Goal: Task Accomplishment & Management: Manage account settings

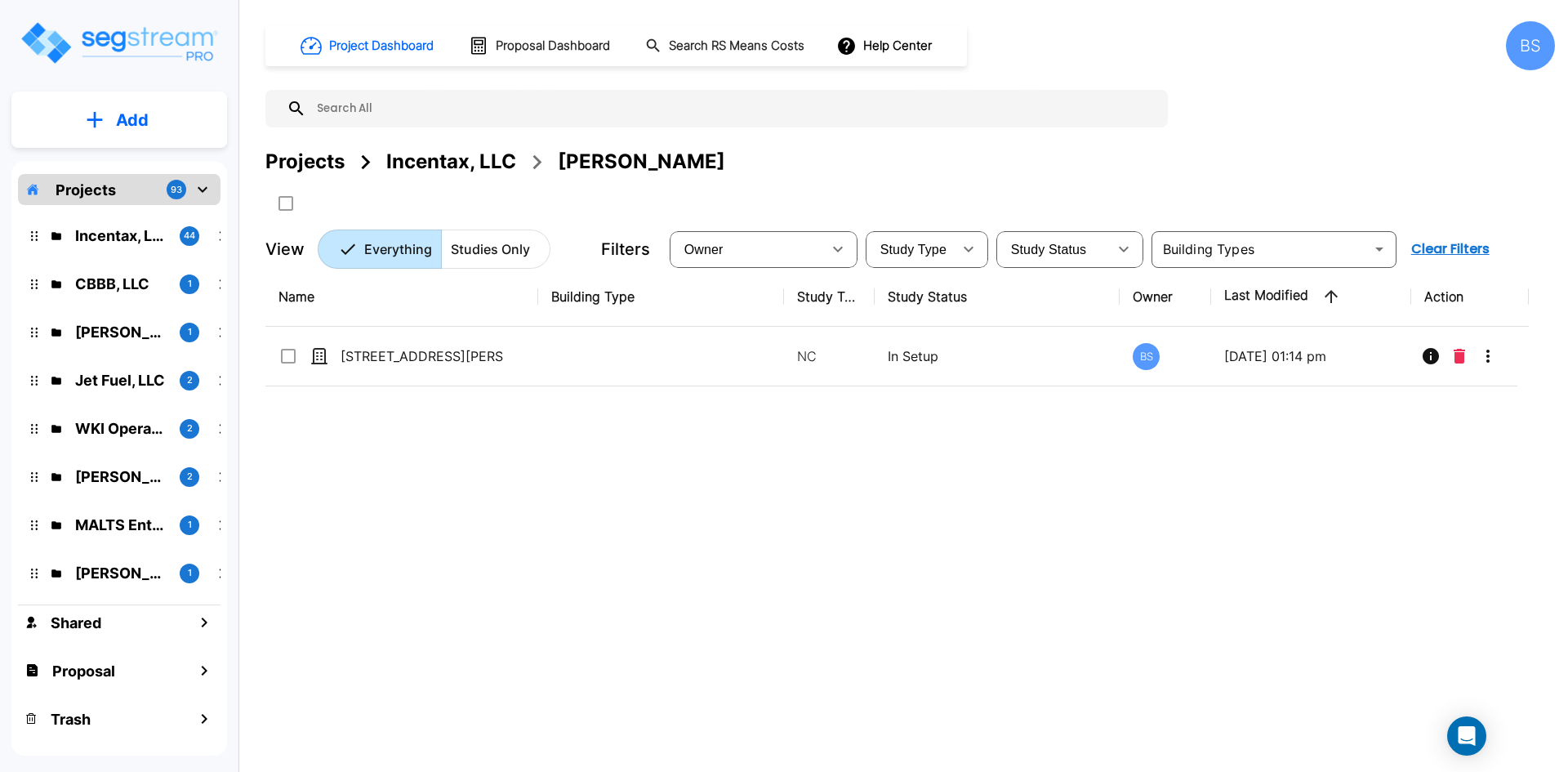
click at [314, 163] on div "Projects" at bounding box center [305, 161] width 79 height 29
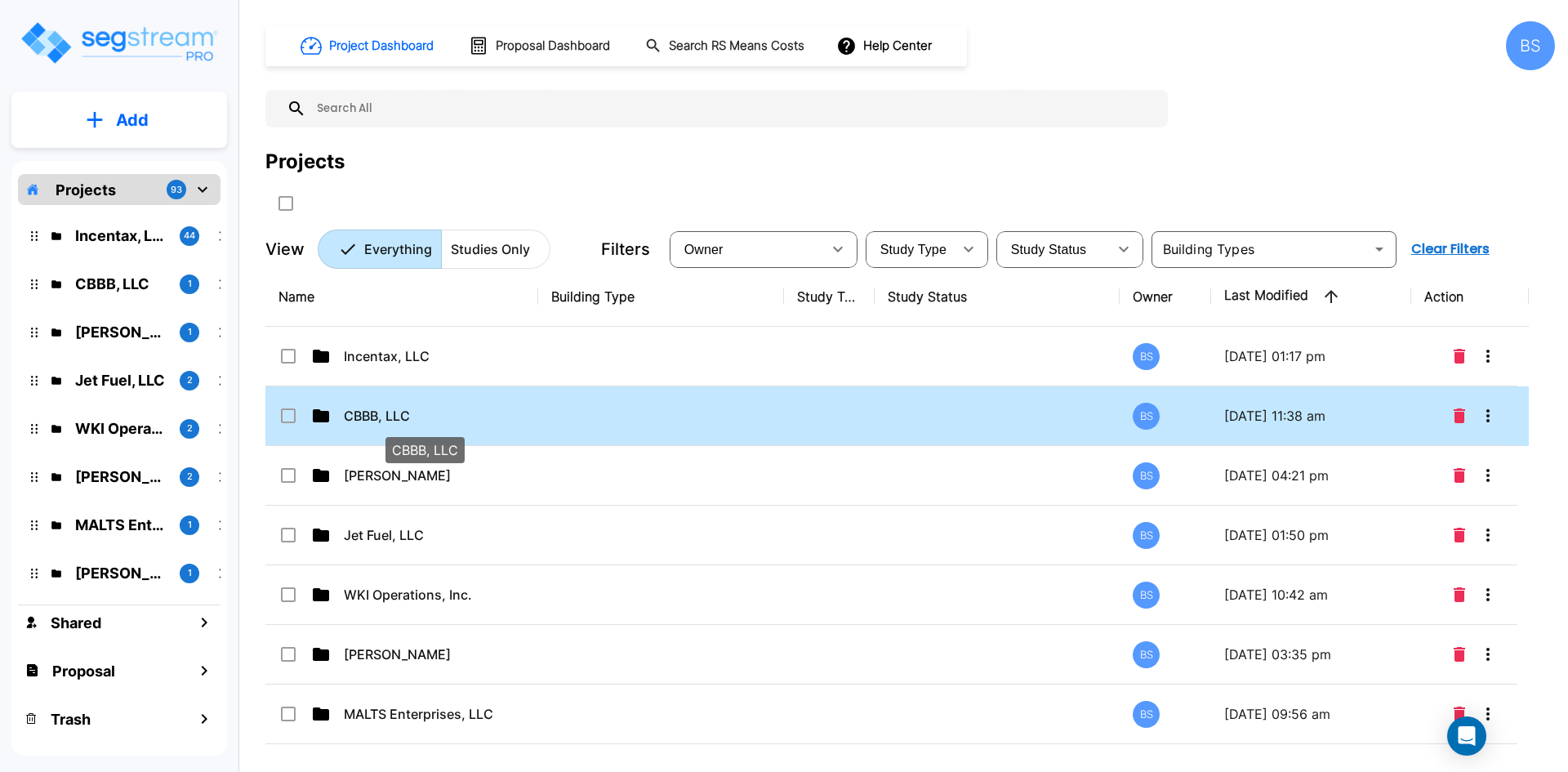
click at [435, 423] on p "CBBB, LLC" at bounding box center [425, 416] width 163 height 20
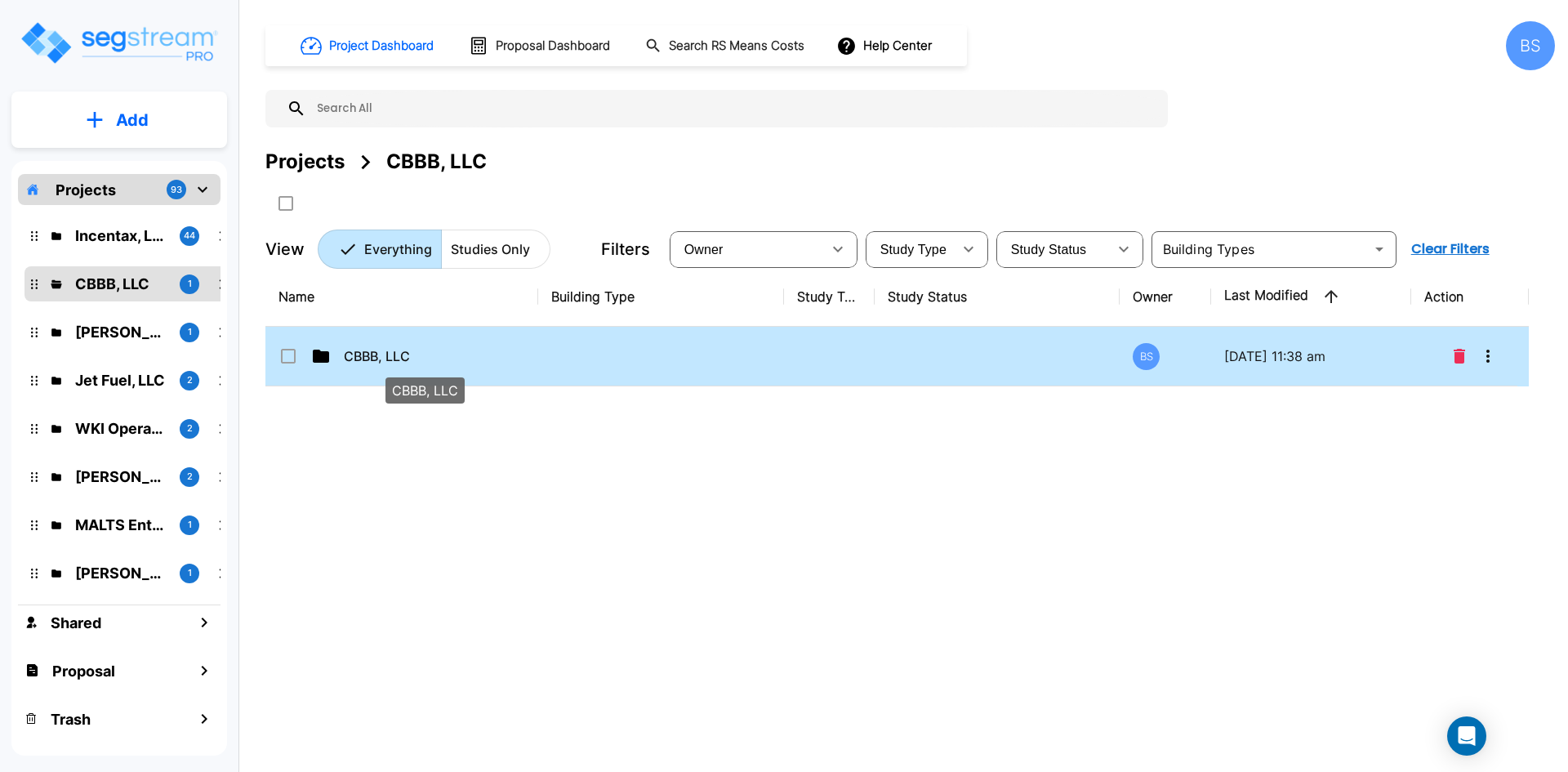
click at [399, 354] on p "CBBB, LLC" at bounding box center [425, 357] width 163 height 20
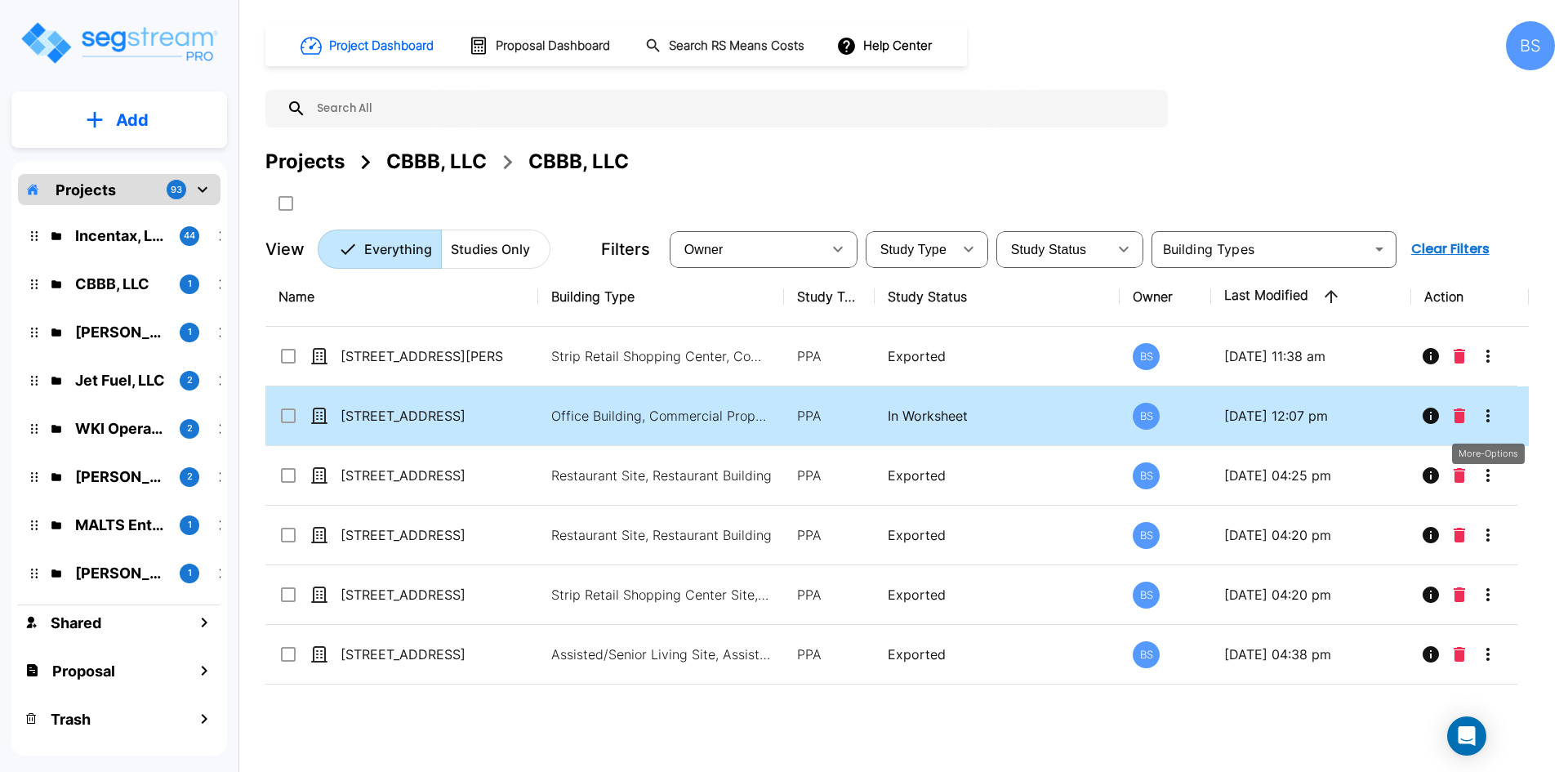
click at [1491, 414] on icon "More-Options" at bounding box center [1488, 416] width 20 height 20
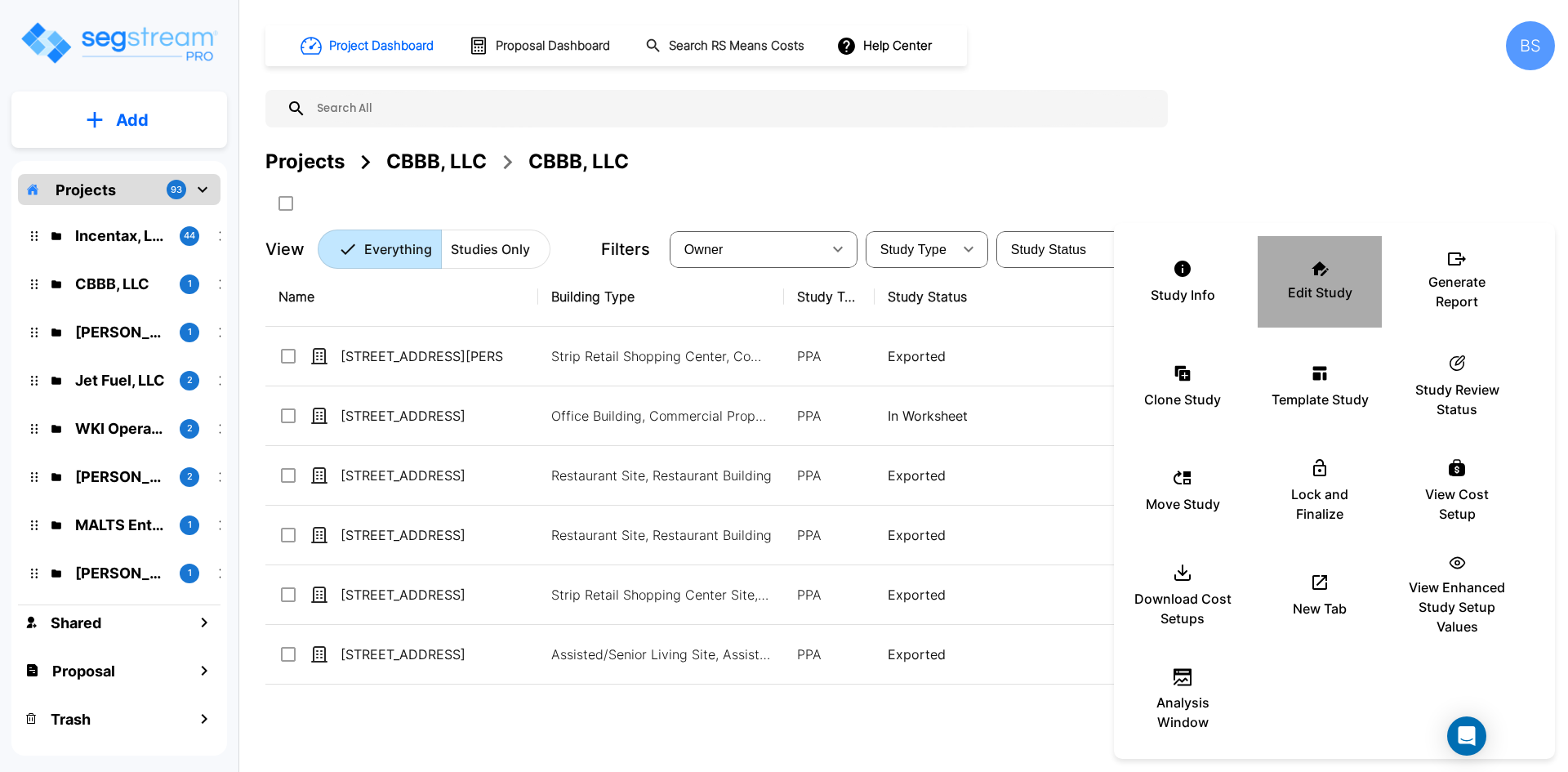
click at [1318, 289] on p "Edit Study" at bounding box center [1320, 293] width 65 height 20
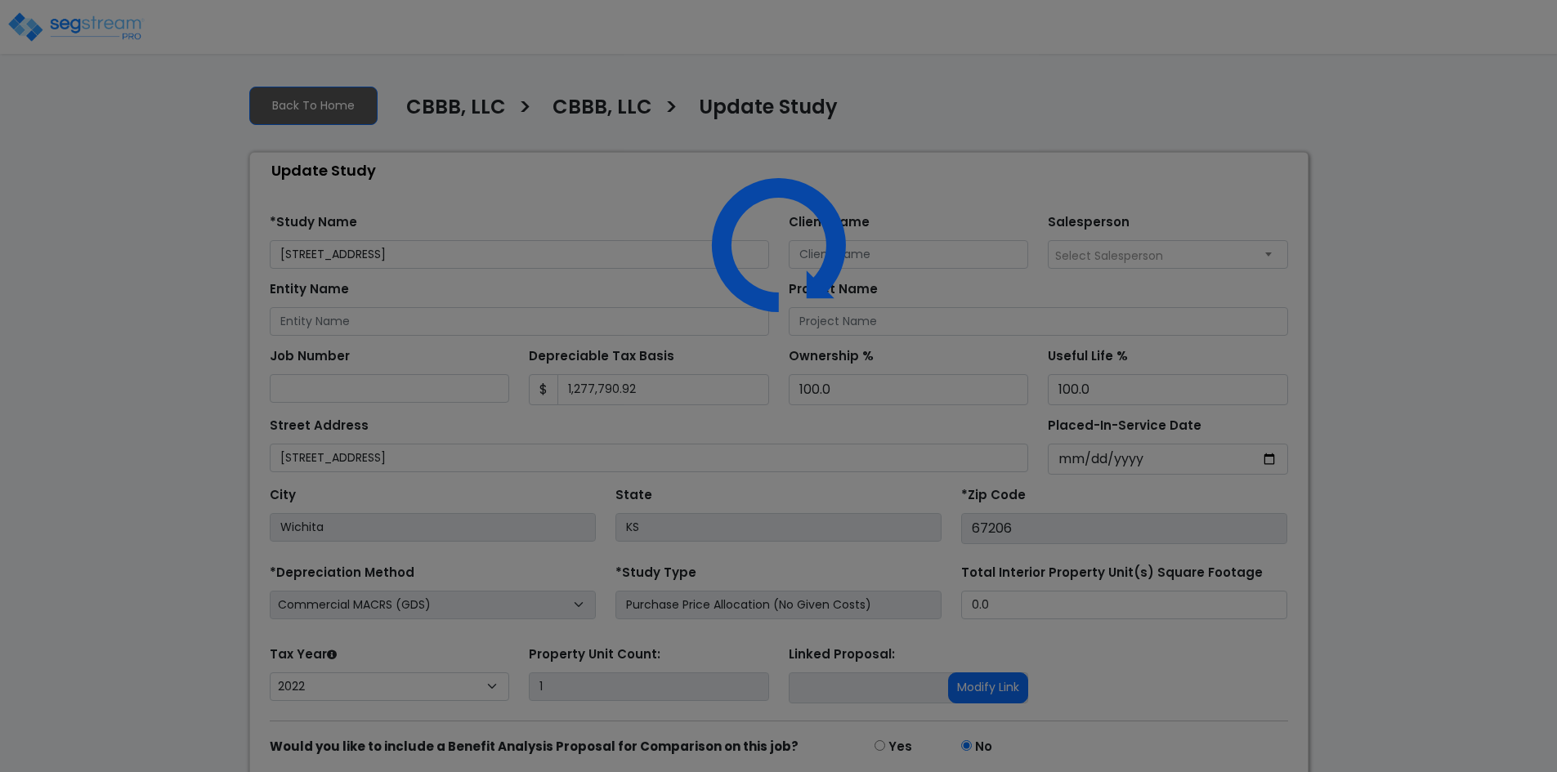
select select "2022"
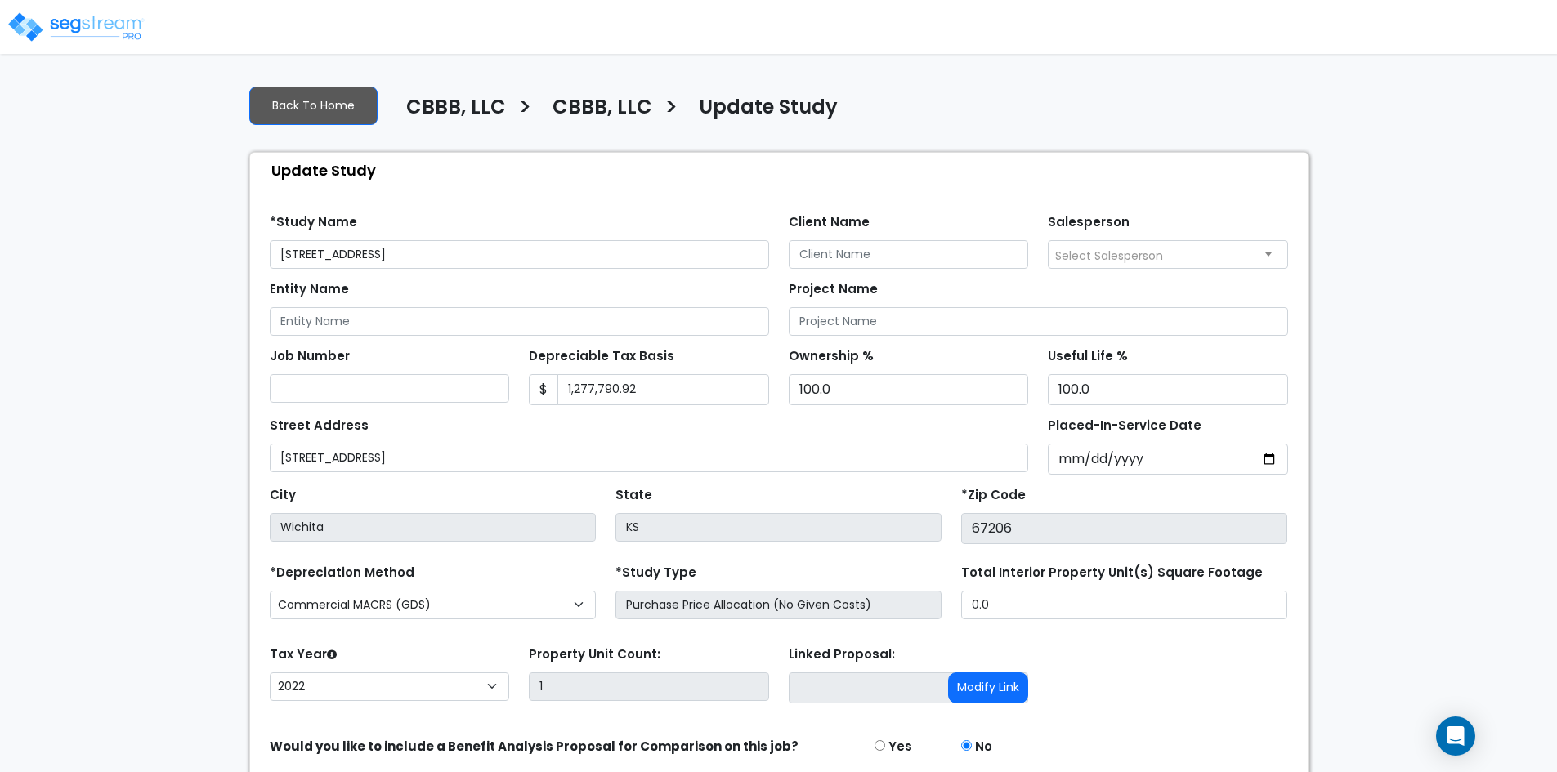
click at [83, 468] on div "We are Building your Study. So please grab a coffee and let us do the heavy lif…" at bounding box center [778, 454] width 1557 height 765
click at [678, 392] on input "1,277,790.92" at bounding box center [663, 389] width 212 height 31
type input "206,900"
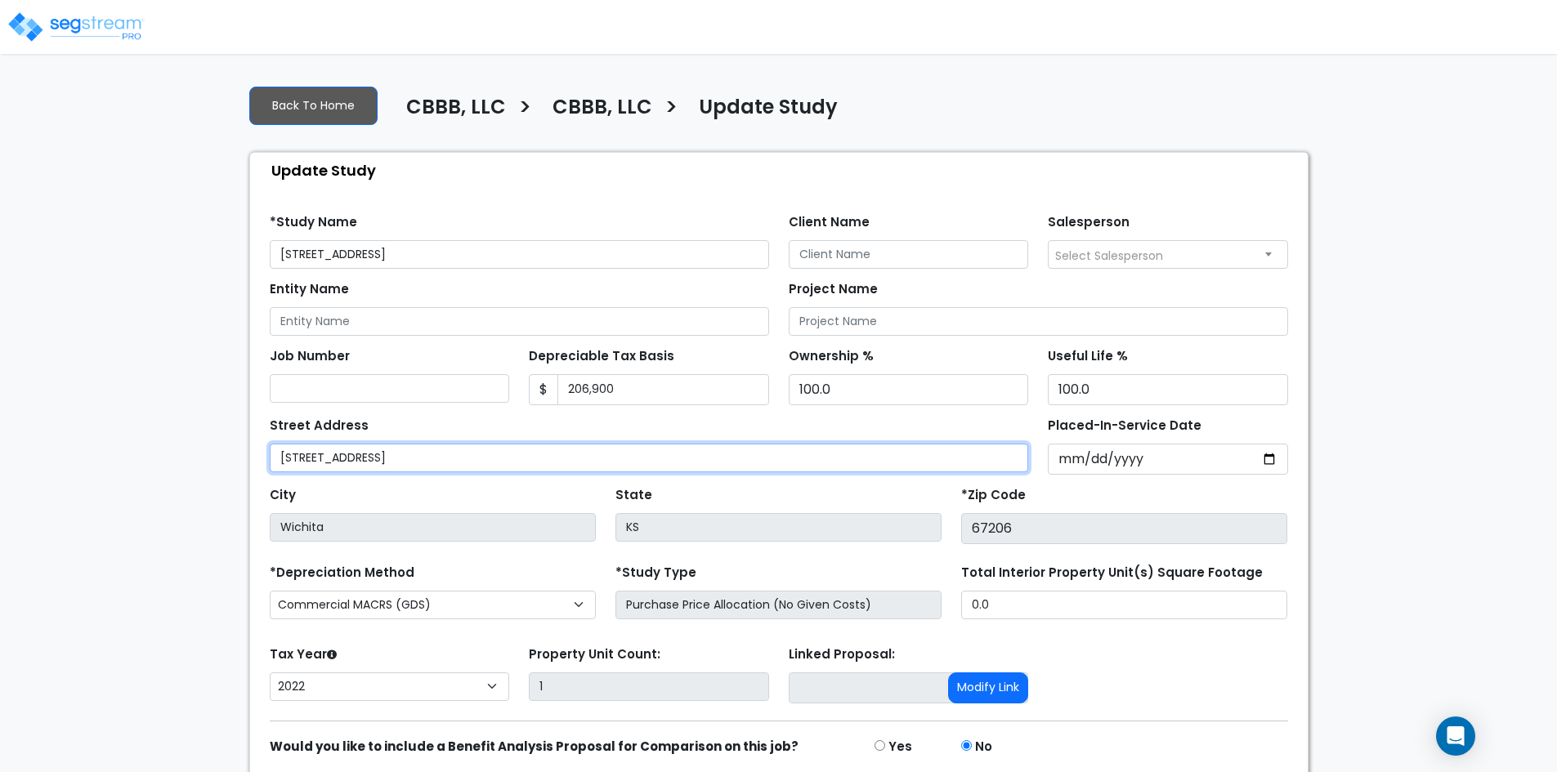
click at [680, 449] on input "[STREET_ADDRESS]" at bounding box center [649, 458] width 759 height 29
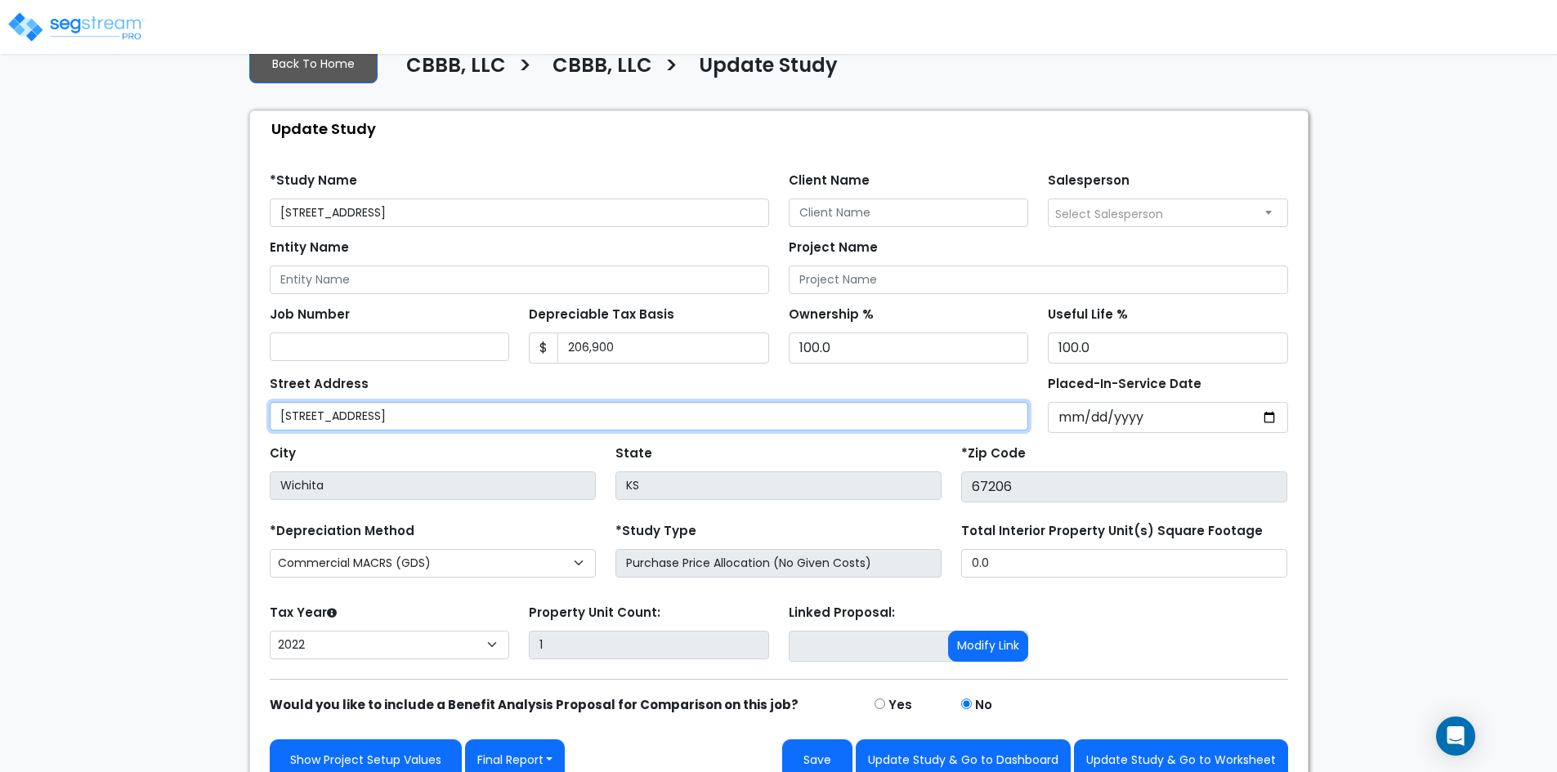
scroll to position [65, 0]
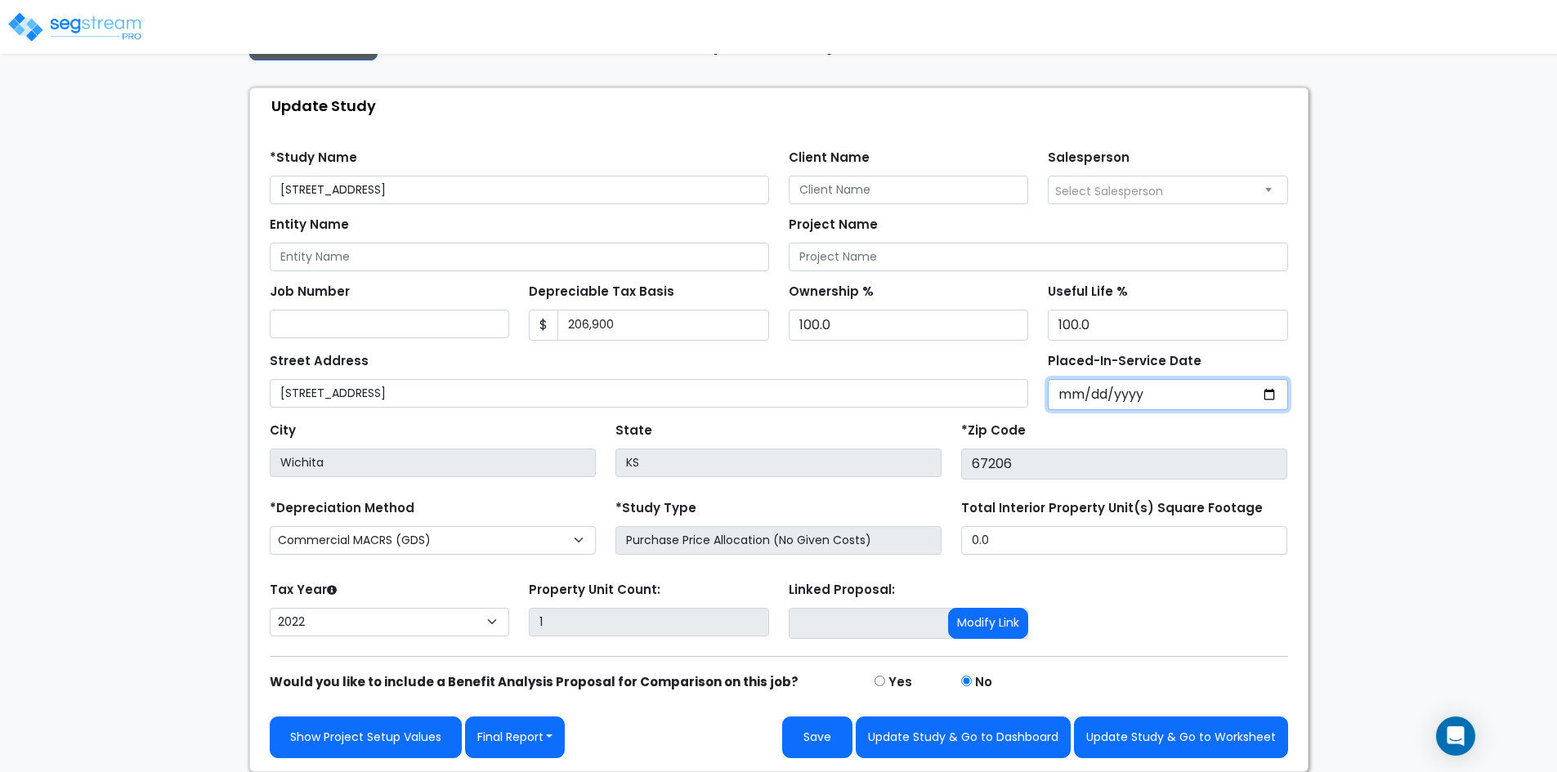
click at [1144, 392] on input "2022-03-07" at bounding box center [1168, 394] width 240 height 31
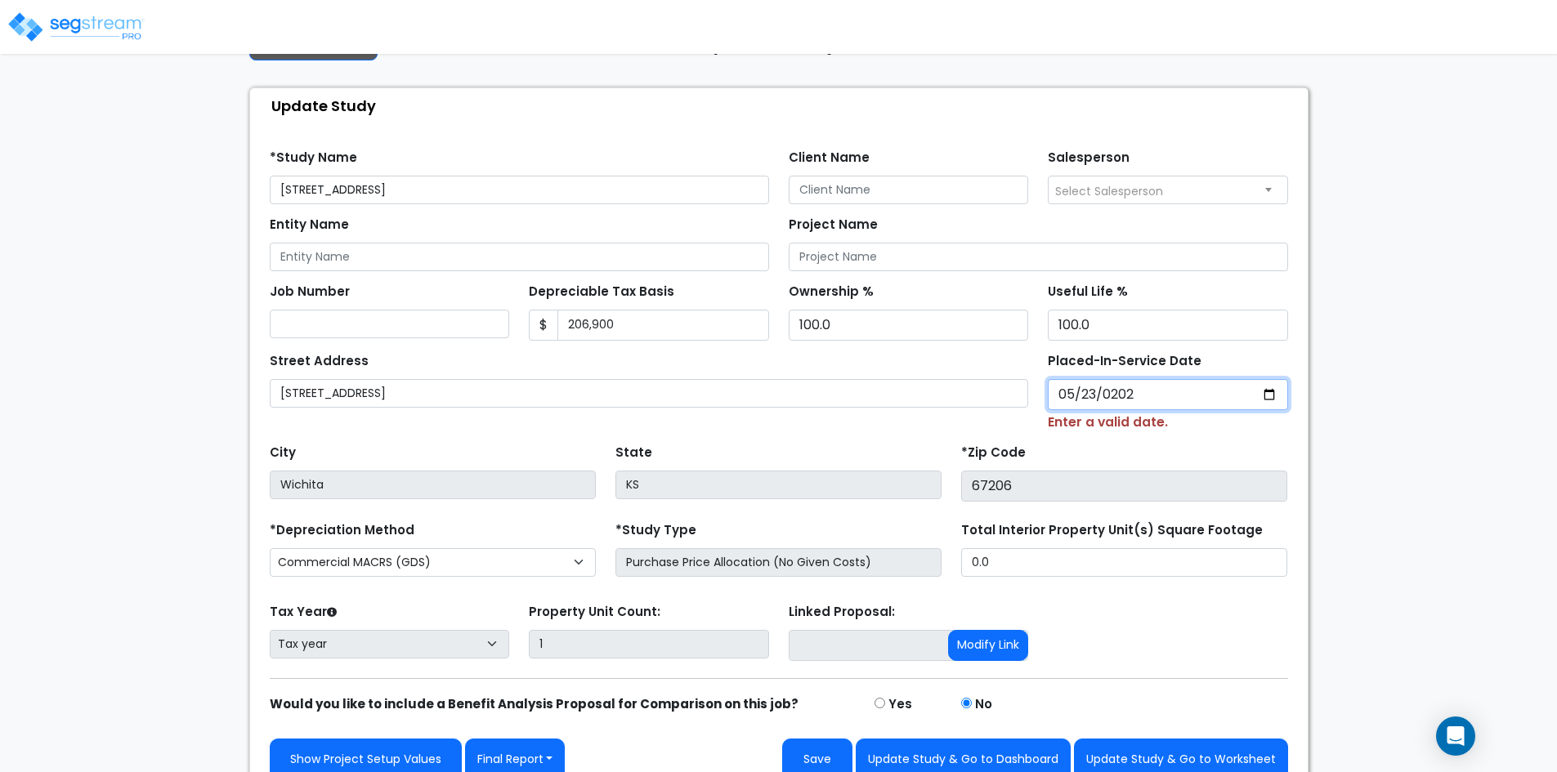
type input "2022-05-23"
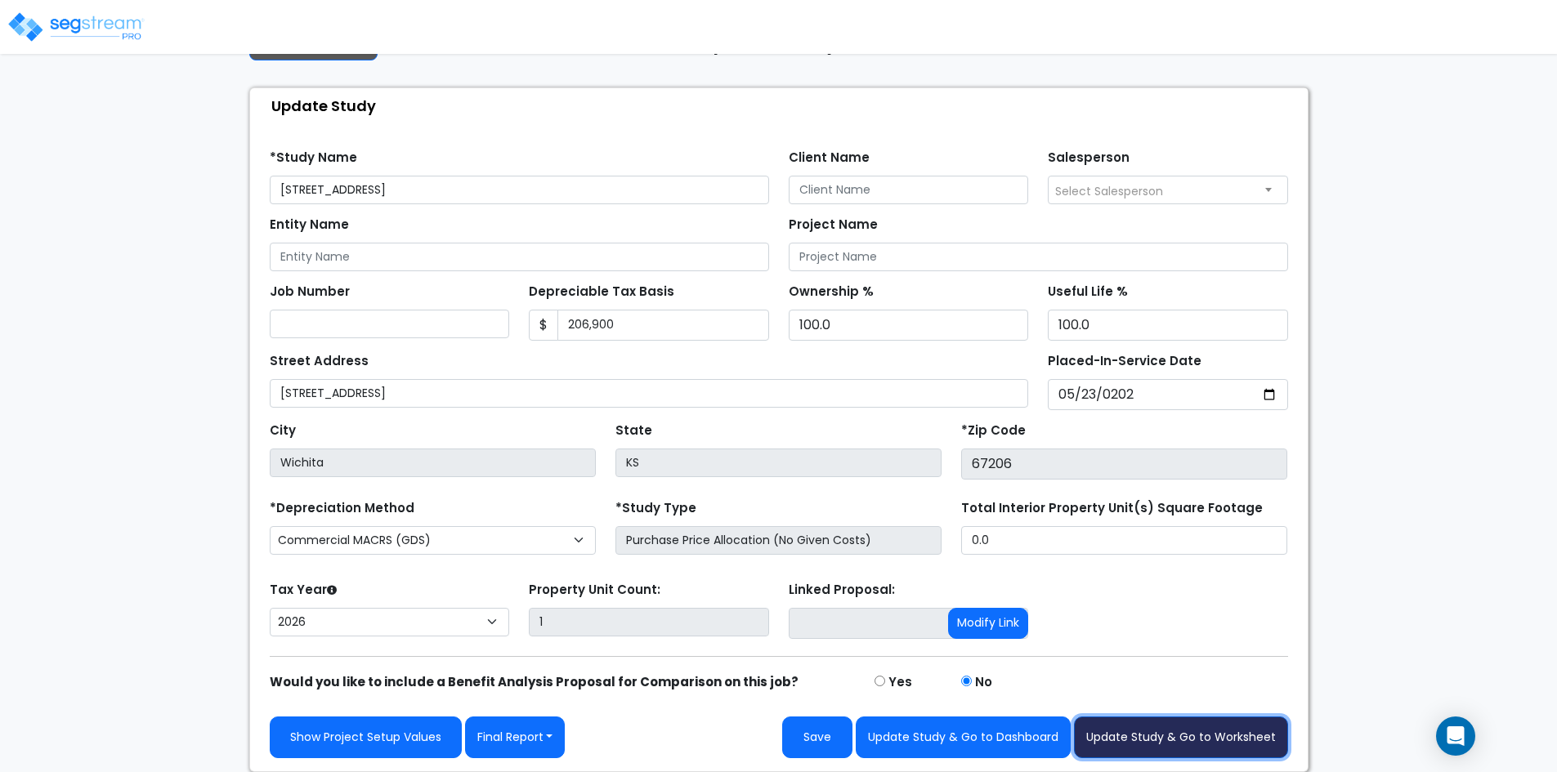
click at [1143, 735] on button "Update Study & Go to Worksheet" at bounding box center [1181, 738] width 214 height 42
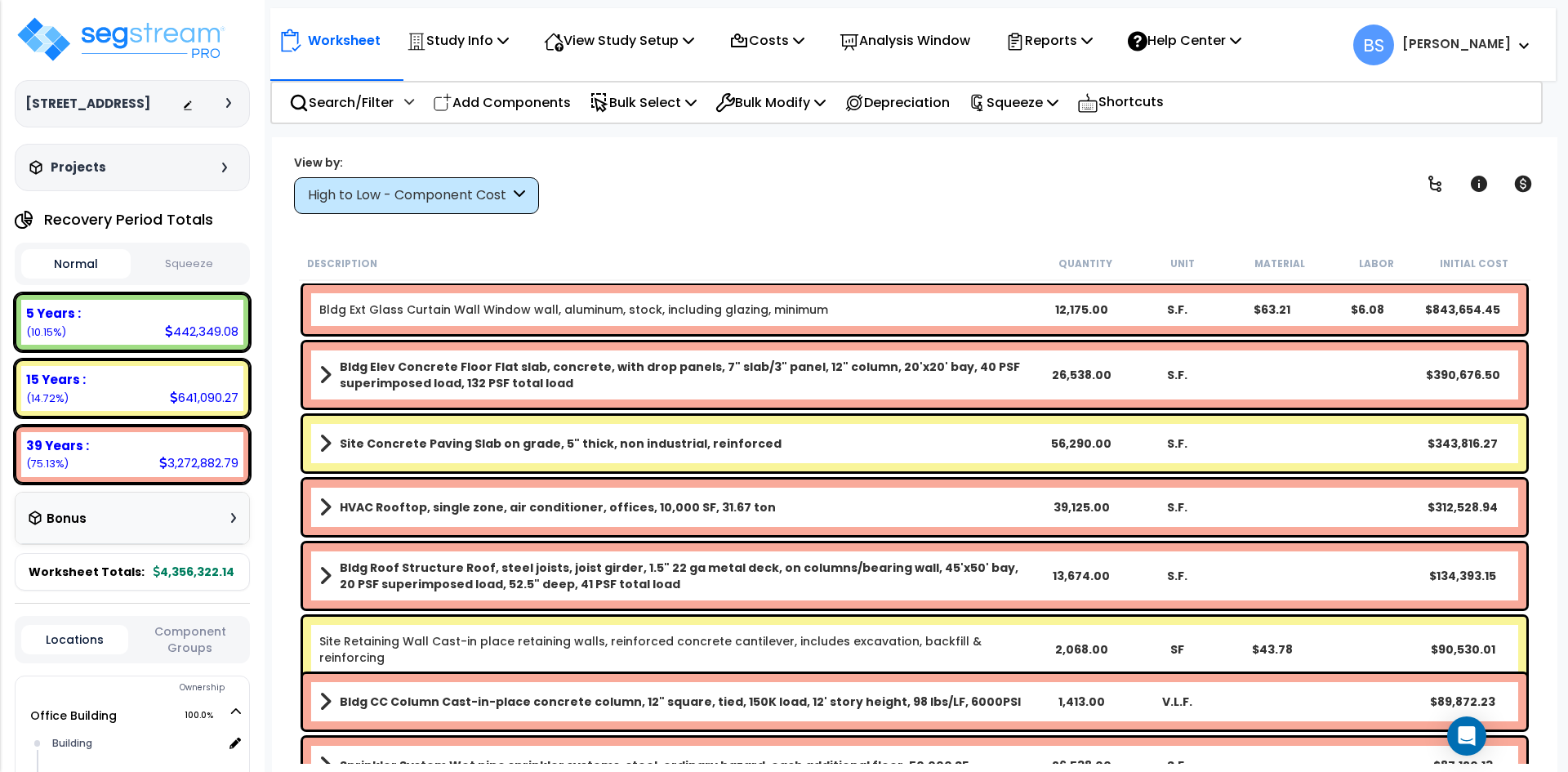
click at [780, 200] on div "View by: High to Low - Component Cost High to Low - Component Cost" at bounding box center [915, 184] width 1253 height 60
click at [627, 195] on div "View by: High to Low - Component Cost High to Low - Component Cost" at bounding box center [915, 184] width 1253 height 60
click at [271, 381] on body "We are Building your Study. So please grab a coffee and let us do the heavy lif…" at bounding box center [784, 458] width 1568 height 772
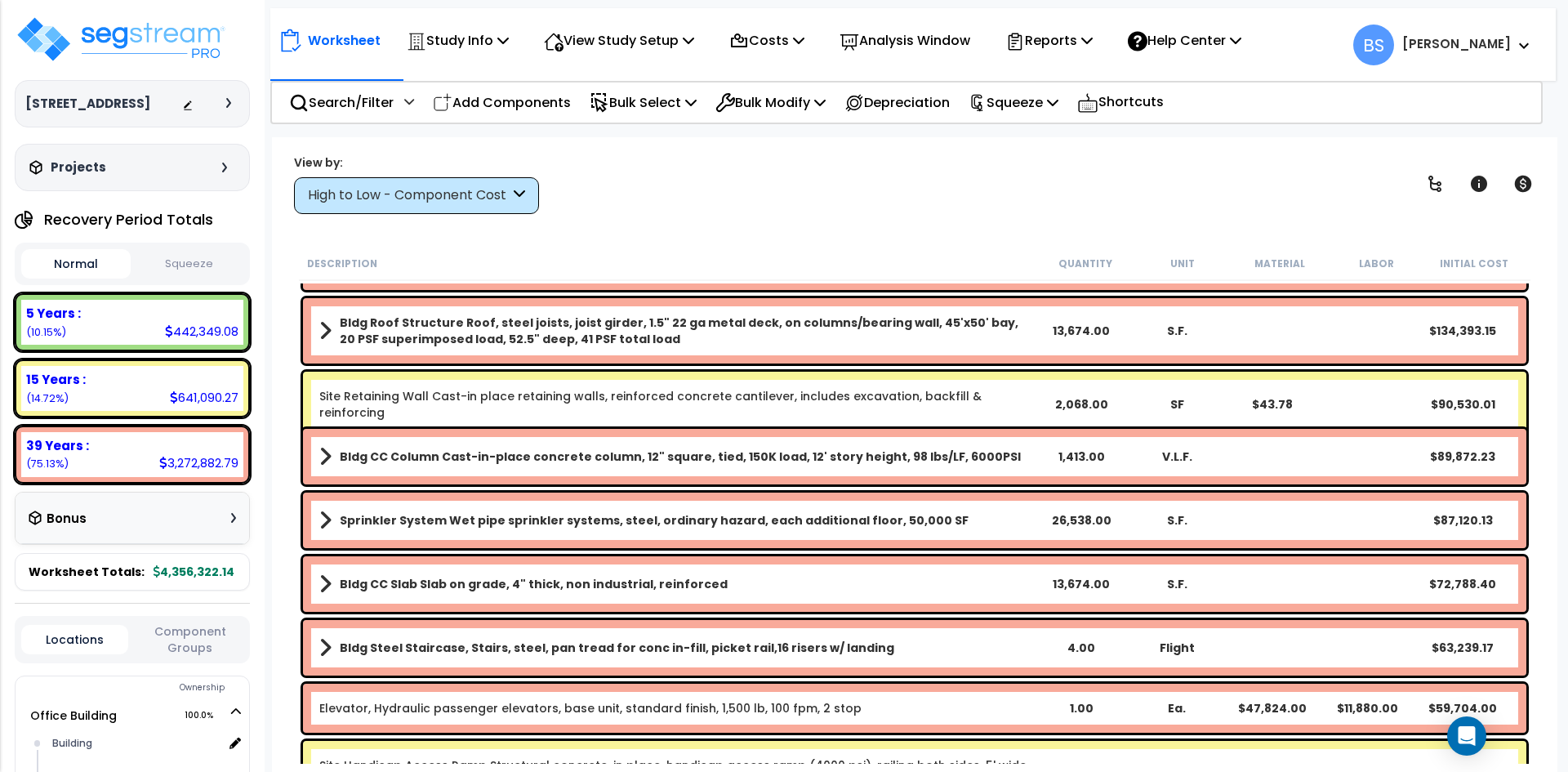
scroll to position [327, 0]
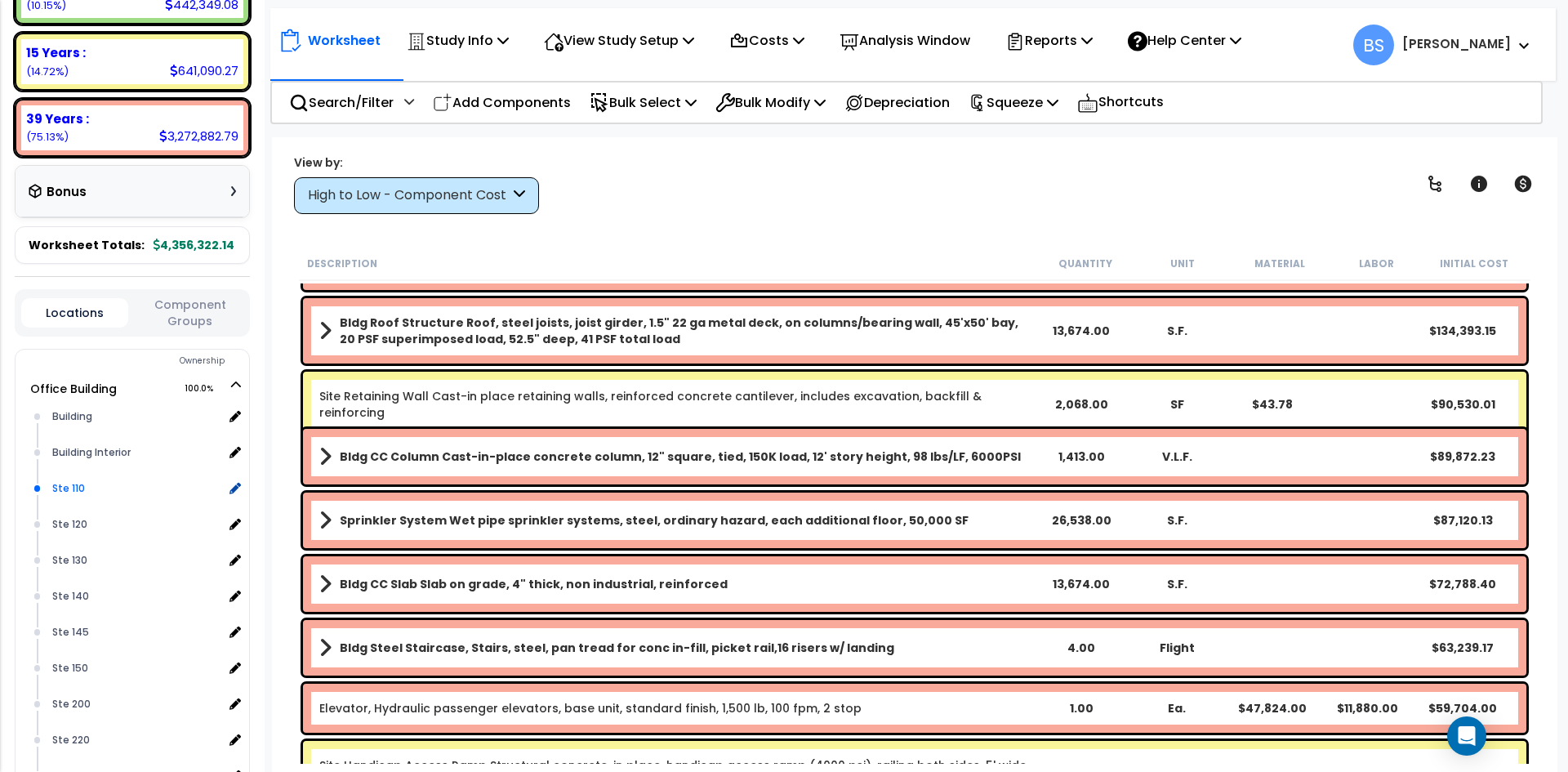
click at [77, 499] on div "Ste 110" at bounding box center [135, 489] width 175 height 20
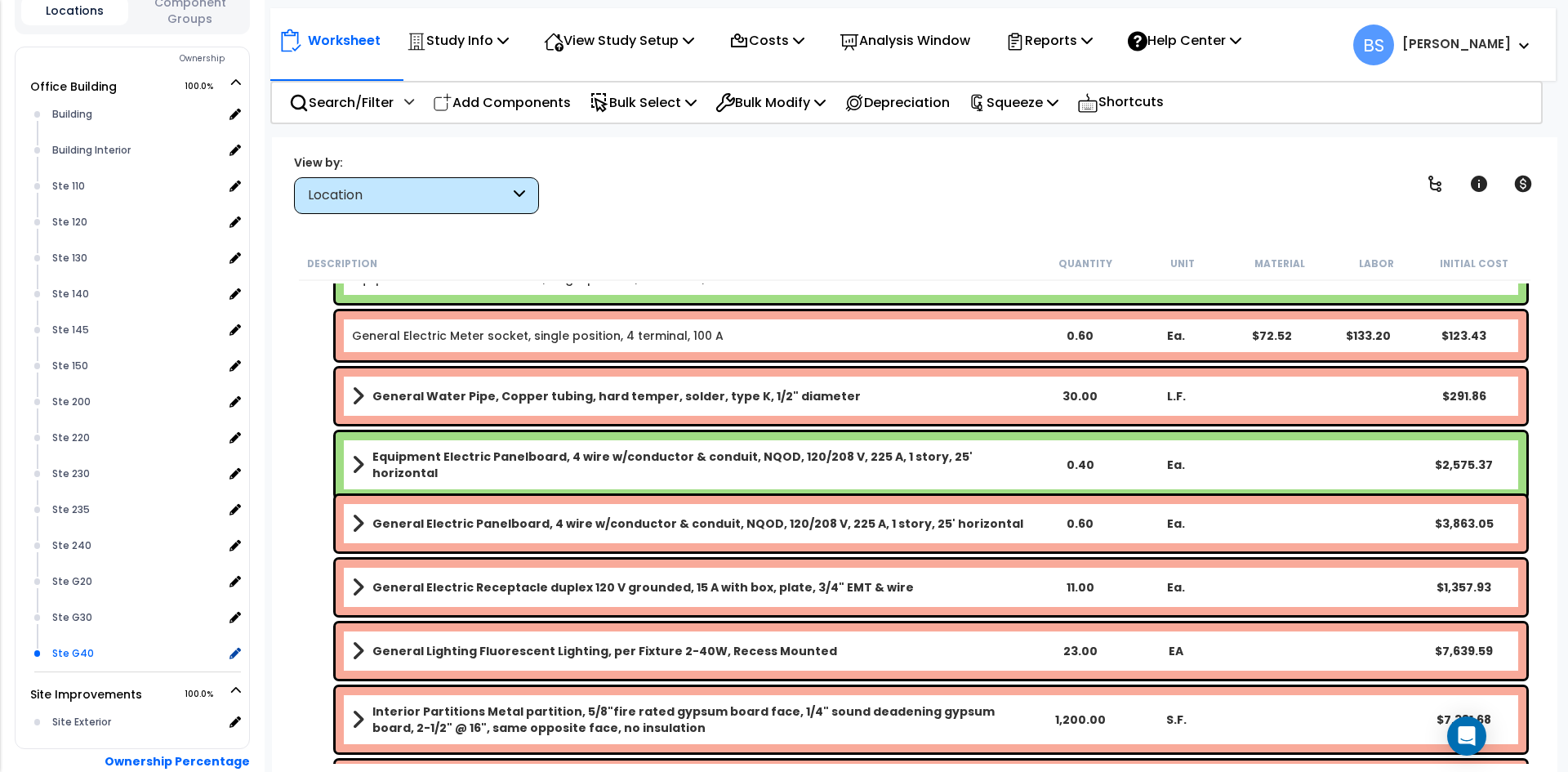
scroll to position [654, 0]
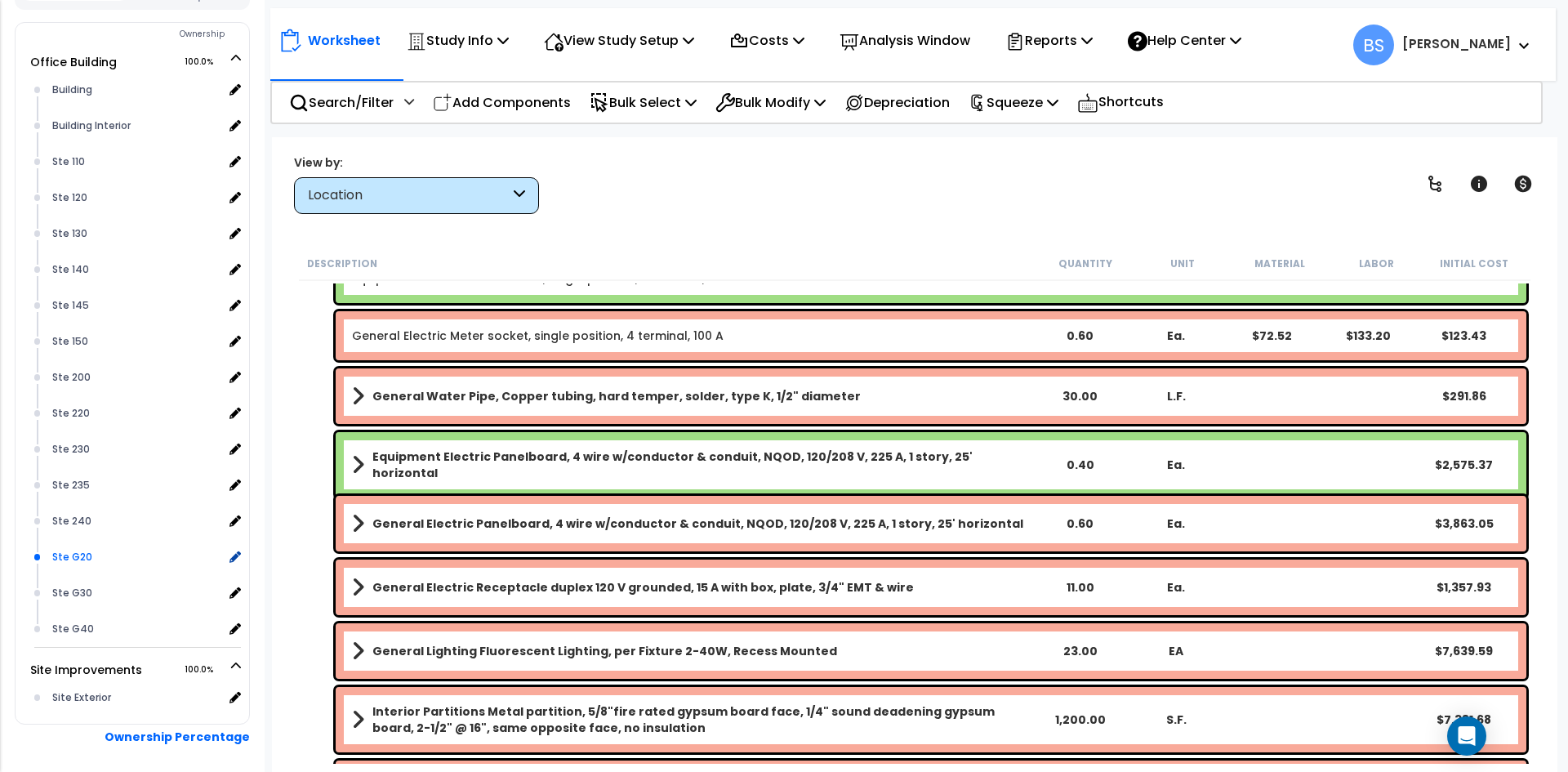
click at [85, 567] on div "Ste G20" at bounding box center [135, 558] width 175 height 20
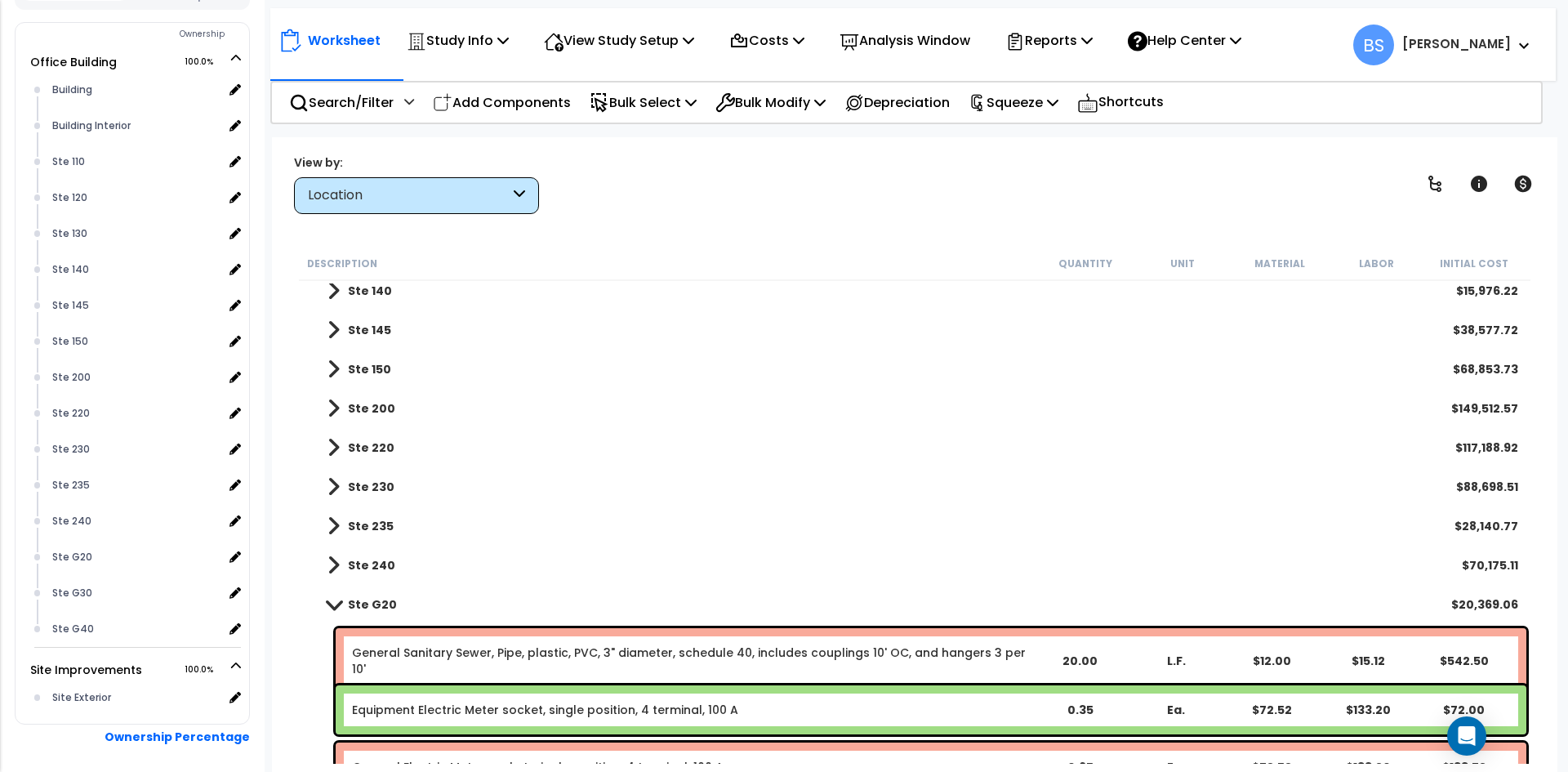
scroll to position [409, 0]
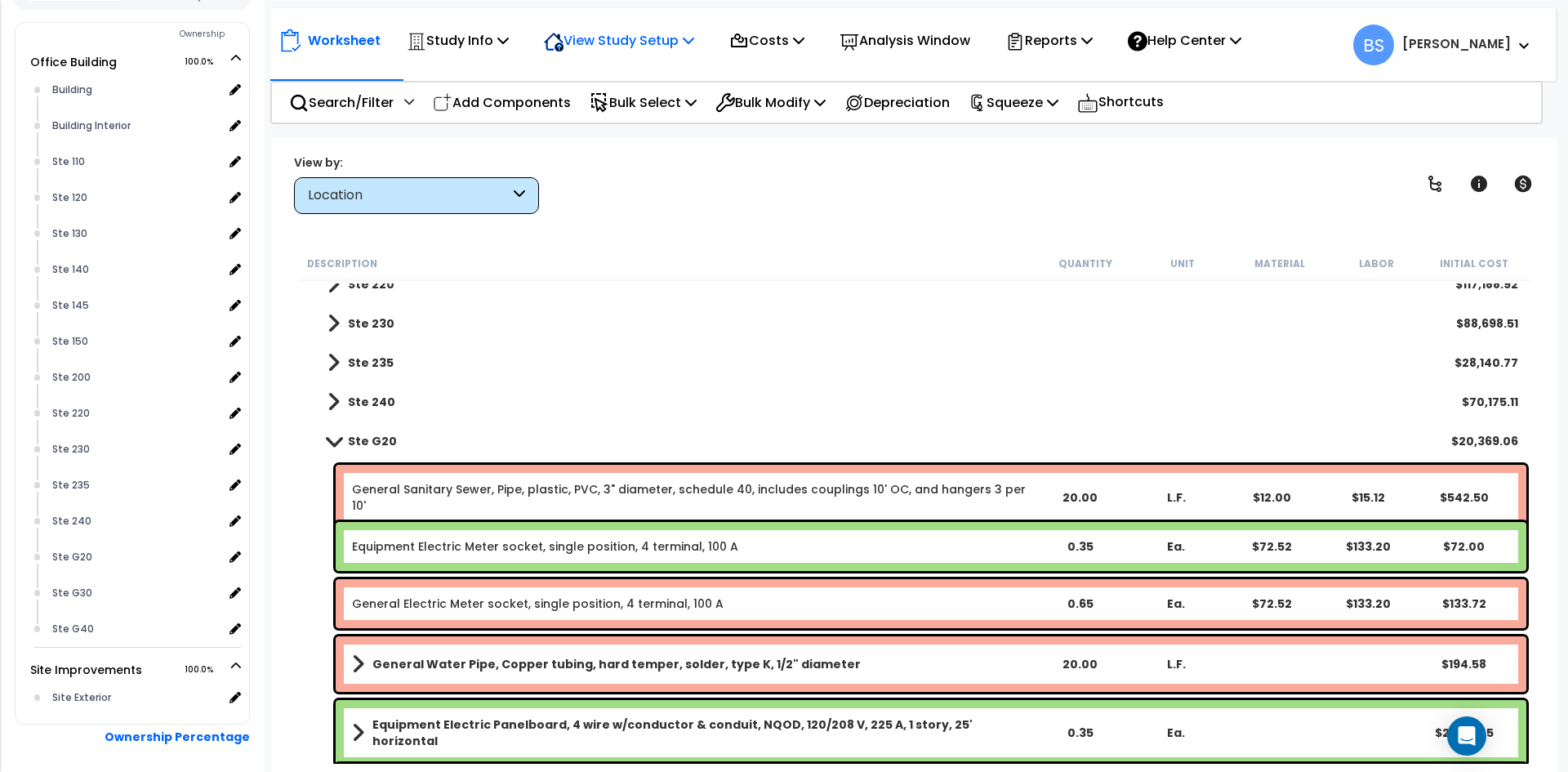
click at [664, 32] on p "View Study Setup" at bounding box center [619, 40] width 150 height 22
click at [593, 86] on link "Building Setup" at bounding box center [617, 77] width 162 height 33
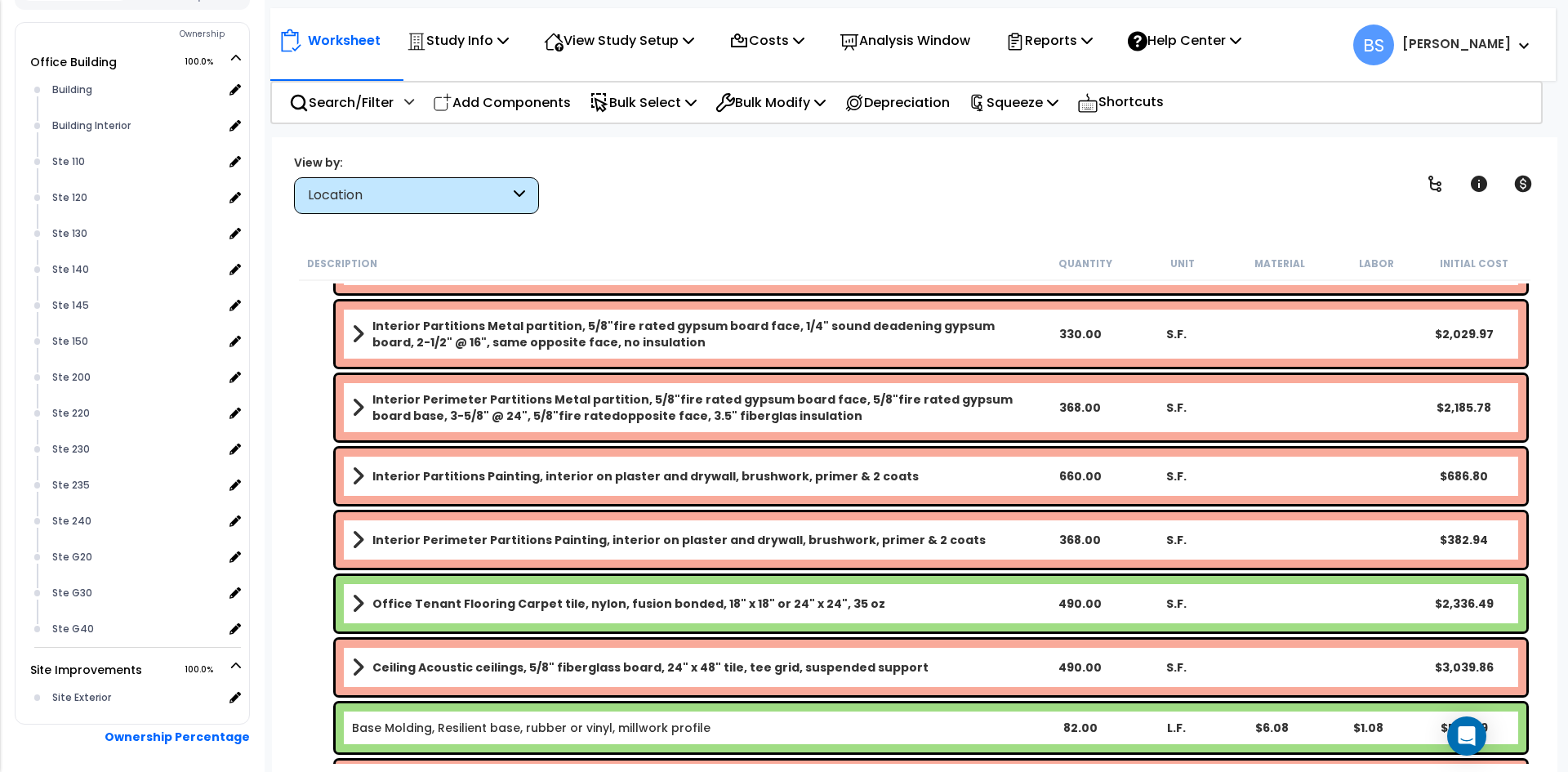
scroll to position [1144, 0]
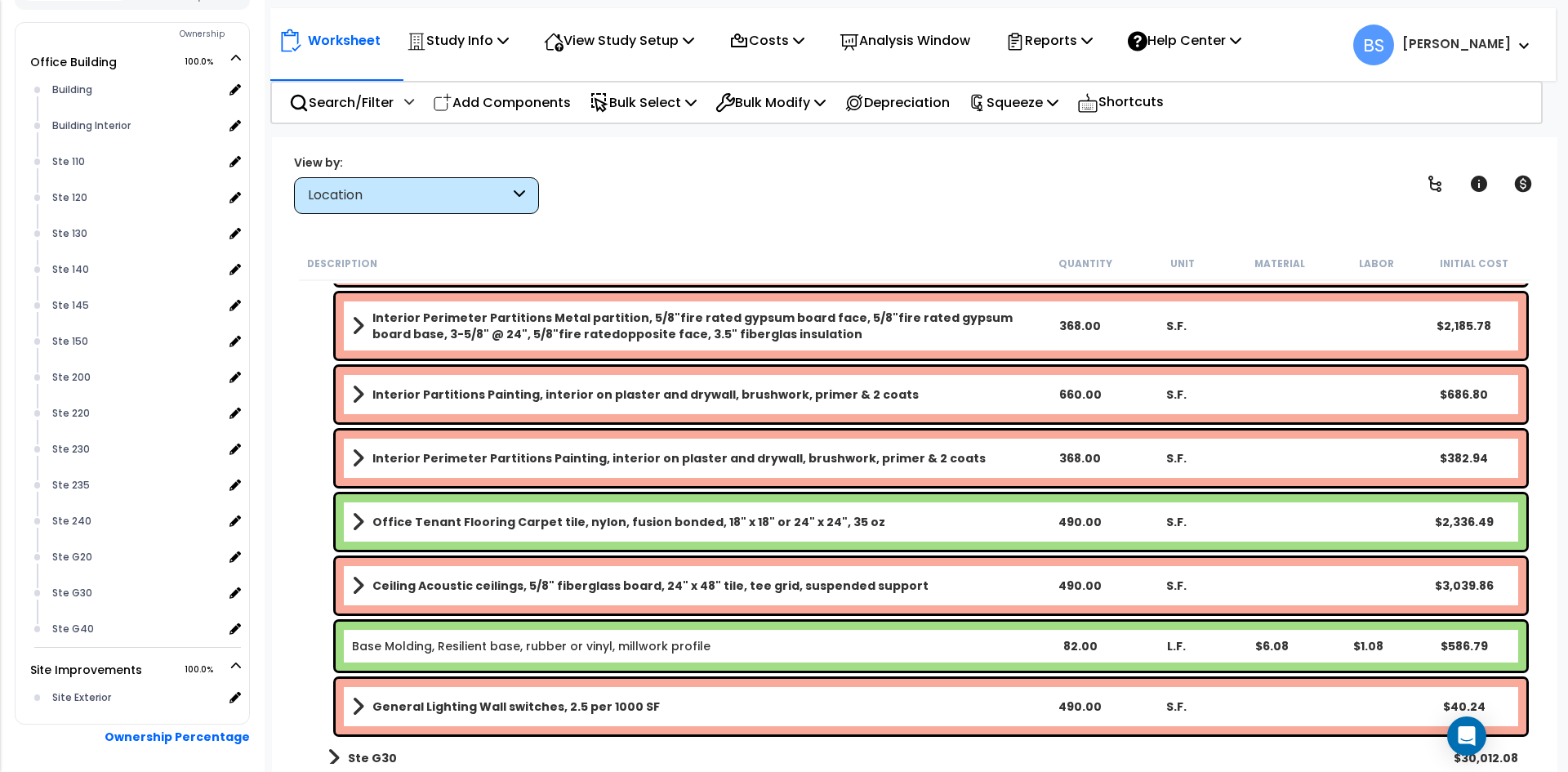
click at [1076, 521] on div "490.00" at bounding box center [1080, 522] width 92 height 16
drag, startPoint x: 1084, startPoint y: 456, endPoint x: 1228, endPoint y: 507, distance: 152.8
click at [1084, 456] on div "368.00" at bounding box center [1080, 458] width 92 height 16
click at [1066, 387] on div "660.00" at bounding box center [1080, 395] width 92 height 16
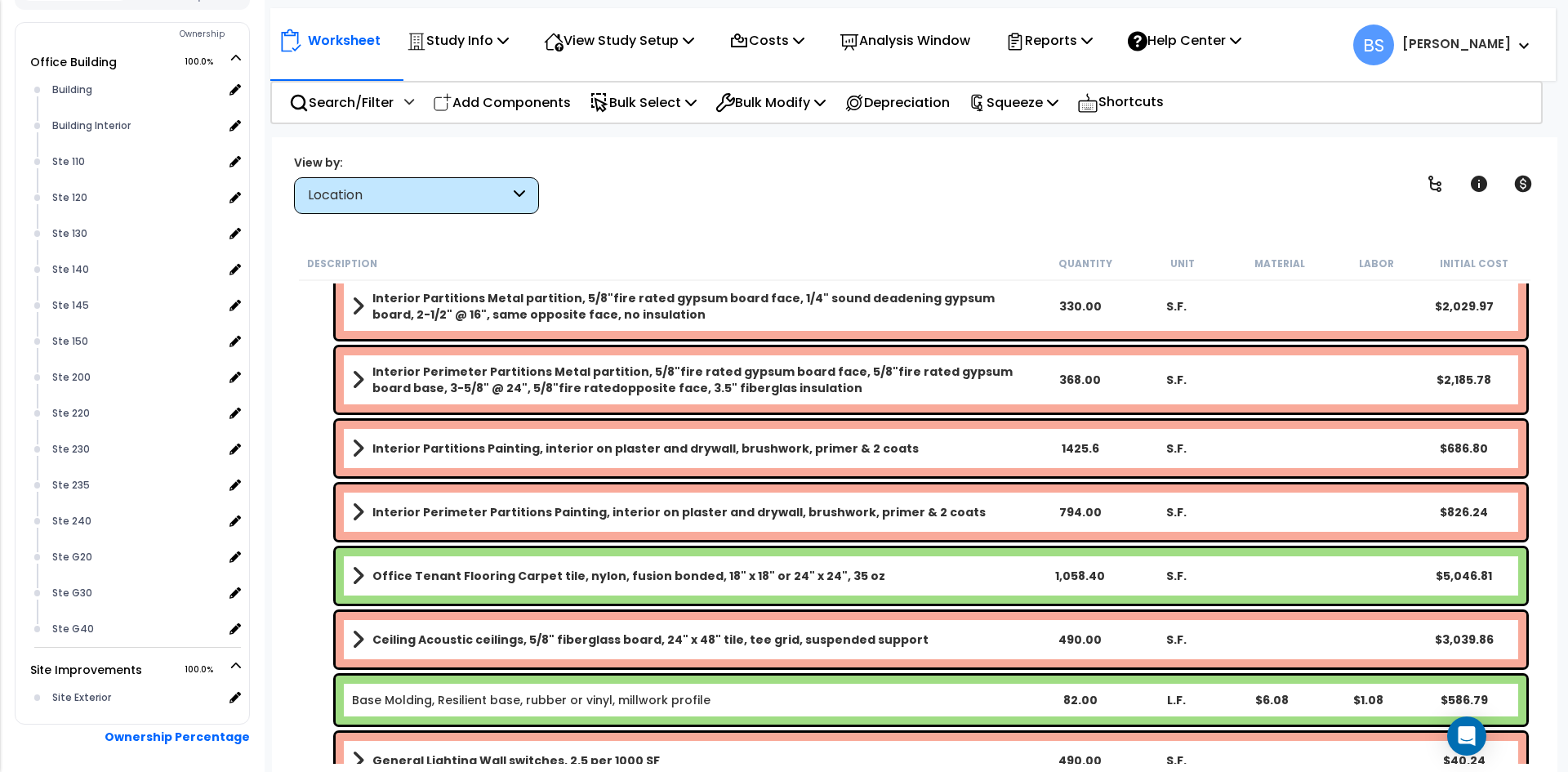
scroll to position [1063, 0]
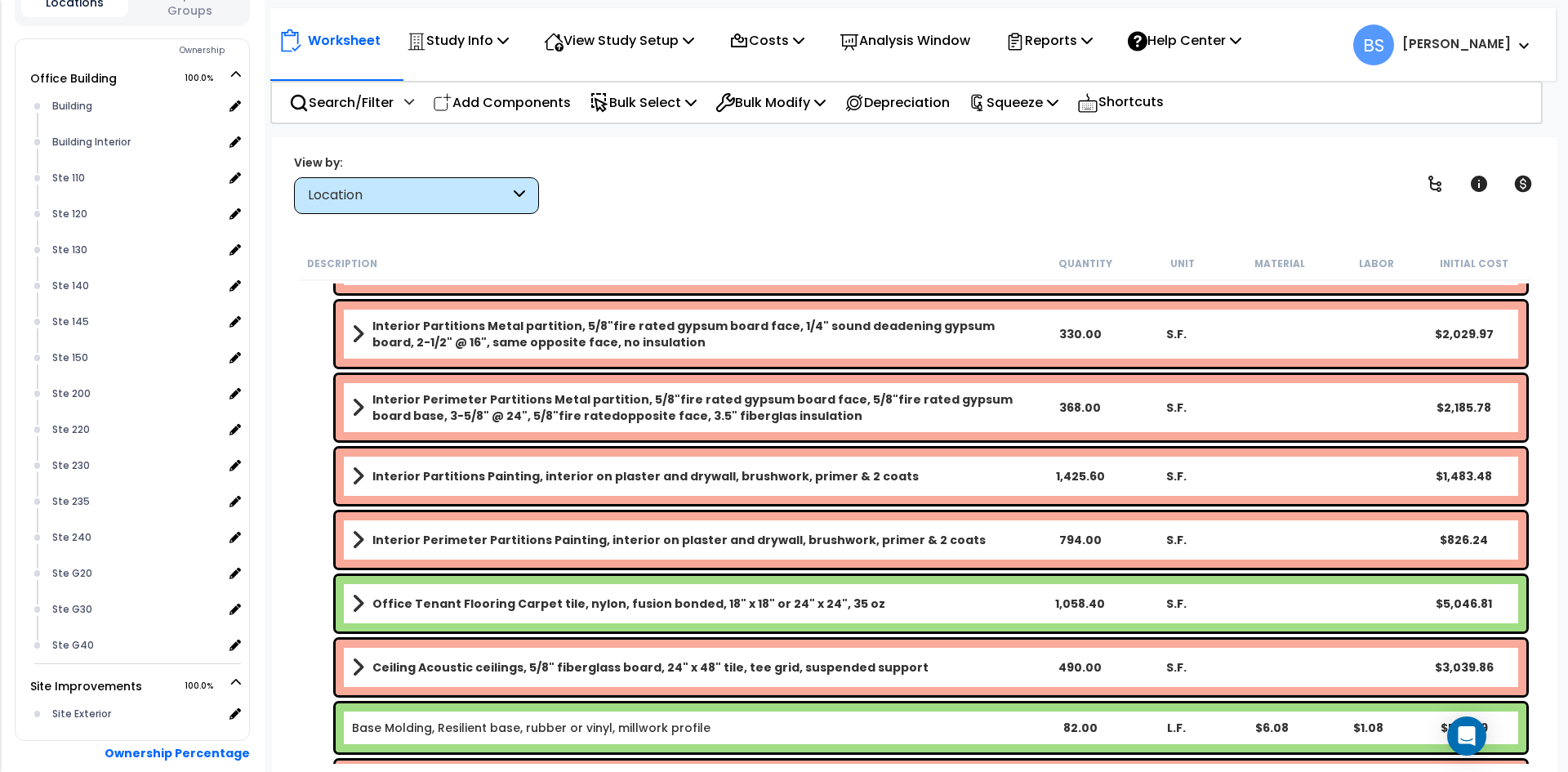
drag, startPoint x: 1089, startPoint y: 408, endPoint x: 1236, endPoint y: 431, distance: 148.8
click at [1089, 408] on div "368.00" at bounding box center [1080, 408] width 92 height 16
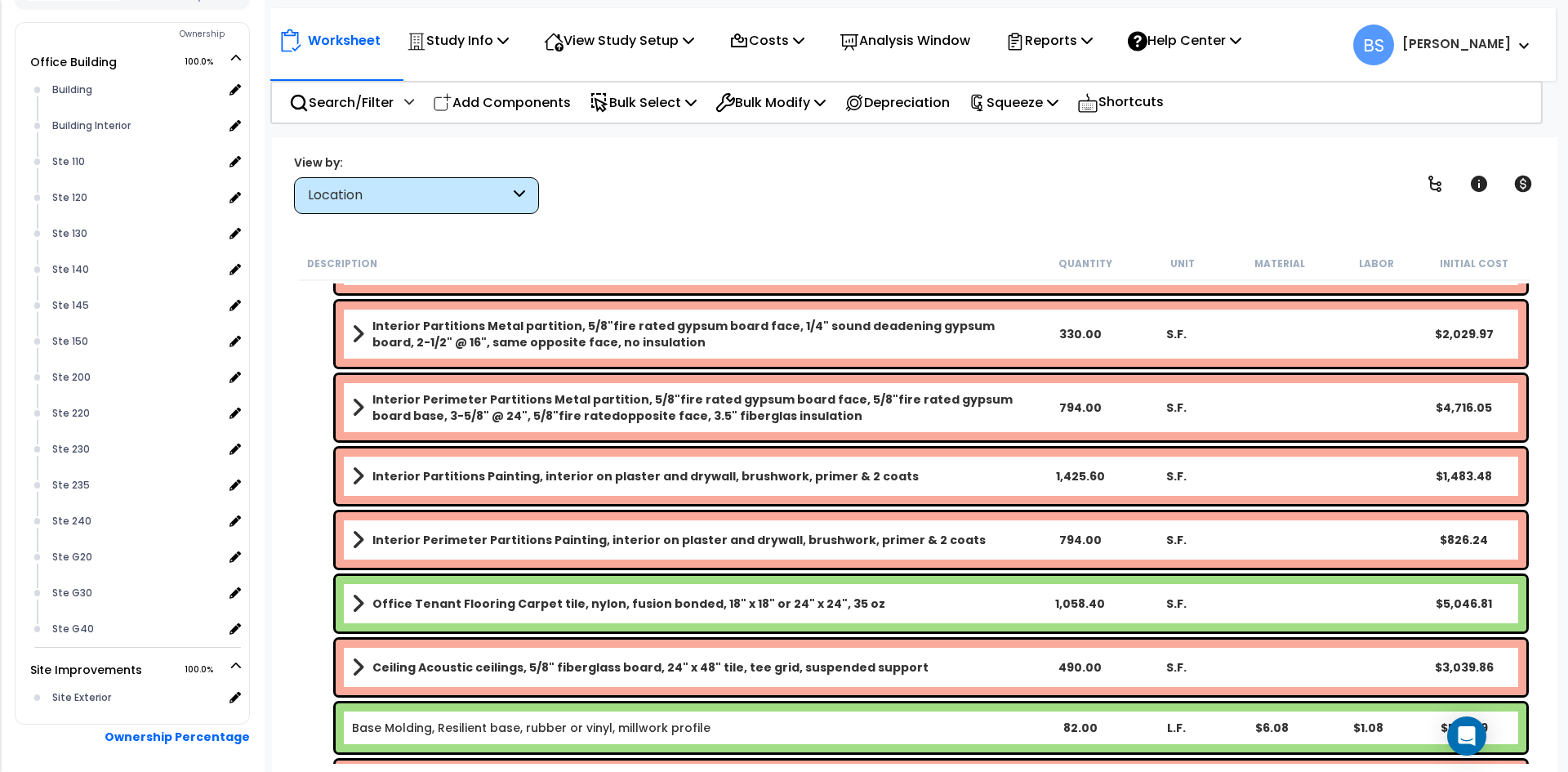
click at [1089, 333] on div "330.00" at bounding box center [1080, 334] width 92 height 16
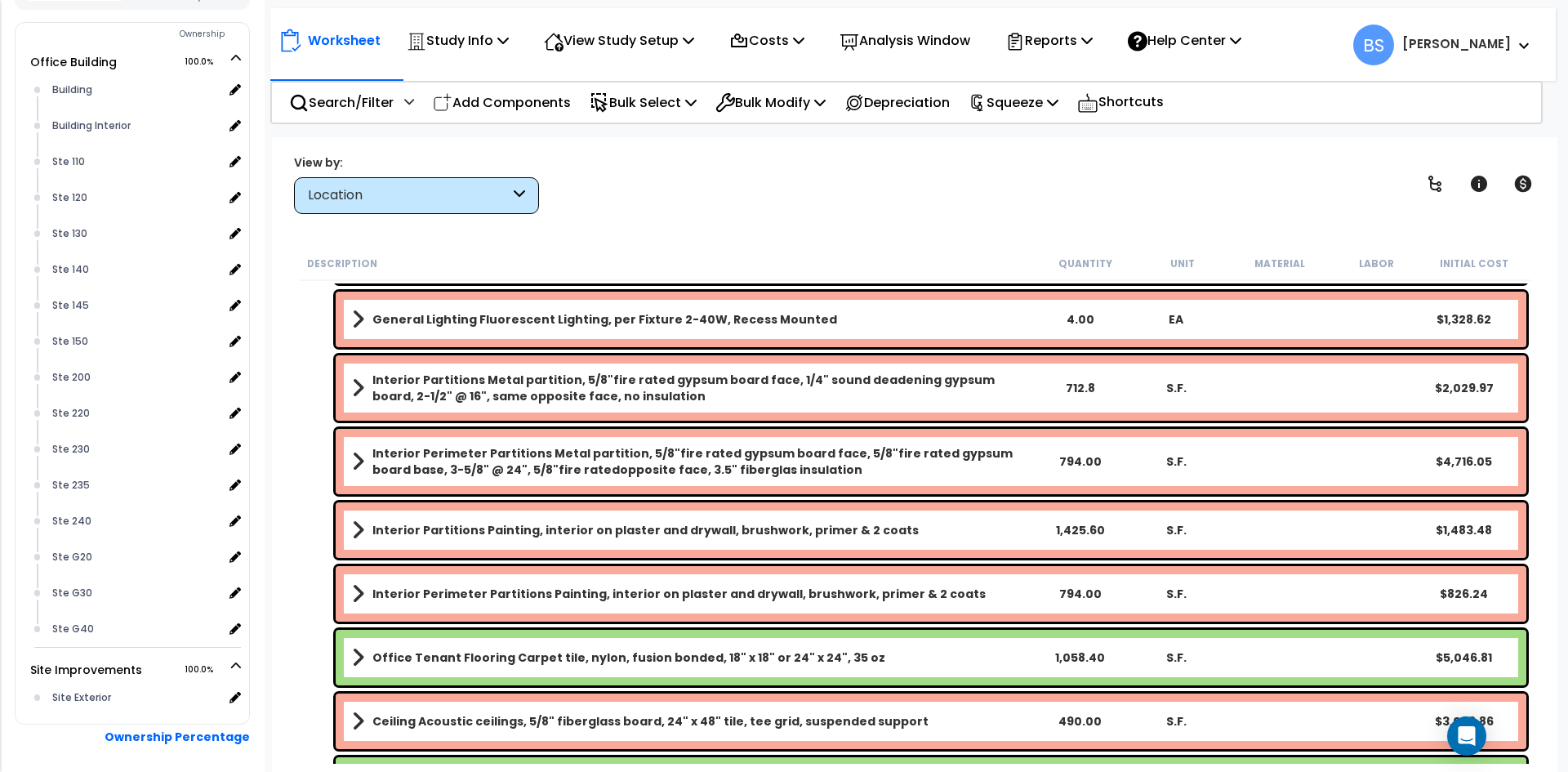
scroll to position [899, 0]
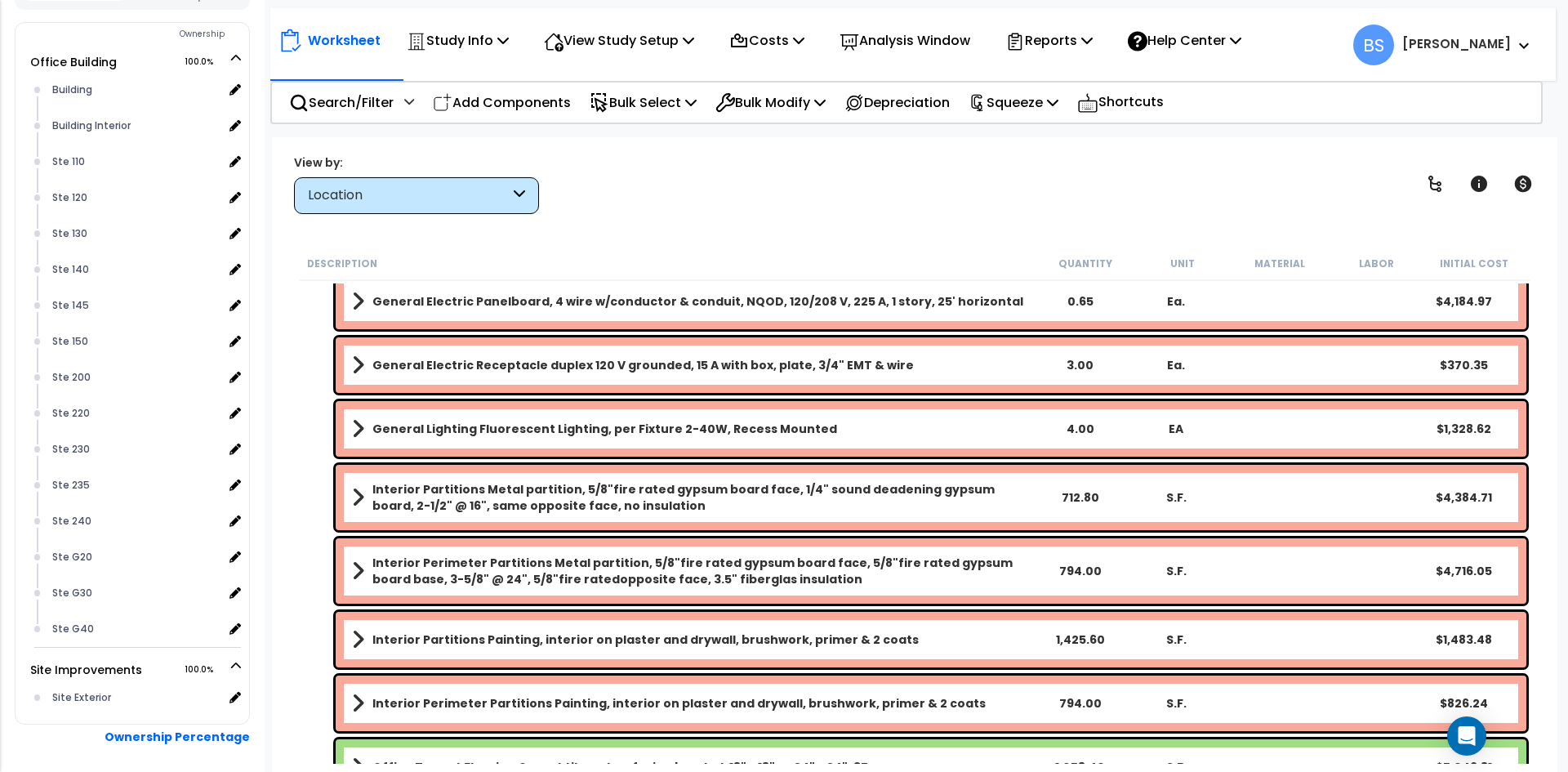
click at [1079, 429] on div "4.00" at bounding box center [1080, 429] width 92 height 16
click at [1070, 357] on div "3.00" at bounding box center [1080, 365] width 92 height 16
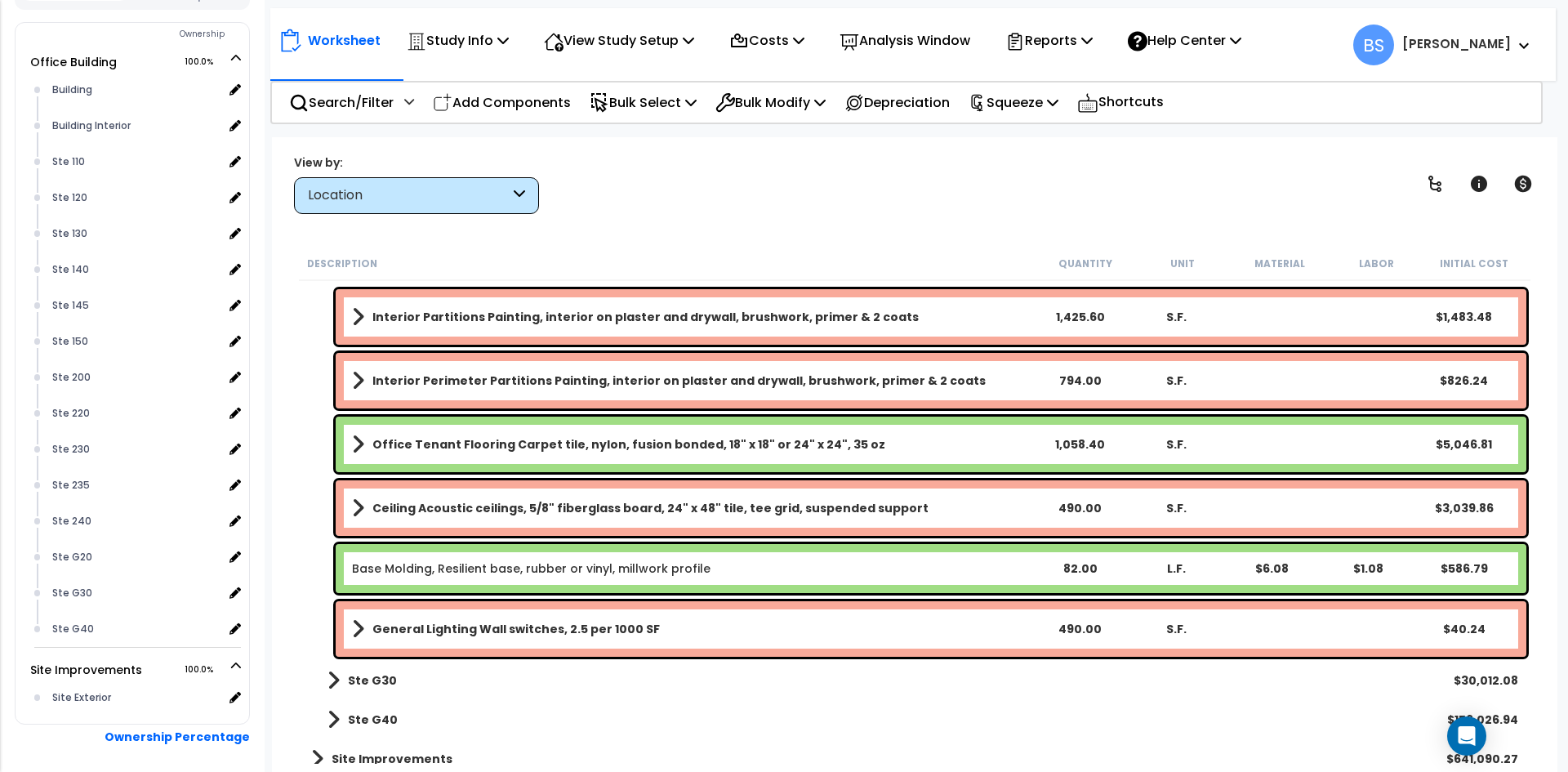
scroll to position [1226, 0]
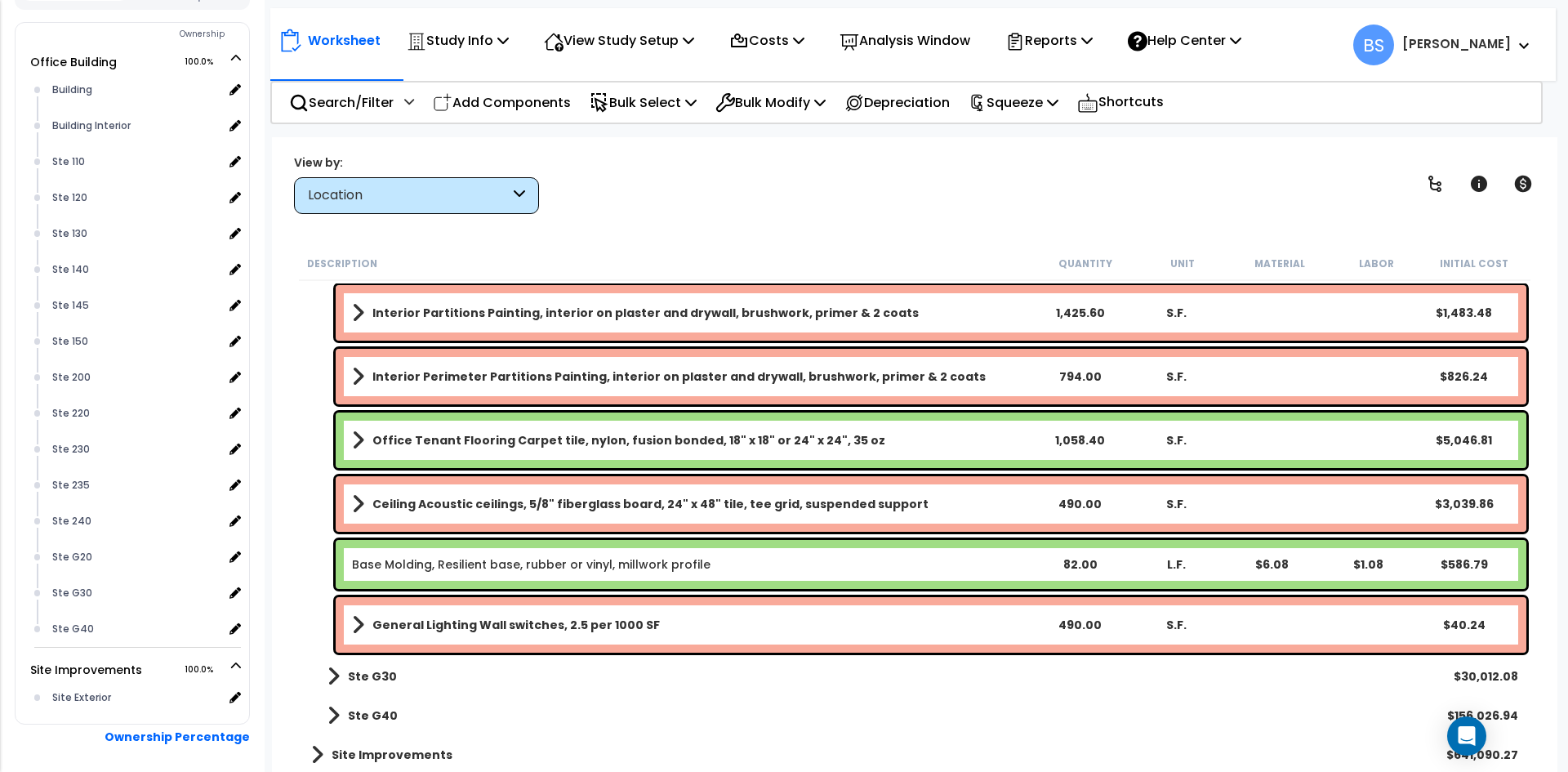
click at [1085, 501] on div "490.00" at bounding box center [1080, 504] width 92 height 16
click at [1080, 562] on div "82.00" at bounding box center [1080, 565] width 92 height 16
click at [1078, 563] on div "82.00" at bounding box center [1080, 565] width 92 height 16
click at [1081, 617] on div "490.00" at bounding box center [1080, 625] width 92 height 16
click at [1080, 555] on div "Base Molding, Resilient base, rubber or vinyl, millwork profile 82.00 L.F. $6.0…" at bounding box center [931, 564] width 1191 height 49
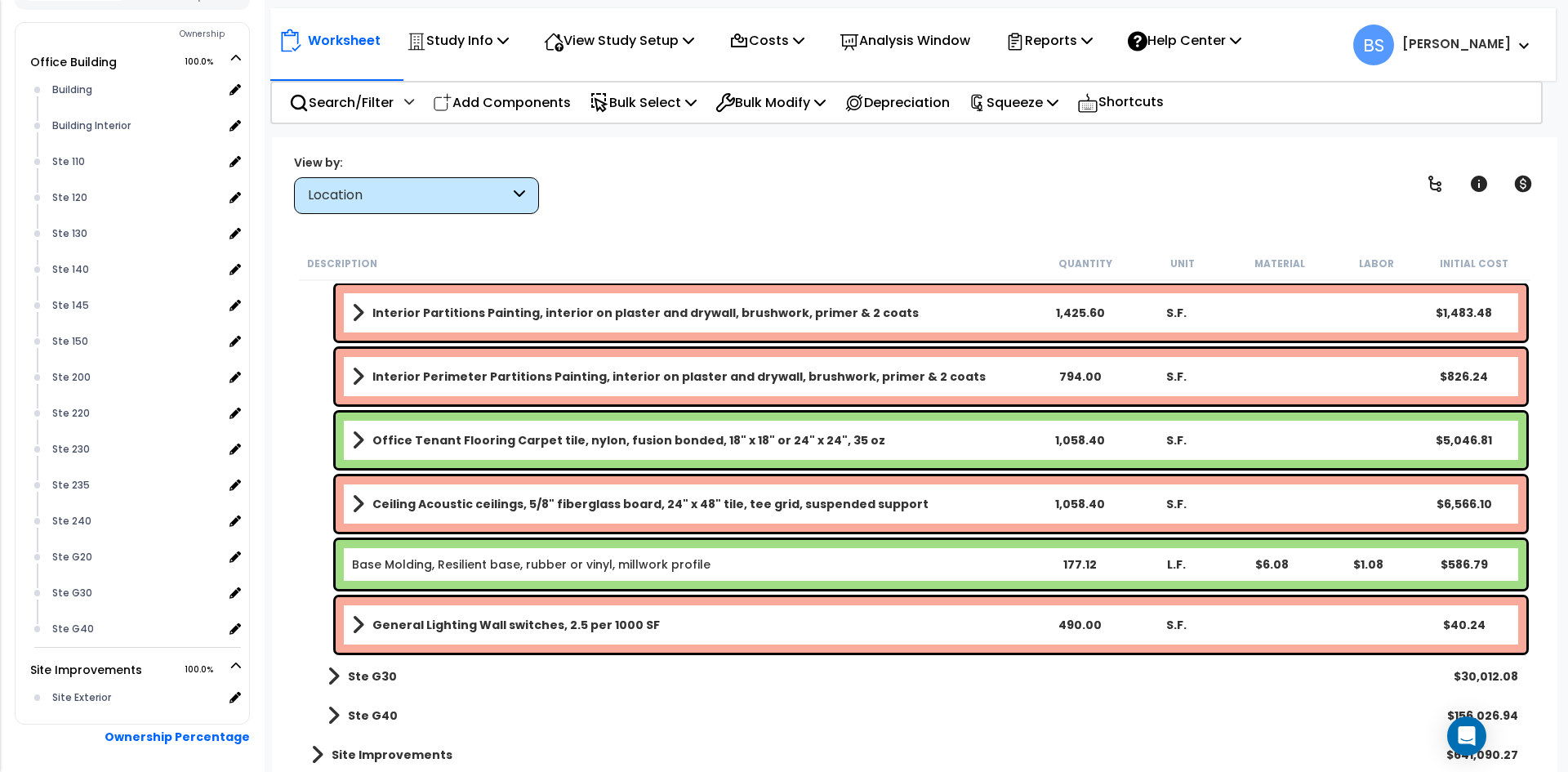
click at [828, 689] on div "Ste G30 $30,012.08" at bounding box center [914, 676] width 1223 height 39
click at [1070, 627] on div "490.00" at bounding box center [1080, 625] width 92 height 16
click at [280, 557] on div "Worksheet Study Info Study Setup Add Property Unit Template study Clone study BS" at bounding box center [914, 523] width 1285 height 772
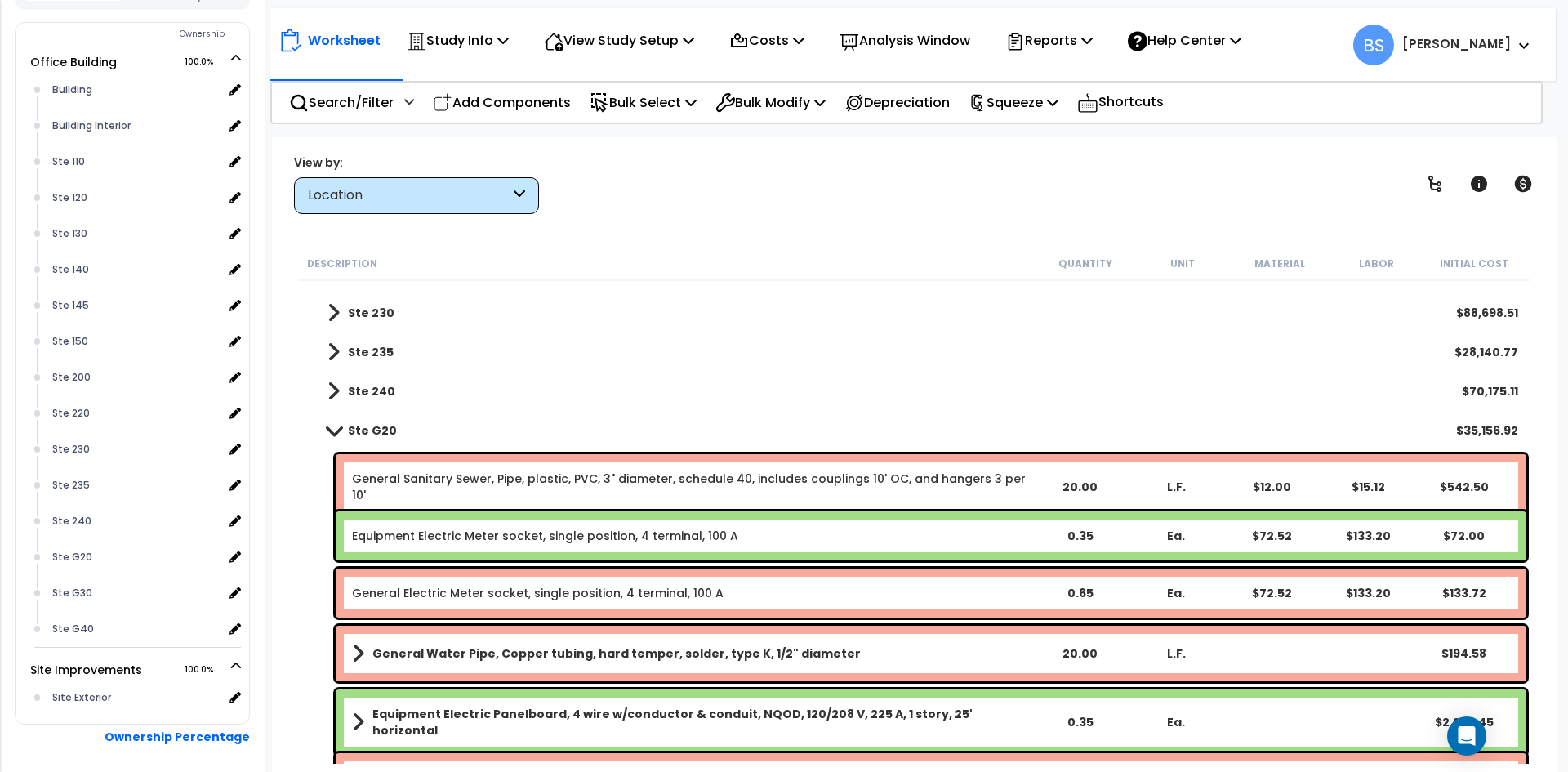
click at [376, 436] on b "Ste G20" at bounding box center [372, 431] width 49 height 16
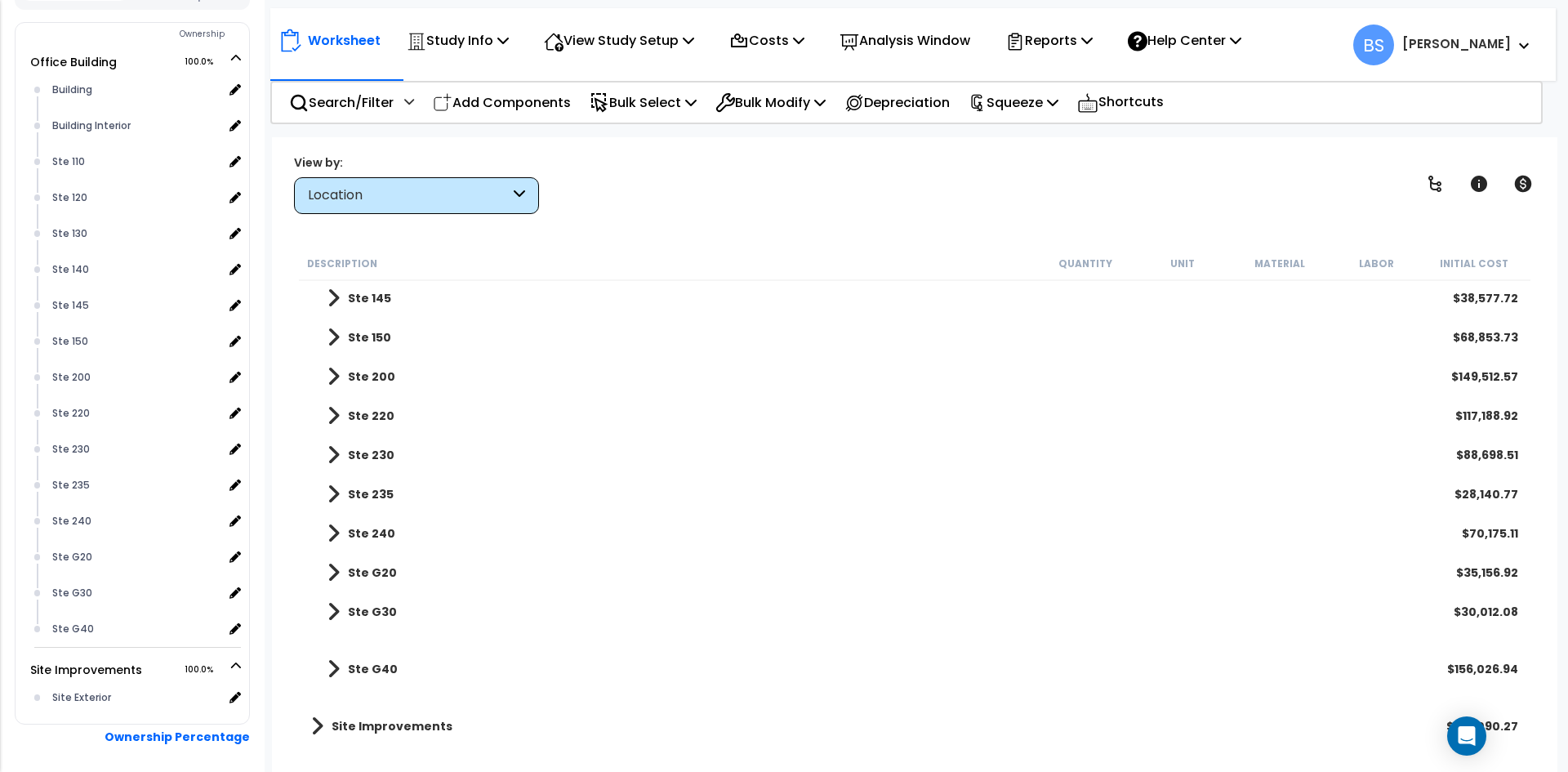
click at [387, 573] on b "Ste G20" at bounding box center [372, 573] width 49 height 16
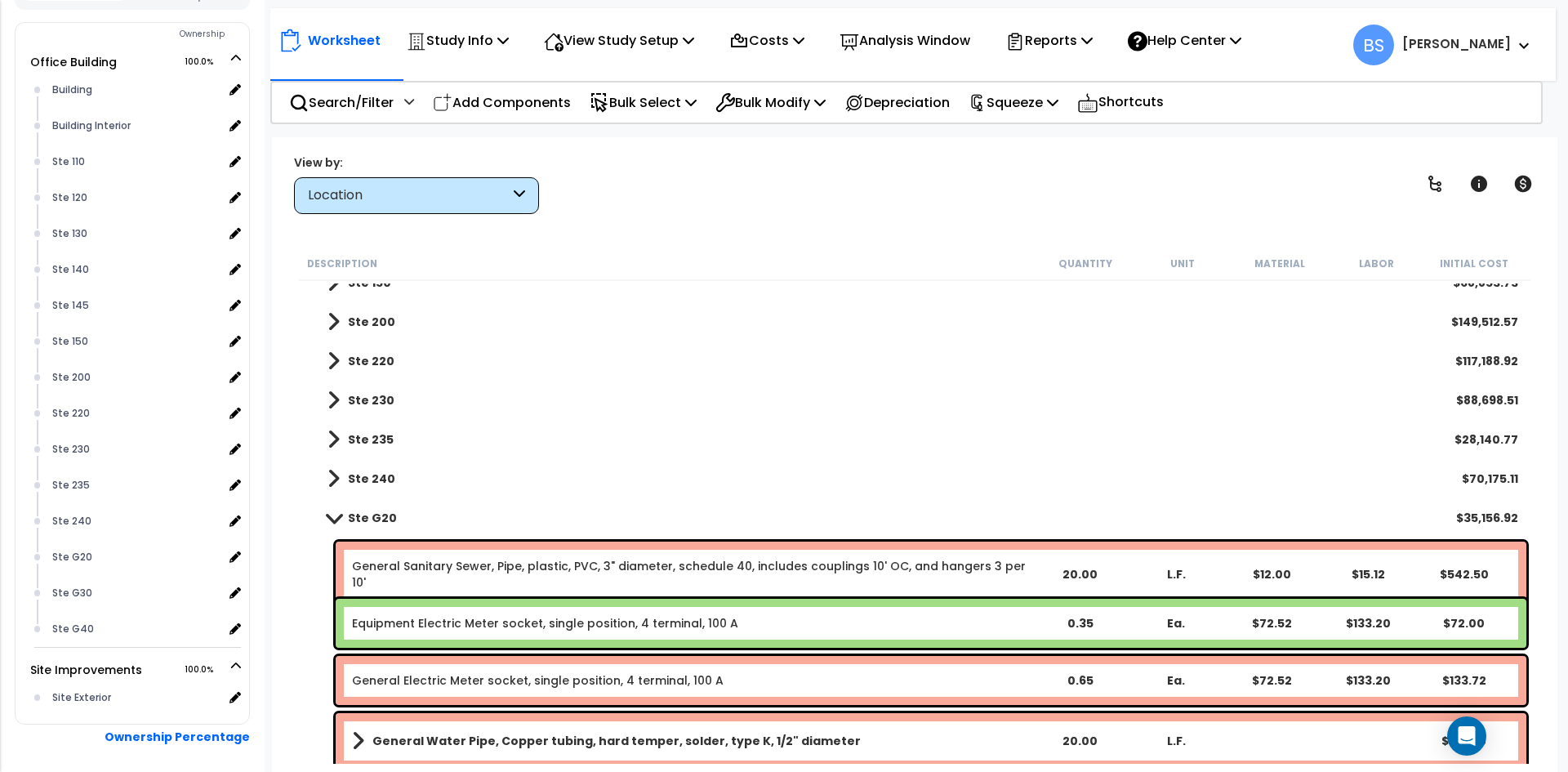
scroll to position [359, 0]
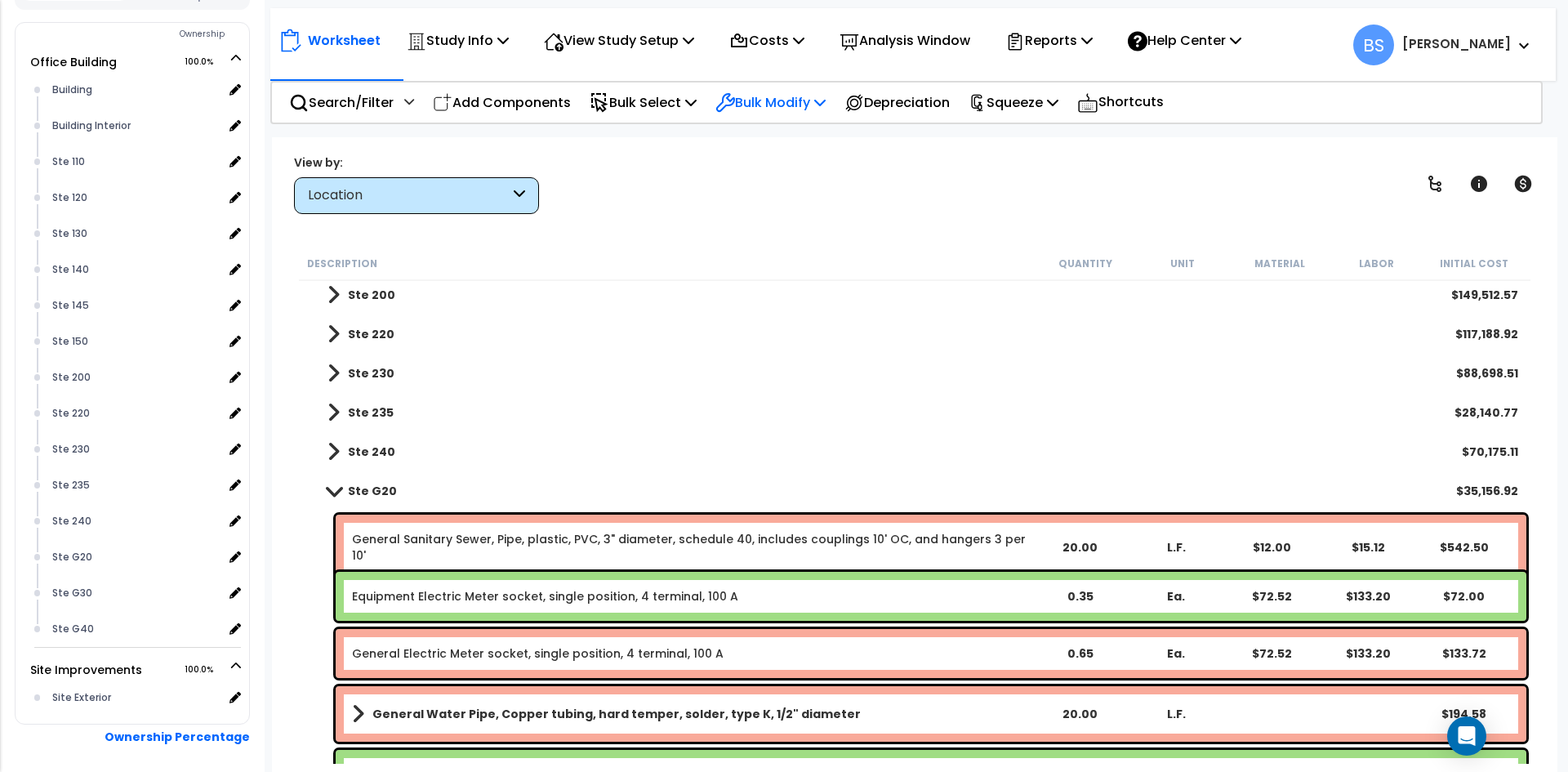
click at [822, 103] on p "Bulk Modify" at bounding box center [771, 103] width 110 height 22
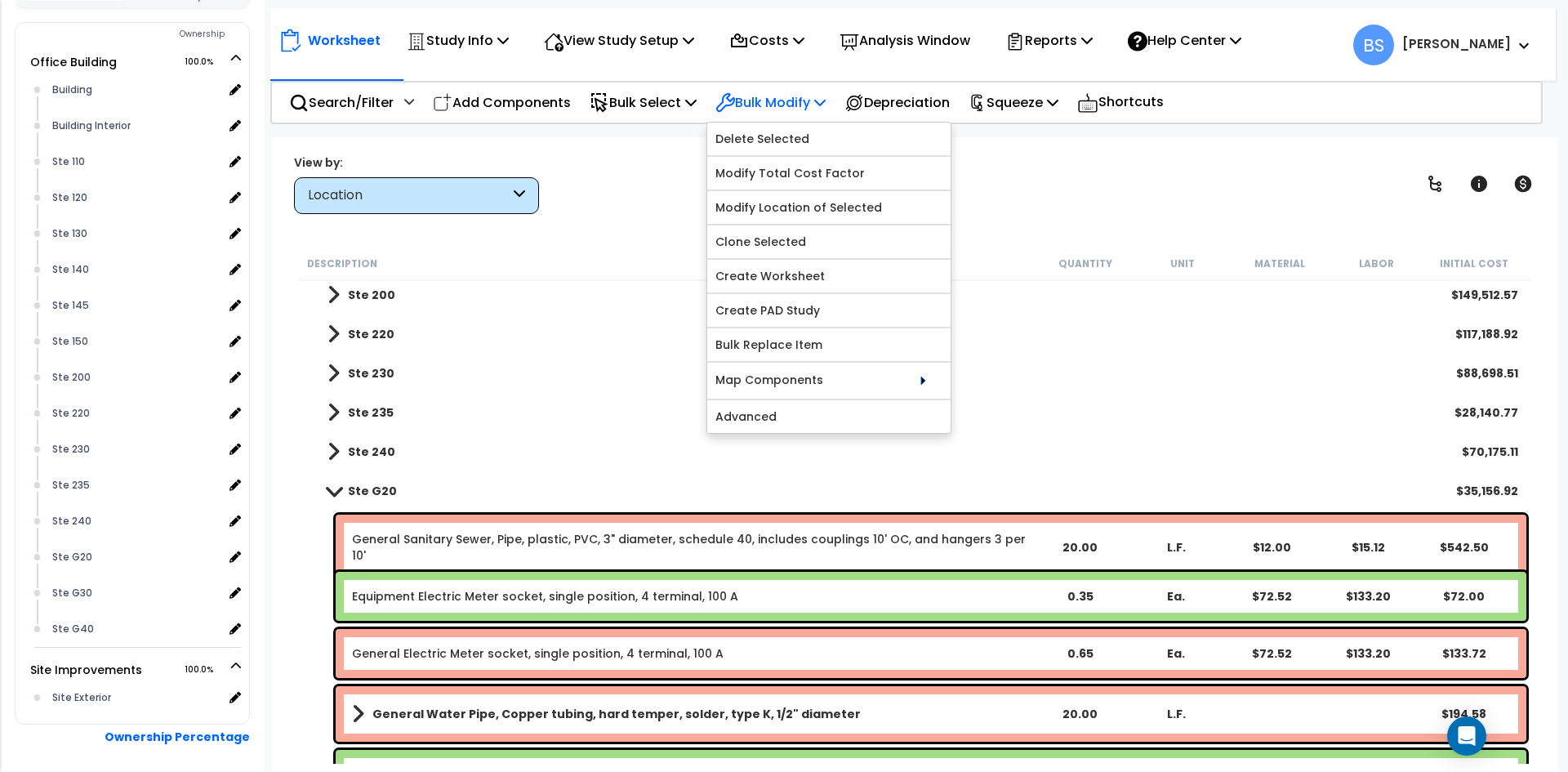
click at [822, 103] on p "Bulk Modify" at bounding box center [771, 103] width 110 height 22
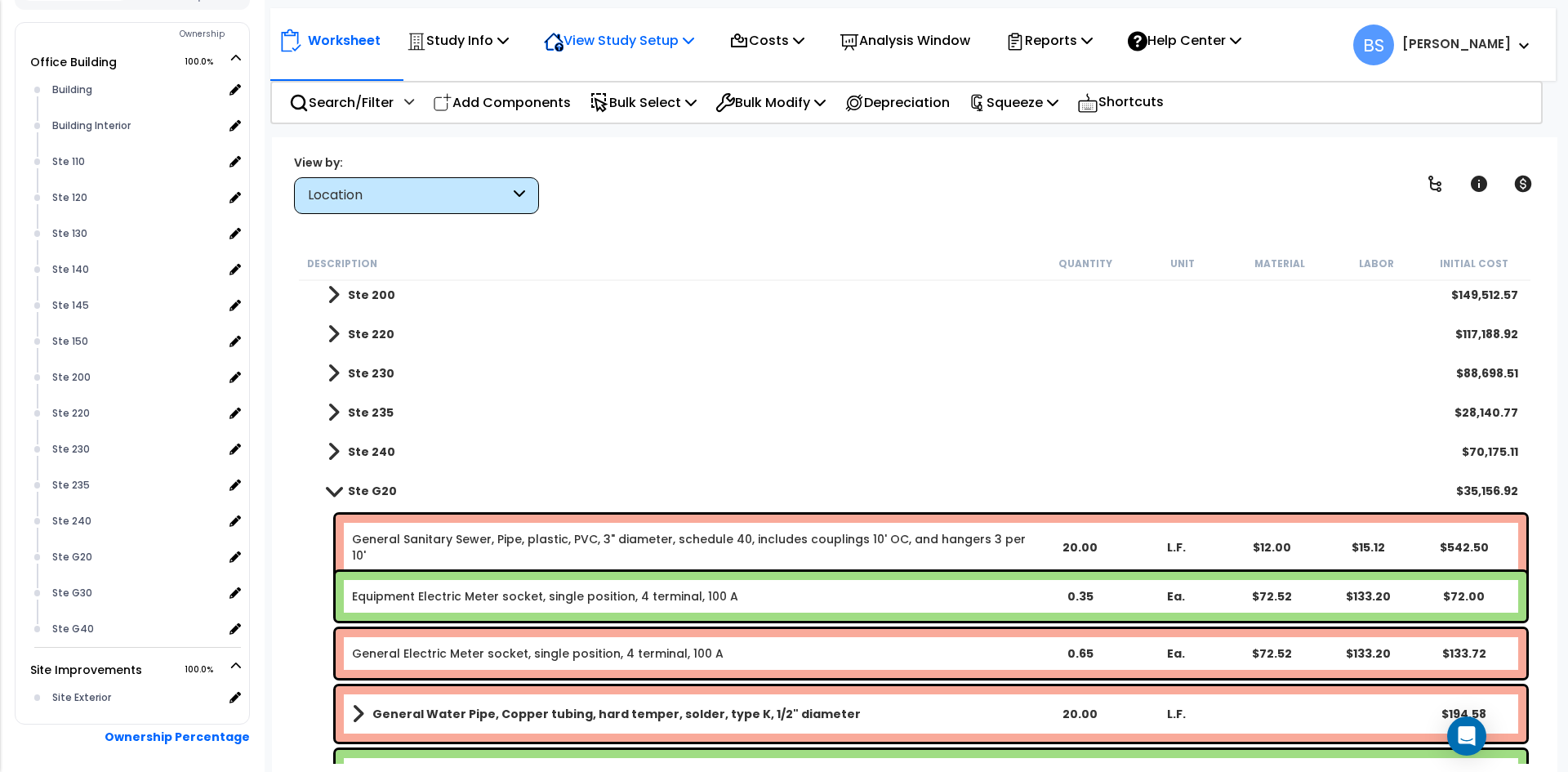
click at [673, 41] on p "View Study Setup" at bounding box center [619, 40] width 150 height 22
click at [466, 48] on p "Study Info" at bounding box center [458, 40] width 102 height 22
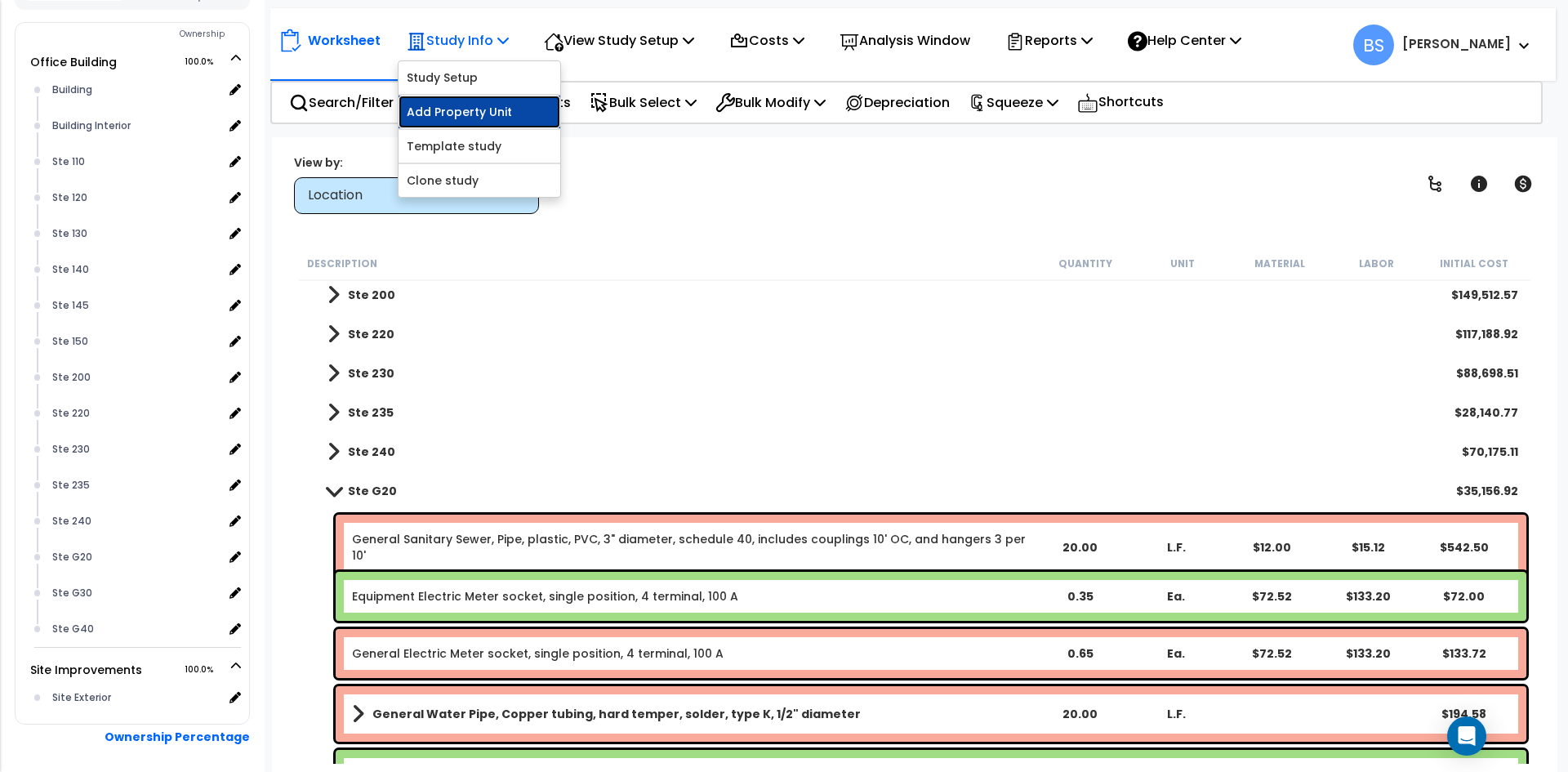
click at [481, 117] on link "Add Property Unit" at bounding box center [480, 112] width 162 height 33
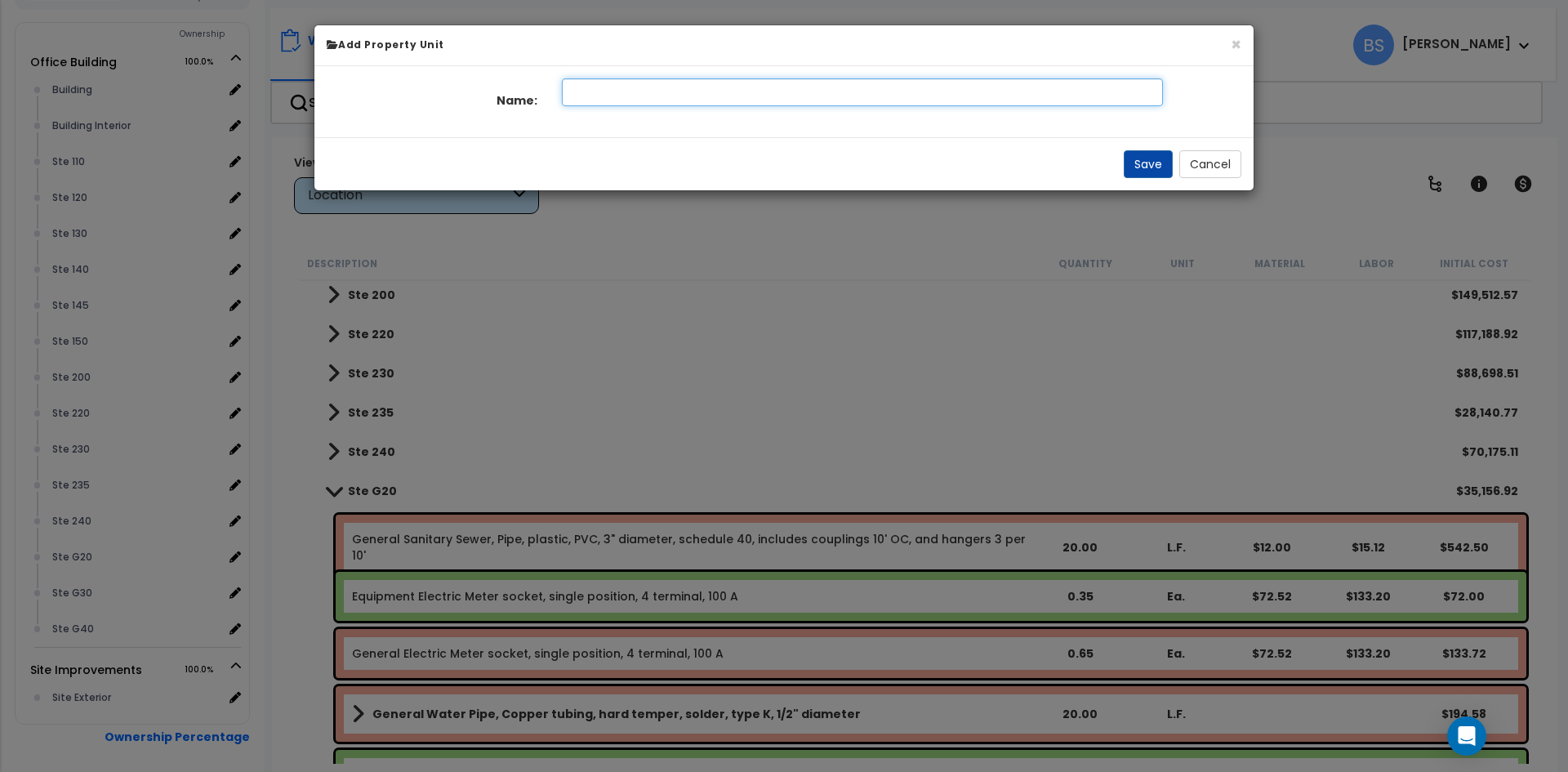
click at [703, 94] on input "text" at bounding box center [862, 92] width 602 height 28
type input "Ste G25"
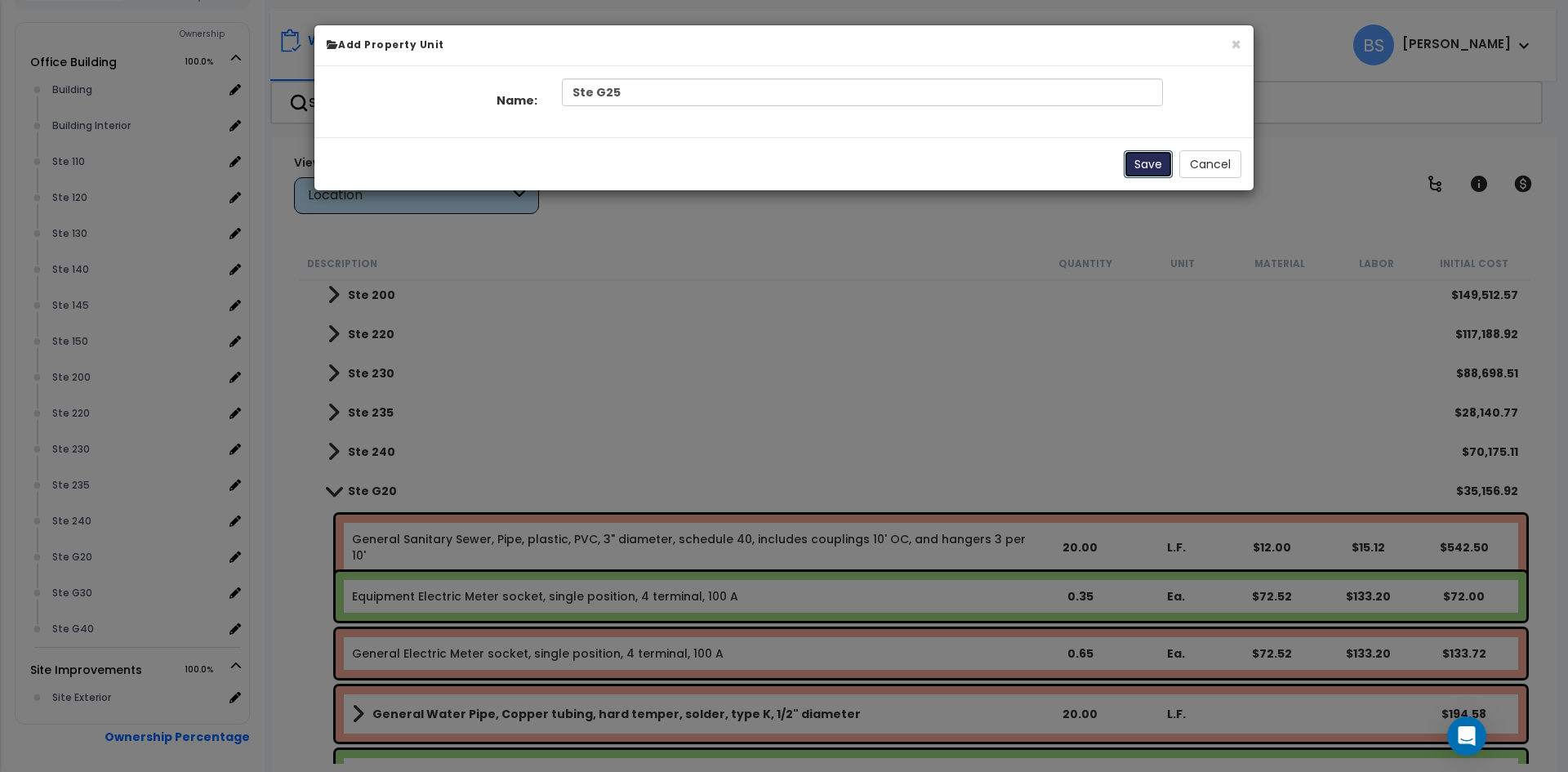
click at [1136, 172] on button "Save" at bounding box center [1148, 164] width 49 height 28
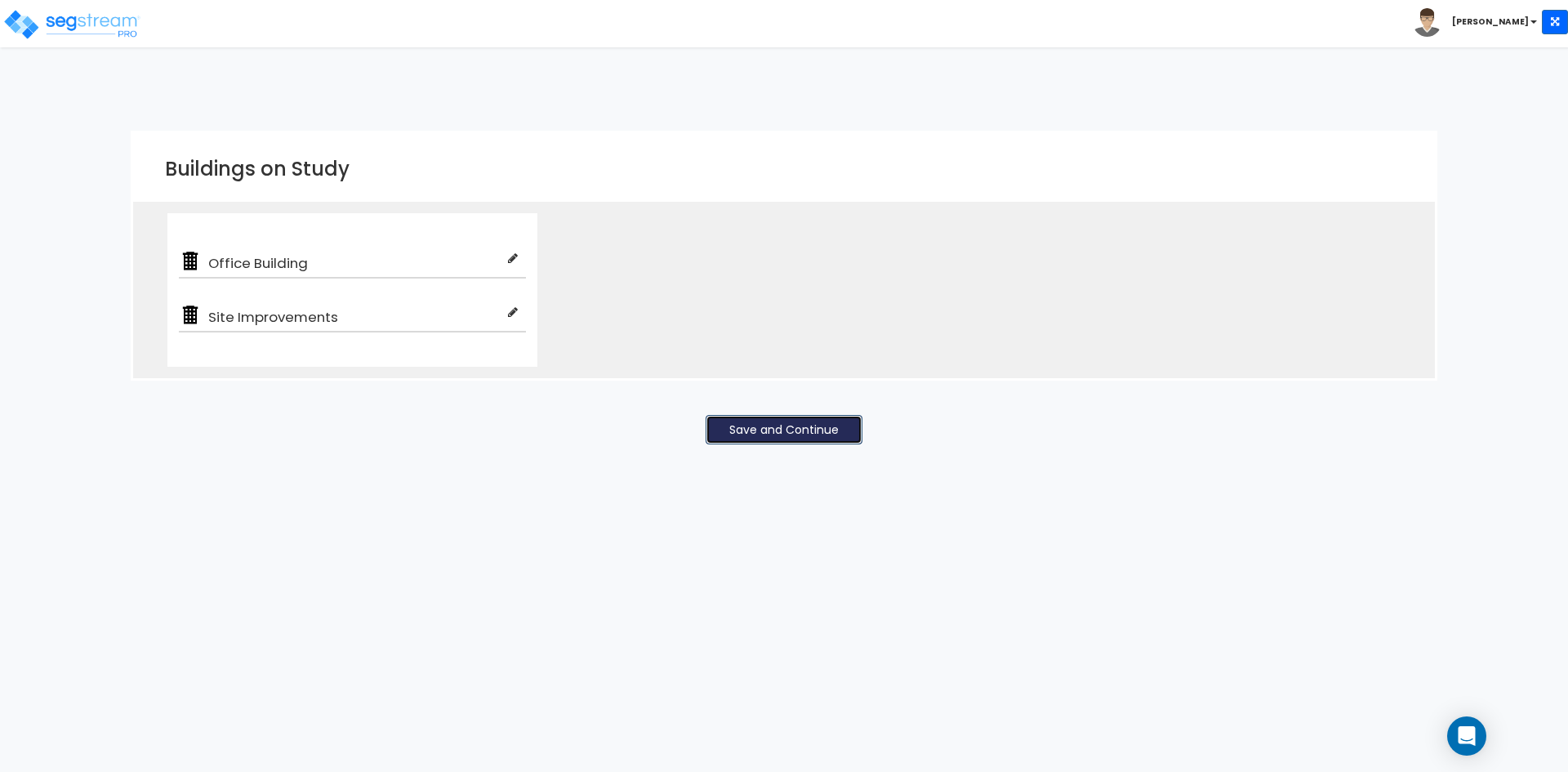
click at [802, 439] on button "Save and Continue" at bounding box center [784, 429] width 157 height 29
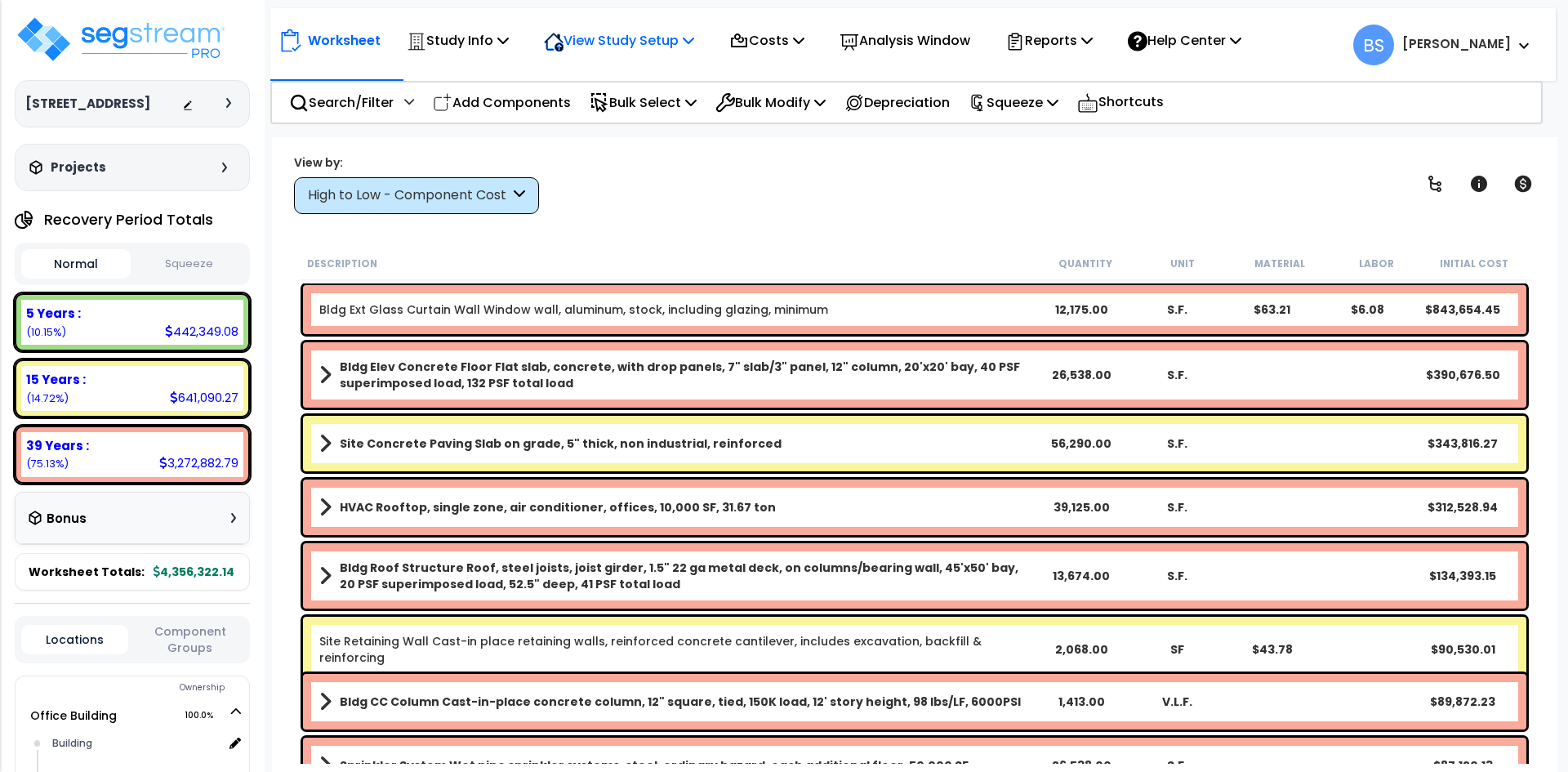
click at [645, 34] on p "View Study Setup" at bounding box center [619, 40] width 150 height 22
click at [616, 114] on link "View Questionnaire" at bounding box center [617, 112] width 162 height 33
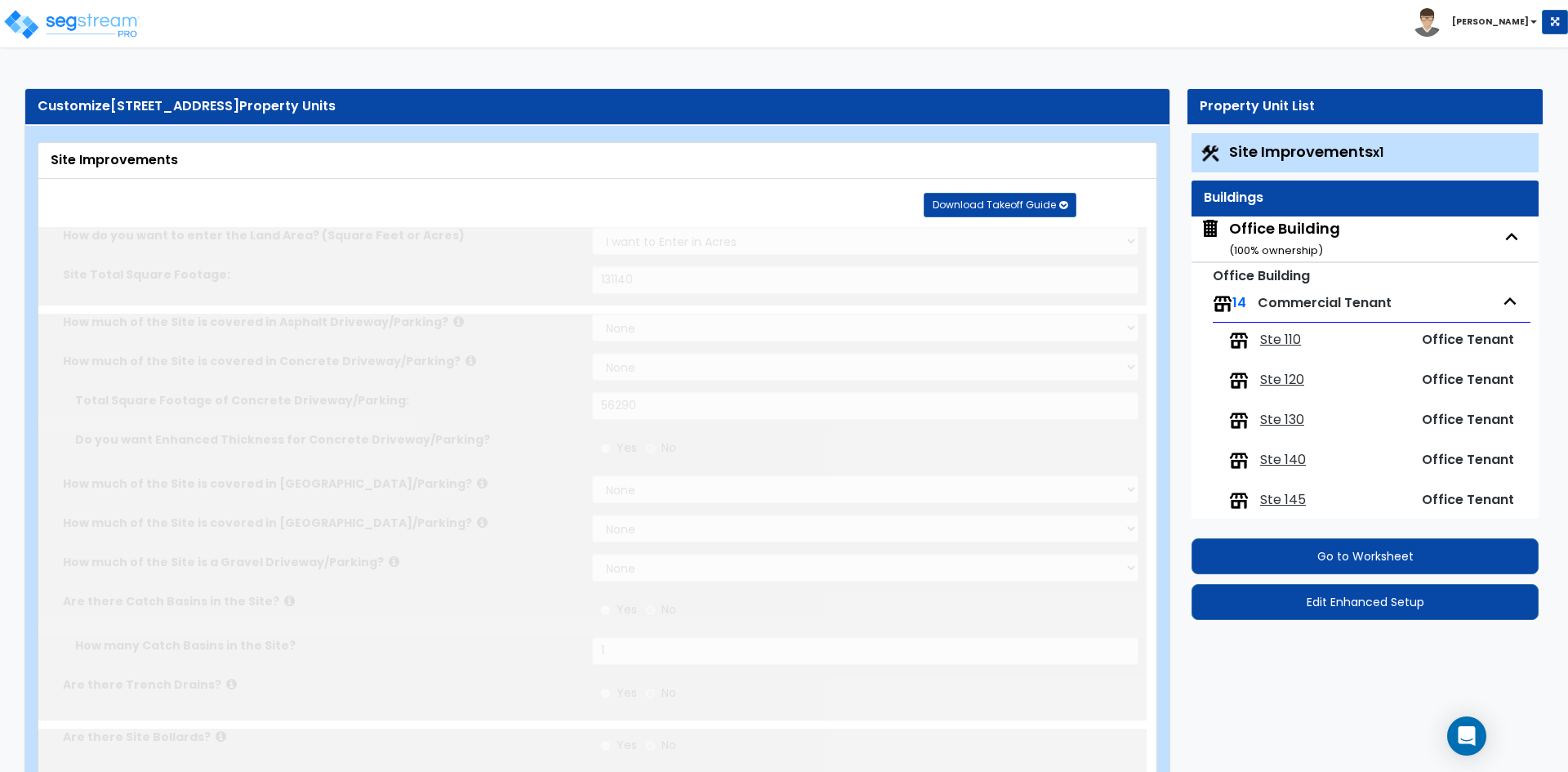
select select "2"
type input "131140"
select select "2"
type input "56290"
radio input "true"
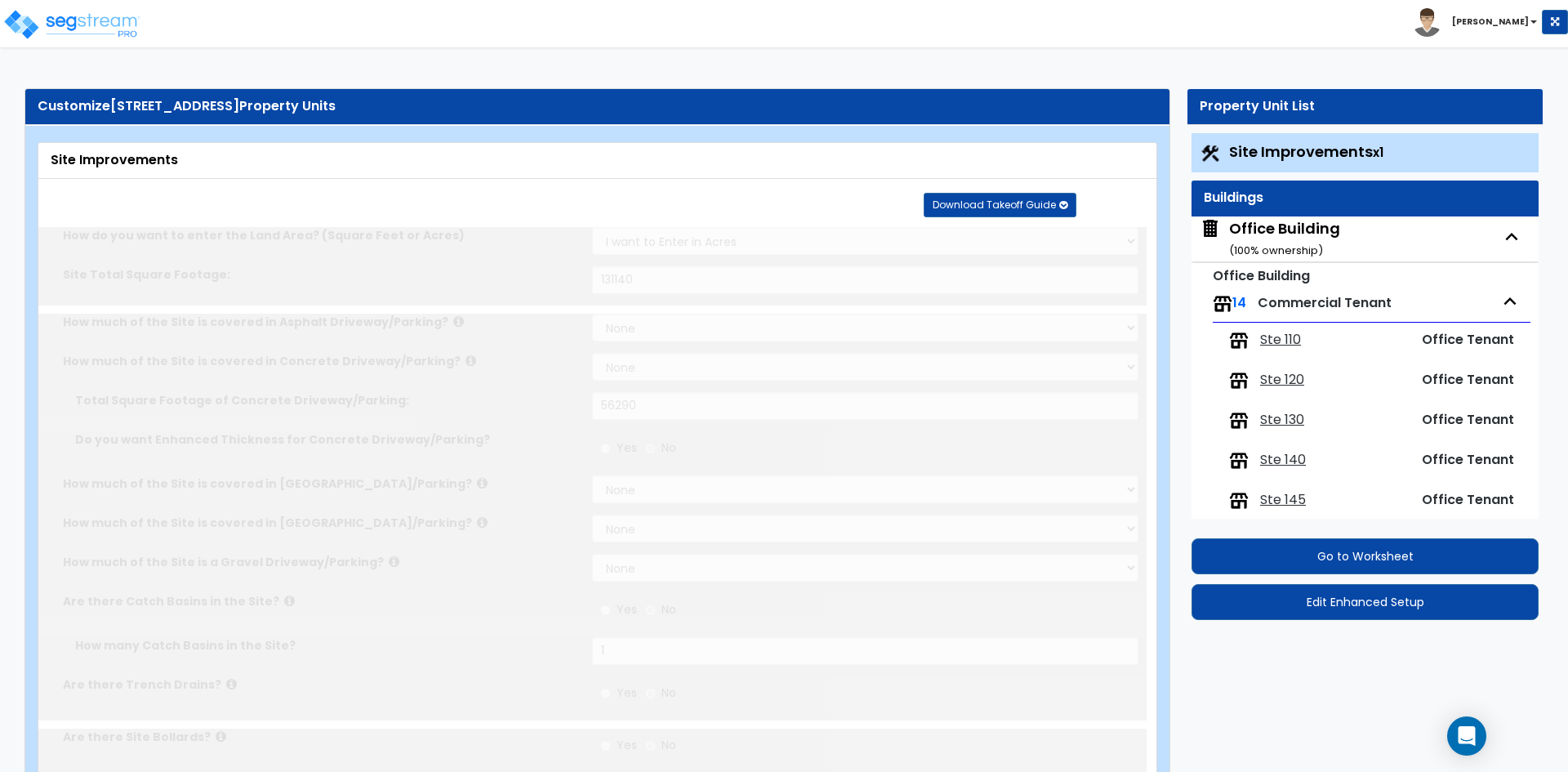
type input "1"
radio input "true"
select select "1"
radio input "true"
select select "1"
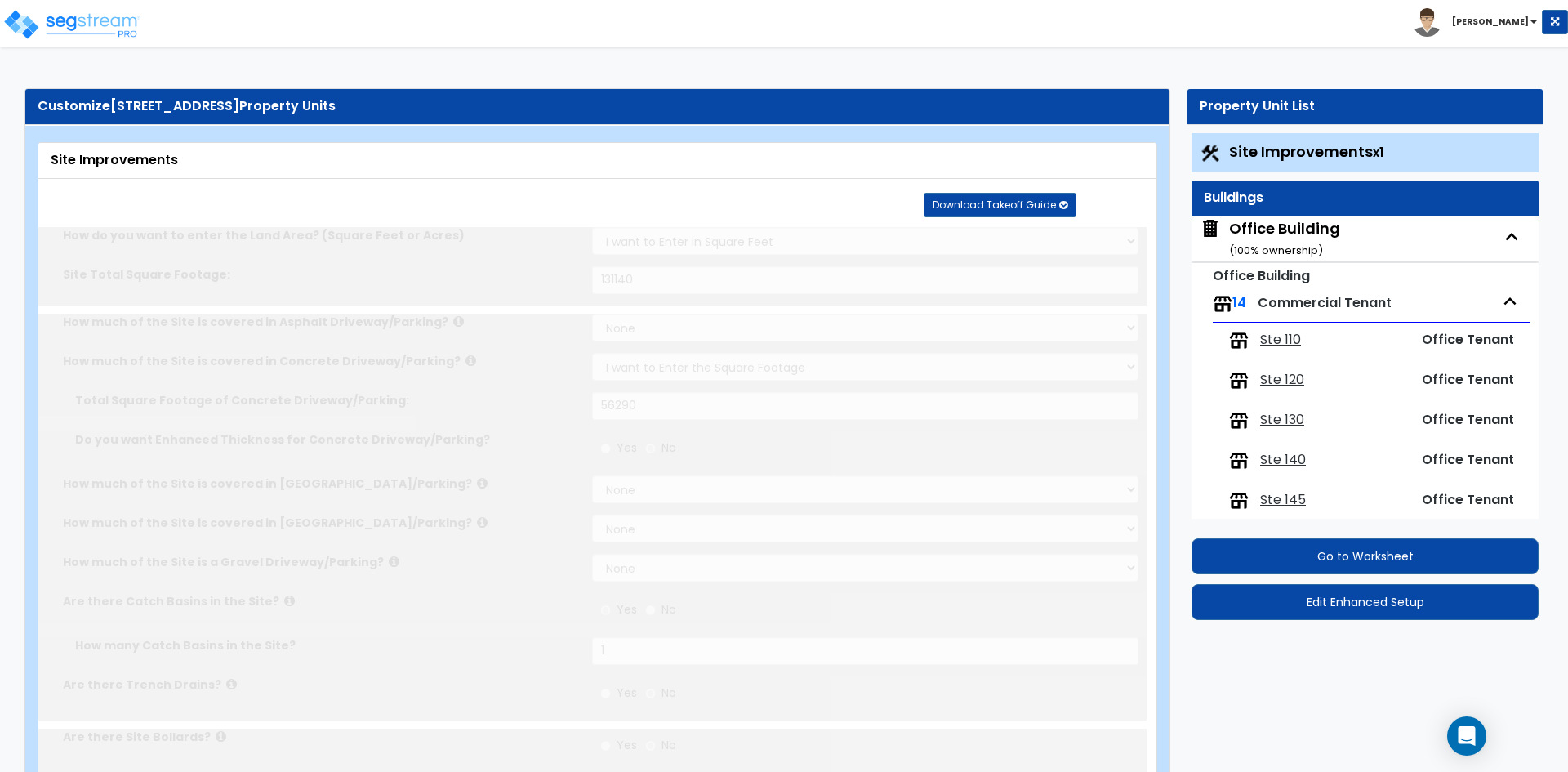
select select "1"
type input "8"
radio input "true"
type input "7"
radio input "true"
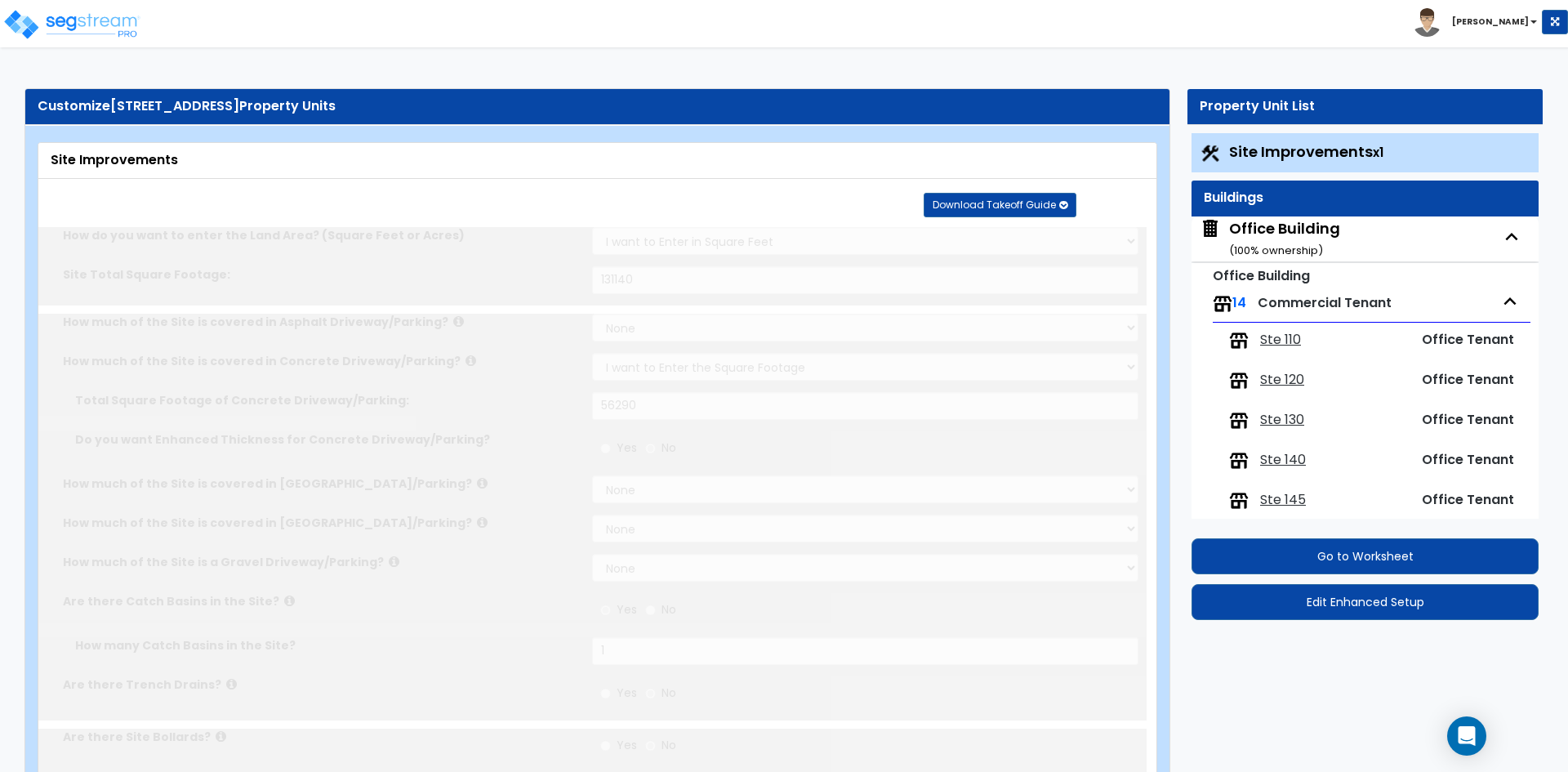
select select "1"
type input "163"
radio input "true"
select select "2"
type input "901"
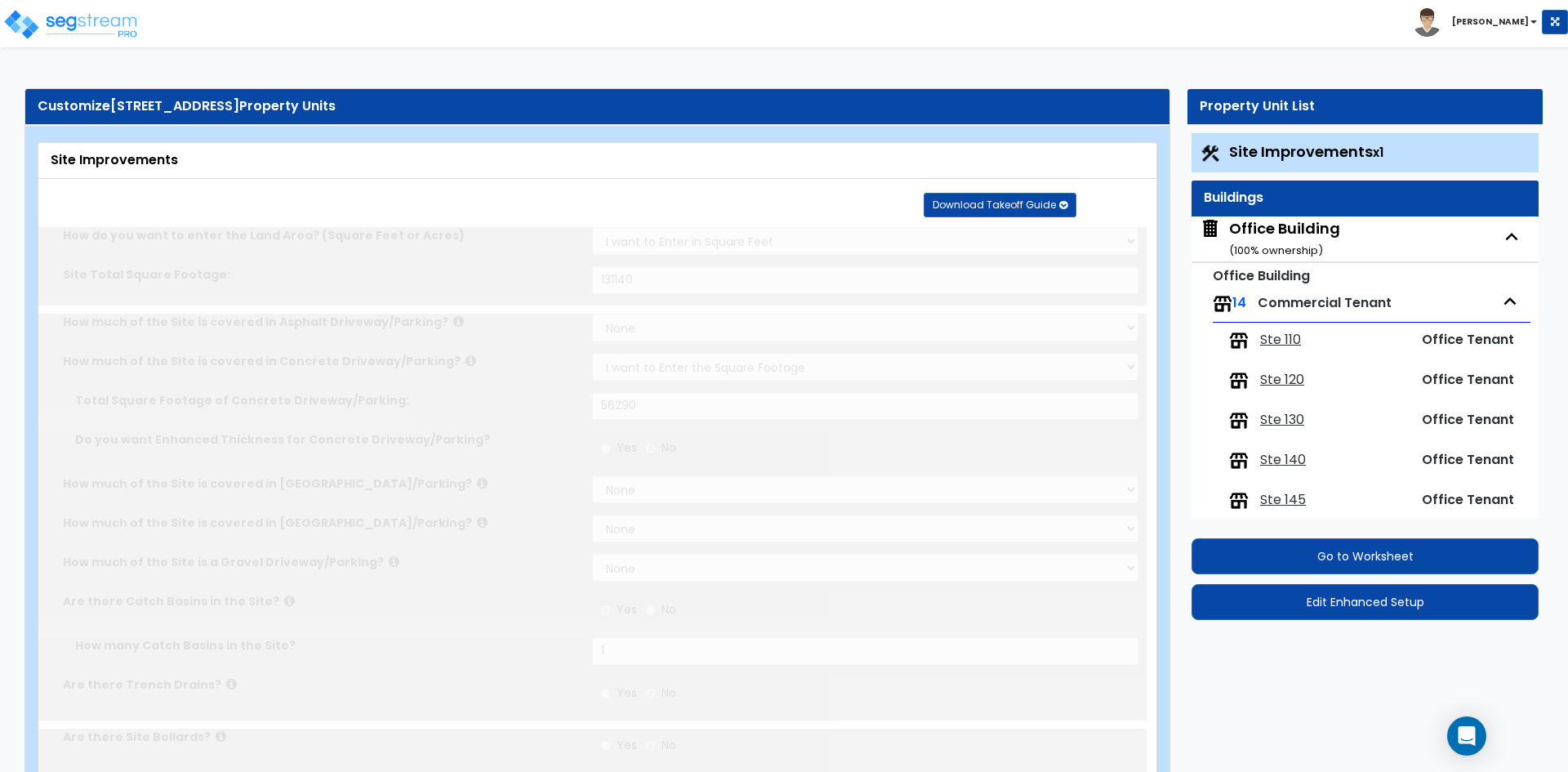
select select "1"
radio input "true"
type input "6"
radio input "true"
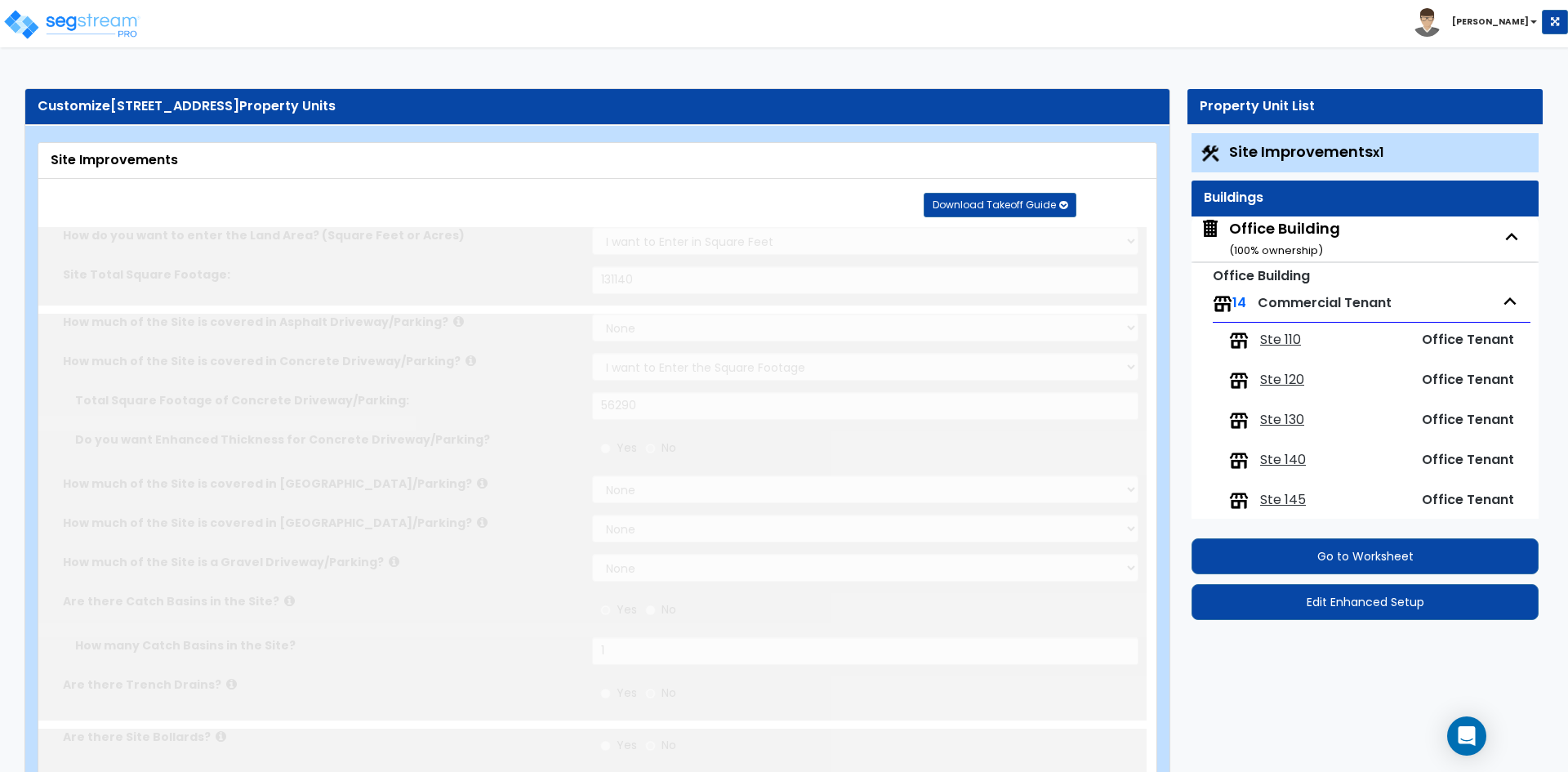
select select "1"
type input "377"
radio input "true"
select select "2"
type input "85"
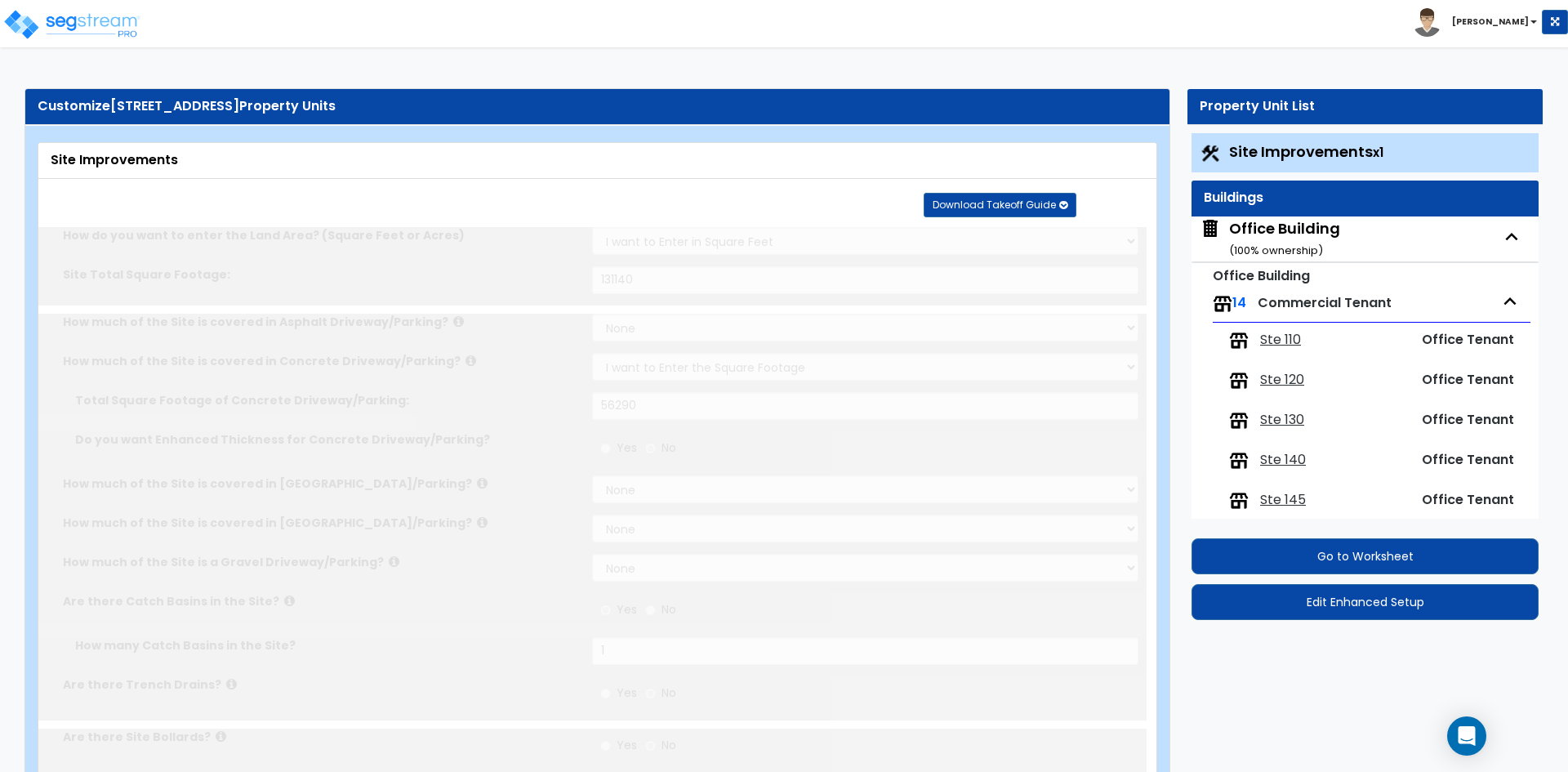
radio input "true"
type input "85"
radio input "true"
type input "4"
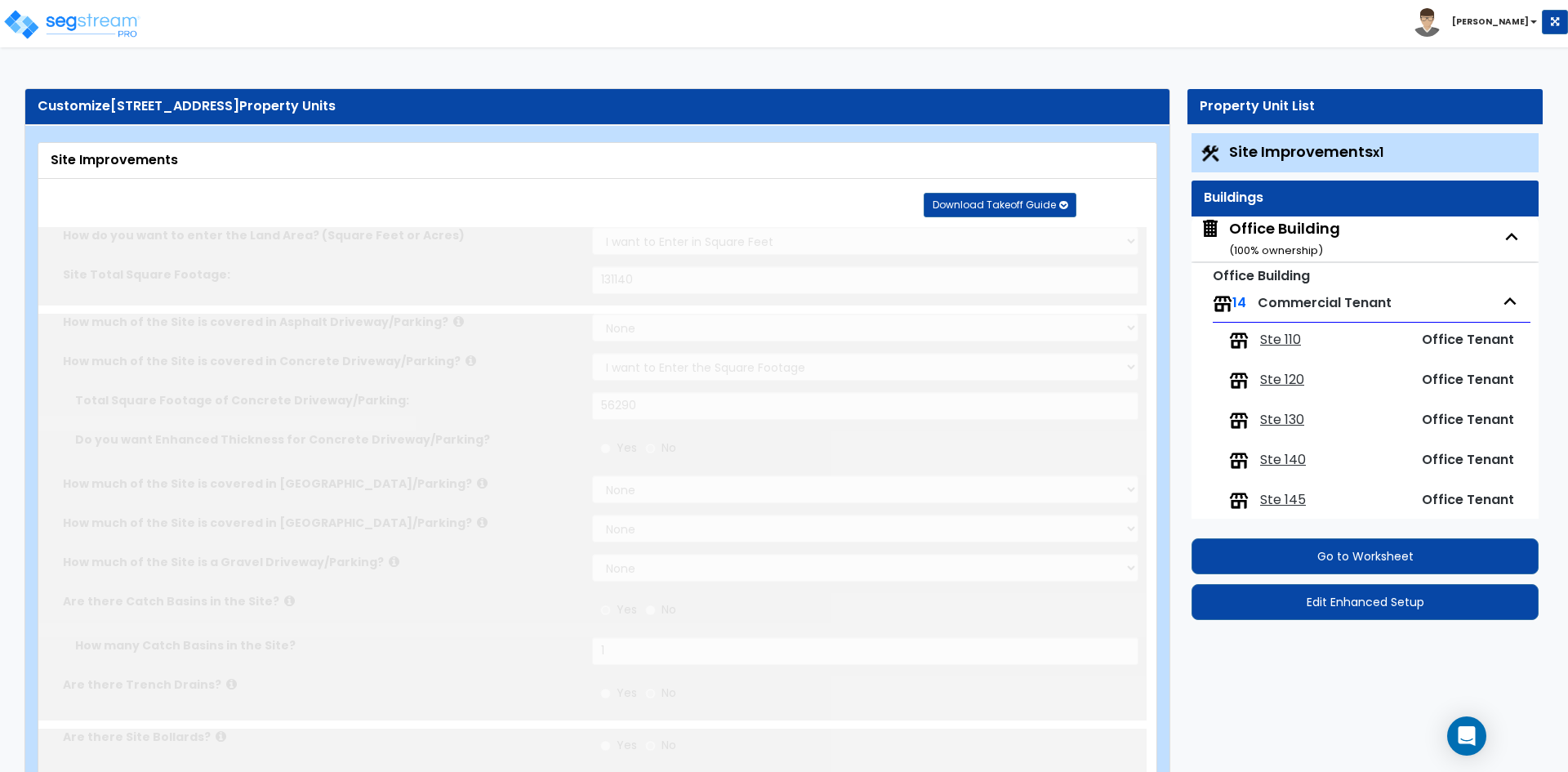
type input "517"
select select "2"
type input "19399"
radio input "true"
select select "1"
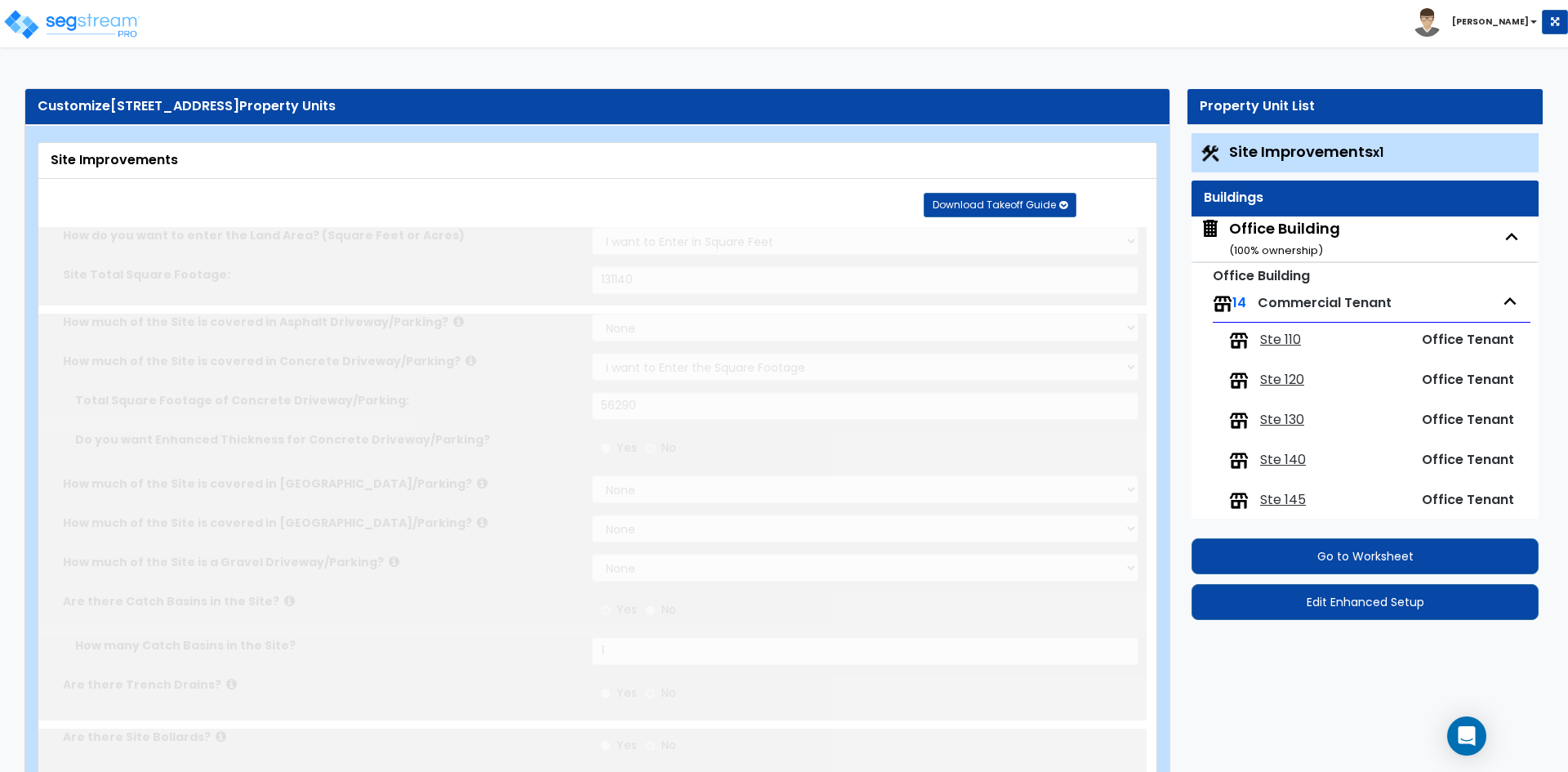
select select "1"
type input "10"
type input "7.1"
select select "4"
select select "1"
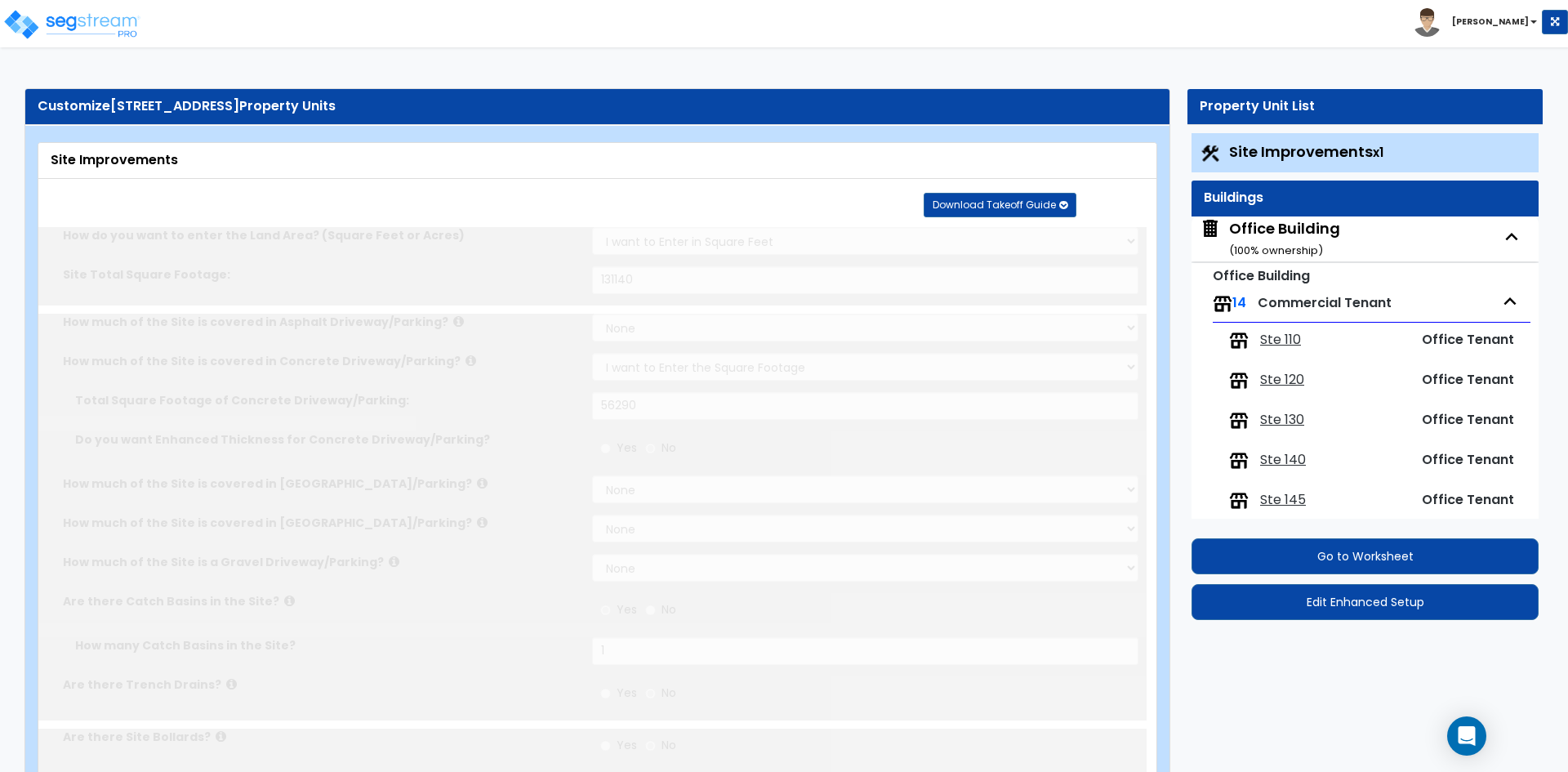
radio input "true"
select select "1"
type input "1"
type input "603"
type input "6.5"
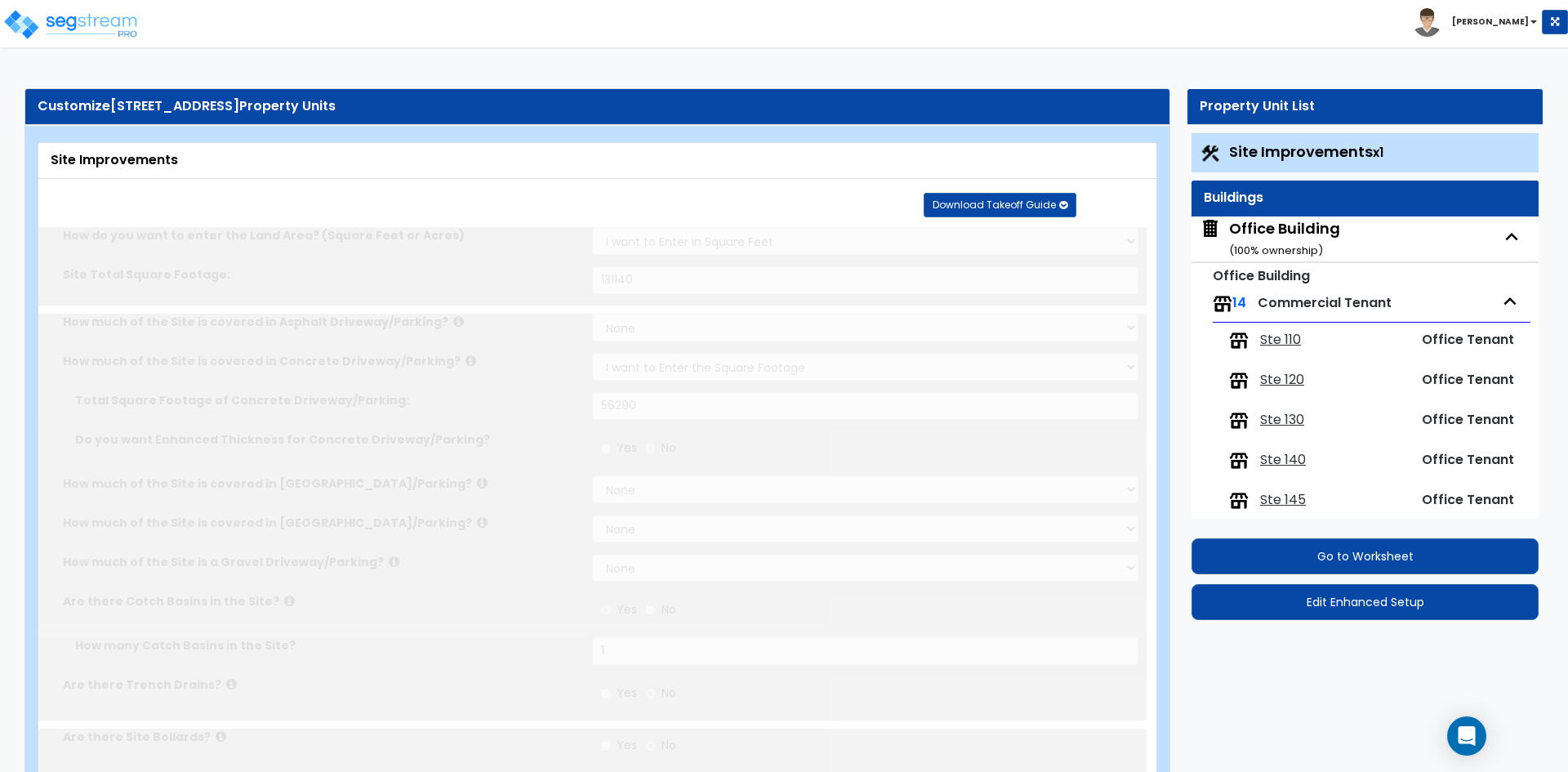
select select "4"
select select "1"
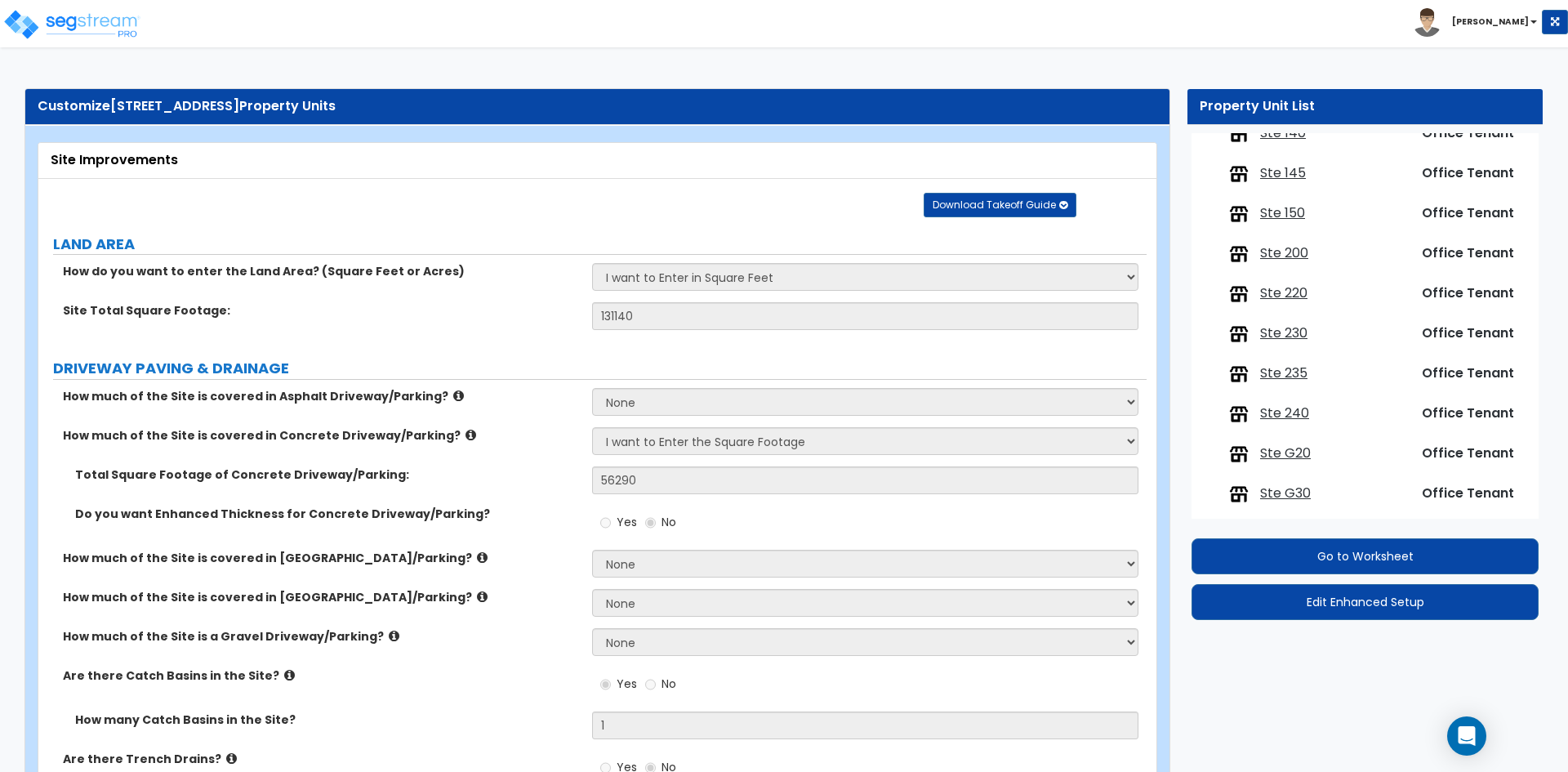
scroll to position [378, 0]
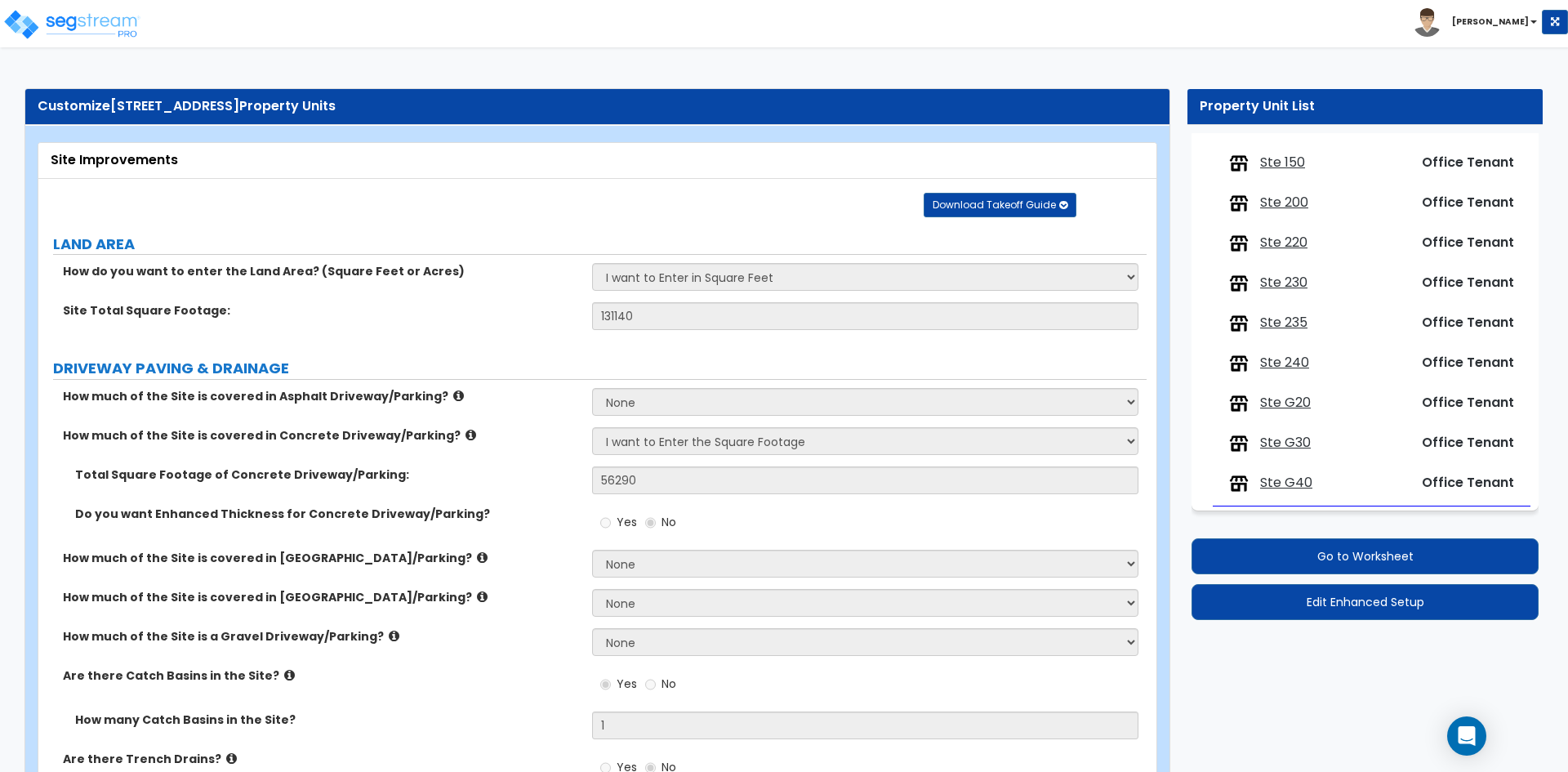
click at [1284, 395] on span "Ste G20" at bounding box center [1285, 403] width 51 height 19
select select "1"
select select "7"
select select "1"
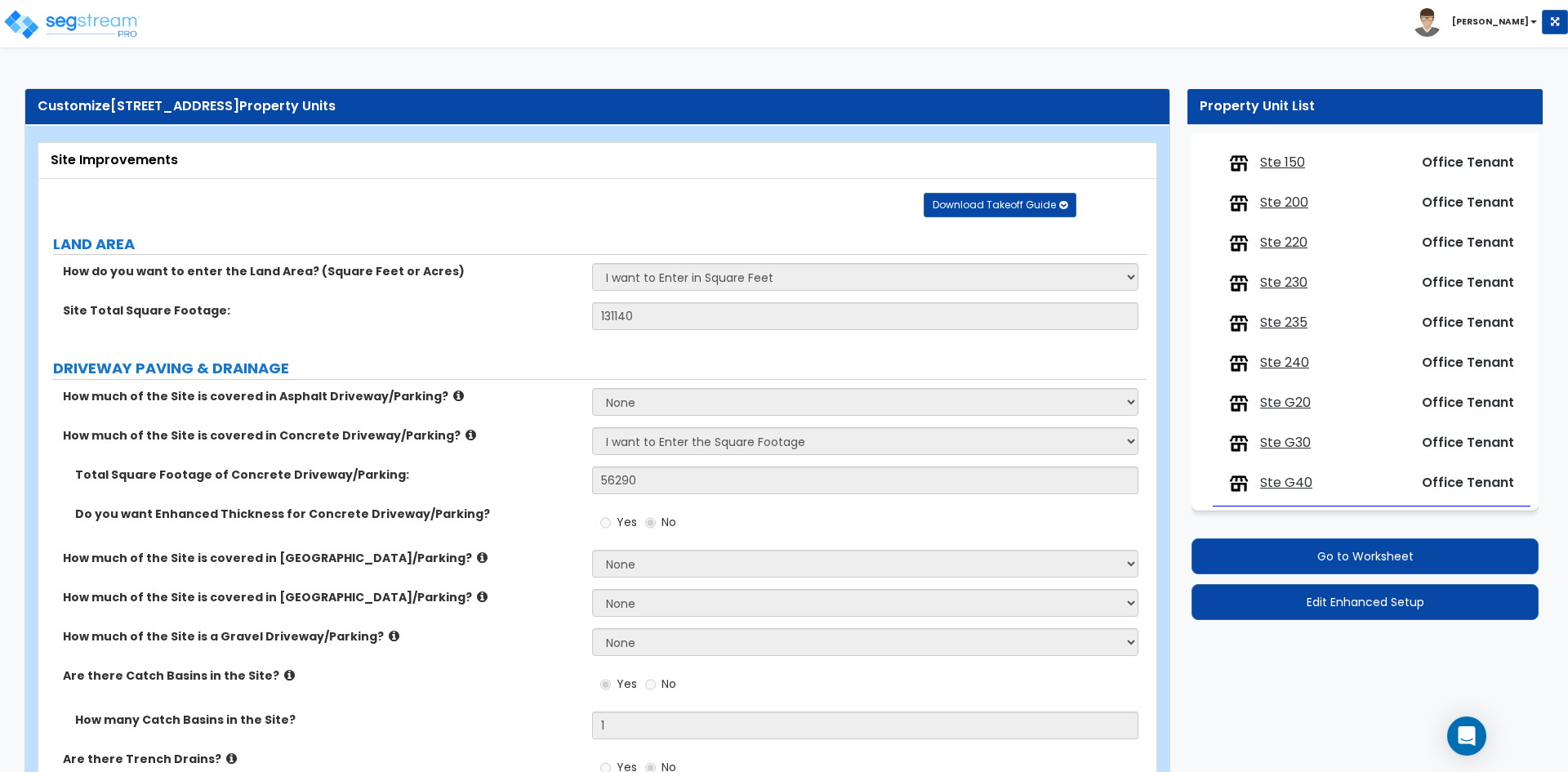
select select "2"
select select "1"
select select "4"
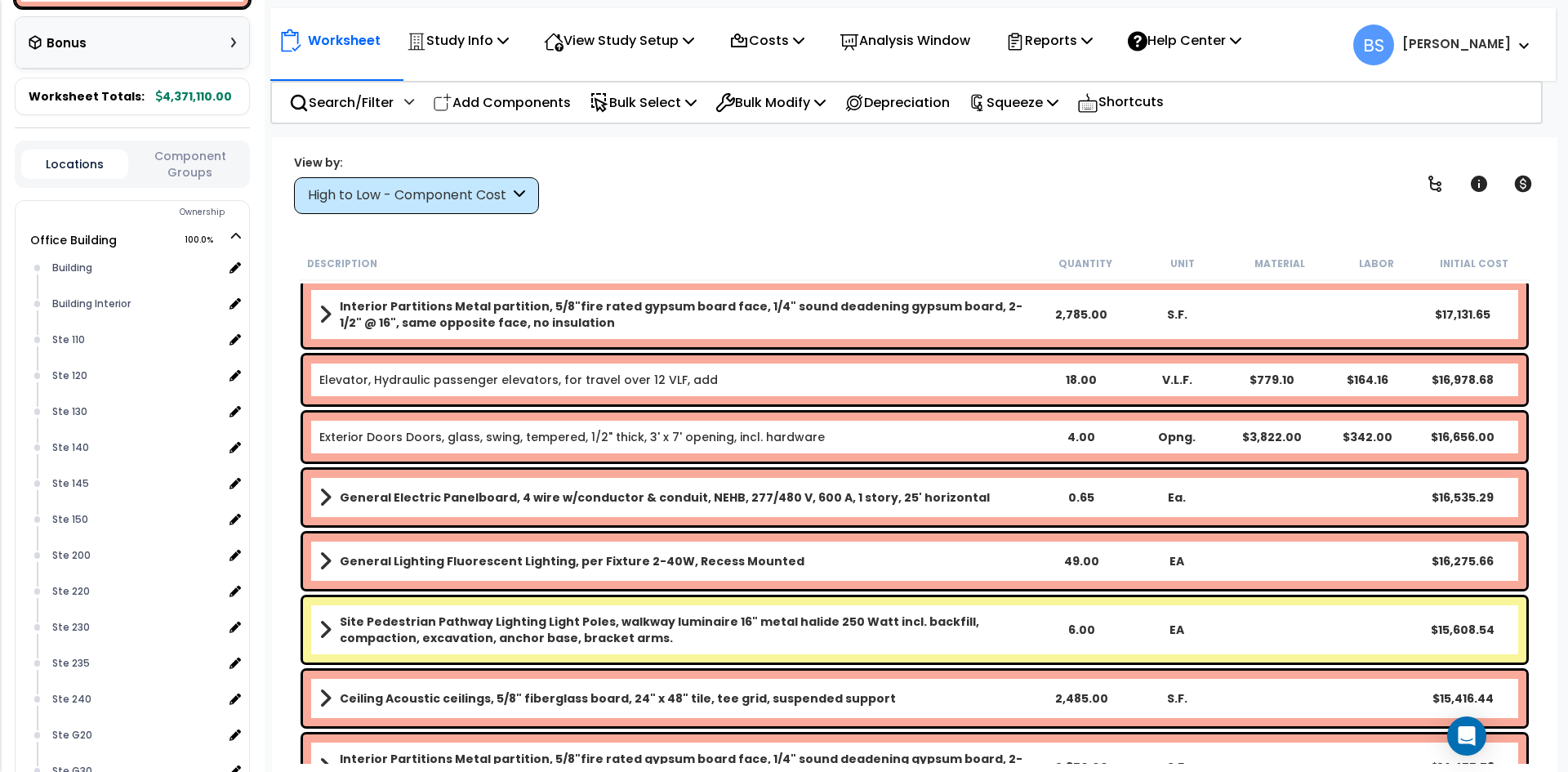
scroll to position [654, 0]
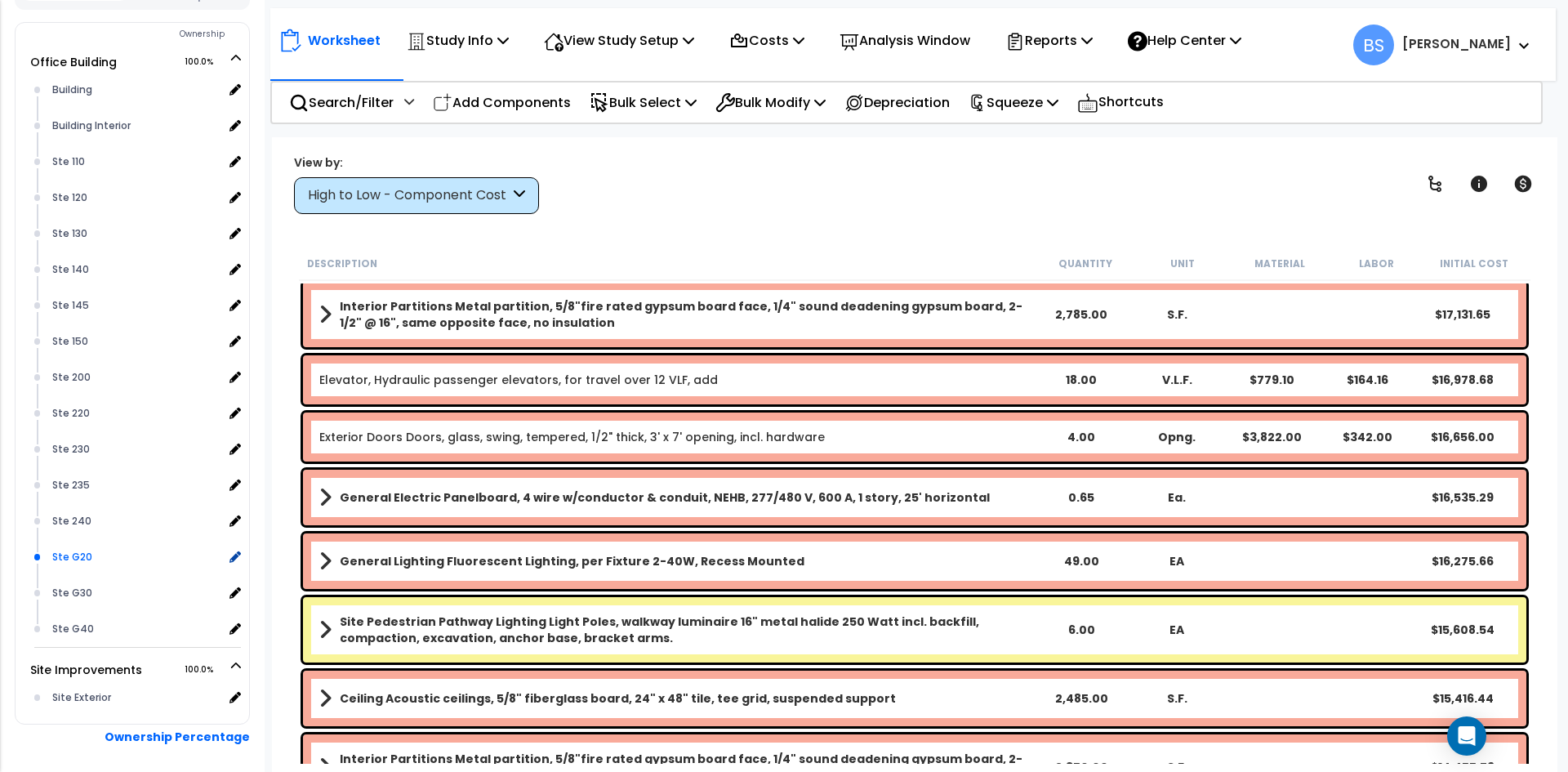
click at [84, 567] on div "Ste G20" at bounding box center [135, 558] width 175 height 20
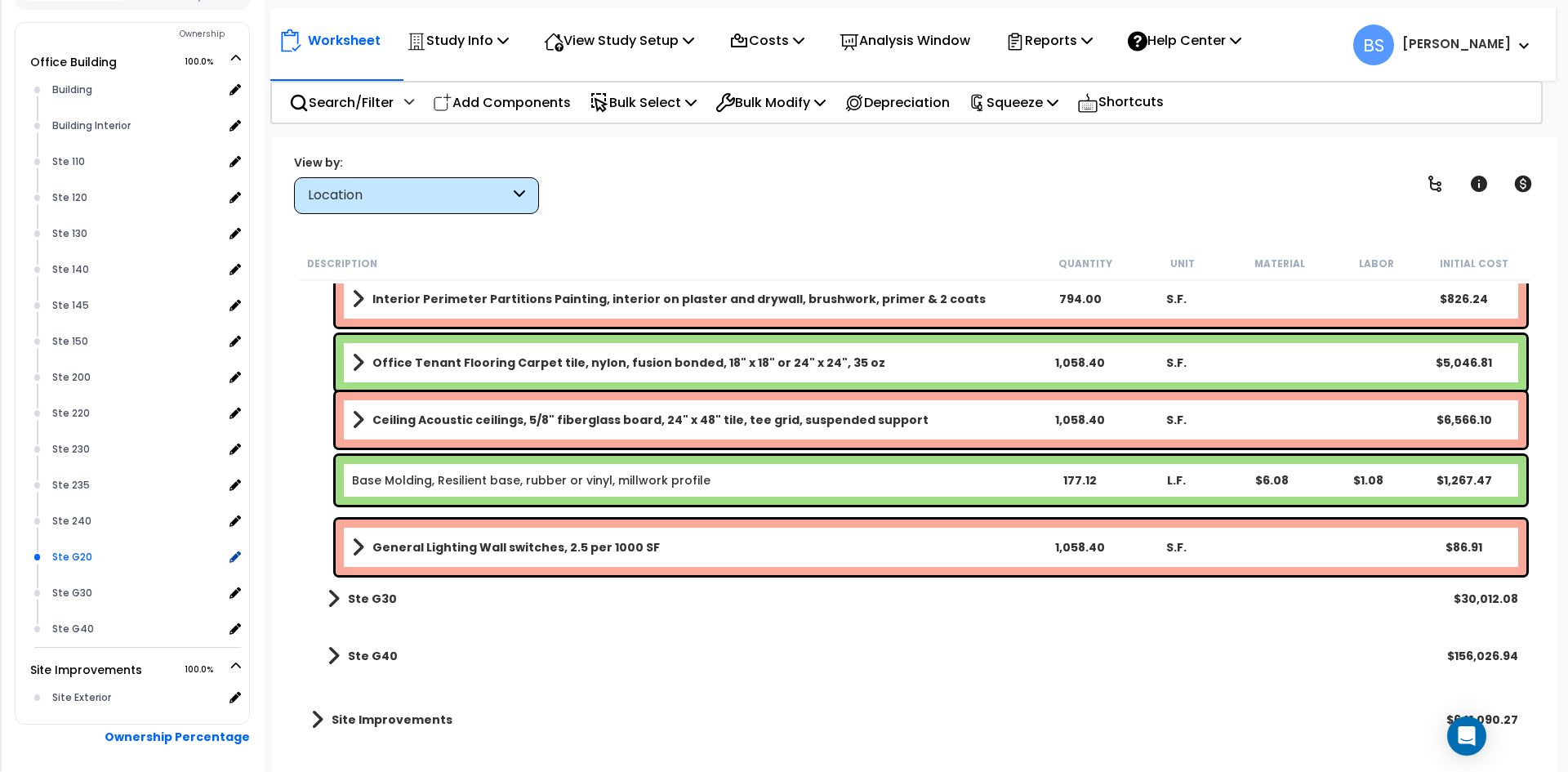
scroll to position [1701, 0]
click at [480, 546] on b "General Lighting Wall switches, 2.5 per 1000 SF" at bounding box center [517, 547] width 288 height 16
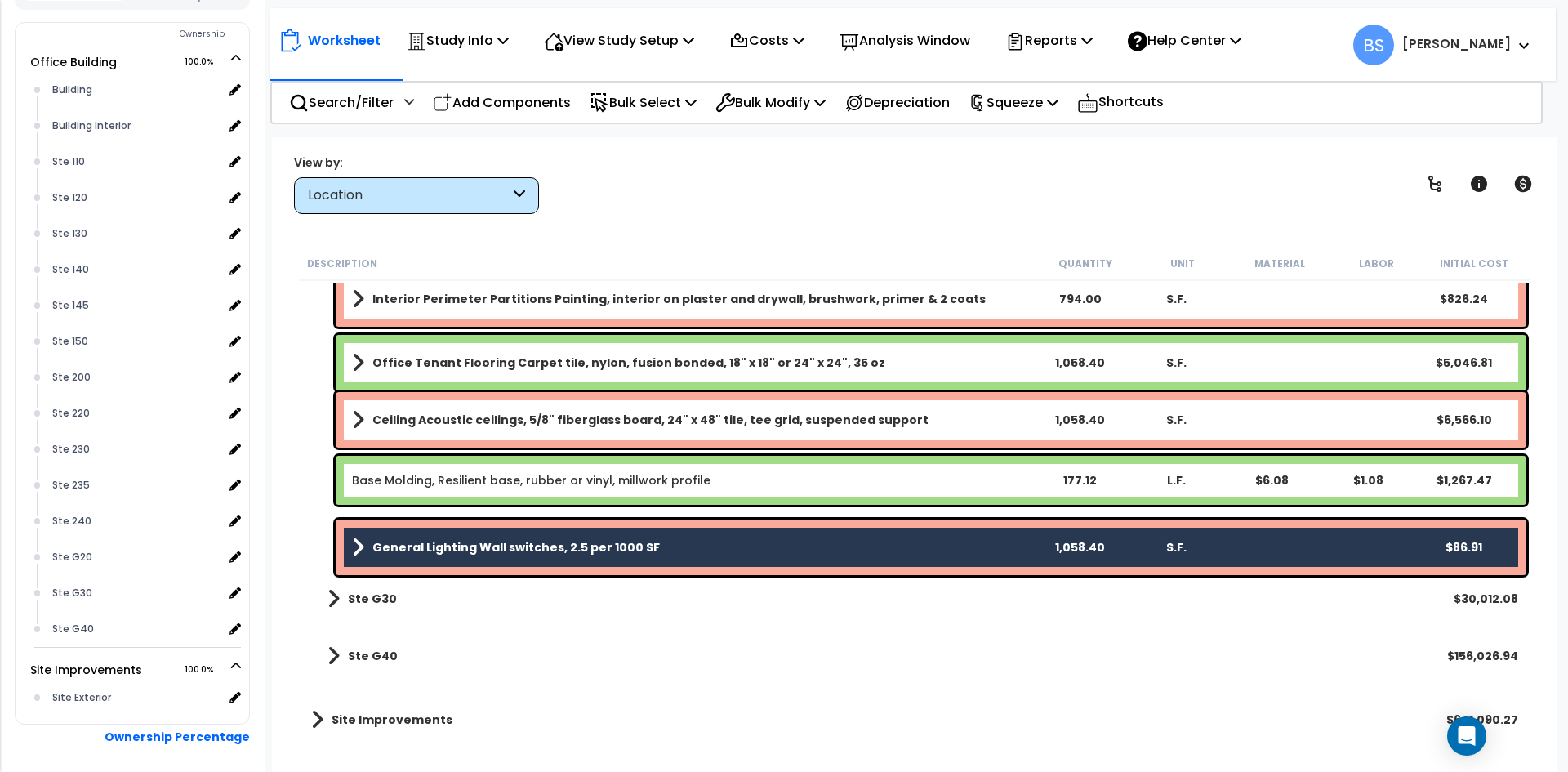
click at [477, 486] on link "Base Molding, Resilient base, rubber or vinyl, millwork profile" at bounding box center [531, 480] width 359 height 16
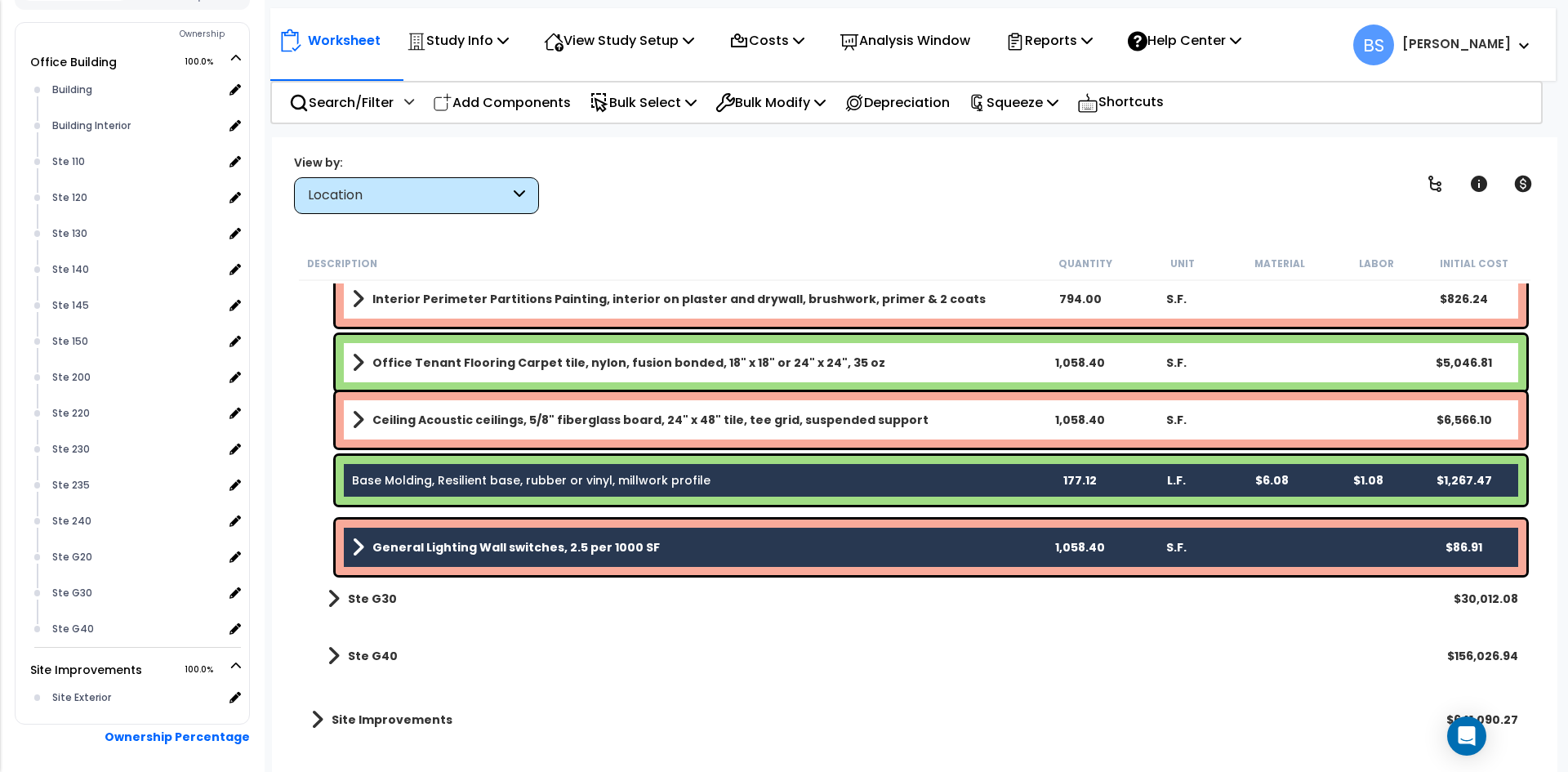
click at [506, 418] on b "Ceiling Acoustic ceilings, 5/8" fiberglass board, 24" x 48" tile, tee grid, sus…" at bounding box center [651, 420] width 557 height 16
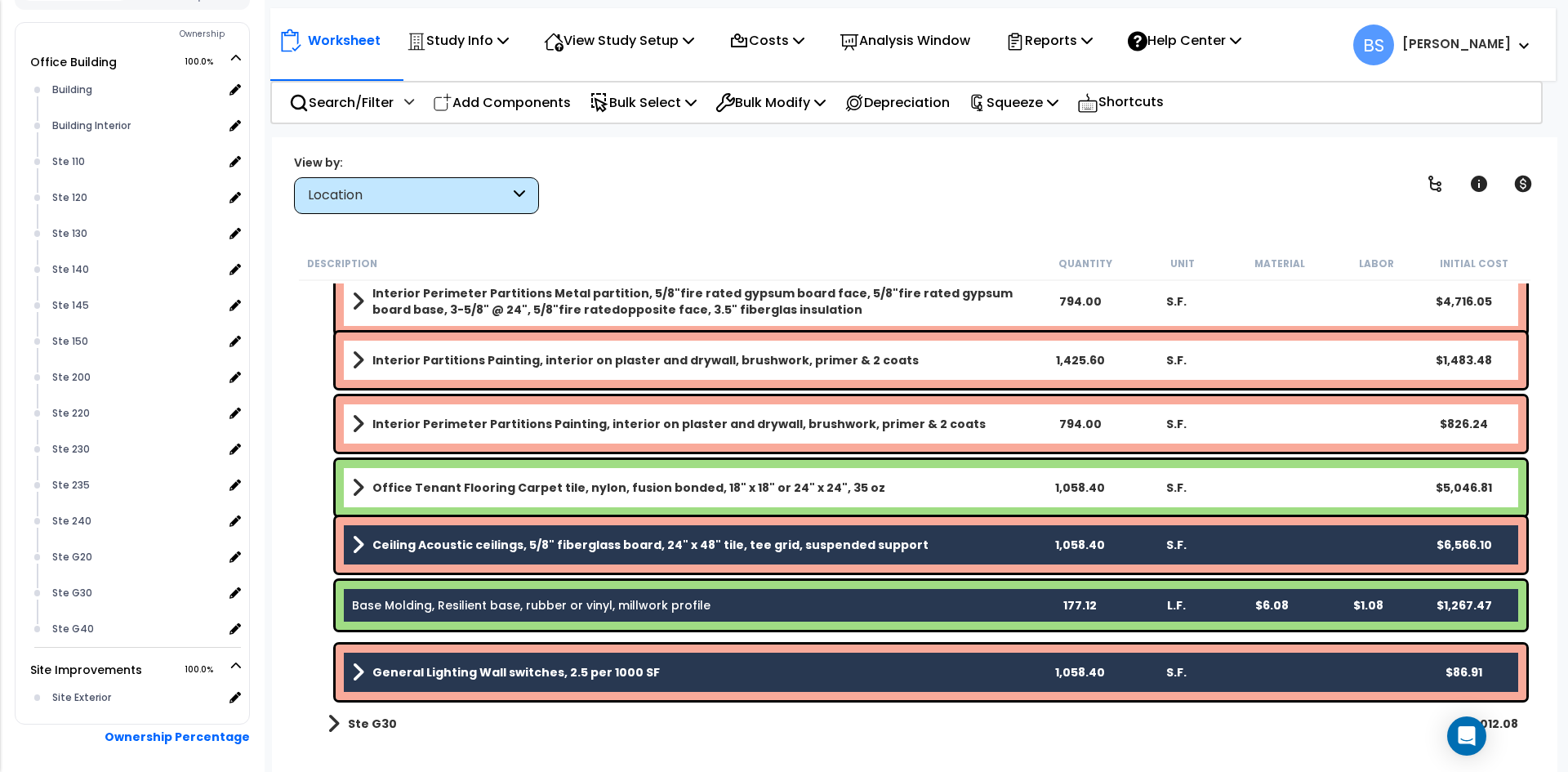
scroll to position [1537, 0]
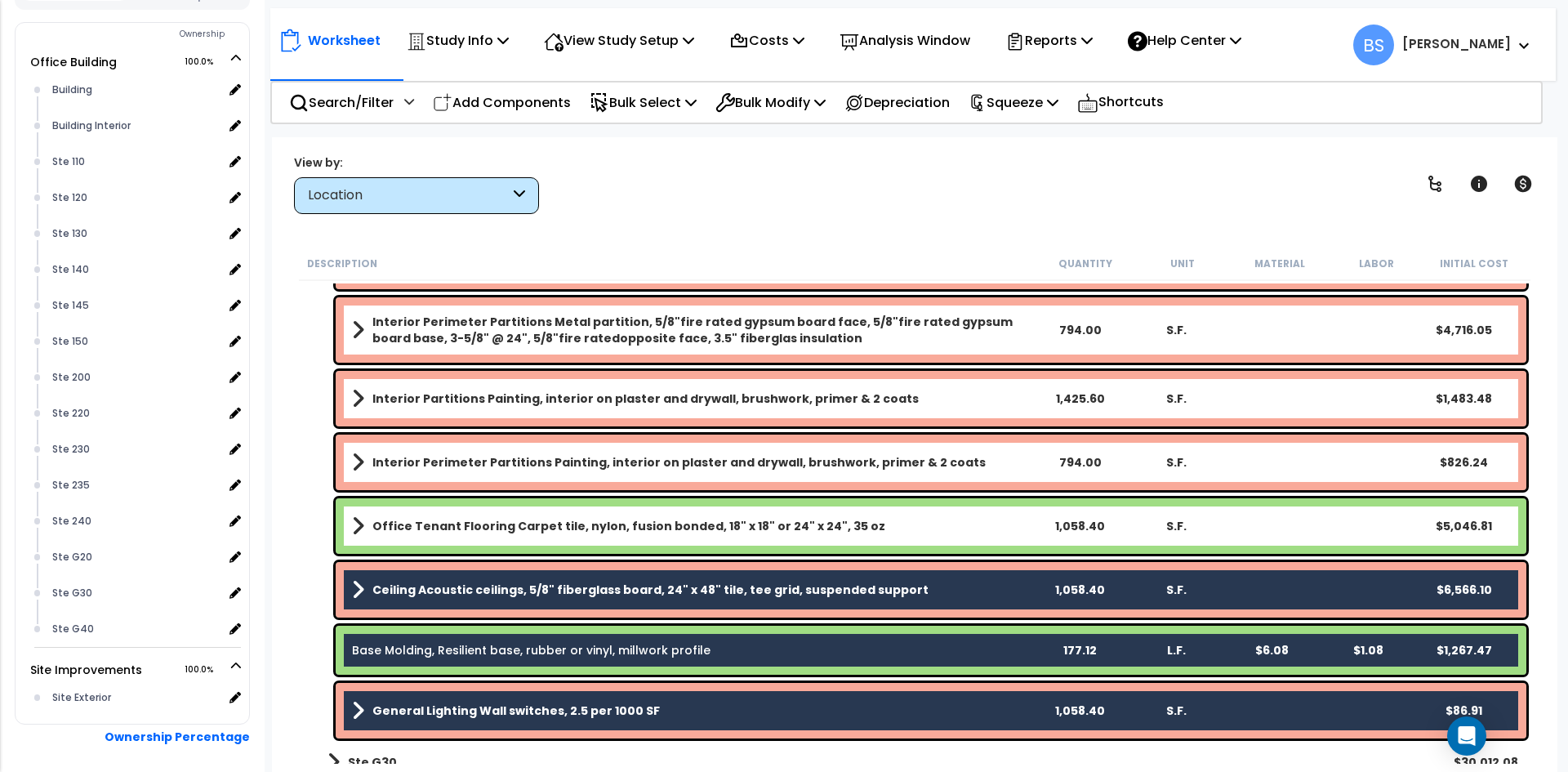
click at [444, 526] on b "Office Tenant Flooring Carpet tile, nylon, fusion bonded, 18" x 18" or 24" x 24…" at bounding box center [629, 526] width 513 height 16
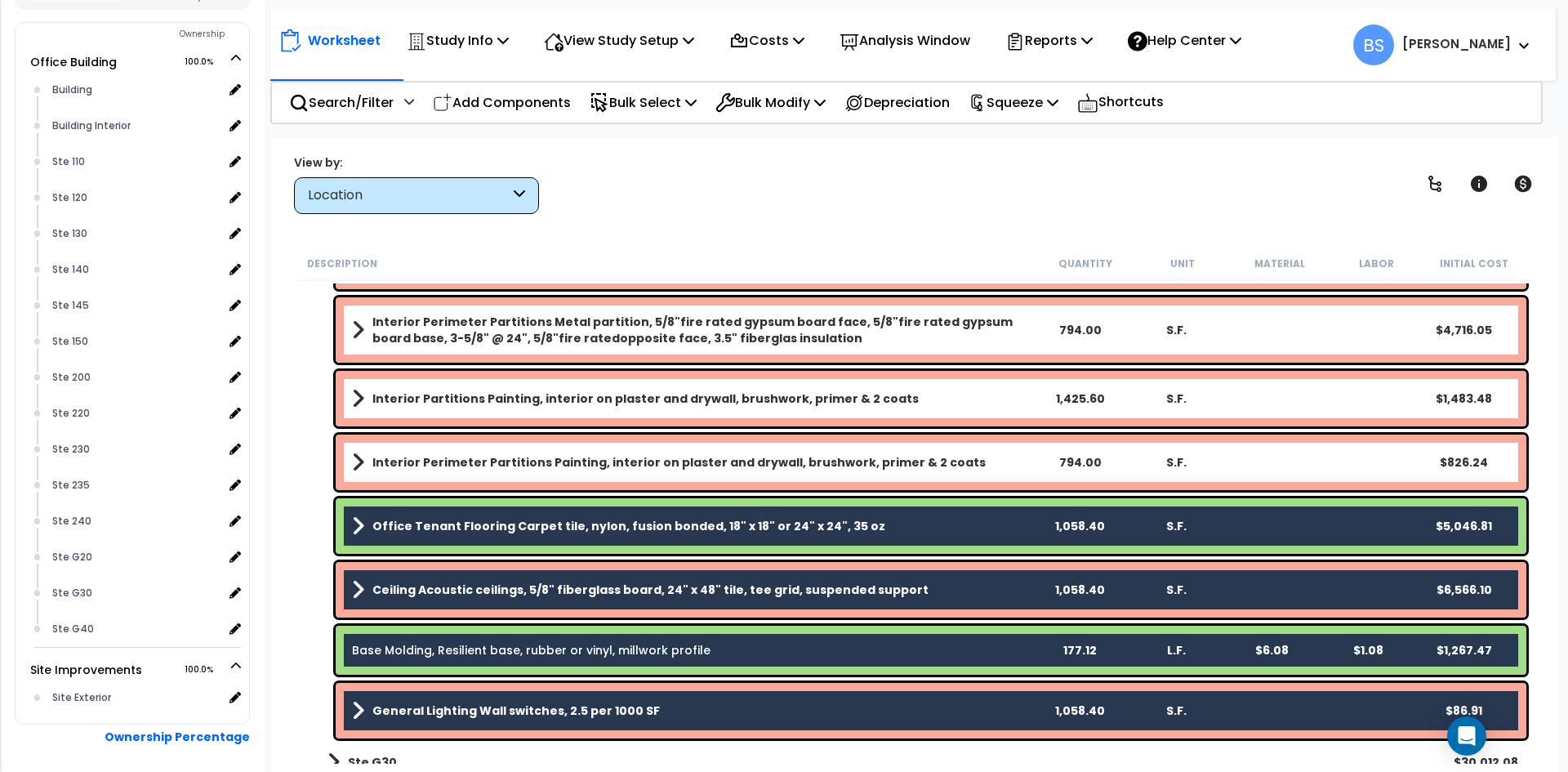
click at [443, 465] on b "Interior Perimeter Partitions Painting, interior on plaster and drywall, brushw…" at bounding box center [680, 462] width 614 height 16
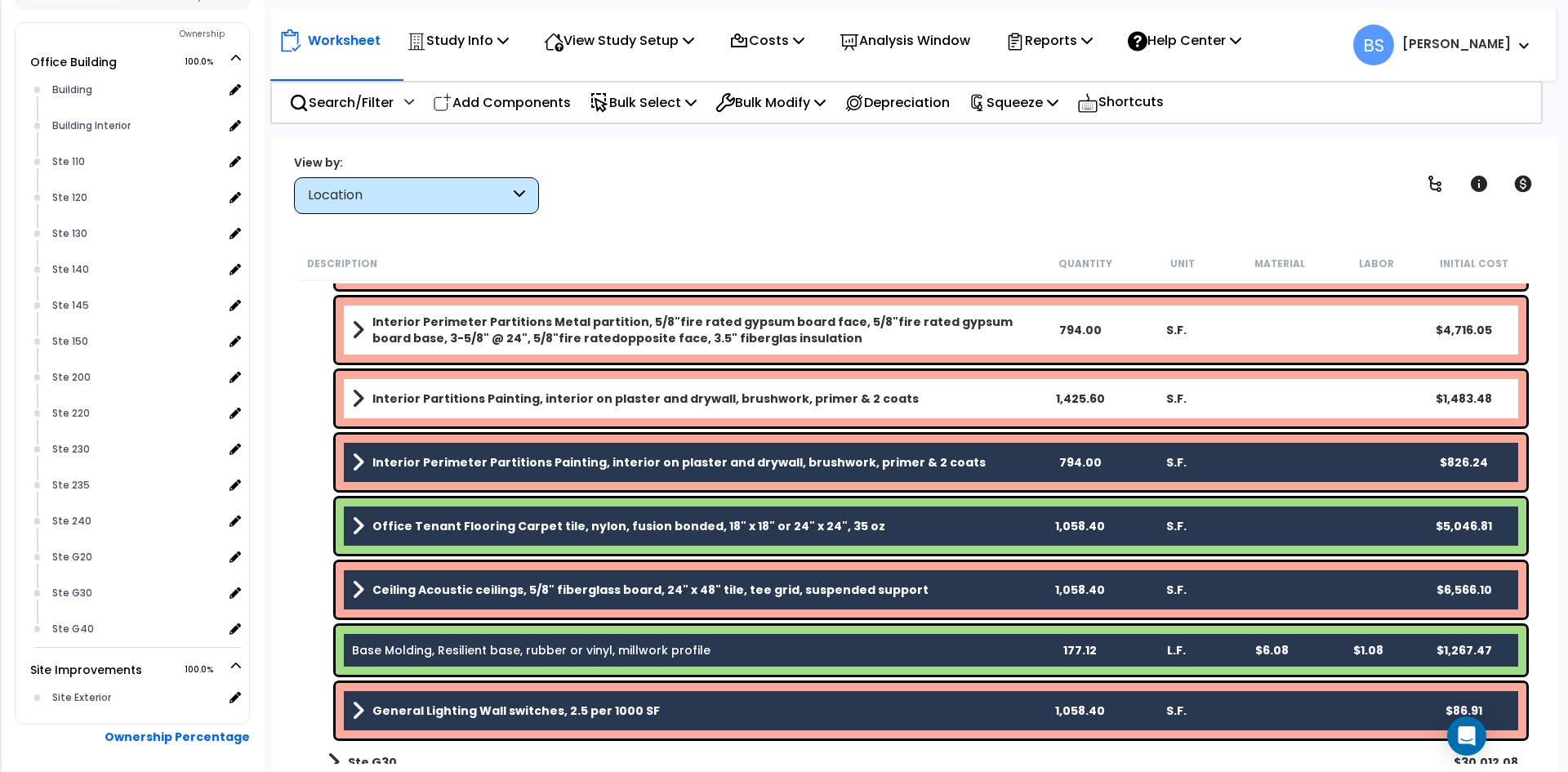
click at [453, 398] on b "Interior Partitions Painting, interior on plaster and drywall, brushwork, prime…" at bounding box center [646, 399] width 547 height 16
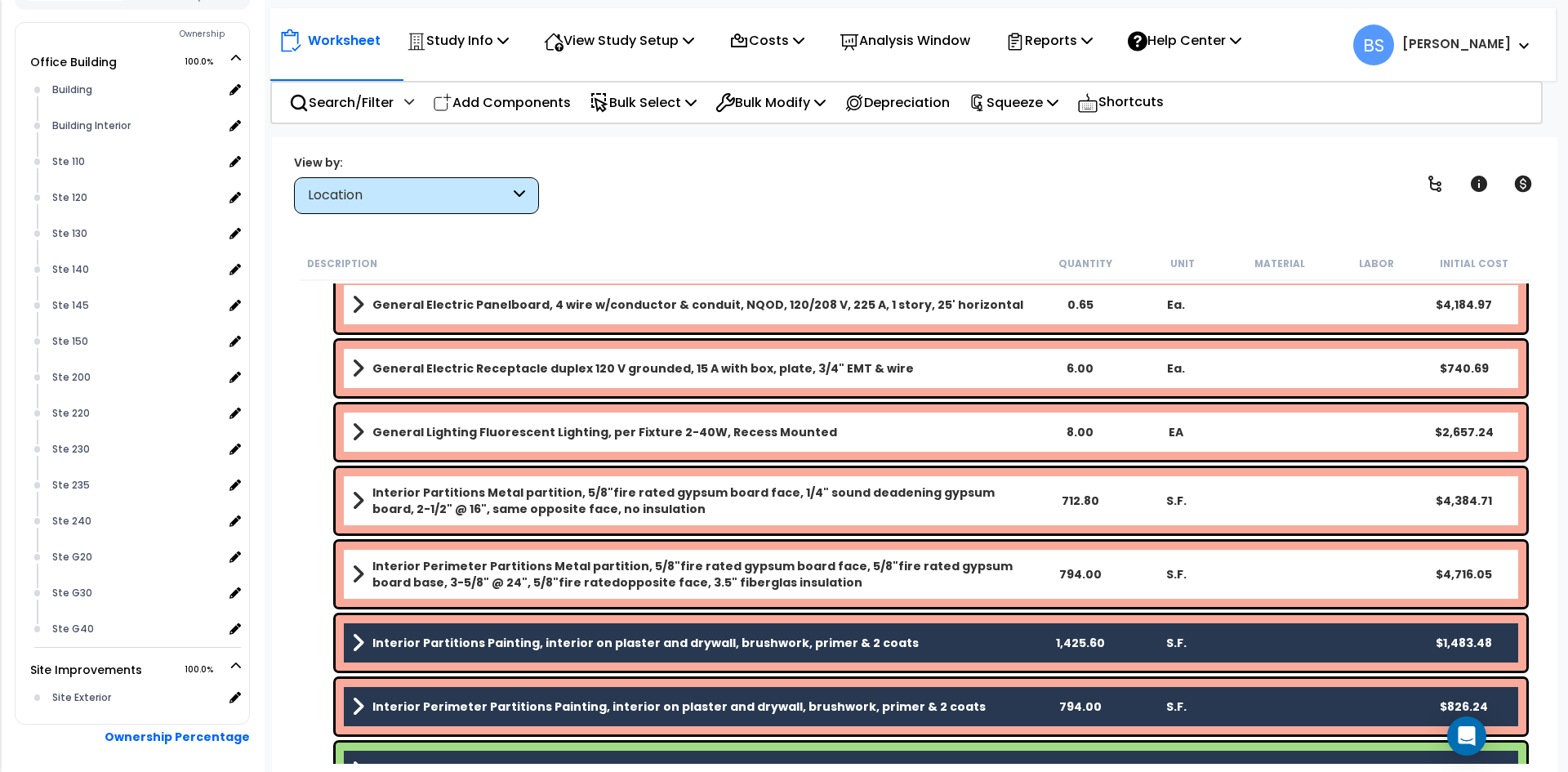
scroll to position [1292, 0]
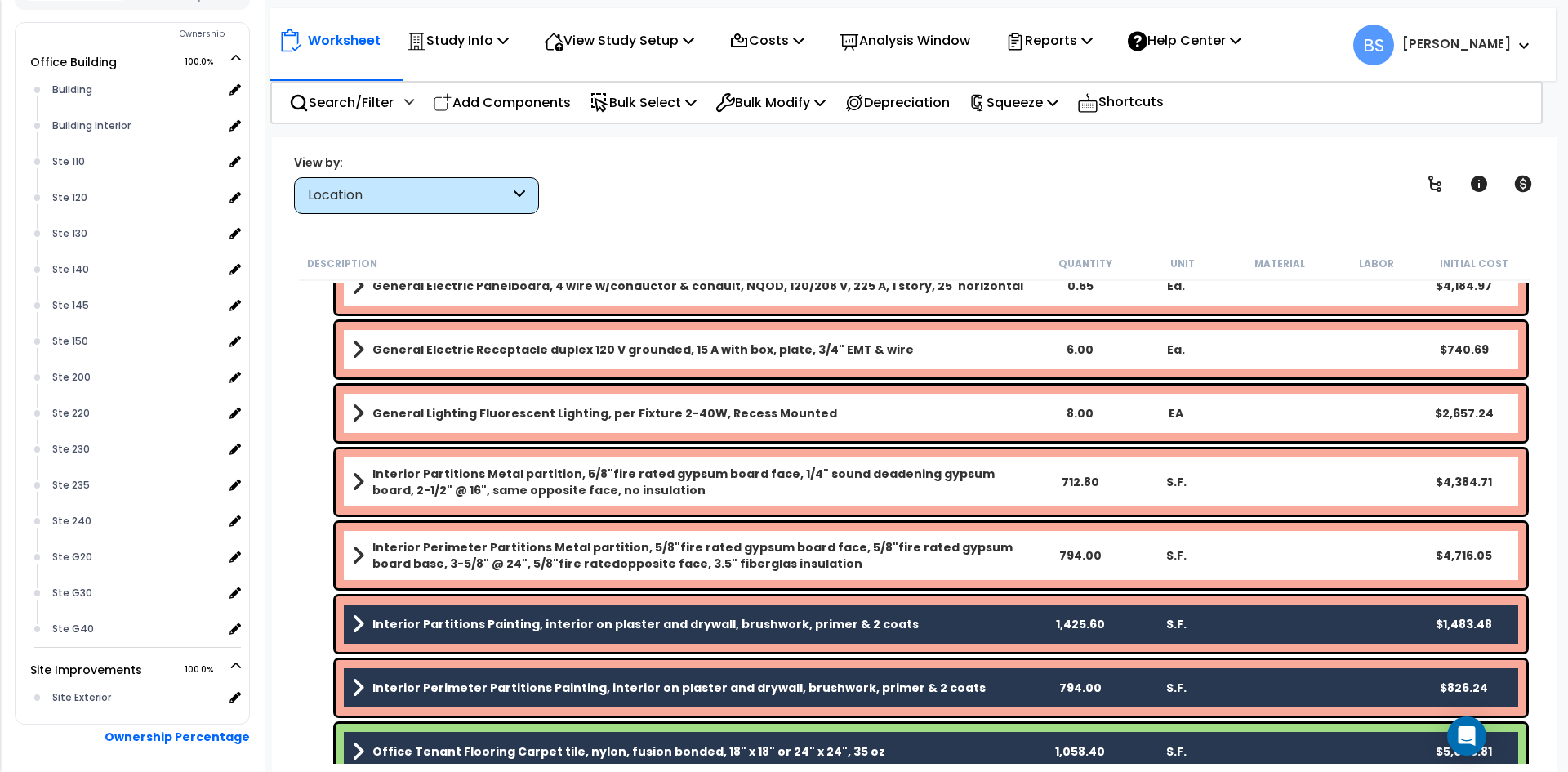
click at [423, 552] on b "Interior Perimeter Partitions Metal partition, 5/8"fire rated gypsum board face…" at bounding box center [702, 555] width 659 height 33
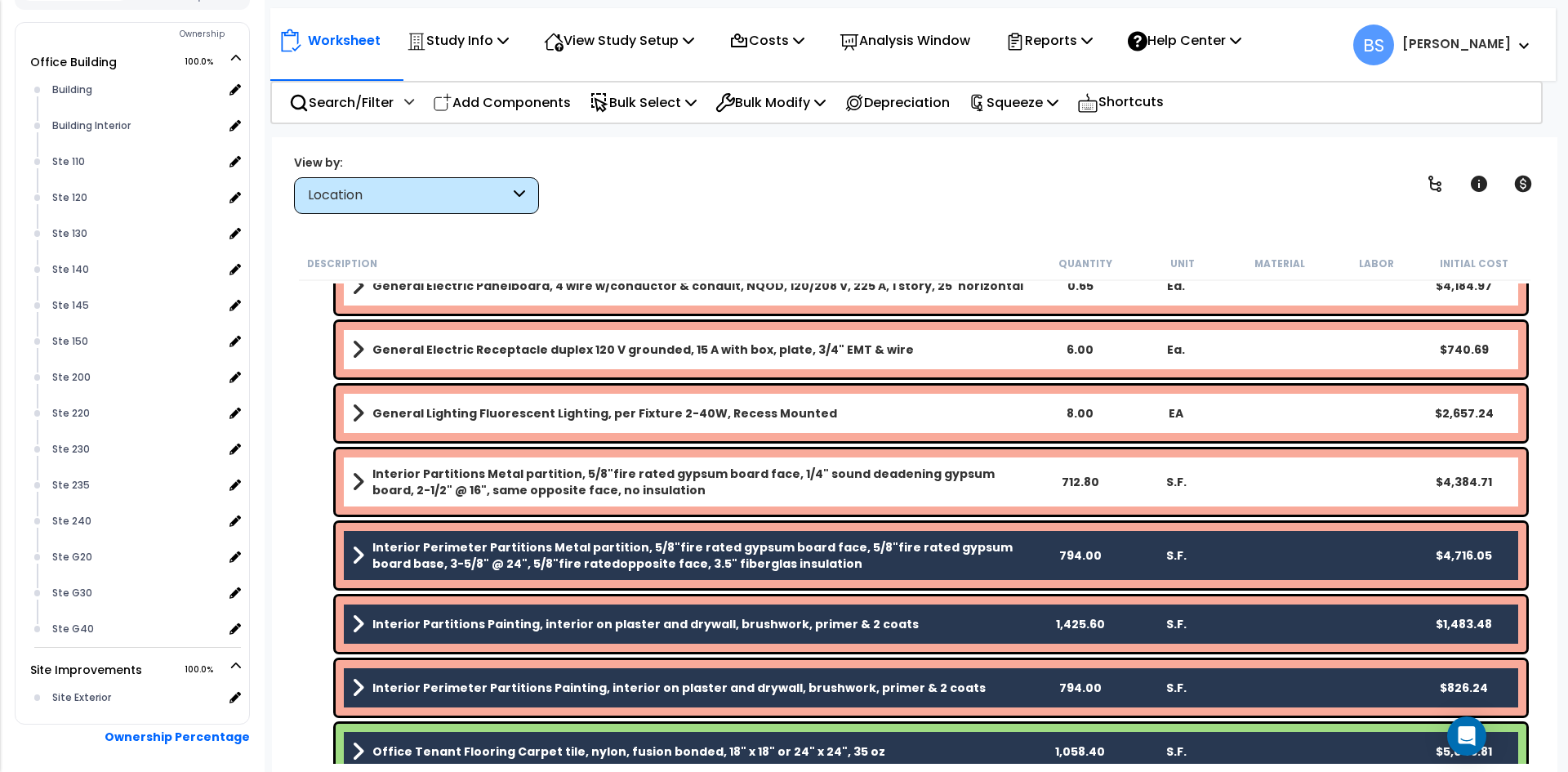
click at [432, 483] on b "Interior Partitions Metal partition, 5/8"fire rated gypsum board face, 1/4" sou…" at bounding box center [702, 482] width 659 height 33
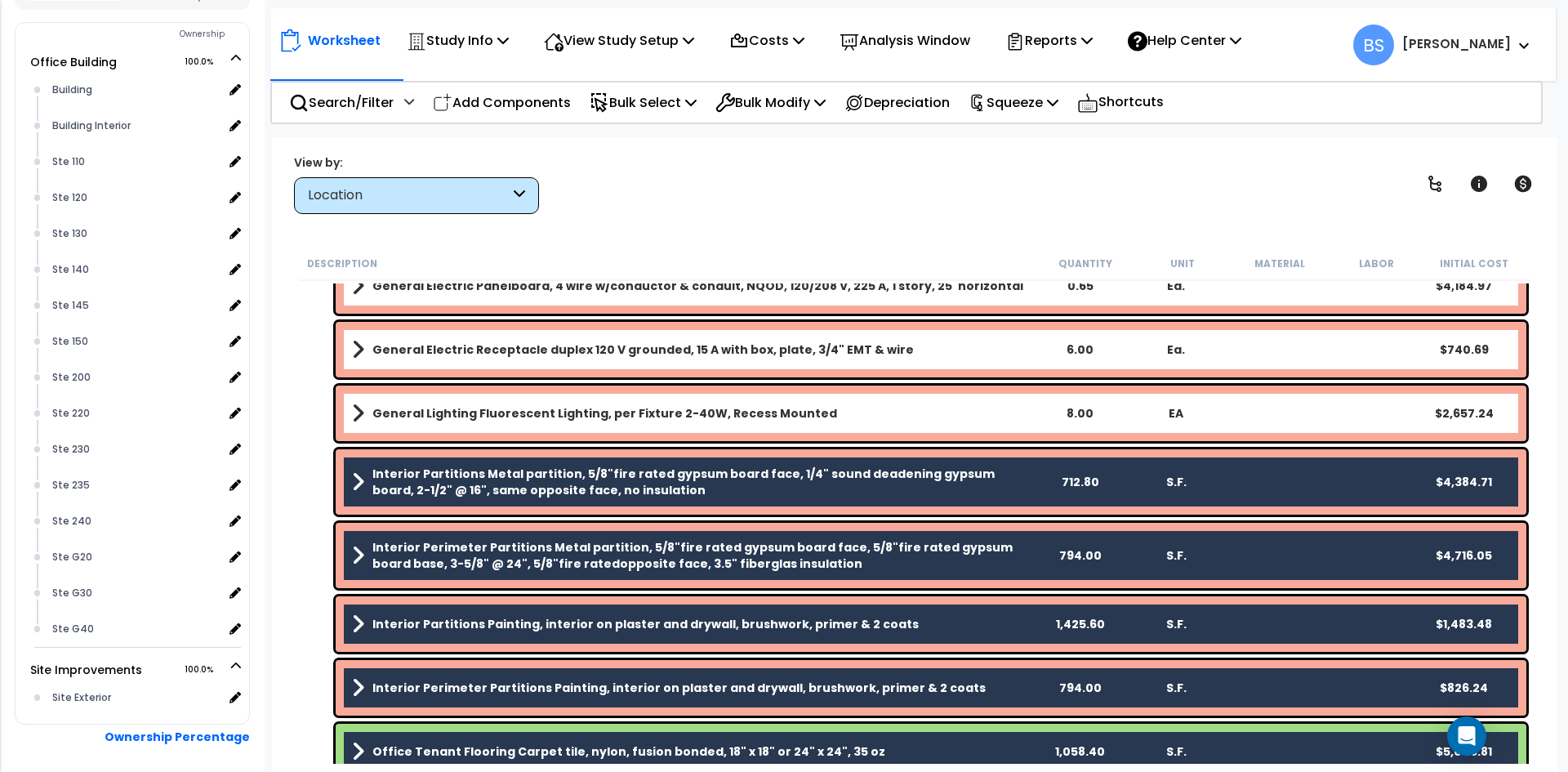
click at [444, 412] on b "General Lighting Fluorescent Lighting, per Fixture 2-40W, Recess Mounted" at bounding box center [605, 413] width 465 height 16
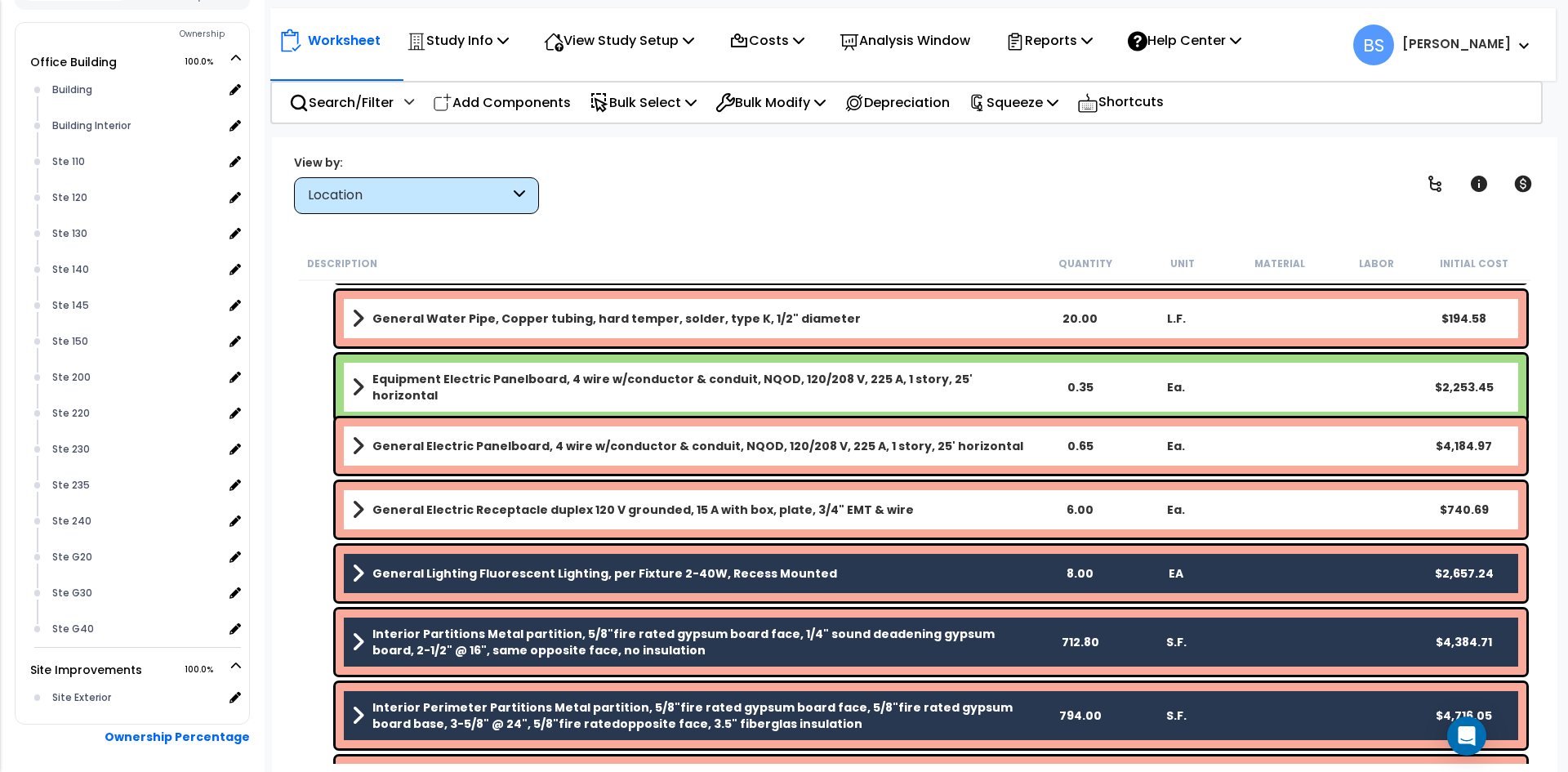
scroll to position [1129, 0]
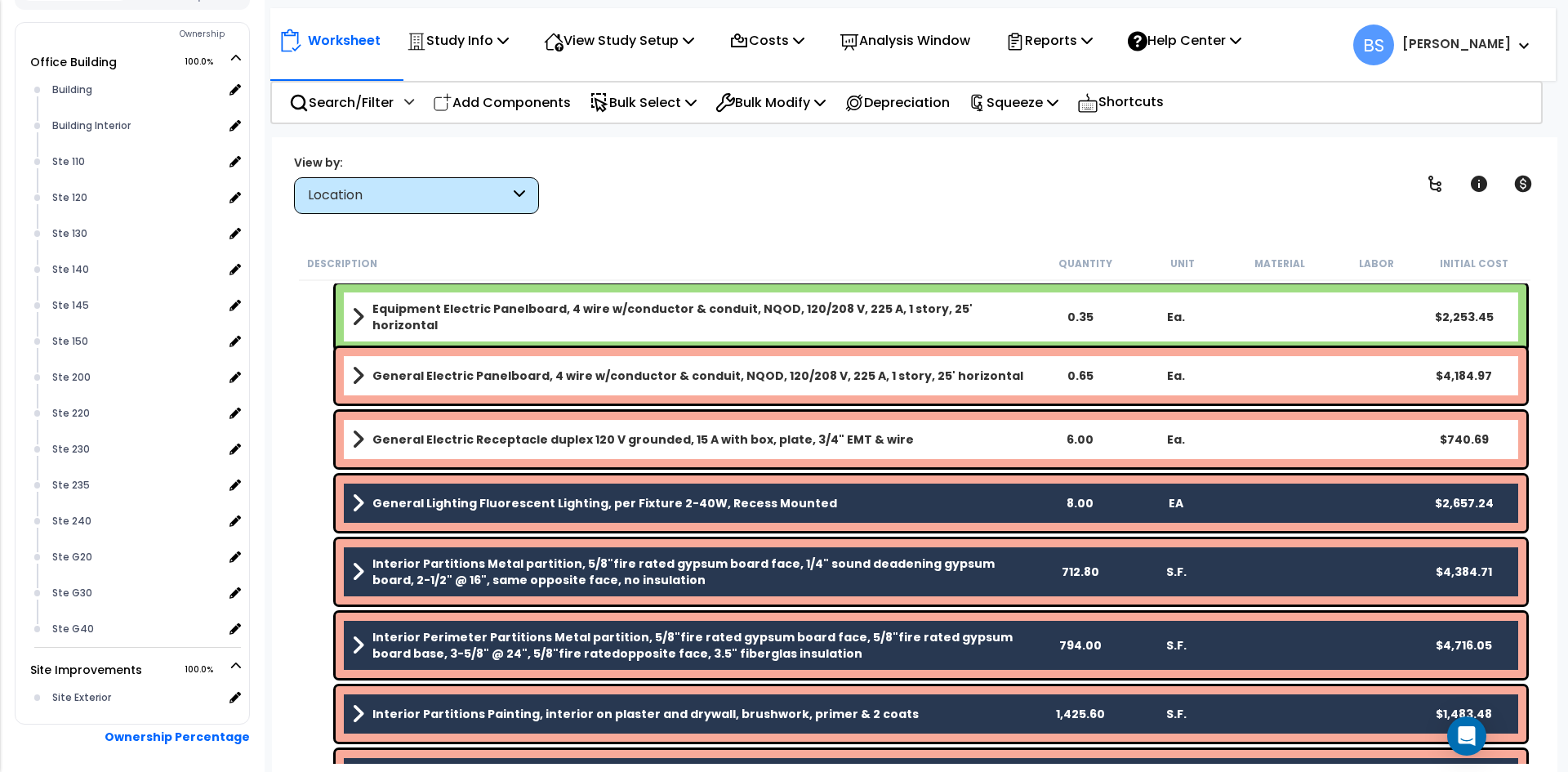
click at [423, 429] on link "General Electric Receptacle duplex 120 V grounded, 15 A with box, plate, 3/4" E…" at bounding box center [691, 439] width 679 height 23
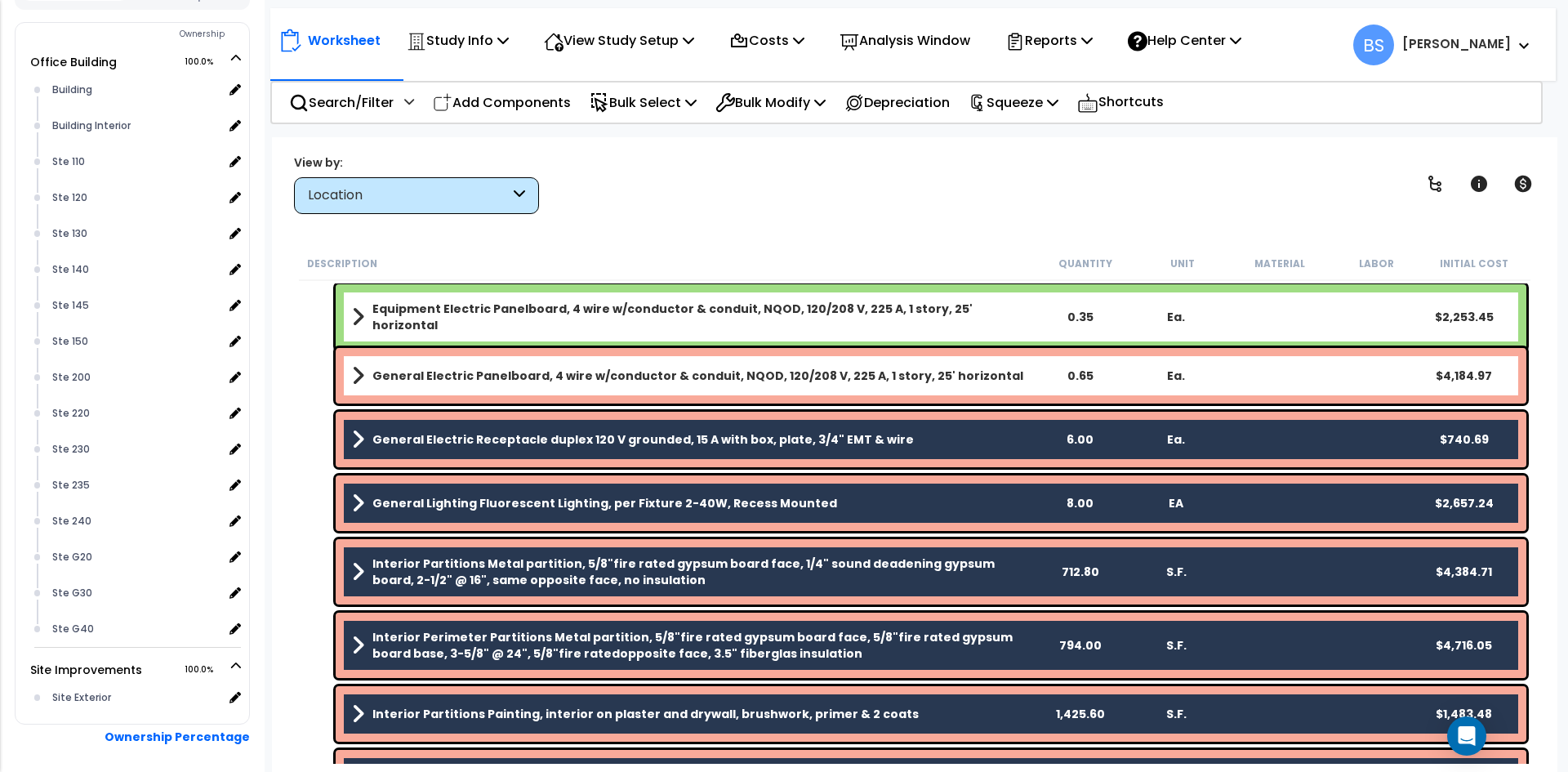
click at [436, 371] on b "General Electric Panelboard, 4 wire w/conductor & conduit, NQOD, 120/208 V, 225…" at bounding box center [698, 376] width 651 height 16
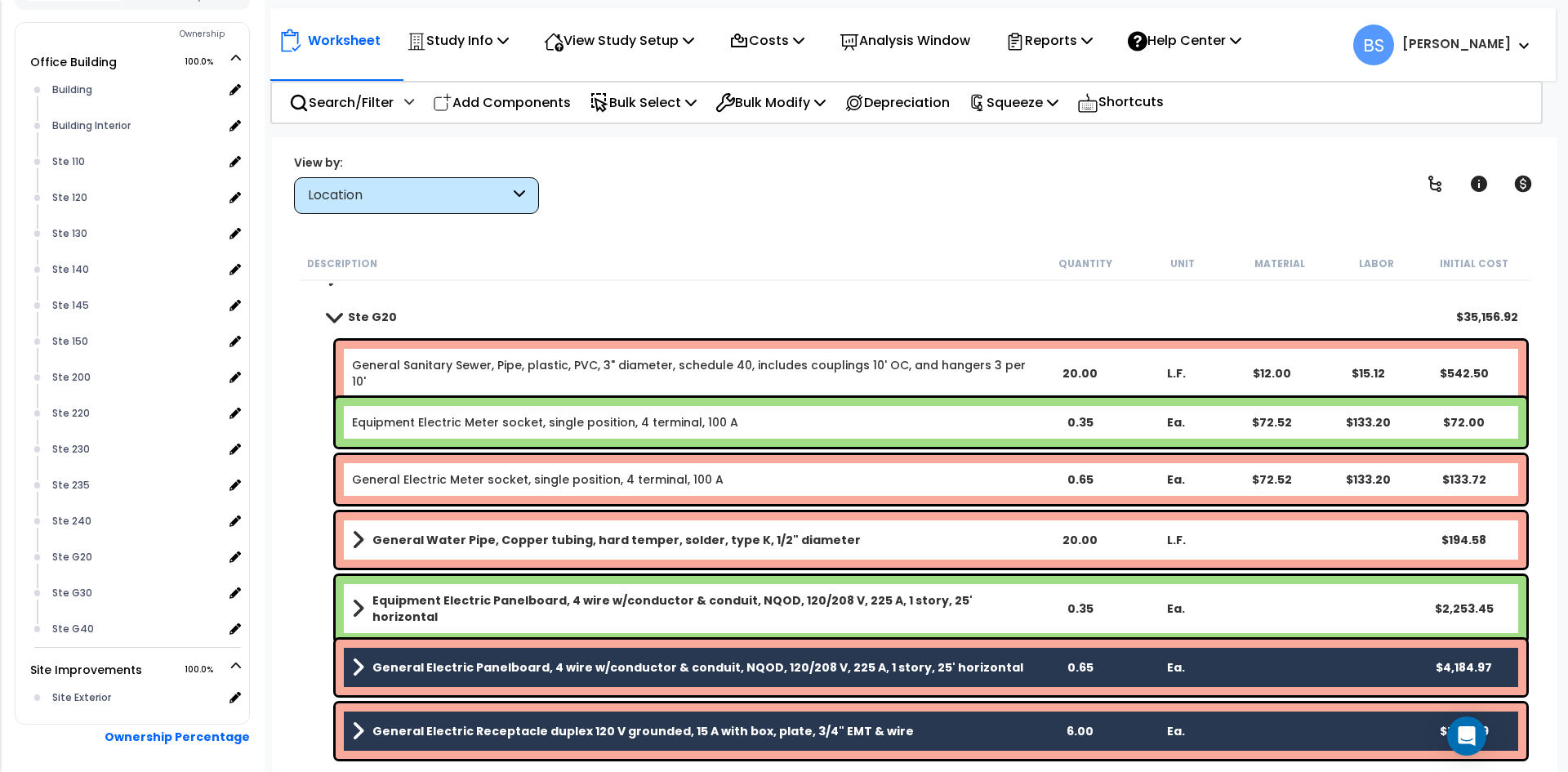
scroll to position [802, 0]
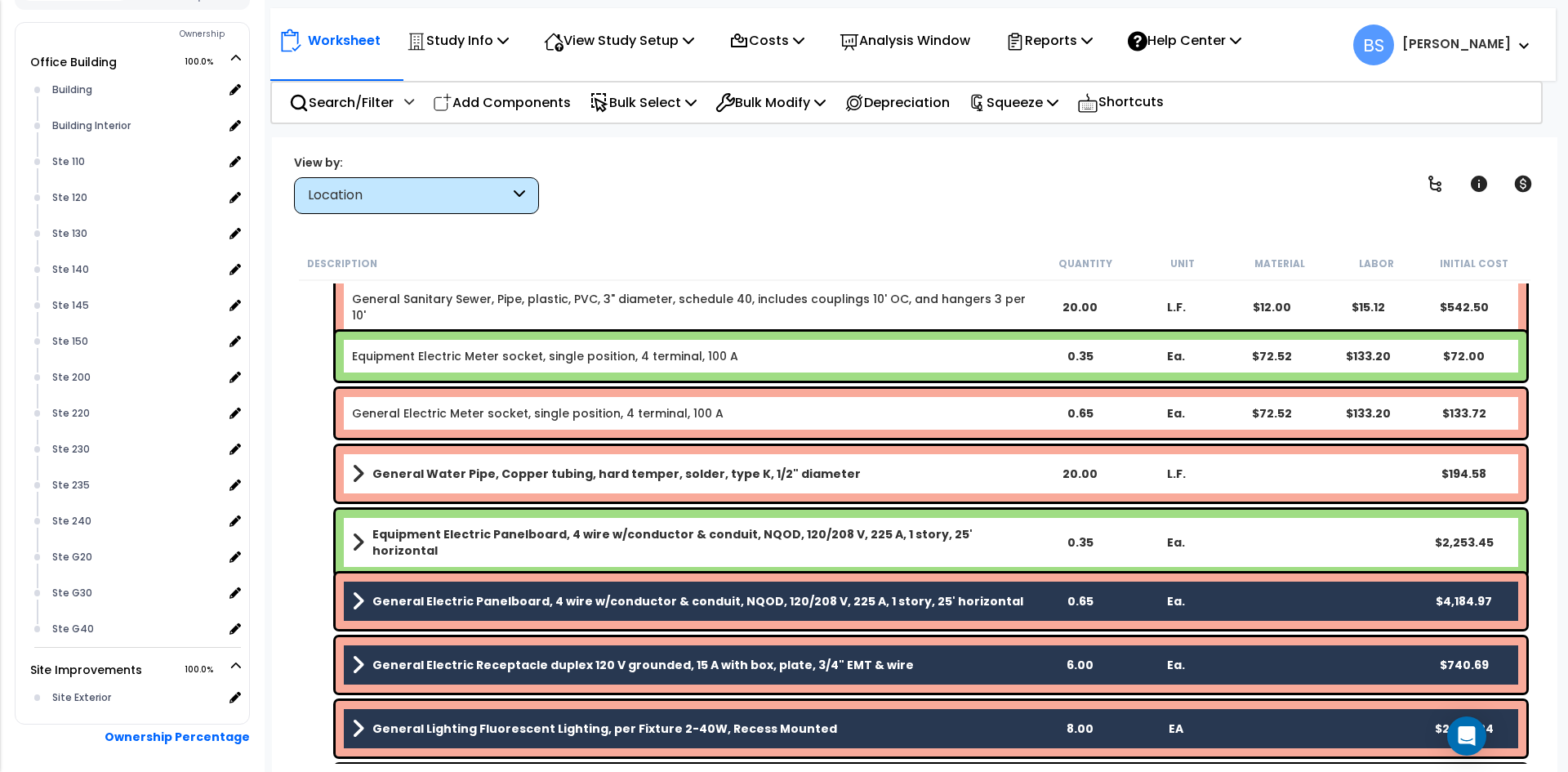
click at [408, 544] on b "Equipment Electric Panelboard, 4 wire w/conductor & conduit, NQOD, 120/208 V, 2…" at bounding box center [702, 542] width 659 height 33
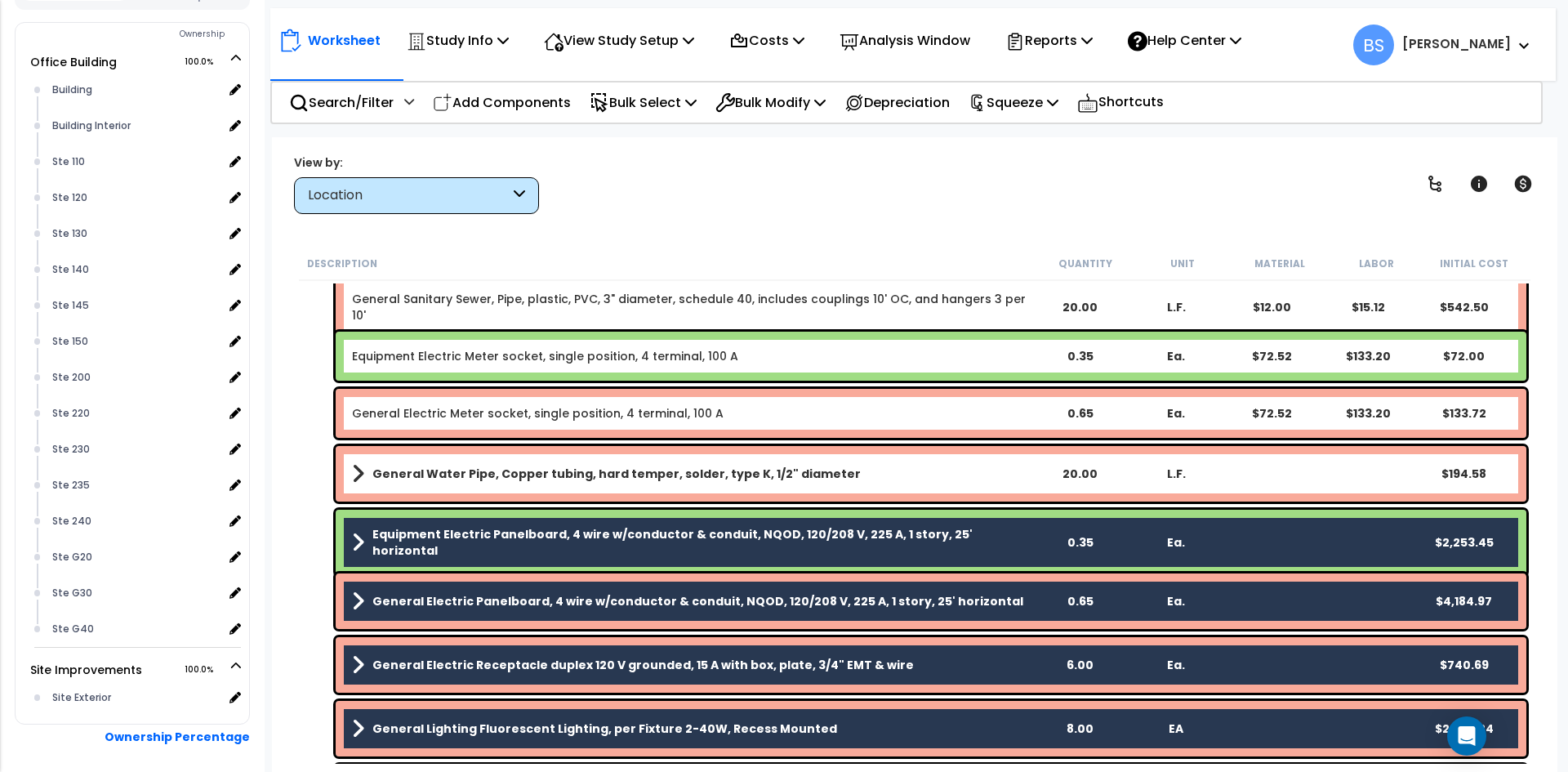
click at [439, 476] on b "General Water Pipe, Copper tubing, hard temper, solder, type K, 1/2" diameter" at bounding box center [617, 474] width 489 height 16
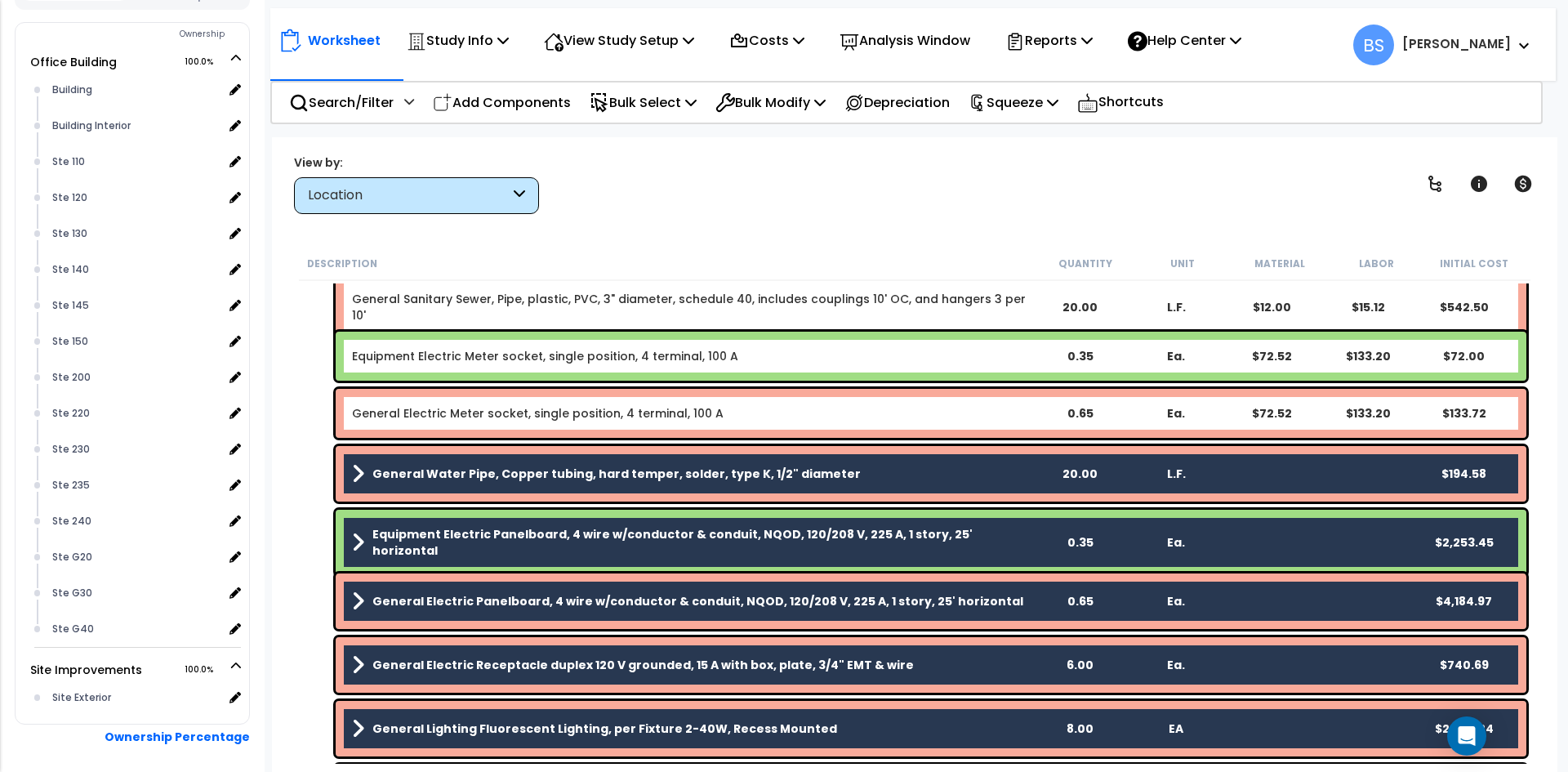
click at [460, 409] on link "General Electric Meter socket, single position, 4 terminal, 100 A" at bounding box center [538, 413] width 372 height 16
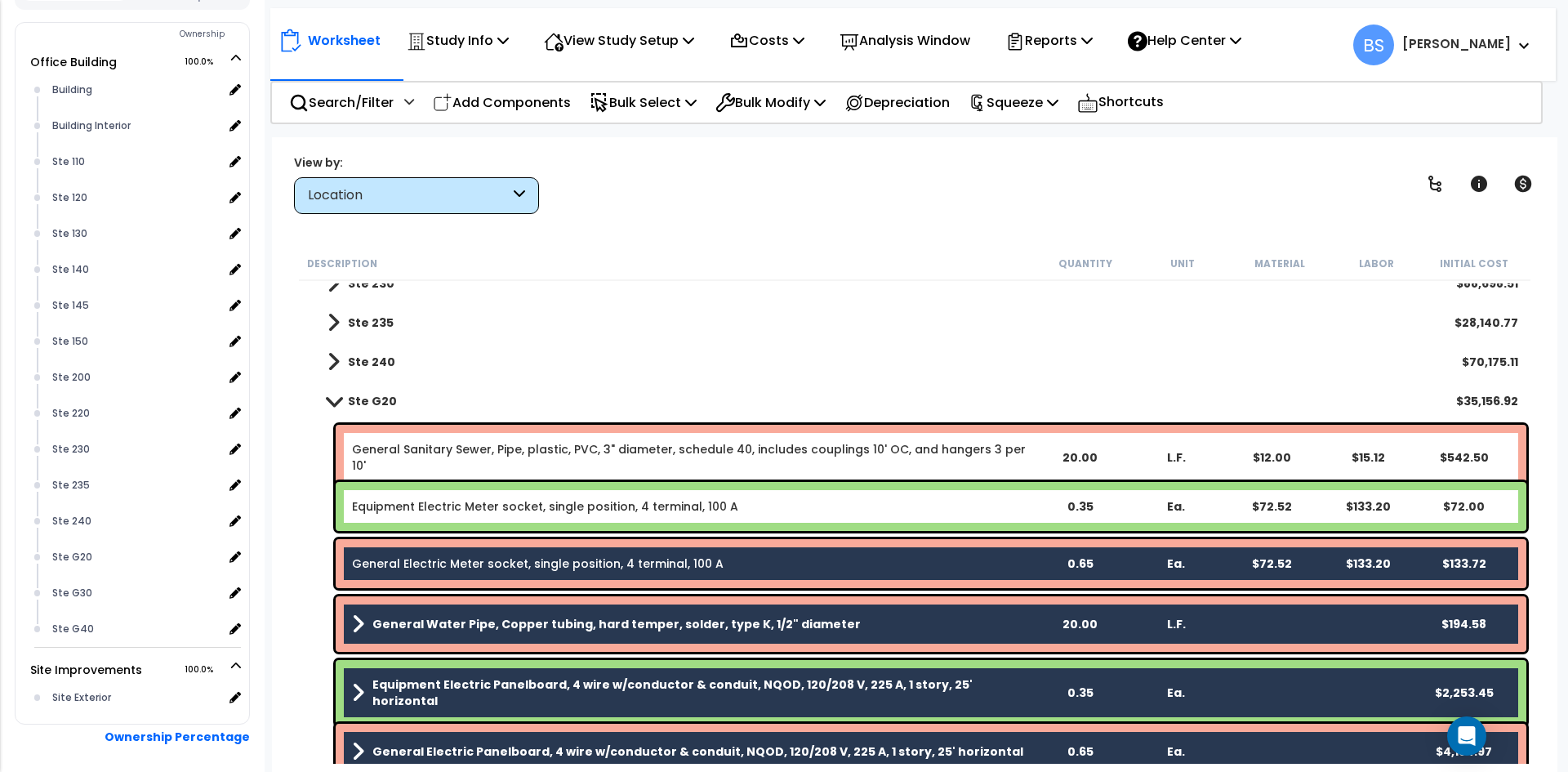
scroll to position [638, 0]
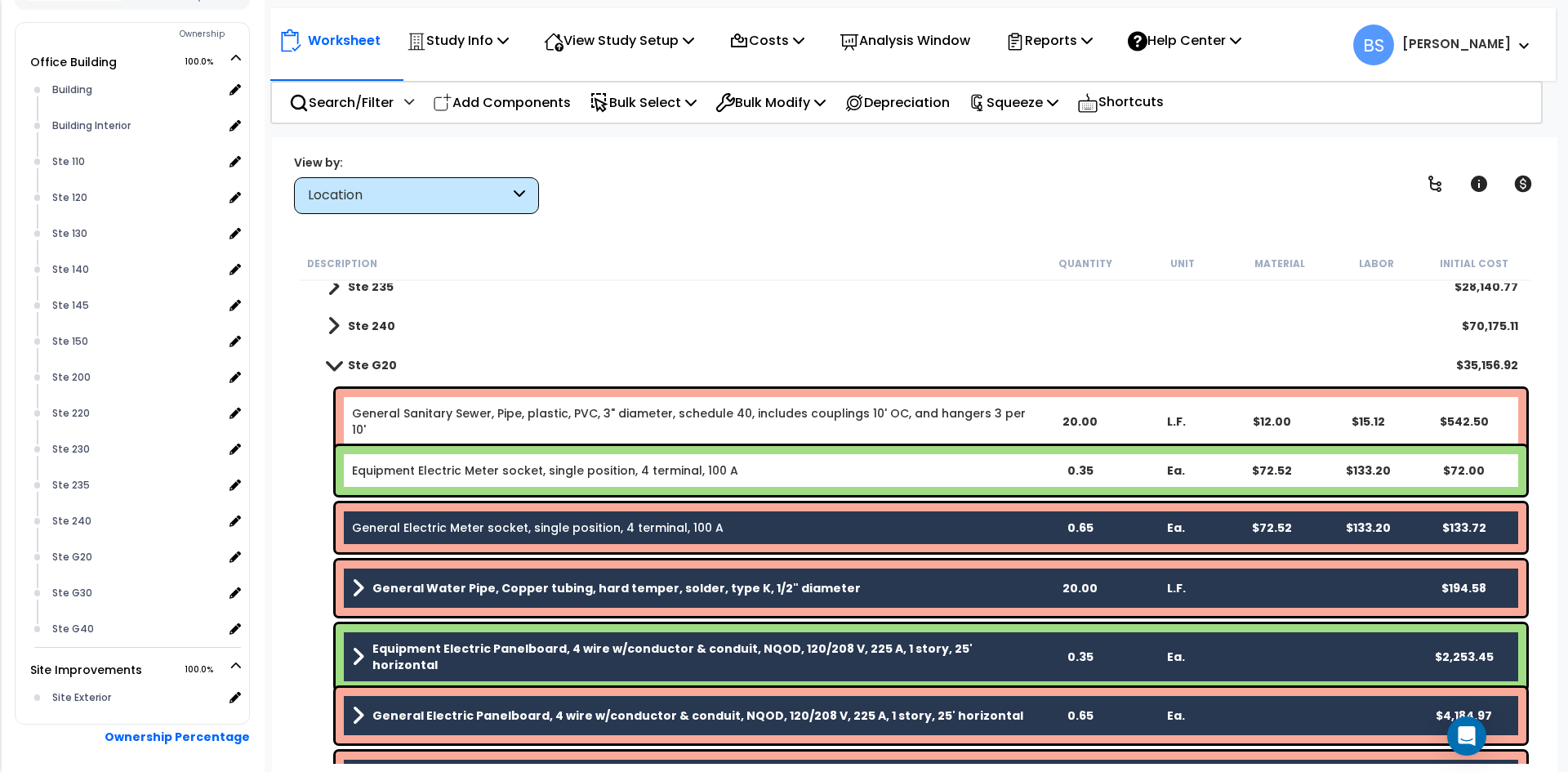
click at [423, 474] on link "Equipment Electric Meter socket, single position, 4 terminal, 100 A" at bounding box center [545, 471] width 387 height 16
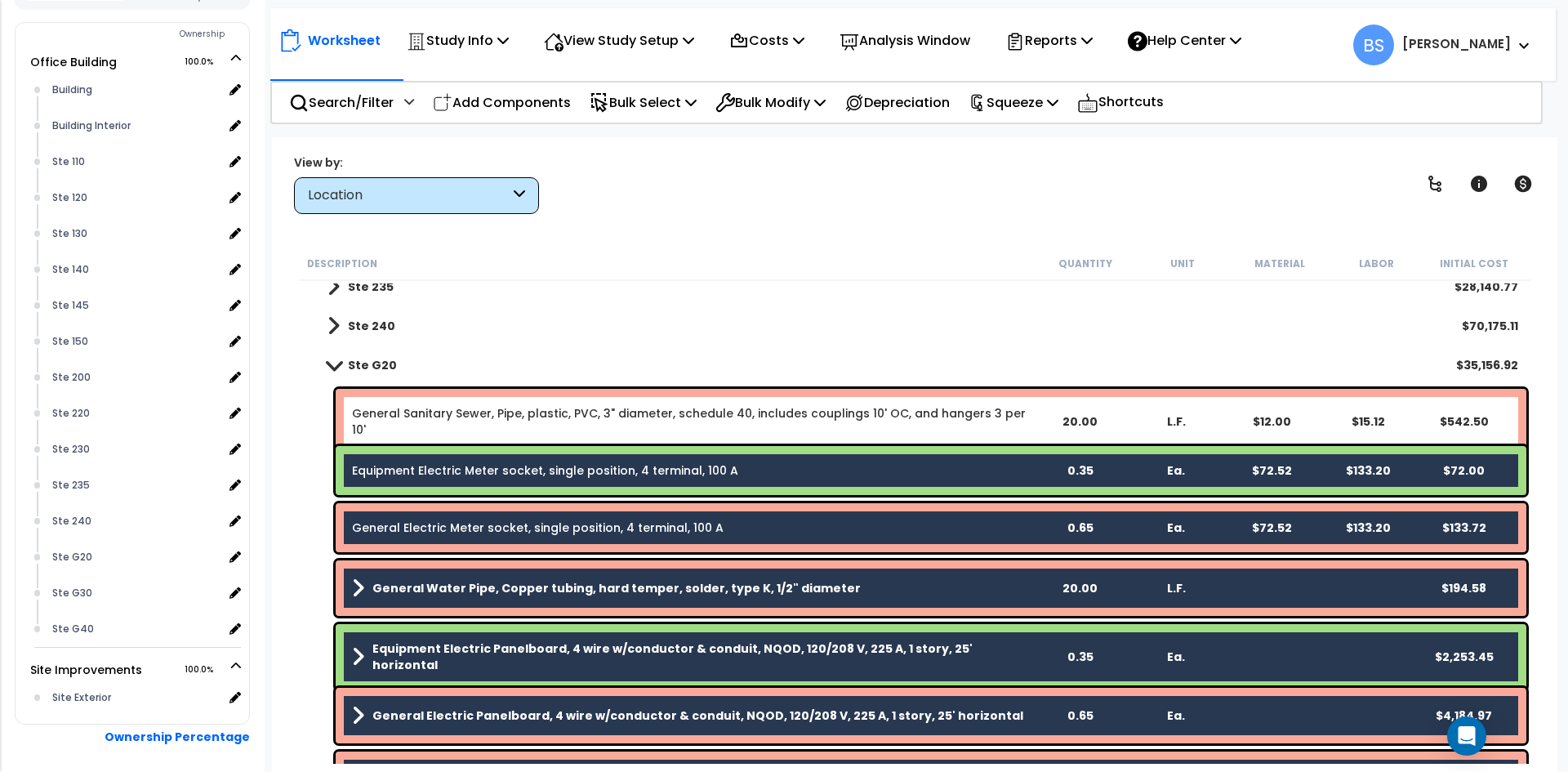
click at [450, 415] on link "General Sanitary Sewer, Pipe, plastic, PVC, 3" diameter, schedule 40, includes …" at bounding box center [691, 421] width 679 height 33
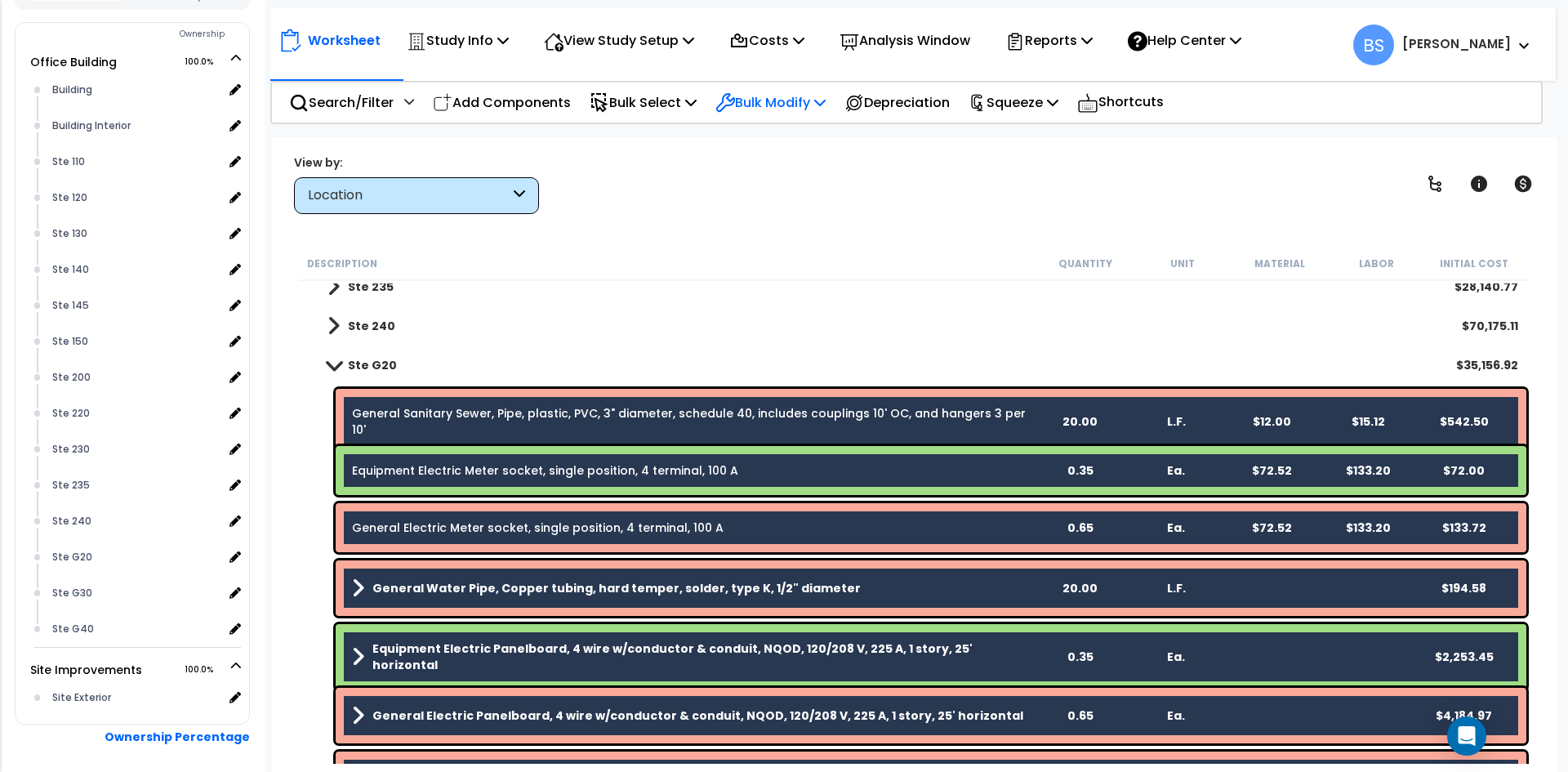
click at [793, 110] on p "Bulk Modify" at bounding box center [771, 103] width 110 height 22
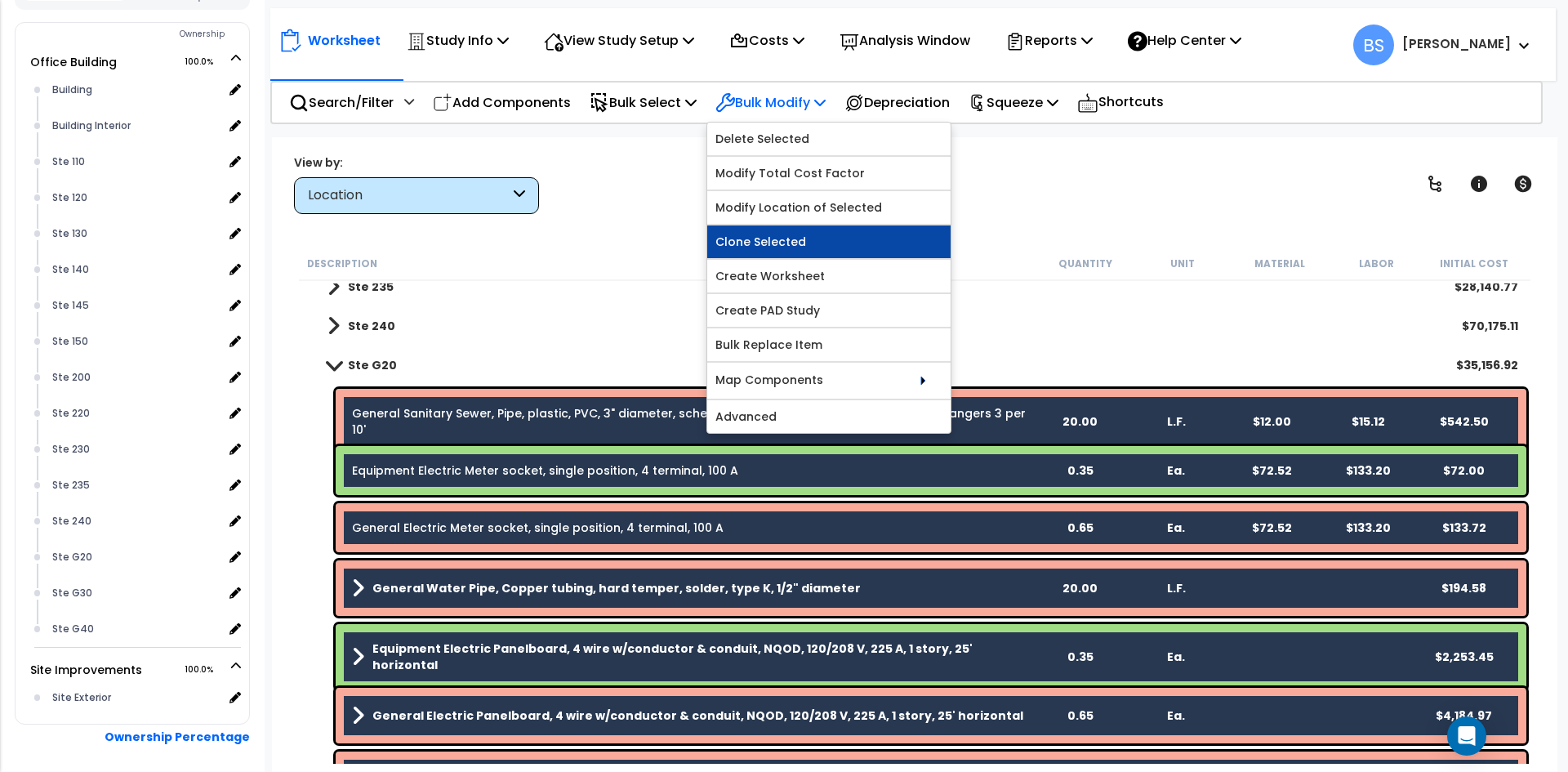
click at [783, 235] on link "Clone Selected" at bounding box center [829, 242] width 244 height 33
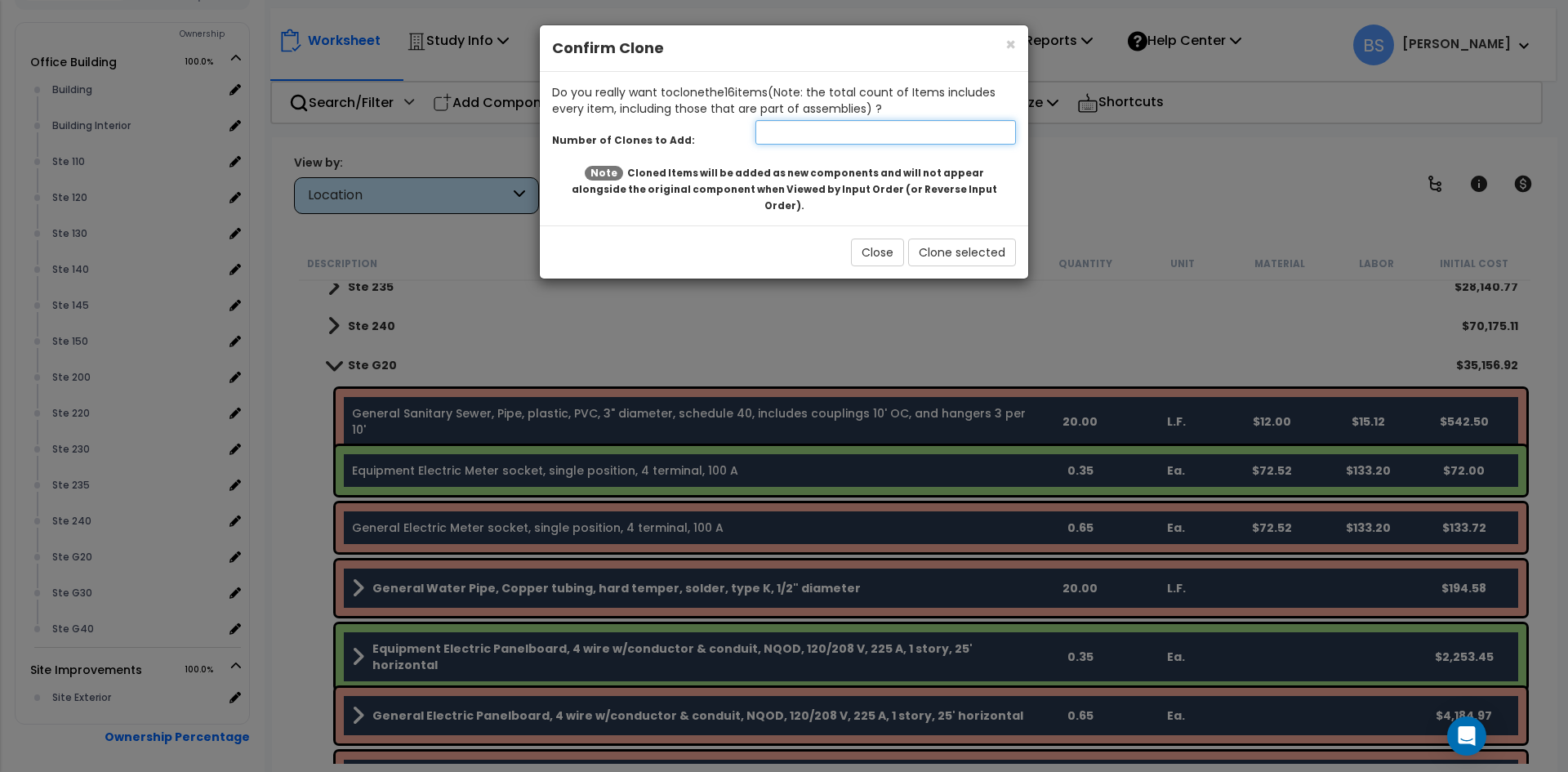
click at [785, 136] on input "number" at bounding box center [885, 132] width 261 height 25
type input "1"
click at [960, 239] on button "Clone selected" at bounding box center [962, 253] width 108 height 28
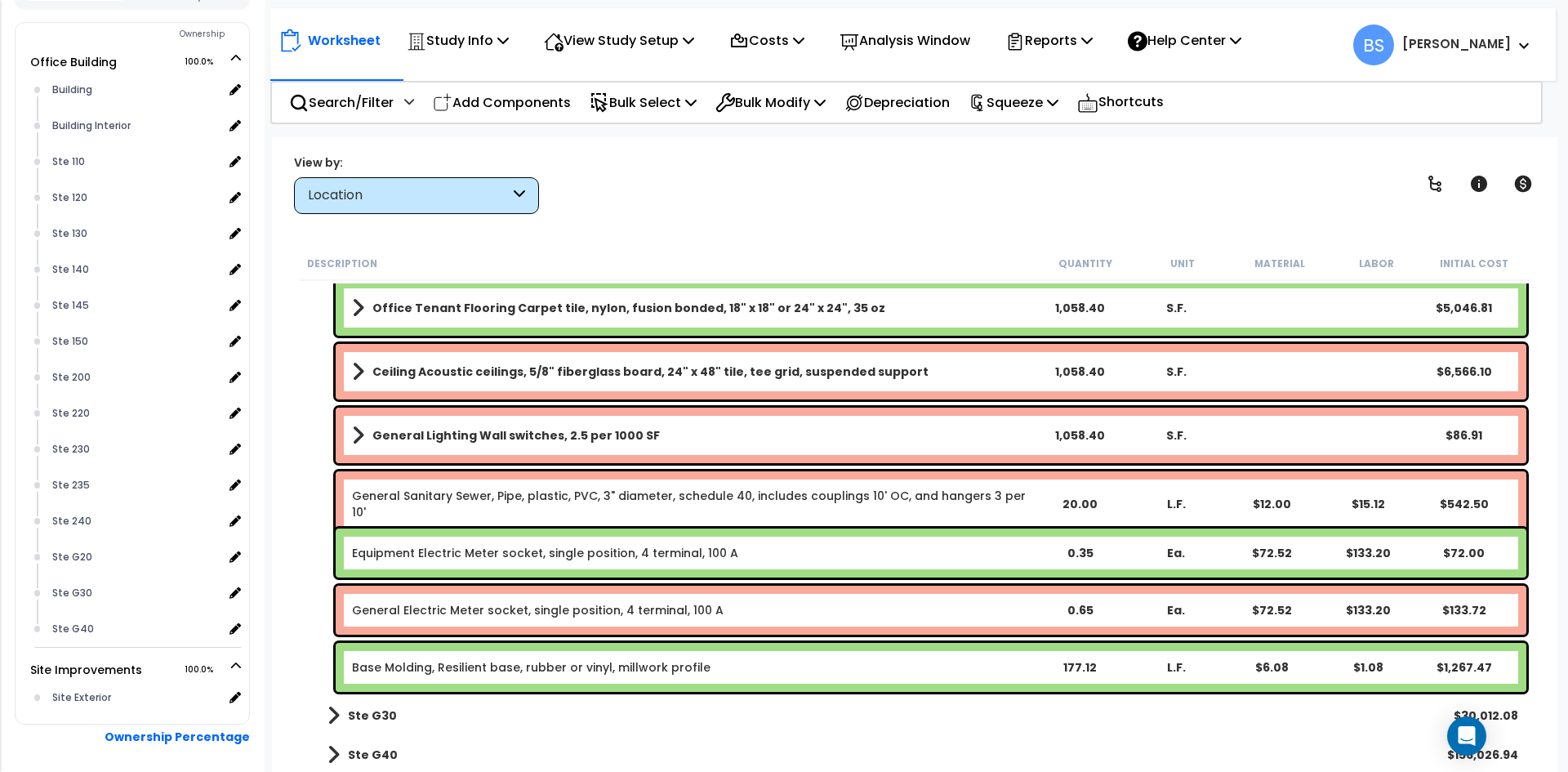
scroll to position [2355, 0]
click at [441, 673] on link "Base Molding, Resilient base, rubber or vinyl, millwork profile" at bounding box center [531, 667] width 359 height 16
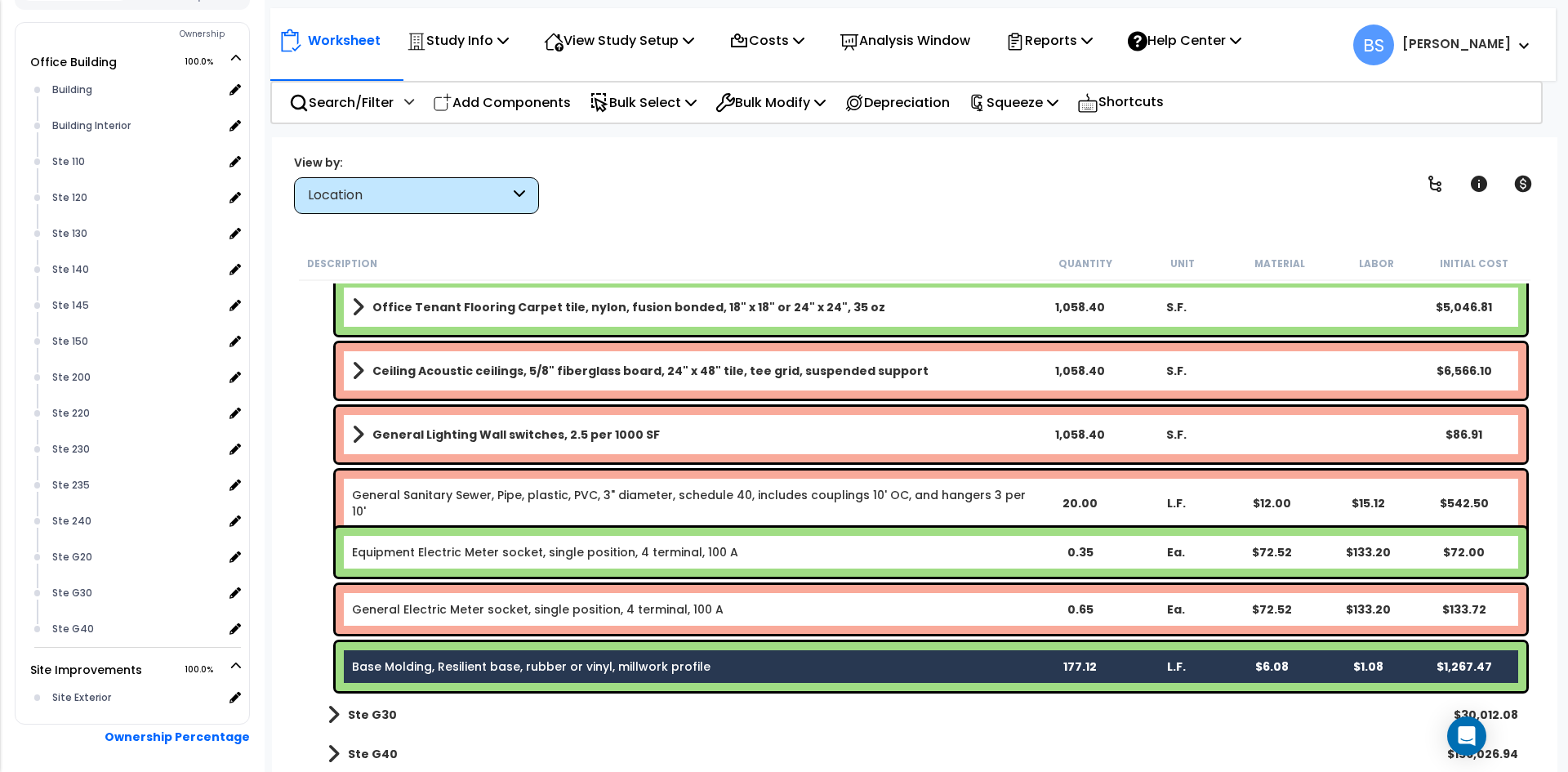
click at [451, 588] on div "General Electric Meter socket, single position, 4 terminal, 100 A 0.65 Ea. $72.…" at bounding box center [931, 609] width 1191 height 49
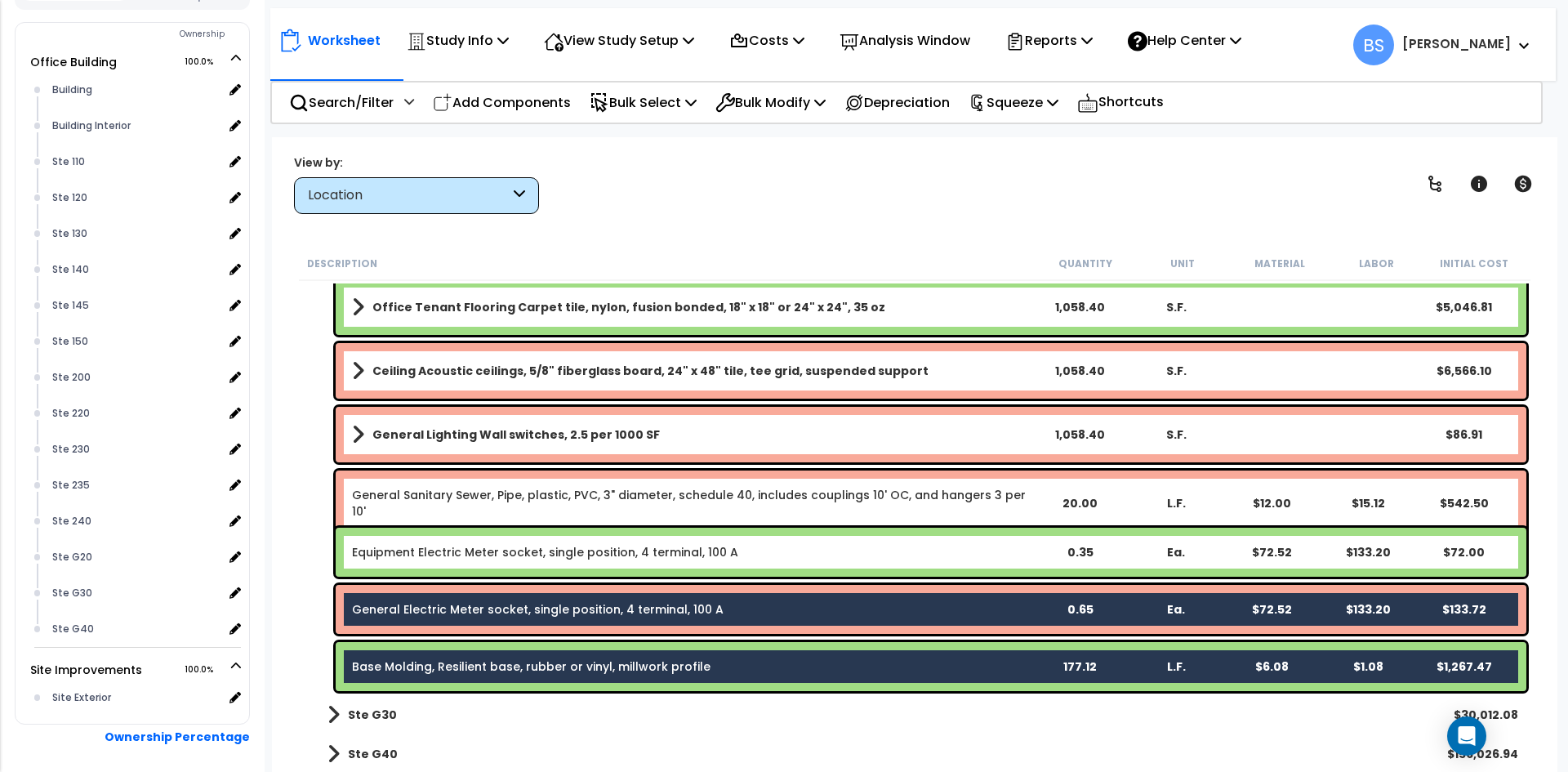
click at [439, 557] on link "Equipment Electric Meter socket, single position, 4 terminal, 100 A" at bounding box center [545, 552] width 387 height 16
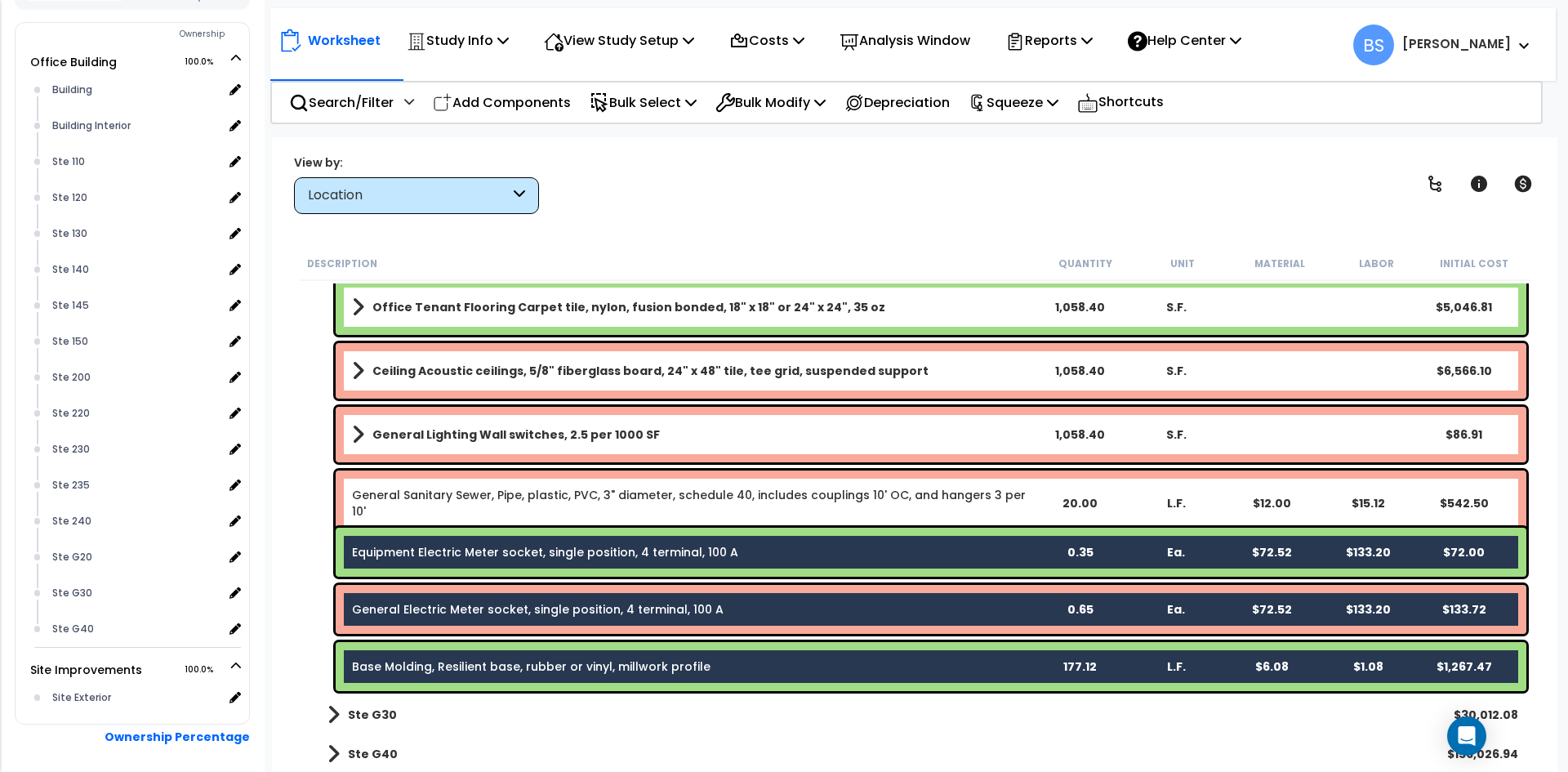
click at [418, 500] on link "General Sanitary Sewer, Pipe, plastic, PVC, 3" diameter, schedule 40, includes …" at bounding box center [691, 503] width 679 height 33
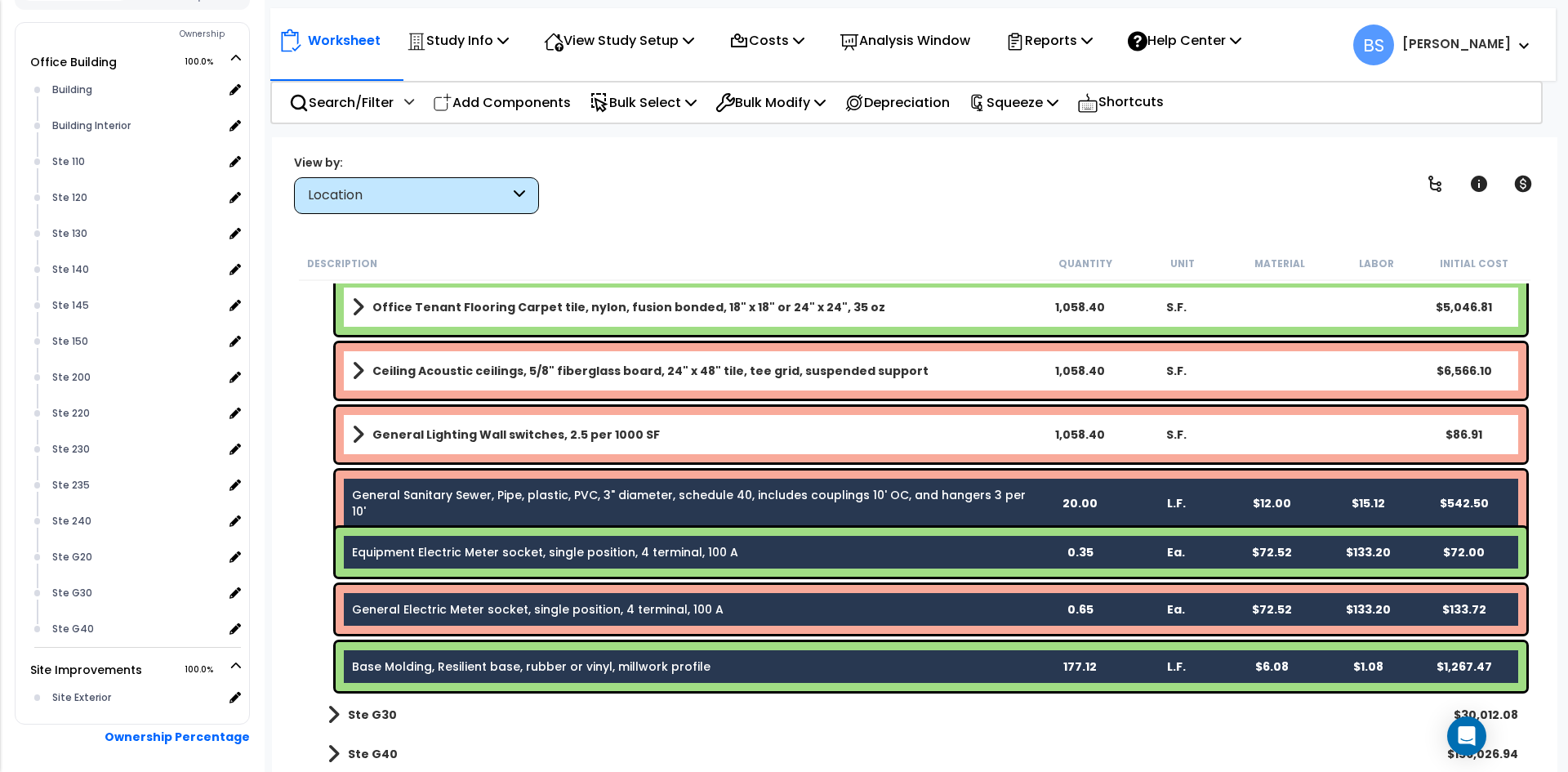
click at [426, 436] on b "General Lighting Wall switches, 2.5 per 1000 SF" at bounding box center [517, 435] width 288 height 16
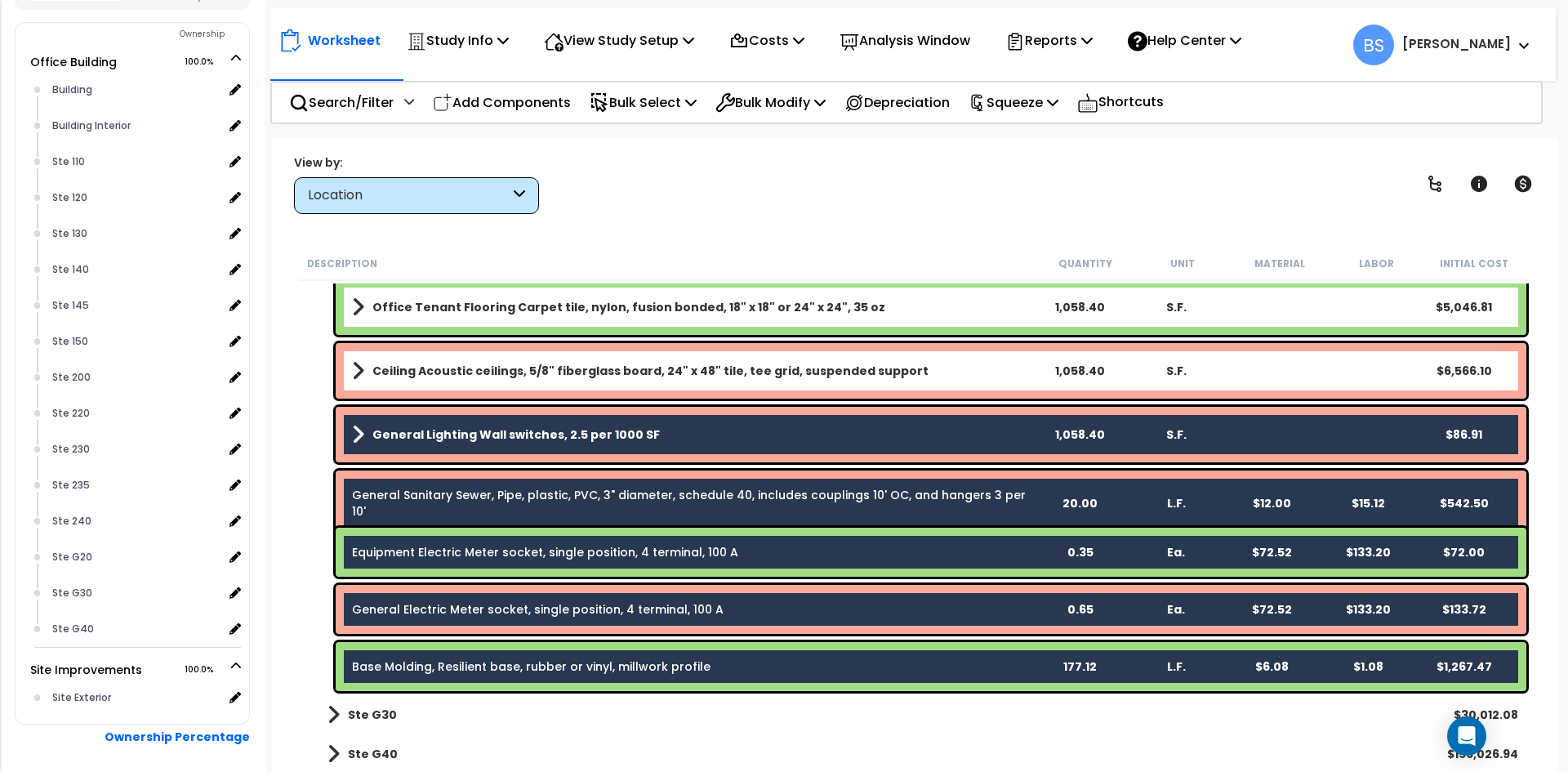
click at [441, 369] on b "Ceiling Acoustic ceilings, 5/8" fiberglass board, 24" x 48" tile, tee grid, sus…" at bounding box center [651, 371] width 557 height 16
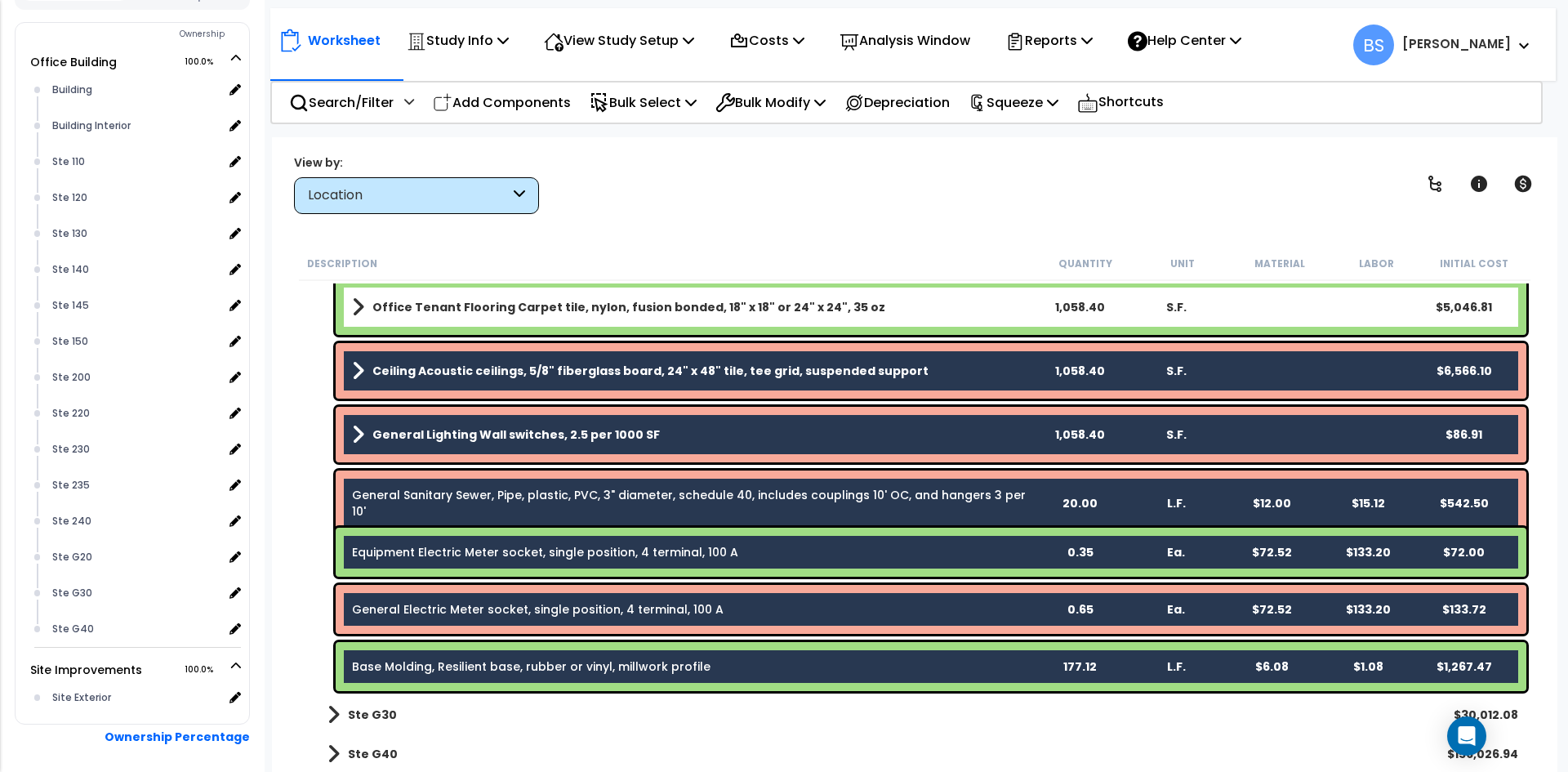
click at [441, 308] on b "Office Tenant Flooring Carpet tile, nylon, fusion bonded, 18" x 18" or 24" x 24…" at bounding box center [629, 307] width 513 height 16
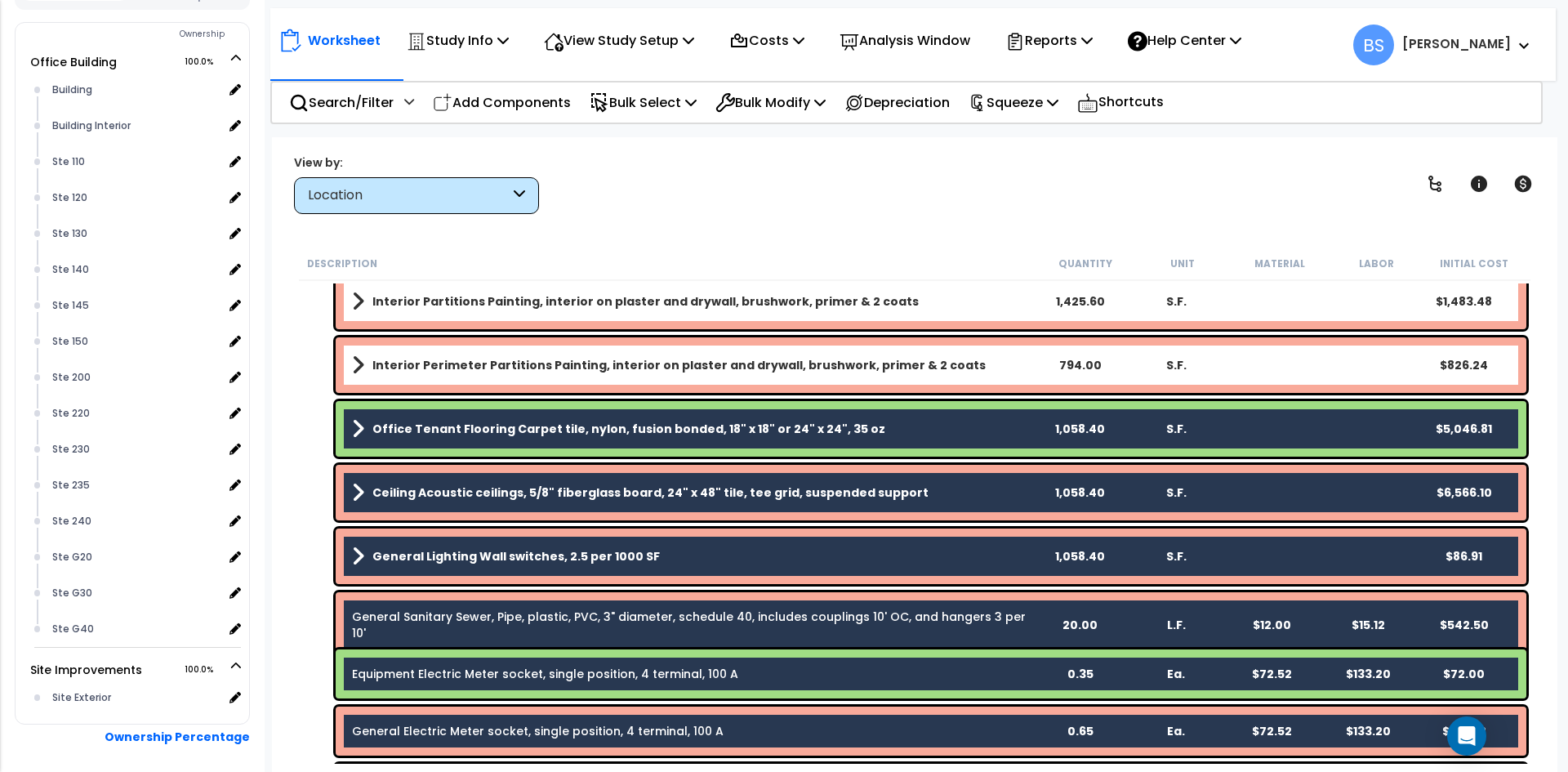
scroll to position [2191, 0]
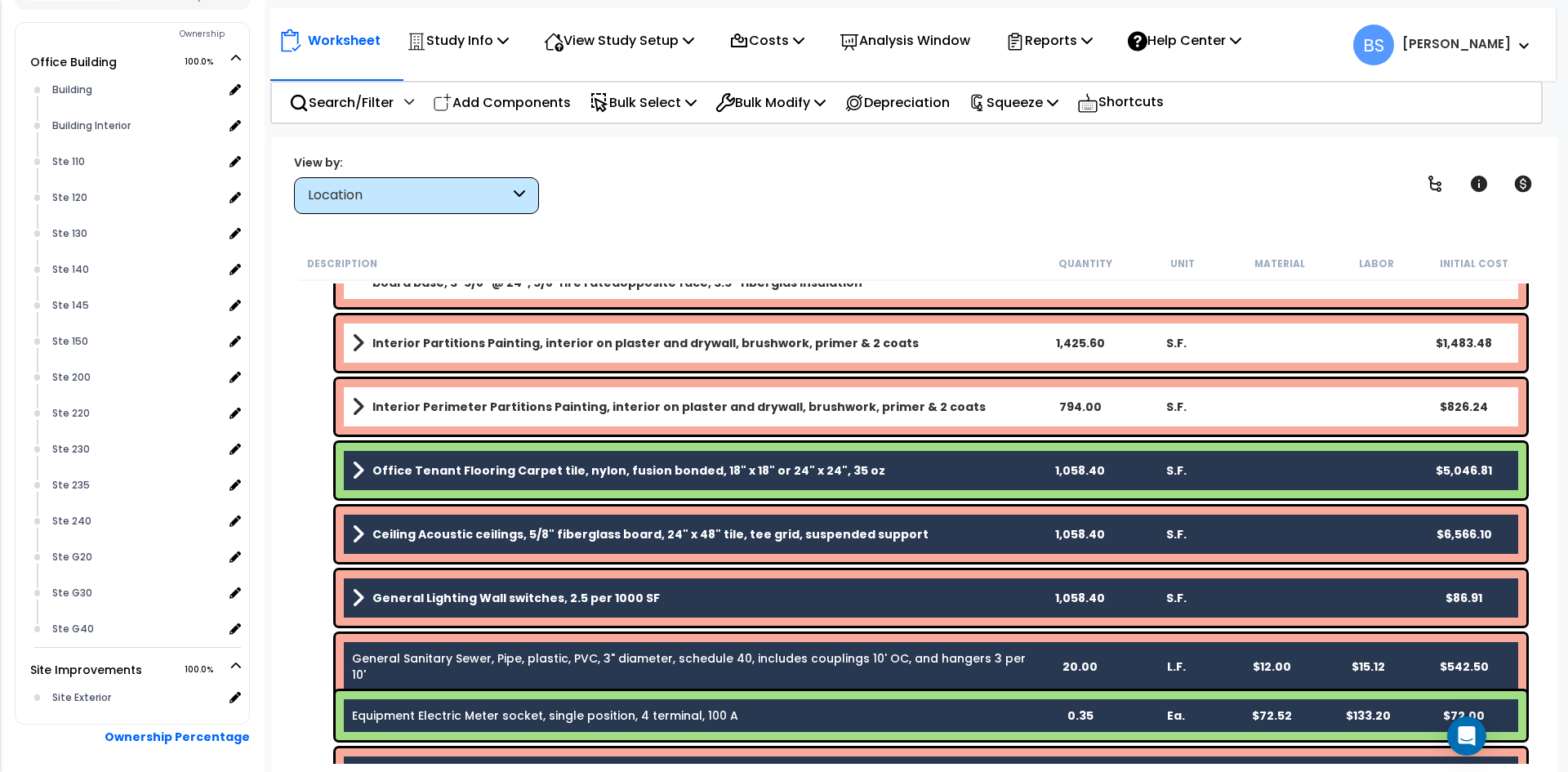
click at [427, 398] on link "Interior Perimeter Partitions Painting, interior on plaster and drywall, brushw…" at bounding box center [691, 407] width 679 height 23
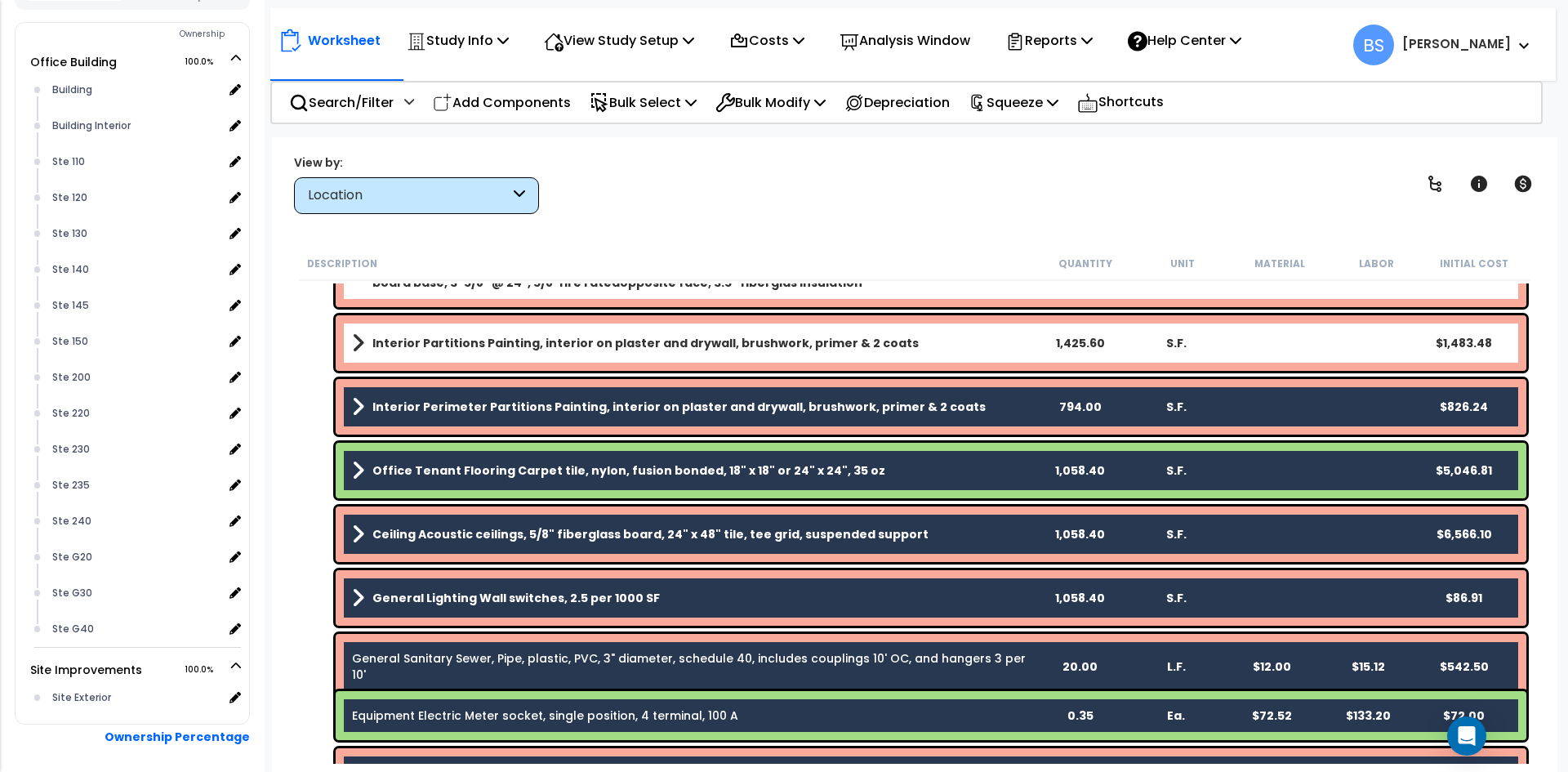
click at [416, 346] on b "Interior Partitions Painting, interior on plaster and drywall, brushwork, prime…" at bounding box center [646, 343] width 547 height 16
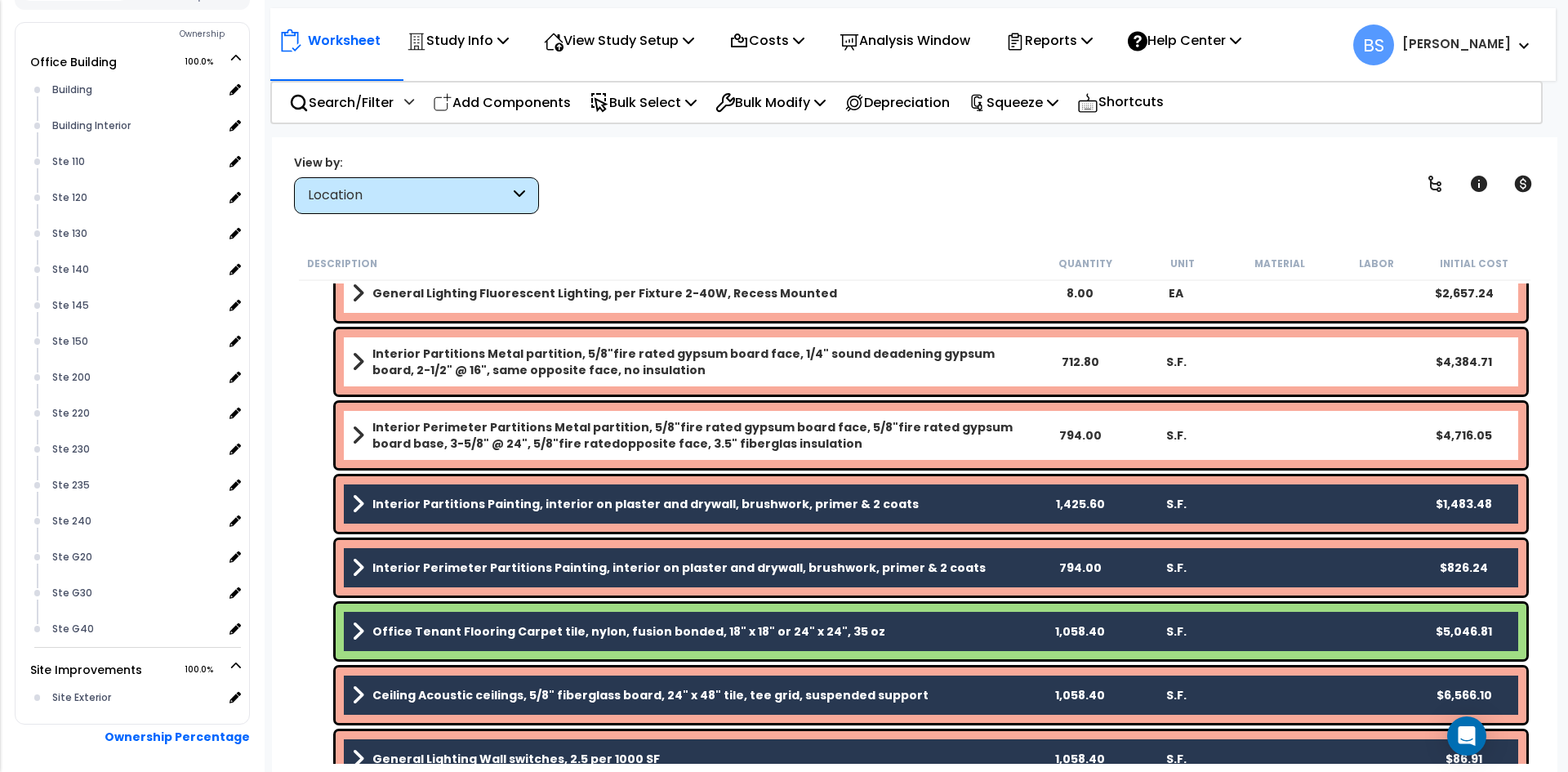
scroll to position [2028, 0]
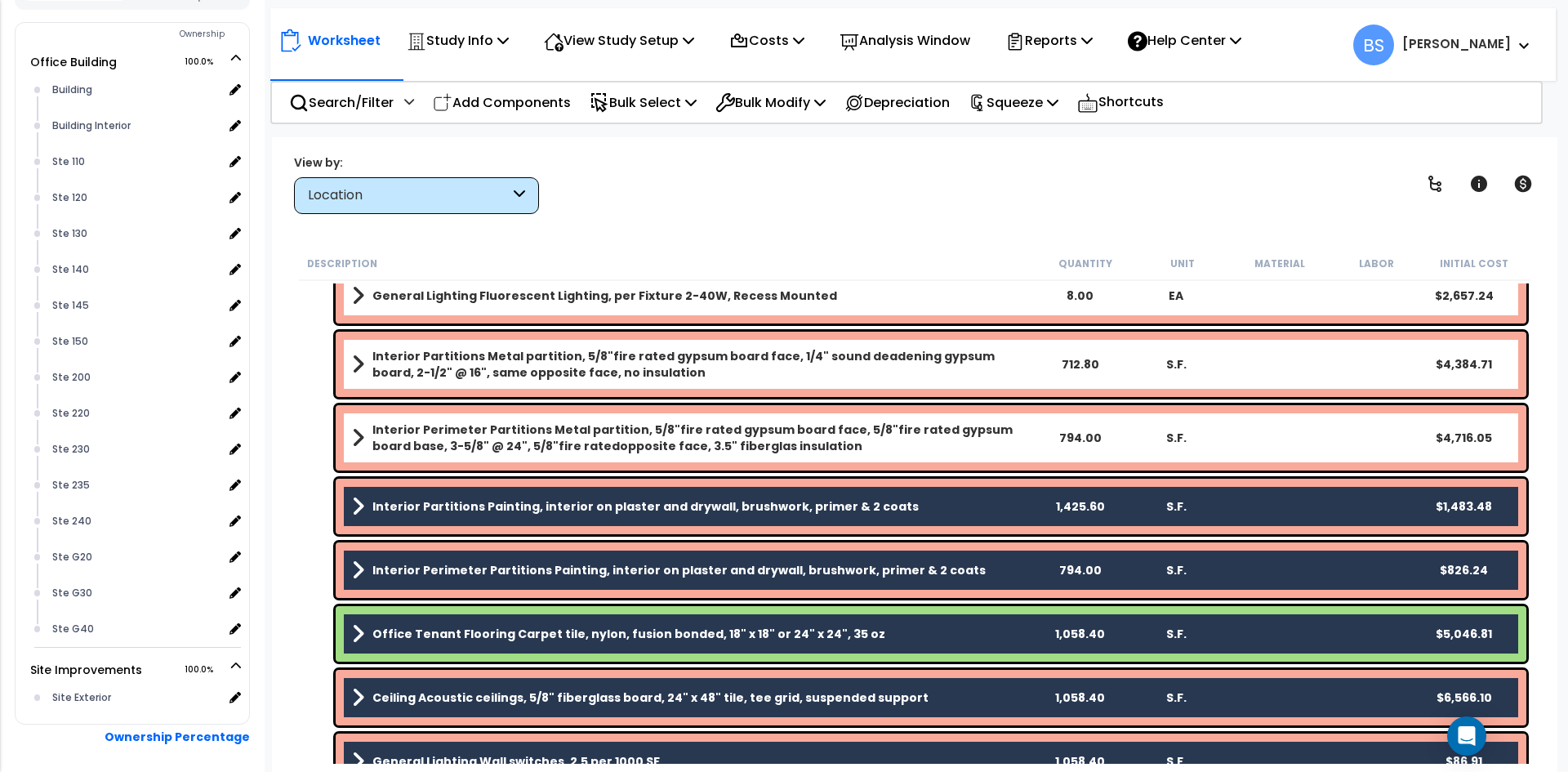
click at [415, 422] on b "Interior Perimeter Partitions Metal partition, 5/8"fire rated gypsum board face…" at bounding box center [702, 438] width 659 height 33
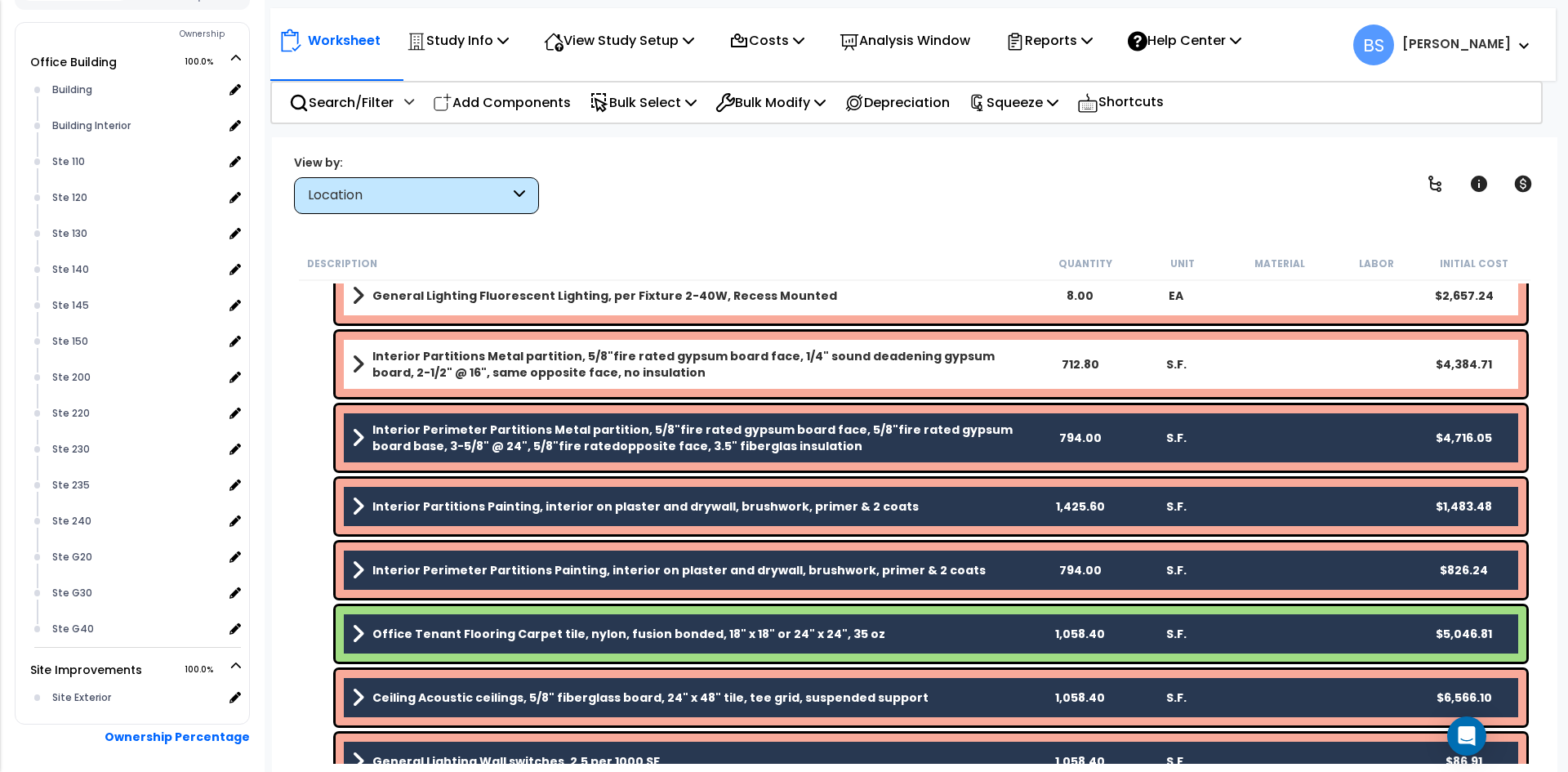
click at [423, 369] on b "Interior Partitions Metal partition, 5/8"fire rated gypsum board face, 1/4" sou…" at bounding box center [702, 364] width 659 height 33
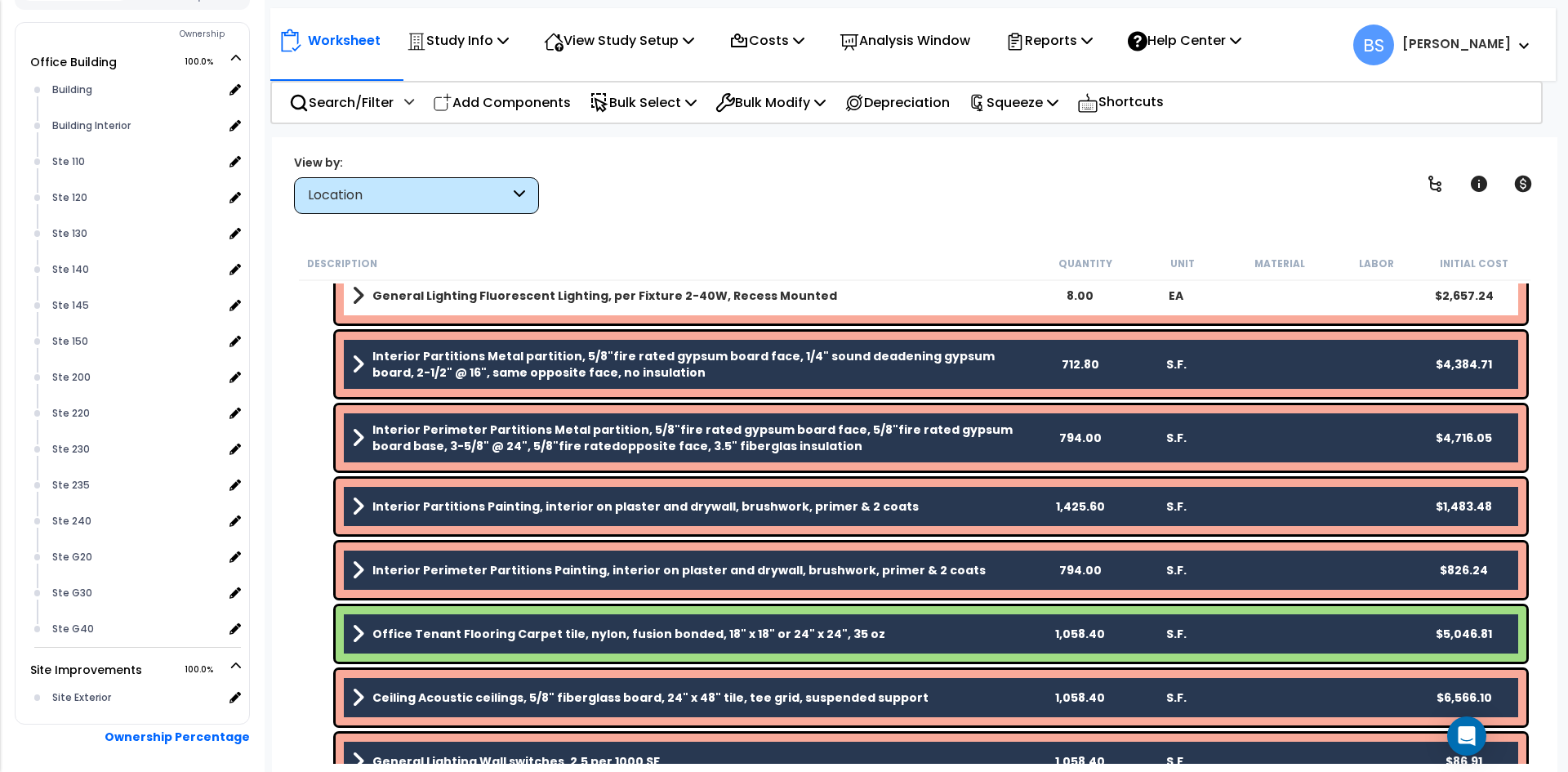
scroll to position [1946, 0]
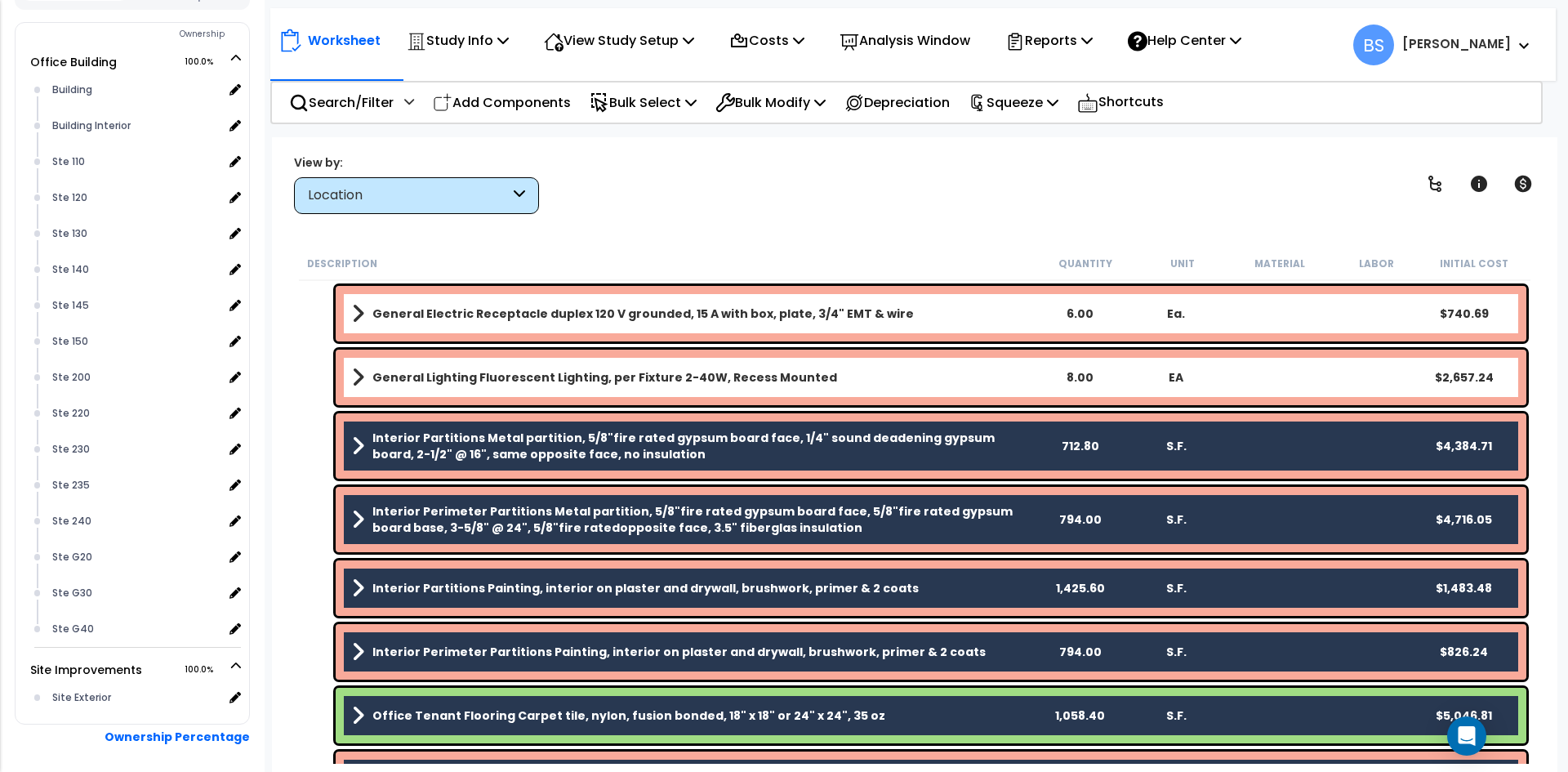
click at [429, 371] on b "General Lighting Fluorescent Lighting, per Fixture 2-40W, Recess Mounted" at bounding box center [605, 377] width 465 height 16
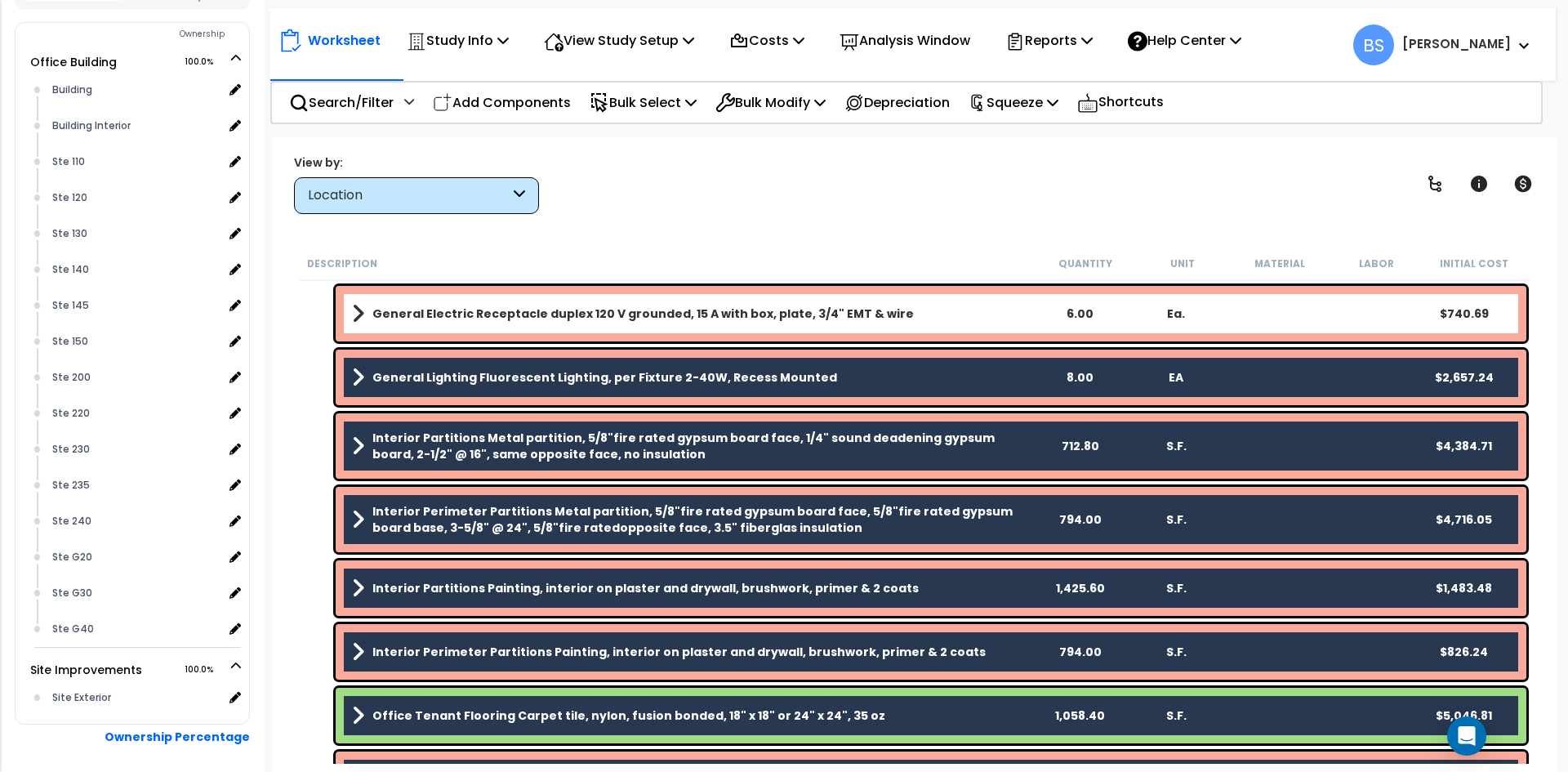
click at [440, 318] on b "General Electric Receptacle duplex 120 V grounded, 15 A with box, plate, 3/4" E…" at bounding box center [644, 314] width 542 height 16
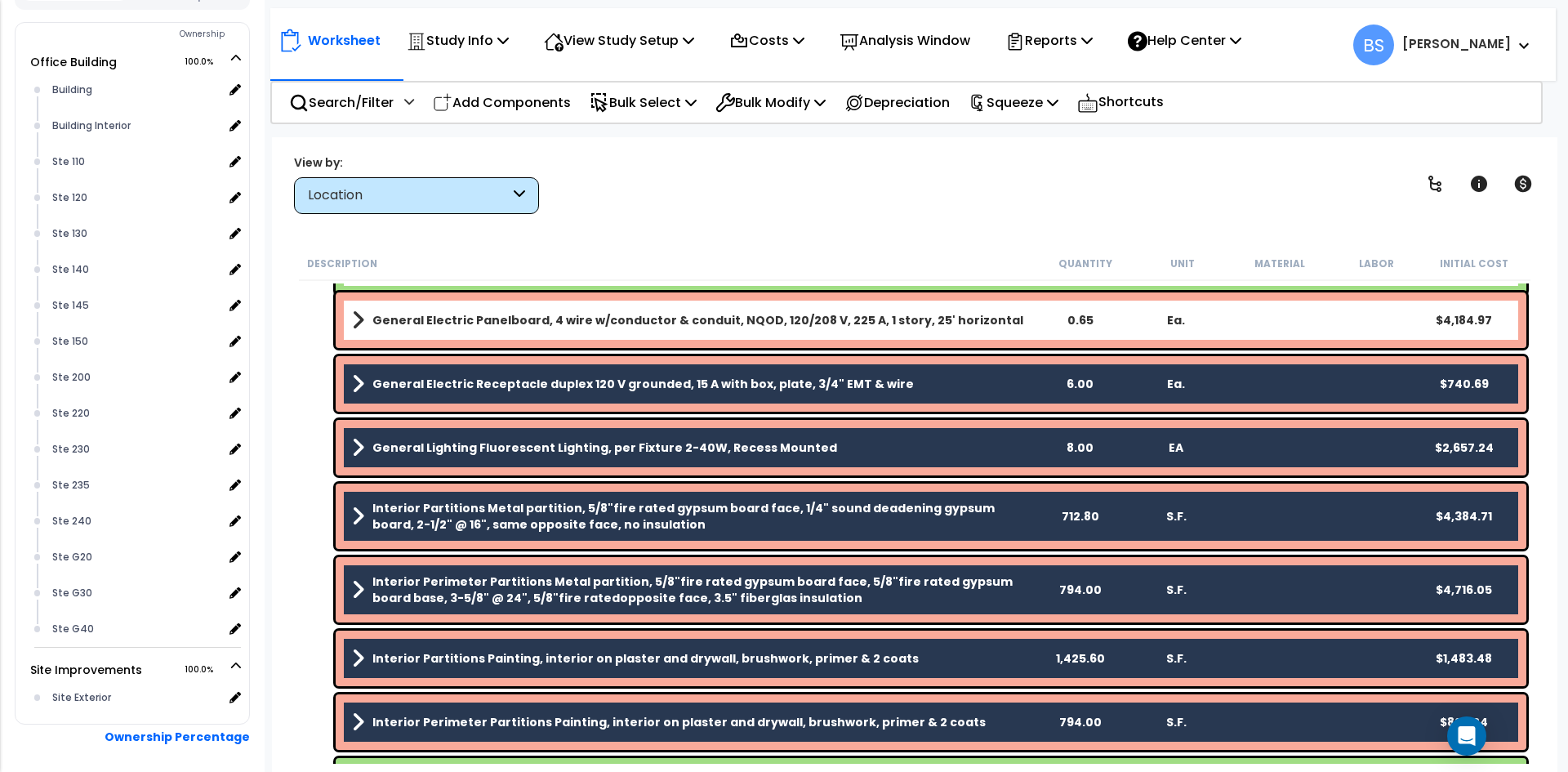
scroll to position [1783, 0]
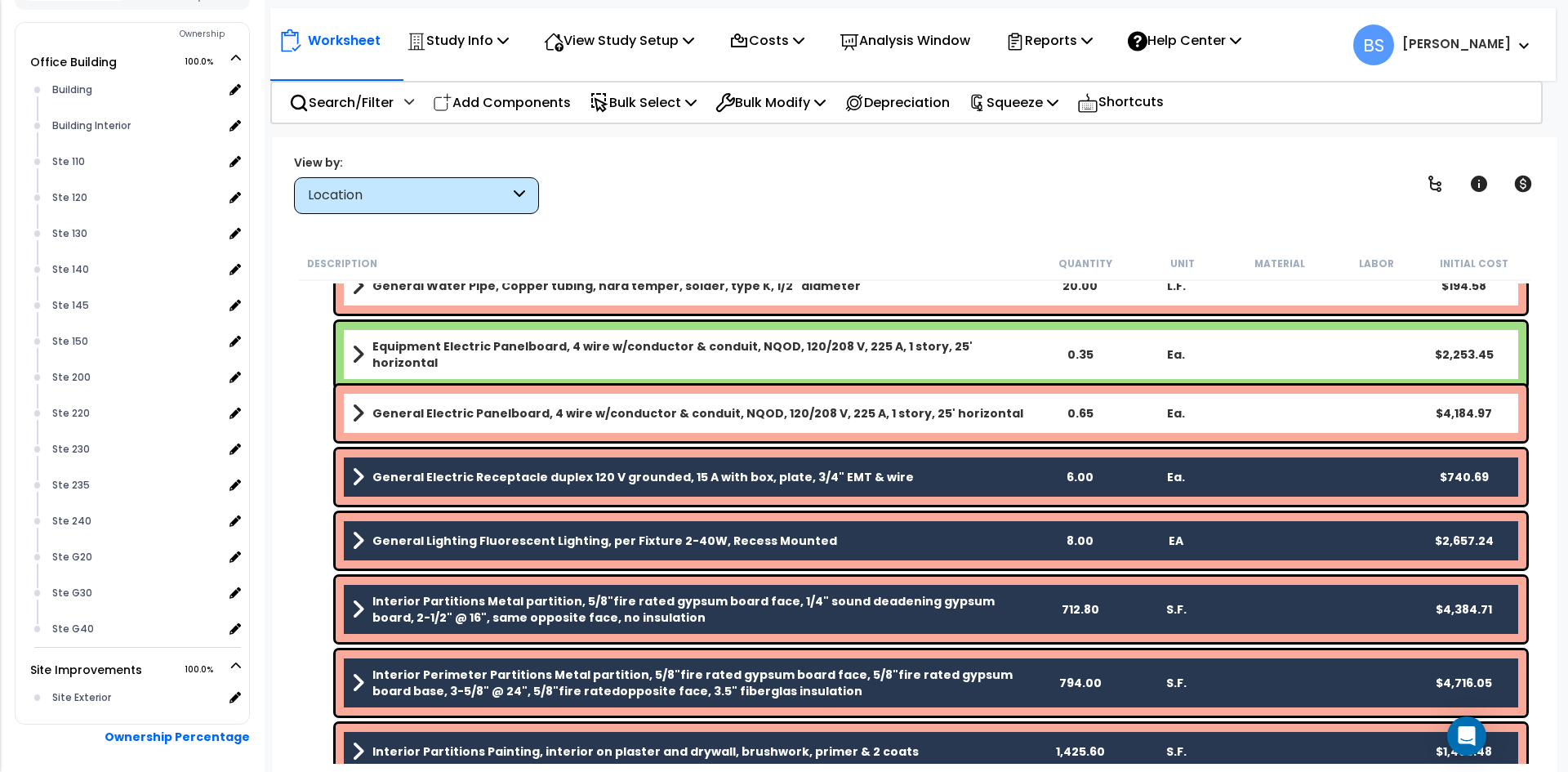
click at [424, 412] on b "General Electric Panelboard, 4 wire w/conductor & conduit, NQOD, 120/208 V, 225…" at bounding box center [698, 413] width 651 height 16
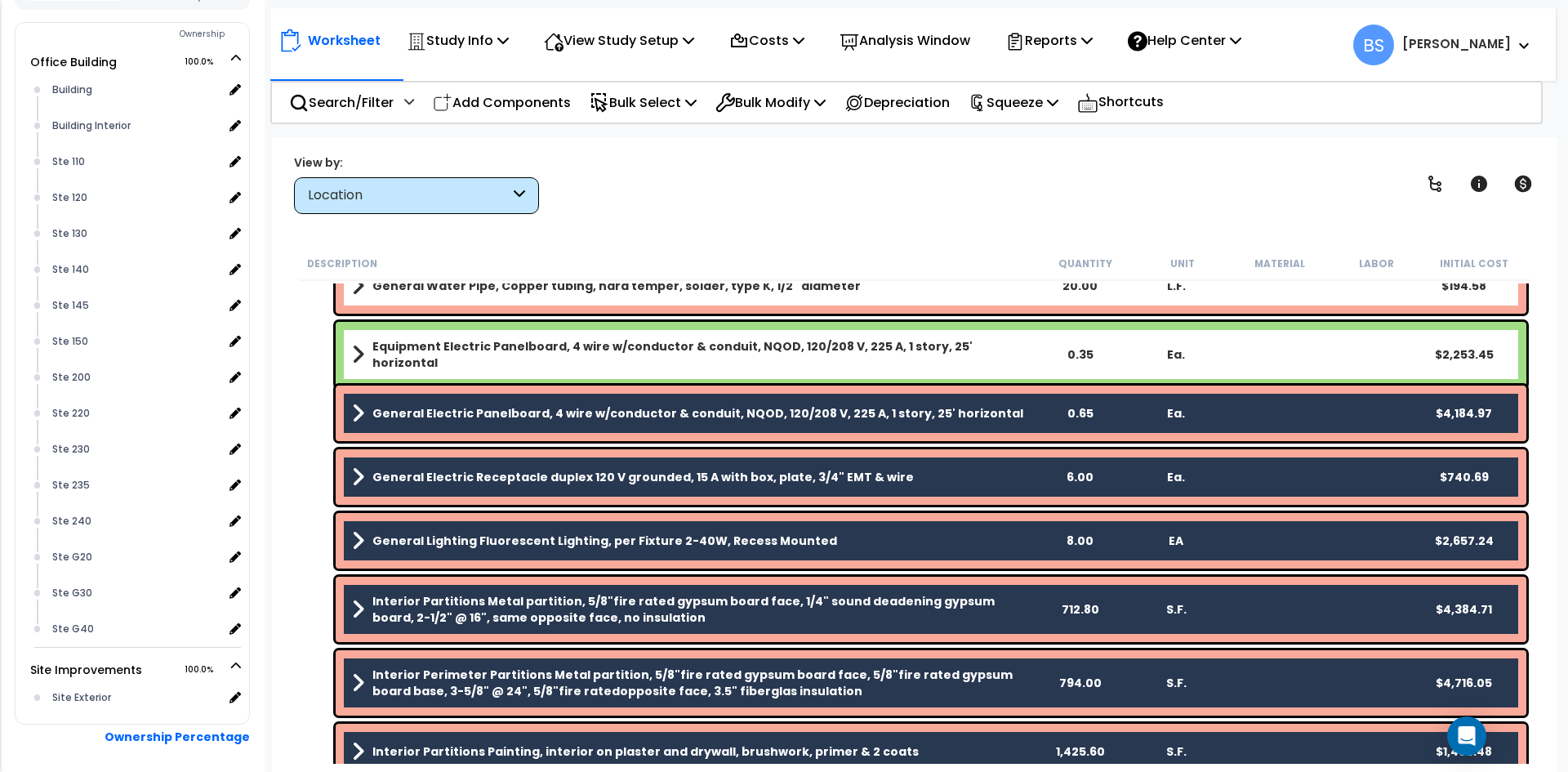
click at [442, 352] on b "Equipment Electric Panelboard, 4 wire w/conductor & conduit, NQOD, 120/208 V, 2…" at bounding box center [702, 354] width 659 height 33
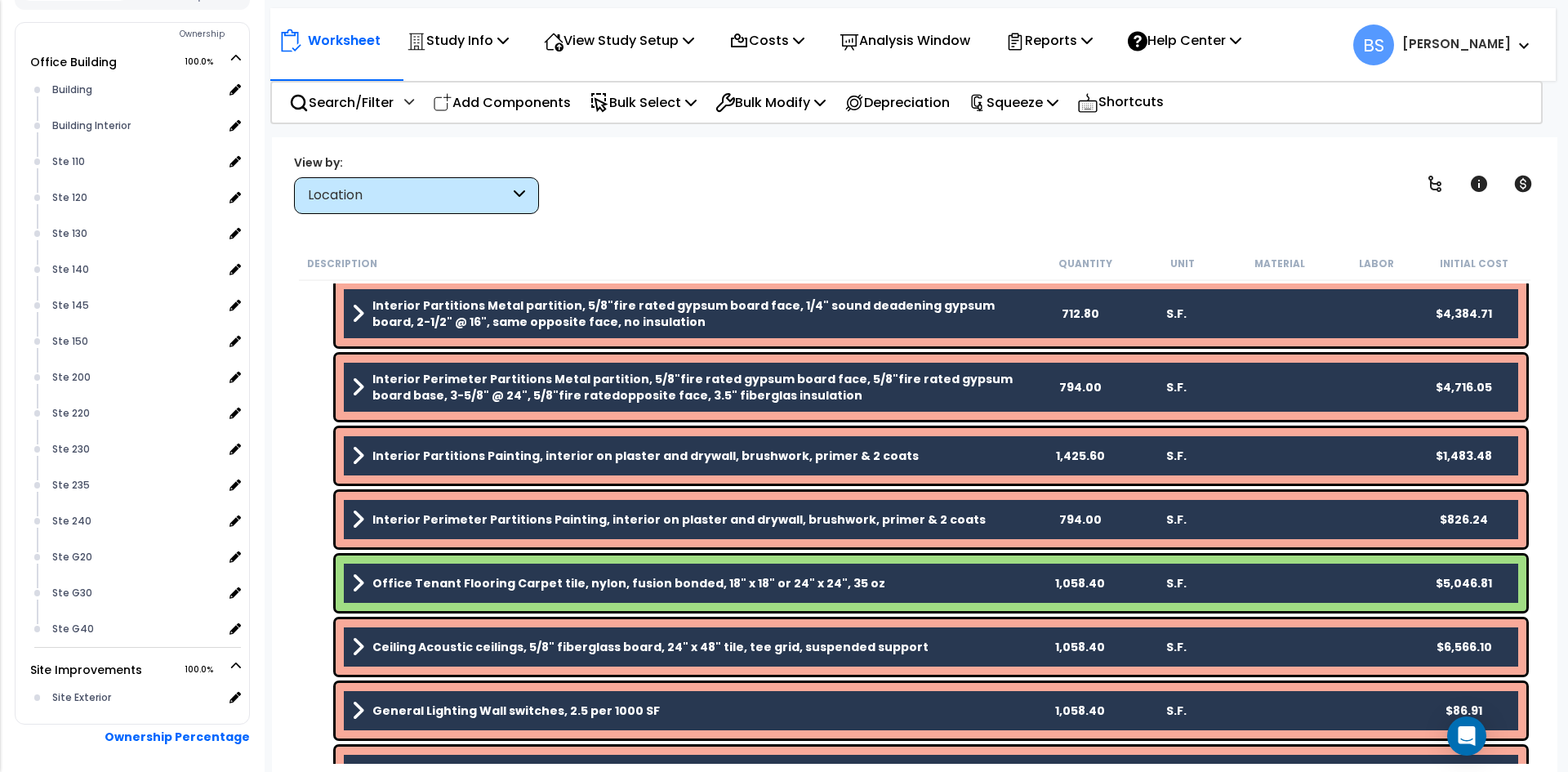
scroll to position [1913, 0]
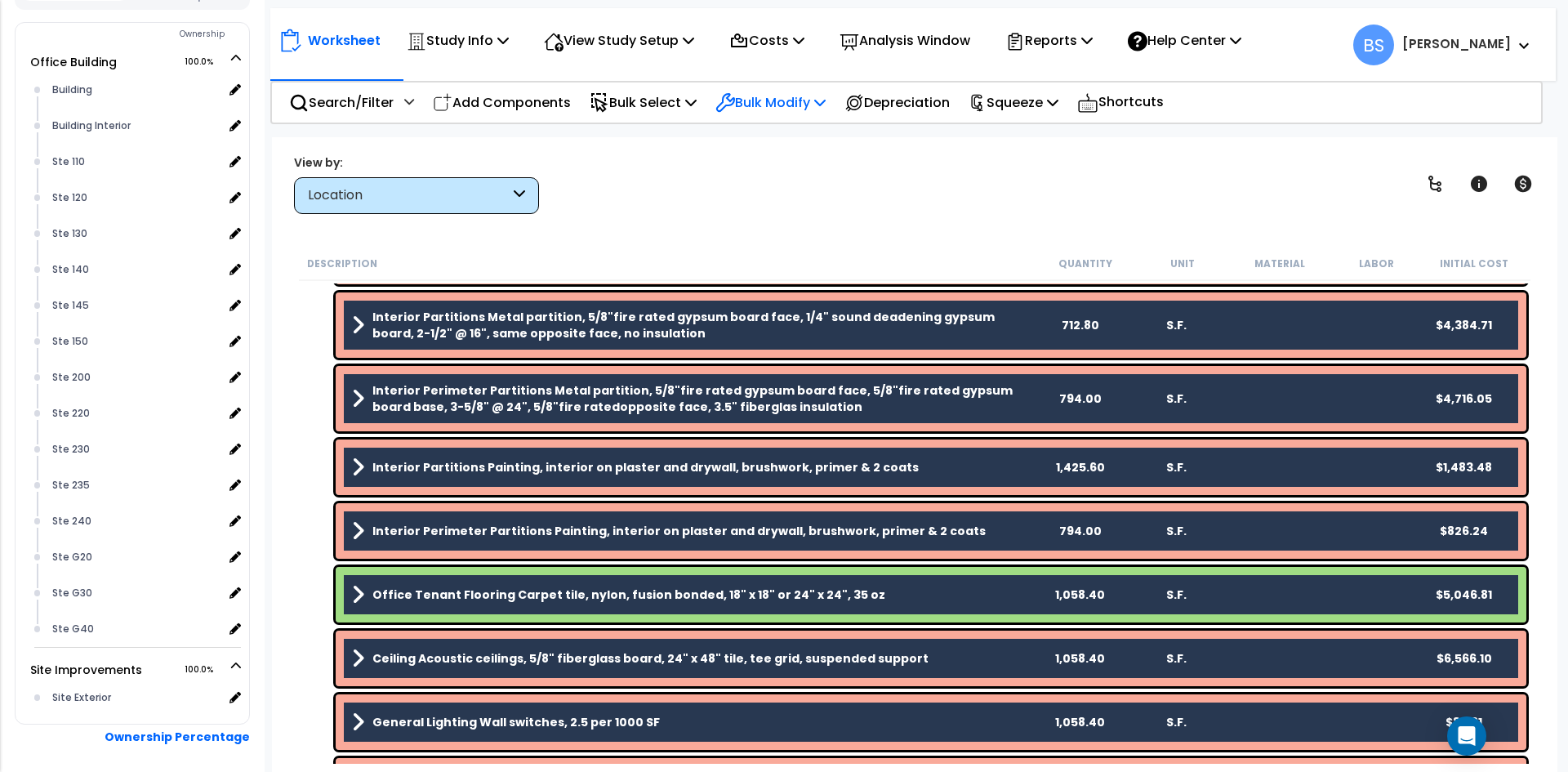
click at [789, 109] on p "Bulk Modify" at bounding box center [771, 103] width 110 height 22
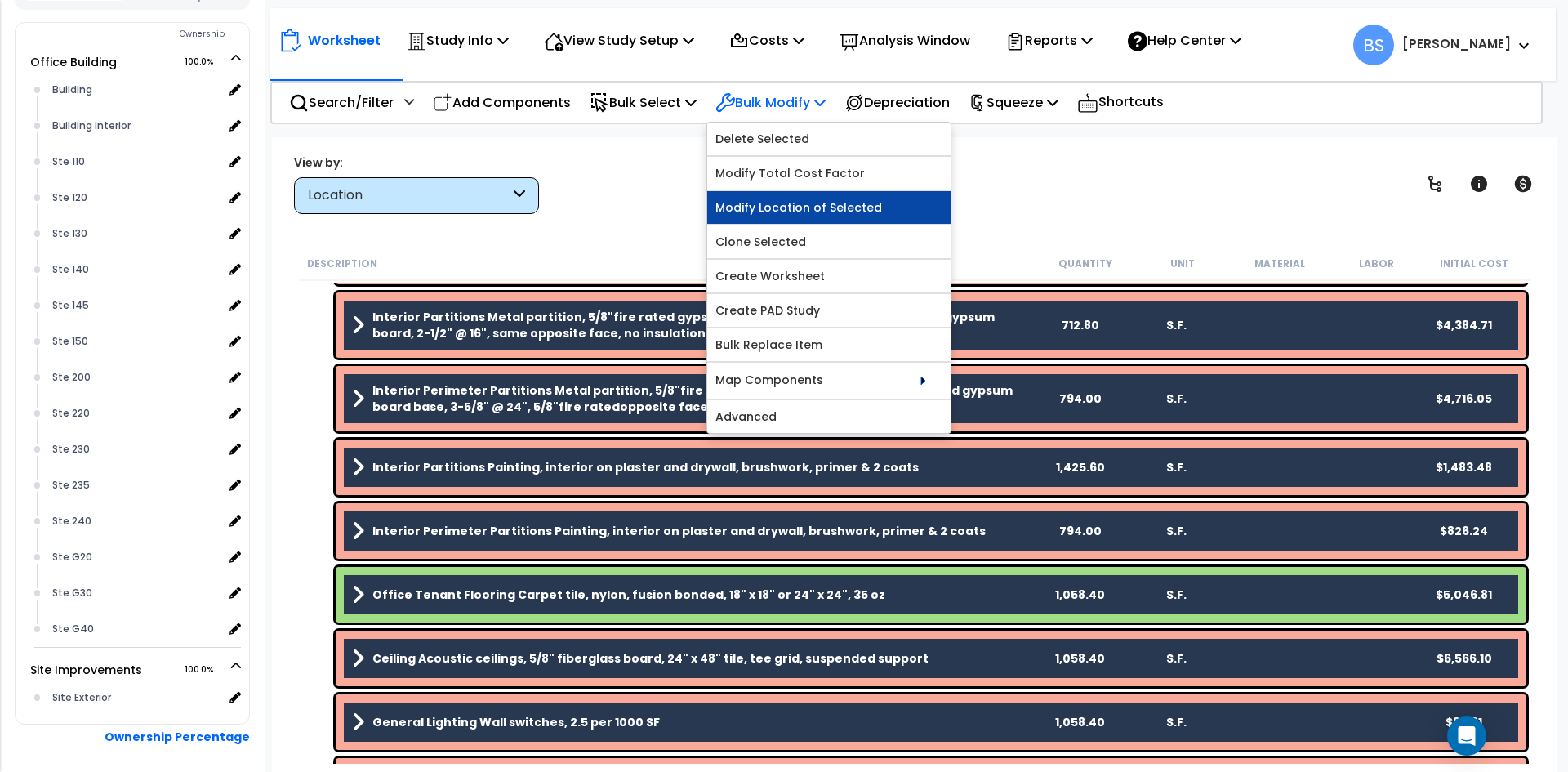
click at [824, 210] on link "Modify Location of Selected" at bounding box center [829, 207] width 244 height 33
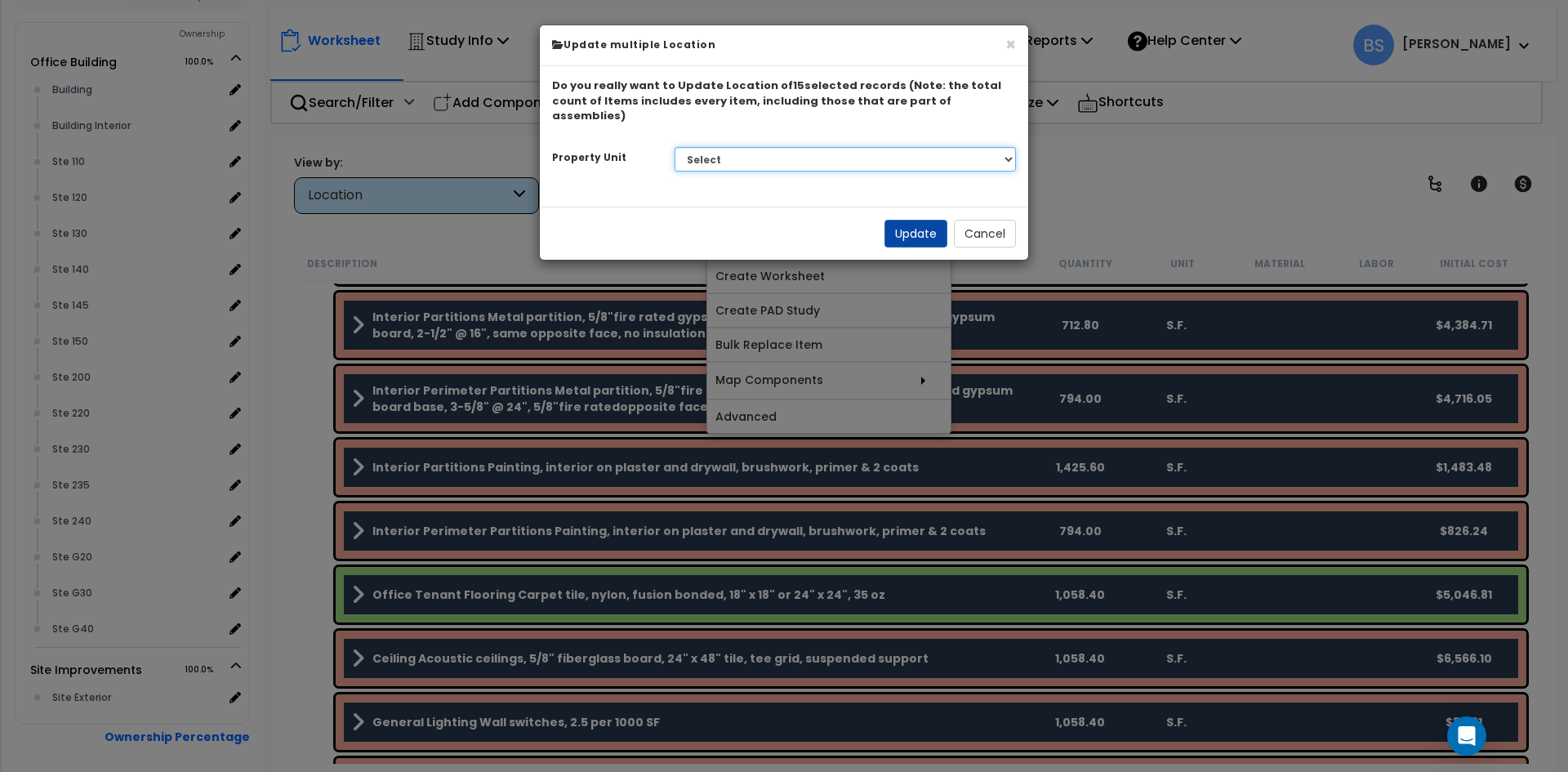
click at [740, 147] on select "Select Office Building Site Improvements Ste G25" at bounding box center [845, 159] width 342 height 25
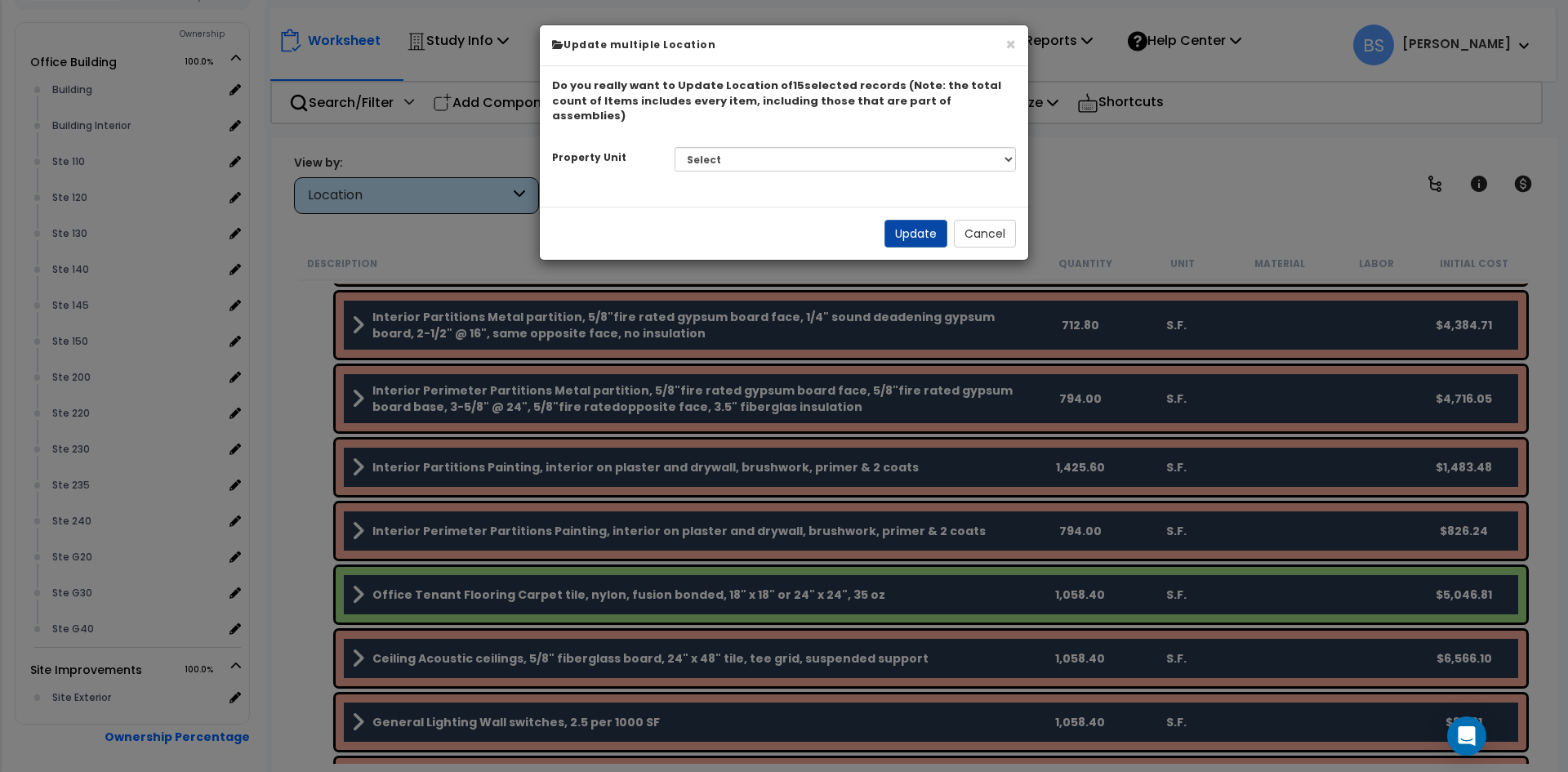
drag, startPoint x: 594, startPoint y: 190, endPoint x: 647, endPoint y: 190, distance: 53.0
click at [594, 190] on div "Do you really want to Update Location of 15 selected records (Note: the total c…" at bounding box center [784, 136] width 489 height 141
click at [959, 220] on button "Cancel" at bounding box center [985, 234] width 62 height 28
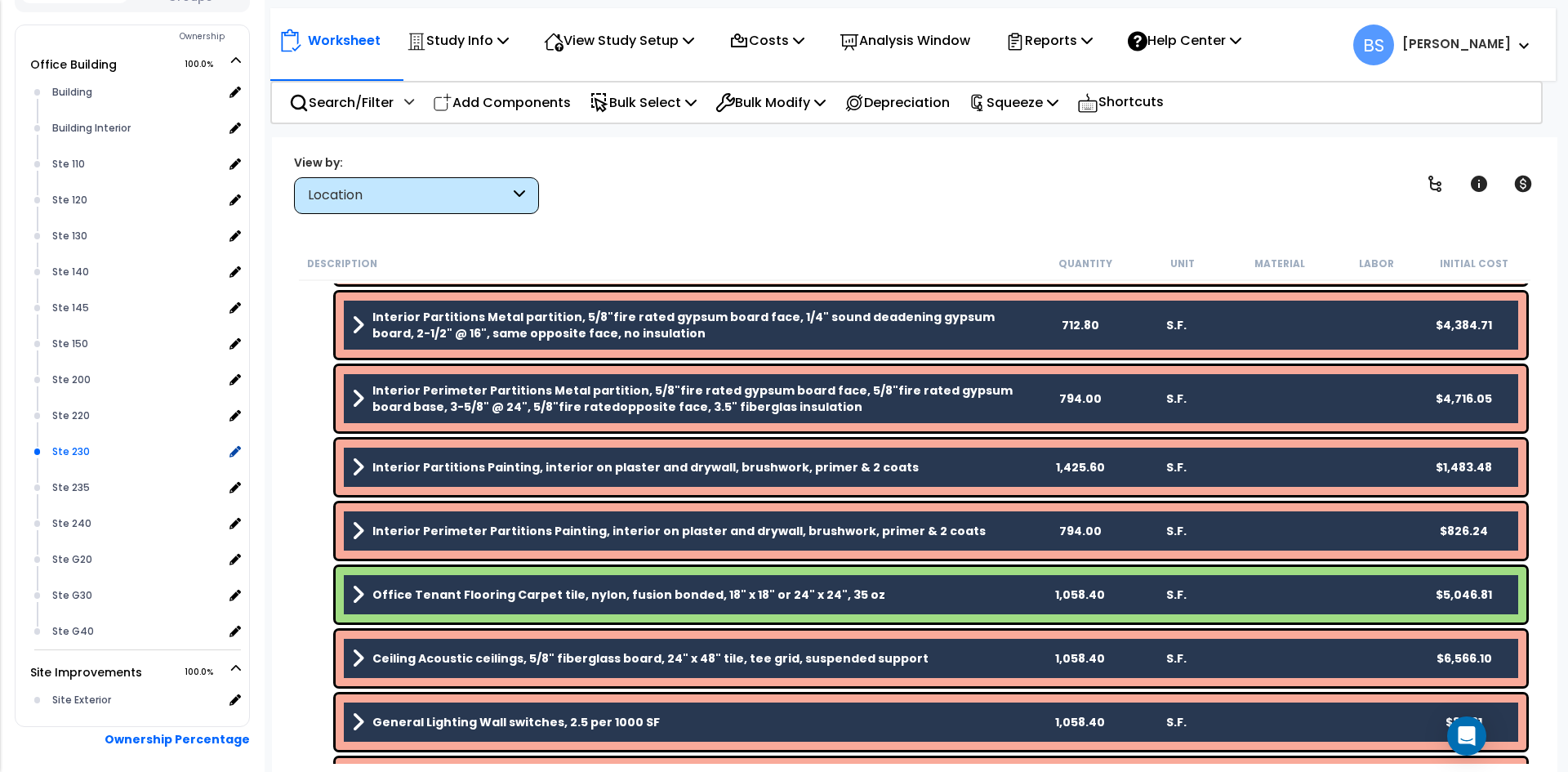
scroll to position [572, 0]
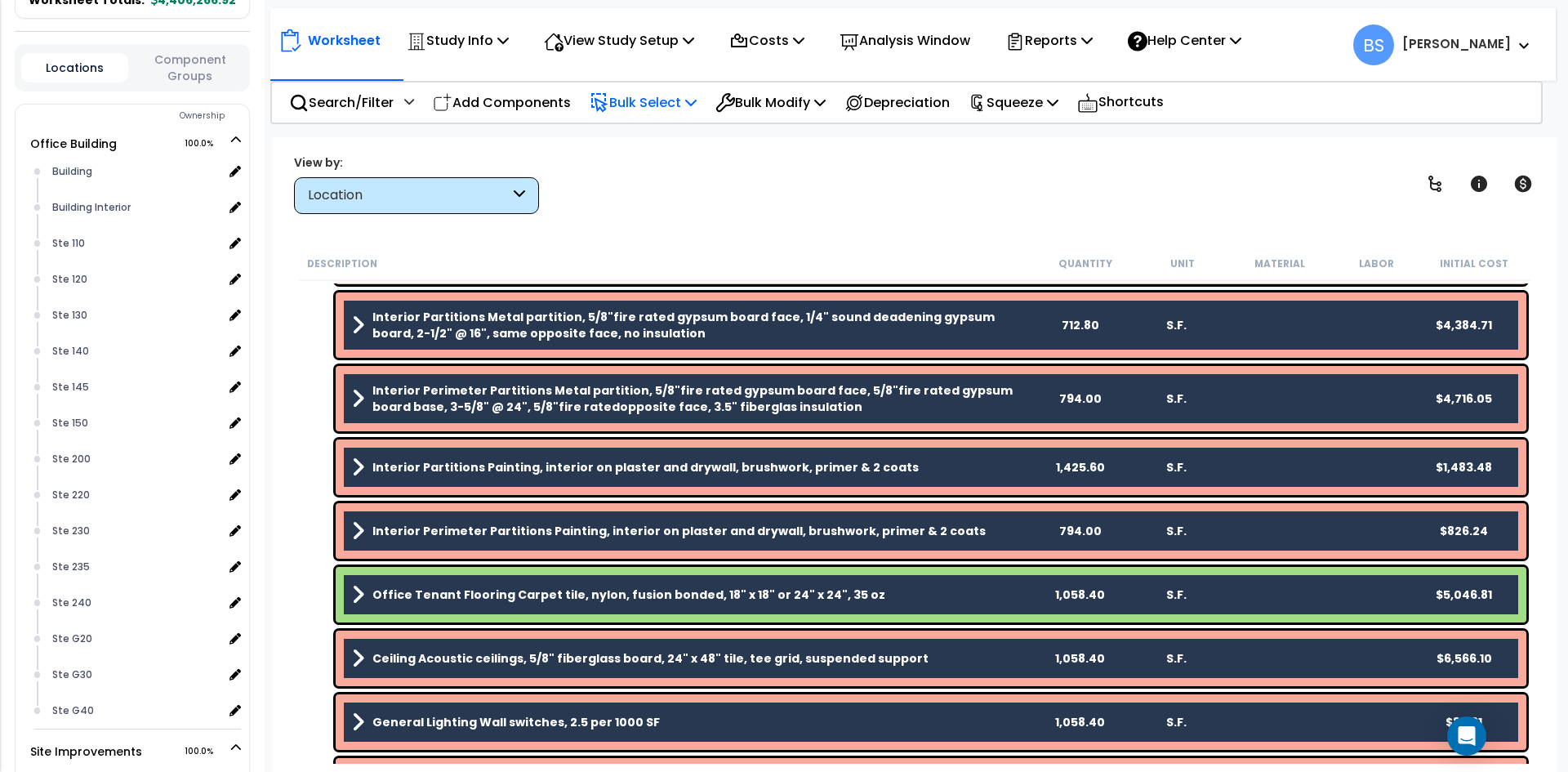
click at [650, 100] on p "Bulk Select" at bounding box center [643, 103] width 107 height 22
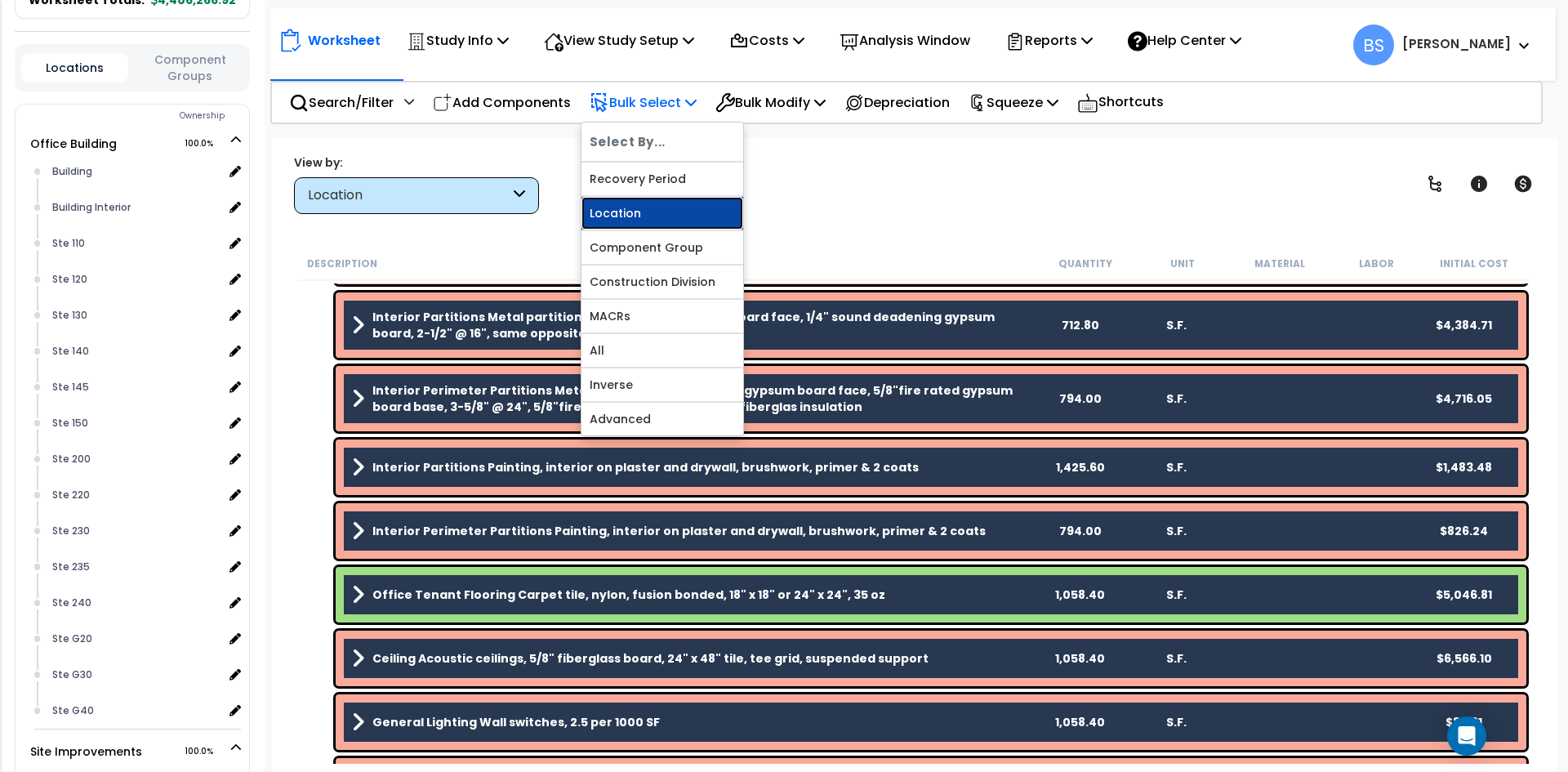
click at [638, 209] on link "Location" at bounding box center [663, 213] width 162 height 33
select select
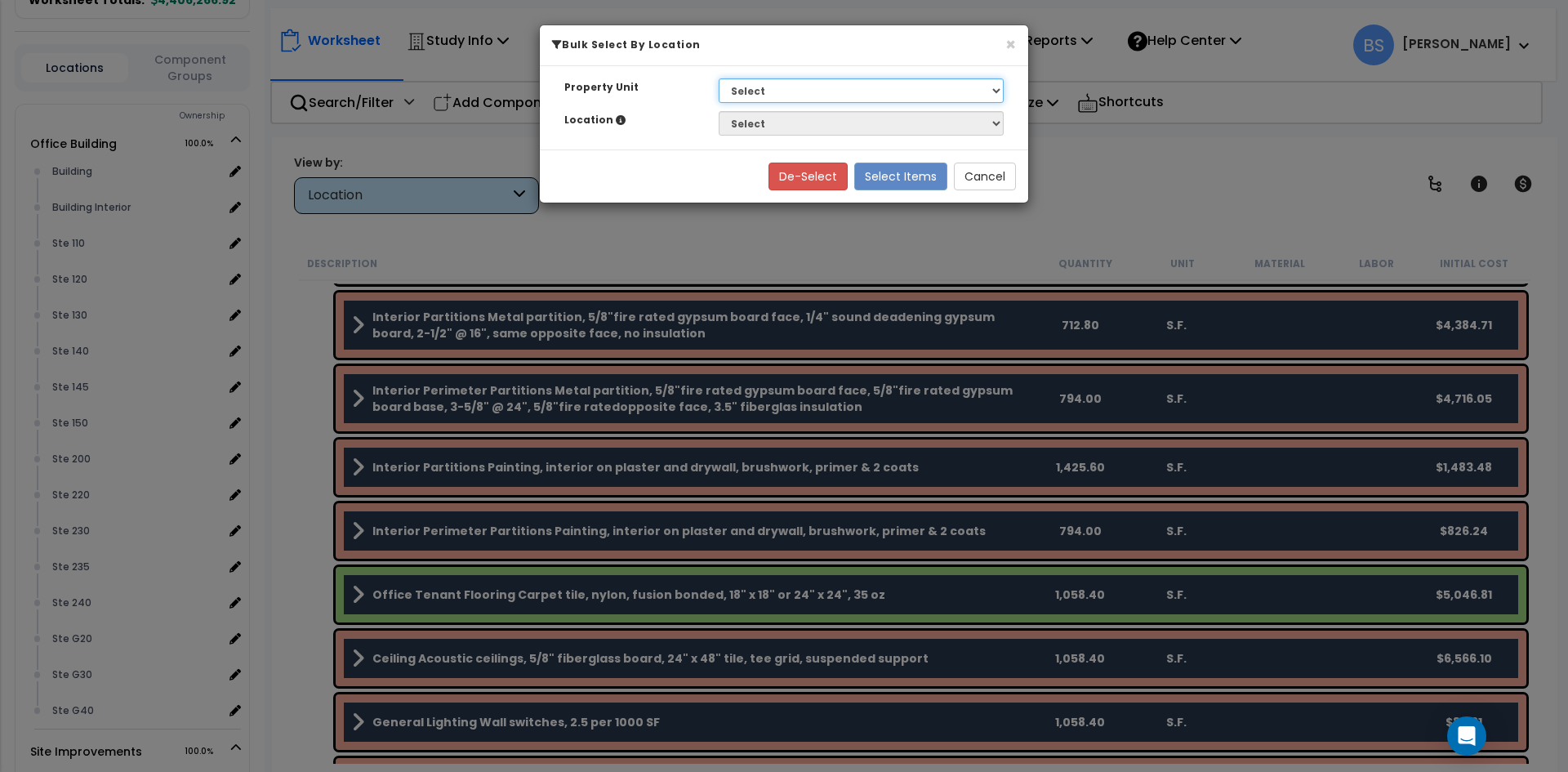
click at [758, 97] on select "Select Office Building Site Improvements Ste G25" at bounding box center [860, 90] width 285 height 25
select select "175296"
click at [719, 78] on select "Select Office Building Site Improvements Ste G25" at bounding box center [860, 90] width 285 height 25
select select
drag, startPoint x: 941, startPoint y: 92, endPoint x: 927, endPoint y: 92, distance: 14.0
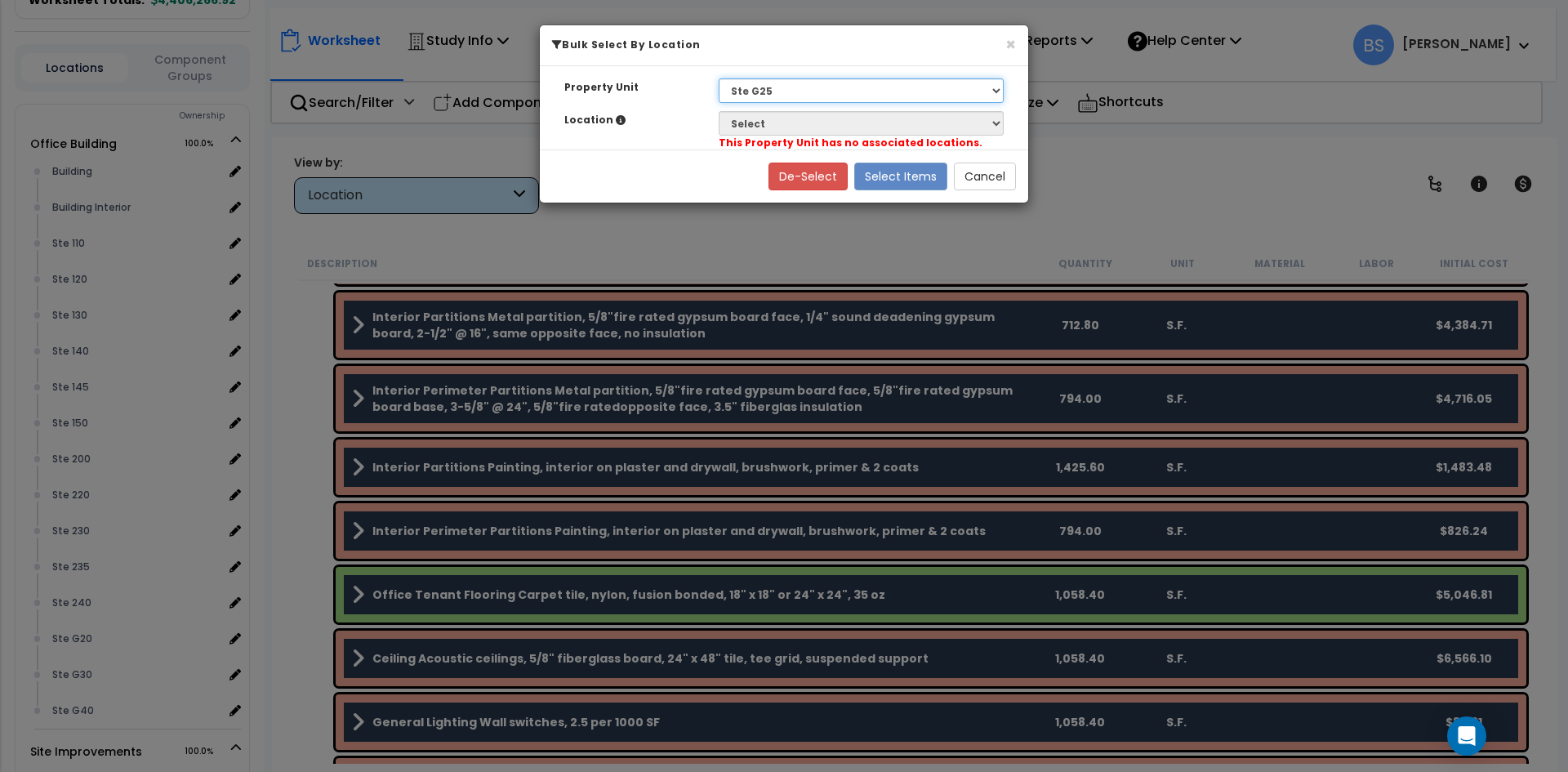
click at [941, 92] on select "Select Office Building Site Improvements Ste G25" at bounding box center [860, 90] width 285 height 25
select select "169825"
click at [719, 78] on select "Select Office Building Site Improvements Ste G25" at bounding box center [860, 90] width 285 height 25
select select
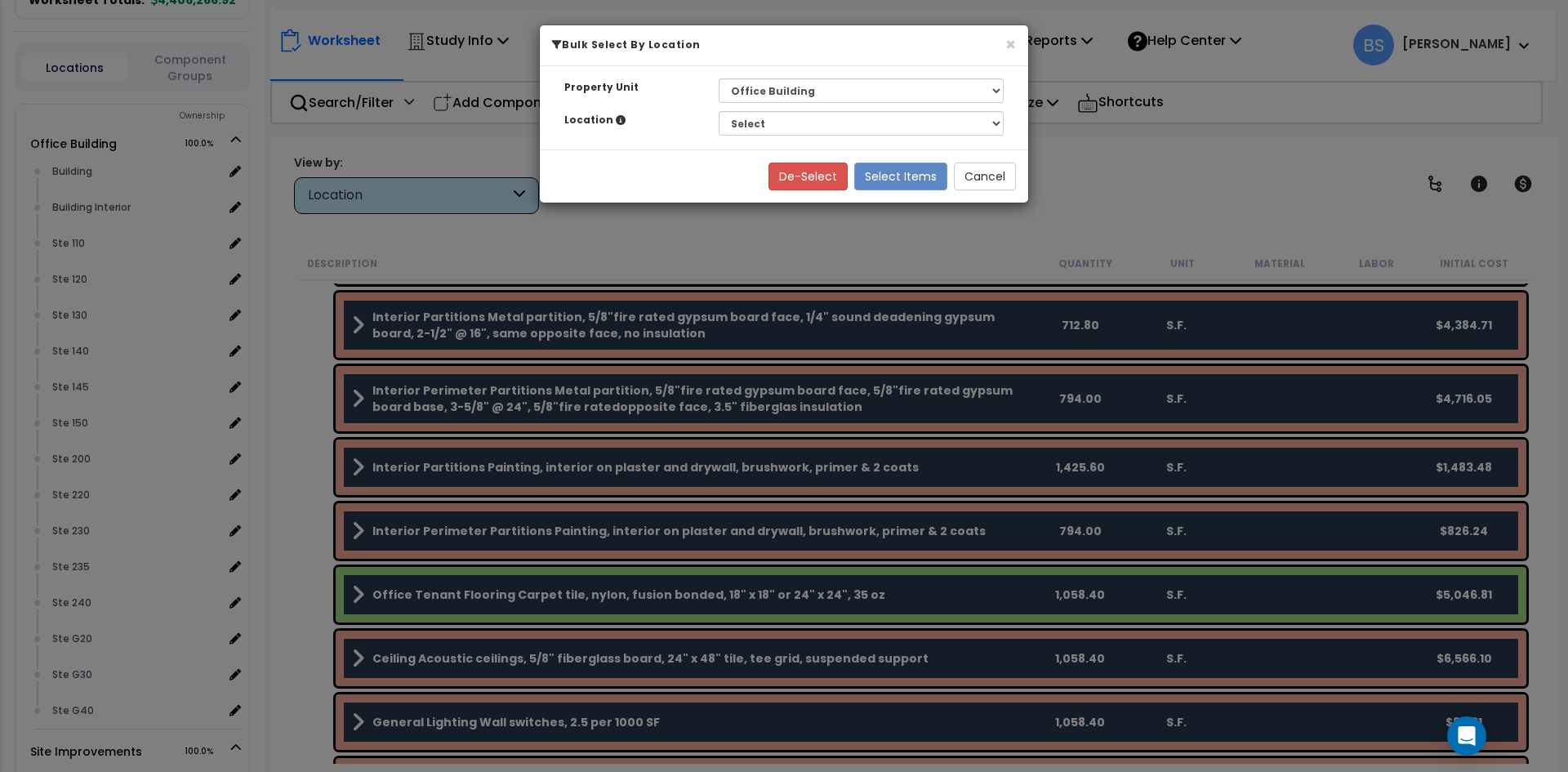
click at [786, 142] on div "Property Unit Select Office Building Site Improvements Ste G25 Location Please …" at bounding box center [784, 107] width 489 height 82
click at [785, 125] on select "Select Building Building Interior Ste 110 Ste 120 Ste 130 Ste 140 Ste 145 Ste 1…" at bounding box center [859, 124] width 285 height 25
click at [693, 134] on div "Property Unit Select Office Building Site Improvements Ste G25 Location Please …" at bounding box center [783, 108] width 489 height 82
click at [971, 181] on button "Cancel" at bounding box center [984, 177] width 62 height 28
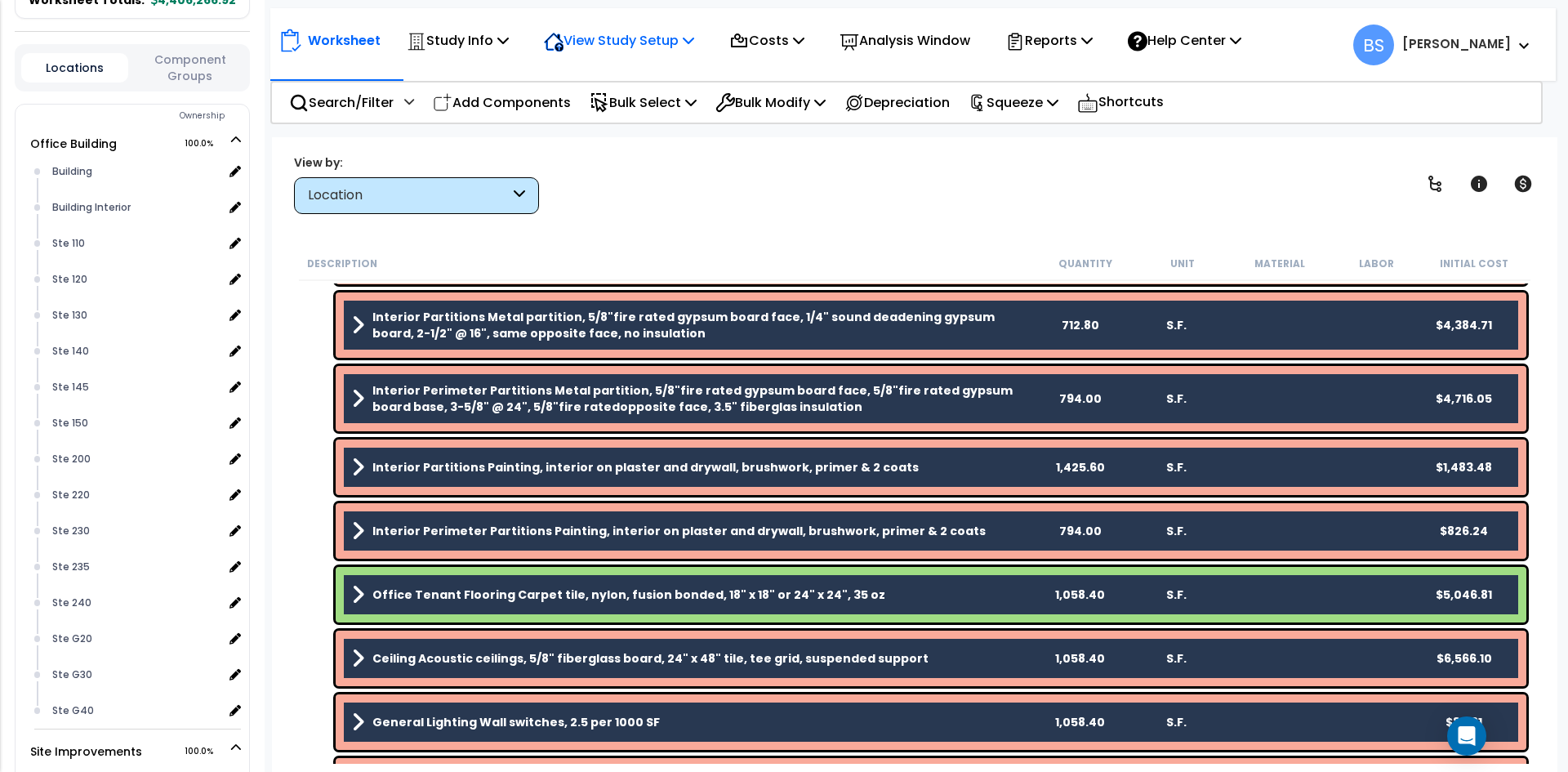
click at [676, 47] on p "View Study Setup" at bounding box center [619, 40] width 150 height 22
click at [626, 41] on p "View Study Setup" at bounding box center [619, 40] width 150 height 22
click at [651, 101] on p "Bulk Select" at bounding box center [643, 103] width 107 height 22
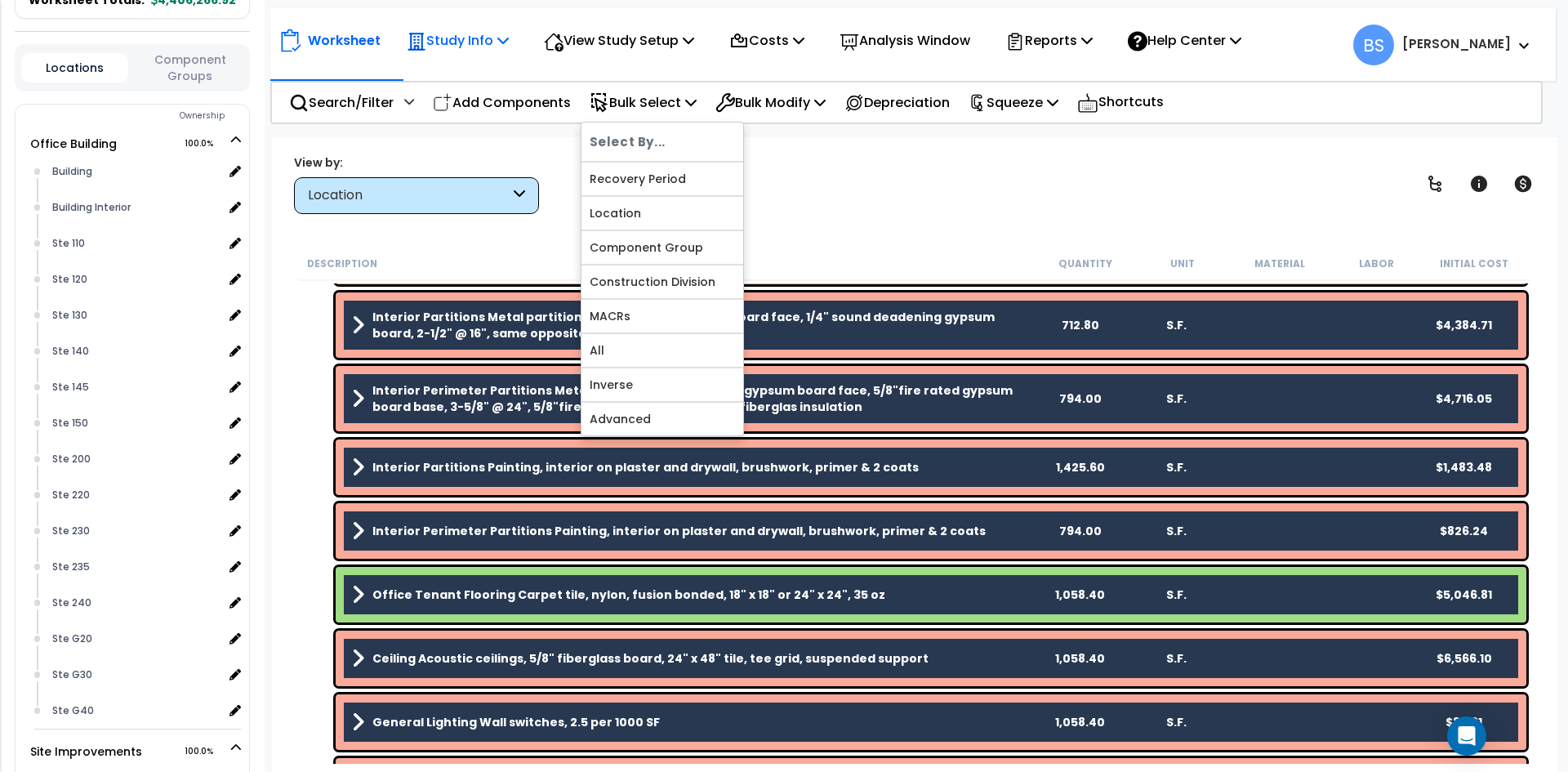
click at [451, 43] on p "Study Info" at bounding box center [458, 40] width 102 height 22
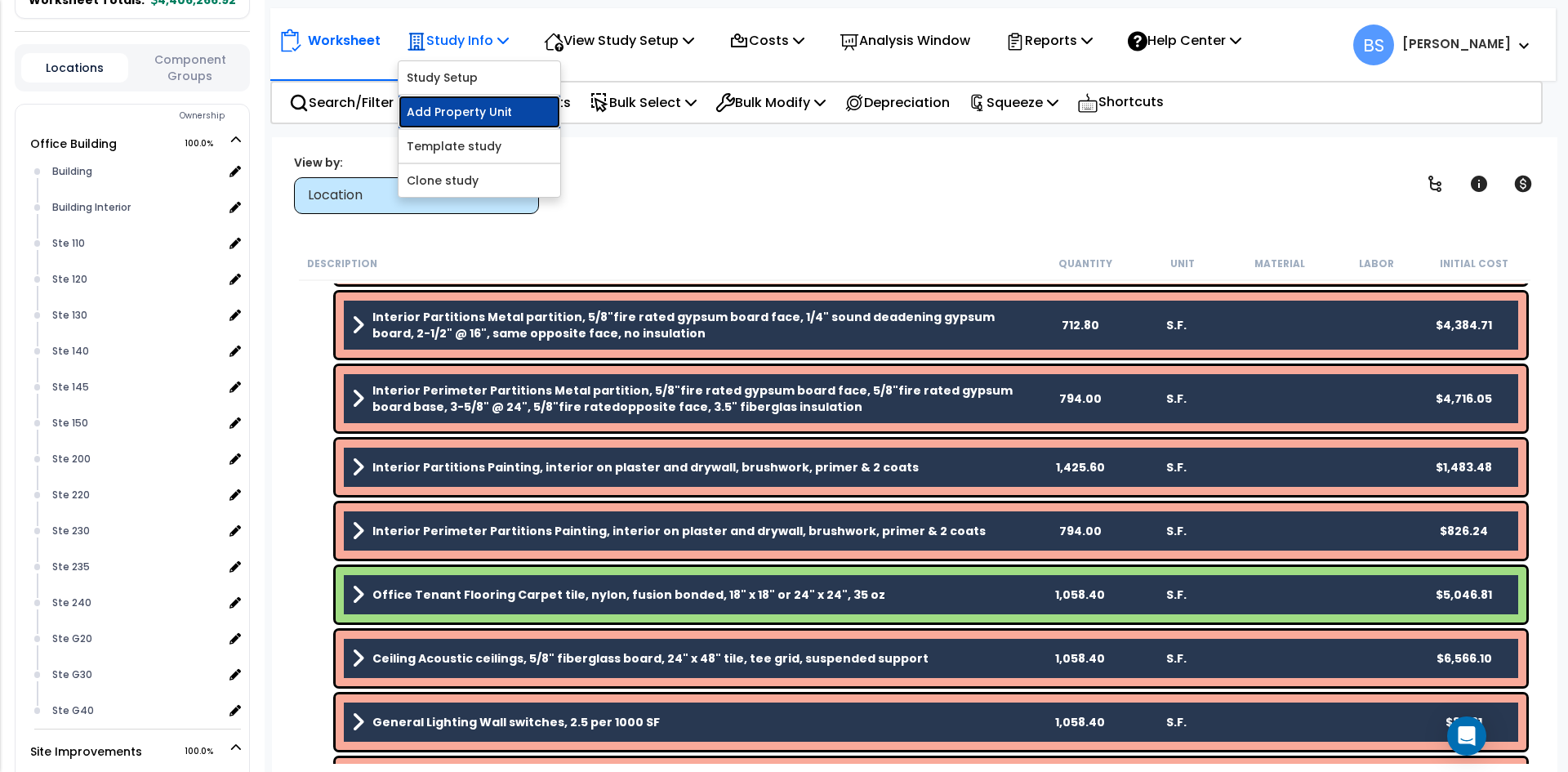
click at [468, 116] on link "Add Property Unit" at bounding box center [480, 112] width 162 height 33
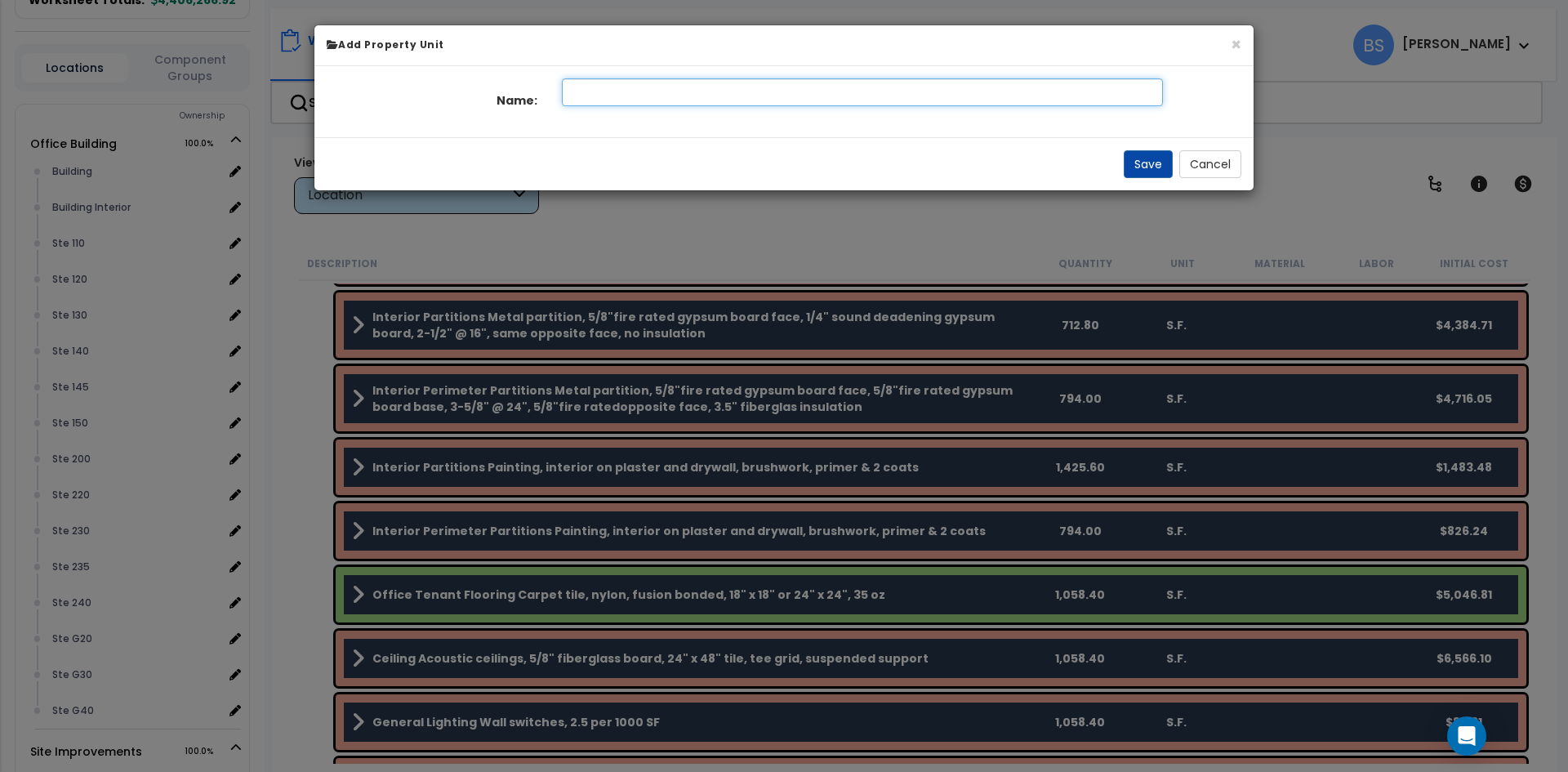
click at [719, 92] on input "text" at bounding box center [862, 92] width 602 height 28
type input "G25"
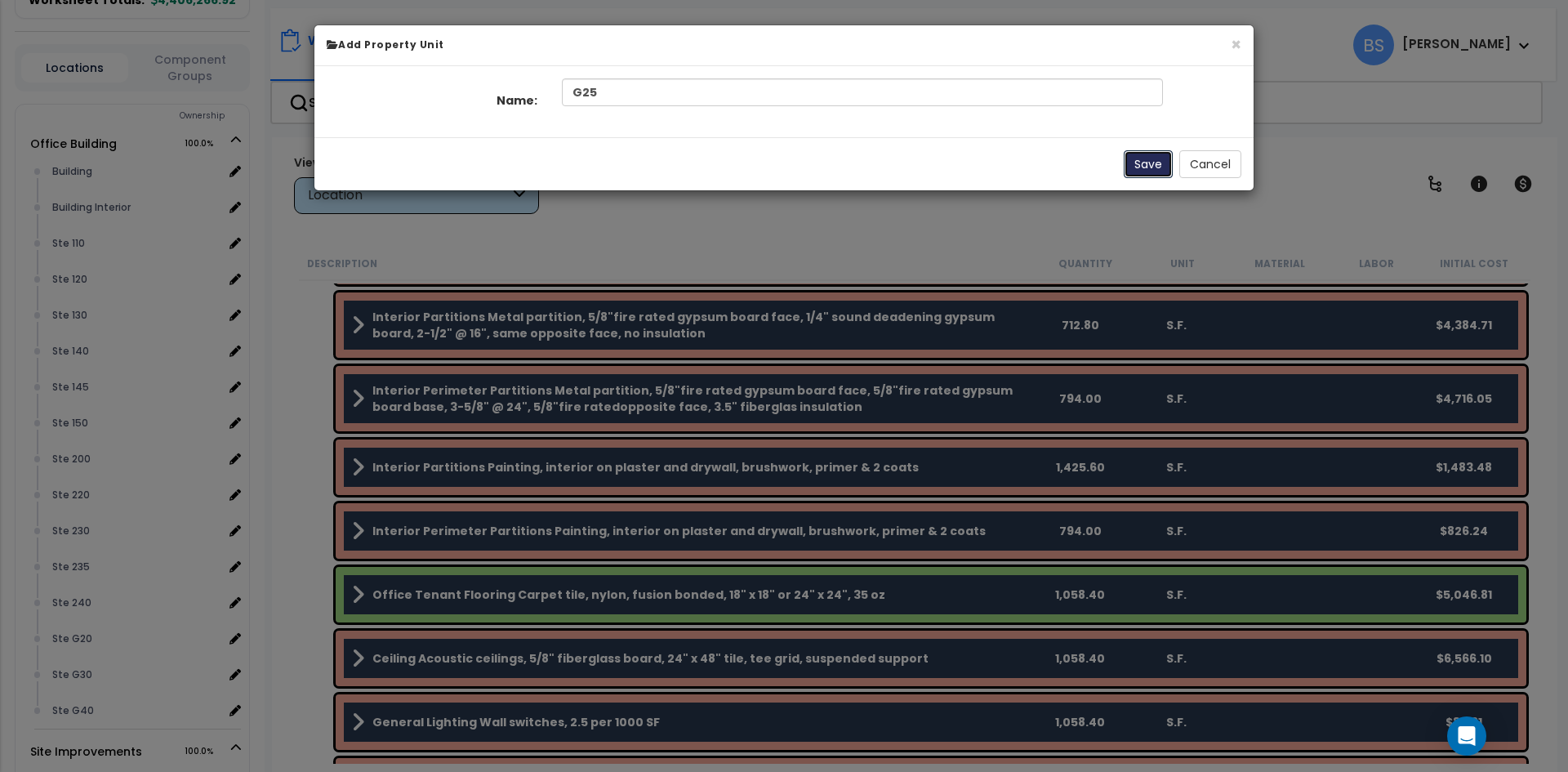
click at [1156, 170] on button "Save" at bounding box center [1148, 164] width 49 height 28
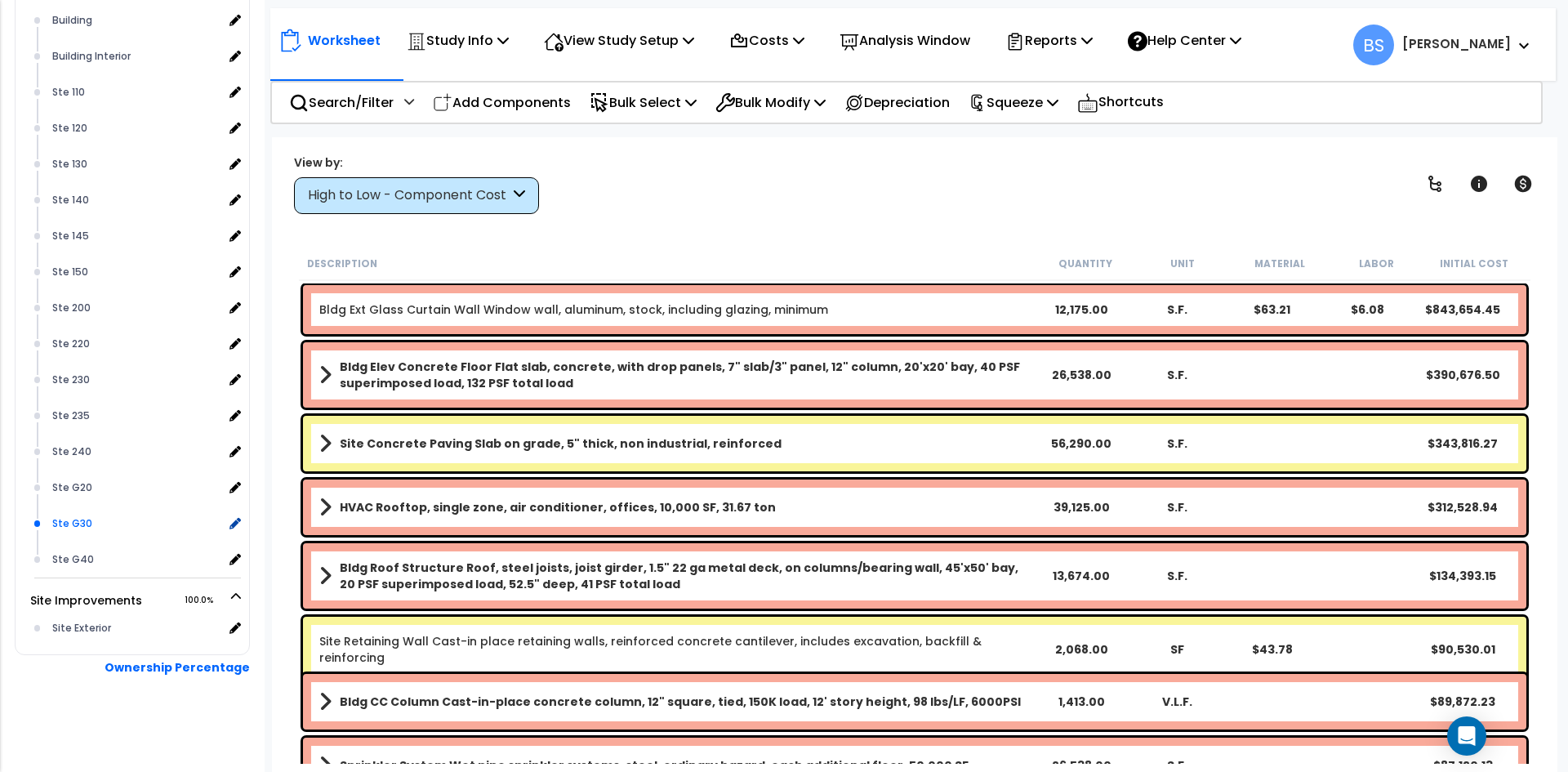
click at [67, 515] on div "Ste G30" at bounding box center [135, 524] width 175 height 20
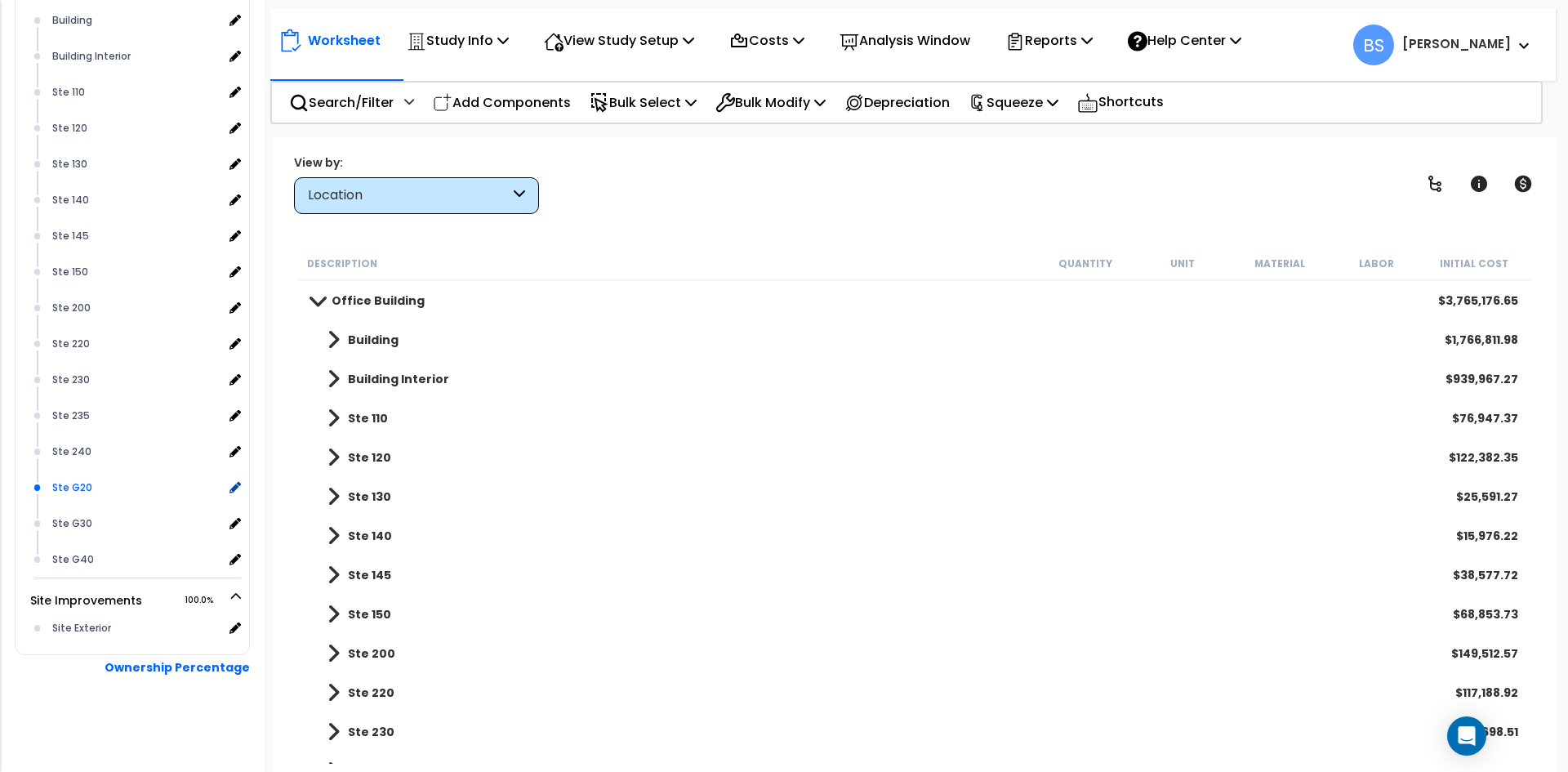
click at [76, 490] on div "Ste G20" at bounding box center [135, 488] width 175 height 20
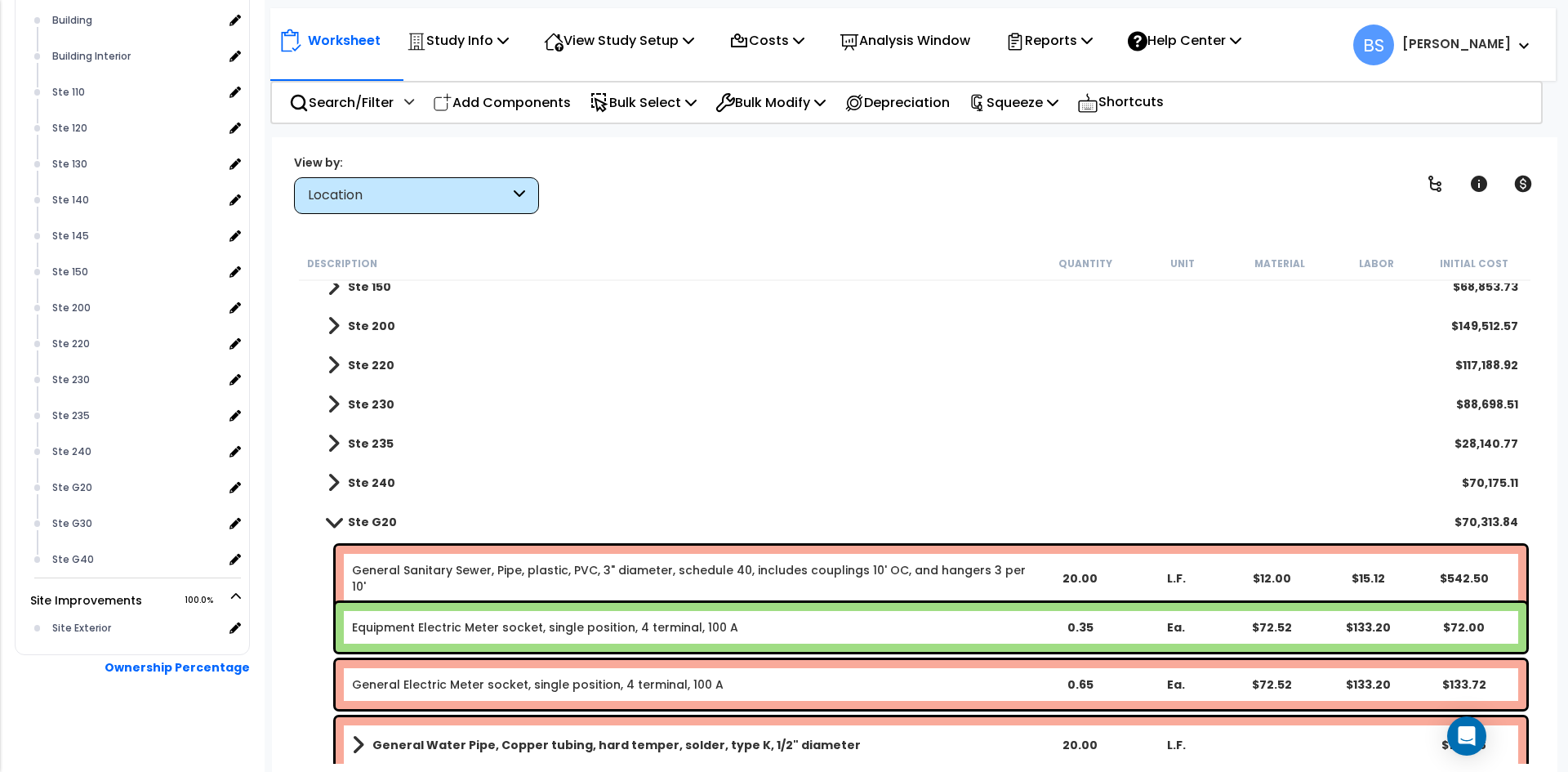
scroll to position [327, 0]
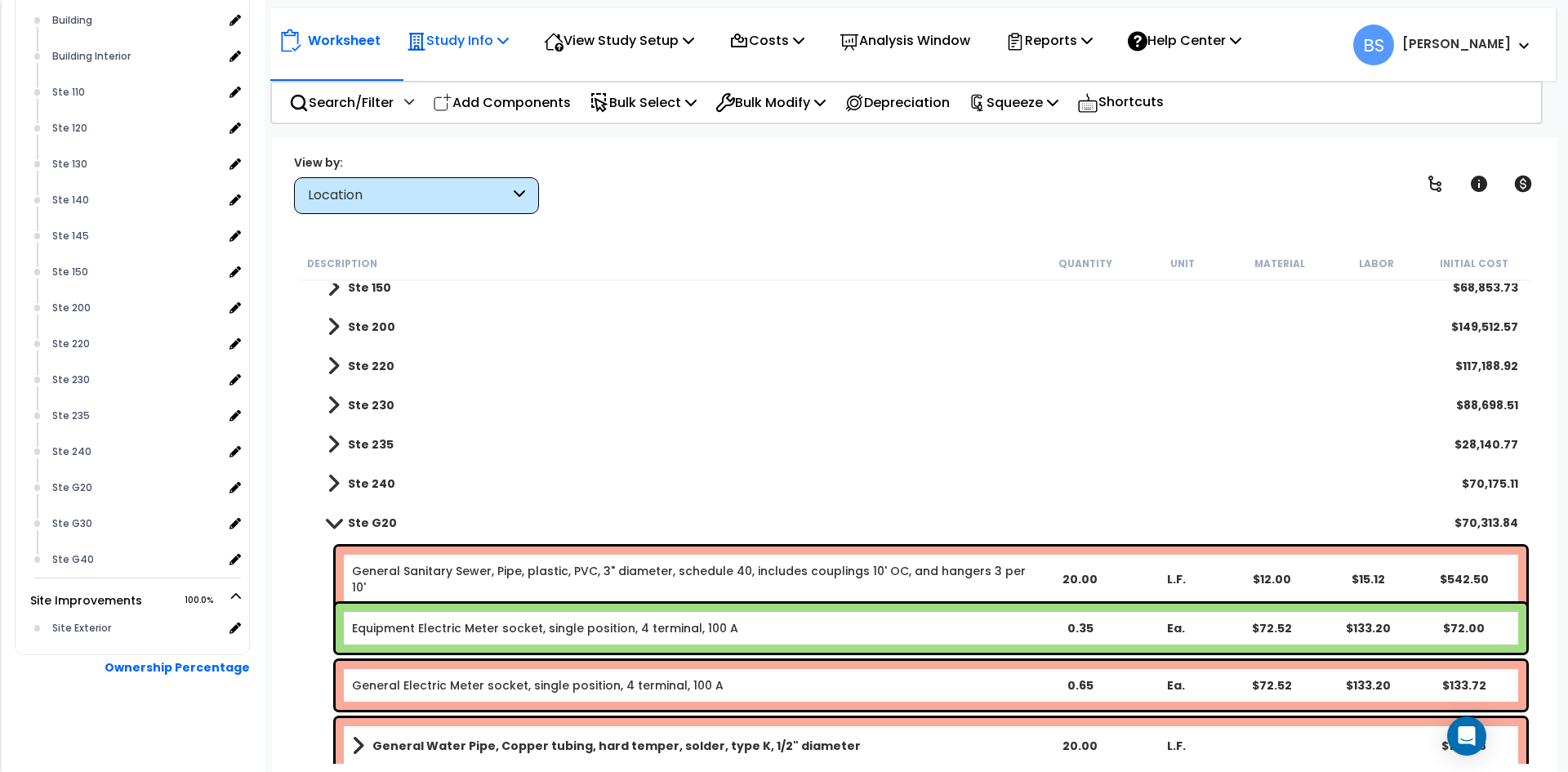
click at [488, 38] on p "Study Info" at bounding box center [458, 40] width 102 height 22
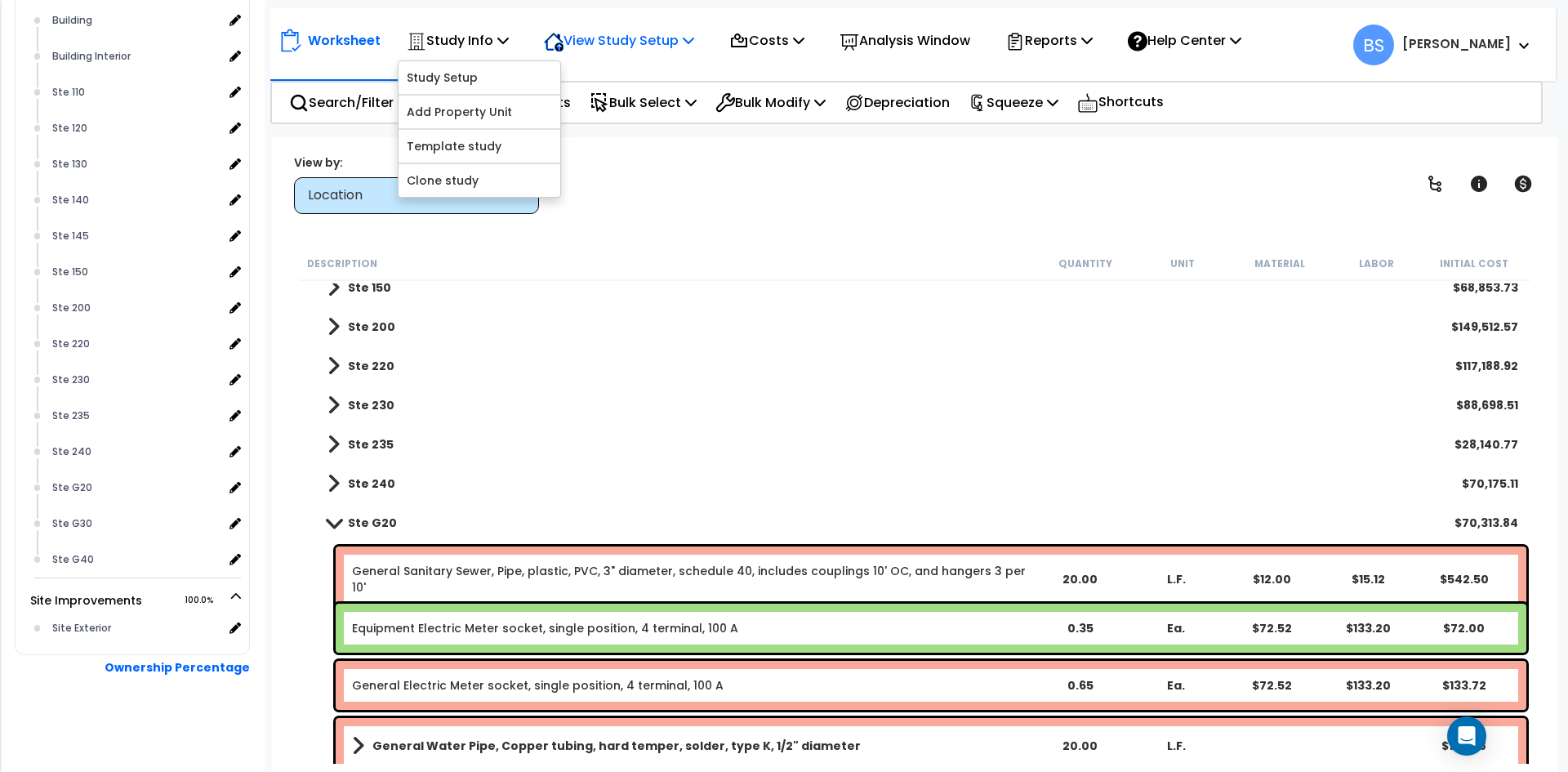
click at [684, 46] on p "View Study Setup" at bounding box center [619, 40] width 150 height 22
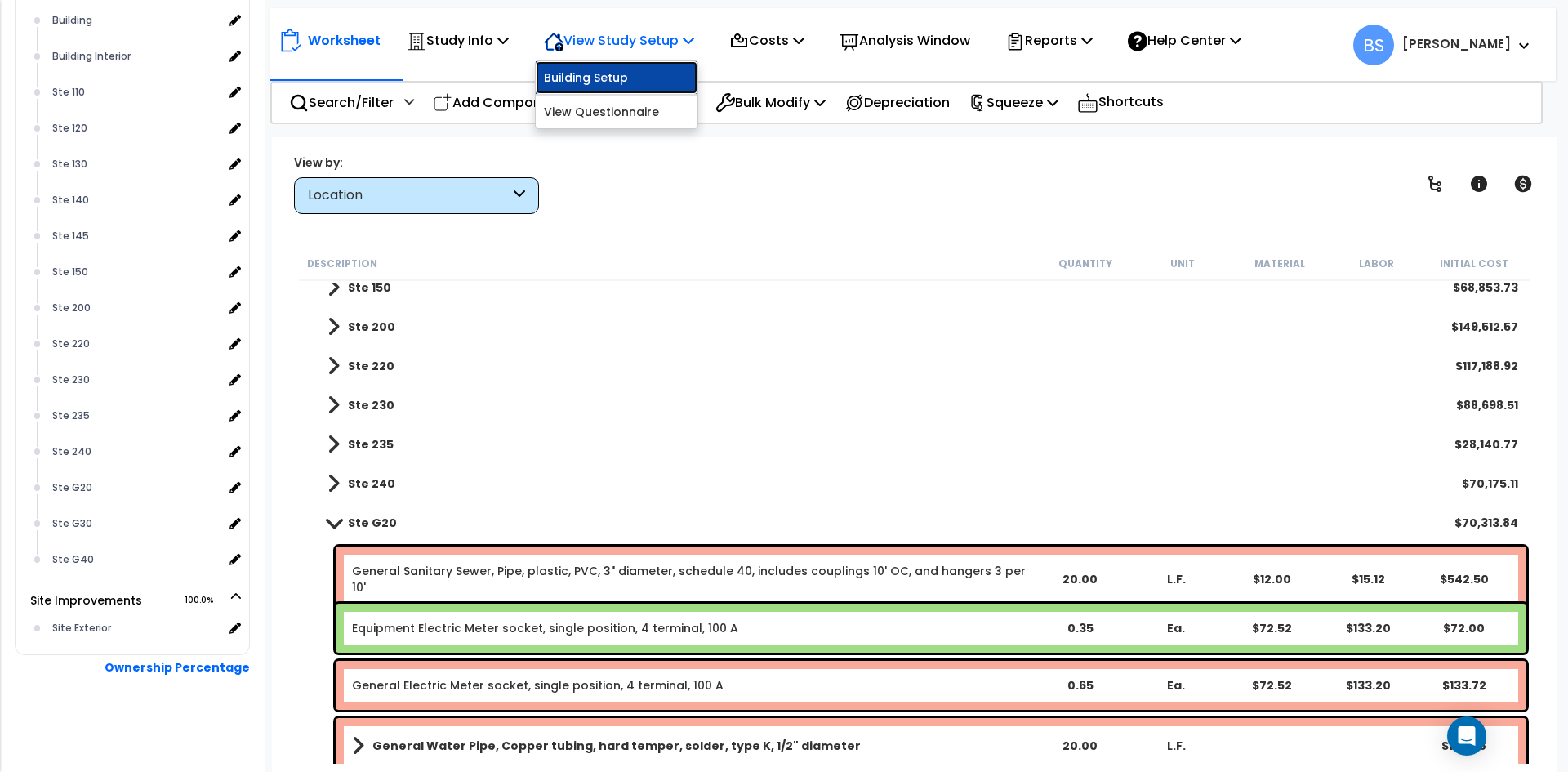
click at [662, 78] on link "Building Setup" at bounding box center [617, 77] width 162 height 33
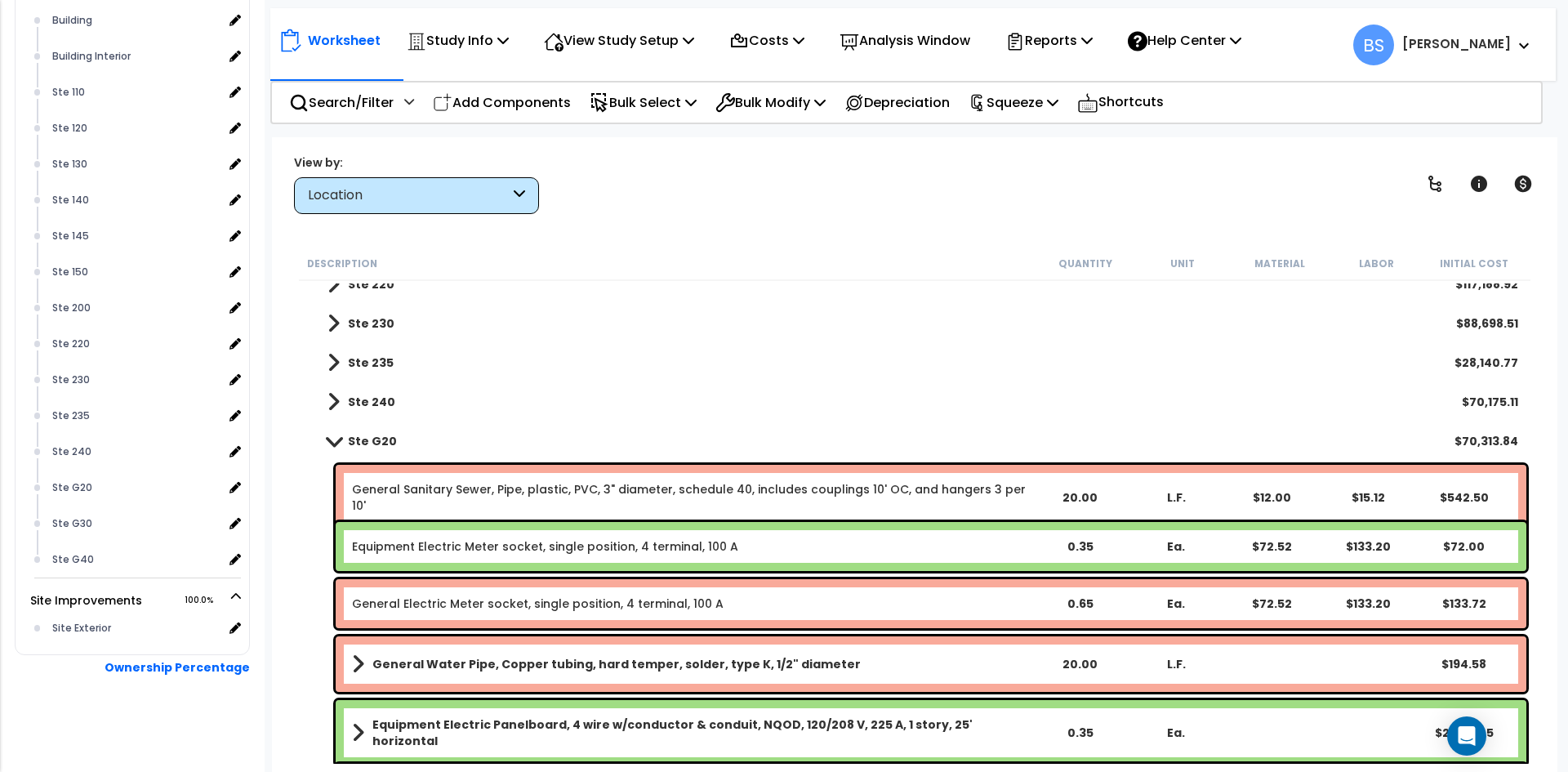
click at [486, 487] on link "General Sanitary Sewer, Pipe, plastic, PVC, 3" diameter, schedule 40, includes …" at bounding box center [691, 497] width 679 height 33
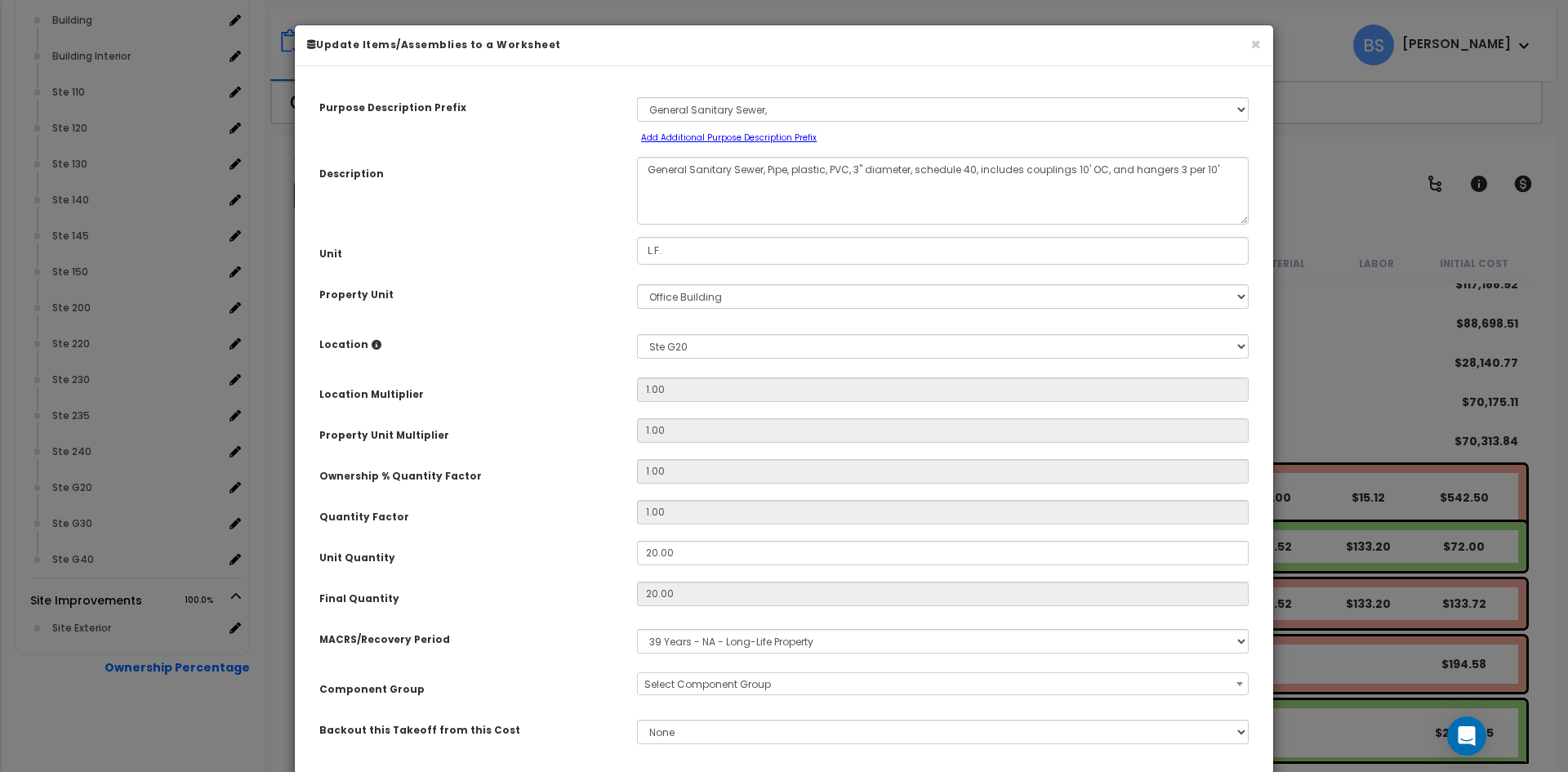
select select "16066"
click at [676, 295] on select "Select Office Building Site Improvements Ste G25 G25" at bounding box center [943, 296] width 612 height 25
select select "175296"
click at [638, 284] on select "Select Office Building Site Improvements Ste G25 G25" at bounding box center [943, 296] width 612 height 25
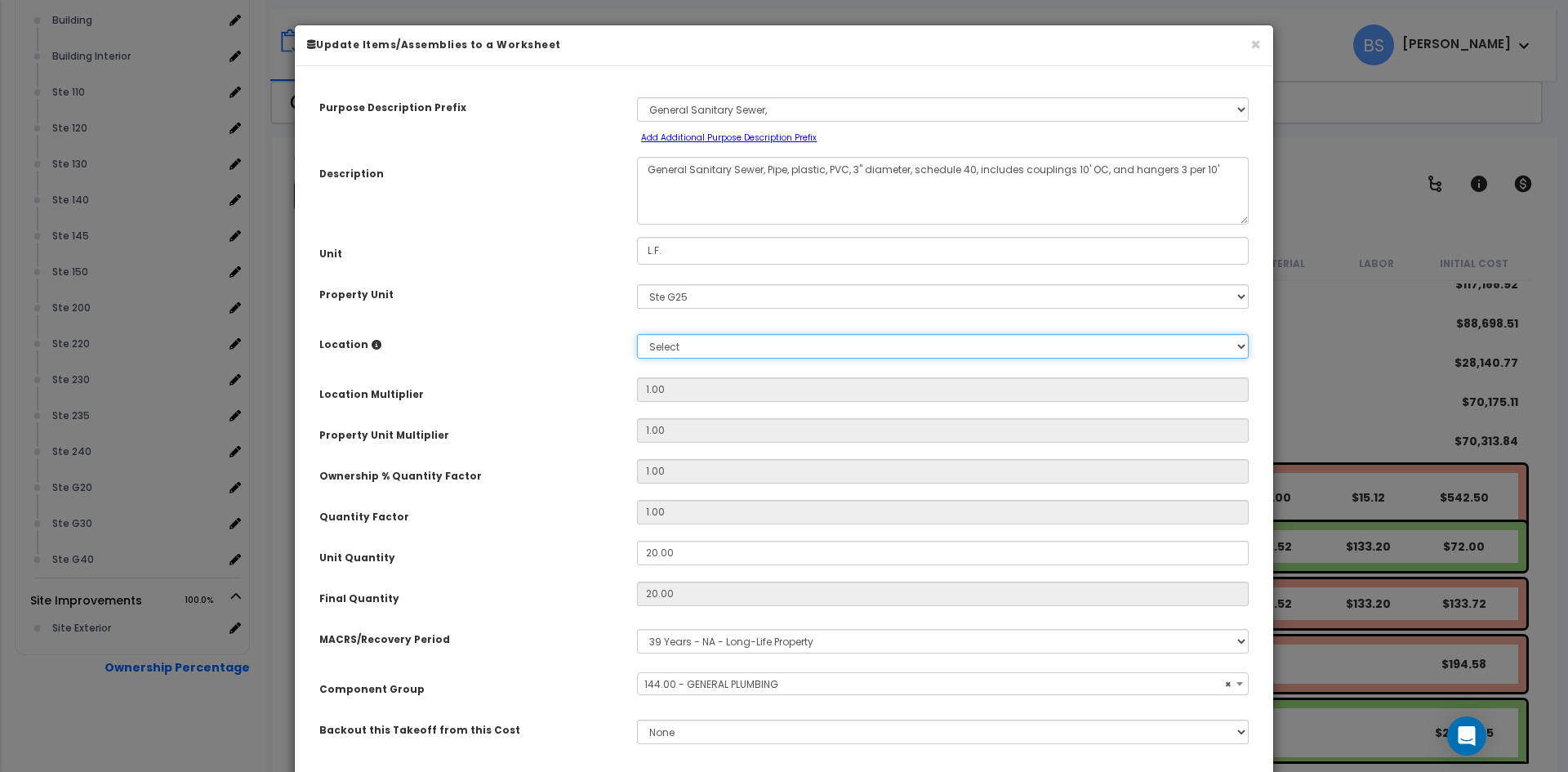
click at [684, 343] on select "Select Building Building Interior Add Additional Location" at bounding box center [943, 346] width 612 height 25
select select "461"
click at [638, 334] on select "Select Building Building Interior Add Additional Location" at bounding box center [943, 346] width 612 height 25
type input "1"
type input "20"
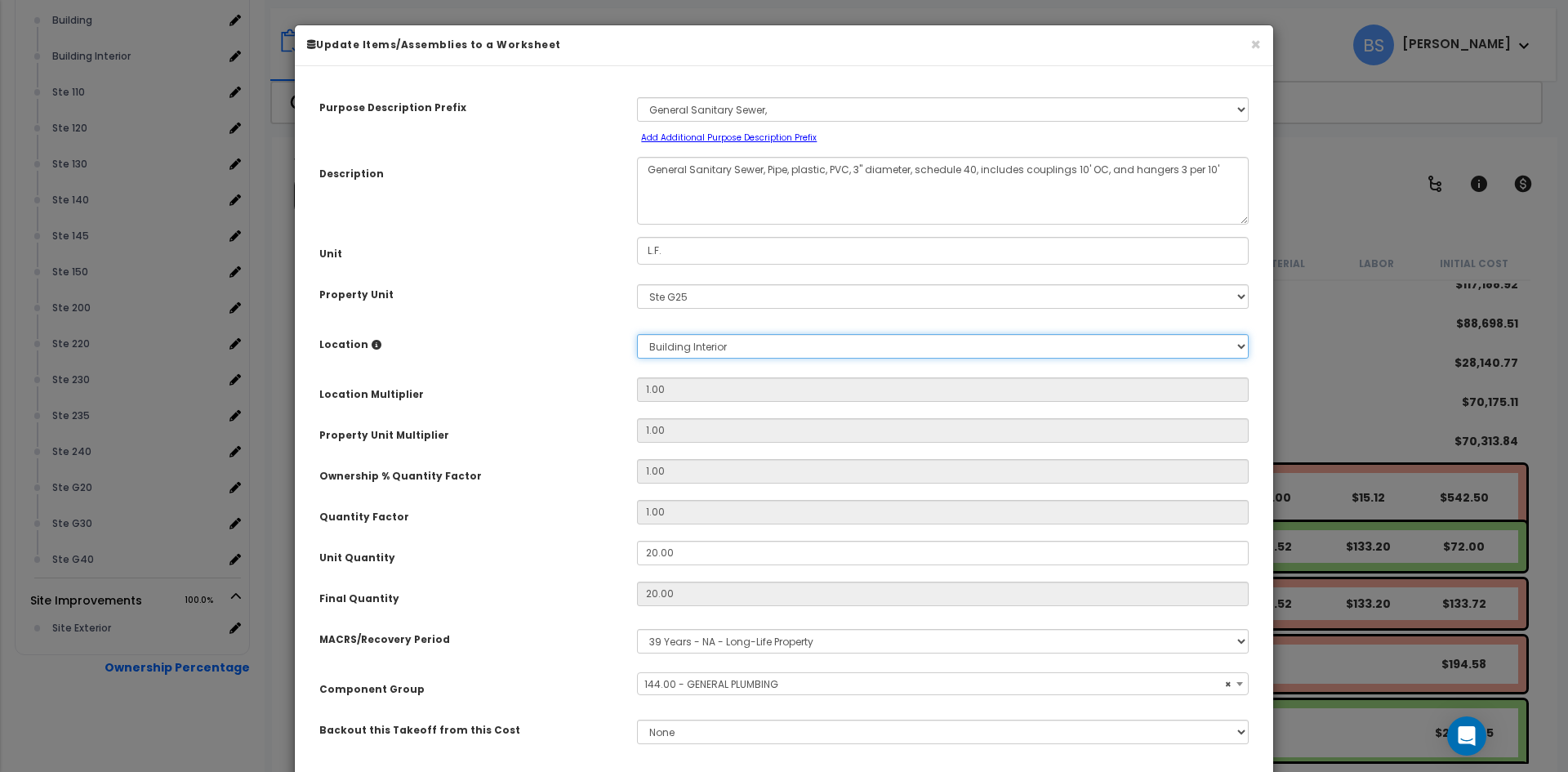
type input "$542.40"
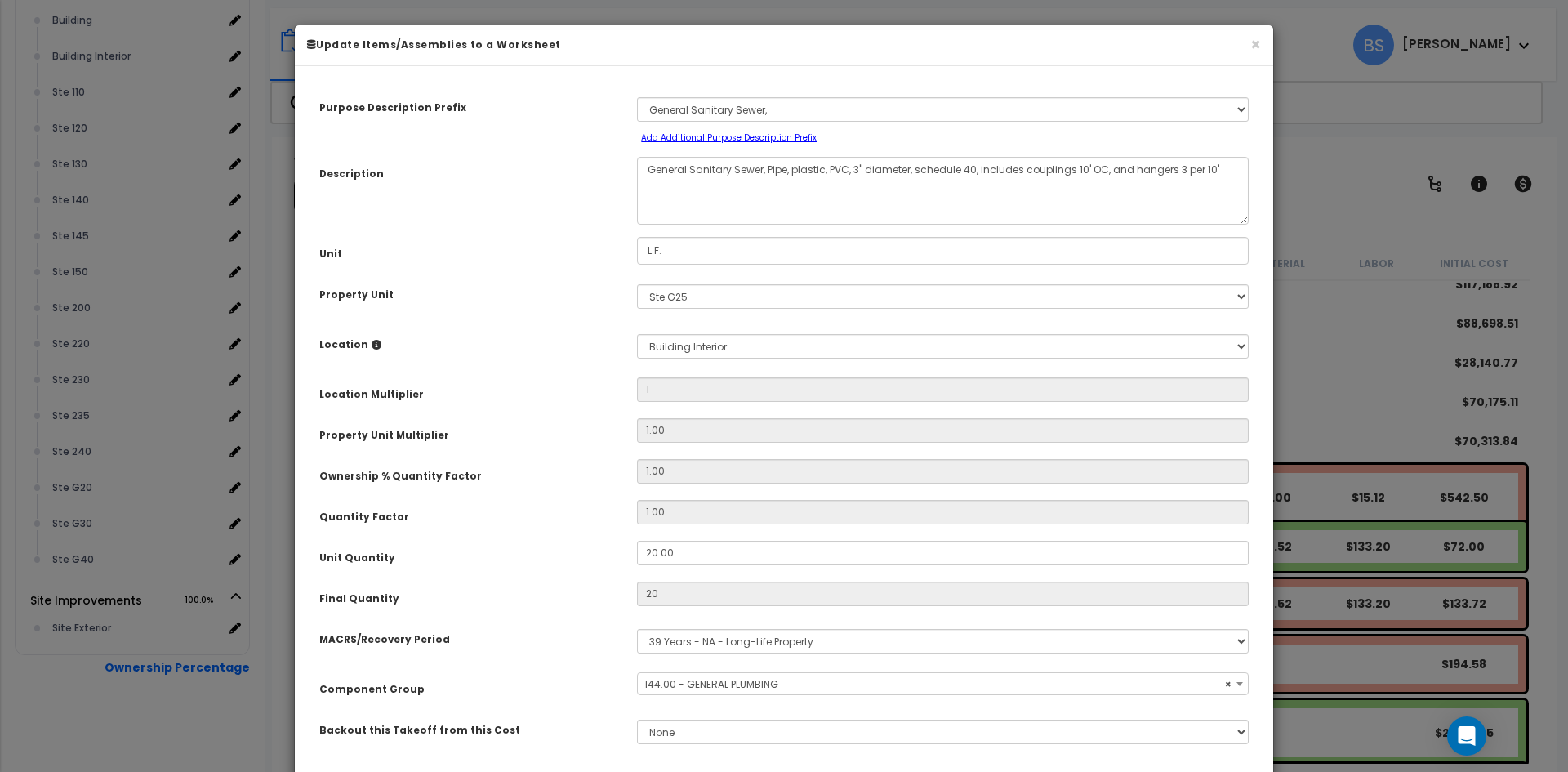
click at [588, 388] on div "Location Multiplier" at bounding box center [466, 392] width 318 height 29
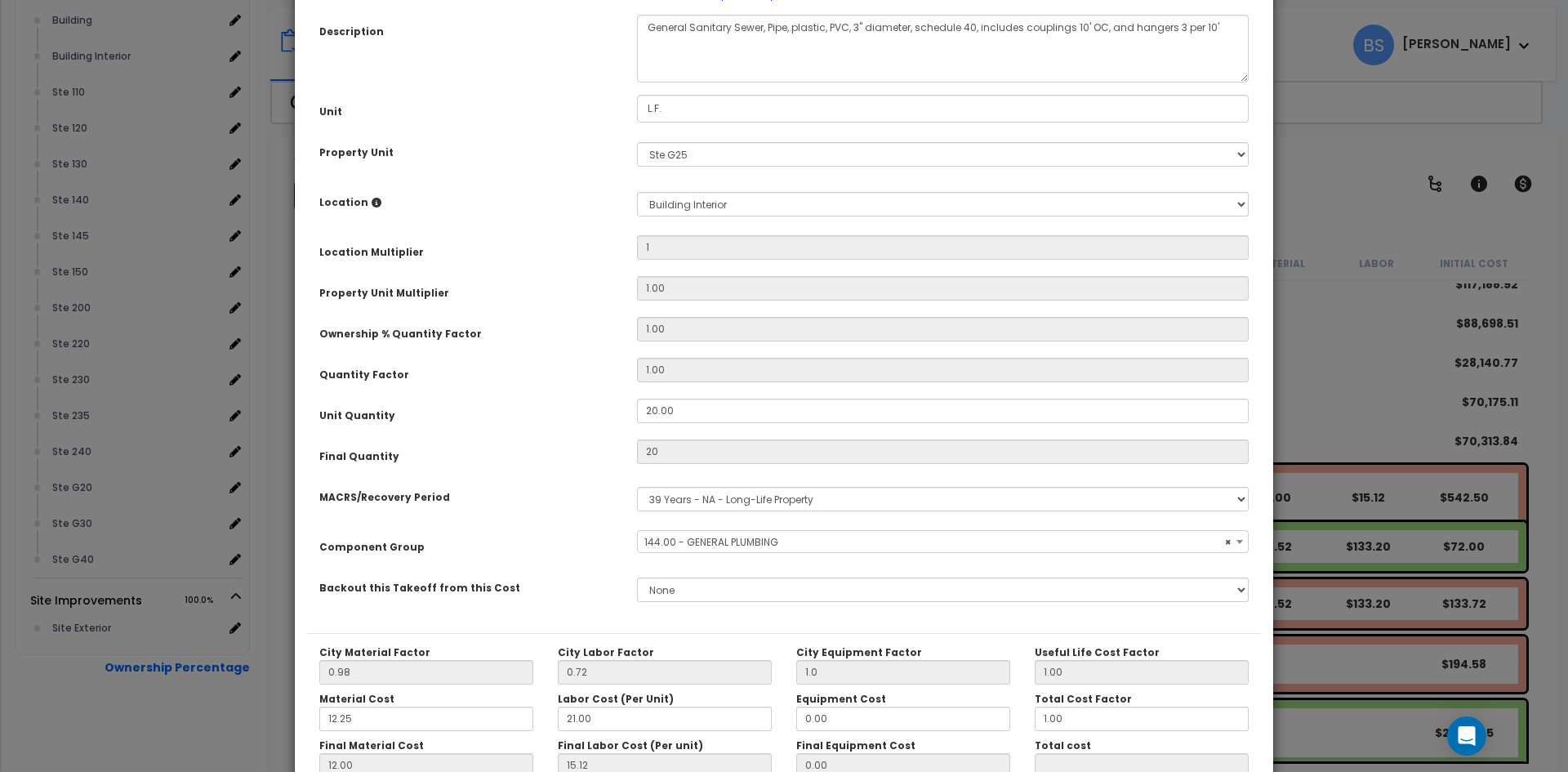
scroll to position [285, 0]
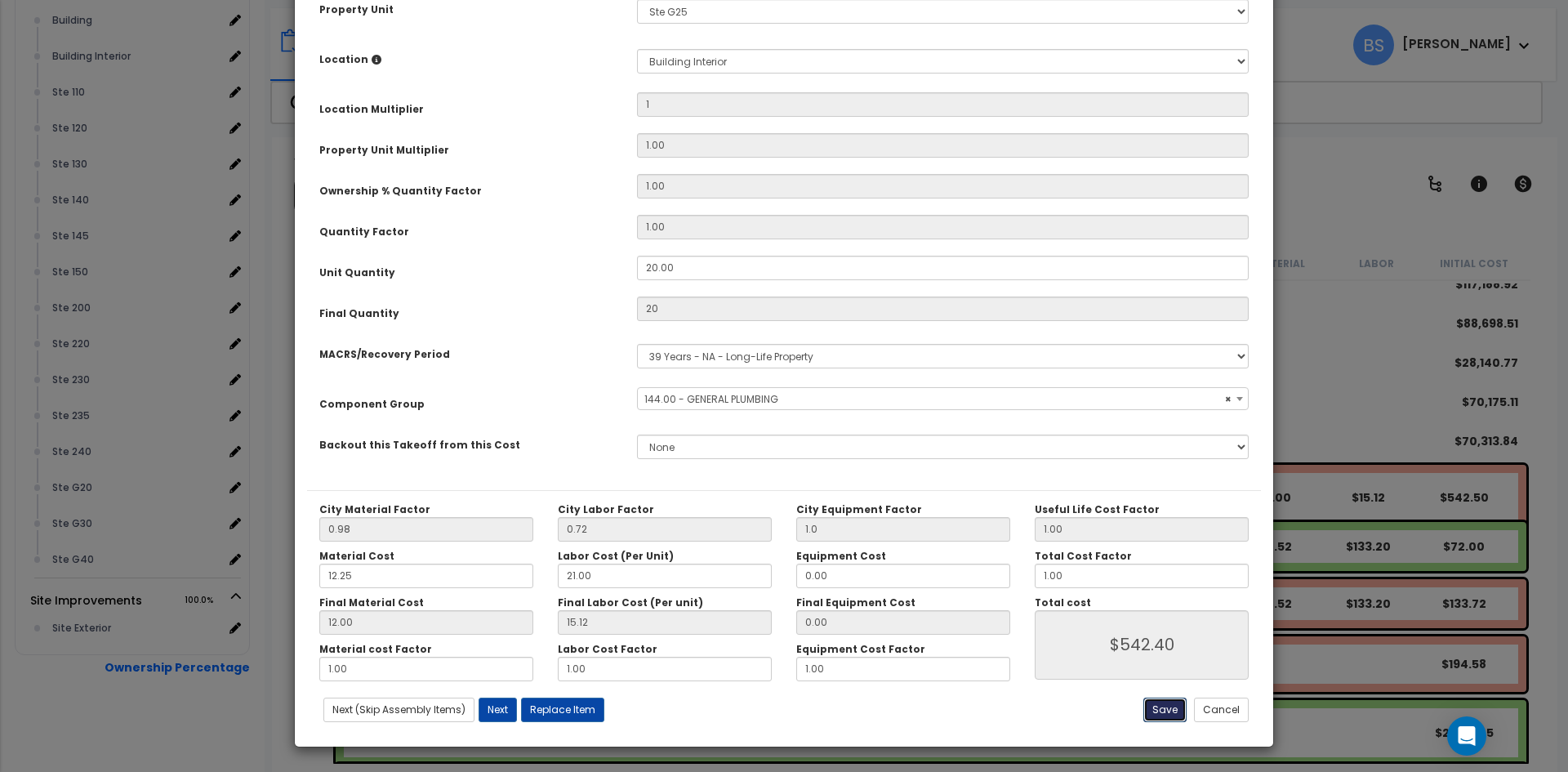
click at [1161, 708] on button "Save" at bounding box center [1164, 710] width 43 height 25
type input "1.00"
type input "20.00"
type input "1.00"
type input "542.40"
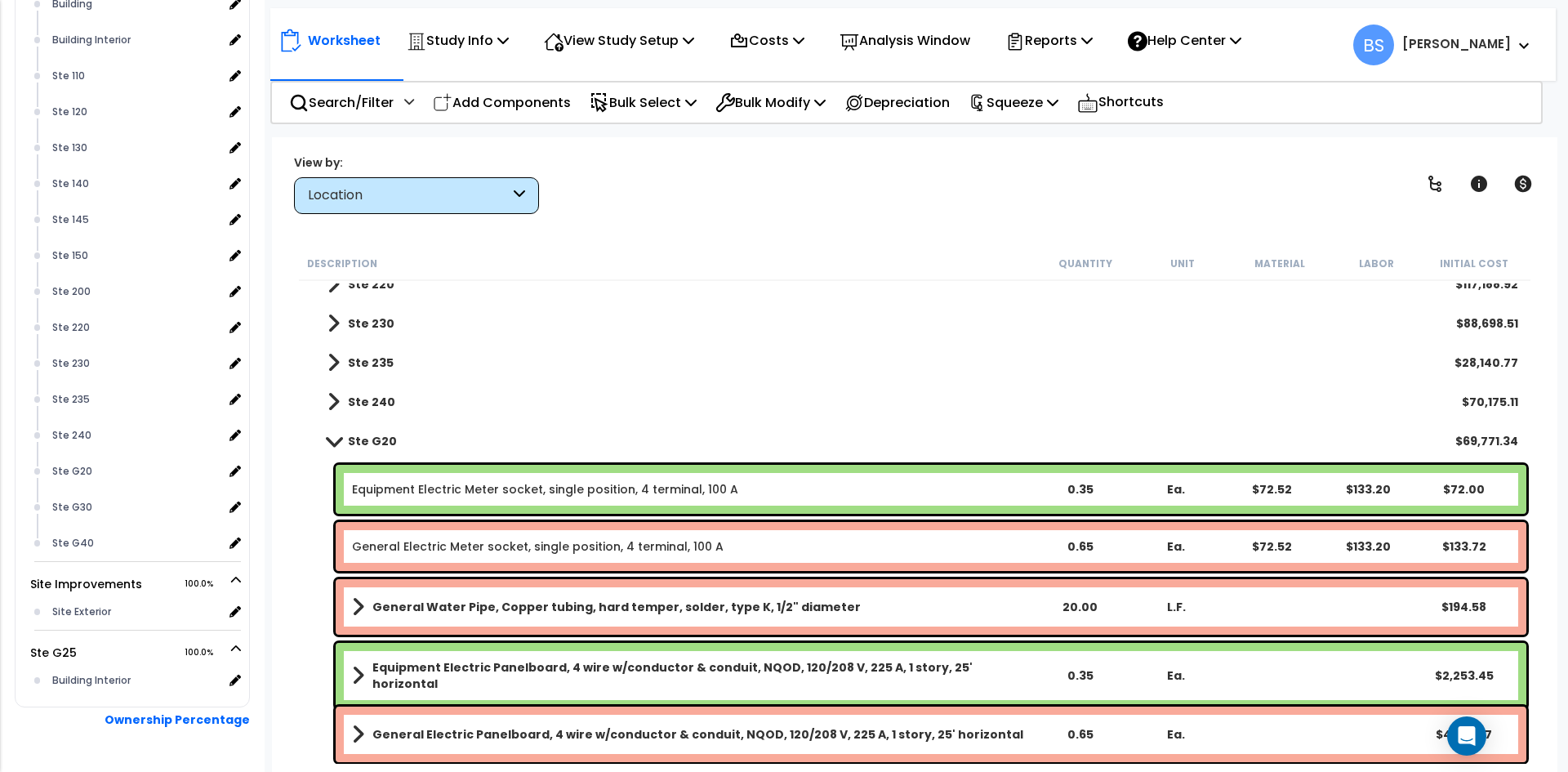
click at [481, 496] on link "Equipment Electric Meter socket, single position, 4 terminal, 100 A" at bounding box center [545, 489] width 387 height 16
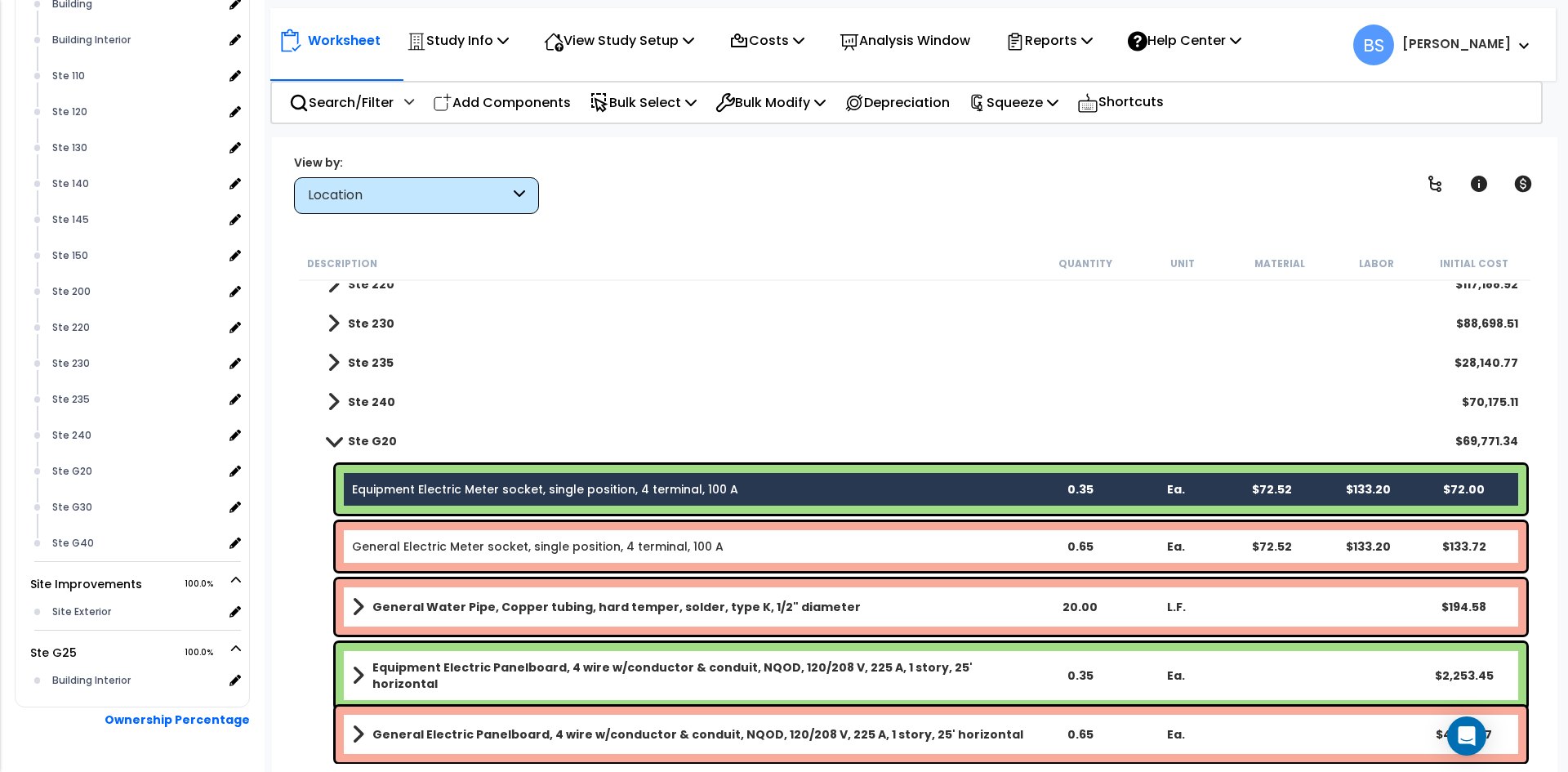
click at [450, 545] on link "General Electric Meter socket, single position, 4 terminal, 100 A" at bounding box center [538, 547] width 372 height 16
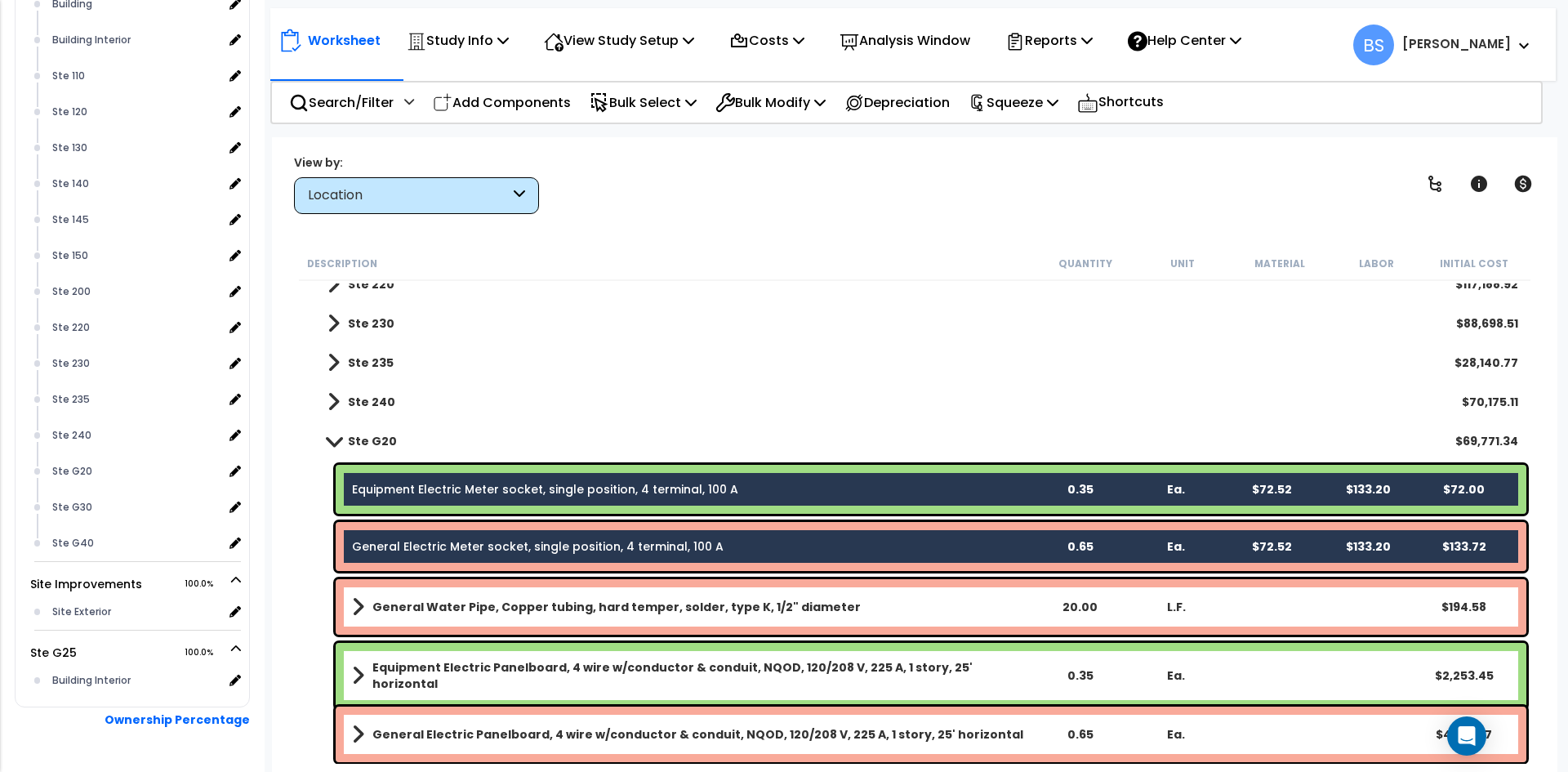
click at [418, 606] on b "General Water Pipe, Copper tubing, hard temper, solder, type K, 1/2" diameter" at bounding box center [617, 607] width 489 height 16
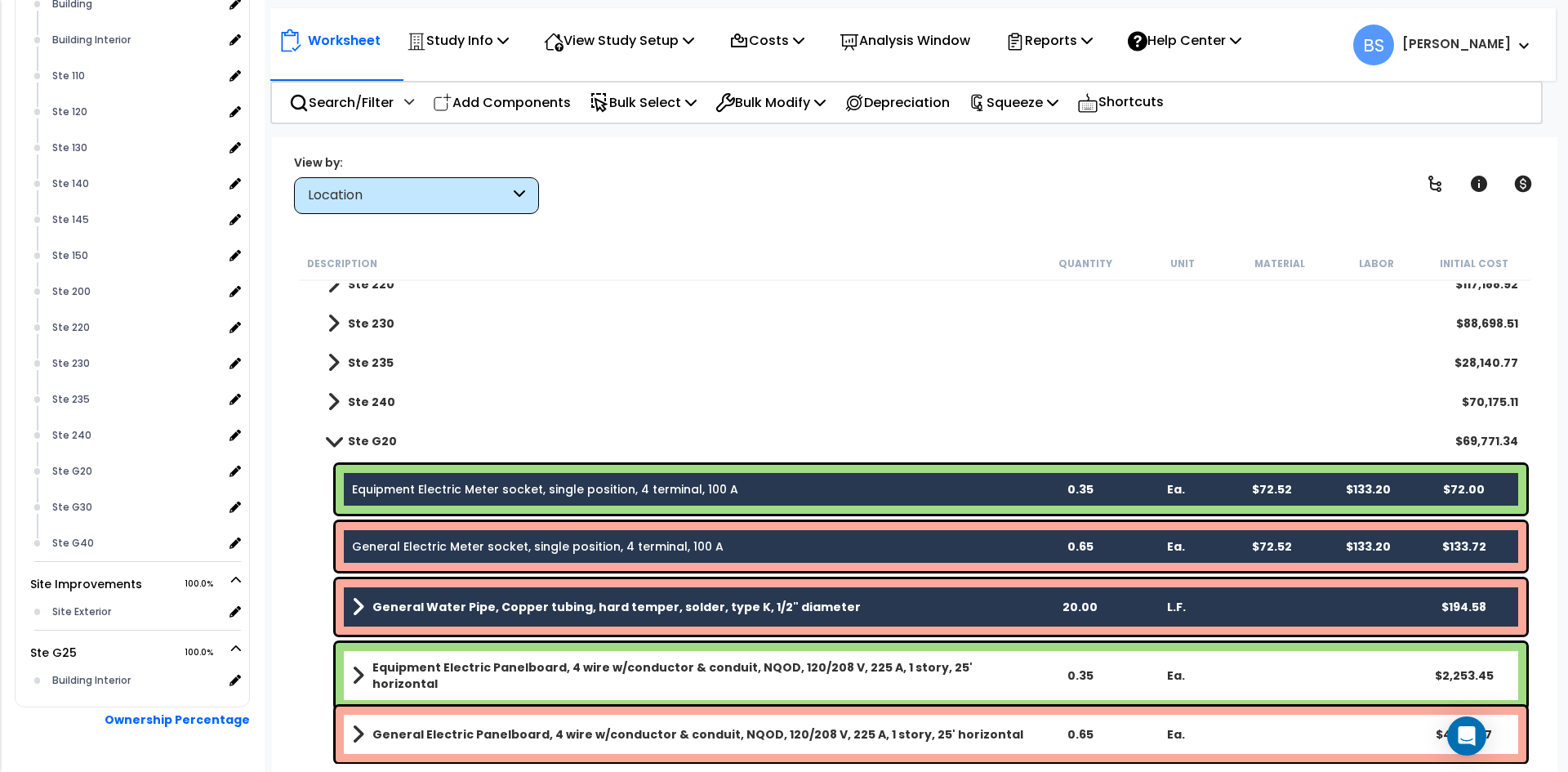
click at [386, 677] on b "Equipment Electric Panelboard, 4 wire w/conductor & conduit, NQOD, 120/208 V, 2…" at bounding box center [702, 676] width 659 height 33
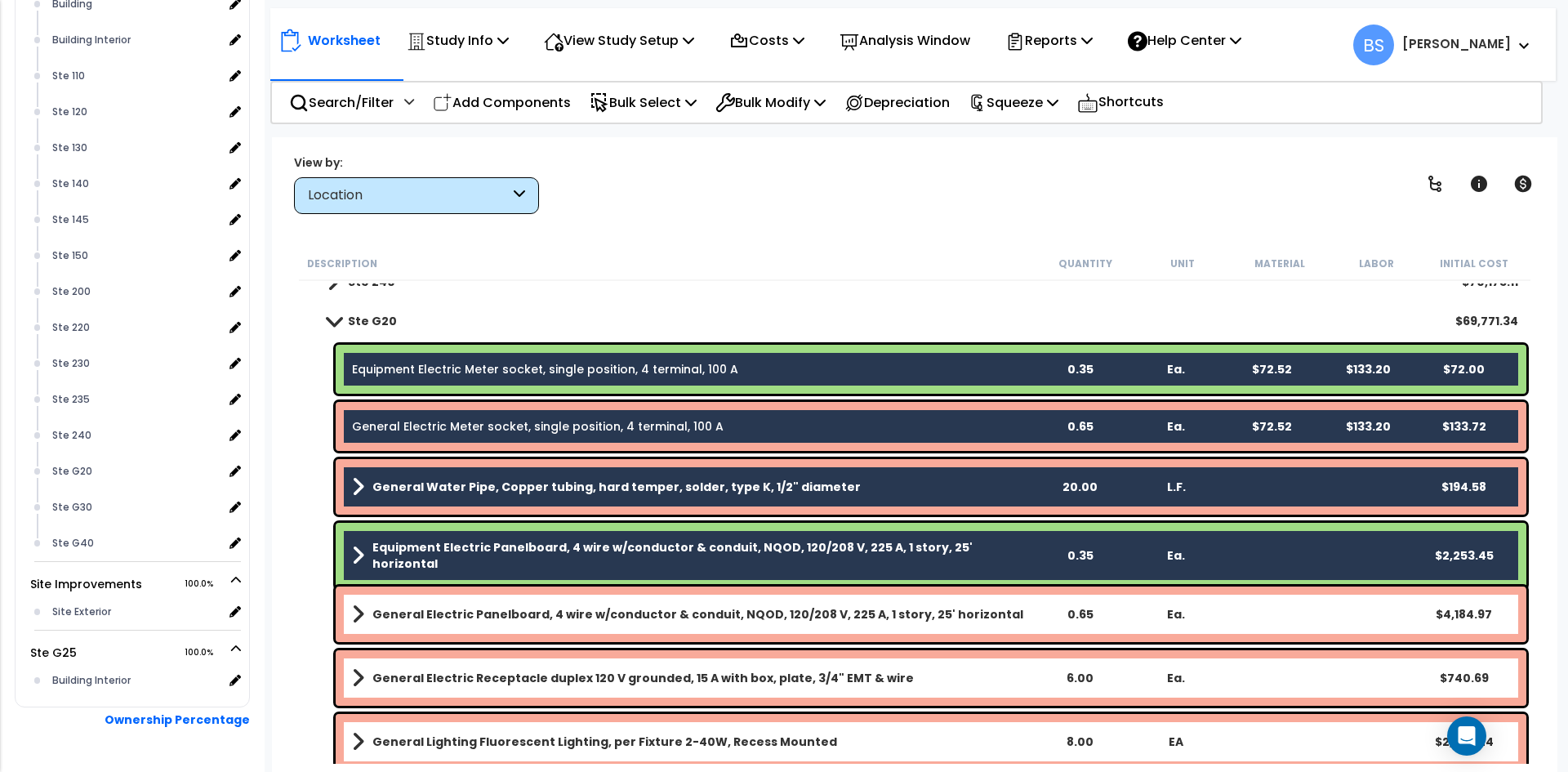
scroll to position [572, 0]
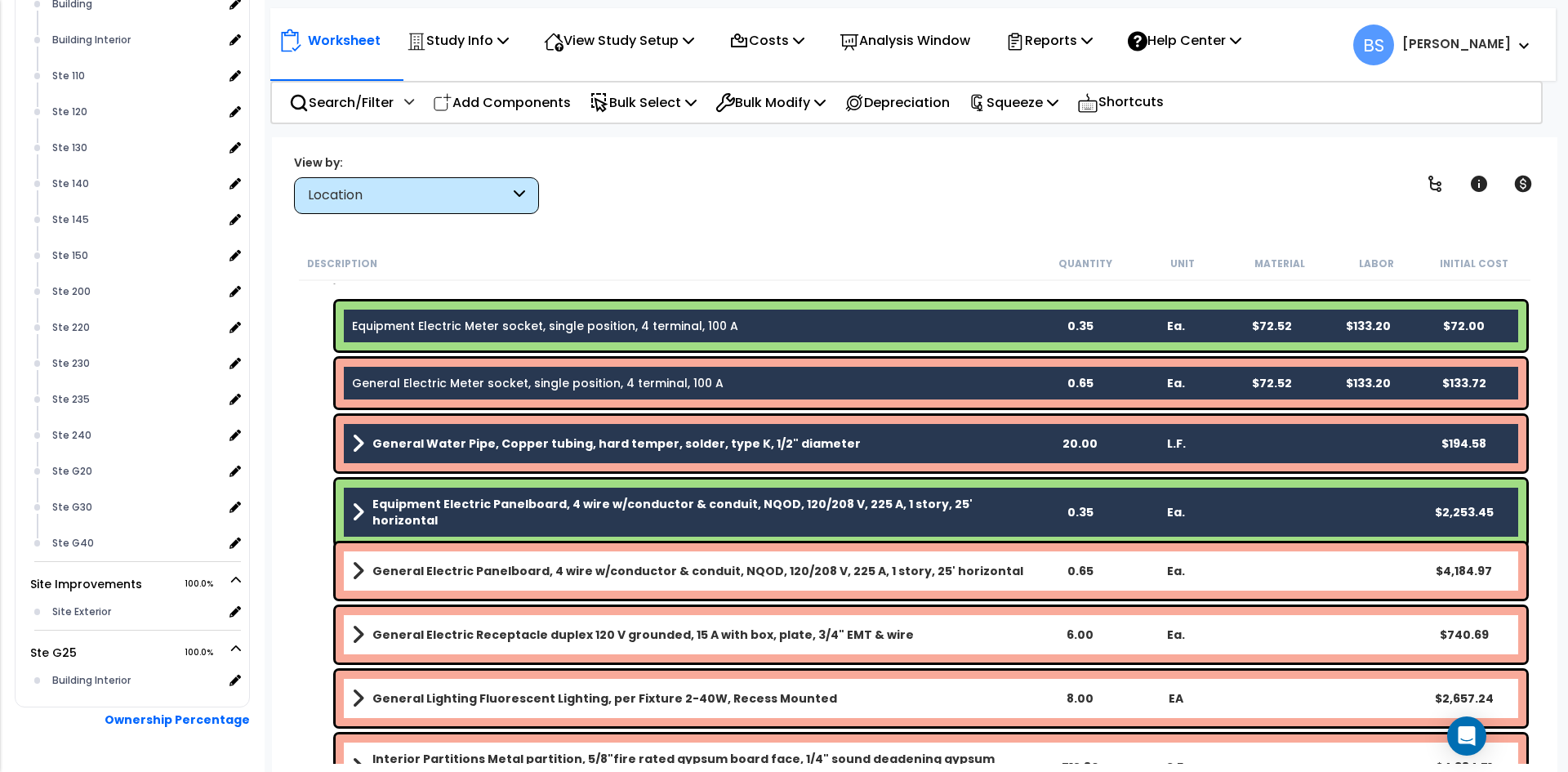
click at [432, 572] on b "General Electric Panelboard, 4 wire w/conductor & conduit, NQOD, 120/208 V, 225…" at bounding box center [698, 571] width 651 height 16
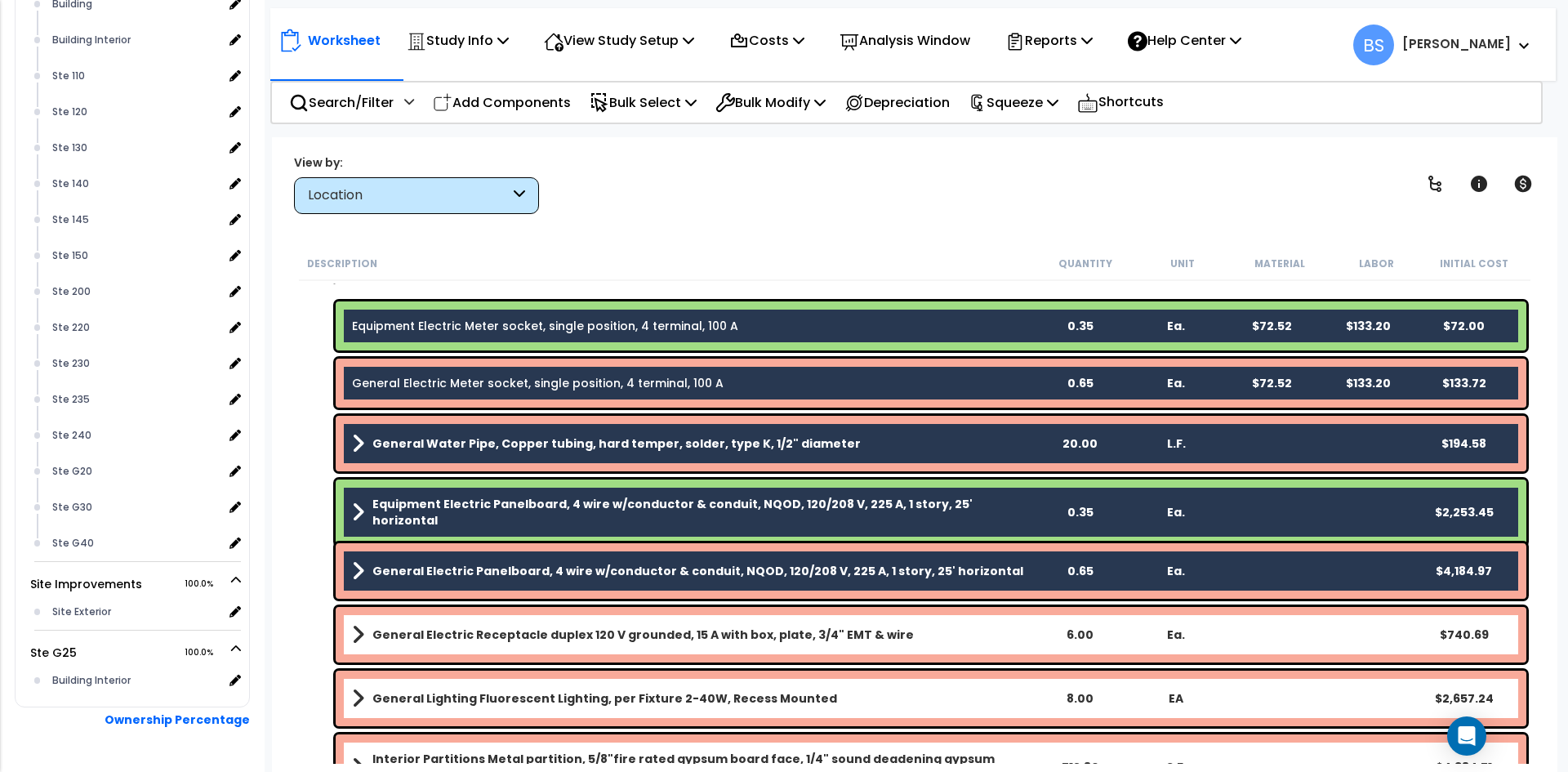
click at [396, 635] on b "General Electric Receptacle duplex 120 V grounded, 15 A with box, plate, 3/4" E…" at bounding box center [644, 635] width 542 height 16
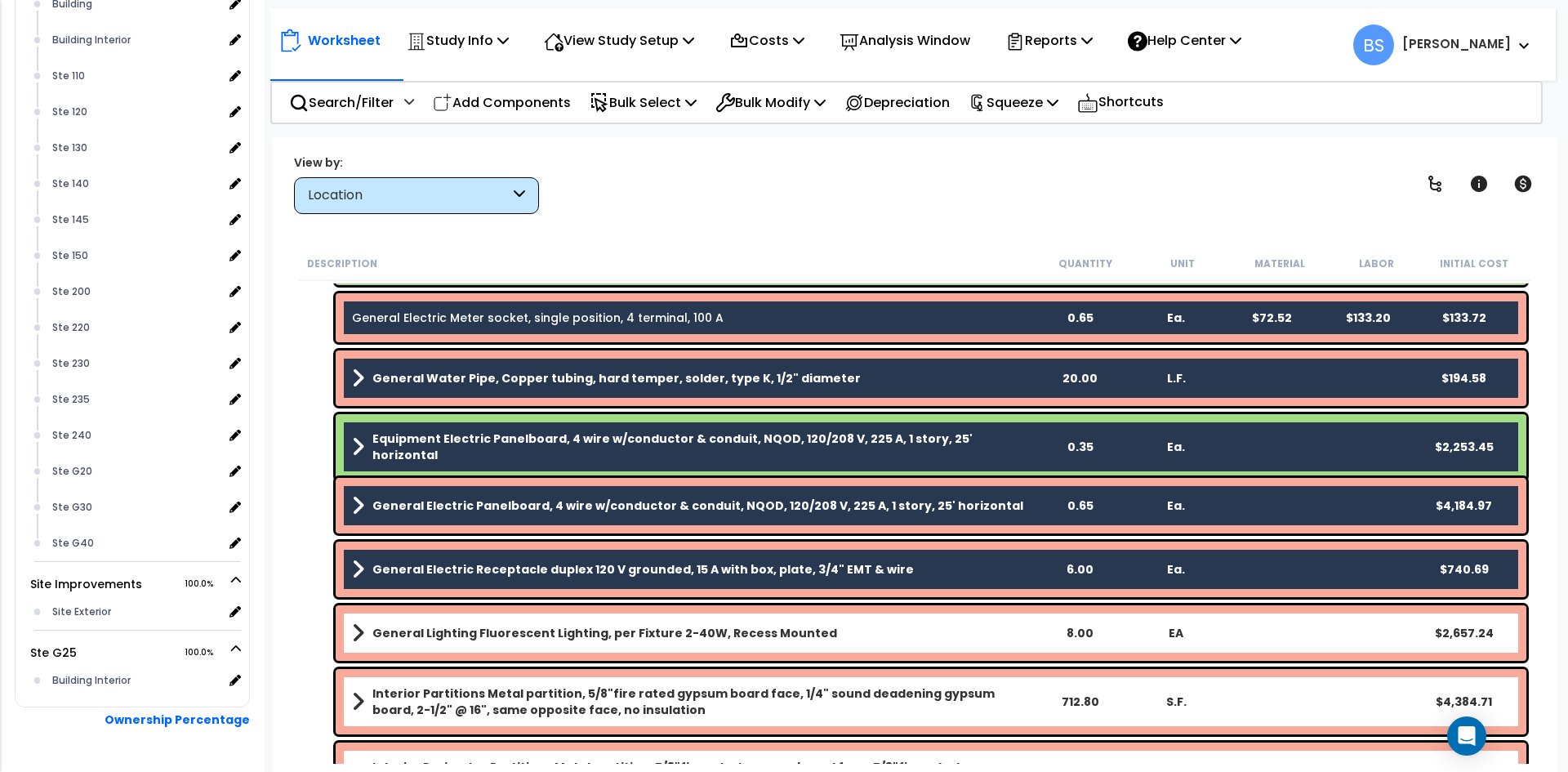
scroll to position [736, 0]
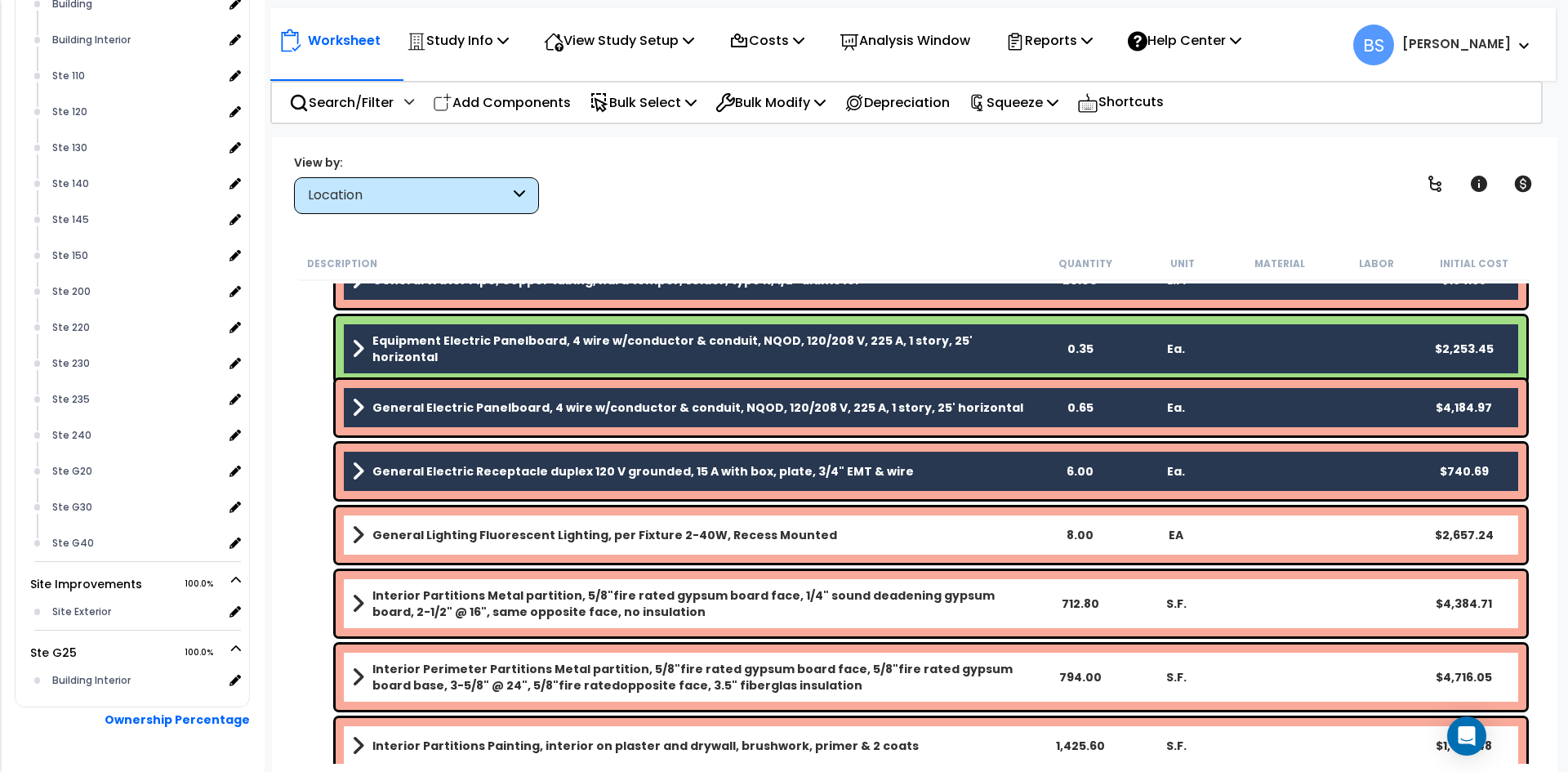
click at [377, 530] on b "General Lighting Fluorescent Lighting, per Fixture 2-40W, Recess Mounted" at bounding box center [605, 535] width 465 height 16
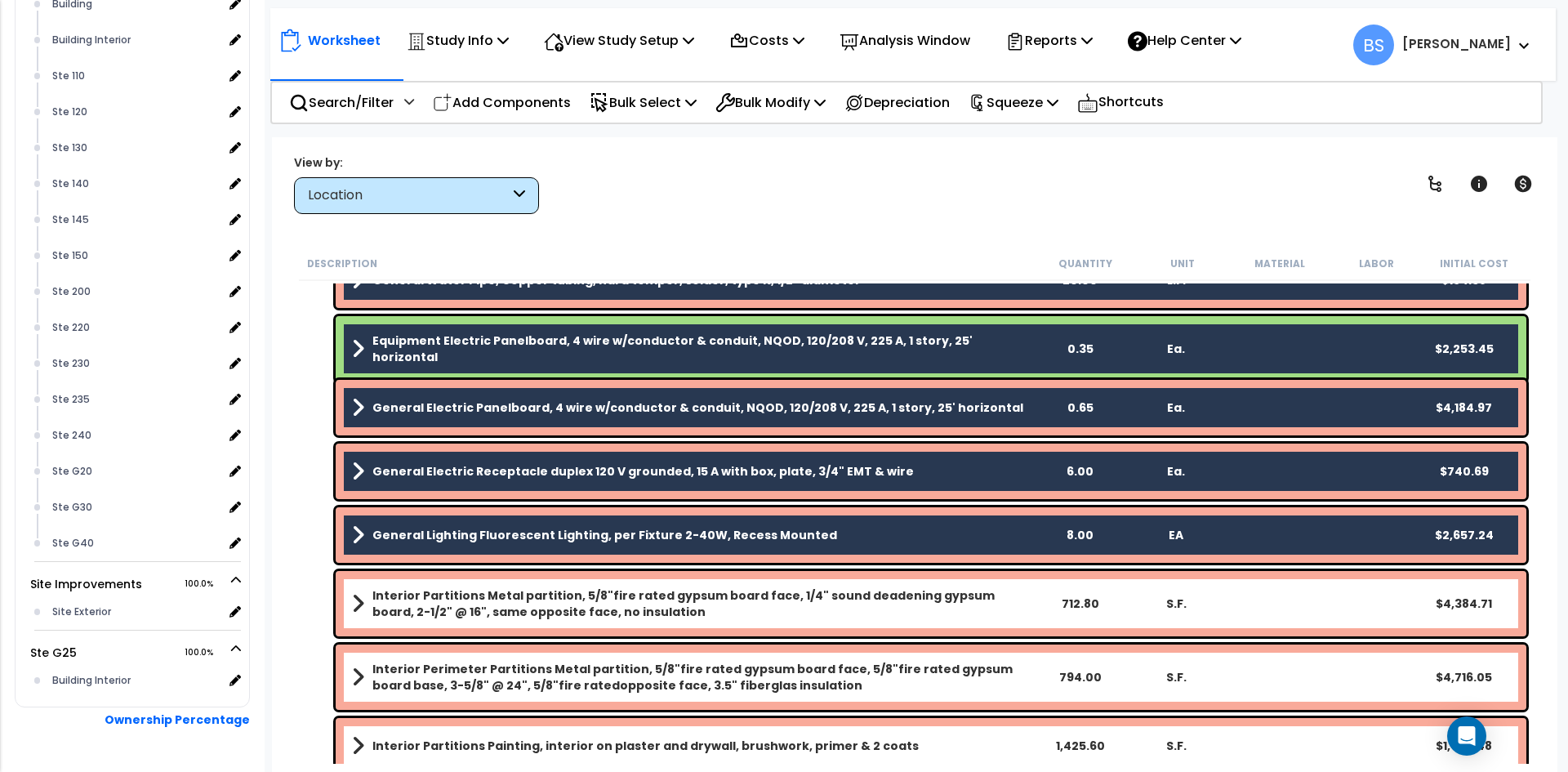
click at [392, 595] on b "Interior Partitions Metal partition, 5/8"fire rated gypsum board face, 1/4" sou…" at bounding box center [702, 604] width 659 height 33
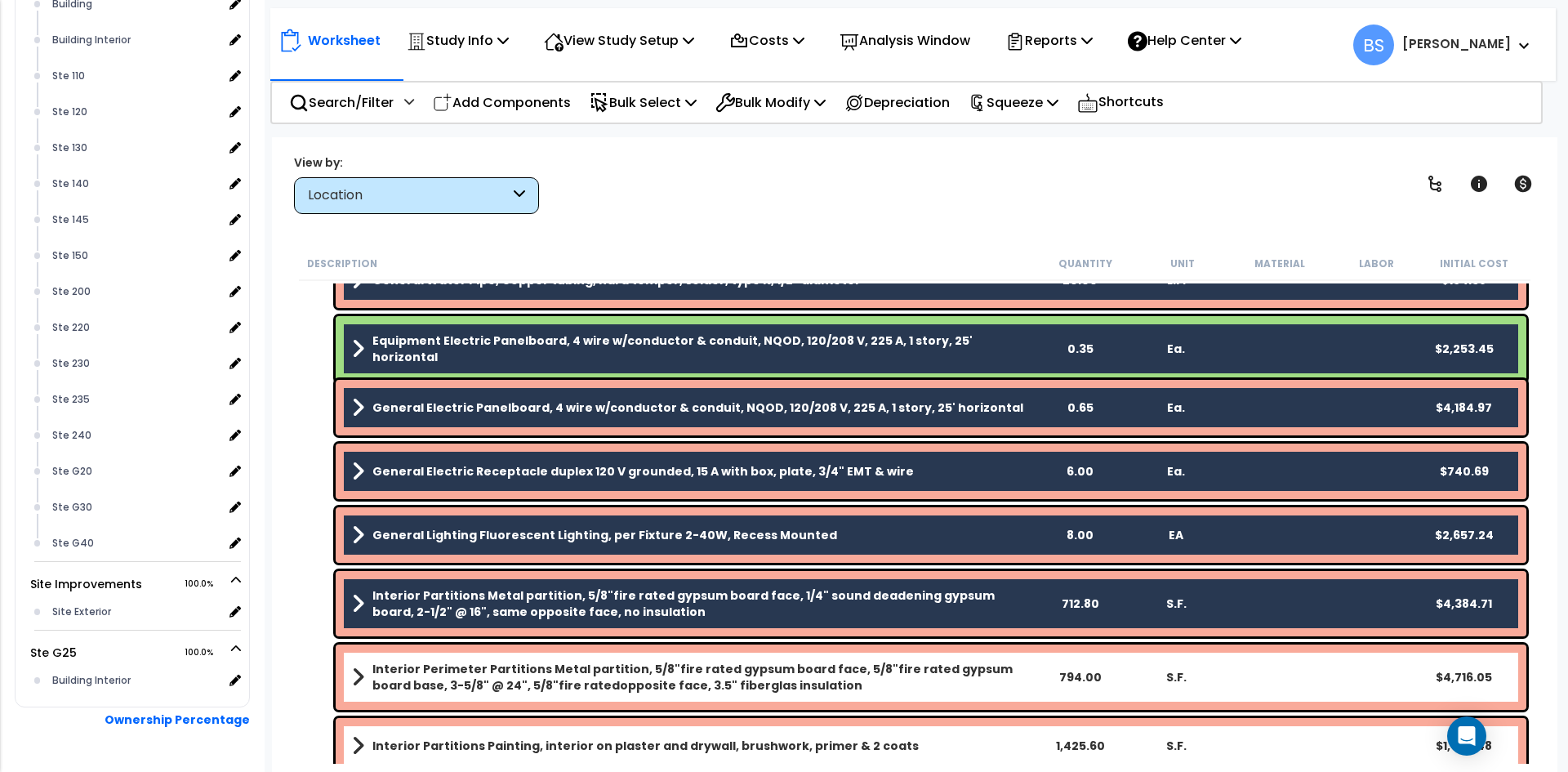
click at [423, 675] on b "Interior Perimeter Partitions Metal partition, 5/8"fire rated gypsum board face…" at bounding box center [702, 677] width 659 height 33
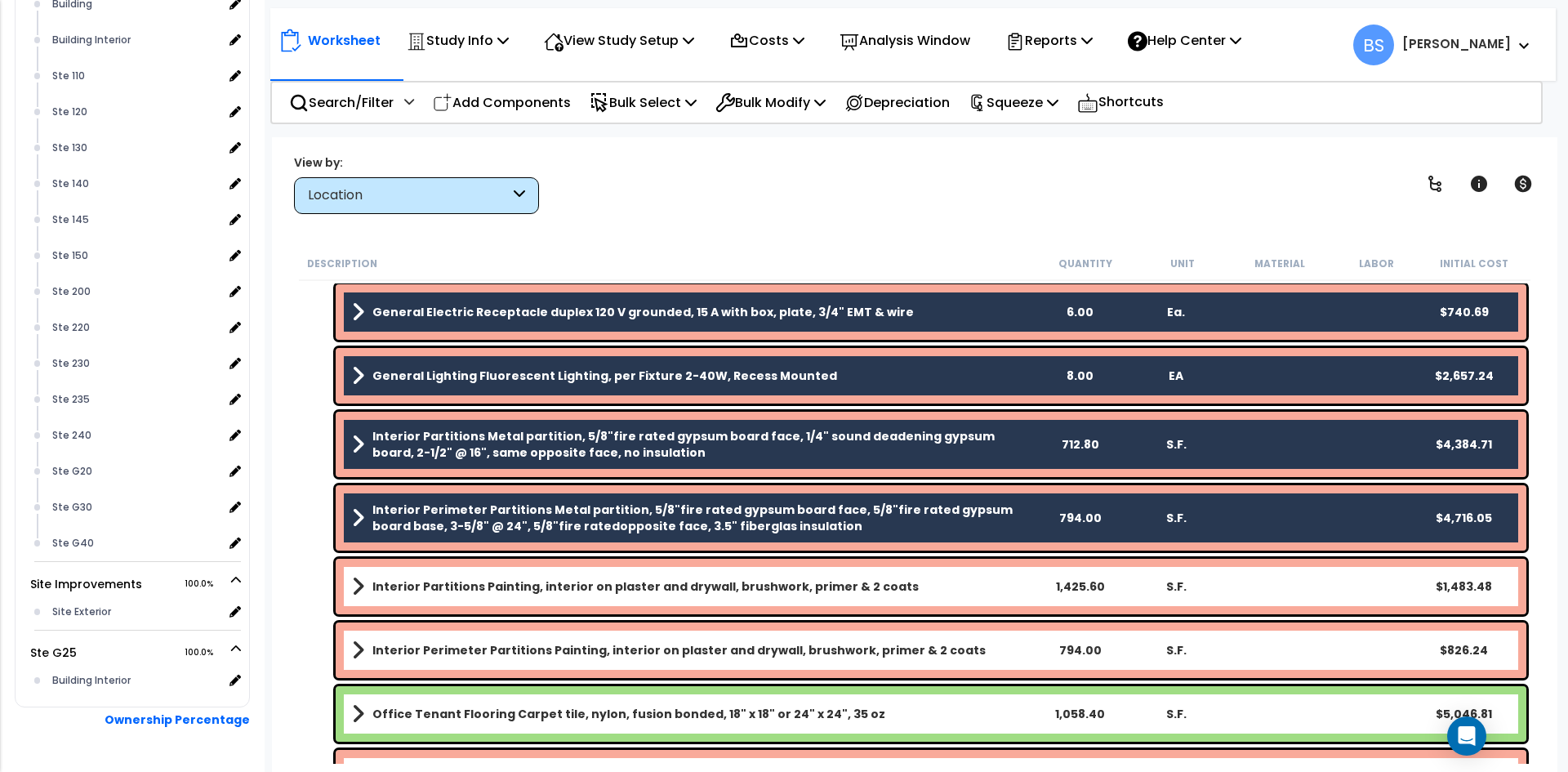
scroll to position [899, 0]
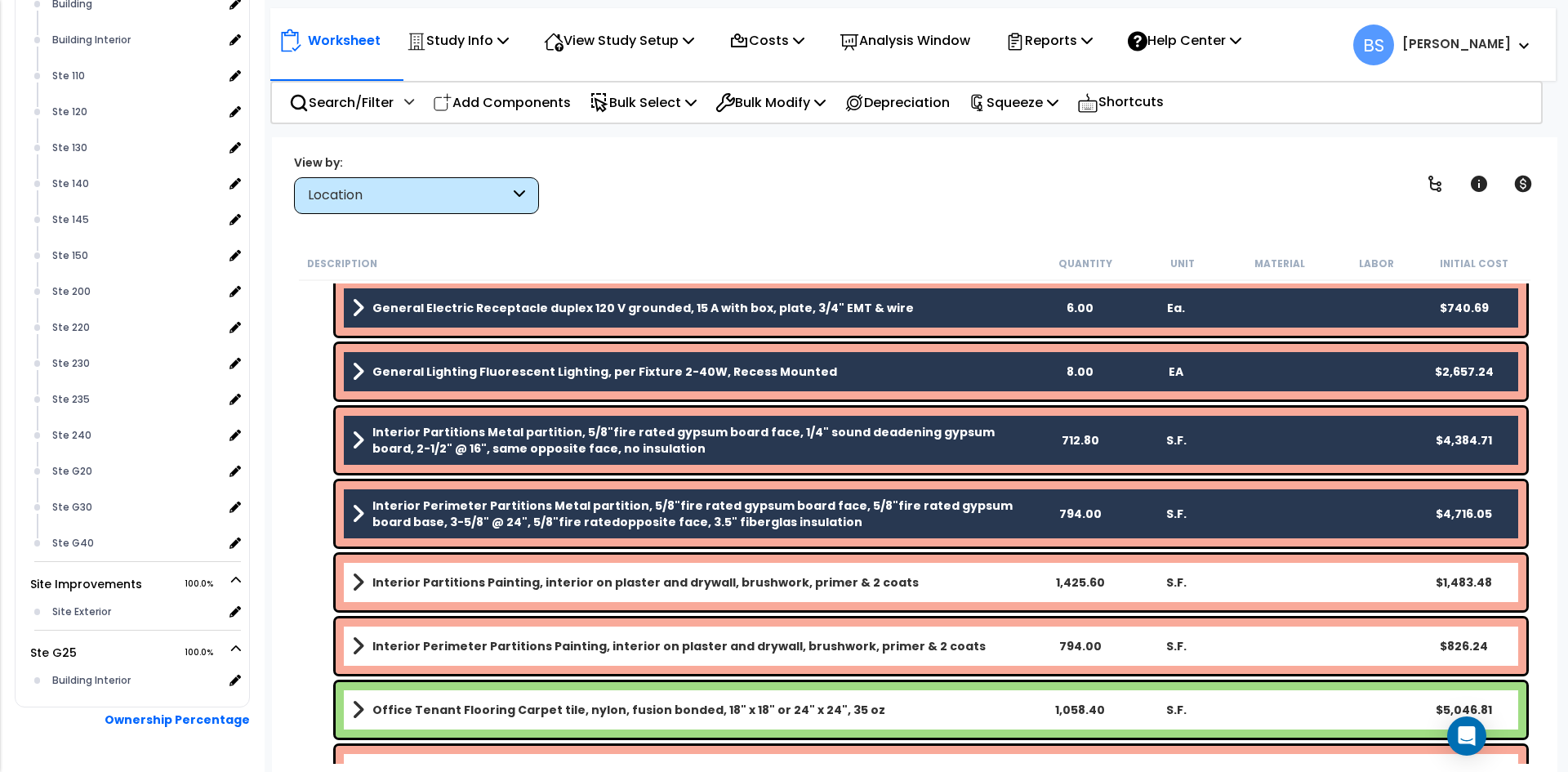
click at [437, 583] on b "Interior Partitions Painting, interior on plaster and drywall, brushwork, prime…" at bounding box center [646, 583] width 547 height 16
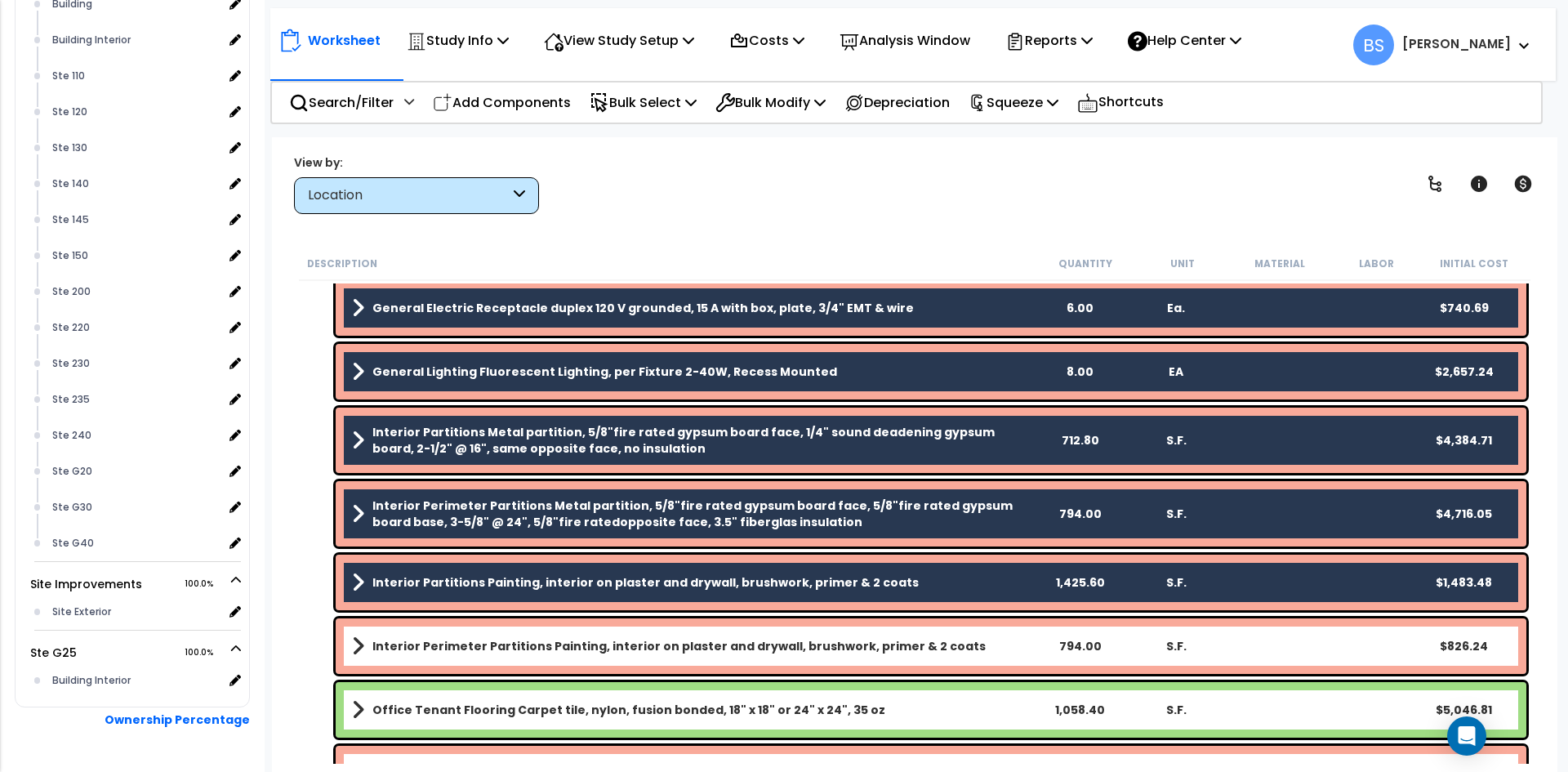
click at [397, 629] on div "Interior Perimeter Partitions Painting, interior on plaster and drywall, brushw…" at bounding box center [931, 647] width 1191 height 56
click at [432, 631] on div "Interior Perimeter Partitions Painting, interior on plaster and drywall, brushw…" at bounding box center [931, 647] width 1191 height 56
click at [422, 654] on b "Interior Perimeter Partitions Painting, interior on plaster and drywall, brushw…" at bounding box center [680, 646] width 614 height 16
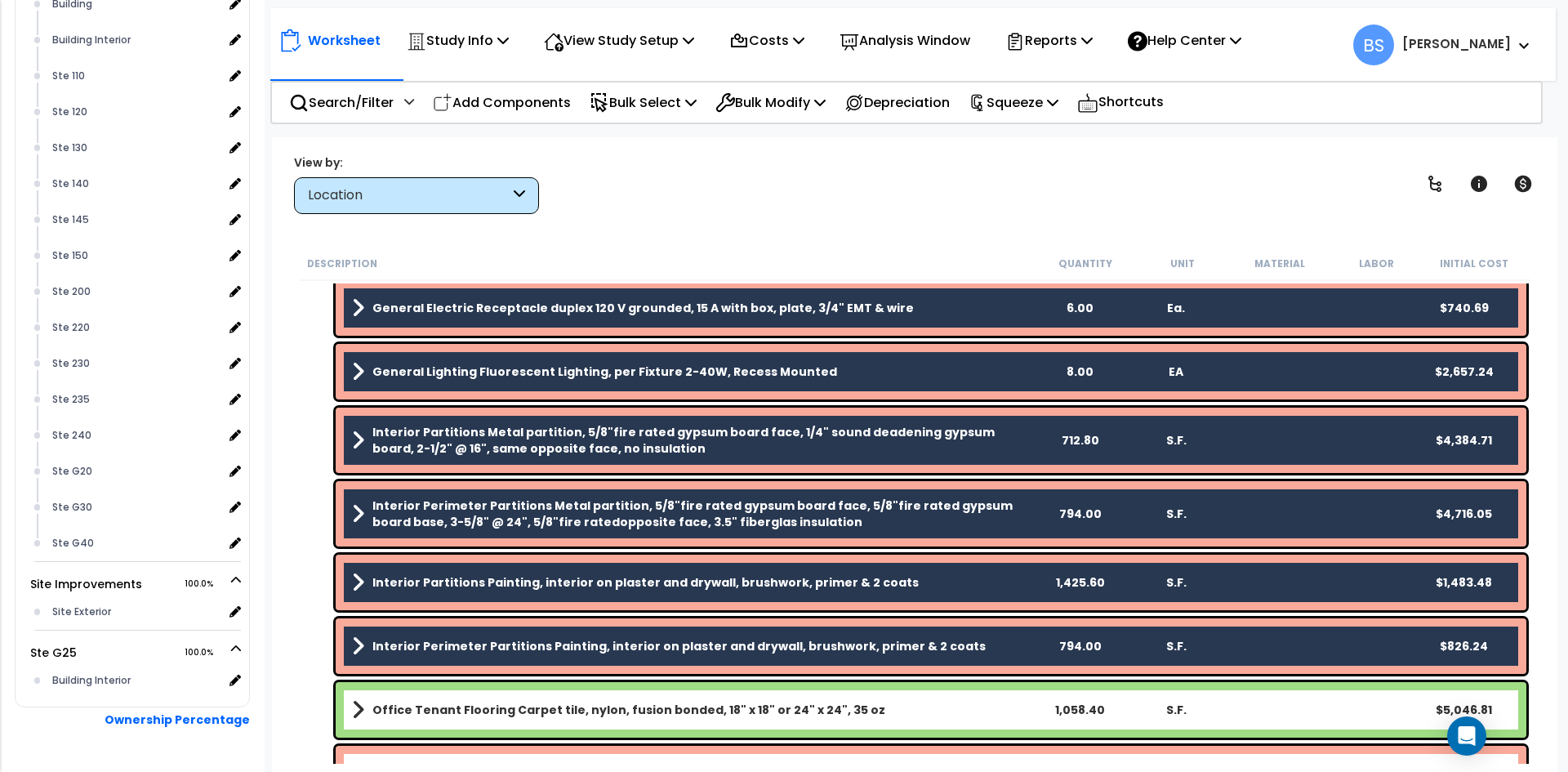
click at [415, 699] on link "Office Tenant Flooring Carpet tile, nylon, fusion bonded, 18" x 18" or 24" x 24…" at bounding box center [691, 710] width 679 height 23
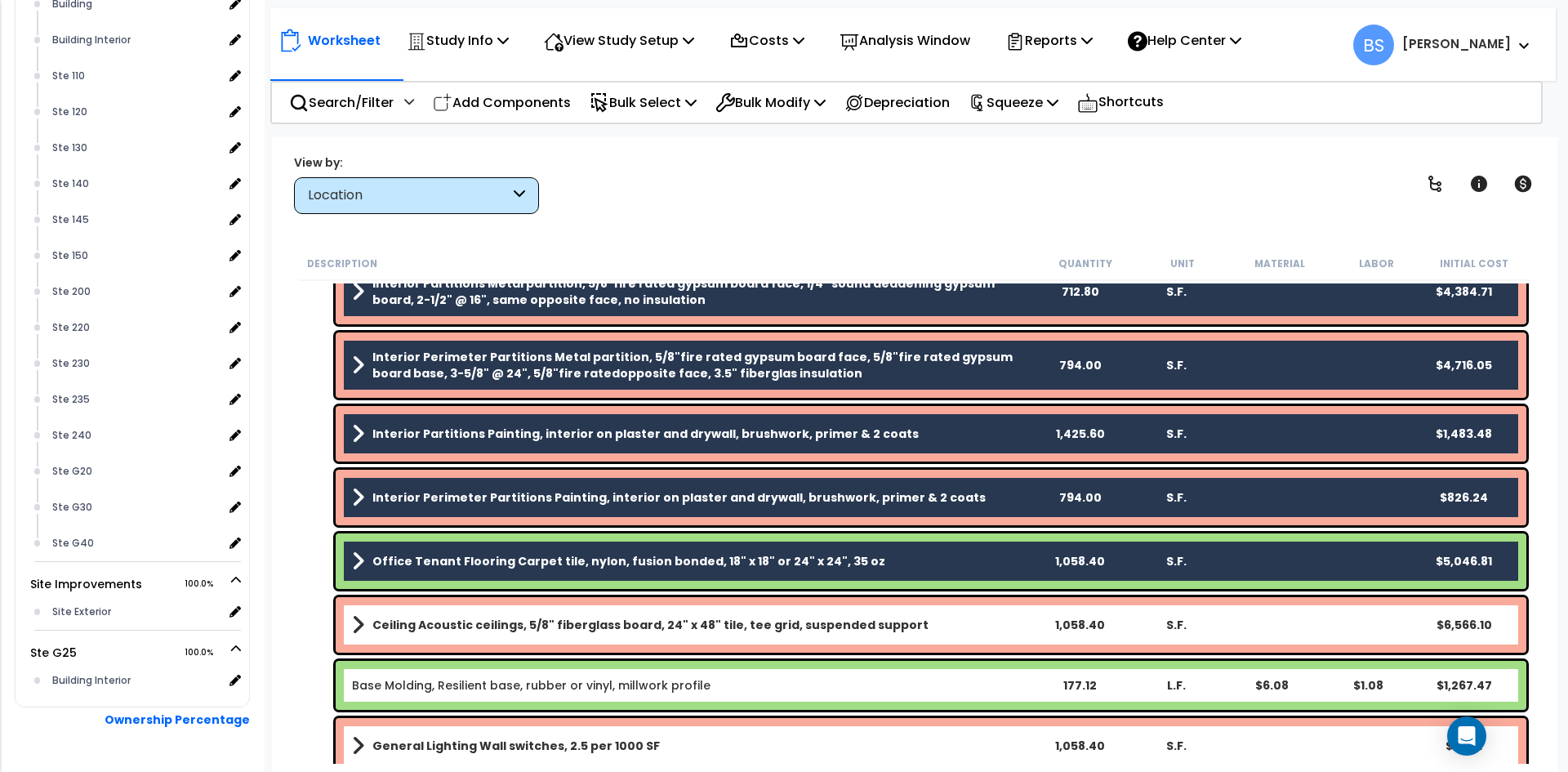
scroll to position [1063, 0]
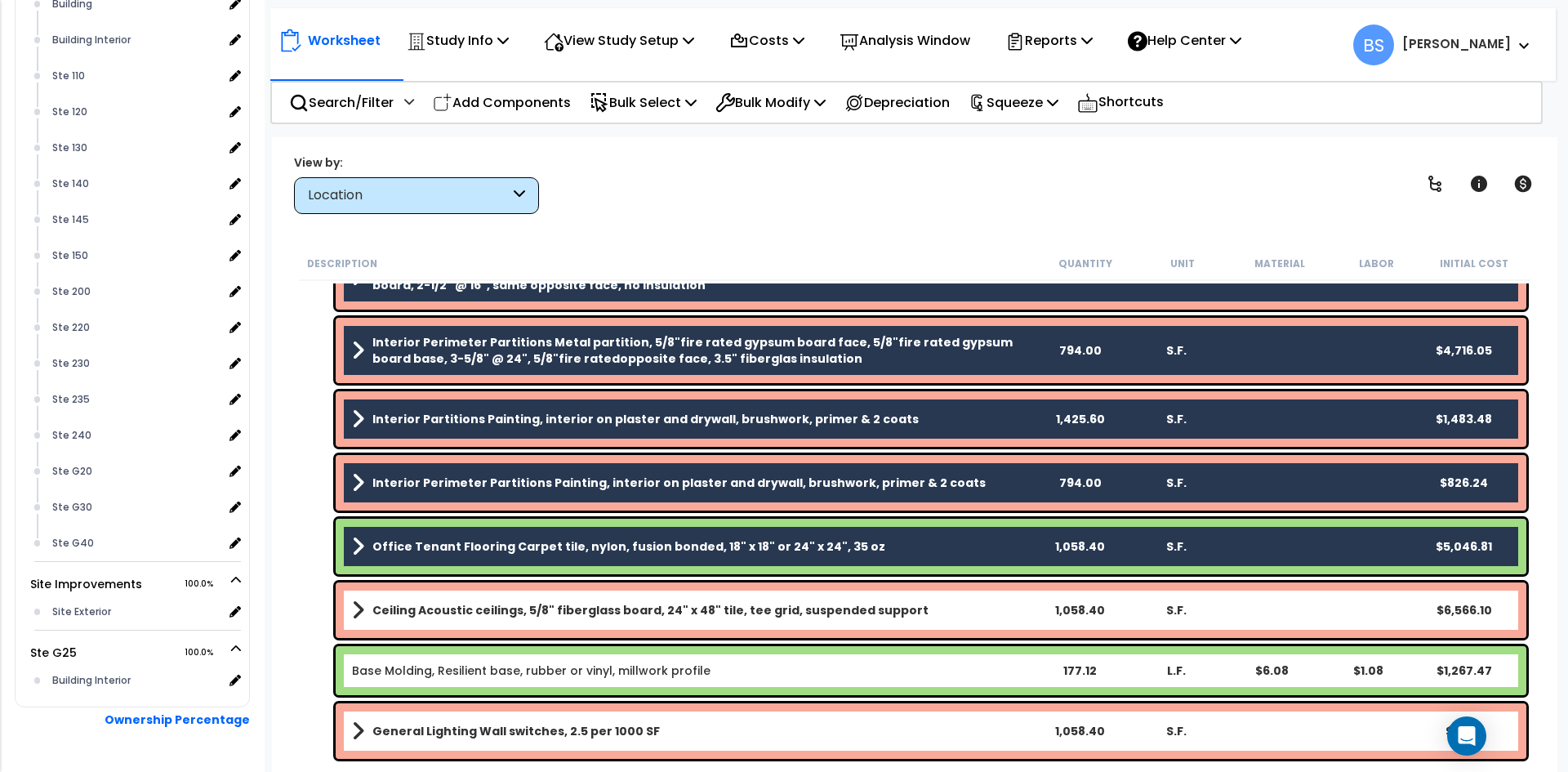
click at [436, 614] on b "Ceiling Acoustic ceilings, 5/8" fiberglass board, 24" x 48" tile, tee grid, sus…" at bounding box center [651, 610] width 557 height 16
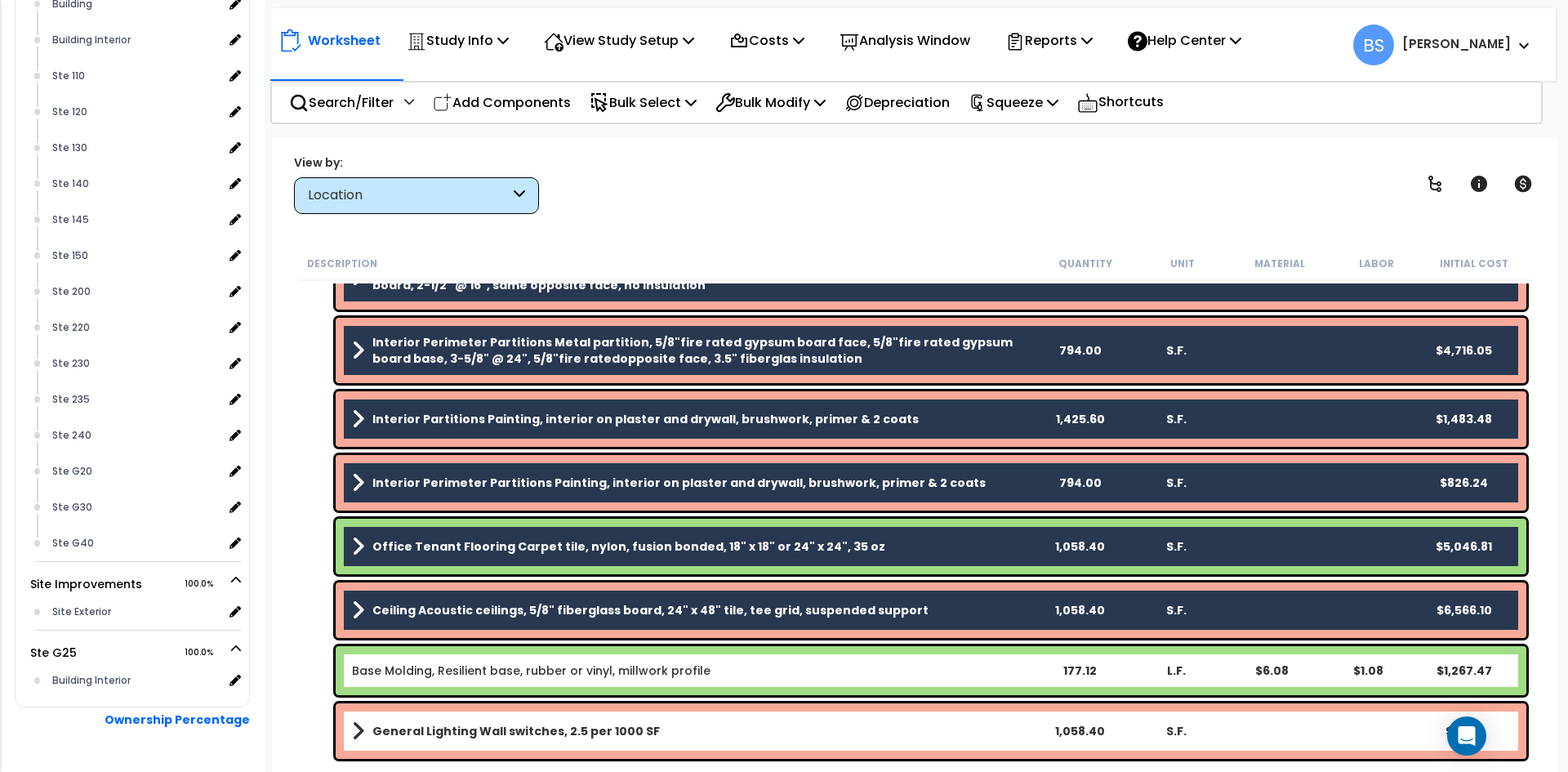
click at [436, 668] on link "Base Molding, Resilient base, rubber or vinyl, millwork profile" at bounding box center [531, 671] width 359 height 16
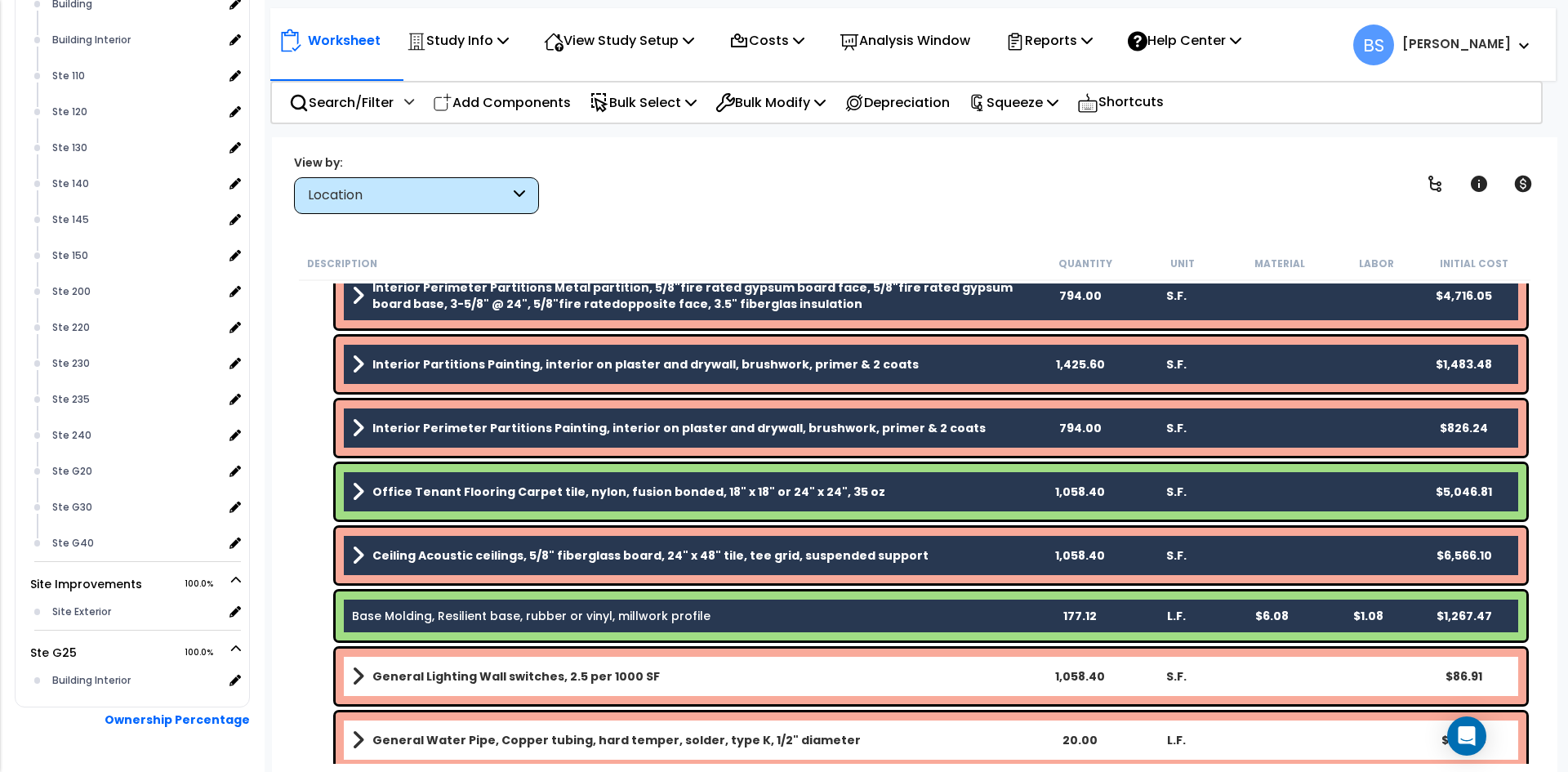
scroll to position [1144, 0]
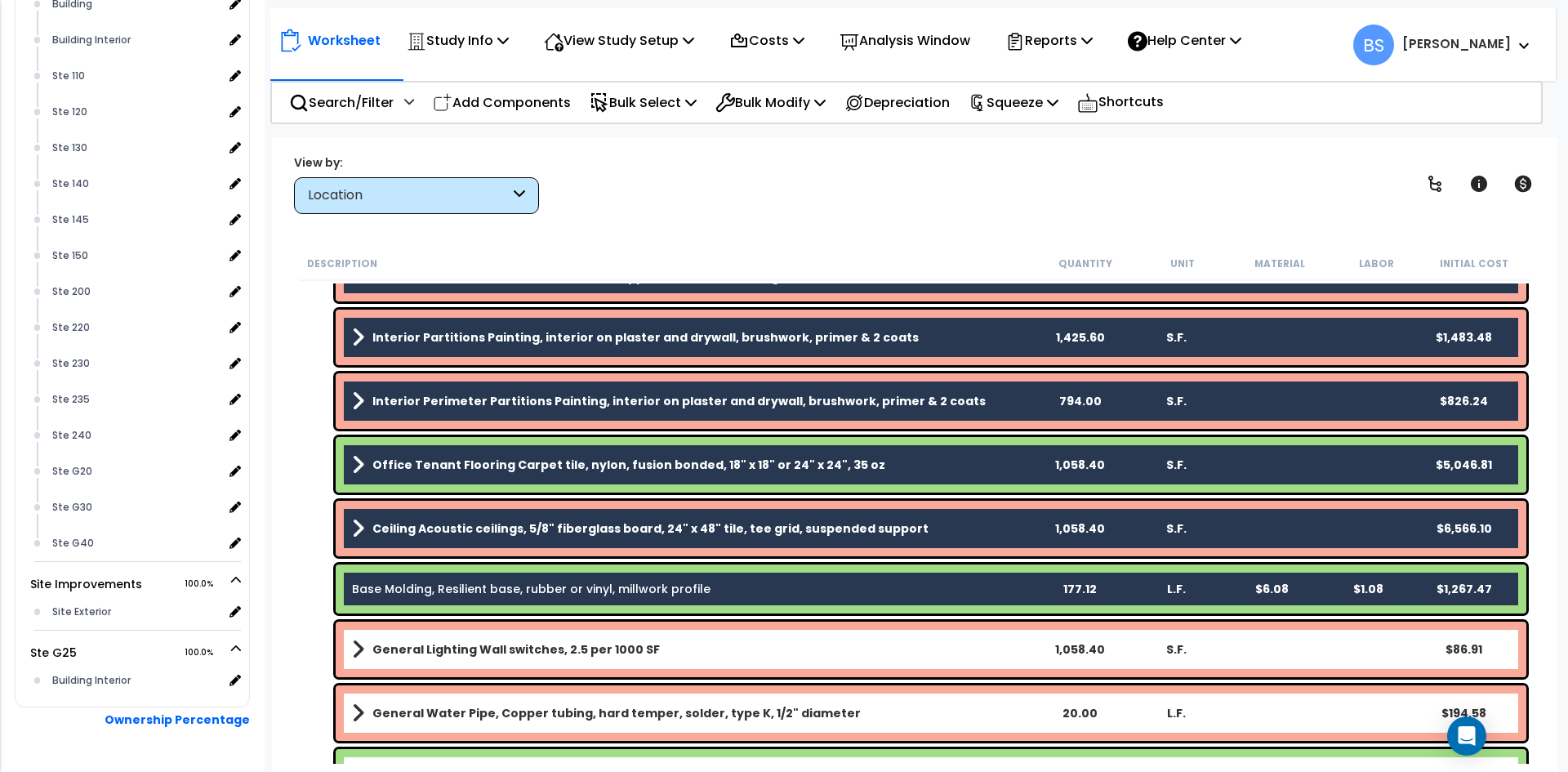
click at [485, 647] on b "General Lighting Wall switches, 2.5 per 1000 SF" at bounding box center [517, 650] width 288 height 16
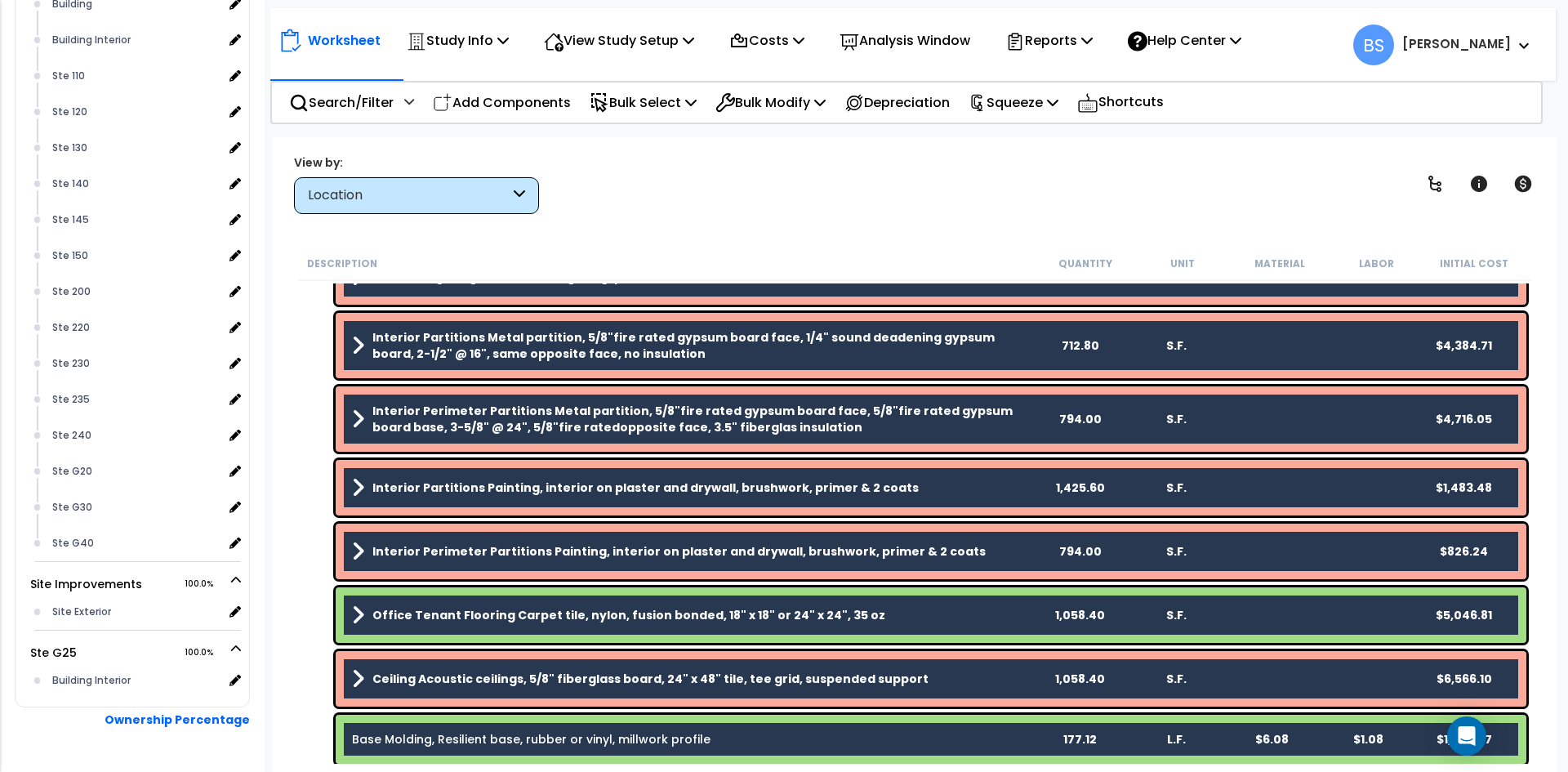
scroll to position [1308, 0]
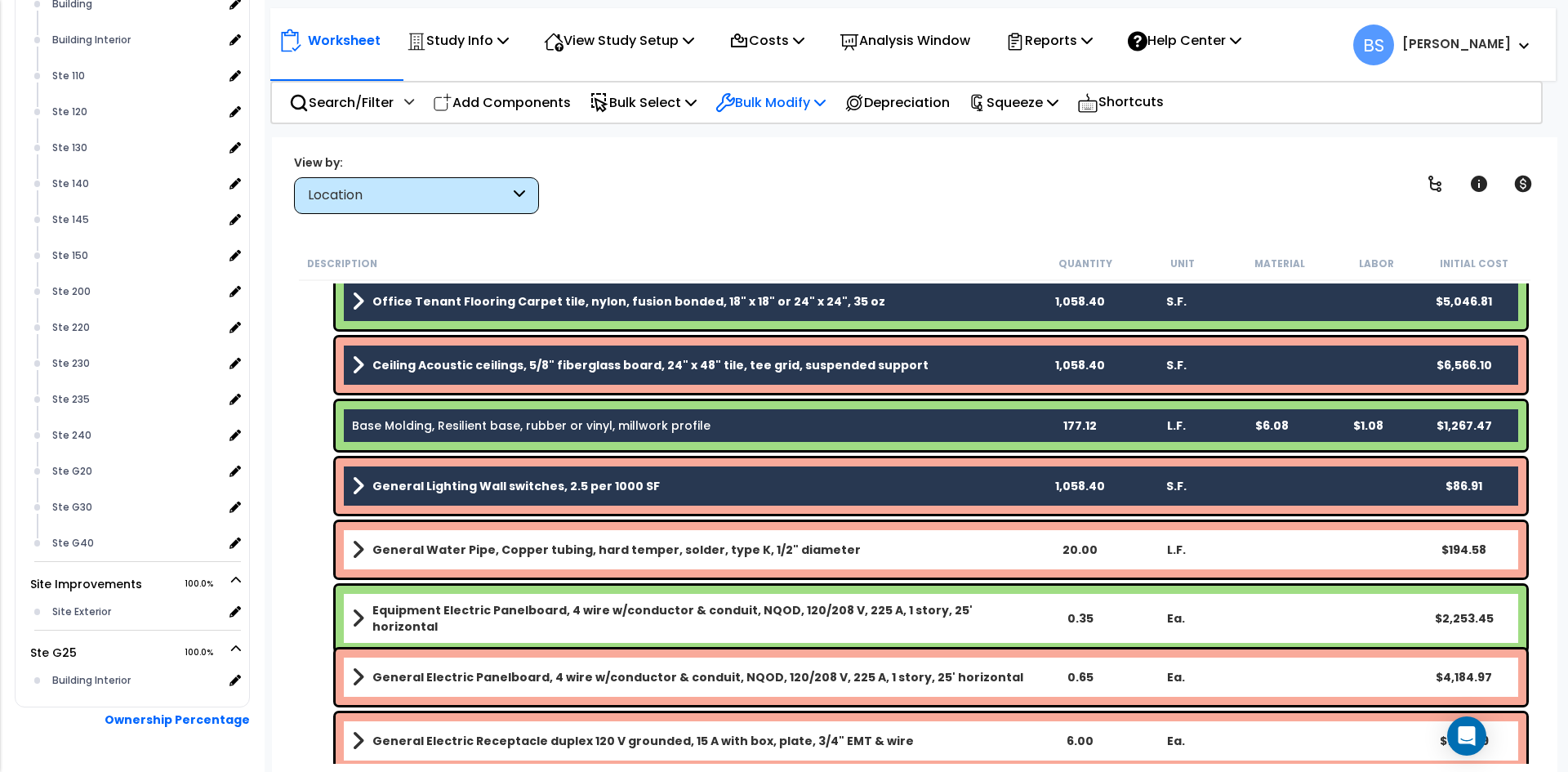
click at [777, 103] on p "Bulk Modify" at bounding box center [771, 103] width 110 height 22
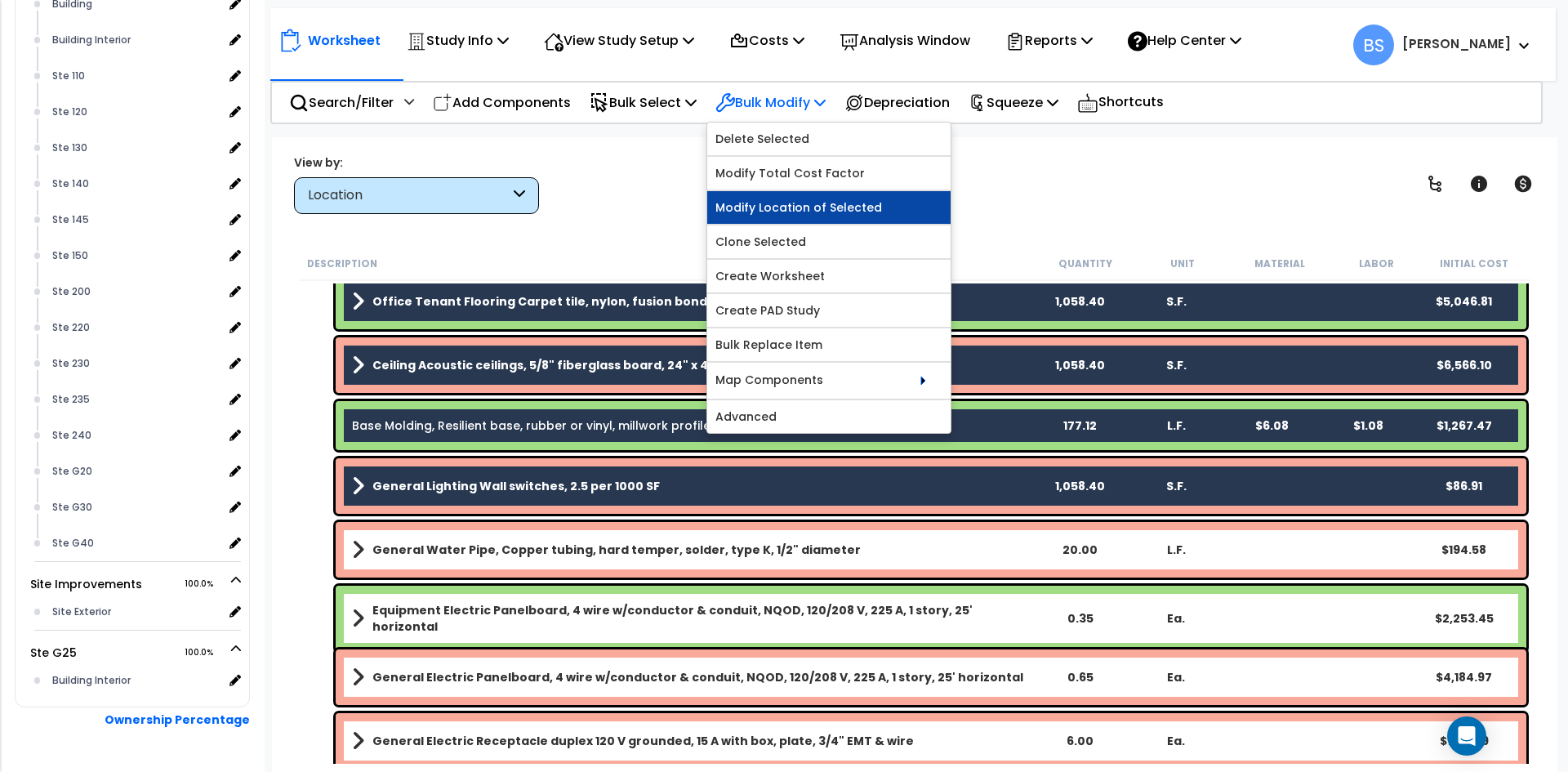
click at [849, 205] on link "Modify Location of Selected" at bounding box center [829, 207] width 244 height 33
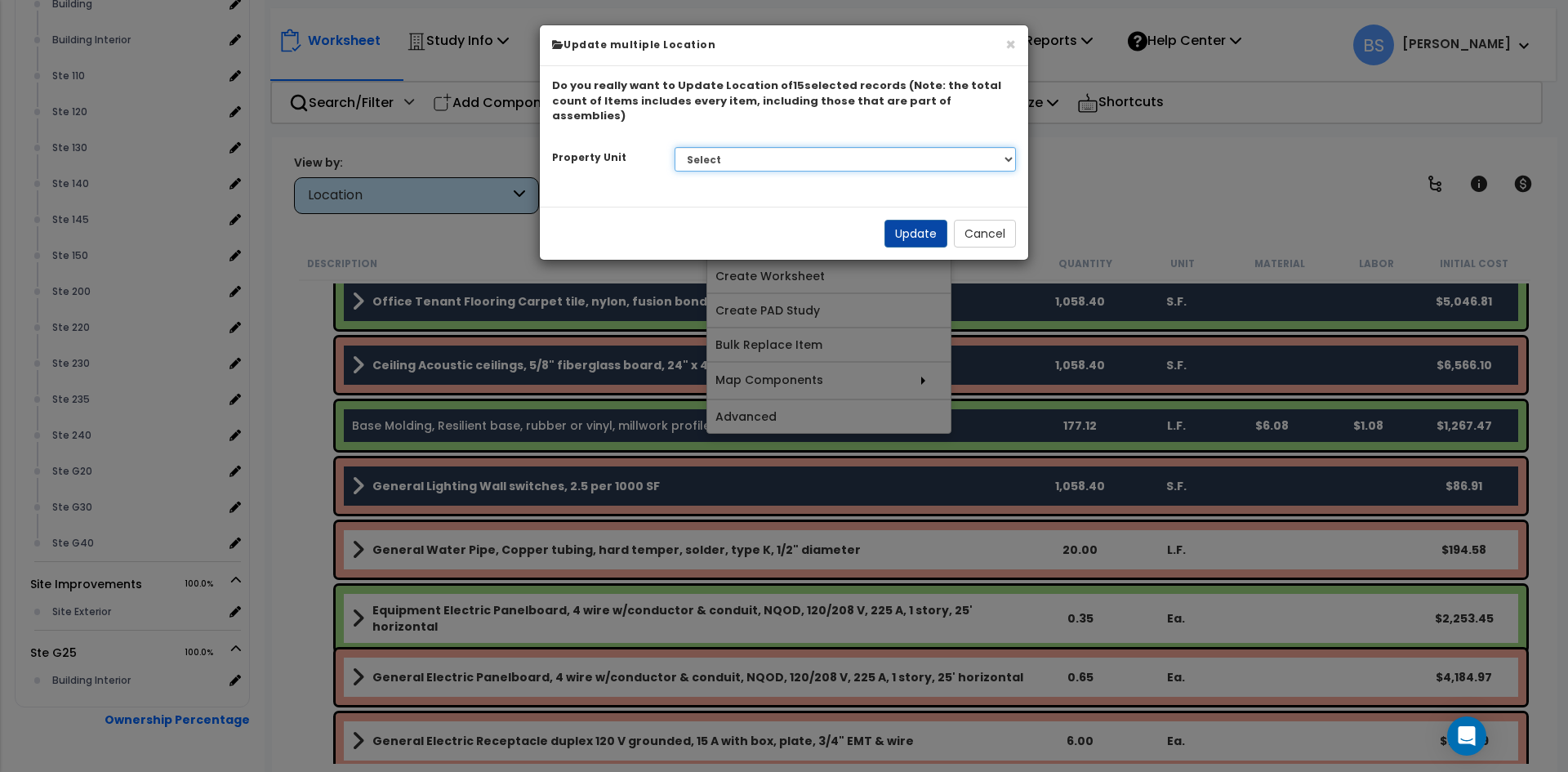
click at [859, 147] on select "Select G25 Office Building Site Improvements Ste G25" at bounding box center [845, 159] width 342 height 25
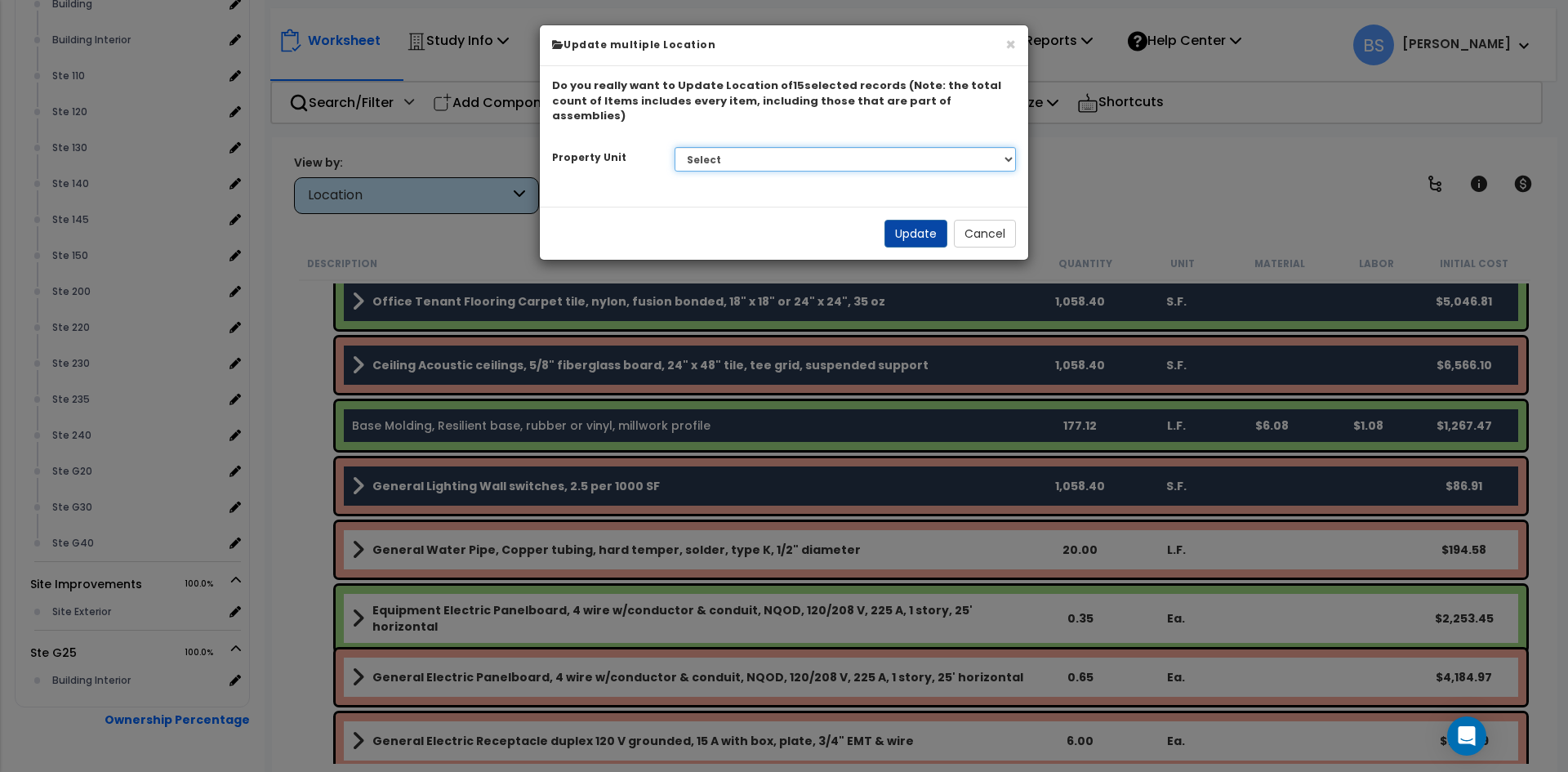
select select "175296"
click at [675, 147] on select "Select G25 Office Building Site Improvements Ste G25" at bounding box center [845, 159] width 342 height 25
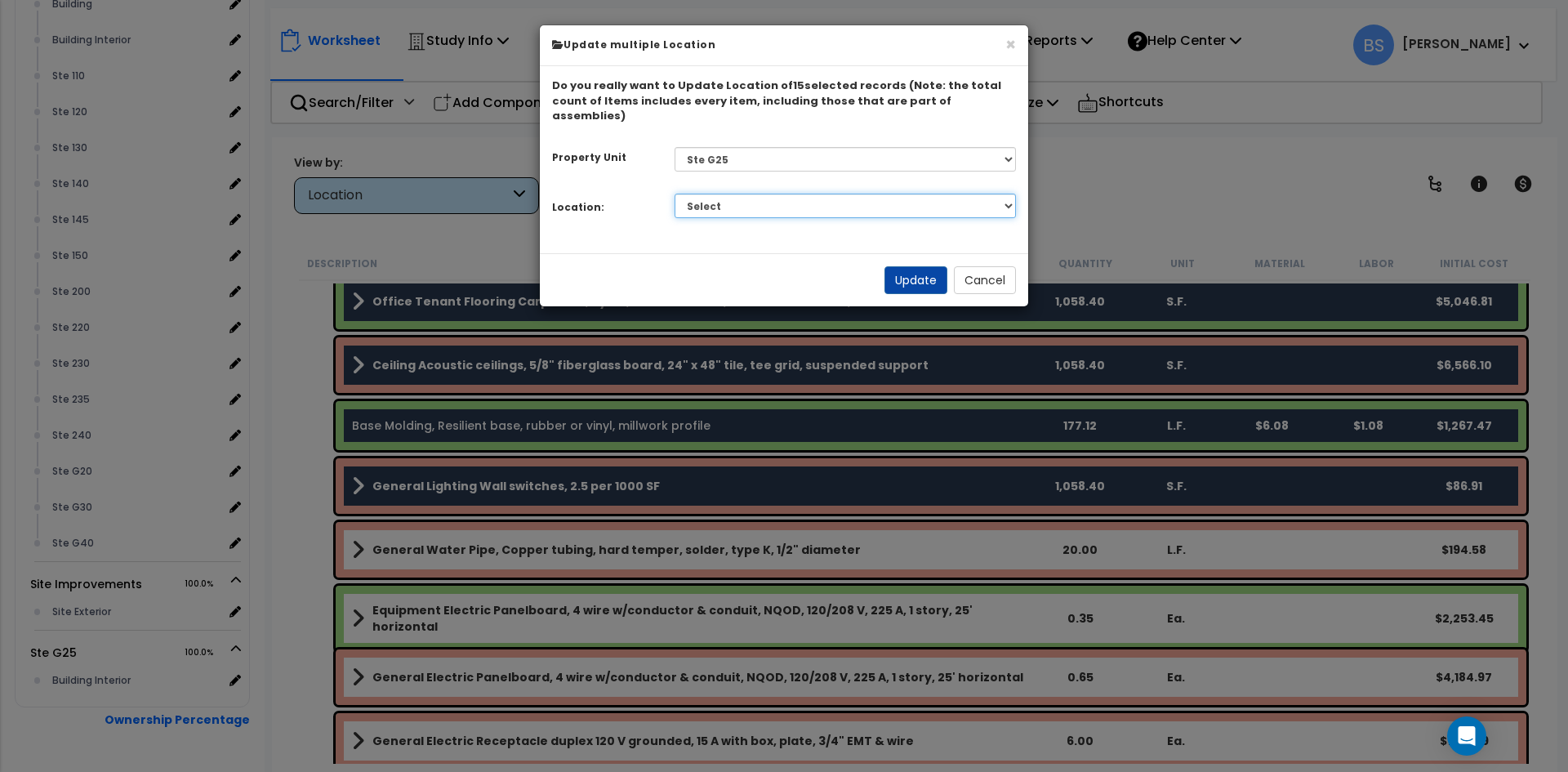
click at [792, 194] on select "Select Building Building Interior Add Additional Location" at bounding box center [845, 206] width 342 height 25
select select "461"
click at [675, 194] on select "Select Building Building Interior Add Additional Location" at bounding box center [845, 206] width 342 height 25
click at [924, 266] on button "Update" at bounding box center [915, 280] width 63 height 28
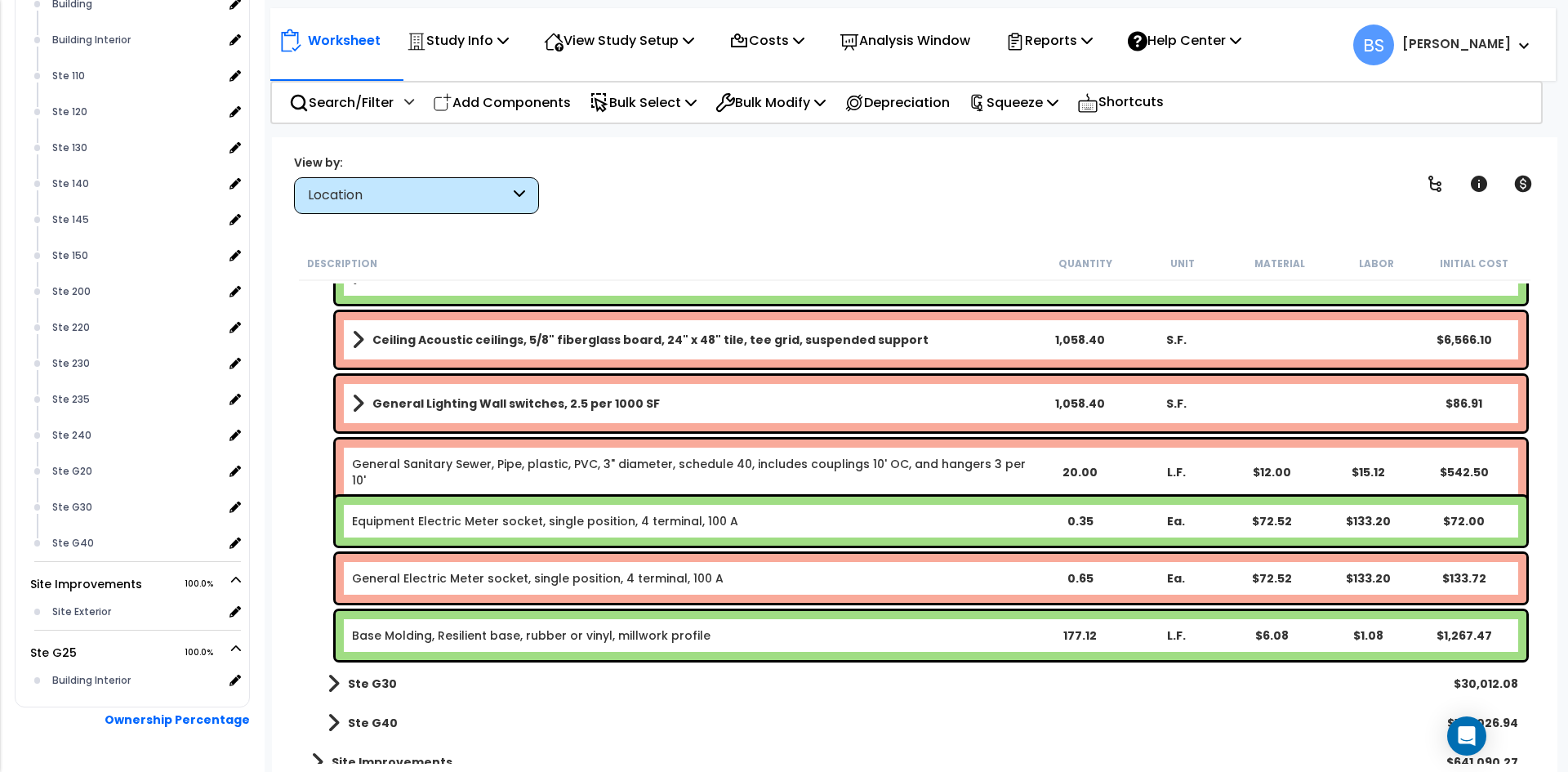
scroll to position [1253, 0]
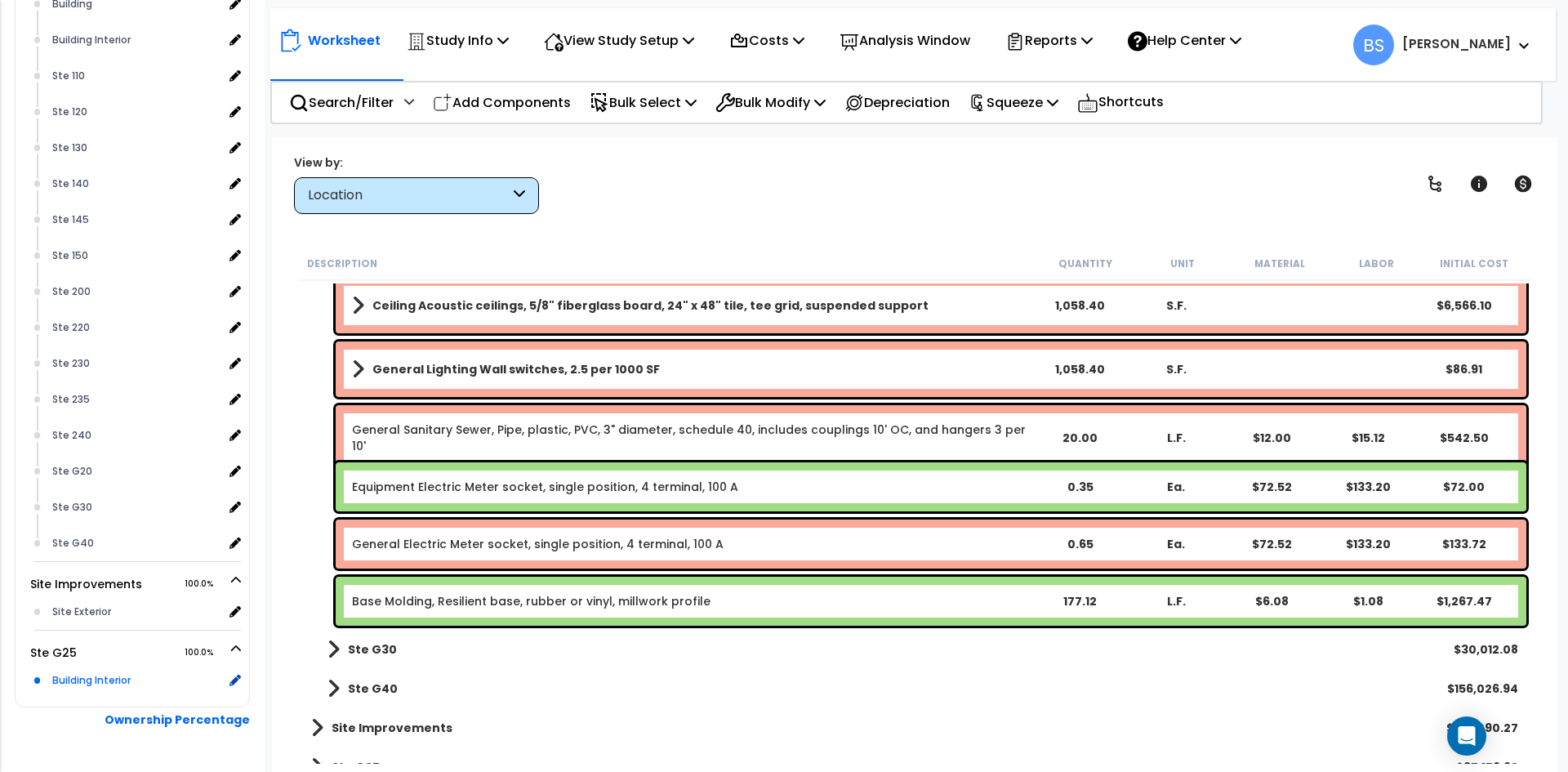
click at [94, 691] on div "Building Interior" at bounding box center [135, 681] width 175 height 20
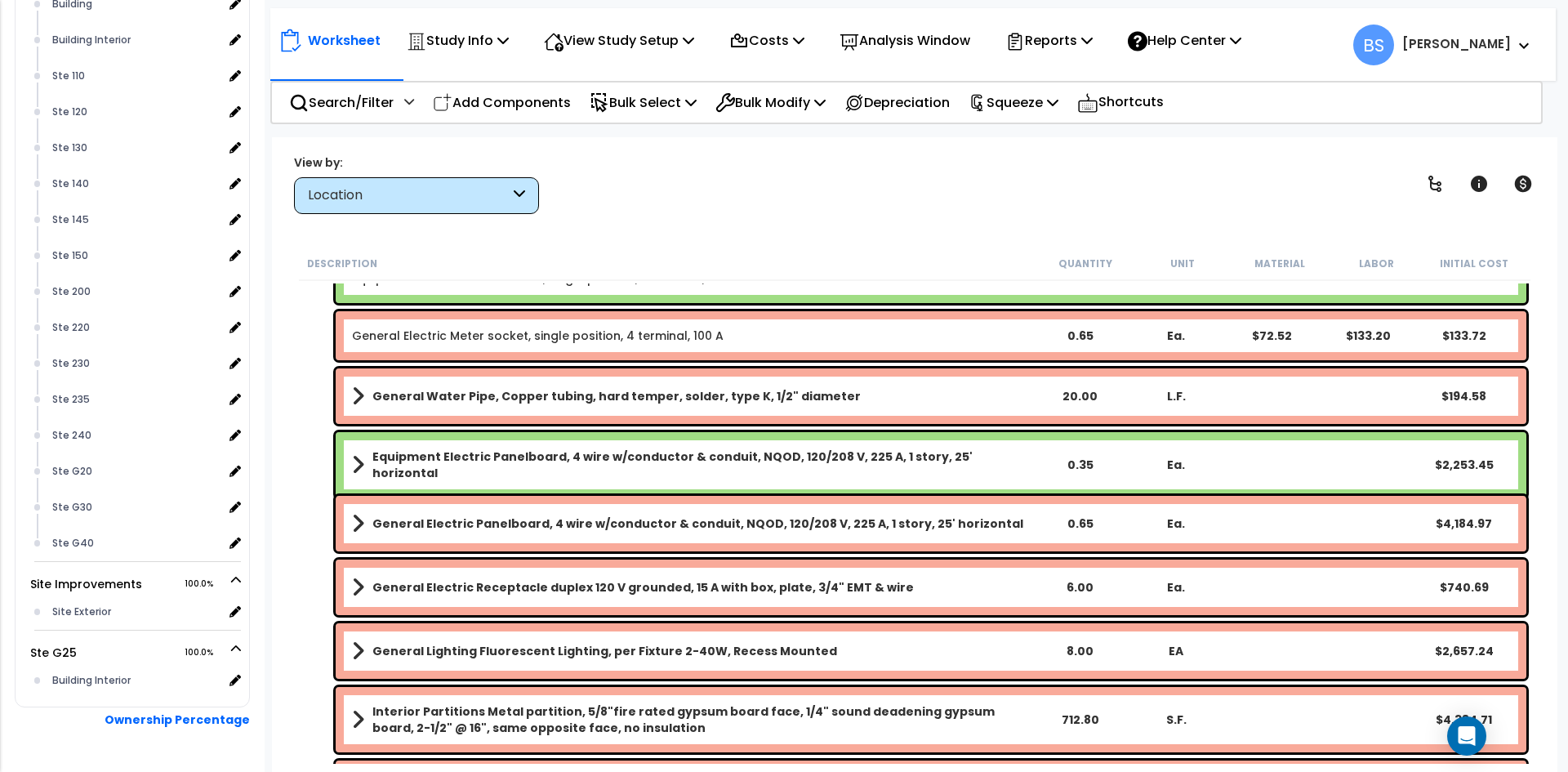
scroll to position [327, 0]
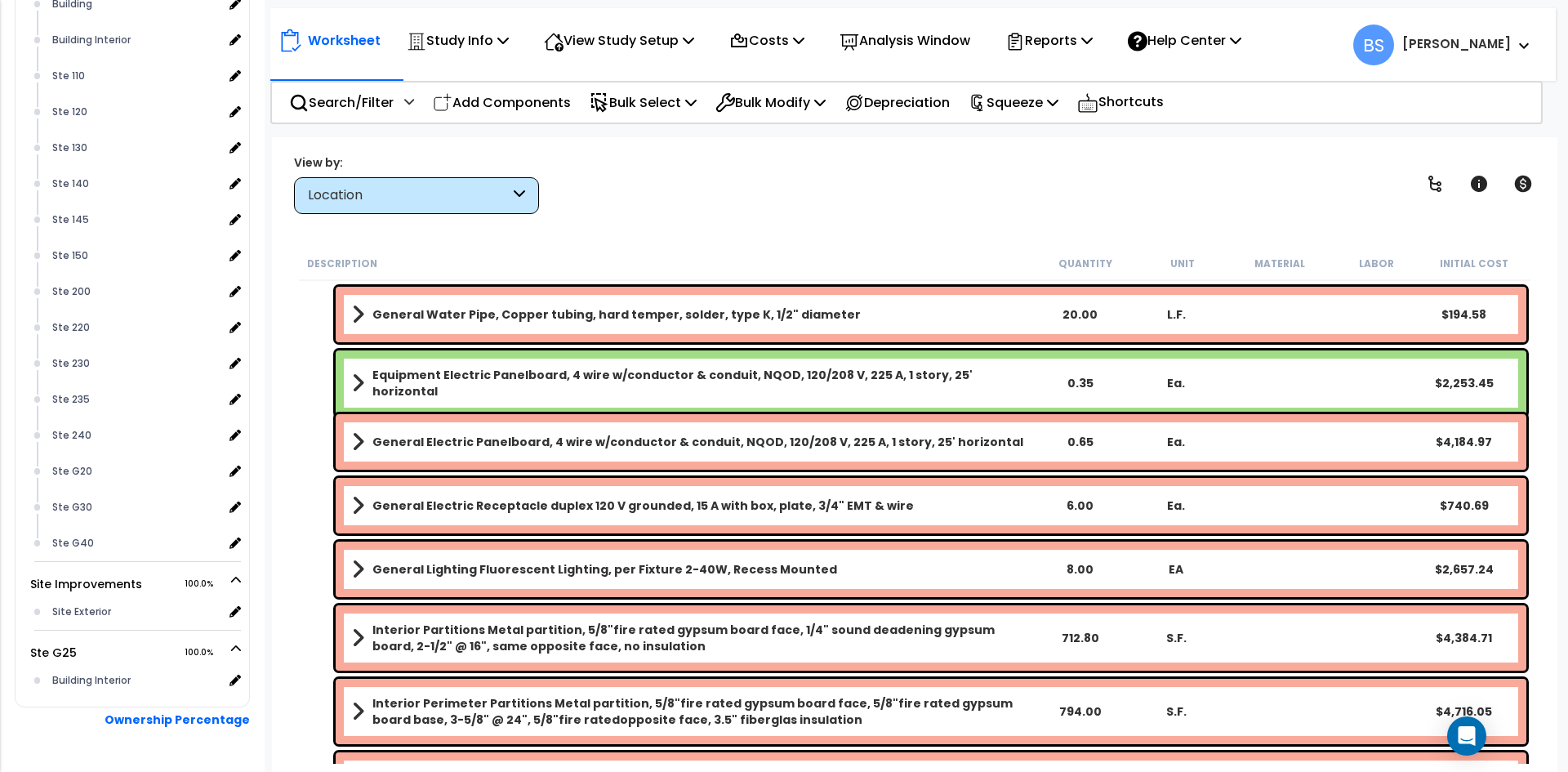
click at [1078, 636] on div "712.80" at bounding box center [1080, 638] width 92 height 16
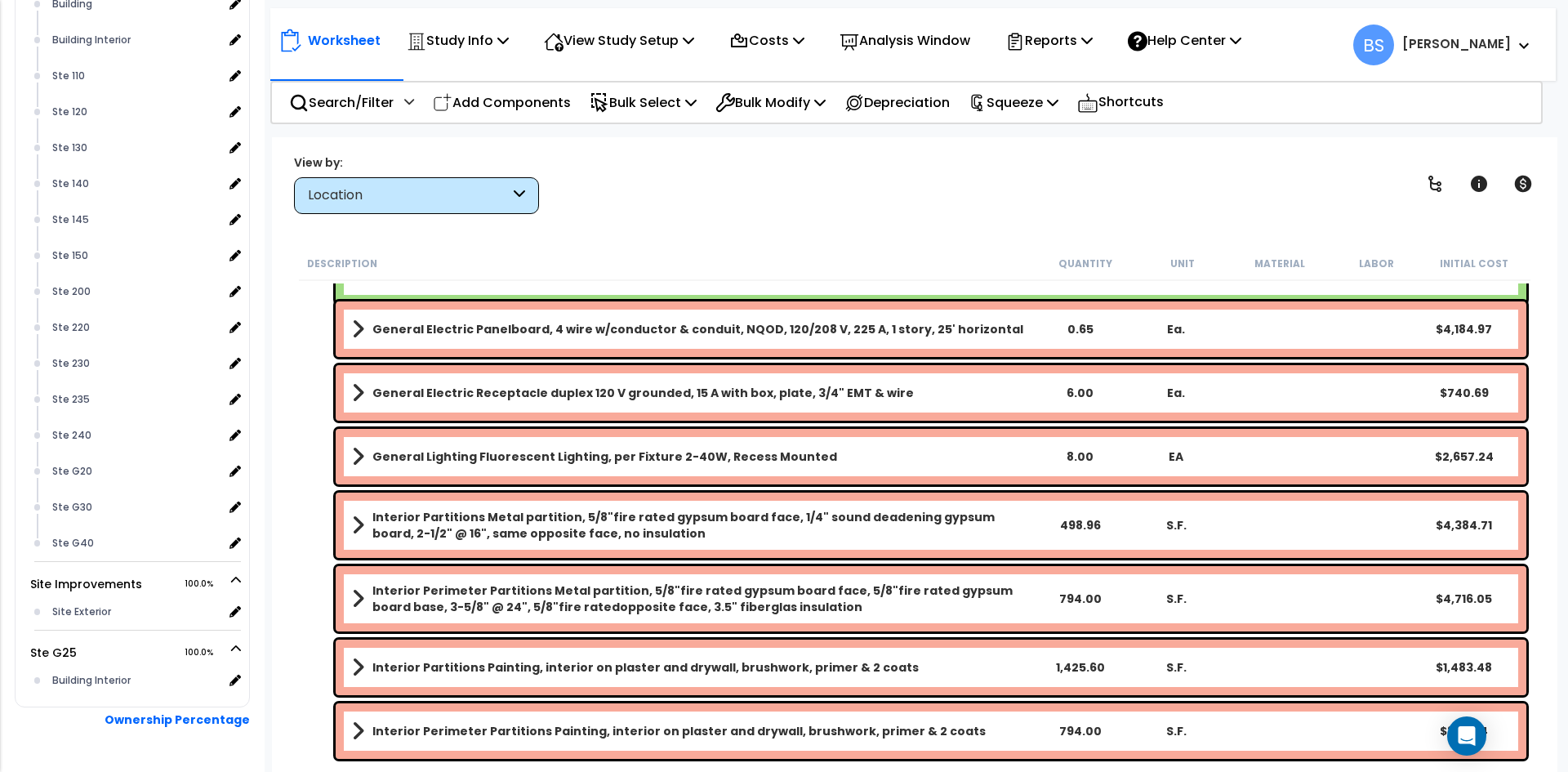
scroll to position [490, 0]
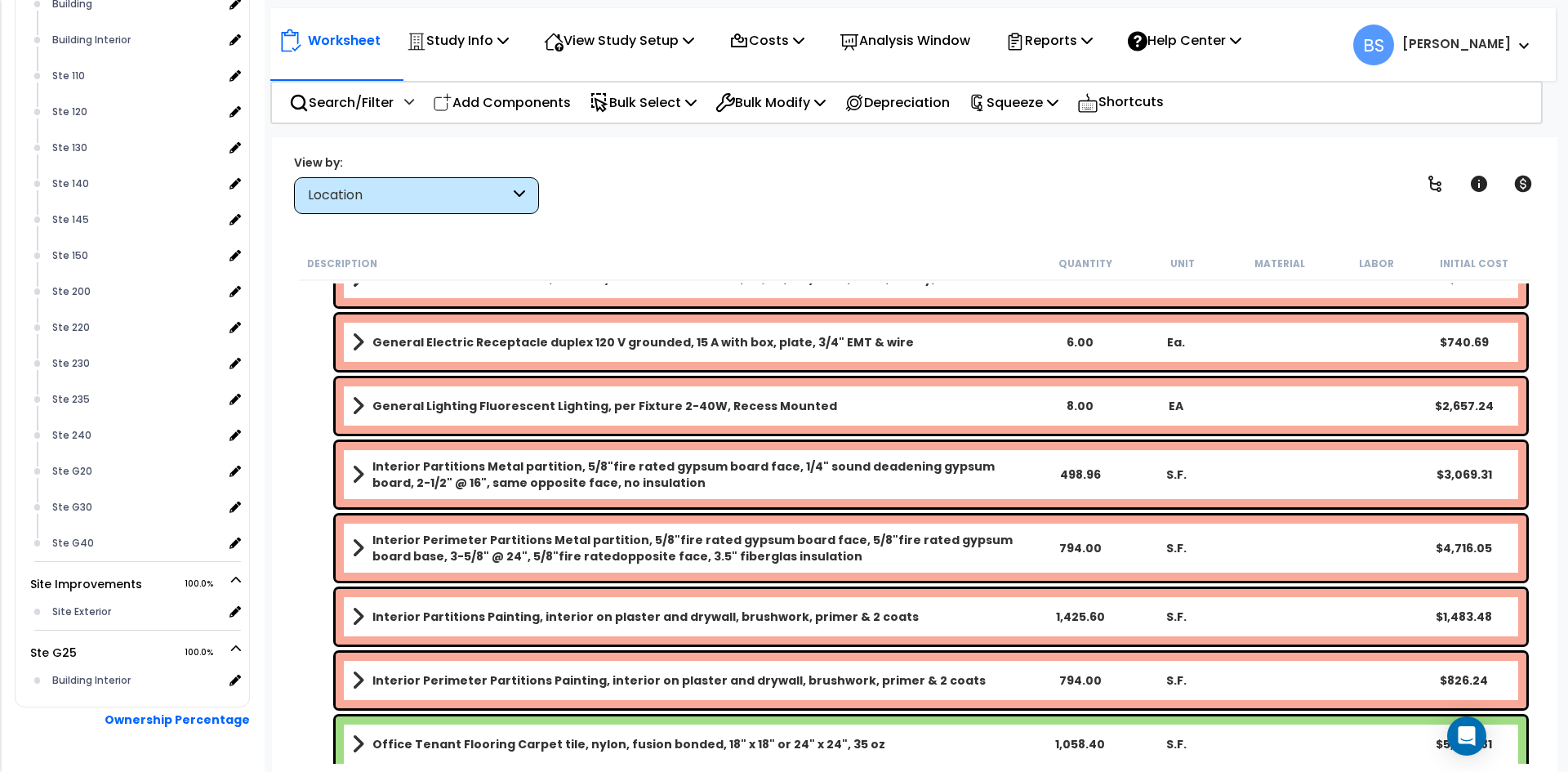
click at [1075, 552] on div "794.00" at bounding box center [1080, 548] width 92 height 16
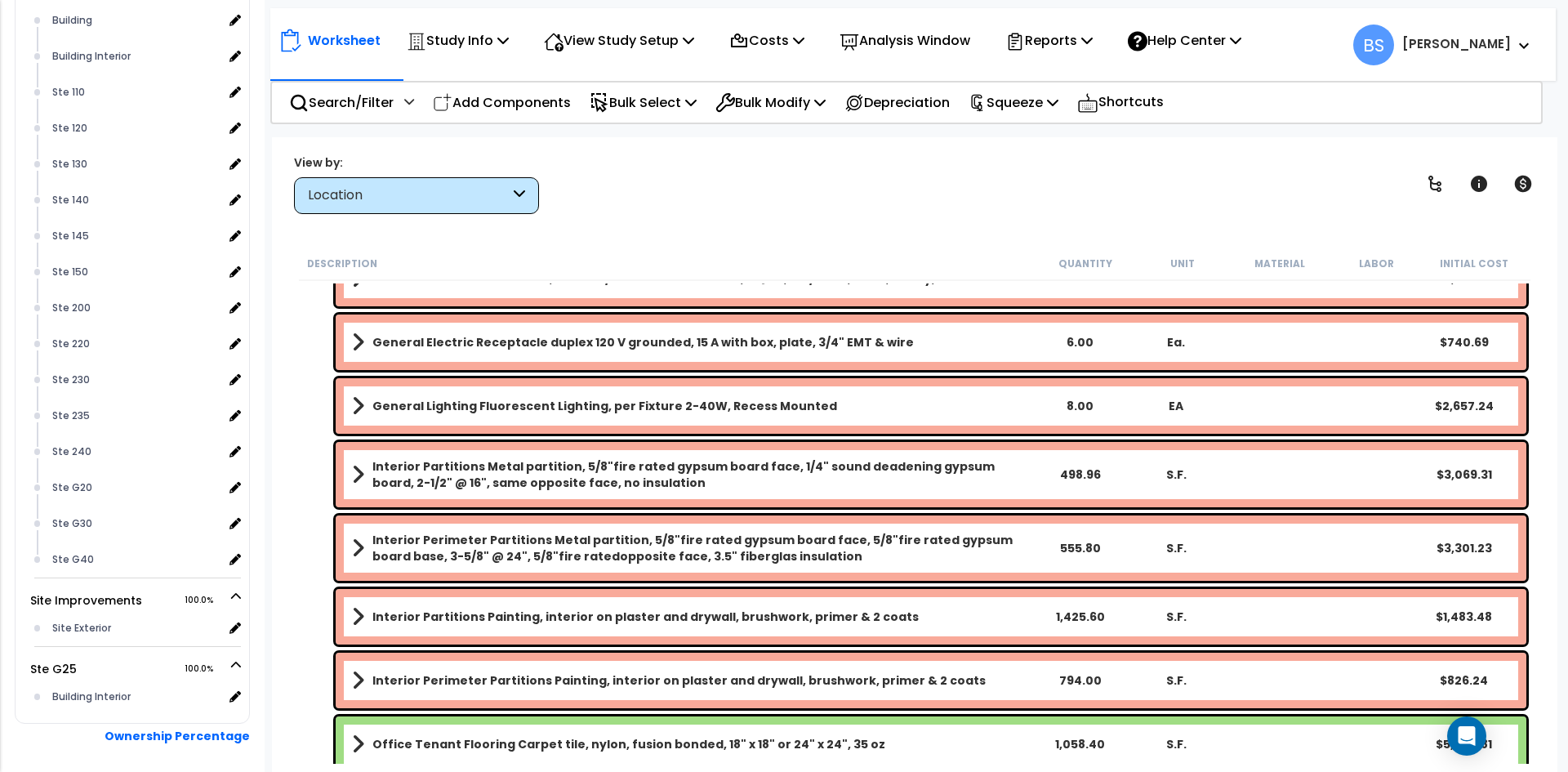
click at [1085, 611] on div "1,425.60" at bounding box center [1080, 617] width 92 height 16
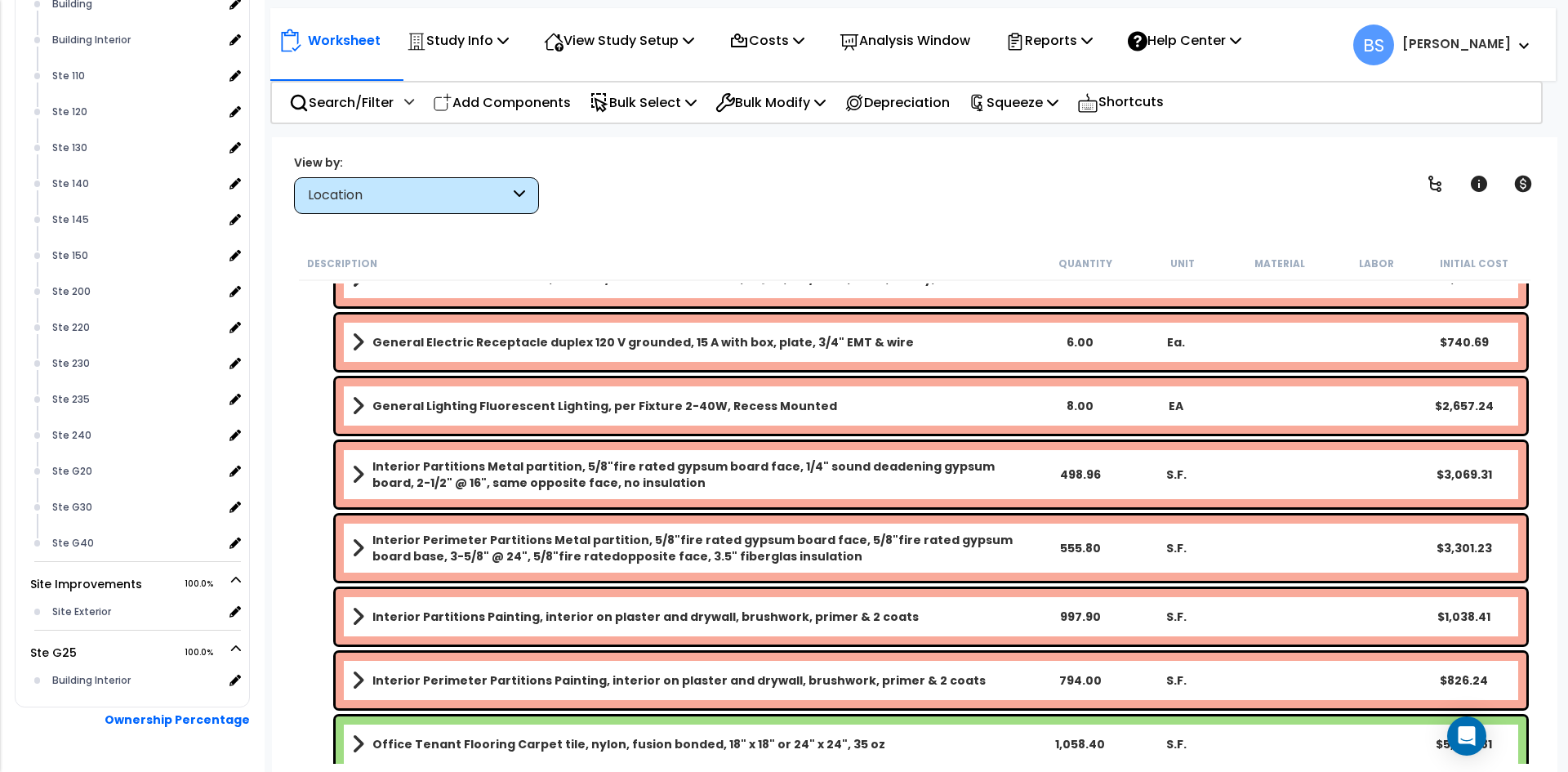
drag, startPoint x: 1079, startPoint y: 675, endPoint x: 1160, endPoint y: 707, distance: 87.1
click at [1079, 675] on div "794.00" at bounding box center [1080, 681] width 92 height 16
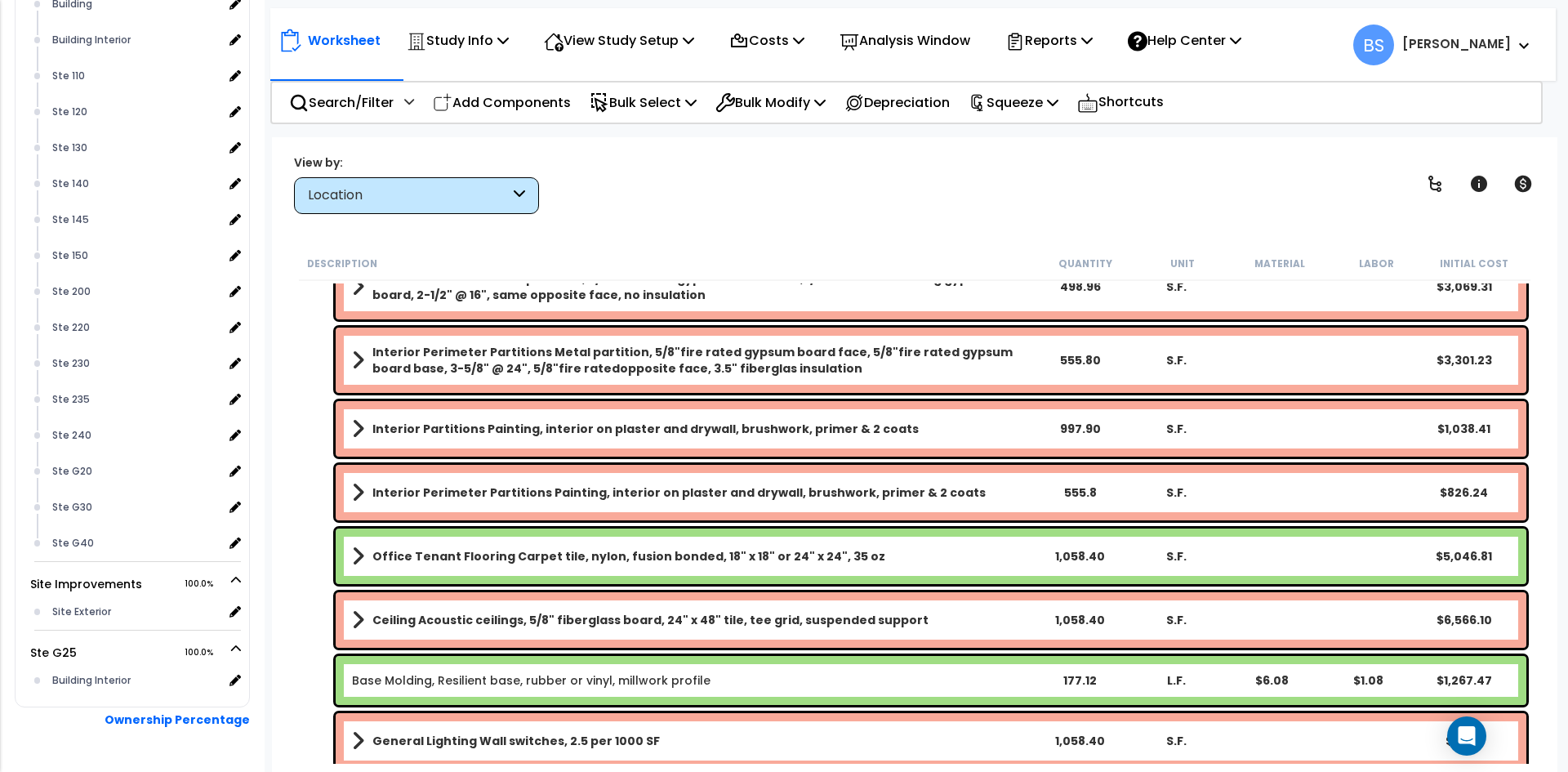
scroll to position [687, 0]
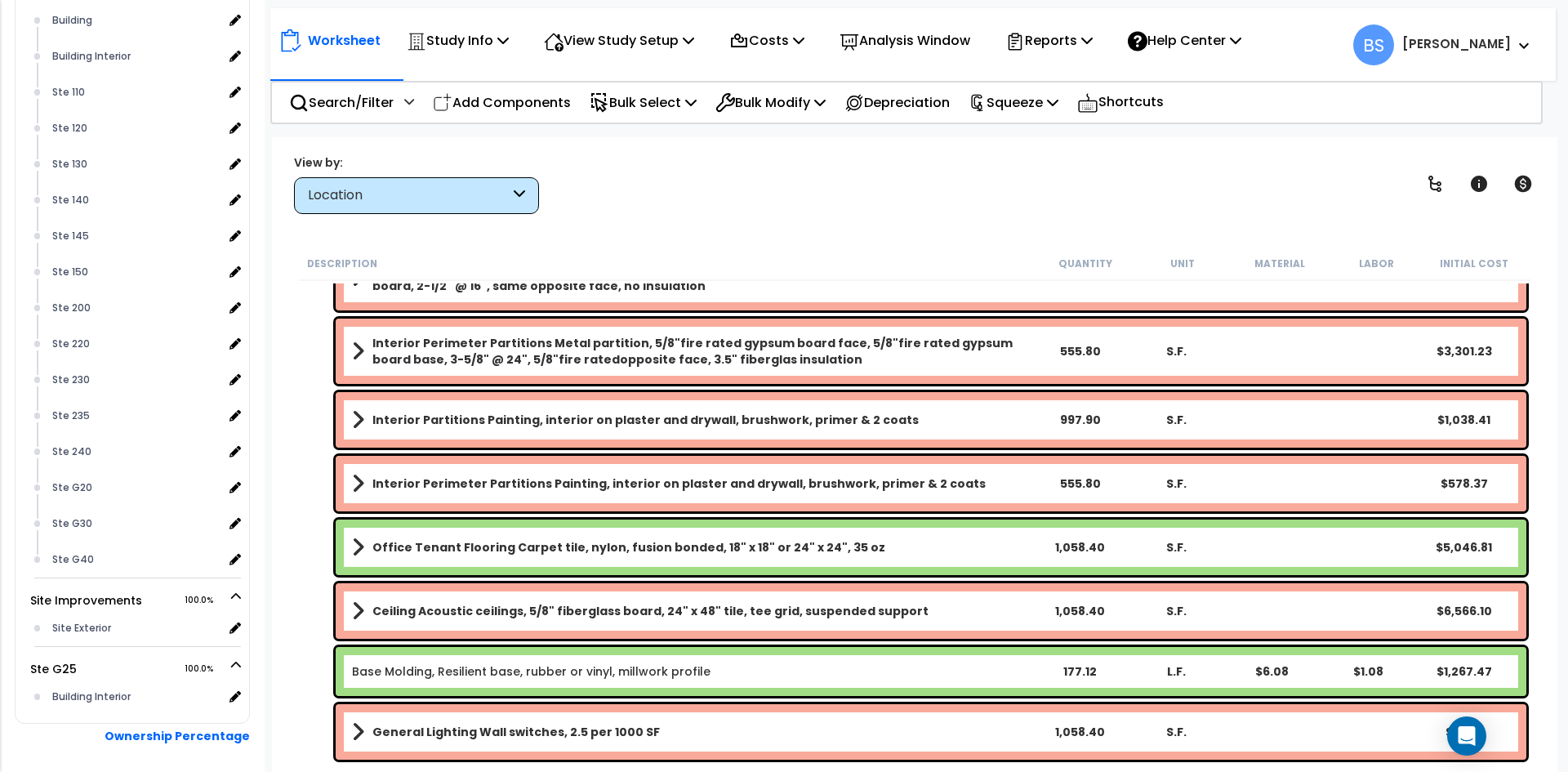
click at [1094, 548] on div "1,058.40" at bounding box center [1080, 547] width 92 height 16
click at [1065, 613] on div "1,058.40" at bounding box center [1080, 611] width 92 height 16
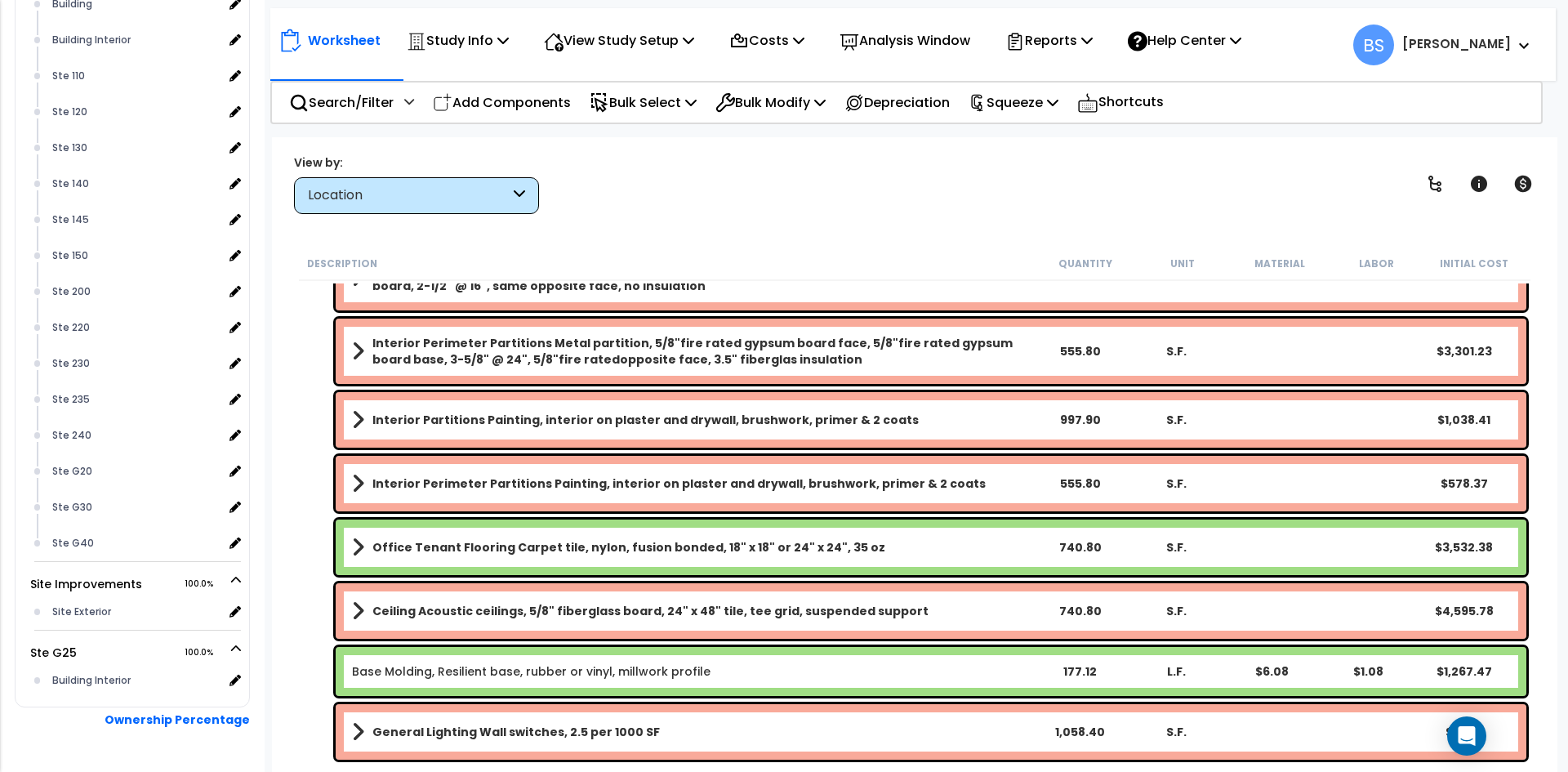
drag, startPoint x: 1070, startPoint y: 672, endPoint x: 1120, endPoint y: 672, distance: 50.0
click at [1070, 672] on div "177.12" at bounding box center [1080, 672] width 92 height 16
click at [1073, 732] on div "1,058.40" at bounding box center [1080, 732] width 92 height 16
click at [316, 535] on div "Office Tenant Flooring Carpet tile, nylon, fusion bonded, 18" x 18" or 24" x 24…" at bounding box center [914, 548] width 1232 height 64
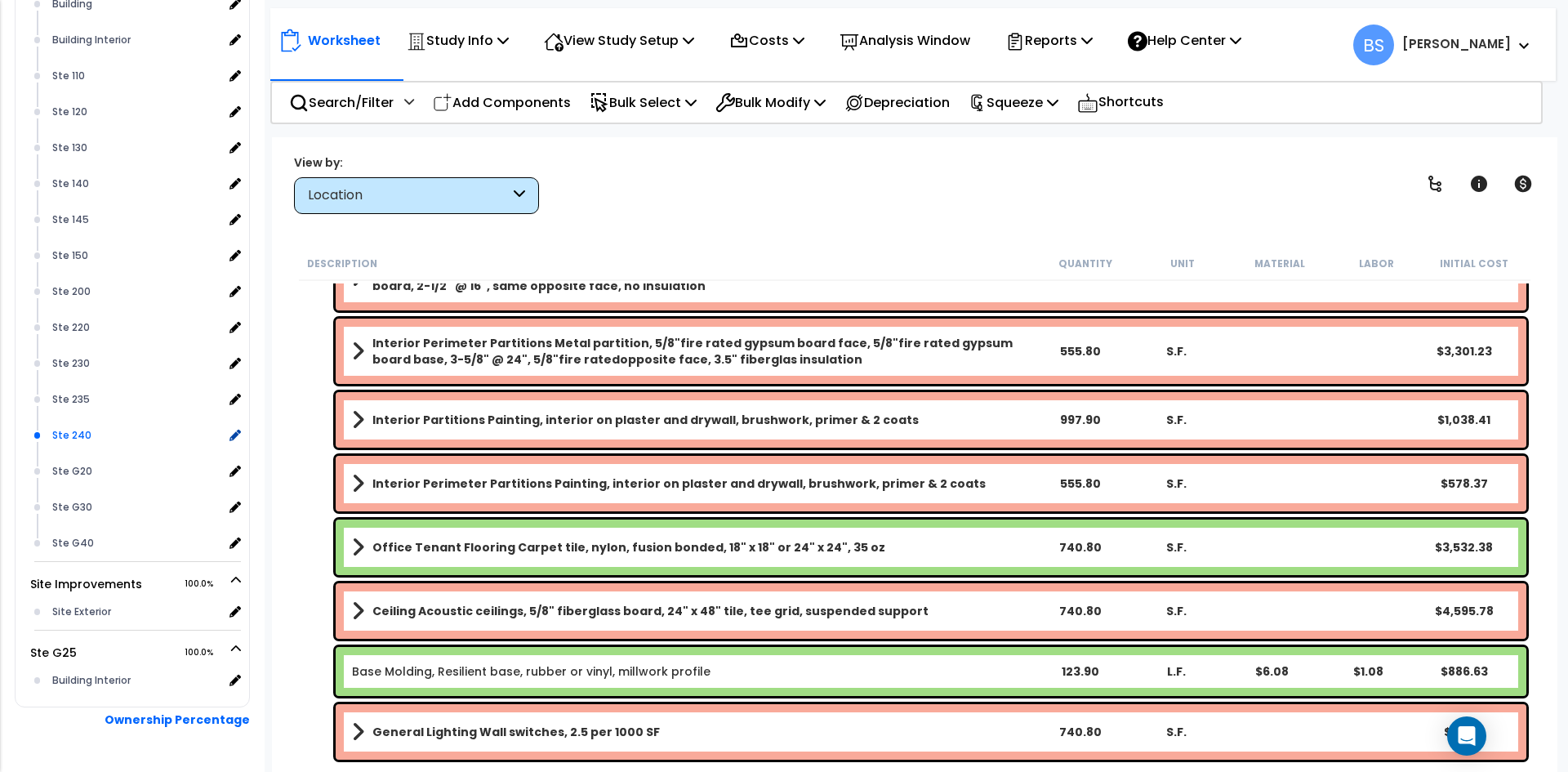
click at [87, 445] on div "Ste 240" at bounding box center [135, 436] width 175 height 20
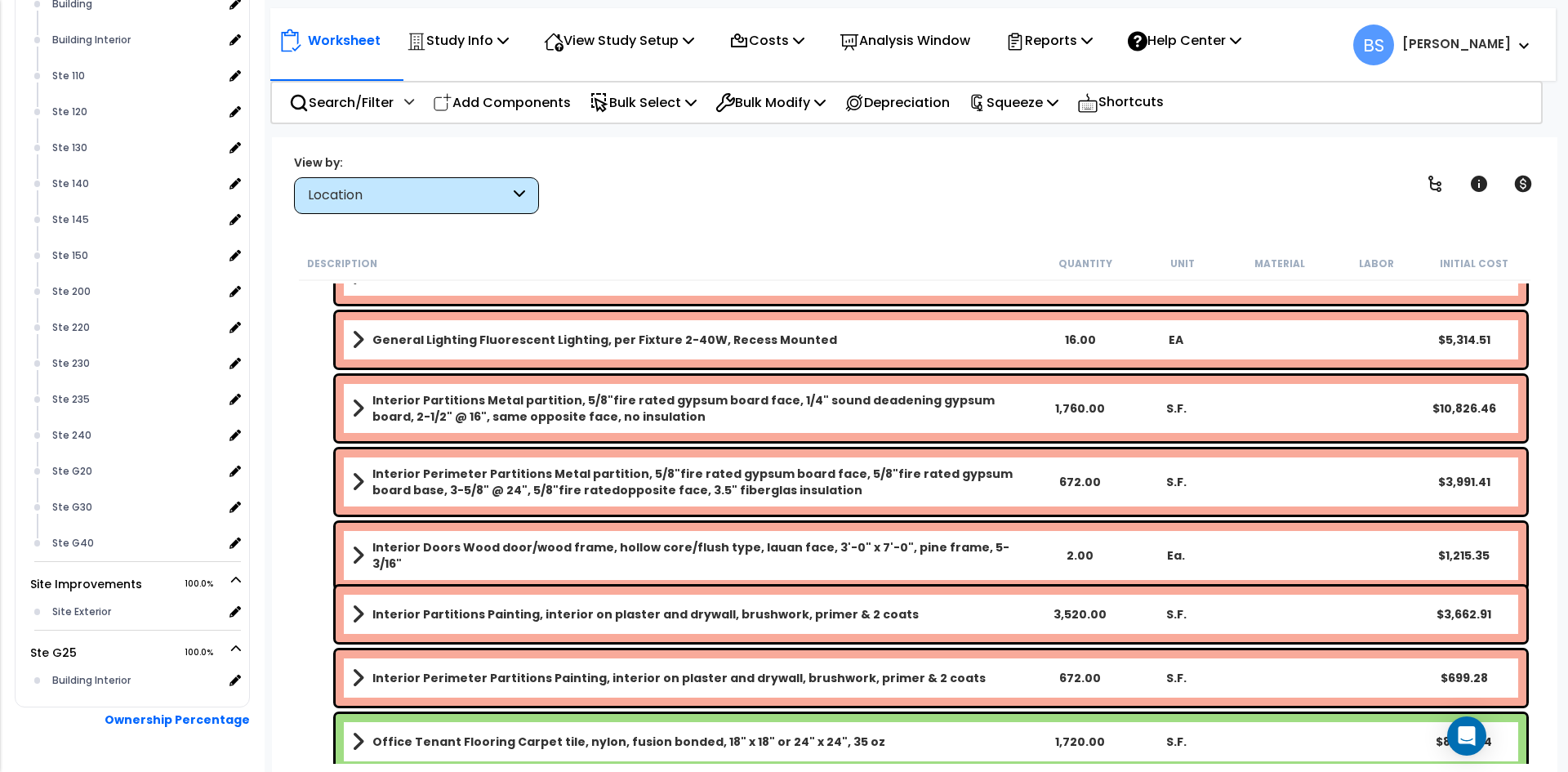
scroll to position [1260, 0]
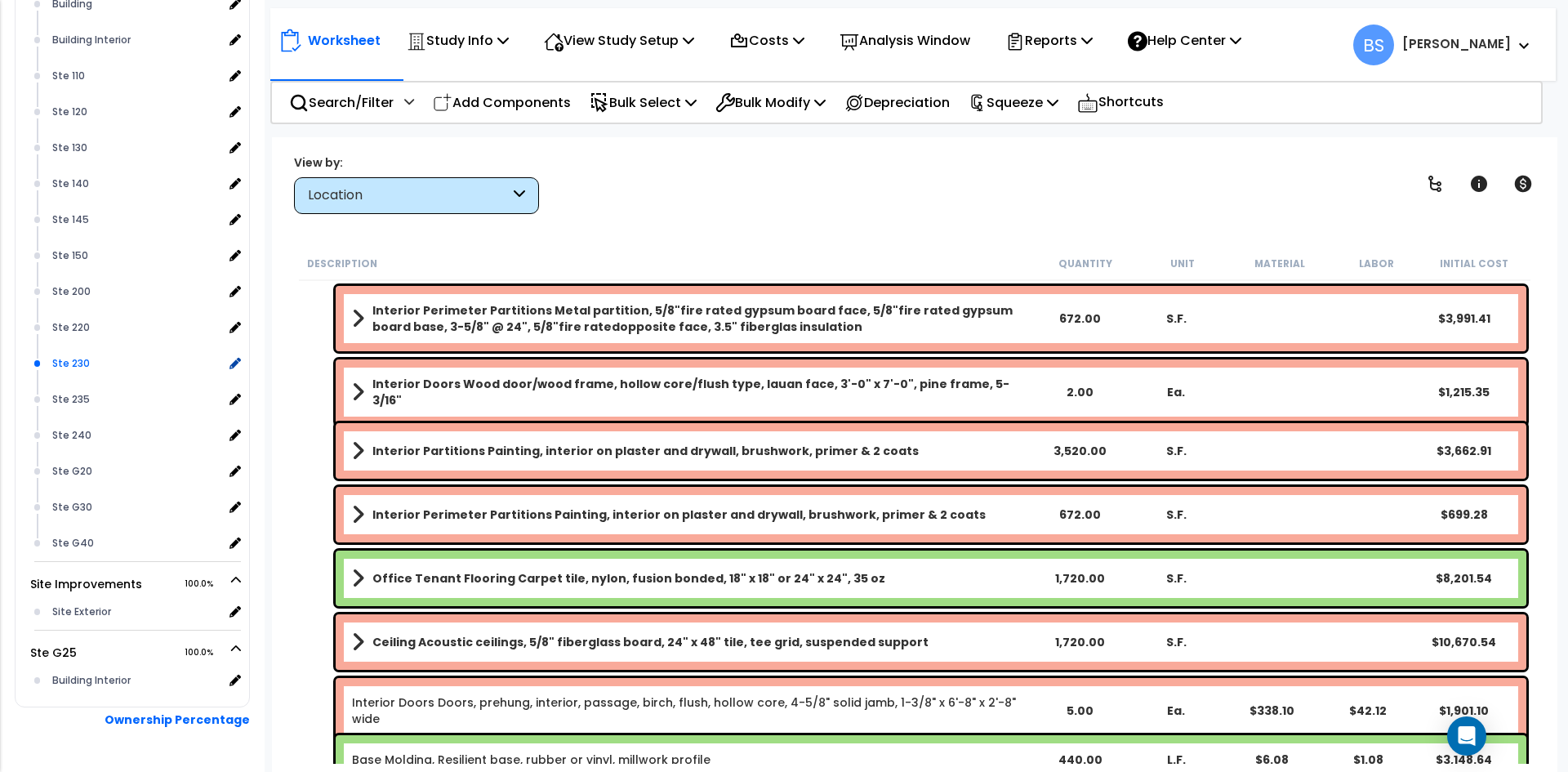
click at [83, 374] on div "Ste 230" at bounding box center [135, 364] width 175 height 20
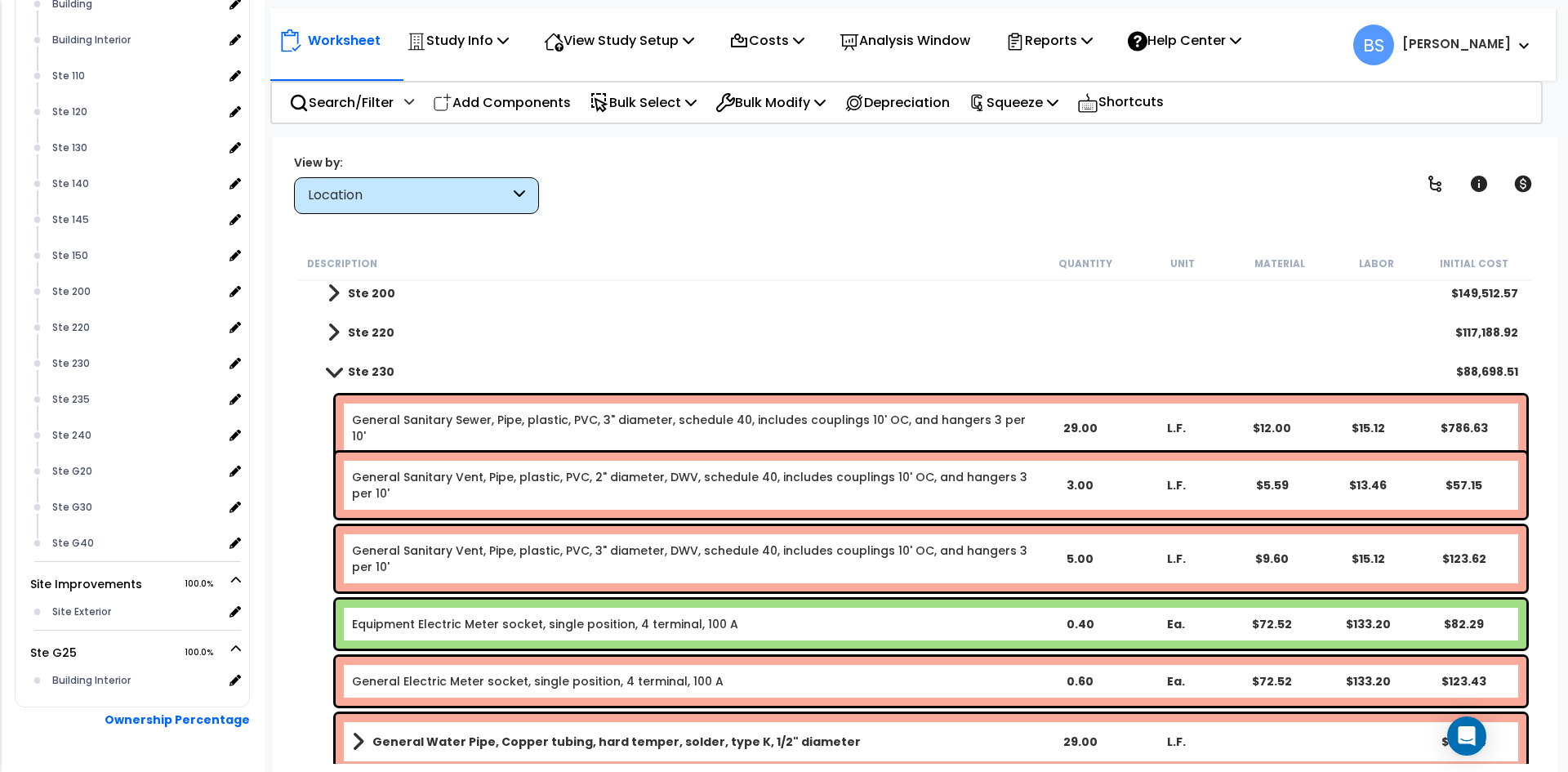
click at [352, 365] on b "Ste 230" at bounding box center [371, 372] width 47 height 16
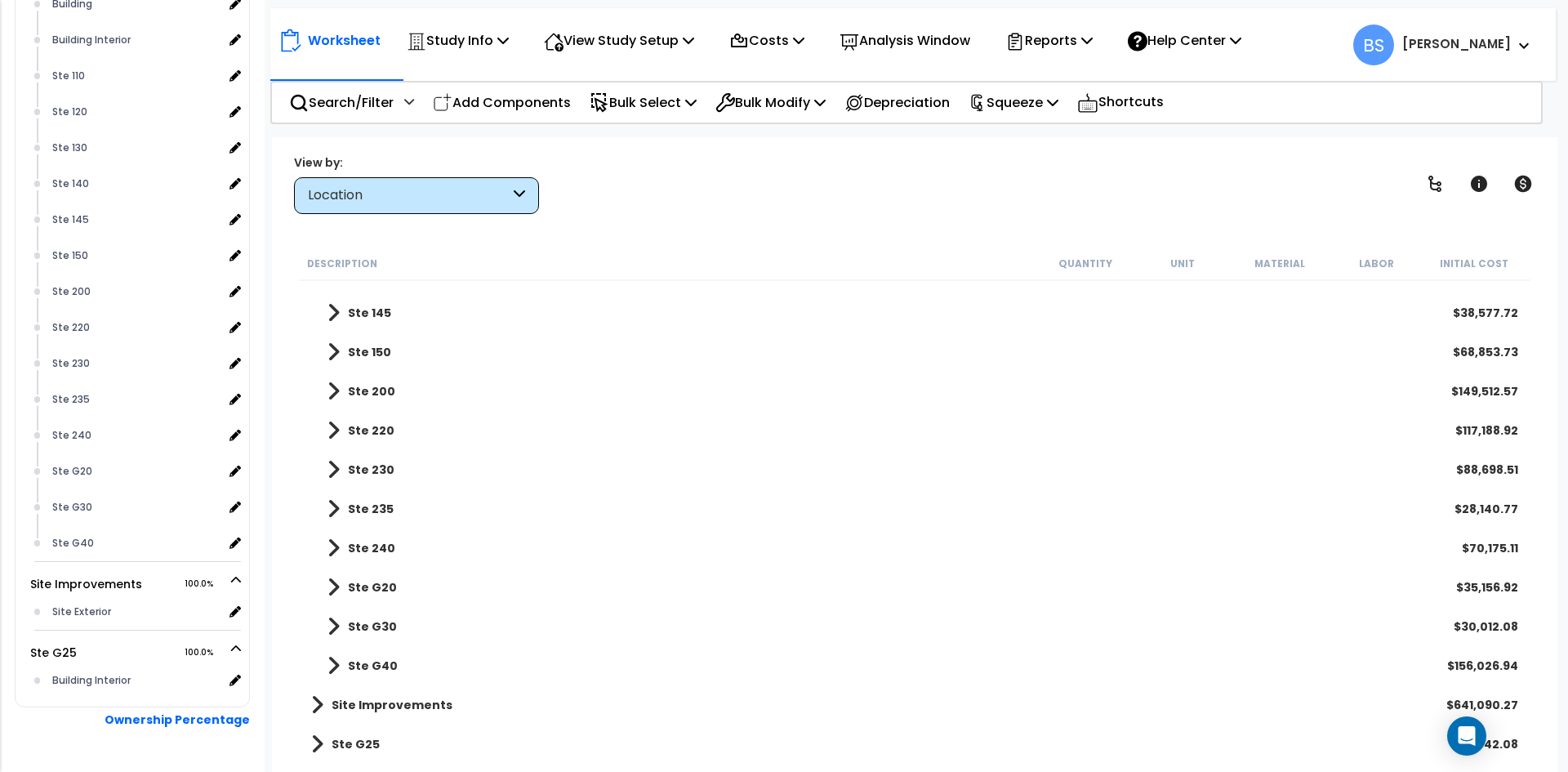
click at [359, 504] on b "Ste 235" at bounding box center [371, 509] width 46 height 16
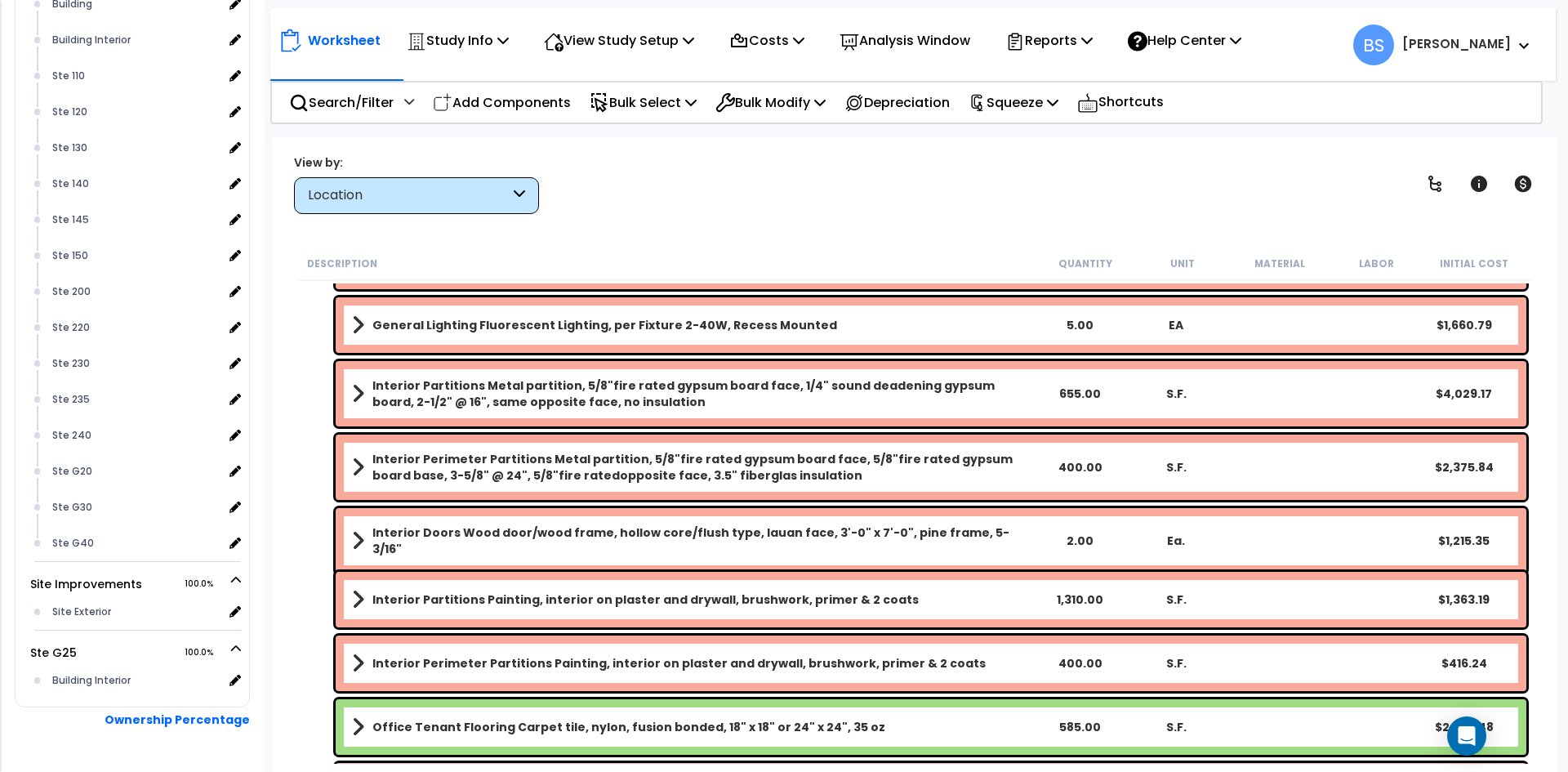
scroll to position [1080, 0]
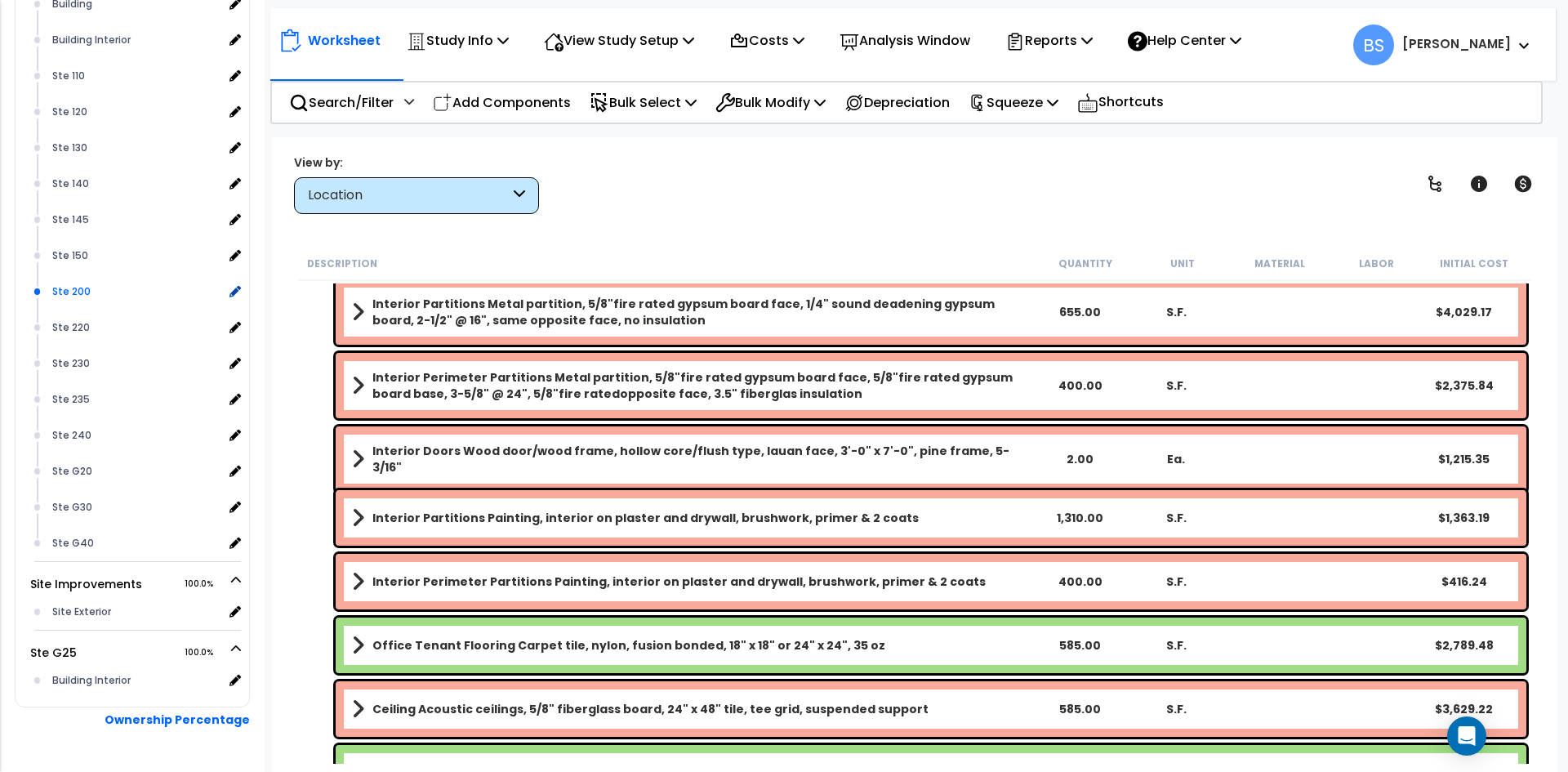
click at [80, 302] on div "Ste 200" at bounding box center [135, 292] width 175 height 20
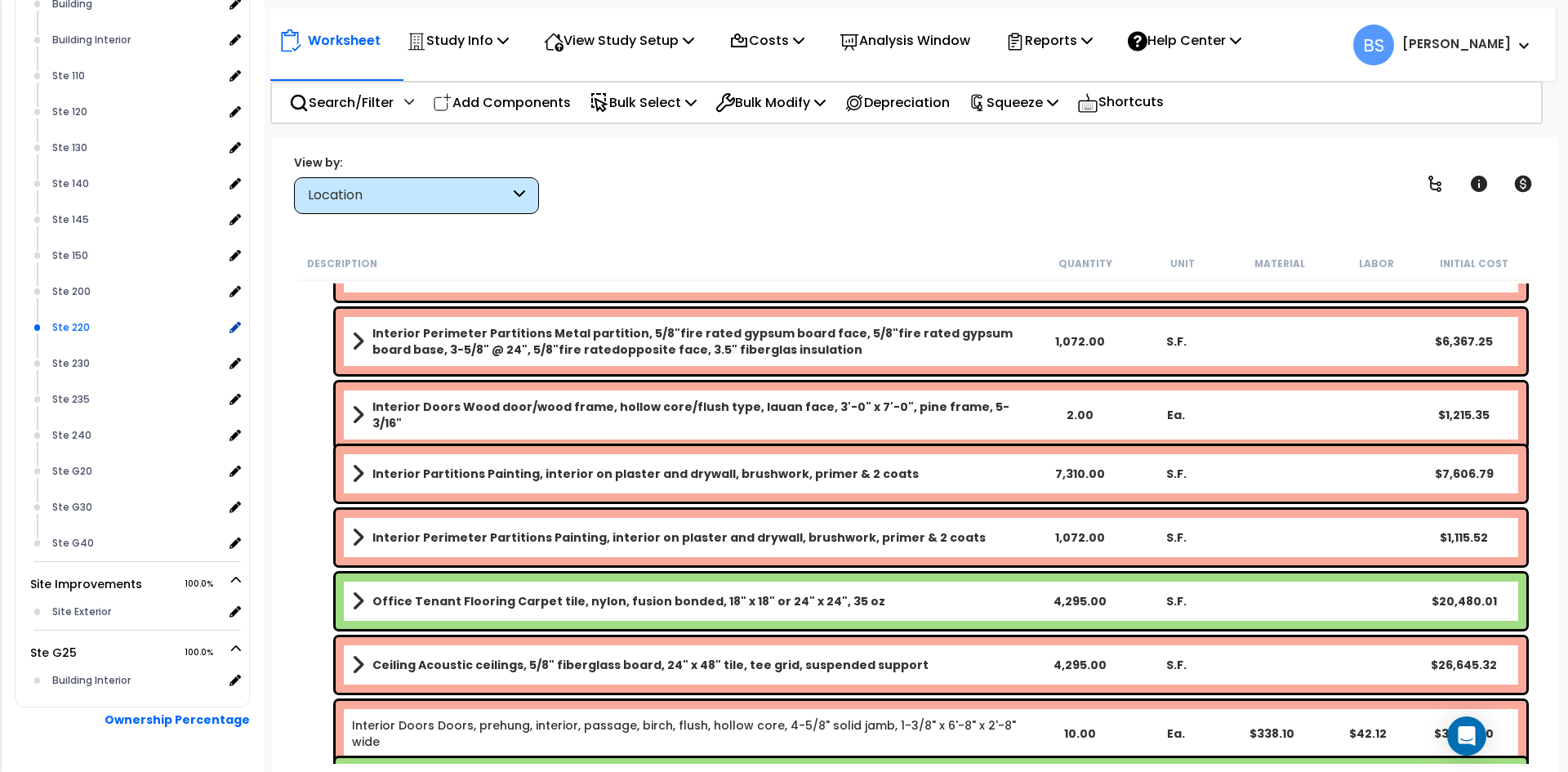
click at [69, 338] on div "Ste 220" at bounding box center [135, 328] width 175 height 20
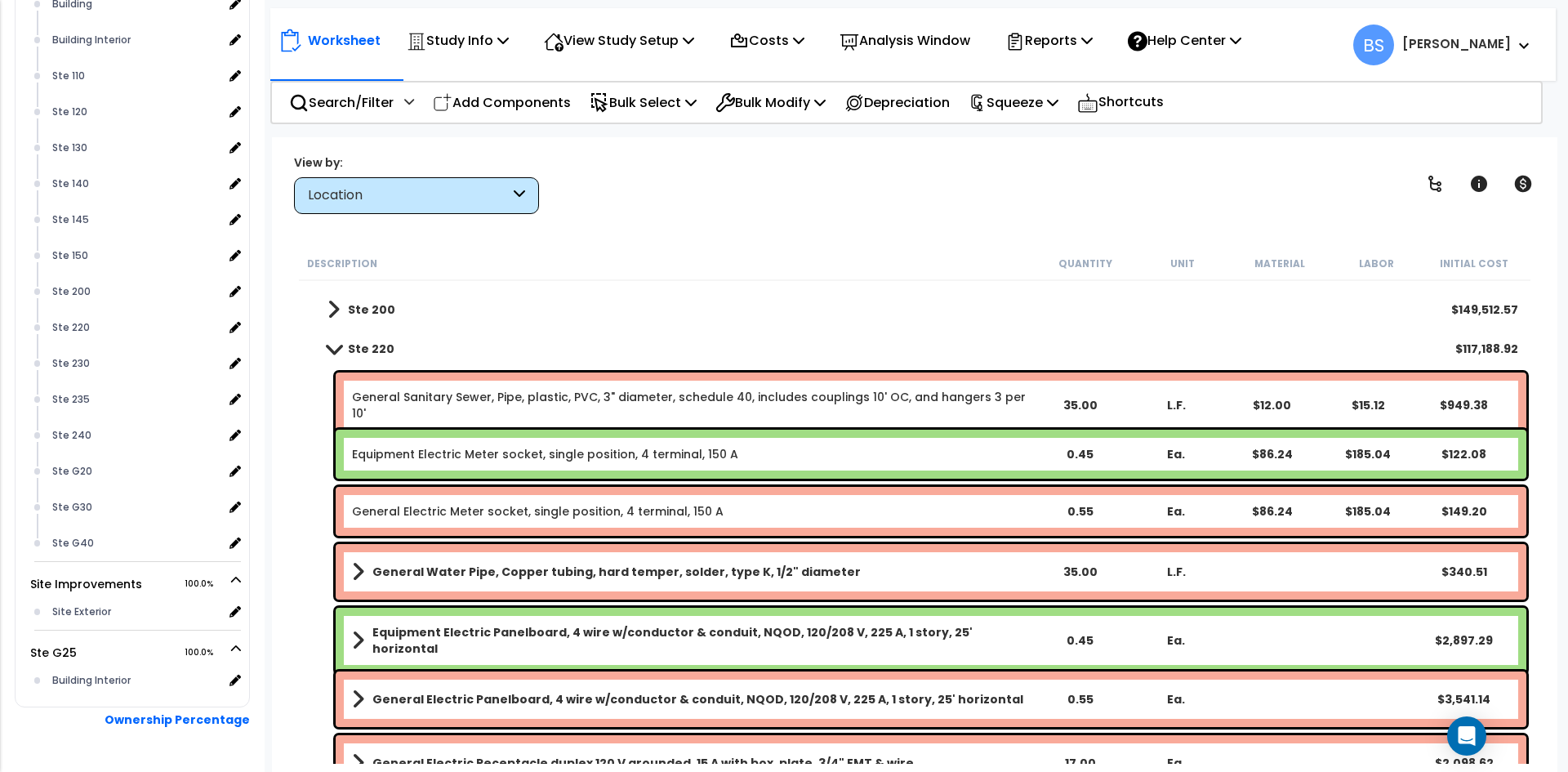
scroll to position [262, 0]
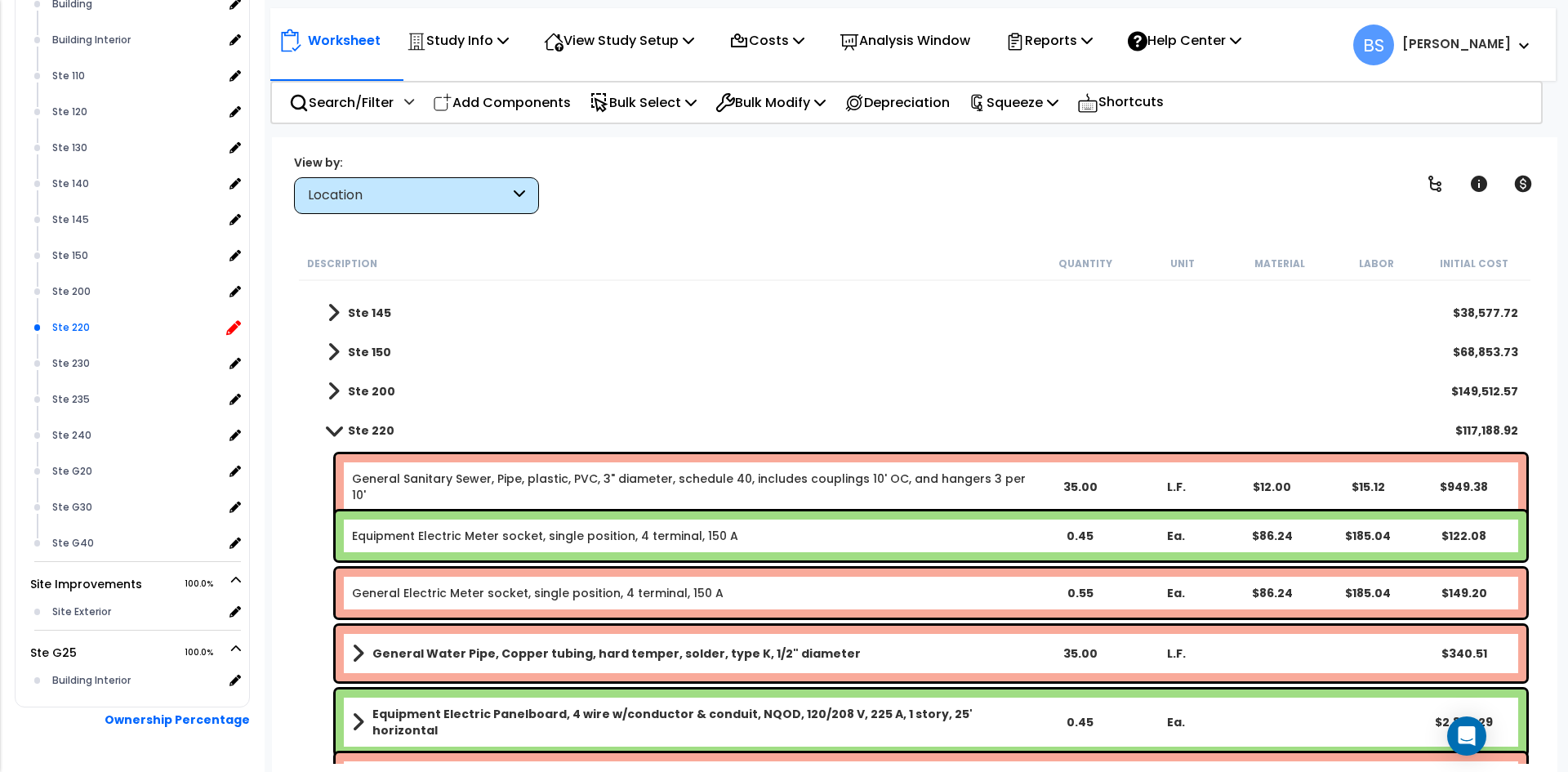
click at [241, 335] on icon at bounding box center [233, 327] width 15 height 15
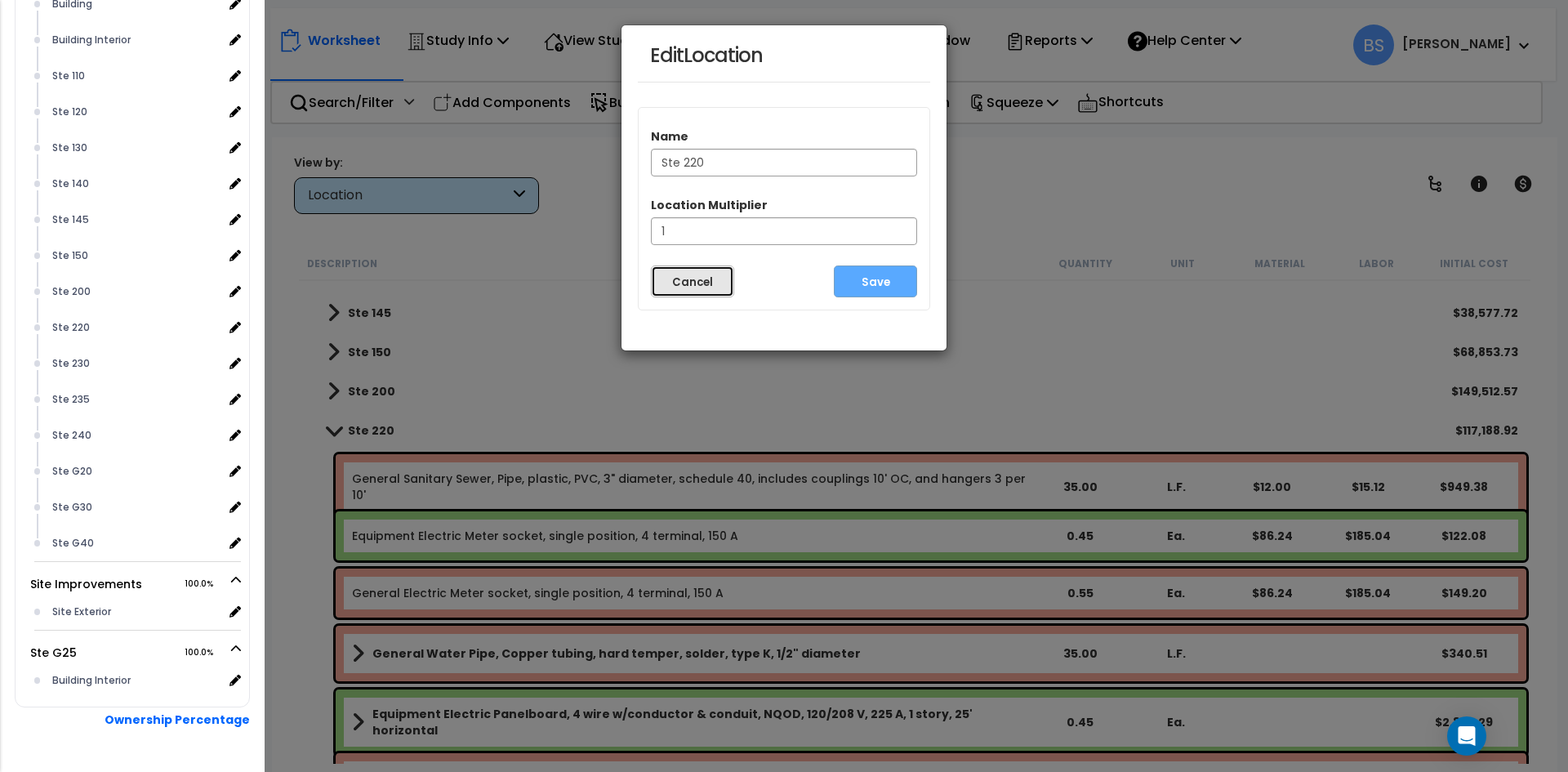
click at [687, 285] on button "Cancel" at bounding box center [692, 282] width 83 height 32
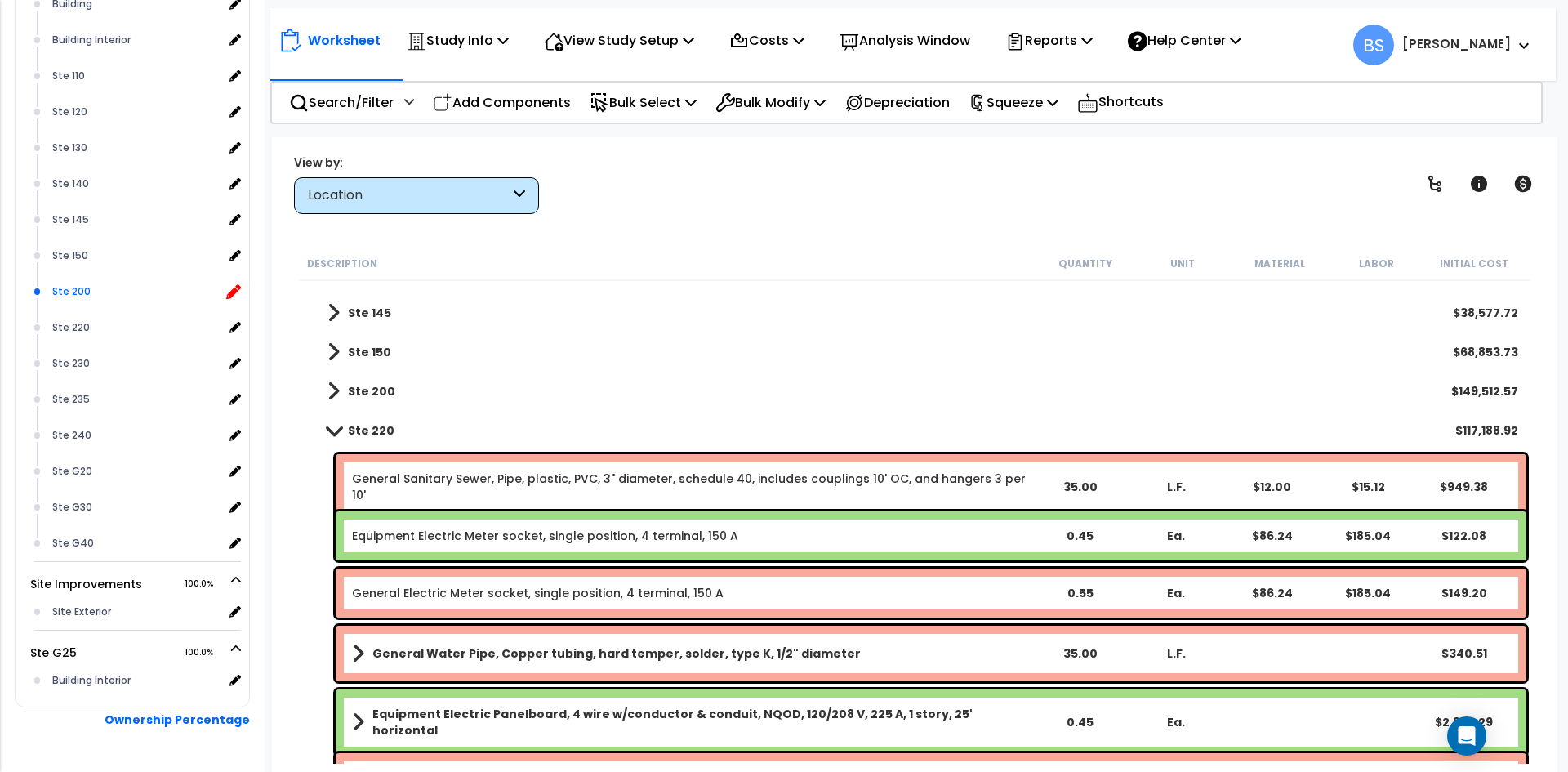
click at [236, 299] on icon at bounding box center [233, 291] width 15 height 15
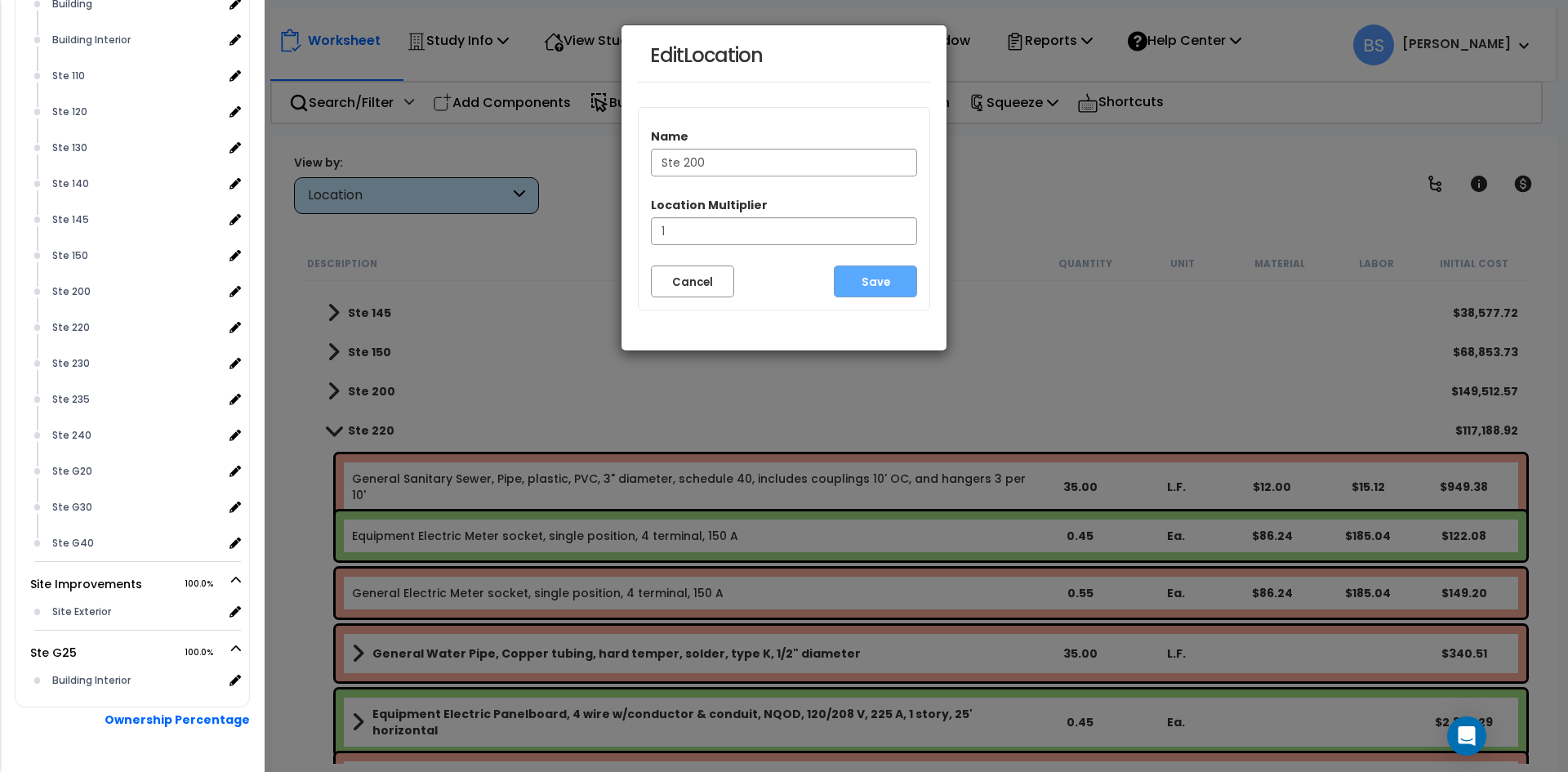
click at [723, 161] on input "Ste 200" at bounding box center [784, 163] width 266 height 28
type input "Ste 200-215"
click at [880, 284] on button "Save" at bounding box center [875, 282] width 83 height 32
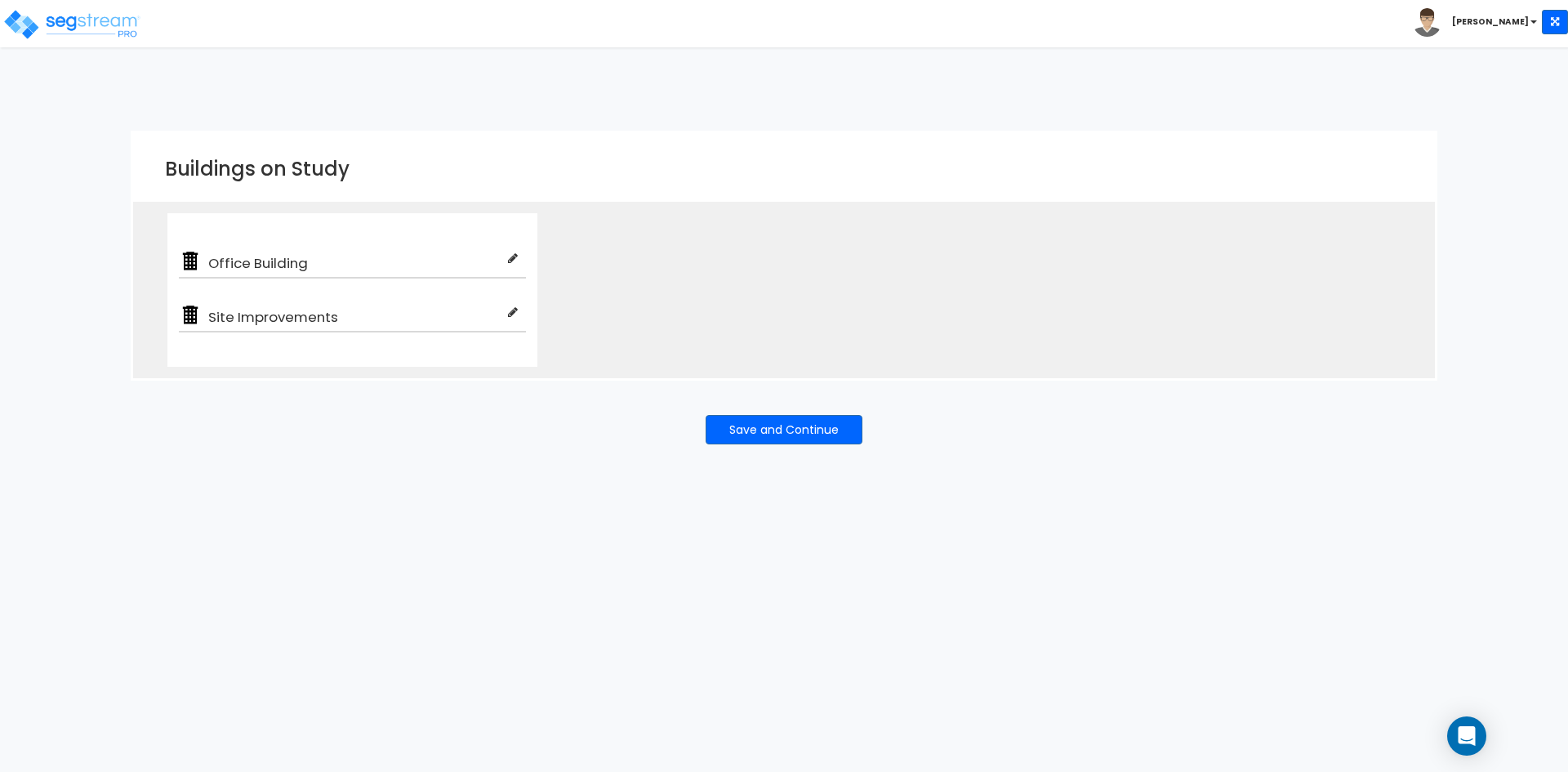
click at [283, 479] on html "Toggle navigation [PERSON_NAME] x" at bounding box center [784, 239] width 1568 height 479
click at [338, 434] on div "Save and Continue" at bounding box center [784, 430] width 1307 height 98
click at [766, 437] on button "Save and Continue" at bounding box center [784, 429] width 157 height 29
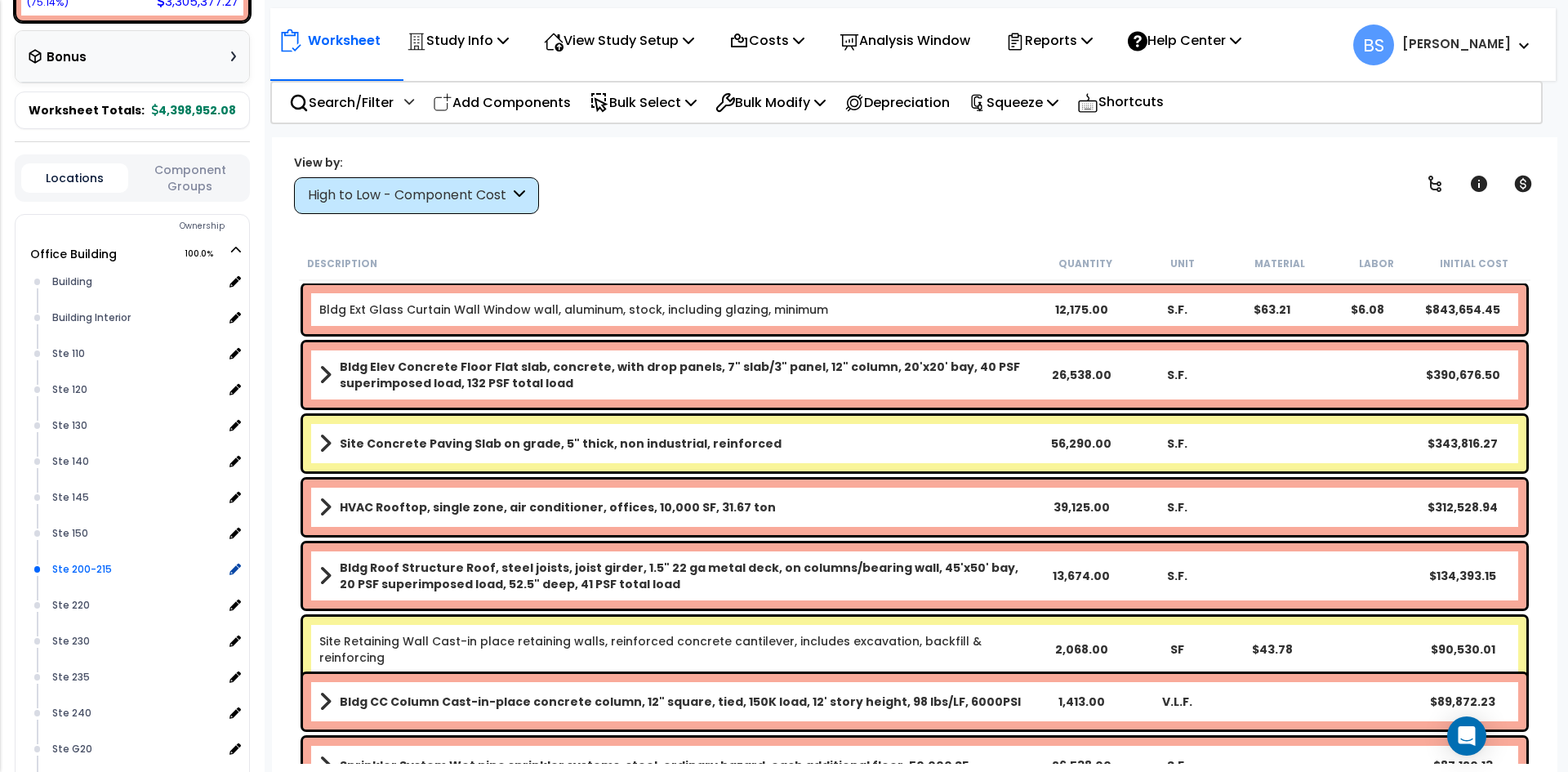
scroll to position [490, 0]
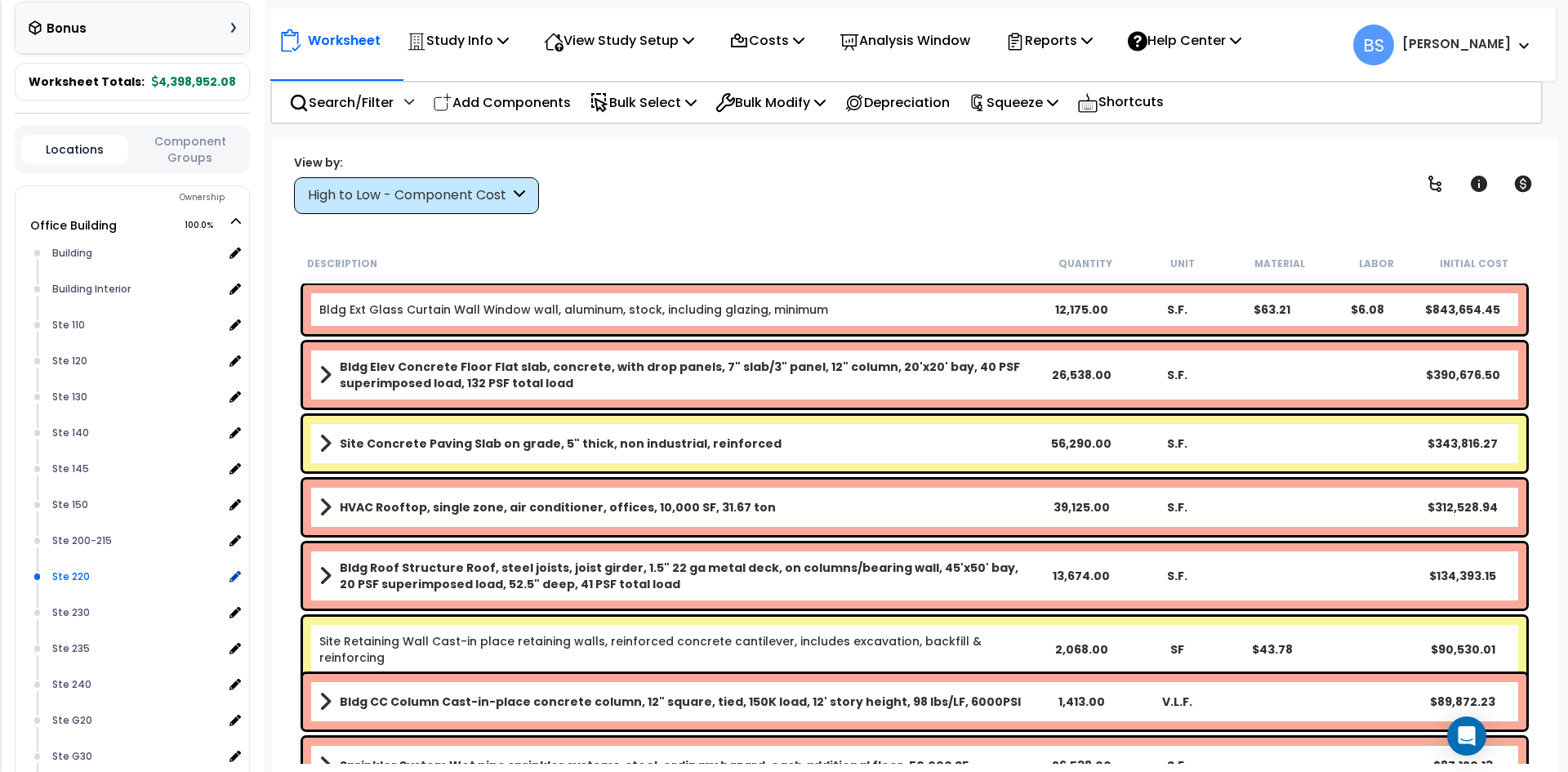
click at [74, 587] on div "Ste 220" at bounding box center [135, 577] width 175 height 20
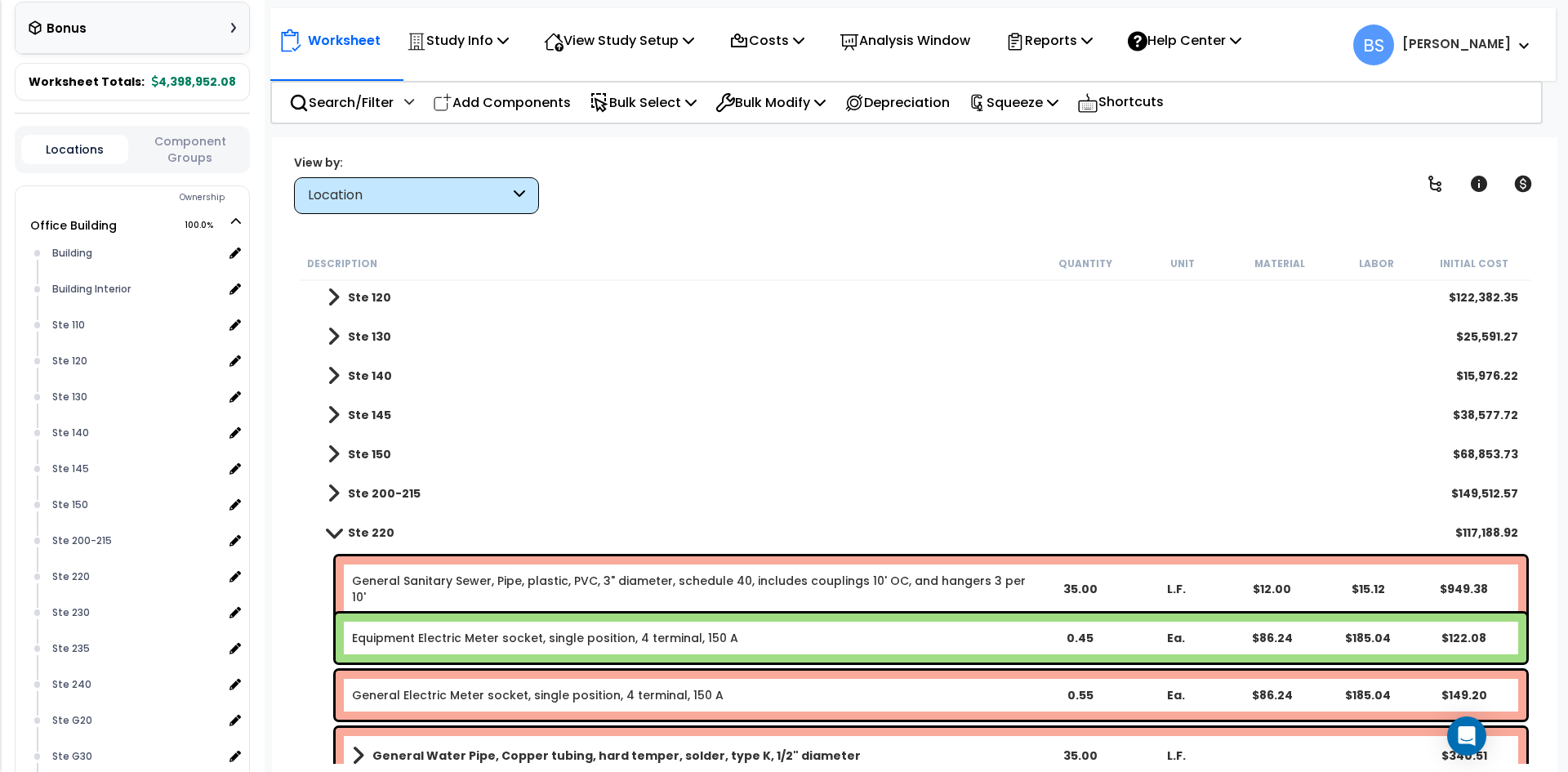
scroll to position [163, 0]
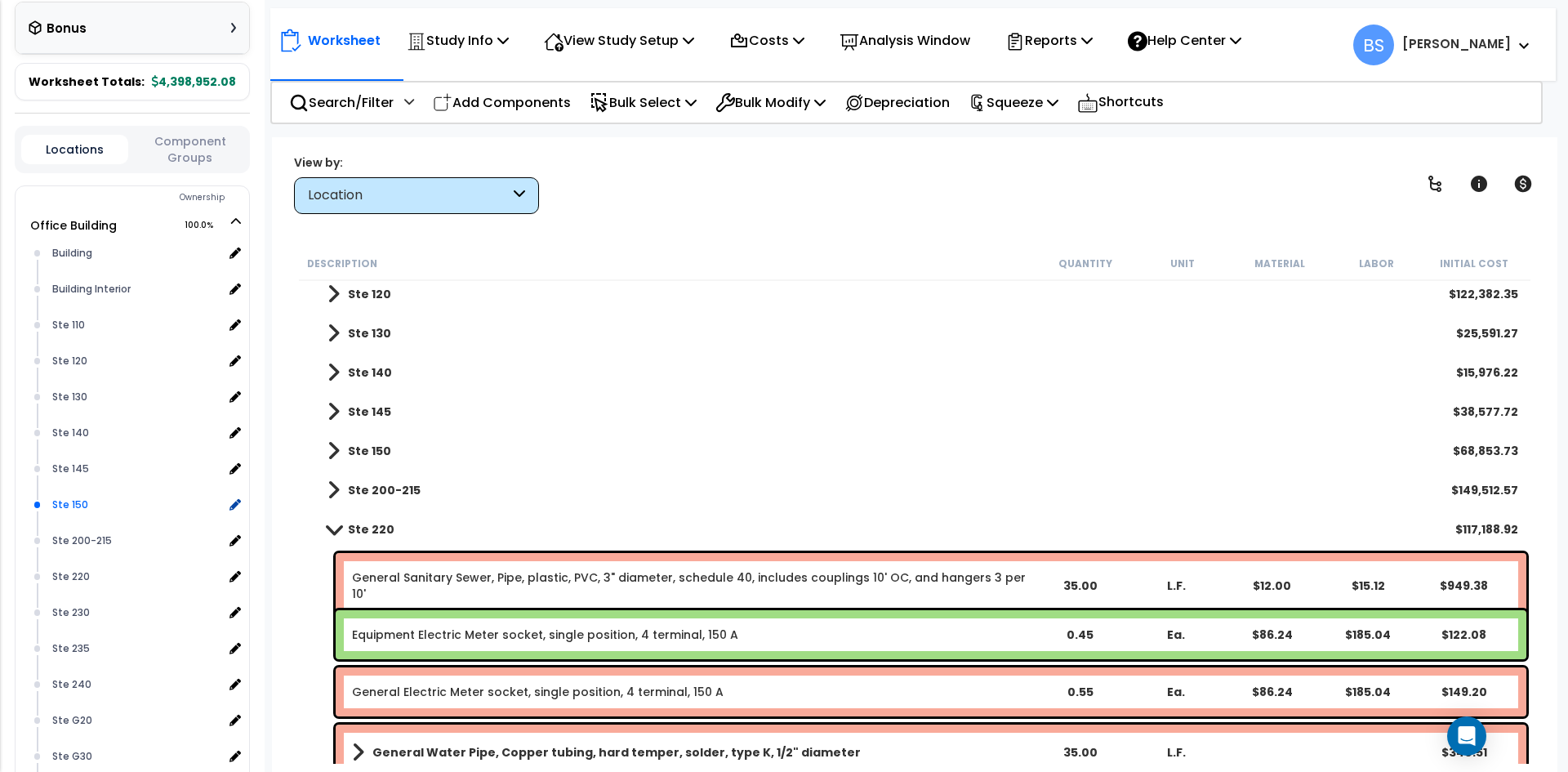
click at [84, 515] on div "Ste 150" at bounding box center [135, 505] width 175 height 20
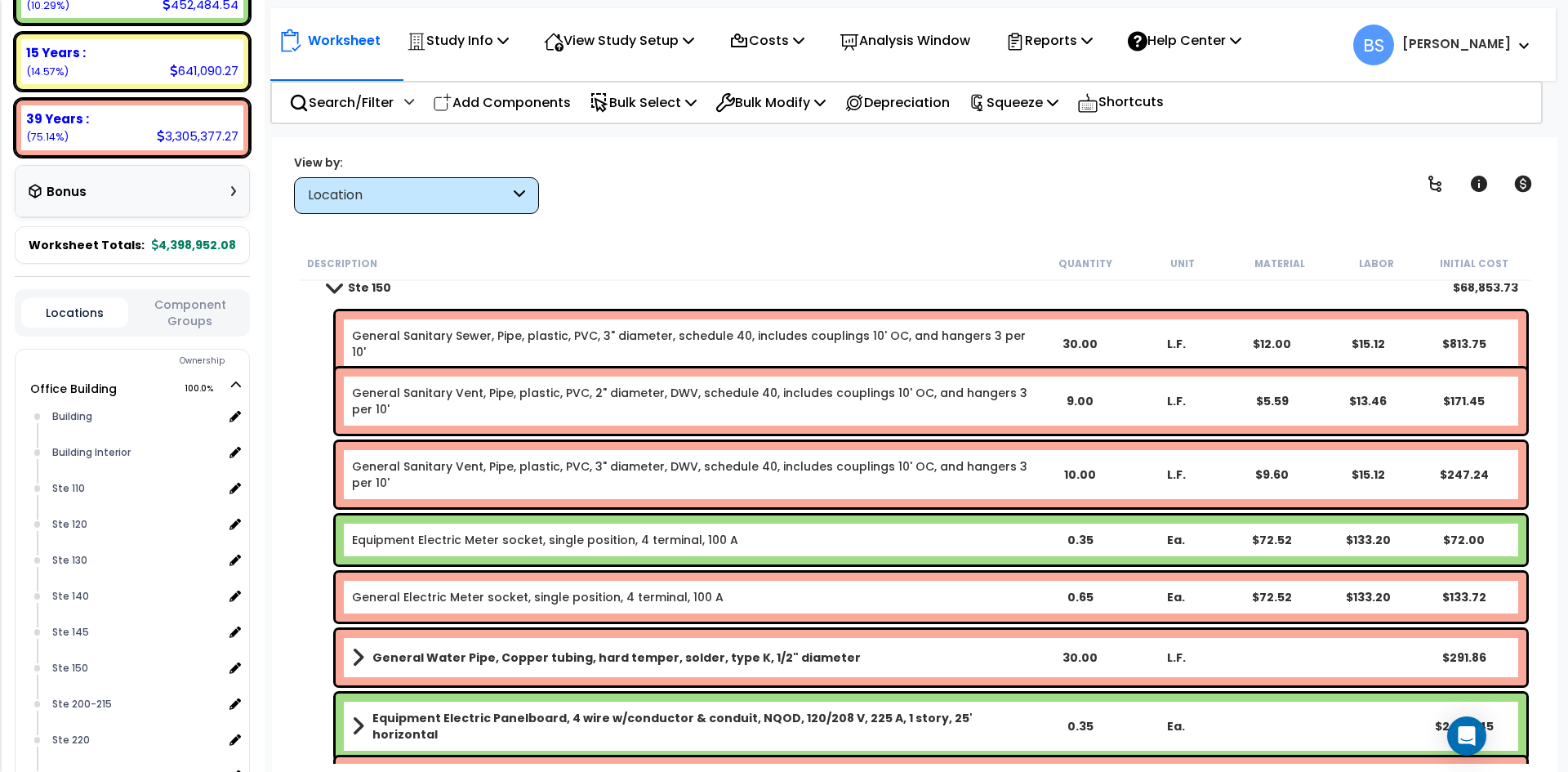
scroll to position [0, 0]
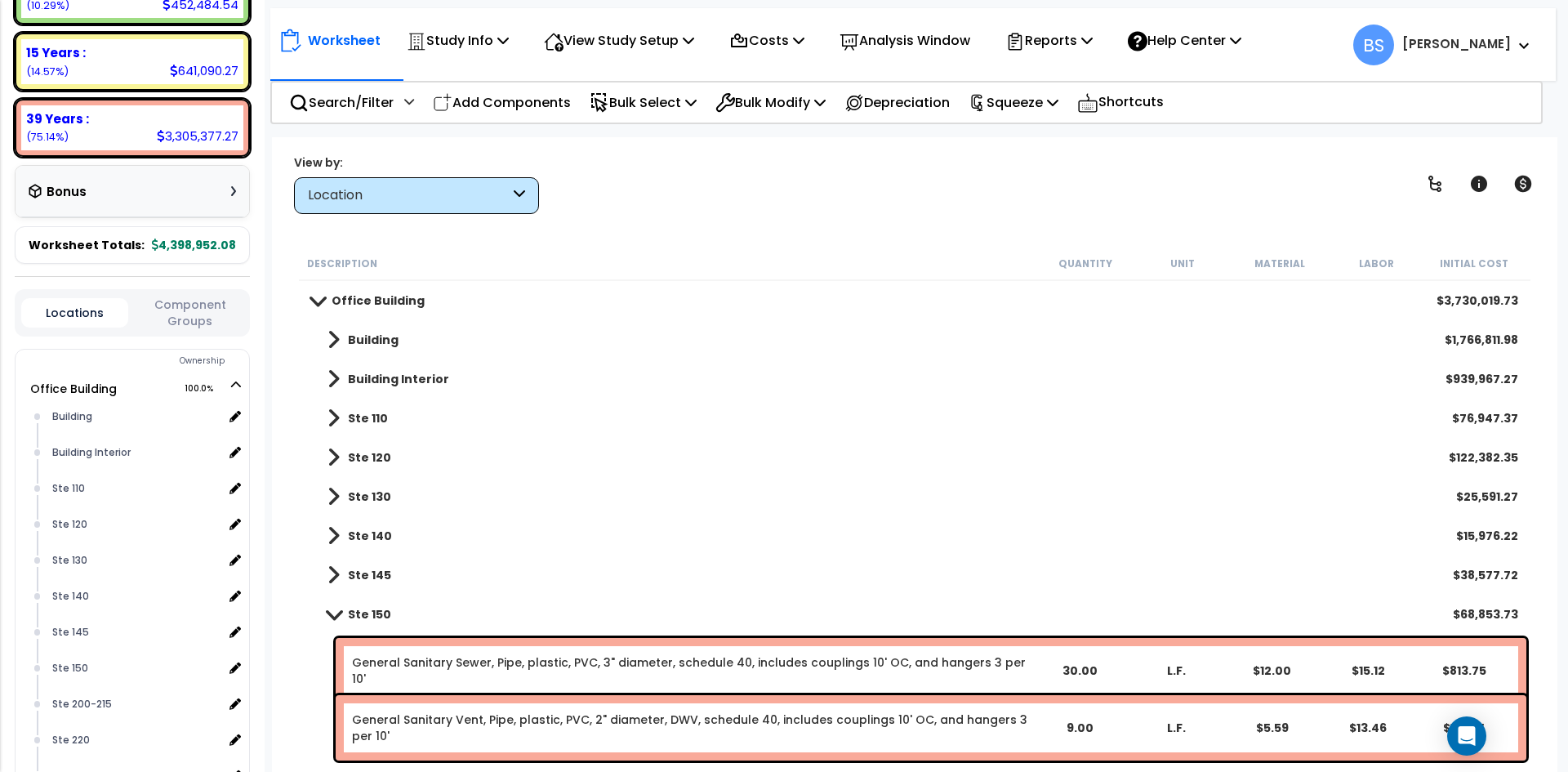
click at [369, 614] on b "Ste 150" at bounding box center [369, 614] width 43 height 16
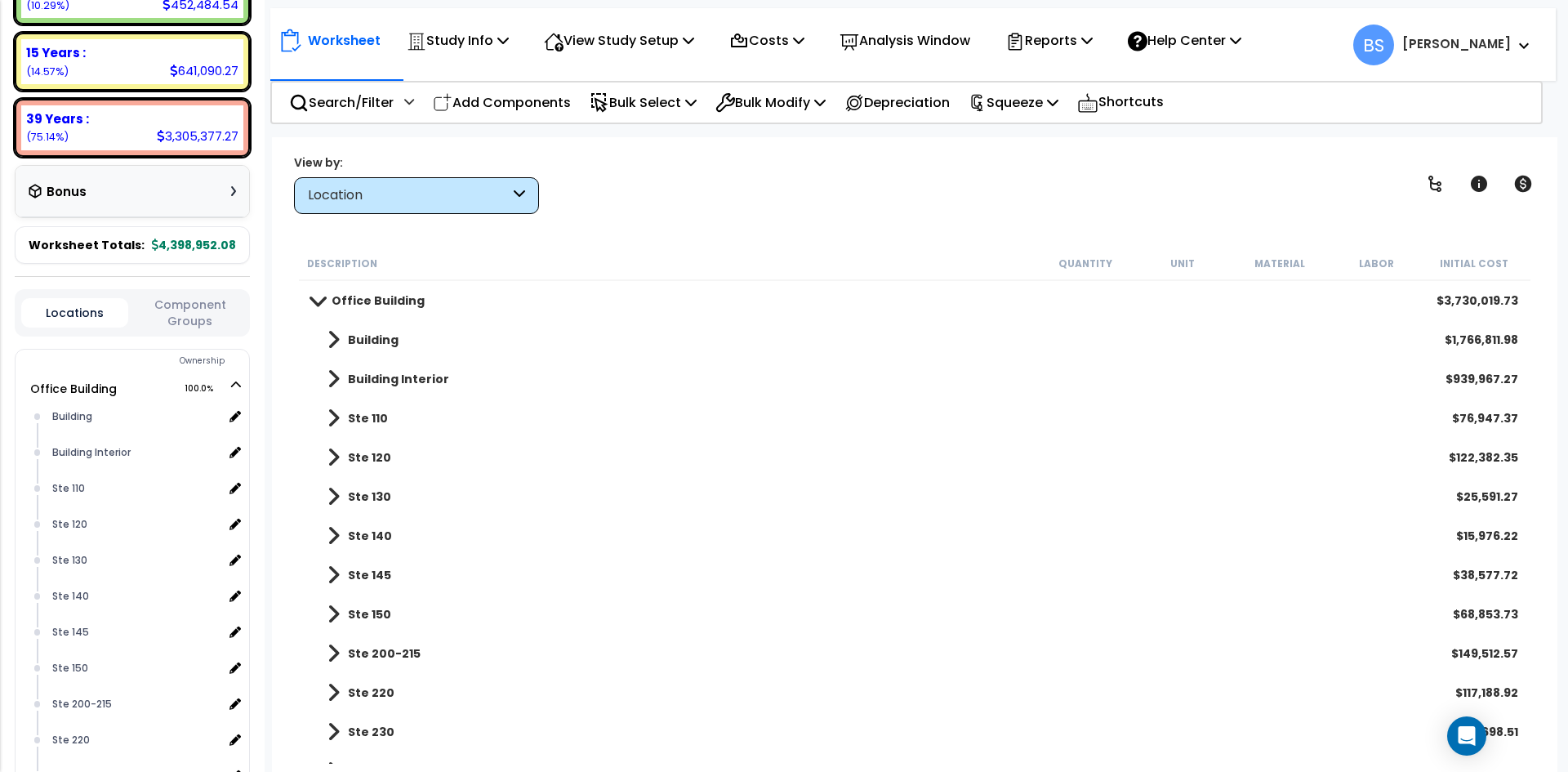
click at [370, 571] on b "Ste 145" at bounding box center [369, 575] width 43 height 16
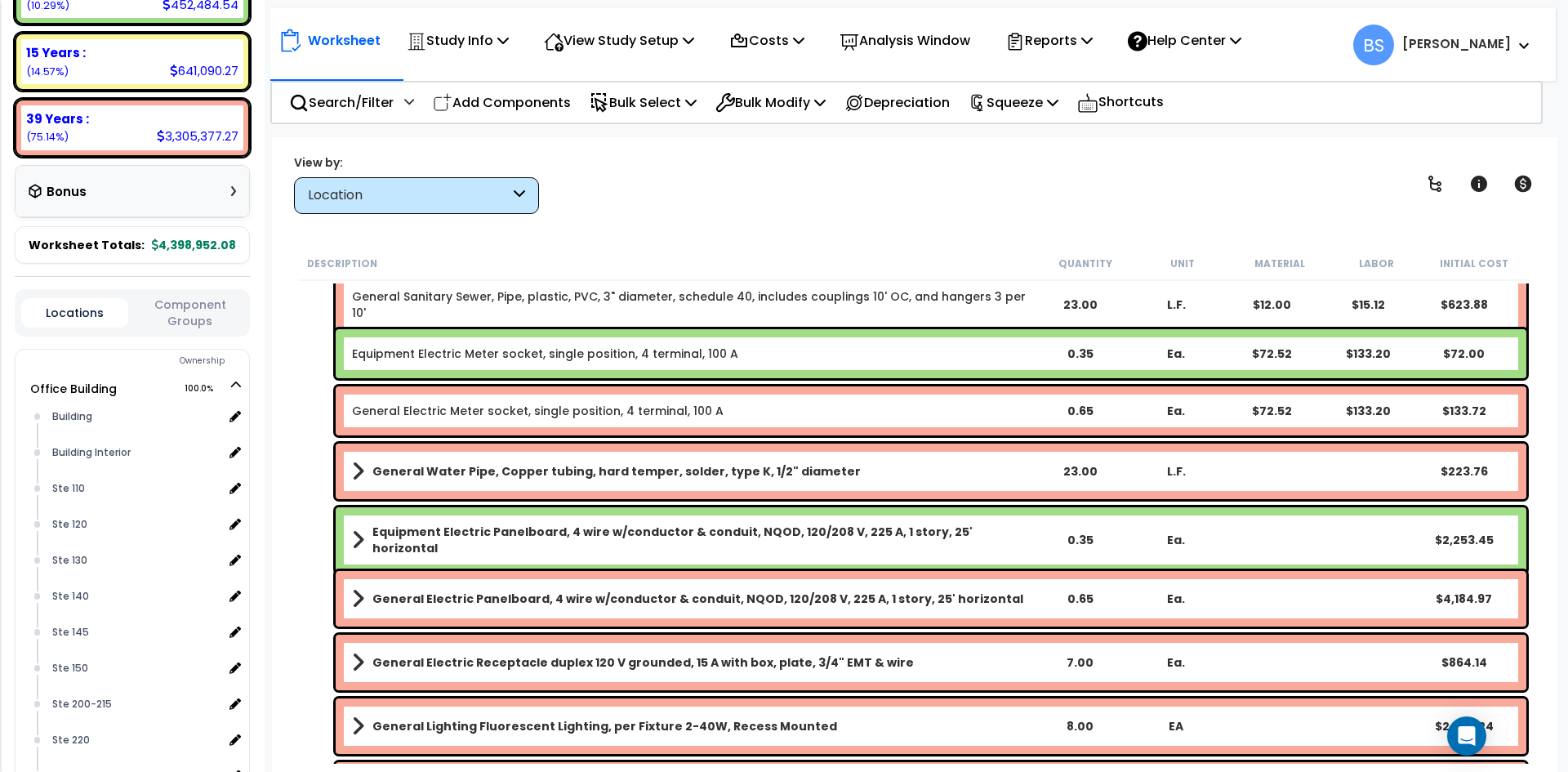
scroll to position [82, 0]
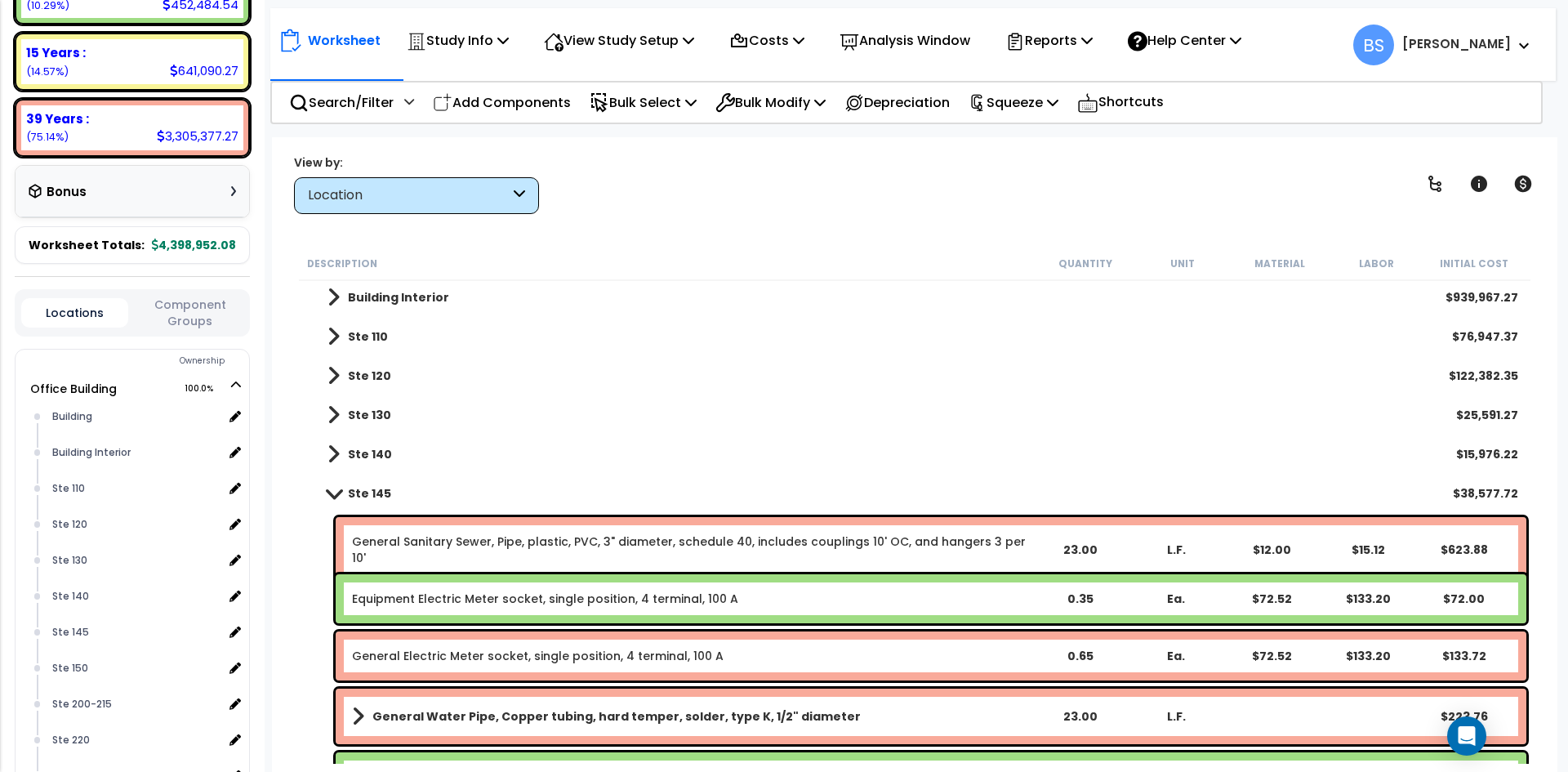
click at [368, 489] on b "Ste 145" at bounding box center [369, 493] width 43 height 16
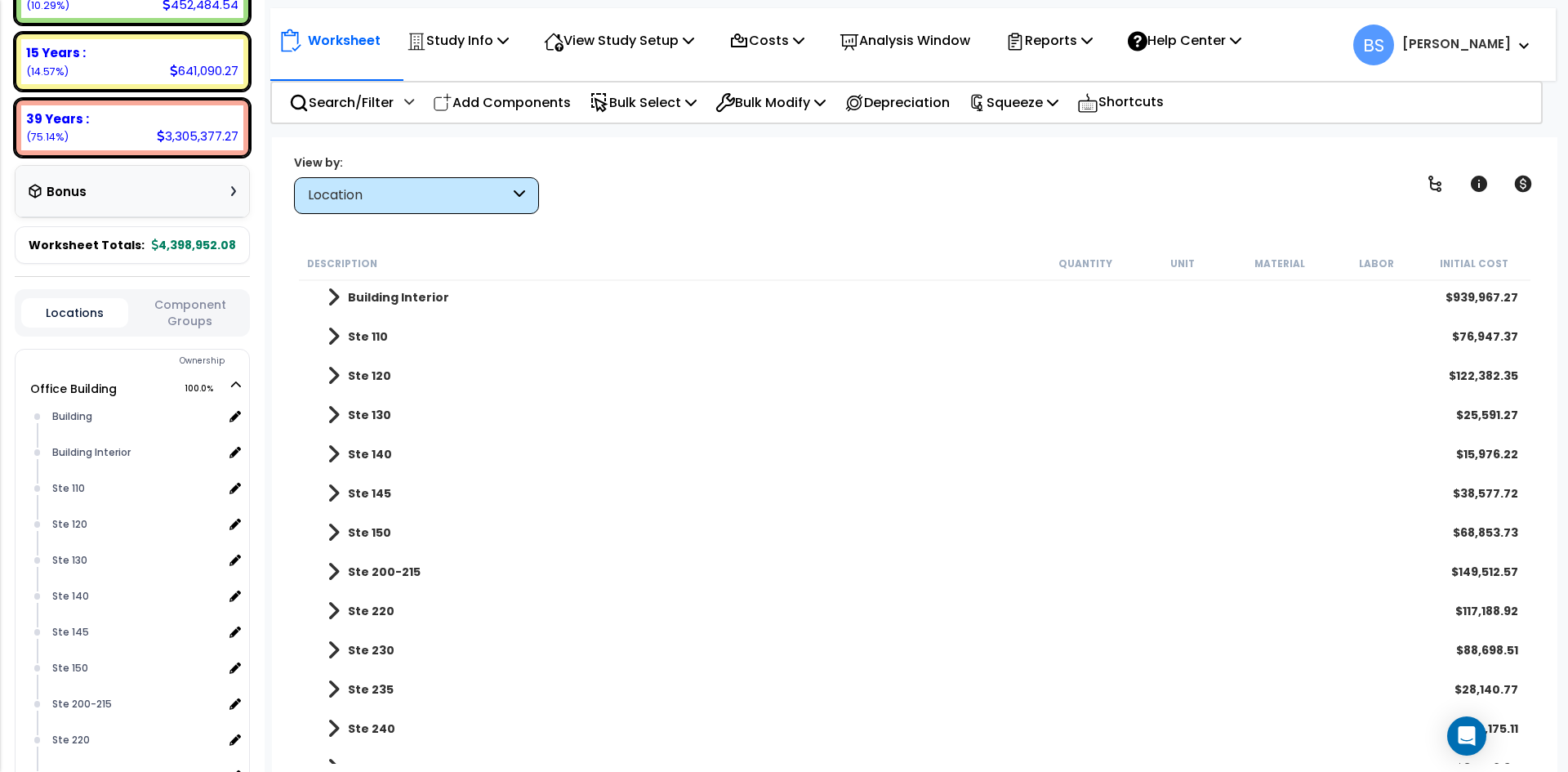
click at [374, 455] on b "Ste 140" at bounding box center [370, 454] width 44 height 16
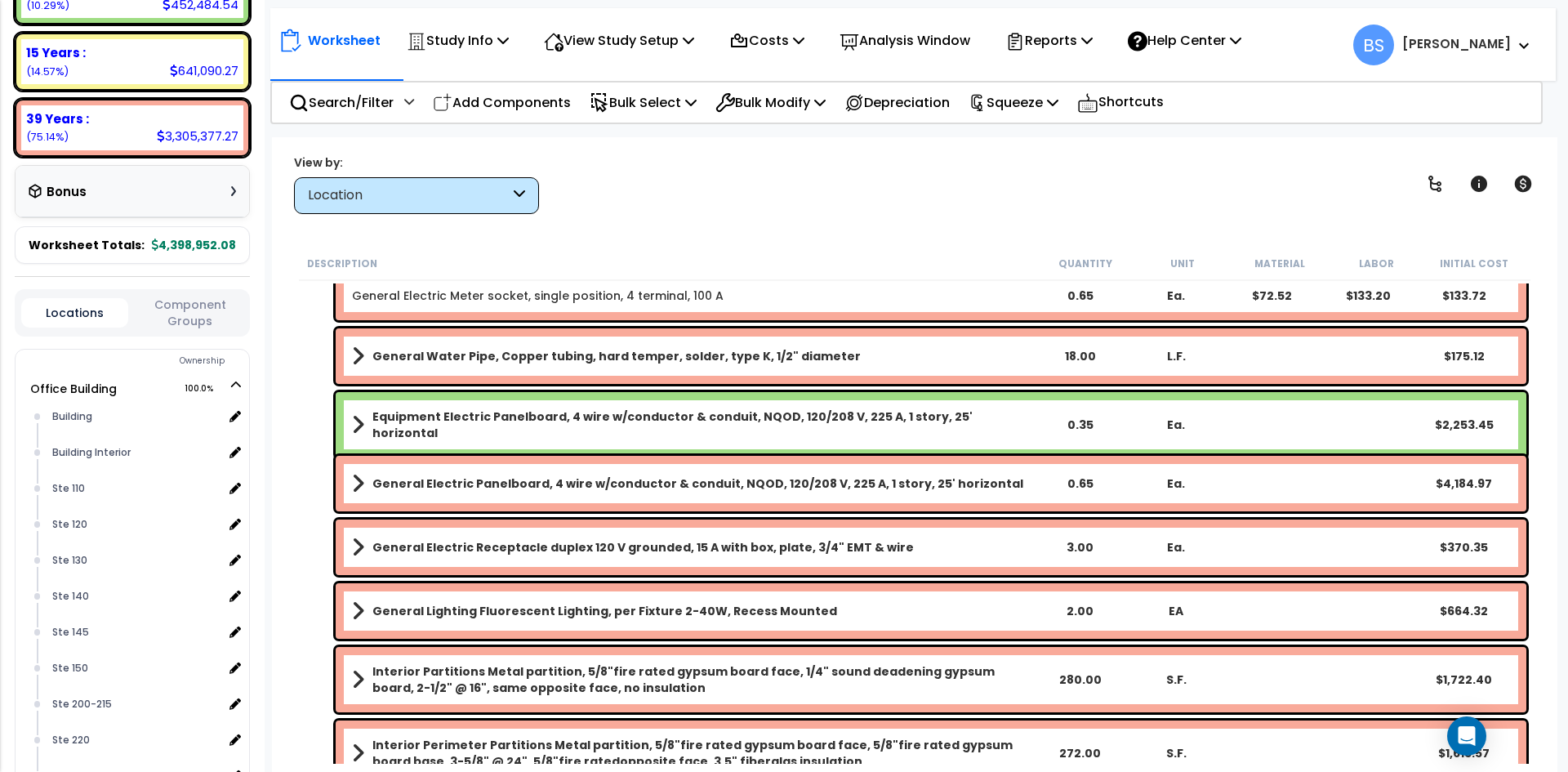
scroll to position [409, 0]
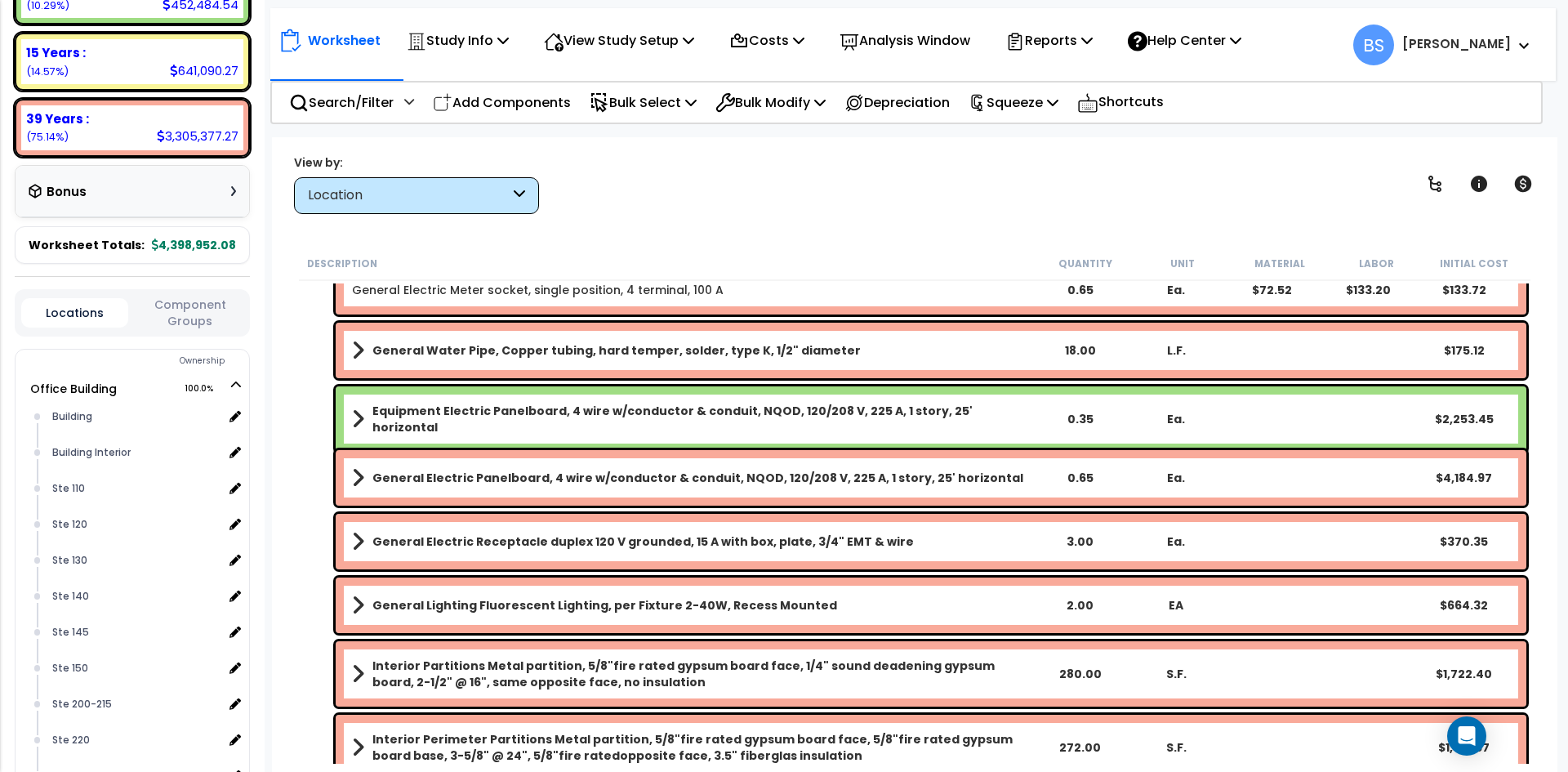
drag, startPoint x: 1084, startPoint y: 553, endPoint x: 1115, endPoint y: 562, distance: 32.3
click at [1084, 553] on div "General Electric Receptacle duplex 120 V grounded, 15 A with box, plate, 3/4" E…" at bounding box center [931, 542] width 1191 height 56
click at [1087, 600] on div "2.00" at bounding box center [1080, 605] width 92 height 16
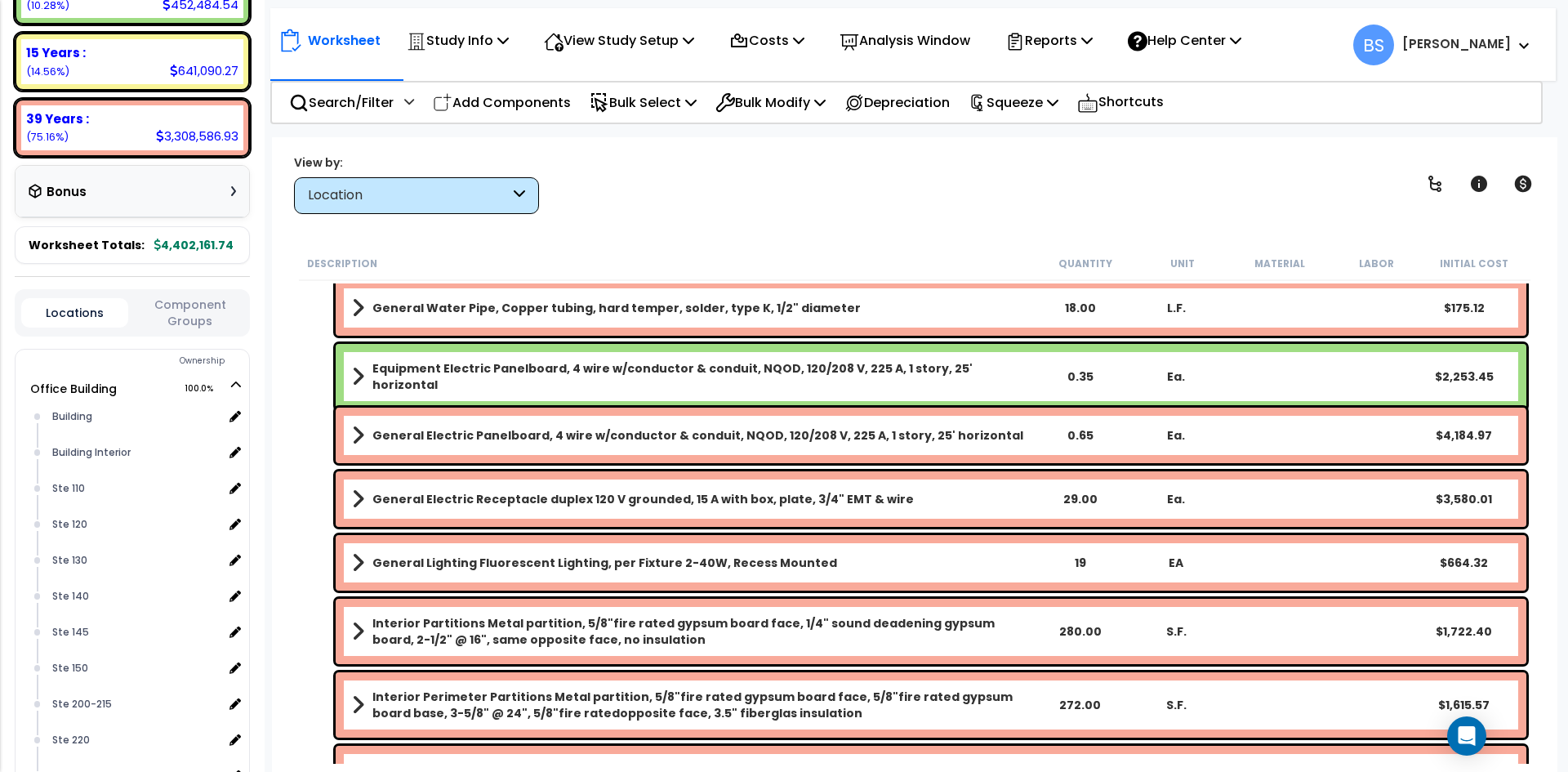
scroll to position [490, 0]
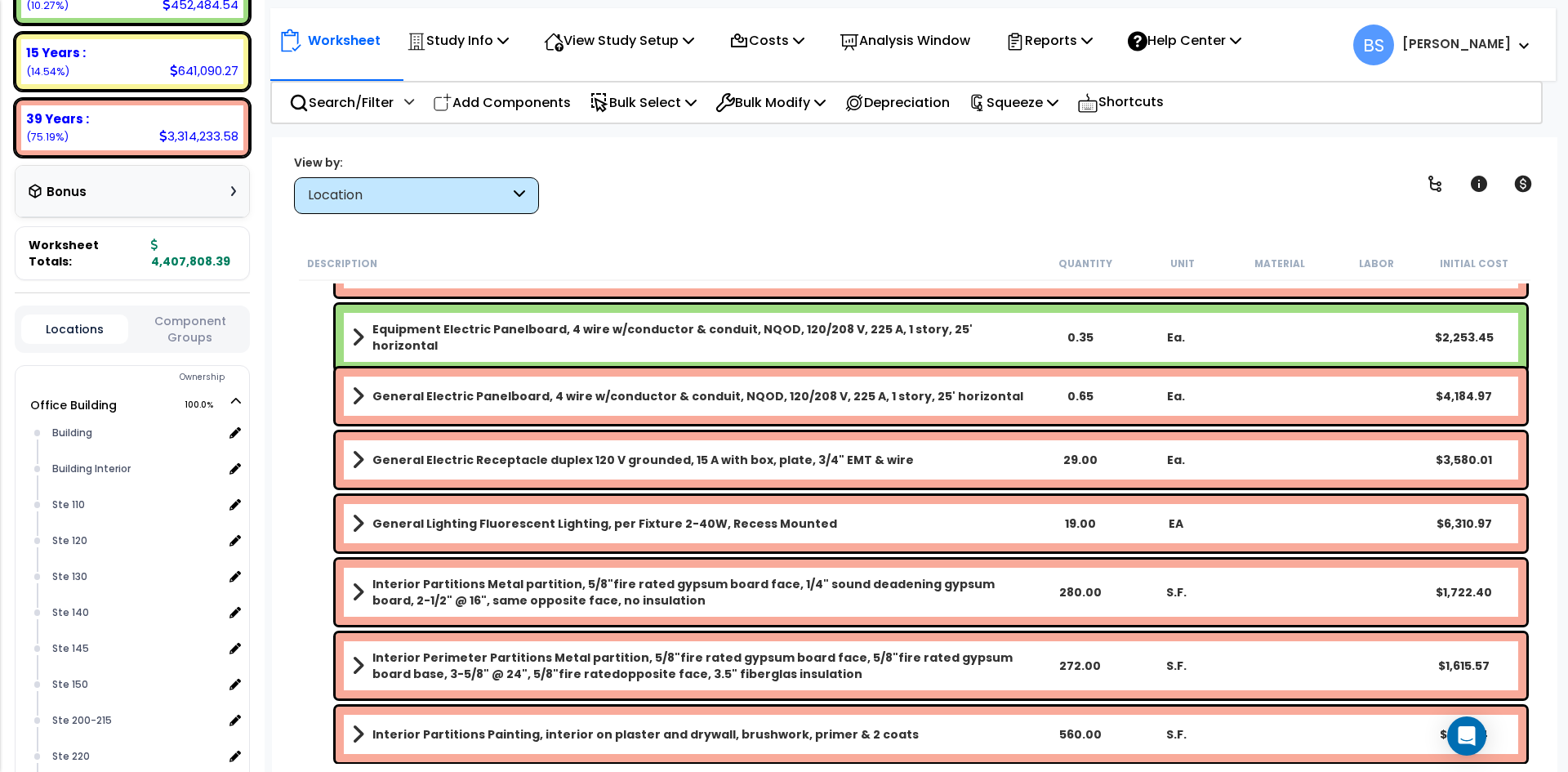
click at [1075, 602] on div "Interior Partitions Metal partition, 5/8"fire rated gypsum board face, 1/4" sou…" at bounding box center [931, 592] width 1191 height 65
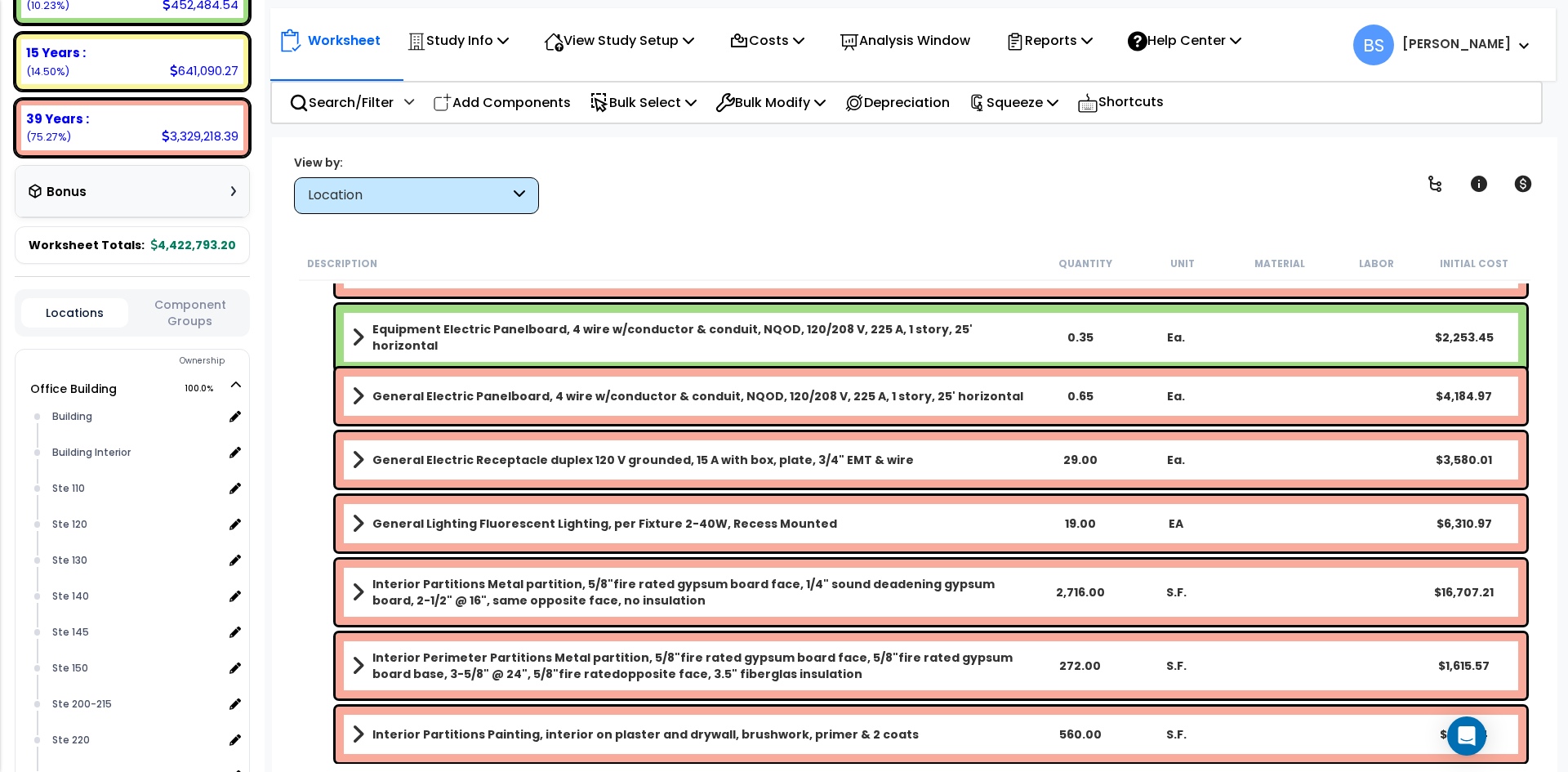
click at [1076, 663] on div "272.00" at bounding box center [1080, 666] width 92 height 16
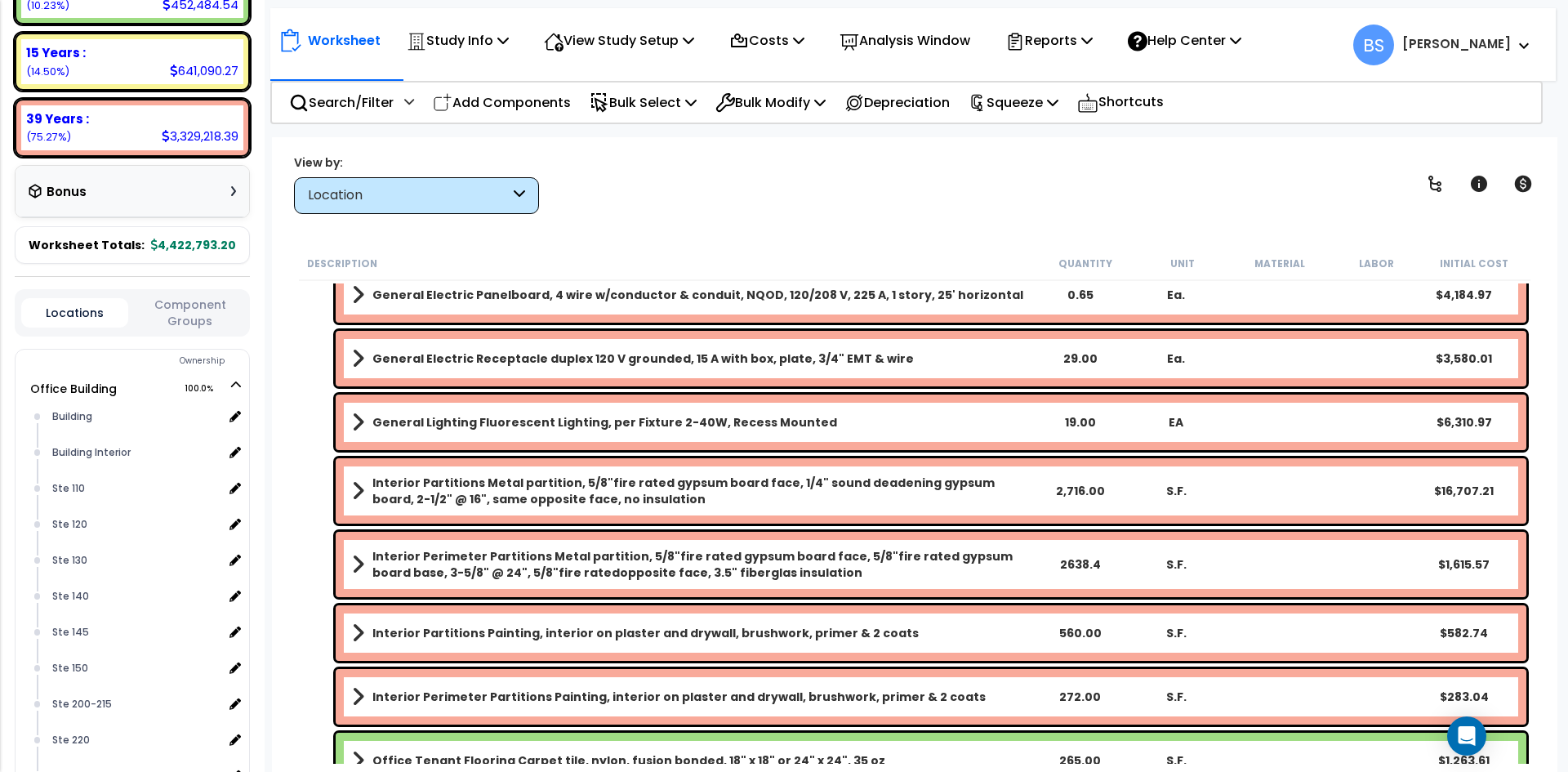
scroll to position [654, 0]
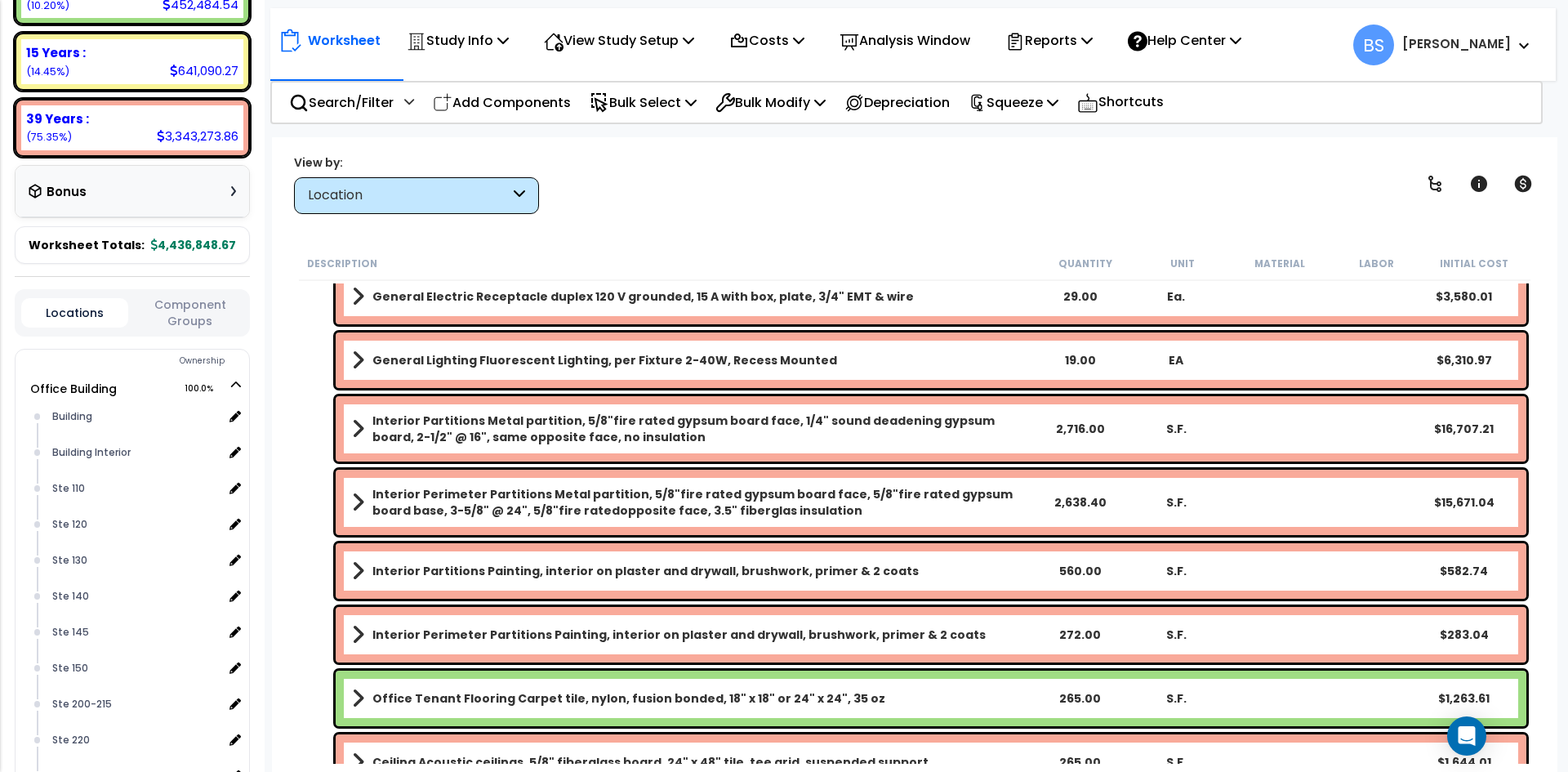
click at [1082, 574] on div "560.00" at bounding box center [1080, 571] width 92 height 16
click at [1084, 633] on div "272.00" at bounding box center [1080, 635] width 92 height 16
click at [1068, 697] on div "265.00" at bounding box center [1080, 699] width 92 height 16
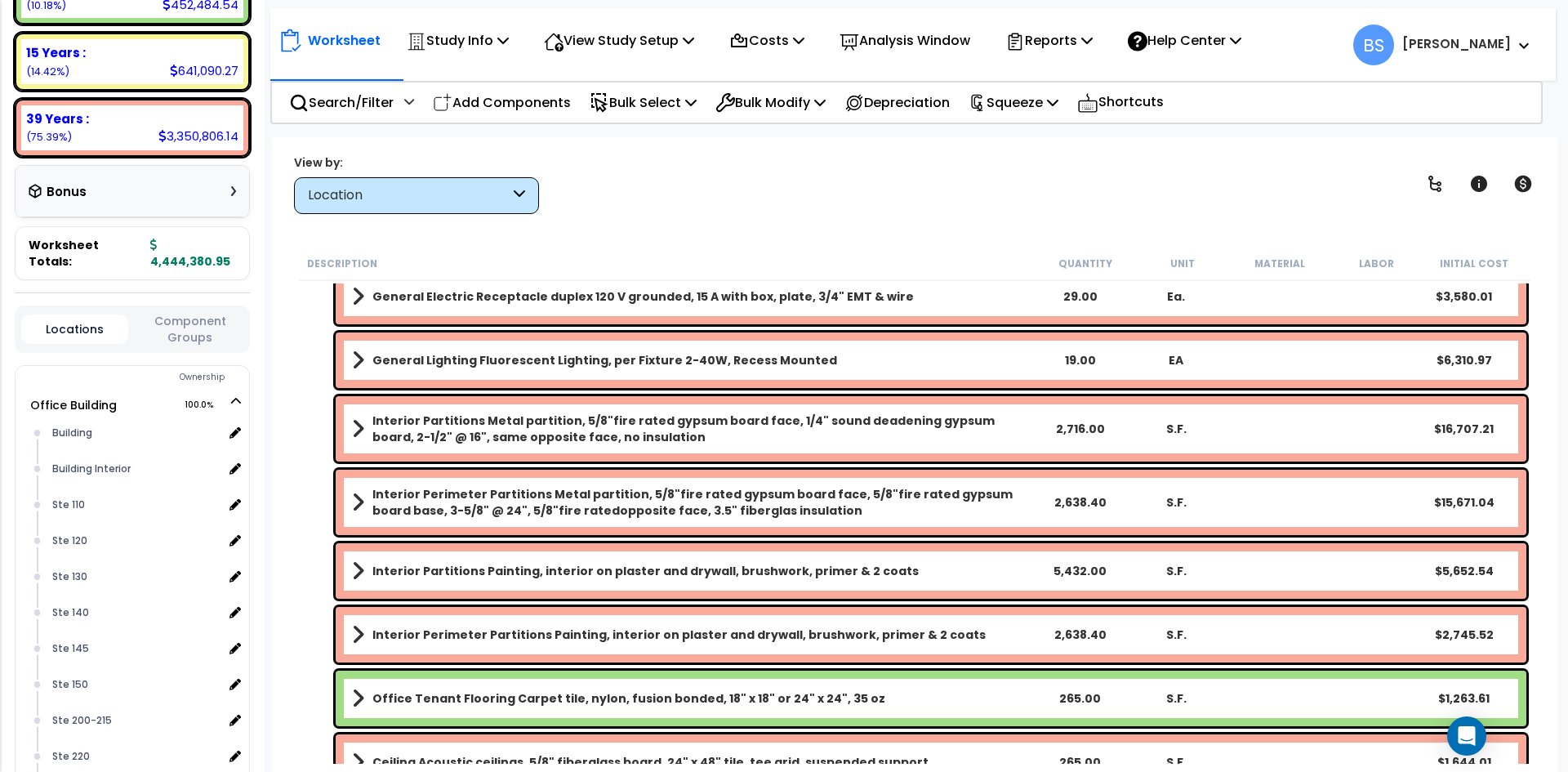
click at [1084, 696] on div "265.00" at bounding box center [1080, 699] width 92 height 16
click at [1070, 698] on div "265.00" at bounding box center [1080, 699] width 92 height 16
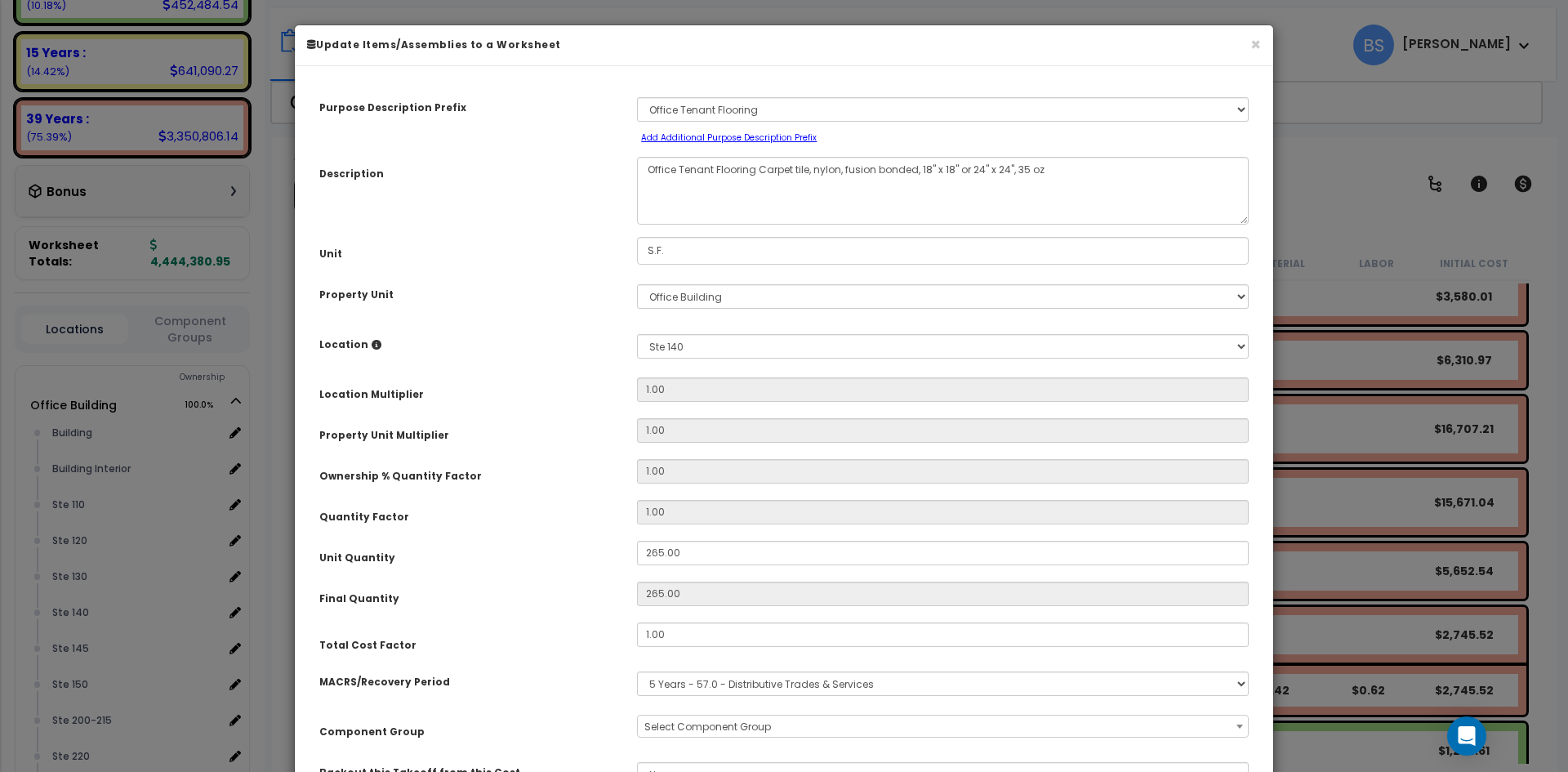
select select "15553"
click at [1257, 40] on button "×" at bounding box center [1255, 44] width 11 height 17
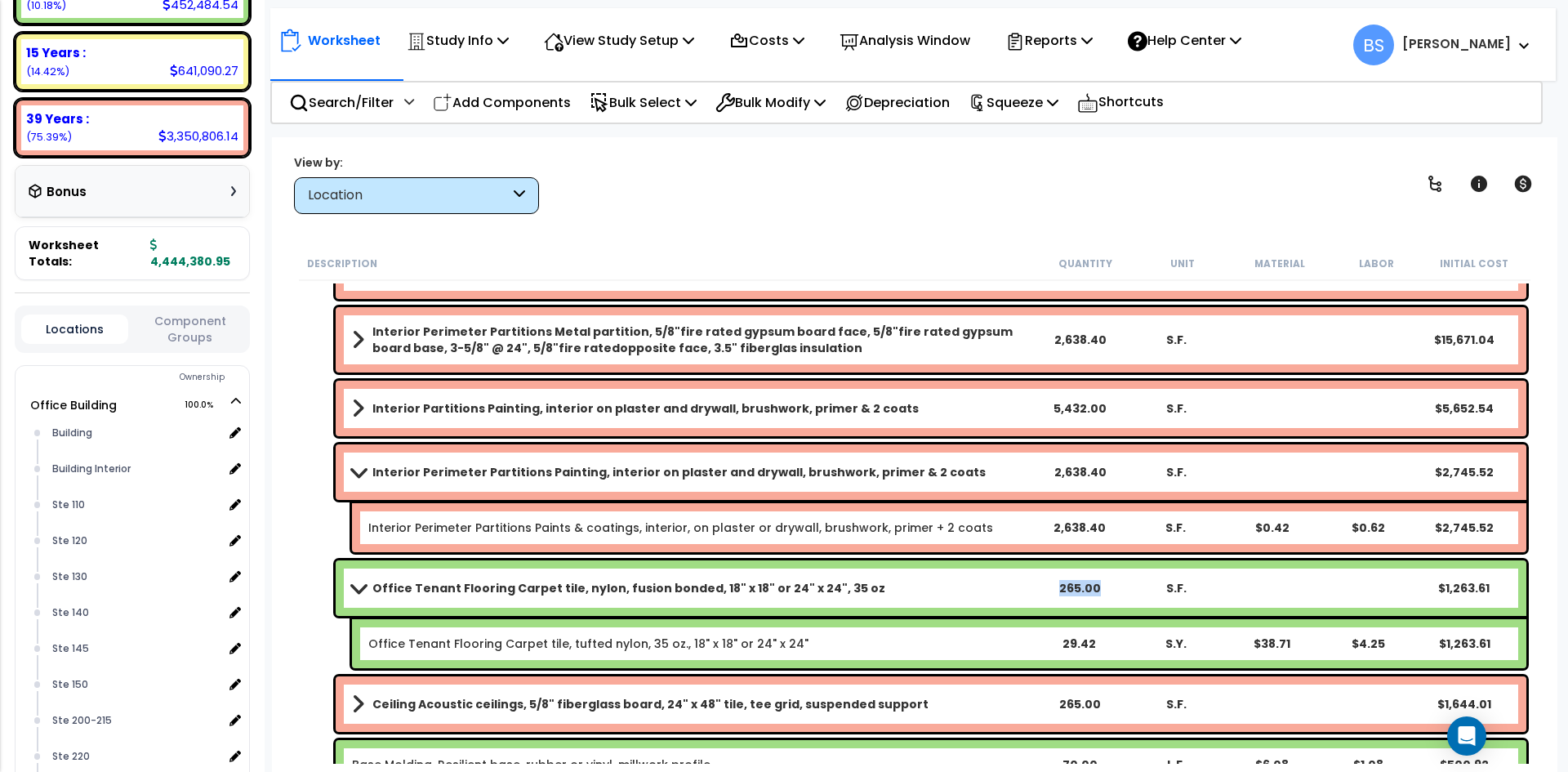
scroll to position [817, 0]
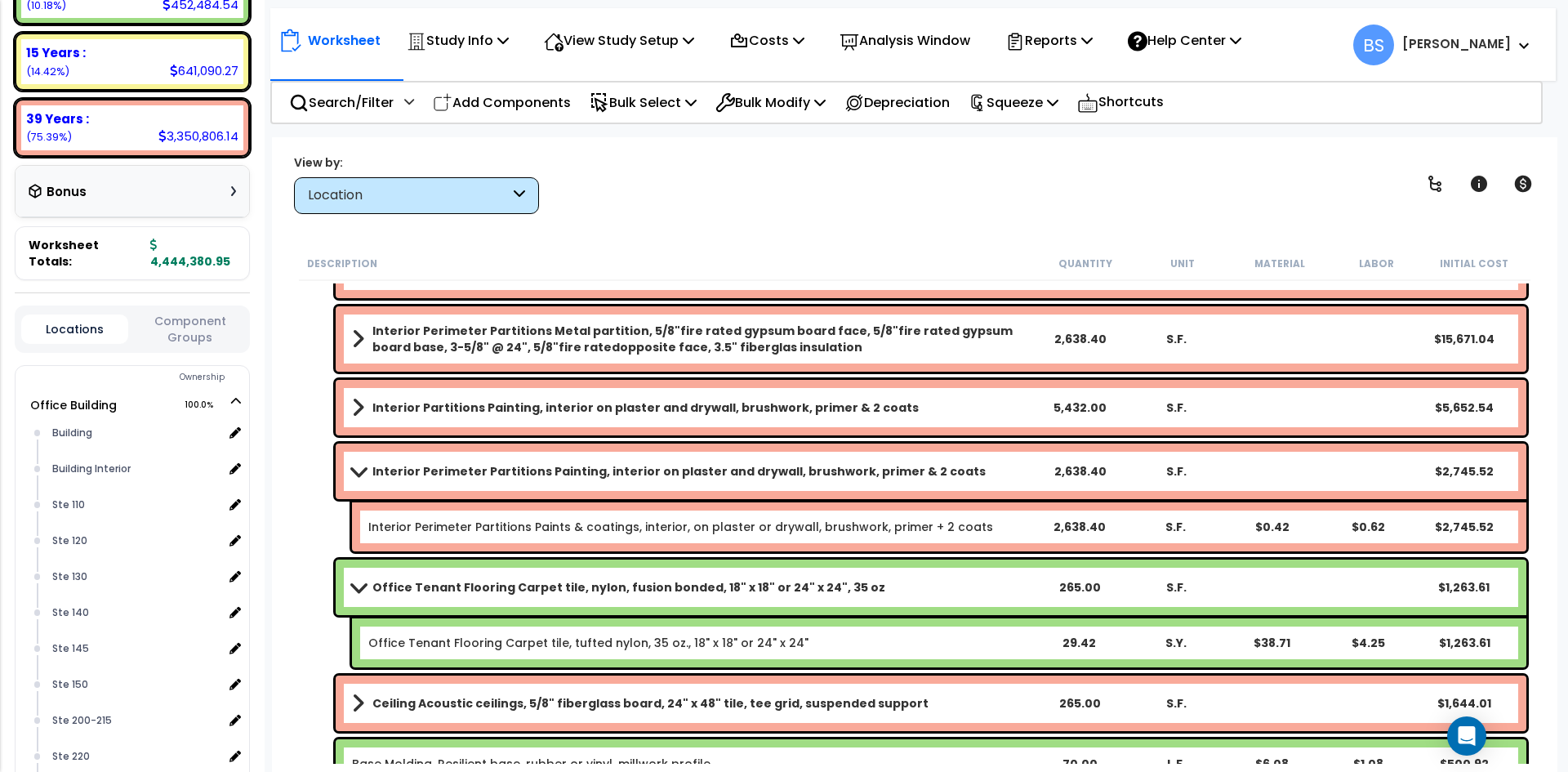
click at [527, 469] on b "Interior Perimeter Partitions Painting, interior on plaster and drywall, brushw…" at bounding box center [680, 471] width 614 height 16
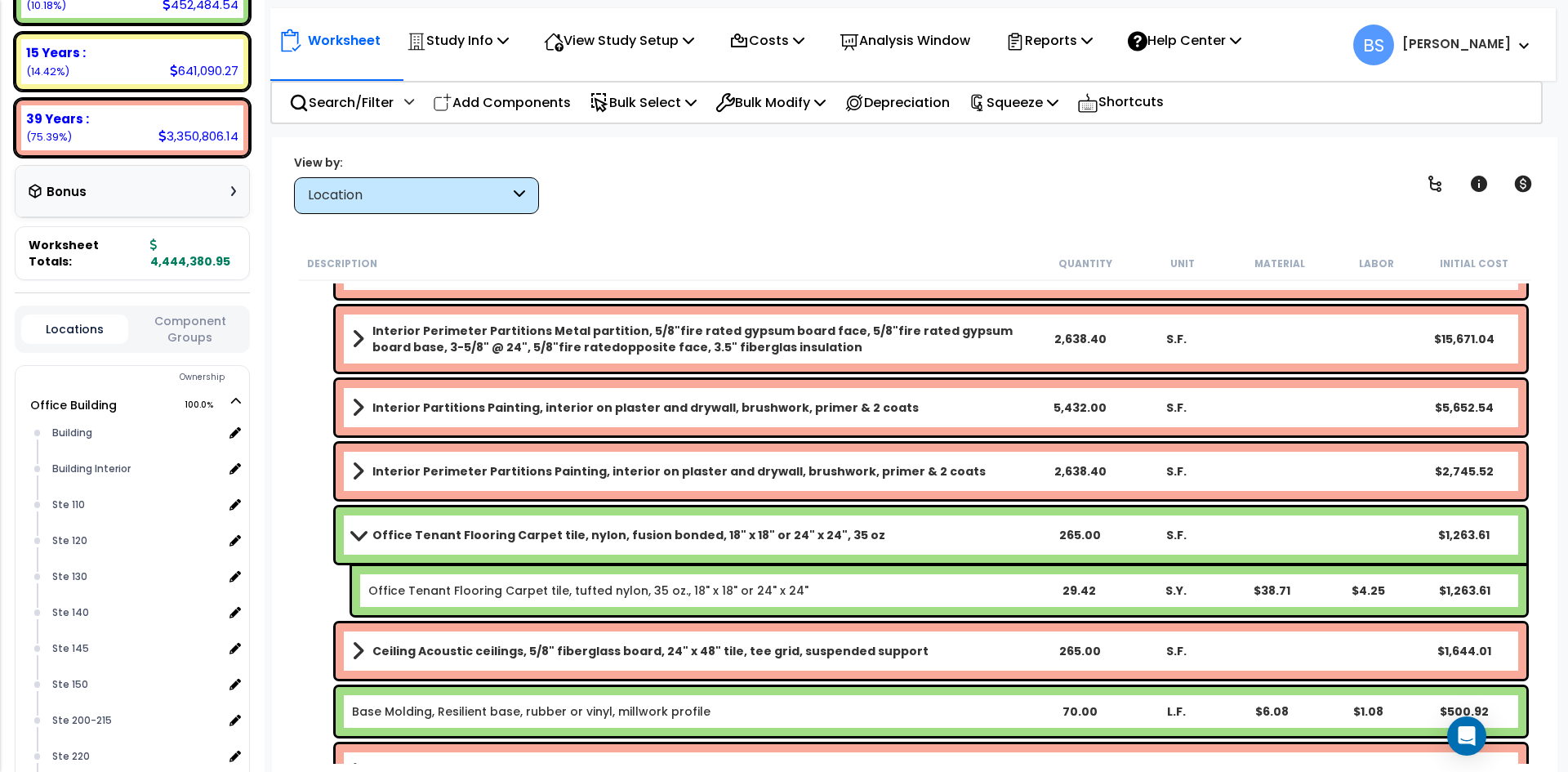
click at [416, 530] on b "Office Tenant Flooring Carpet tile, nylon, fusion bonded, 18" x 18" or 24" x 24…" at bounding box center [629, 535] width 513 height 16
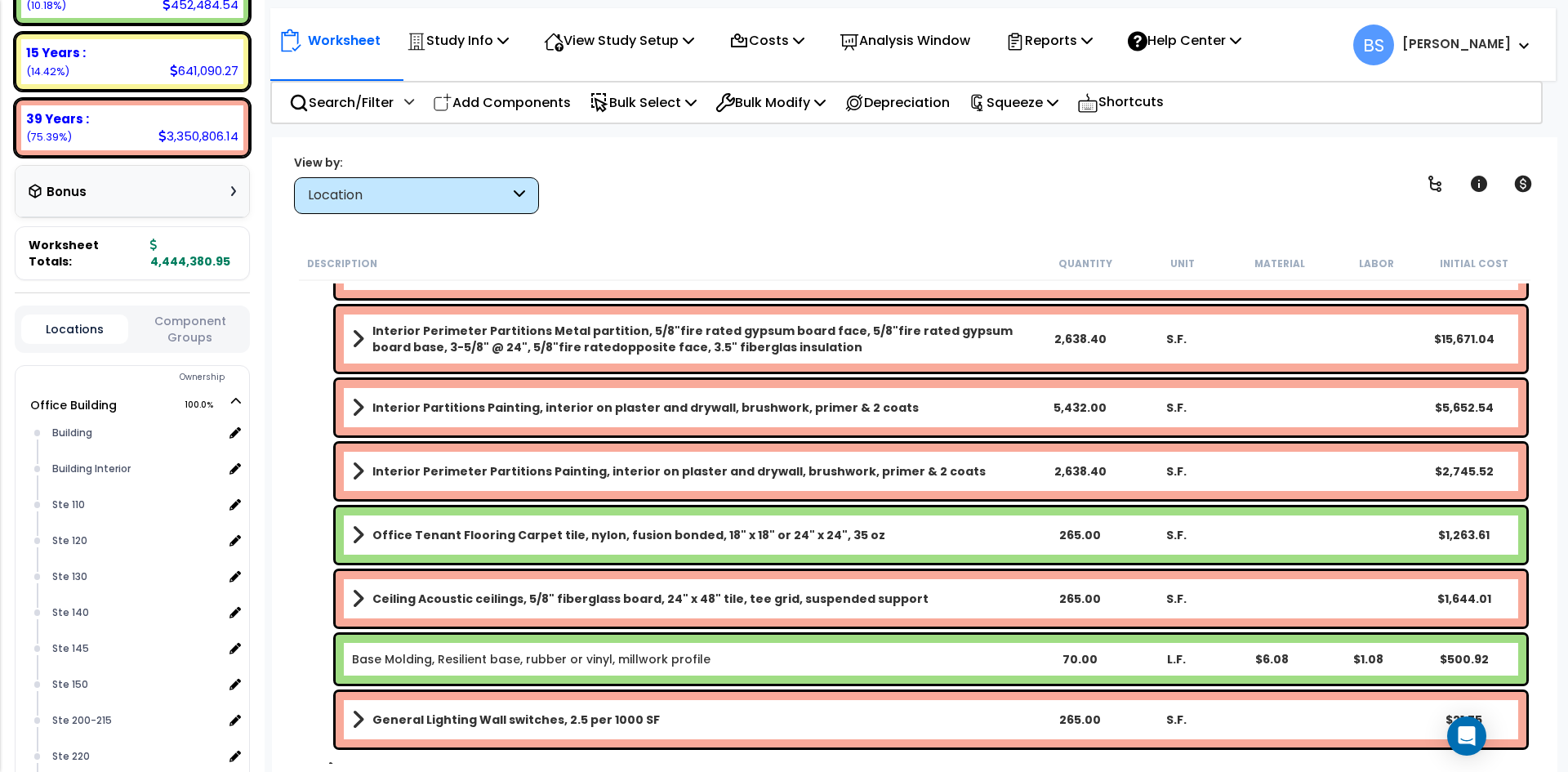
click at [1086, 532] on div "265.00" at bounding box center [1080, 535] width 92 height 16
click at [1060, 607] on div "Ceiling Acoustic ceilings, 5/8" fiberglass board, 24" x 48" tile, tee grid, sus…" at bounding box center [931, 599] width 1191 height 56
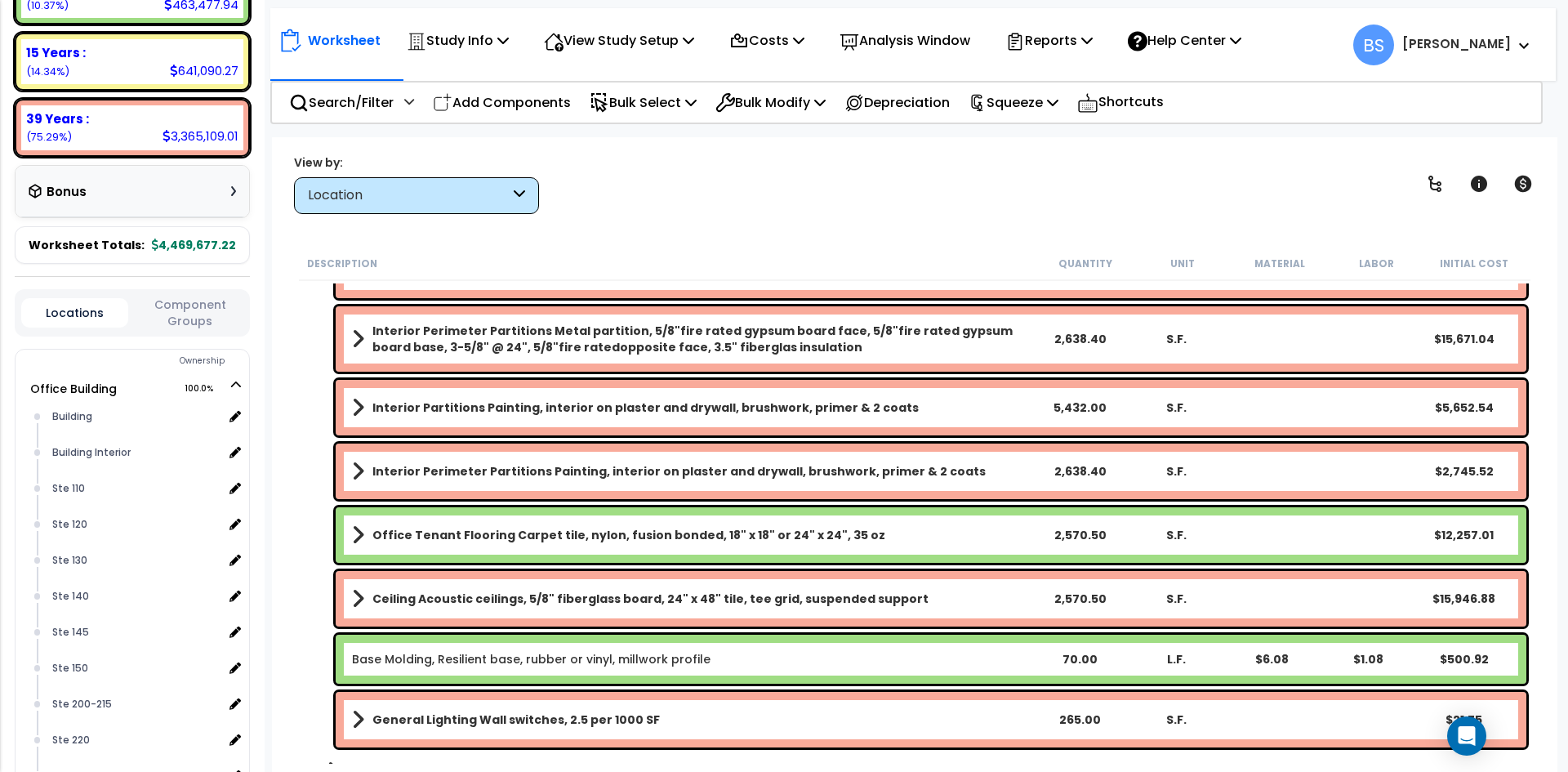
drag, startPoint x: 1072, startPoint y: 656, endPoint x: 1094, endPoint y: 658, distance: 22.1
click at [1072, 656] on div "70.00" at bounding box center [1080, 659] width 92 height 16
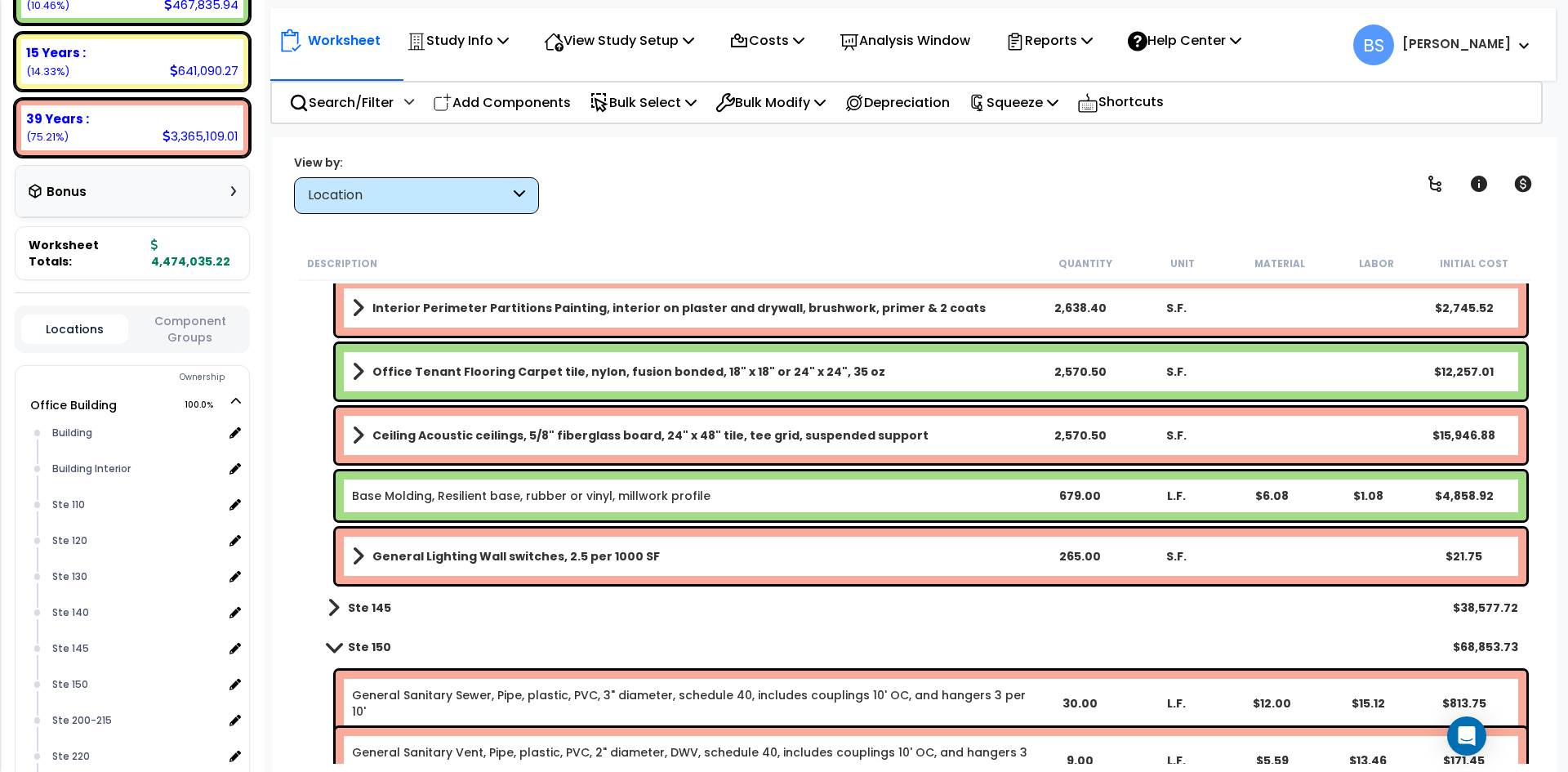
drag, startPoint x: 1074, startPoint y: 560, endPoint x: 1115, endPoint y: 564, distance: 41.2
click at [1074, 560] on div "265.00" at bounding box center [1080, 556] width 92 height 16
click at [292, 517] on div "Description Quantity Unit Material Labor Initial Cost General Electric Receptac…" at bounding box center [915, 505] width 1253 height 517
click at [363, 643] on b "Ste 150" at bounding box center [369, 647] width 43 height 16
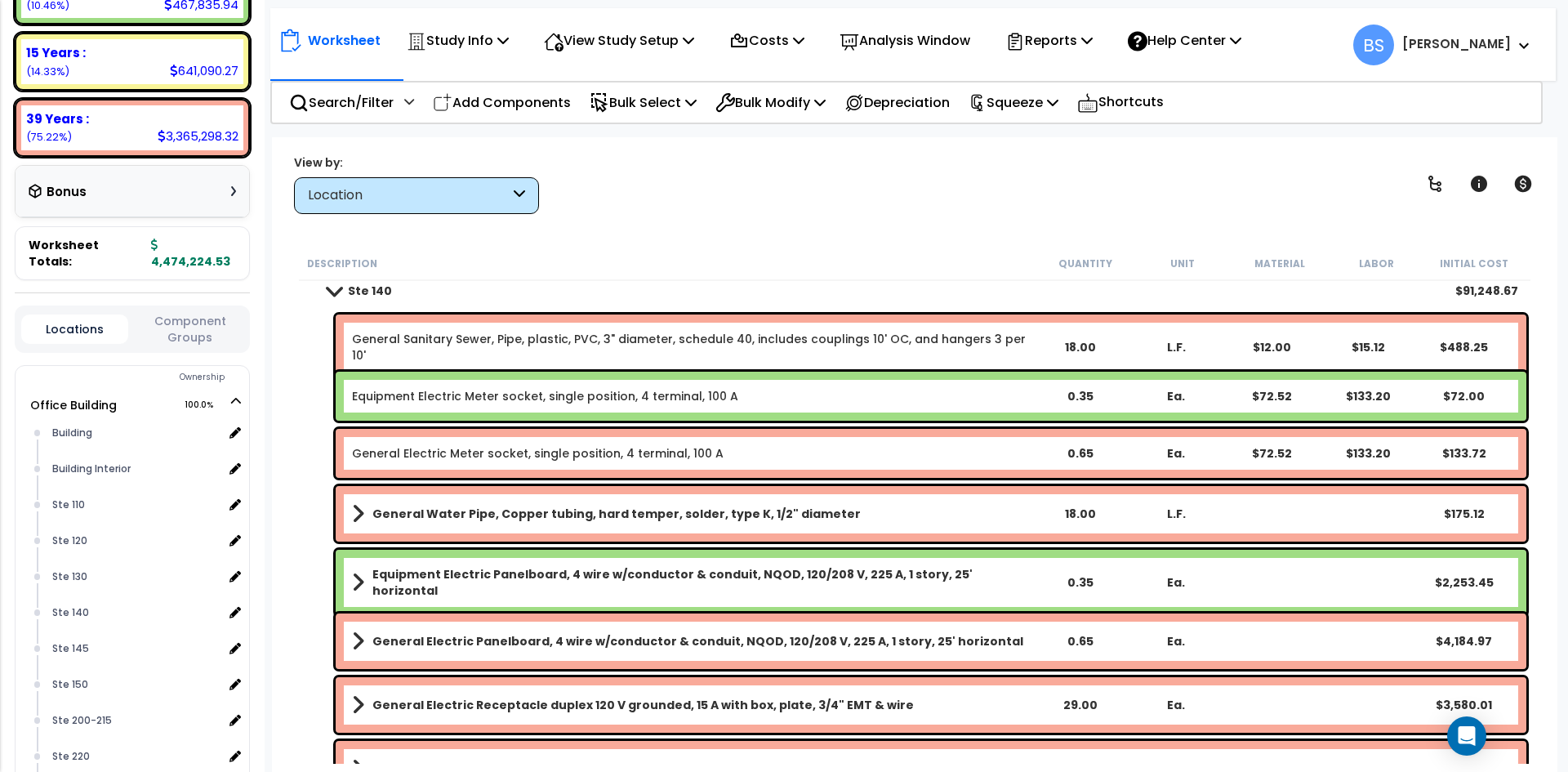
scroll to position [0, 0]
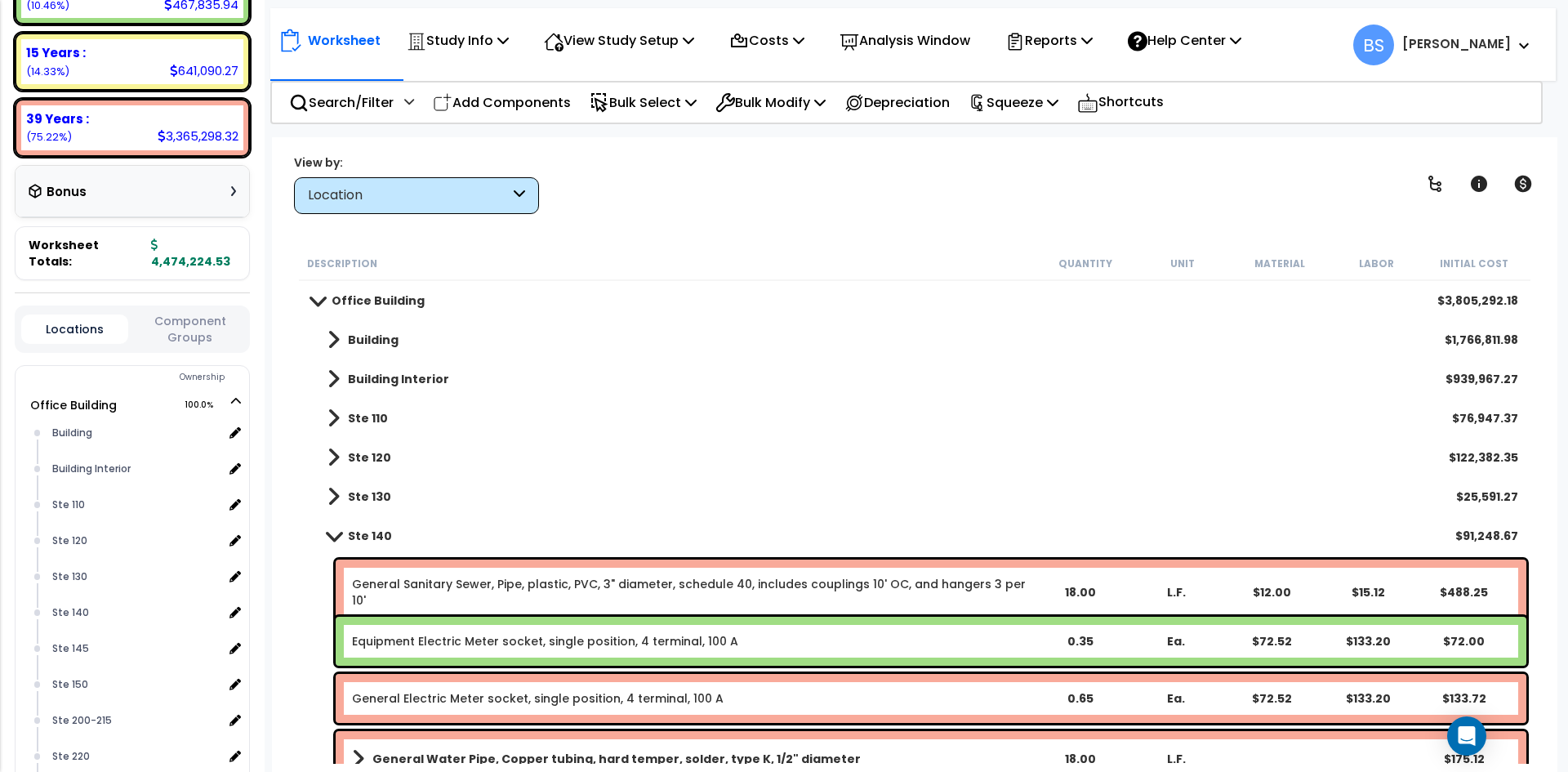
click at [366, 540] on b "Ste 140" at bounding box center [370, 536] width 44 height 16
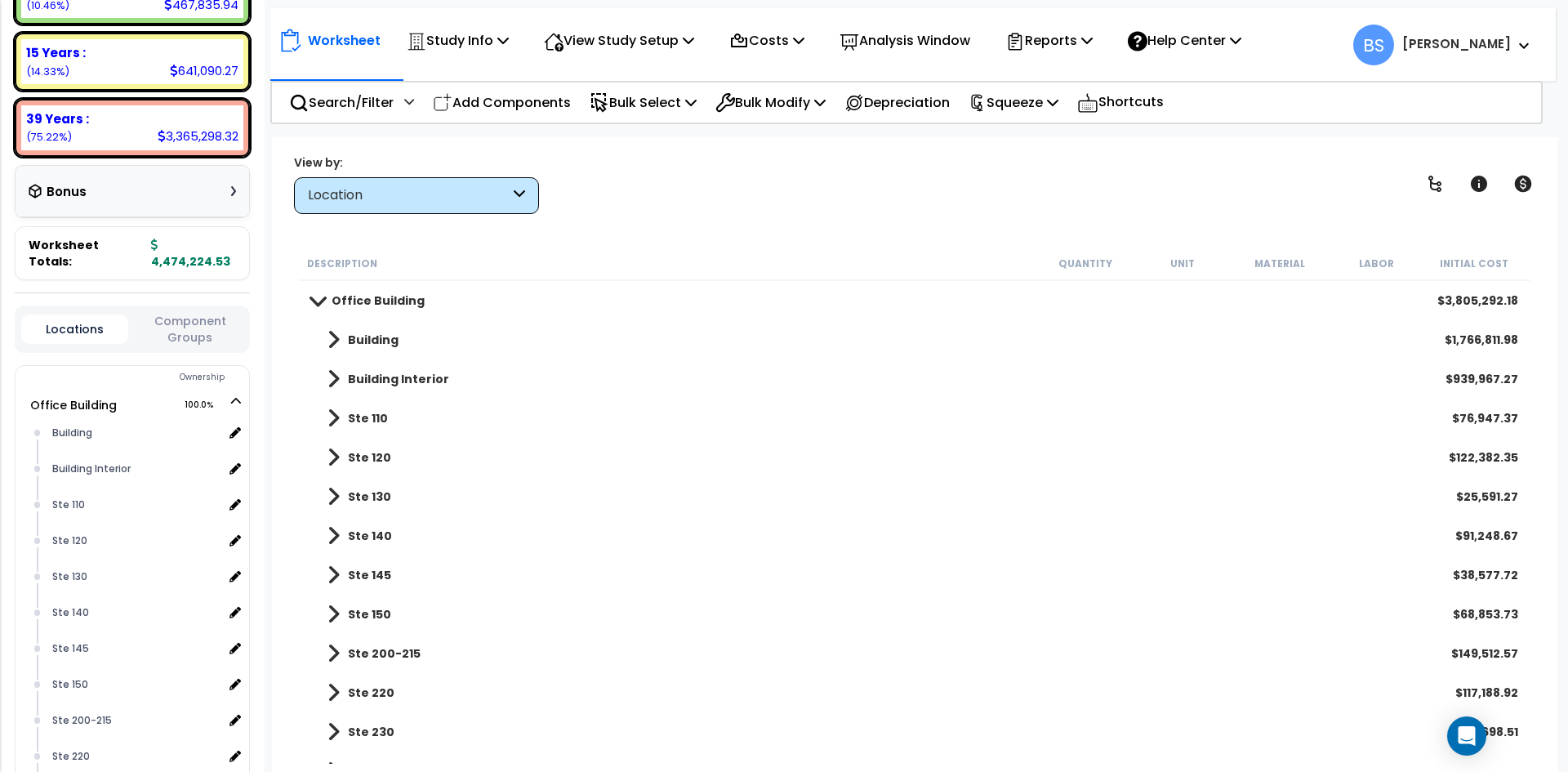
click at [364, 494] on b "Ste 130" at bounding box center [369, 497] width 43 height 16
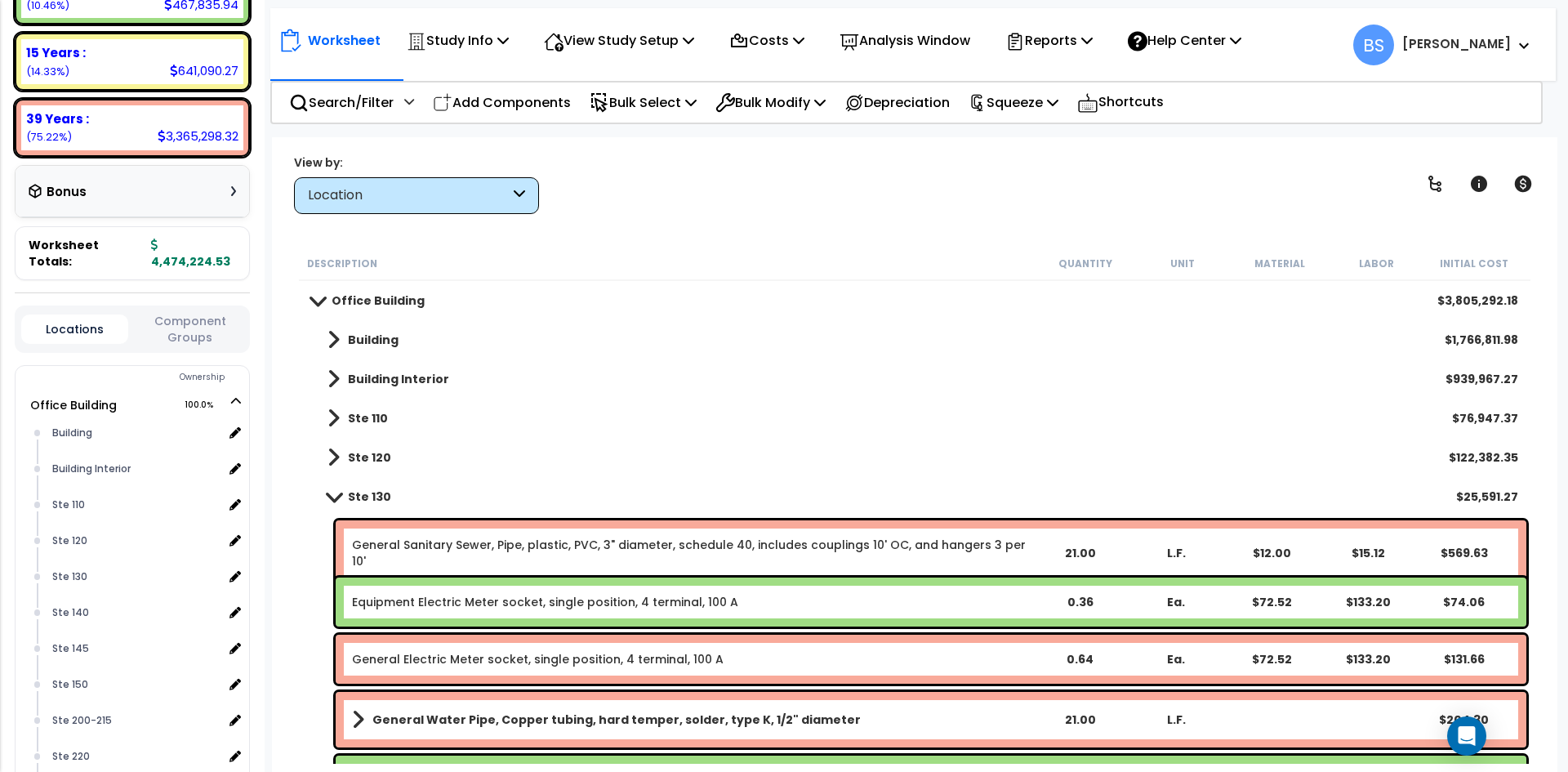
click at [363, 498] on b "Ste 130" at bounding box center [369, 497] width 43 height 16
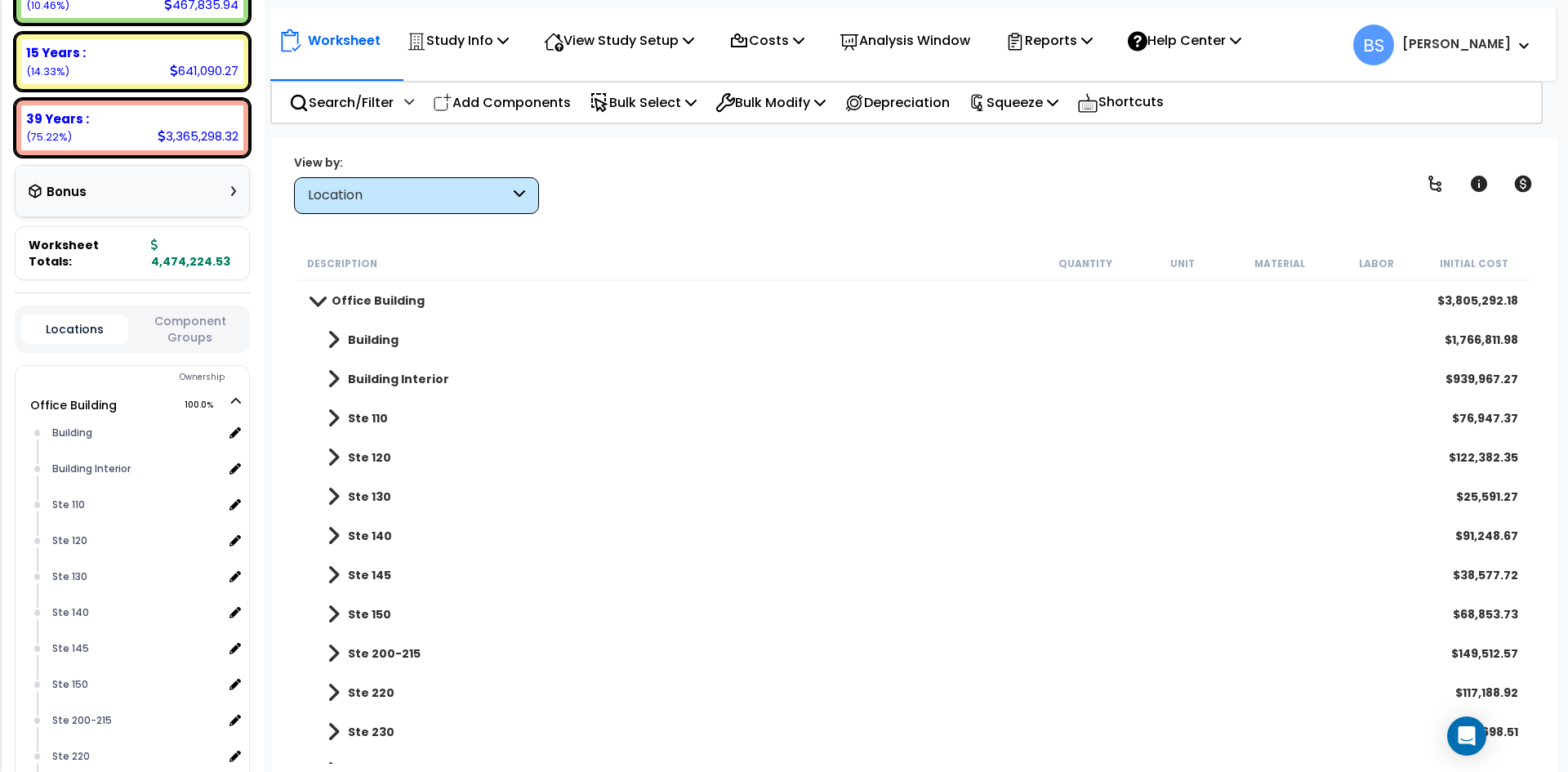
click at [378, 462] on b "Ste 120" at bounding box center [369, 458] width 43 height 16
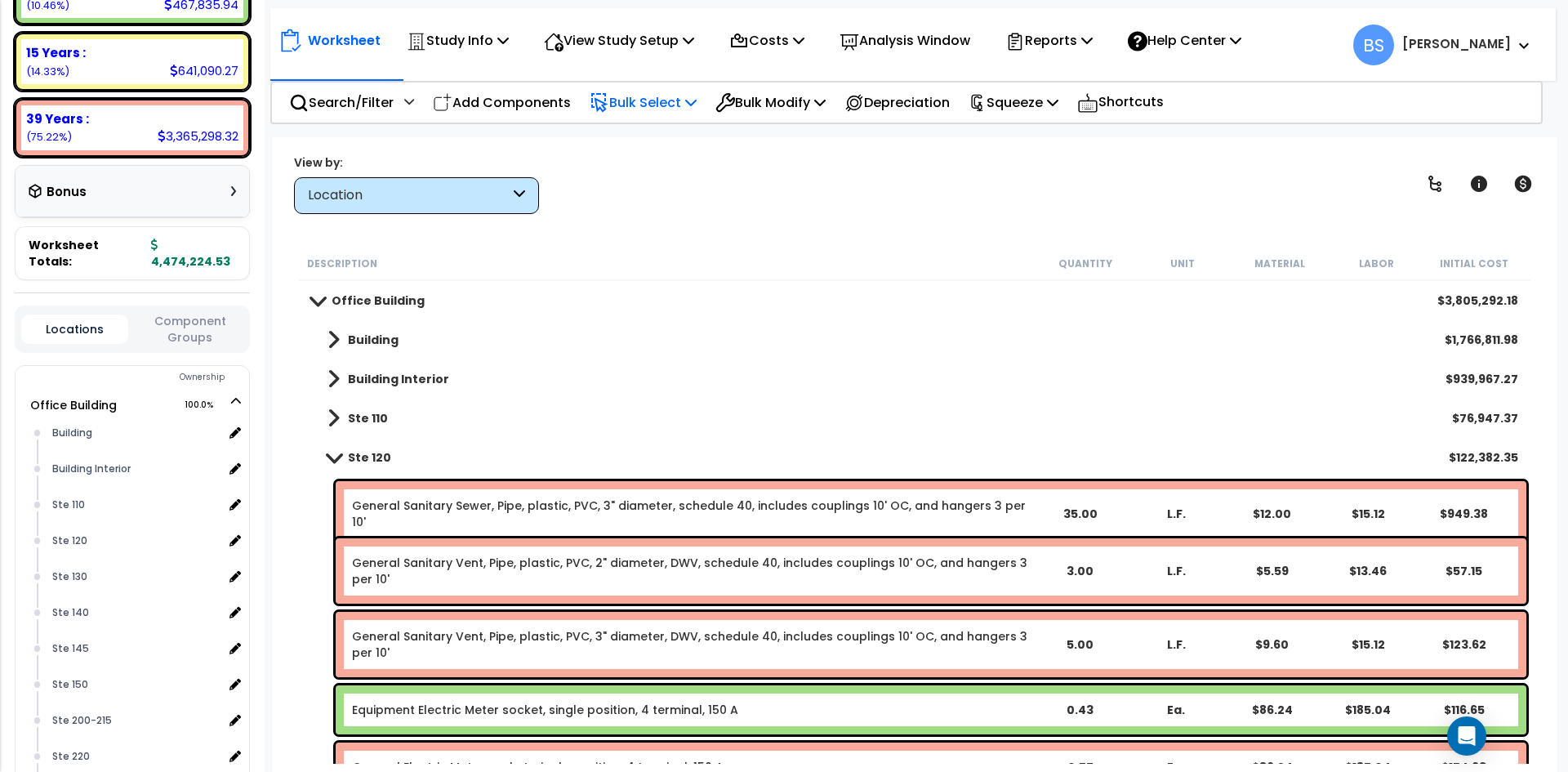
click at [683, 106] on p "Bulk Select" at bounding box center [643, 103] width 107 height 22
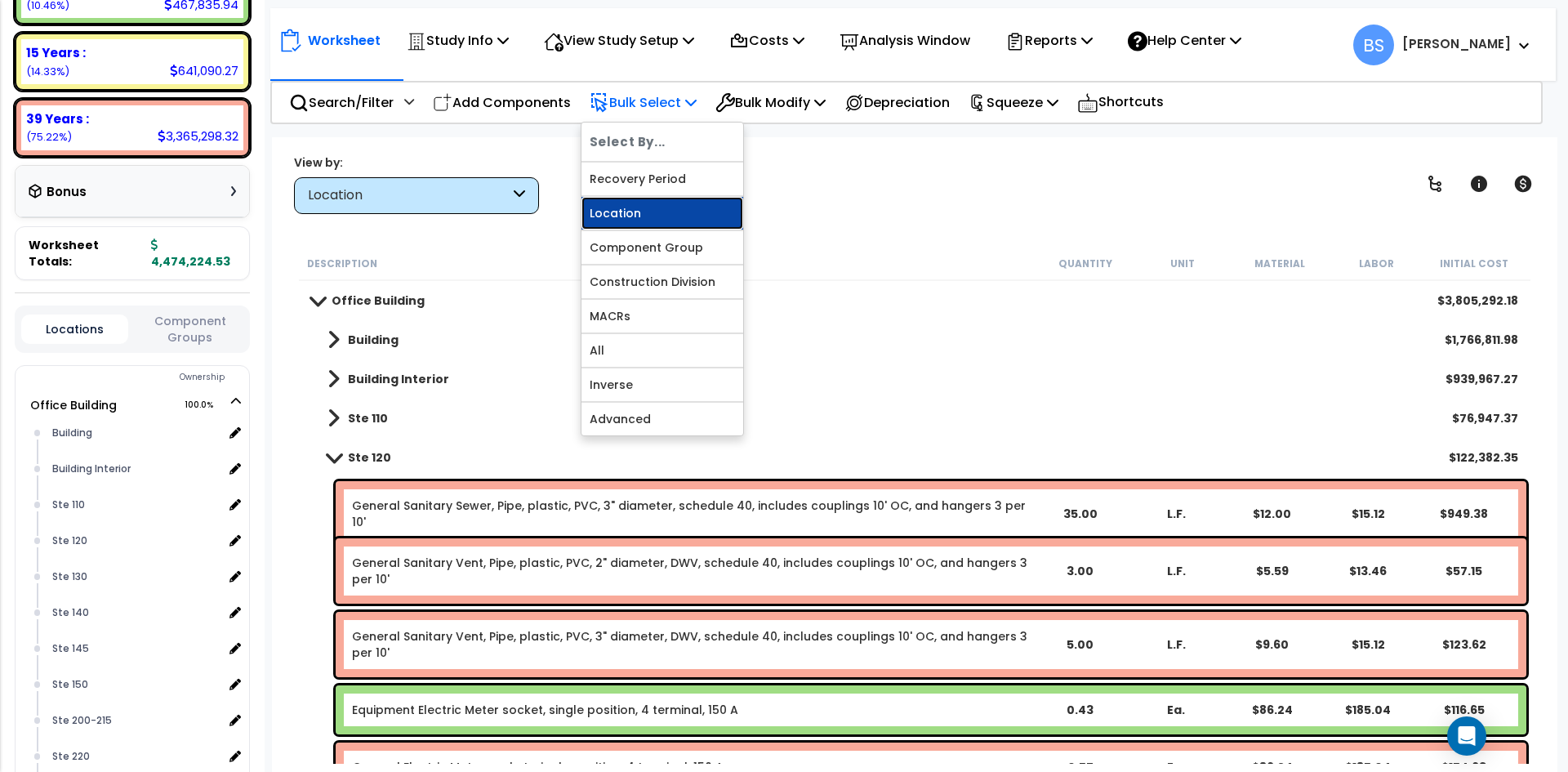
click at [638, 214] on link "Location" at bounding box center [663, 213] width 162 height 33
select select
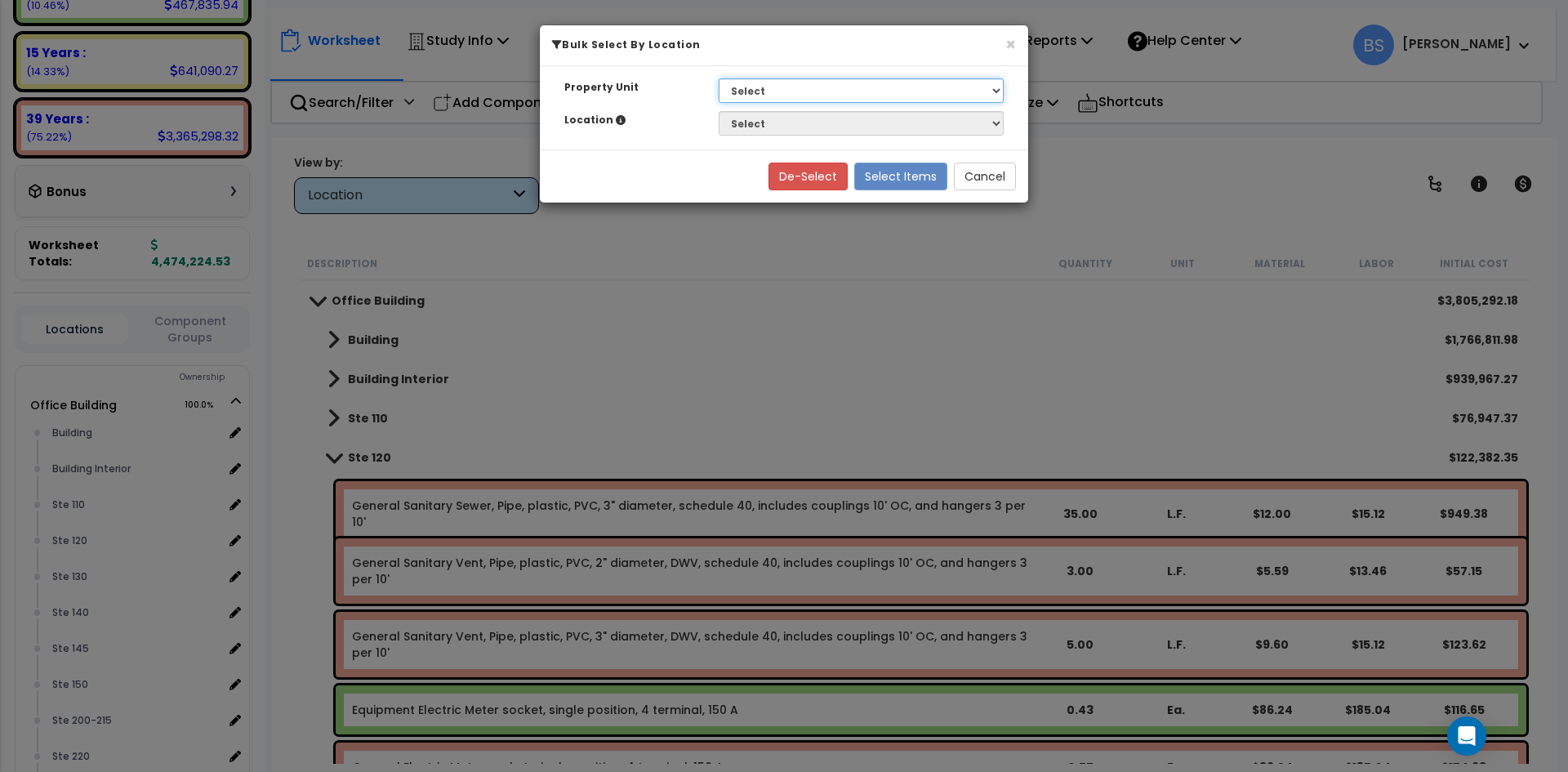
click at [740, 99] on select "Select G25 Office Building Site Improvements Ste G25" at bounding box center [860, 90] width 285 height 25
select select "169825"
click at [719, 78] on select "Select G25 Office Building Site Improvements Ste G25" at bounding box center [860, 90] width 285 height 25
click at [741, 128] on select "Select Building Building Interior Ste 110 Ste 120 Ste 130 Ste 140 Ste 145 Ste 1…" at bounding box center [860, 123] width 285 height 25
select select "19454"
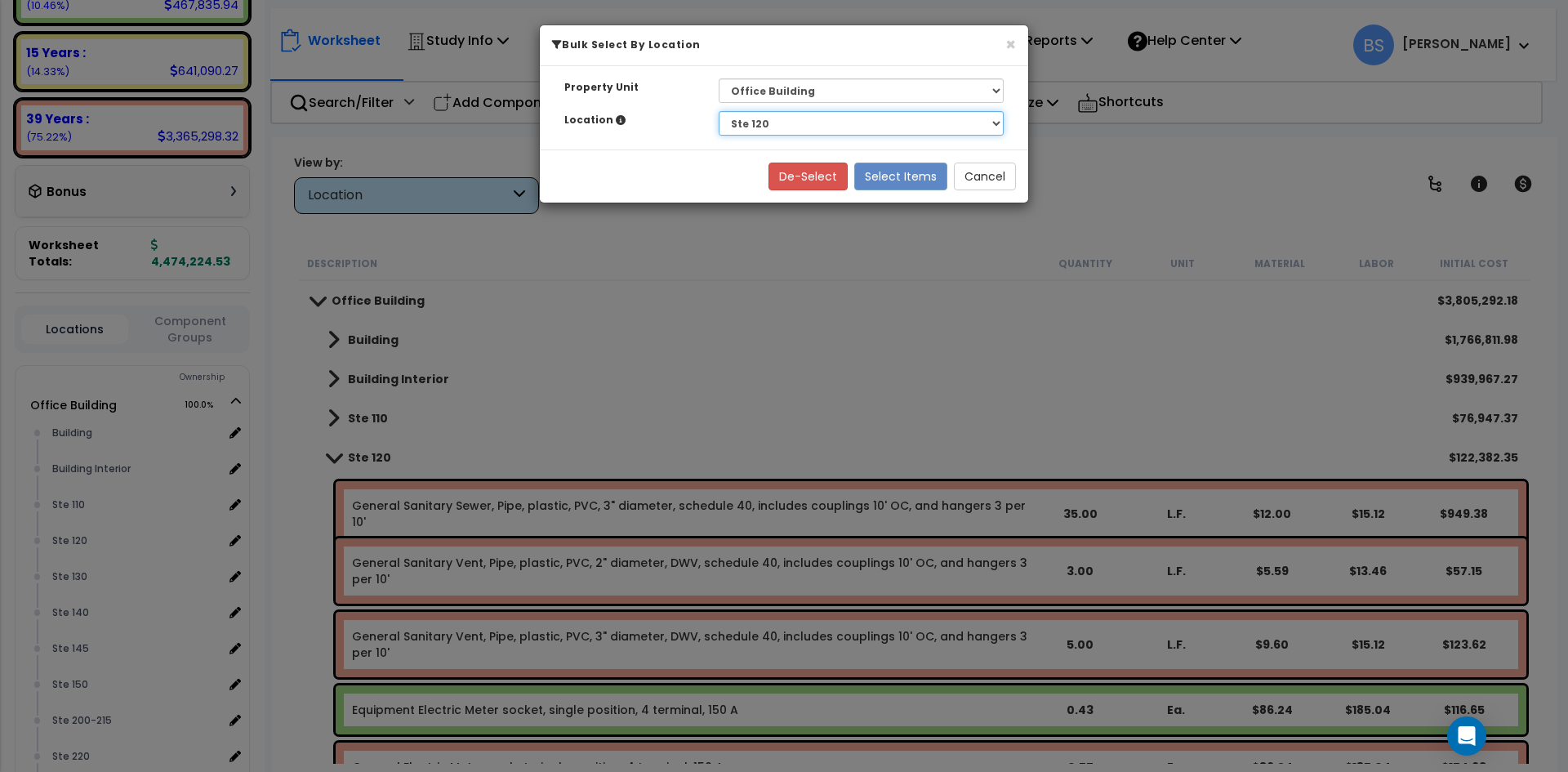
click at [719, 111] on select "Select Building Building Interior Ste 110 Ste 120 Ste 130 Ste 140 Ste 145 Ste 1…" at bounding box center [860, 123] width 285 height 25
click at [914, 178] on button "Select Items" at bounding box center [900, 177] width 93 height 28
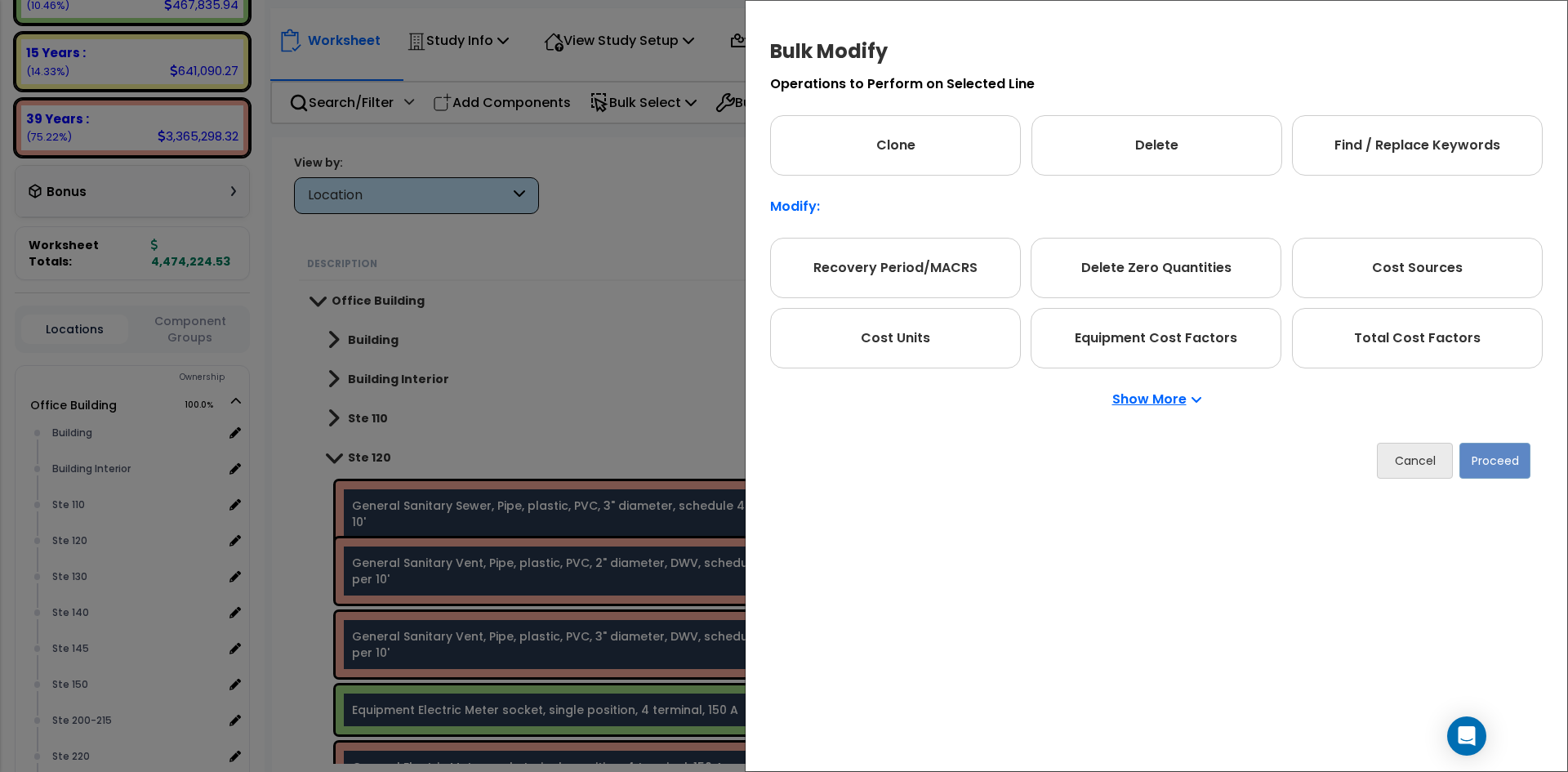
click at [1163, 400] on p "Show More" at bounding box center [1156, 399] width 89 height 13
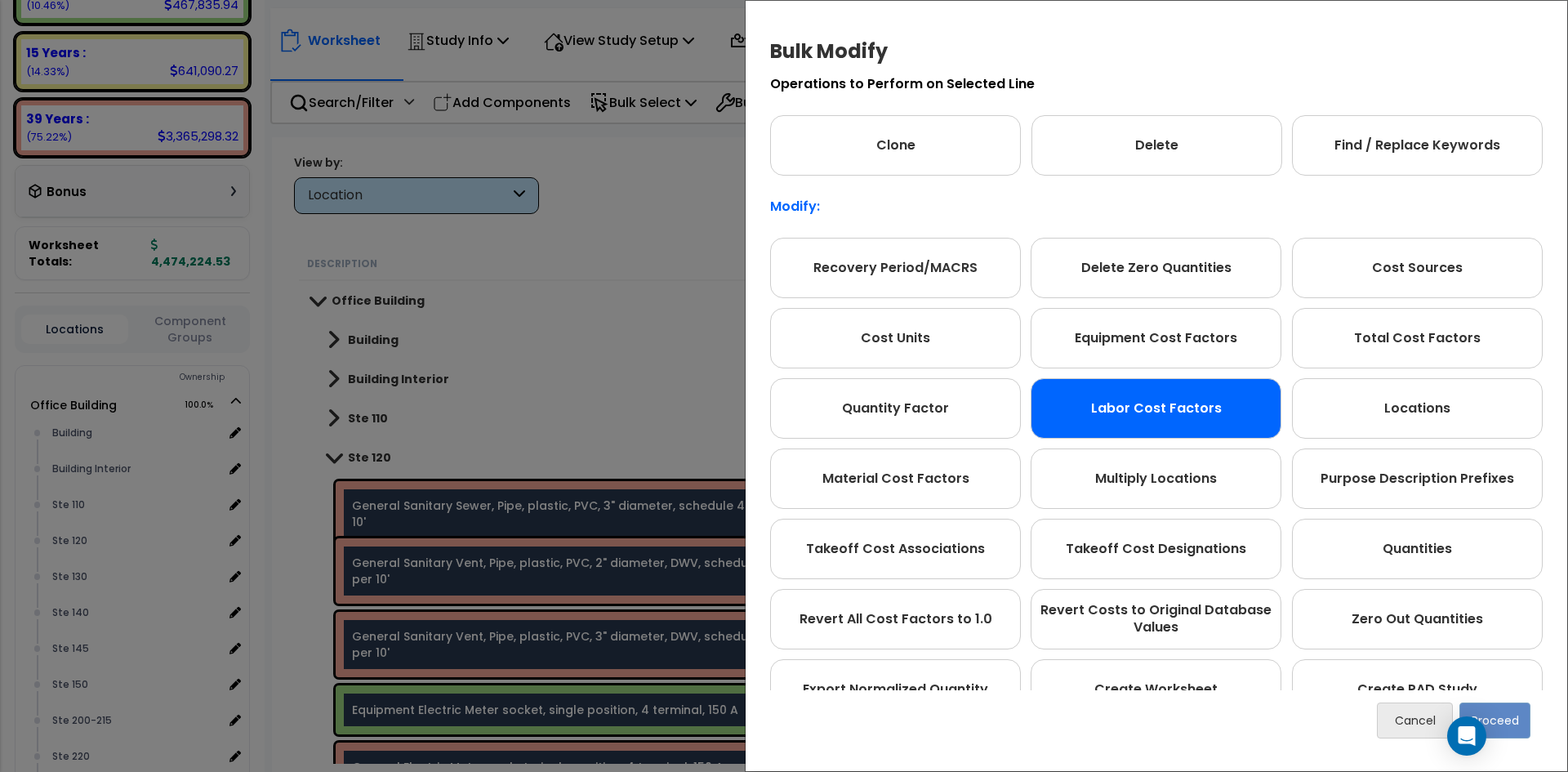
scroll to position [82, 0]
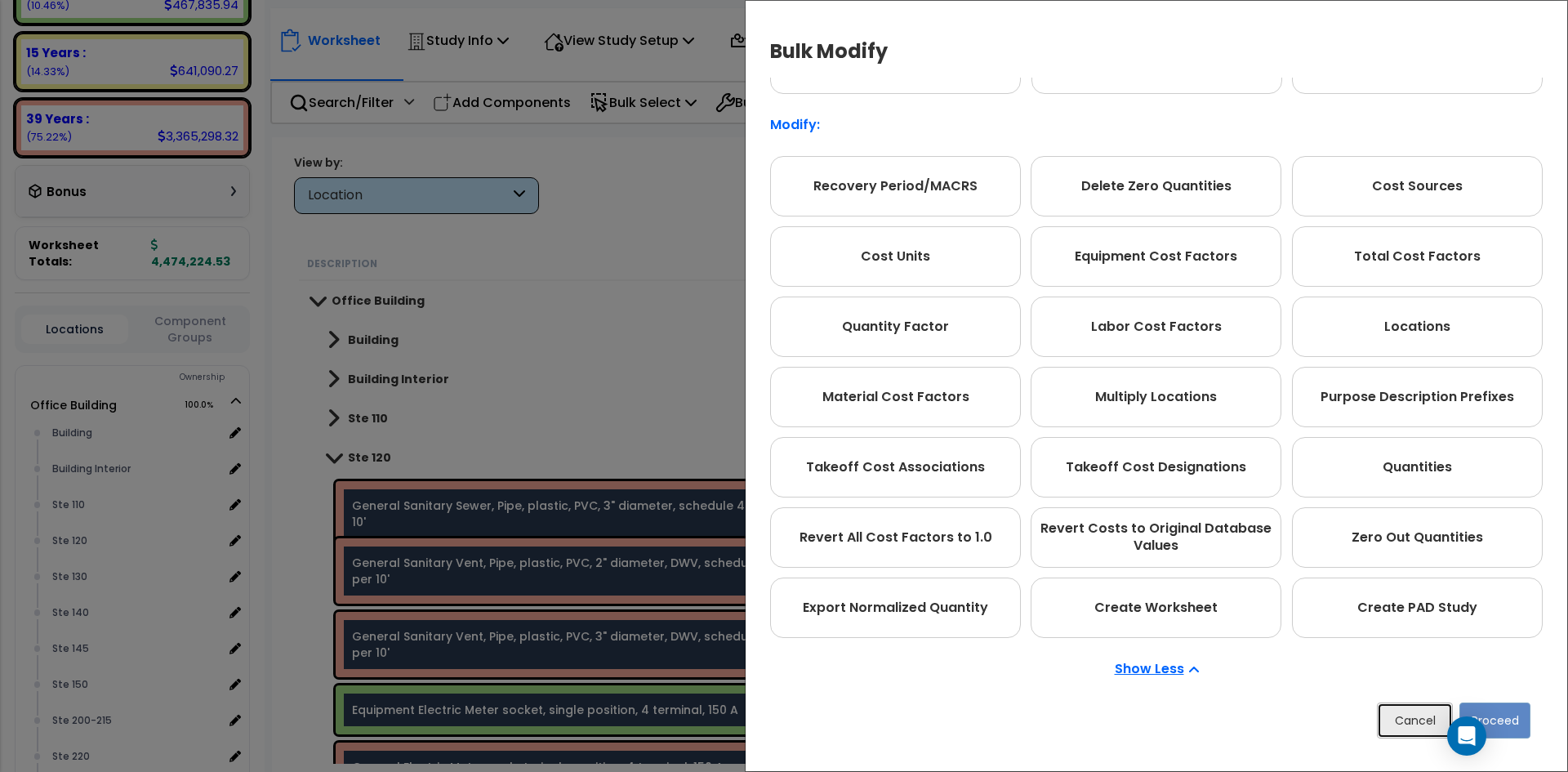
click at [1409, 716] on button "Cancel" at bounding box center [1415, 721] width 76 height 36
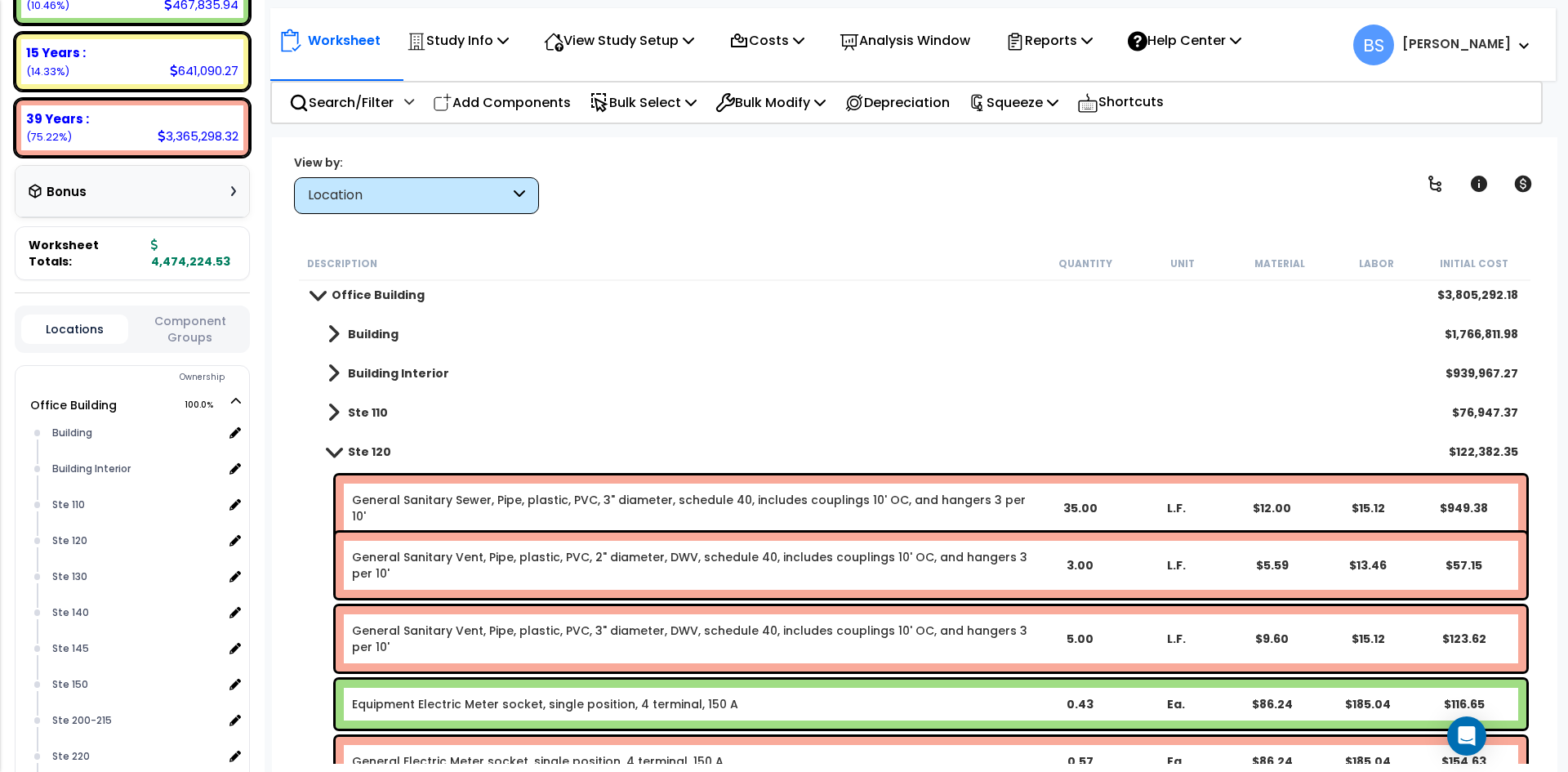
scroll to position [0, 0]
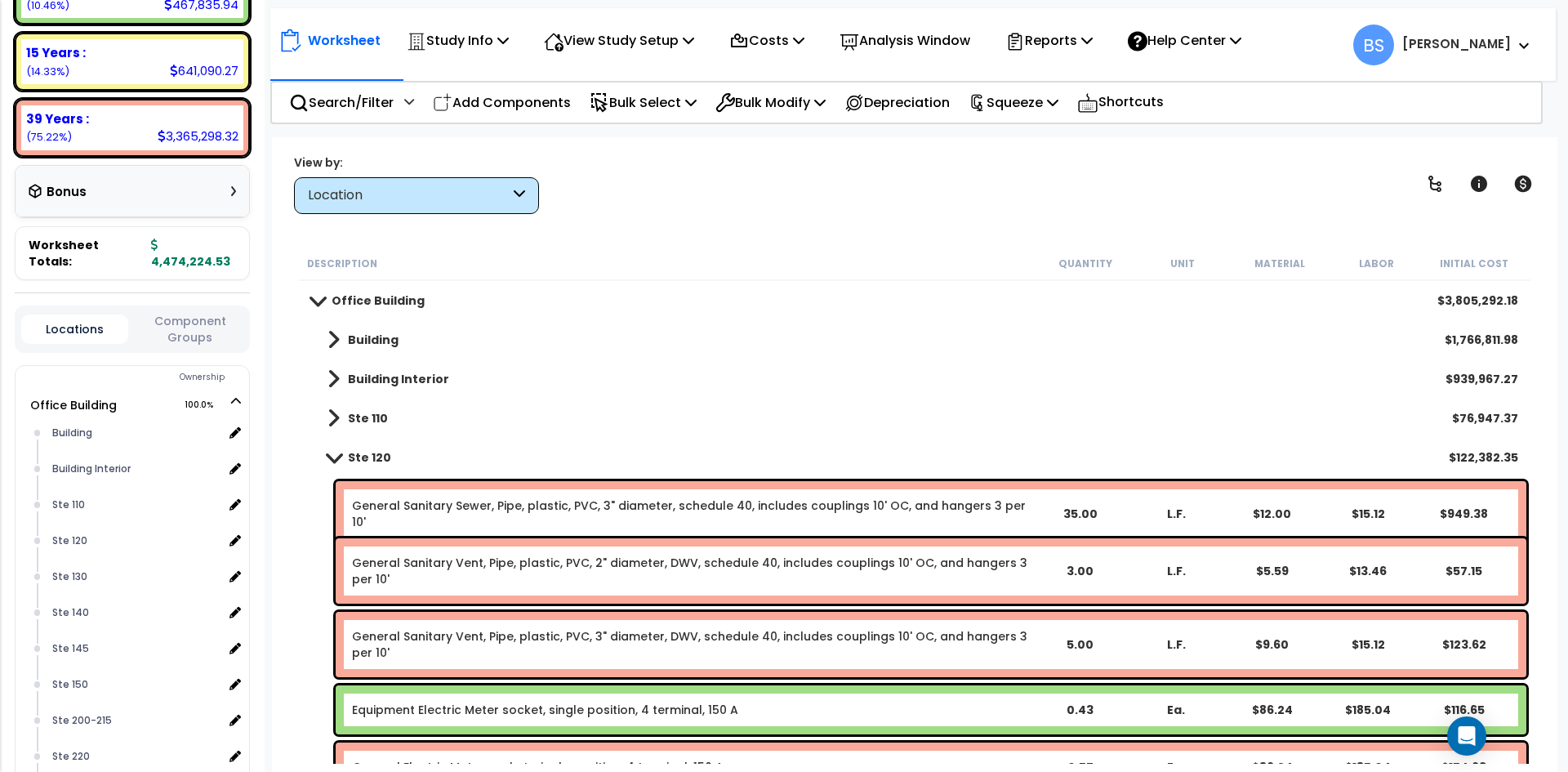
click at [370, 457] on b "Ste 120" at bounding box center [369, 458] width 43 height 16
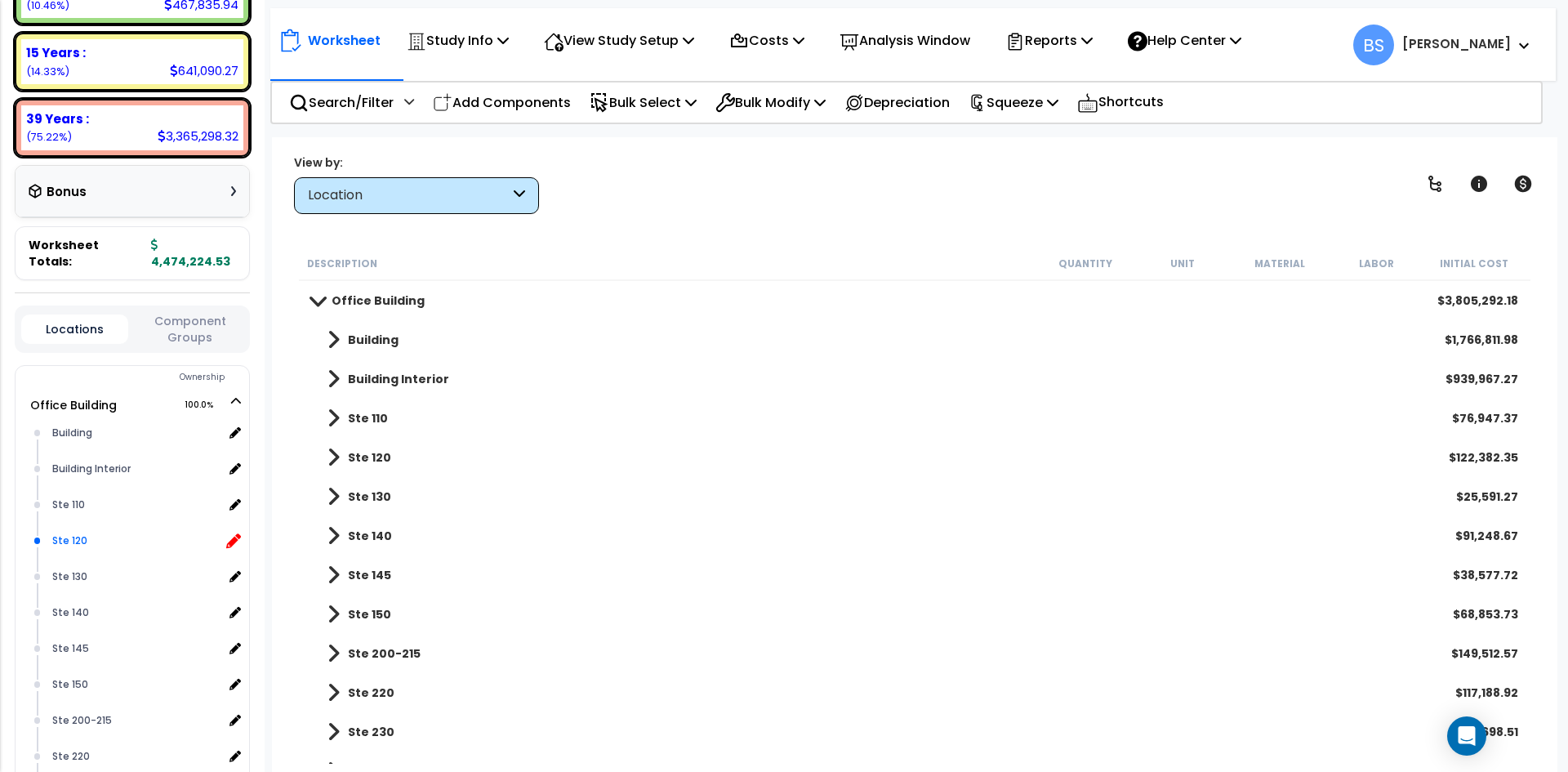
click at [232, 537] on icon at bounding box center [233, 541] width 15 height 15
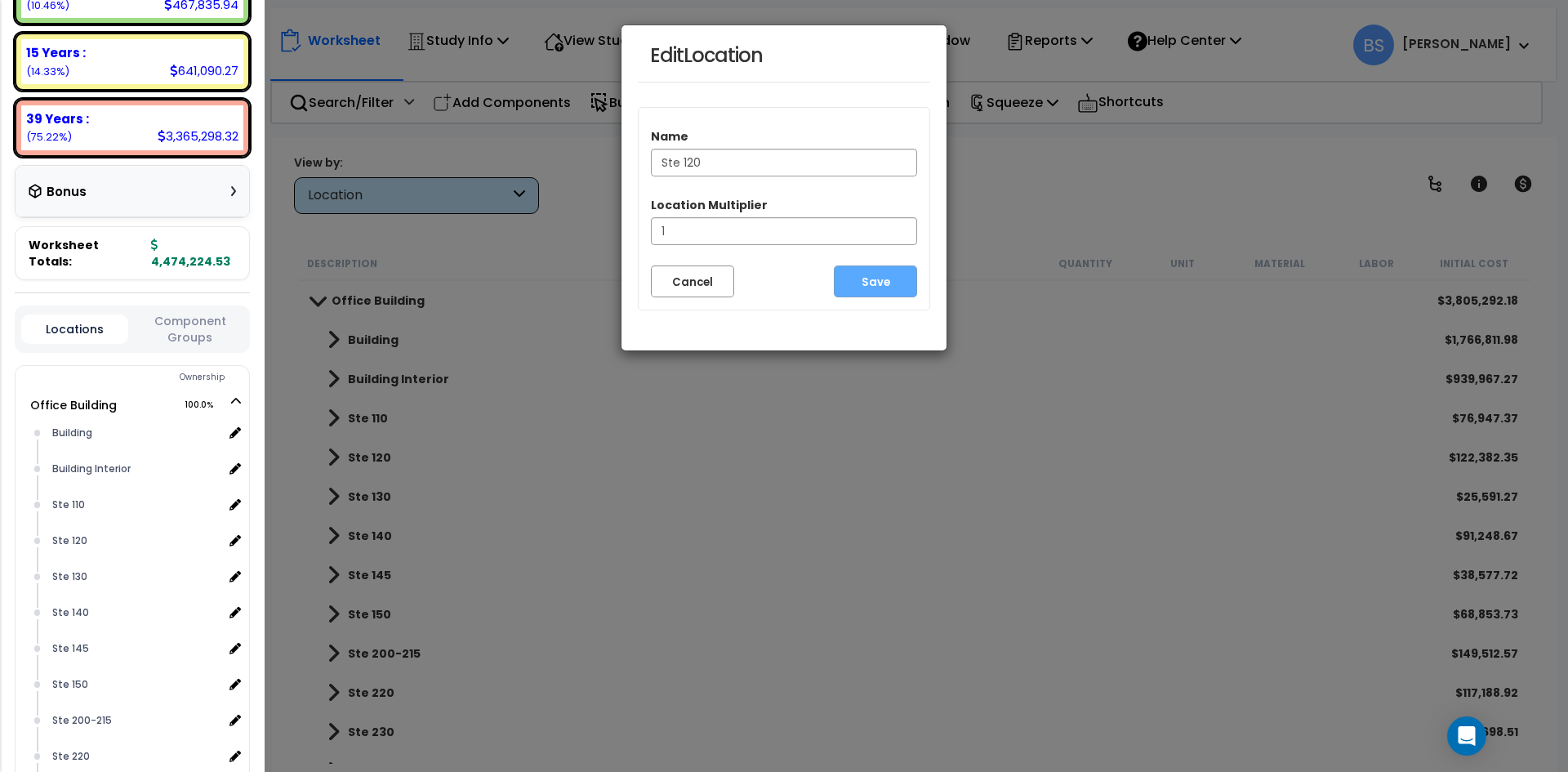
click at [679, 161] on input "Ste 120" at bounding box center [784, 163] width 266 height 28
type input "Ste 115-120"
click at [878, 288] on button "Save" at bounding box center [875, 282] width 83 height 32
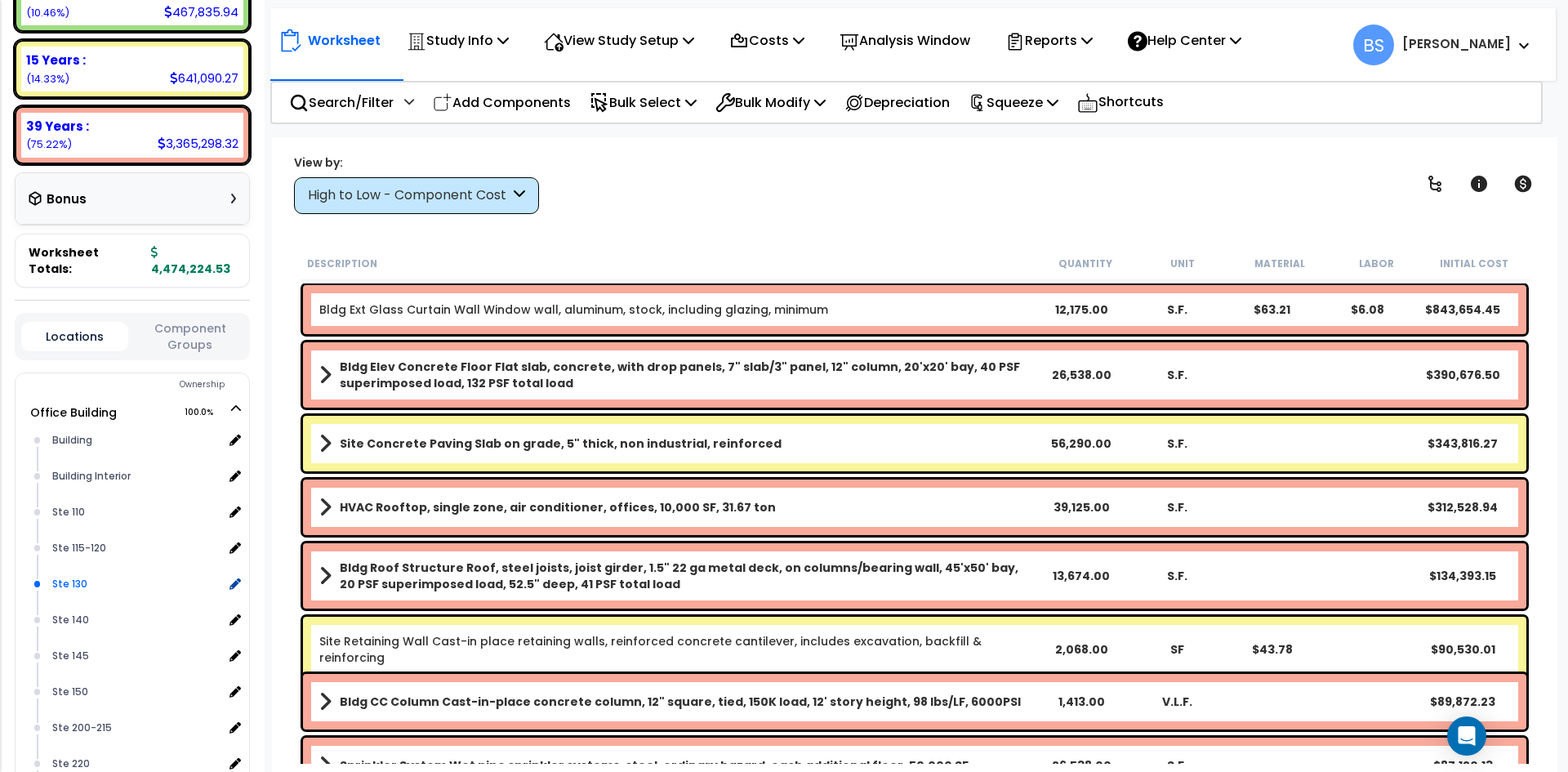
scroll to position [327, 0]
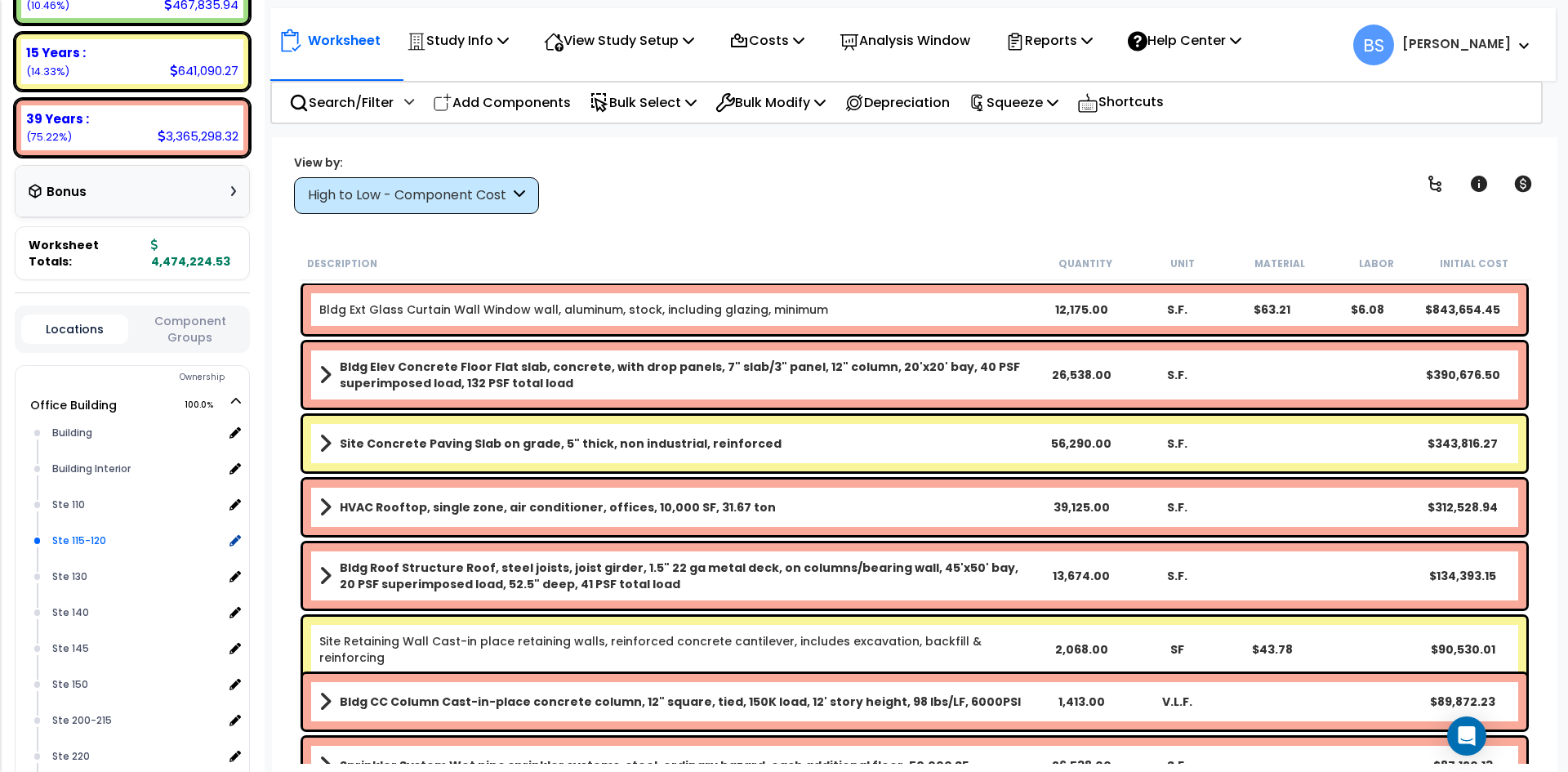
click at [84, 539] on div "Ste 115-120" at bounding box center [135, 541] width 175 height 20
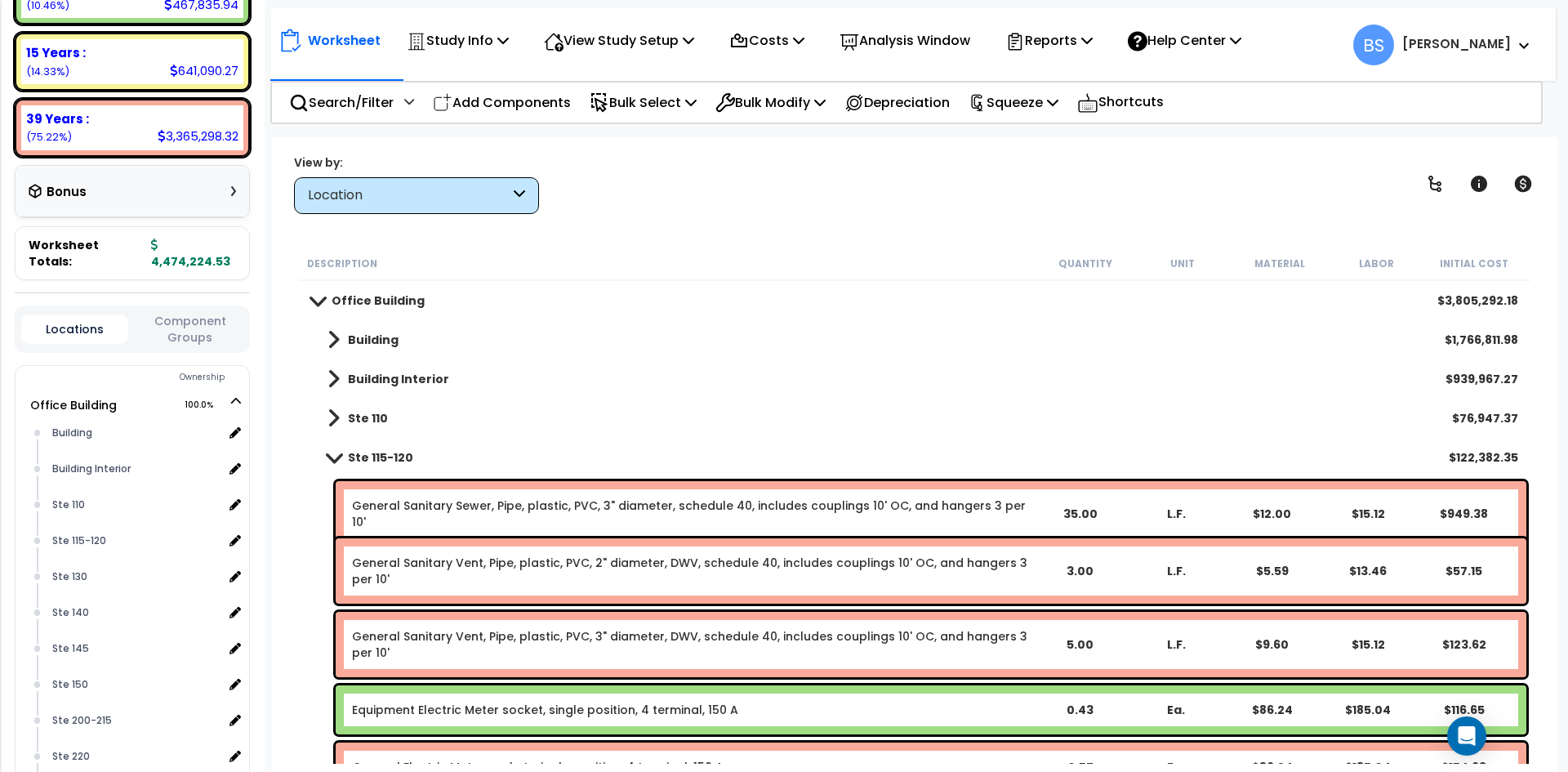
click at [379, 462] on b "Ste 115-120" at bounding box center [380, 458] width 65 height 16
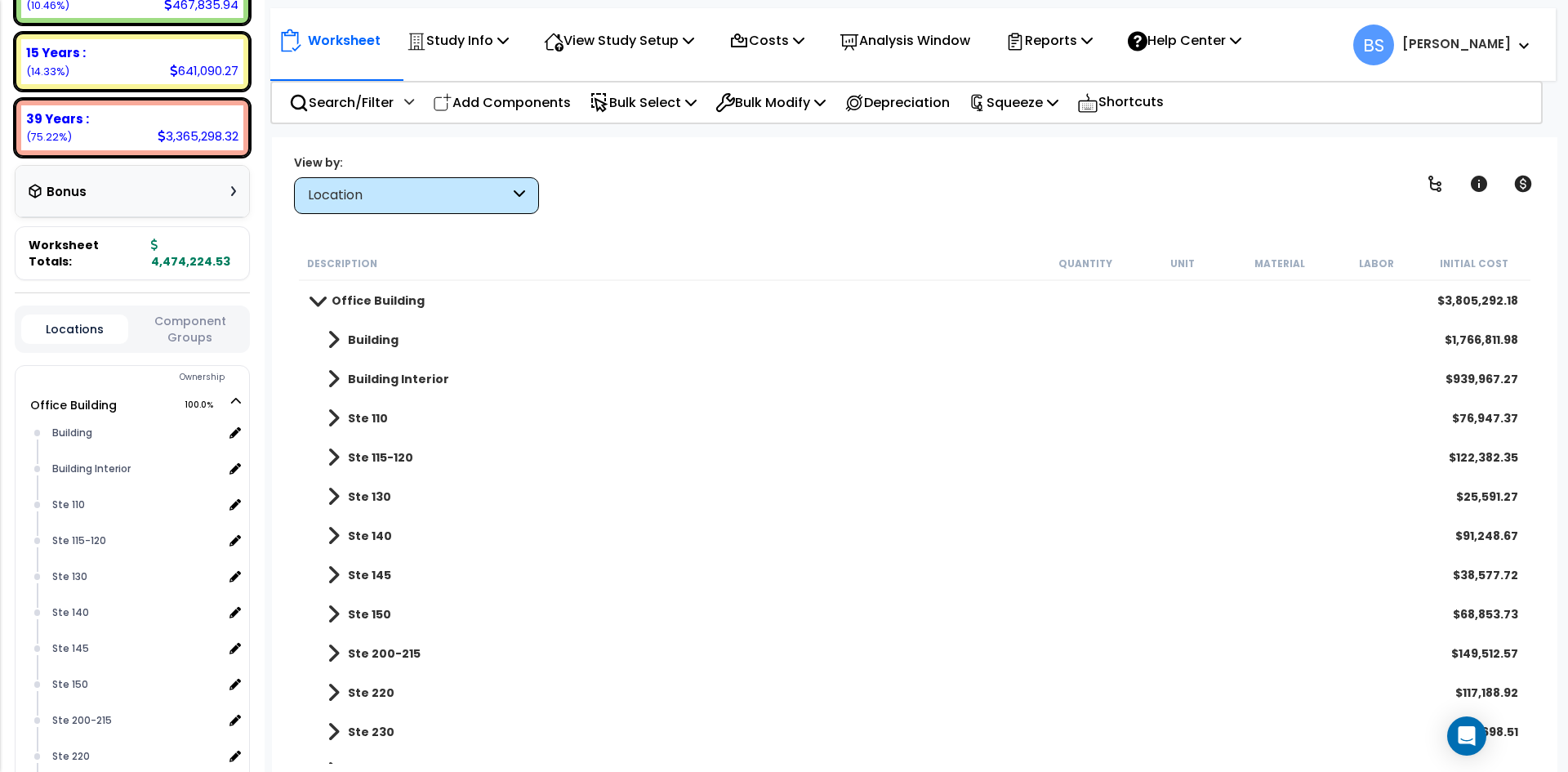
click at [367, 415] on b "Ste 110" at bounding box center [368, 418] width 40 height 16
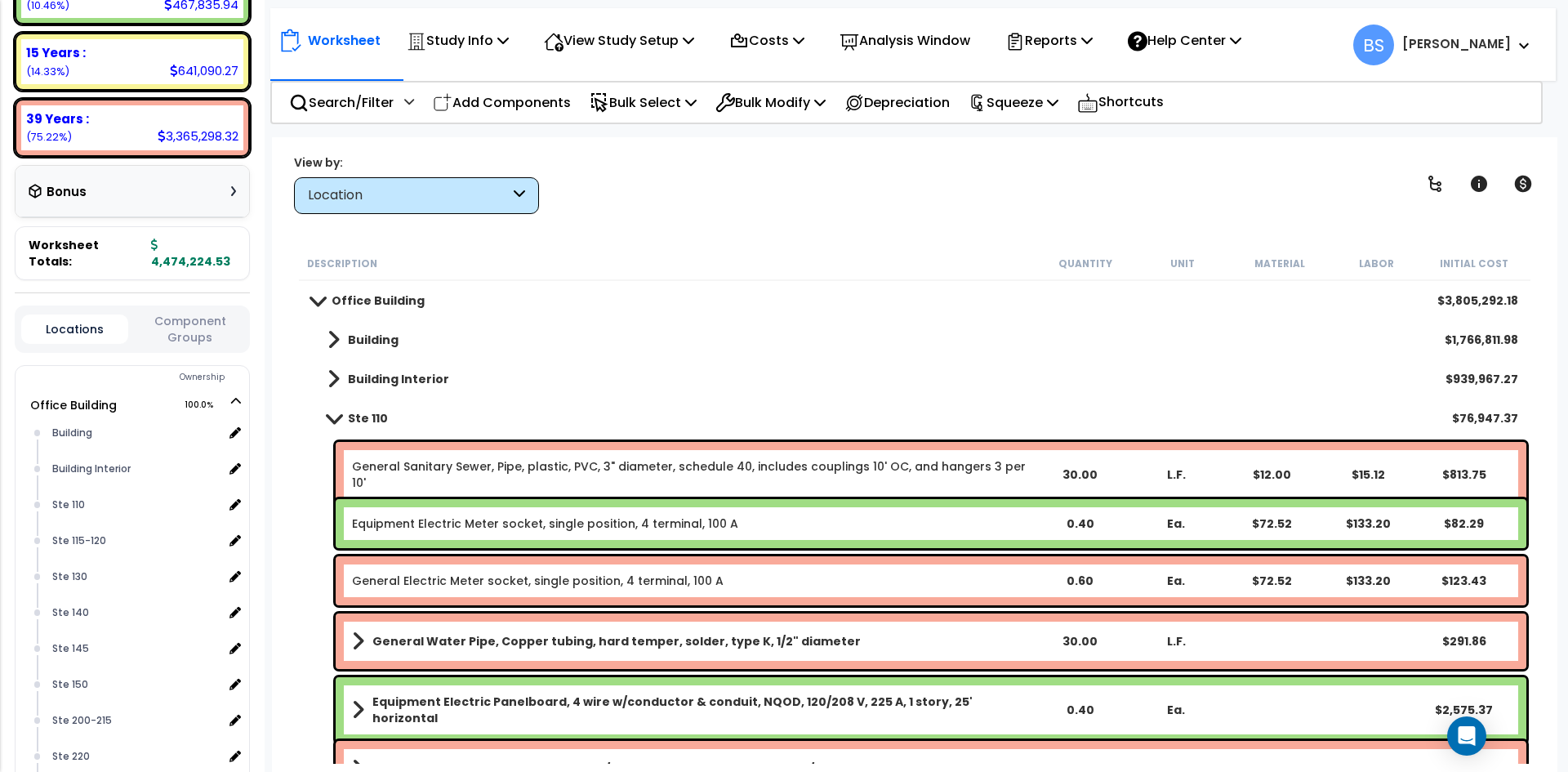
scroll to position [0, 0]
click at [362, 423] on b "Ste 110" at bounding box center [368, 418] width 40 height 16
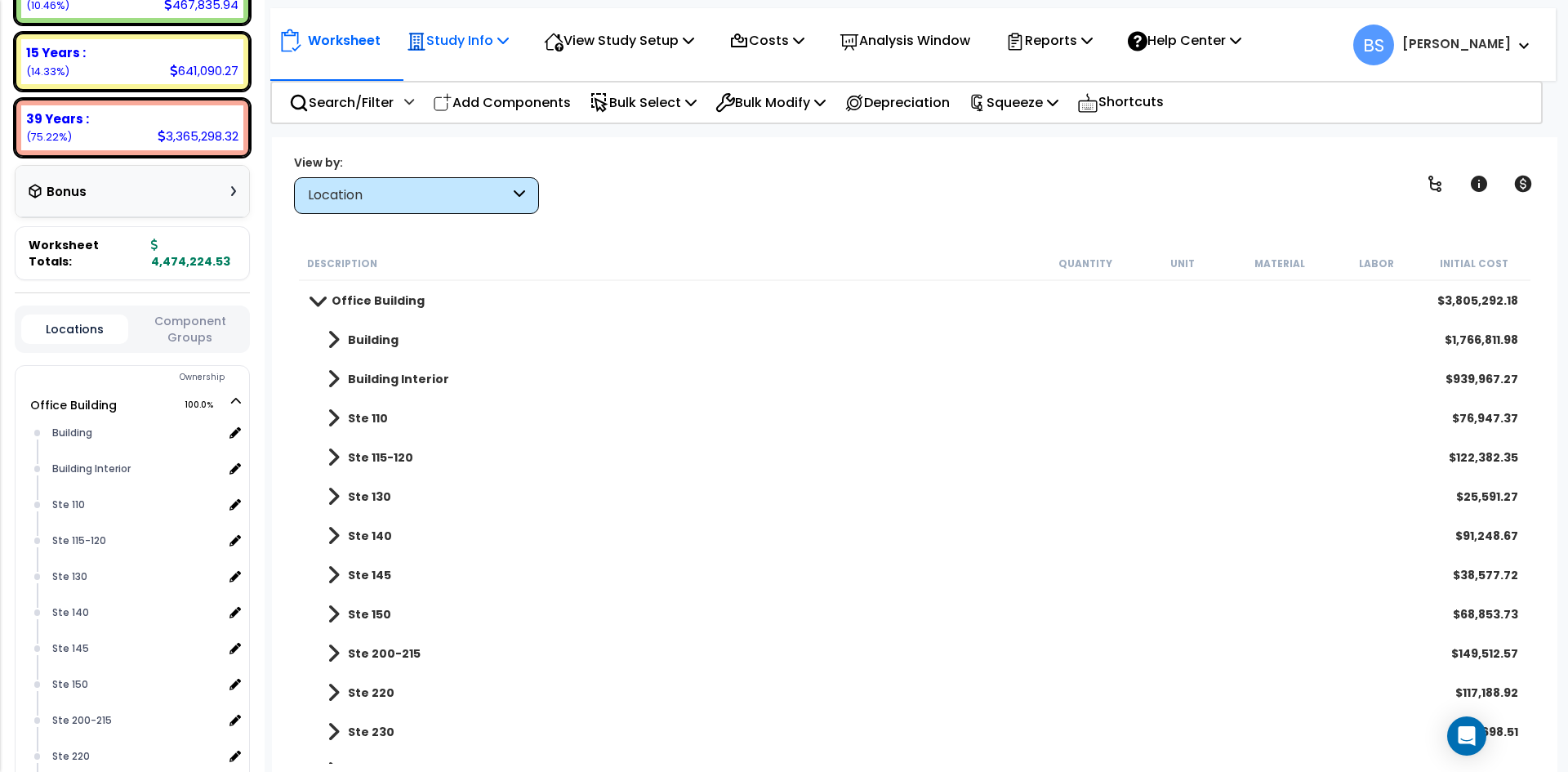
click at [505, 35] on icon at bounding box center [503, 40] width 11 height 13
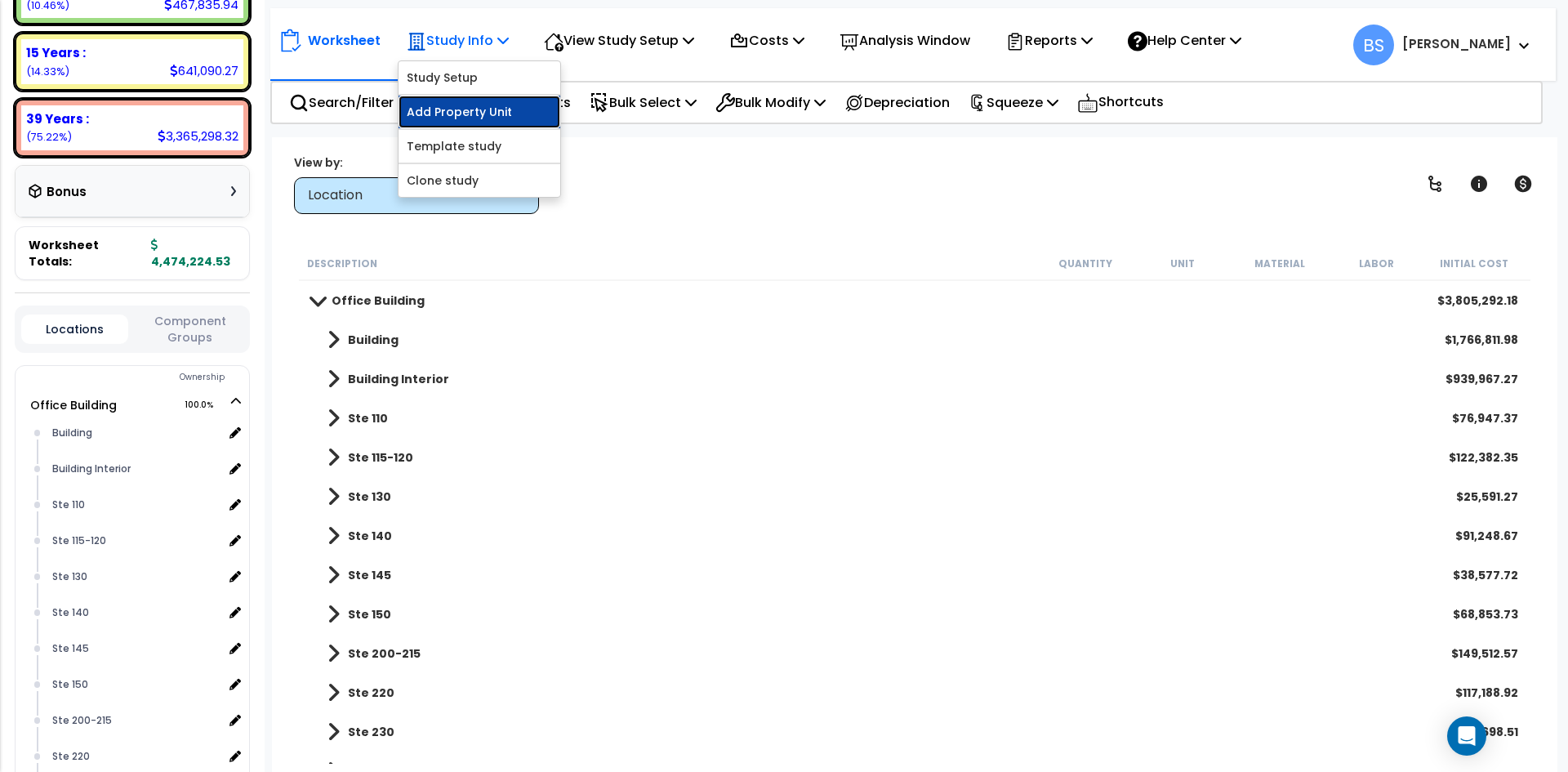
click at [462, 119] on link "Add Property Unit" at bounding box center [480, 112] width 162 height 33
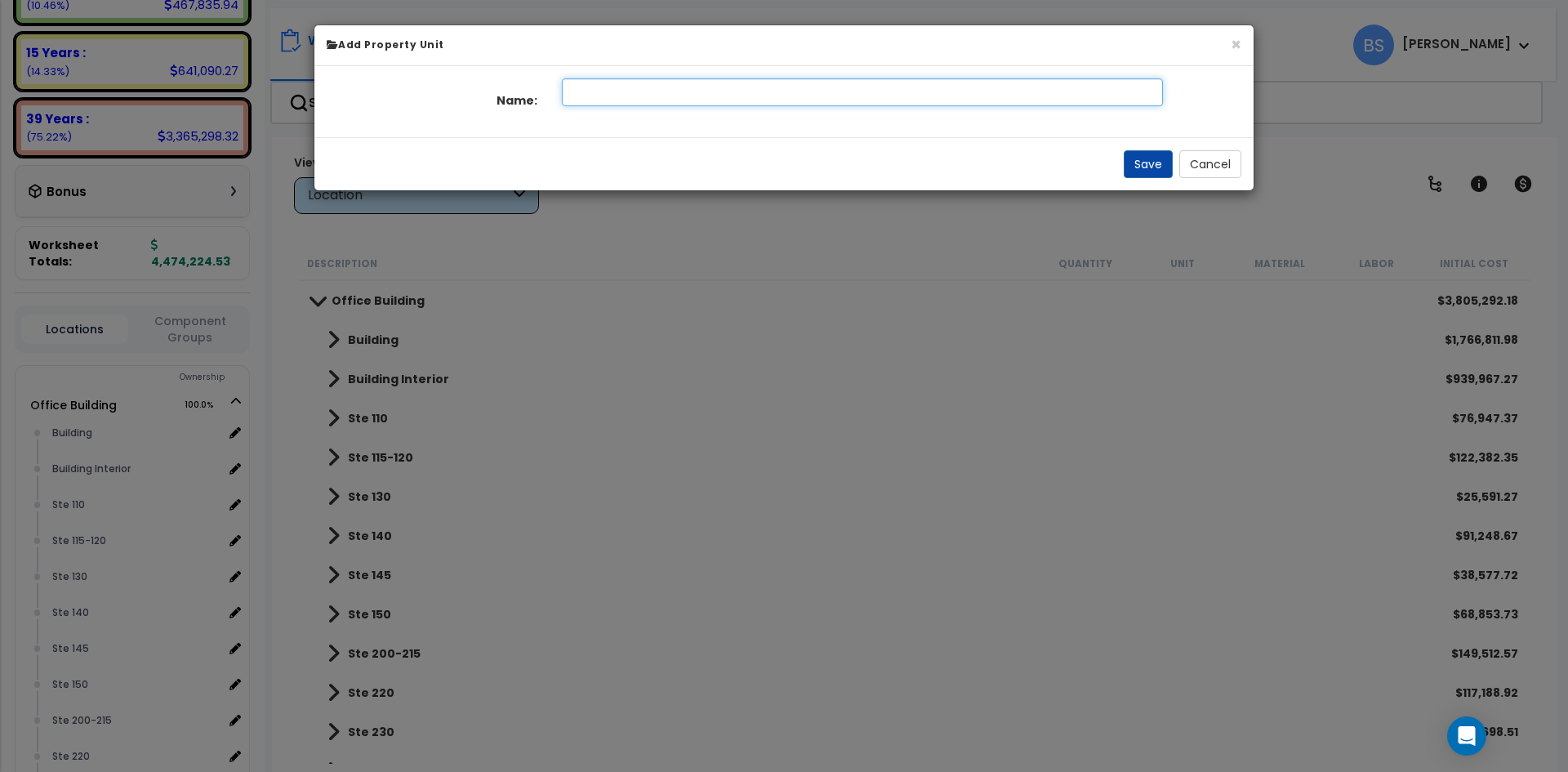
click at [642, 90] on input "text" at bounding box center [862, 92] width 602 height 28
type input "Ste 110"
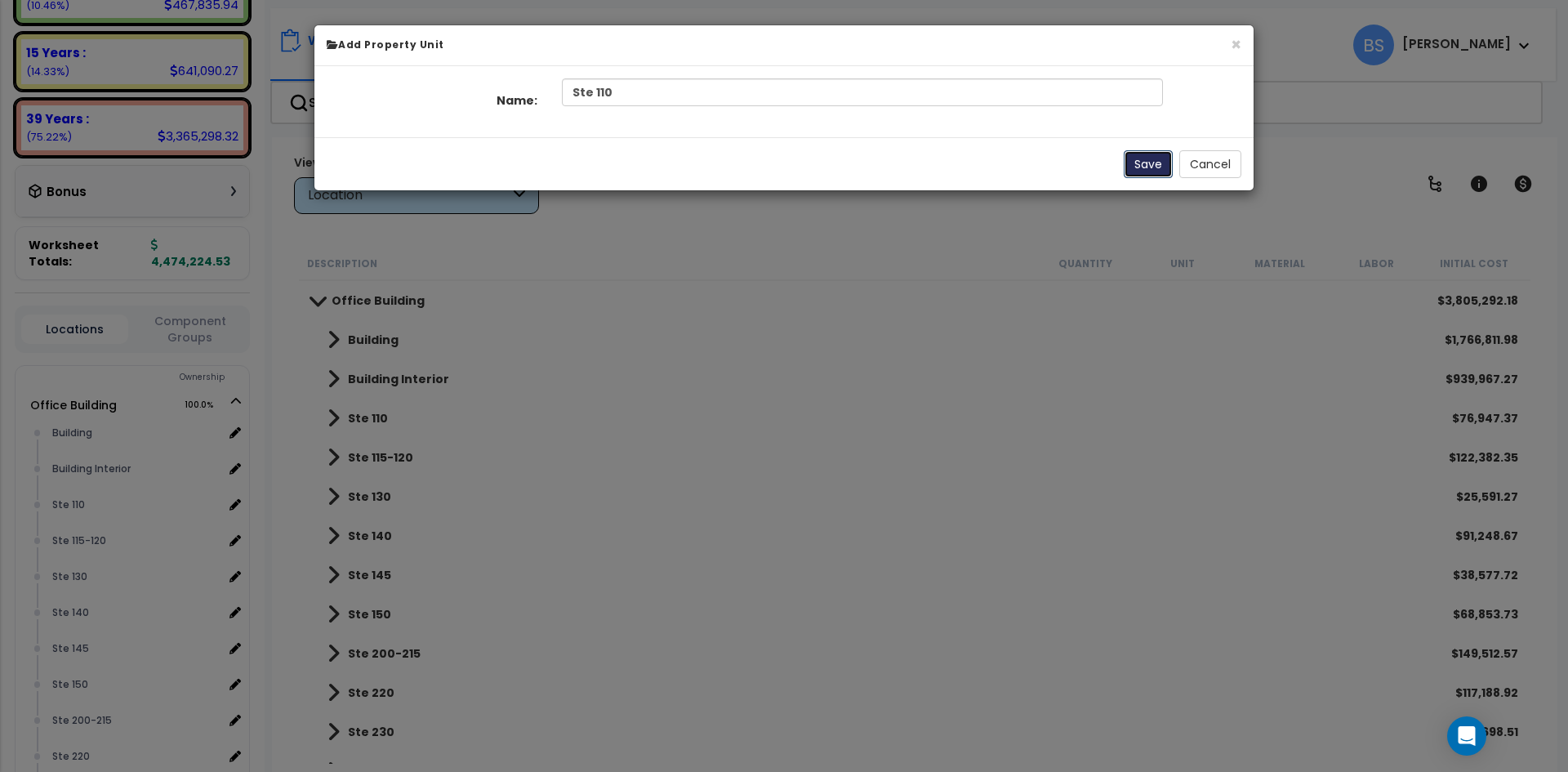
click at [1147, 168] on button "Save" at bounding box center [1148, 164] width 49 height 28
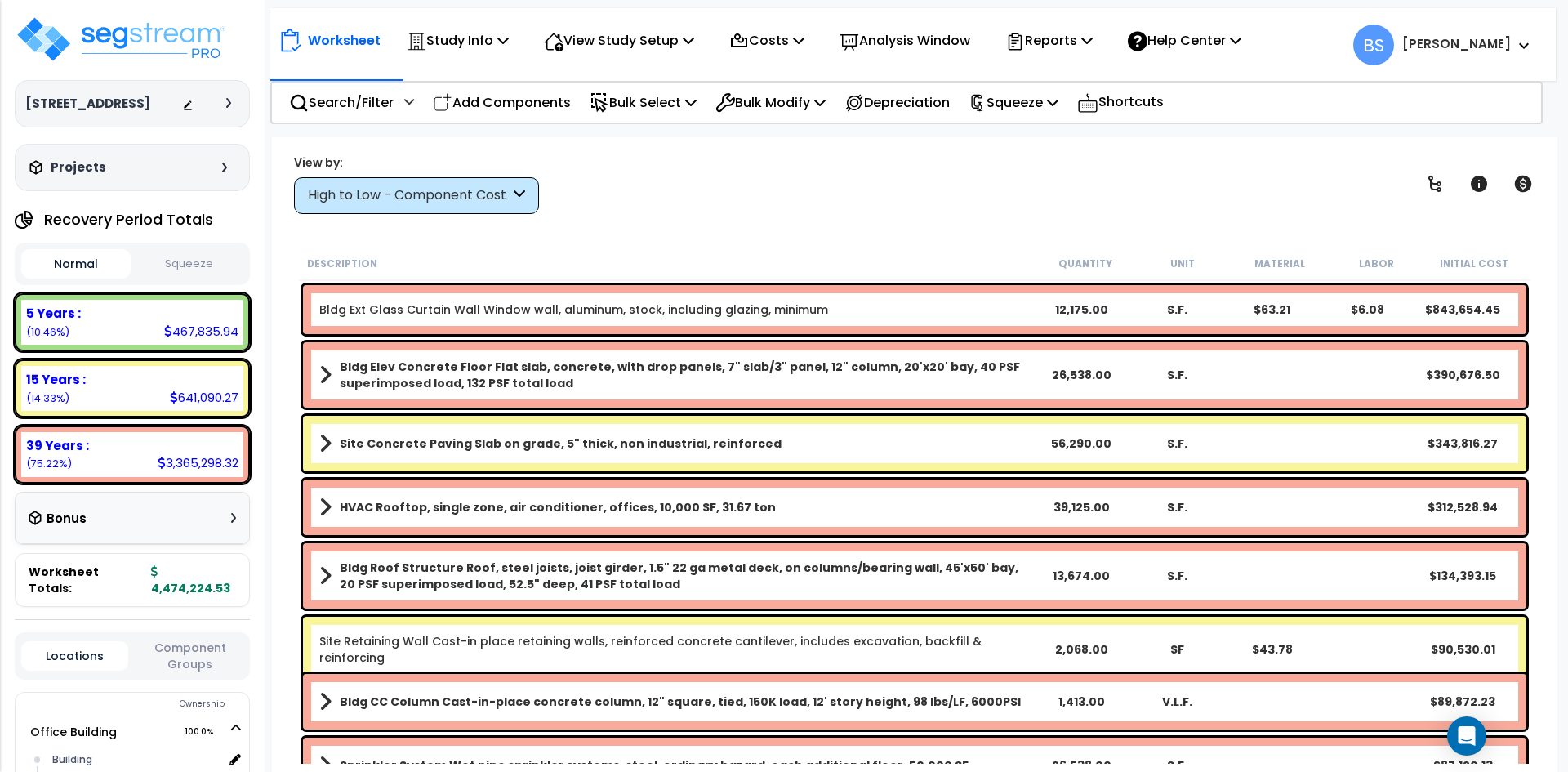
scroll to position [245, 0]
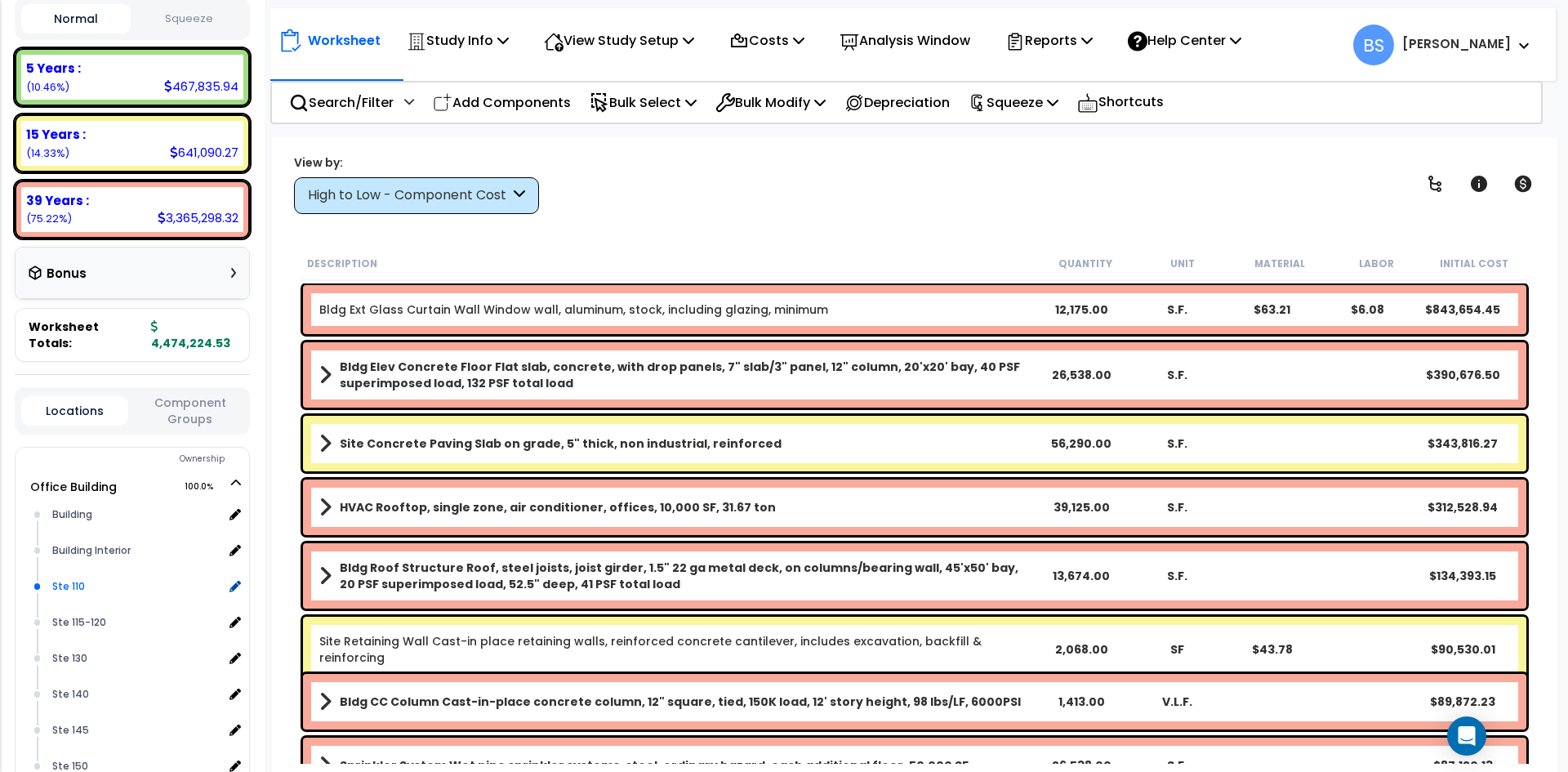
click at [69, 593] on div "Ste 110" at bounding box center [135, 587] width 175 height 20
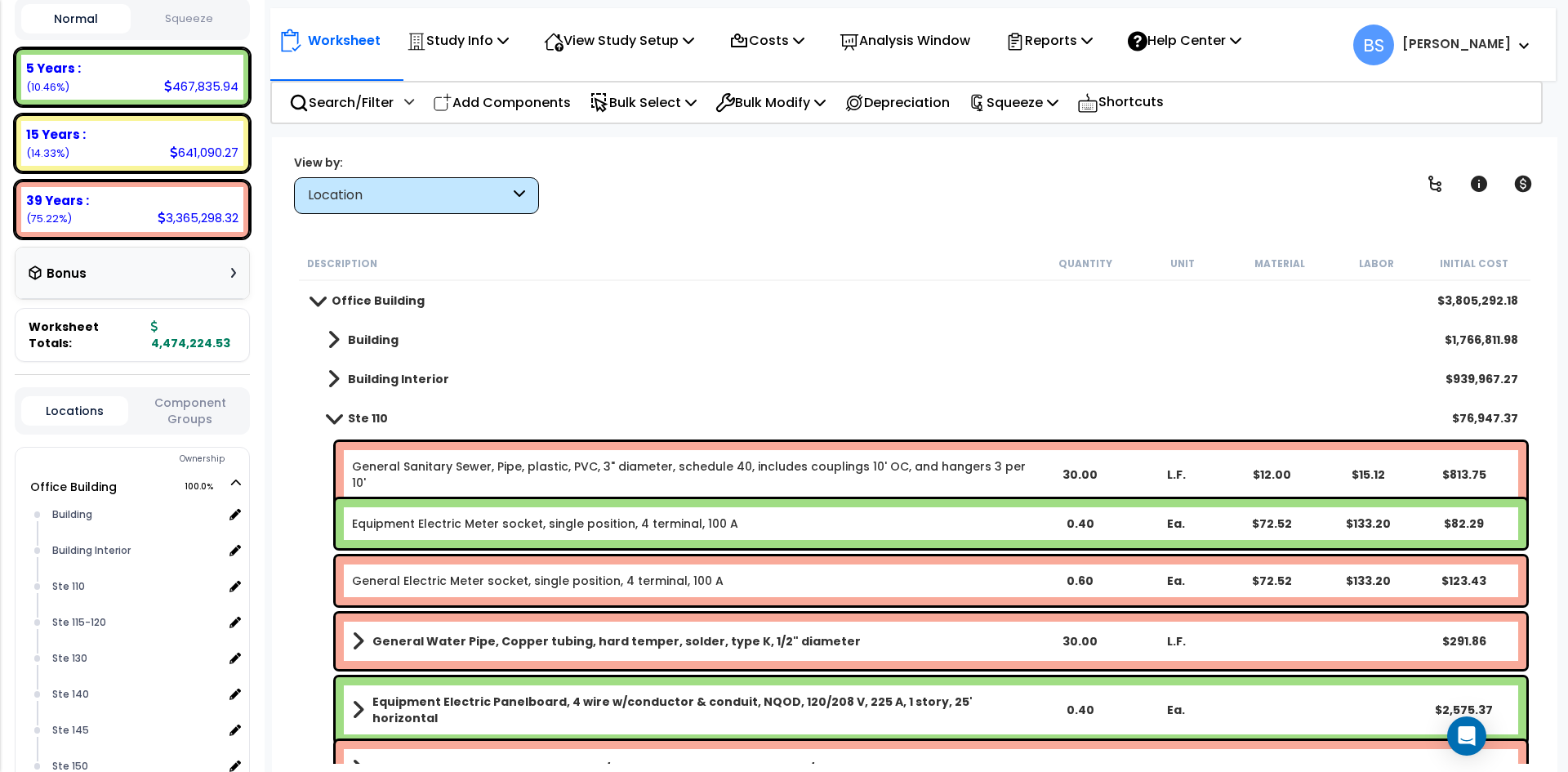
click at [403, 464] on link "General Sanitary Sewer, Pipe, plastic, PVC, 3" diameter, schedule 40, includes …" at bounding box center [691, 475] width 679 height 33
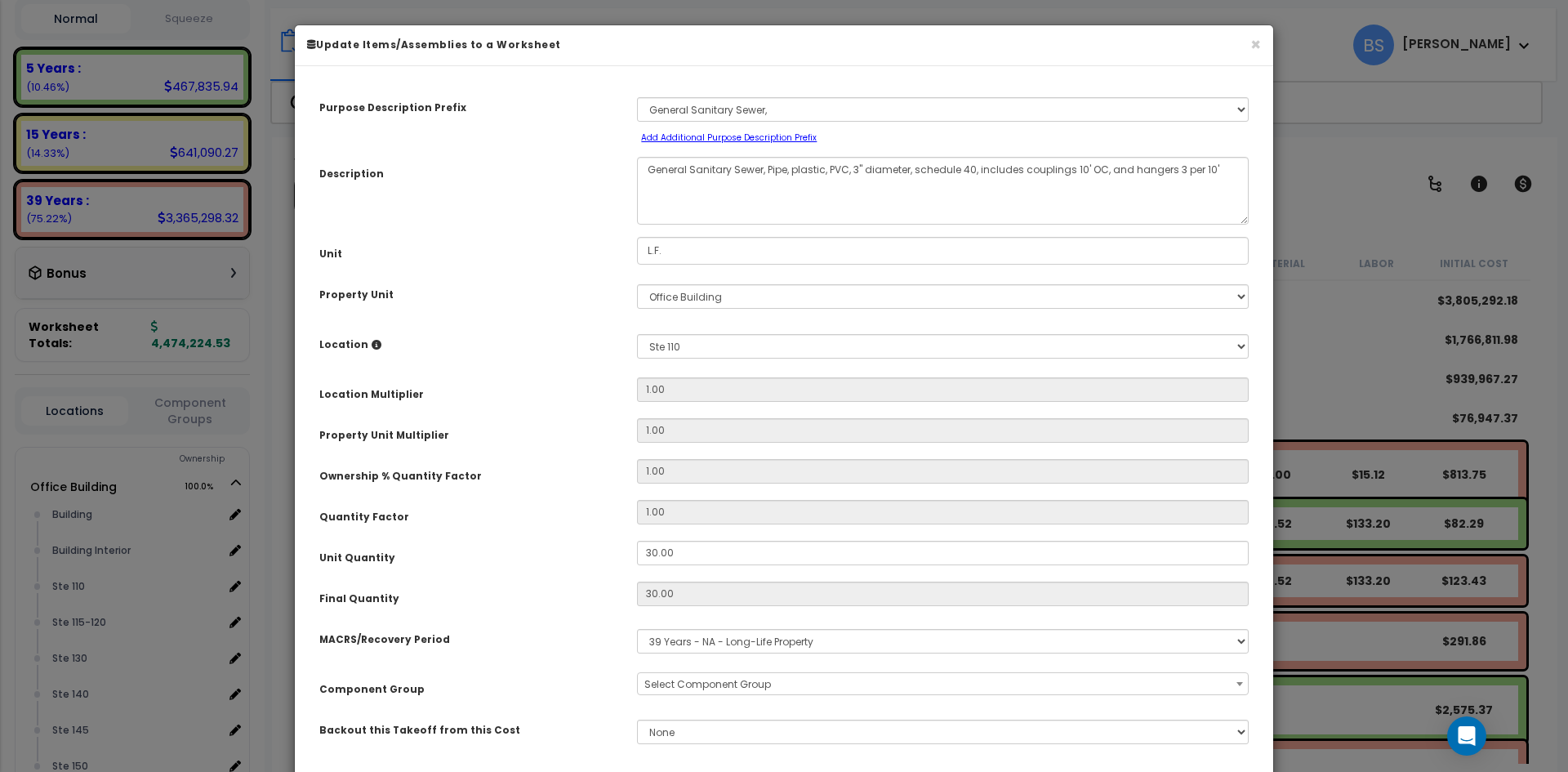
select select "16066"
click at [682, 297] on select "Select Office Building Site Improvements Ste G25 G25 Ste 110" at bounding box center [943, 296] width 612 height 25
select select "175302"
click at [638, 284] on select "Select Office Building Site Improvements Ste G25 G25 Ste 110" at bounding box center [943, 296] width 612 height 25
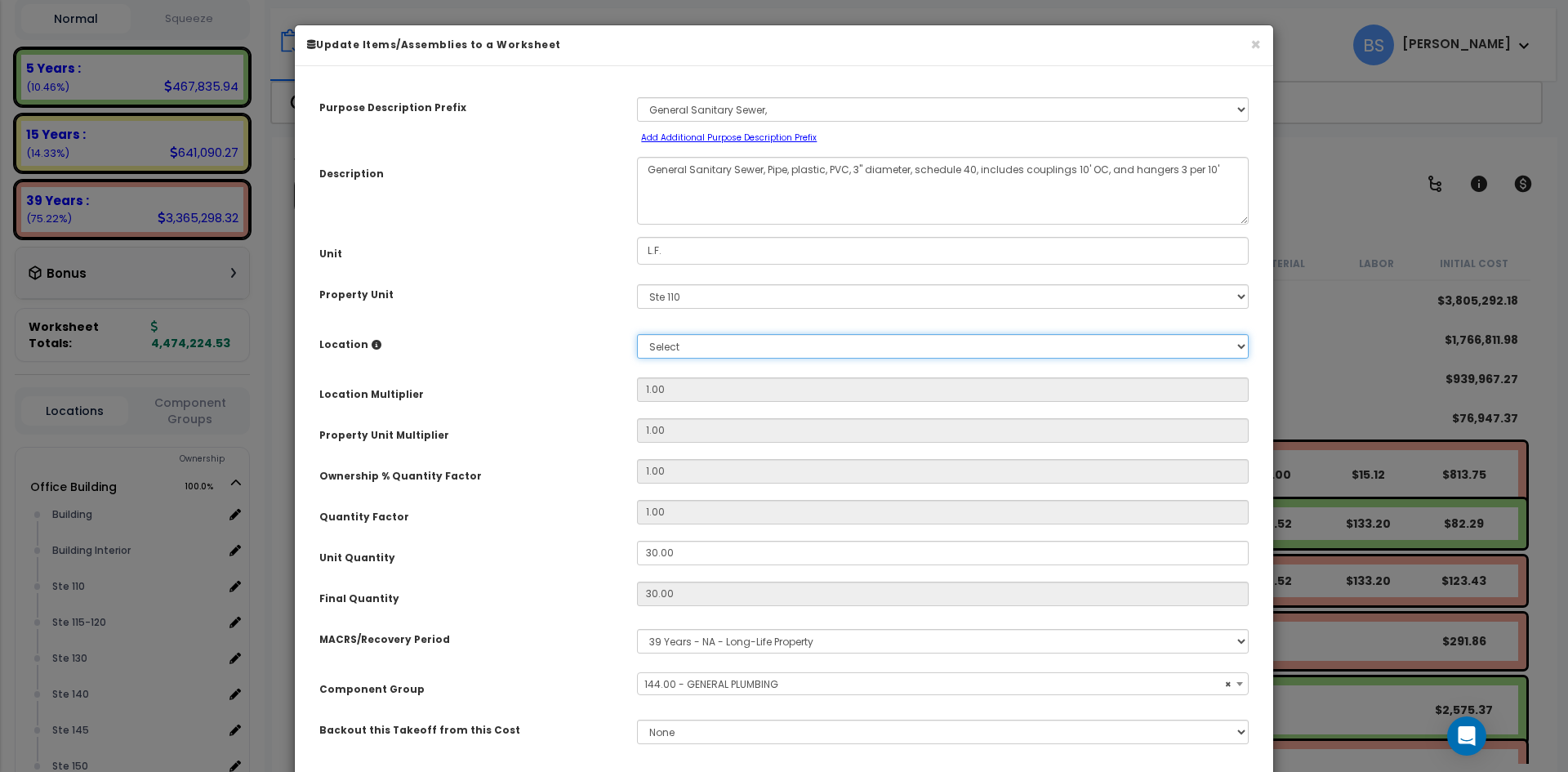
click at [671, 347] on select "Select Building Building Interior Add Additional Location" at bounding box center [943, 346] width 612 height 25
select select "461"
click at [638, 334] on select "Select Building Building Interior Add Additional Location" at bounding box center [943, 346] width 612 height 25
type input "1"
type input "30"
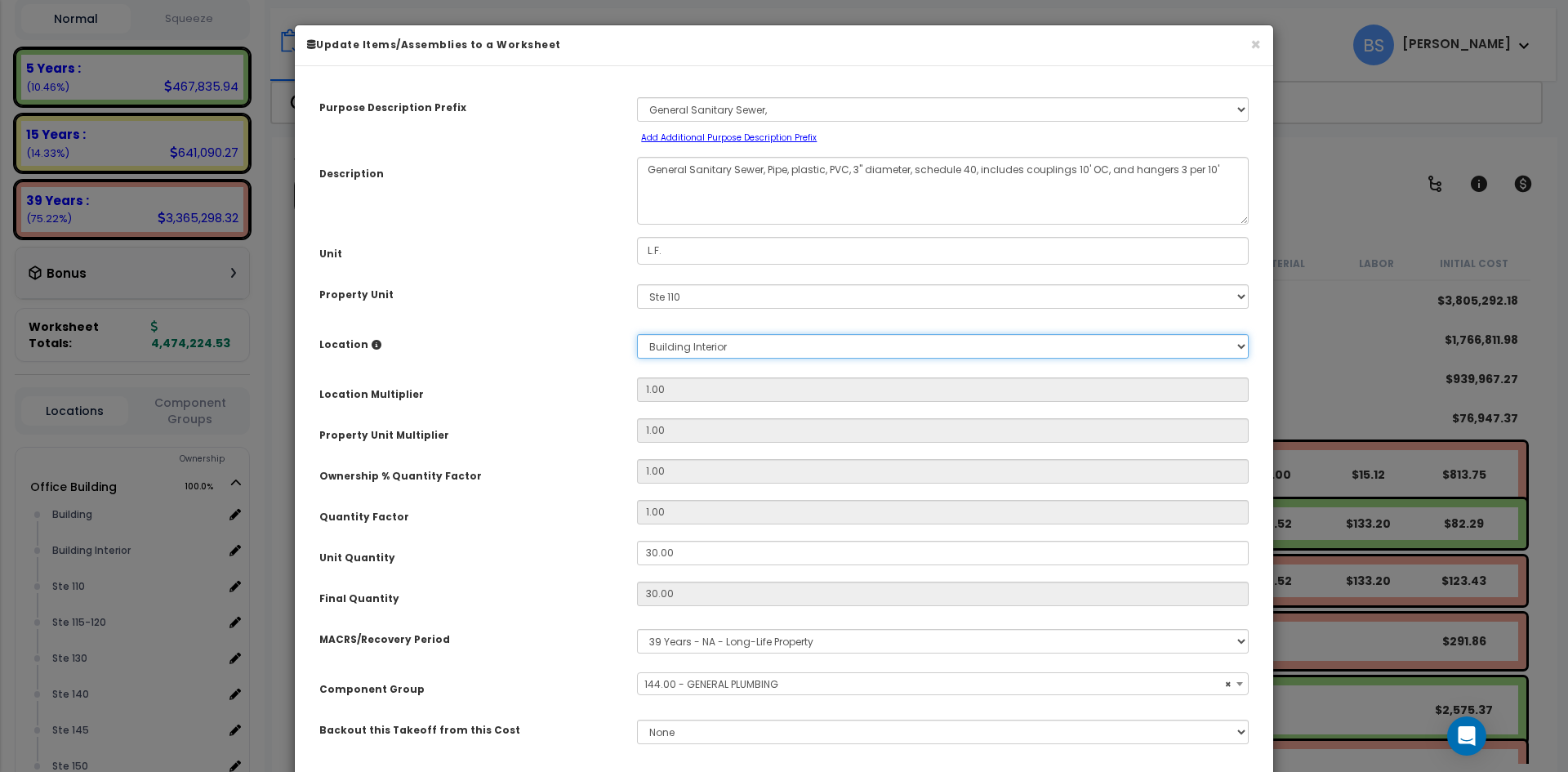
type input "$813.60"
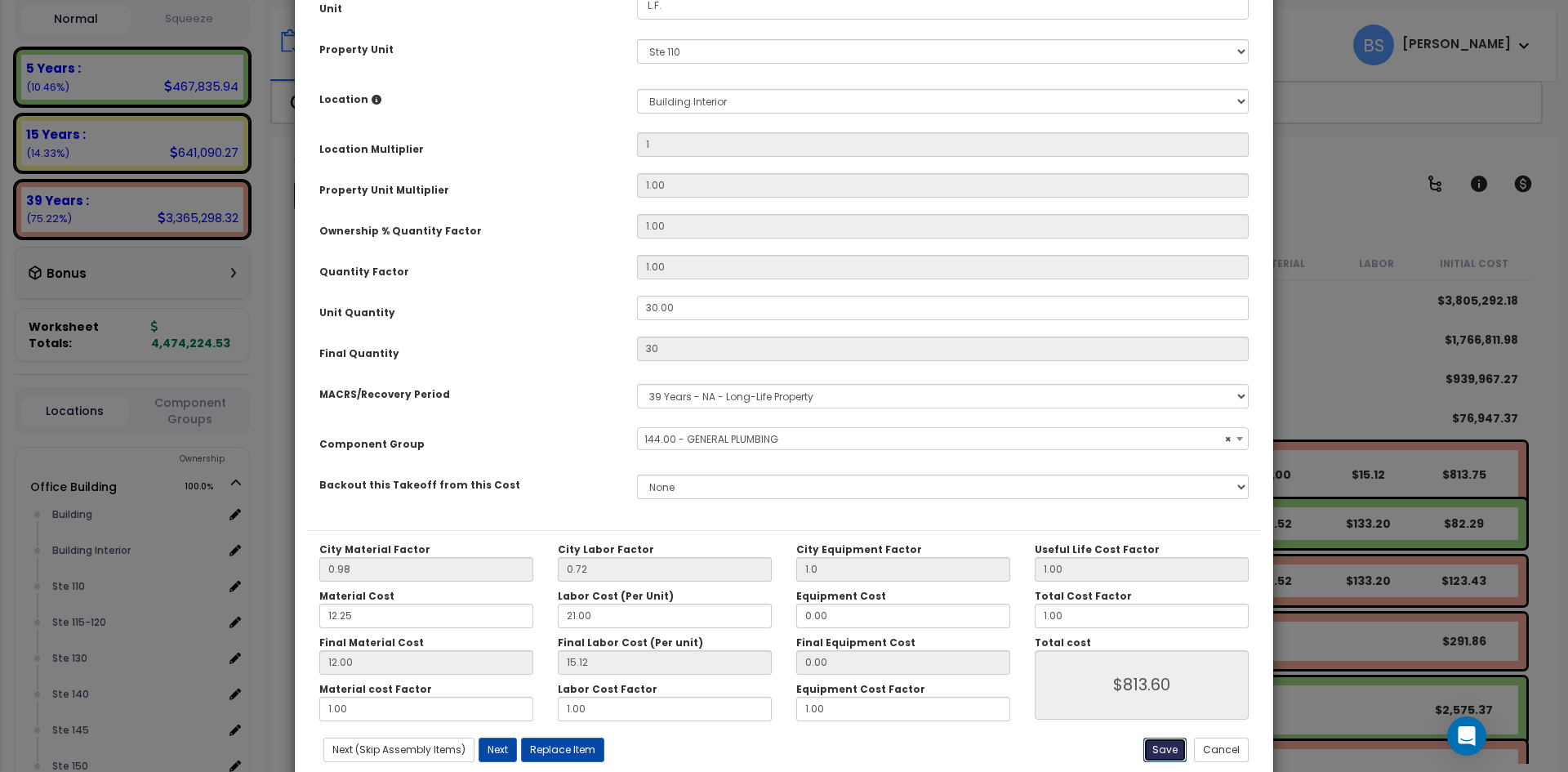
click at [1160, 745] on button "Save" at bounding box center [1164, 750] width 43 height 25
type input "1.00"
type input "30.00"
type input "1.00"
type input "813.60"
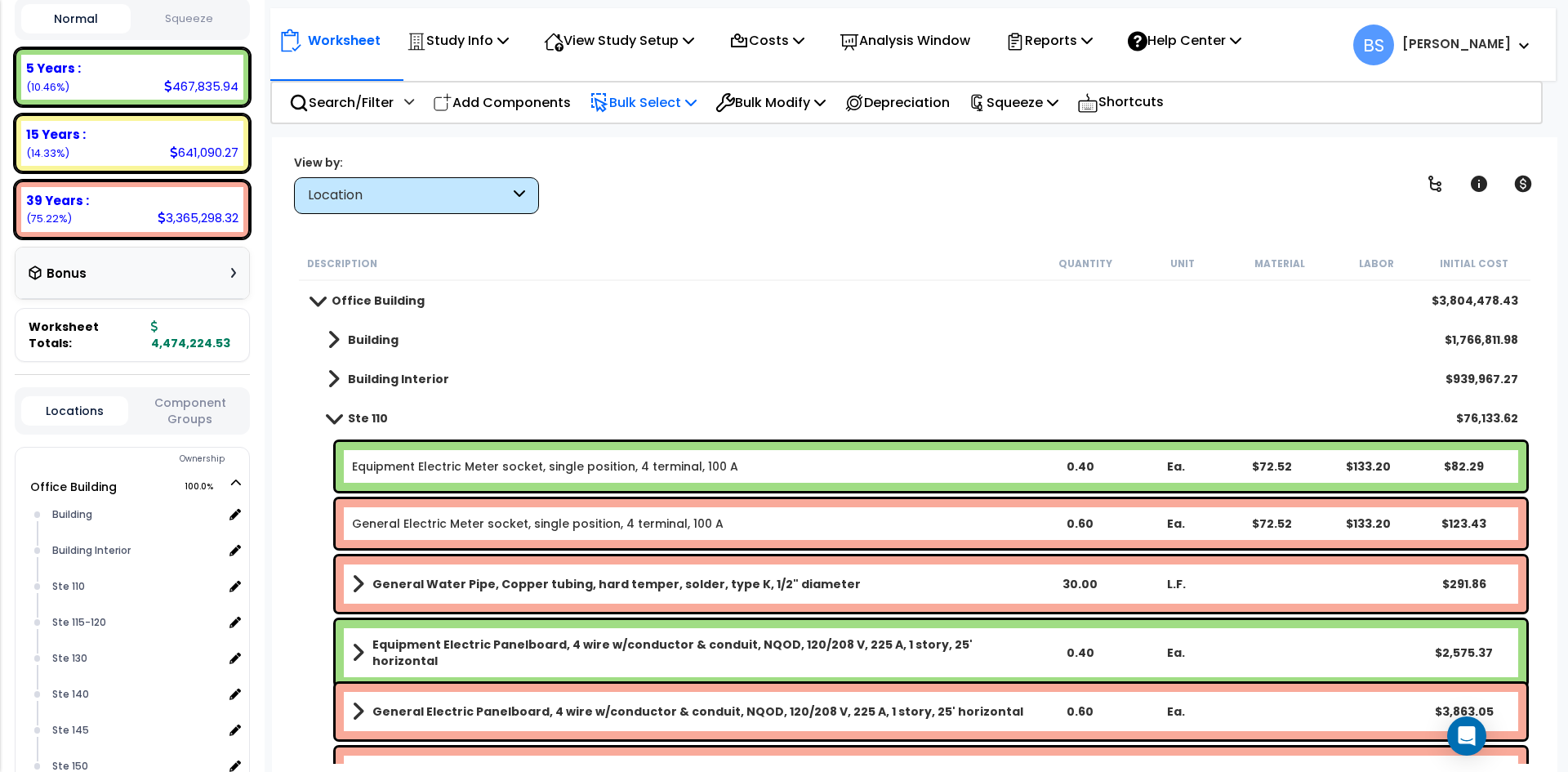
click at [657, 107] on p "Bulk Select" at bounding box center [643, 103] width 107 height 22
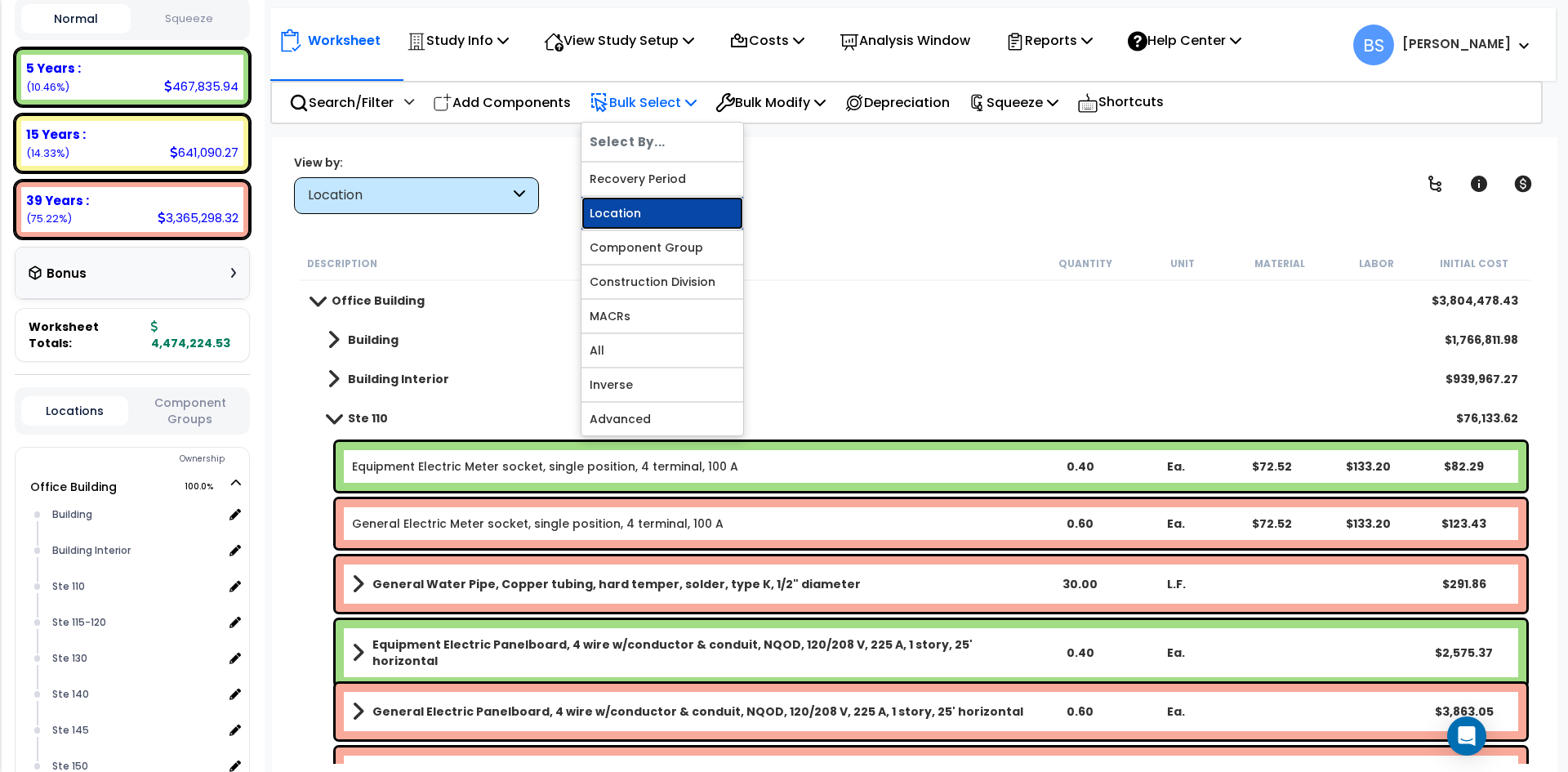
click at [638, 213] on link "Location" at bounding box center [663, 213] width 162 height 33
select select
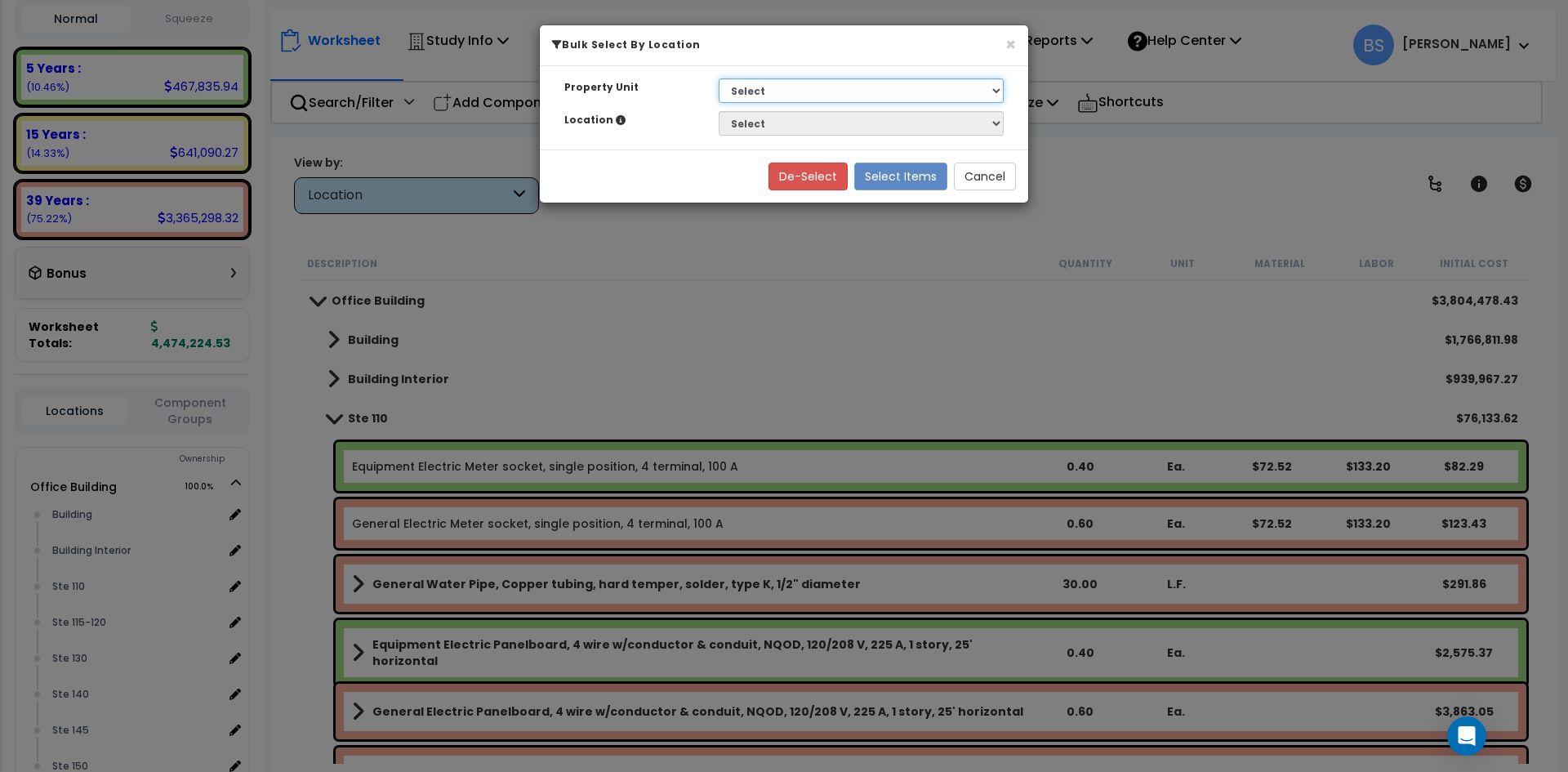
click at [772, 89] on select "Select G25 Office Building Site Improvements Ste 110 Ste G25" at bounding box center [860, 90] width 285 height 25
select select "169825"
click at [719, 78] on select "Select G25 Office Building Site Improvements Ste 110 Ste G25" at bounding box center [860, 90] width 285 height 25
click at [751, 116] on select "Select Building [GEOGRAPHIC_DATA]" at bounding box center [860, 123] width 285 height 25
select select "17694"
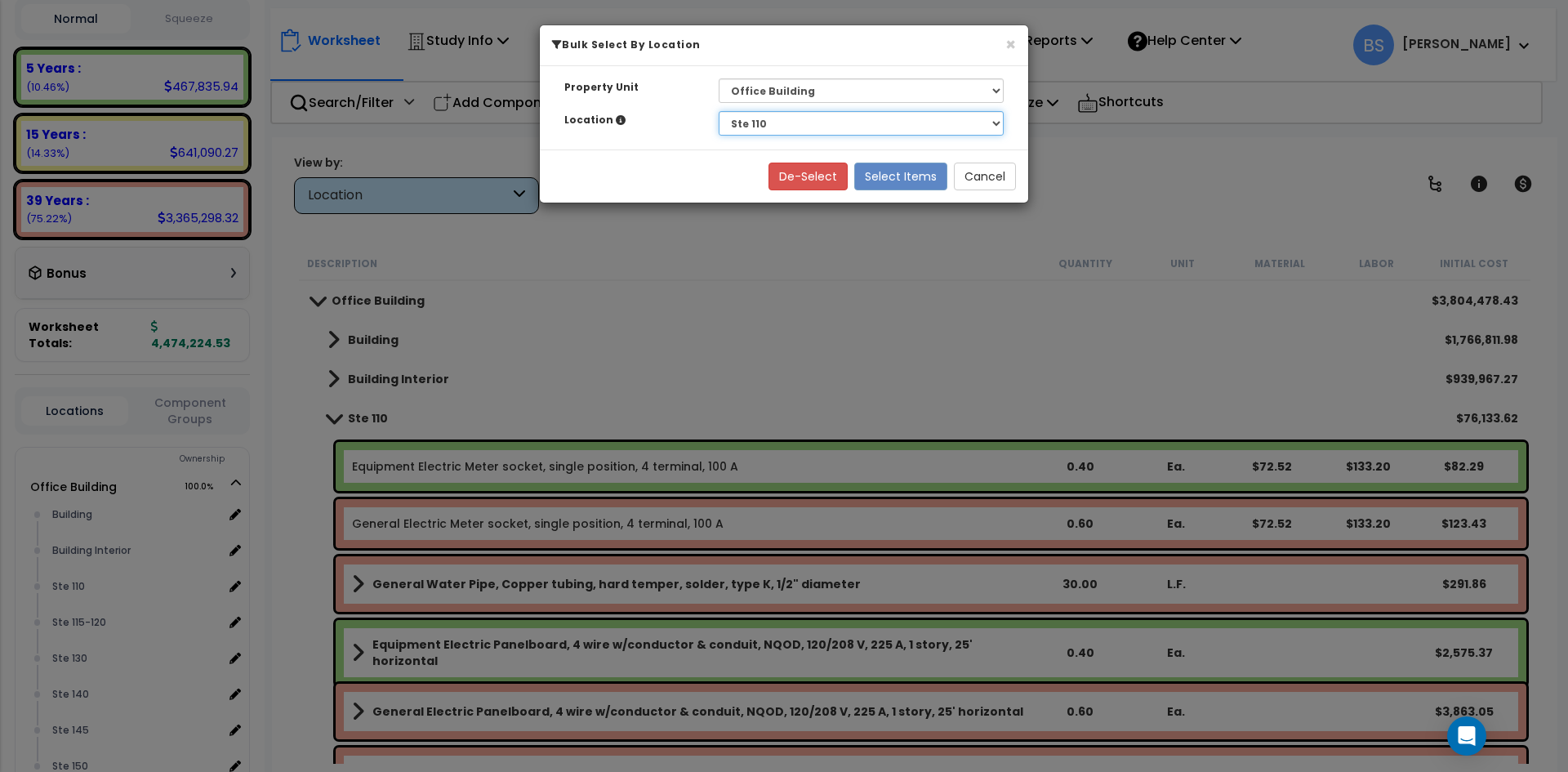
click at [719, 111] on select "Select Building [GEOGRAPHIC_DATA]" at bounding box center [860, 123] width 285 height 25
click at [914, 183] on button "Select Items" at bounding box center [900, 177] width 93 height 28
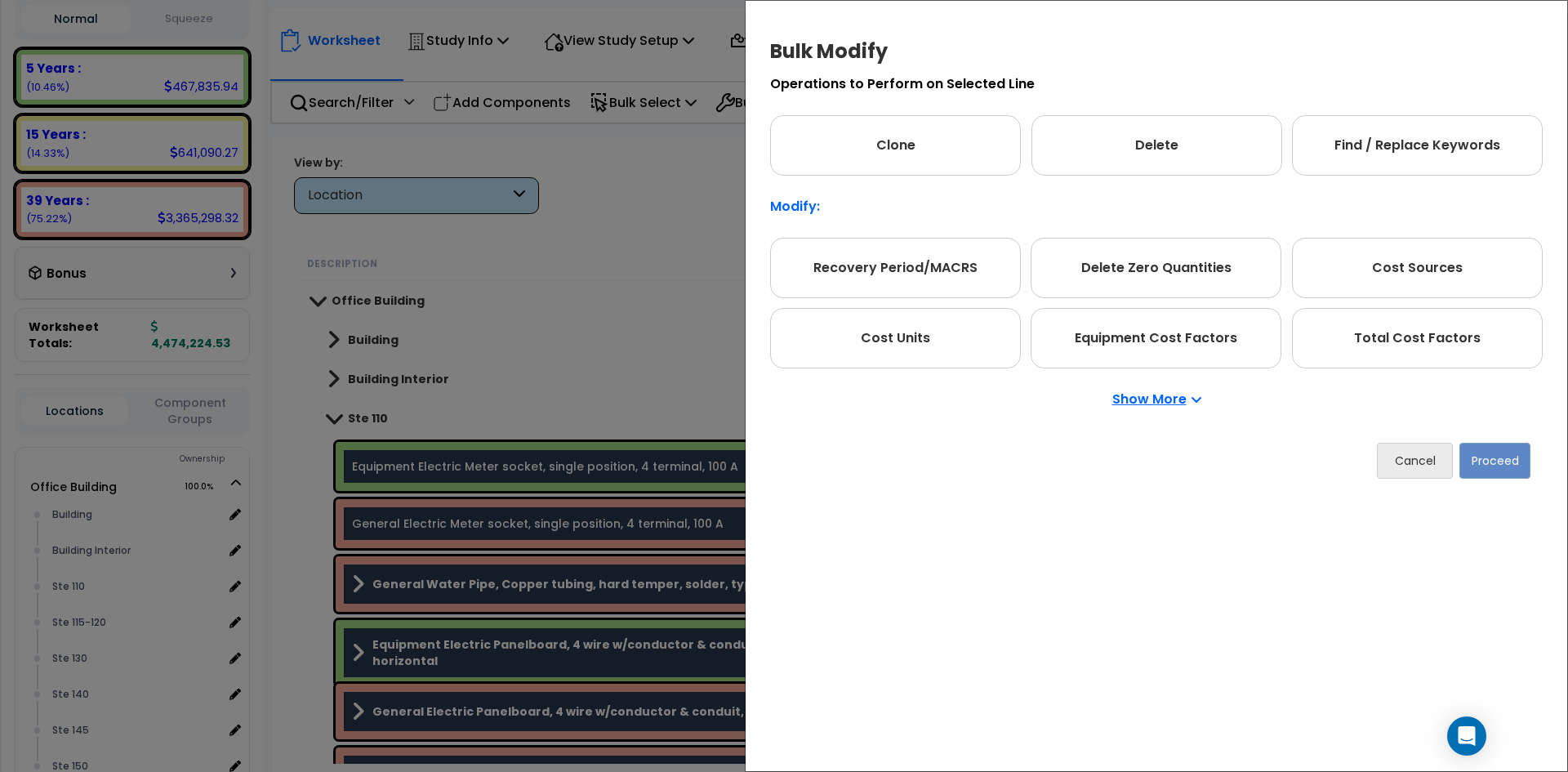
click at [1156, 409] on div "Show More" at bounding box center [1156, 400] width 773 height 62
click at [1156, 403] on p "Show More" at bounding box center [1156, 399] width 89 height 13
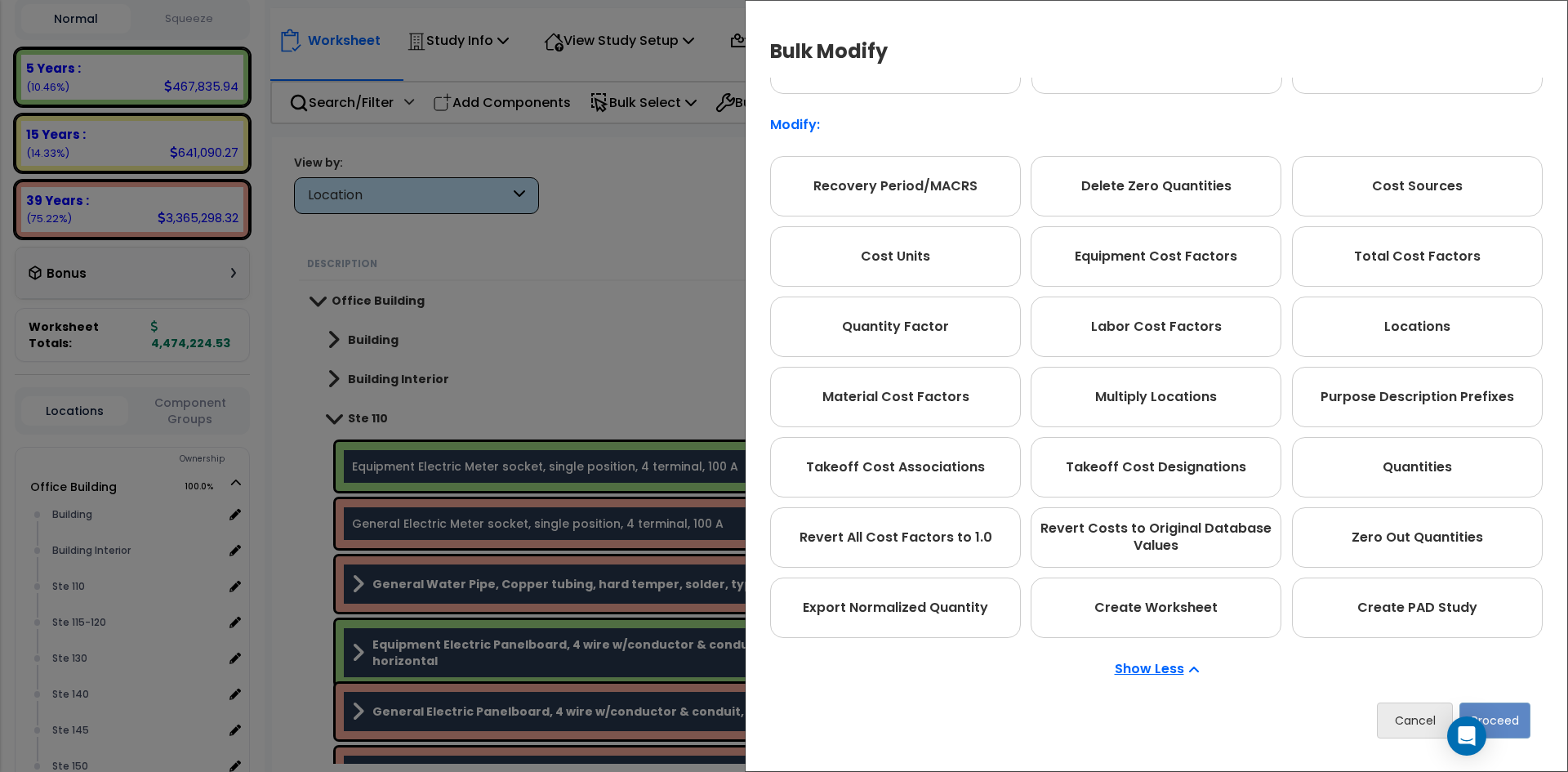
scroll to position [92, 0]
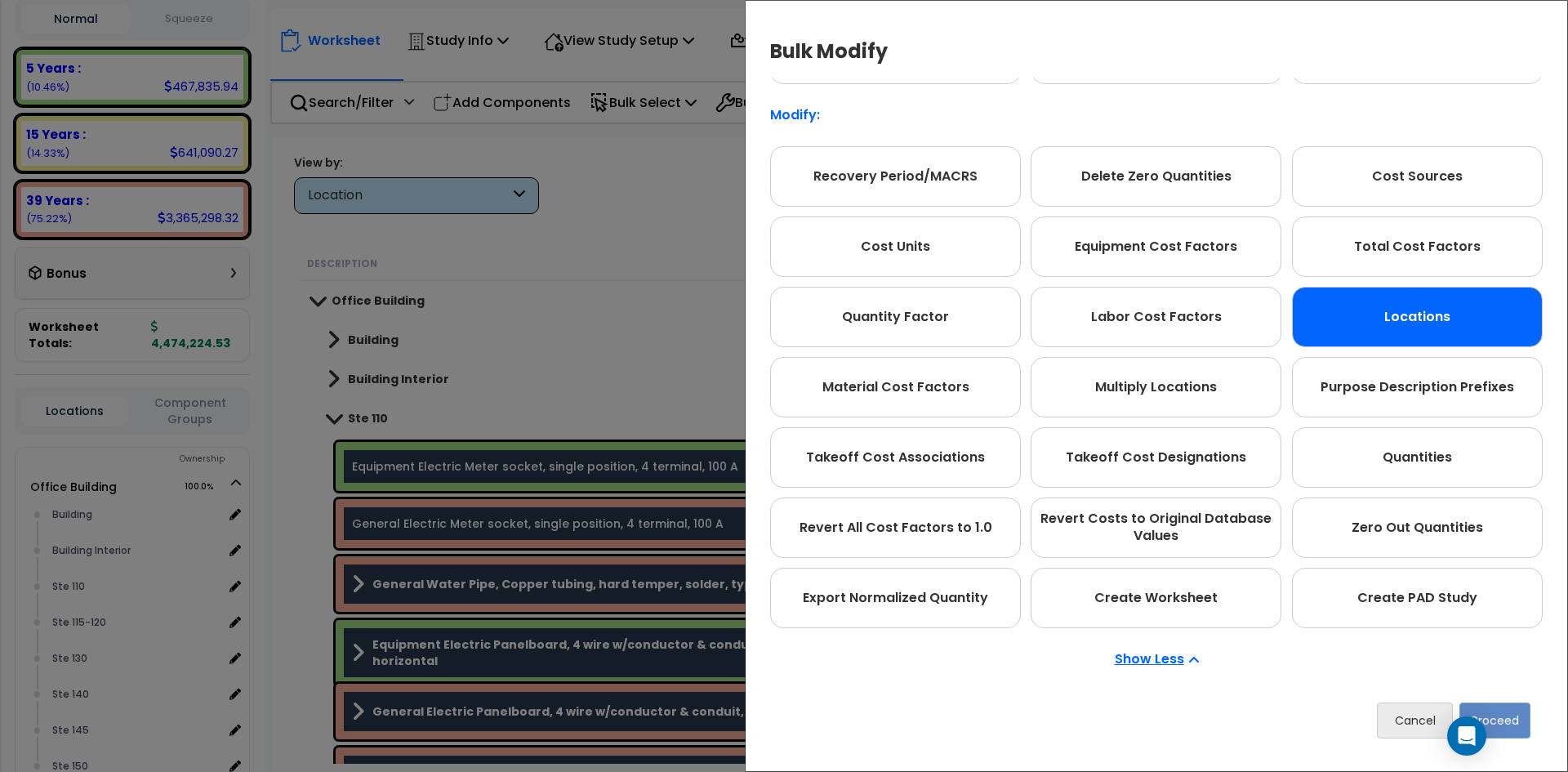
click at [1456, 341] on div "Locations" at bounding box center [1417, 317] width 251 height 60
click at [1525, 721] on button "Proceed" at bounding box center [1495, 721] width 71 height 36
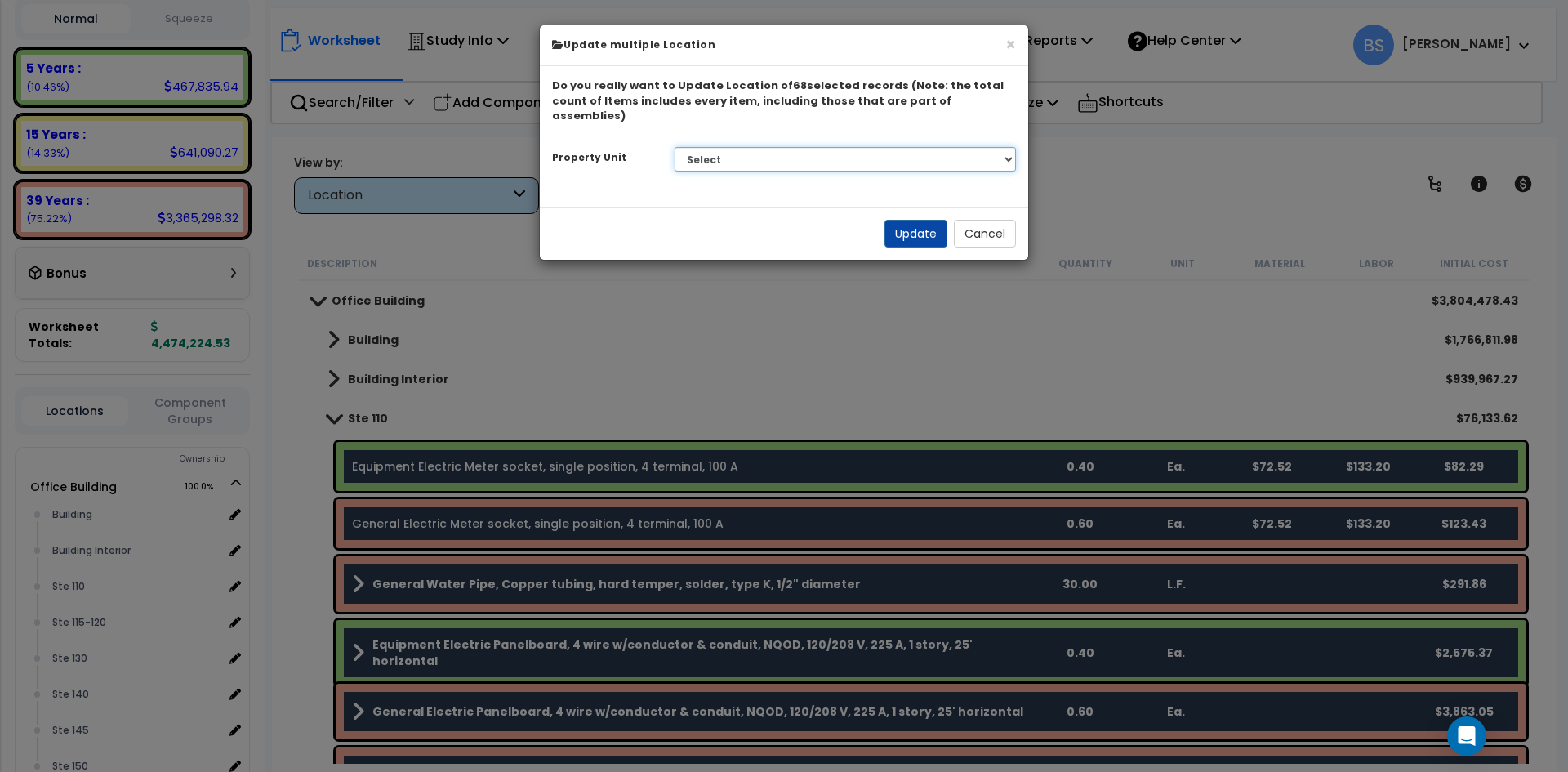
click at [755, 154] on select "Select G25 Office Building Site Improvements Ste 110 Ste G25" at bounding box center [845, 159] width 342 height 25
select select "175302"
click at [675, 147] on select "Select G25 Office Building Site Improvements Ste 110 Ste G25" at bounding box center [845, 159] width 342 height 25
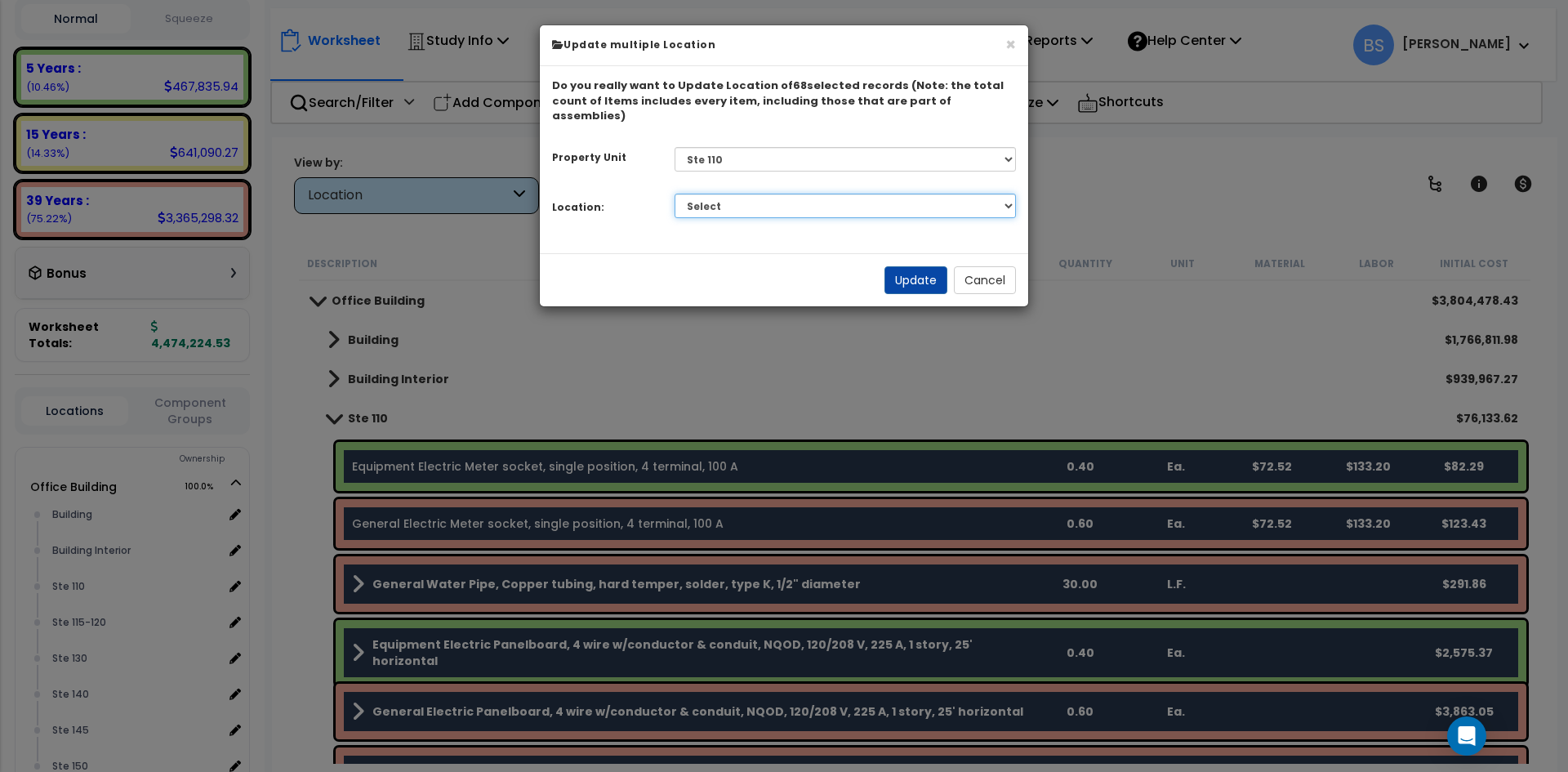
click at [707, 194] on select "Select Building Building Interior Add Additional Location" at bounding box center [845, 206] width 342 height 25
select select "461"
click at [675, 194] on select "Select Building Building Interior Add Additional Location" at bounding box center [845, 206] width 342 height 25
click at [927, 266] on button "Update" at bounding box center [915, 280] width 63 height 28
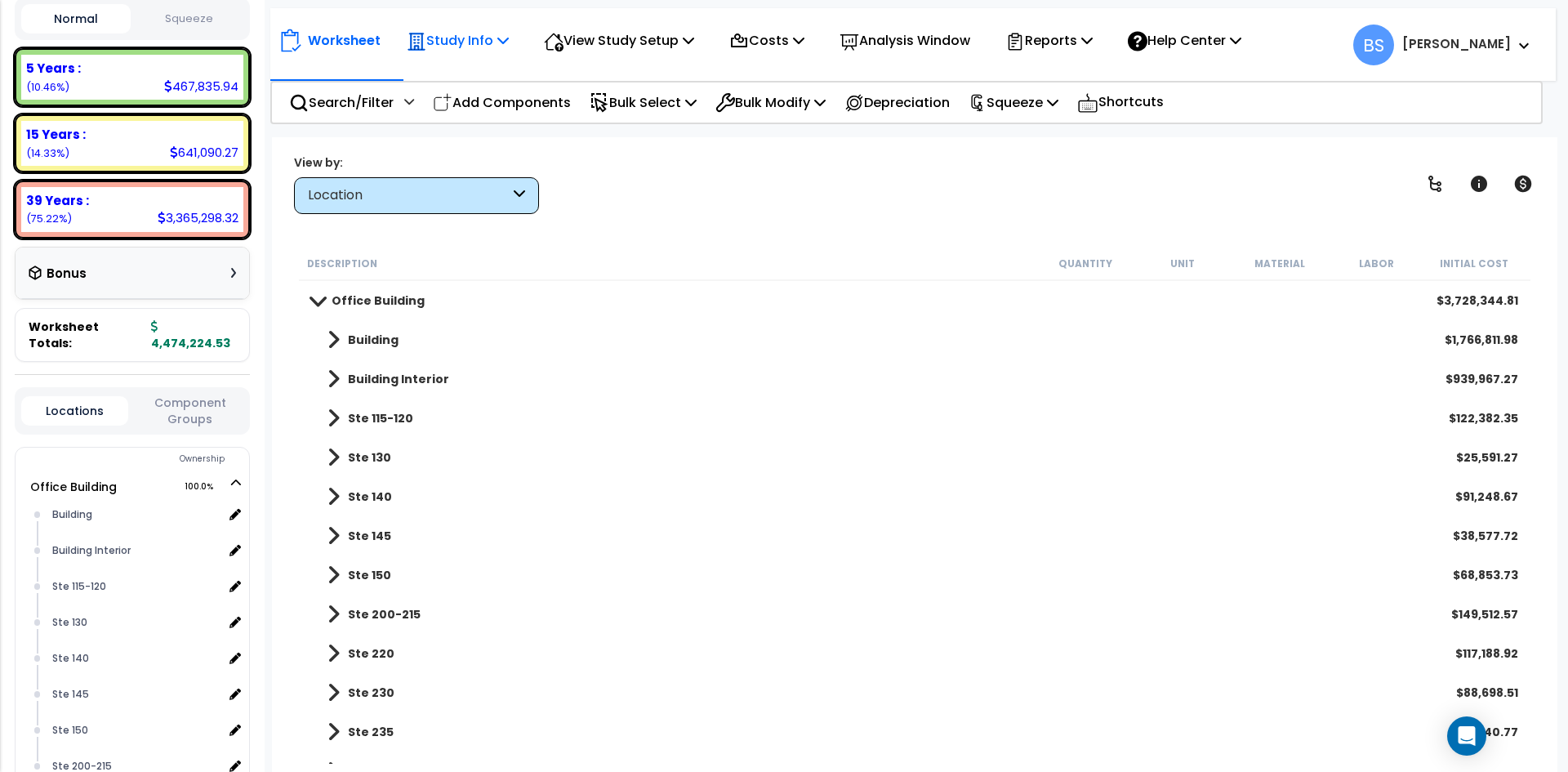
click at [481, 43] on p "Study Info" at bounding box center [458, 40] width 102 height 22
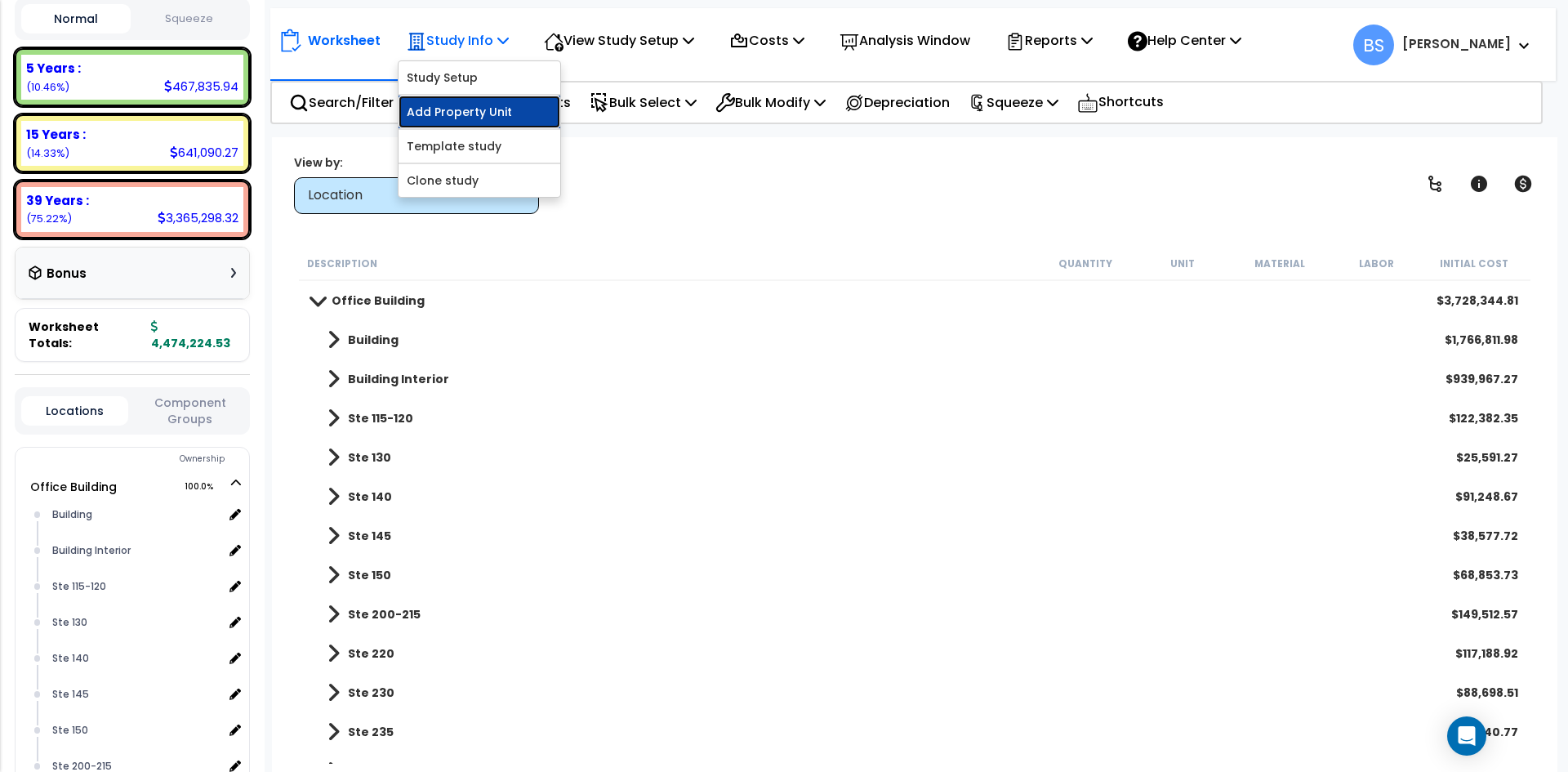
click at [459, 109] on link "Add Property Unit" at bounding box center [480, 112] width 162 height 33
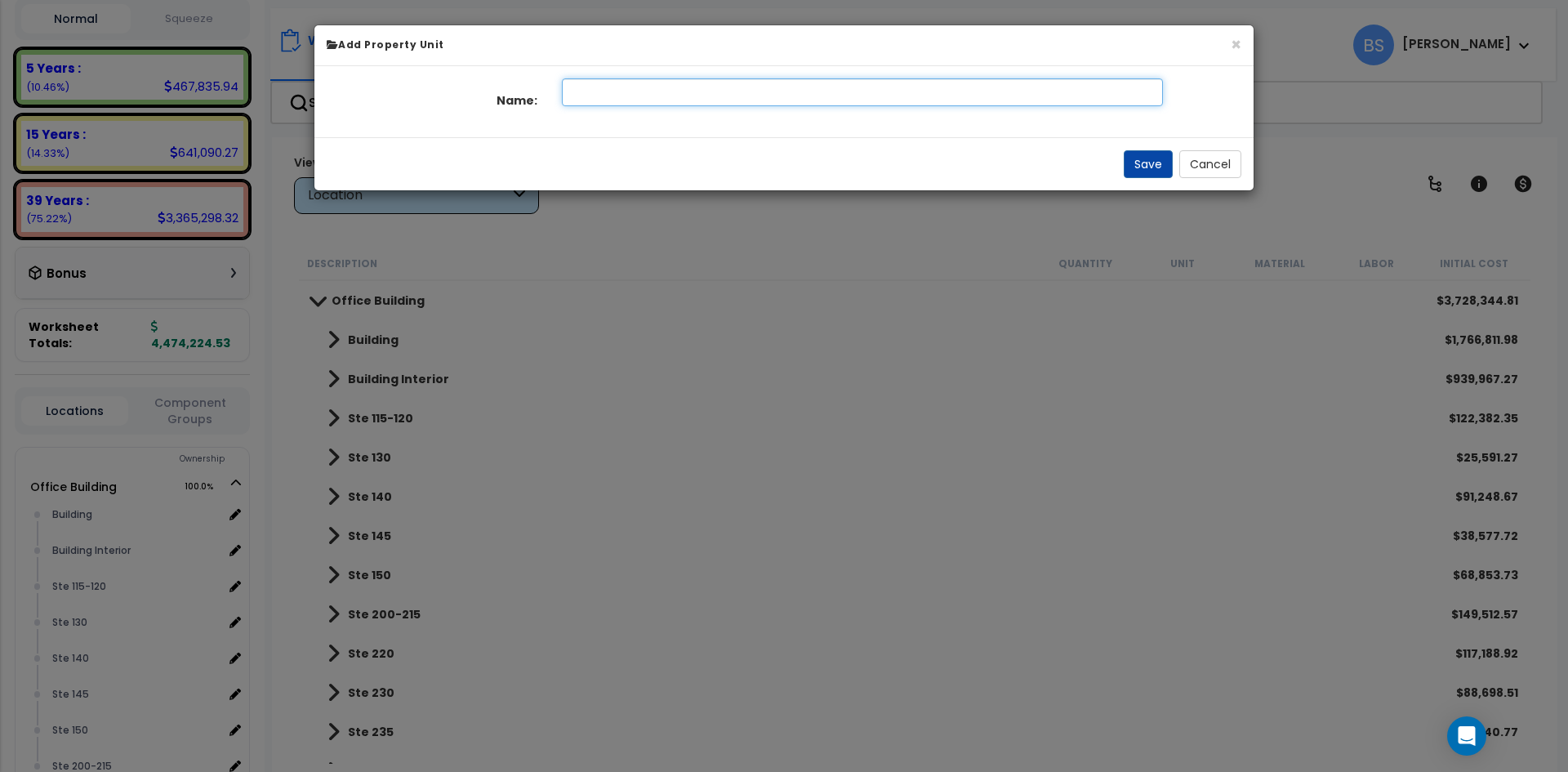
click at [673, 95] on input "text" at bounding box center [862, 92] width 602 height 28
type input "Ste 115-120"
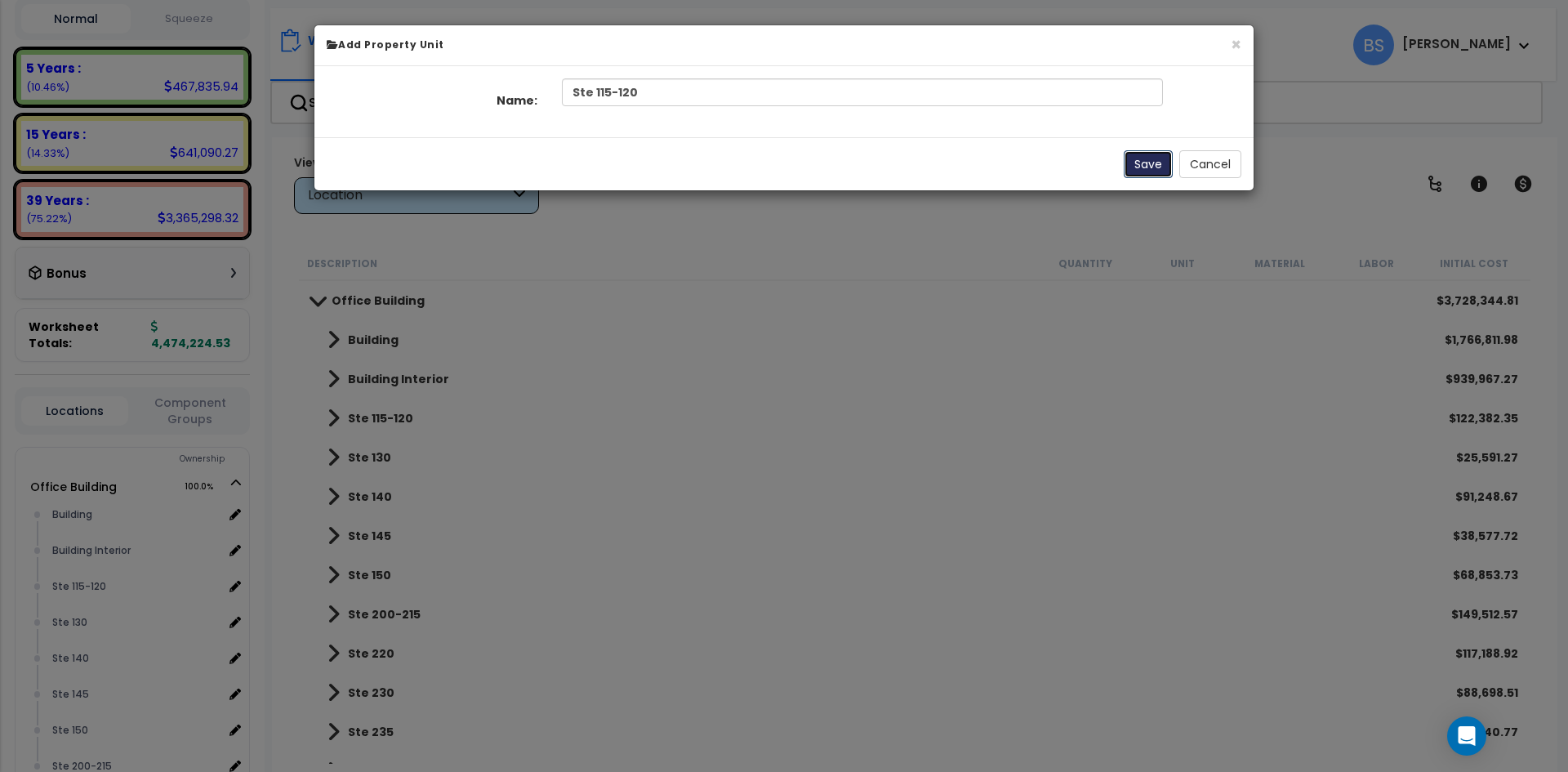
click at [1148, 170] on button "Save" at bounding box center [1148, 164] width 49 height 28
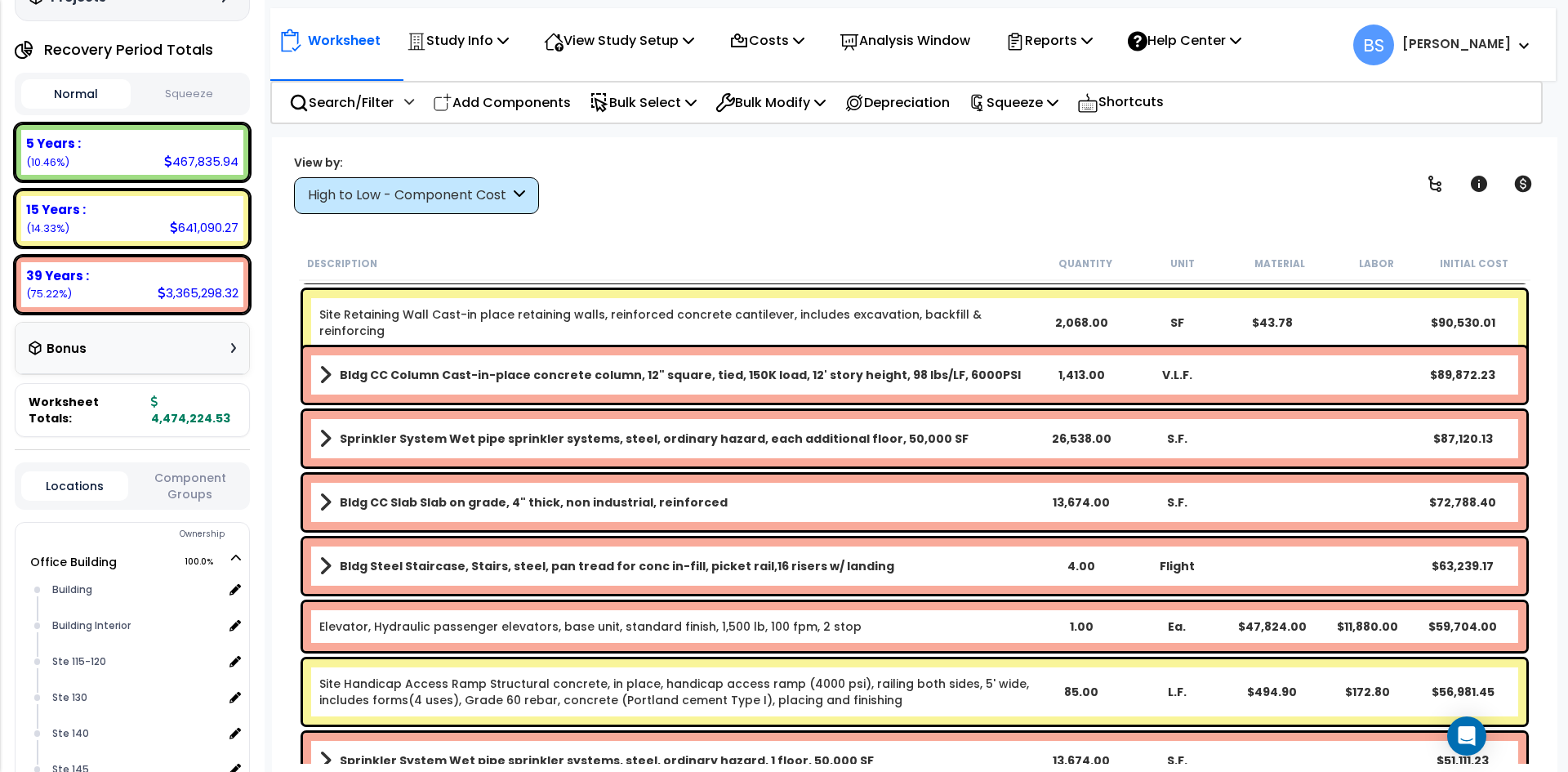
scroll to position [409, 0]
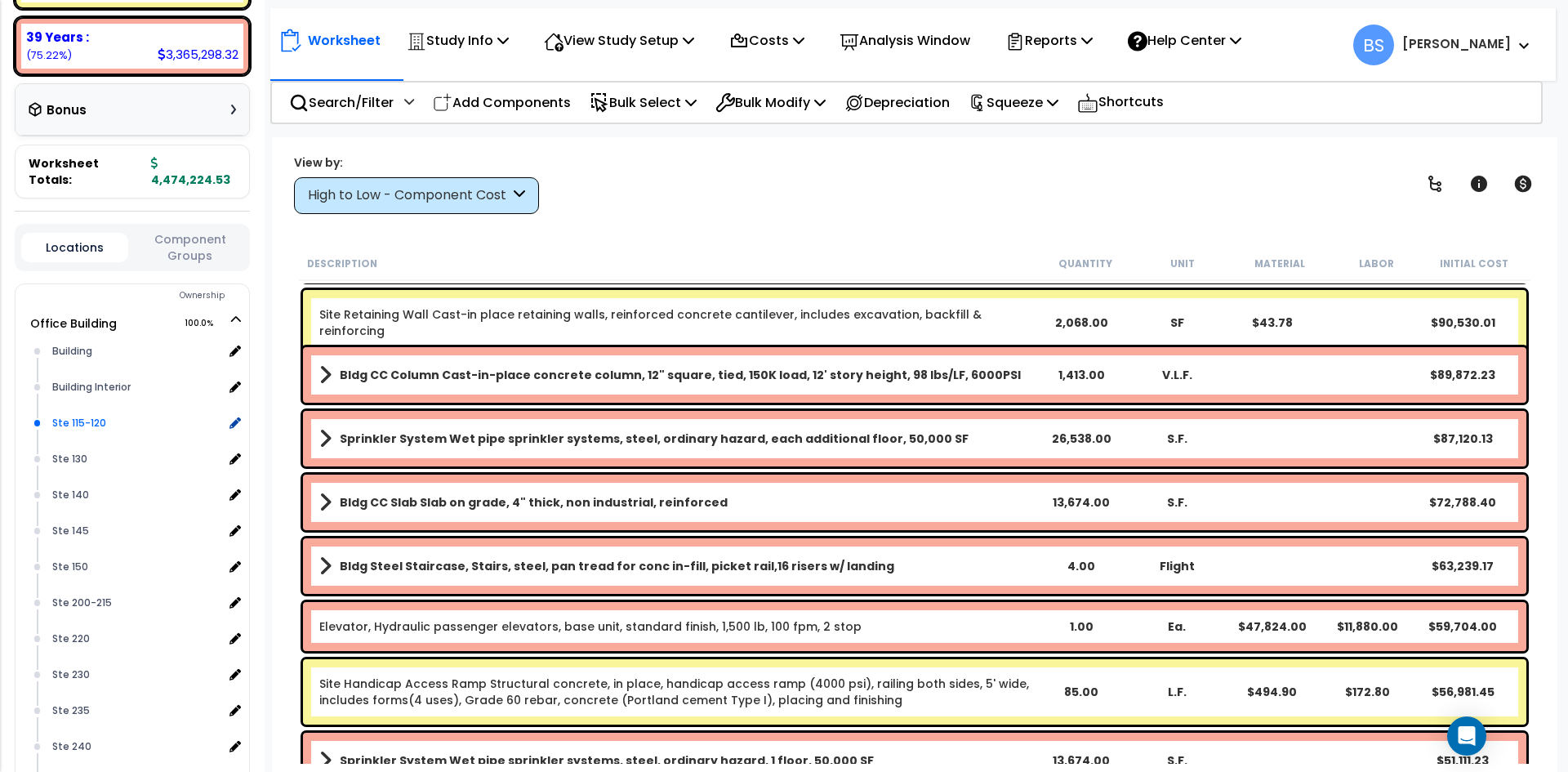
click at [77, 422] on div "Ste 115-120" at bounding box center [135, 424] width 175 height 20
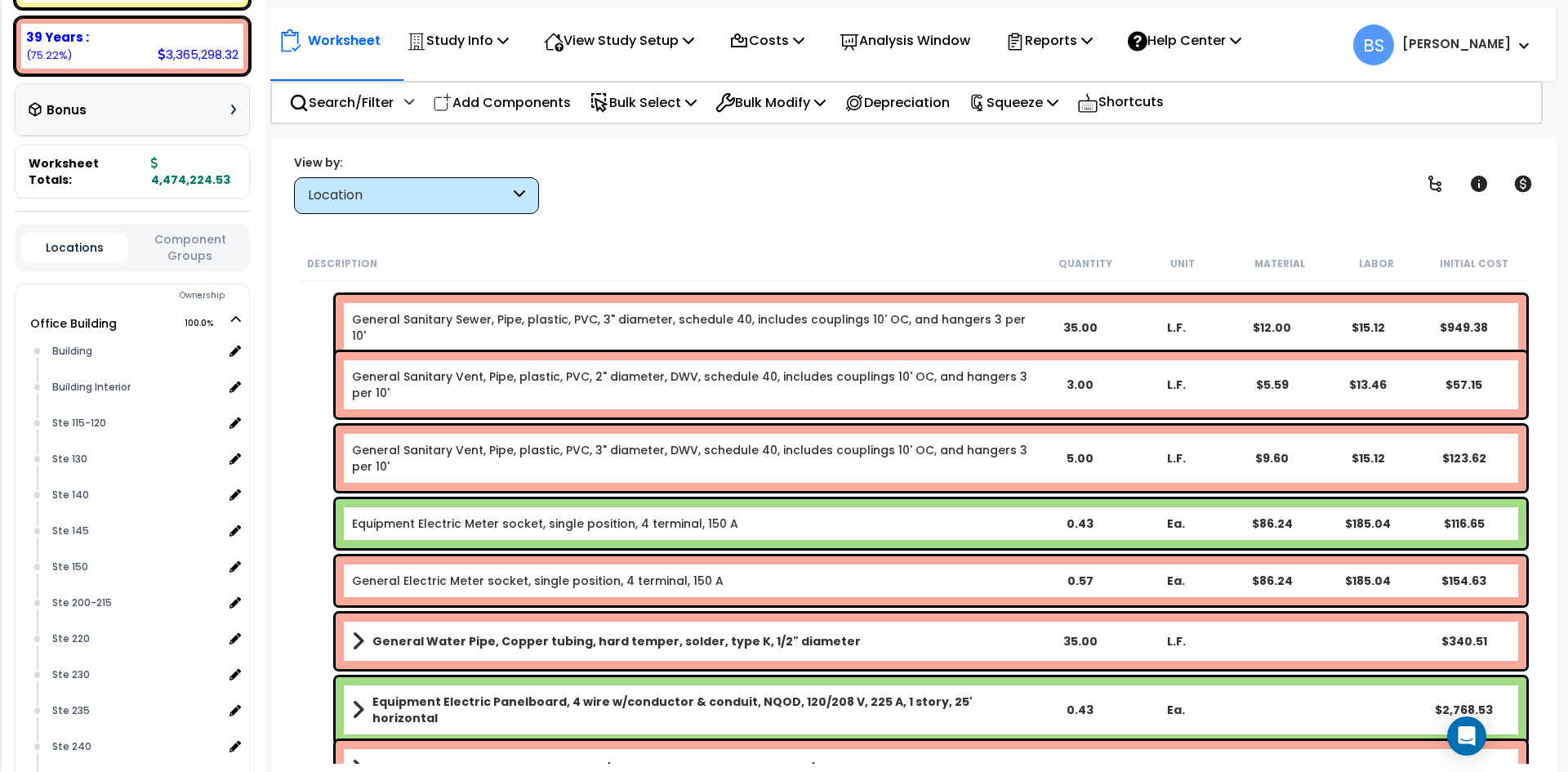
scroll to position [0, 0]
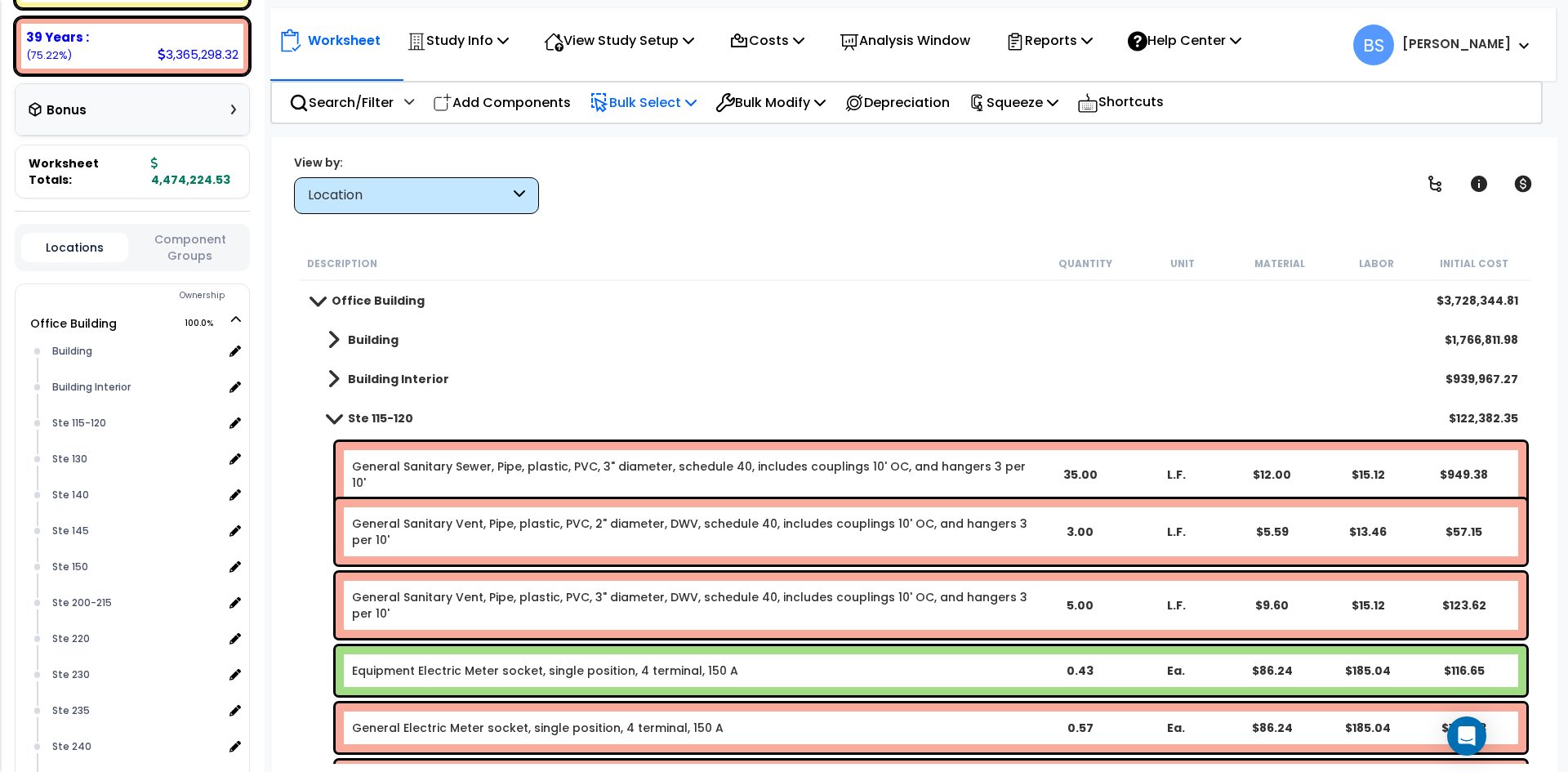
click at [680, 109] on p "Bulk Select" at bounding box center [643, 103] width 107 height 22
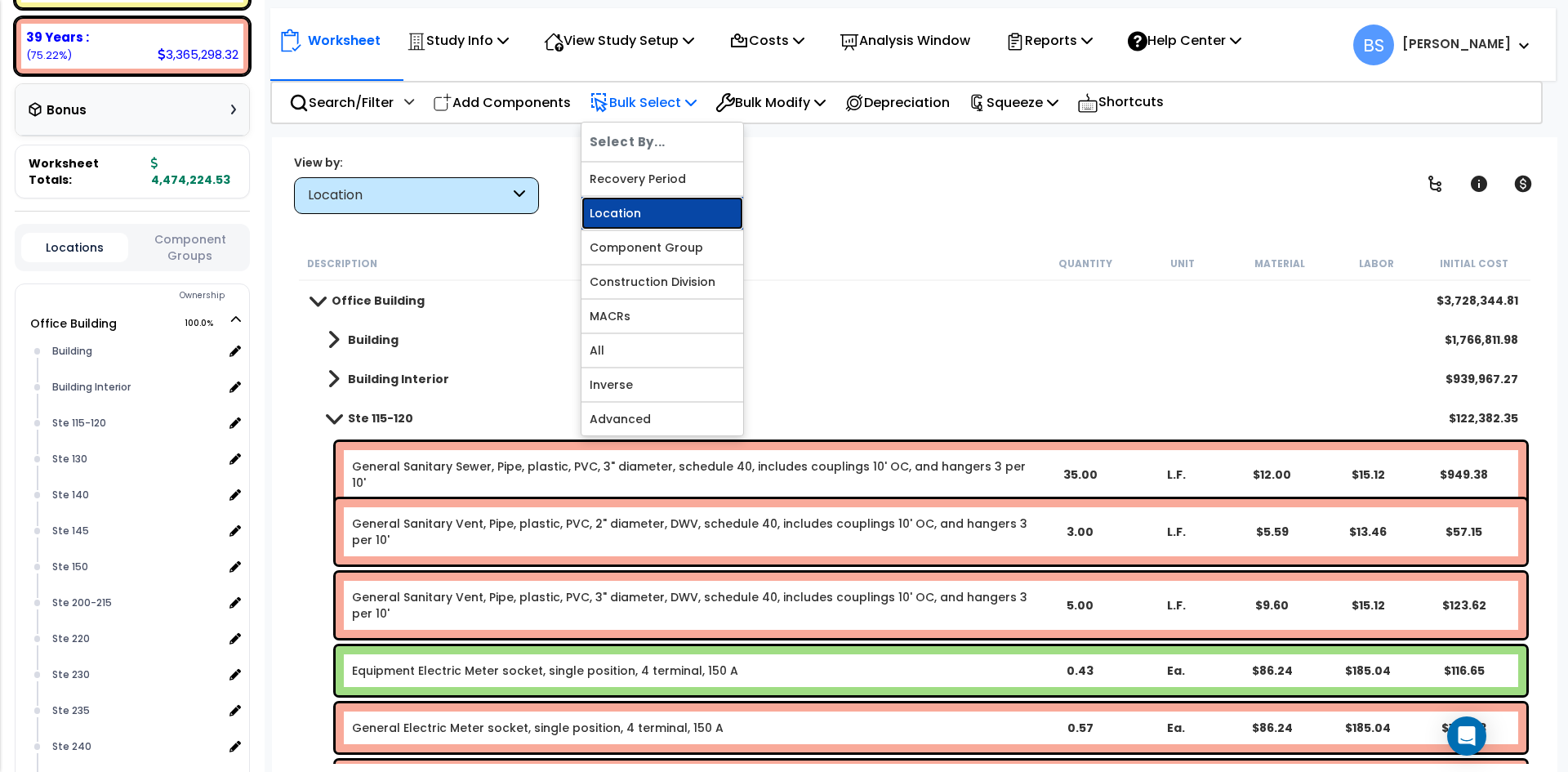
click at [628, 225] on link "Location" at bounding box center [663, 213] width 162 height 33
select select
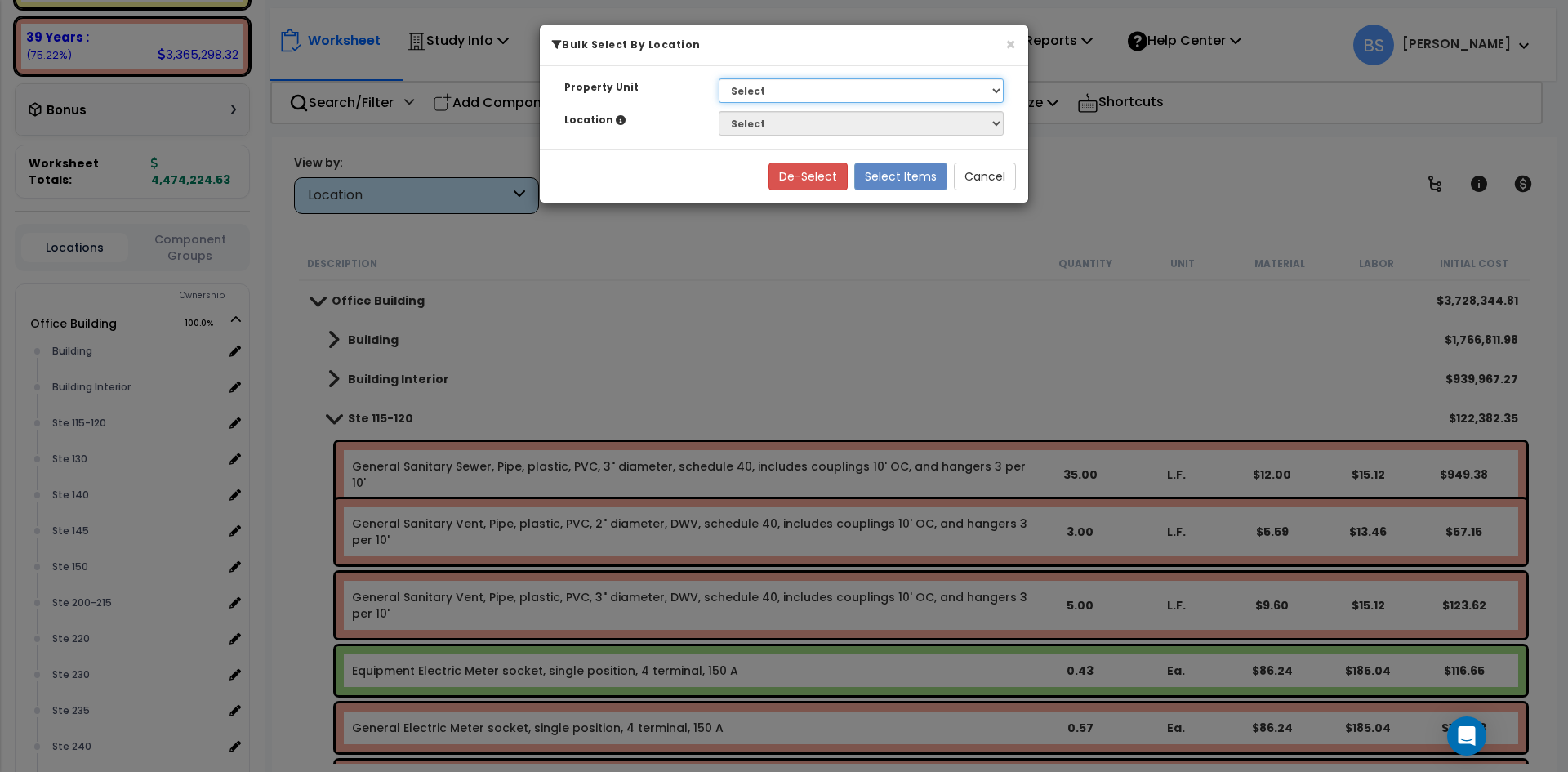
click at [765, 92] on select "Select G25 Office Building Site Improvements Ste 110 Ste 115-120 Ste G25" at bounding box center [860, 90] width 285 height 25
select select "169825"
click at [719, 78] on select "Select G25 Office Building Site Improvements Ste 110 Ste 115-120 Ste G25" at bounding box center [860, 90] width 285 height 25
click at [756, 125] on select "Select Building Building [GEOGRAPHIC_DATA]" at bounding box center [860, 123] width 285 height 25
select select "32091"
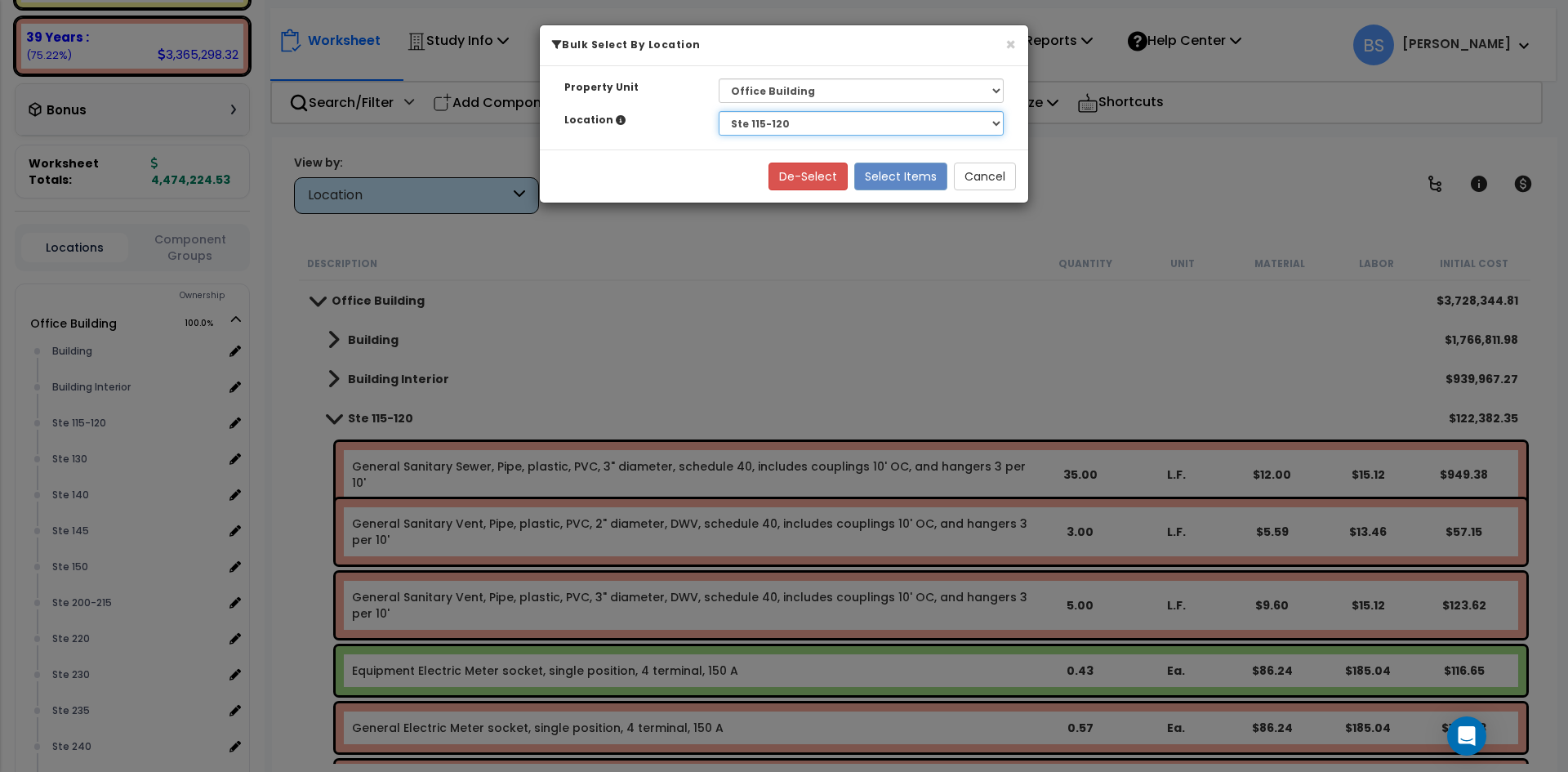
click at [719, 111] on select "Select Building Building [GEOGRAPHIC_DATA]" at bounding box center [860, 123] width 285 height 25
click at [901, 175] on button "Select Items" at bounding box center [900, 177] width 93 height 28
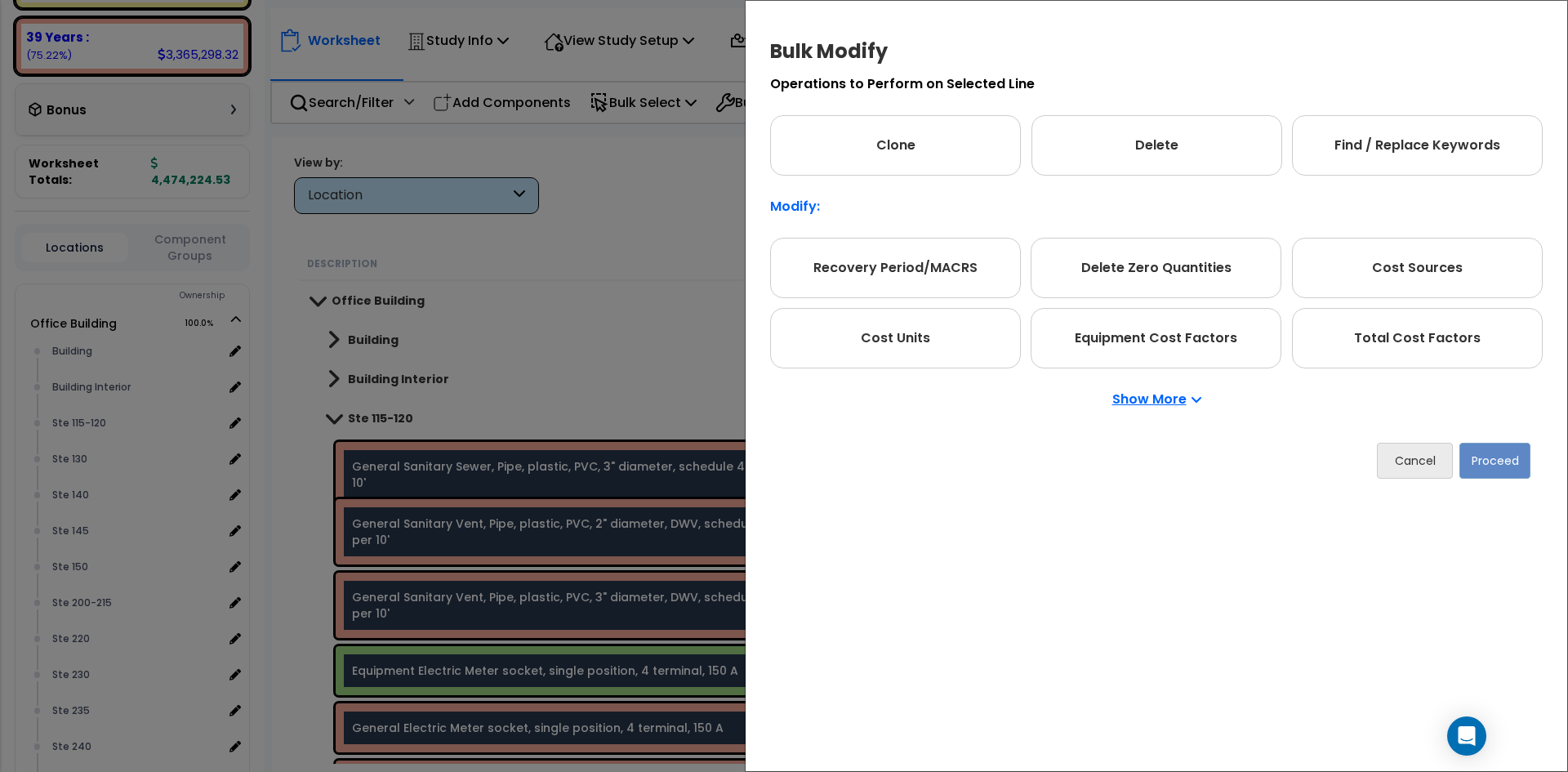
click at [1155, 398] on p "Show More" at bounding box center [1156, 399] width 89 height 13
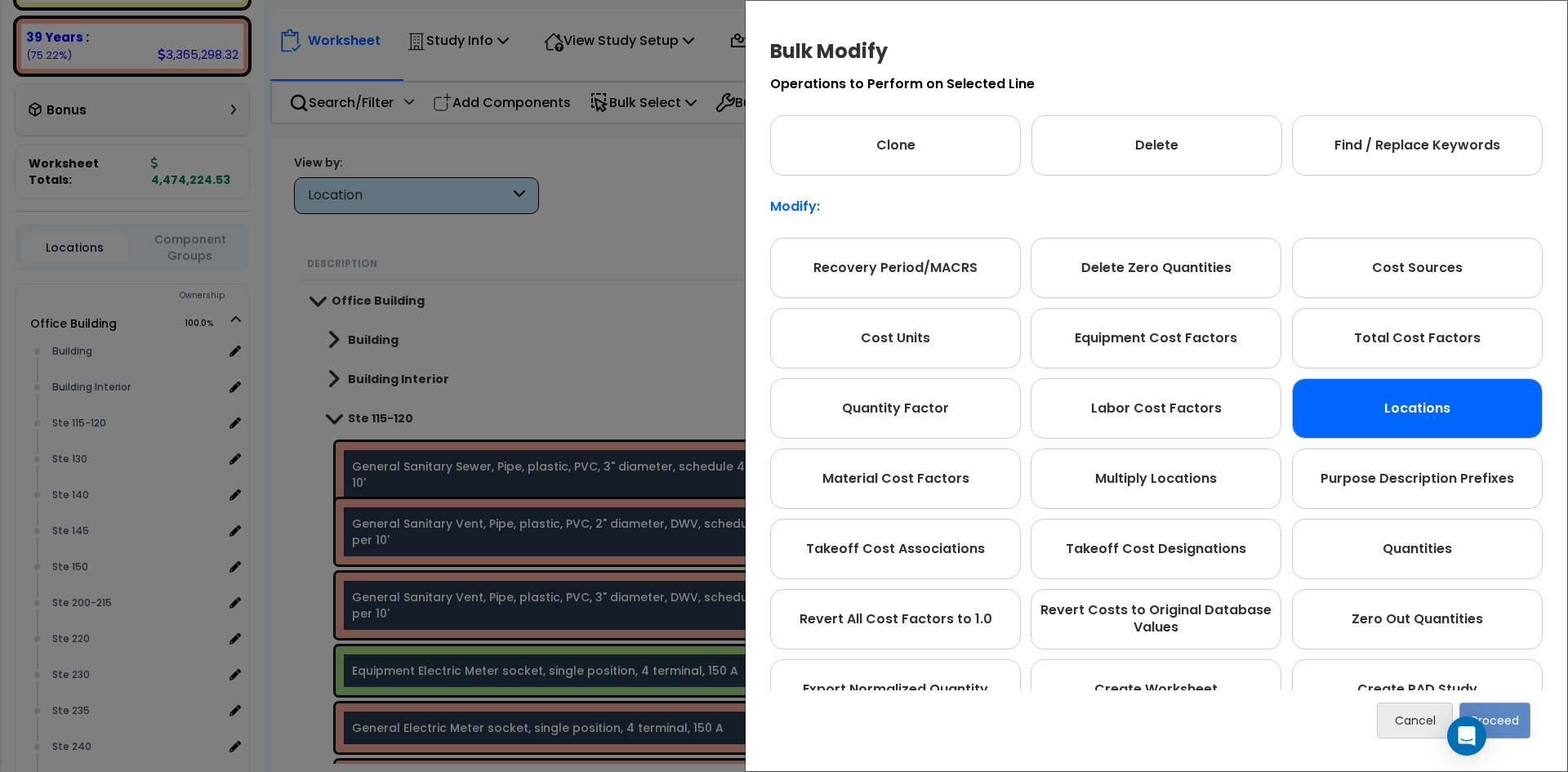
click at [1388, 431] on div "Locations" at bounding box center [1417, 408] width 251 height 60
click at [1521, 718] on button "Proceed" at bounding box center [1495, 721] width 71 height 36
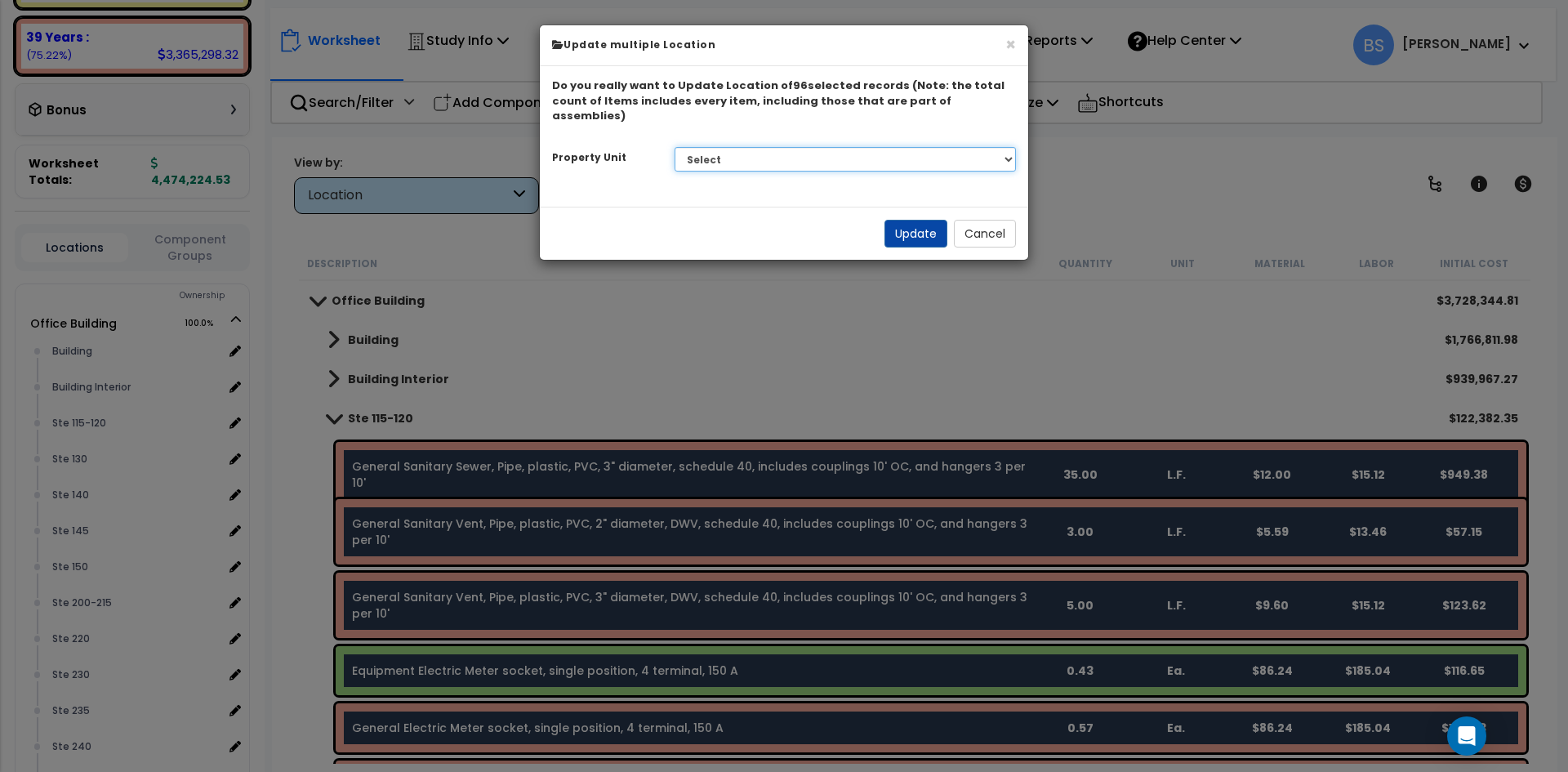
click at [844, 147] on select "Select G25 Office Building Site Improvements Ste 110 Ste 115-120 Ste G25" at bounding box center [845, 159] width 342 height 25
select select "175303"
click at [675, 147] on select "Select G25 Office Building Site Improvements Ste 110 Ste 115-120 Ste G25" at bounding box center [845, 159] width 342 height 25
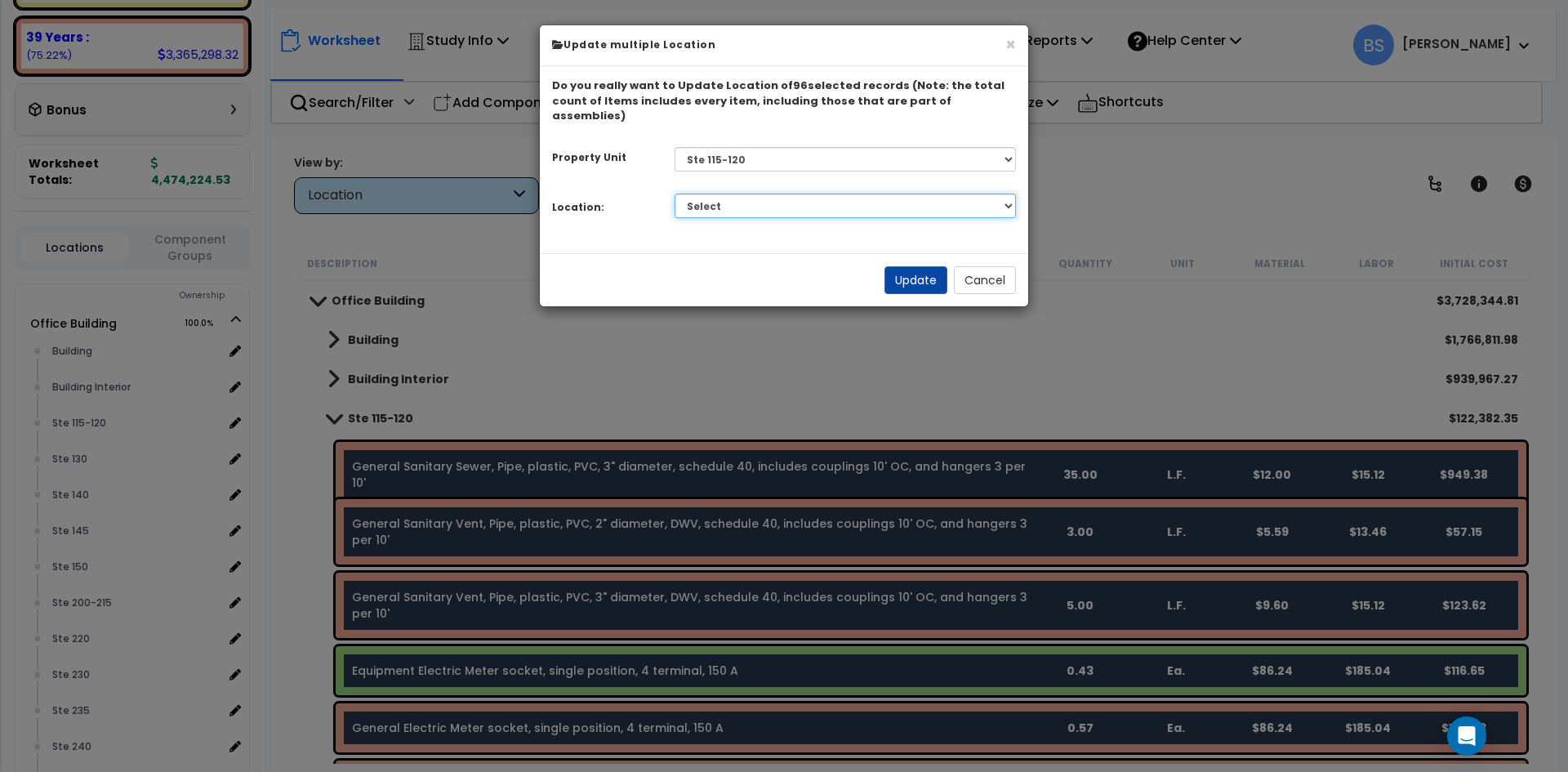
click at [732, 194] on select "Select Building Building Interior Add Additional Location" at bounding box center [845, 206] width 342 height 25
select select "461"
click at [675, 194] on select "Select Building Building Interior Add Additional Location" at bounding box center [845, 206] width 342 height 25
click at [922, 266] on button "Update" at bounding box center [915, 280] width 63 height 28
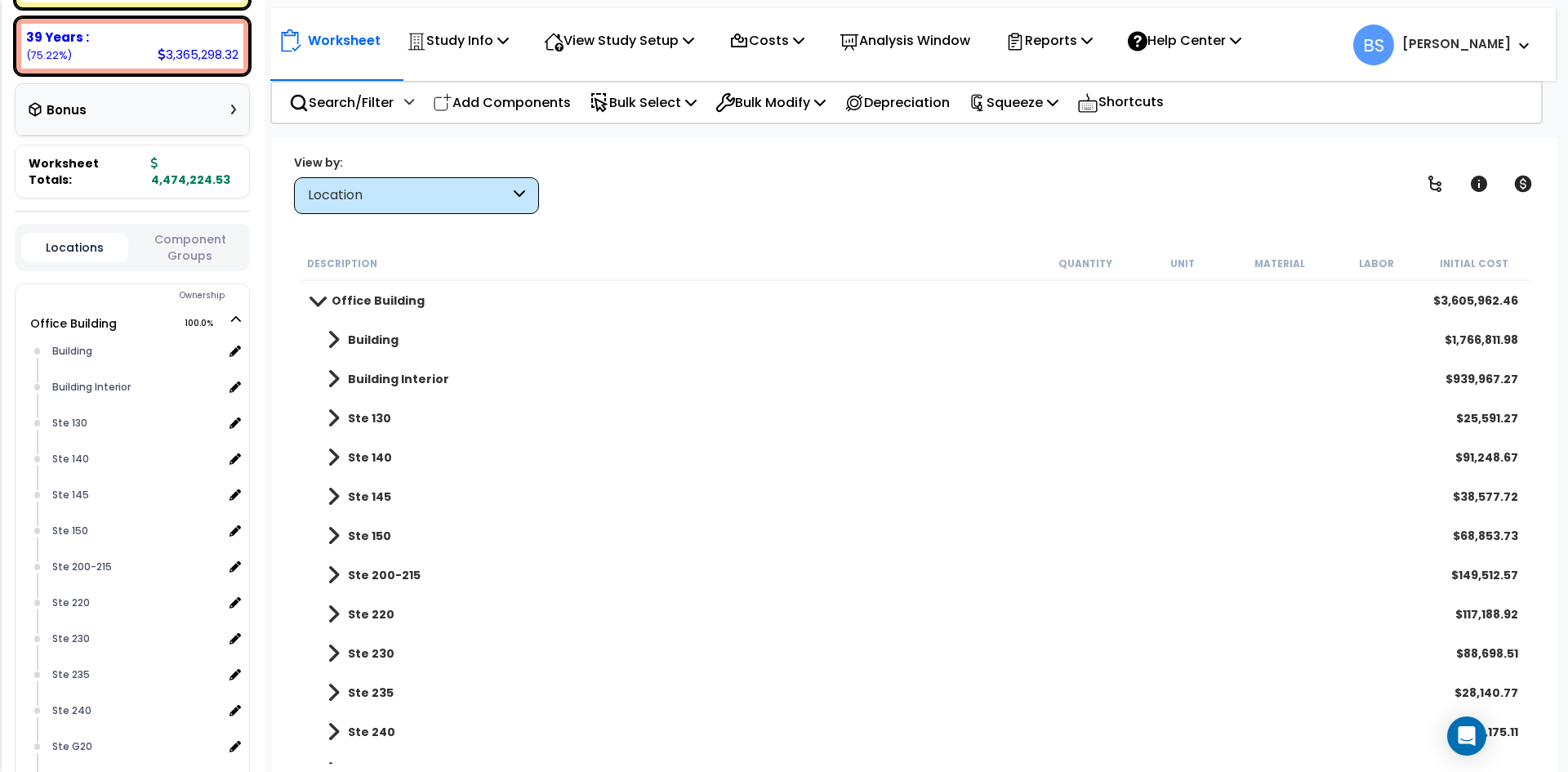
click at [363, 418] on b "Ste 130" at bounding box center [369, 418] width 43 height 16
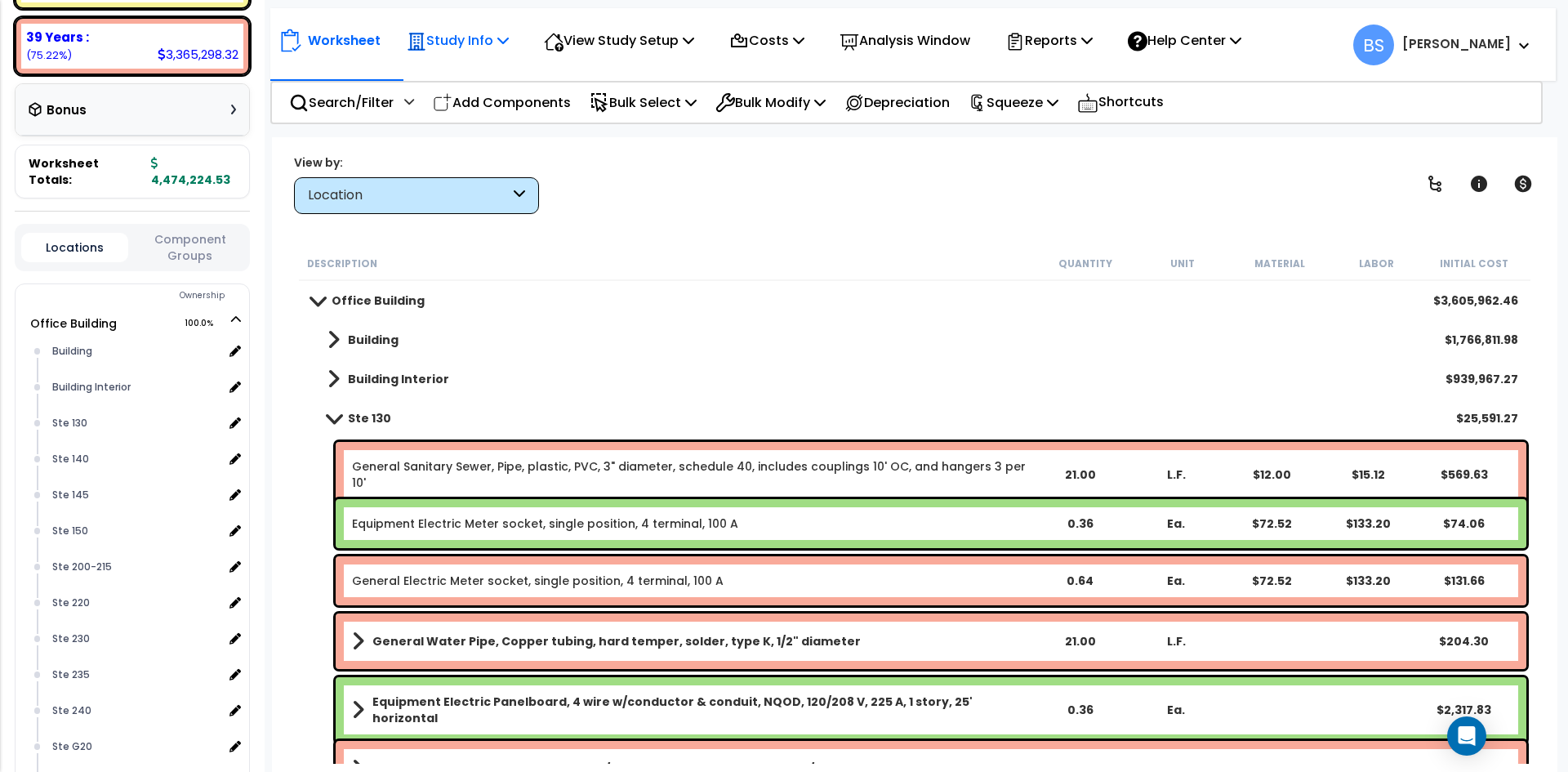
click at [482, 41] on p "Study Info" at bounding box center [458, 40] width 102 height 22
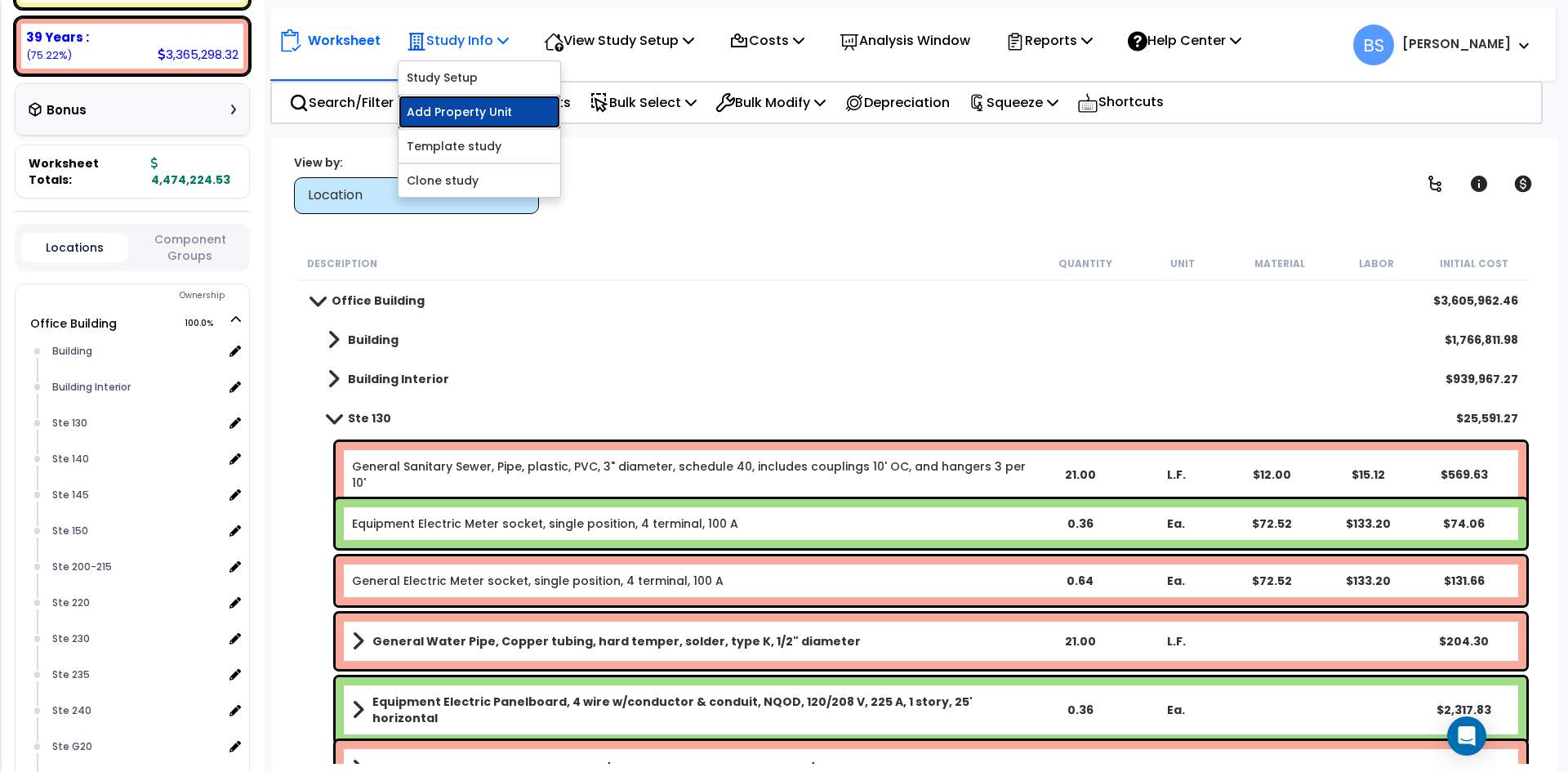
click at [474, 118] on link "Add Property Unit" at bounding box center [480, 112] width 162 height 33
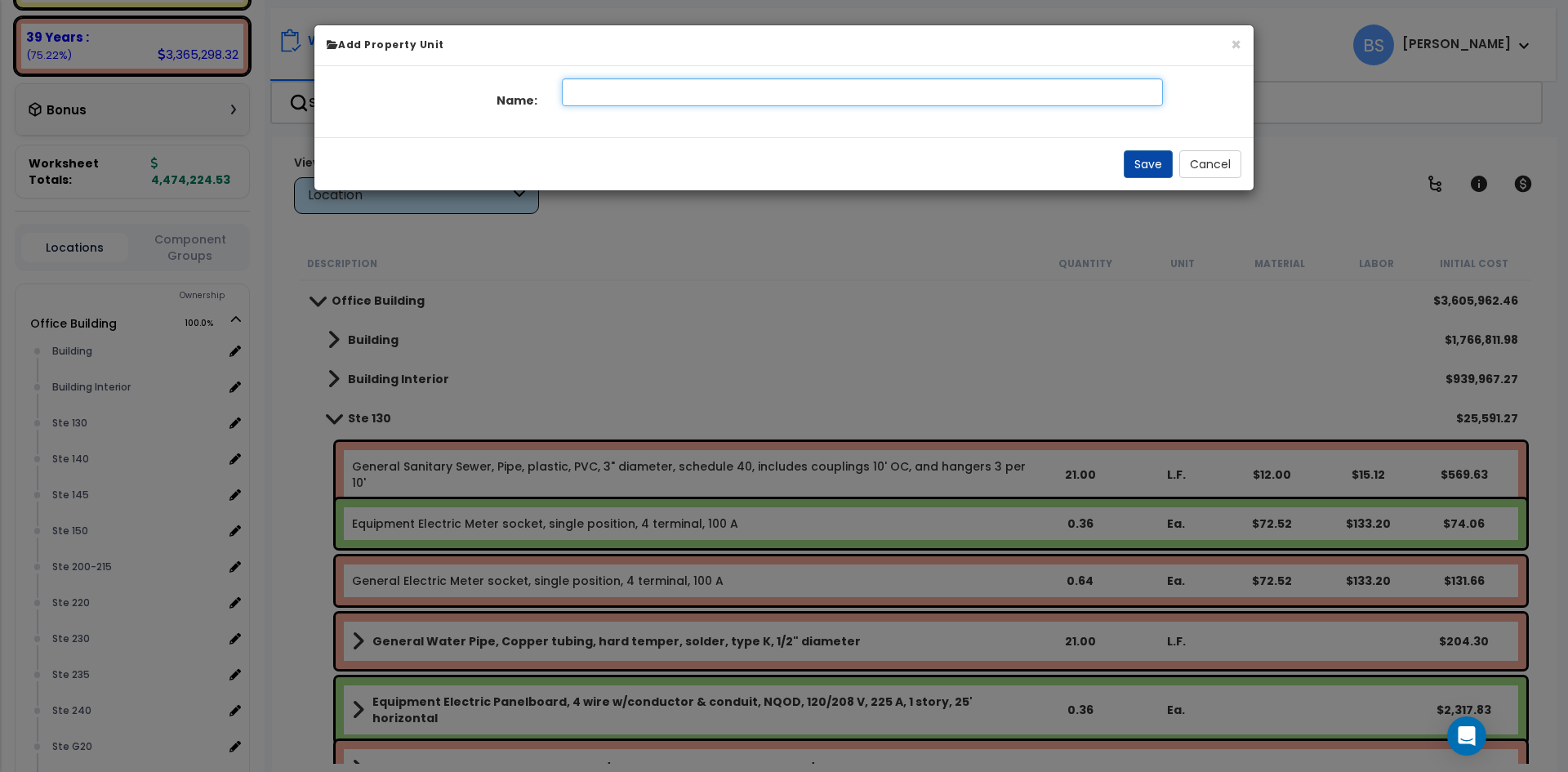
click at [723, 90] on input "text" at bounding box center [862, 92] width 602 height 28
type input "Ste 130"
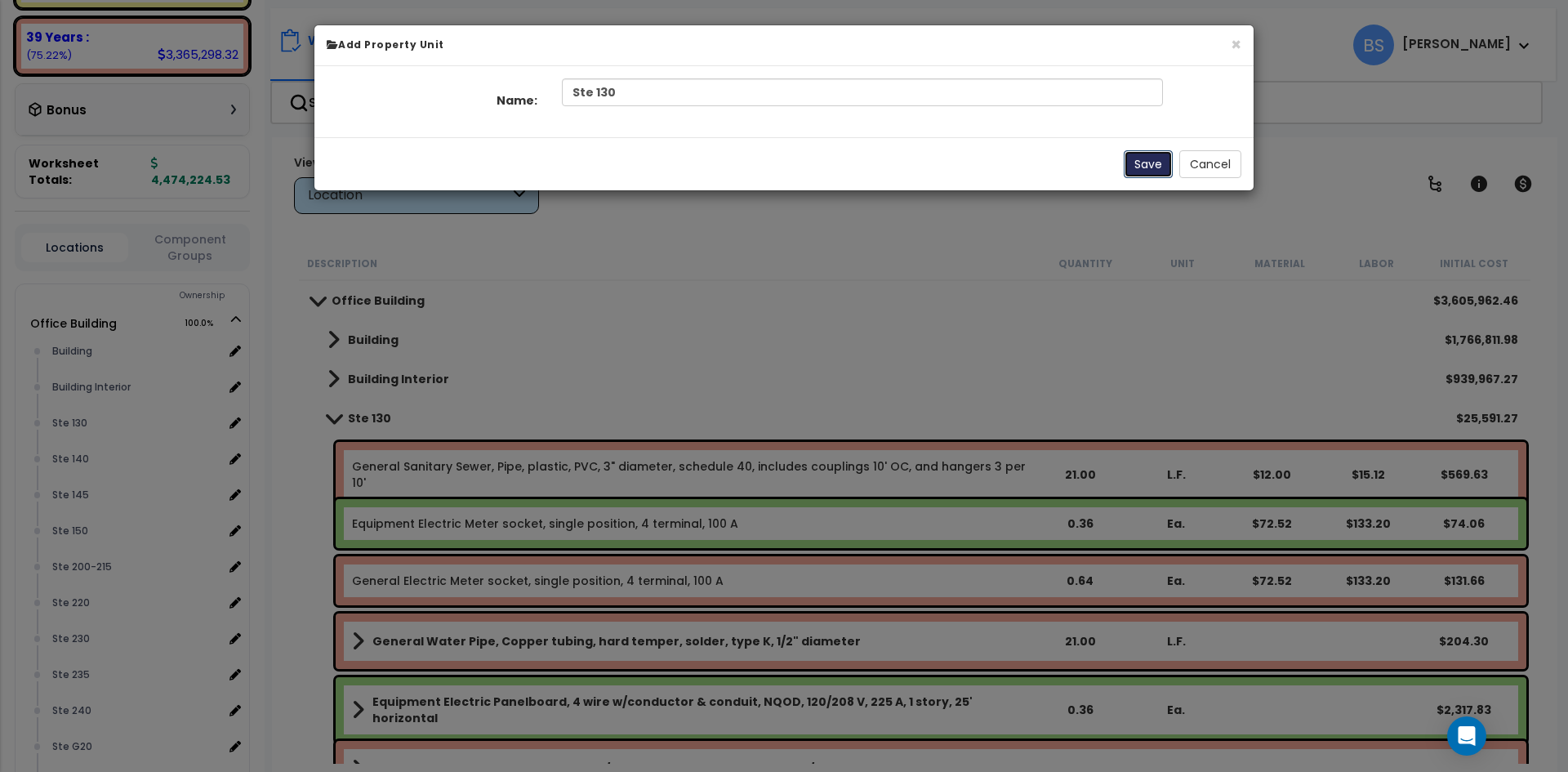
click at [1138, 159] on button "Save" at bounding box center [1148, 164] width 49 height 28
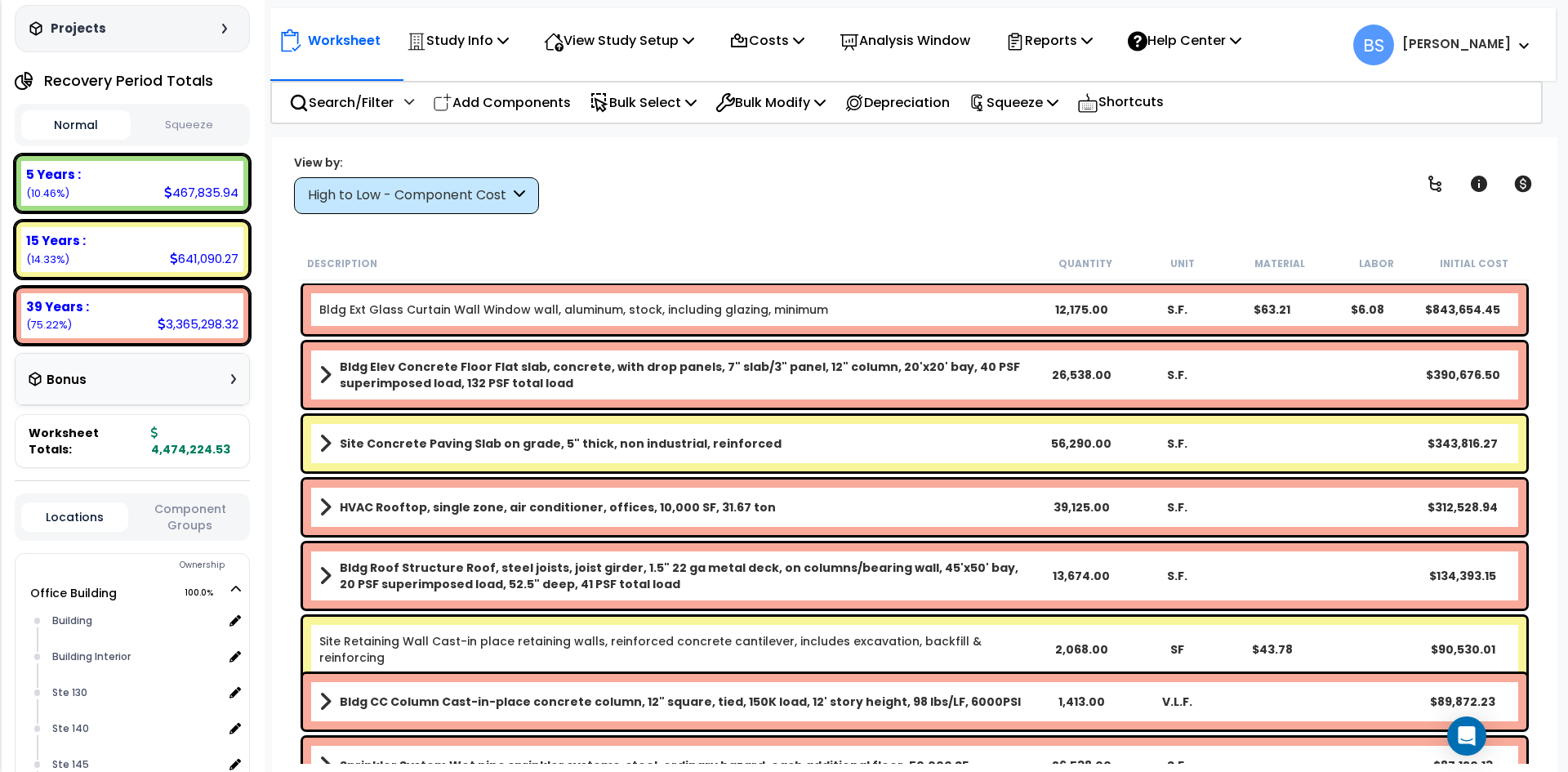
scroll to position [327, 0]
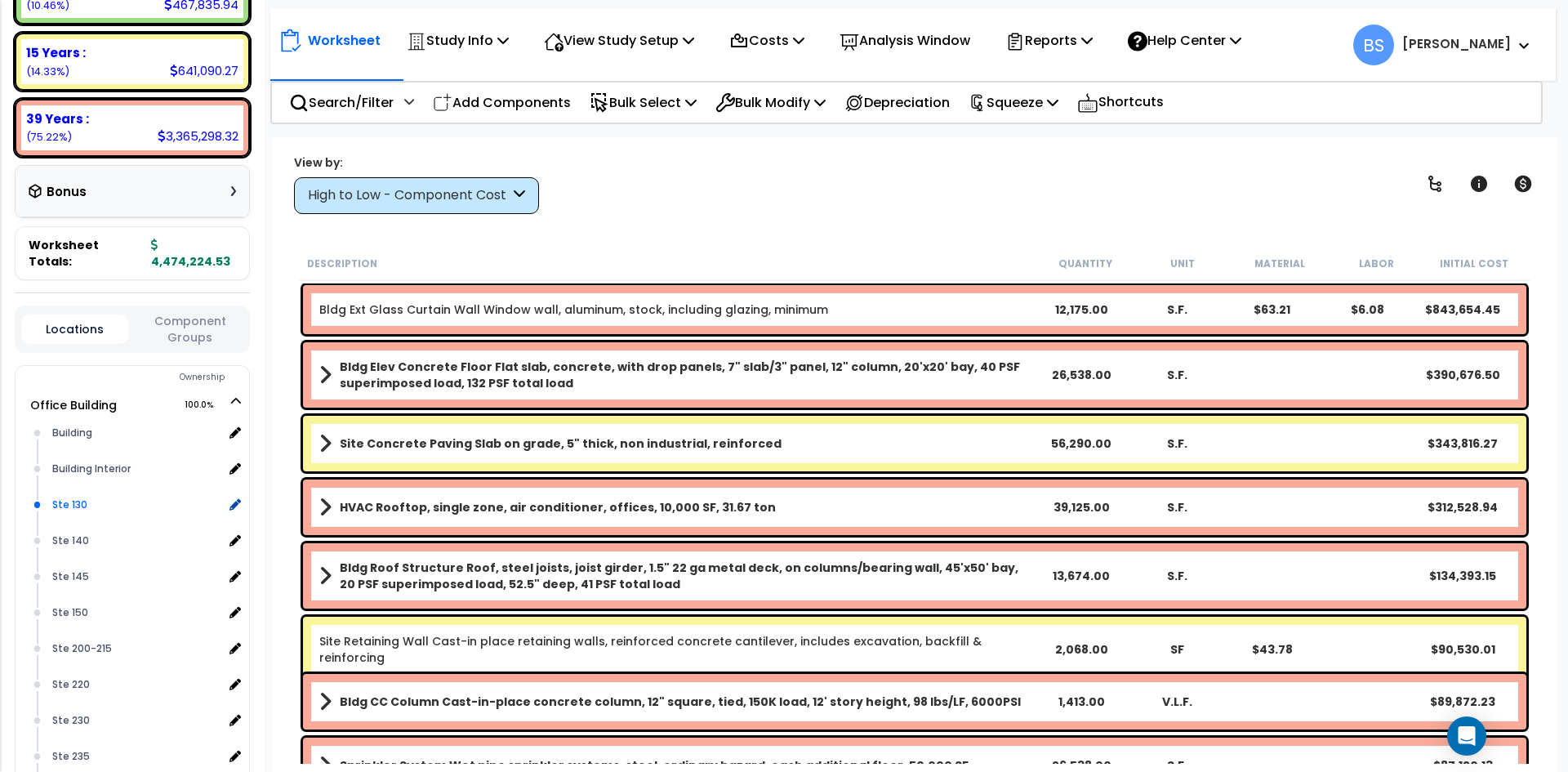
click at [80, 509] on div "Ste 130" at bounding box center [135, 505] width 175 height 20
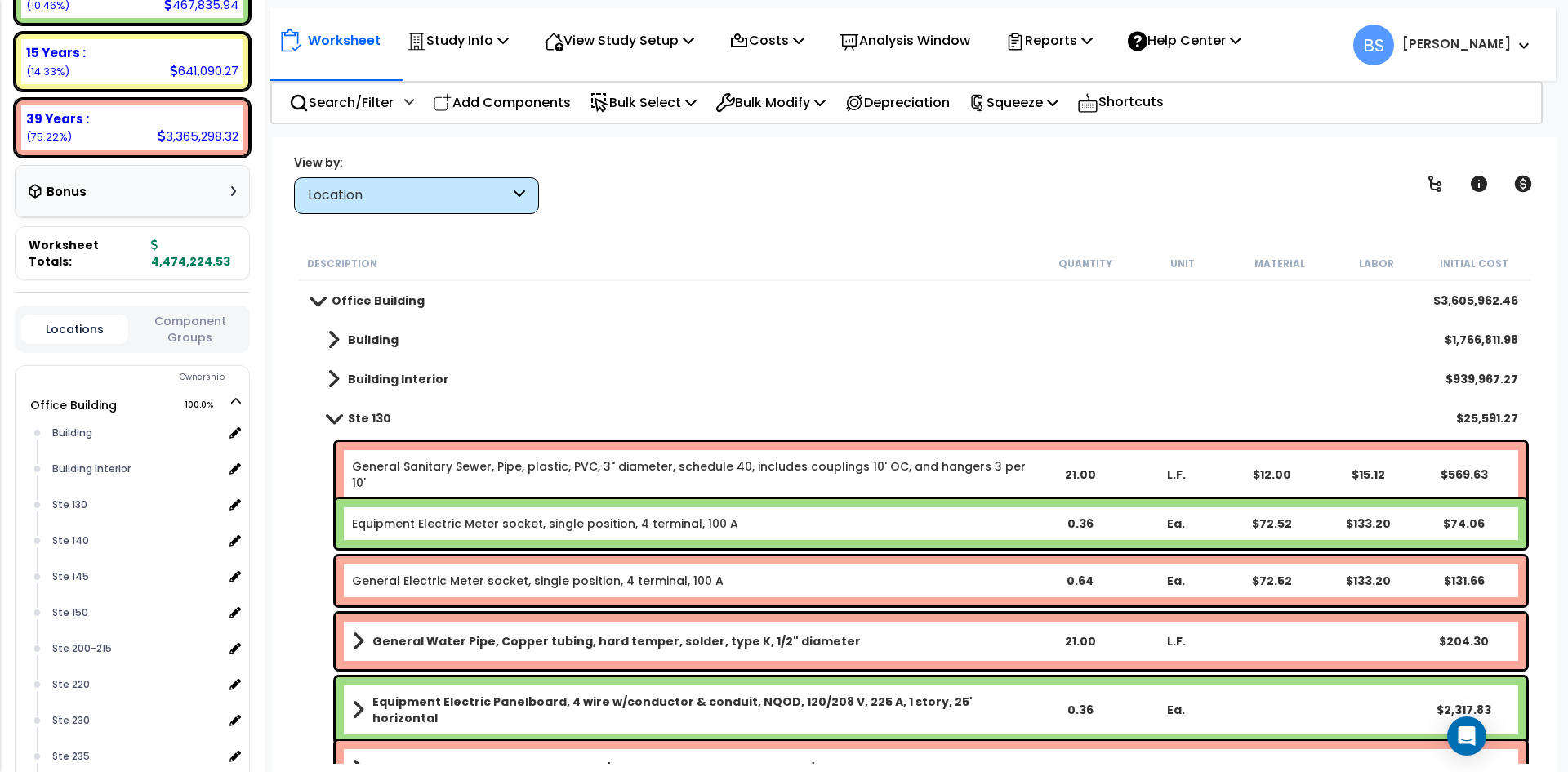
click at [482, 457] on div "General Sanitary Sewer, Pipe, plastic, PVC, 3" diameter, schedule 40, includes …" at bounding box center [931, 474] width 1191 height 65
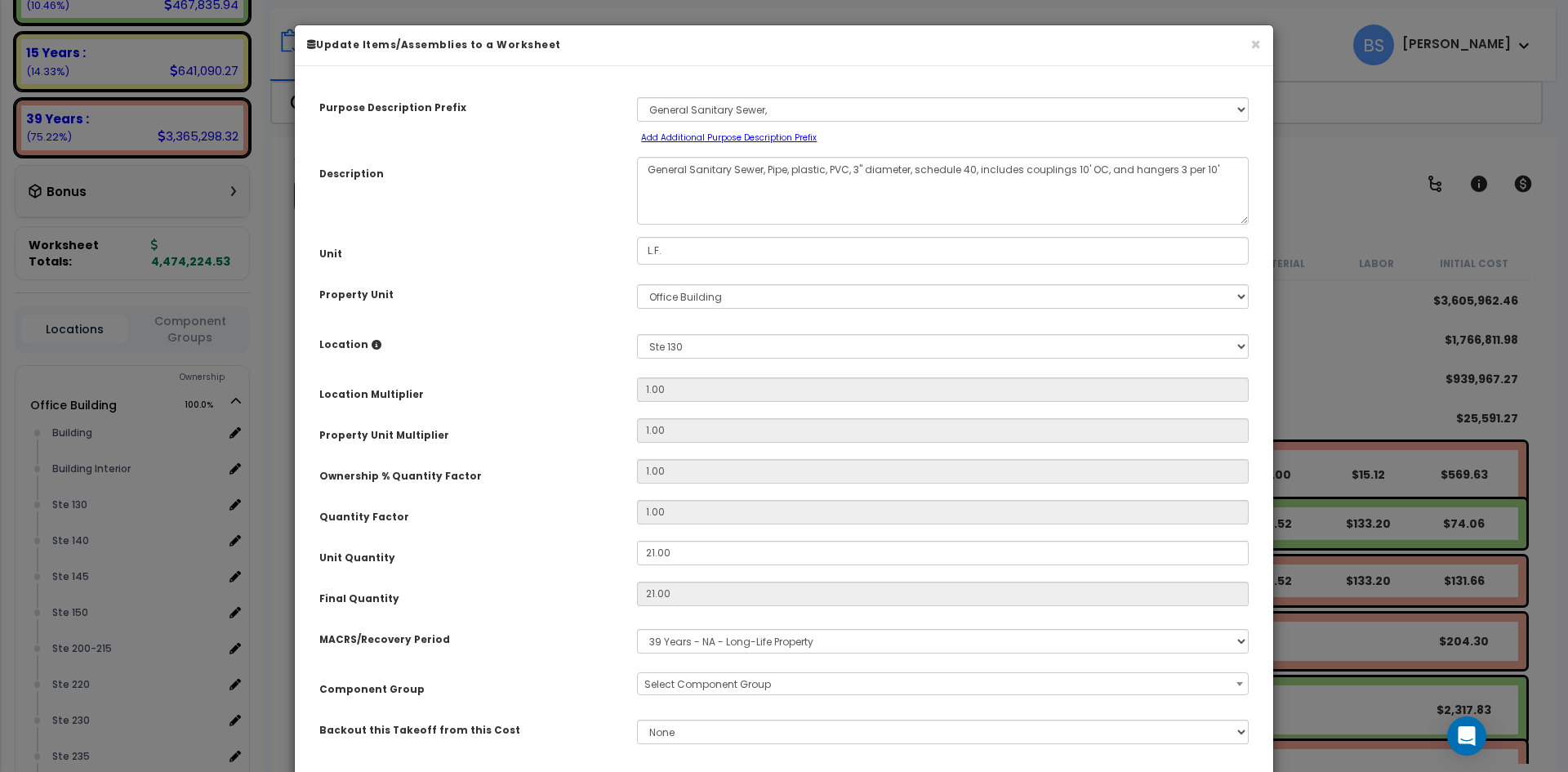
select select "16066"
click at [664, 296] on select "Select Office Building Site Improvements Ste G25 G25 Ste 110 Ste 115-120 Ste 130" at bounding box center [943, 296] width 612 height 25
select select "175304"
click at [638, 284] on select "Select Office Building Site Improvements Ste G25 G25 Ste 110 Ste 115-120 Ste 130" at bounding box center [943, 296] width 612 height 25
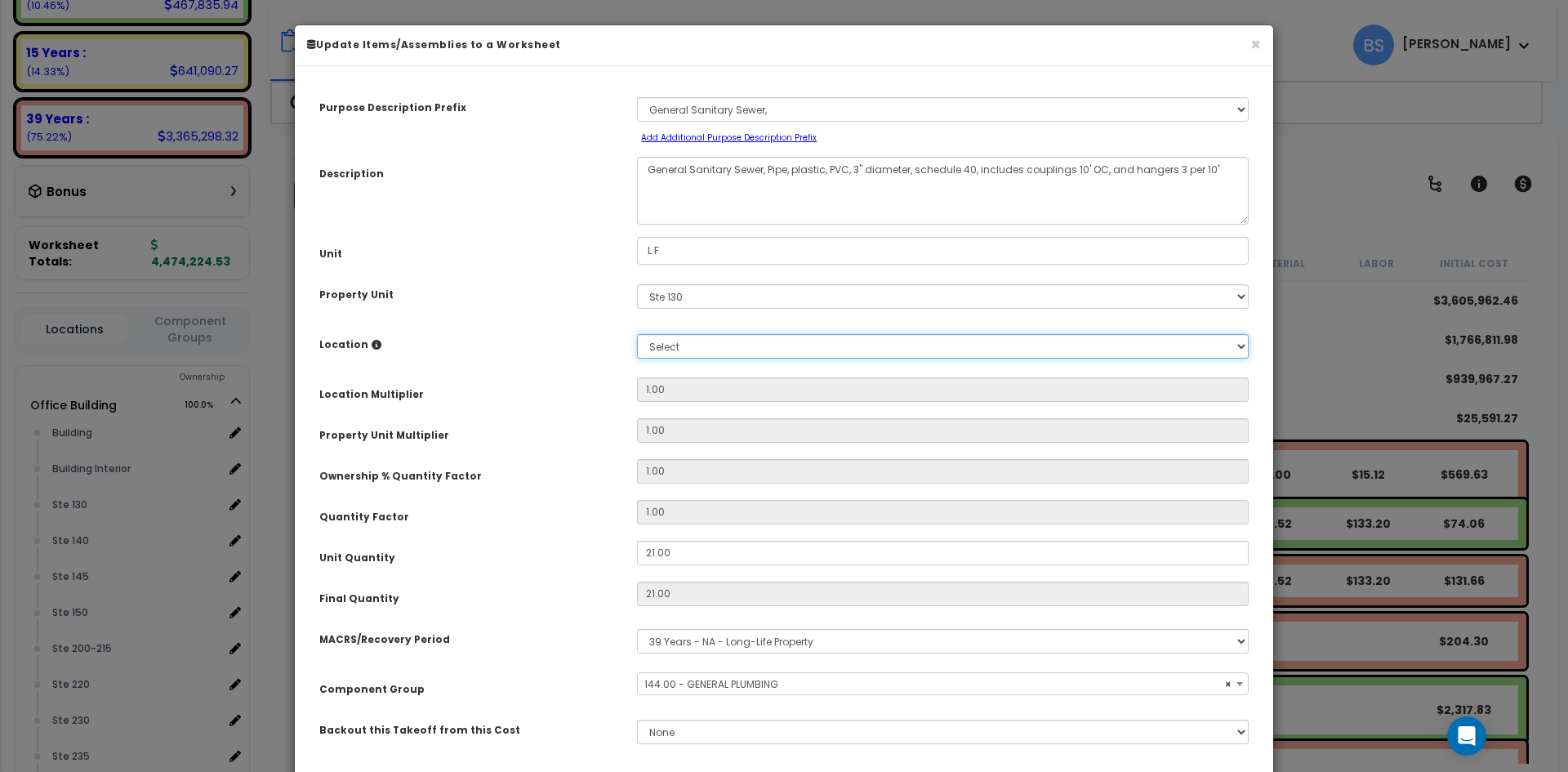
click at [678, 355] on select "Select Building Building Interior Add Additional Location" at bounding box center [943, 346] width 612 height 25
select select "461"
click at [638, 334] on select "Select Building Building Interior Add Additional Location" at bounding box center [943, 346] width 612 height 25
type input "1"
type input "21"
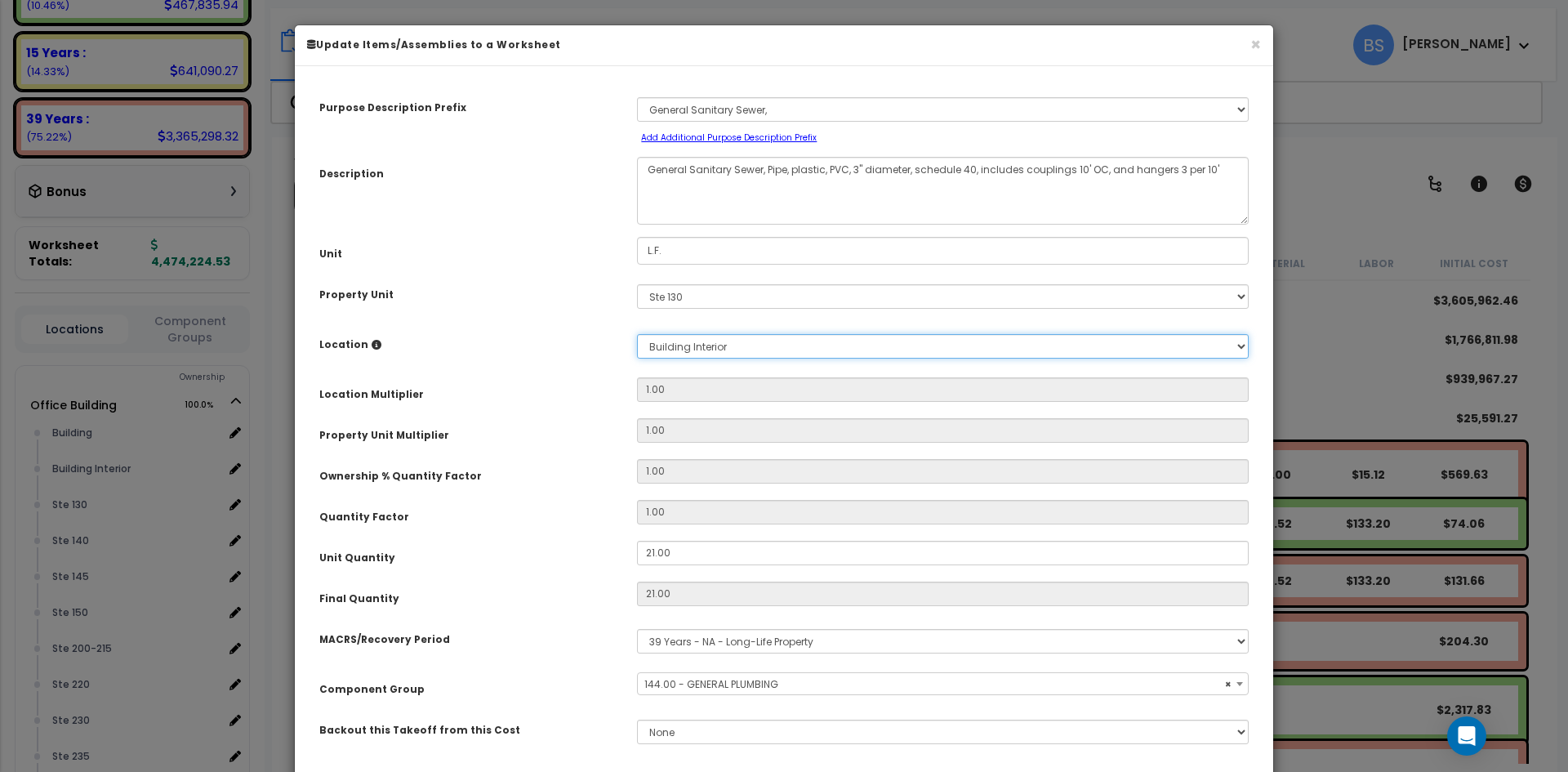
type input "$569.52"
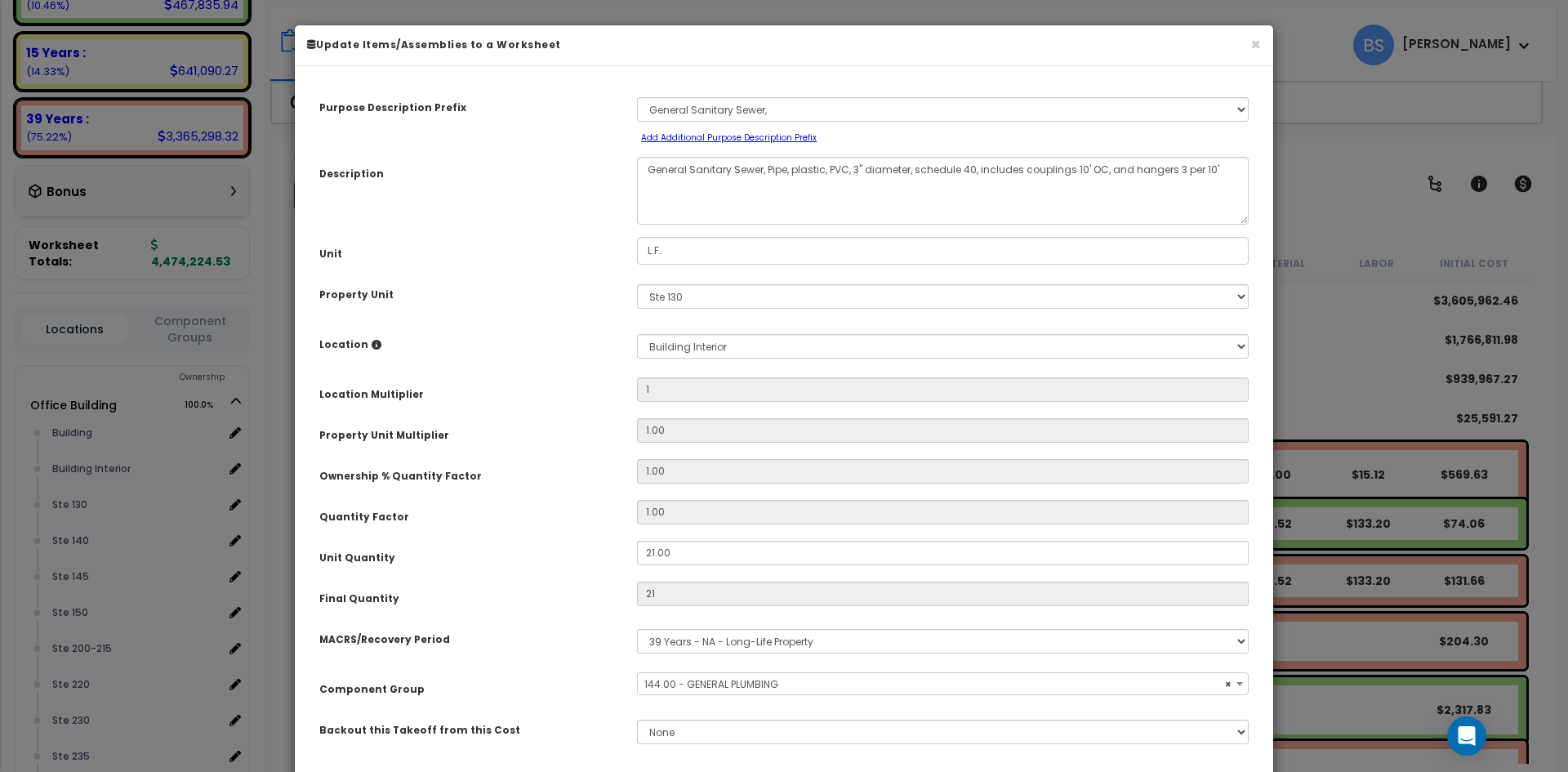
click at [568, 418] on div "Property Unit Multiplier" at bounding box center [466, 432] width 318 height 29
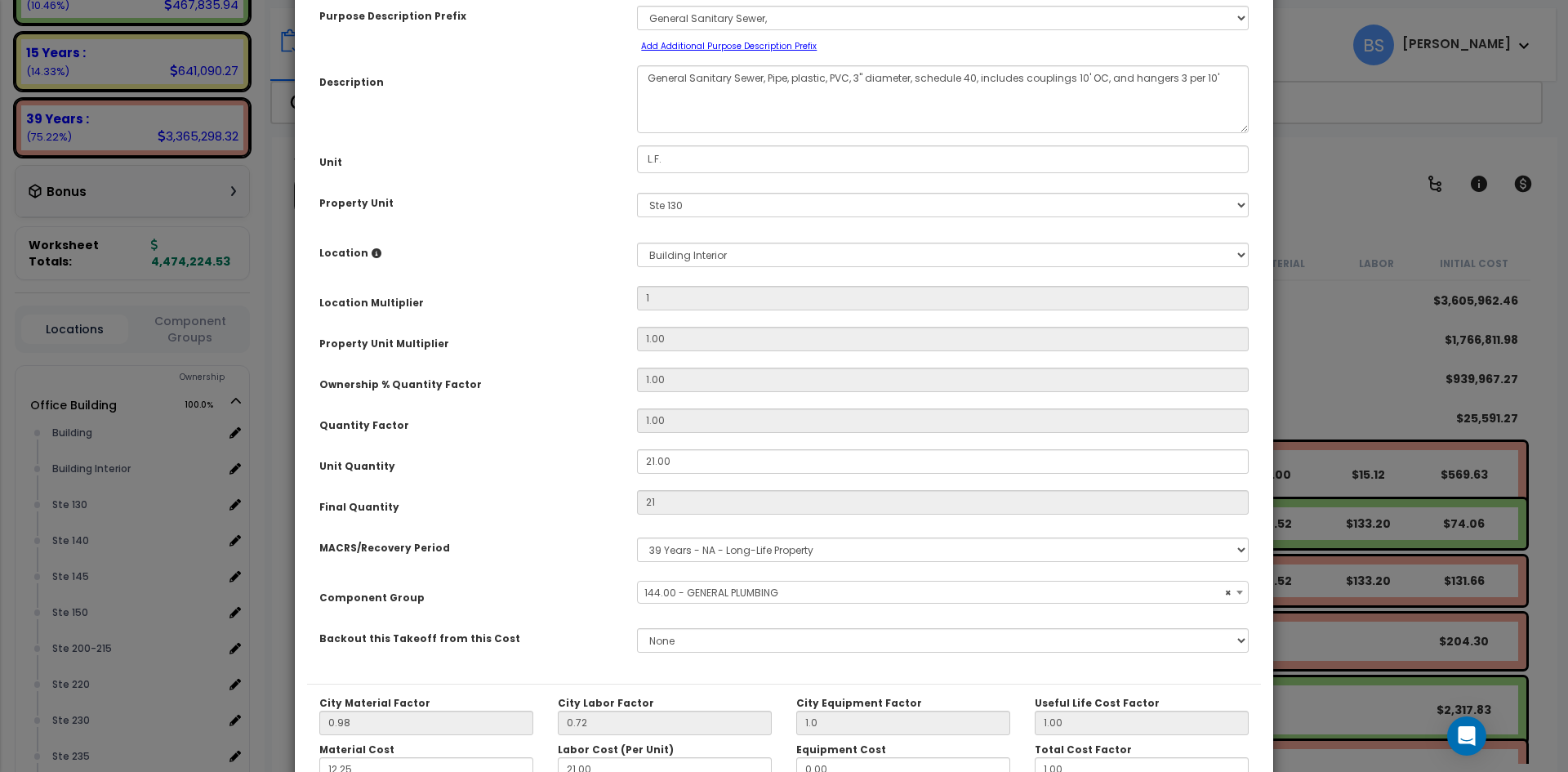
scroll to position [245, 0]
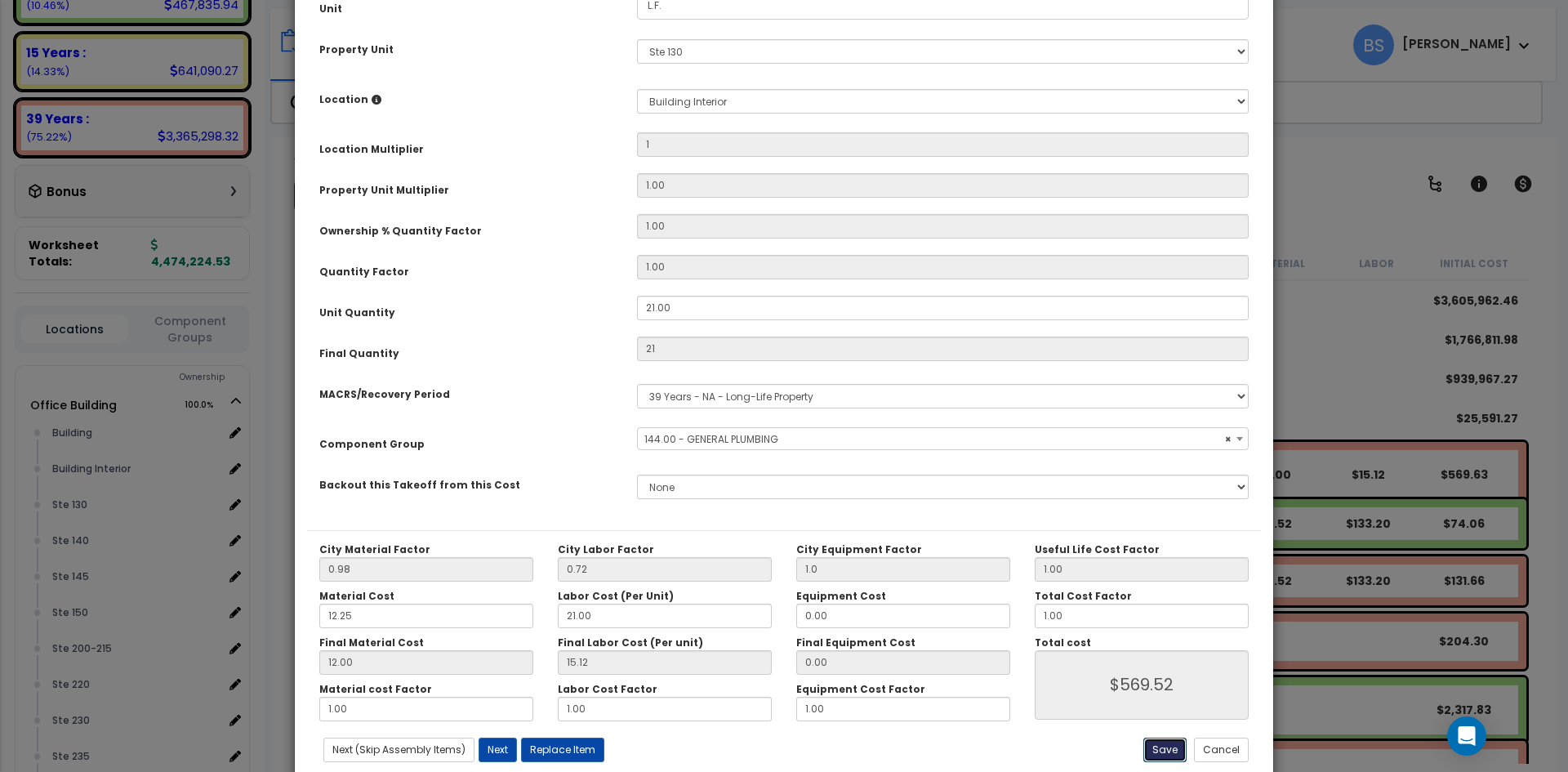
click at [1152, 749] on button "Save" at bounding box center [1164, 750] width 43 height 25
type input "1.00"
type input "21.00"
type input "1.00"
type input "569.52"
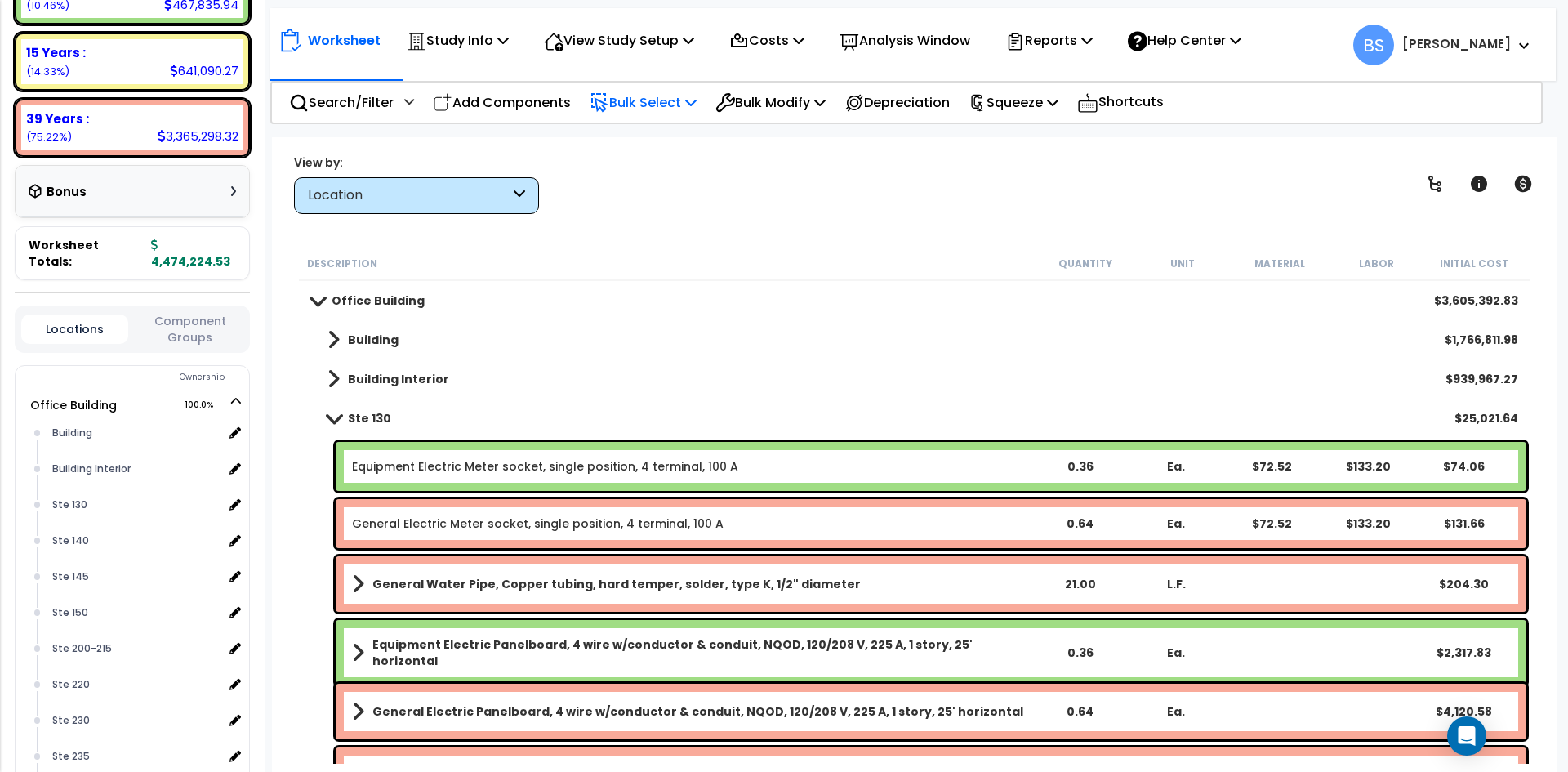
click at [674, 111] on p "Bulk Select" at bounding box center [643, 103] width 107 height 22
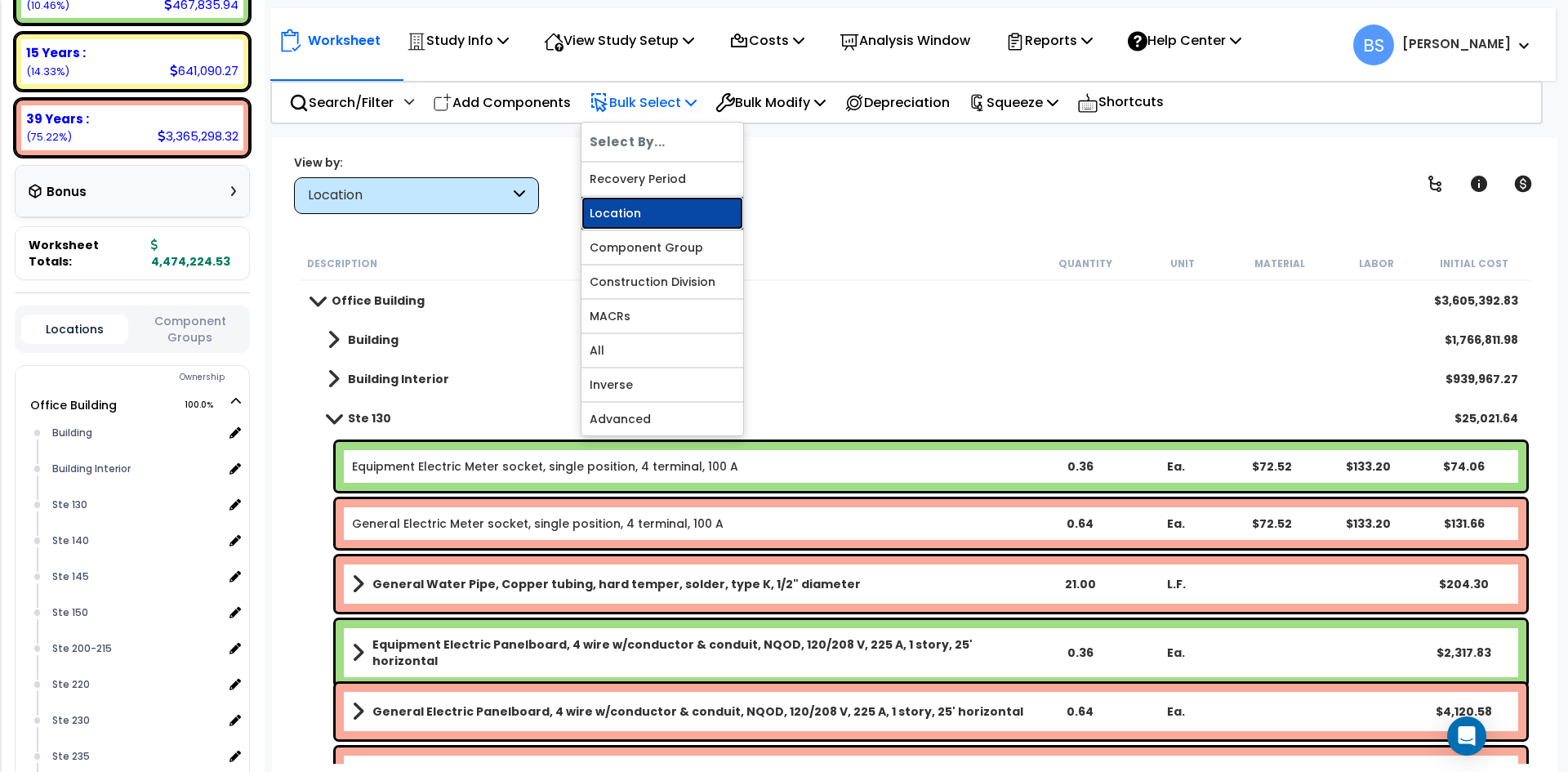
click at [618, 218] on link "Location" at bounding box center [663, 213] width 162 height 33
select select
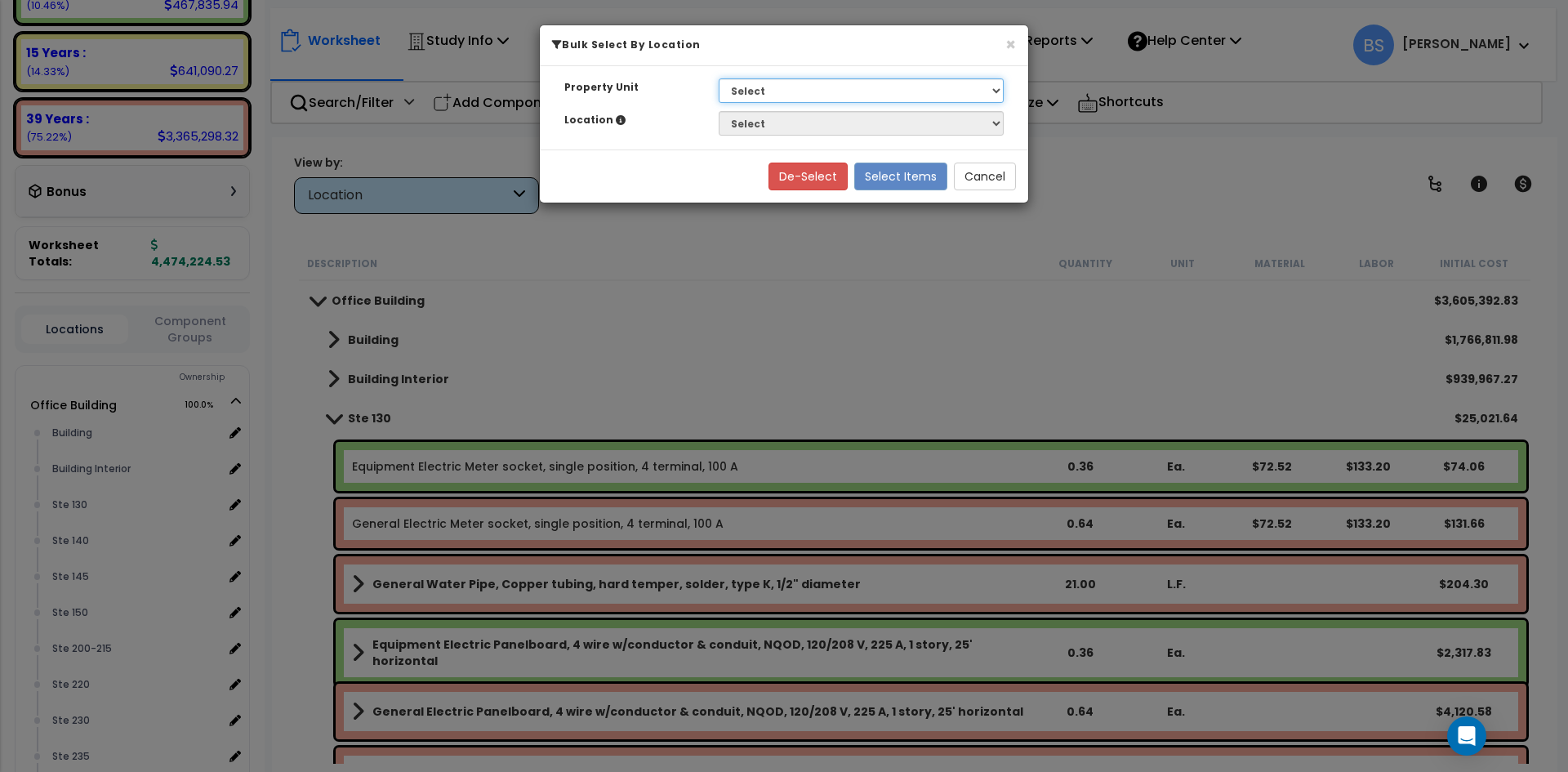
click at [769, 82] on select "Select G25 Office Building Site Improvements Ste 110 Ste 115-120 Ste 130 Ste G25" at bounding box center [860, 90] width 285 height 25
select select "169825"
click at [719, 78] on select "Select G25 Office Building Site Improvements Ste 110 Ste 115-120 Ste 130 Ste G25" at bounding box center [860, 90] width 285 height 25
click at [762, 133] on select "Select Building Building Interior Ste 130 Ste 140 Ste 145 Ste 150 Ste 200-215 S…" at bounding box center [860, 123] width 285 height 25
select select "19455"
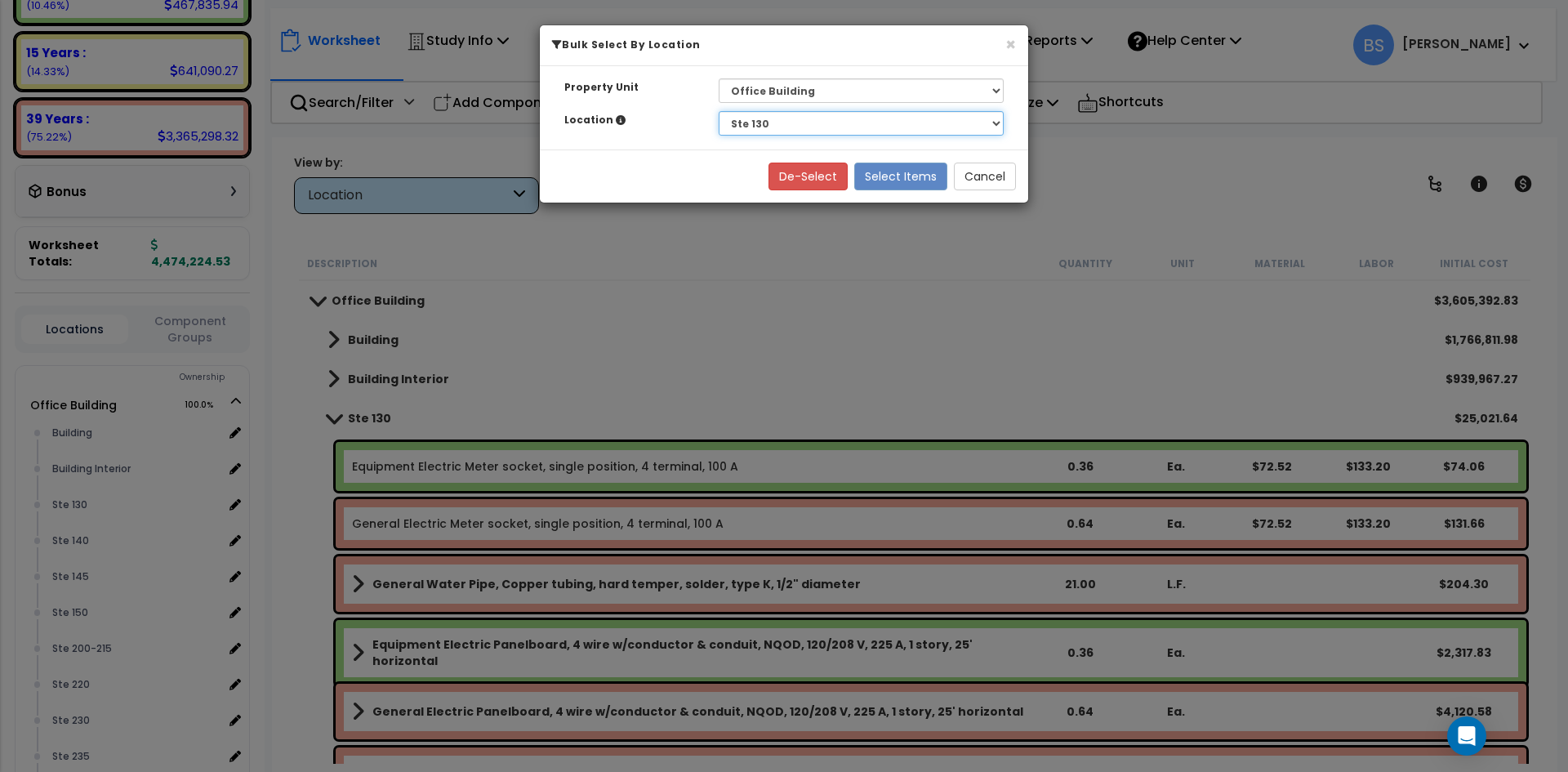
click at [719, 111] on select "Select Building Building Interior Ste 130 Ste 140 Ste 145 Ste 150 Ste 200-215 S…" at bounding box center [860, 123] width 285 height 25
click at [905, 175] on button "Select Items" at bounding box center [900, 177] width 93 height 28
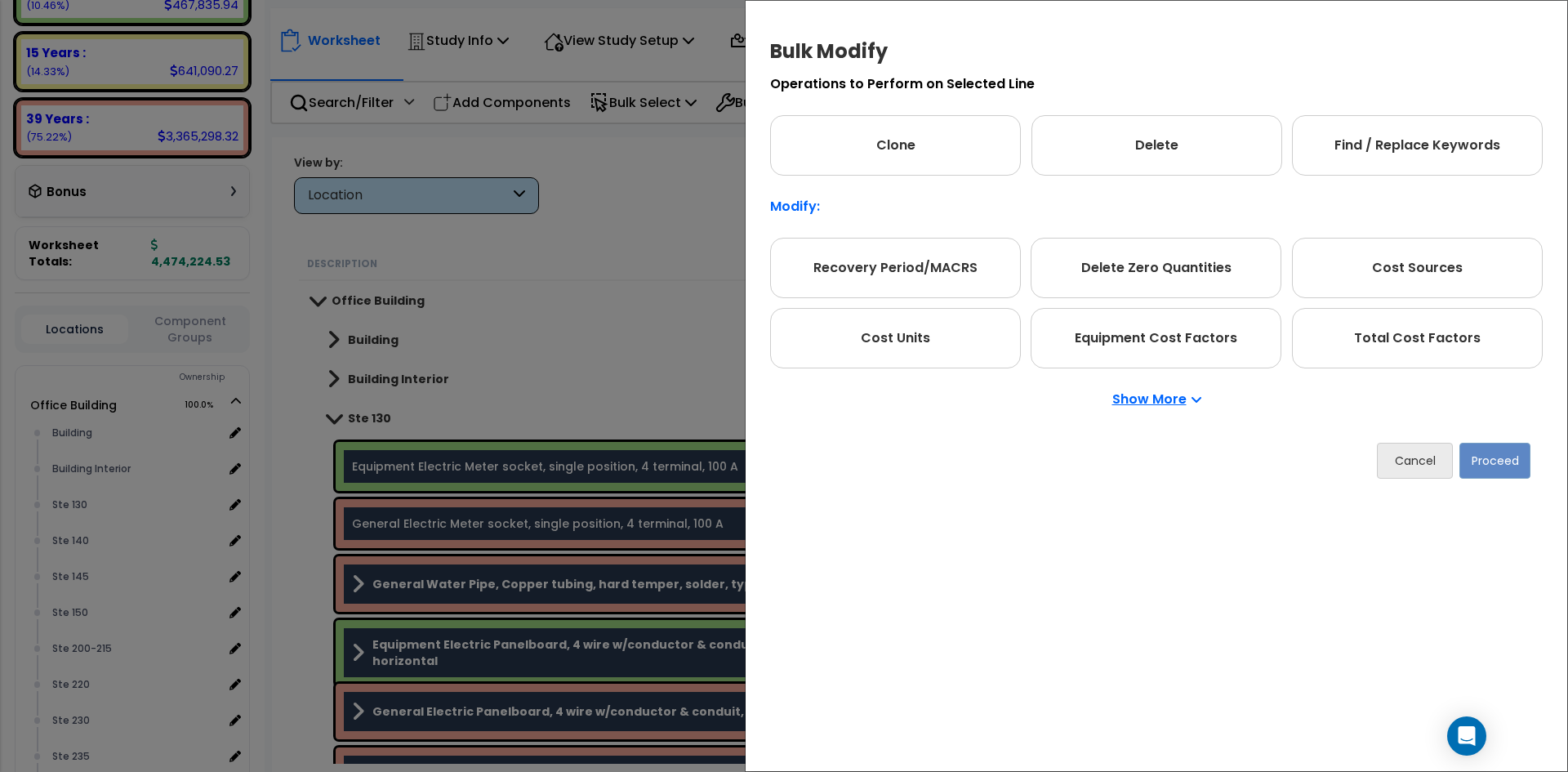
click at [1151, 406] on p "Show More" at bounding box center [1156, 399] width 89 height 13
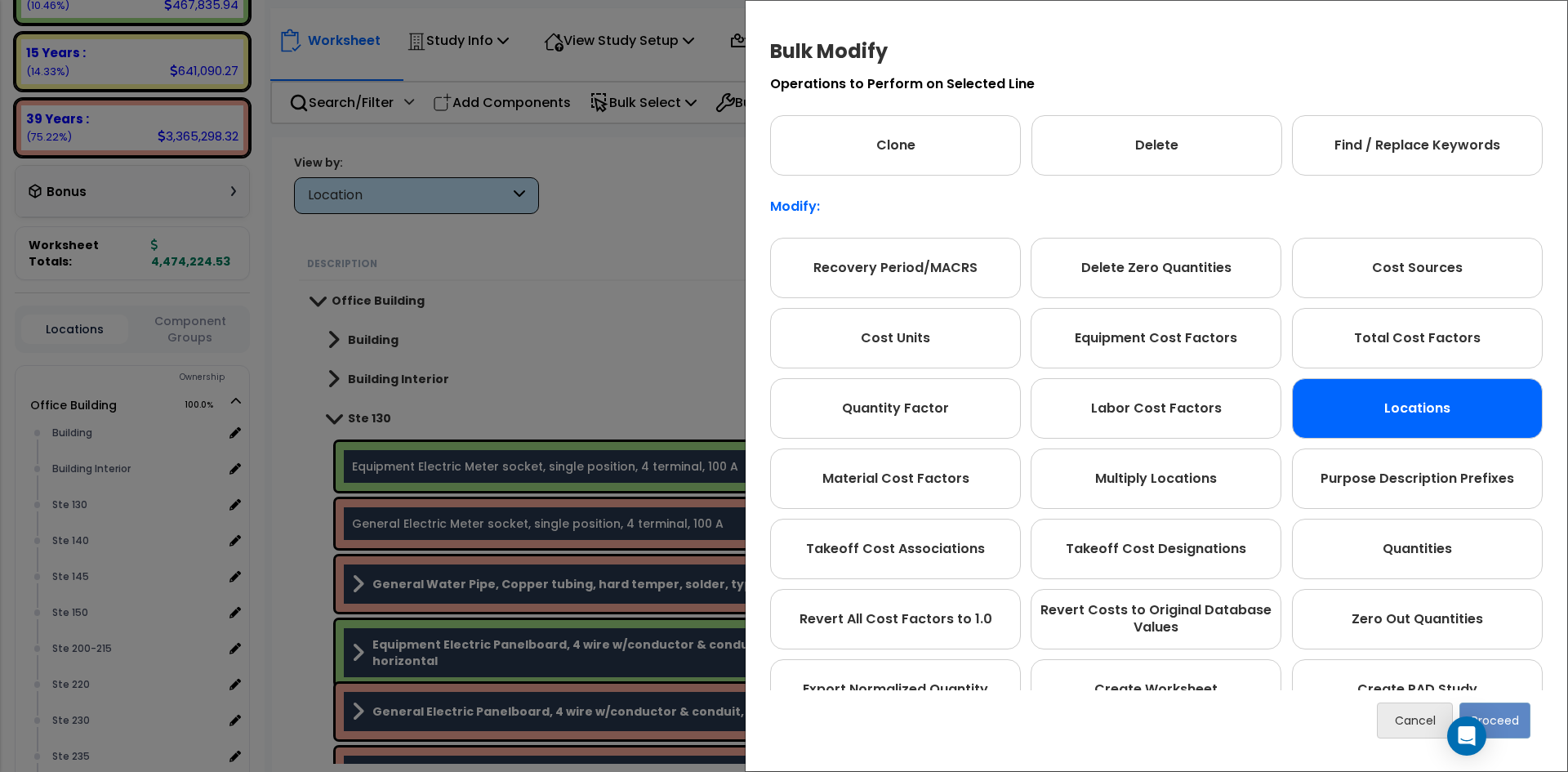
click at [1394, 418] on div "Locations" at bounding box center [1417, 408] width 251 height 60
click at [1518, 724] on button "Proceed" at bounding box center [1495, 721] width 71 height 36
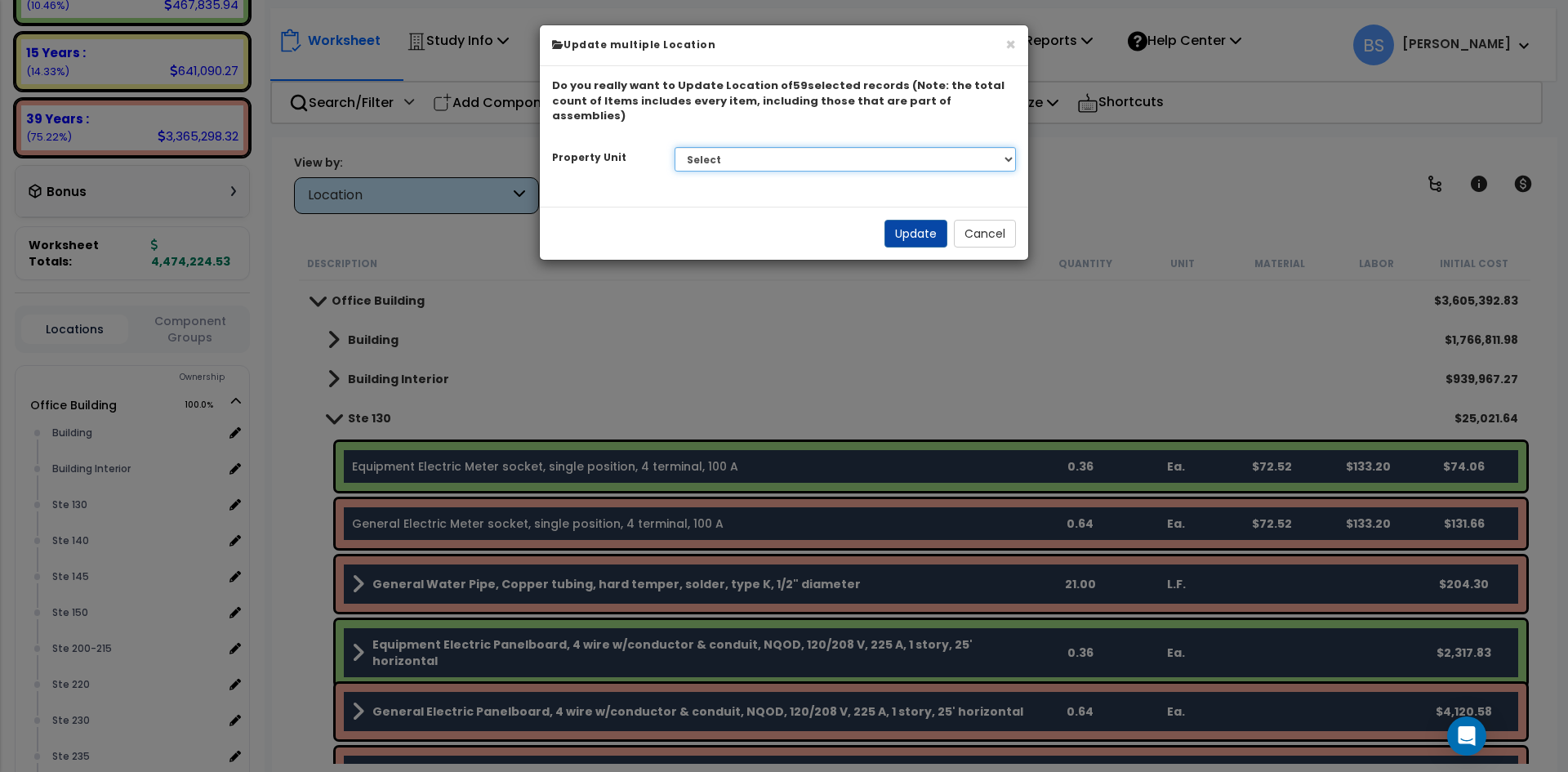
click at [778, 147] on select "Select G25 Office Building Site Improvements Ste 110 Ste 115-120 Ste 130 Ste G25" at bounding box center [845, 159] width 342 height 25
select select "175304"
click at [675, 147] on select "Select G25 Office Building Site Improvements Ste 110 Ste 115-120 Ste 130 Ste G25" at bounding box center [845, 159] width 342 height 25
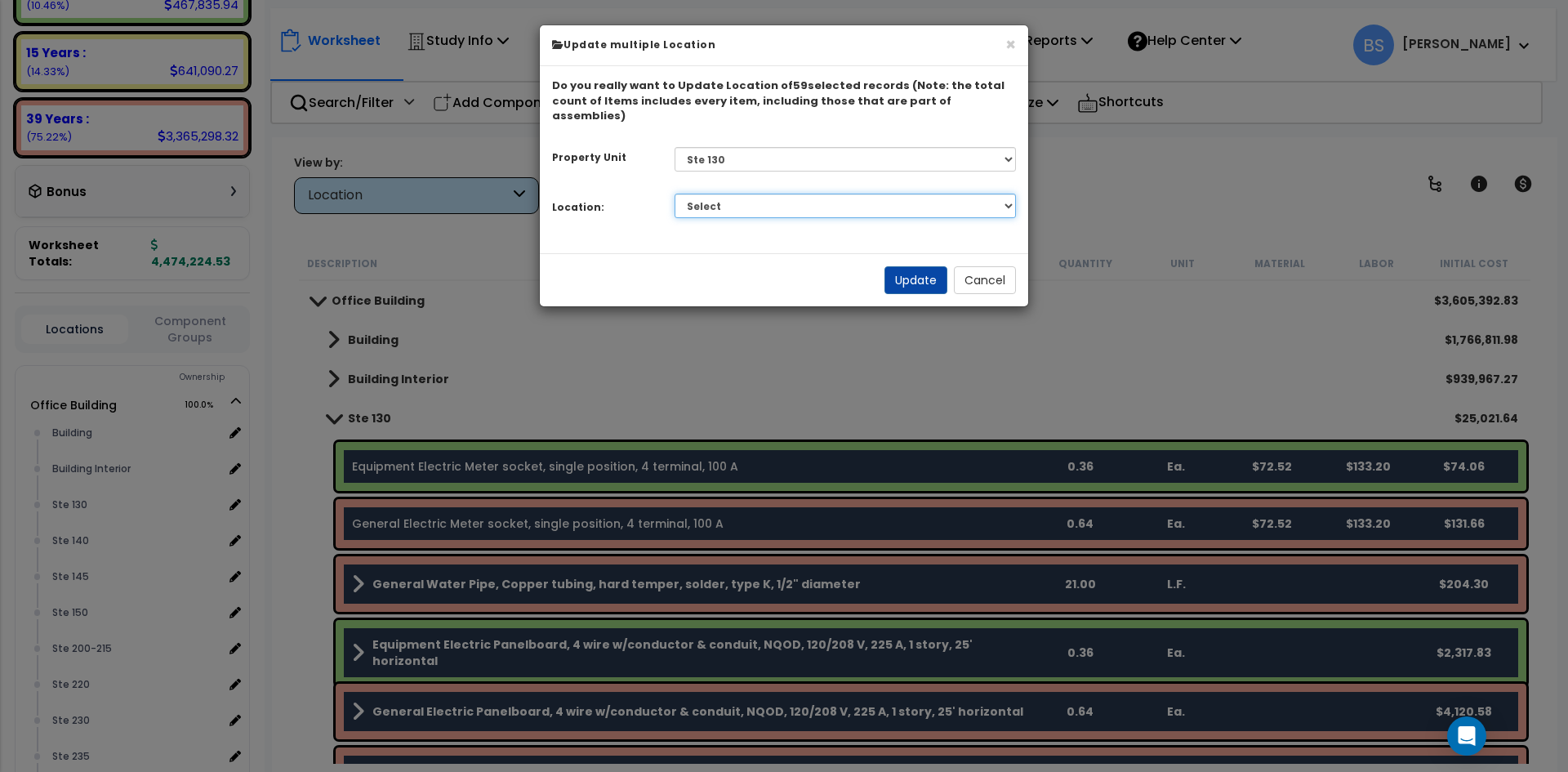
click at [722, 194] on select "Select Building Building Interior Add Additional Location" at bounding box center [845, 206] width 342 height 25
select select "461"
click at [675, 194] on select "Select Building Building Interior Add Additional Location" at bounding box center [845, 206] width 342 height 25
click at [899, 266] on button "Update" at bounding box center [915, 280] width 63 height 28
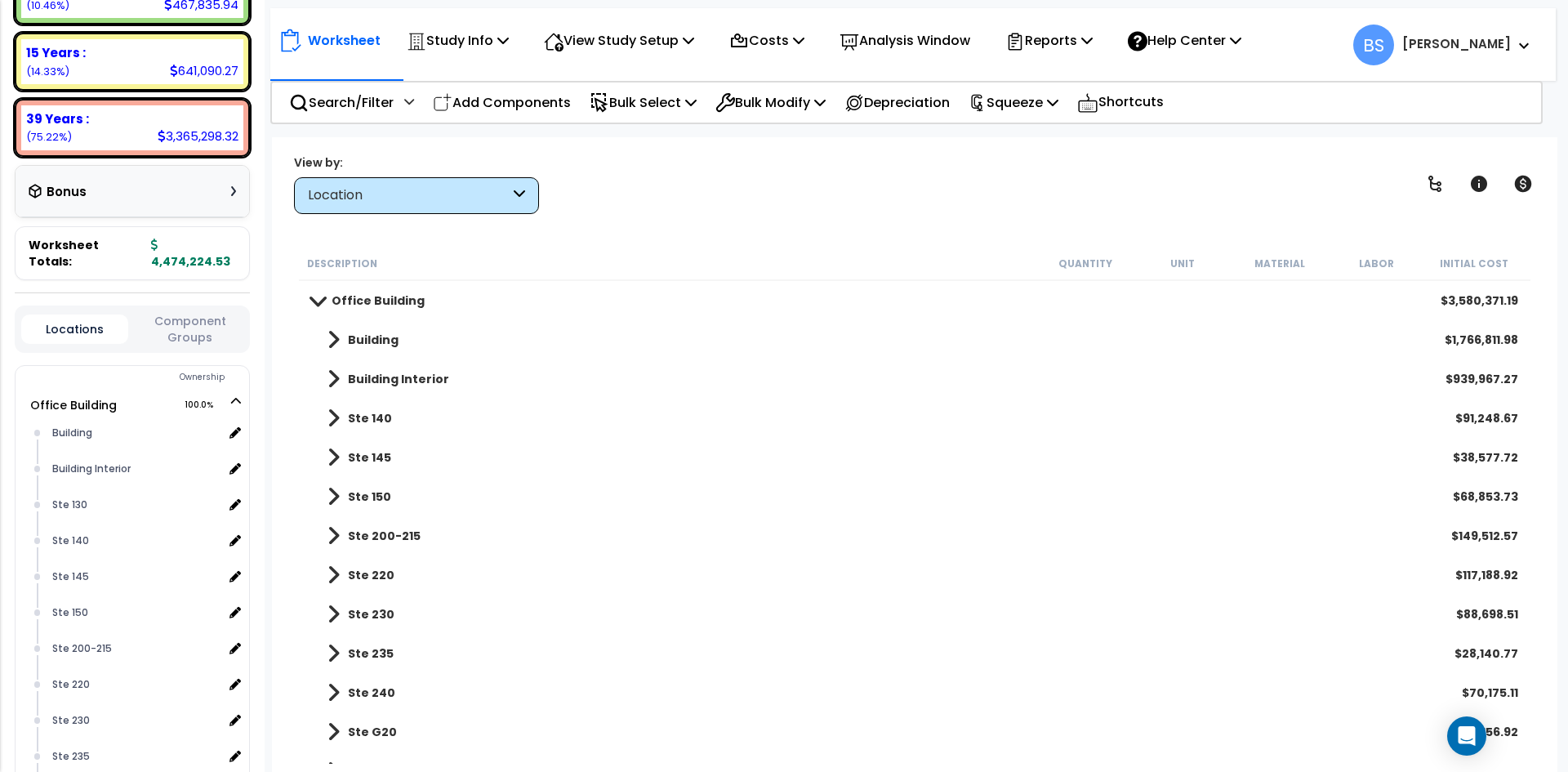
click at [360, 415] on b "Ste 140" at bounding box center [370, 418] width 44 height 16
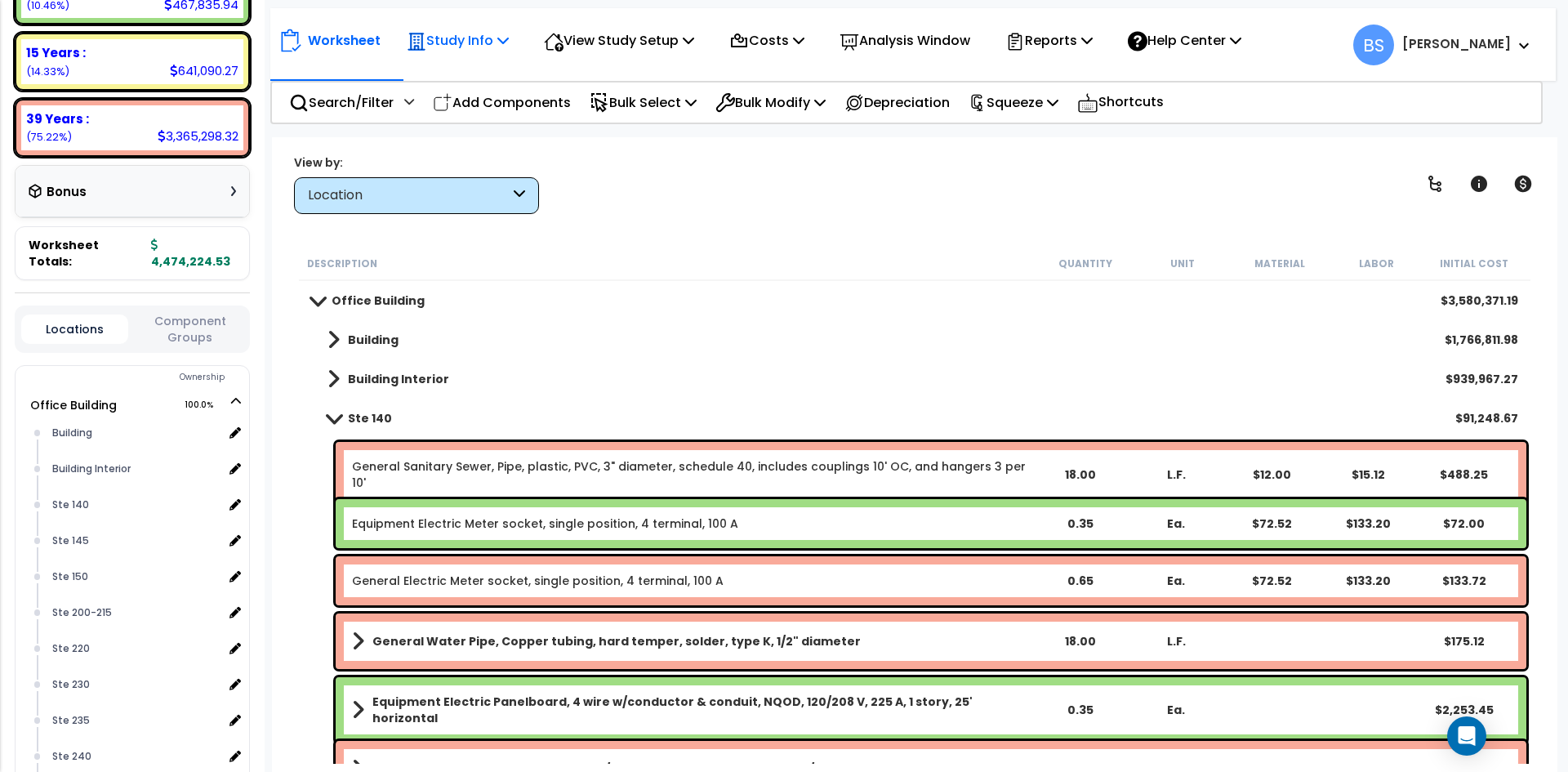
click at [472, 49] on p "Study Info" at bounding box center [458, 40] width 102 height 22
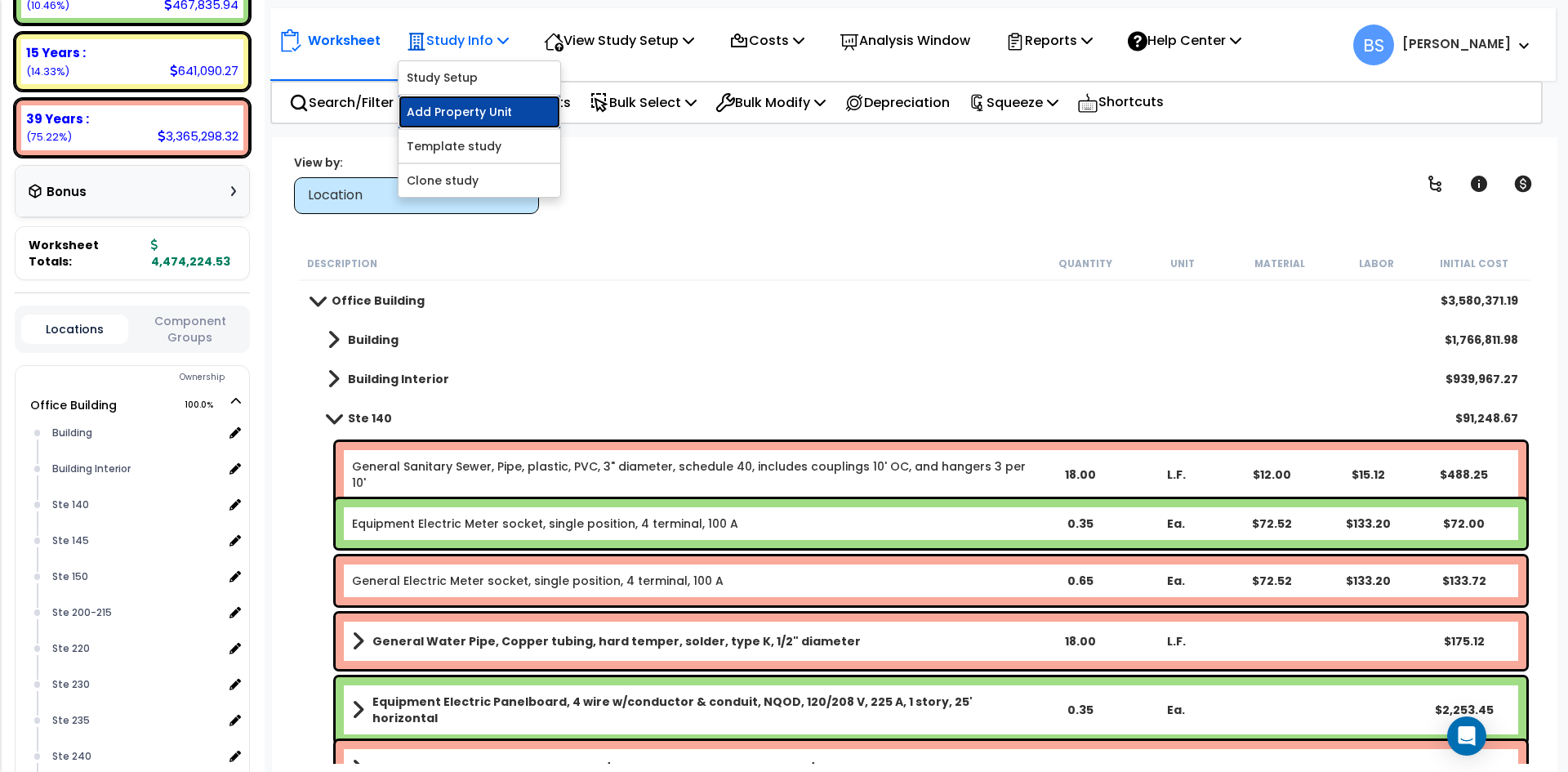
click at [459, 119] on link "Add Property Unit" at bounding box center [480, 112] width 162 height 33
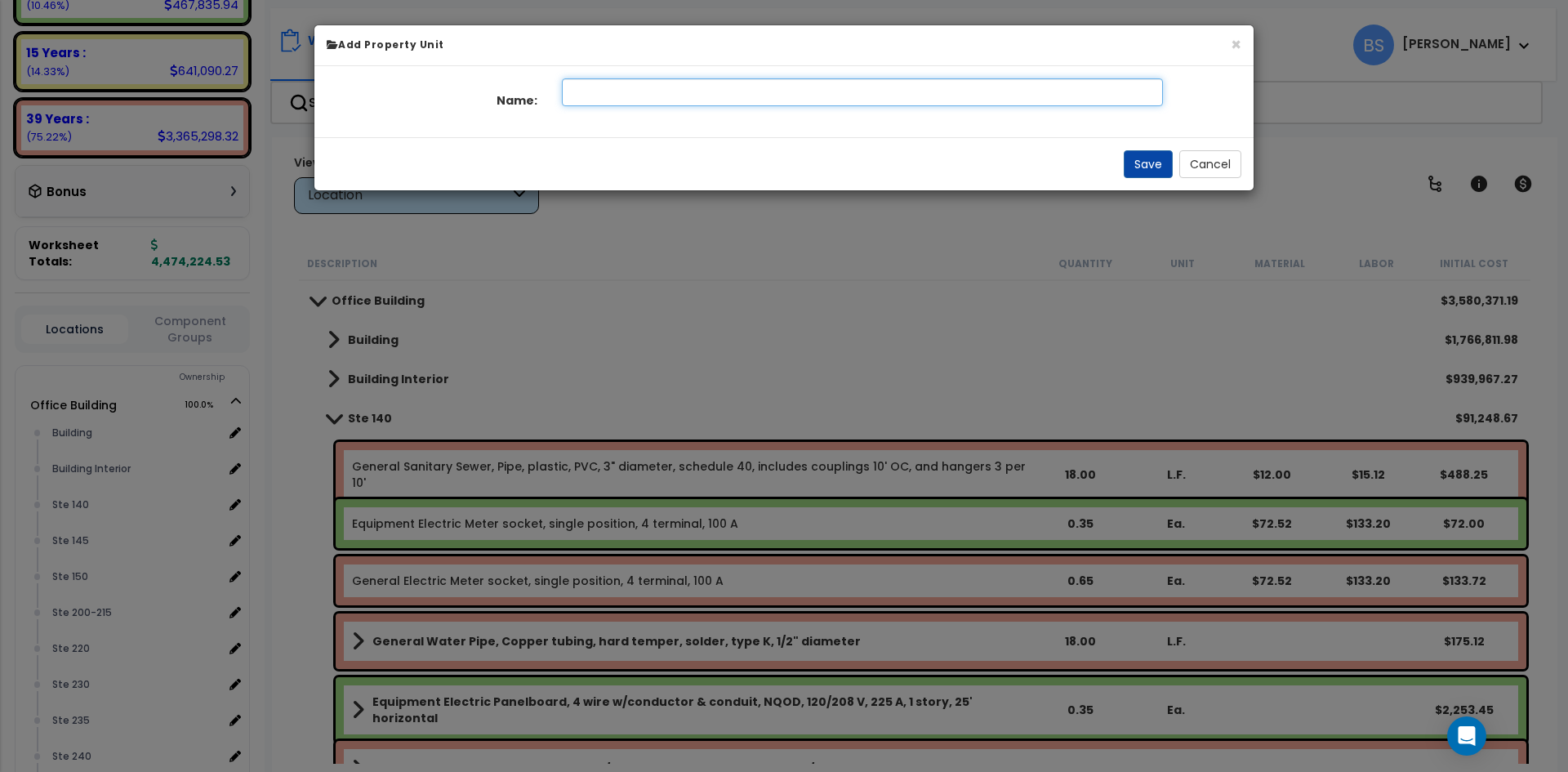
click at [716, 92] on input "text" at bounding box center [862, 92] width 602 height 28
type input "Ste 140"
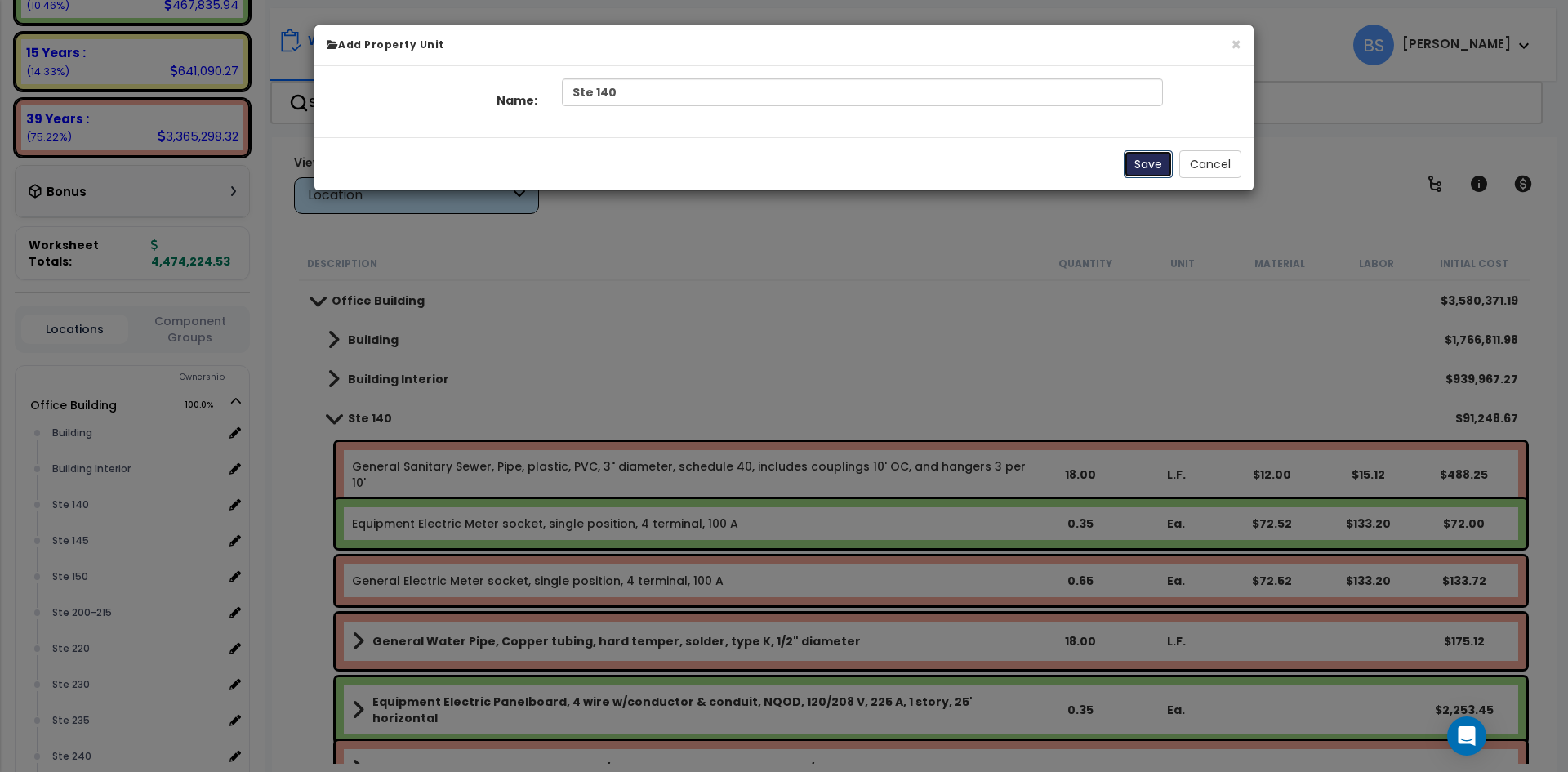
click at [1158, 164] on button "Save" at bounding box center [1148, 164] width 49 height 28
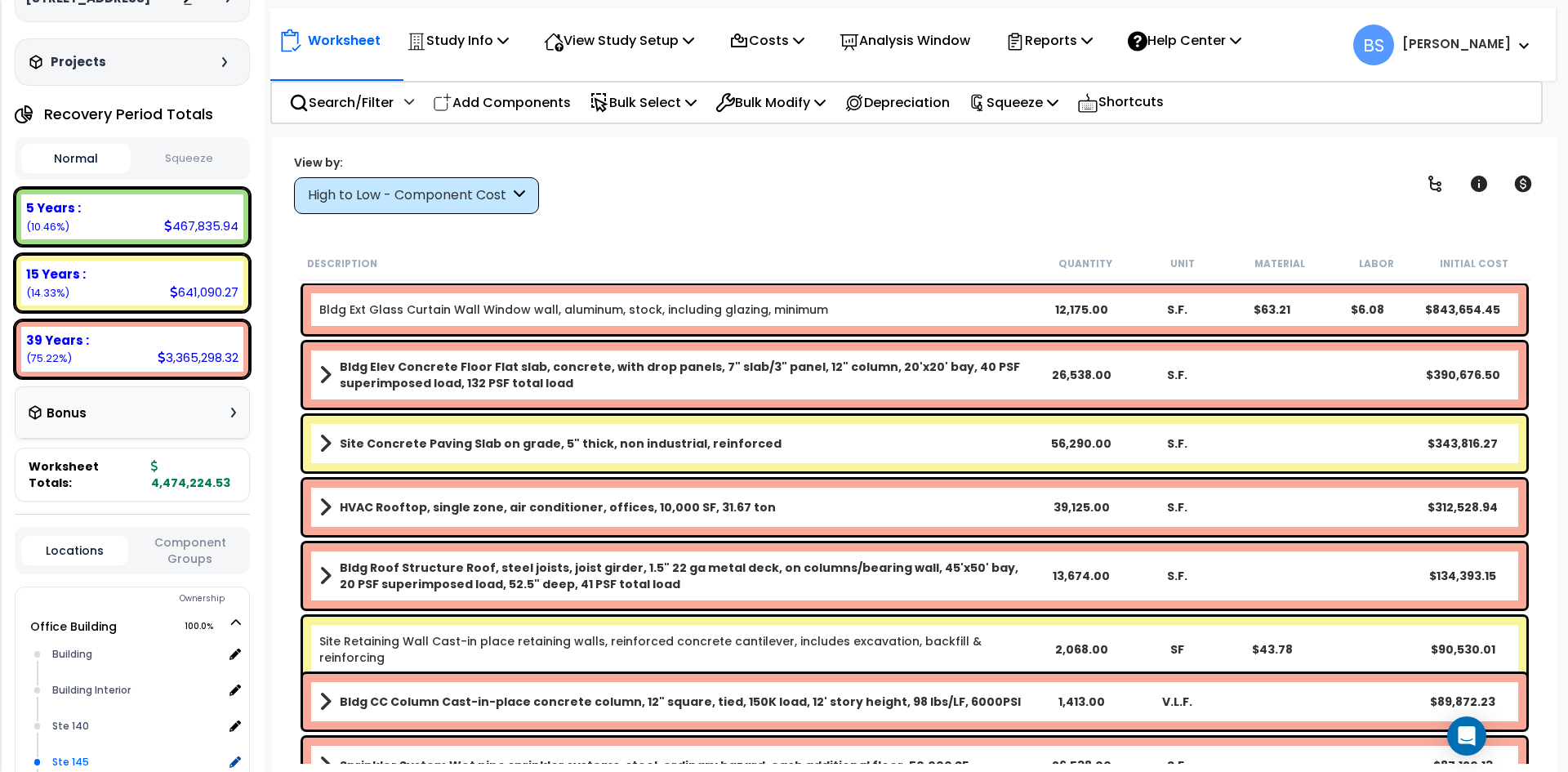
scroll to position [245, 0]
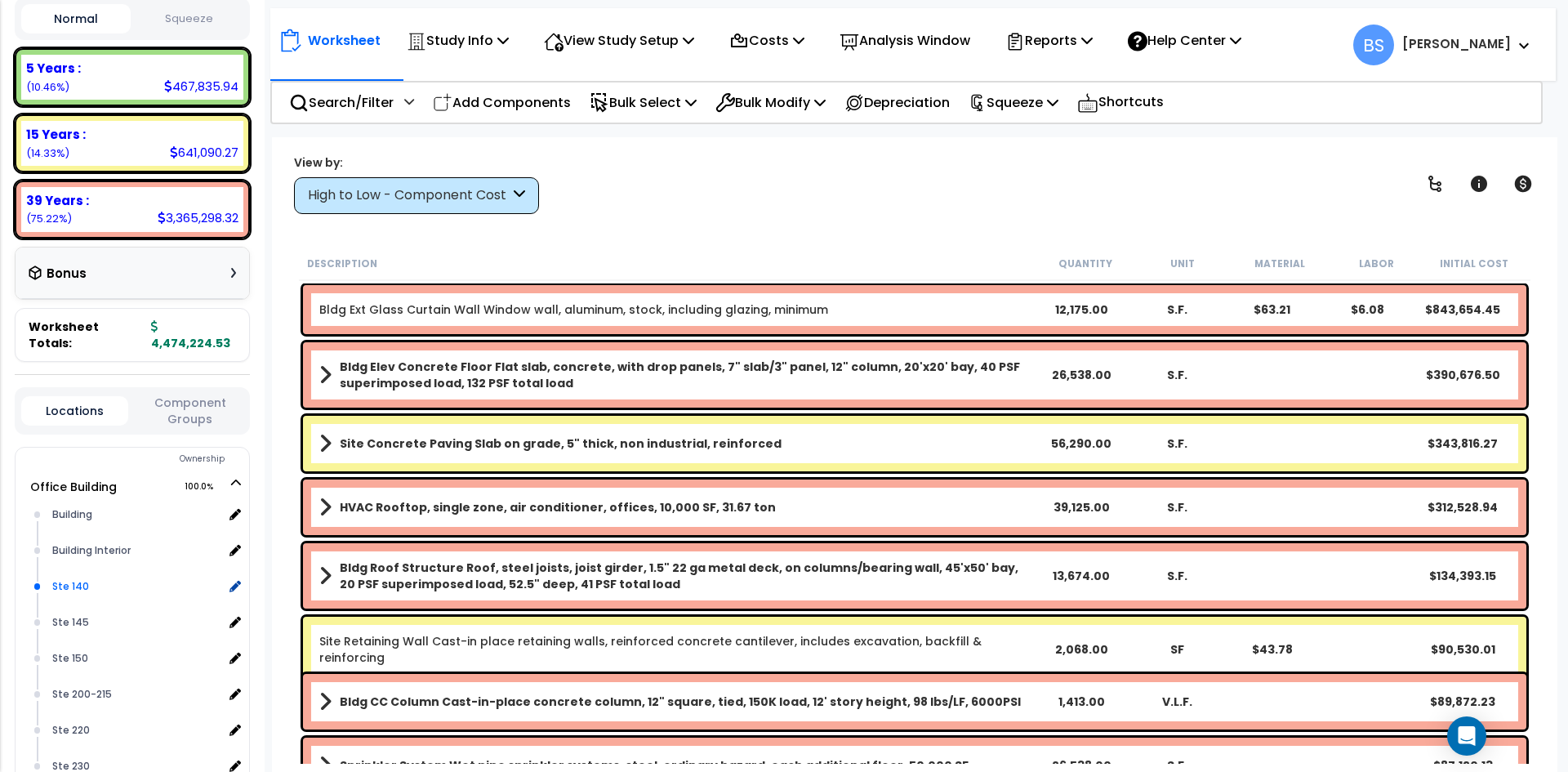
click at [78, 593] on div "Ste 140" at bounding box center [135, 587] width 175 height 20
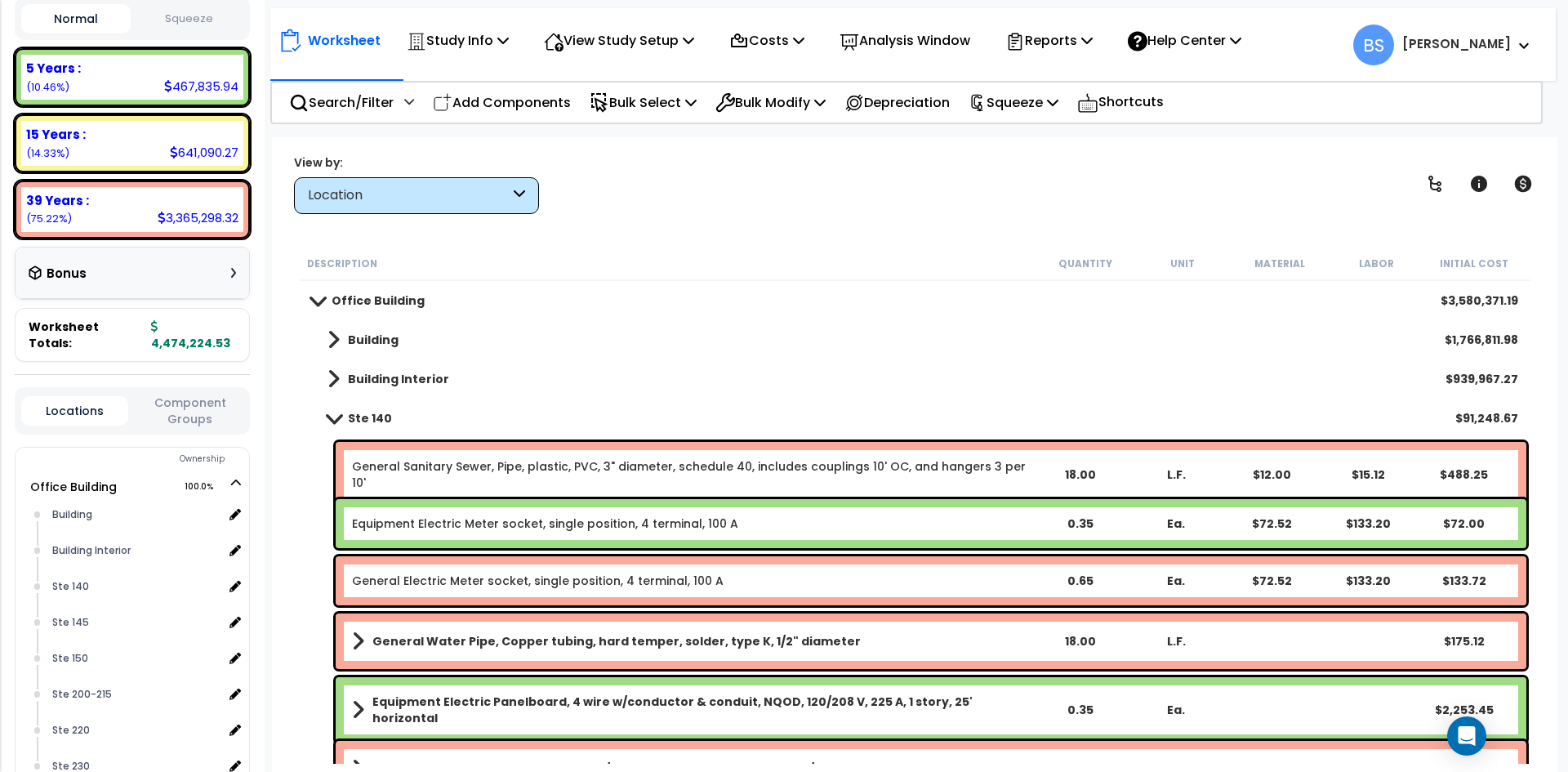
click at [417, 473] on link "General Sanitary Sewer, Pipe, plastic, PVC, 3" diameter, schedule 40, includes …" at bounding box center [691, 475] width 679 height 33
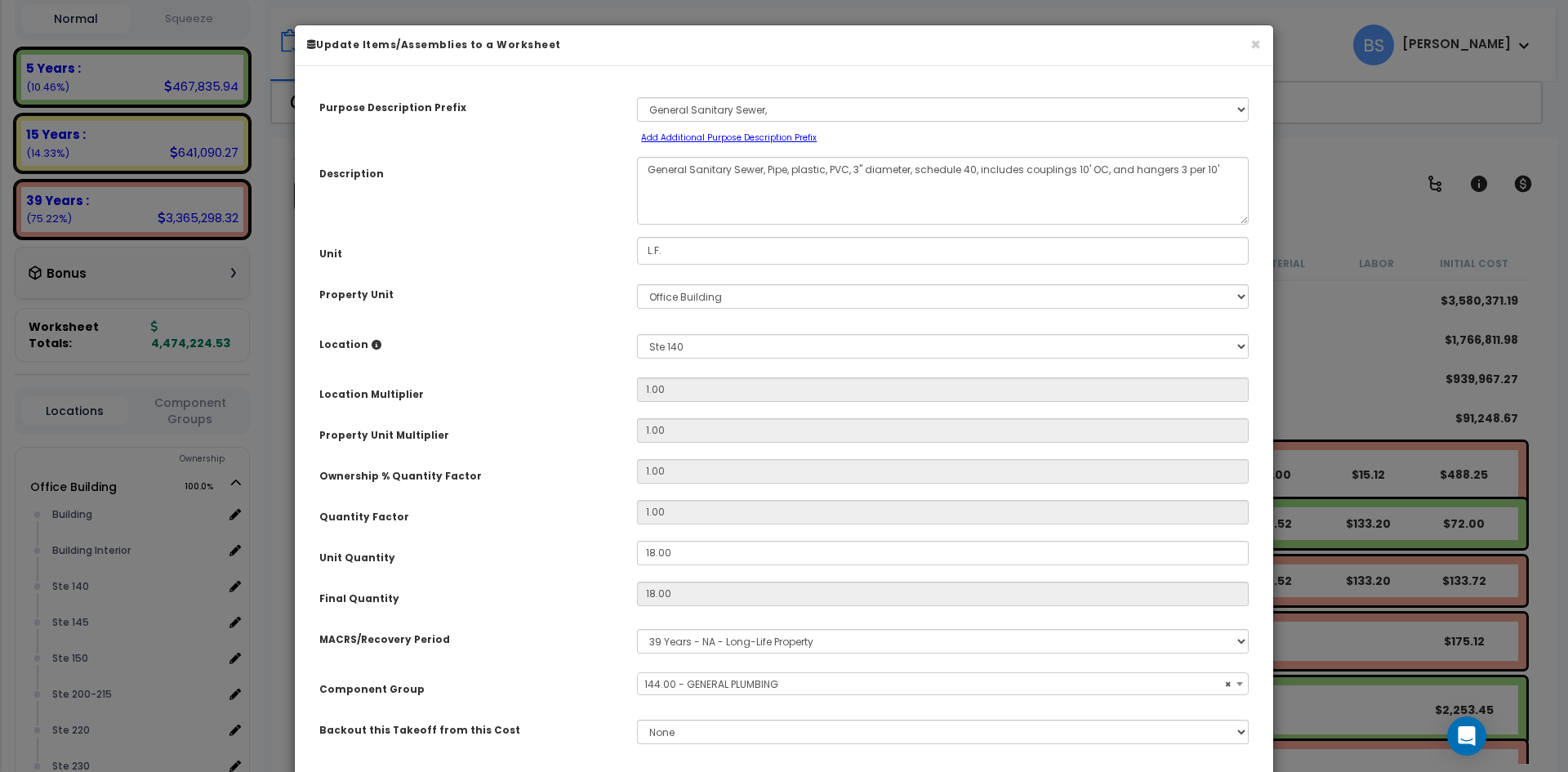
select select "16066"
click at [678, 302] on select "Select Office Building Site Improvements Ste G25 G25 Ste 110 Ste 115-120 Ste 13…" at bounding box center [943, 296] width 612 height 25
select select "175305"
click at [638, 284] on select "Select Office Building Site Improvements Ste G25 G25 Ste 110 Ste 115-120 Ste 13…" at bounding box center [943, 296] width 612 height 25
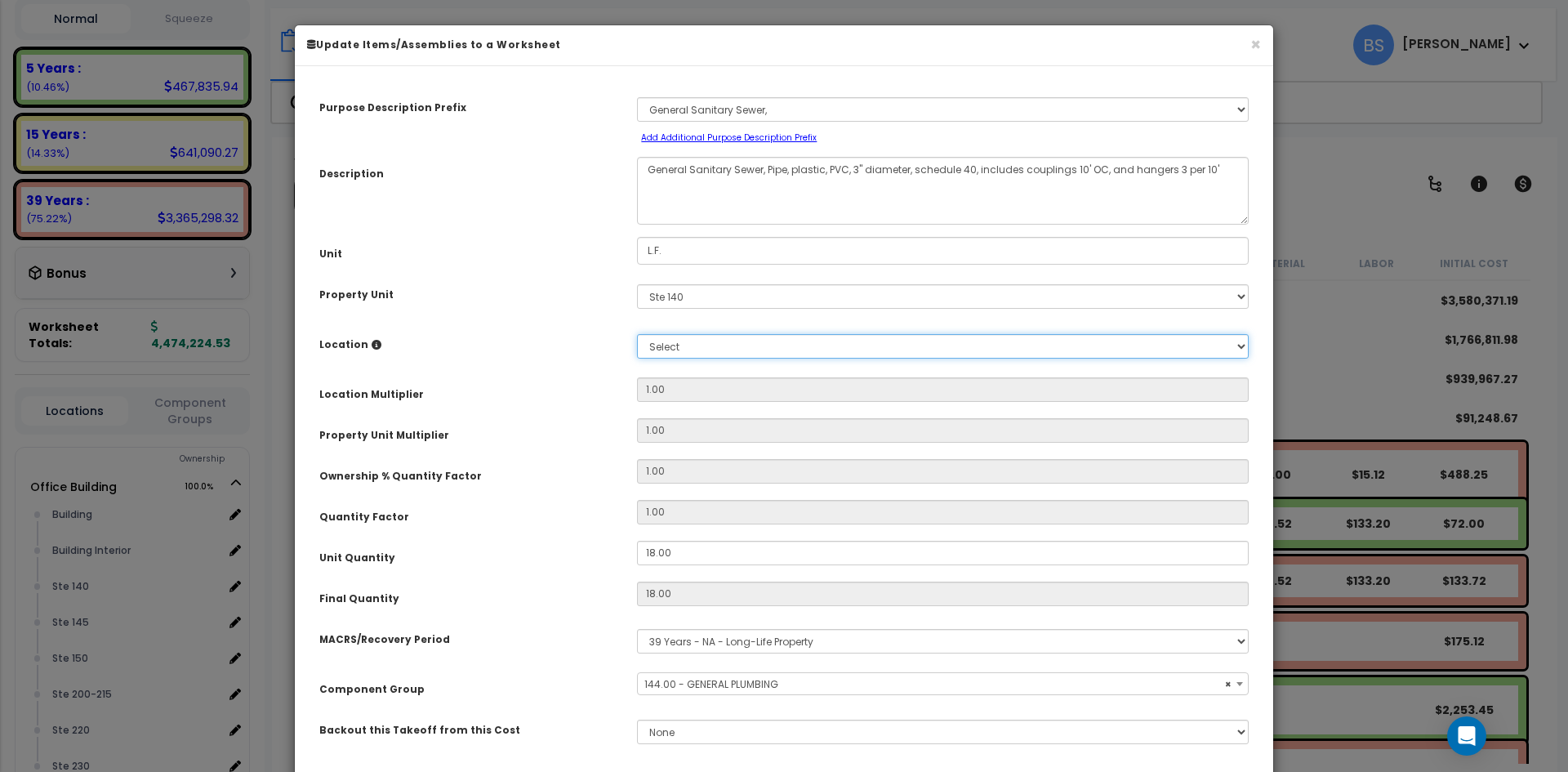
click at [675, 354] on select "Select Building Building Interior Add Additional Location" at bounding box center [943, 346] width 612 height 25
select select "461"
click at [638, 334] on select "Select Building Building Interior Add Additional Location" at bounding box center [943, 346] width 612 height 25
type input "1"
type input "18"
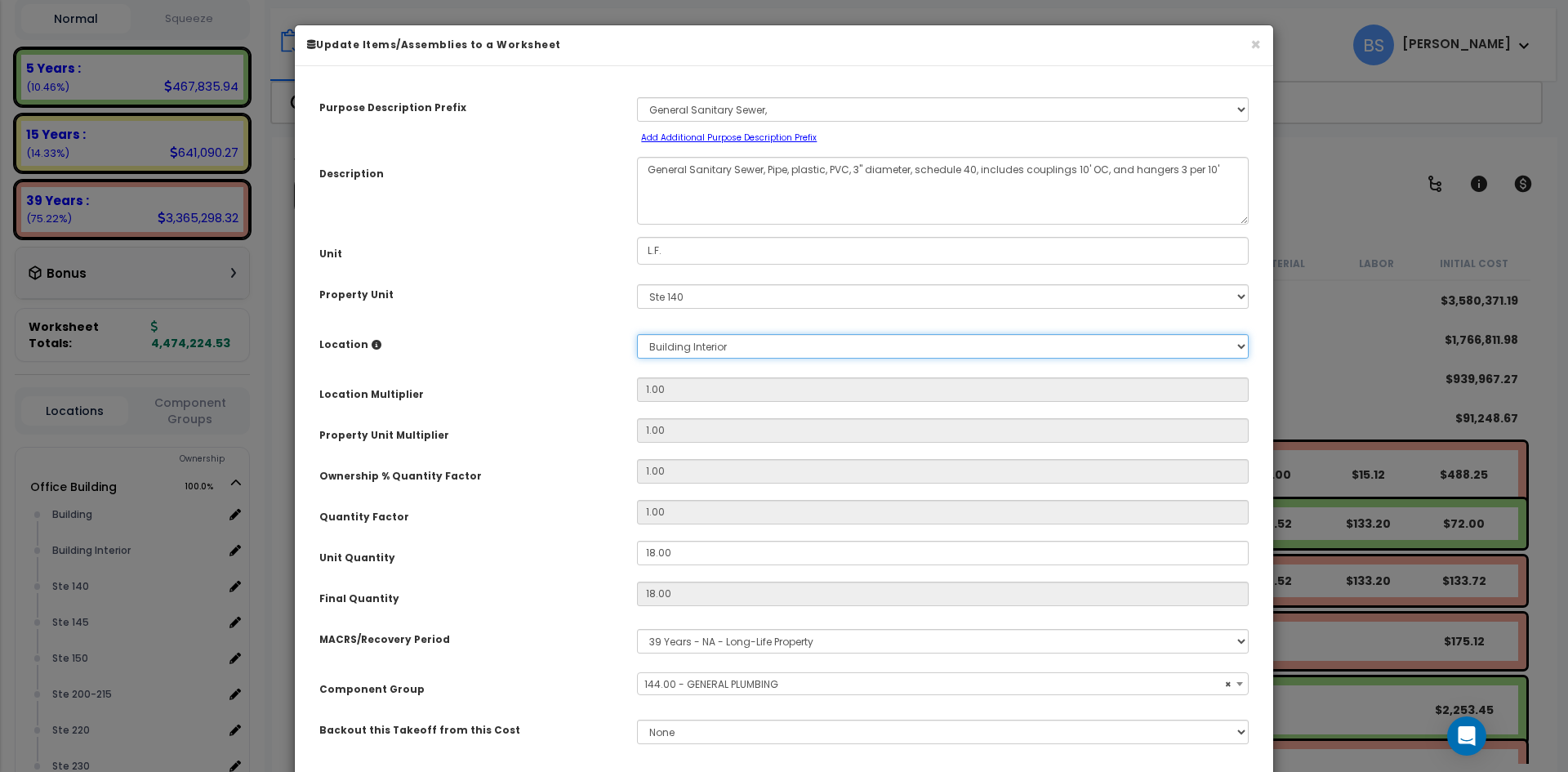
type input "$488.16"
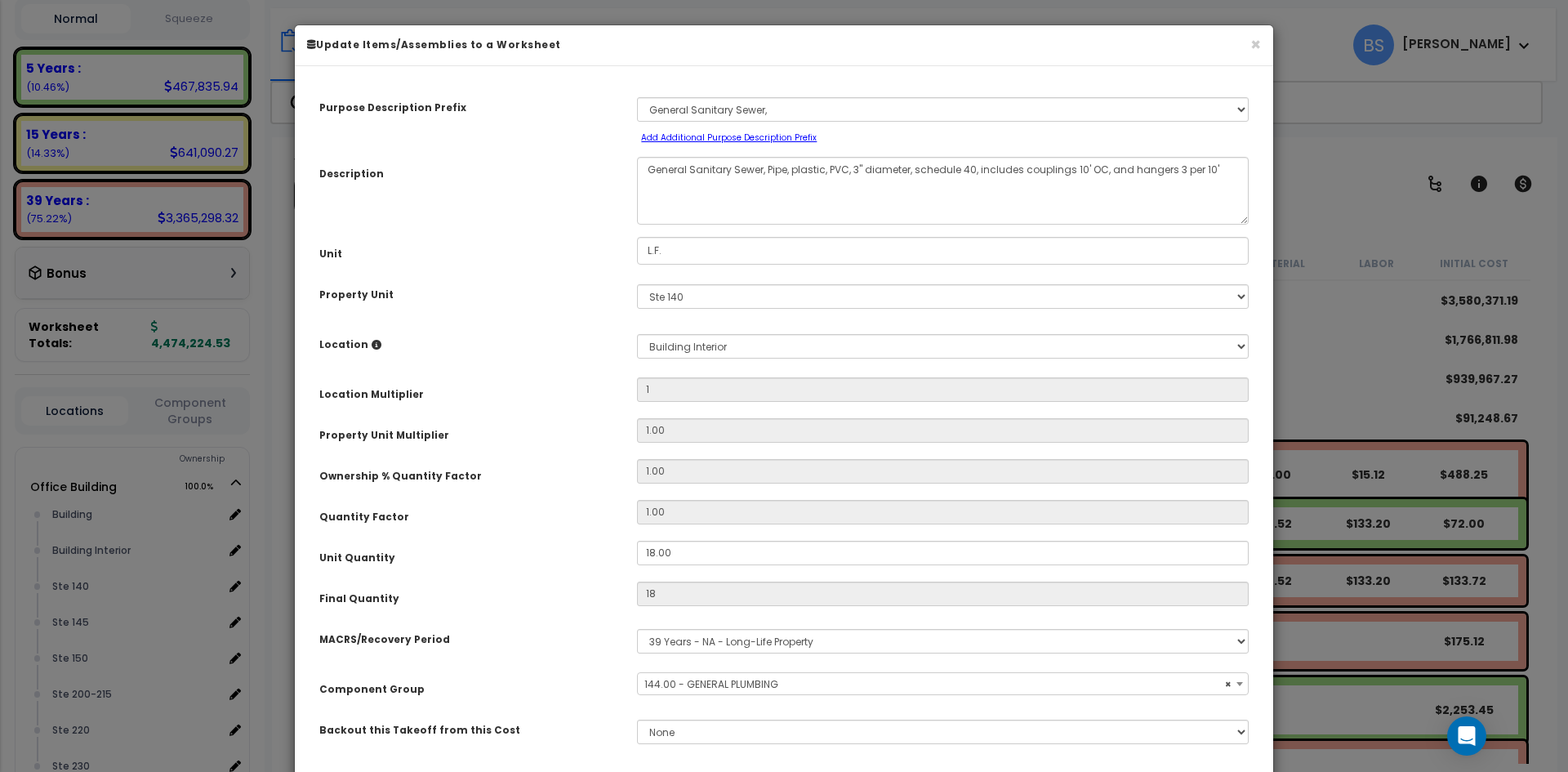
click at [519, 406] on div "Purpose Description Prefix Select A/V System A/V System Equipment A/V System Eq…" at bounding box center [784, 426] width 954 height 697
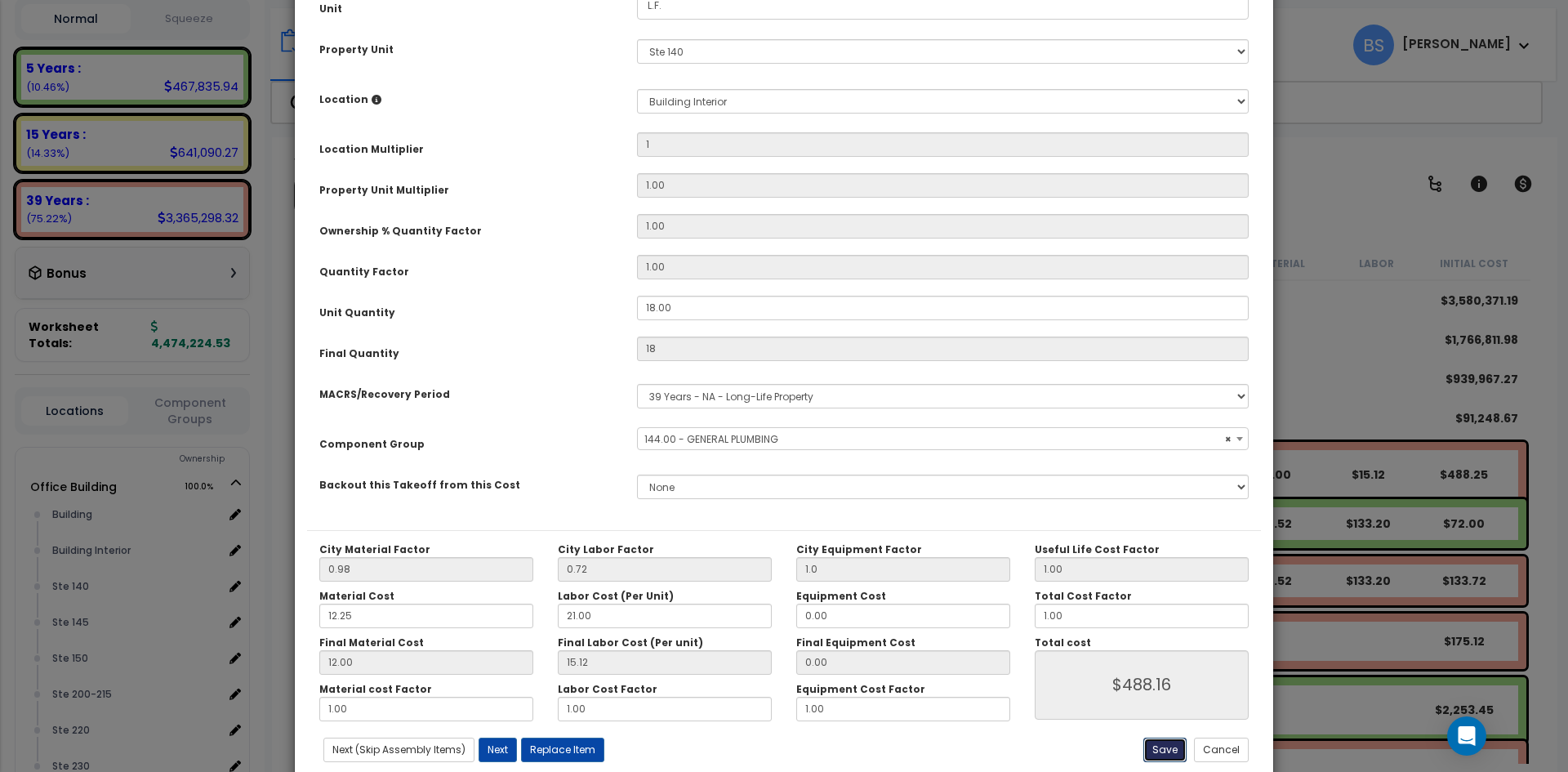
click at [1165, 743] on button "Save" at bounding box center [1164, 750] width 43 height 25
type input "1.00"
type input "18.00"
type input "1.00"
type input "488.16"
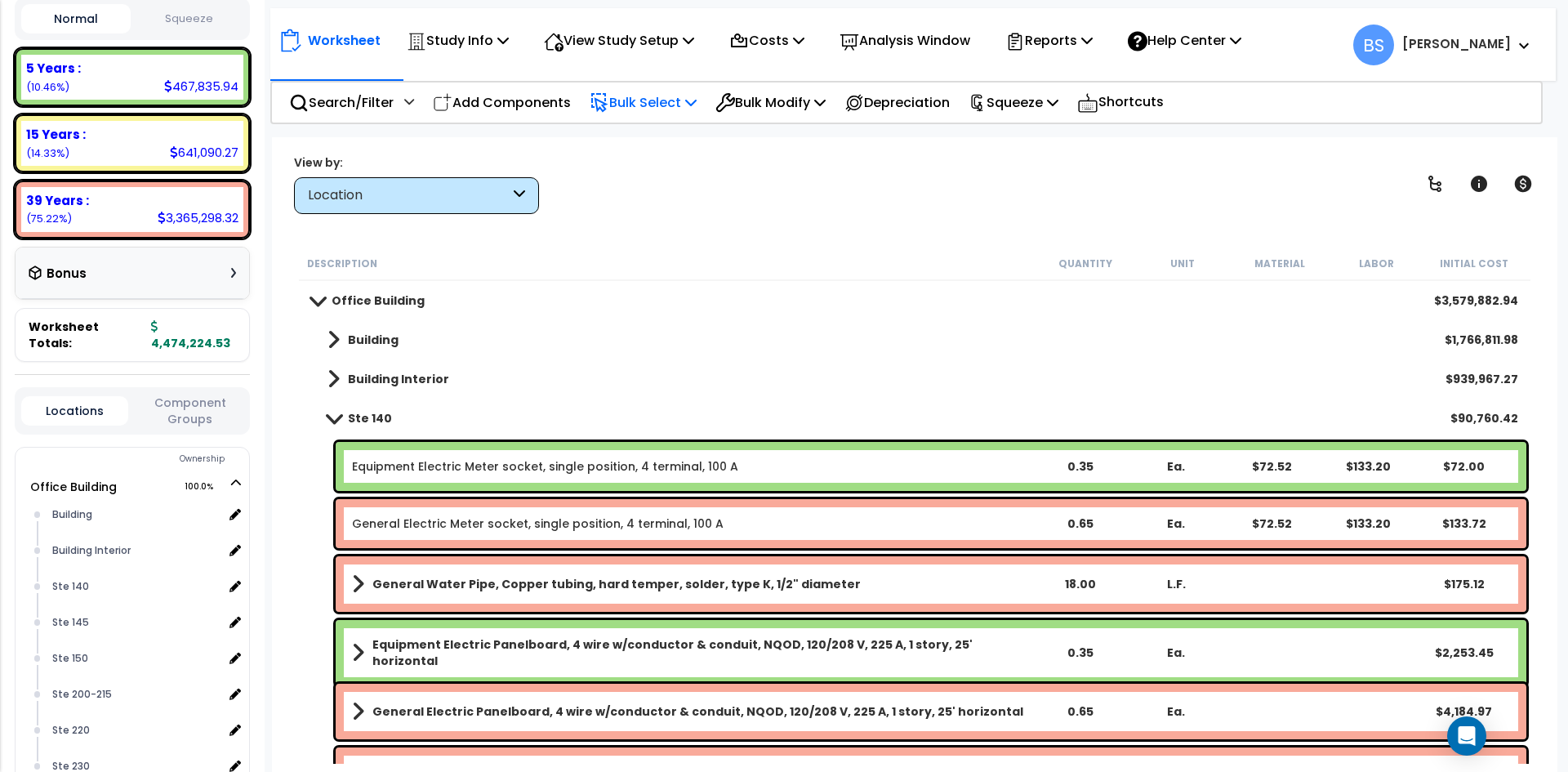
click at [649, 108] on p "Bulk Select" at bounding box center [643, 103] width 107 height 22
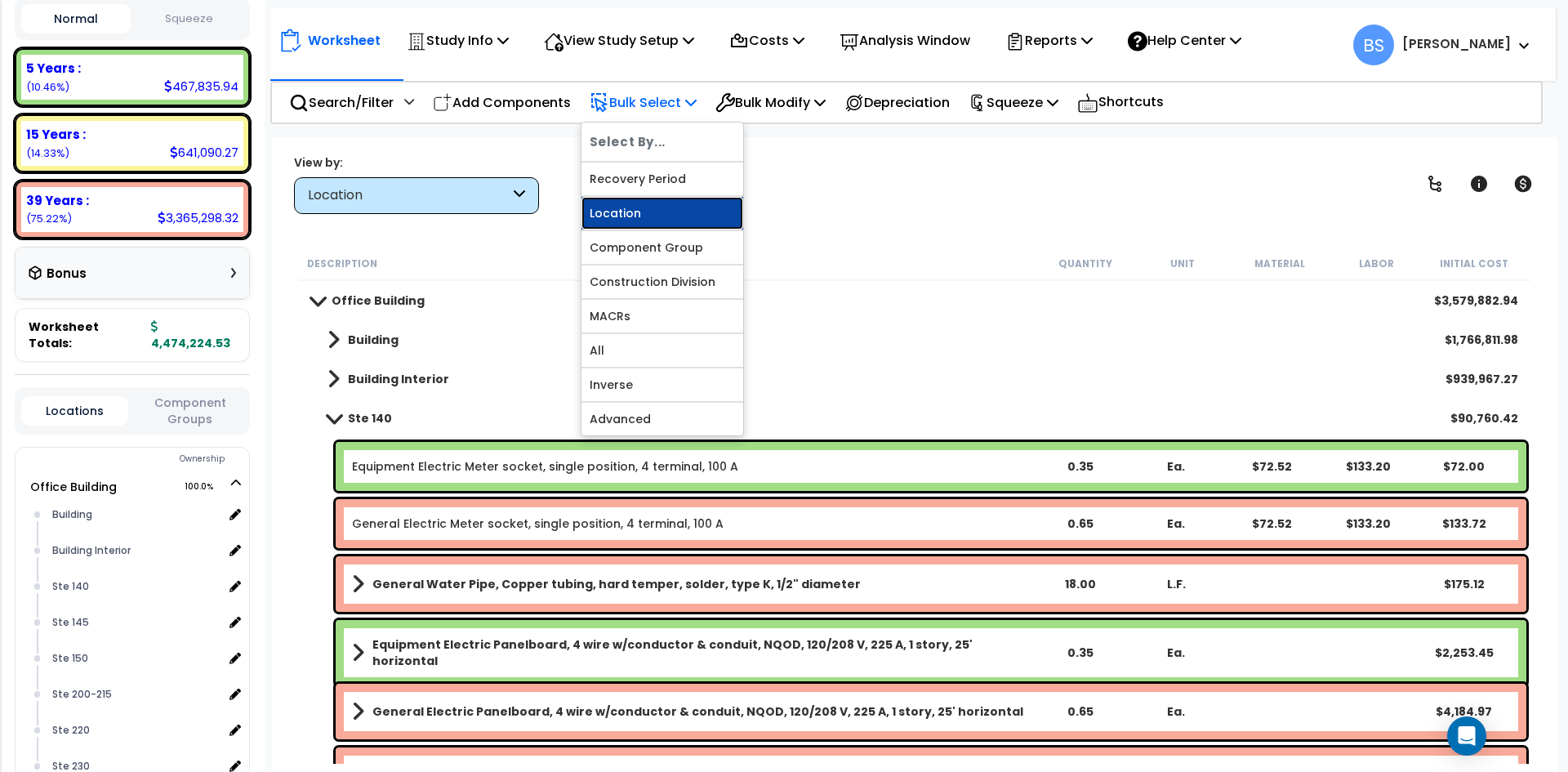
click at [606, 217] on link "Location" at bounding box center [663, 213] width 162 height 33
select select
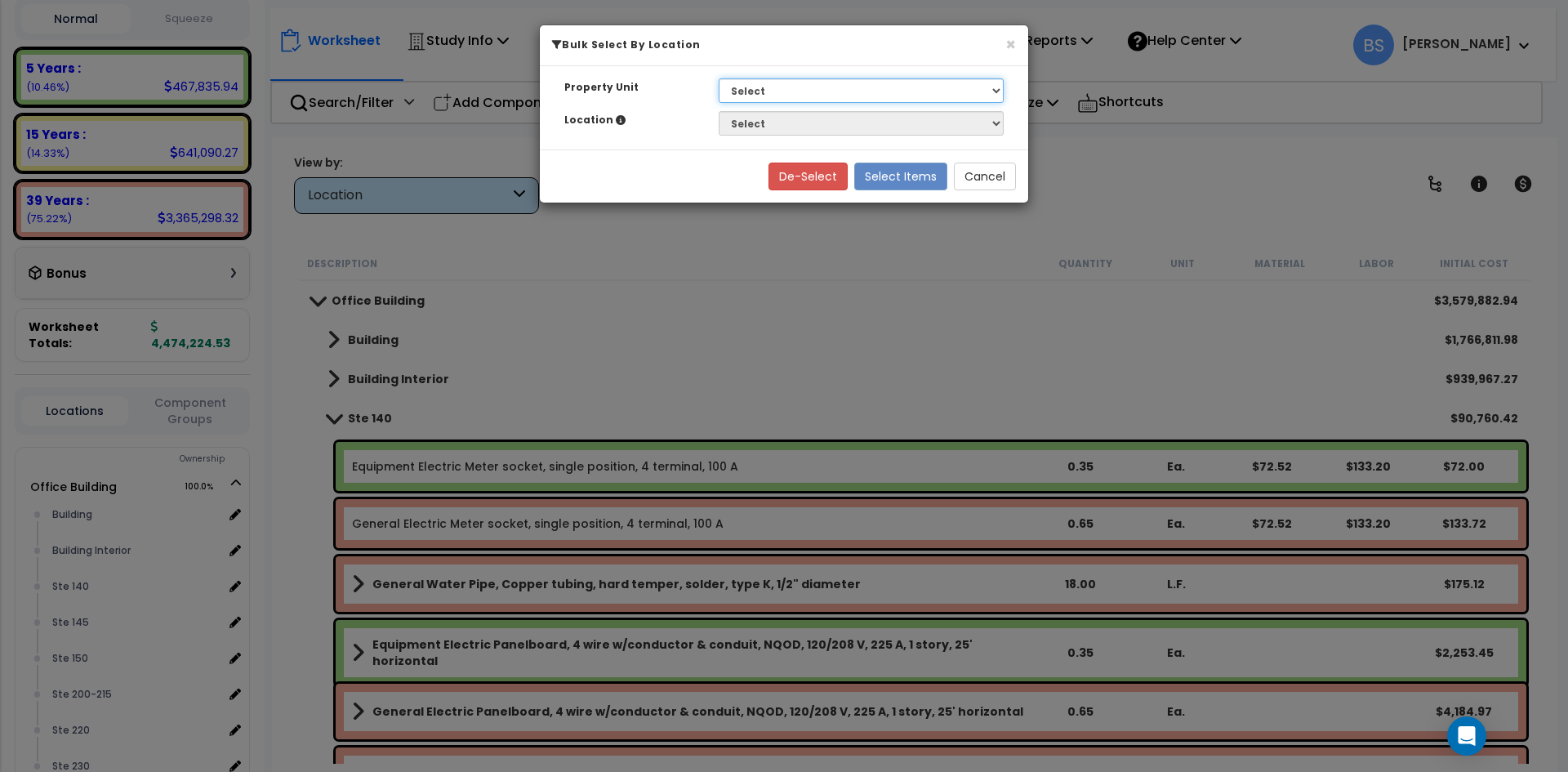
click at [785, 91] on select "Select G25 Office Building Site Improvements Ste 110 Ste 115-120 Ste 130 Ste 14…" at bounding box center [860, 90] width 285 height 25
select select "169825"
click at [719, 78] on select "Select G25 Office Building Site Improvements Ste 110 Ste 115-120 Ste 130 Ste 14…" at bounding box center [860, 90] width 285 height 25
click at [757, 126] on select "Select Building Building Interior Ste 140 Ste 145 Ste 150 Ste 200-215 Ste 220 S…" at bounding box center [860, 123] width 285 height 25
select select "31941"
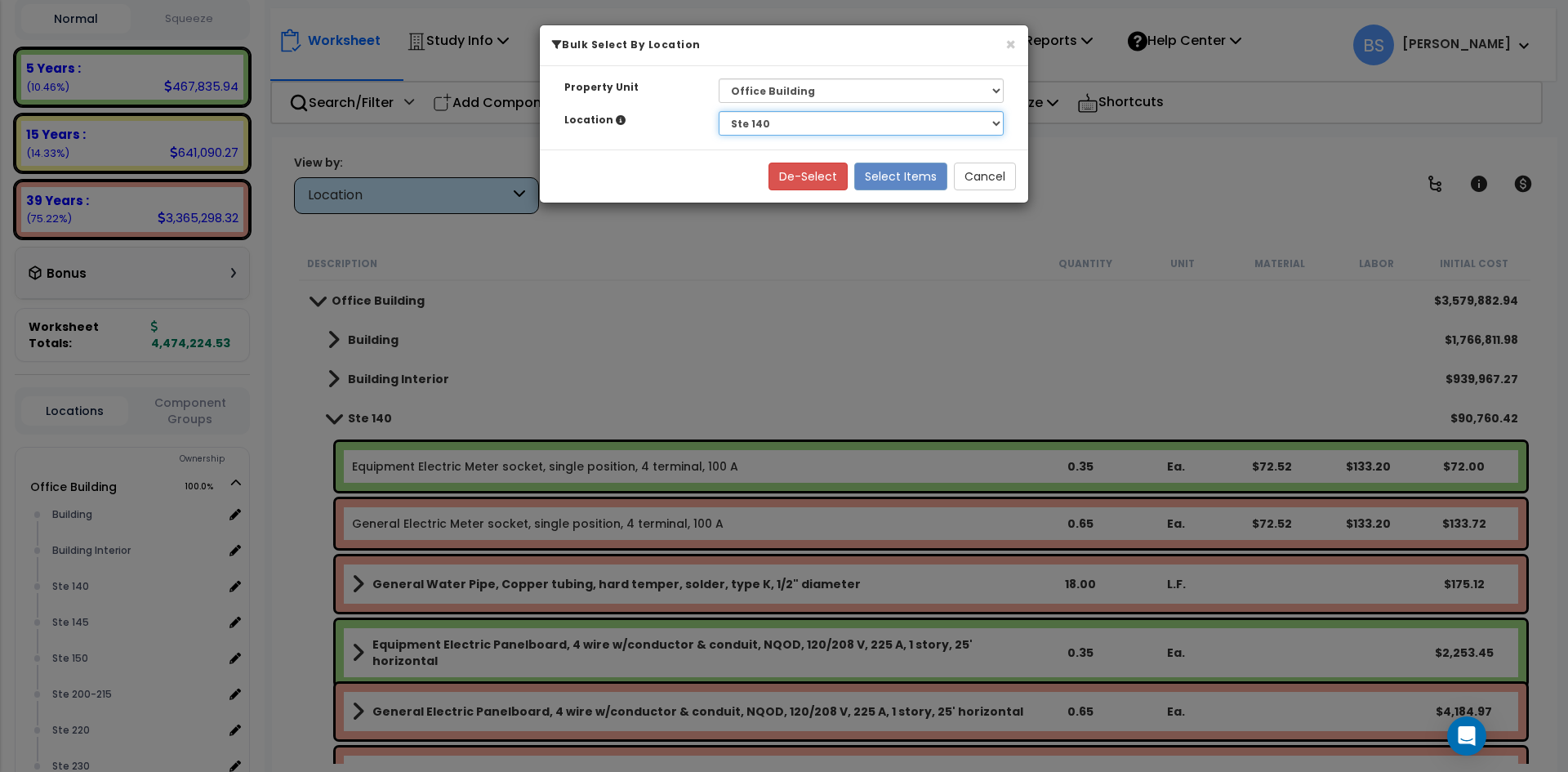
click at [719, 111] on select "Select Building Building Interior Ste 140 Ste 145 Ste 150 Ste 200-215 Ste 220 S…" at bounding box center [860, 123] width 285 height 25
click at [889, 182] on button "Select Items" at bounding box center [900, 177] width 93 height 28
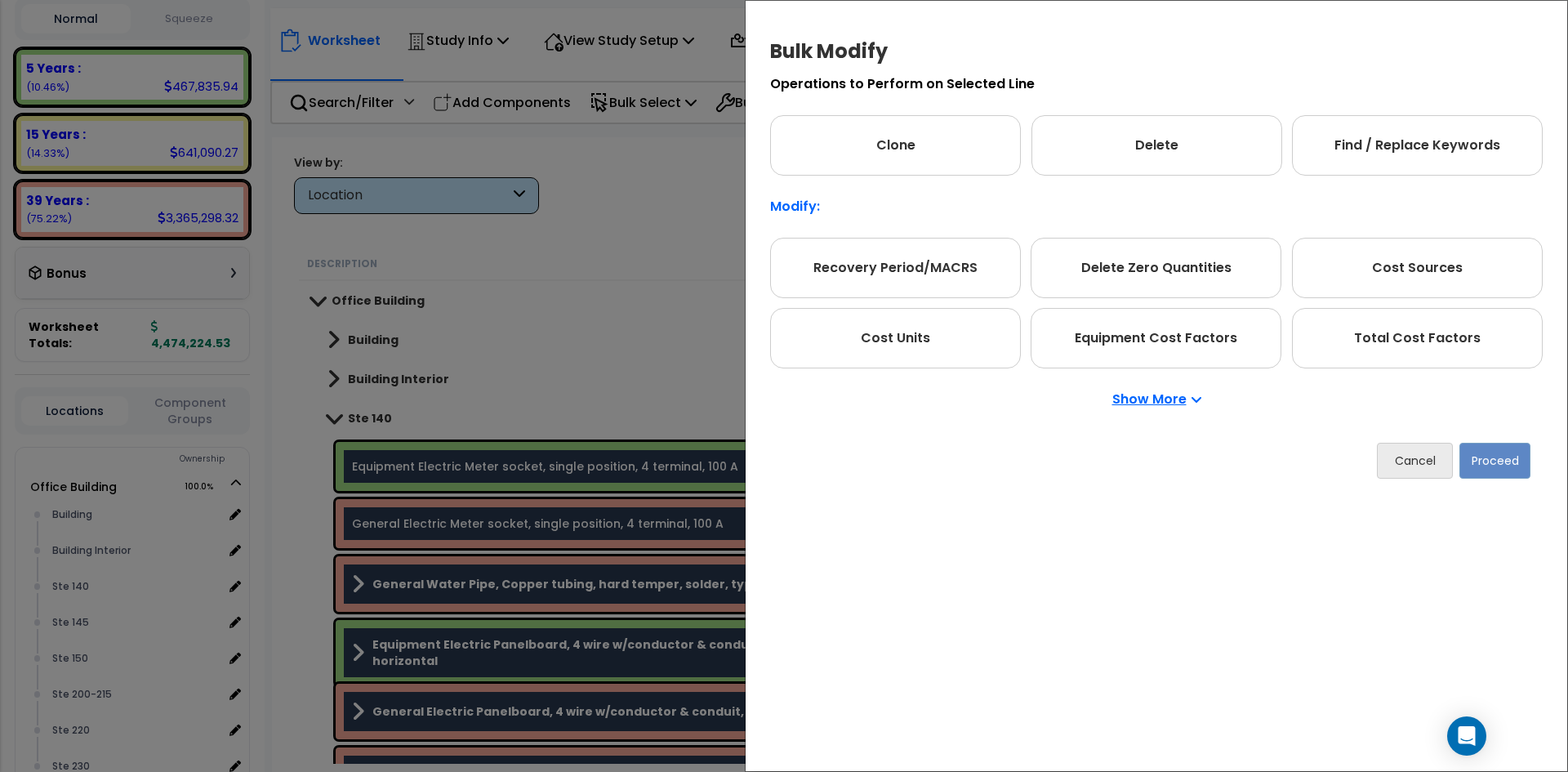
click at [1170, 401] on p "Show More" at bounding box center [1156, 399] width 89 height 13
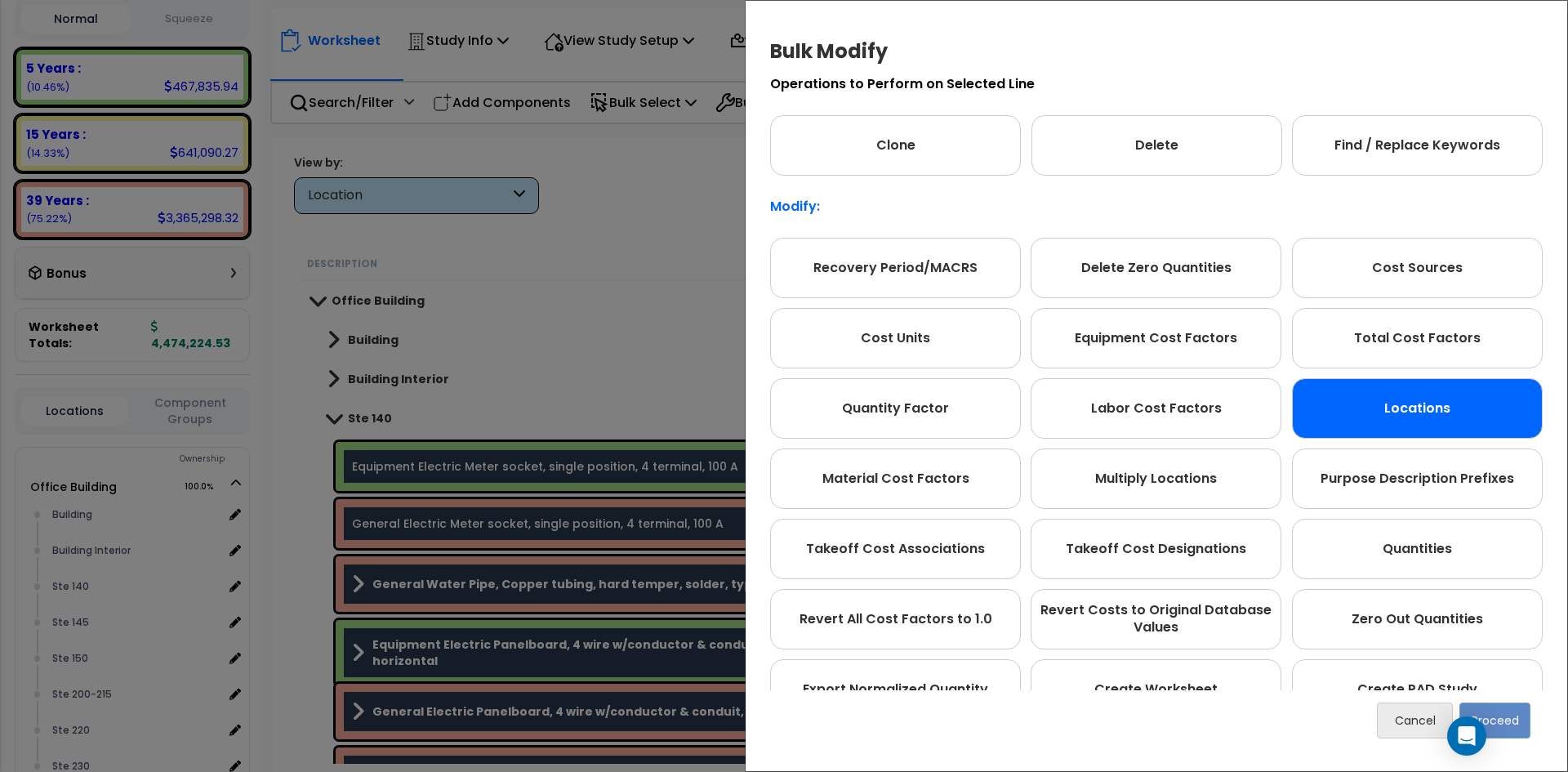
click at [1398, 405] on div "Locations" at bounding box center [1417, 408] width 251 height 60
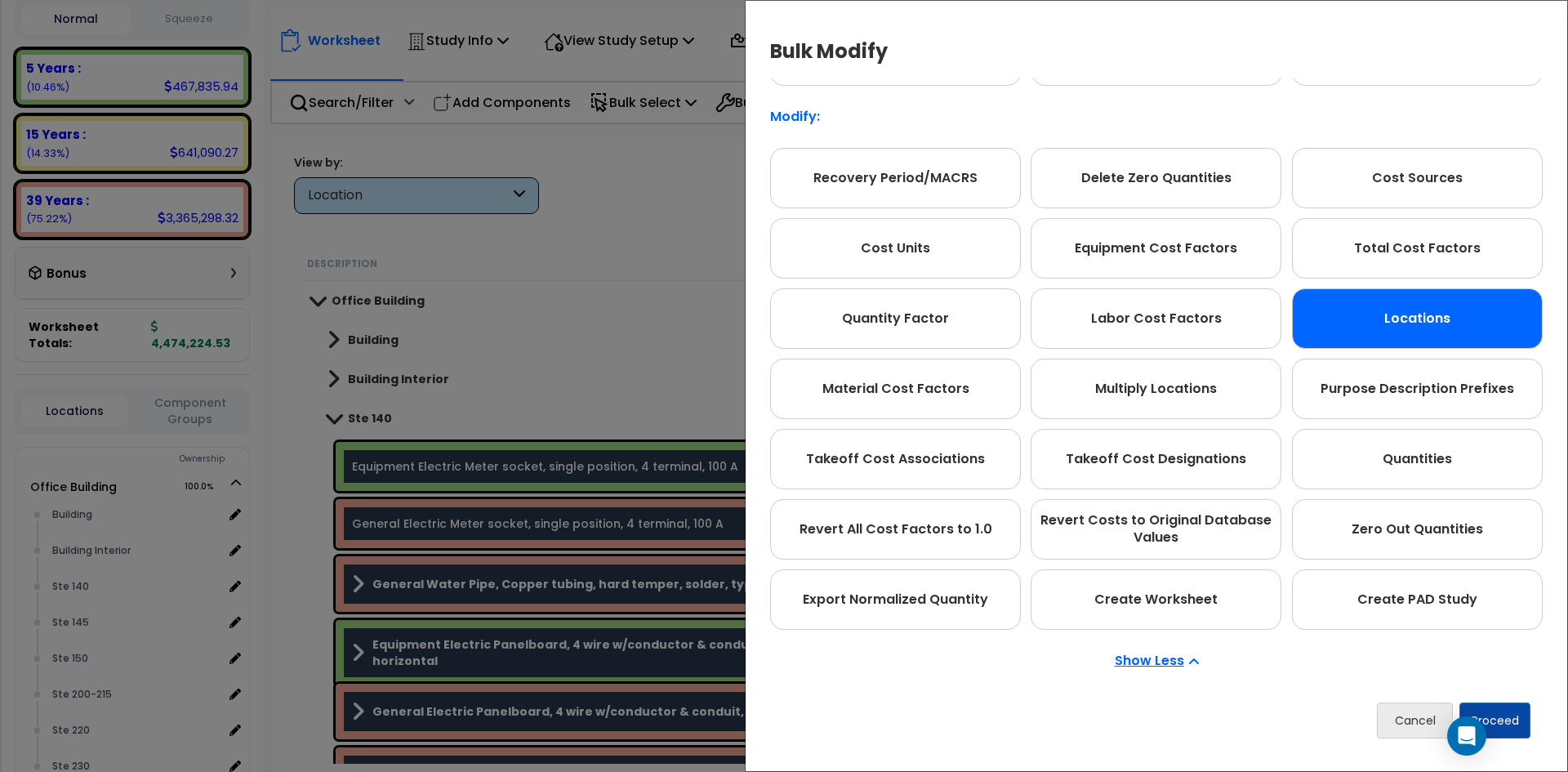
scroll to position [92, 0]
click at [1522, 720] on button "Proceed" at bounding box center [1495, 721] width 71 height 36
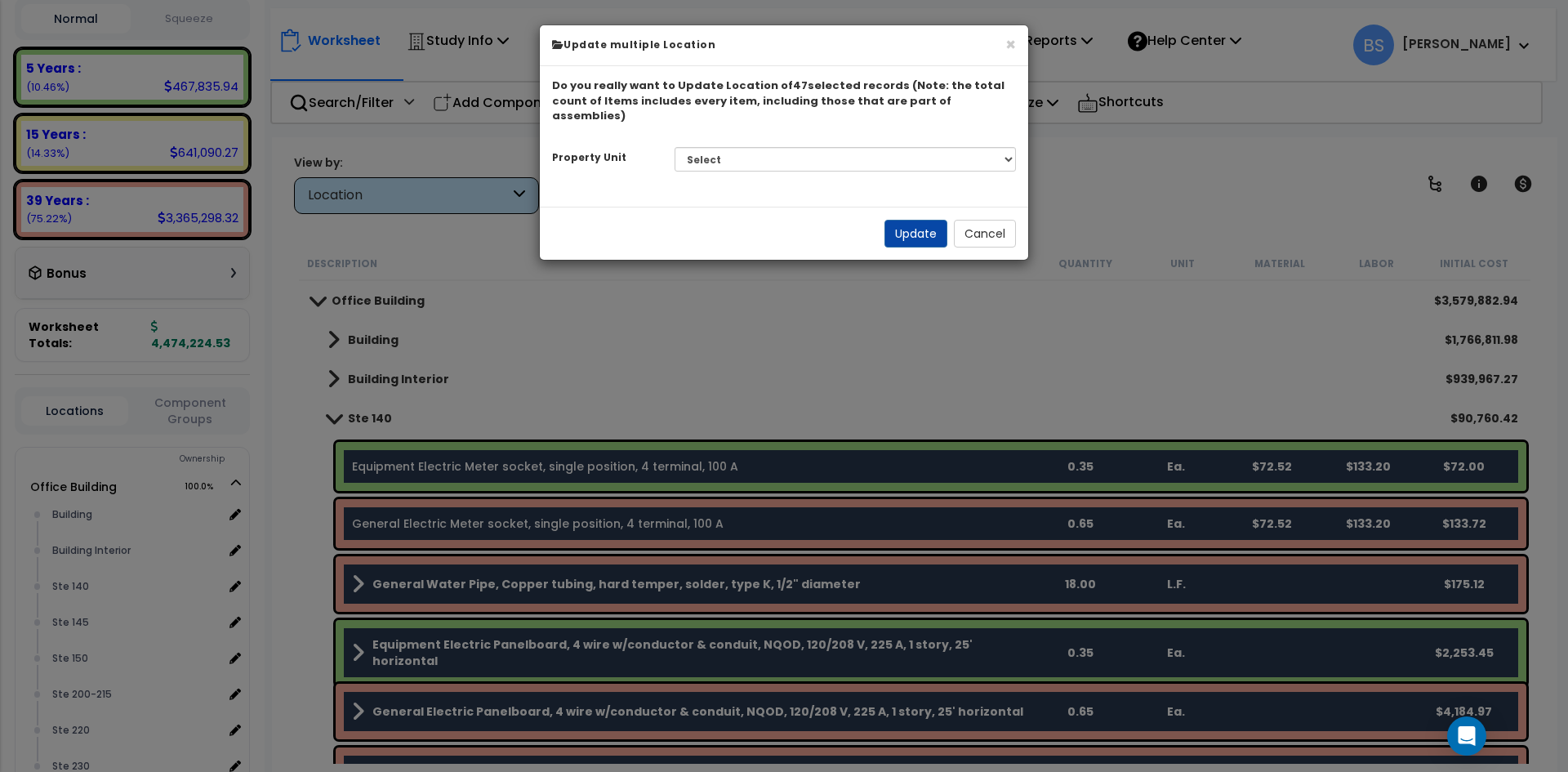
click at [758, 141] on div "Select G25 Office Building Site Improvements Ste 110 Ste 115-120 Ste 130 Ste 14…" at bounding box center [845, 160] width 367 height 38
click at [753, 149] on select "Select G25 Office Building Site Improvements Ste 110 Ste 115-120 Ste 130 Ste 14…" at bounding box center [845, 159] width 342 height 25
select select "175305"
click at [675, 147] on select "Select G25 Office Building Site Improvements Ste 110 Ste 115-120 Ste 130 Ste 14…" at bounding box center [845, 159] width 342 height 25
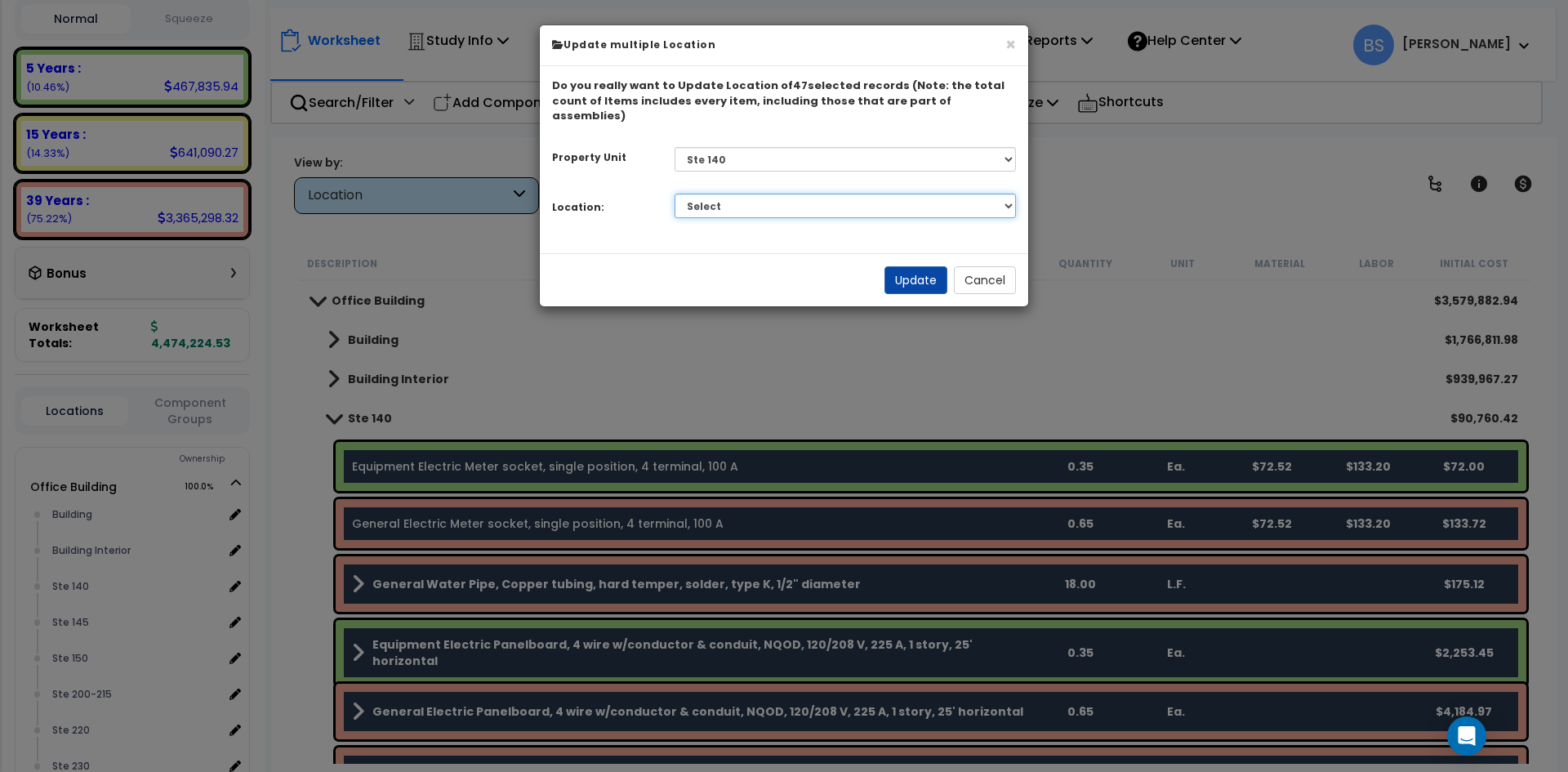
click at [704, 194] on select "Select Building Building Interior Add Additional Location" at bounding box center [845, 206] width 342 height 25
select select "461"
click at [675, 194] on select "Select Building Building Interior Add Additional Location" at bounding box center [845, 206] width 342 height 25
click at [910, 266] on button "Update" at bounding box center [915, 280] width 63 height 28
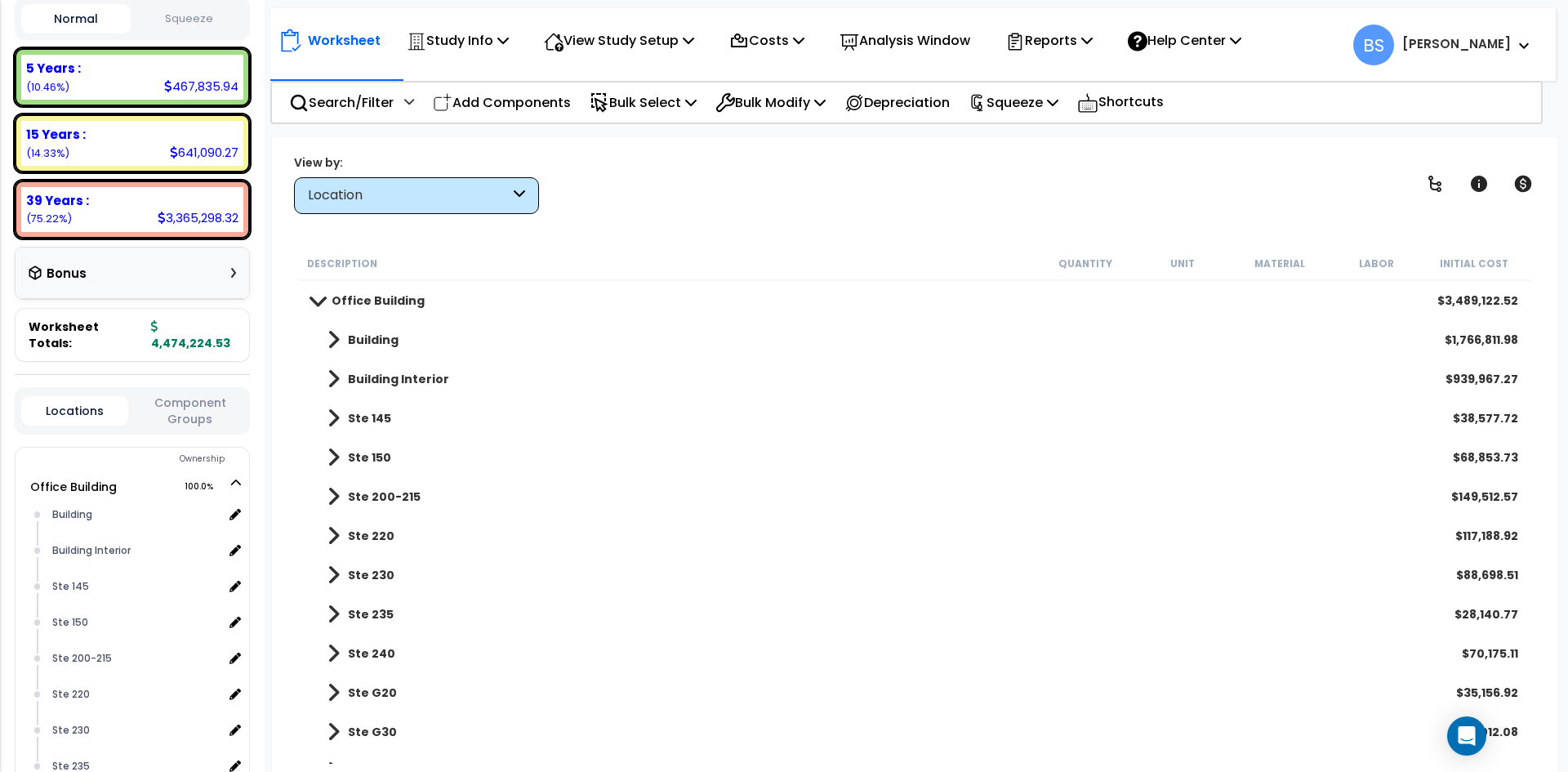
click at [385, 418] on b "Ste 145" at bounding box center [369, 418] width 43 height 16
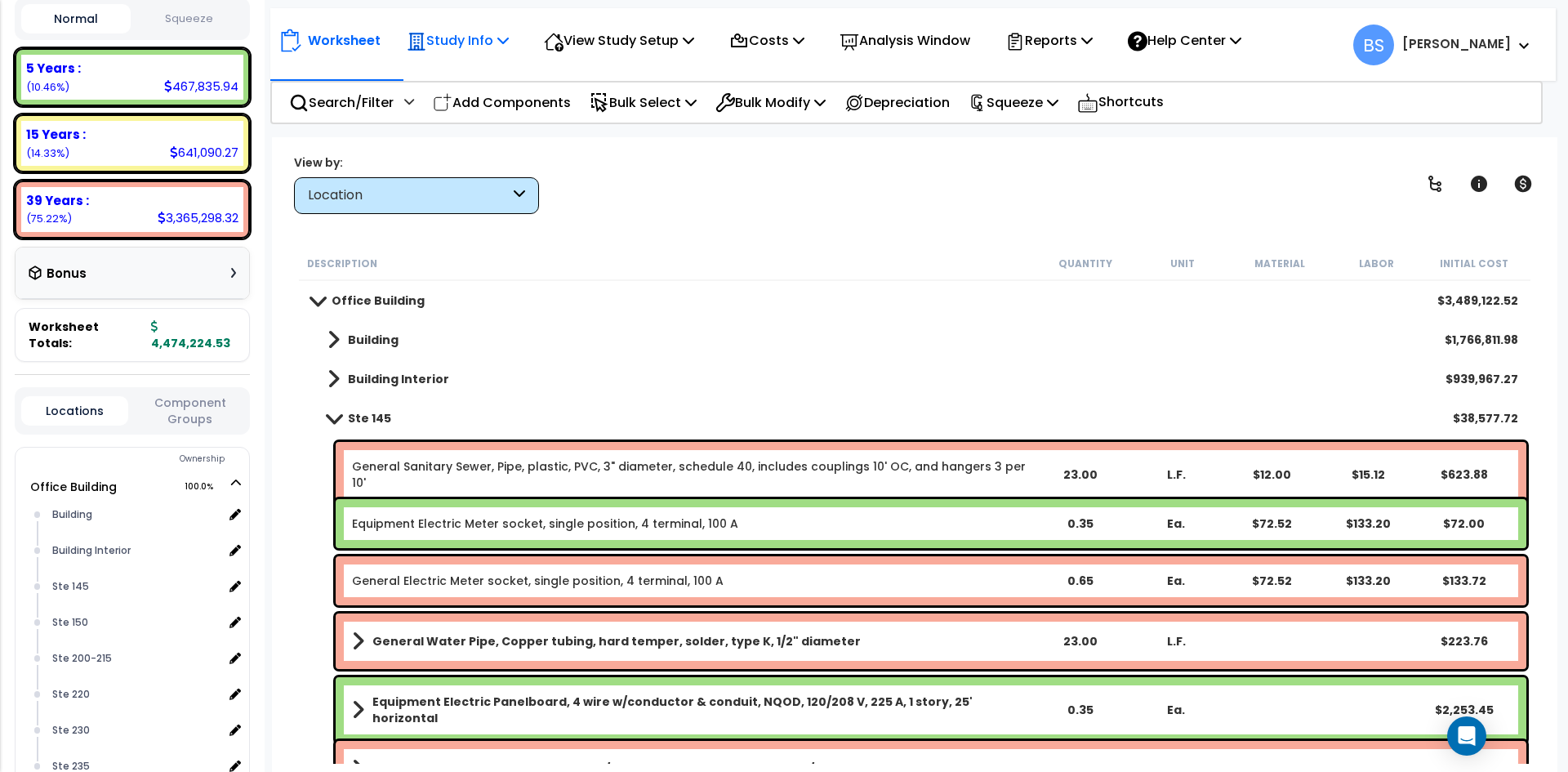
click at [488, 36] on p "Study Info" at bounding box center [458, 40] width 102 height 22
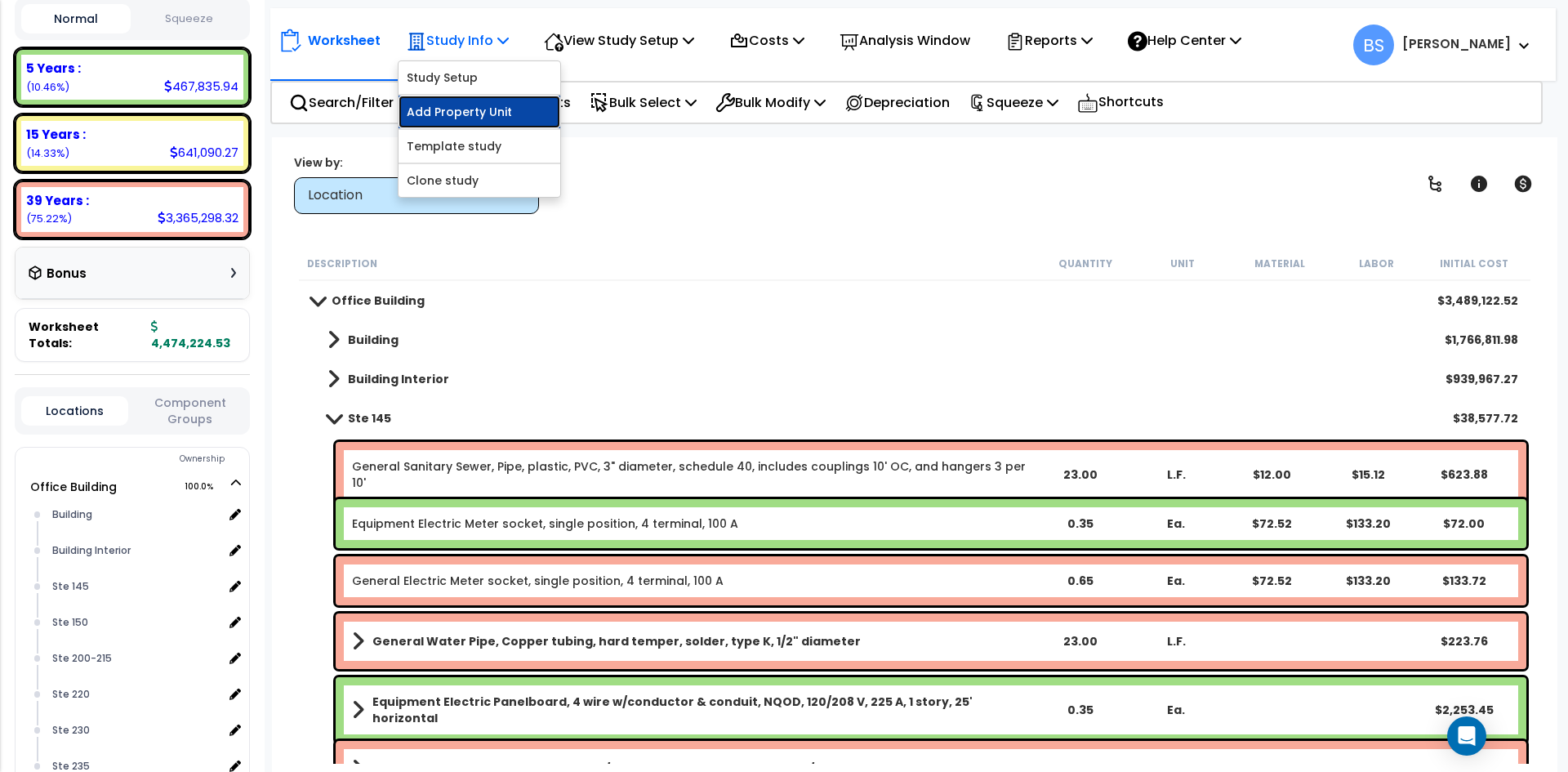
click at [449, 106] on link "Add Property Unit" at bounding box center [480, 112] width 162 height 33
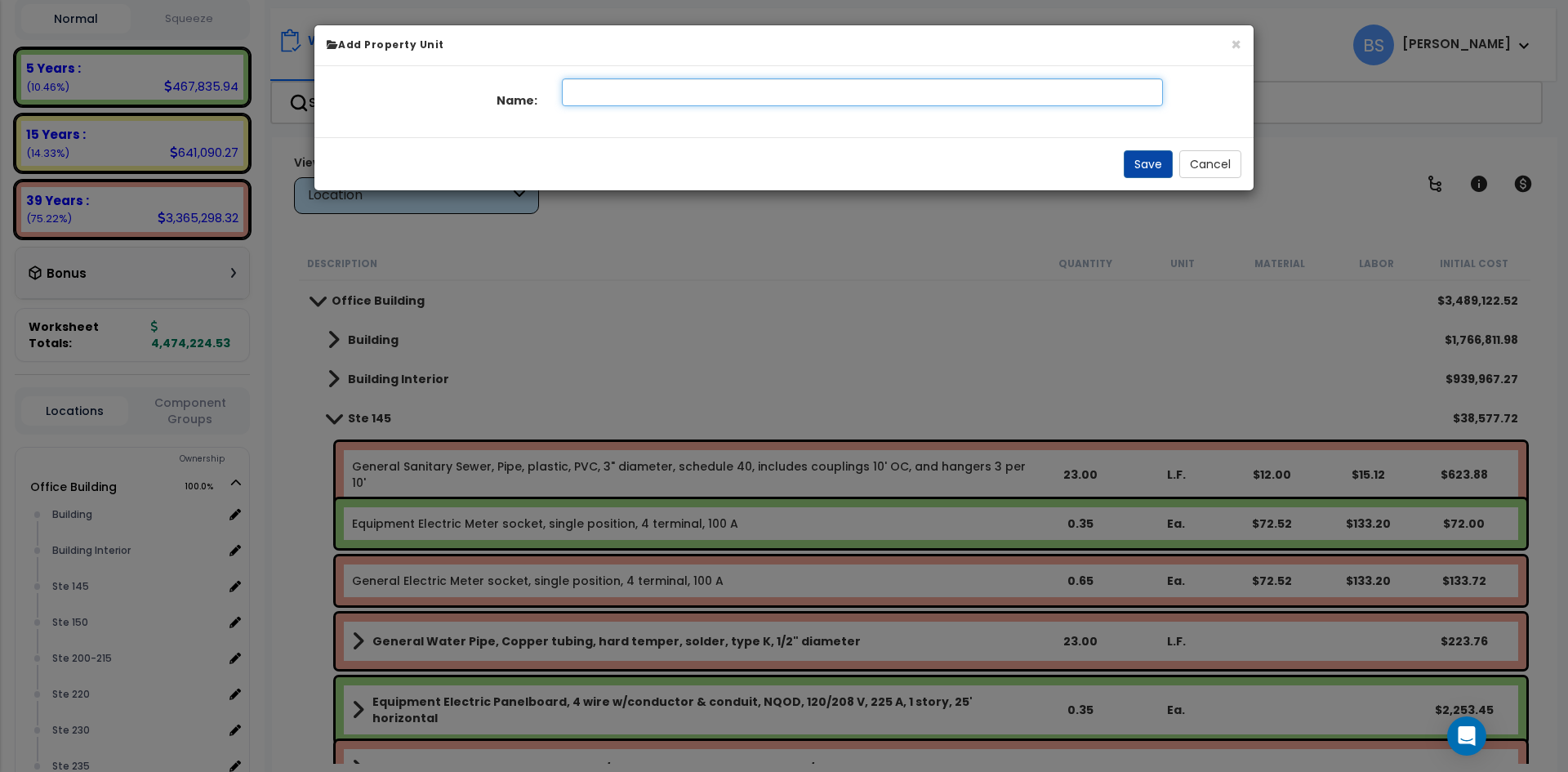
click at [603, 100] on input "text" at bounding box center [862, 92] width 602 height 28
type input "Ste 145"
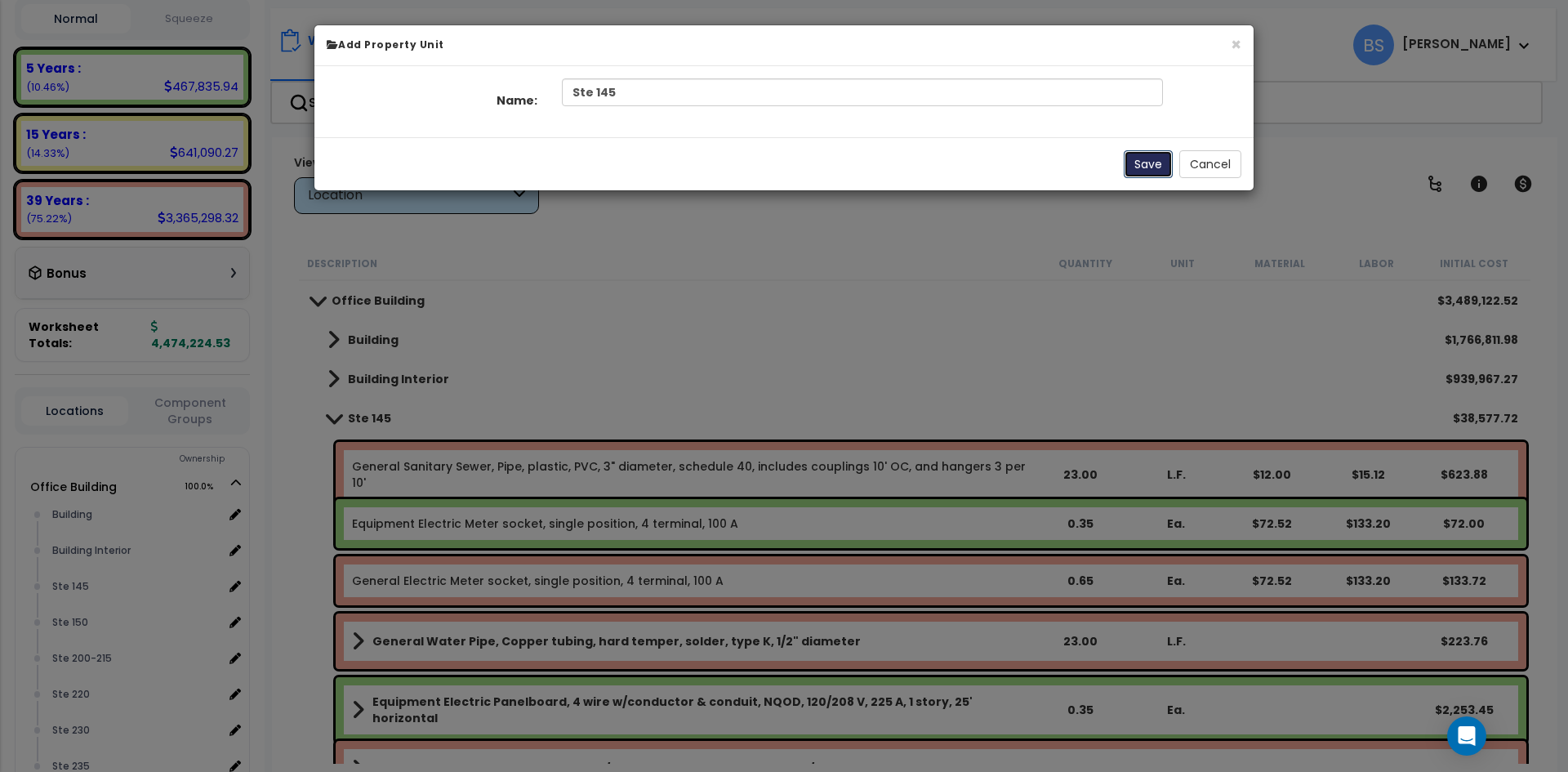
click at [1134, 157] on button "Save" at bounding box center [1148, 164] width 49 height 28
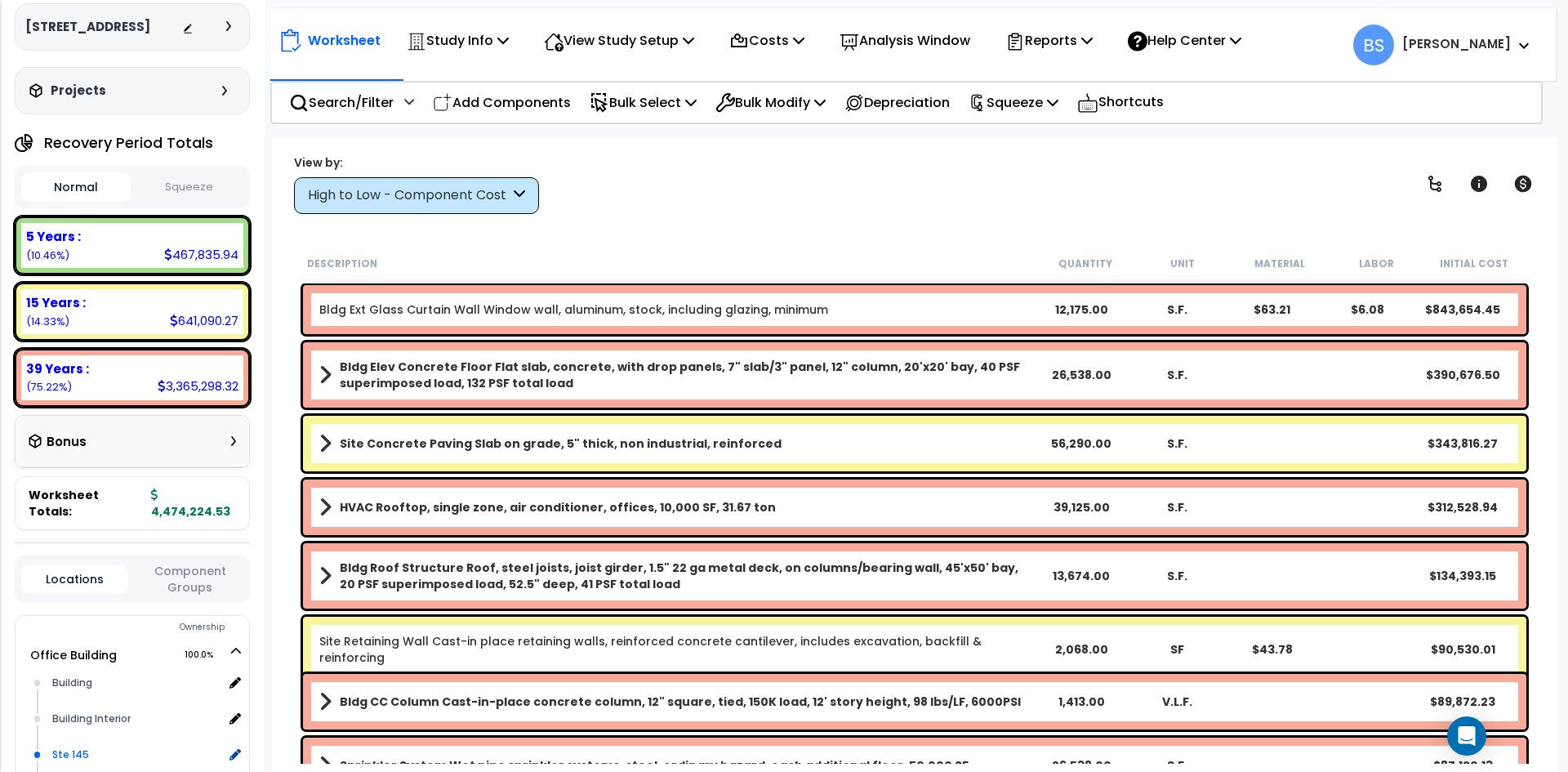
scroll to position [163, 0]
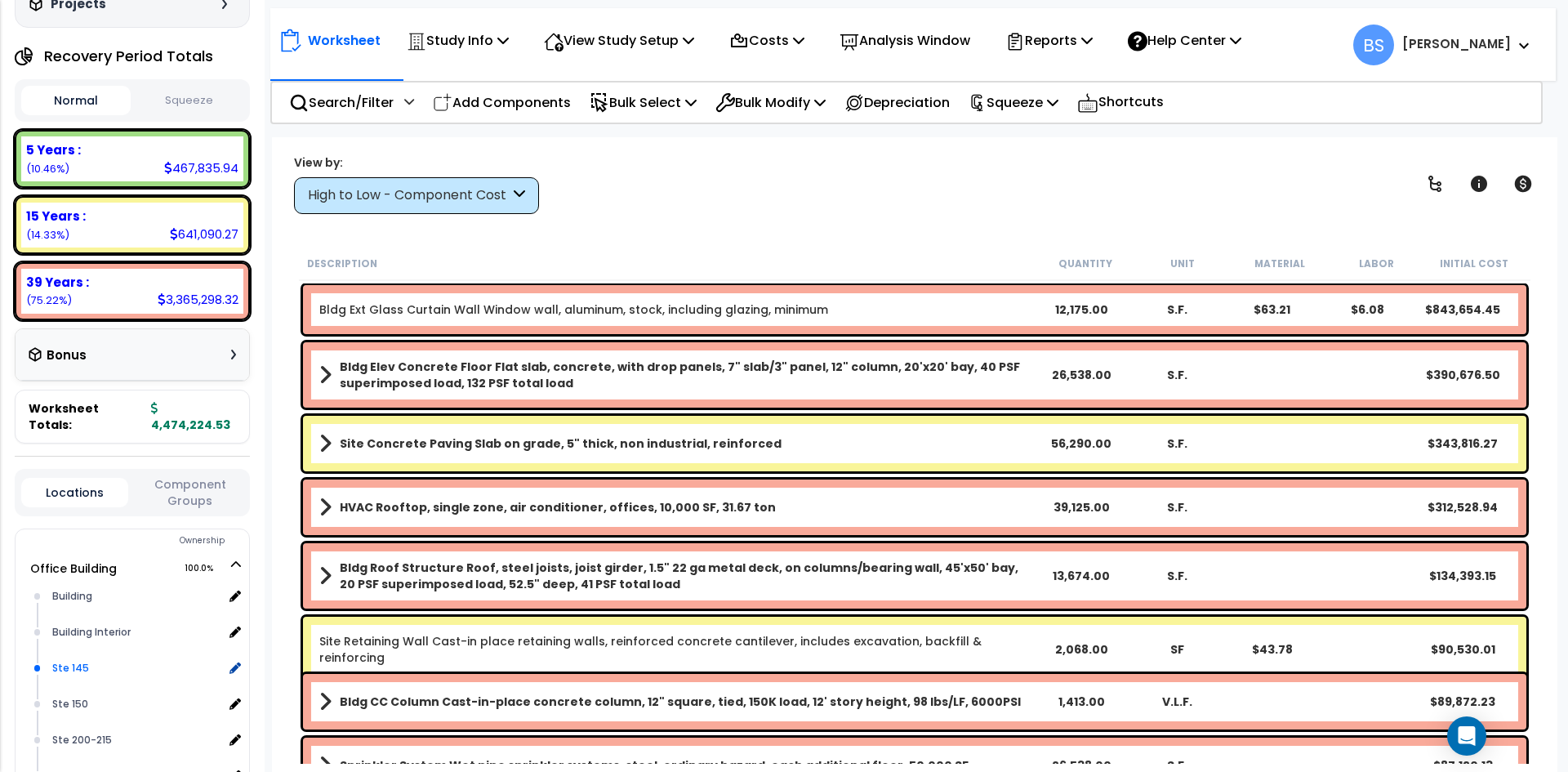
click at [87, 671] on div "Ste 145" at bounding box center [135, 669] width 175 height 20
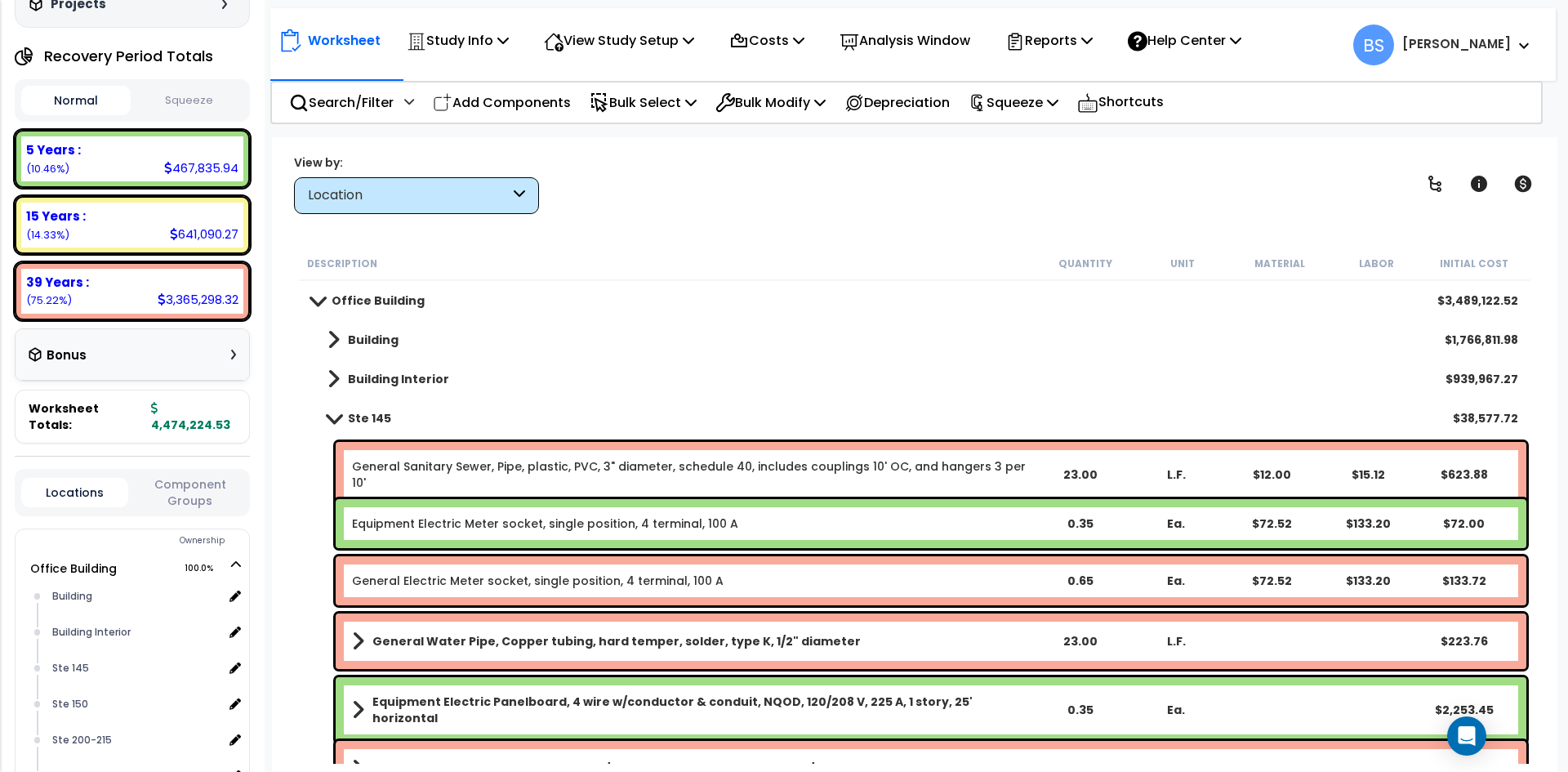
click at [409, 468] on link "General Sanitary Sewer, Pipe, plastic, PVC, 3" diameter, schedule 40, includes …" at bounding box center [691, 475] width 679 height 33
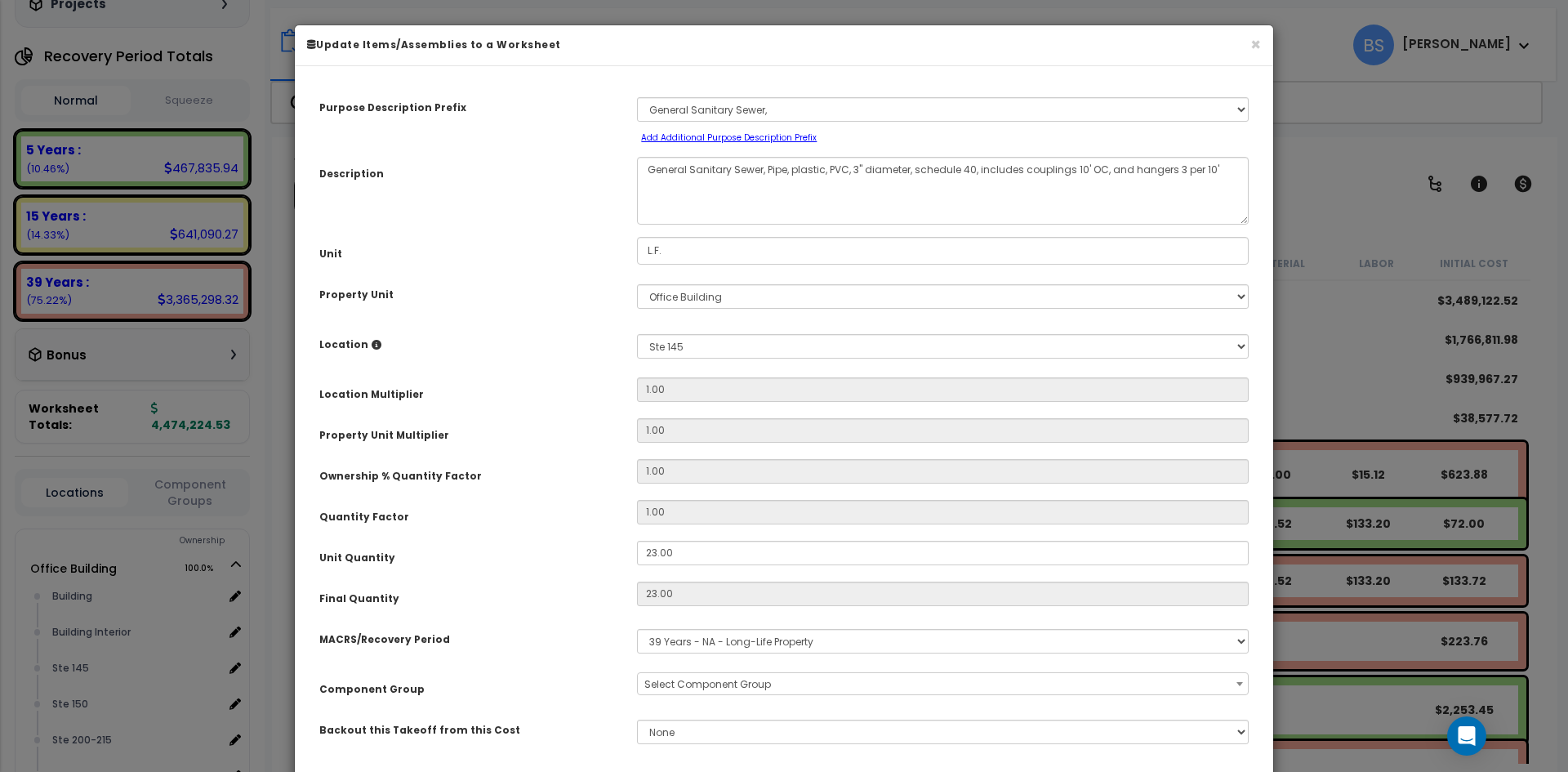
select select "16066"
click at [691, 298] on select "Select Office Building Site Improvements Ste G25 G25 Ste 110 Ste 115-120 Ste 13…" at bounding box center [943, 296] width 612 height 25
select select "175306"
click at [638, 284] on select "Select Office Building Site Improvements Ste G25 G25 Ste 110 Ste 115-120 Ste 13…" at bounding box center [943, 296] width 612 height 25
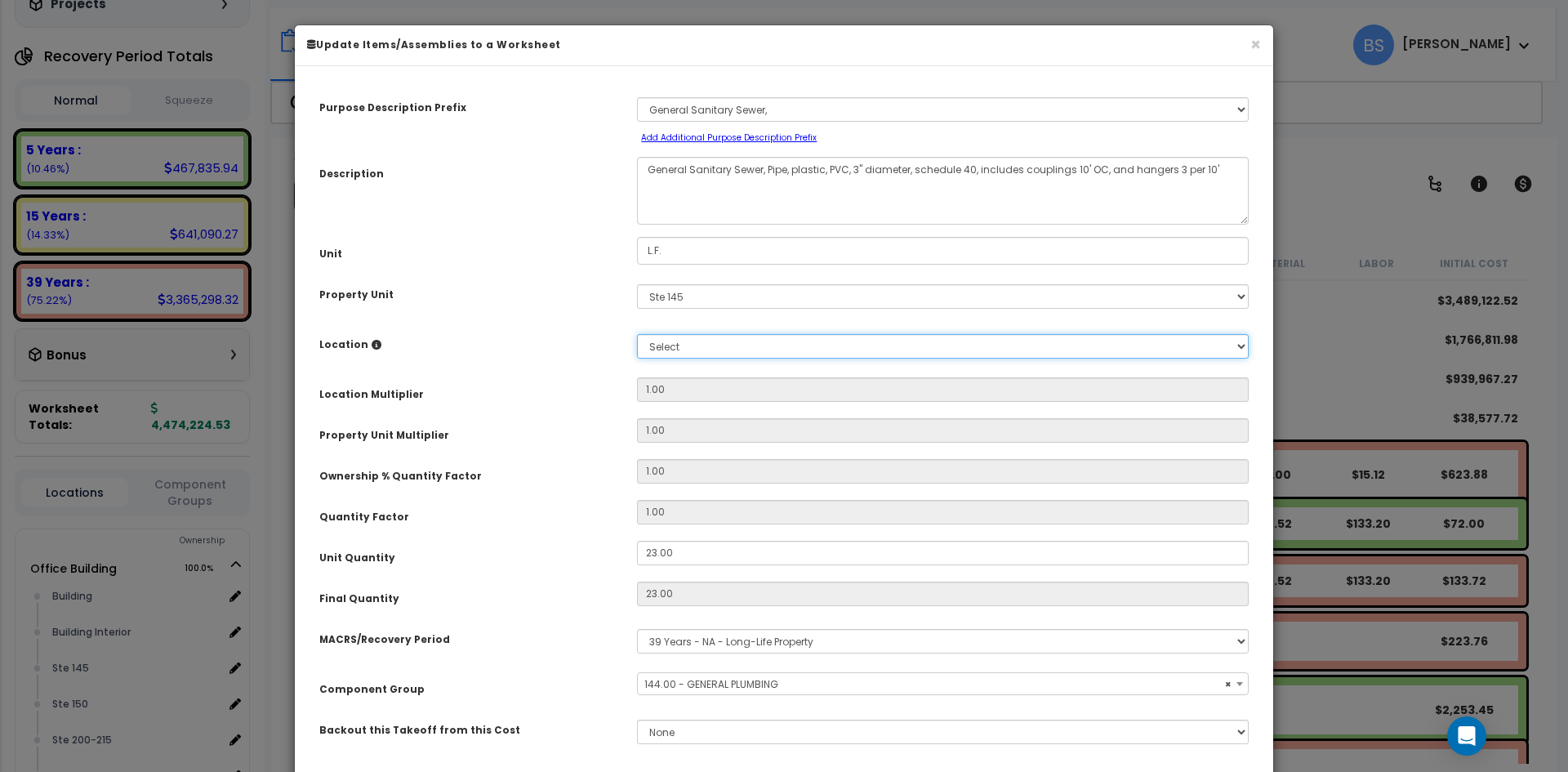
click at [663, 346] on select "Select Building Building Interior Add Additional Location" at bounding box center [943, 346] width 612 height 25
select select "461"
click at [638, 334] on select "Select Building Building Interior Add Additional Location" at bounding box center [943, 346] width 612 height 25
type input "1"
type input "23"
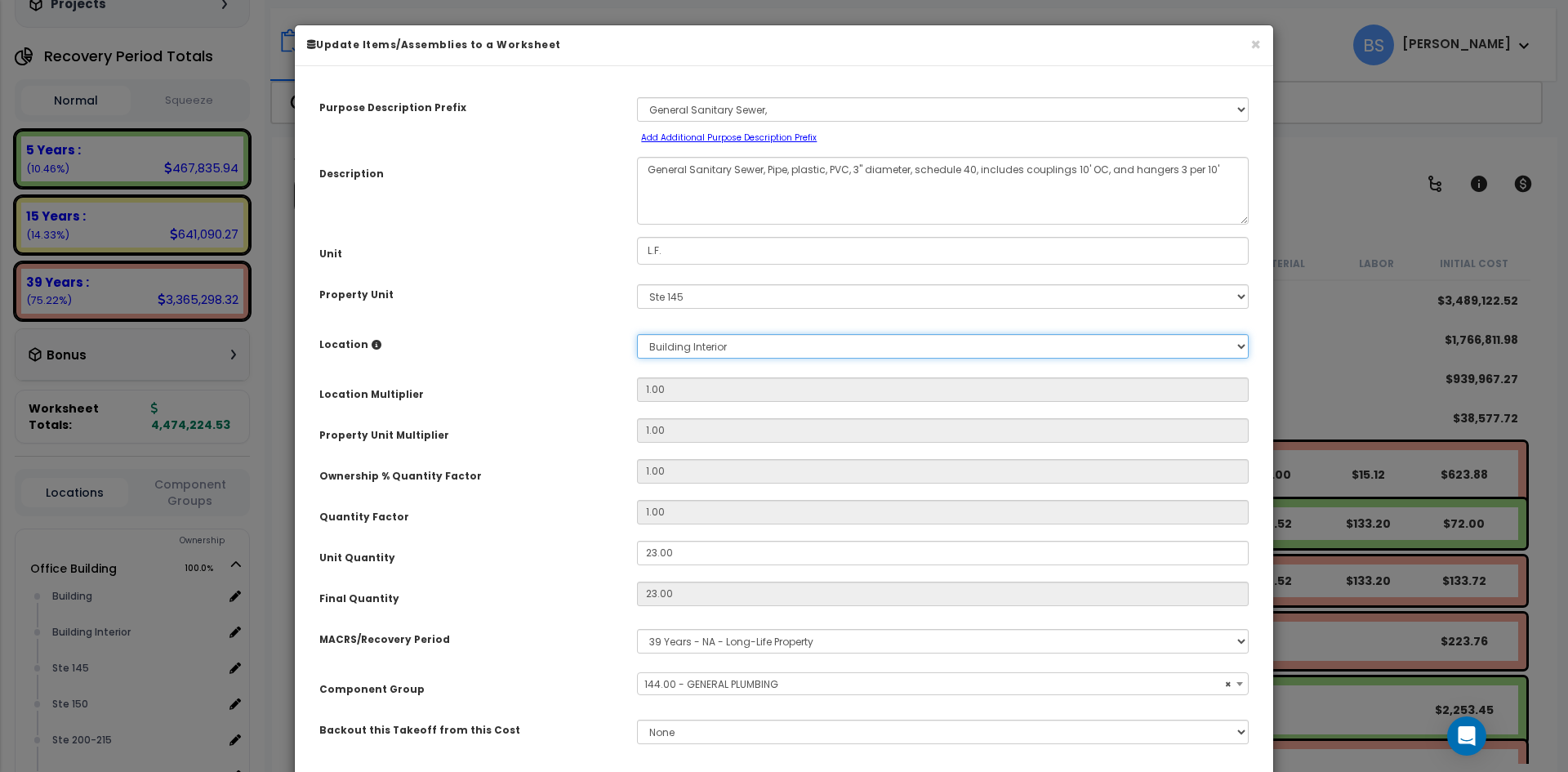
type input "$623.76"
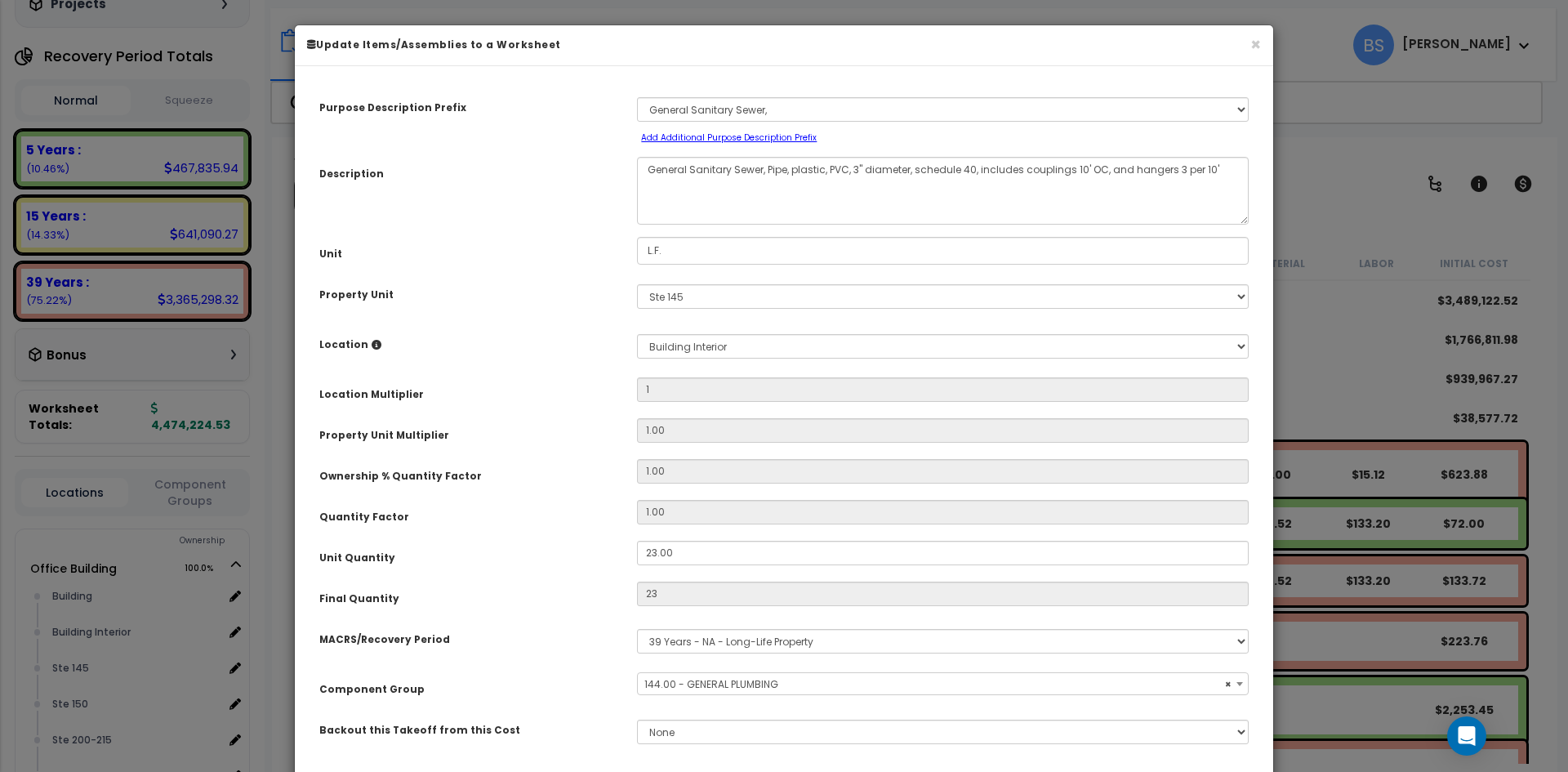
click at [578, 384] on div "Location Multiplier" at bounding box center [466, 392] width 318 height 29
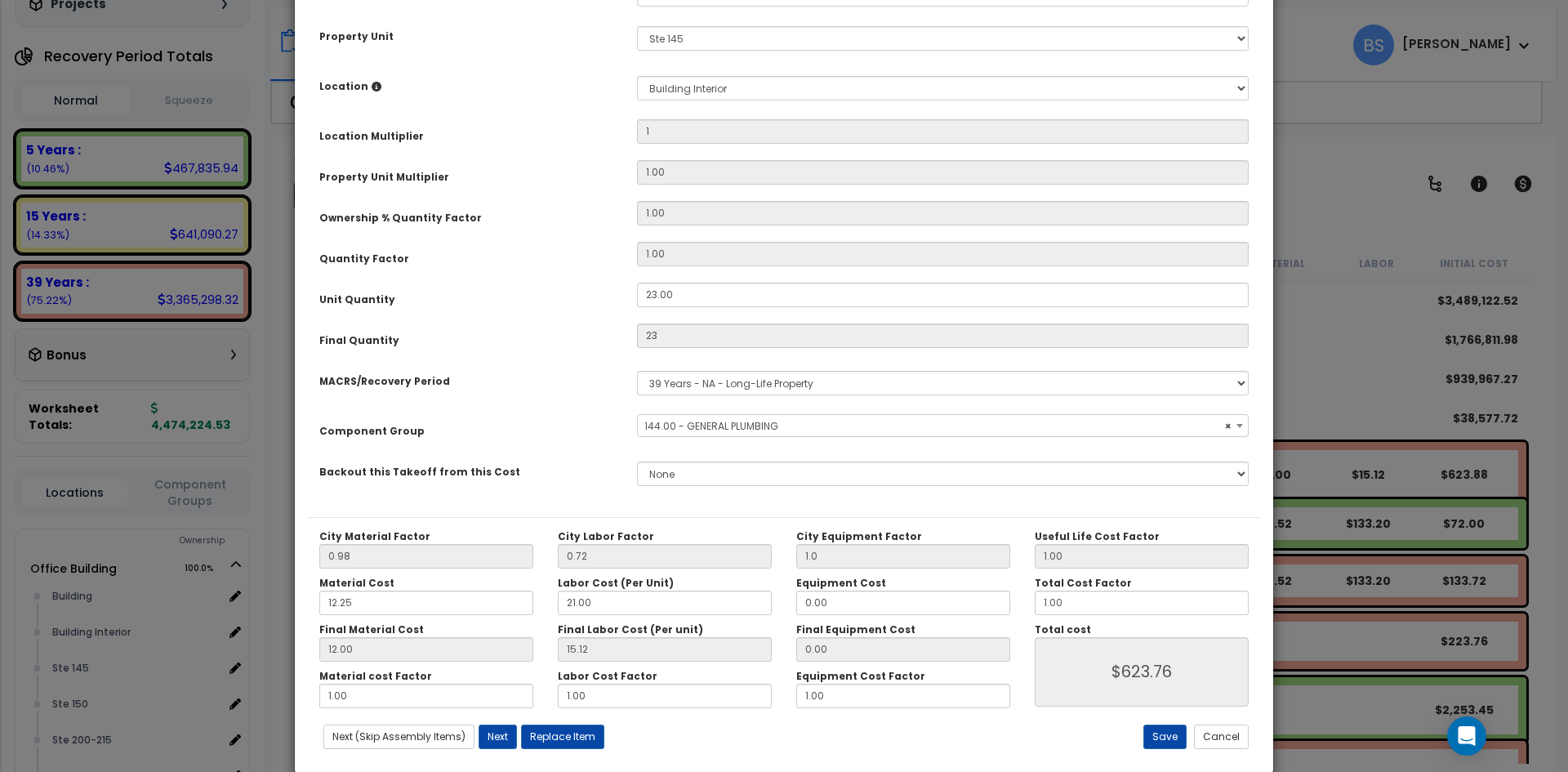
scroll to position [285, 0]
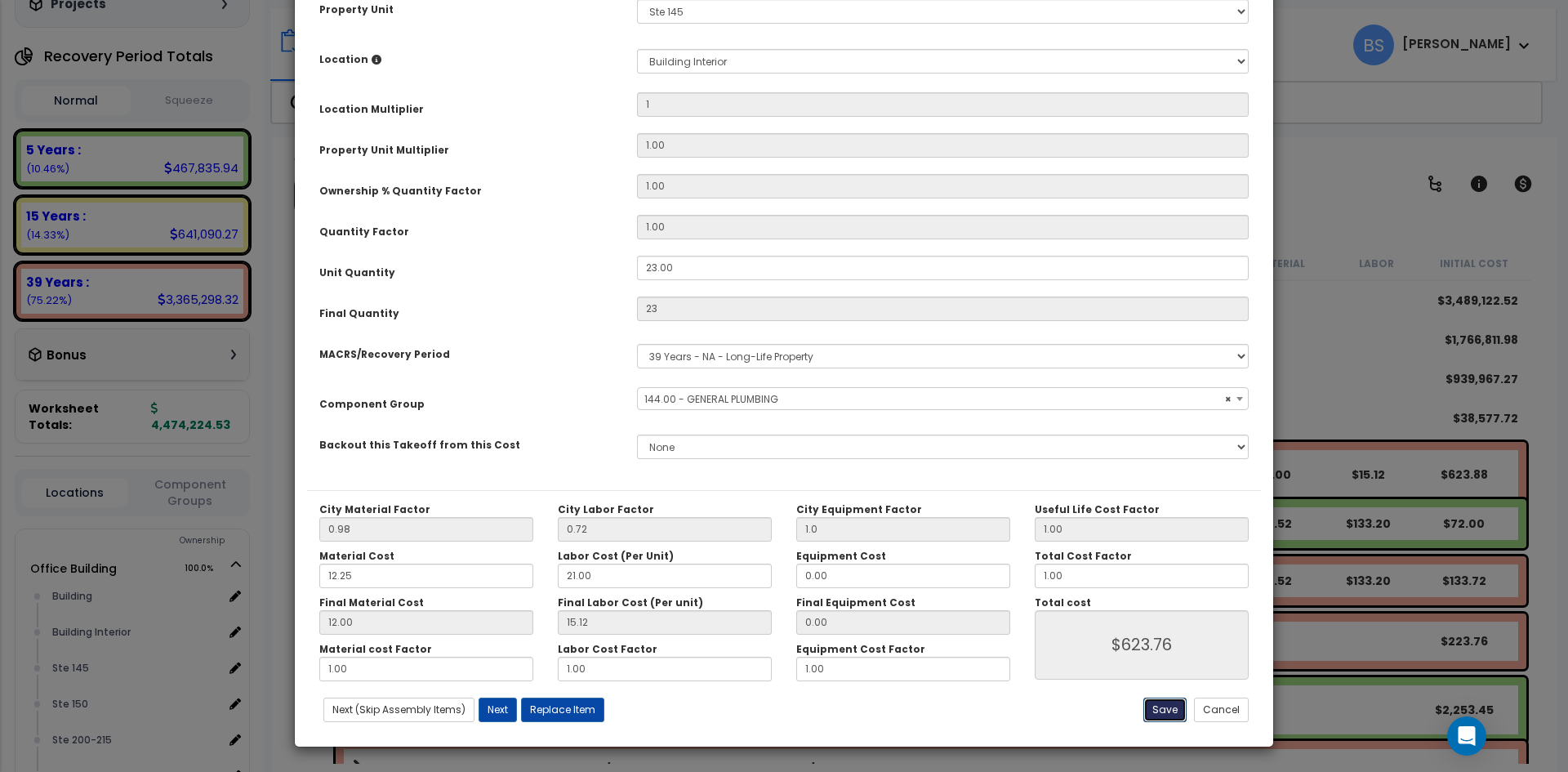
click at [1174, 714] on button "Save" at bounding box center [1164, 710] width 43 height 25
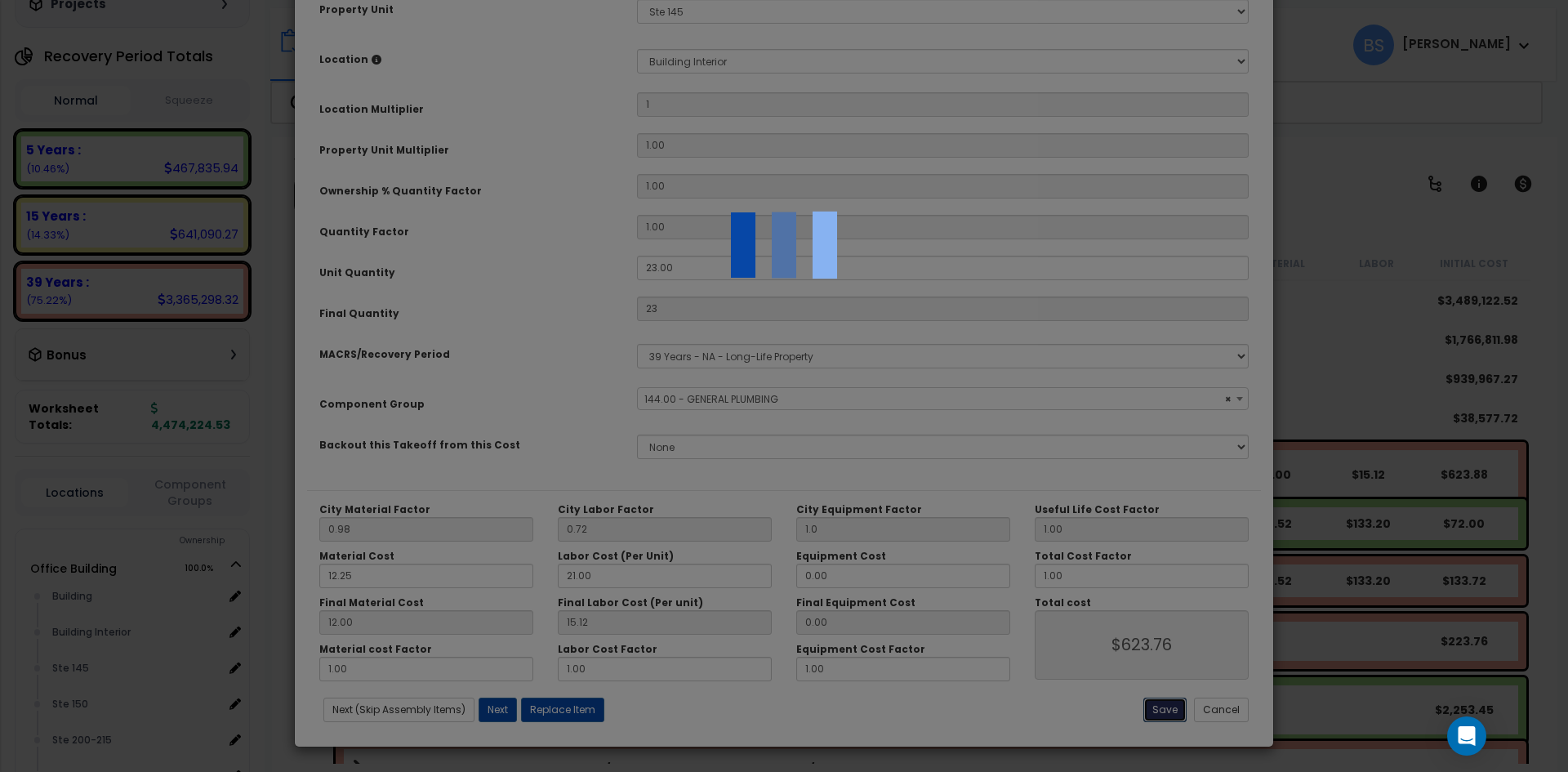
type input "1.00"
type input "23.00"
type input "1.00"
type input "623.76"
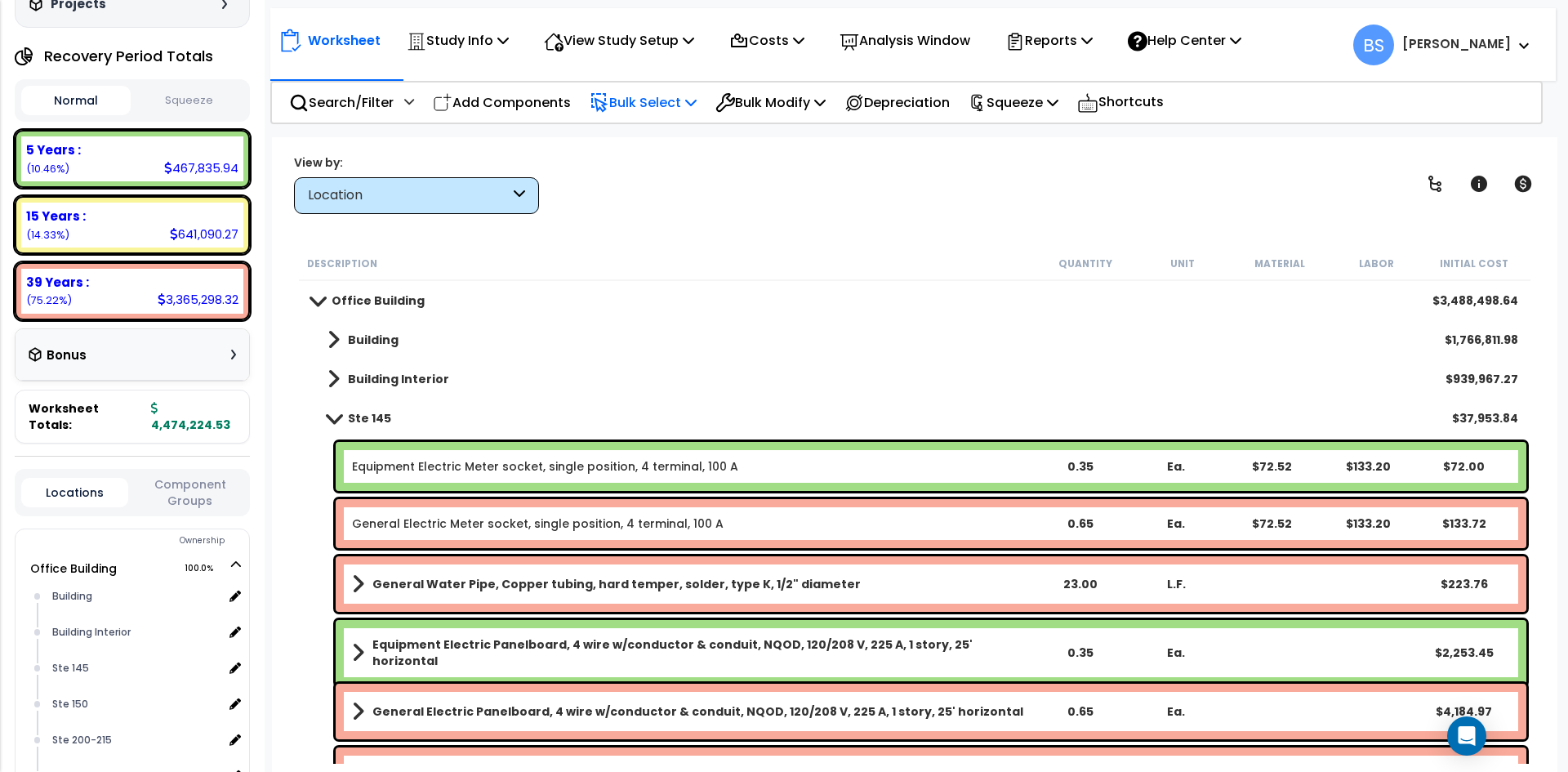
click at [673, 110] on p "Bulk Select" at bounding box center [643, 103] width 107 height 22
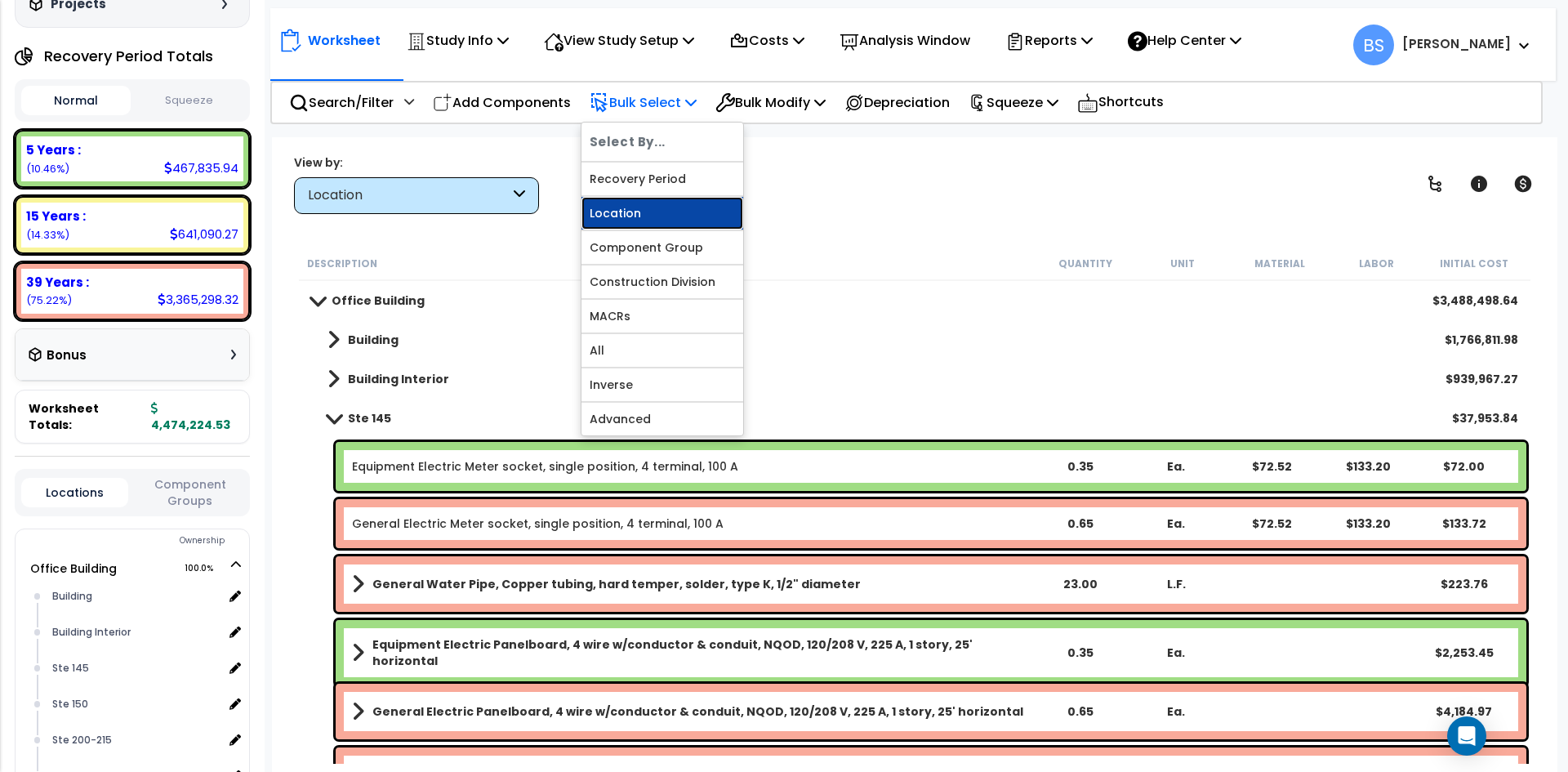
click at [623, 219] on link "Location" at bounding box center [663, 213] width 162 height 33
select select
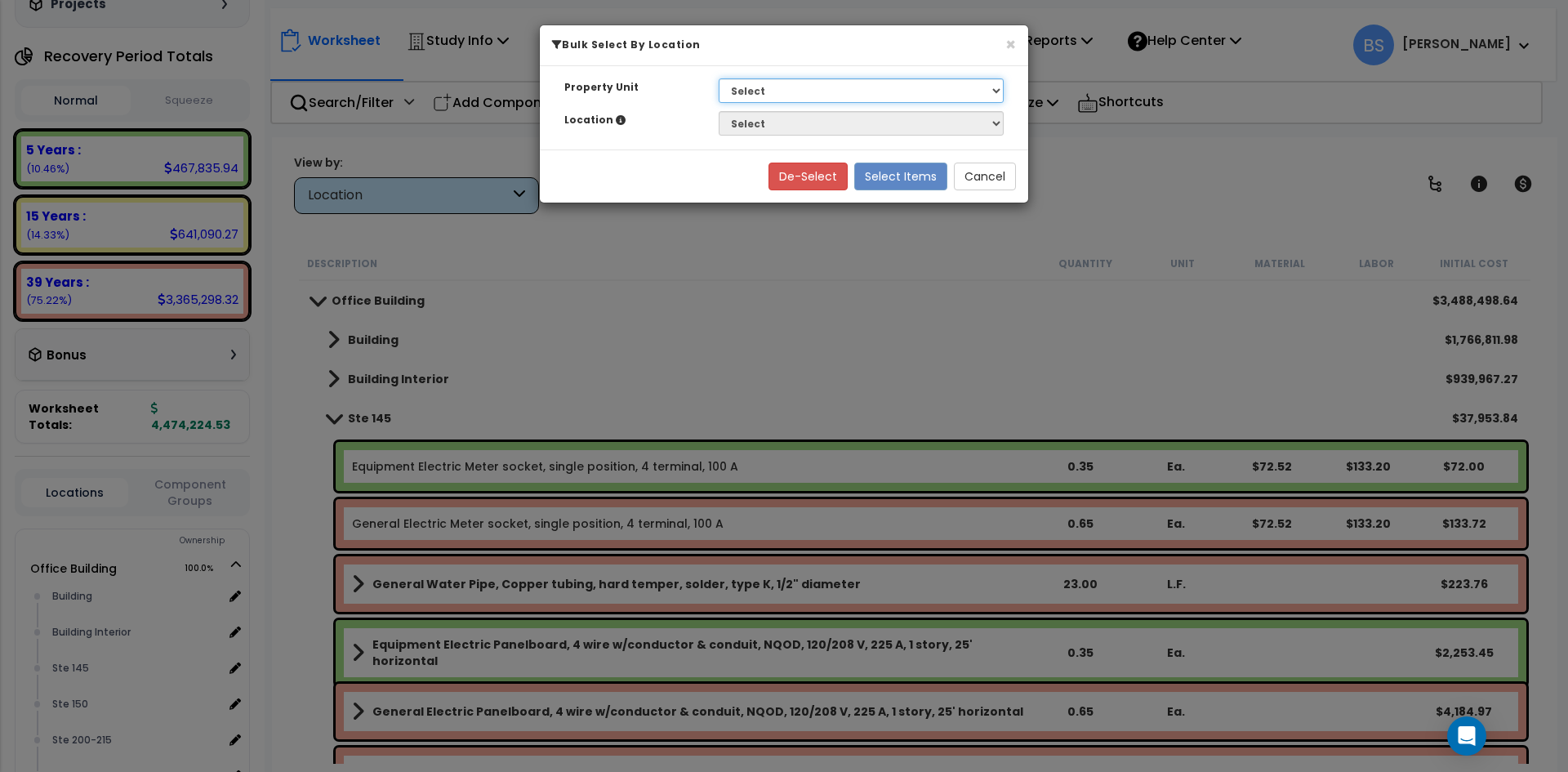
click at [779, 85] on select "Select G25 Office Building Site Improvements Ste 110 Ste 115-120 Ste 130 Ste 14…" at bounding box center [860, 90] width 285 height 25
select select "175306"
click at [719, 78] on select "Select G25 Office Building Site Improvements Ste 110 Ste 115-120 Ste 130 Ste 14…" at bounding box center [860, 90] width 285 height 25
click at [758, 124] on select "Select Building Interior" at bounding box center [860, 123] width 285 height 25
select select "461"
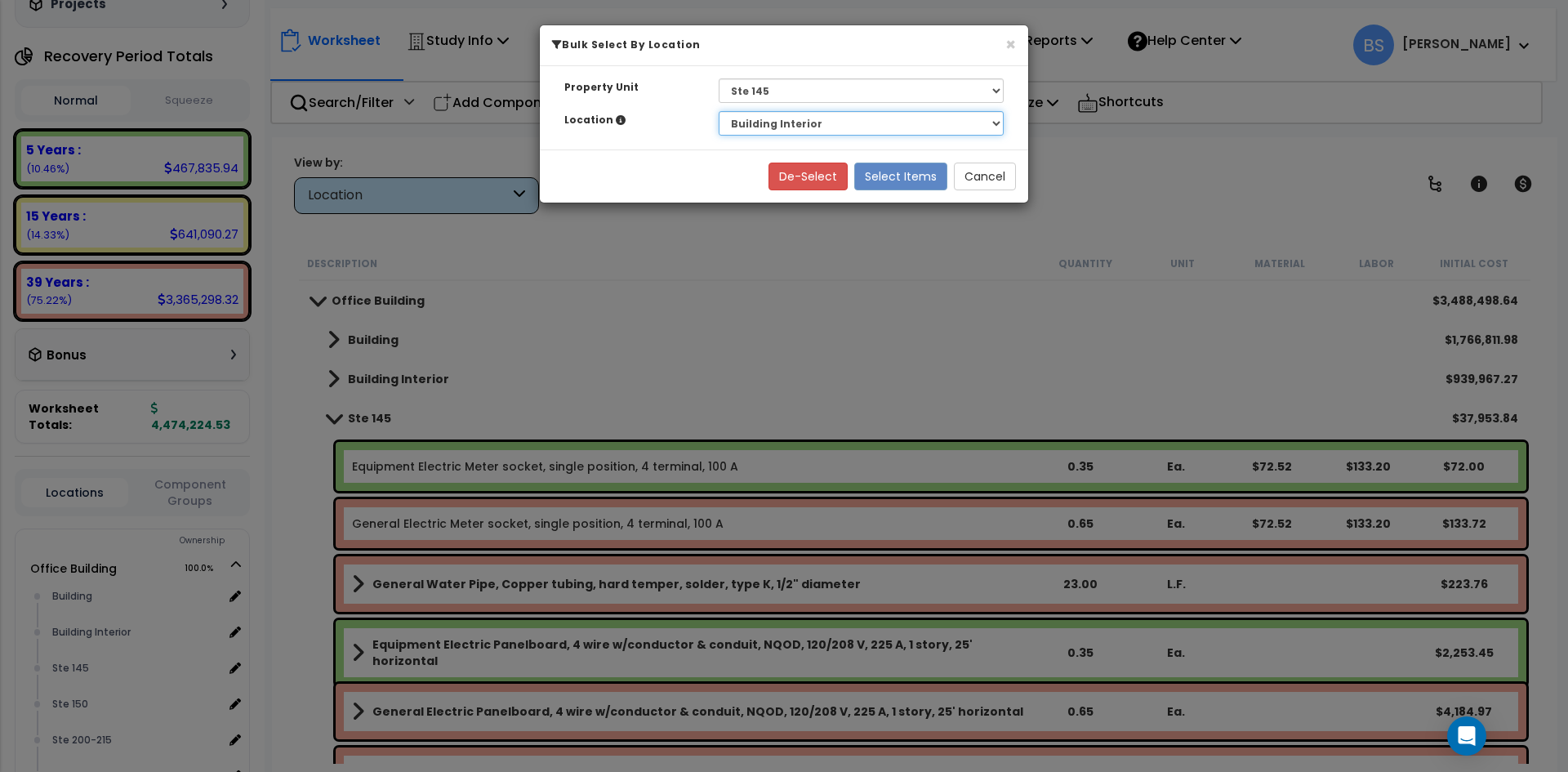
click at [719, 111] on select "Select Building Interior" at bounding box center [860, 123] width 285 height 25
click at [919, 179] on button "Select Items" at bounding box center [900, 177] width 93 height 28
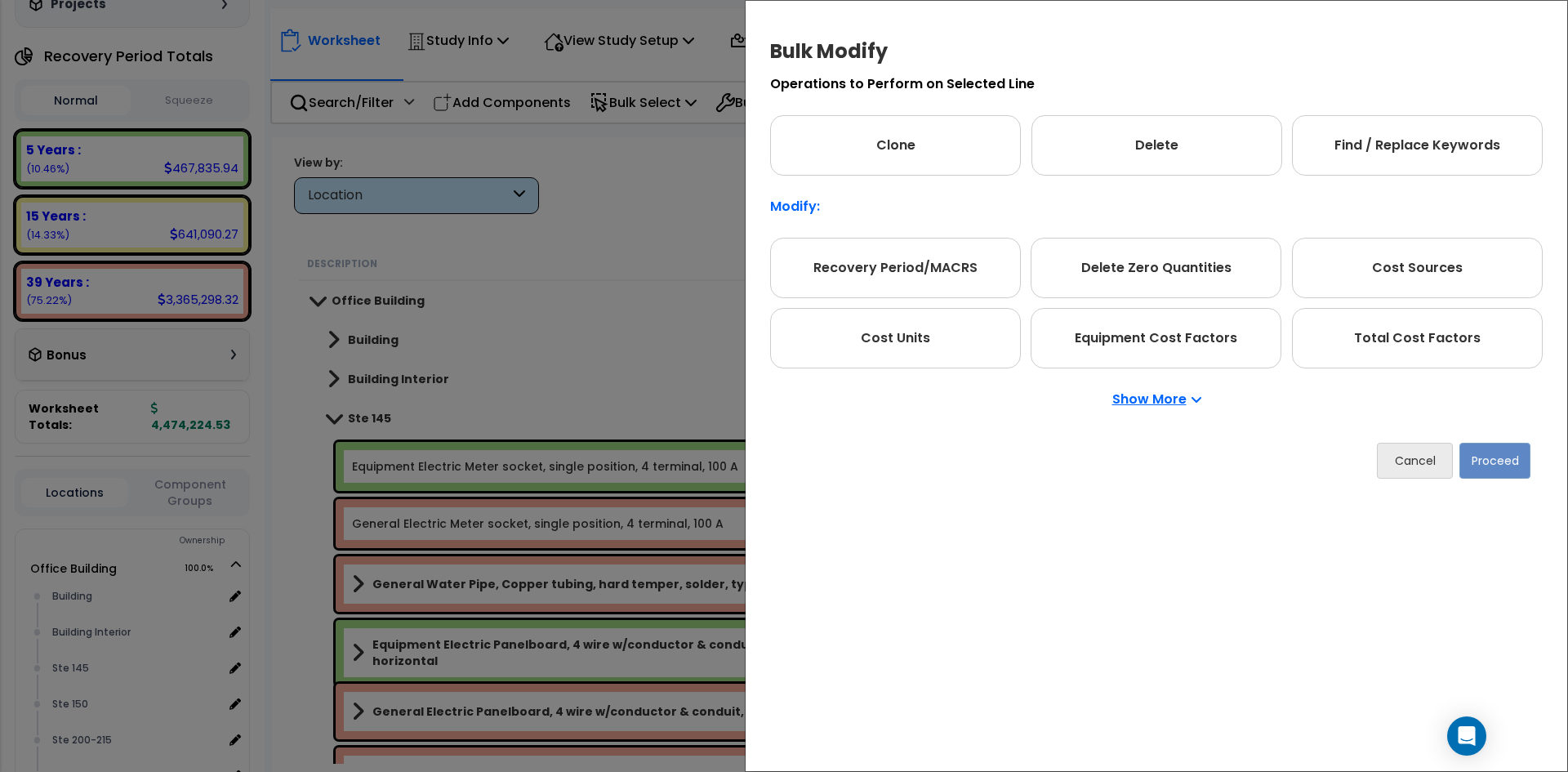
click at [1168, 603] on div "Bulk Modify Operations to Perform on Selected Line Clone Delete Find / Replace …" at bounding box center [1156, 386] width 823 height 772
click at [1406, 473] on button "Cancel" at bounding box center [1415, 461] width 76 height 36
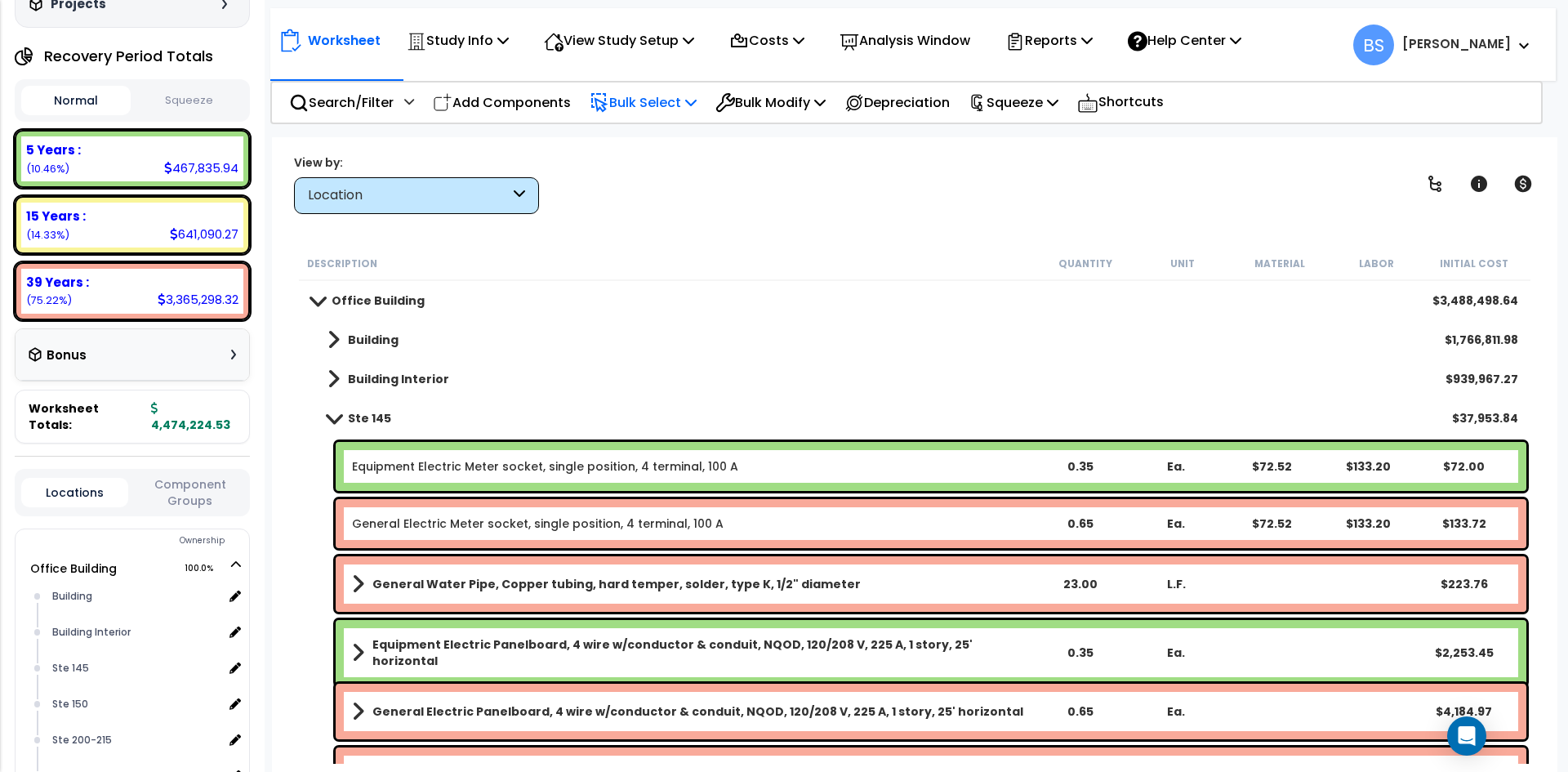
click at [653, 103] on p "Bulk Select" at bounding box center [643, 103] width 107 height 22
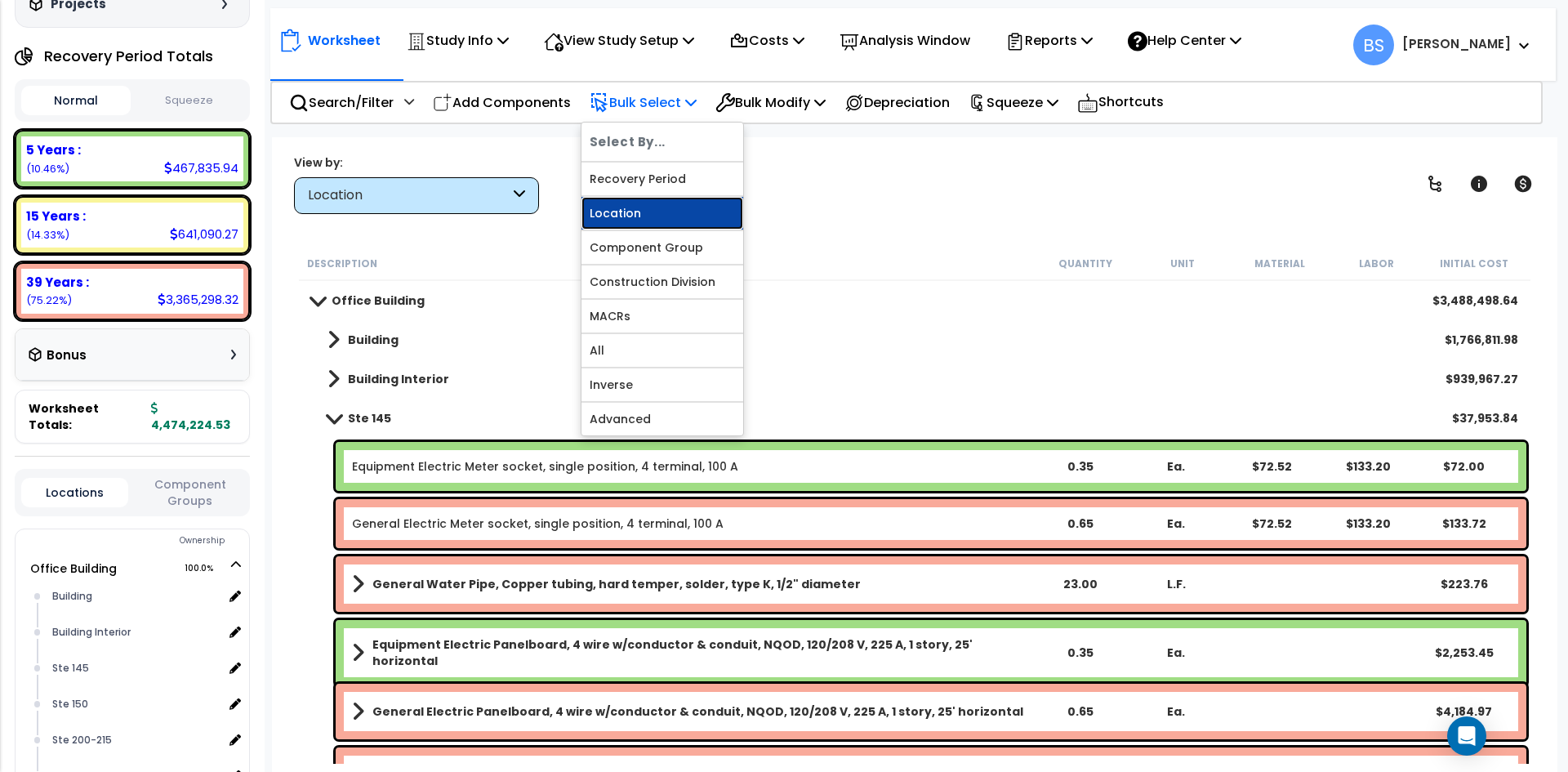
click at [652, 221] on link "Location" at bounding box center [663, 213] width 162 height 33
select select
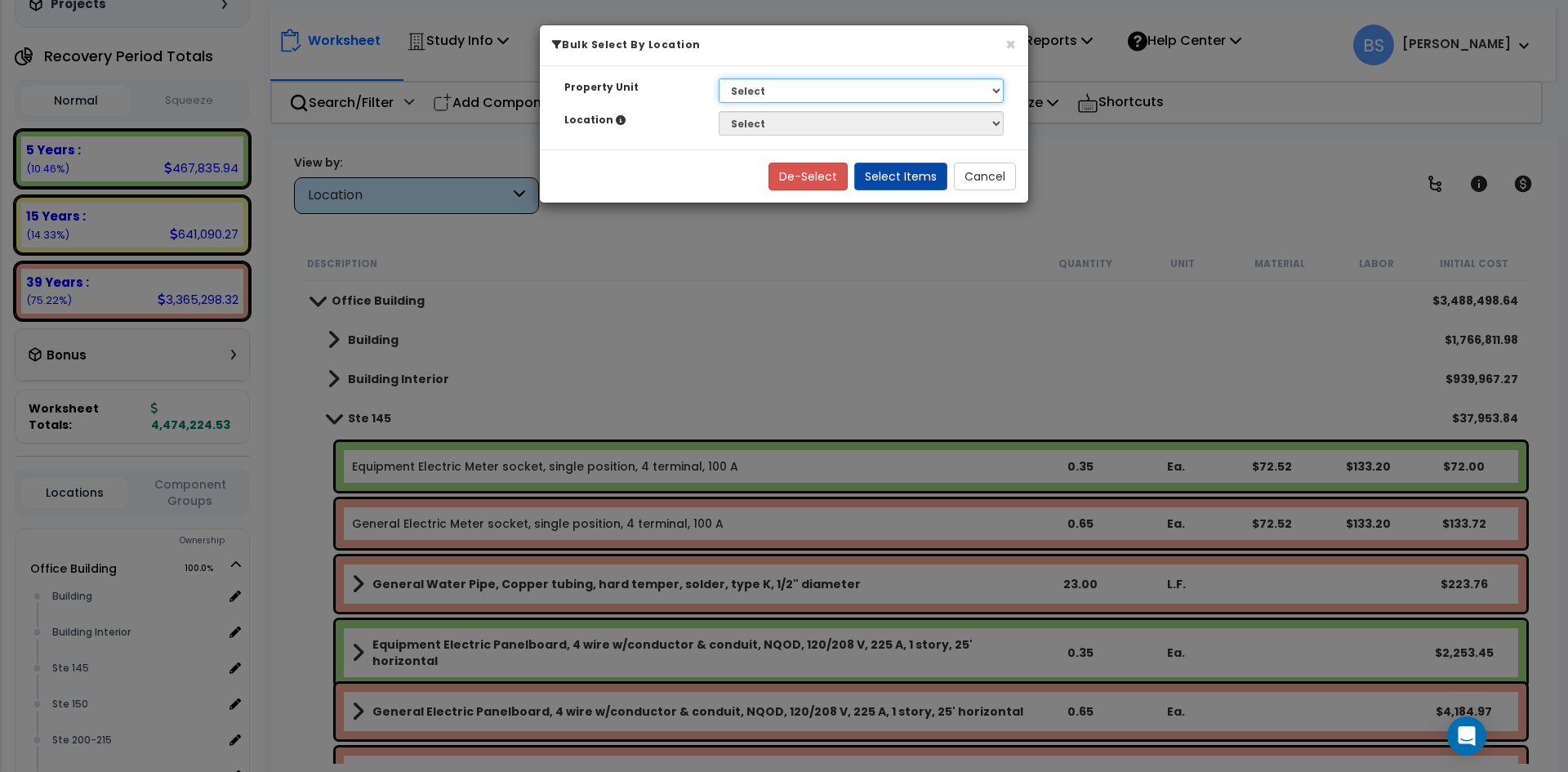
click at [798, 98] on select "Select G25 Office Building Site Improvements Ste 110 Ste 115-120 Ste 130 Ste 14…" at bounding box center [860, 90] width 285 height 25
select select "169825"
click at [719, 78] on select "Select G25 Office Building Site Improvements Ste 110 Ste 115-120 Ste 130 Ste 14…" at bounding box center [860, 90] width 285 height 25
click at [766, 126] on select "Select Building Building Interior Ste 145 Ste 150 Ste 200-215 Ste 220 Ste 230 S…" at bounding box center [860, 123] width 285 height 25
select select "31942"
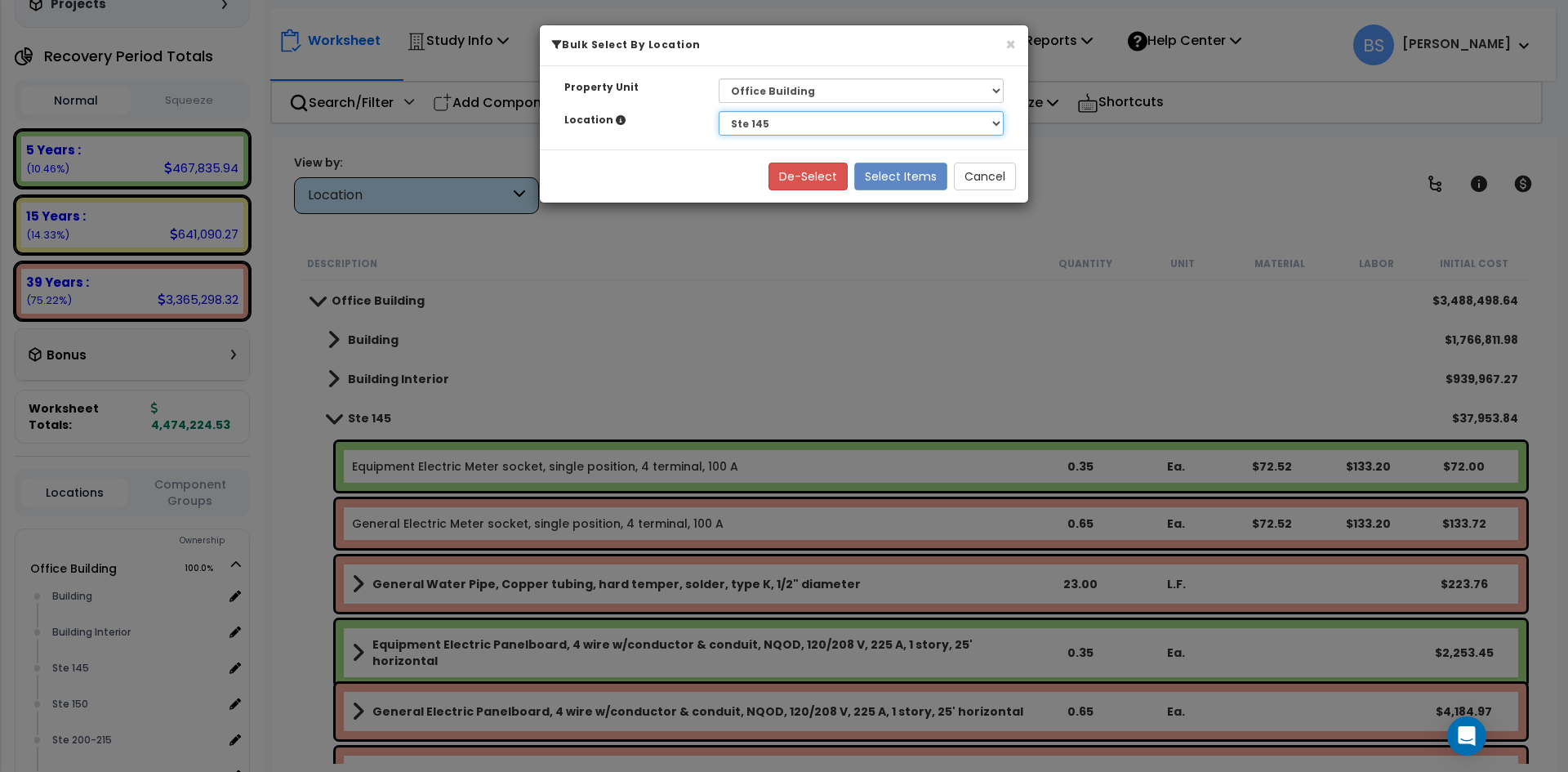
click at [719, 111] on select "Select Building Building Interior Ste 145 Ste 150 Ste 200-215 Ste 220 Ste 230 S…" at bounding box center [860, 123] width 285 height 25
click at [908, 169] on button "Select Items" at bounding box center [900, 177] width 93 height 28
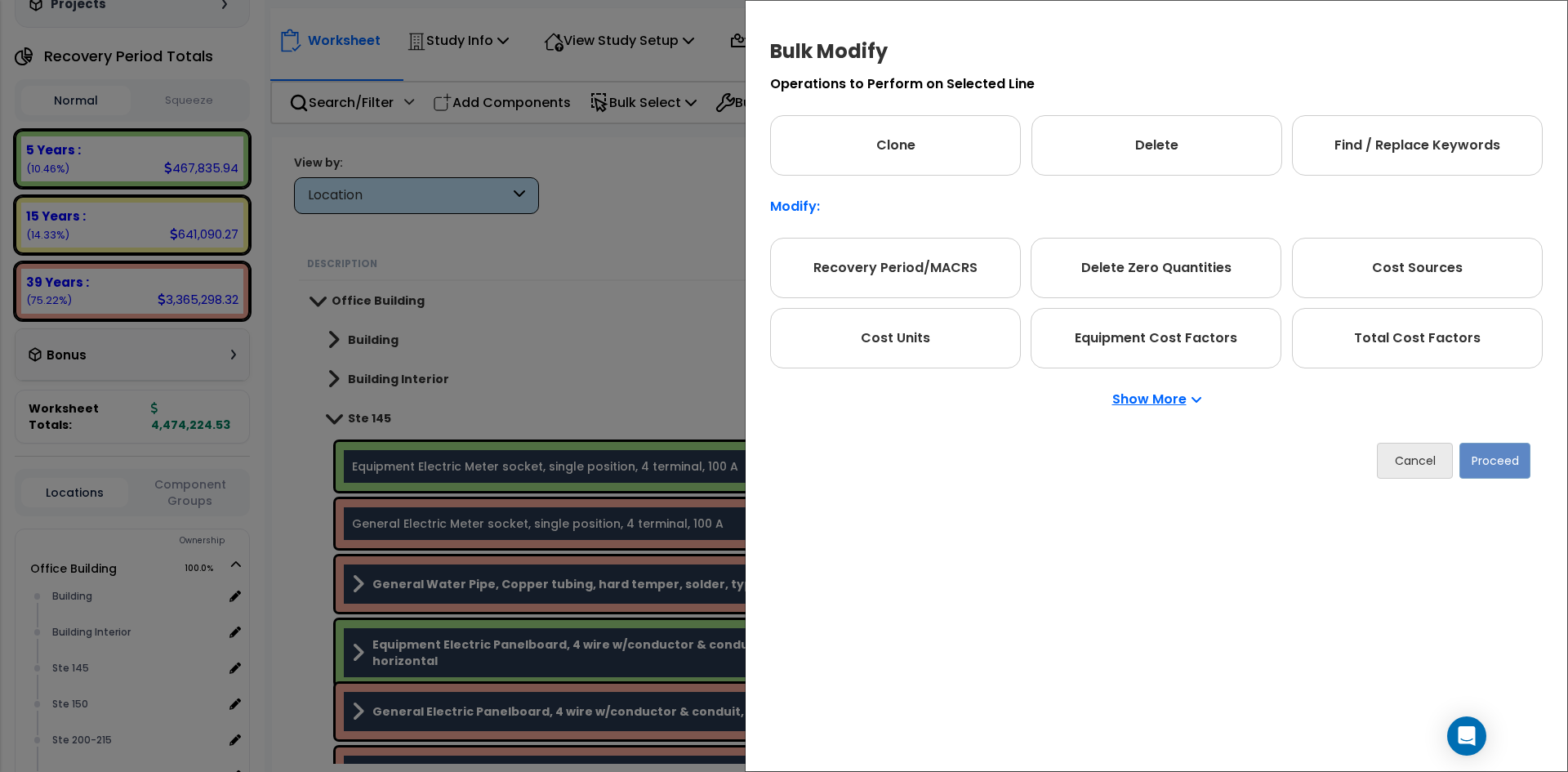
click at [1144, 393] on p "Show More" at bounding box center [1156, 399] width 89 height 13
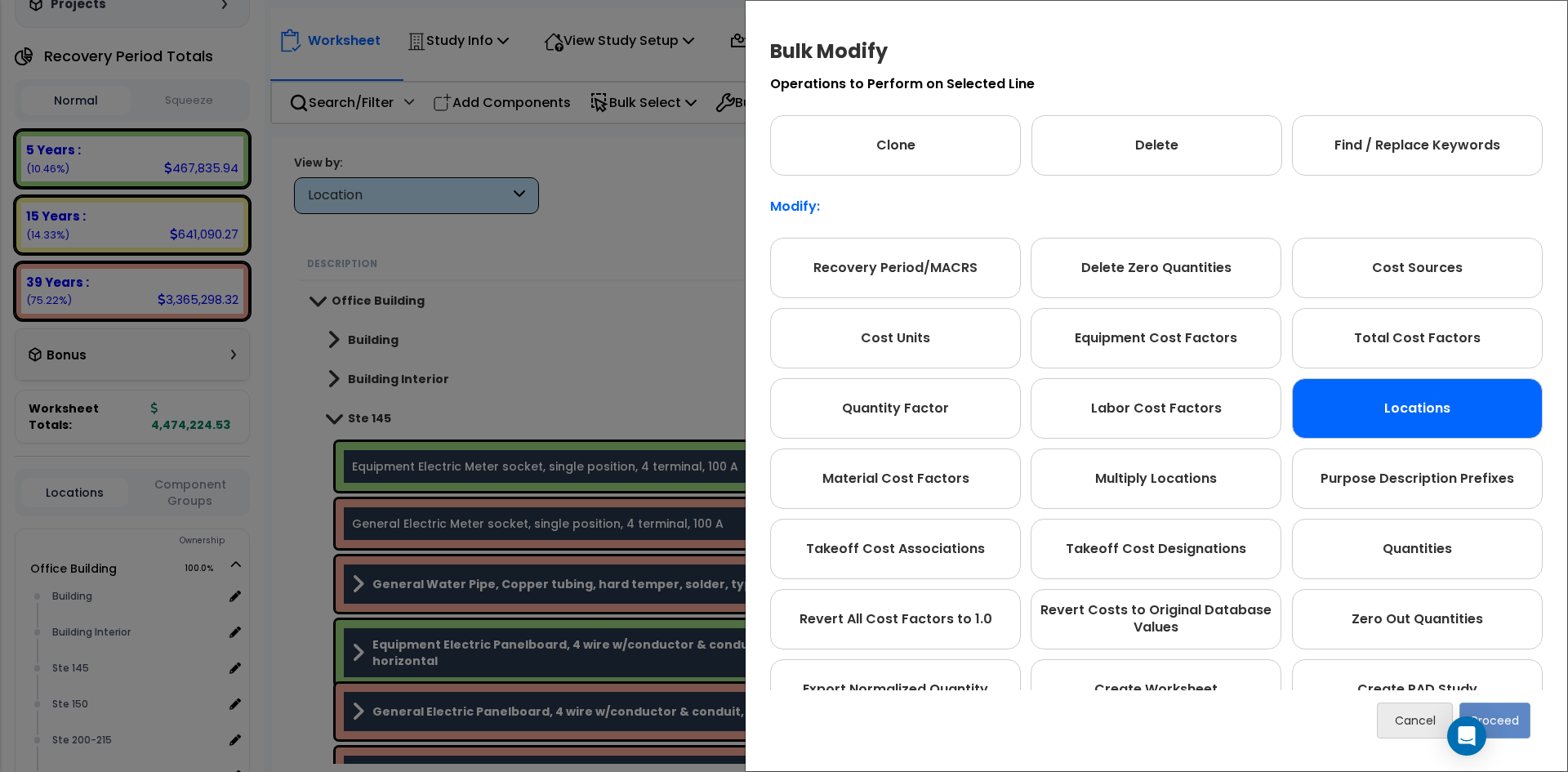
click at [1377, 422] on div "Locations" at bounding box center [1417, 408] width 251 height 60
click at [1518, 719] on button "Proceed" at bounding box center [1495, 721] width 71 height 36
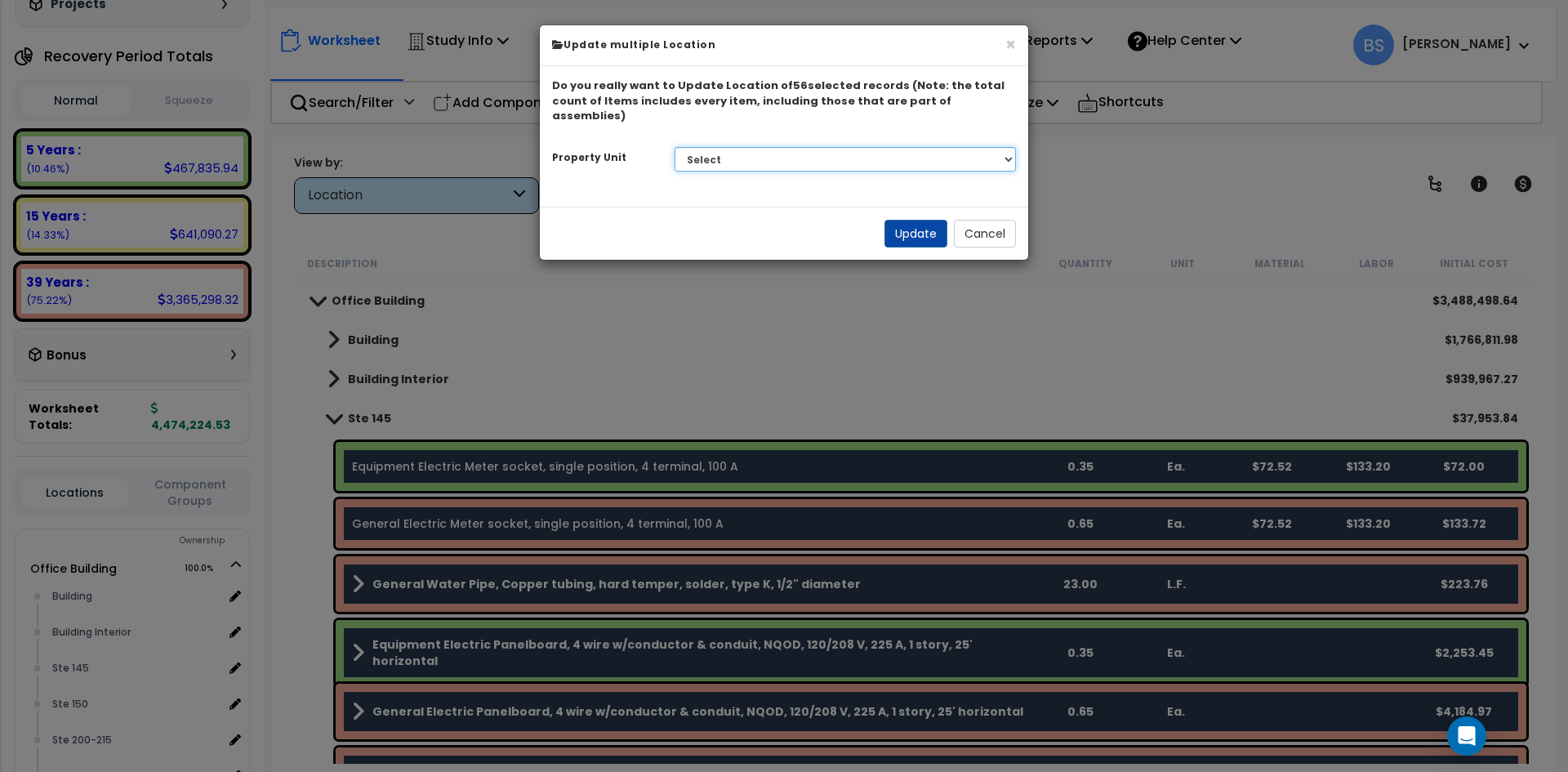
click at [744, 147] on select "Select G25 Office Building Site Improvements Ste 110 Ste 115-120 Ste 130 Ste 14…" at bounding box center [845, 159] width 342 height 25
select select "175306"
click at [675, 147] on select "Select G25 Office Building Site Improvements Ste 110 Ste 115-120 Ste 130 Ste 14…" at bounding box center [845, 159] width 342 height 25
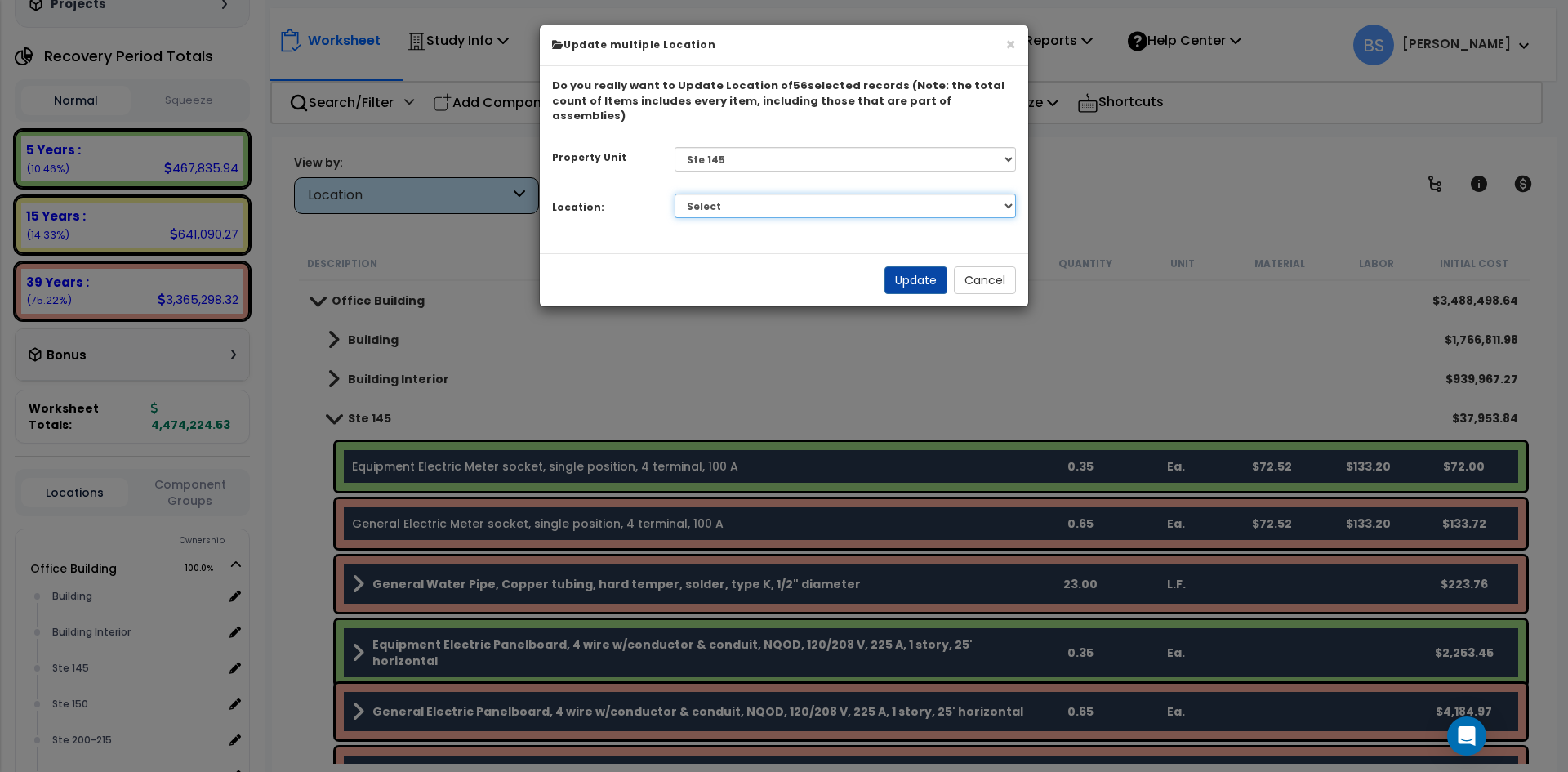
click at [730, 194] on select "Select Building Building Interior Add Additional Location" at bounding box center [845, 206] width 342 height 25
select select "461"
click at [675, 194] on select "Select Building Building Interior Add Additional Location" at bounding box center [845, 206] width 342 height 25
click at [905, 266] on button "Update" at bounding box center [915, 280] width 63 height 28
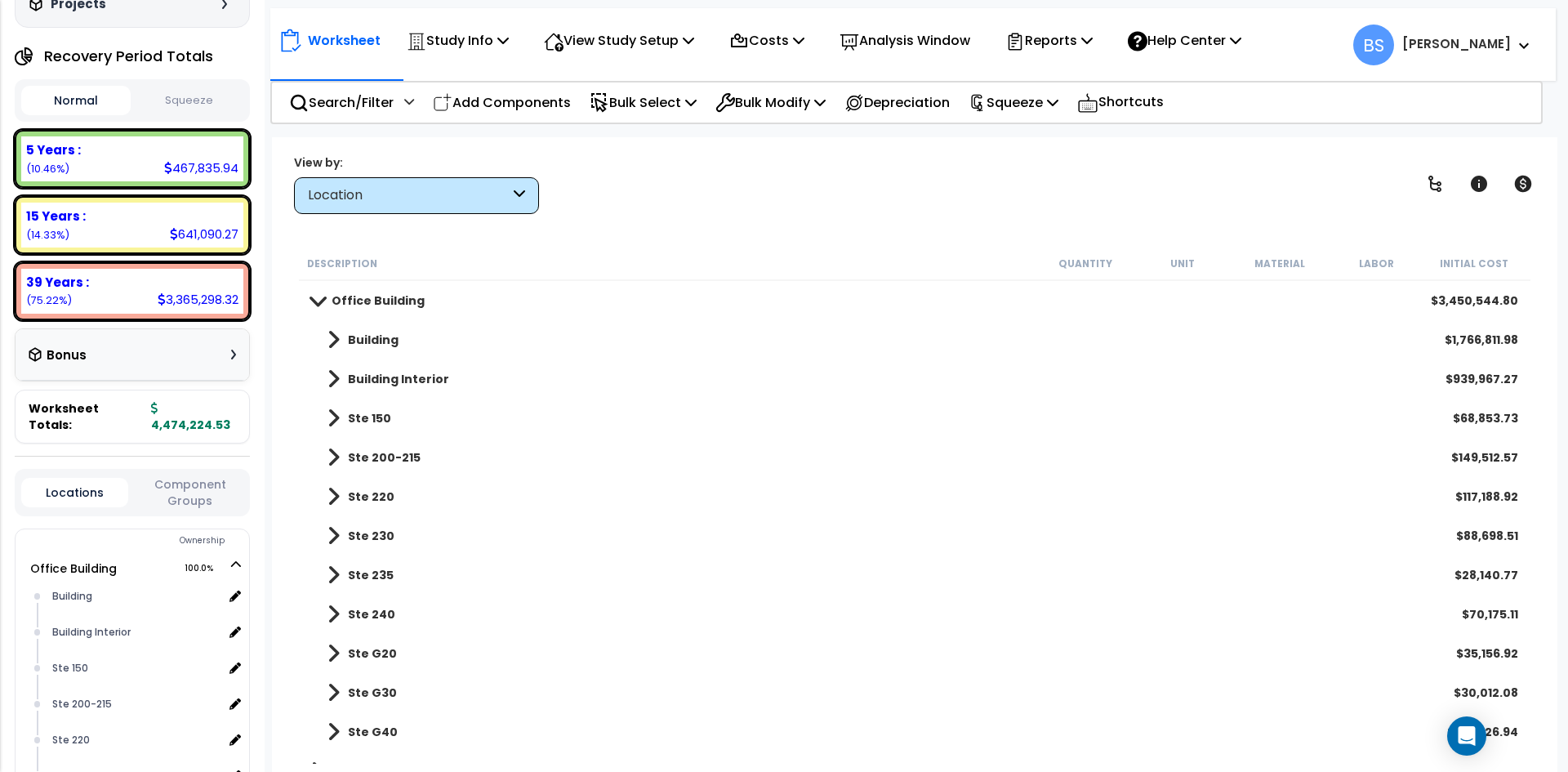
click at [380, 419] on b "Ste 150" at bounding box center [369, 418] width 43 height 16
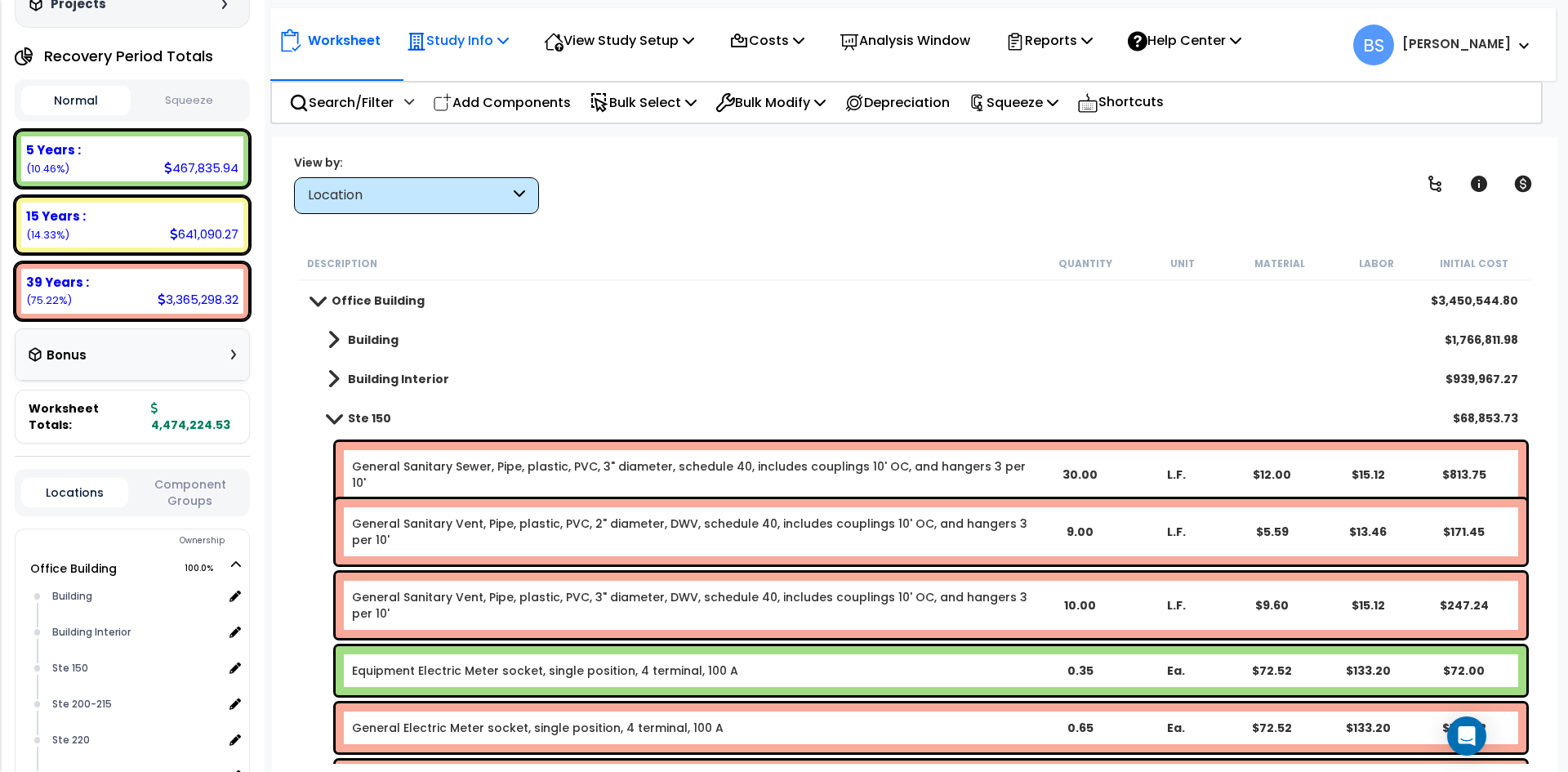
click at [492, 44] on p "Study Info" at bounding box center [458, 40] width 102 height 22
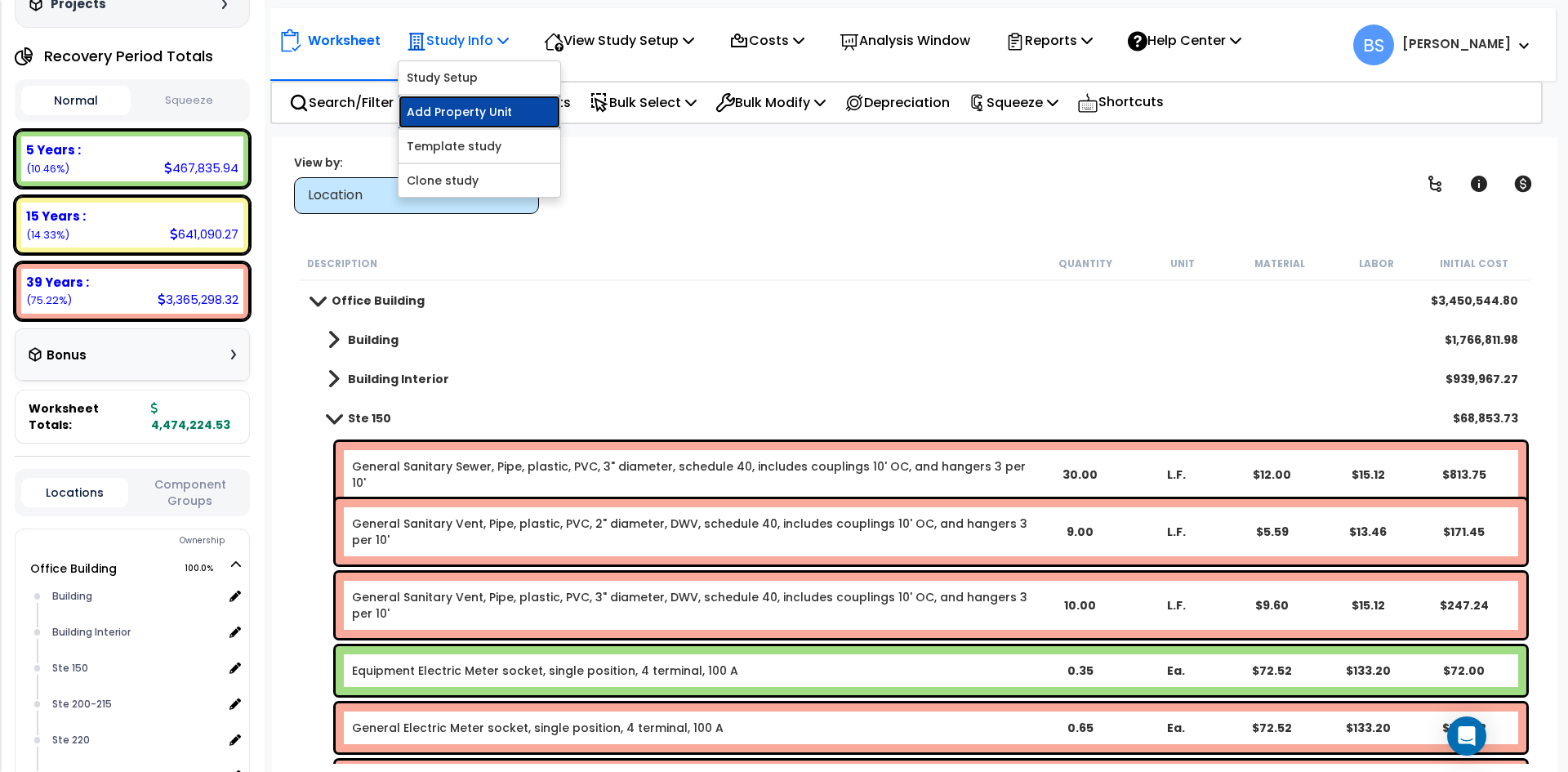
click at [466, 105] on link "Add Property Unit" at bounding box center [480, 112] width 162 height 33
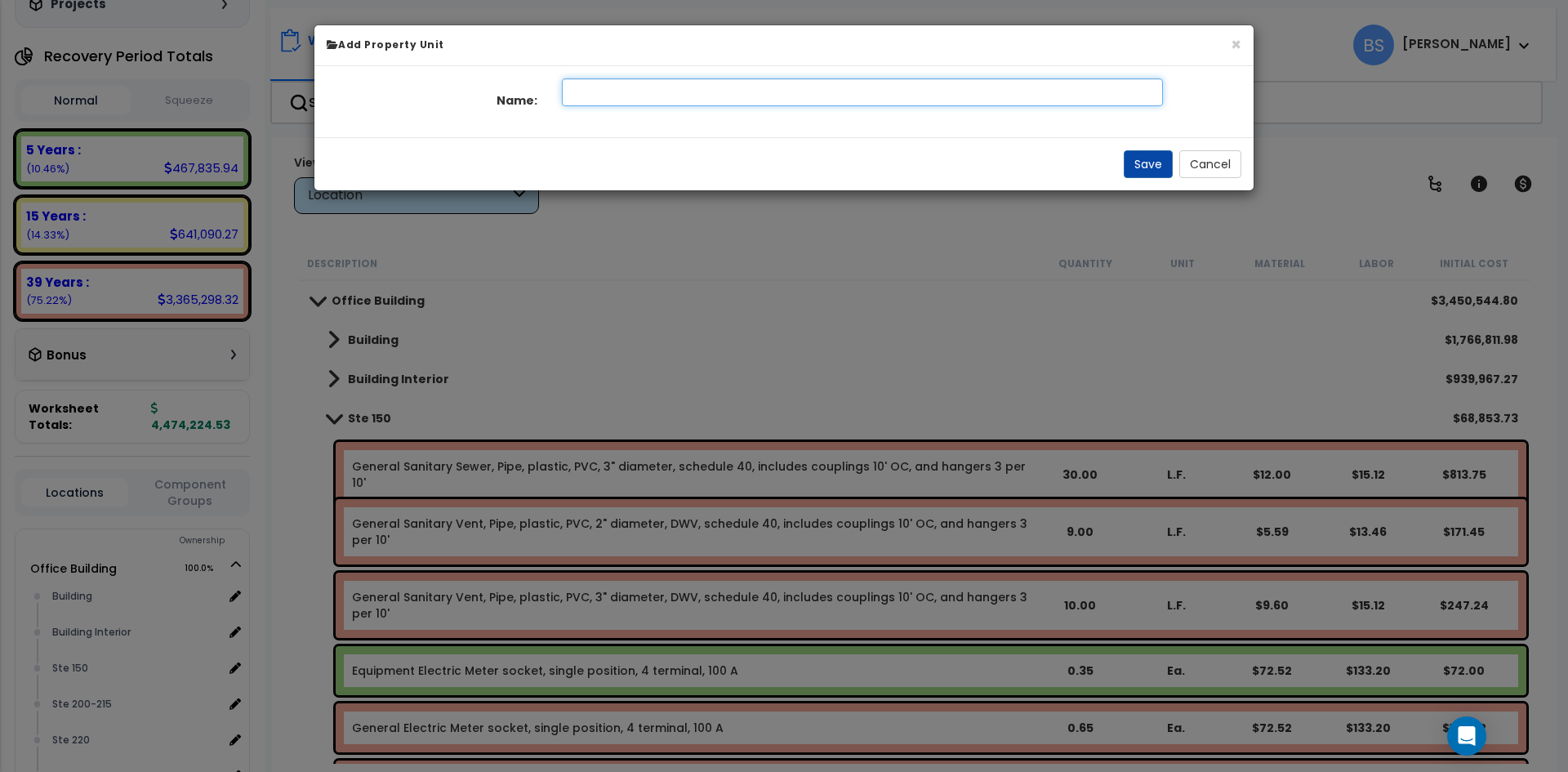
click at [649, 88] on input "text" at bounding box center [862, 92] width 602 height 28
type input "Ste 150"
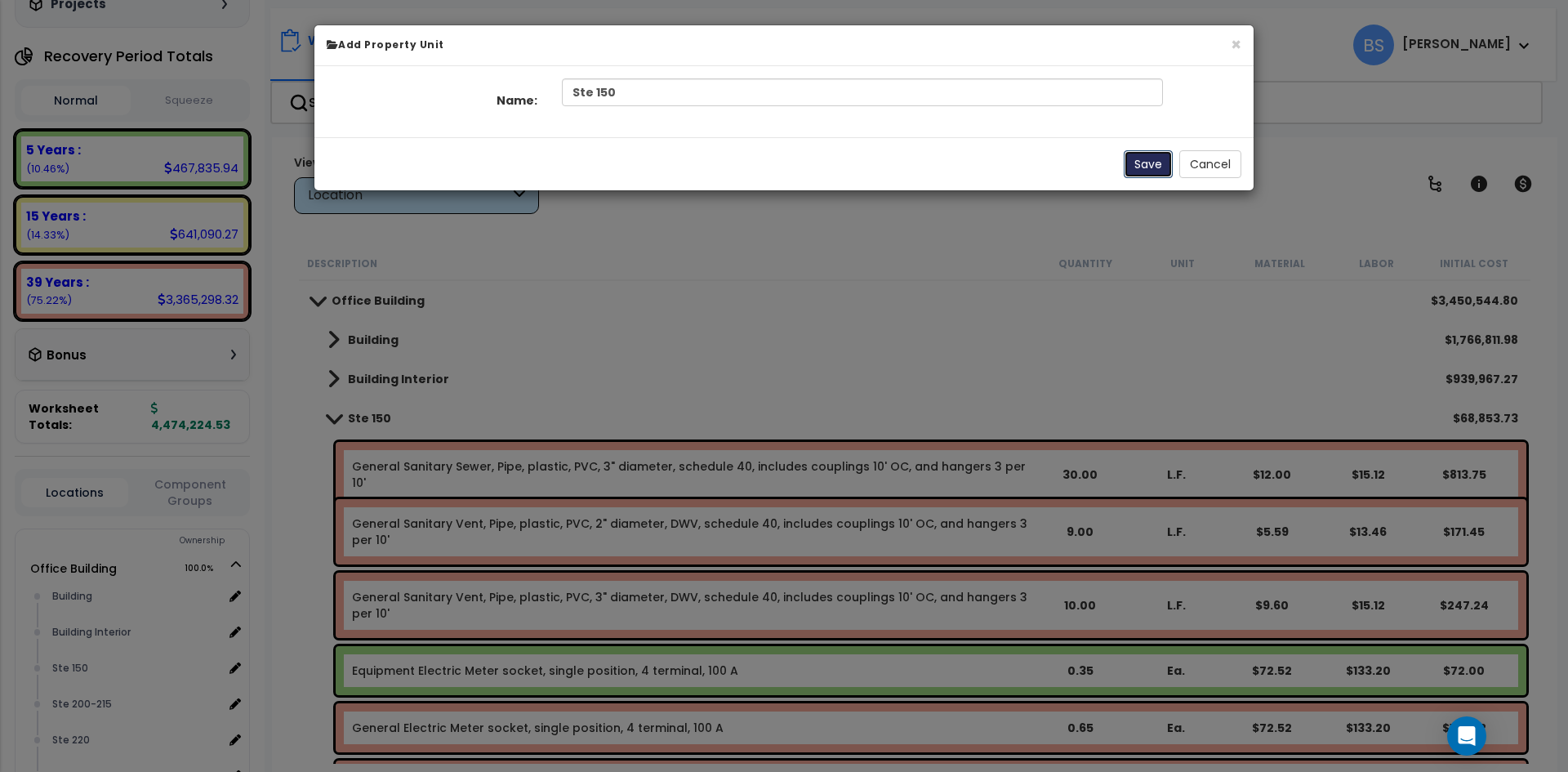
click at [1156, 169] on button "Save" at bounding box center [1148, 164] width 49 height 28
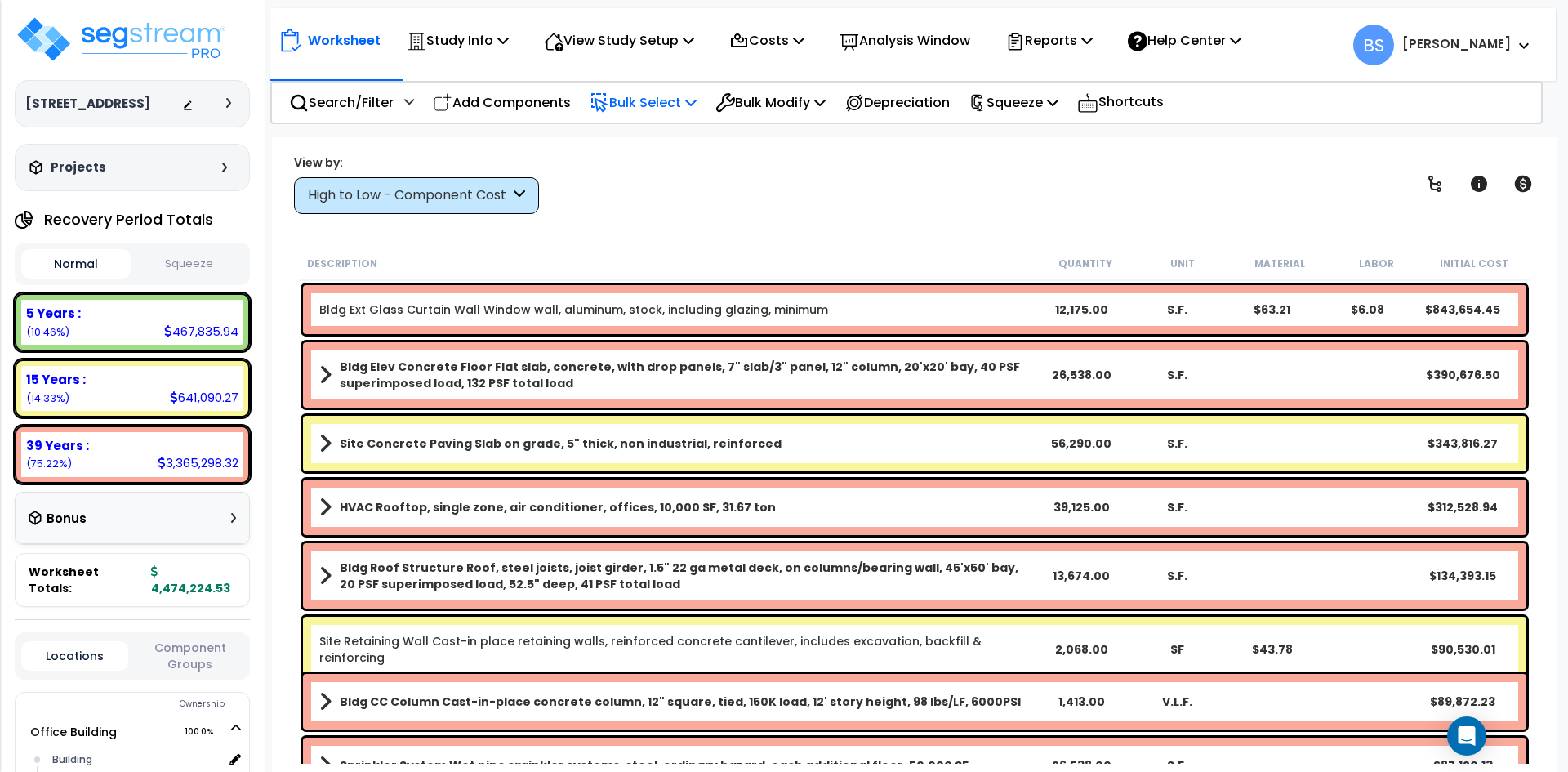
click at [657, 103] on p "Bulk Select" at bounding box center [643, 103] width 107 height 22
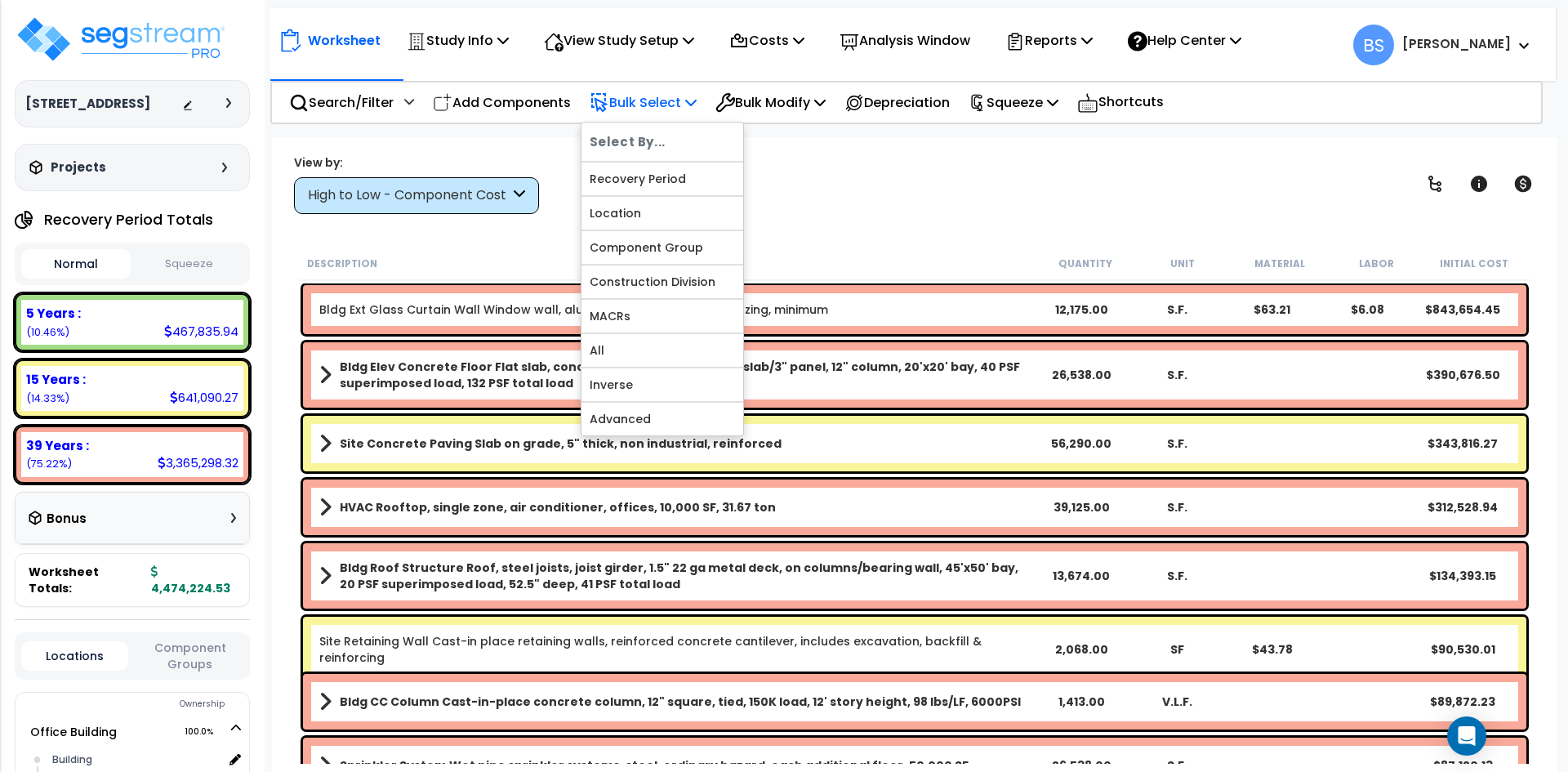
click at [657, 103] on p "Bulk Select" at bounding box center [643, 103] width 107 height 22
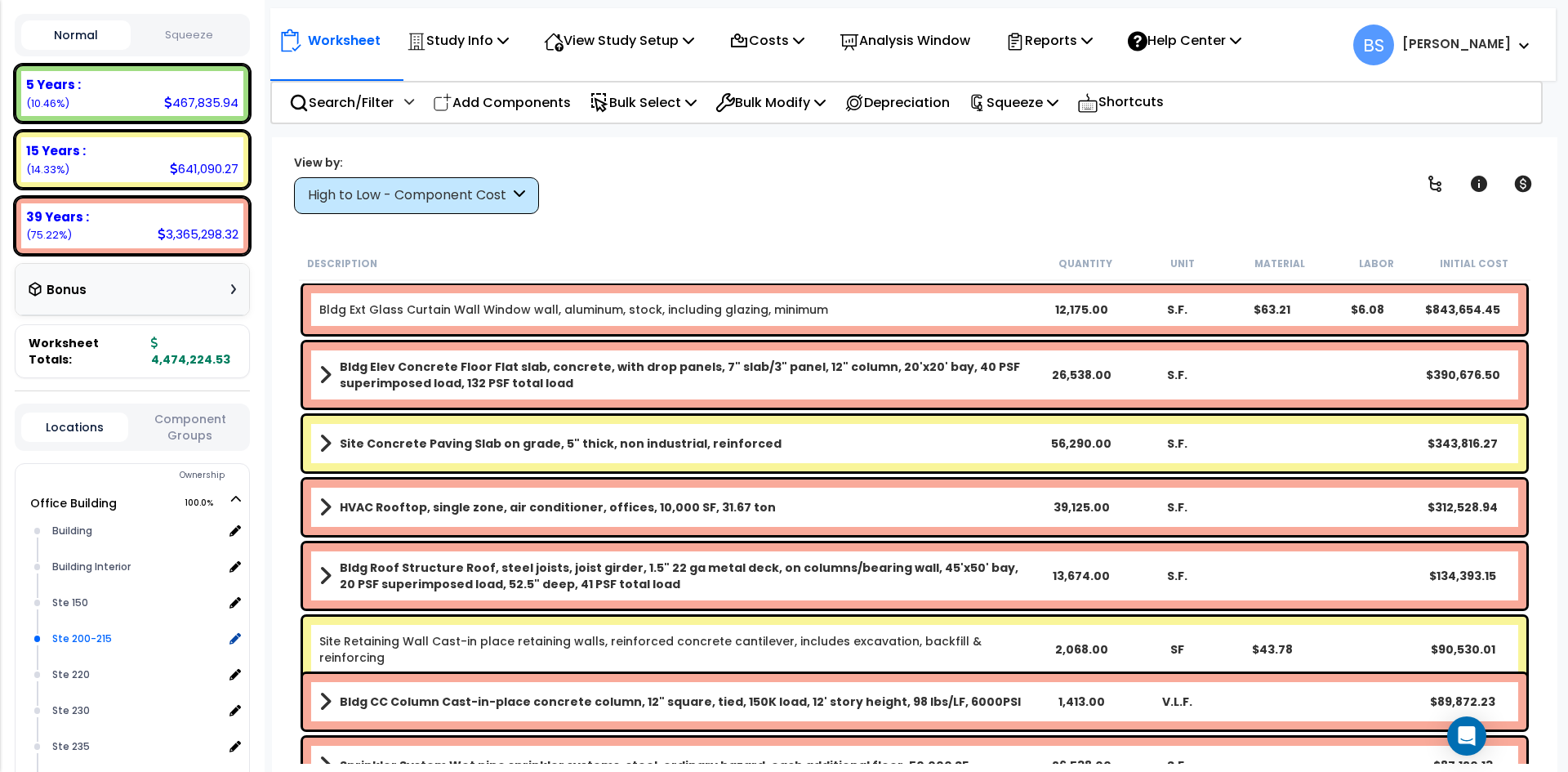
scroll to position [245, 0]
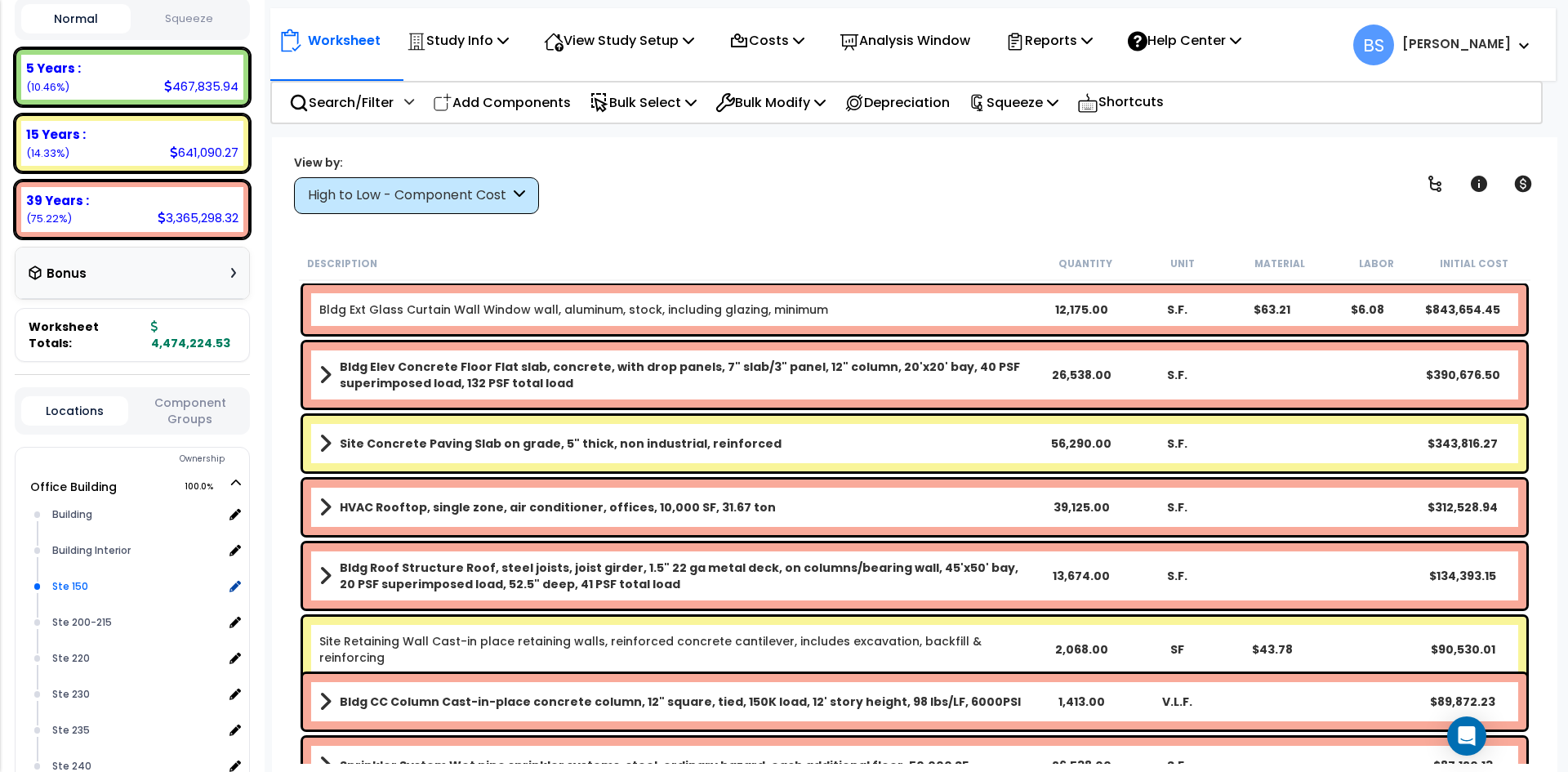
click at [81, 591] on div "Ste 150" at bounding box center [135, 587] width 175 height 20
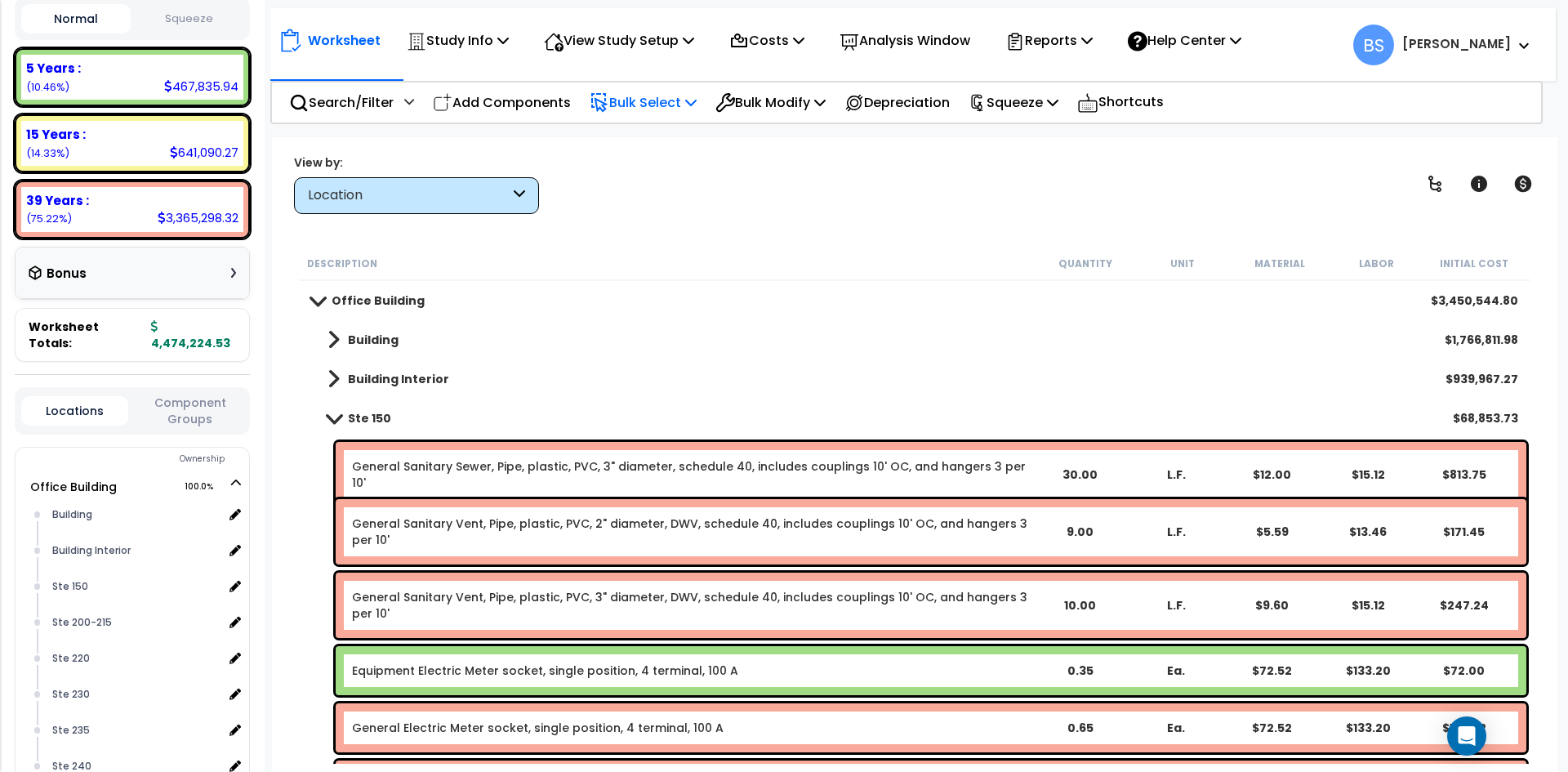
click at [634, 111] on p "Bulk Select" at bounding box center [643, 103] width 107 height 22
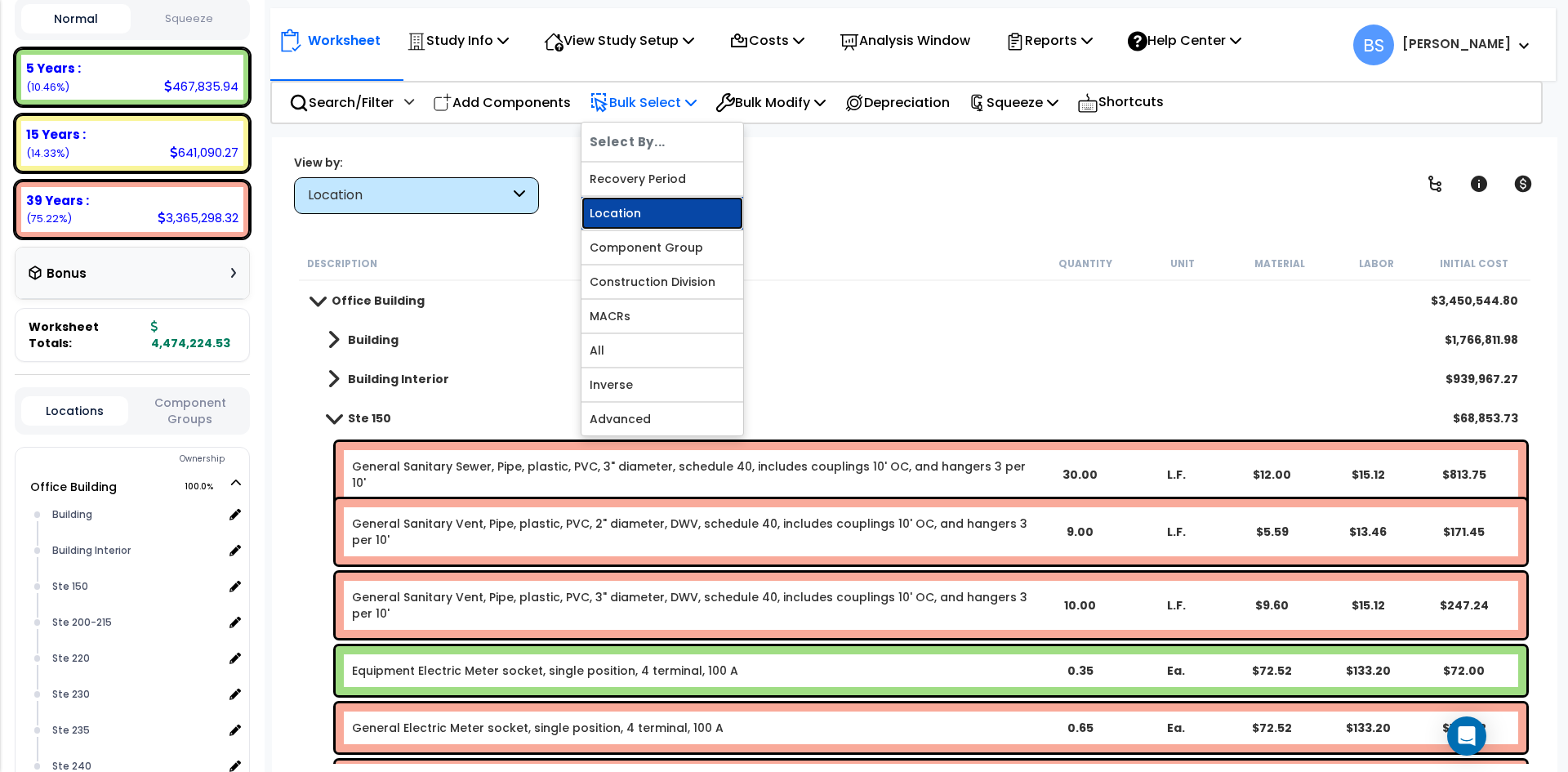
click at [641, 210] on link "Location" at bounding box center [663, 213] width 162 height 33
select select
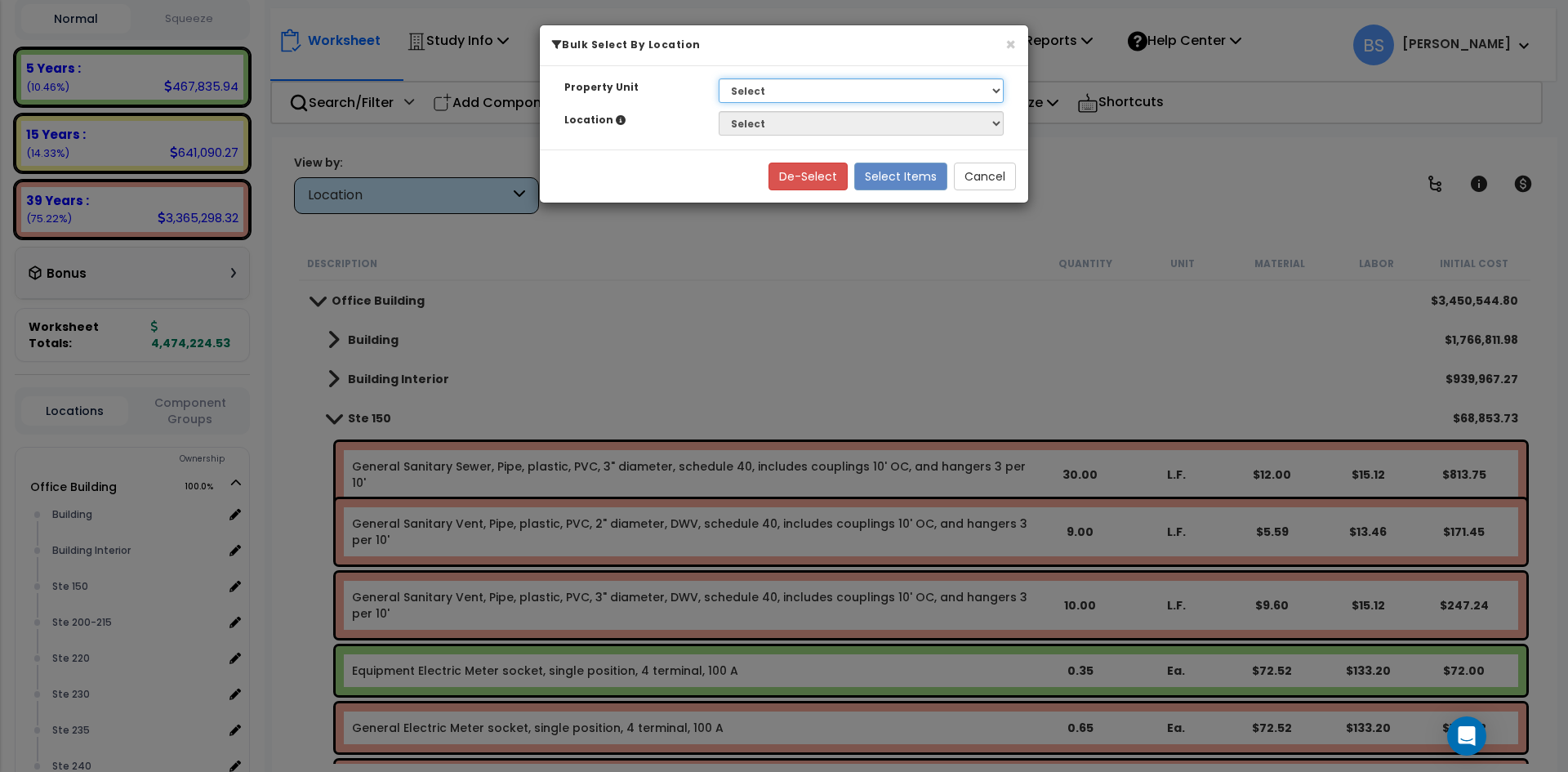
click at [836, 92] on select "Select G25 Office Building Site Improvements Ste 110 Ste 115-120 Ste 130 Ste 14…" at bounding box center [860, 90] width 285 height 25
select select "169825"
click at [719, 78] on select "Select G25 Office Building Site Improvements Ste 110 Ste 115-120 Ste 130 Ste 14…" at bounding box center [860, 90] width 285 height 25
click at [780, 130] on select "Select Building Building [GEOGRAPHIC_DATA]" at bounding box center [860, 123] width 285 height 25
select select "17695"
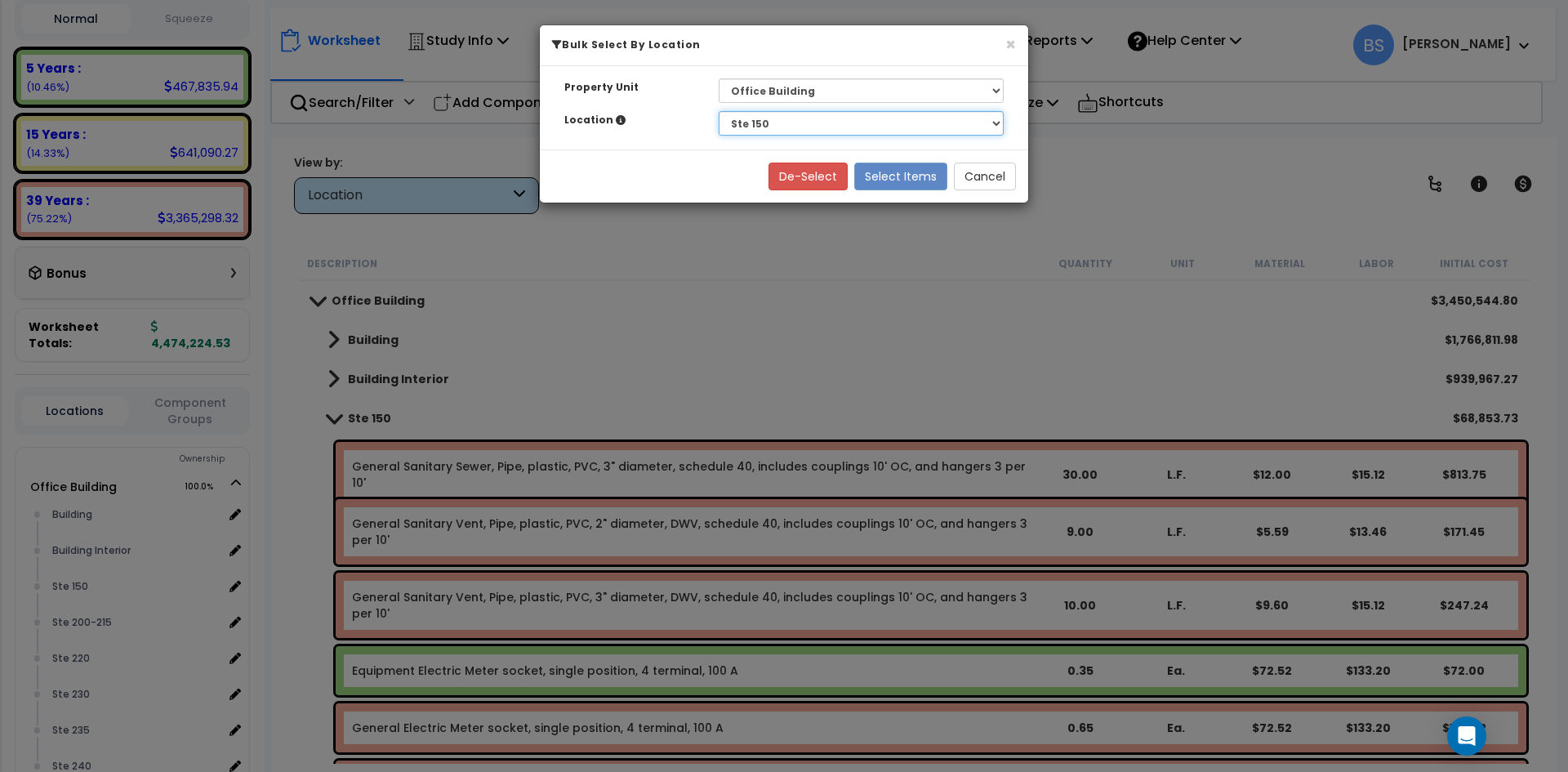
click at [719, 111] on select "Select Building Building [GEOGRAPHIC_DATA]" at bounding box center [860, 123] width 285 height 25
click at [887, 177] on button "Select Items" at bounding box center [900, 177] width 93 height 28
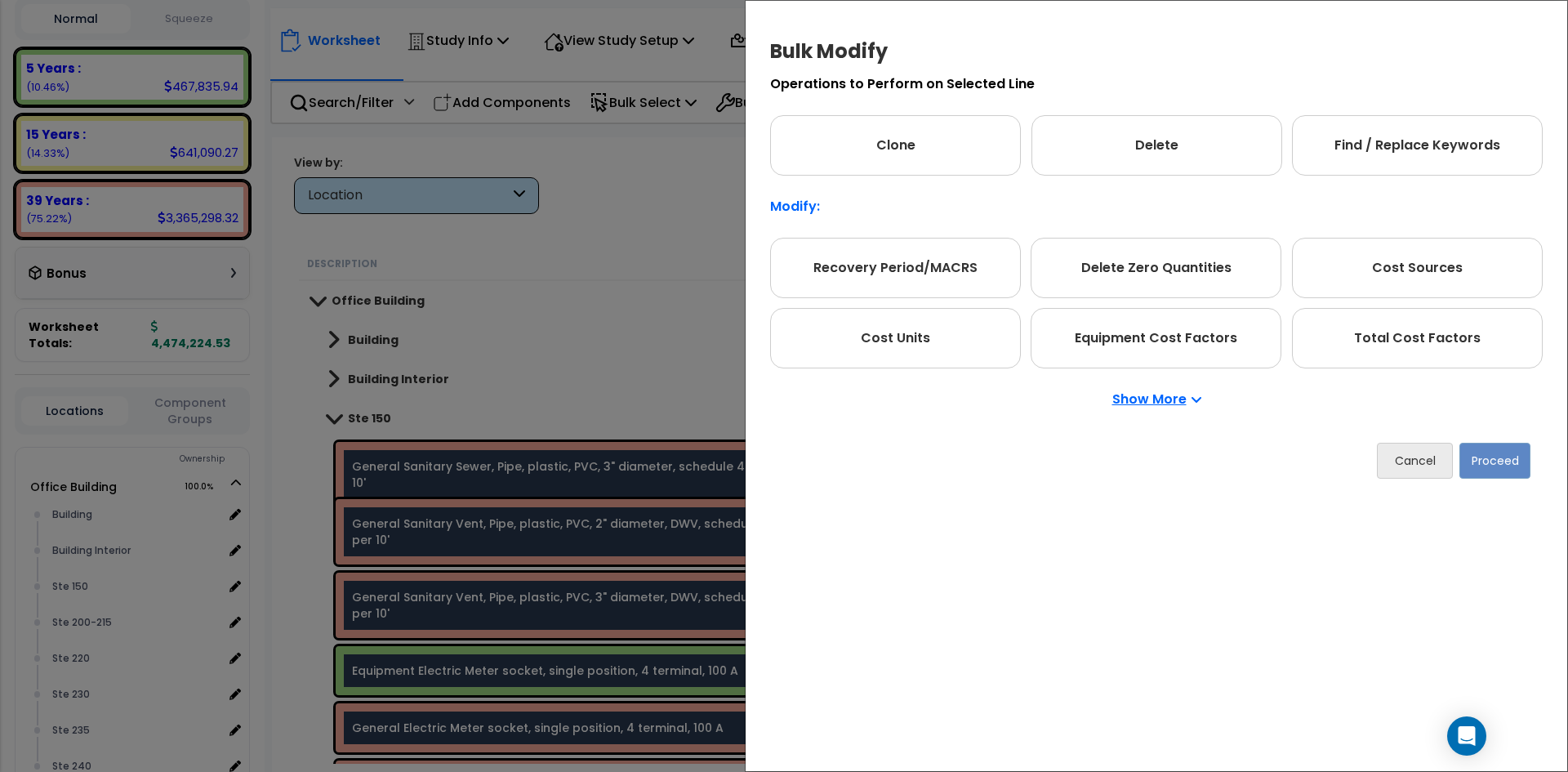
click at [1131, 403] on p "Show More" at bounding box center [1156, 399] width 89 height 13
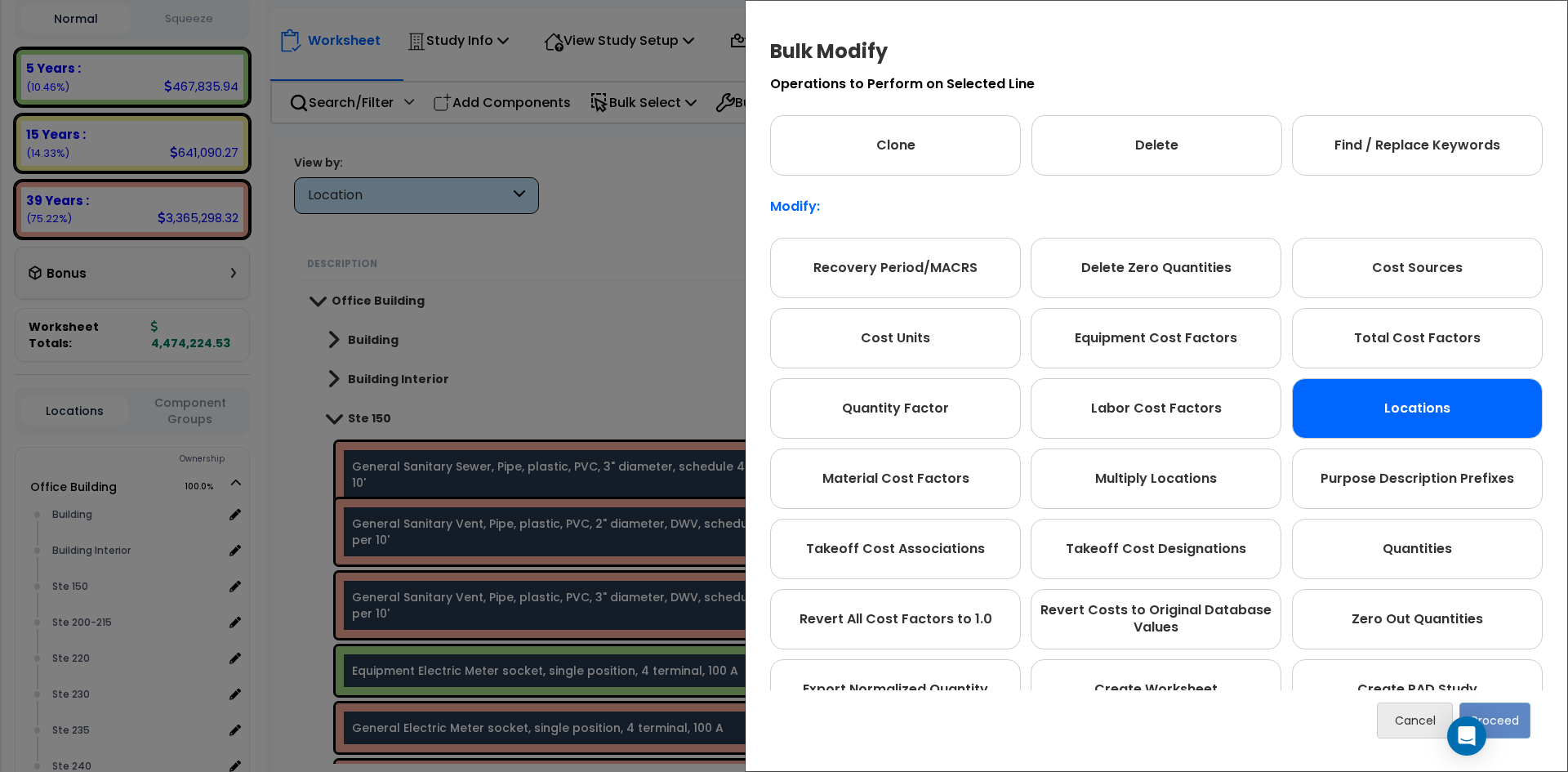
click at [1407, 409] on div "Locations" at bounding box center [1417, 408] width 251 height 60
click at [1498, 721] on button "Proceed" at bounding box center [1495, 721] width 71 height 36
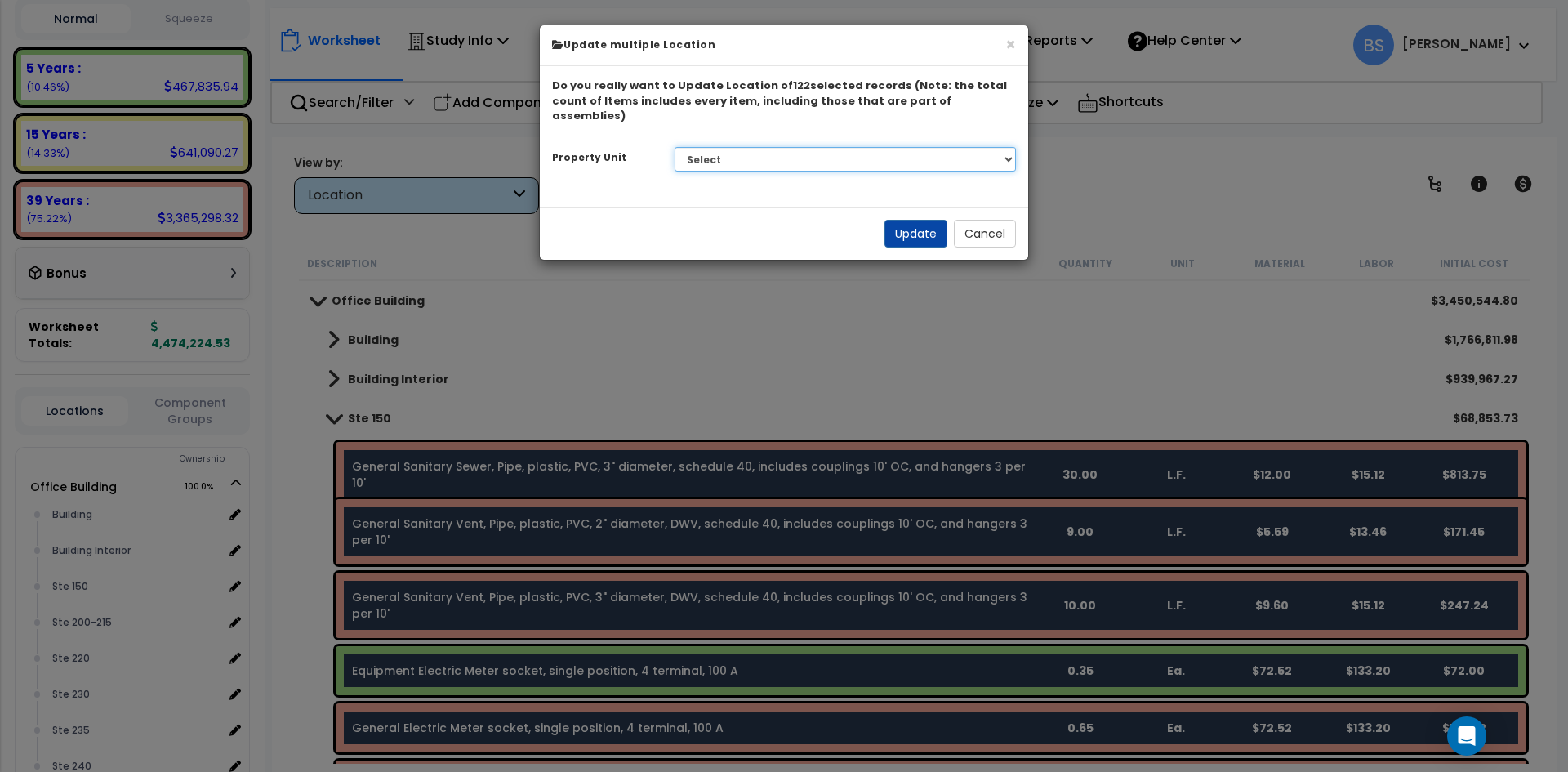
click at [718, 147] on select "Select G25 Office Building Site Improvements Ste 110 Ste 115-120 Ste 130 Ste 14…" at bounding box center [845, 159] width 342 height 25
select select "175307"
click at [675, 147] on select "Select G25 Office Building Site Improvements Ste 110 Ste 115-120 Ste 130 Ste 14…" at bounding box center [845, 159] width 342 height 25
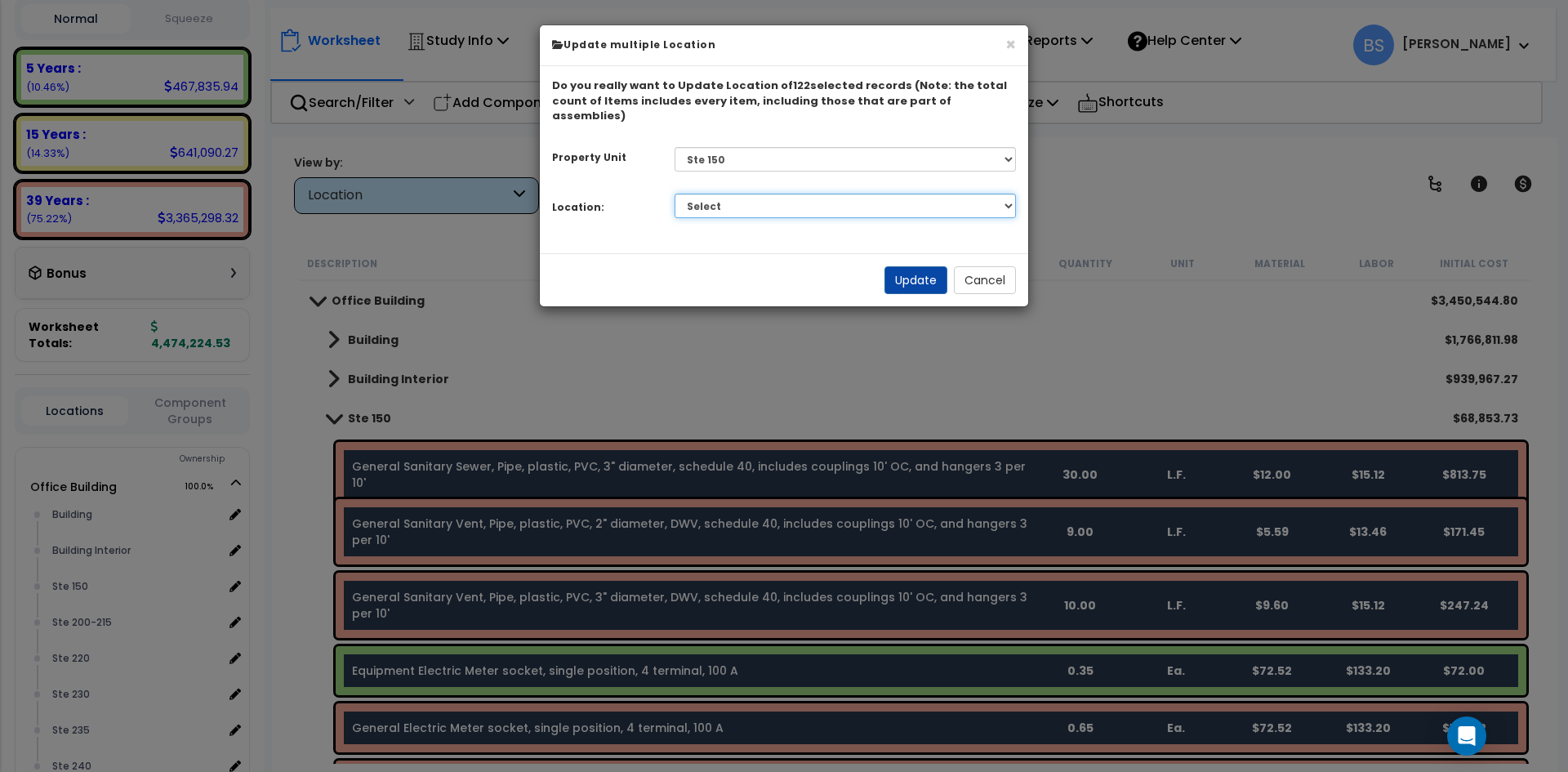
click at [712, 195] on select "Select Building Building Interior Add Additional Location" at bounding box center [845, 206] width 342 height 25
select select "461"
click at [675, 194] on select "Select Building Building Interior Add Additional Location" at bounding box center [845, 206] width 342 height 25
click at [907, 266] on button "Update" at bounding box center [915, 280] width 63 height 28
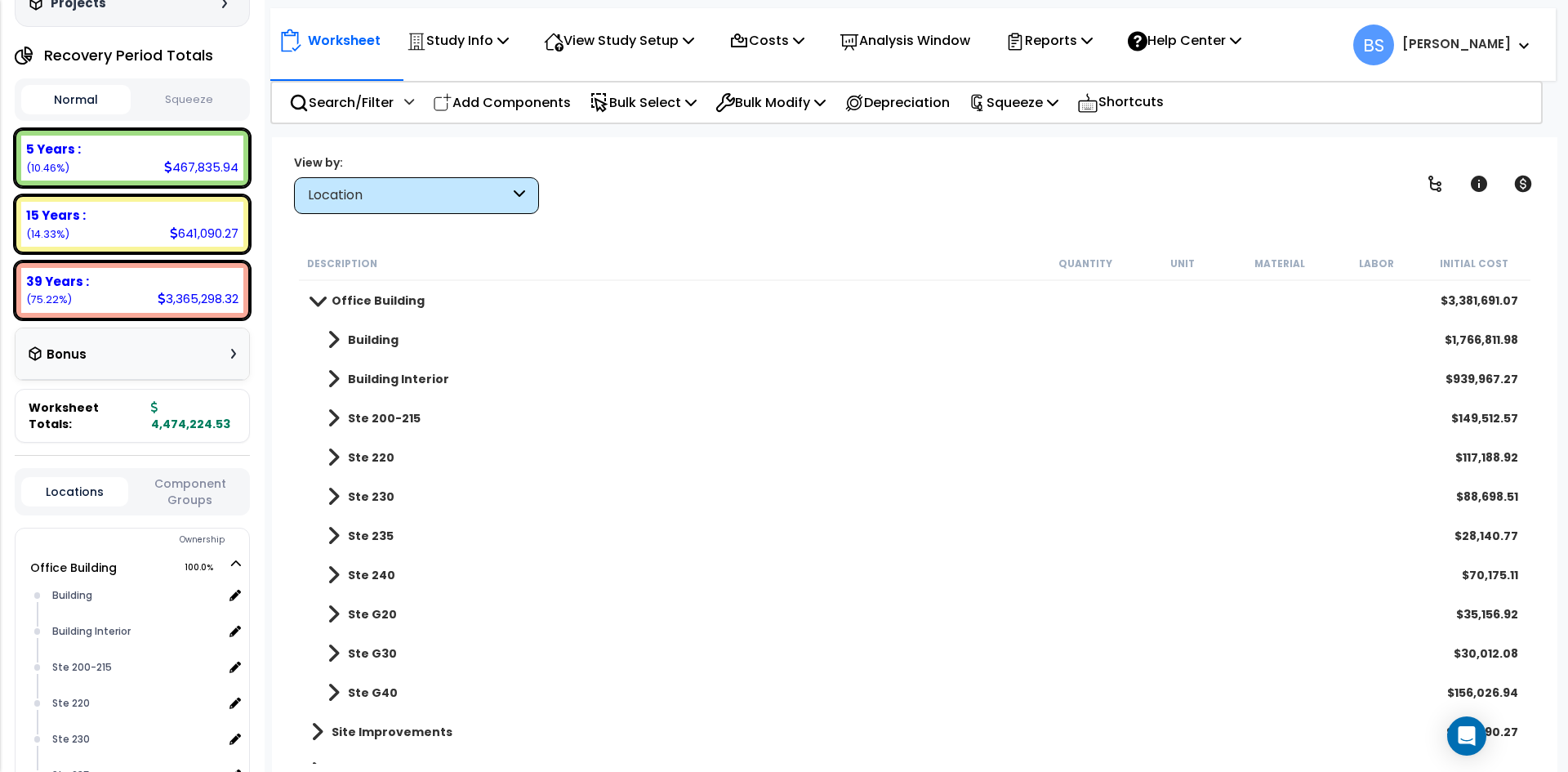
scroll to position [163, 0]
click at [481, 47] on p "Study Info" at bounding box center [458, 40] width 102 height 22
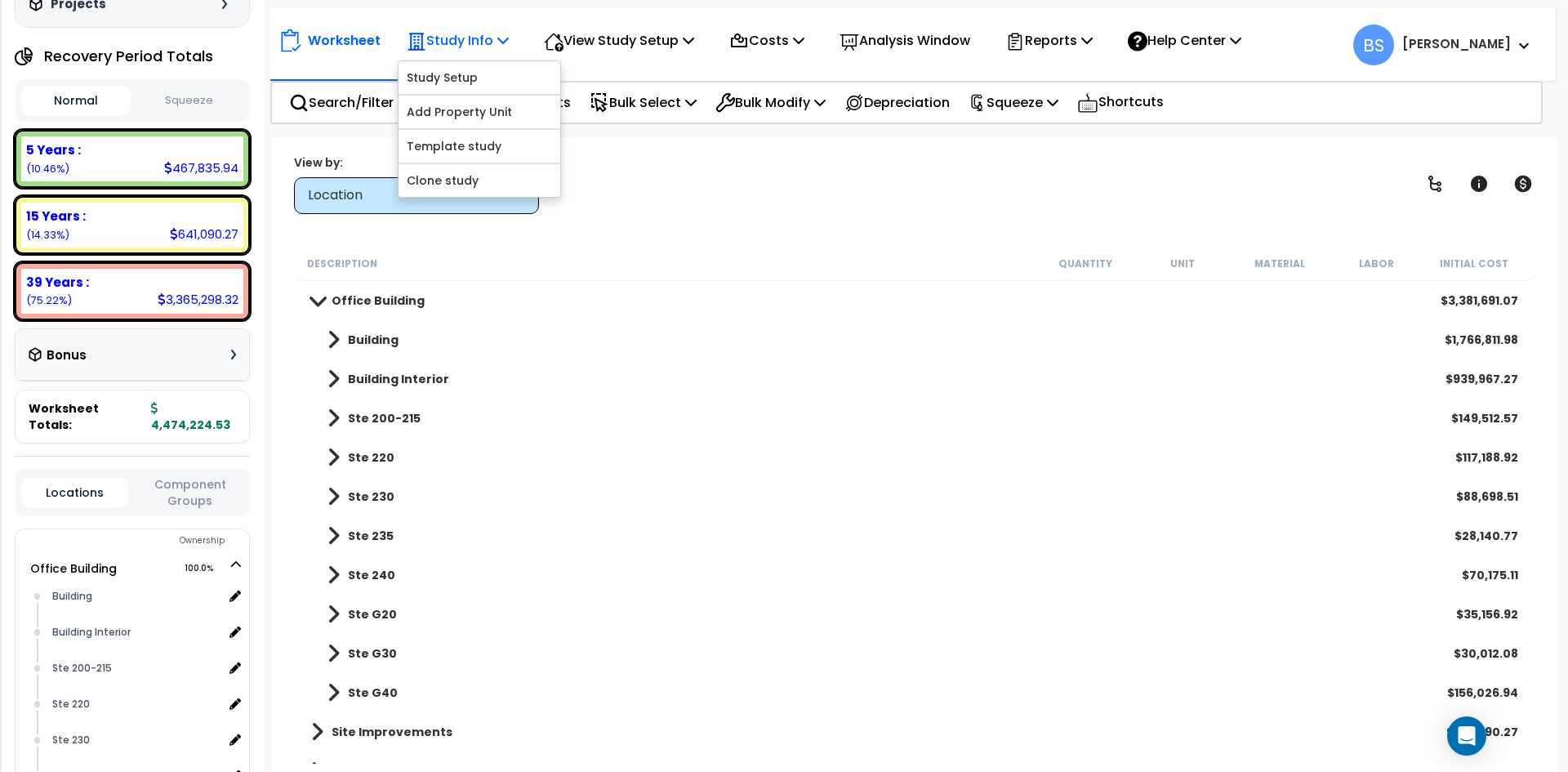
click at [481, 47] on p "Study Info" at bounding box center [458, 40] width 102 height 22
click at [426, 381] on b "Building Interior" at bounding box center [398, 379] width 101 height 16
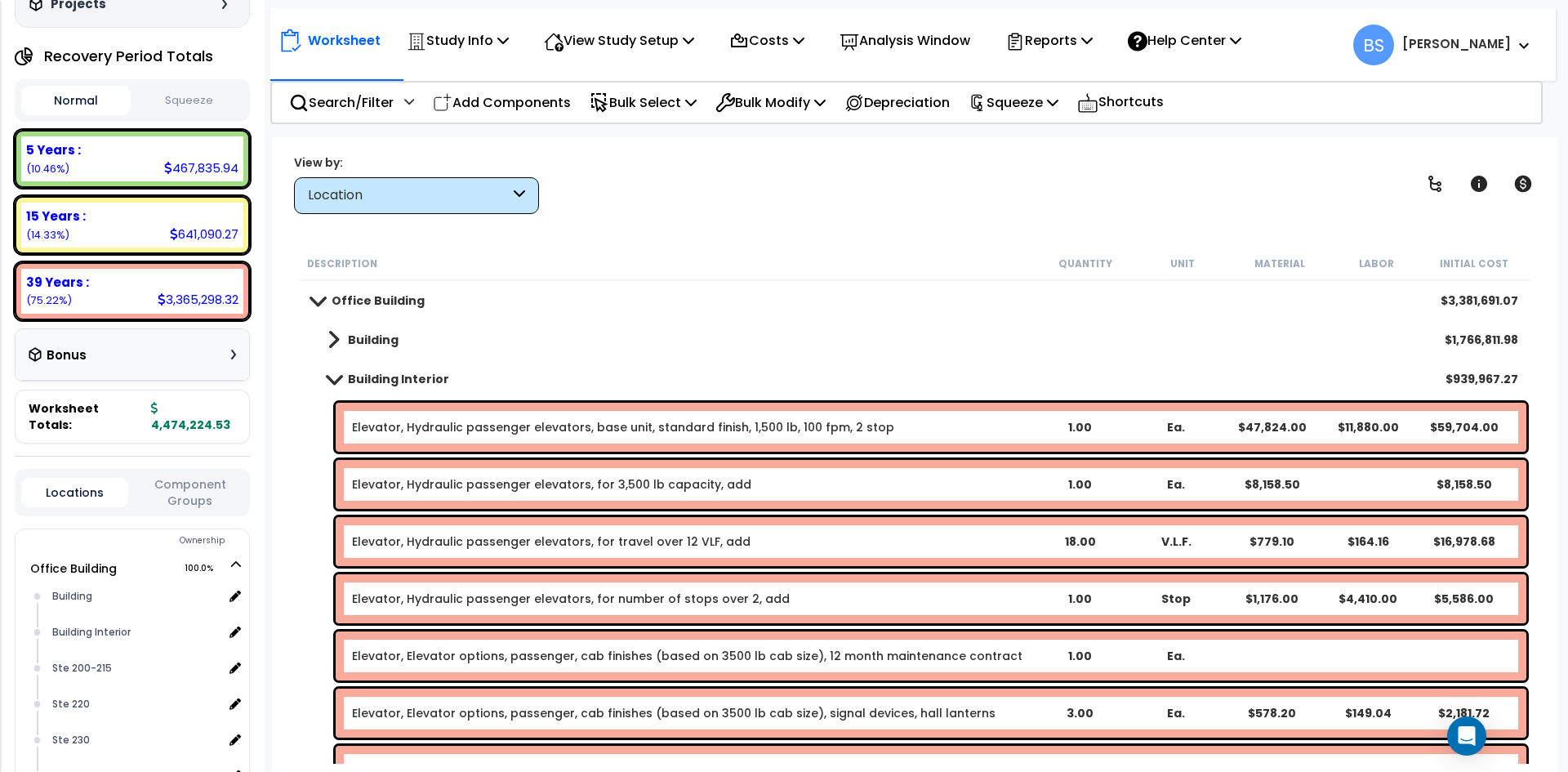
click at [376, 374] on b "Building Interior" at bounding box center [398, 379] width 101 height 16
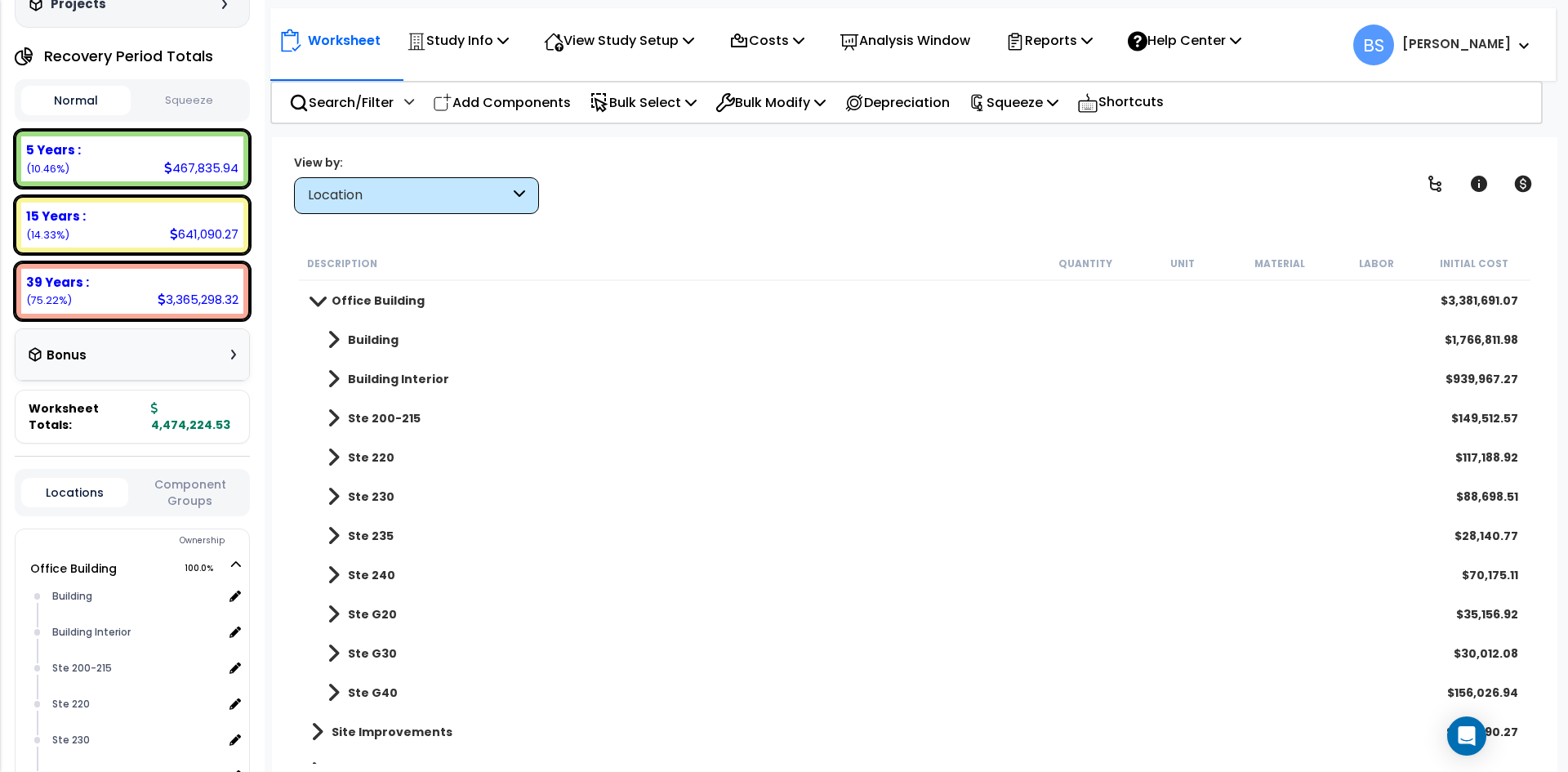
click at [348, 416] on b "Ste 200-215" at bounding box center [384, 418] width 73 height 16
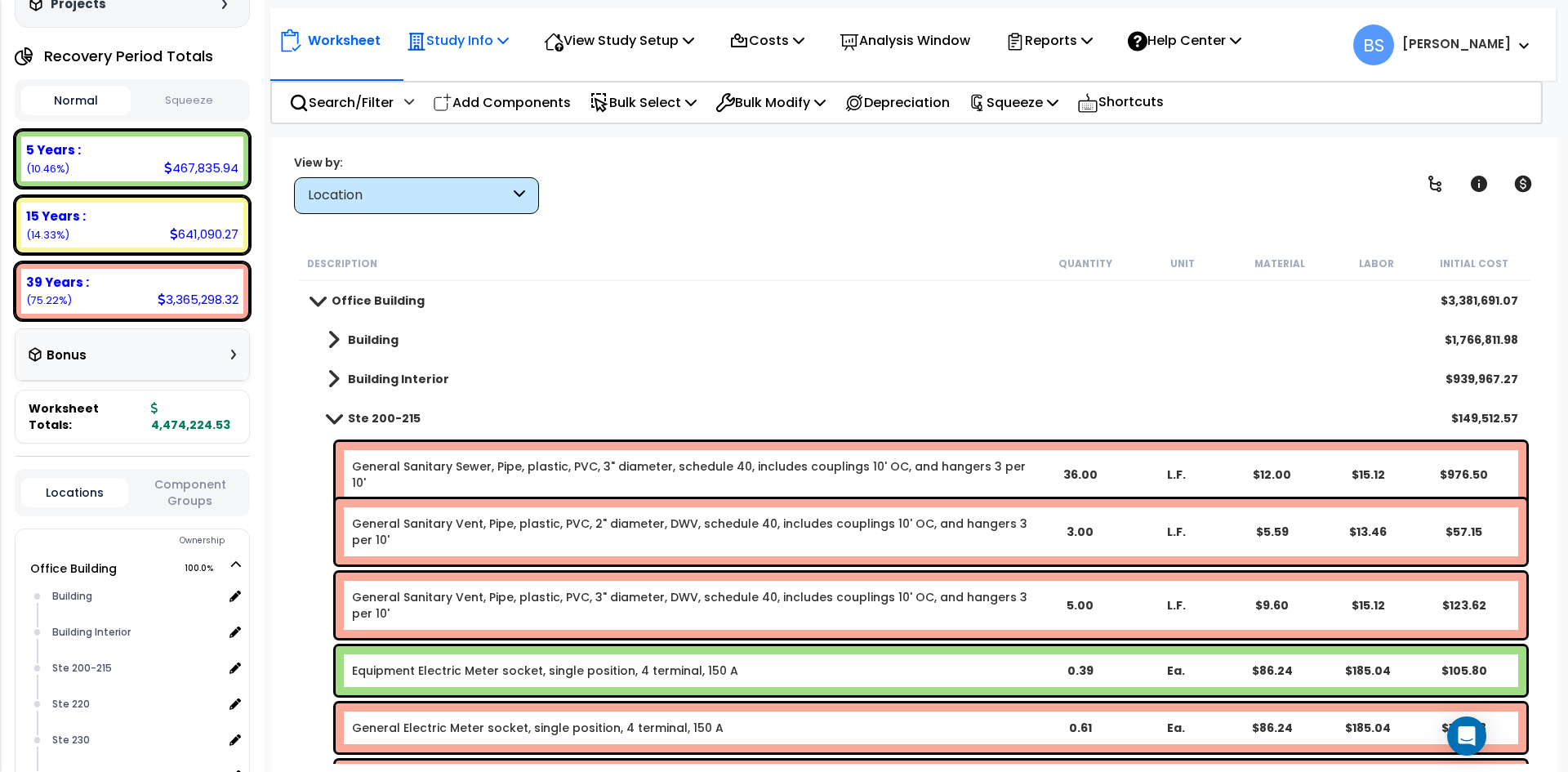
click at [460, 46] on p "Study Info" at bounding box center [458, 40] width 102 height 22
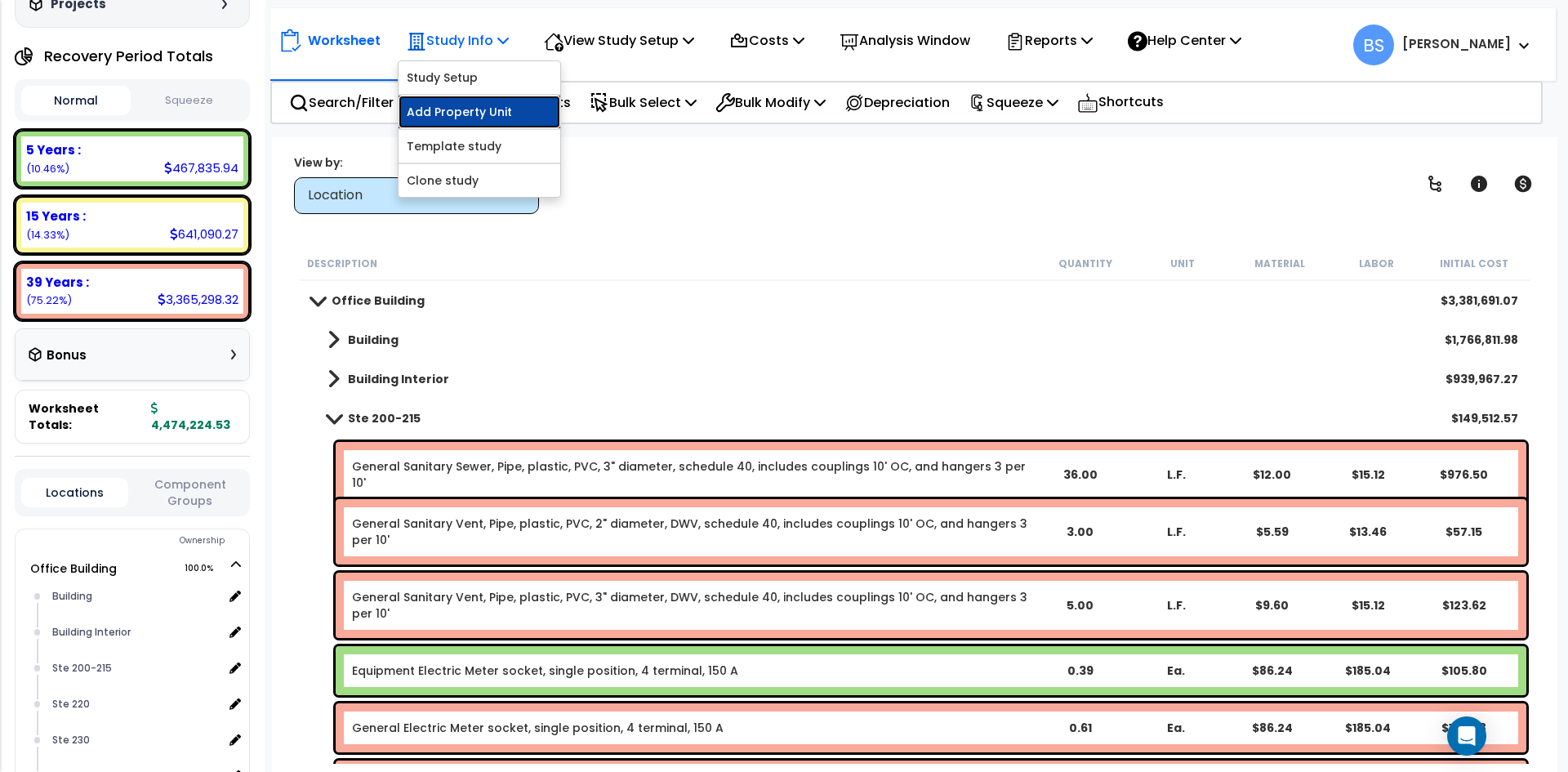
click at [463, 120] on link "Add Property Unit" at bounding box center [480, 112] width 162 height 33
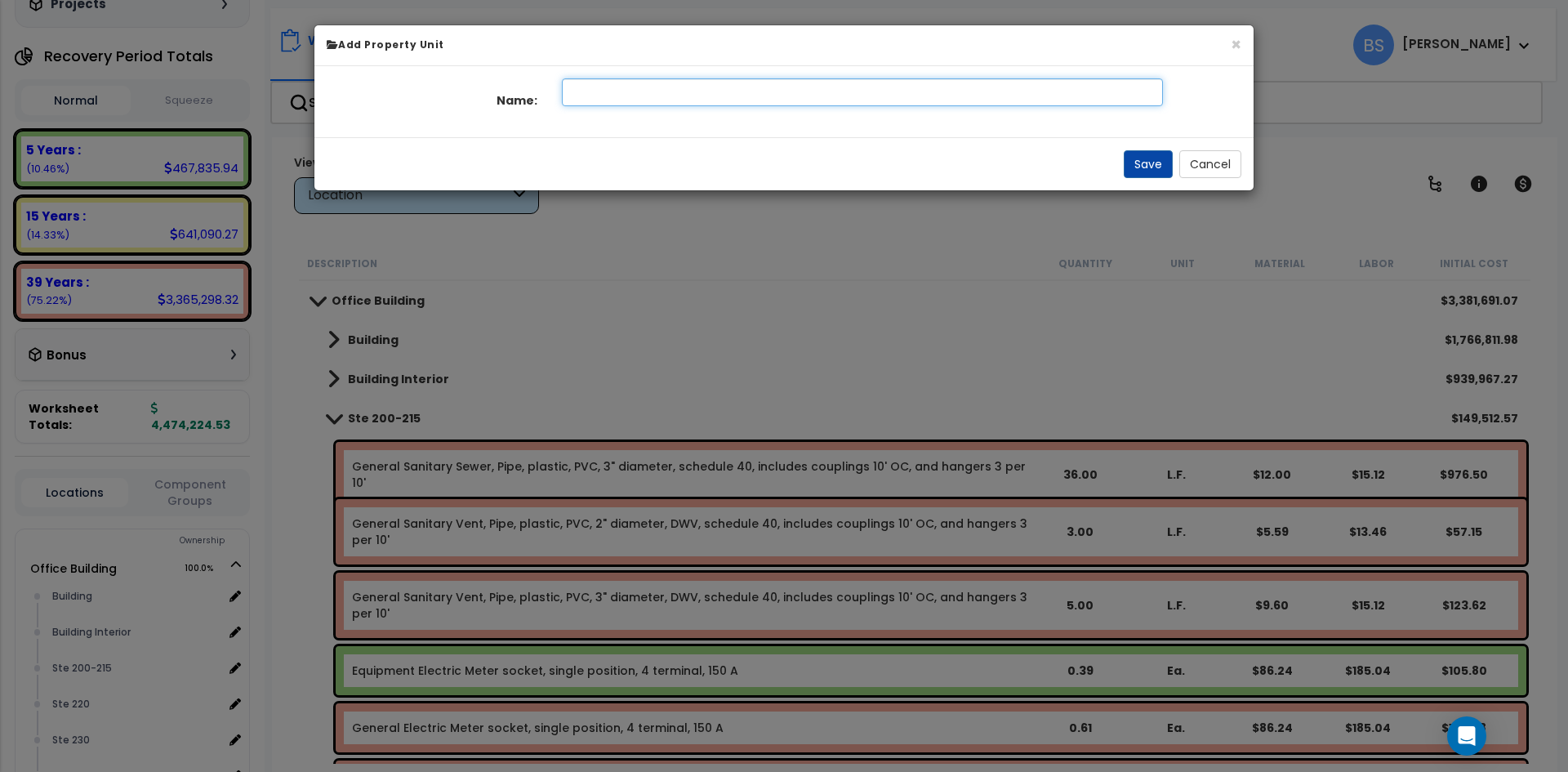
click at [586, 96] on input "text" at bounding box center [862, 92] width 602 height 28
type input "Ste 200-215"
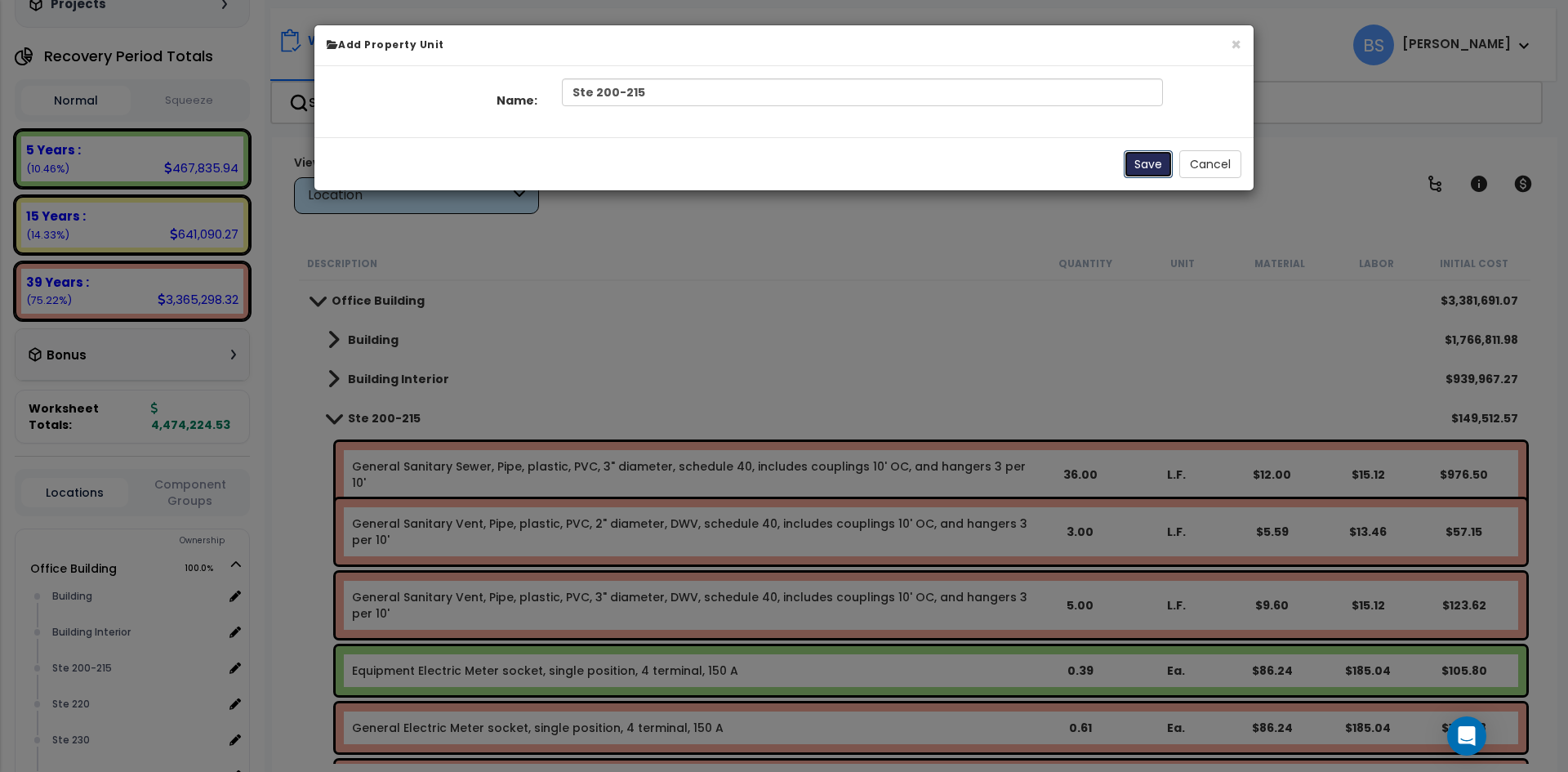
click at [1139, 159] on button "Save" at bounding box center [1148, 164] width 49 height 28
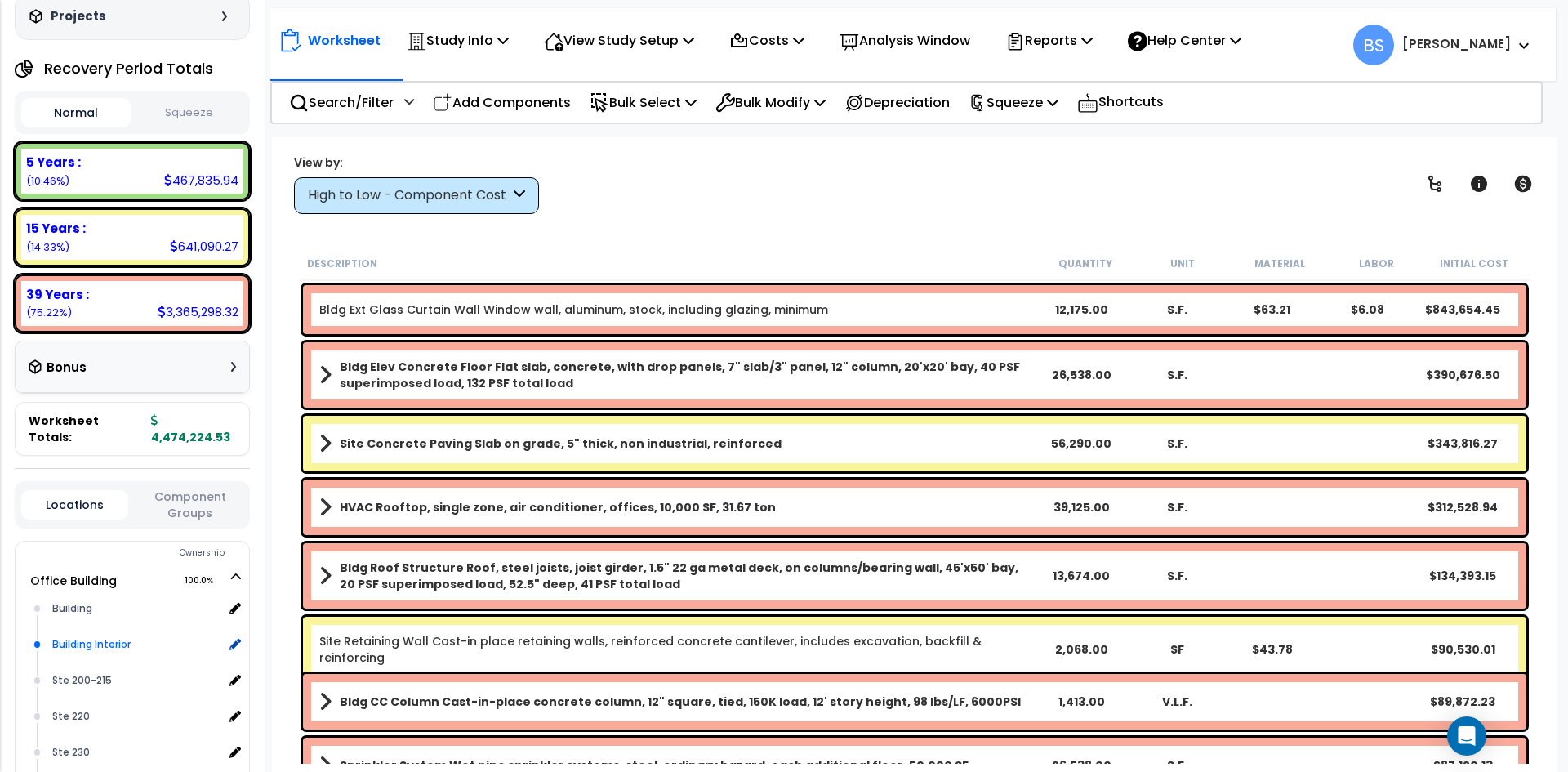
scroll to position [163, 0]
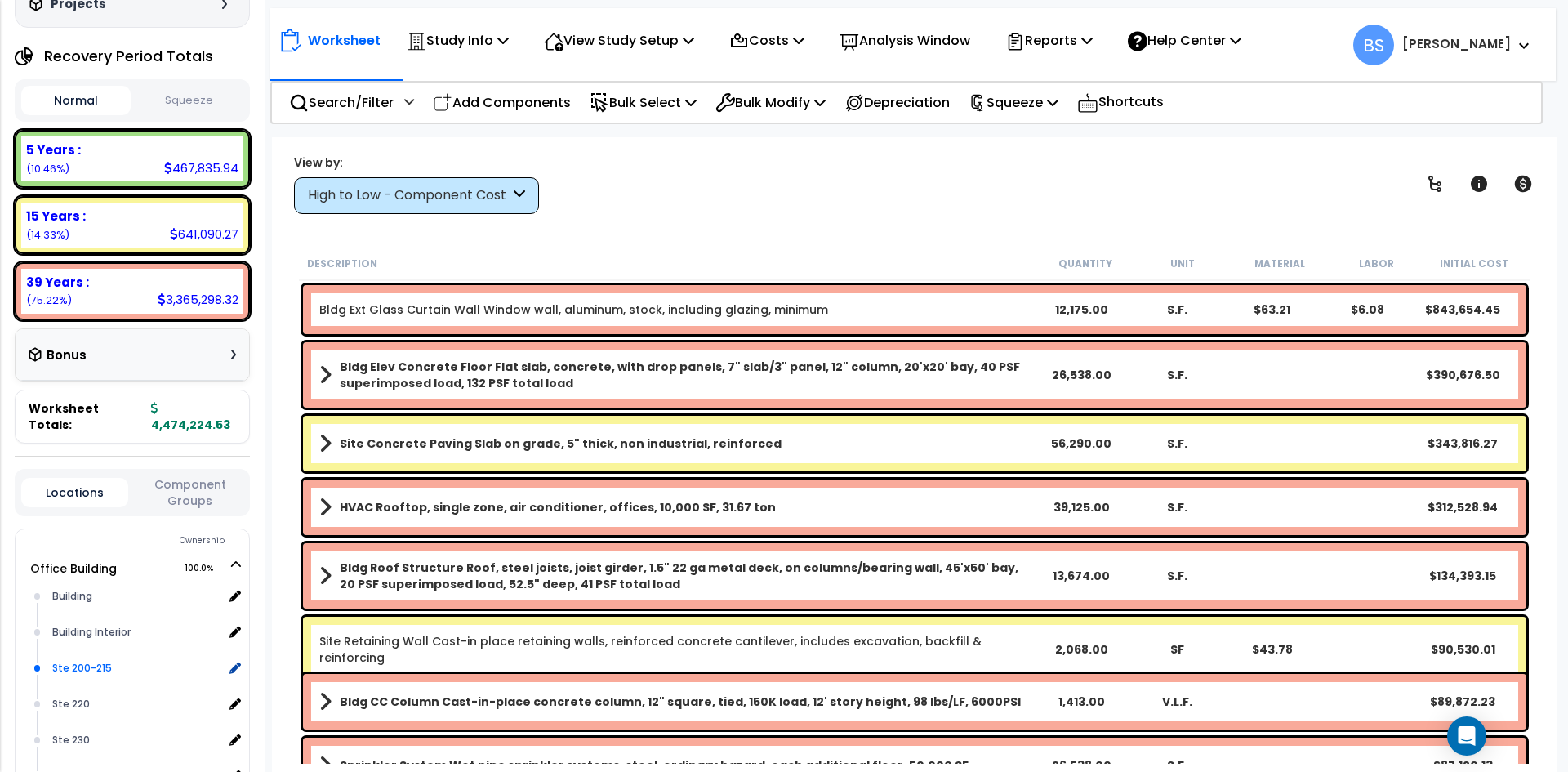
click at [93, 660] on div "Ste 200-215" at bounding box center [135, 669] width 175 height 20
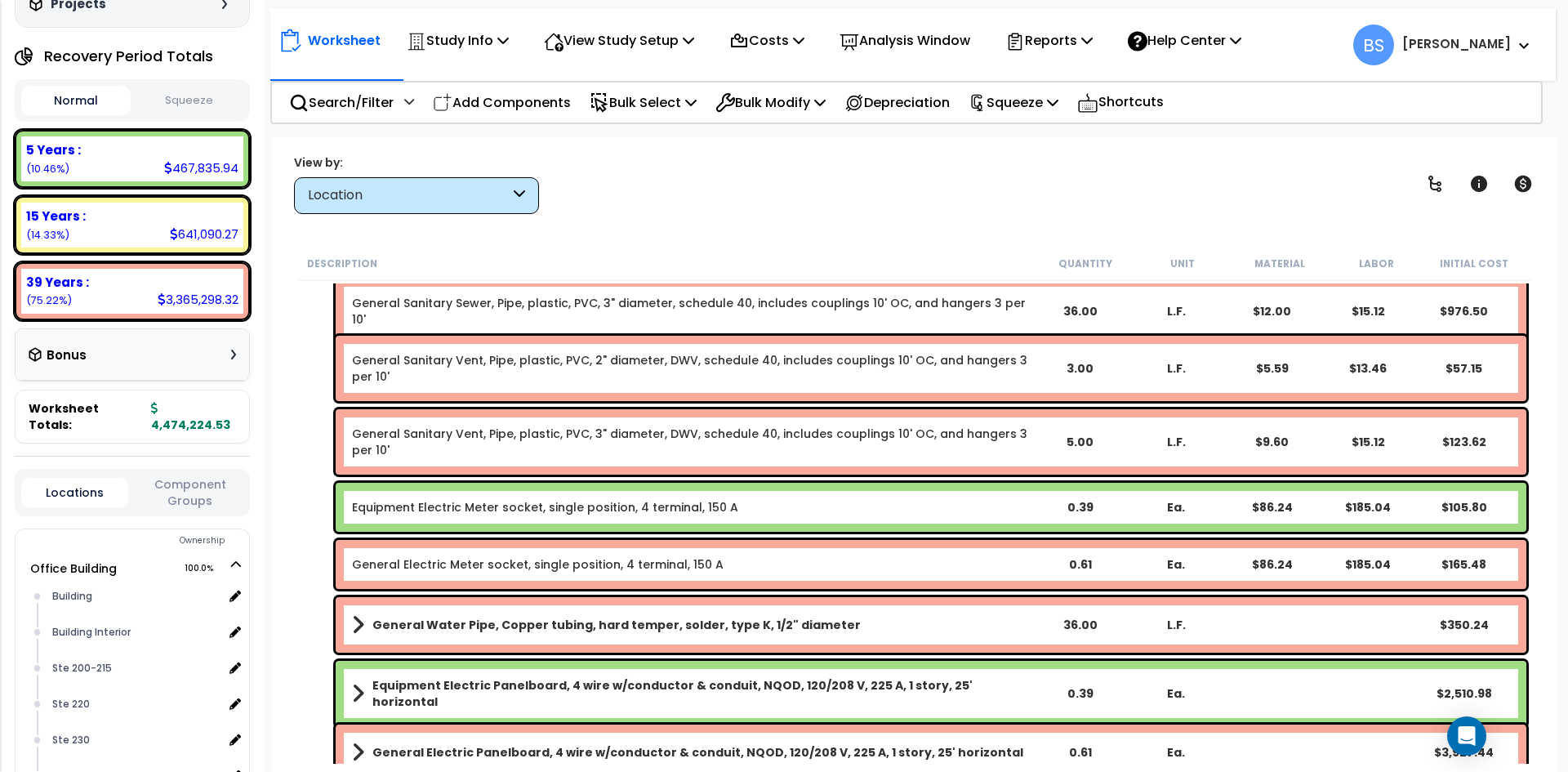
scroll to position [82, 0]
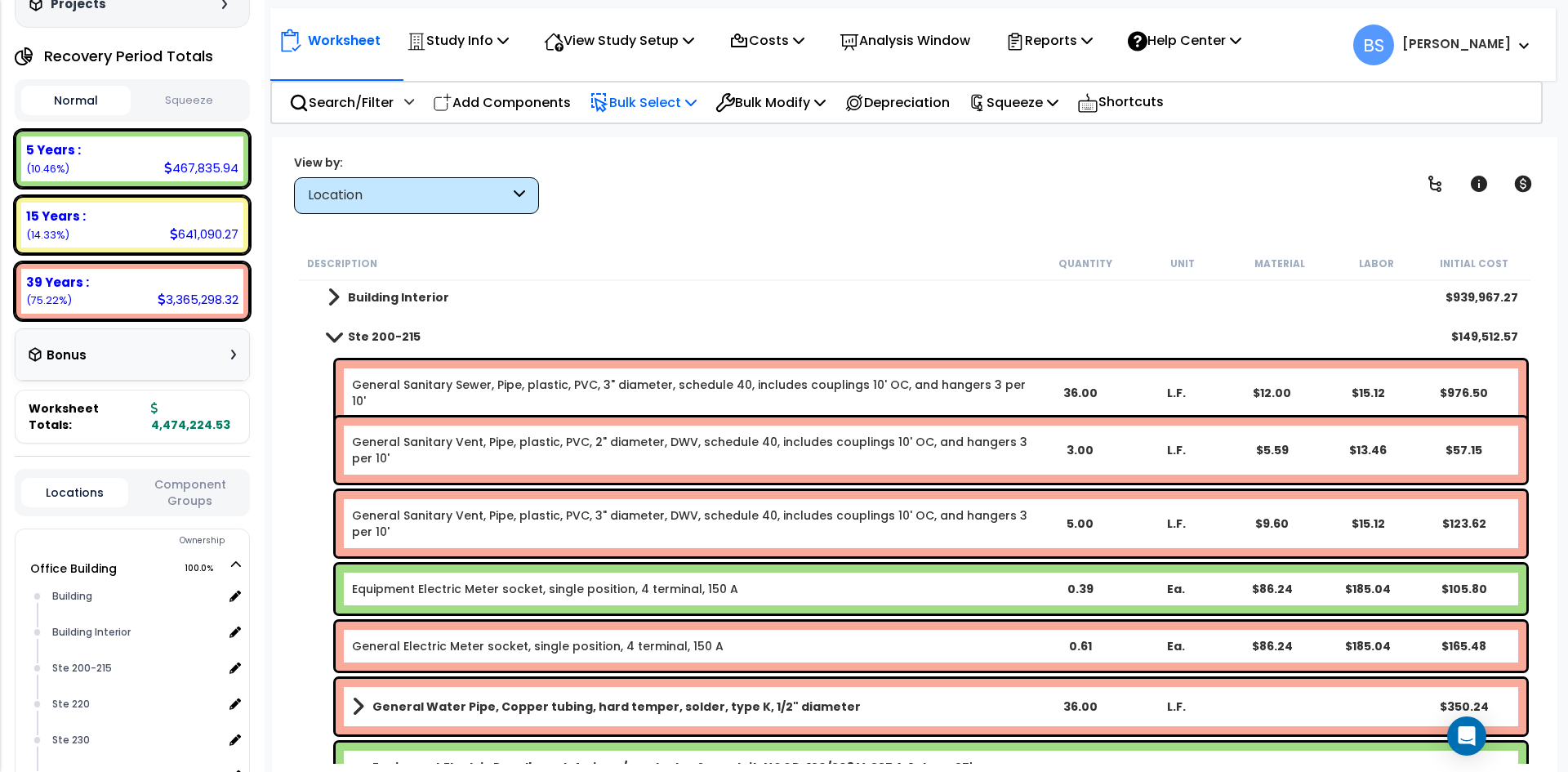
click at [653, 97] on p "Bulk Select" at bounding box center [643, 103] width 107 height 22
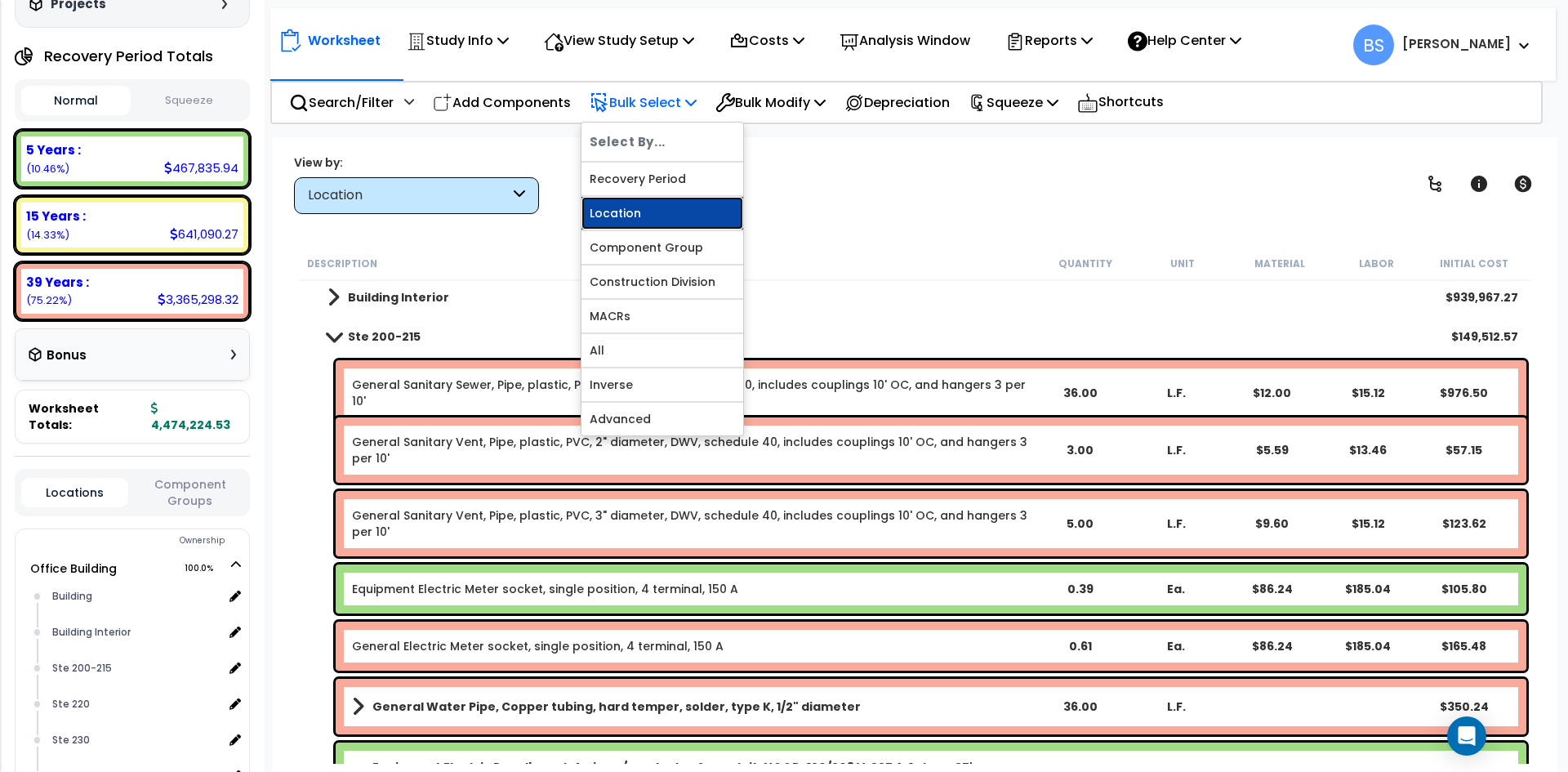
click at [624, 211] on link "Location" at bounding box center [663, 213] width 162 height 33
select select
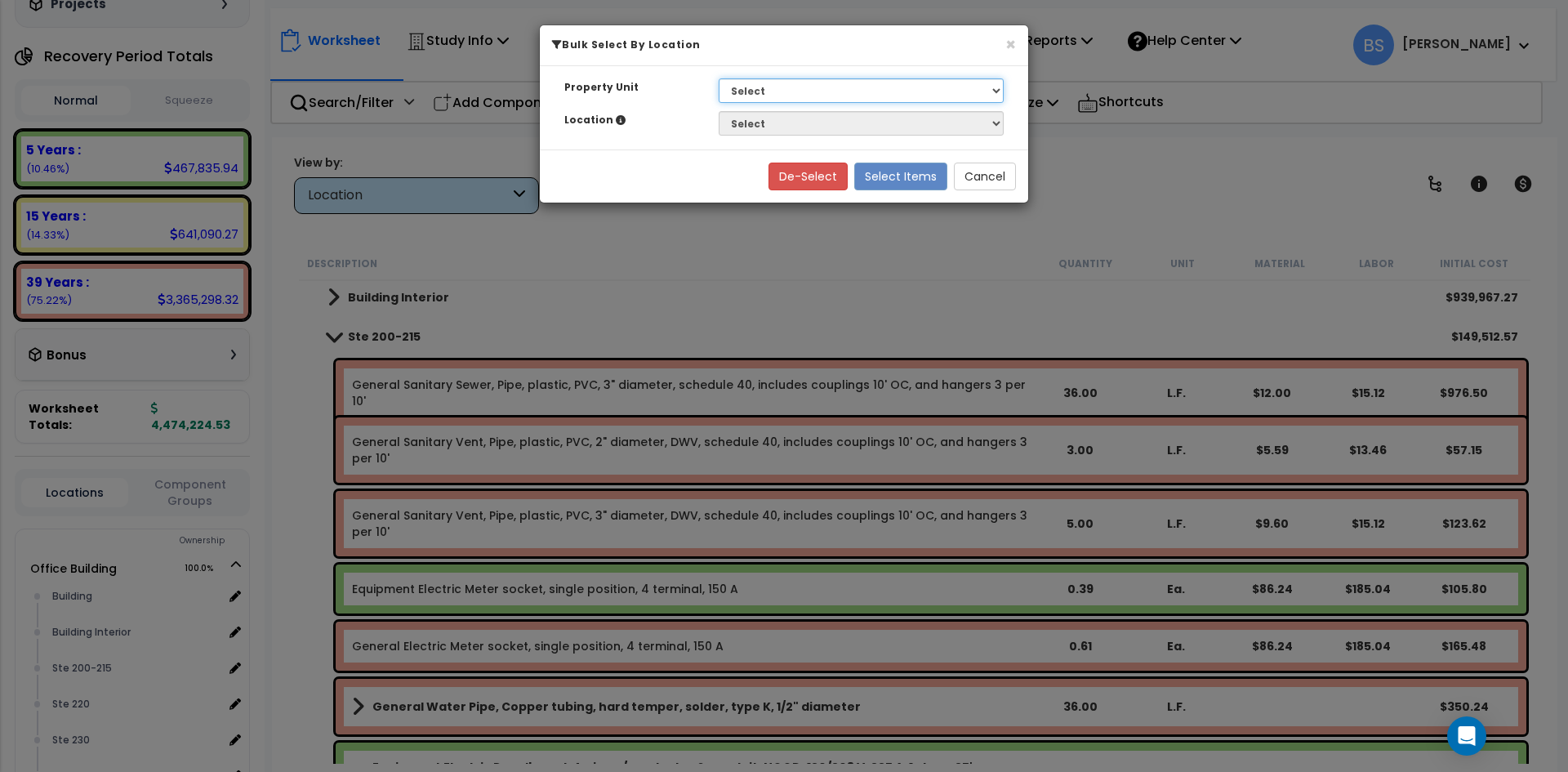
click at [767, 83] on select "Select G25 Office Building Site Improvements Ste 110 Ste 115-120 Ste 130 Ste 14…" at bounding box center [860, 90] width 285 height 25
select select "169825"
click at [719, 78] on select "Select G25 Office Building Site Improvements Ste 110 Ste 115-120 Ste 130 Ste 14…" at bounding box center [860, 90] width 285 height 25
click at [751, 118] on select "Select Building Building Interior Ste 200-215 Ste 220 Ste 230 Ste 235 Ste 240 S…" at bounding box center [860, 123] width 285 height 25
select select "32090"
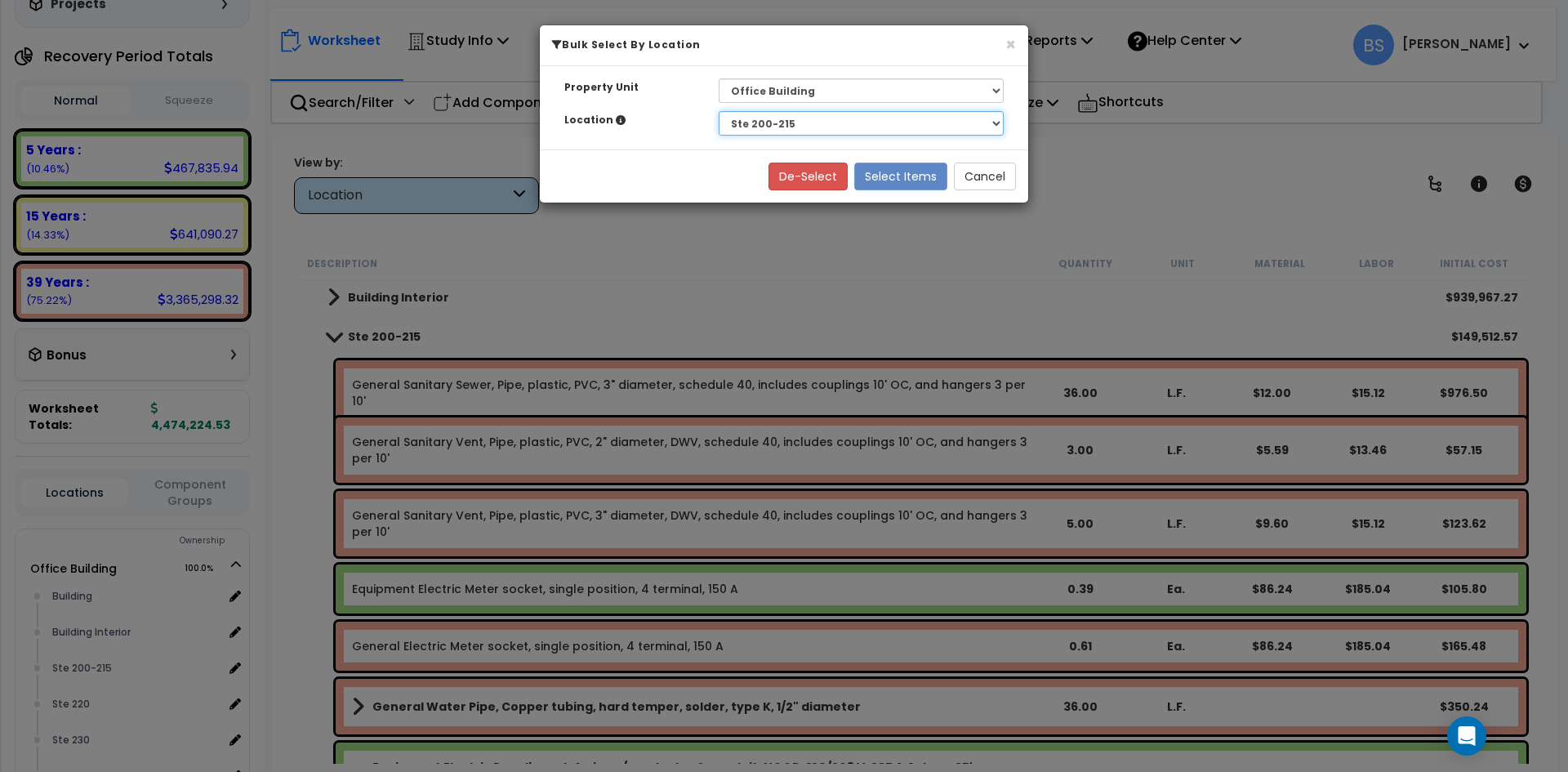
click at [719, 111] on select "Select Building Building Interior Ste 200-215 Ste 220 Ste 230 Ste 235 Ste 240 S…" at bounding box center [860, 123] width 285 height 25
click at [894, 177] on button "Select Items" at bounding box center [900, 177] width 93 height 28
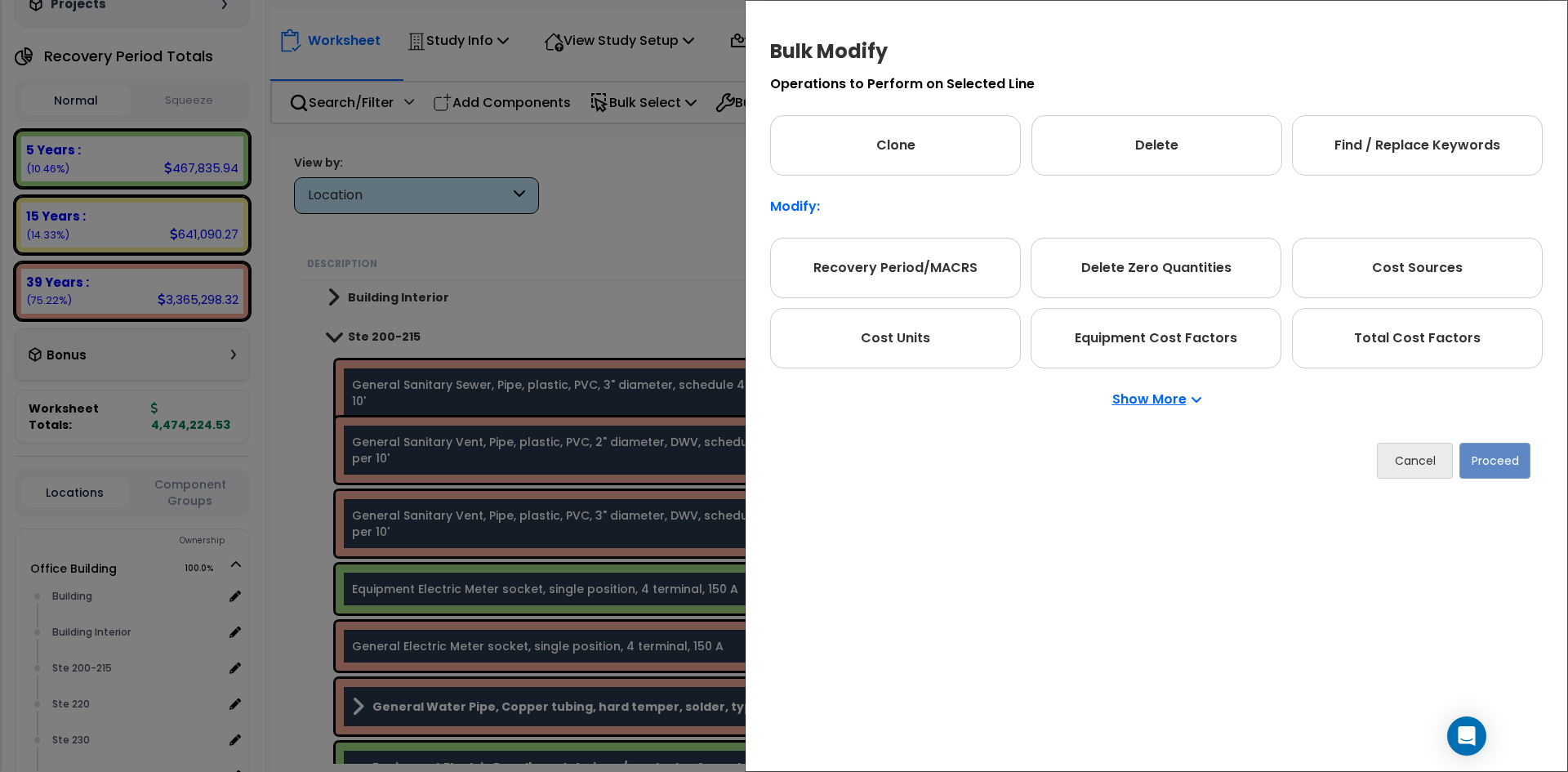
click at [1178, 397] on p "Show More" at bounding box center [1156, 399] width 89 height 13
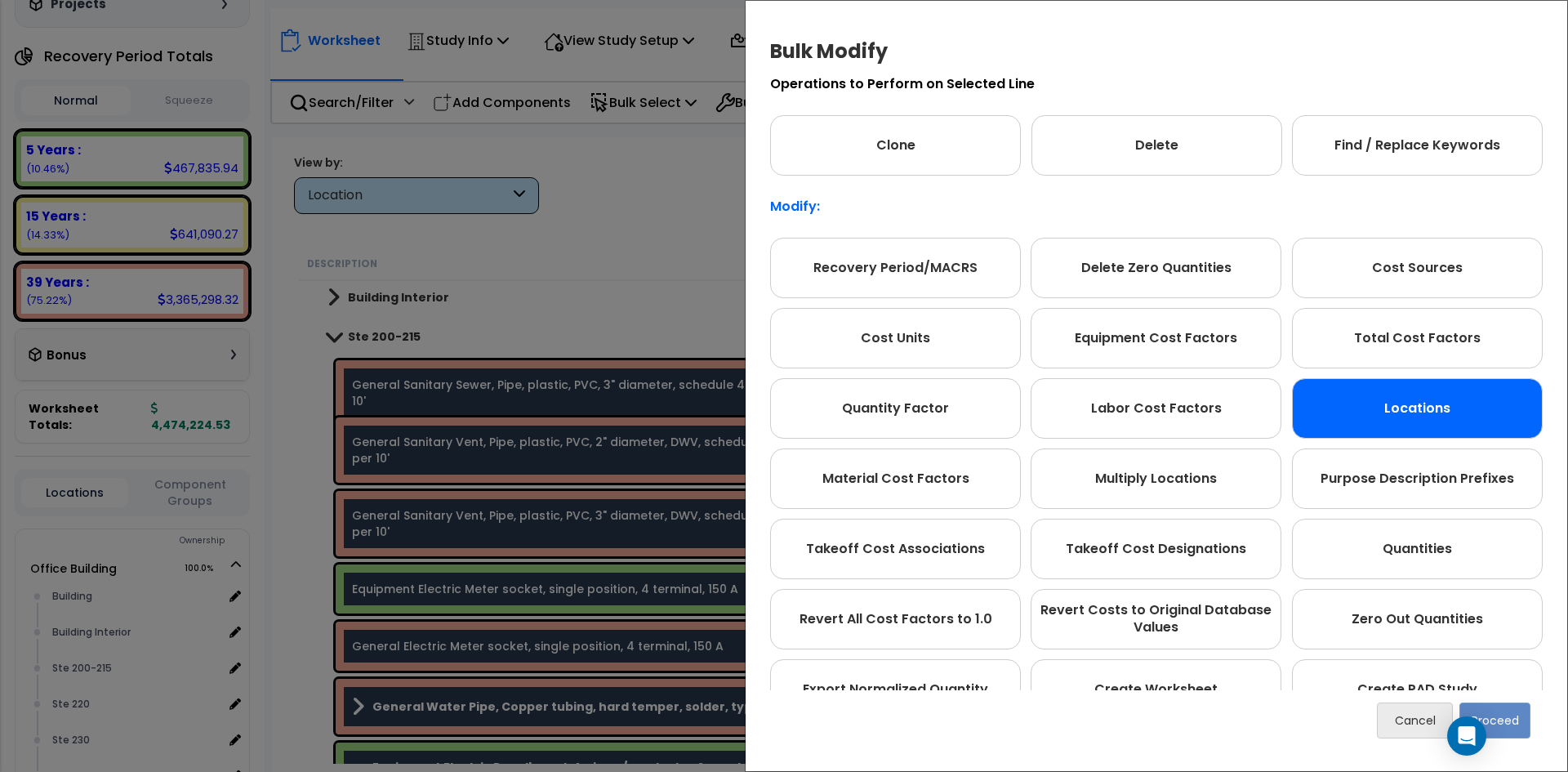
click at [1475, 415] on div "Locations" at bounding box center [1417, 408] width 251 height 60
click at [1511, 726] on button "Proceed" at bounding box center [1495, 721] width 71 height 36
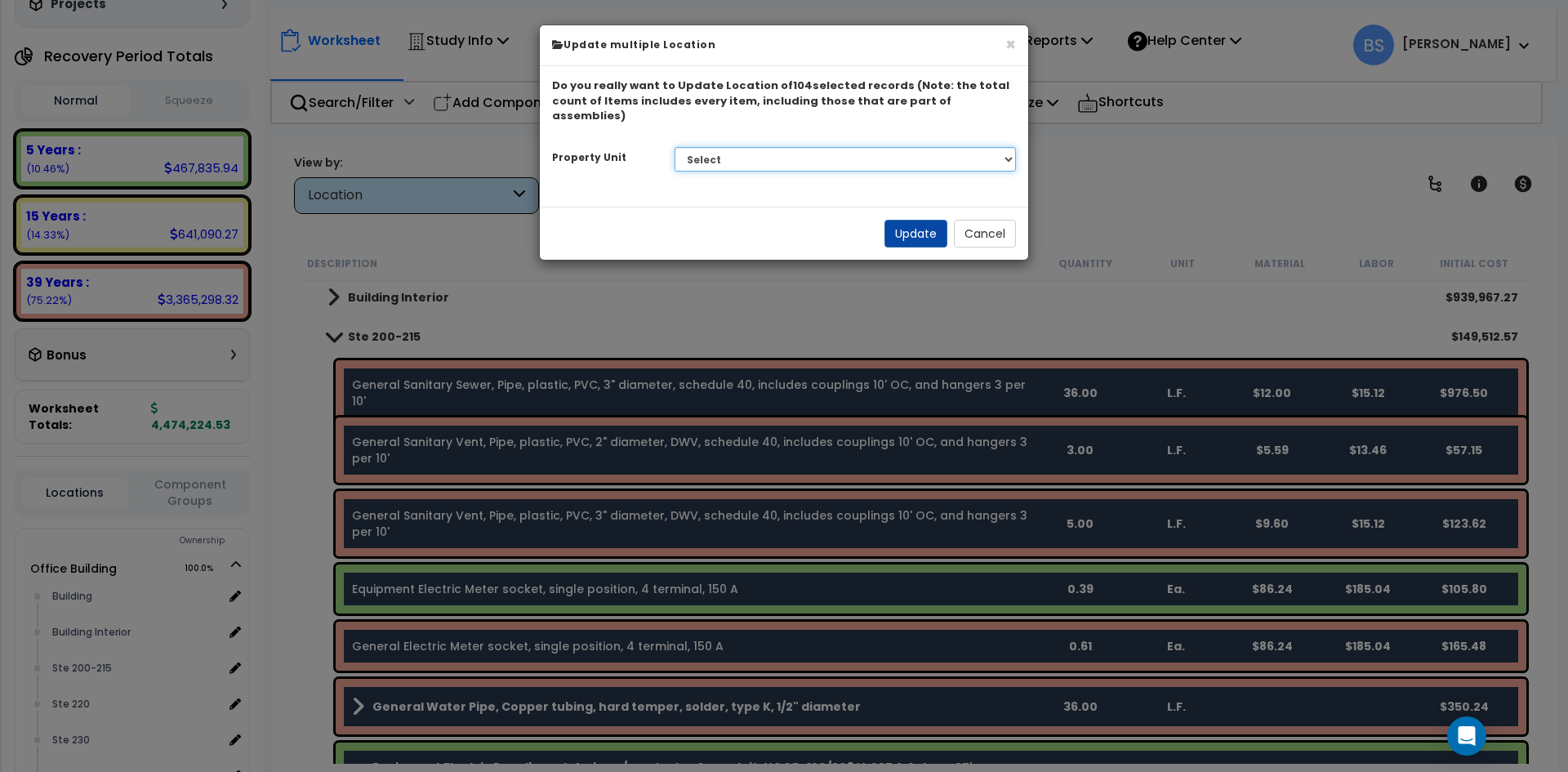
click at [728, 147] on select "Select G25 Office Building Site Improvements Ste 110 Ste 115-120 Ste 130 Ste 14…" at bounding box center [845, 159] width 342 height 25
select select "175308"
click at [675, 147] on select "Select G25 Office Building Site Improvements Ste 110 Ste 115-120 Ste 130 Ste 14…" at bounding box center [845, 159] width 342 height 25
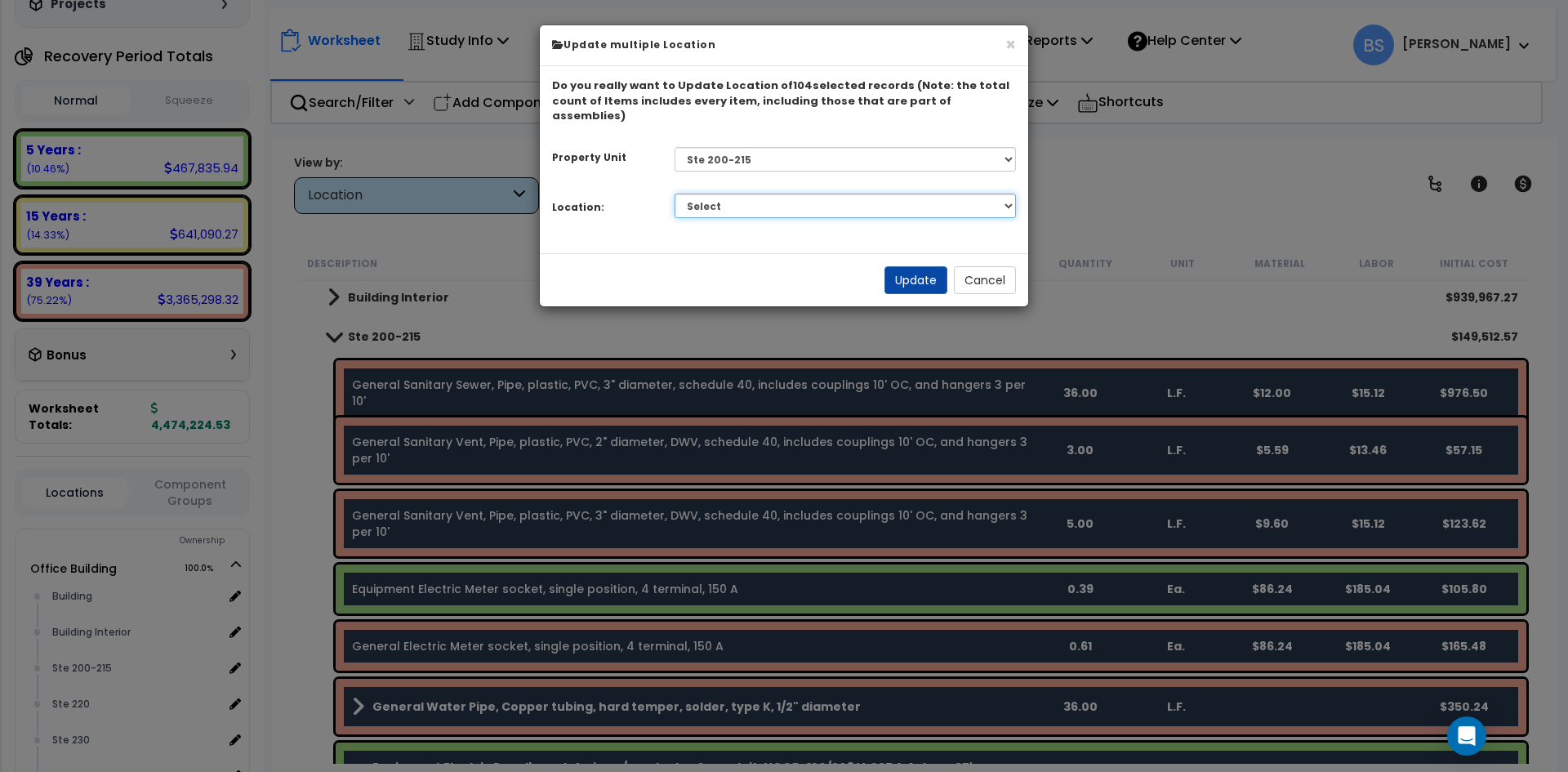
click at [727, 195] on select "Select Building Building Interior Add Additional Location" at bounding box center [845, 206] width 342 height 25
select select "461"
click at [675, 194] on select "Select Building Building Interior Add Additional Location" at bounding box center [845, 206] width 342 height 25
click at [915, 266] on button "Update" at bounding box center [915, 280] width 63 height 28
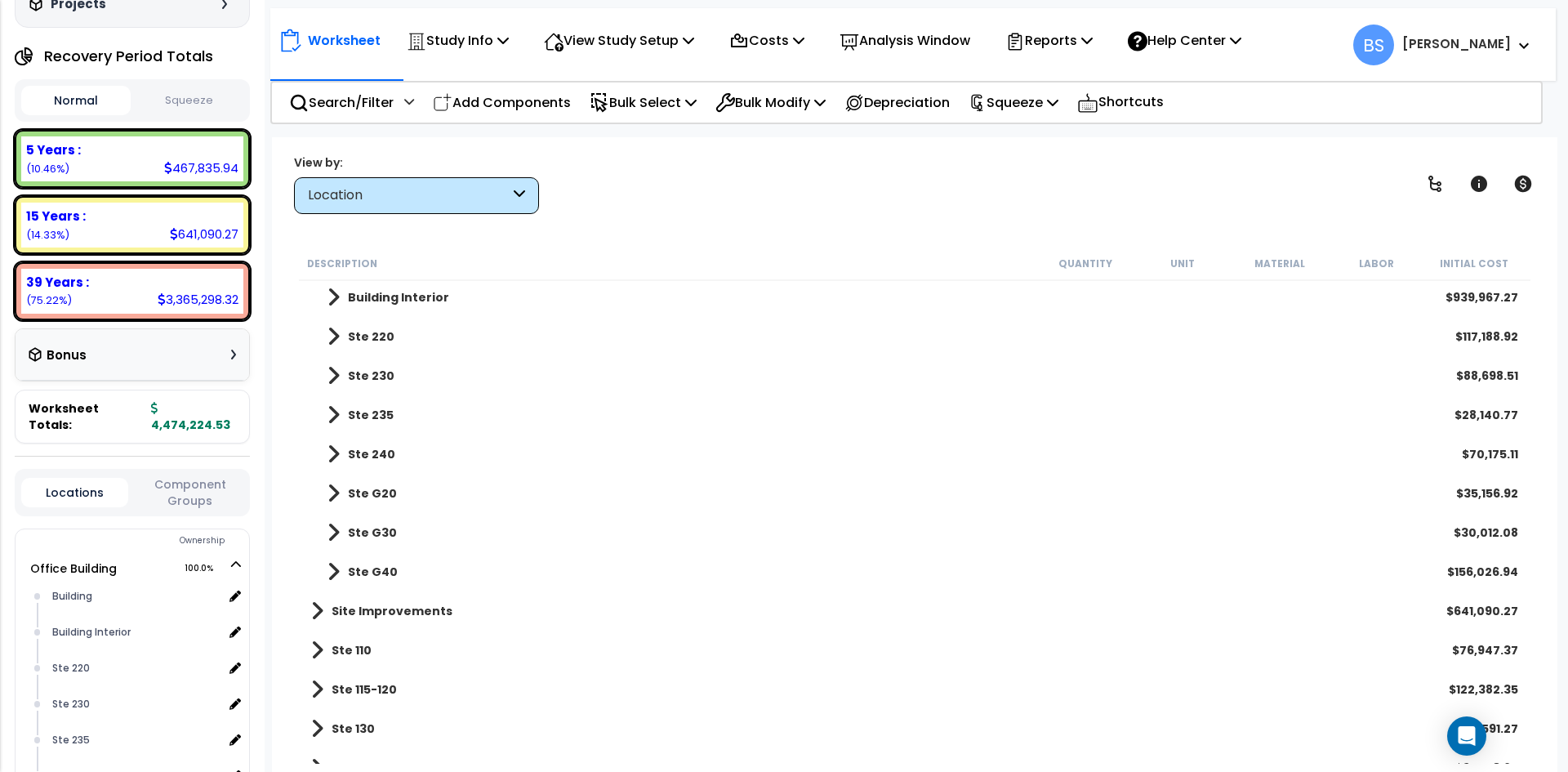
click at [356, 331] on b "Ste 220" at bounding box center [371, 337] width 47 height 16
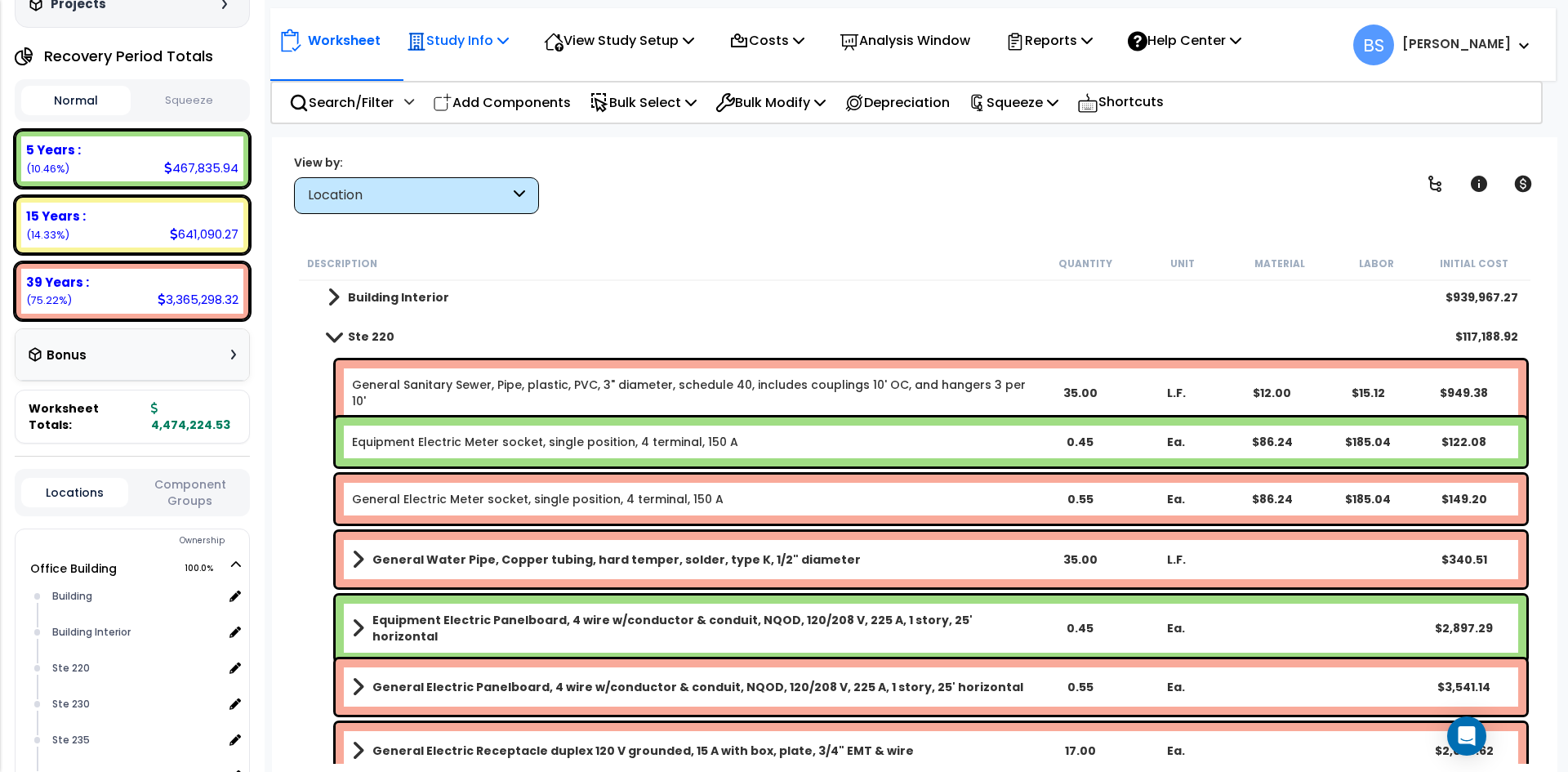
click at [460, 35] on p "Study Info" at bounding box center [458, 40] width 102 height 22
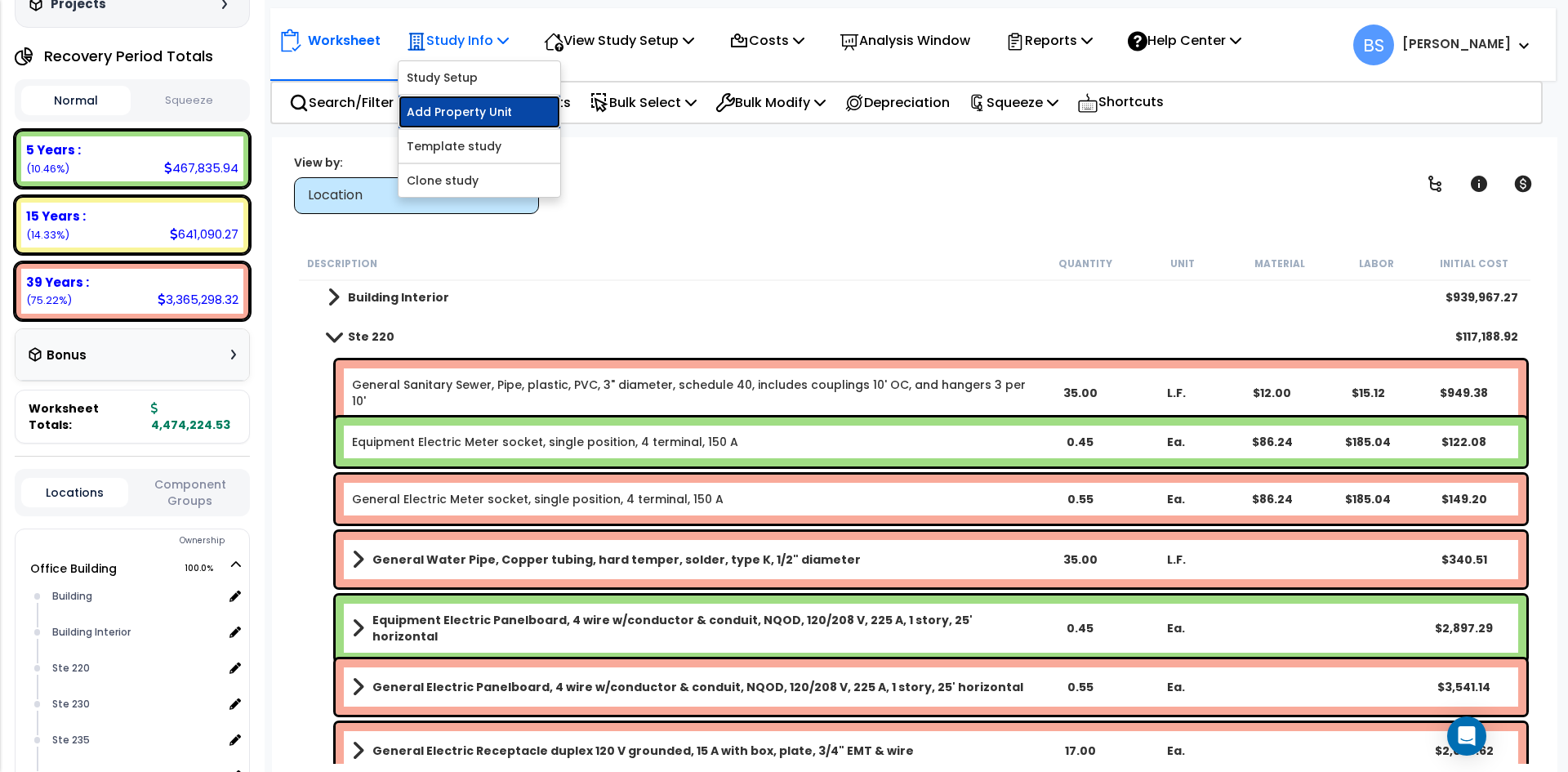
click at [463, 116] on link "Add Property Unit" at bounding box center [480, 112] width 162 height 33
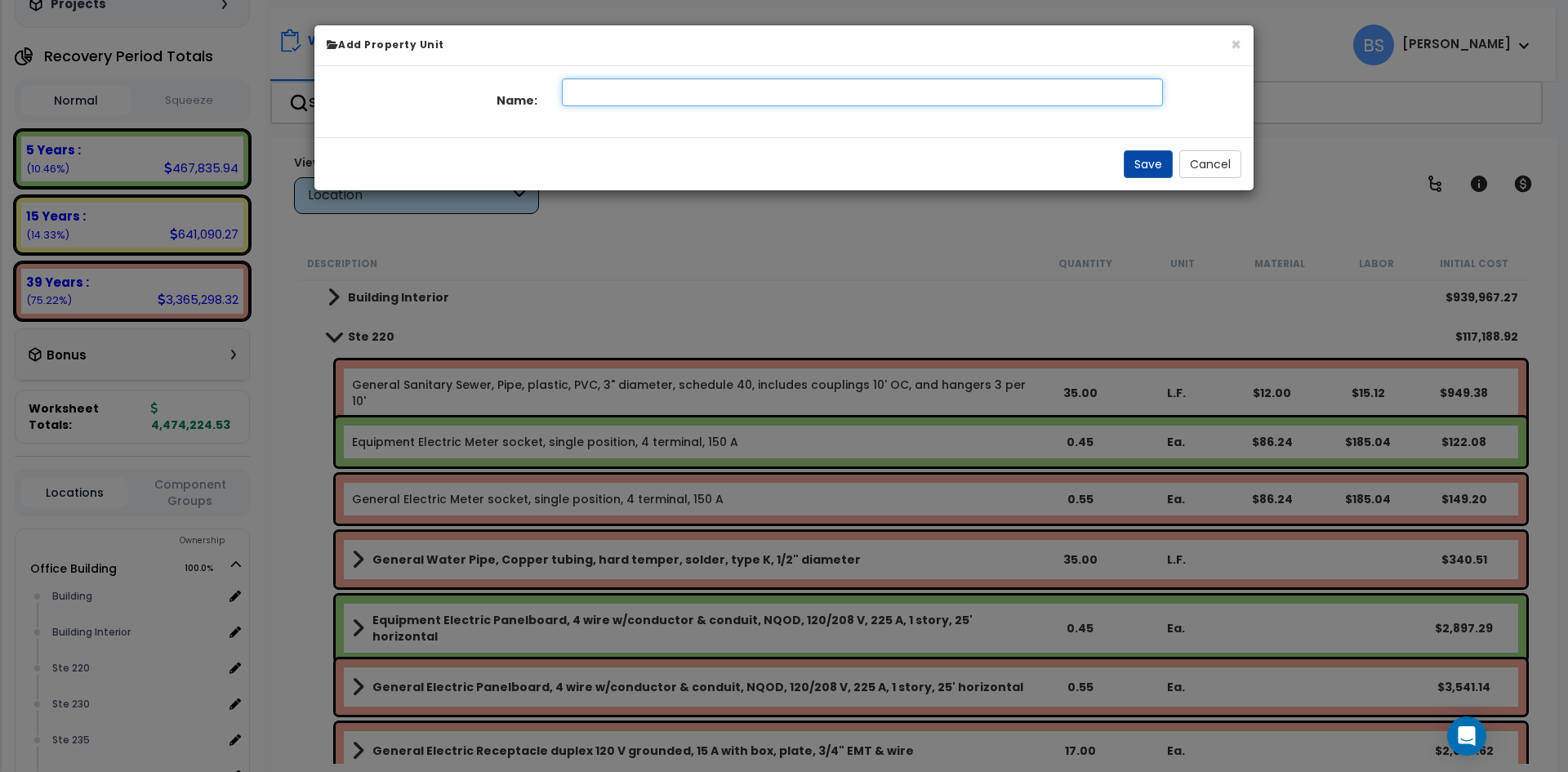
click at [698, 89] on input "text" at bounding box center [862, 92] width 602 height 28
type input "Ste 220"
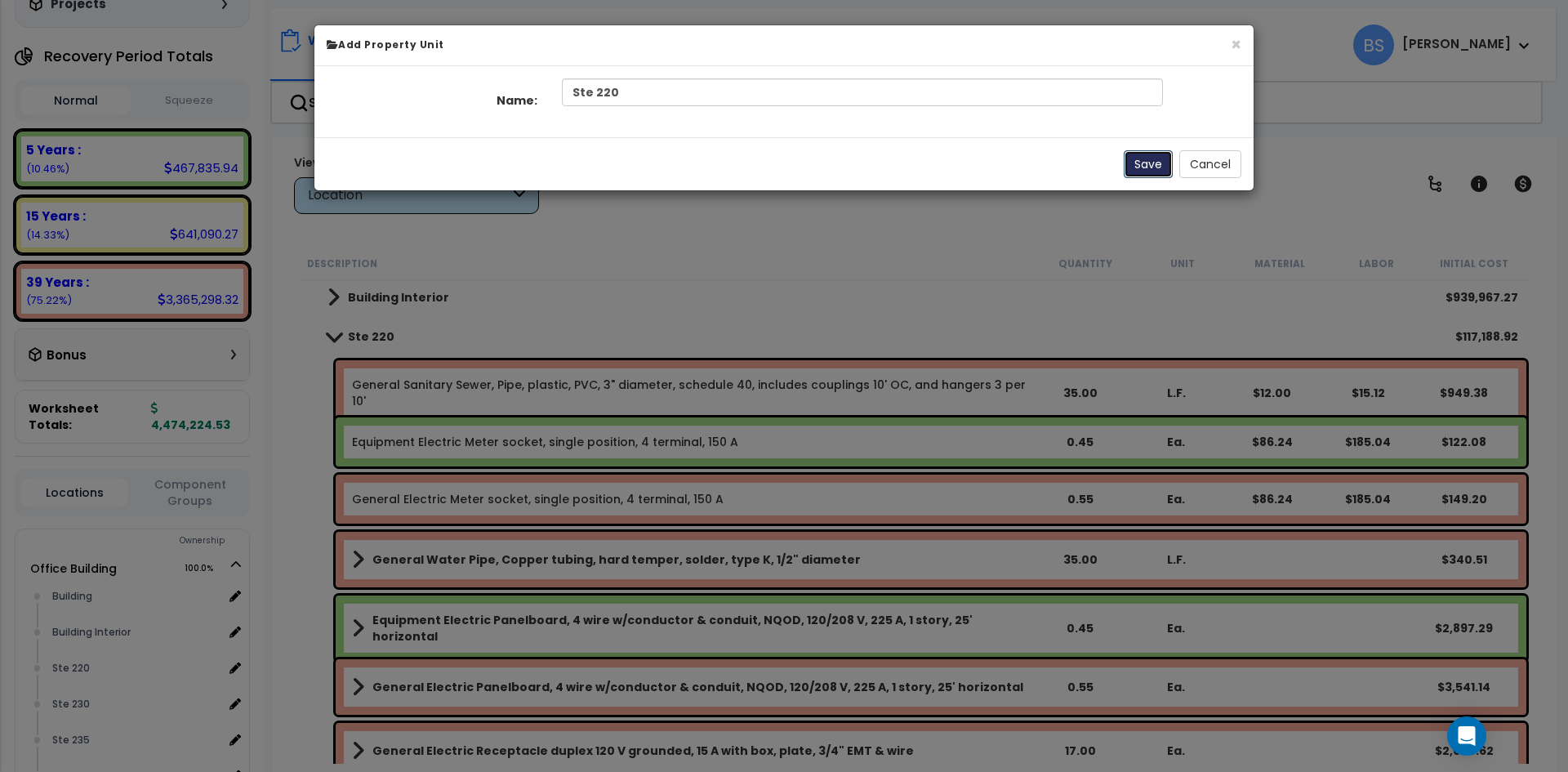
click at [1163, 167] on button "Save" at bounding box center [1148, 164] width 49 height 28
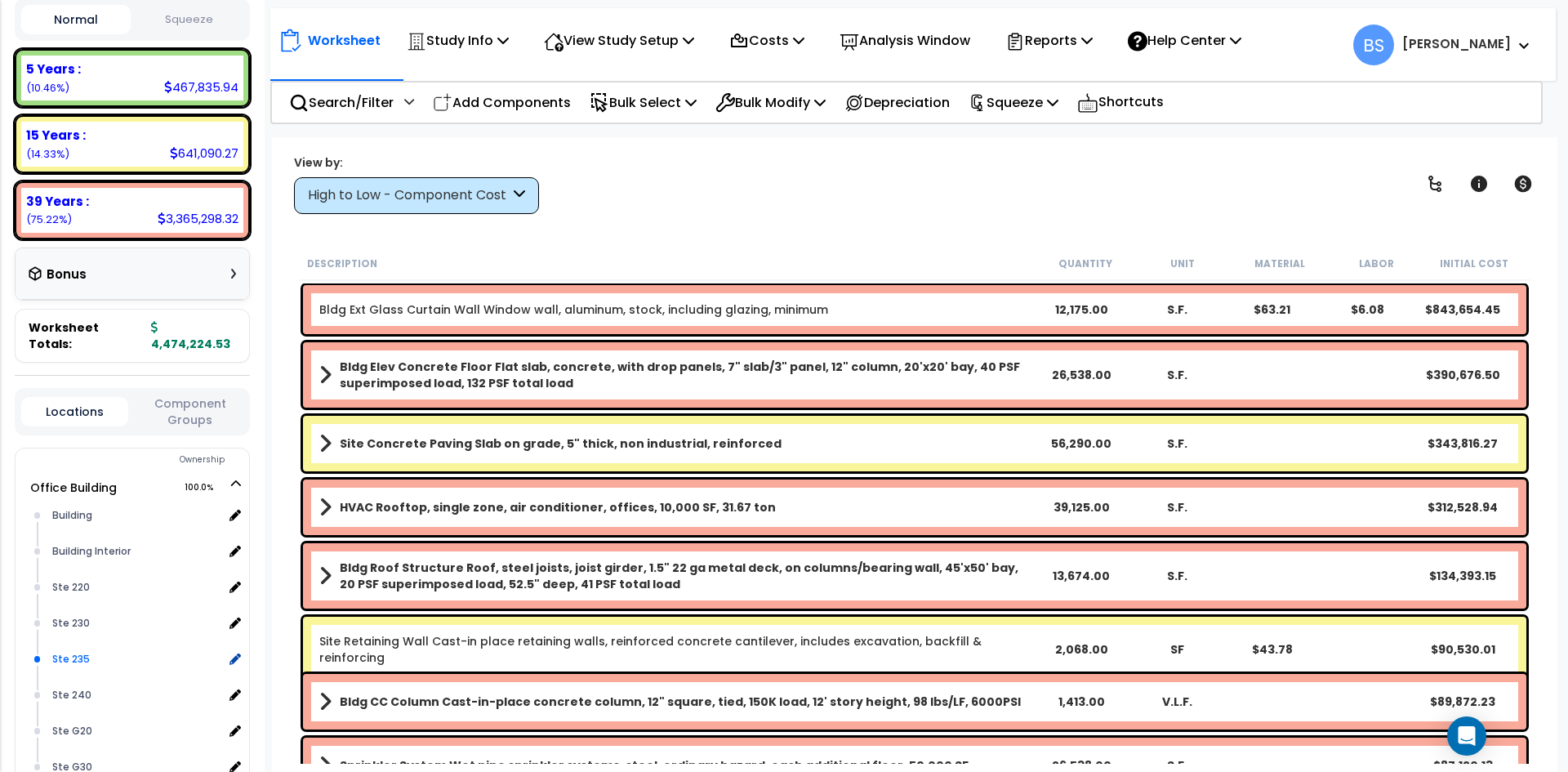
scroll to position [245, 0]
click at [74, 596] on div "Ste 220" at bounding box center [135, 587] width 175 height 20
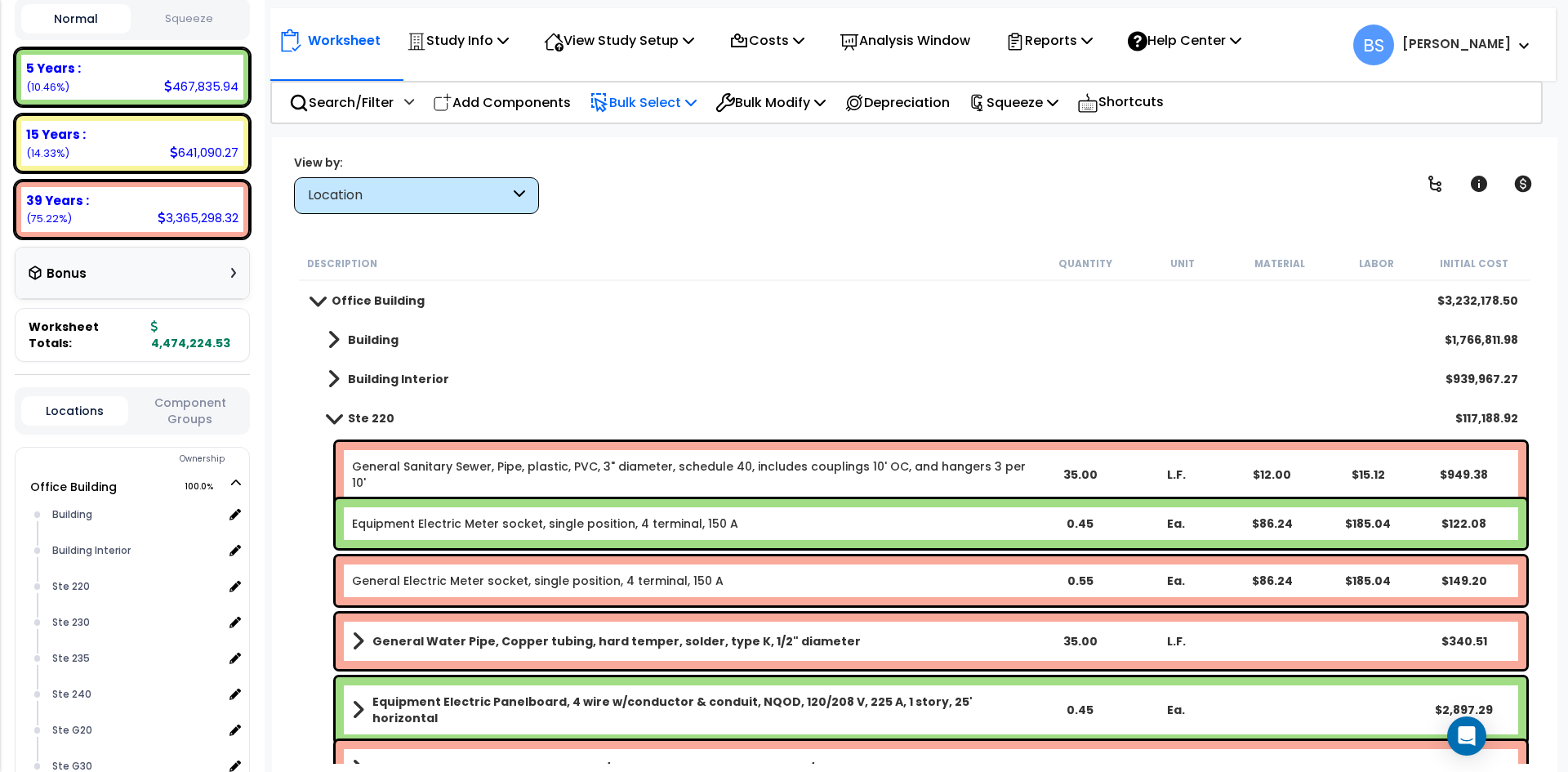
click at [668, 114] on div "Bulk Select" at bounding box center [643, 102] width 107 height 38
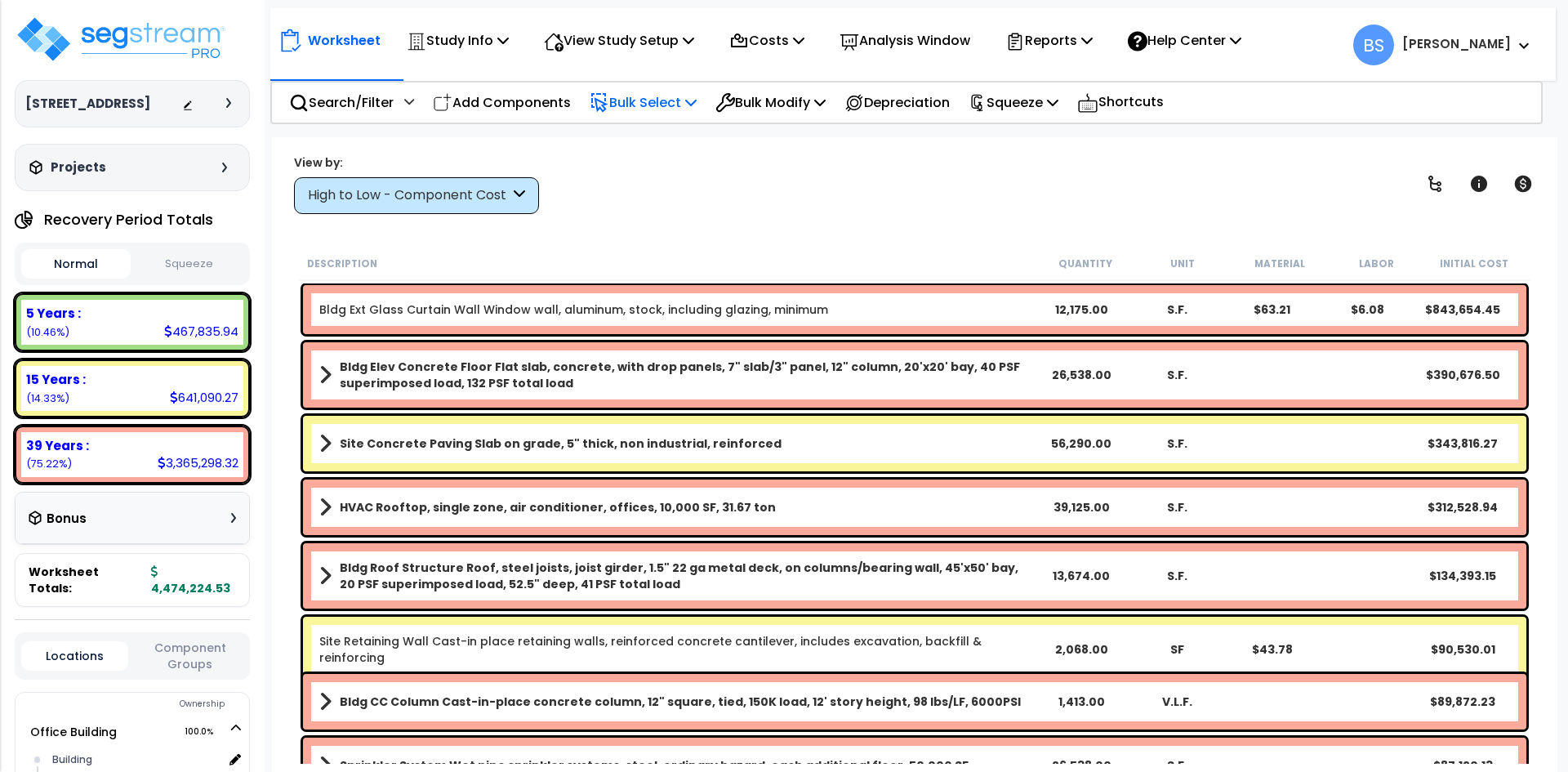
click at [678, 107] on p "Bulk Select" at bounding box center [643, 103] width 107 height 22
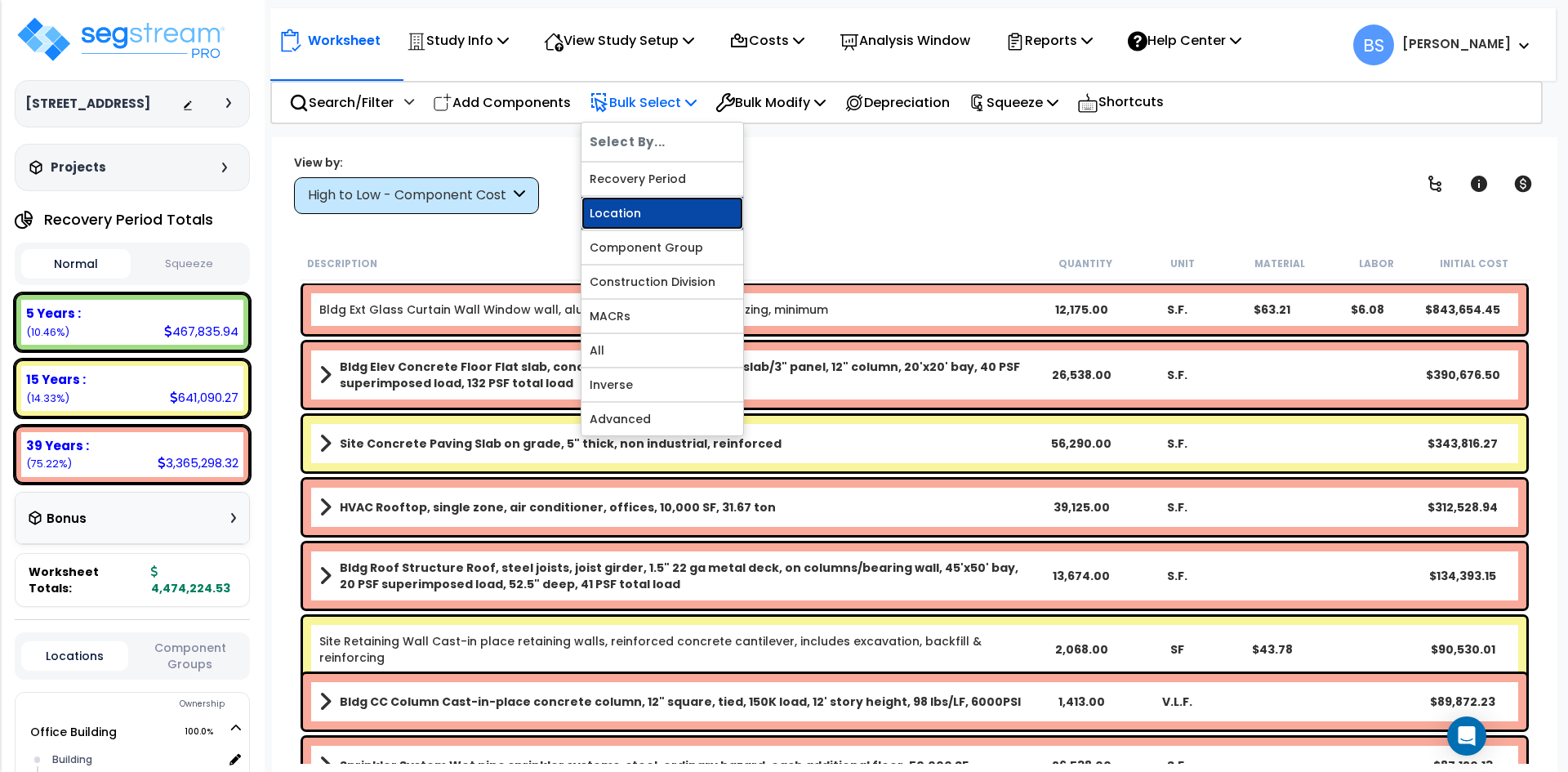
click at [659, 217] on link "Location" at bounding box center [663, 213] width 162 height 33
select select
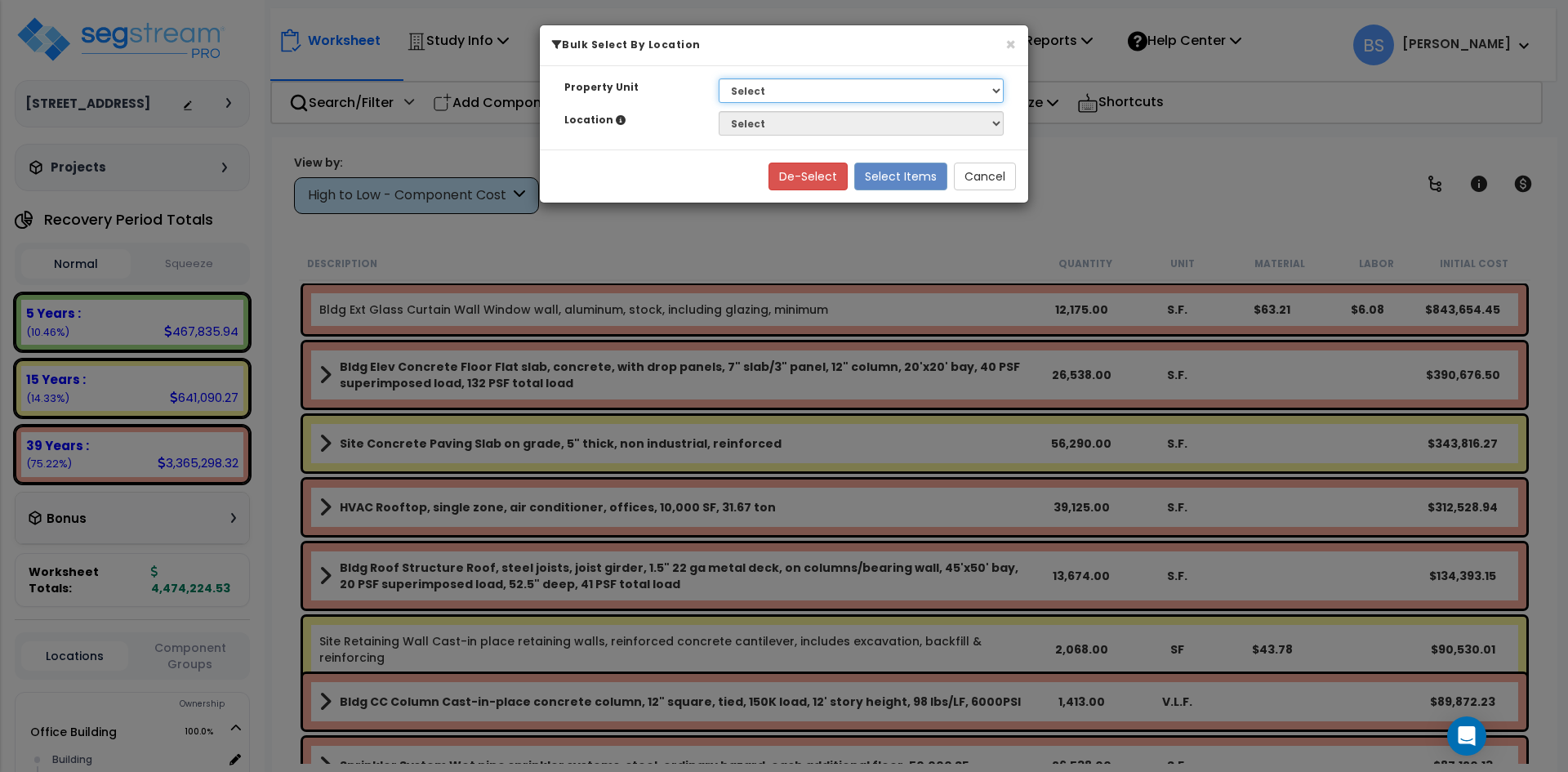
click at [809, 90] on select "Select G25 Office Building Site Improvements Ste 110 Ste 115-120 Ste 130 Ste 14…" at bounding box center [860, 90] width 285 height 25
select select "169825"
click at [719, 78] on select "Select G25 Office Building Site Improvements Ste 110 Ste 115-120 Ste 130 Ste 14…" at bounding box center [860, 90] width 285 height 25
click at [771, 123] on select "Select Building Building [GEOGRAPHIC_DATA]" at bounding box center [860, 123] width 285 height 25
select select "17700"
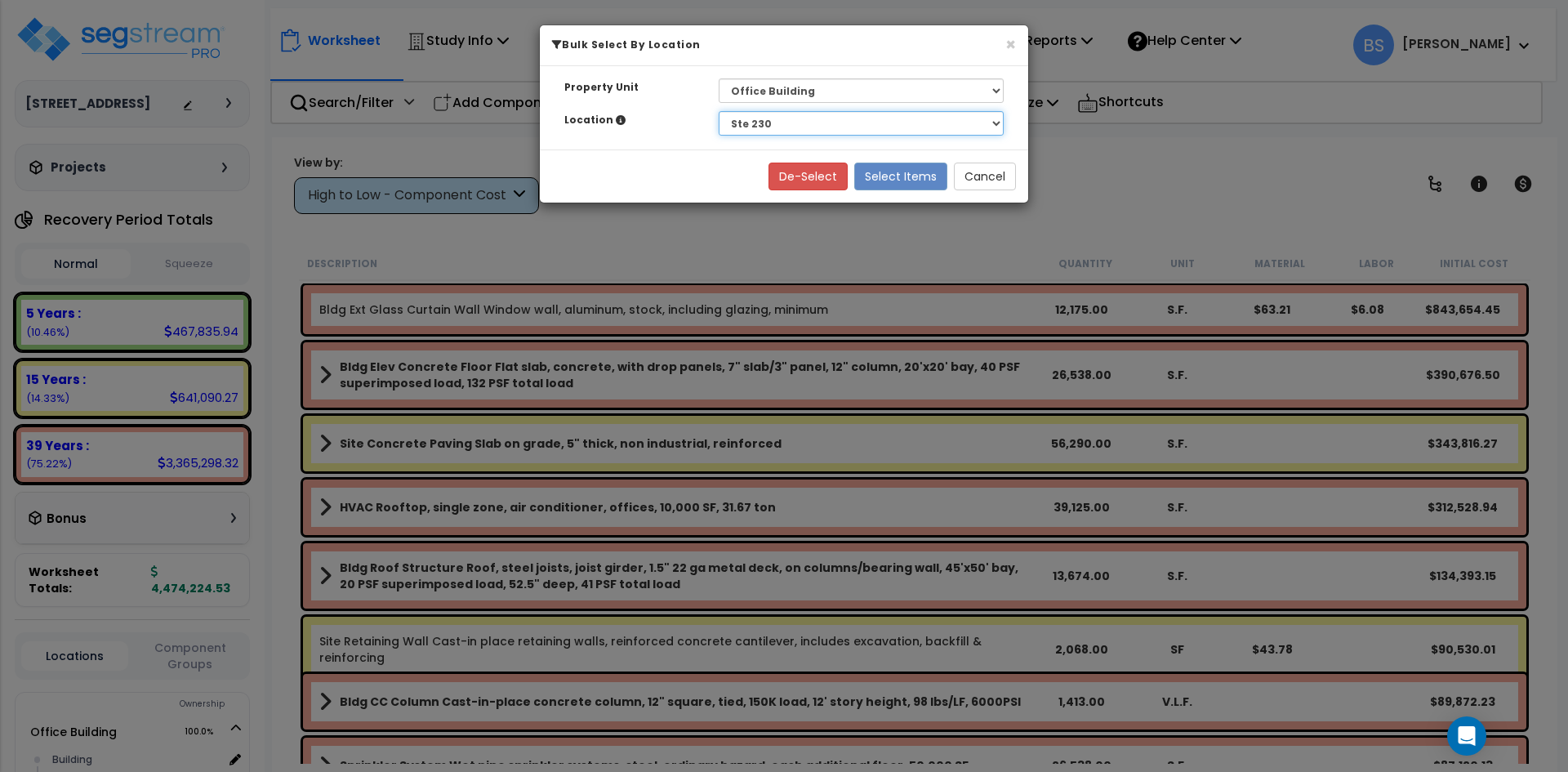
click at [719, 111] on select "Select Building Building [GEOGRAPHIC_DATA]" at bounding box center [860, 123] width 285 height 25
click at [901, 178] on button "Select Items" at bounding box center [900, 177] width 93 height 28
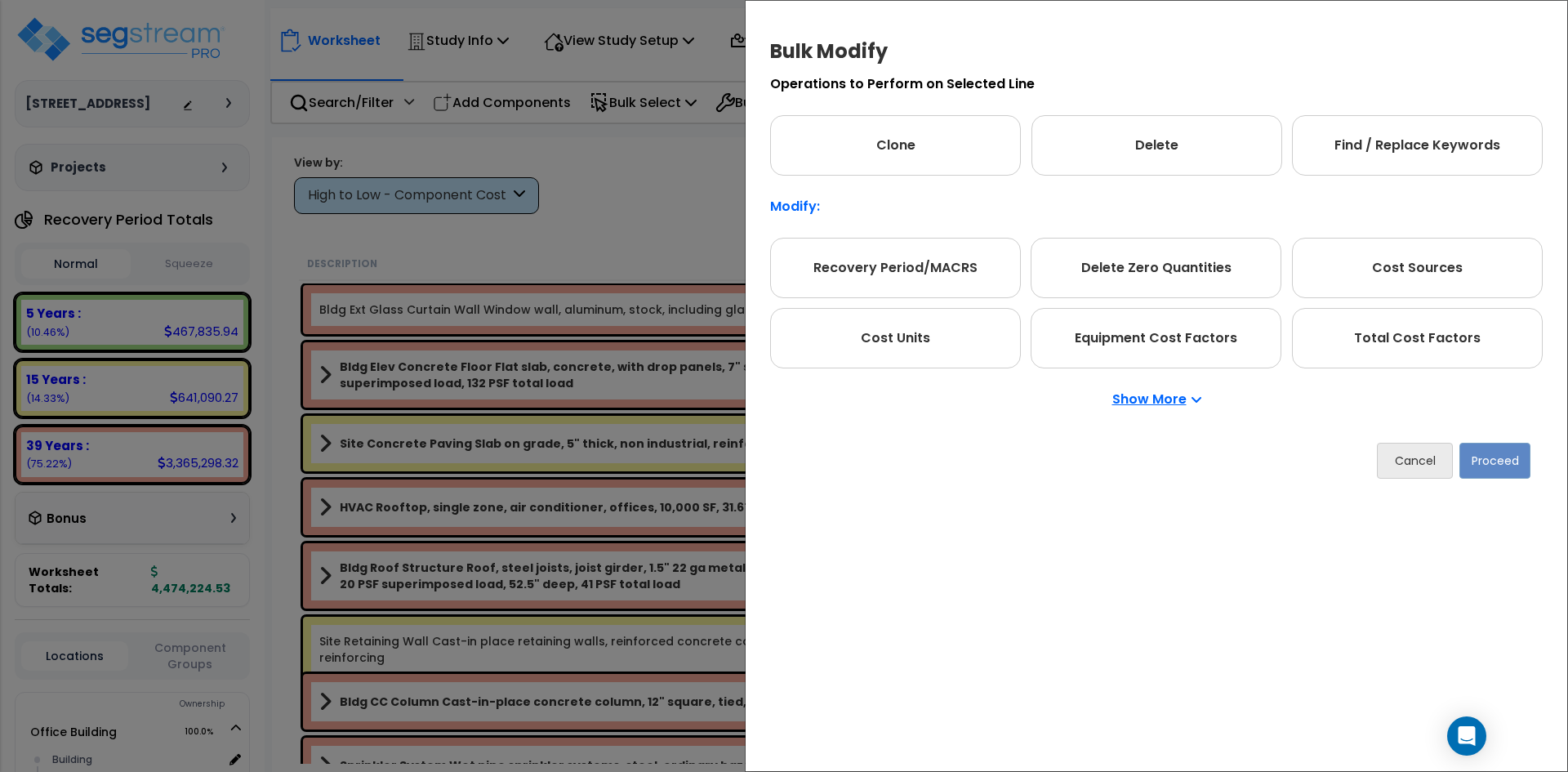
click at [1164, 405] on p "Show More" at bounding box center [1156, 399] width 89 height 13
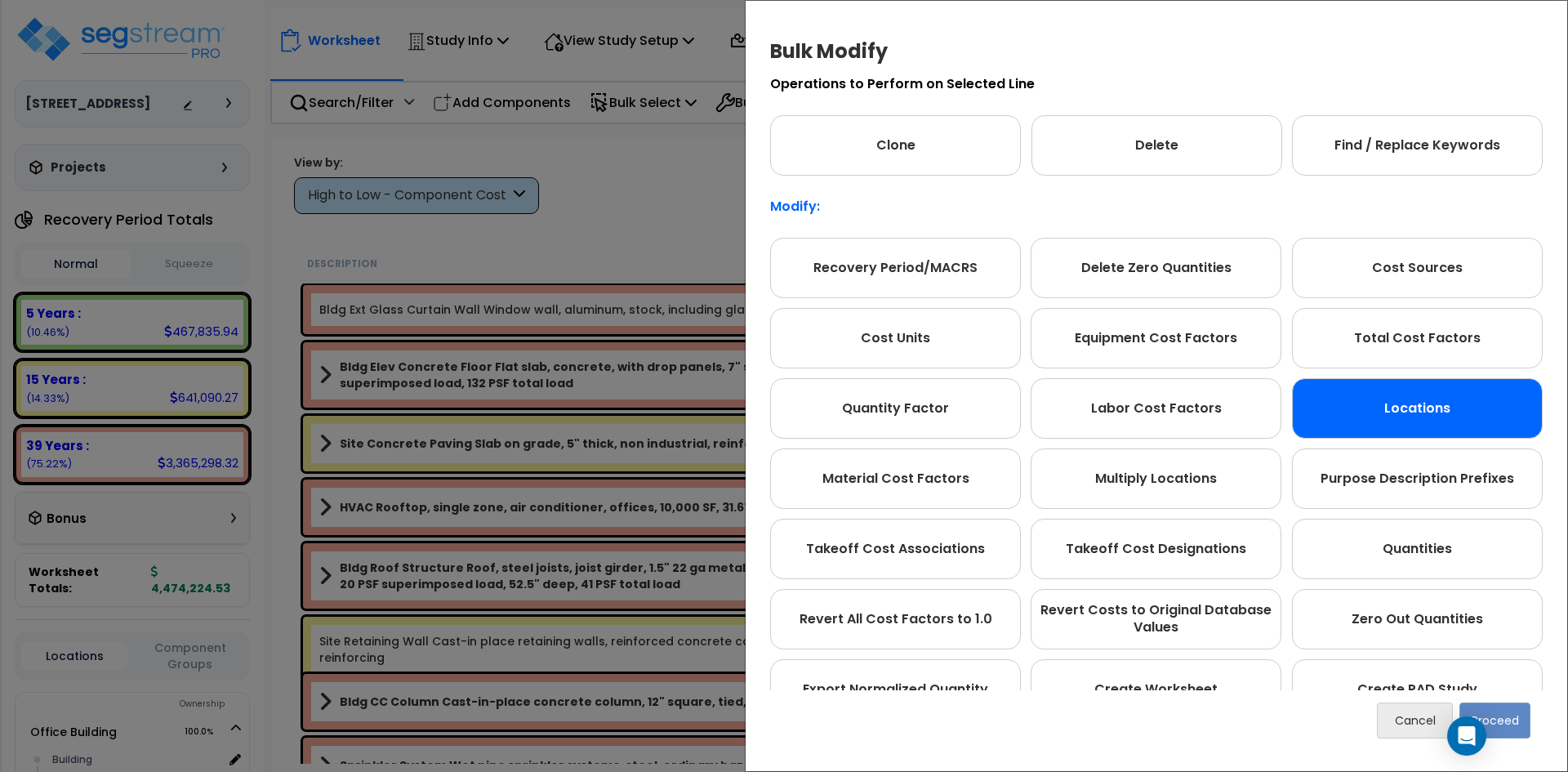
click at [1388, 405] on div "Locations" at bounding box center [1417, 408] width 251 height 60
click at [1505, 714] on button "Proceed" at bounding box center [1495, 721] width 71 height 36
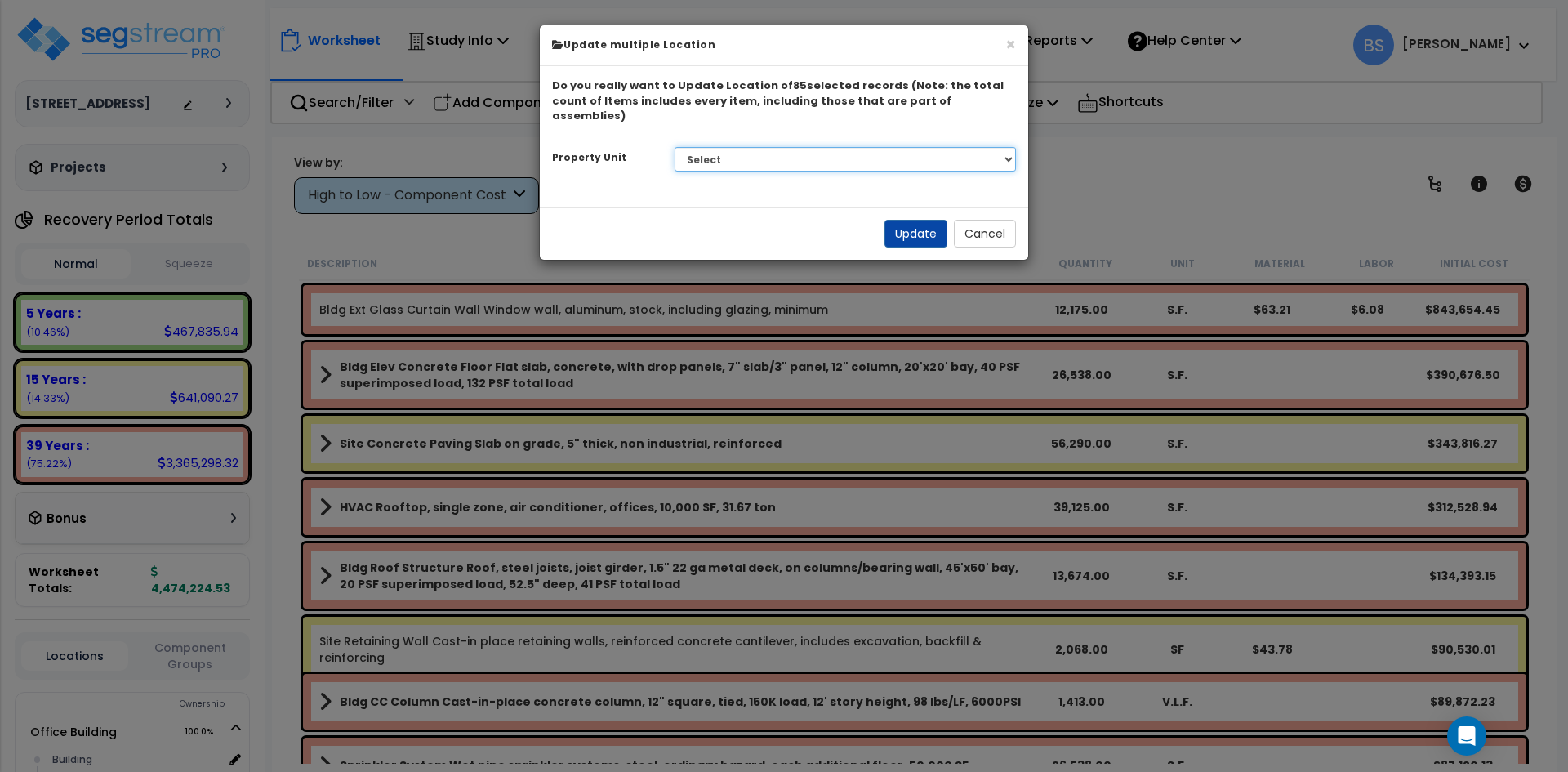
click at [782, 147] on select "Select G25 Office Building Site Improvements Ste 110 Ste 115-120 Ste 130 [GEOGR…" at bounding box center [845, 159] width 342 height 25
select select "175310"
click at [675, 147] on select "Select G25 Office Building Site Improvements Ste 110 Ste 115-120 Ste 130 [GEOGR…" at bounding box center [845, 159] width 342 height 25
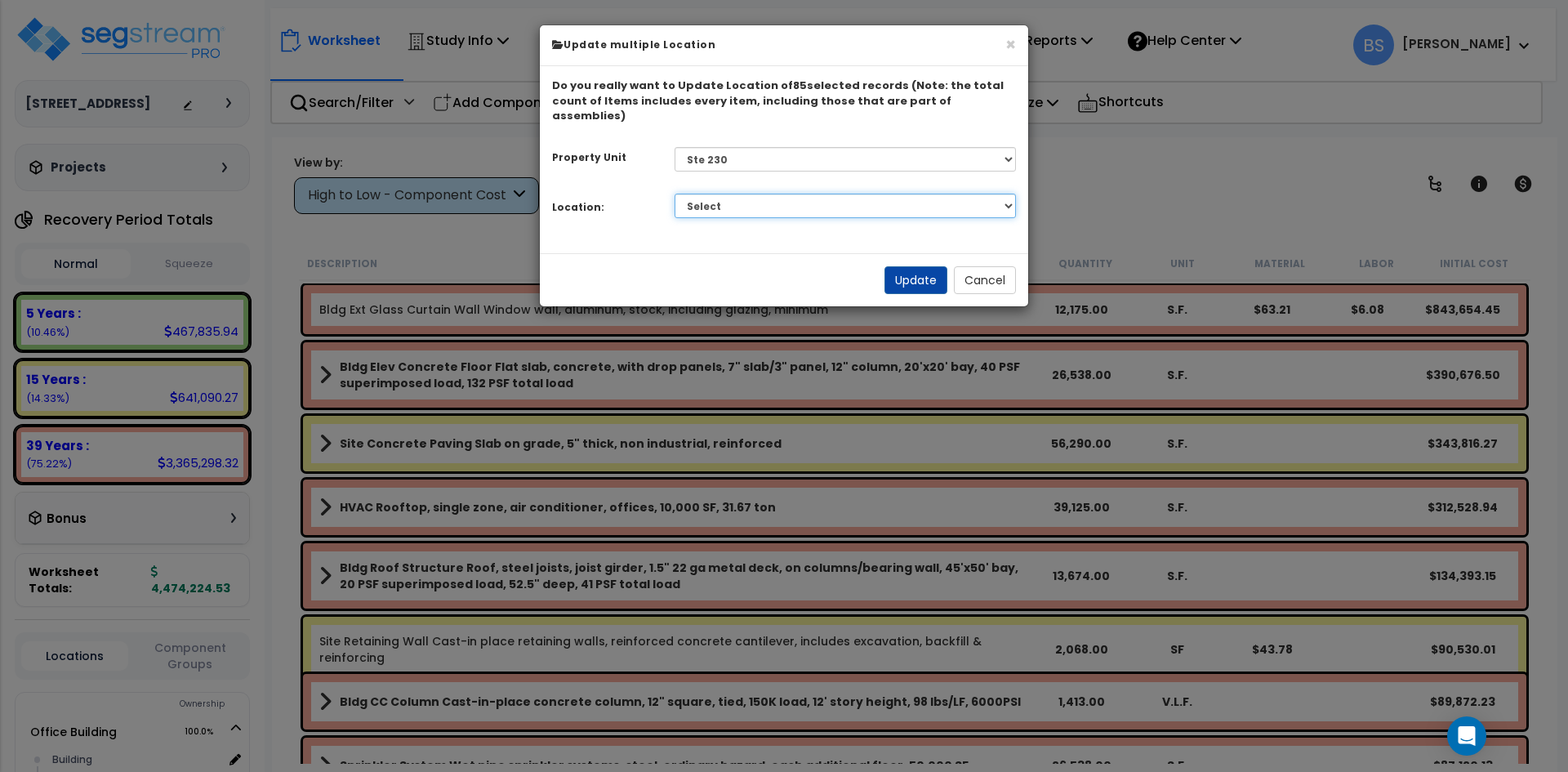
click at [701, 194] on select "Select Building Building Interior Add Additional Location" at bounding box center [845, 206] width 342 height 25
select select "461"
click at [675, 194] on select "Select Building Building Interior Add Additional Location" at bounding box center [845, 206] width 342 height 25
click at [923, 266] on button "Update" at bounding box center [915, 280] width 63 height 28
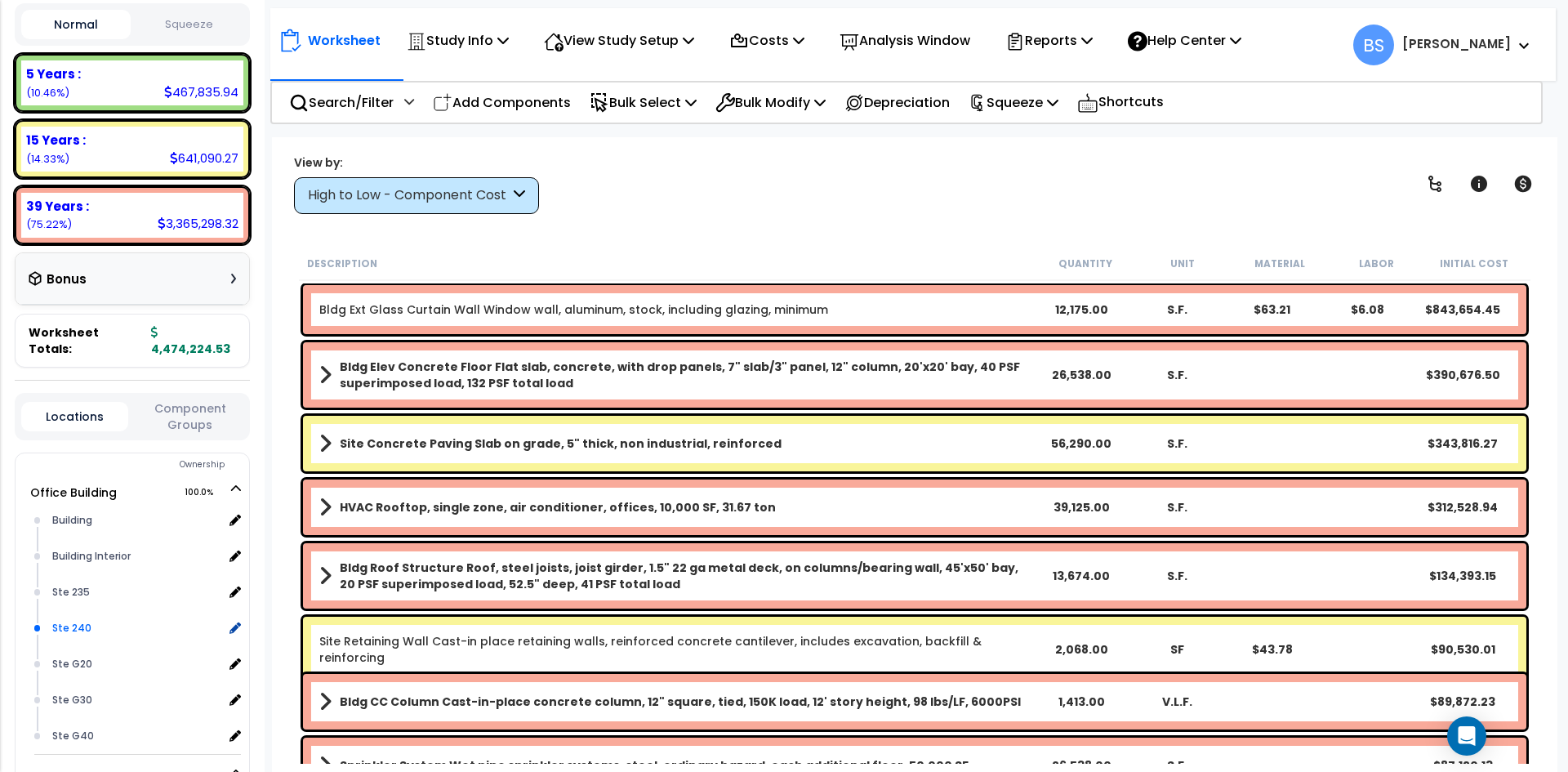
scroll to position [245, 0]
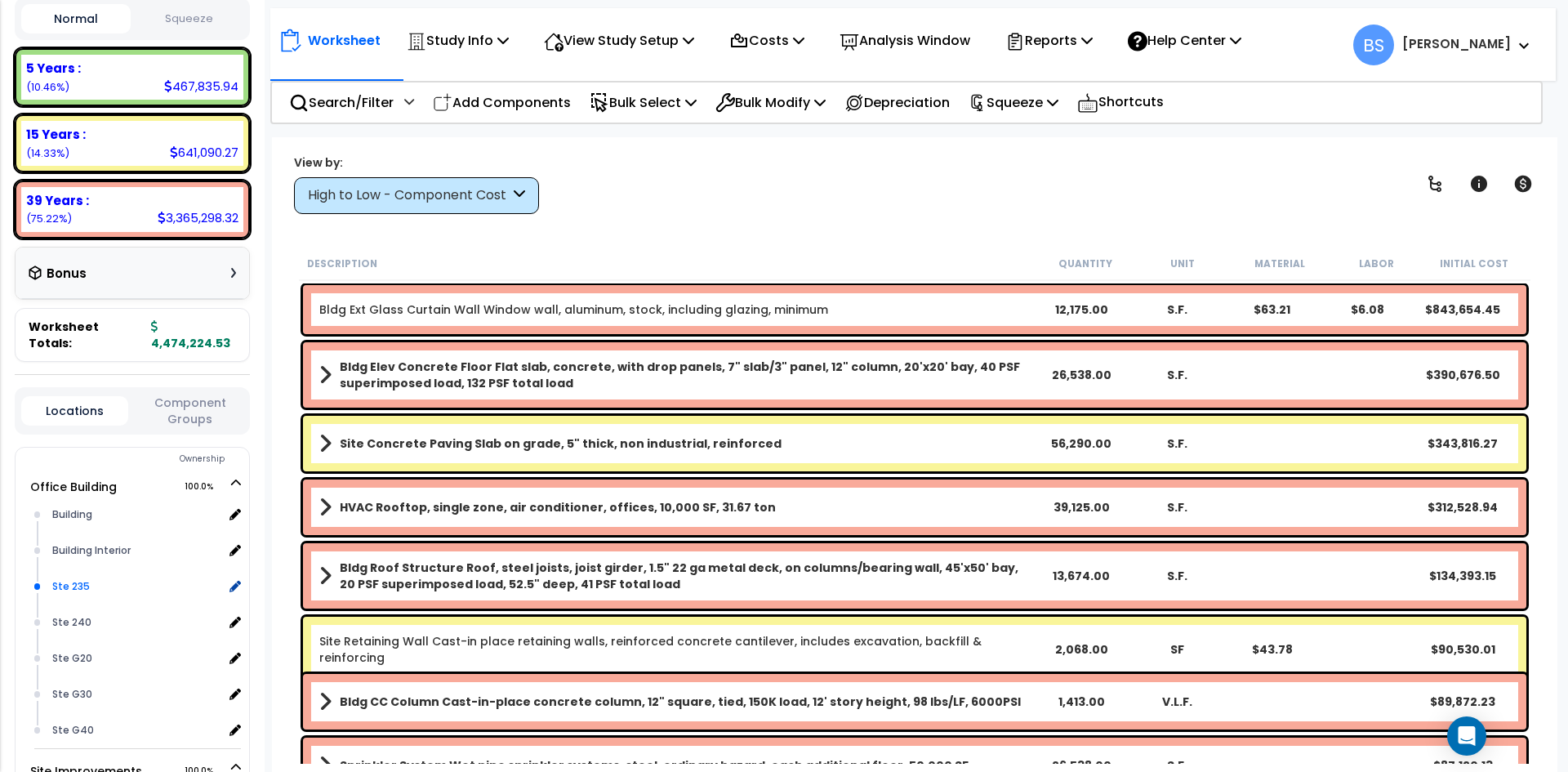
click at [80, 586] on div "Ste 235" at bounding box center [135, 587] width 175 height 20
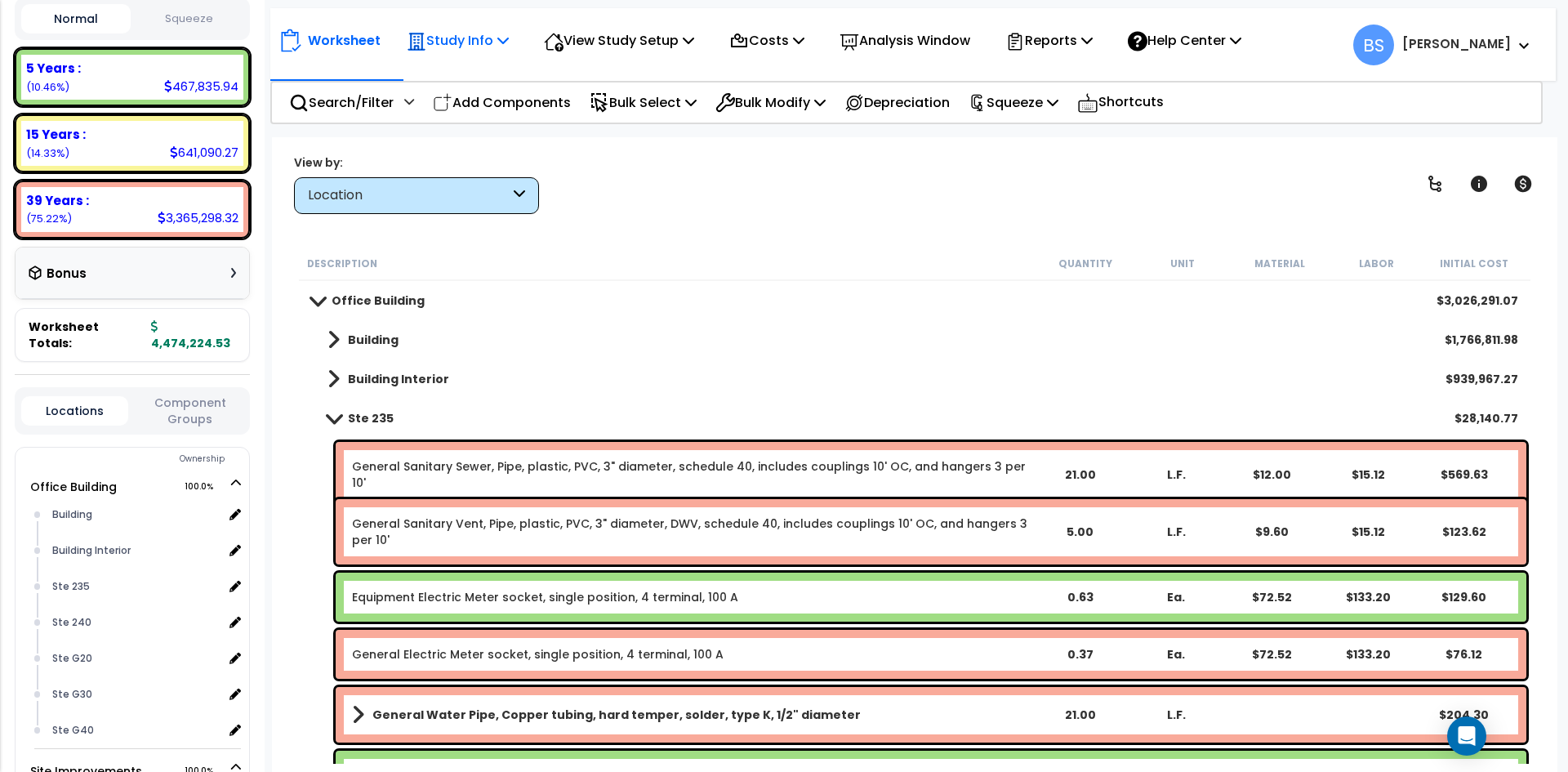
click at [489, 46] on p "Study Info" at bounding box center [458, 40] width 102 height 22
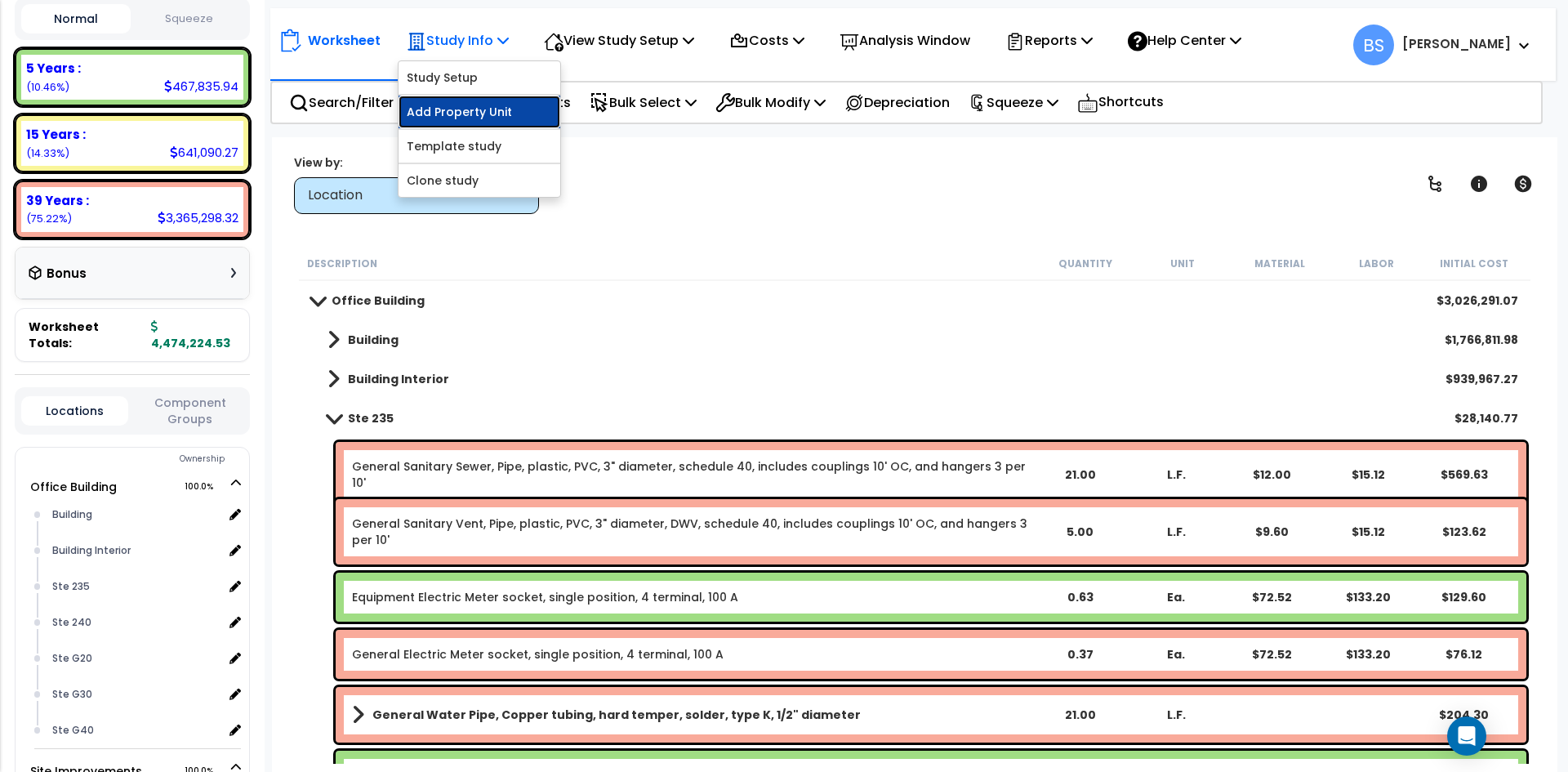
click at [478, 106] on link "Add Property Unit" at bounding box center [480, 112] width 162 height 33
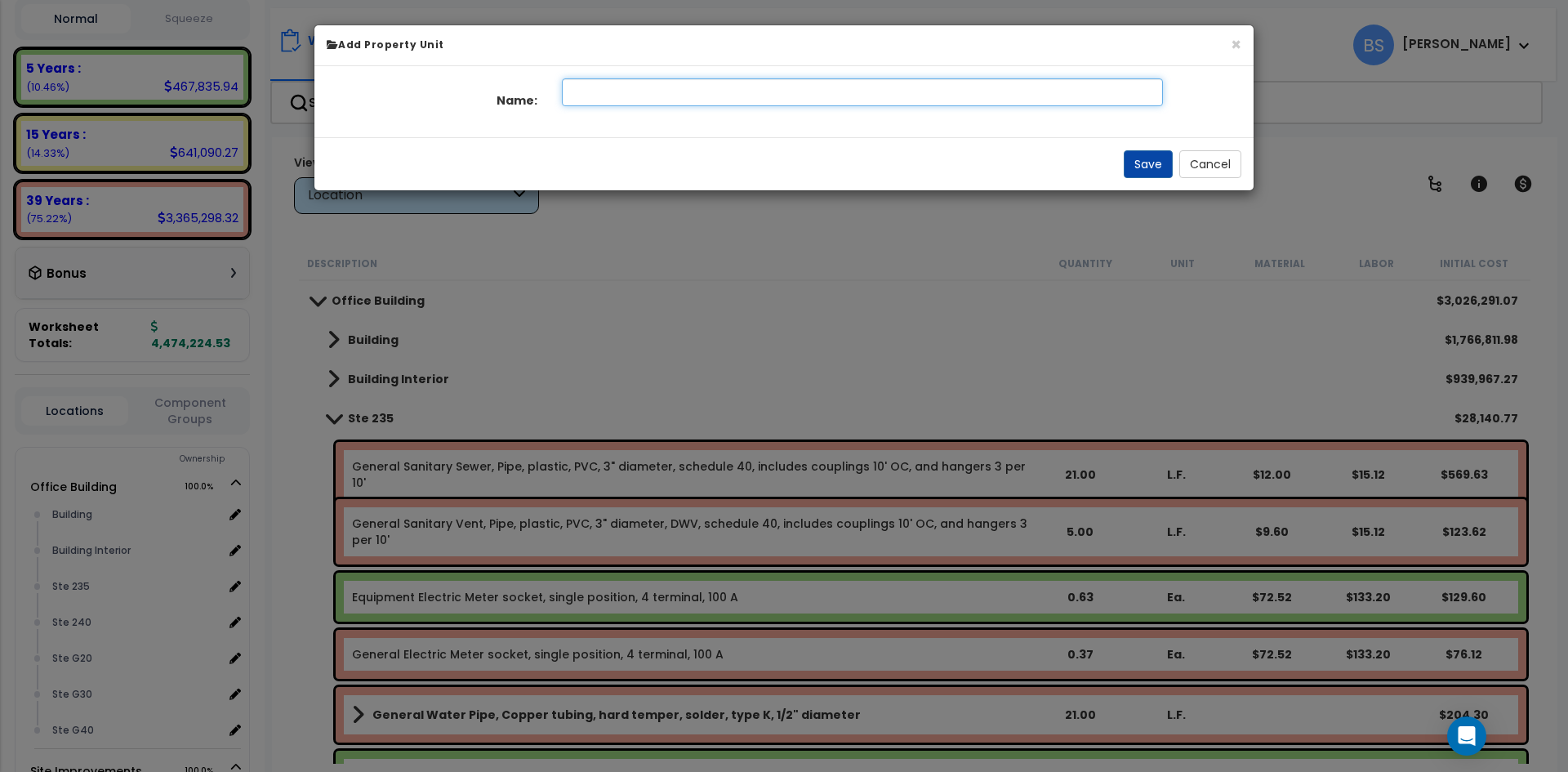
click at [815, 89] on input "text" at bounding box center [862, 92] width 602 height 28
type input "Ste 235"
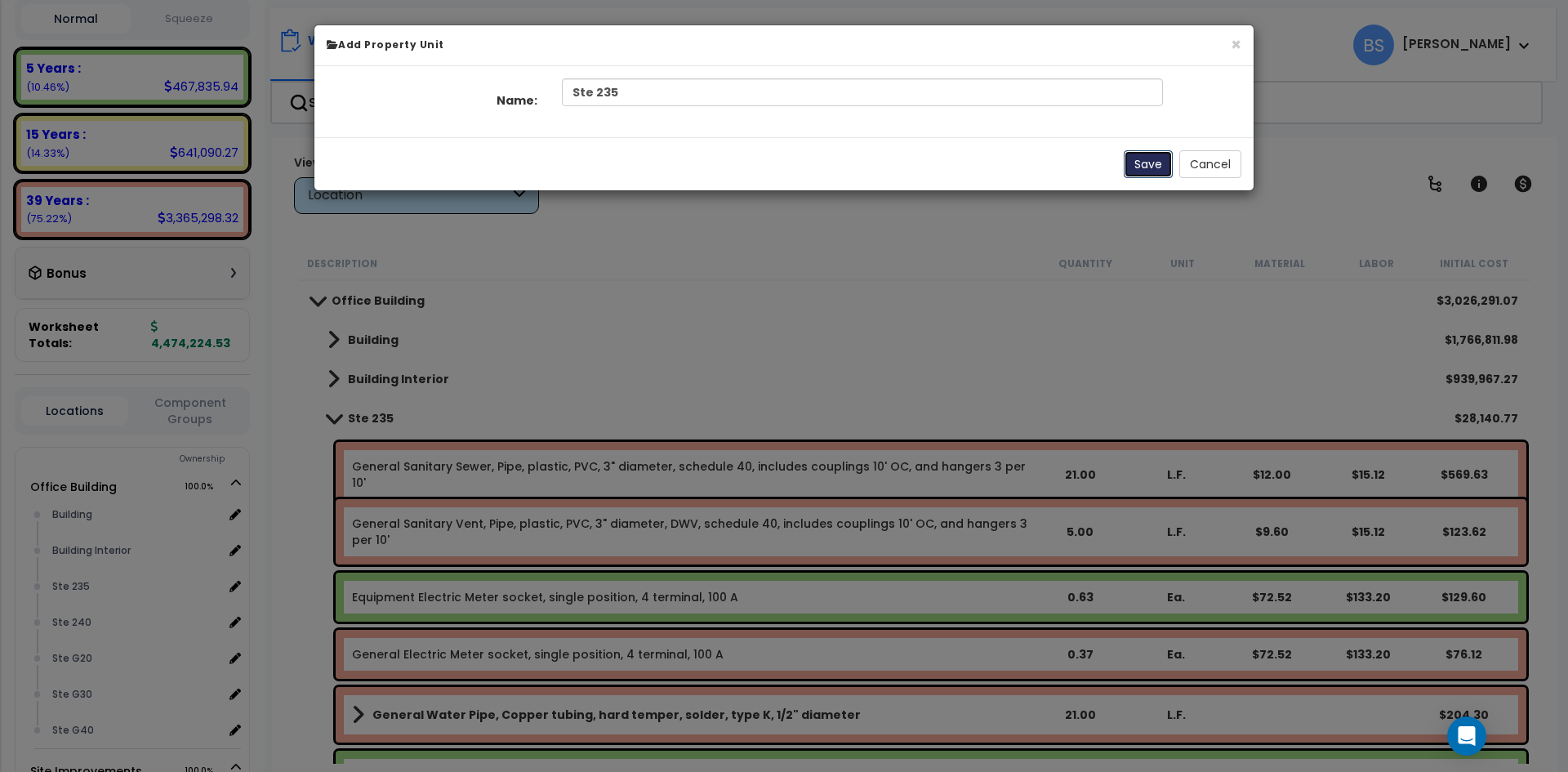
click at [1157, 162] on button "Save" at bounding box center [1148, 164] width 49 height 28
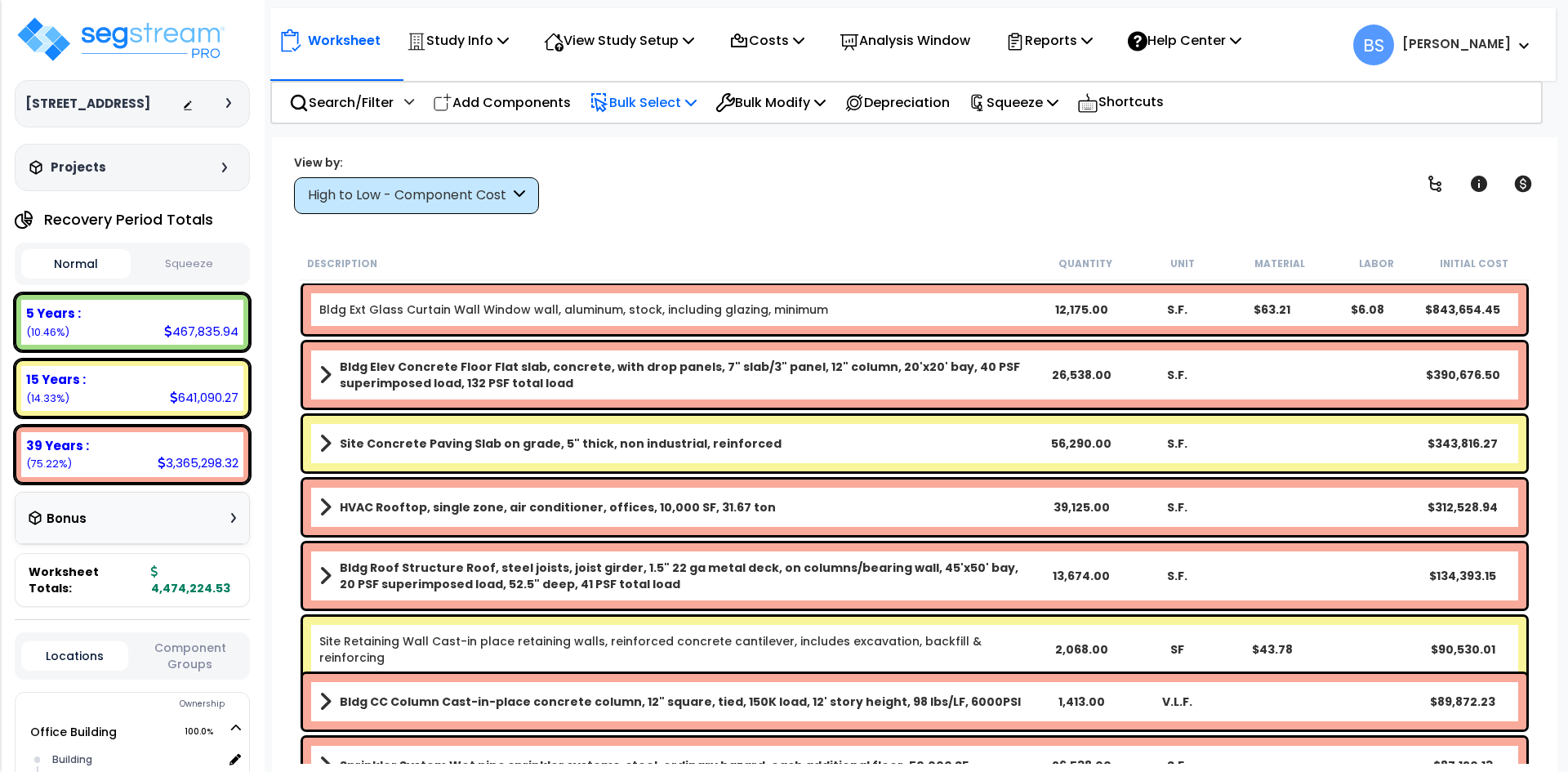
click at [638, 105] on p "Bulk Select" at bounding box center [643, 103] width 107 height 22
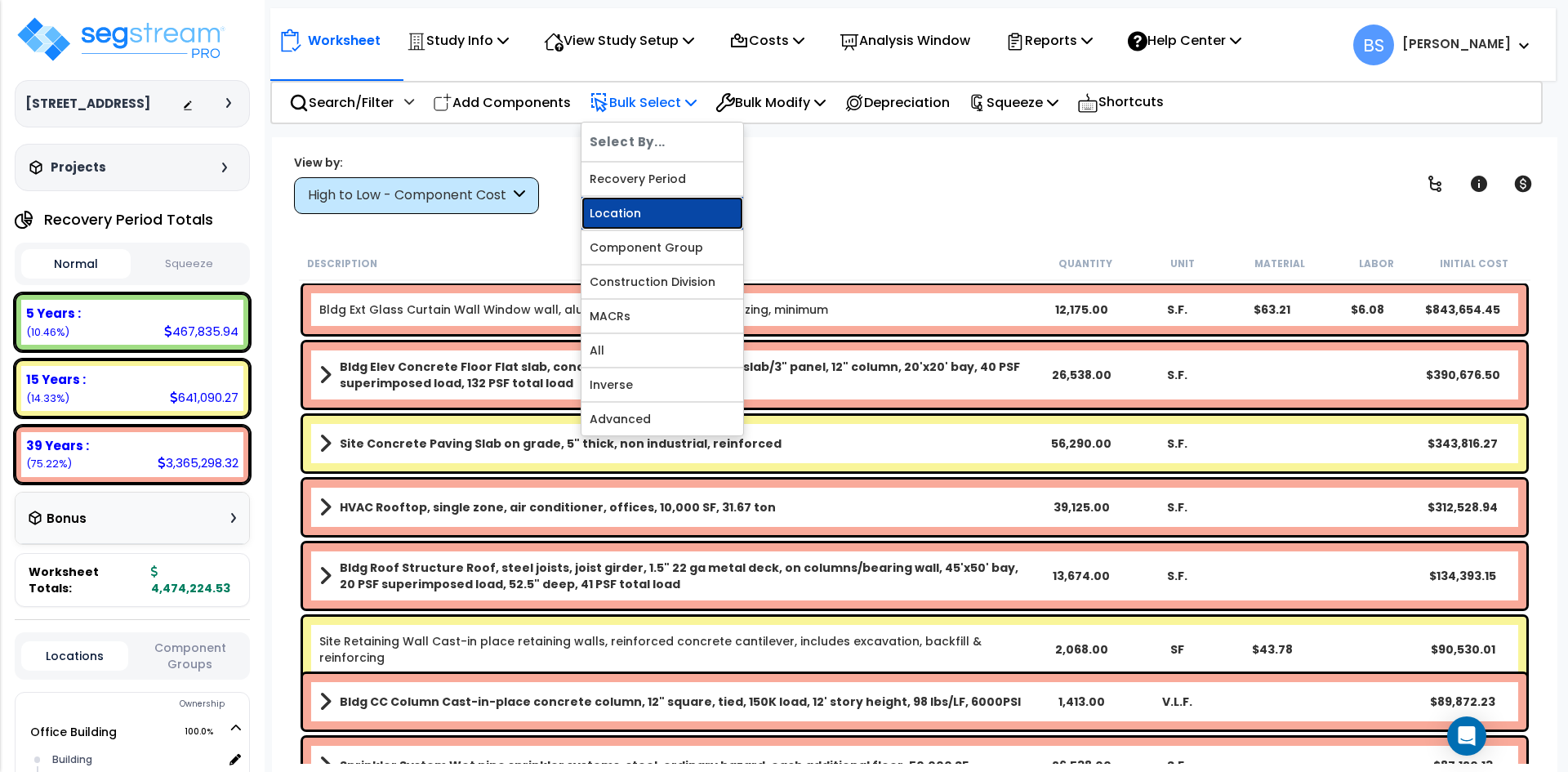
click at [652, 205] on link "Location" at bounding box center [663, 213] width 162 height 33
select select
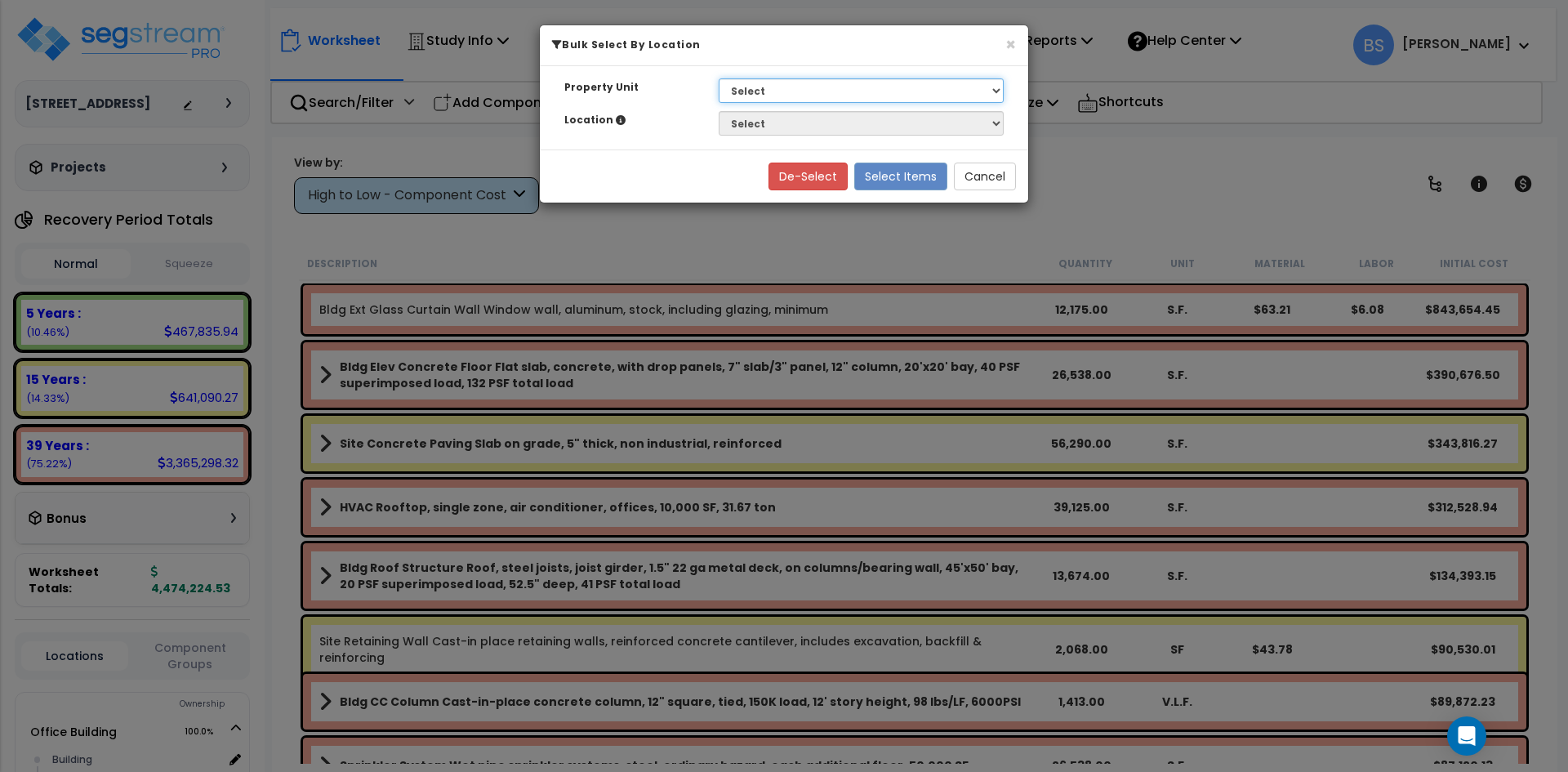
click at [770, 80] on select "Select G25 Office Building Site Improvements Ste 110 Ste 115-120 Ste 130 Ste 14…" at bounding box center [860, 90] width 285 height 25
select select "169825"
click at [719, 78] on select "Select G25 Office Building Site Improvements Ste 110 Ste 115-120 Ste 130 Ste 14…" at bounding box center [860, 90] width 285 height 25
click at [764, 130] on select "Select Building Building Interior Ste 235 Ste 240 Ste G20 Ste G30 Ste G40" at bounding box center [860, 123] width 285 height 25
select select "31945"
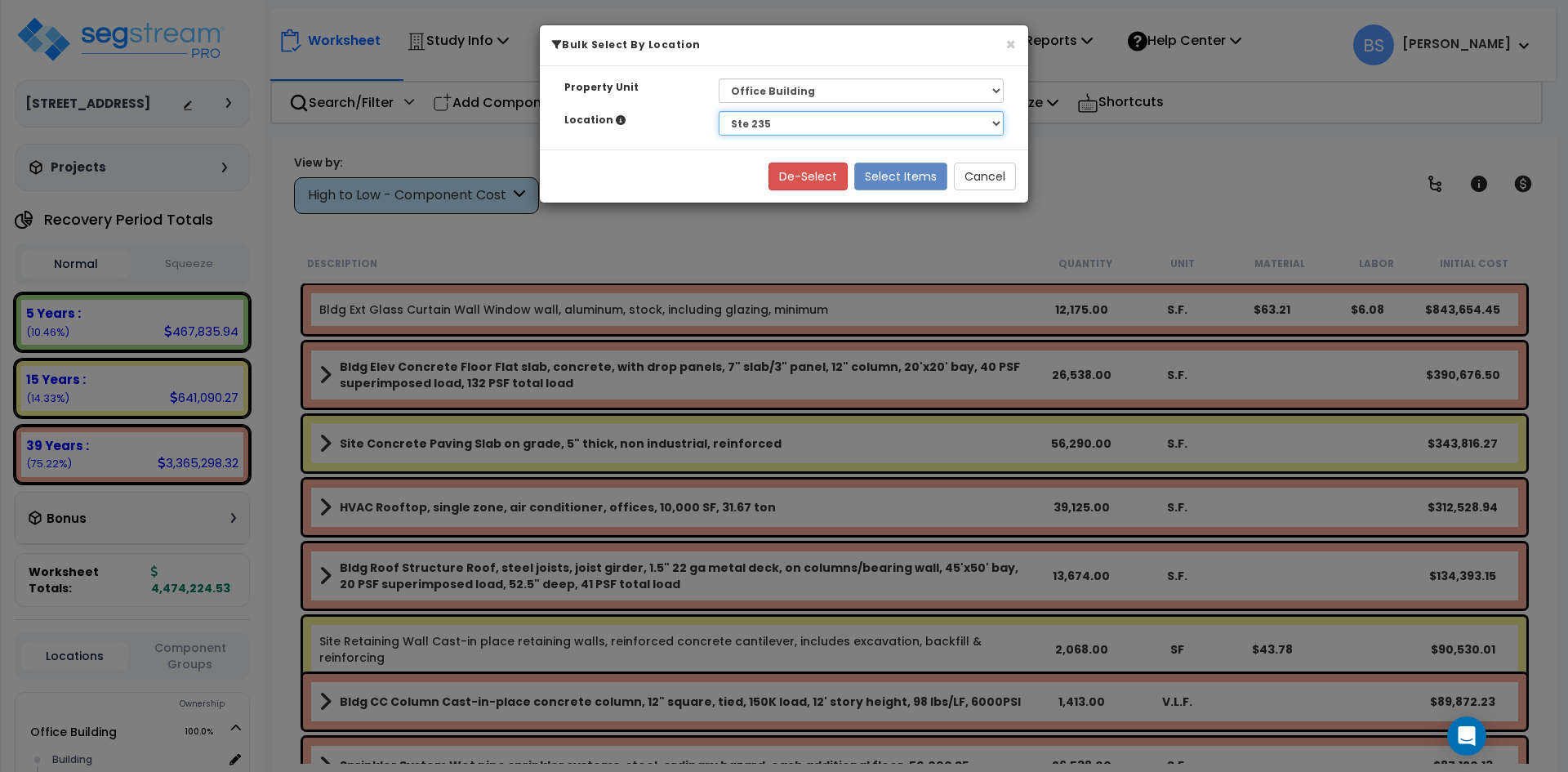
click at [719, 111] on select "Select Building Building Interior Ste 235 Ste 240 Ste G20 Ste G30 Ste G40" at bounding box center [860, 123] width 285 height 25
click at [905, 177] on button "Select Items" at bounding box center [900, 177] width 93 height 28
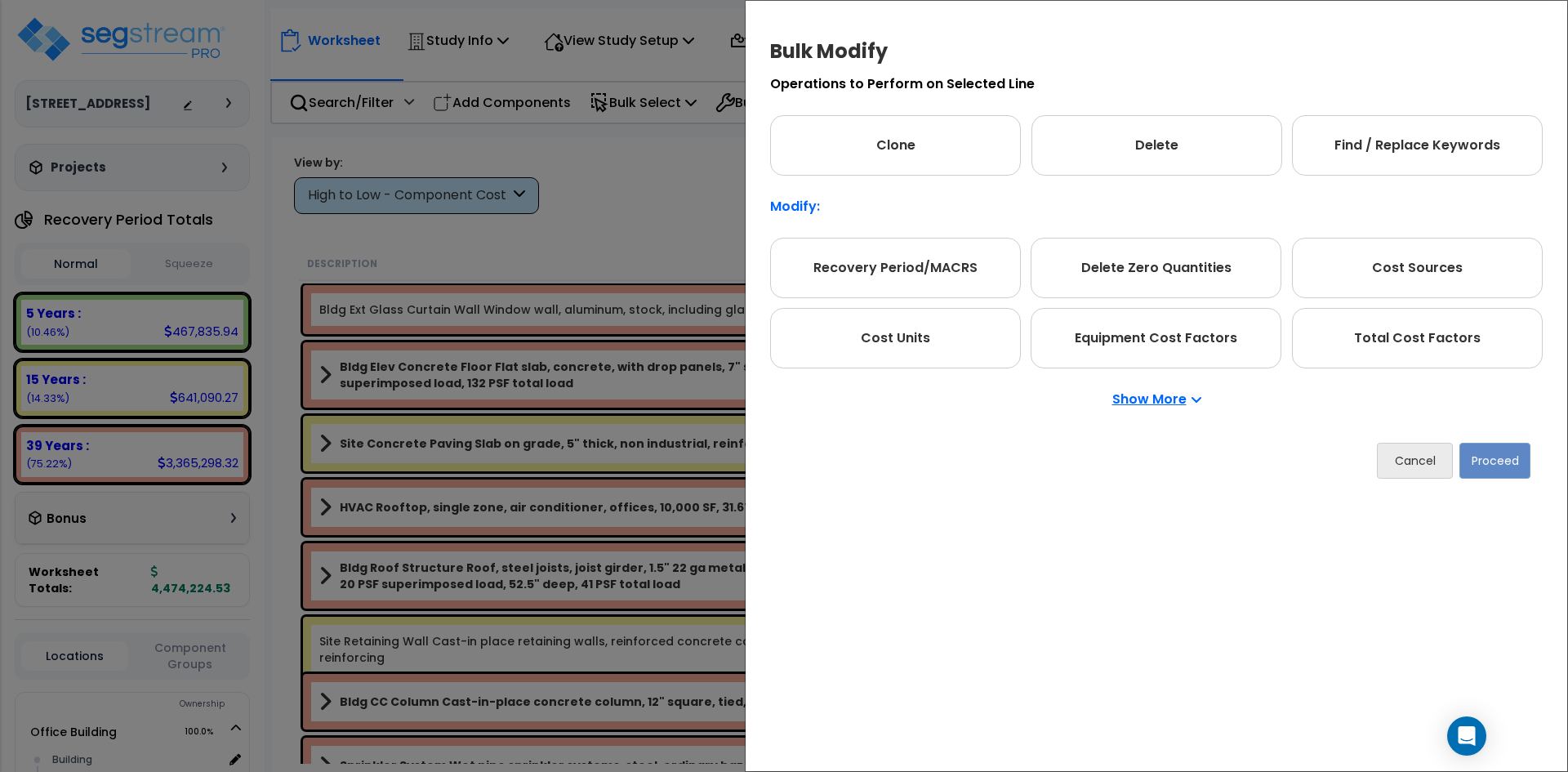
click at [1161, 397] on p "Show More" at bounding box center [1156, 399] width 89 height 13
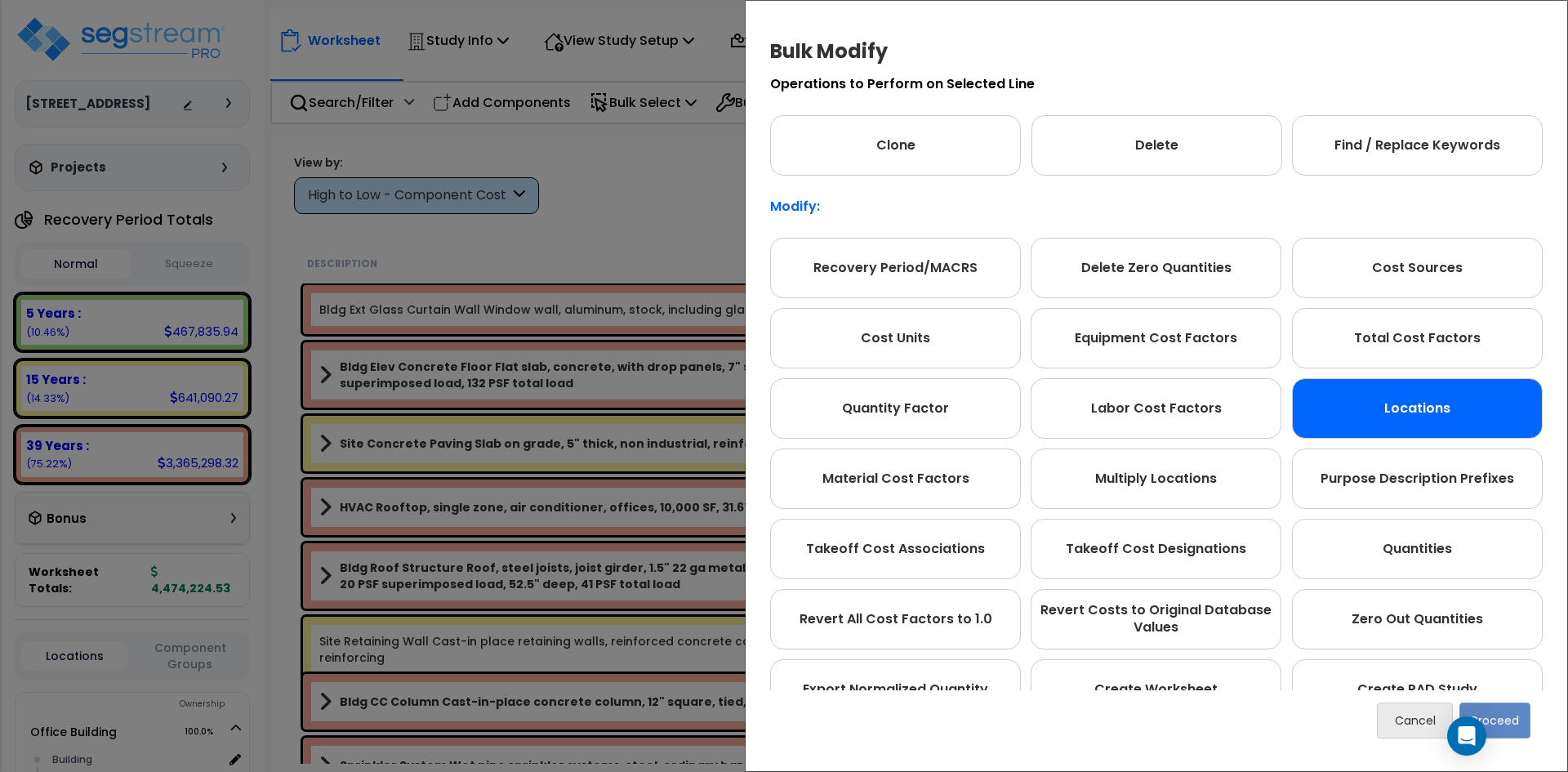
click at [1397, 423] on div "Locations" at bounding box center [1417, 408] width 251 height 60
click at [1515, 723] on button "Proceed" at bounding box center [1495, 721] width 71 height 36
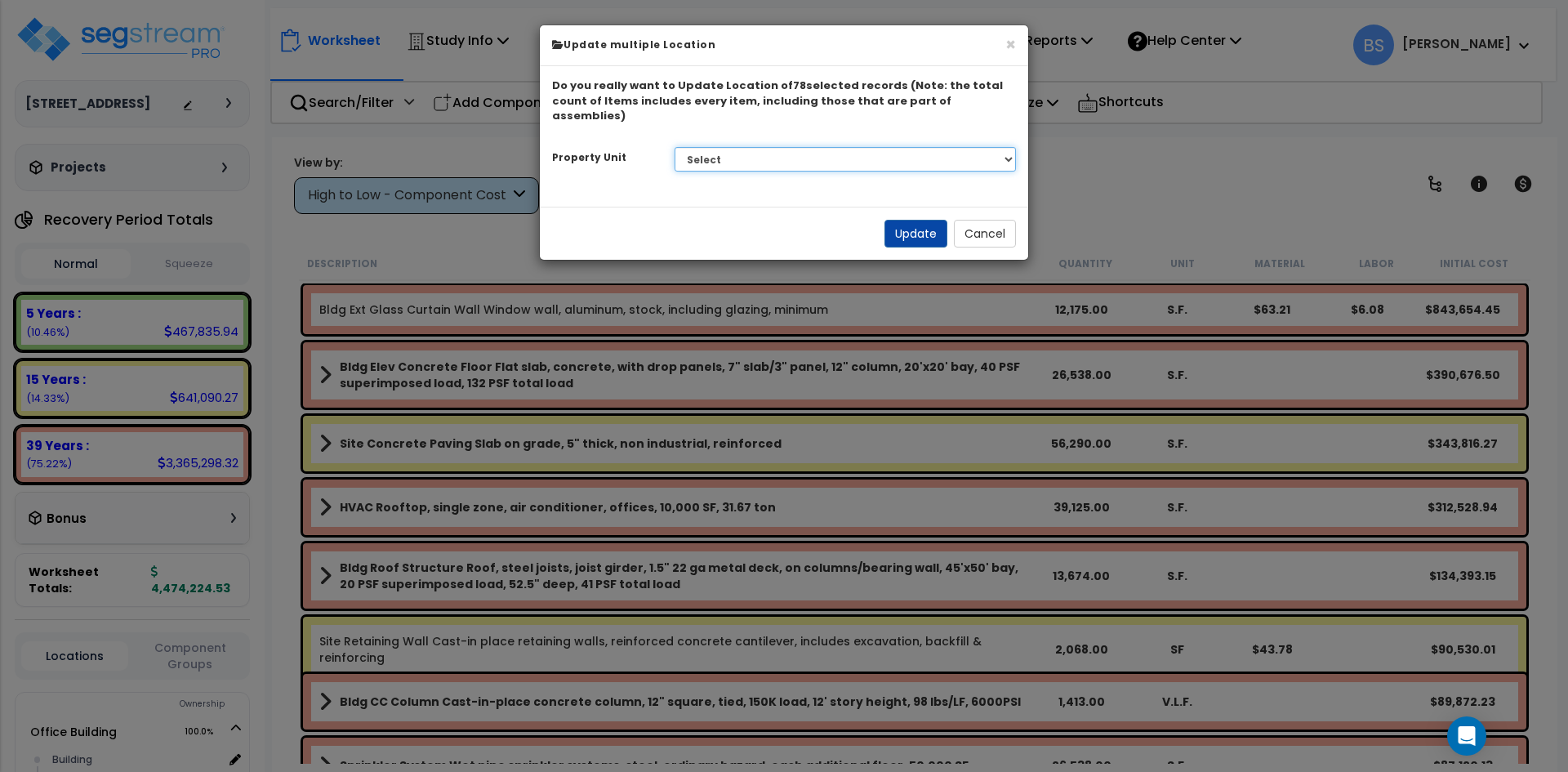
click at [758, 147] on select "Select G25 Office Building Site Improvements Ste 110 Ste 115-120 Ste 130 Ste 14…" at bounding box center [845, 159] width 342 height 25
select select "175311"
click at [675, 147] on select "Select G25 Office Building Site Improvements Ste 110 Ste 115-120 Ste 130 Ste 14…" at bounding box center [845, 159] width 342 height 25
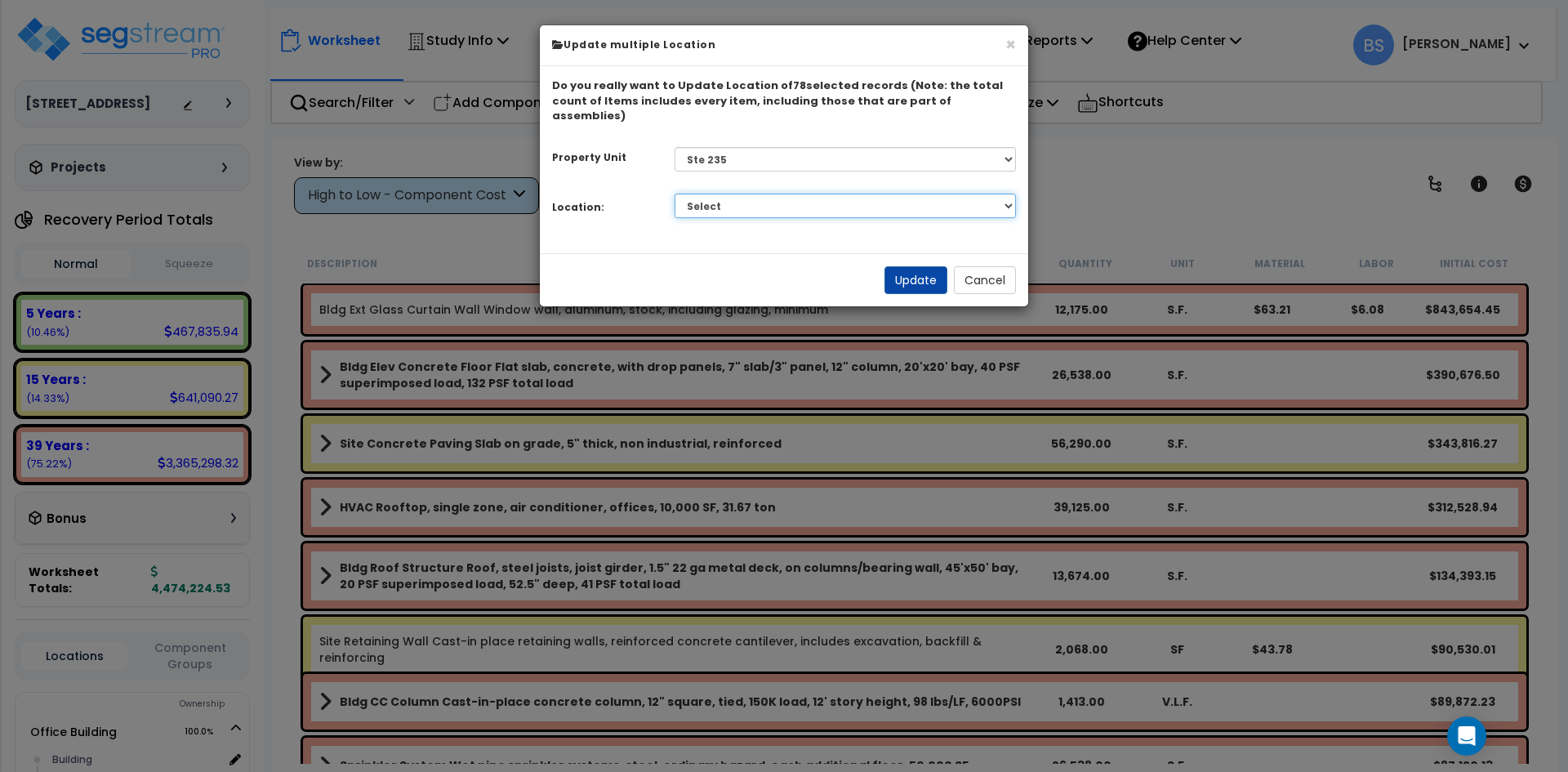
click at [716, 195] on select "Select Building Building Interior Add Additional Location" at bounding box center [845, 206] width 342 height 25
select select "461"
click at [675, 194] on select "Select Building Building Interior Add Additional Location" at bounding box center [845, 206] width 342 height 25
click at [918, 266] on button "Update" at bounding box center [915, 280] width 63 height 28
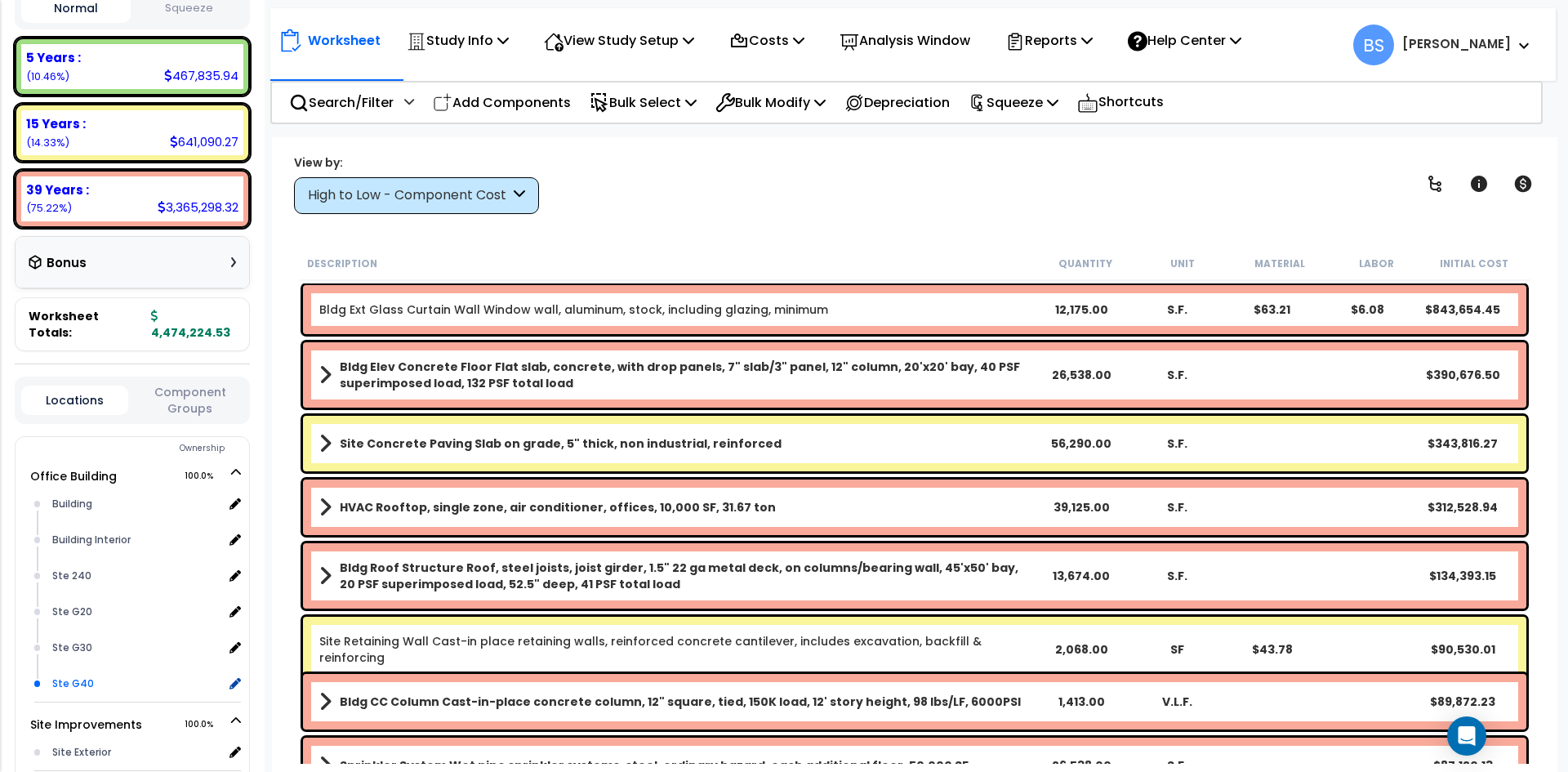
scroll to position [327, 0]
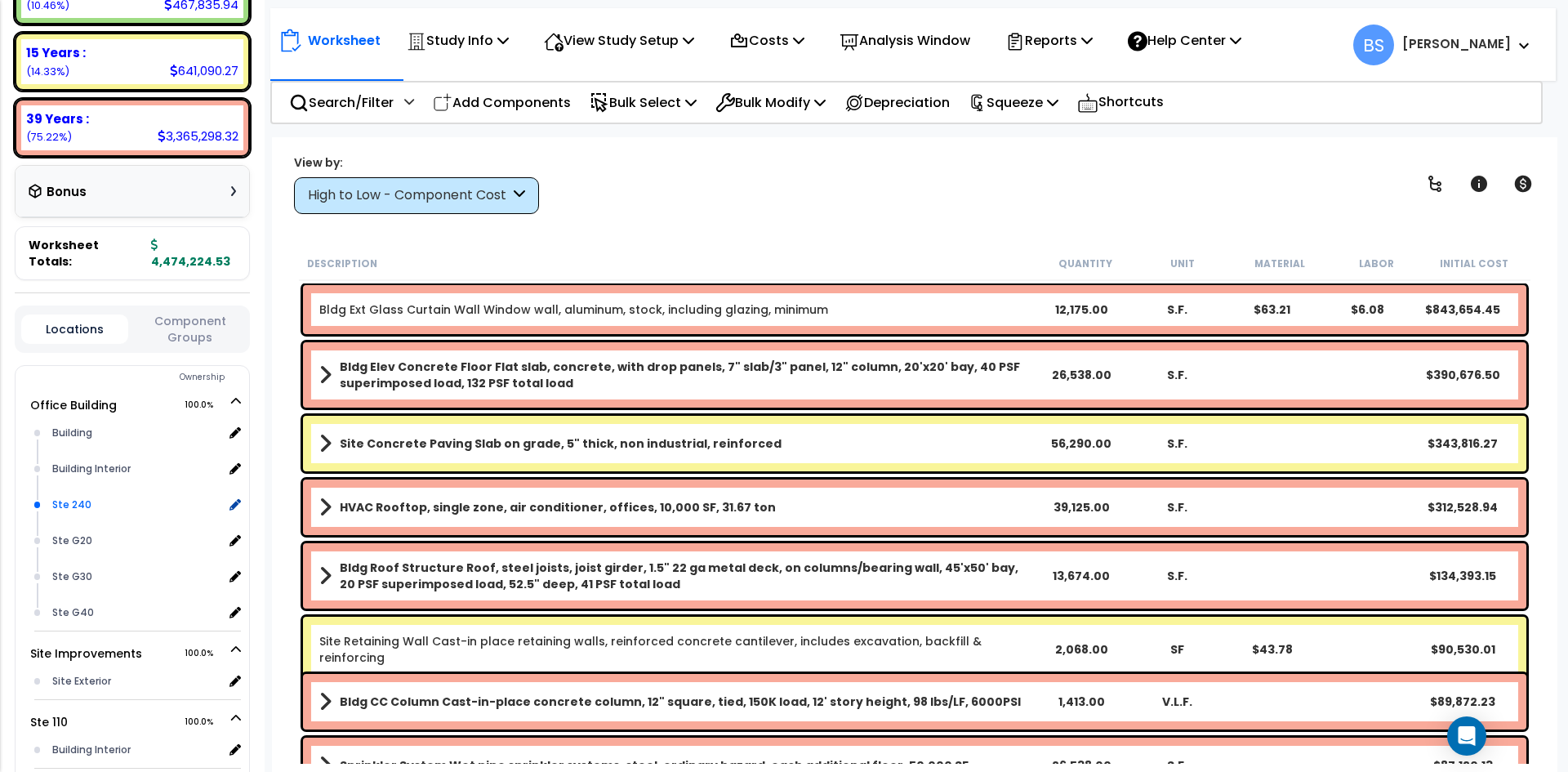
click at [75, 503] on div "Ste 240" at bounding box center [135, 505] width 175 height 20
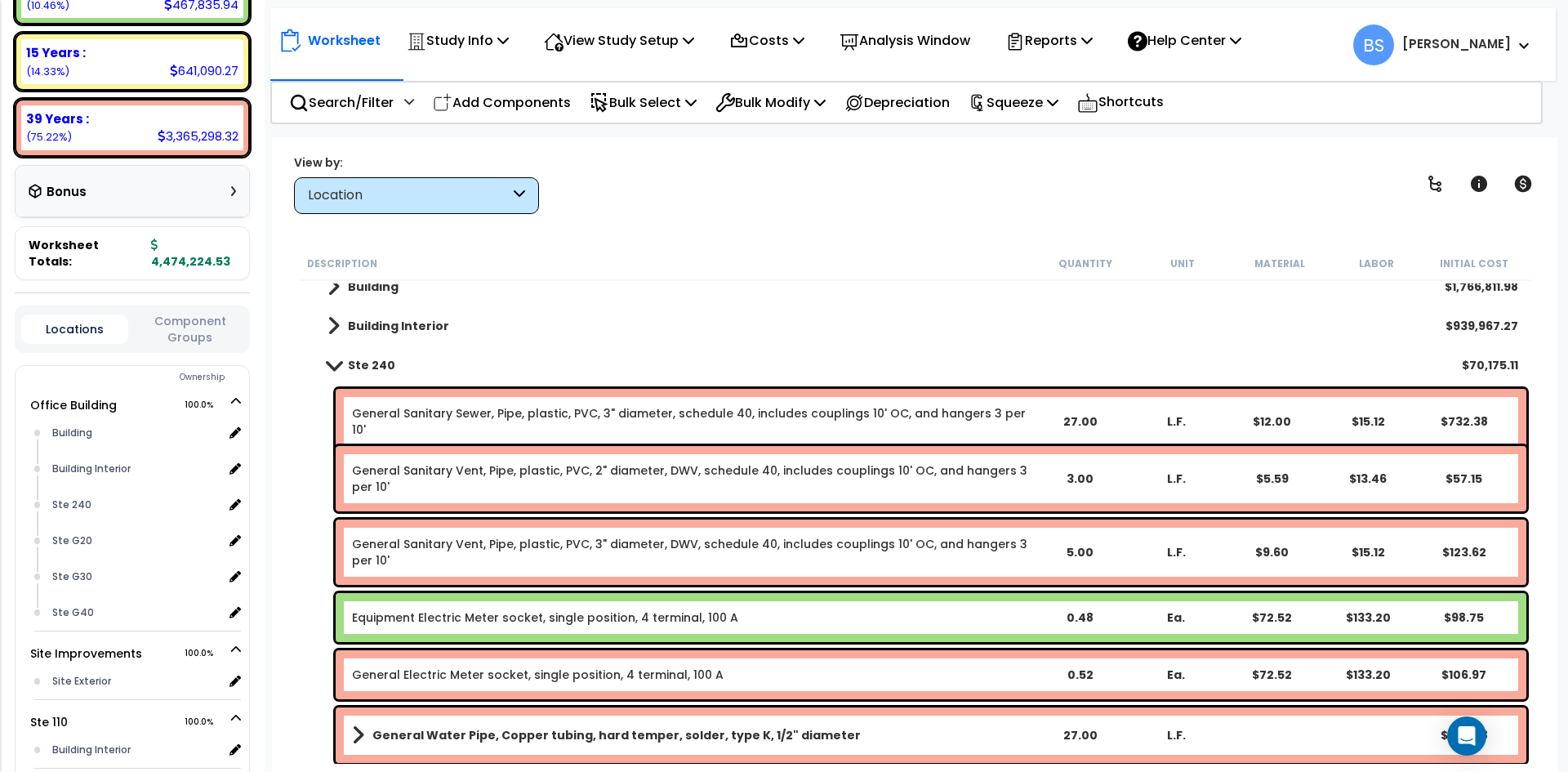
scroll to position [82, 0]
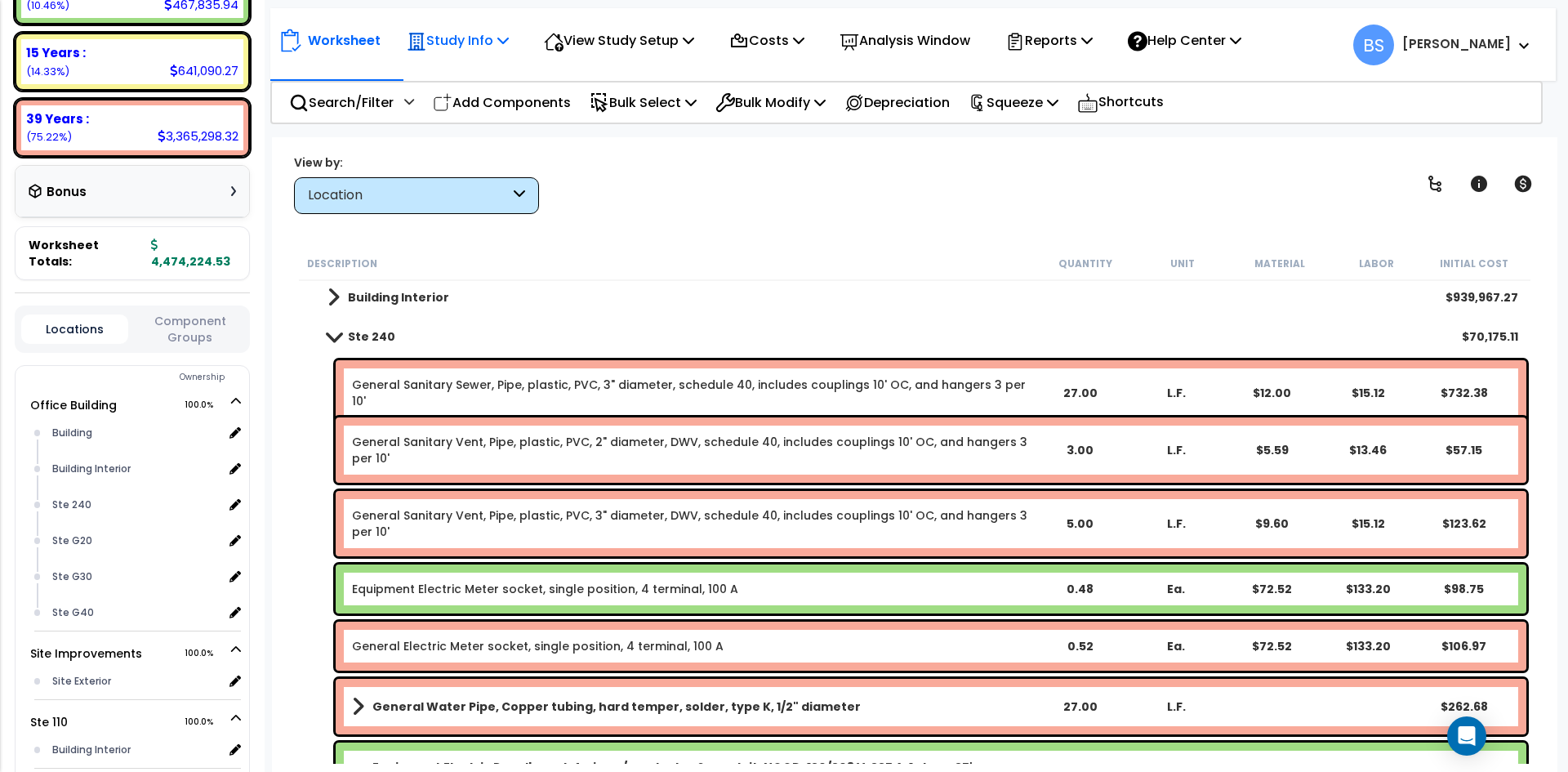
click at [454, 38] on p "Study Info" at bounding box center [458, 40] width 102 height 22
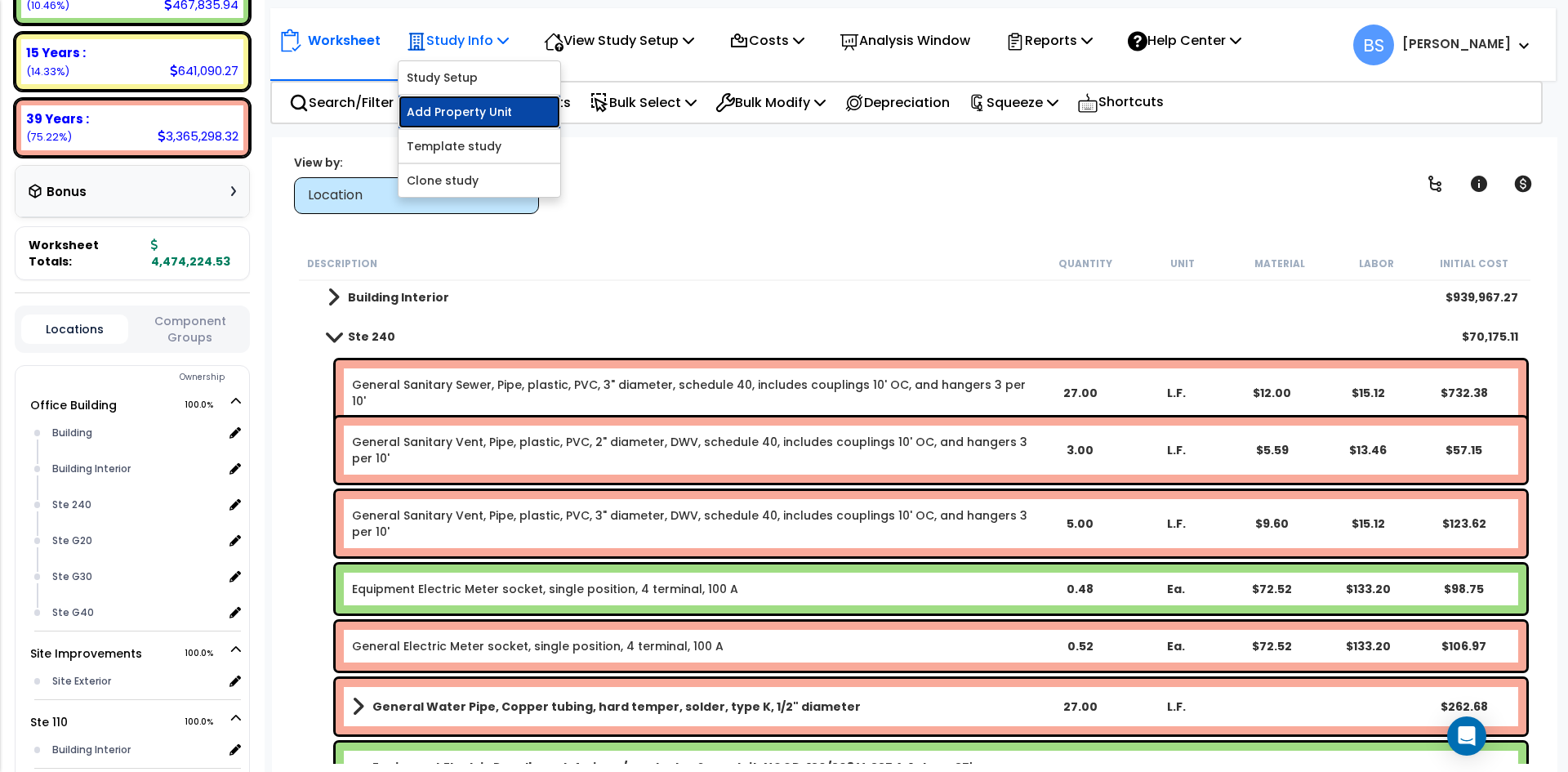
click at [472, 103] on link "Add Property Unit" at bounding box center [480, 112] width 162 height 33
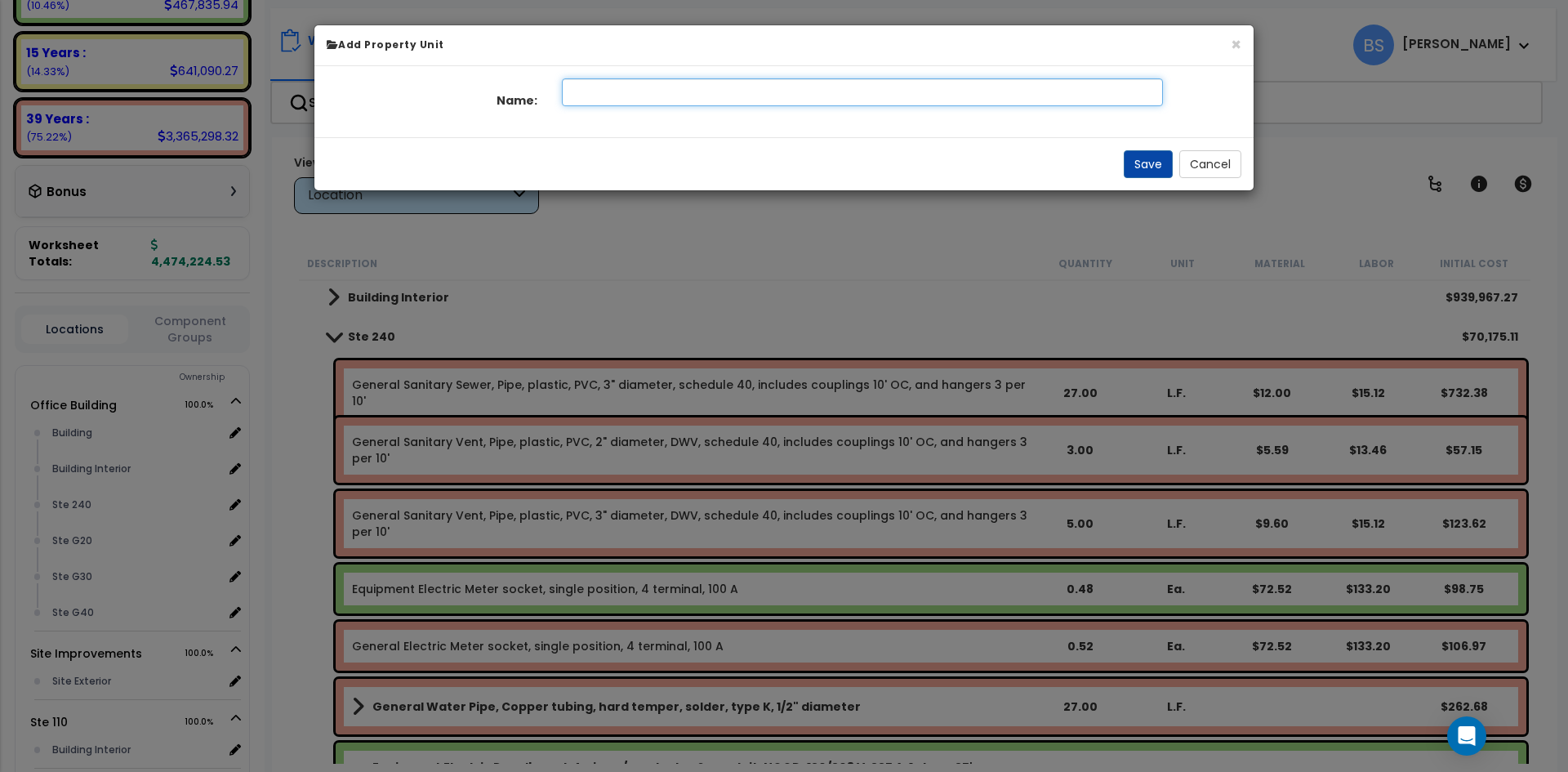
click at [597, 89] on input "text" at bounding box center [862, 92] width 602 height 28
type input "Ste 240"
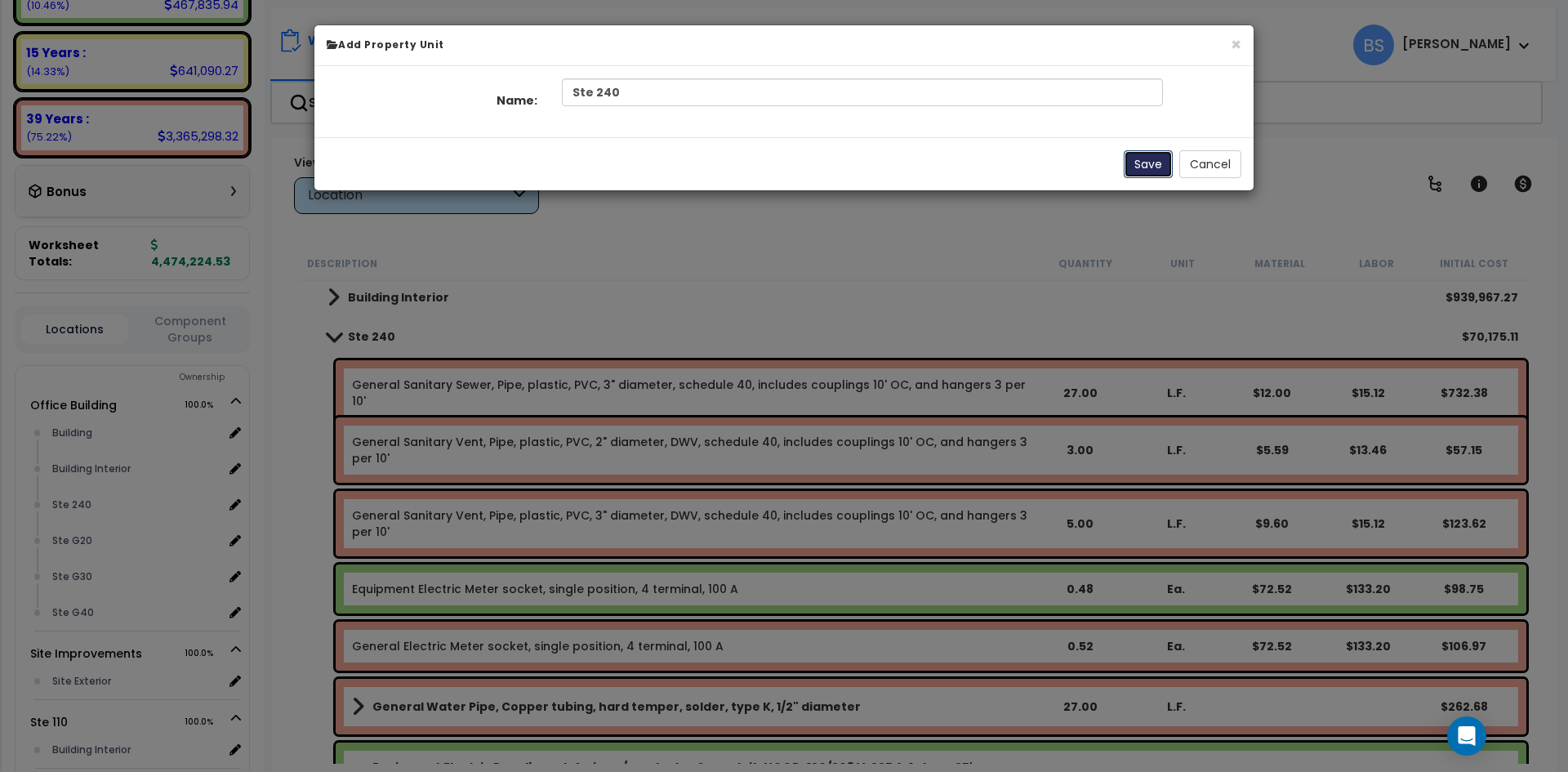
click at [1130, 157] on button "Save" at bounding box center [1148, 164] width 49 height 28
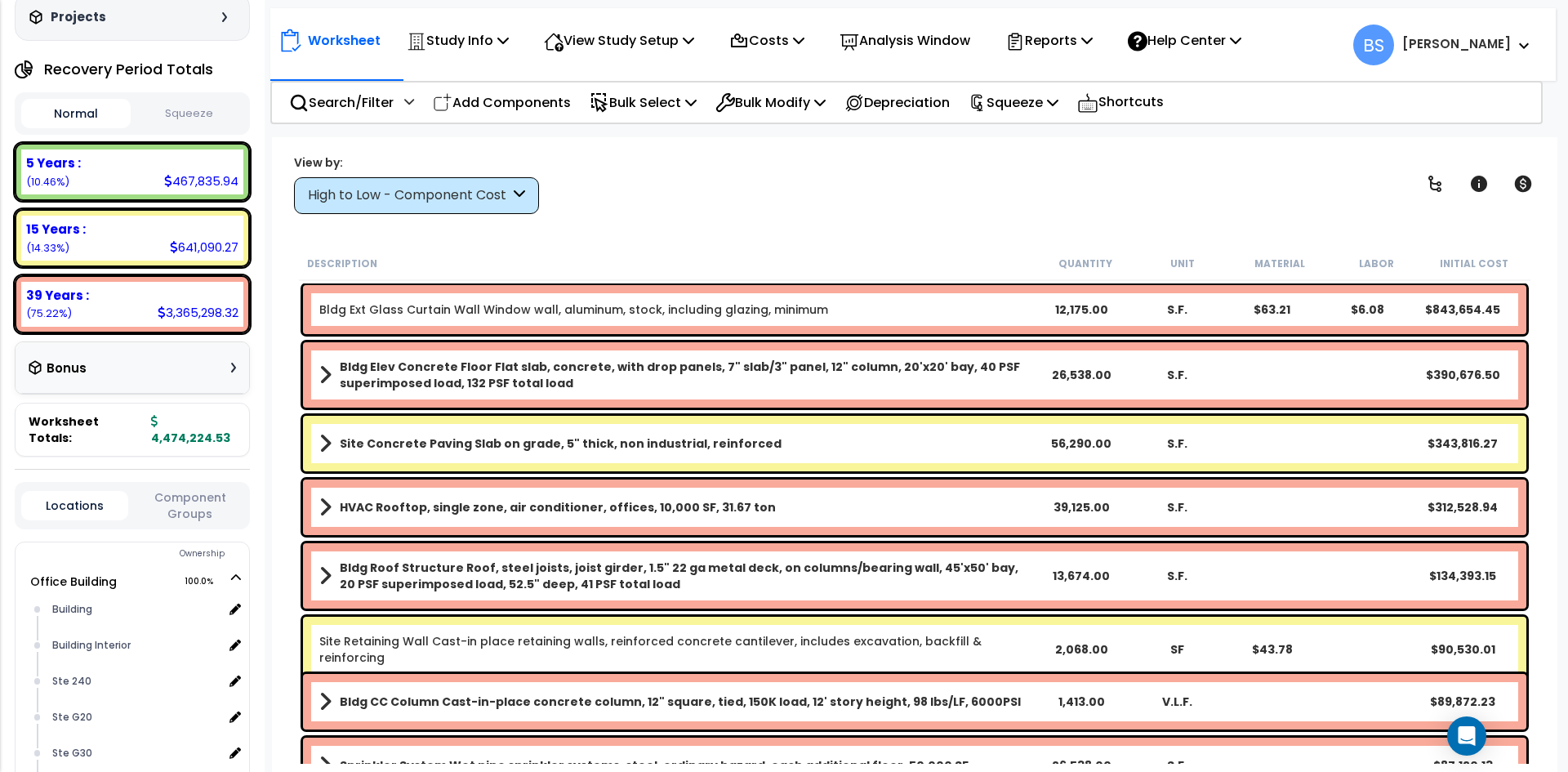
scroll to position [163, 0]
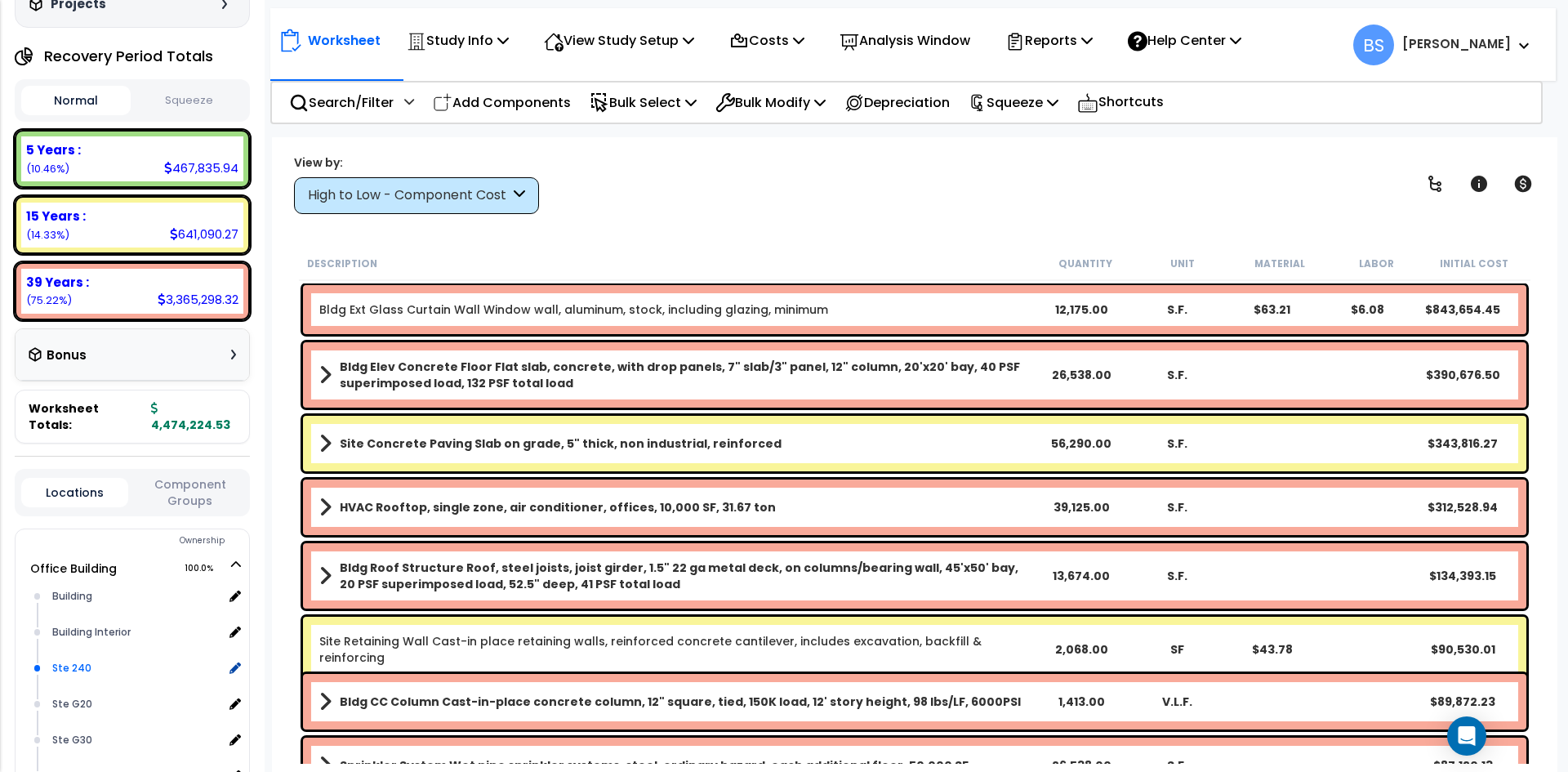
click at [65, 677] on div "Ste 240" at bounding box center [135, 669] width 175 height 20
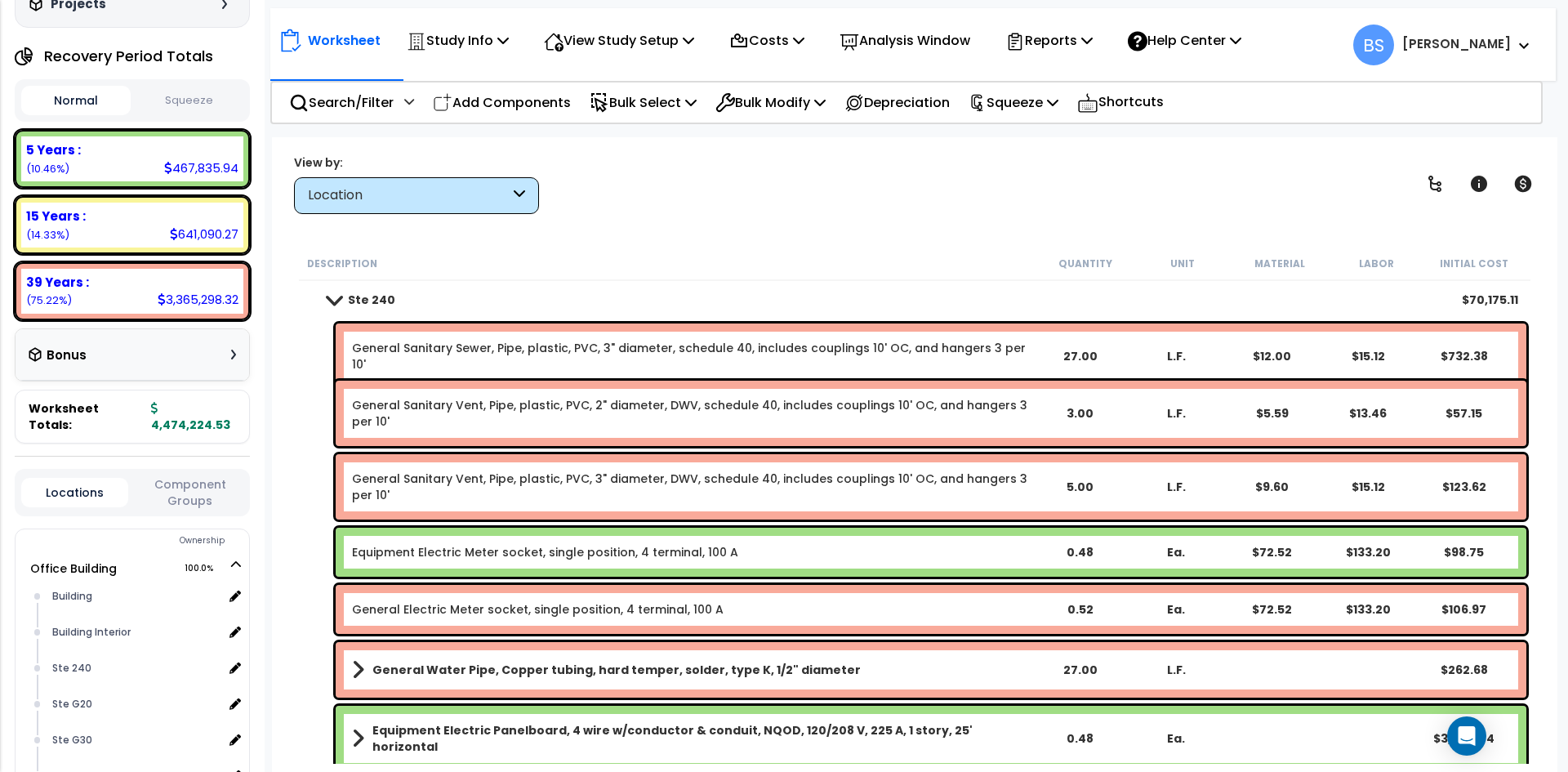
scroll to position [82, 0]
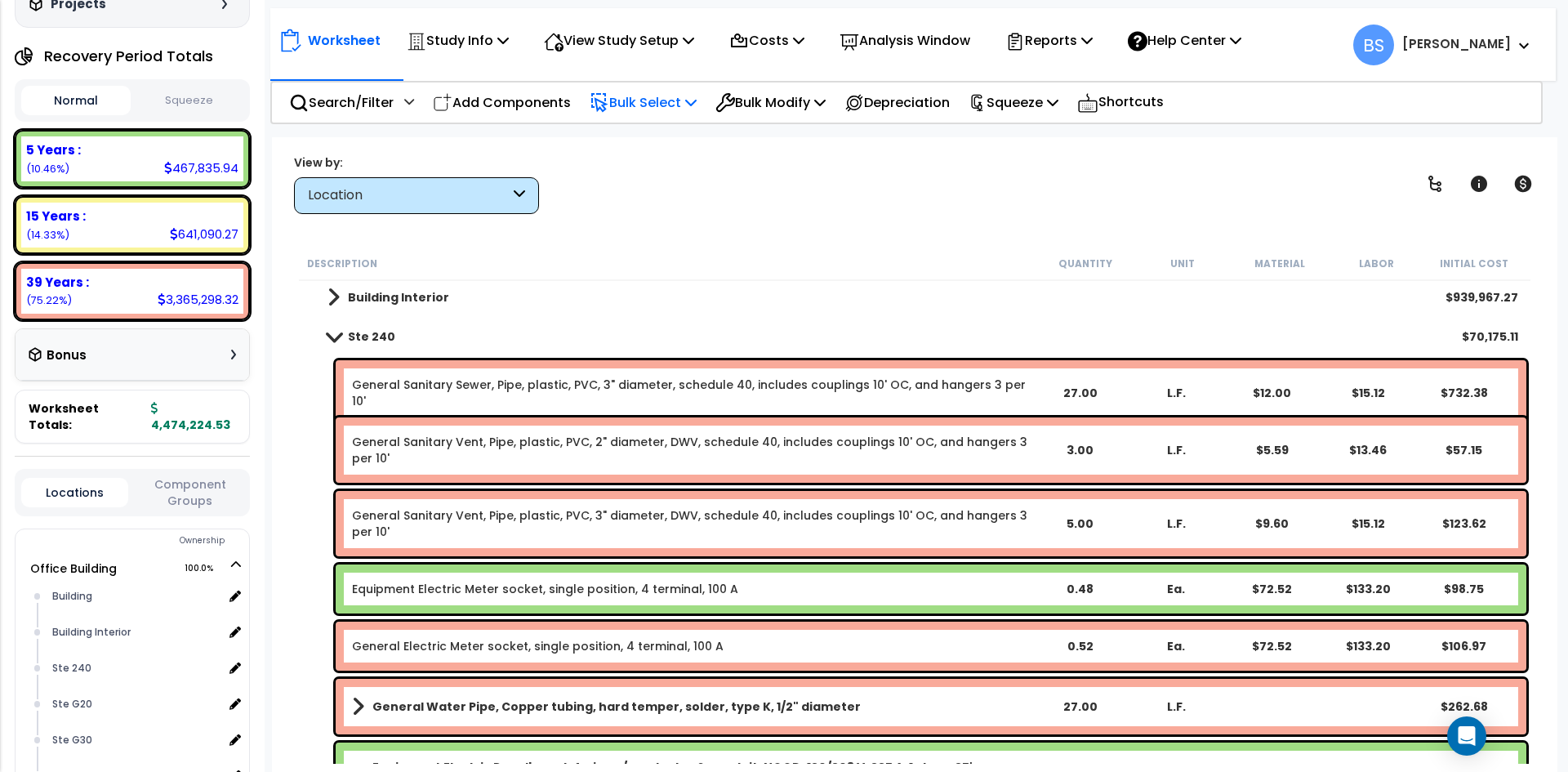
click at [681, 101] on p "Bulk Select" at bounding box center [643, 103] width 107 height 22
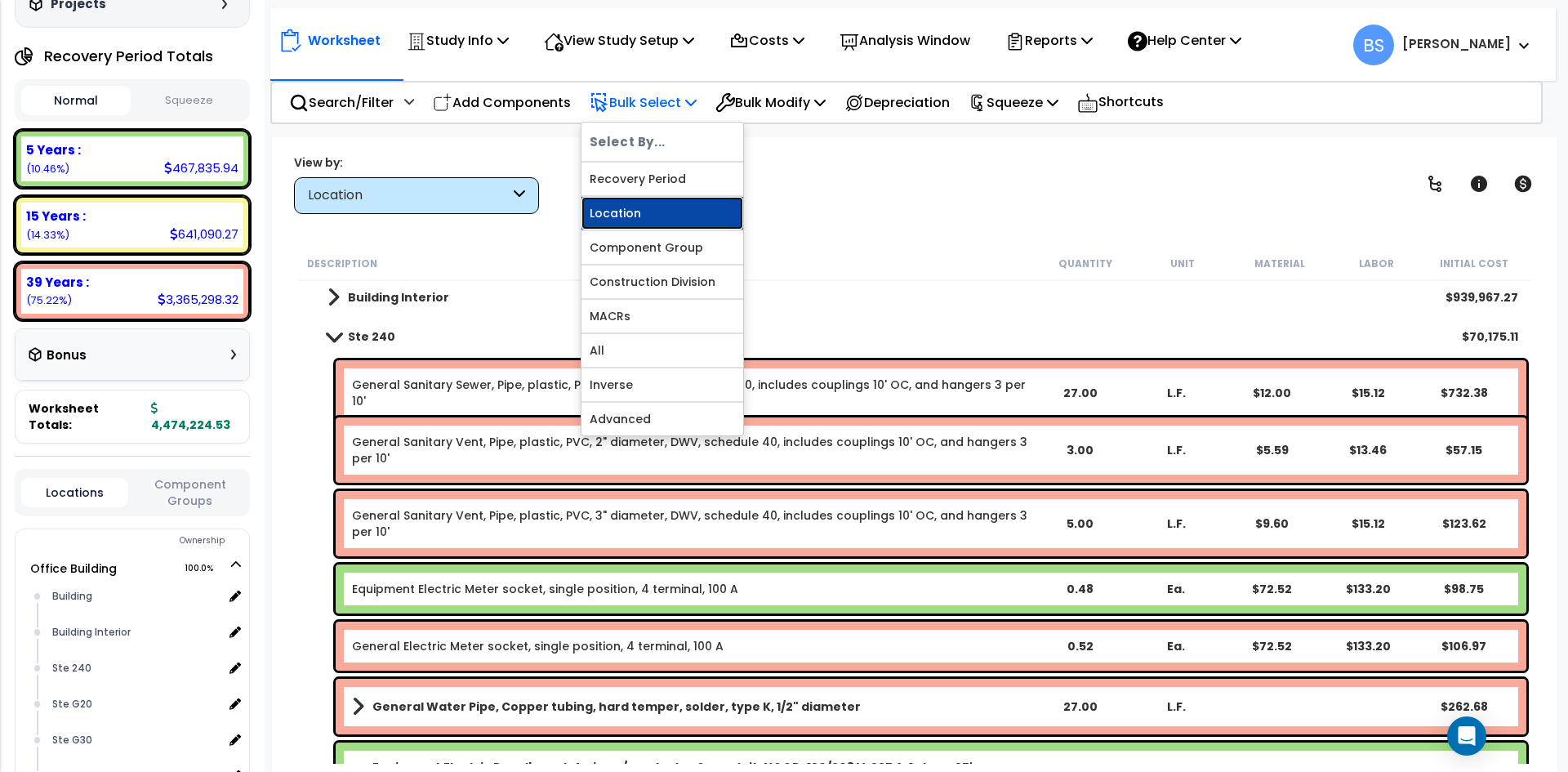
click at [620, 212] on link "Location" at bounding box center [663, 213] width 162 height 33
select select
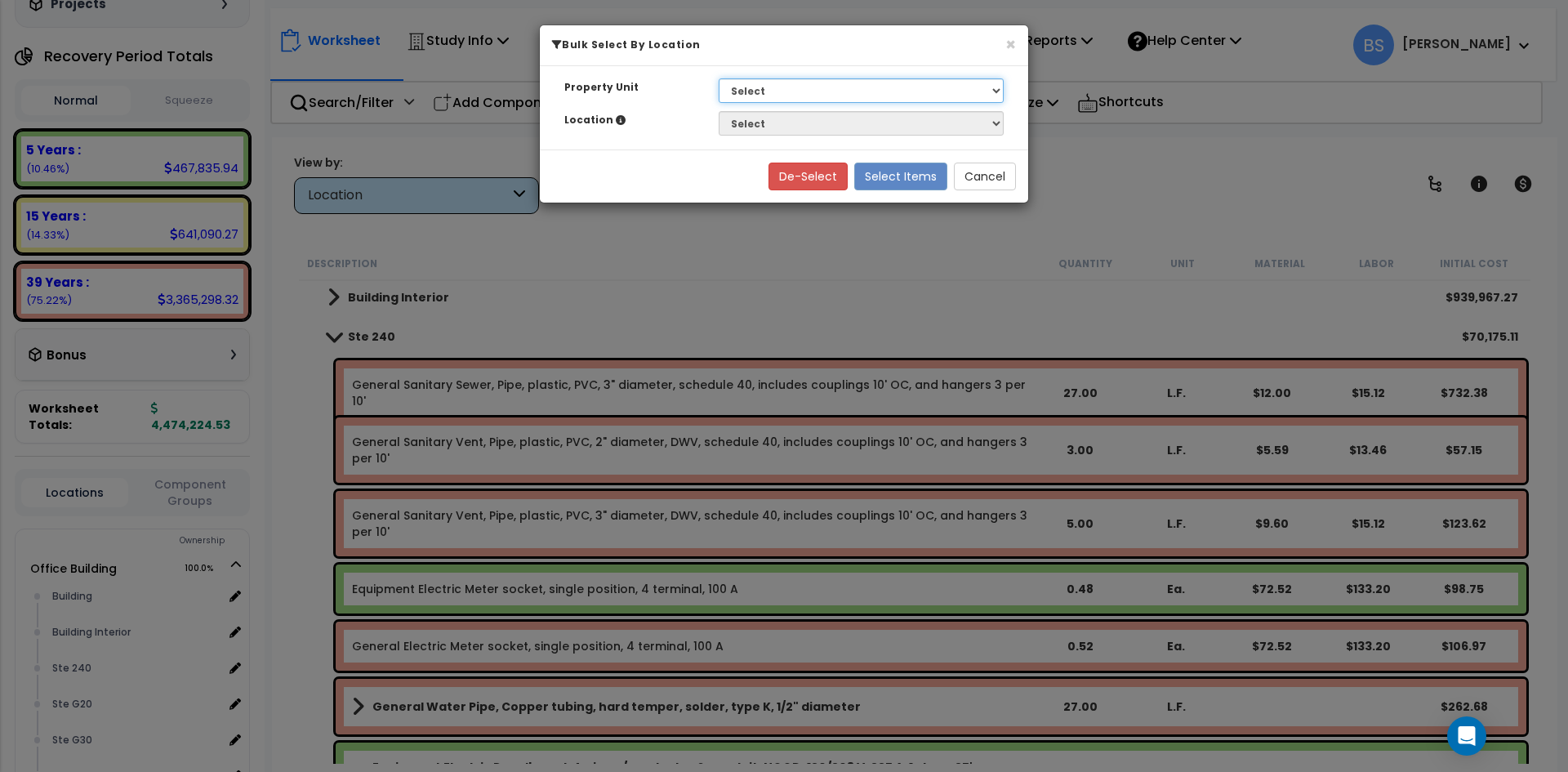
click at [839, 89] on select "Select G25 Office Building Site Improvements Ste 110 Ste 115-120 Ste 130 Ste 14…" at bounding box center [860, 90] width 285 height 25
select select "169825"
click at [719, 78] on select "Select G25 Office Building Site Improvements Ste 110 Ste 115-120 Ste 130 Ste 14…" at bounding box center [860, 90] width 285 height 25
click at [757, 129] on select "Select Building Building Interior Ste 240 Ste G20 Ste G30 Ste G40" at bounding box center [860, 123] width 285 height 25
select select "17701"
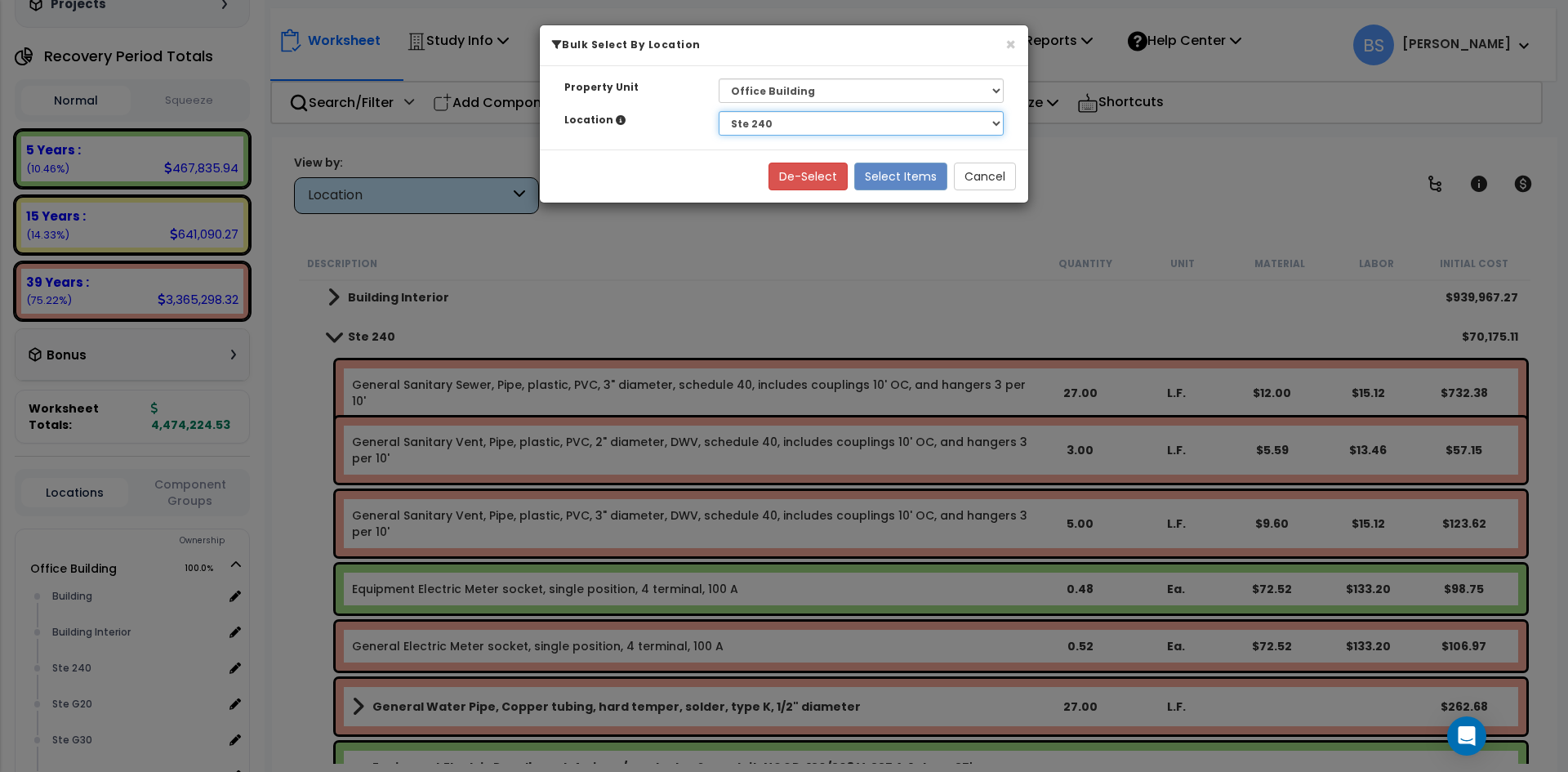
click at [719, 111] on select "Select Building Building Interior Ste 240 Ste G20 Ste G30 Ste G40" at bounding box center [860, 123] width 285 height 25
click at [906, 178] on button "Select Items" at bounding box center [900, 177] width 93 height 28
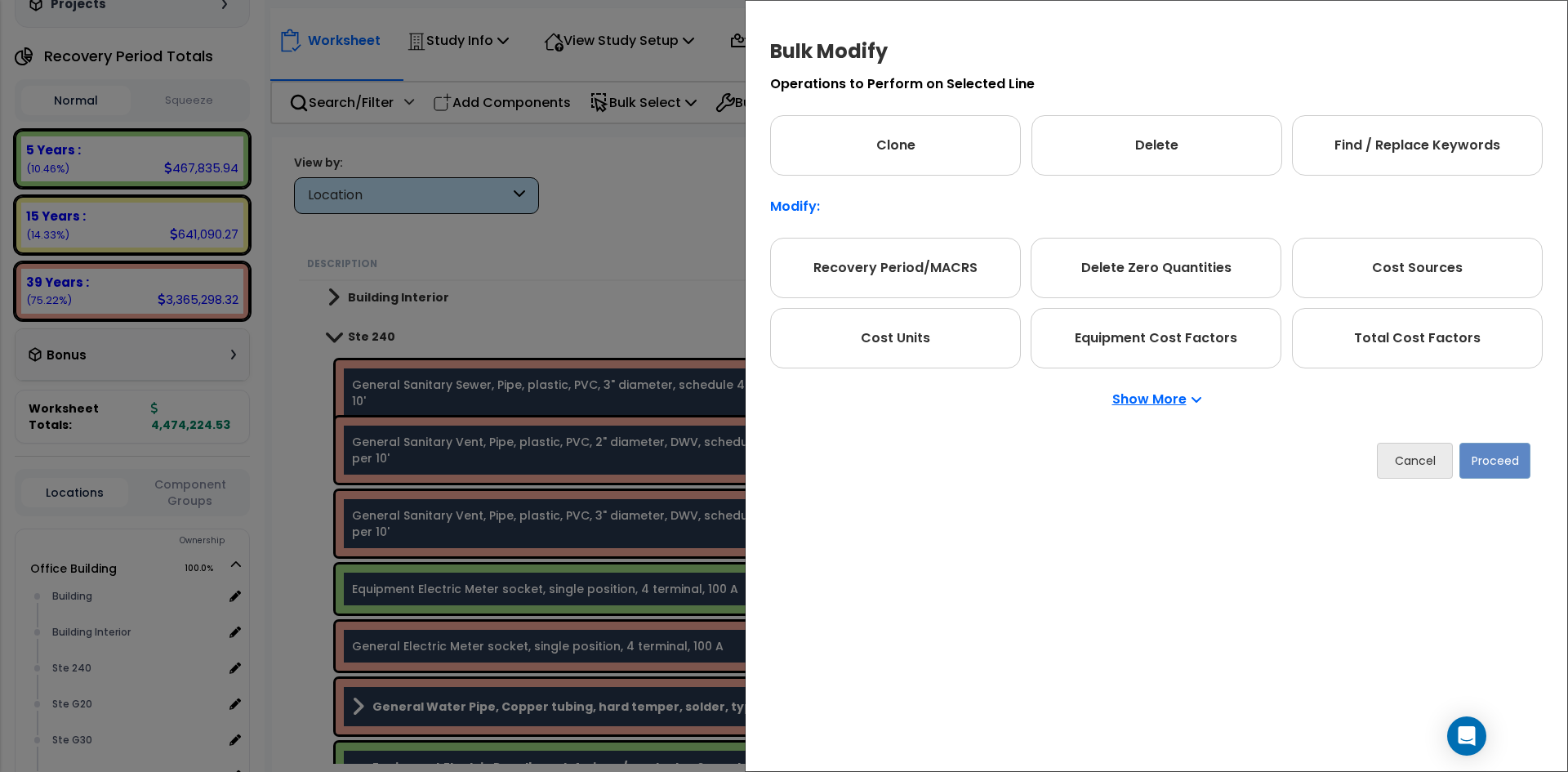
click at [1160, 399] on p "Show More" at bounding box center [1156, 399] width 89 height 13
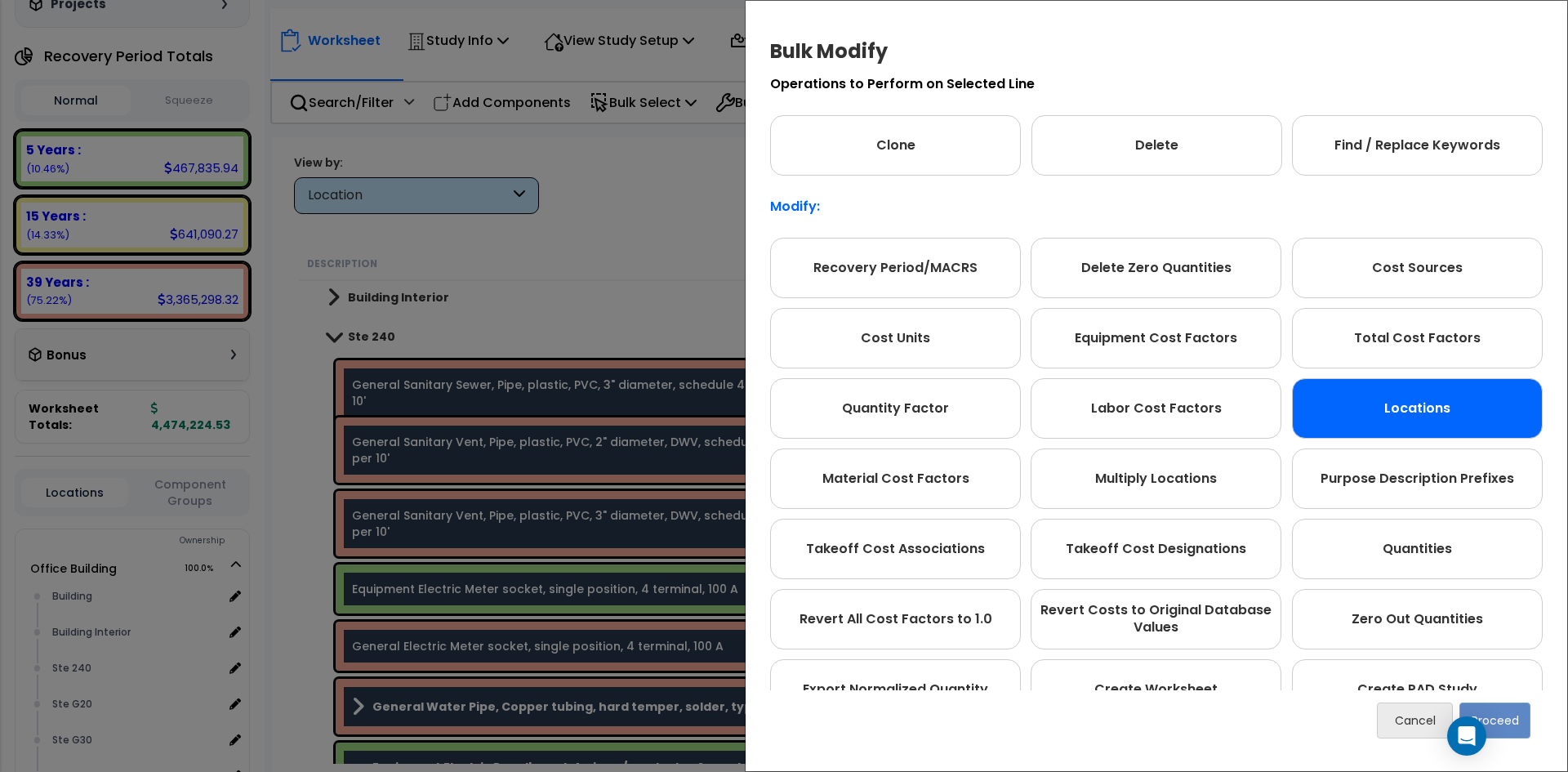
click at [1429, 383] on div "Locations" at bounding box center [1417, 408] width 251 height 60
click at [1505, 737] on button "Proceed" at bounding box center [1495, 721] width 71 height 36
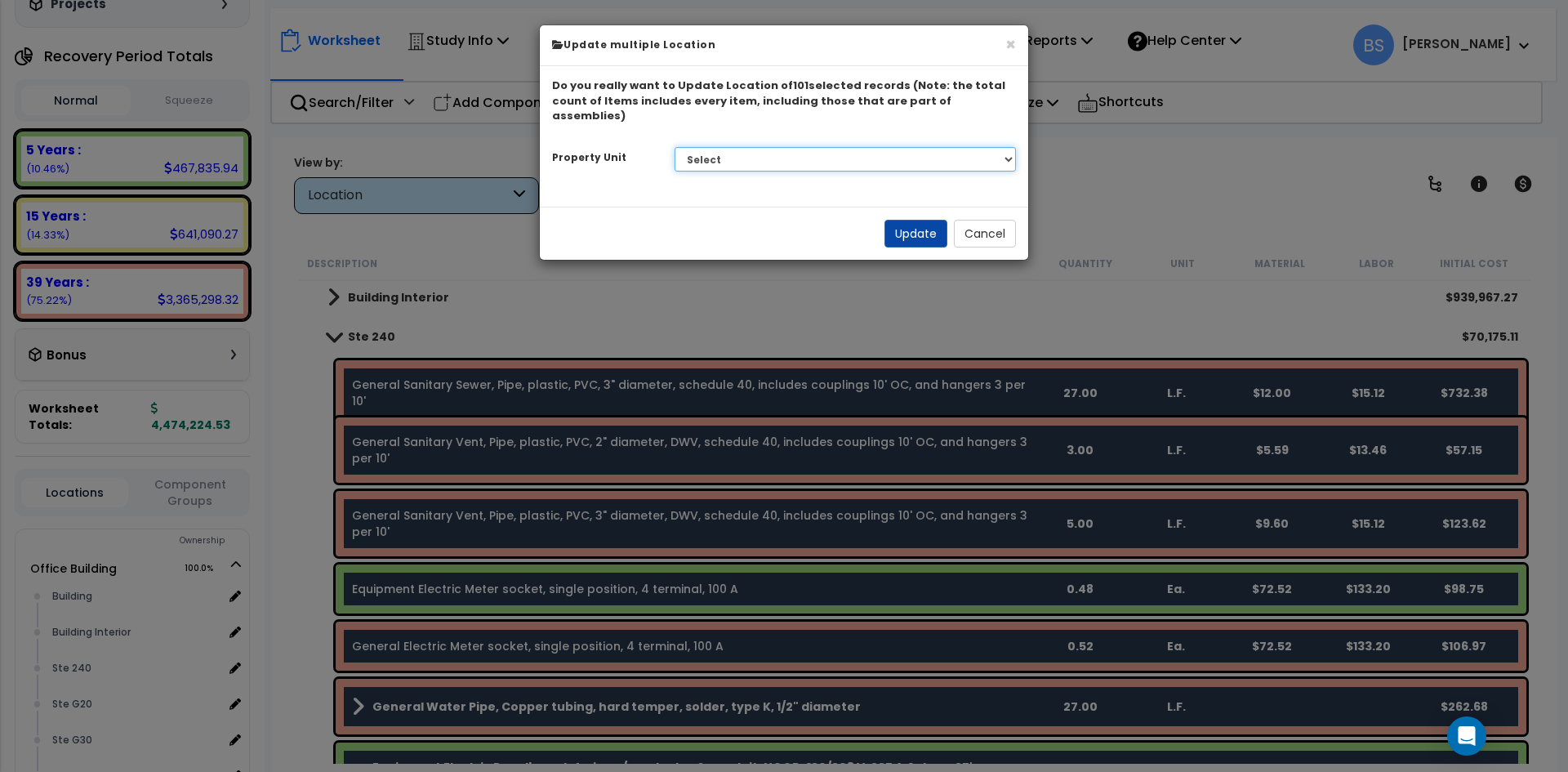
click at [744, 147] on select "Select G25 Office Building Site Improvements Ste 110 Ste 115-120 Ste 130 Ste 14…" at bounding box center [845, 159] width 342 height 25
select select "175312"
click at [675, 147] on select "Select G25 Office Building Site Improvements Ste 110 Ste 115-120 Ste 130 Ste 14…" at bounding box center [845, 159] width 342 height 25
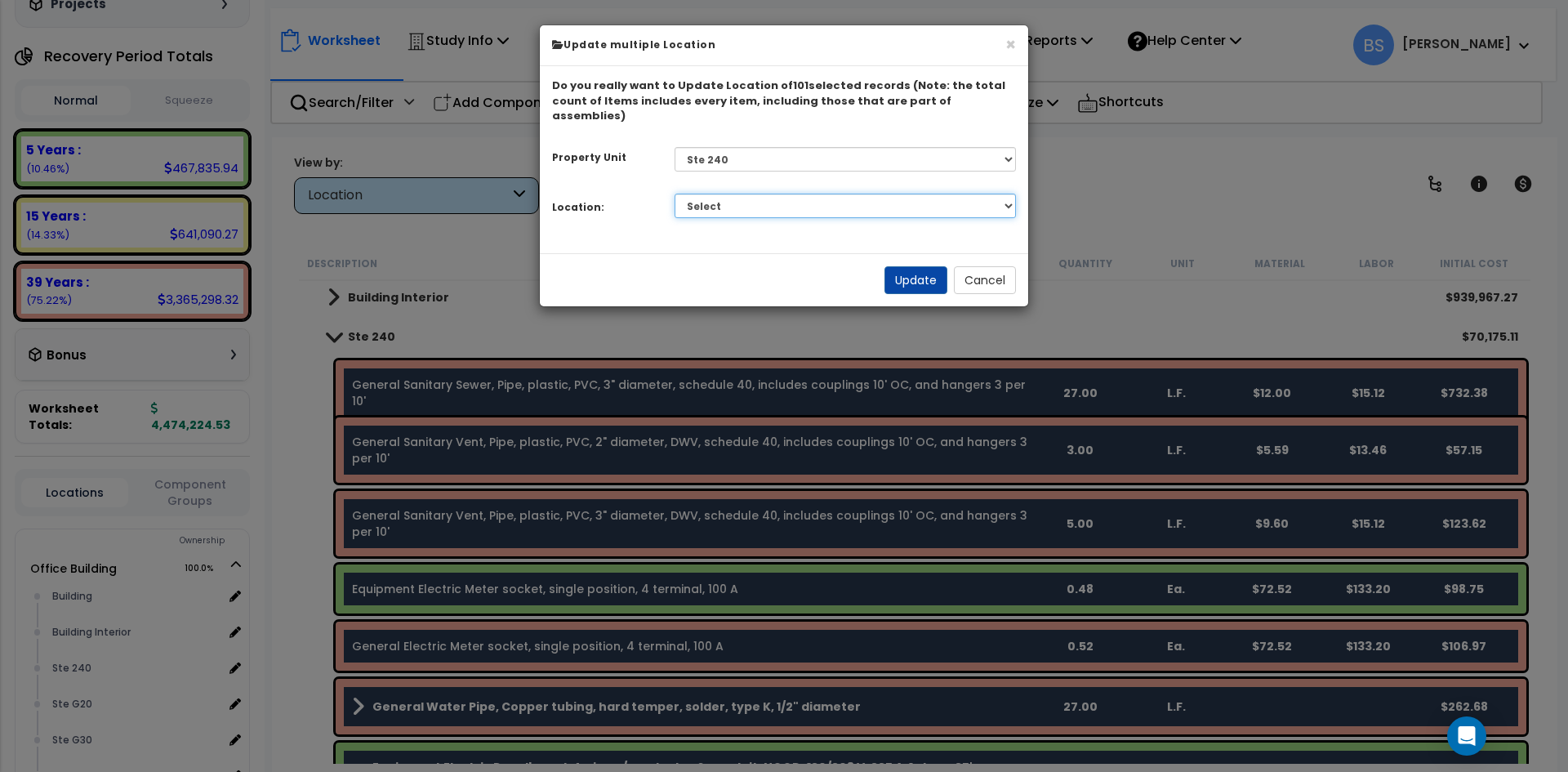
click at [819, 194] on select "Select Building Building Interior Add Additional Location" at bounding box center [845, 206] width 342 height 25
select select "461"
click at [675, 194] on select "Select Building Building Interior Add Additional Location" at bounding box center [845, 206] width 342 height 25
click at [910, 273] on button "Update" at bounding box center [915, 280] width 63 height 28
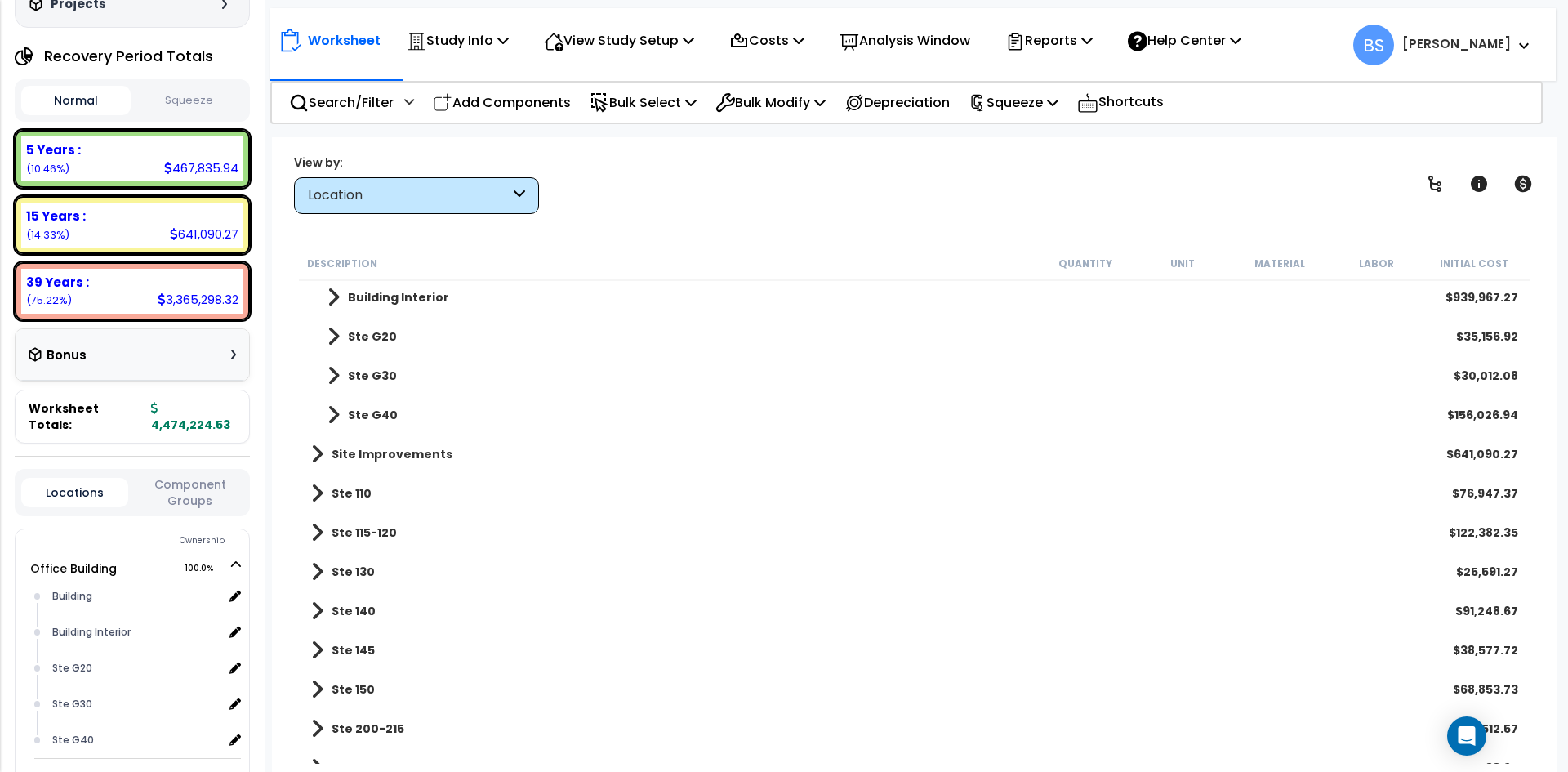
click at [356, 339] on b "Ste G20" at bounding box center [372, 337] width 49 height 16
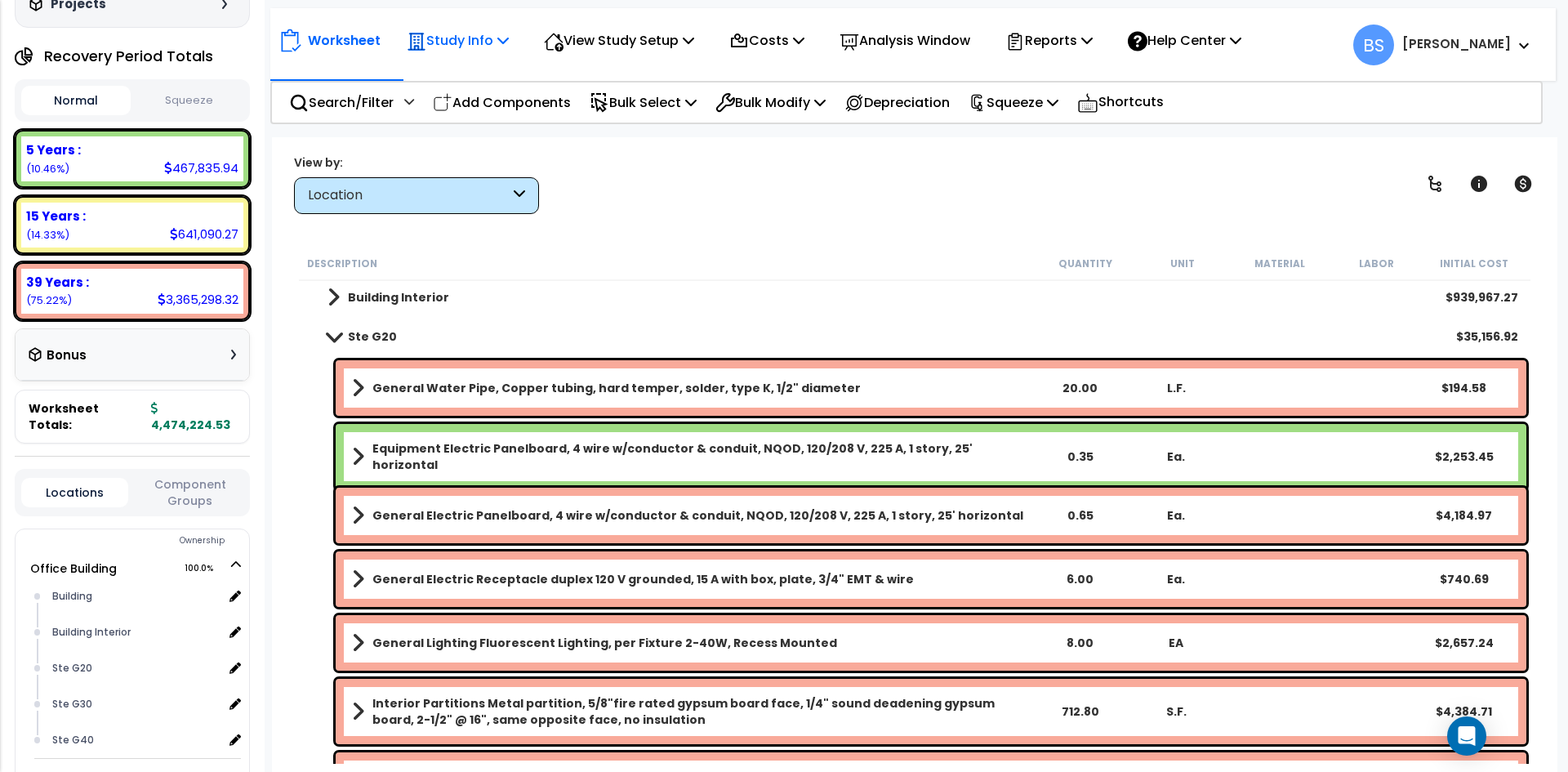
click at [456, 51] on p "Study Info" at bounding box center [458, 40] width 102 height 22
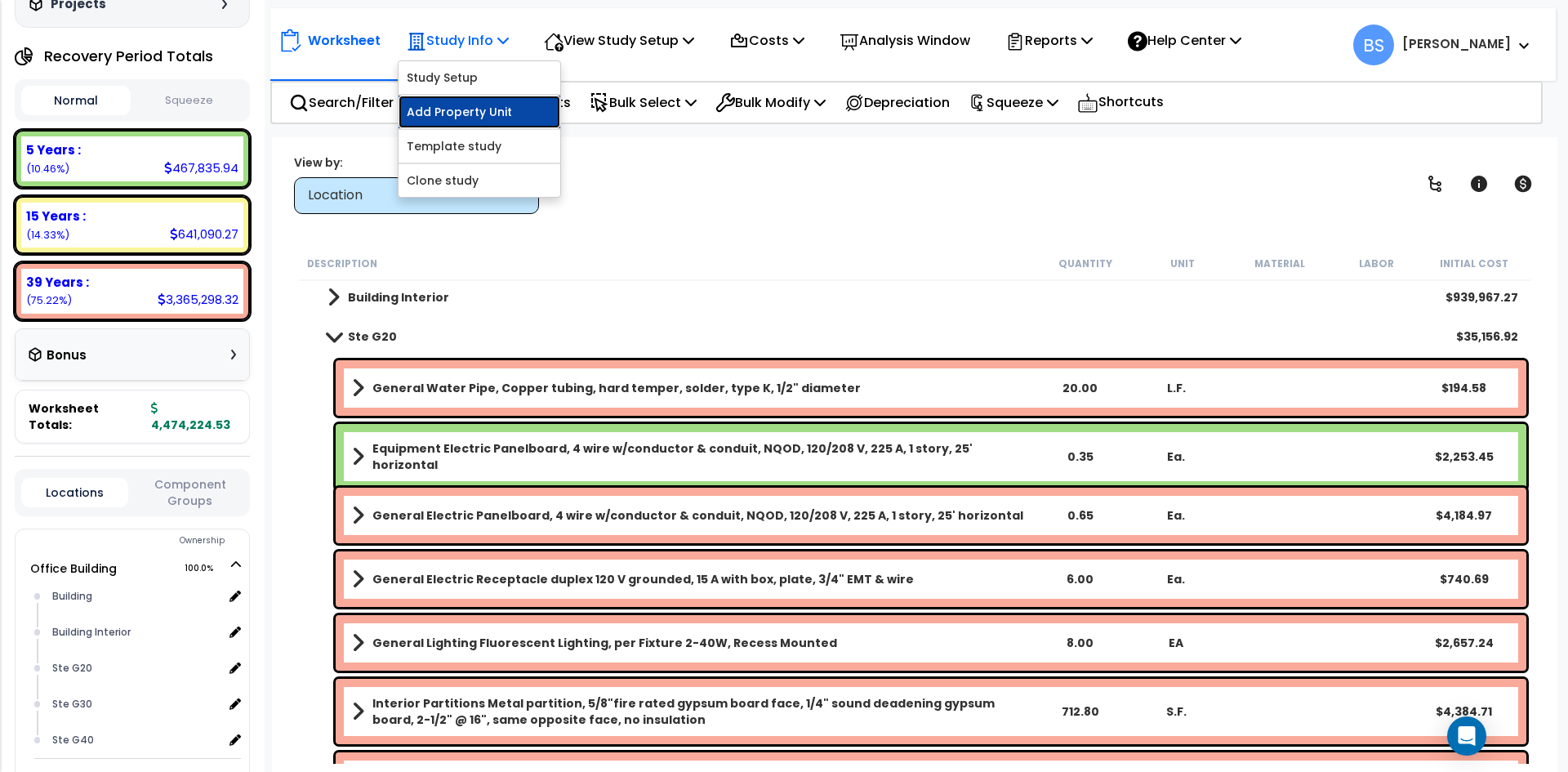
click at [463, 110] on link "Add Property Unit" at bounding box center [480, 112] width 162 height 33
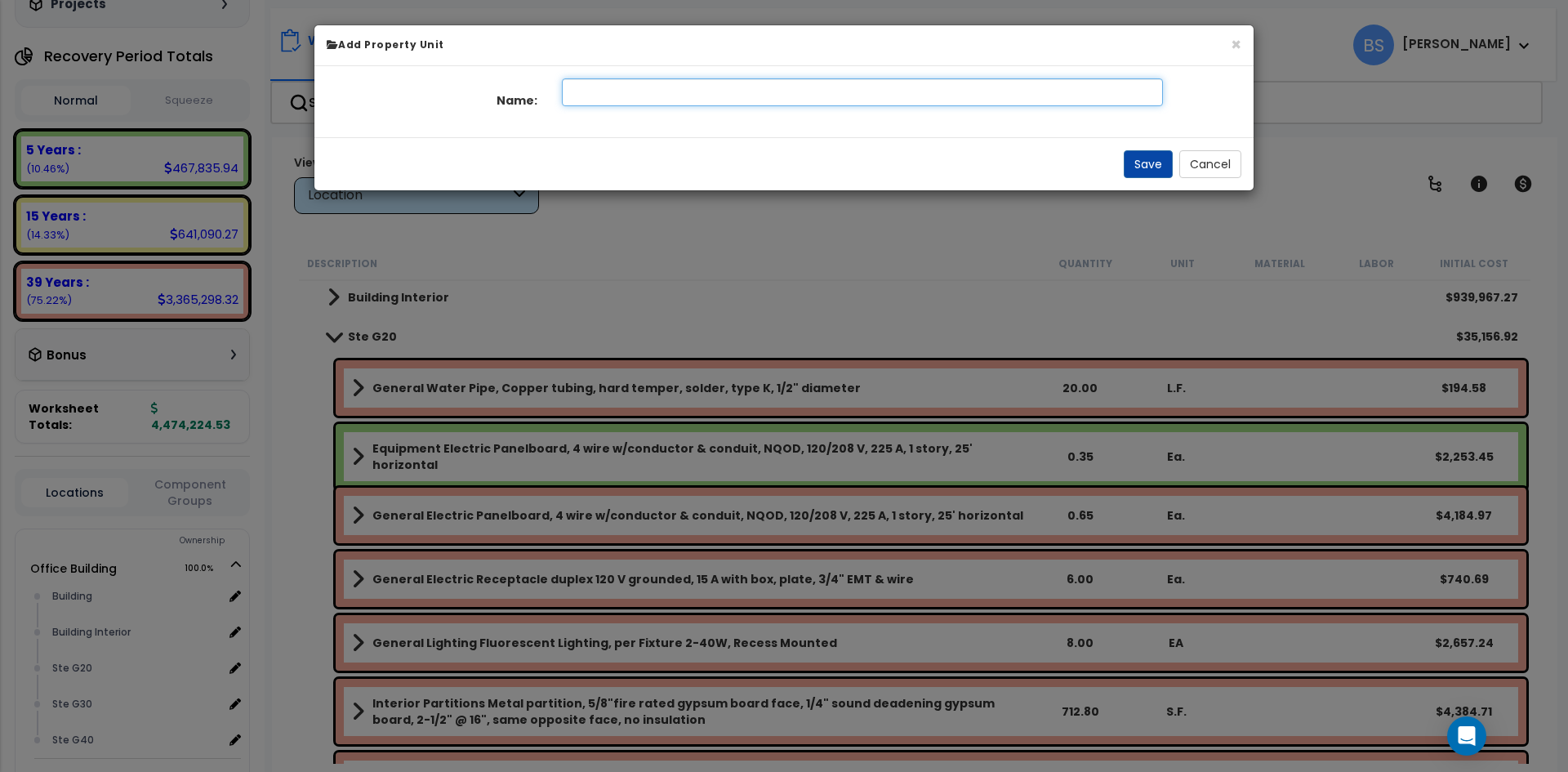
click at [633, 96] on input "text" at bounding box center [862, 92] width 602 height 28
type input "Ste G20"
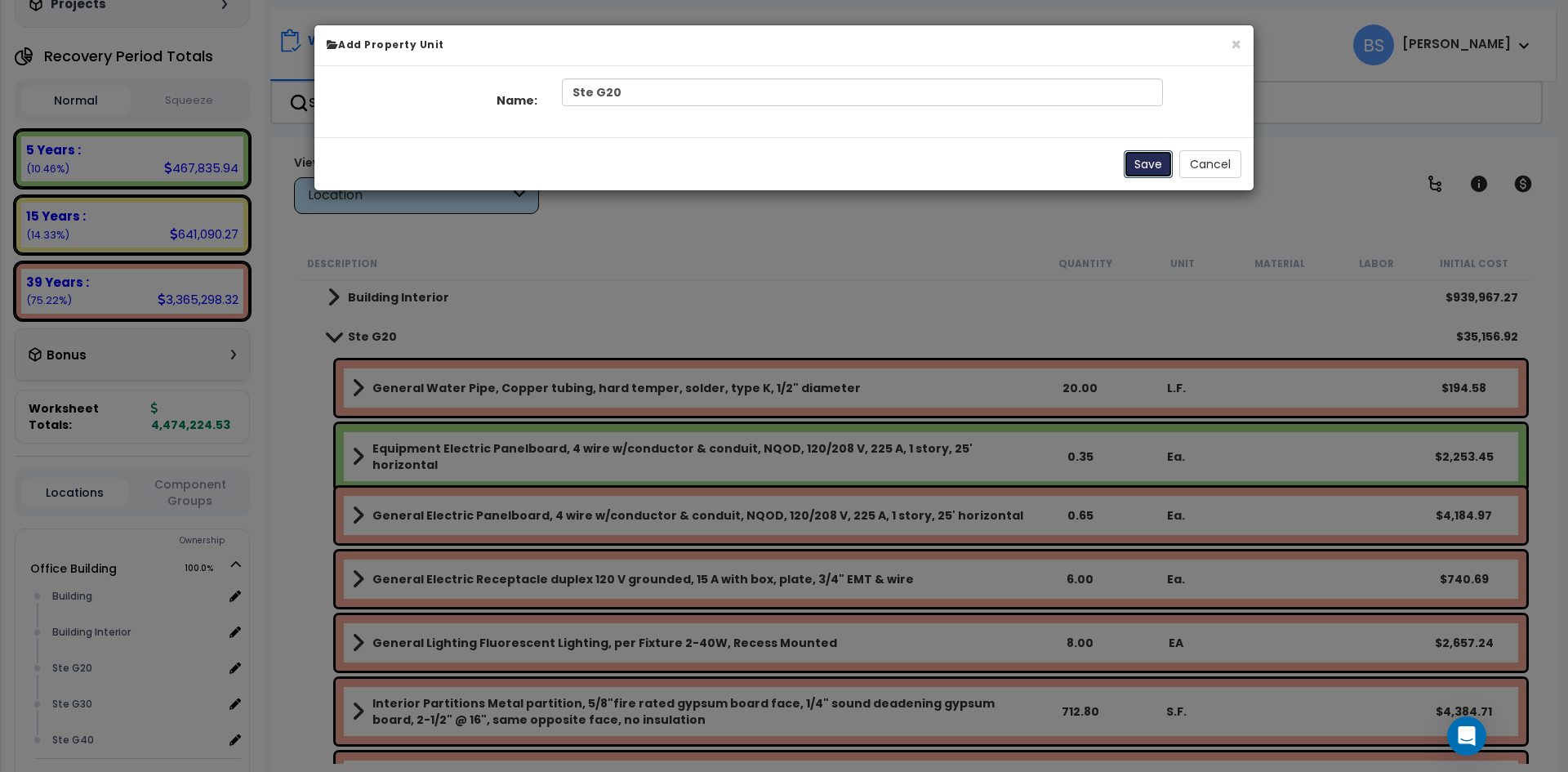
click at [1157, 172] on button "Save" at bounding box center [1148, 164] width 49 height 28
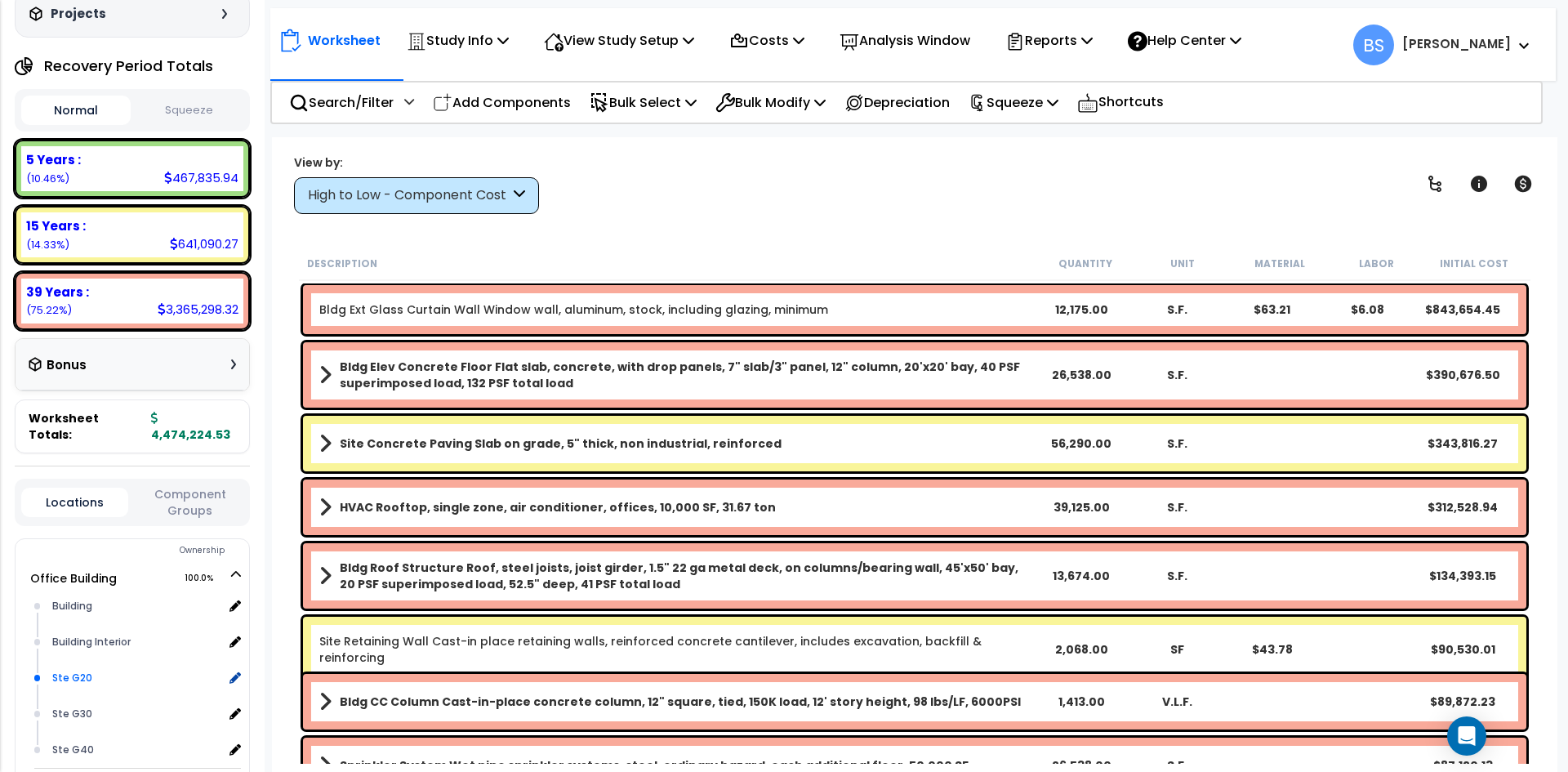
scroll to position [163, 0]
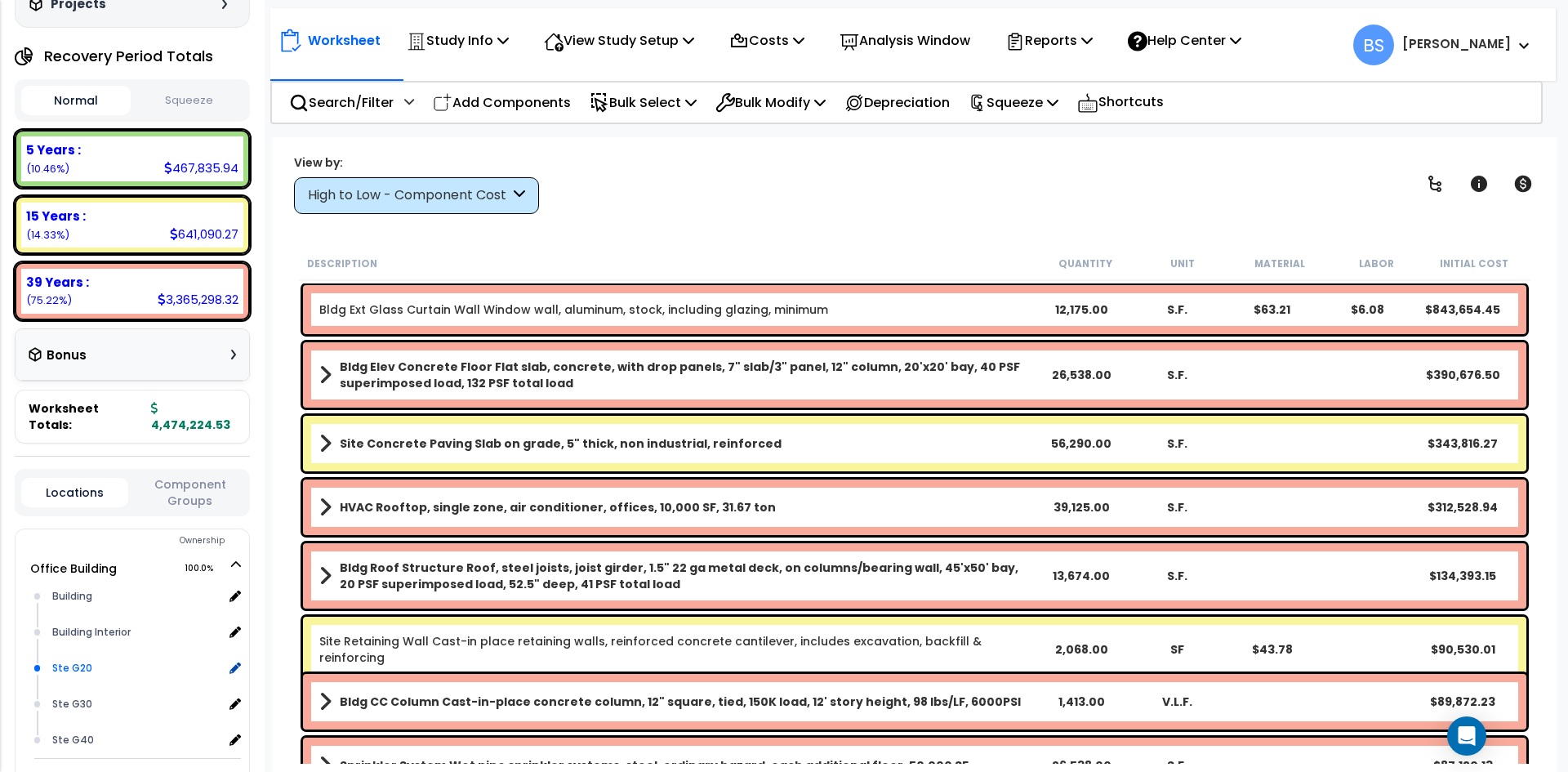
click at [75, 671] on div "Ste G20" at bounding box center [135, 669] width 175 height 20
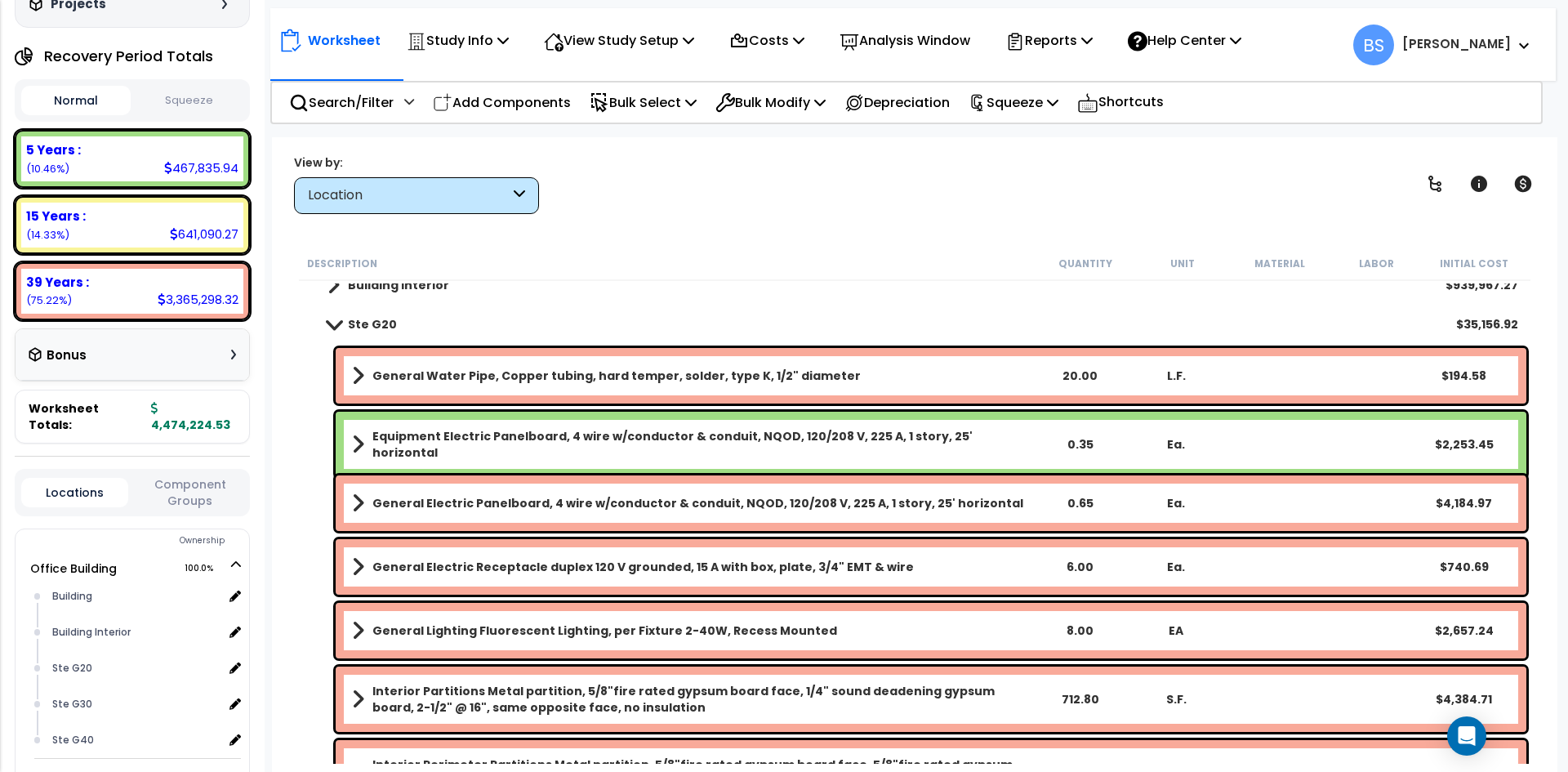
scroll to position [0, 0]
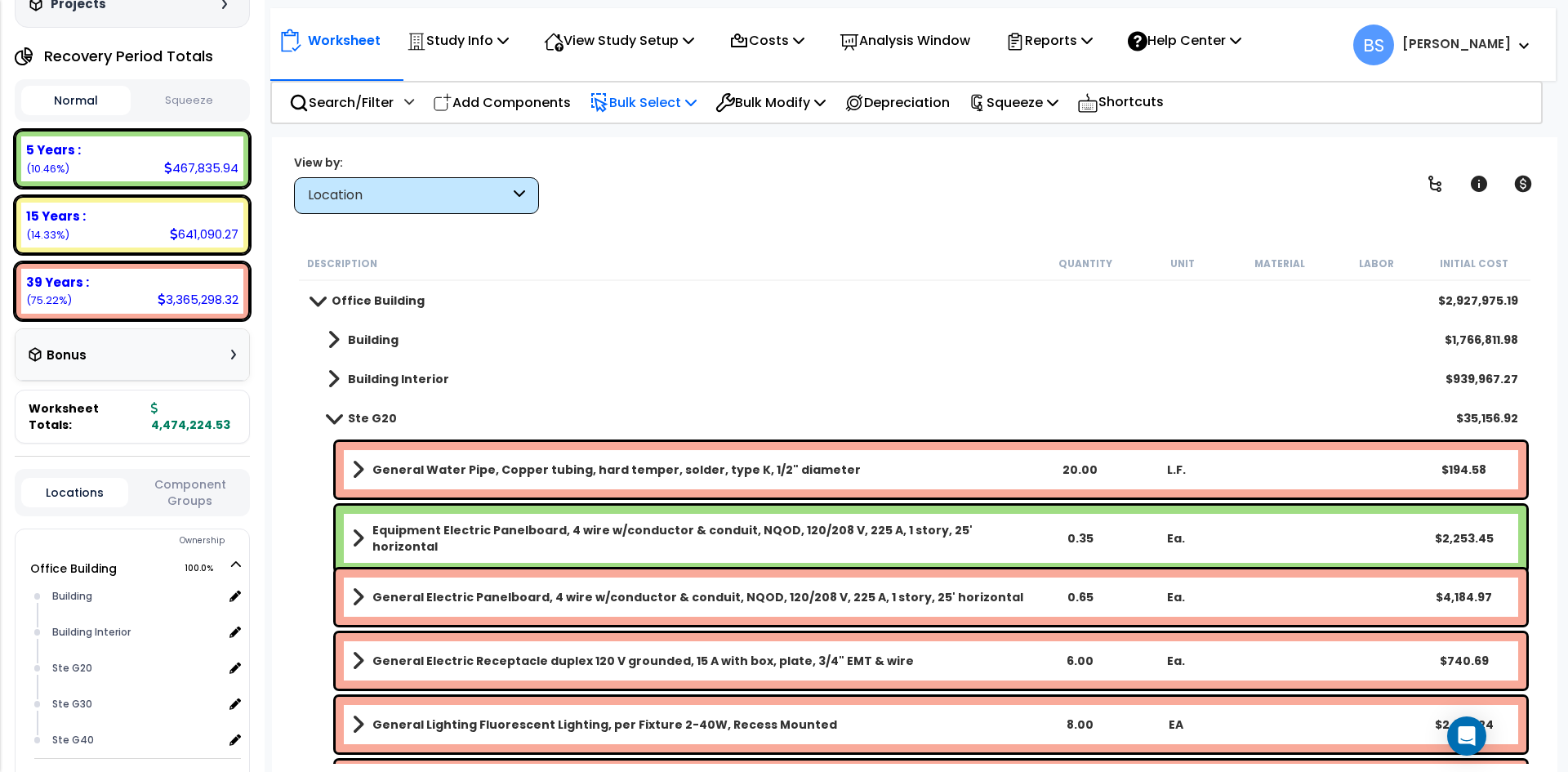
click at [682, 97] on p "Bulk Select" at bounding box center [643, 103] width 107 height 22
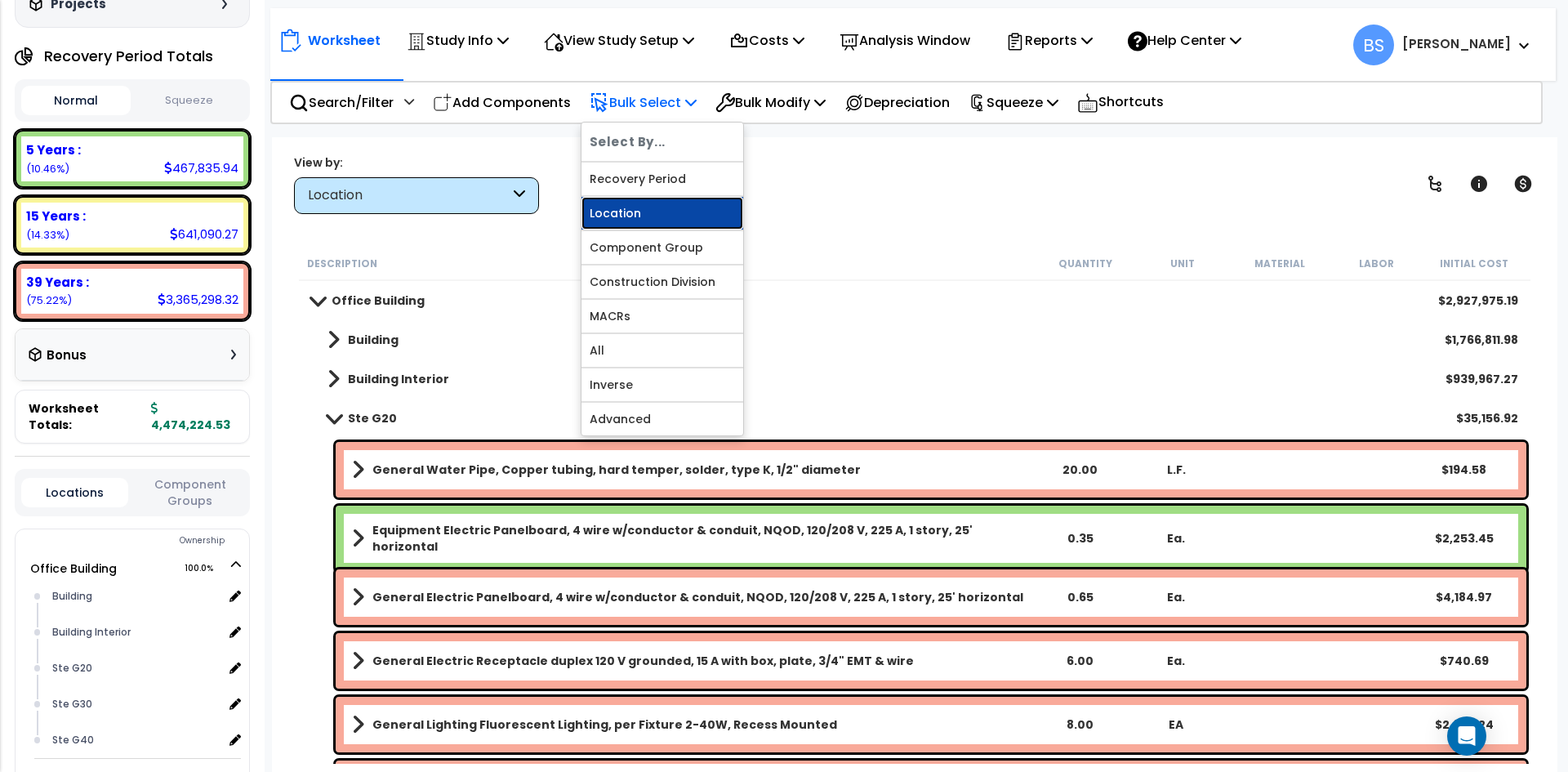
click at [646, 209] on link "Location" at bounding box center [663, 213] width 162 height 33
select select
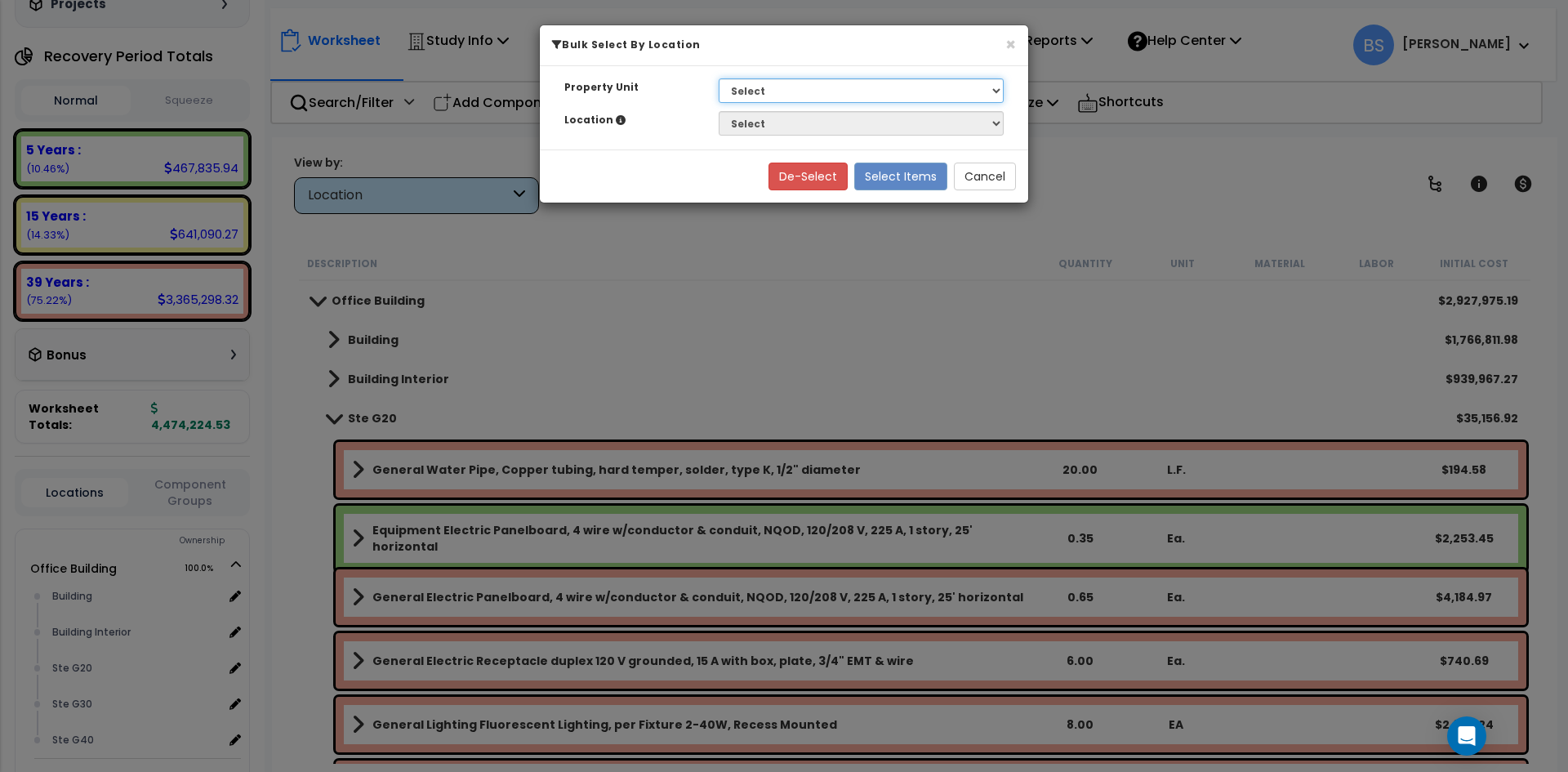
click at [790, 97] on select "Select G25 Office Building Site Improvements Ste 110 Ste 115-120 Ste 130 Ste 14…" at bounding box center [860, 90] width 285 height 25
select select "169825"
click at [719, 78] on select "Select G25 Office Building Site Improvements Ste 110 Ste 115-120 Ste 130 Ste 14…" at bounding box center [860, 90] width 285 height 25
click at [758, 131] on select "Select Building Building Interior Ste G20 Ste G30 Ste G40" at bounding box center [860, 123] width 285 height 25
select select "31938"
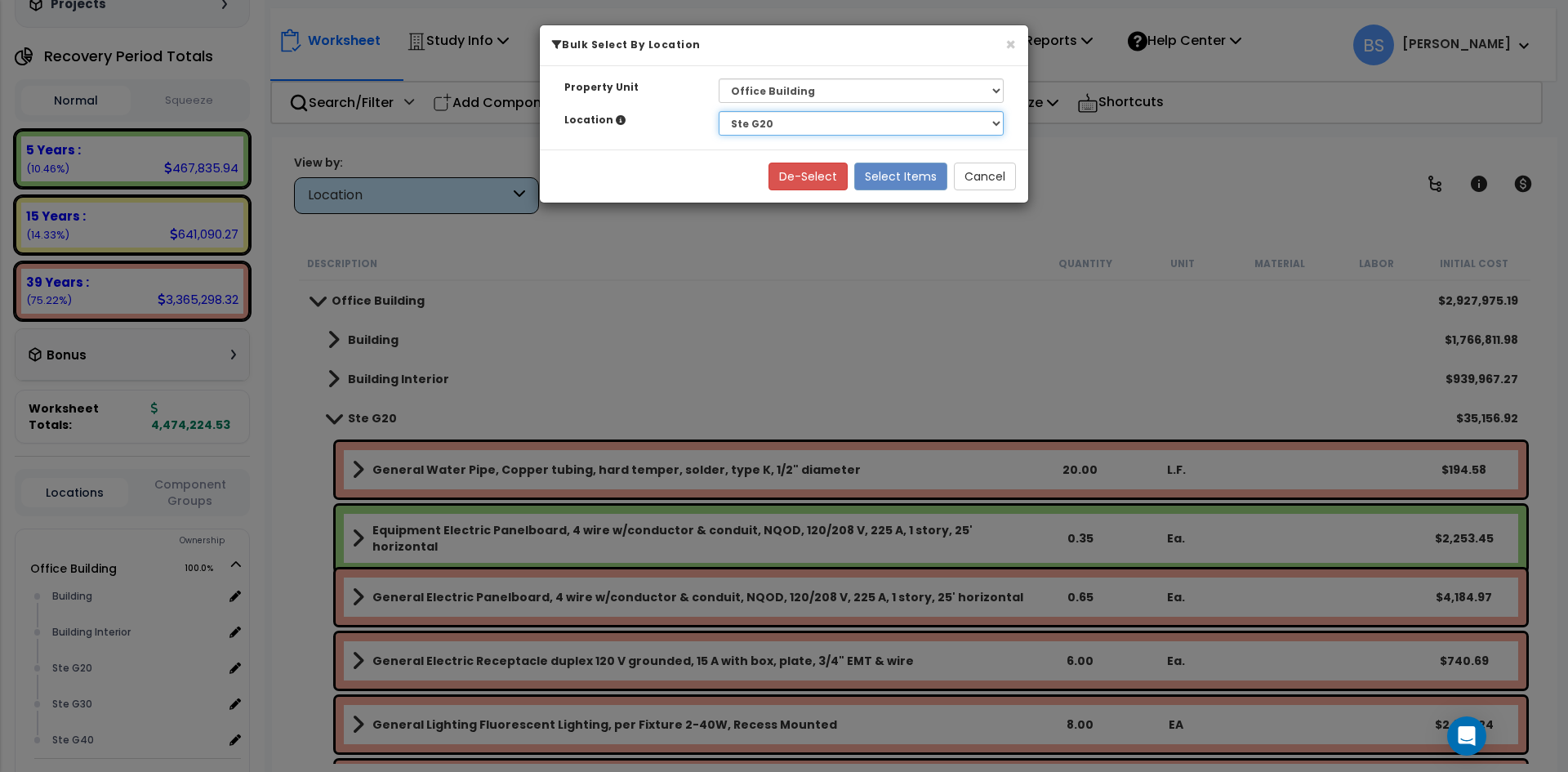
click at [719, 111] on select "Select Building Building Interior Ste G20 Ste G30 Ste G40" at bounding box center [860, 123] width 285 height 25
click at [899, 168] on button "Select Items" at bounding box center [900, 177] width 93 height 28
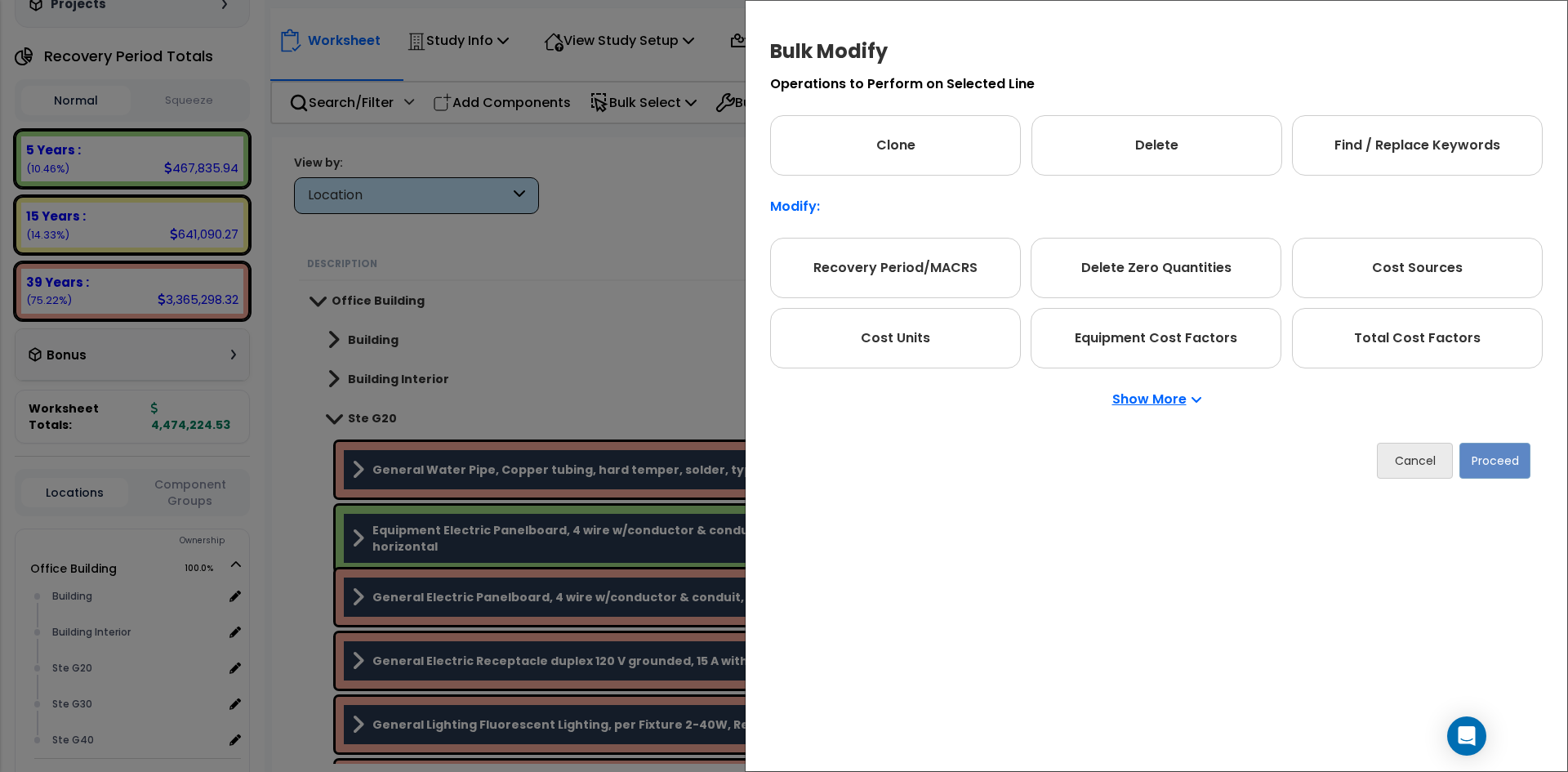
drag, startPoint x: 1160, startPoint y: 412, endPoint x: 1152, endPoint y: 403, distance: 12.0
click at [1158, 412] on div "Show More" at bounding box center [1156, 400] width 773 height 62
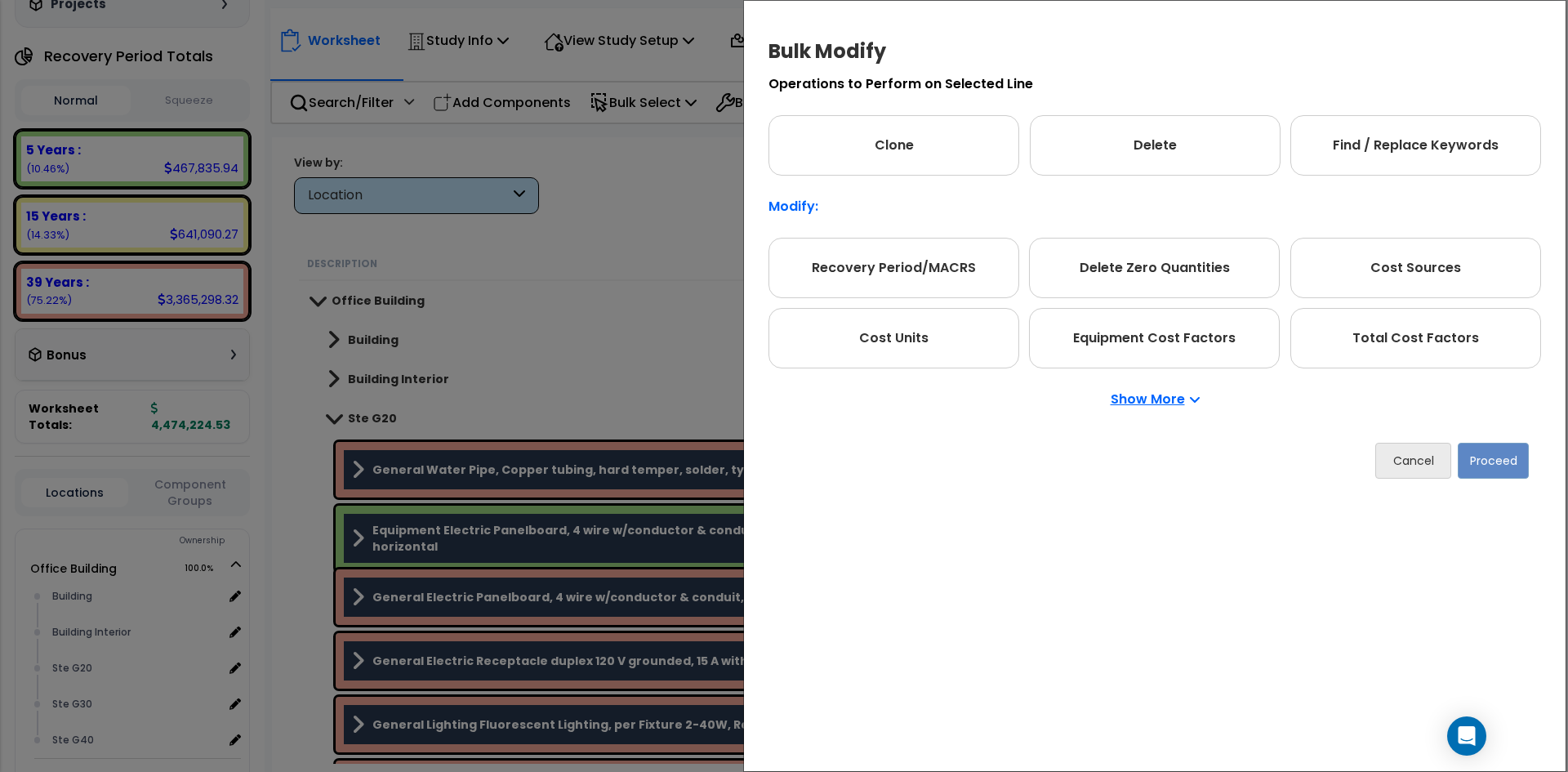
click at [1151, 403] on p "Show More" at bounding box center [1155, 399] width 89 height 13
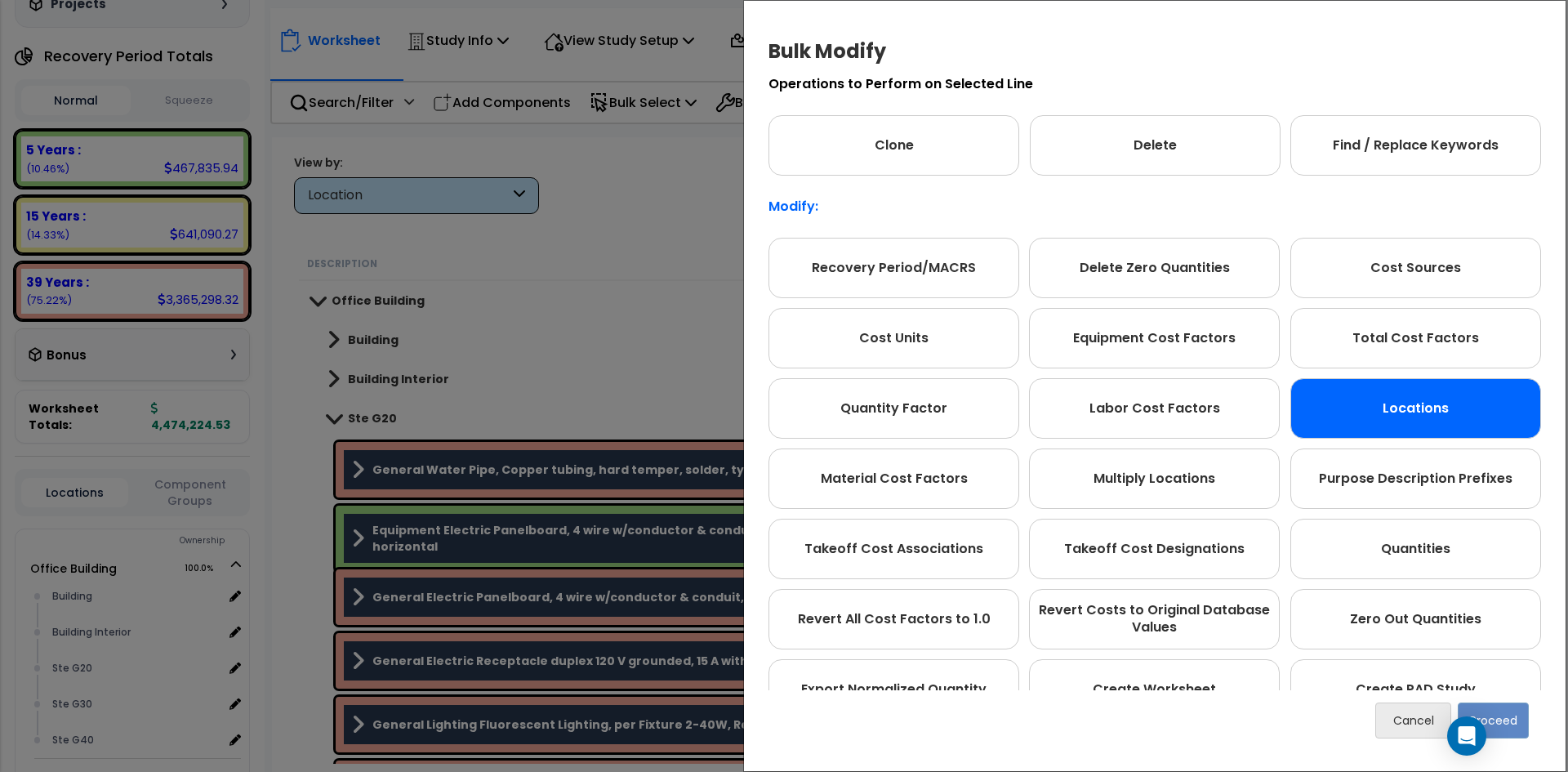
click at [1366, 405] on div "Locations" at bounding box center [1415, 408] width 251 height 60
click at [1505, 723] on button "Proceed" at bounding box center [1493, 721] width 71 height 36
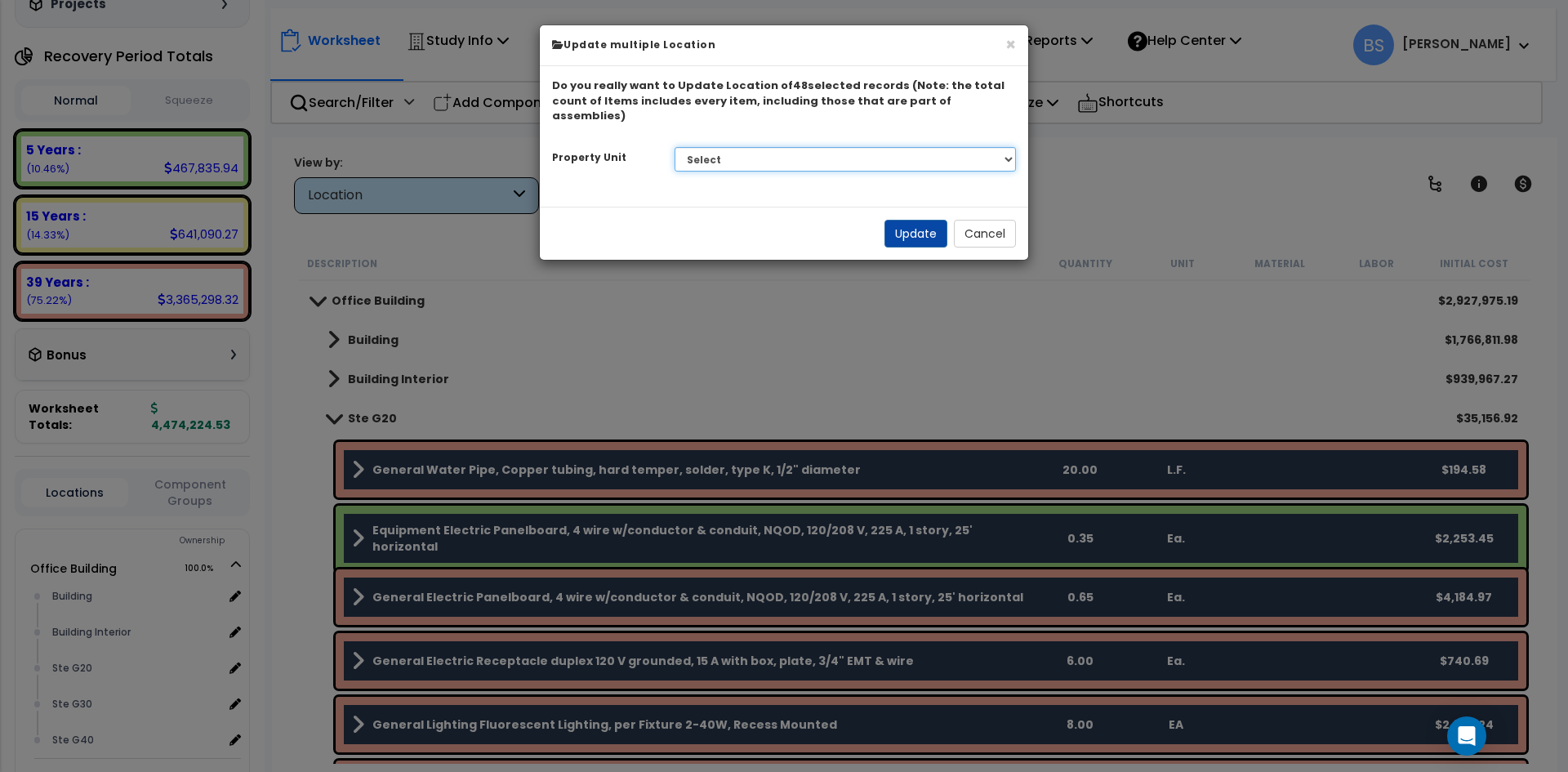
click at [744, 147] on select "Select G25 Office Building Site Improvements Ste 110 Ste 115-120 Ste 130 [GEOGR…" at bounding box center [845, 159] width 342 height 25
select select "175313"
click at [675, 147] on select "Select G25 Office Building Site Improvements Ste 110 Ste 115-120 Ste 130 [GEOGR…" at bounding box center [845, 159] width 342 height 25
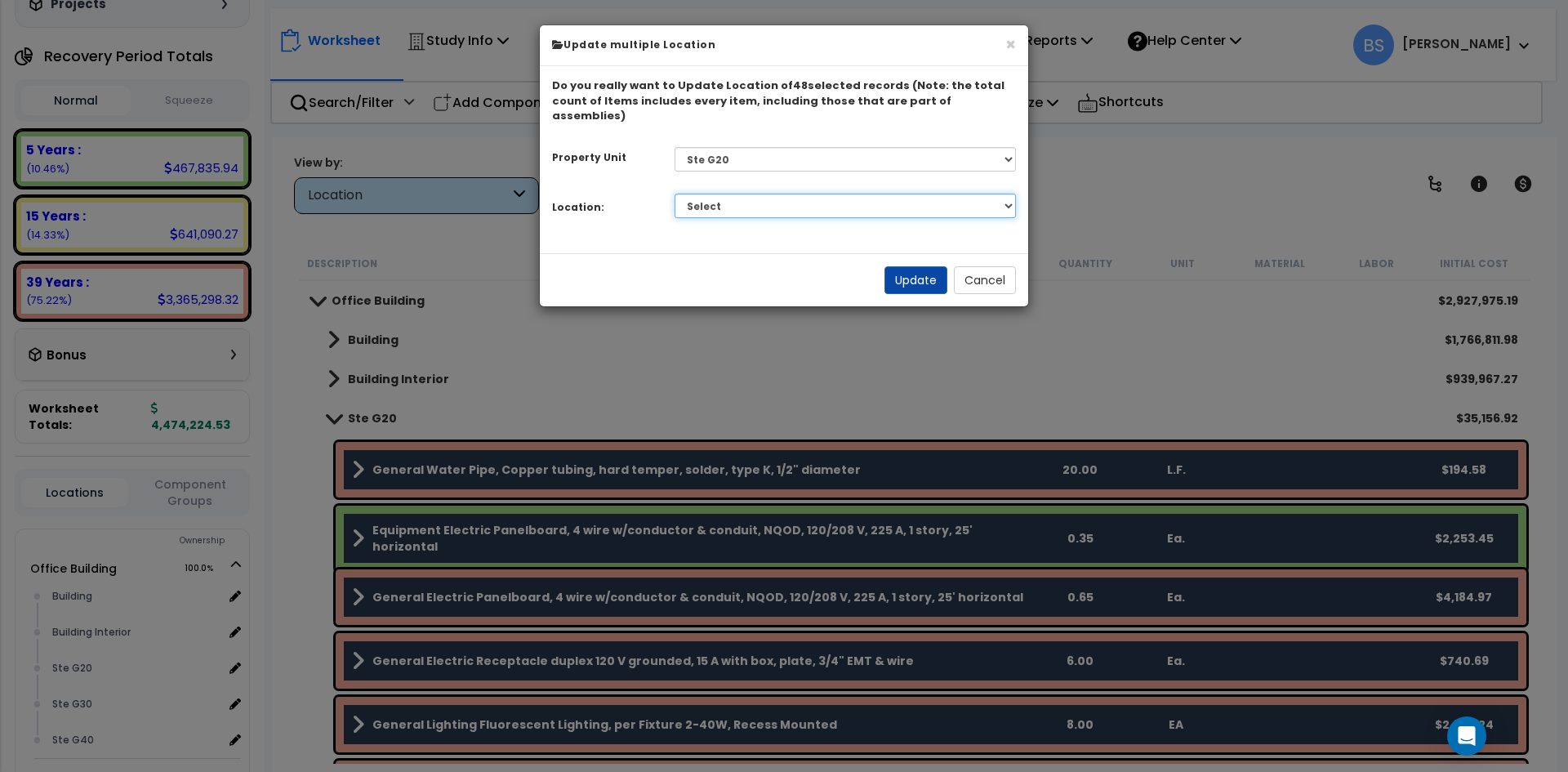
click at [718, 199] on select "Select Building Building Interior Add Additional Location" at bounding box center [845, 206] width 342 height 25
select select "461"
click at [675, 194] on select "Select Building Building Interior Add Additional Location" at bounding box center [845, 206] width 342 height 25
click at [927, 266] on button "Update" at bounding box center [915, 280] width 63 height 28
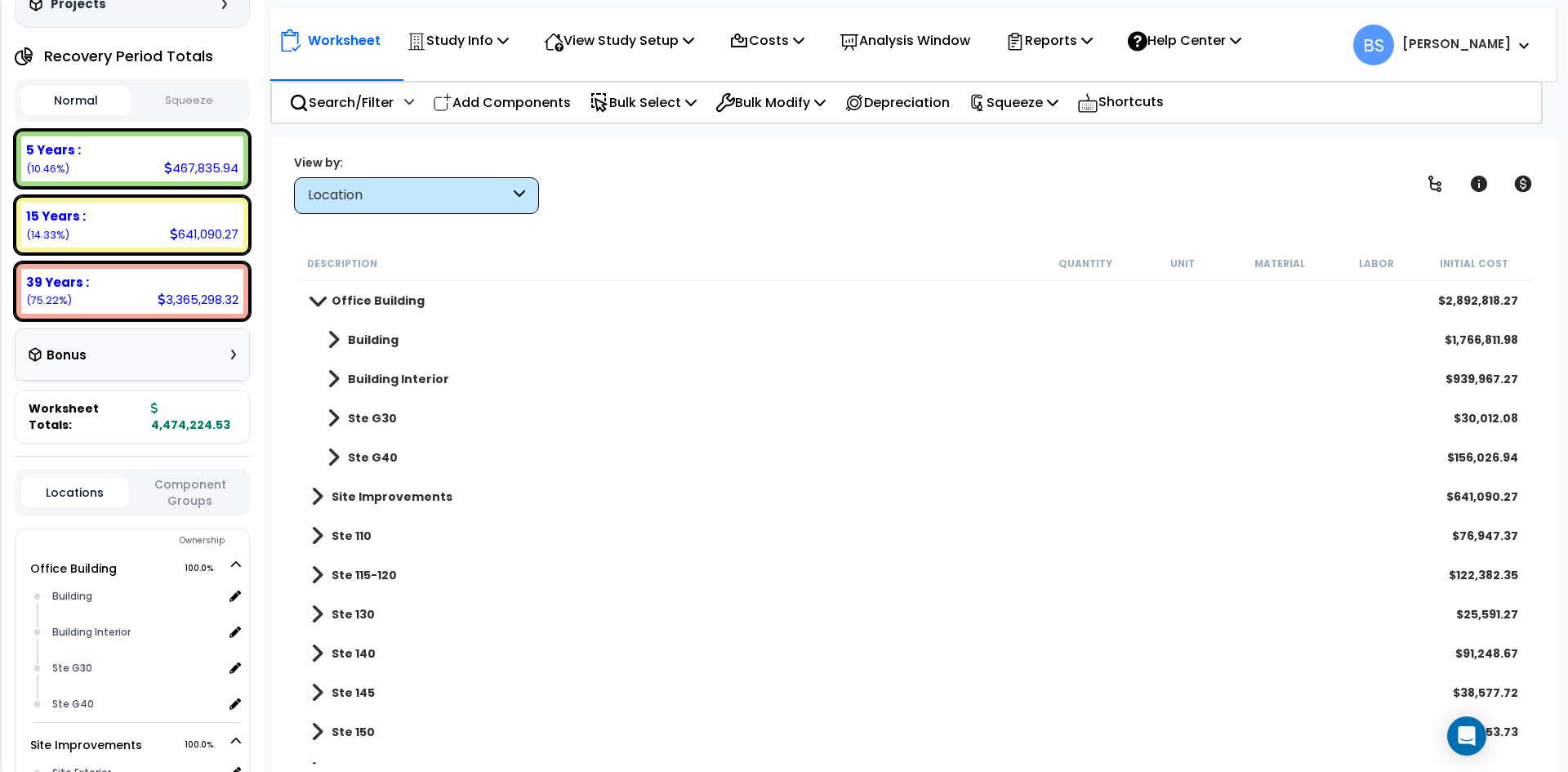
click at [334, 413] on span at bounding box center [334, 418] width 12 height 23
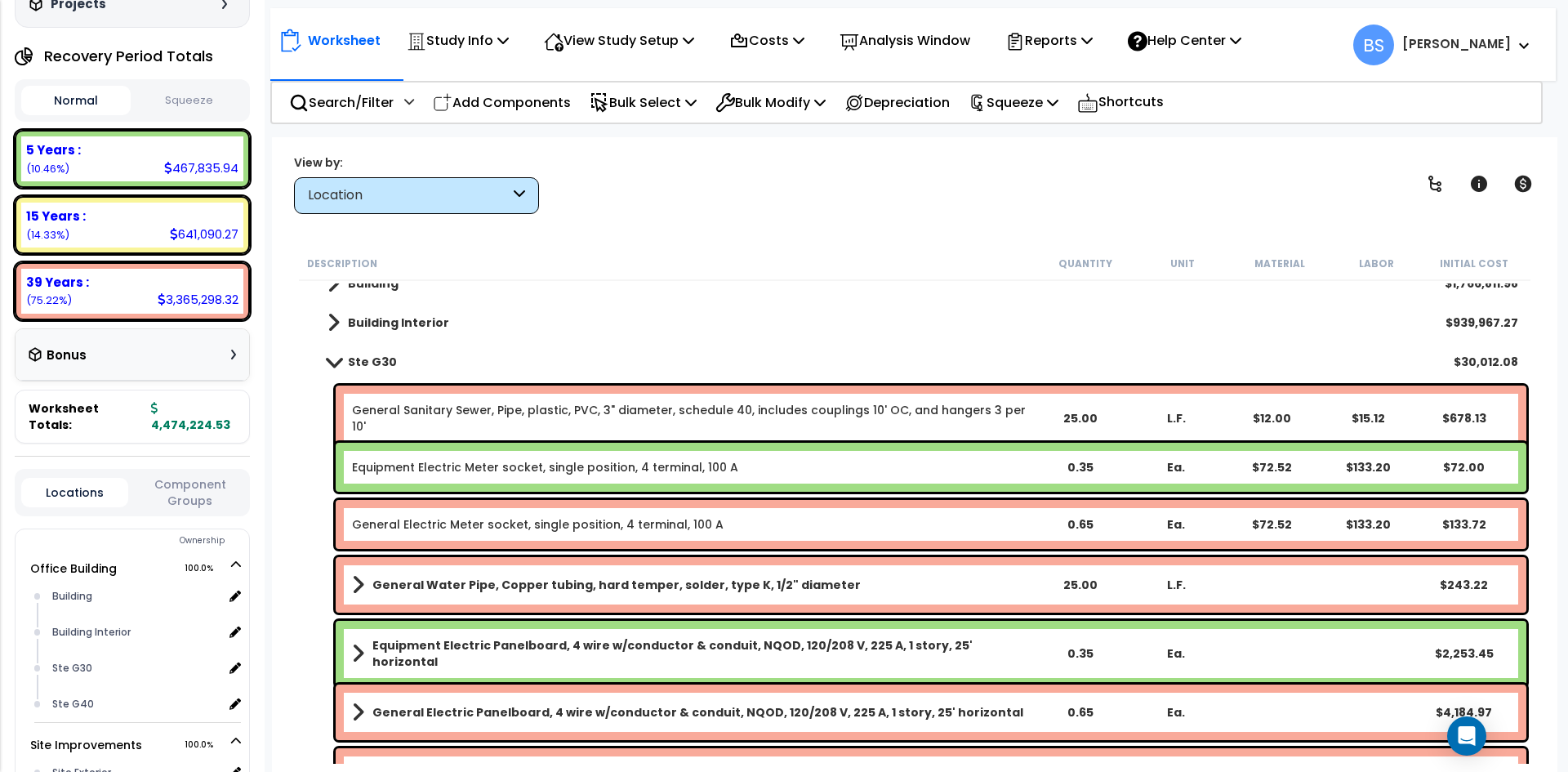
scroll to position [82, 0]
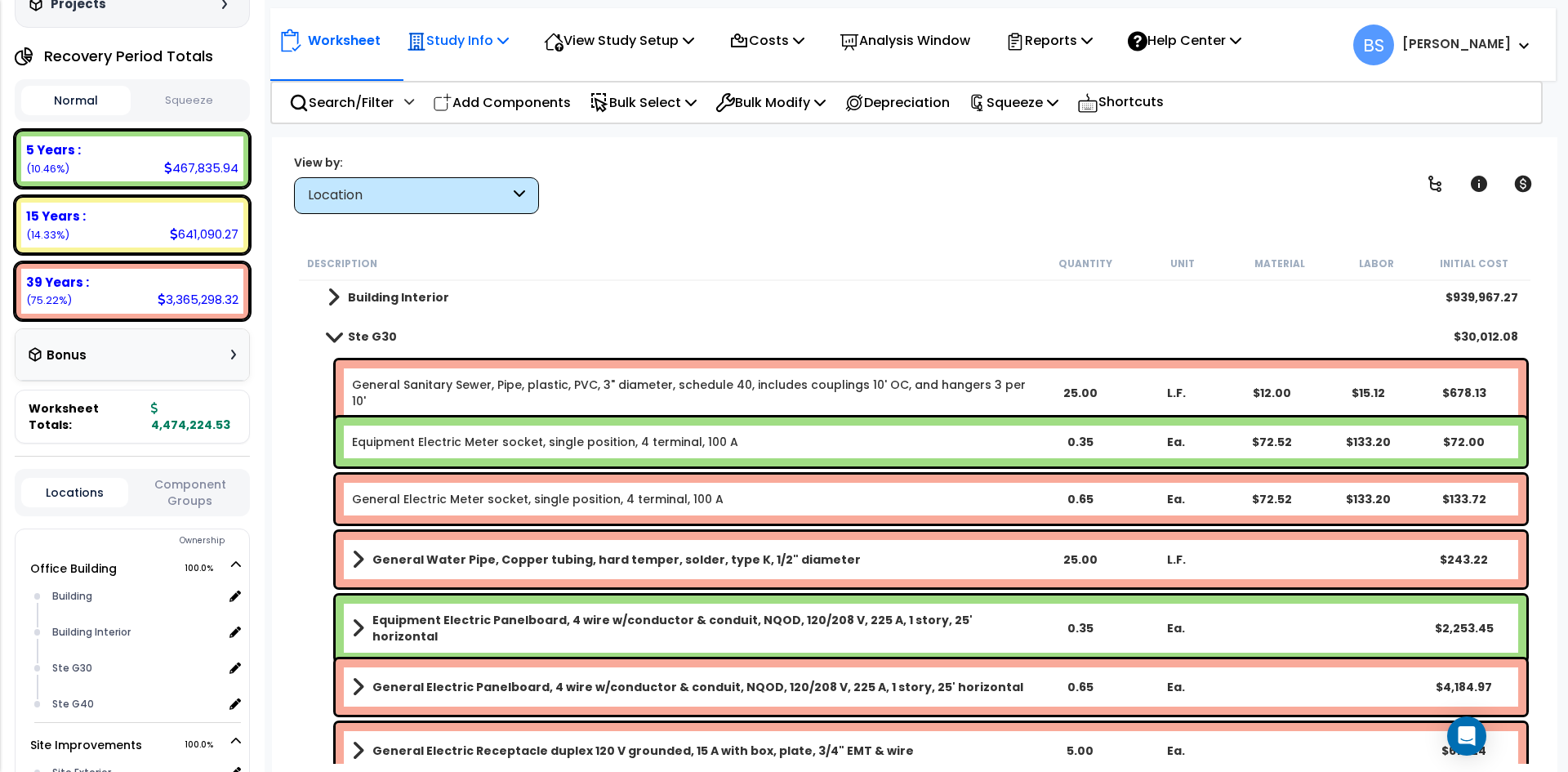
click at [485, 43] on p "Study Info" at bounding box center [458, 40] width 102 height 22
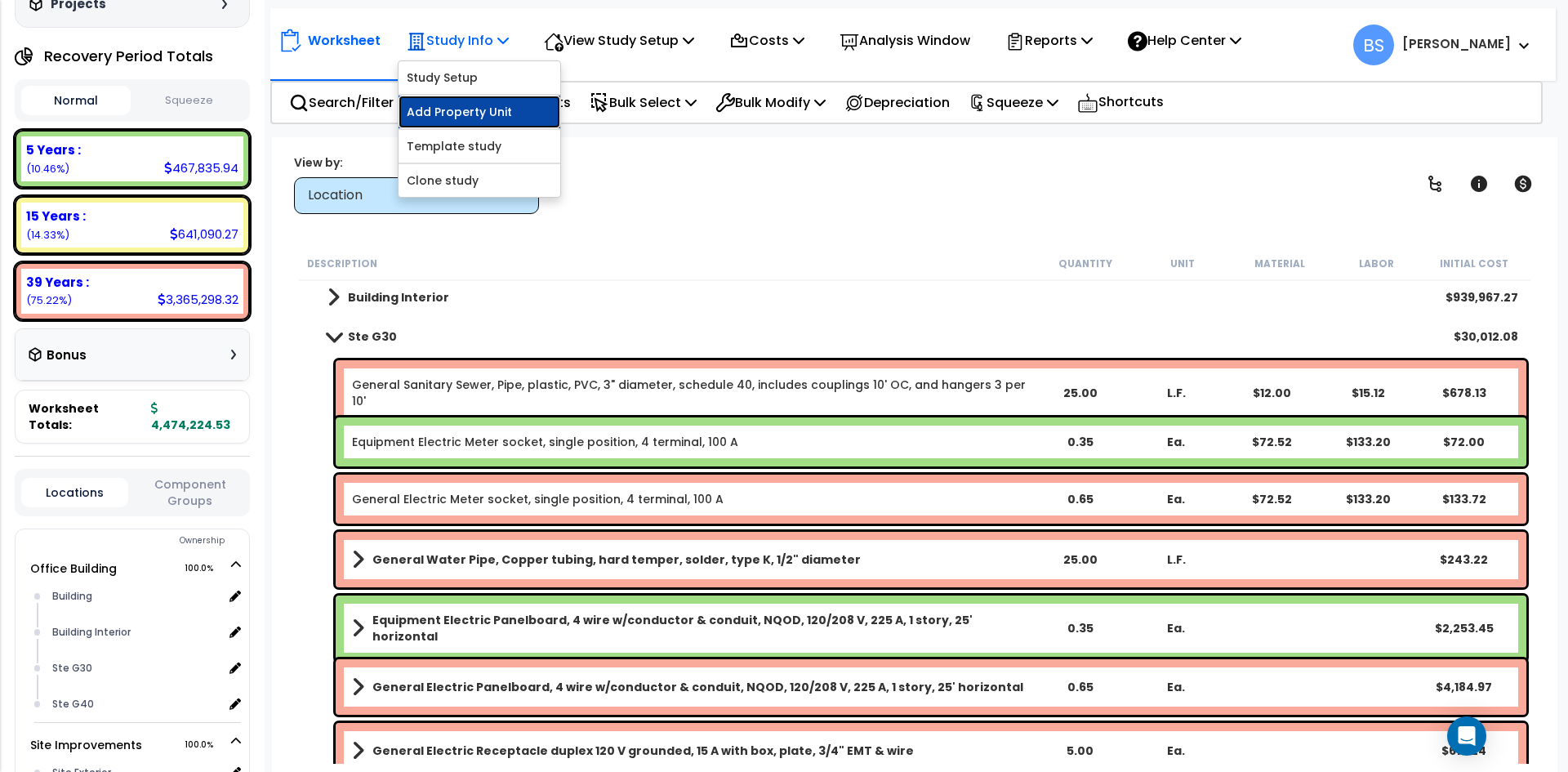
click at [449, 114] on link "Add Property Unit" at bounding box center [480, 112] width 162 height 33
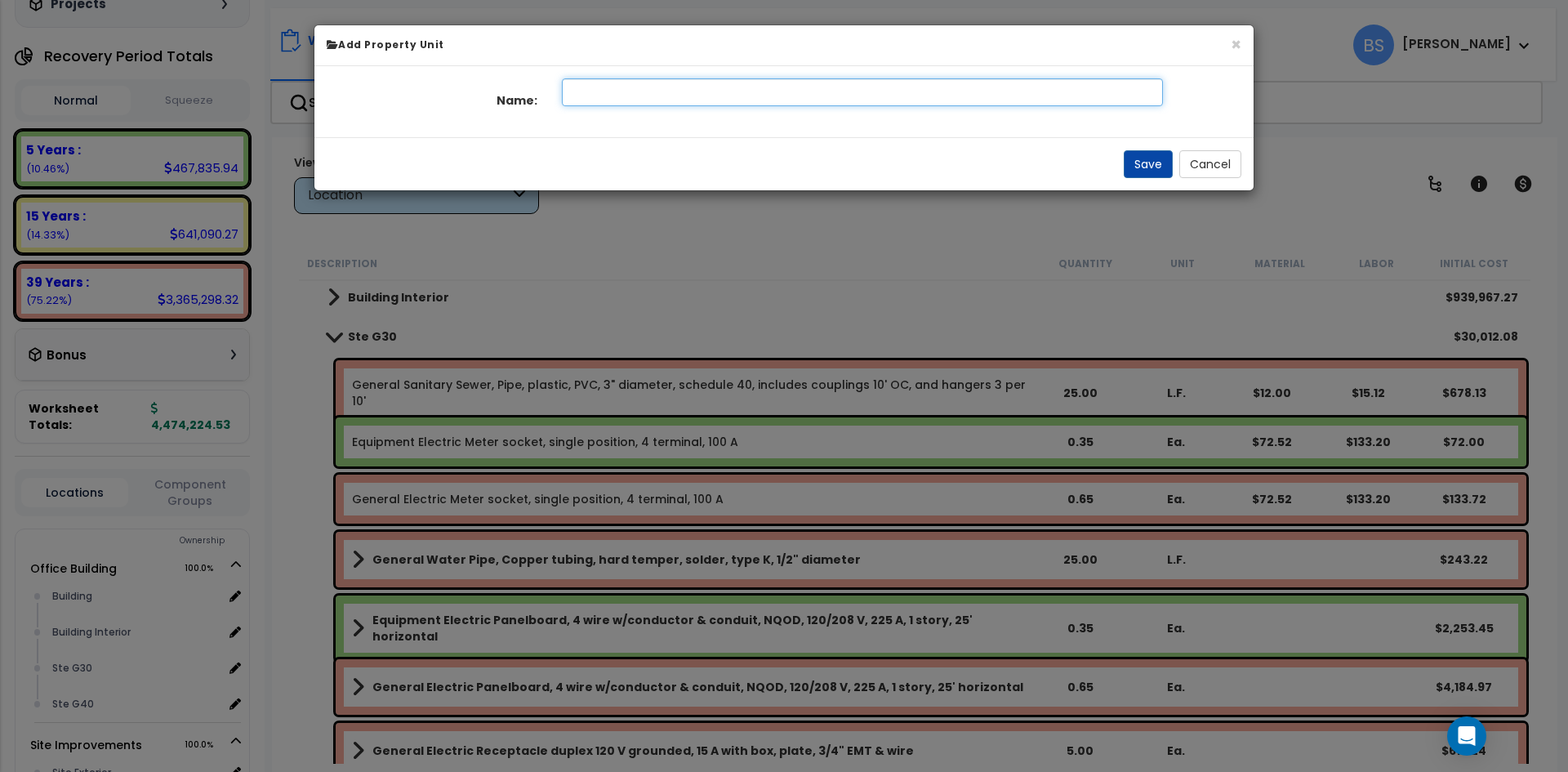
click at [701, 78] on input "text" at bounding box center [862, 92] width 602 height 28
type input "Ste G30"
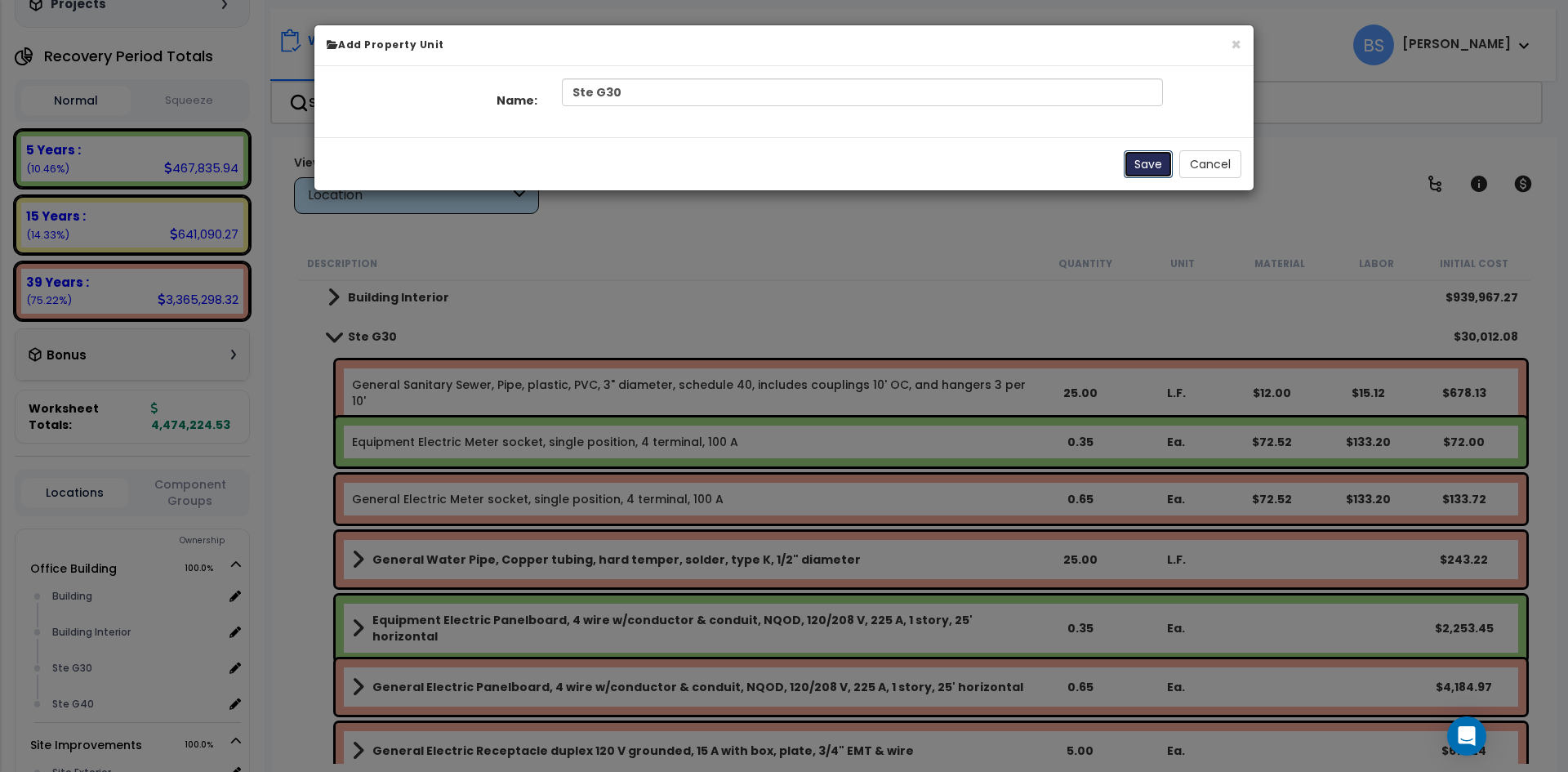
click at [1149, 157] on button "Save" at bounding box center [1148, 164] width 49 height 28
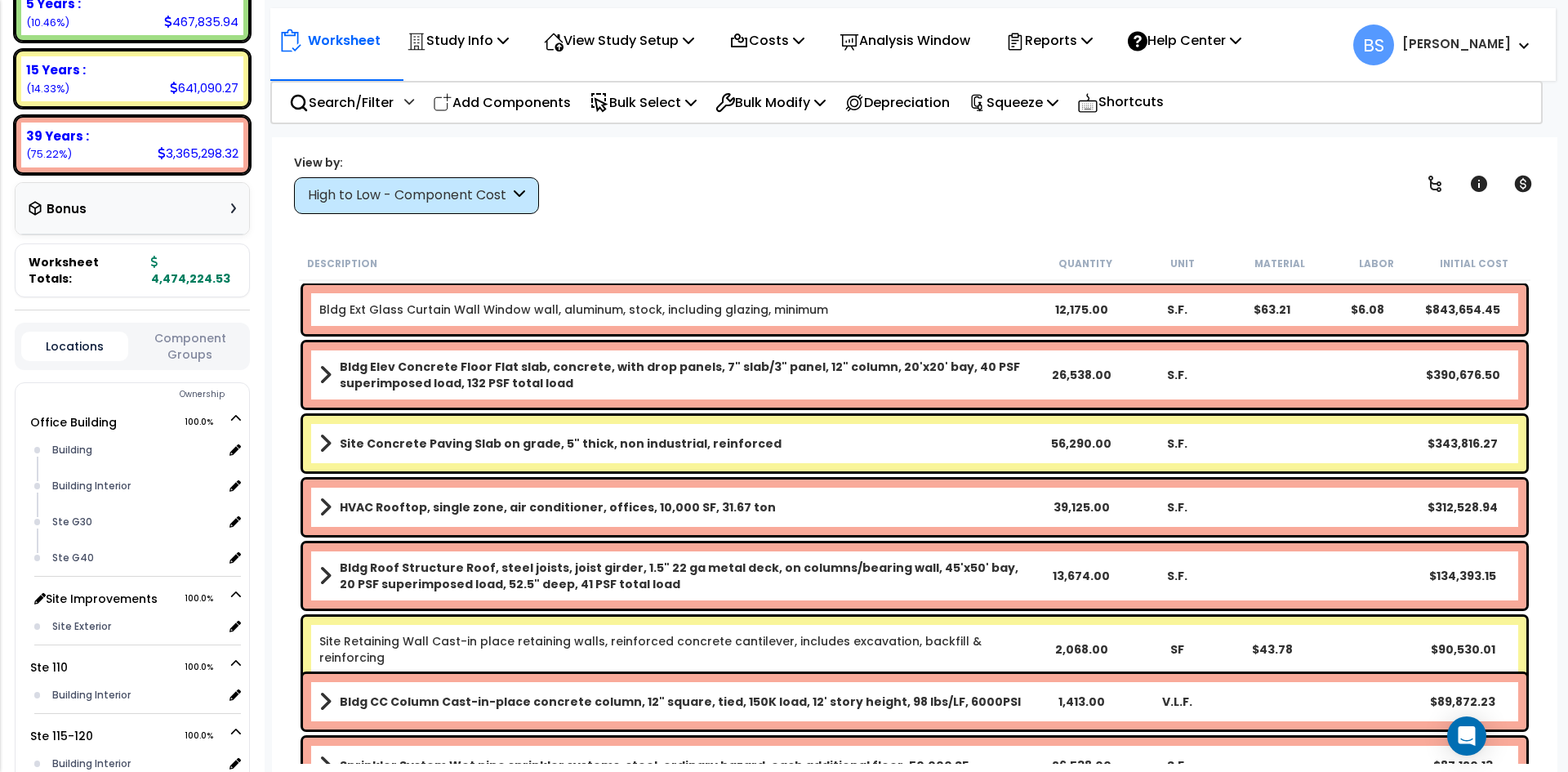
scroll to position [327, 0]
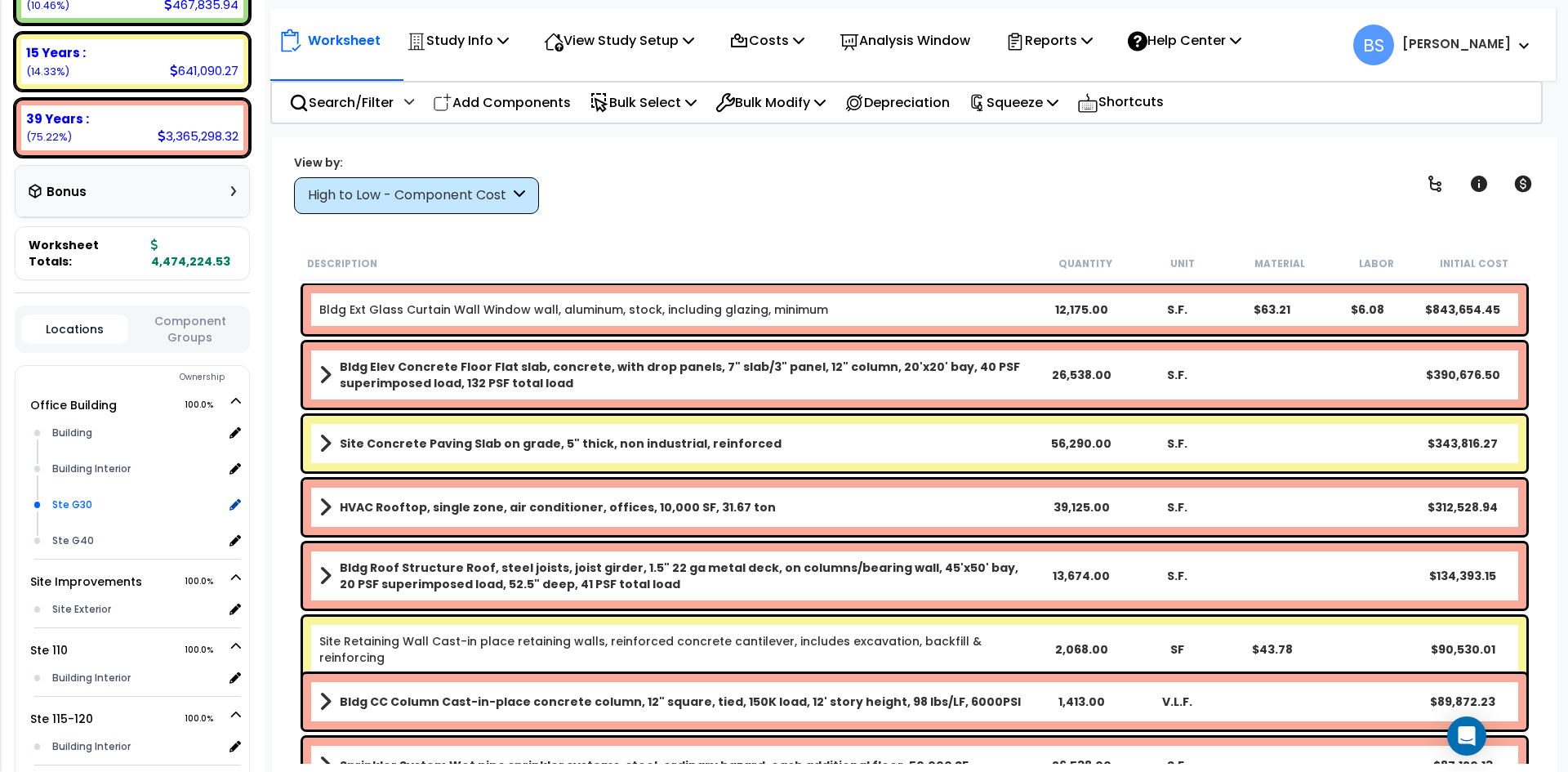
click at [74, 509] on div "Ste G30" at bounding box center [135, 505] width 175 height 20
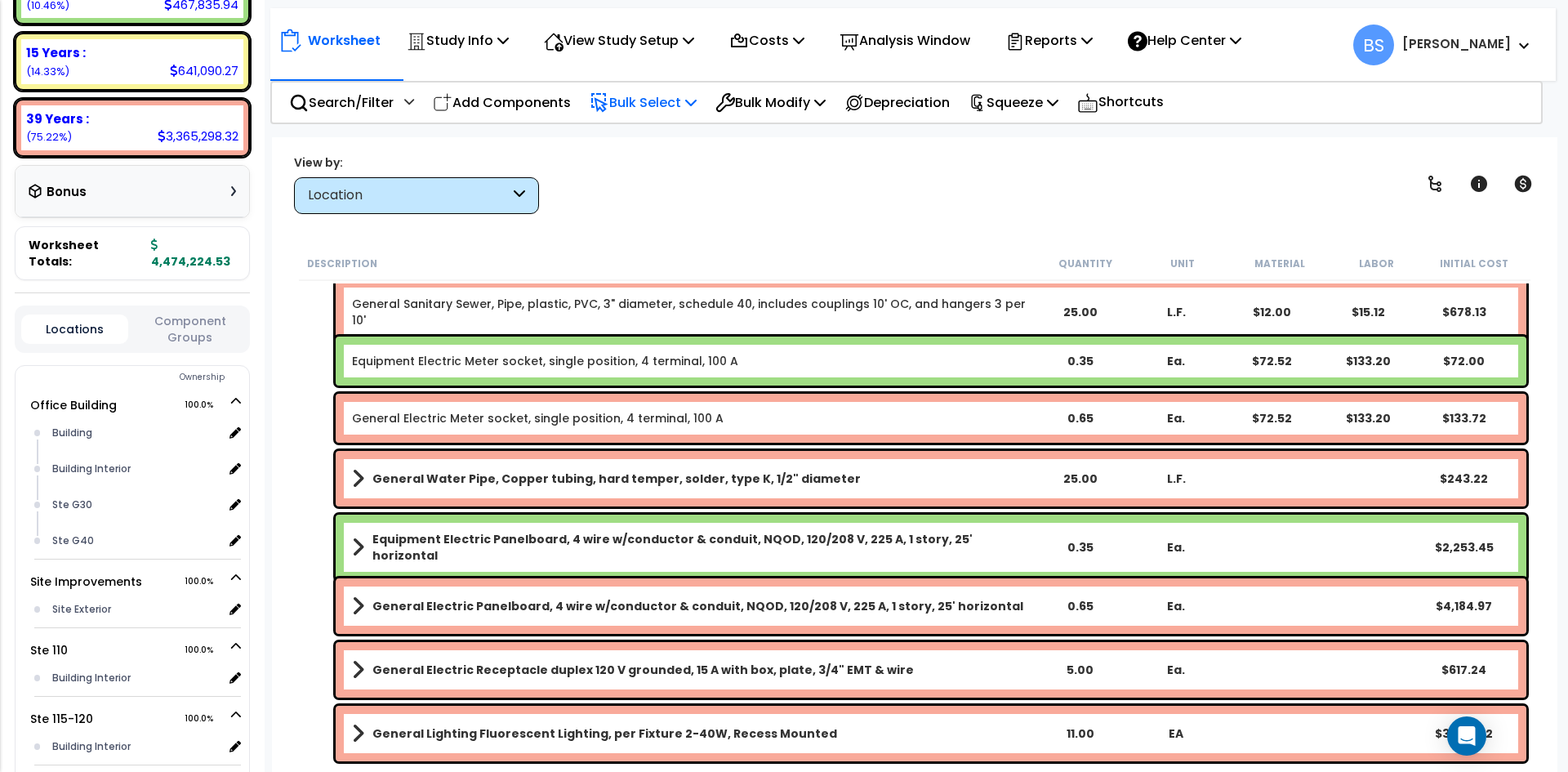
scroll to position [163, 0]
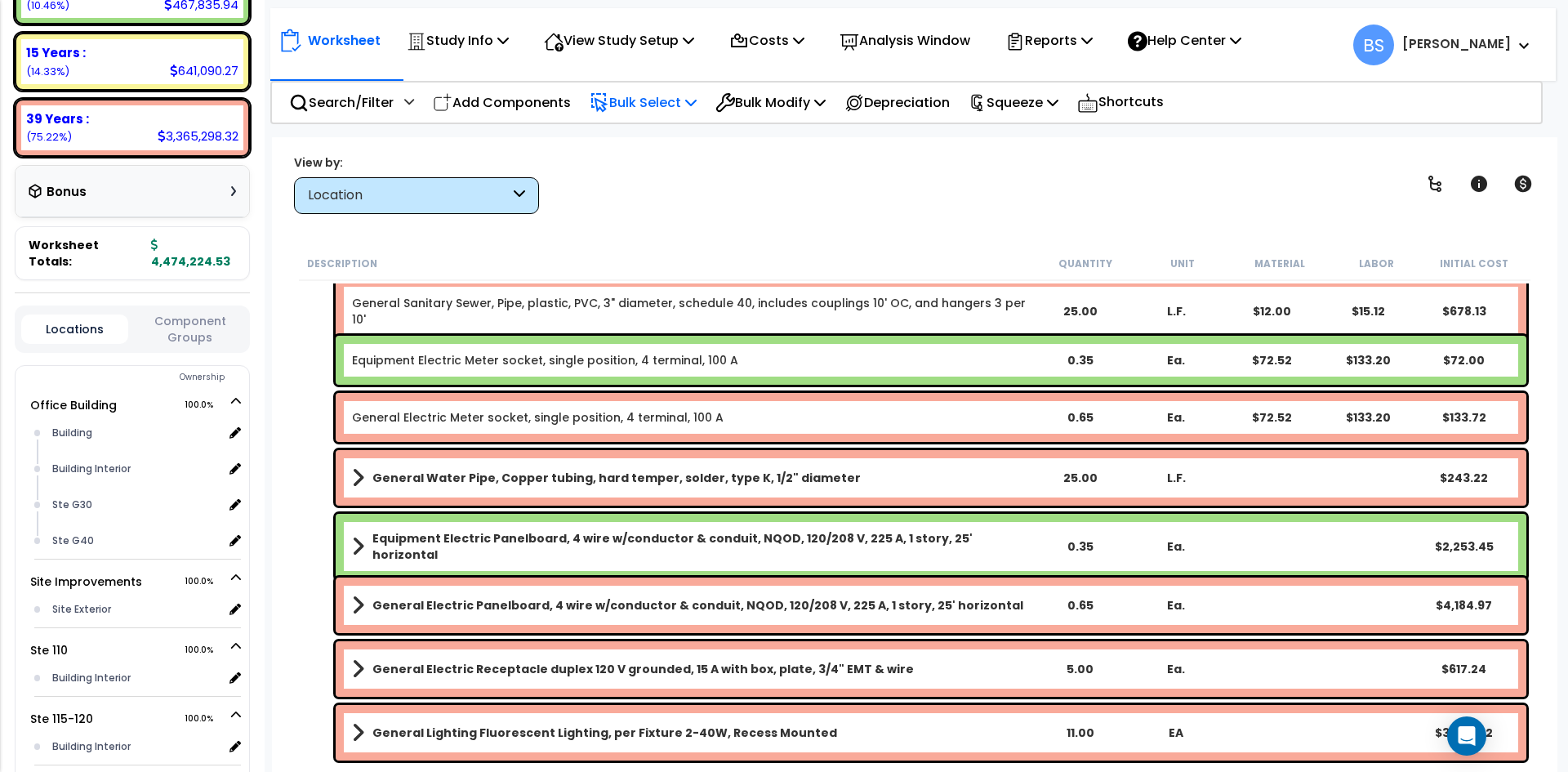
click at [686, 105] on p "Bulk Select" at bounding box center [643, 103] width 107 height 22
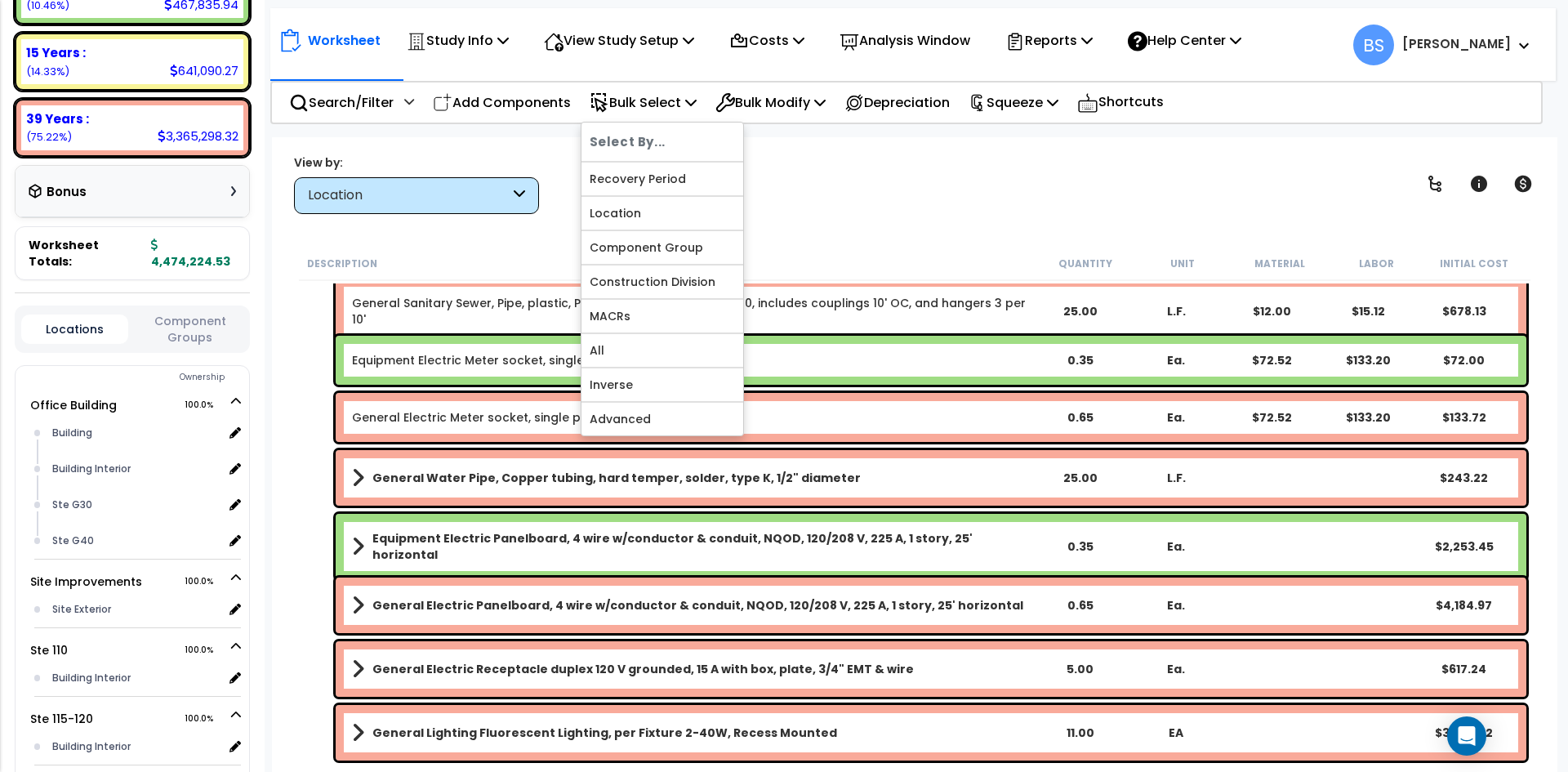
click at [307, 406] on div "General Electric Meter socket, single position, 4 terminal, 100 A 0.65 Ea. $72.…" at bounding box center [914, 417] width 1232 height 57
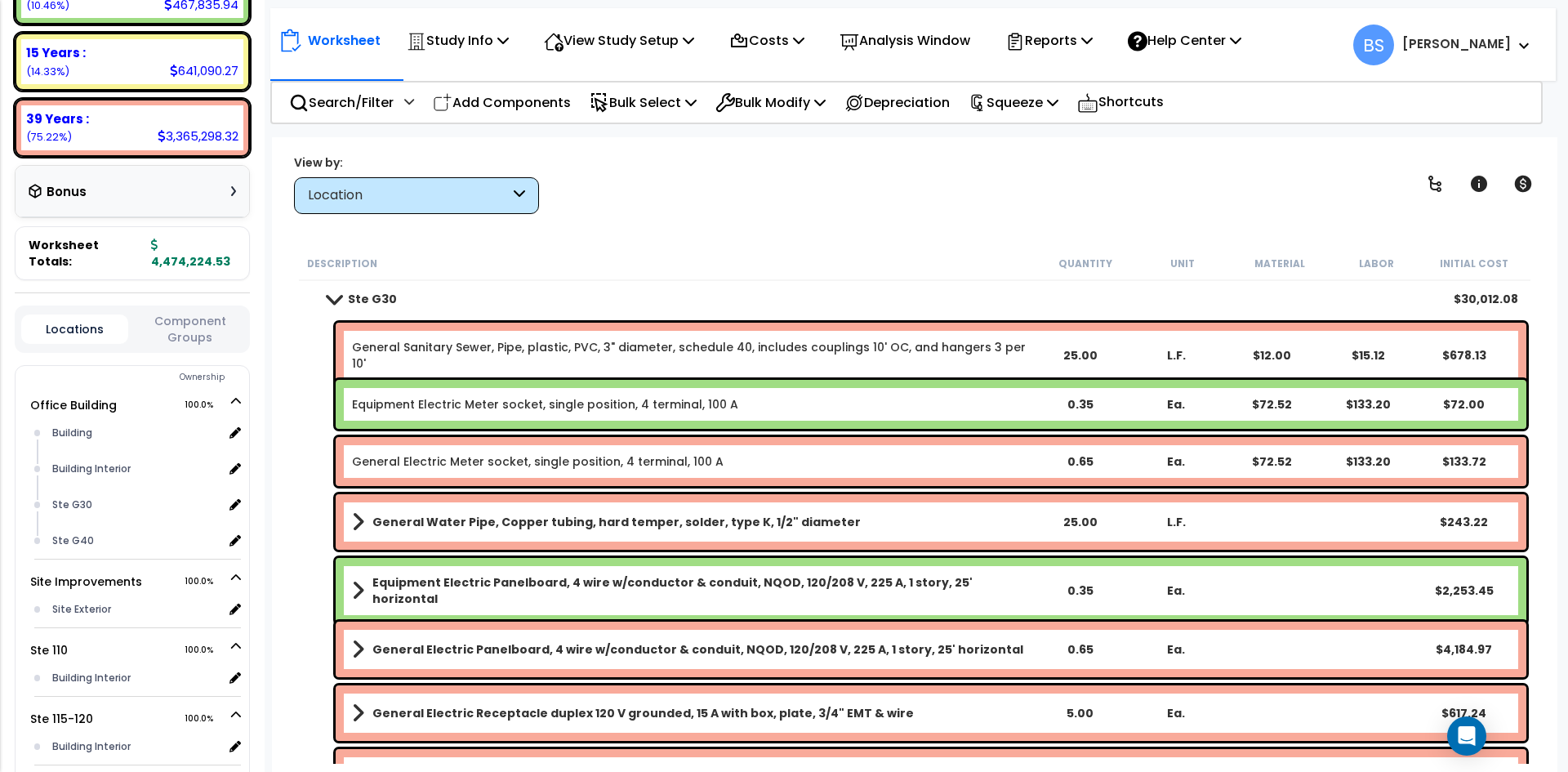
scroll to position [82, 0]
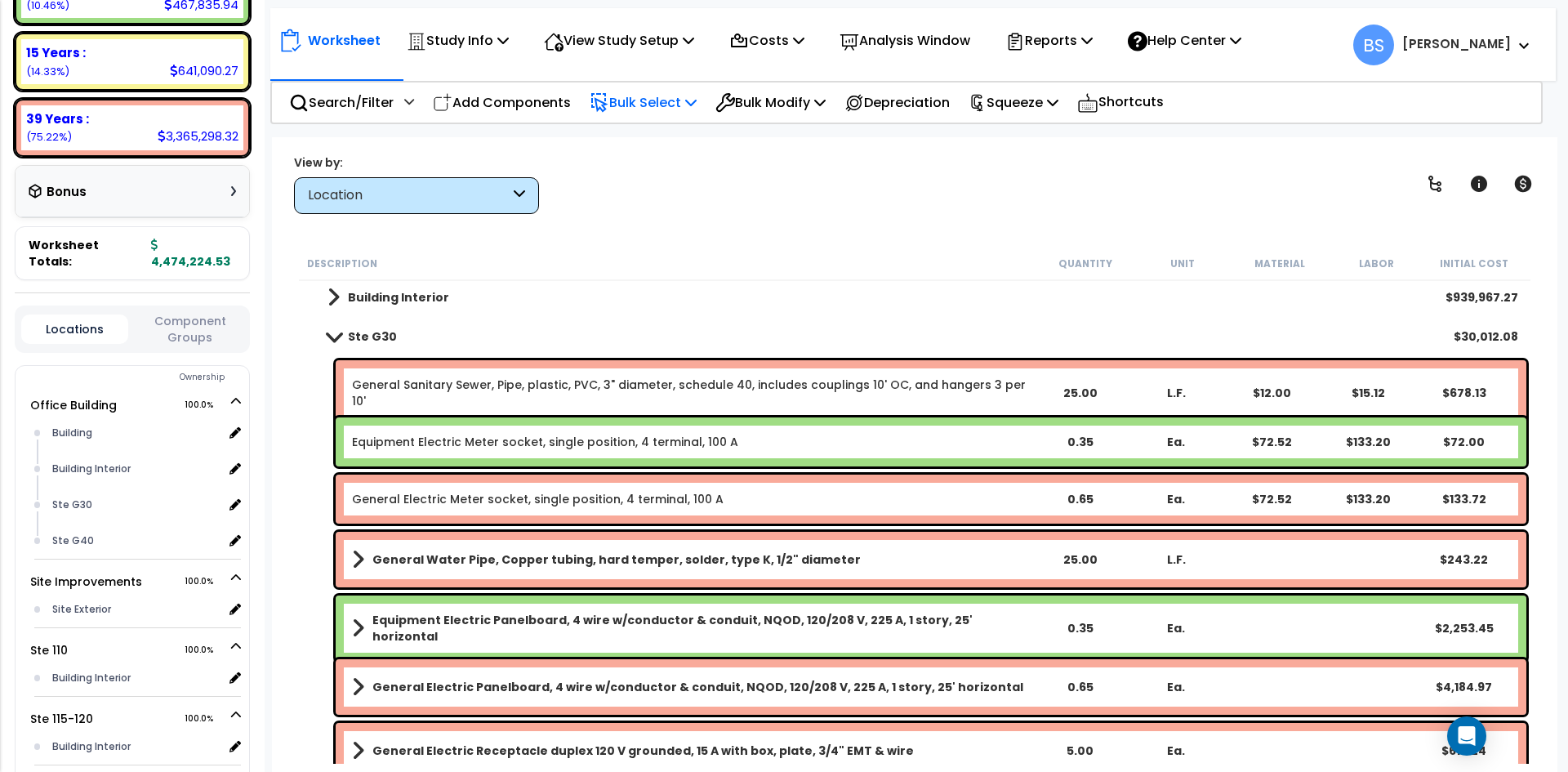
click at [658, 104] on p "Bulk Select" at bounding box center [643, 103] width 107 height 22
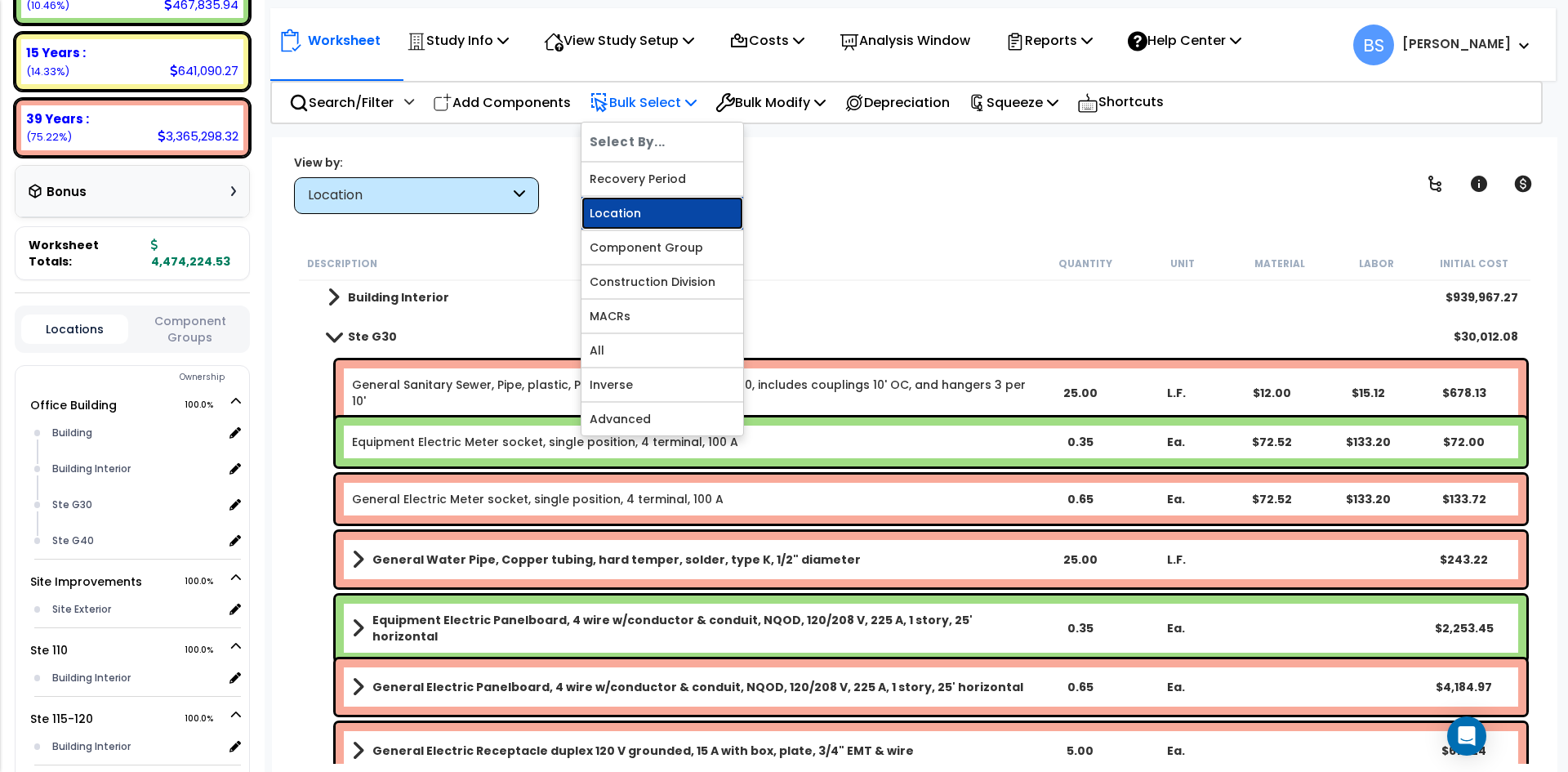
click at [635, 212] on link "Location" at bounding box center [663, 213] width 162 height 33
select select
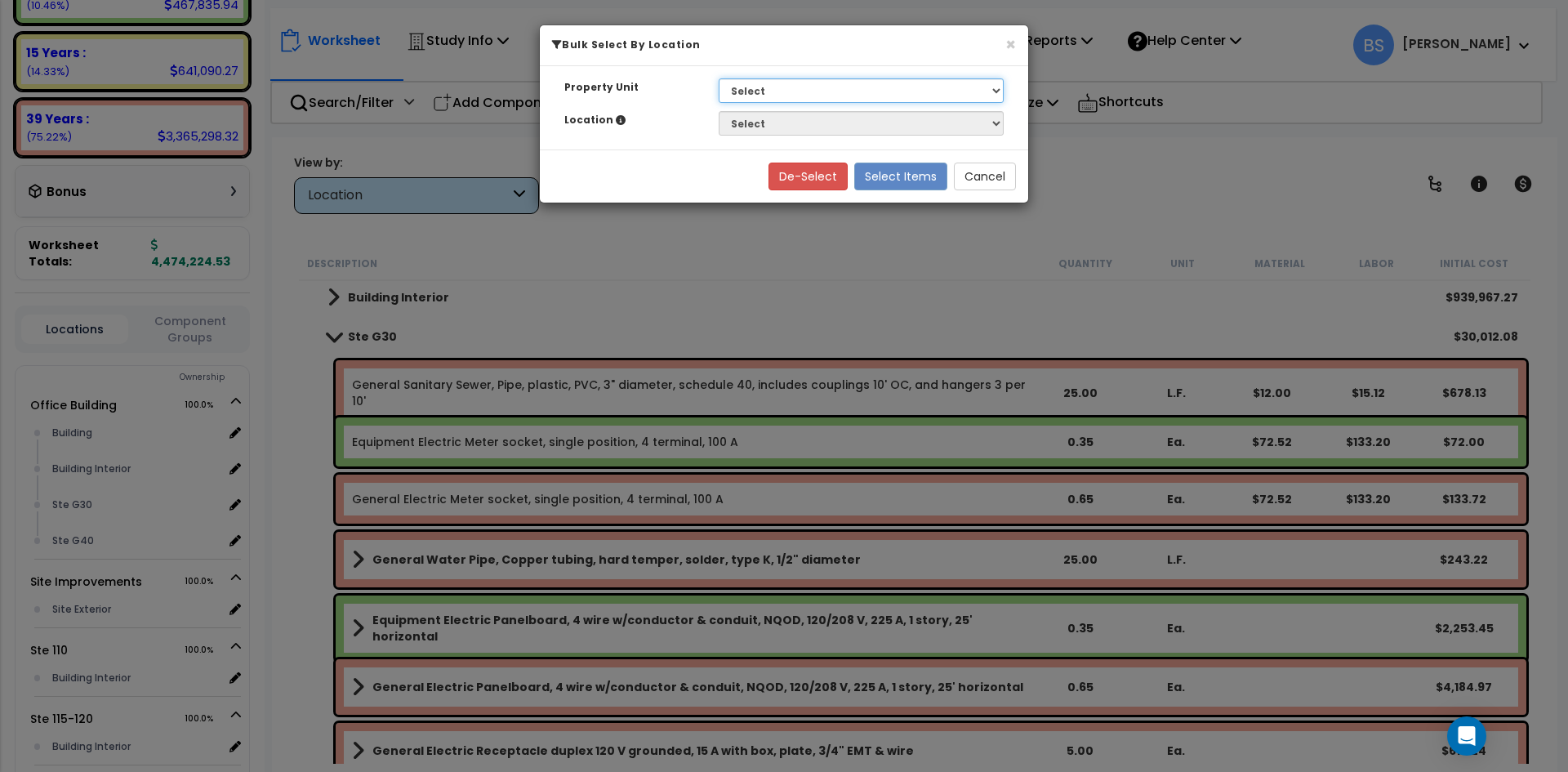
click at [790, 83] on select "Select G25 Office Building Site Improvements Ste 110 Ste 115-120 Ste 130 Ste 14…" at bounding box center [860, 90] width 285 height 25
select select "169825"
click at [719, 78] on select "Select G25 Office Building Site Improvements Ste 110 Ste 115-120 Ste 130 Ste 14…" at bounding box center [860, 90] width 285 height 25
click at [776, 130] on select "Select Building Building Interior Ste G30 Ste G40" at bounding box center [860, 123] width 285 height 25
select select "31939"
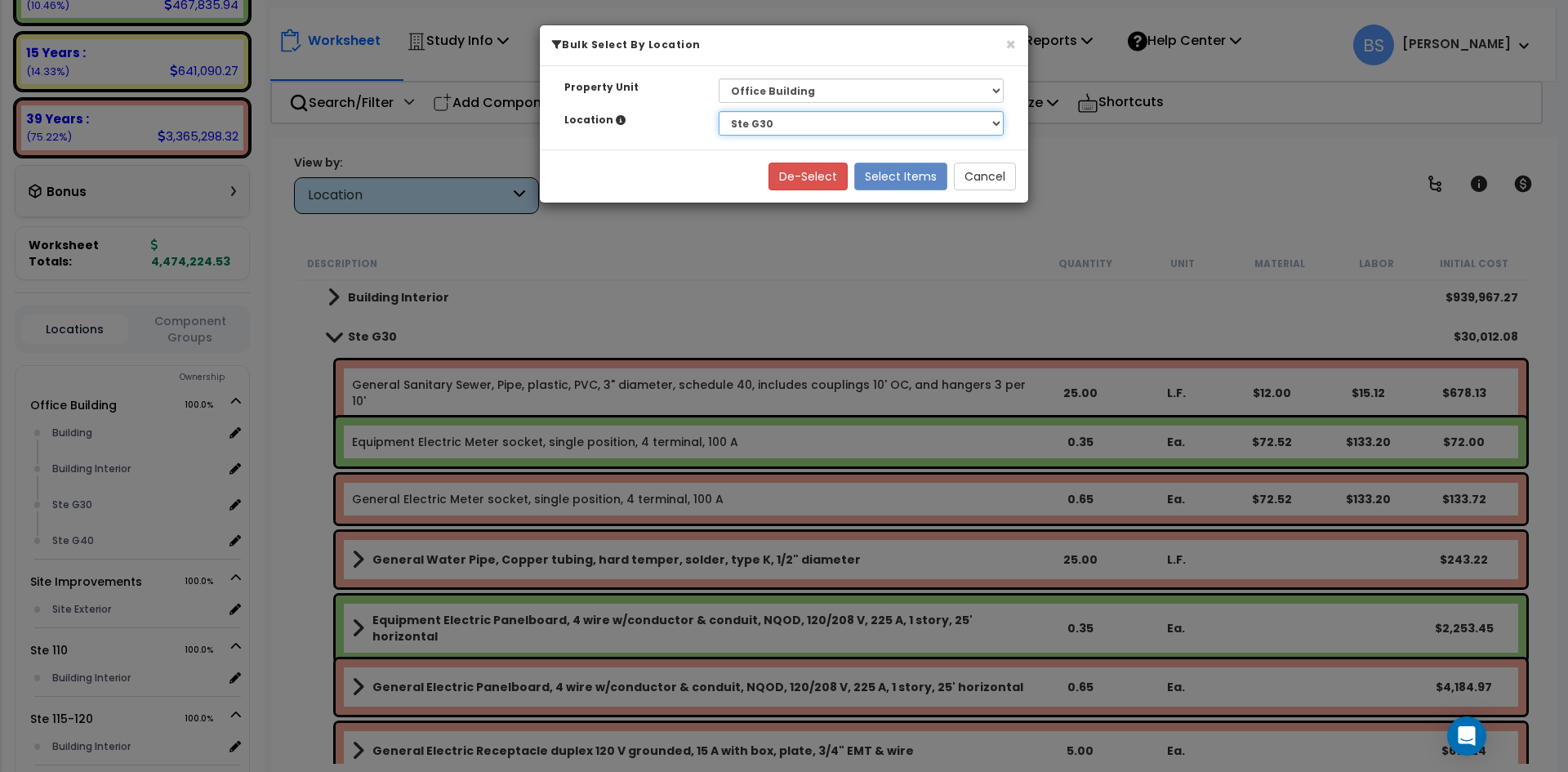
click at [719, 111] on select "Select Building Building Interior Ste G30 Ste G40" at bounding box center [860, 123] width 285 height 25
click at [919, 176] on button "Select Items" at bounding box center [900, 177] width 93 height 28
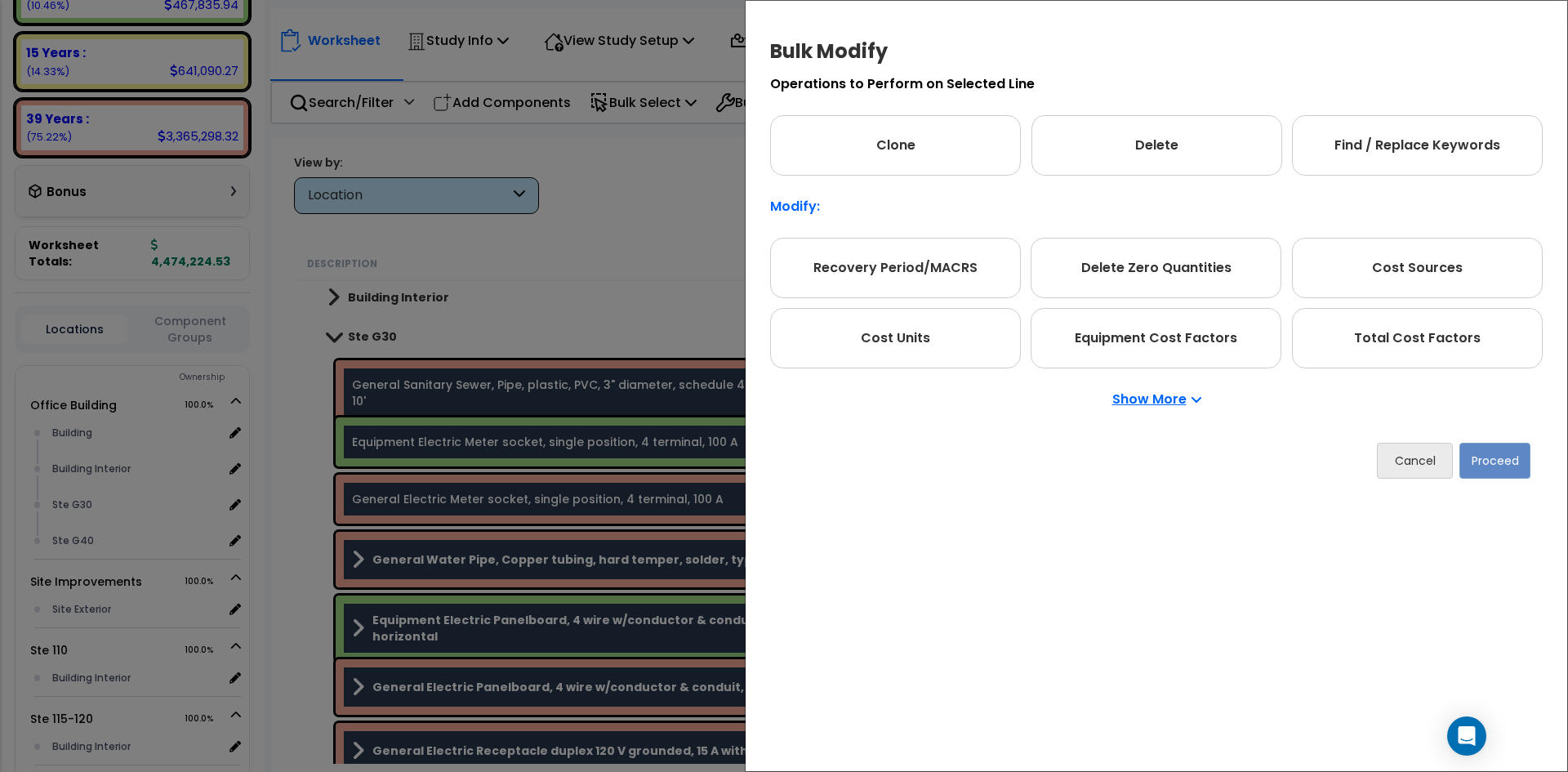
click at [1173, 398] on p "Show More" at bounding box center [1156, 399] width 89 height 13
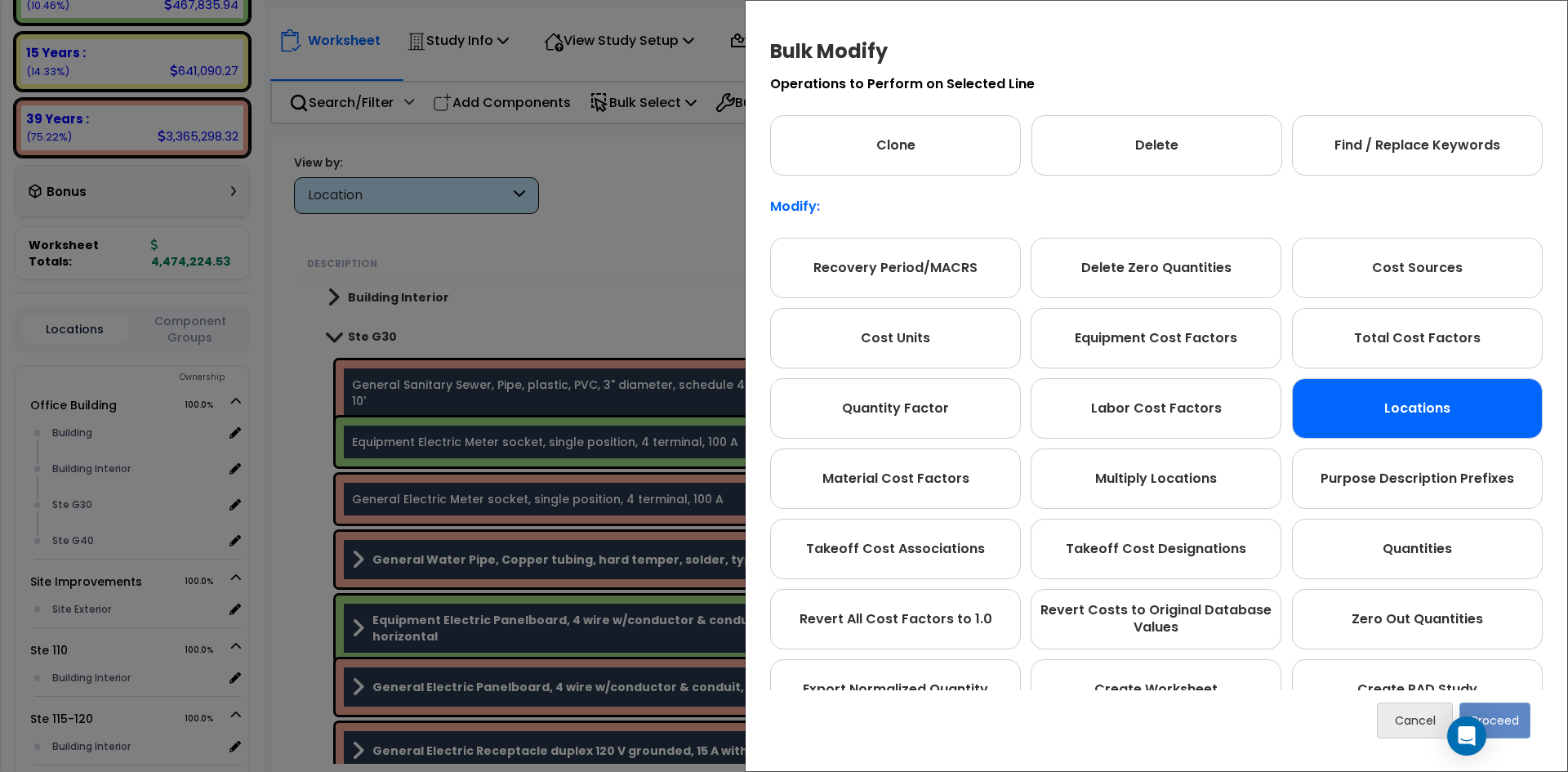
click at [1371, 407] on div "Locations" at bounding box center [1417, 408] width 251 height 60
click at [1518, 723] on button "Proceed" at bounding box center [1495, 721] width 71 height 36
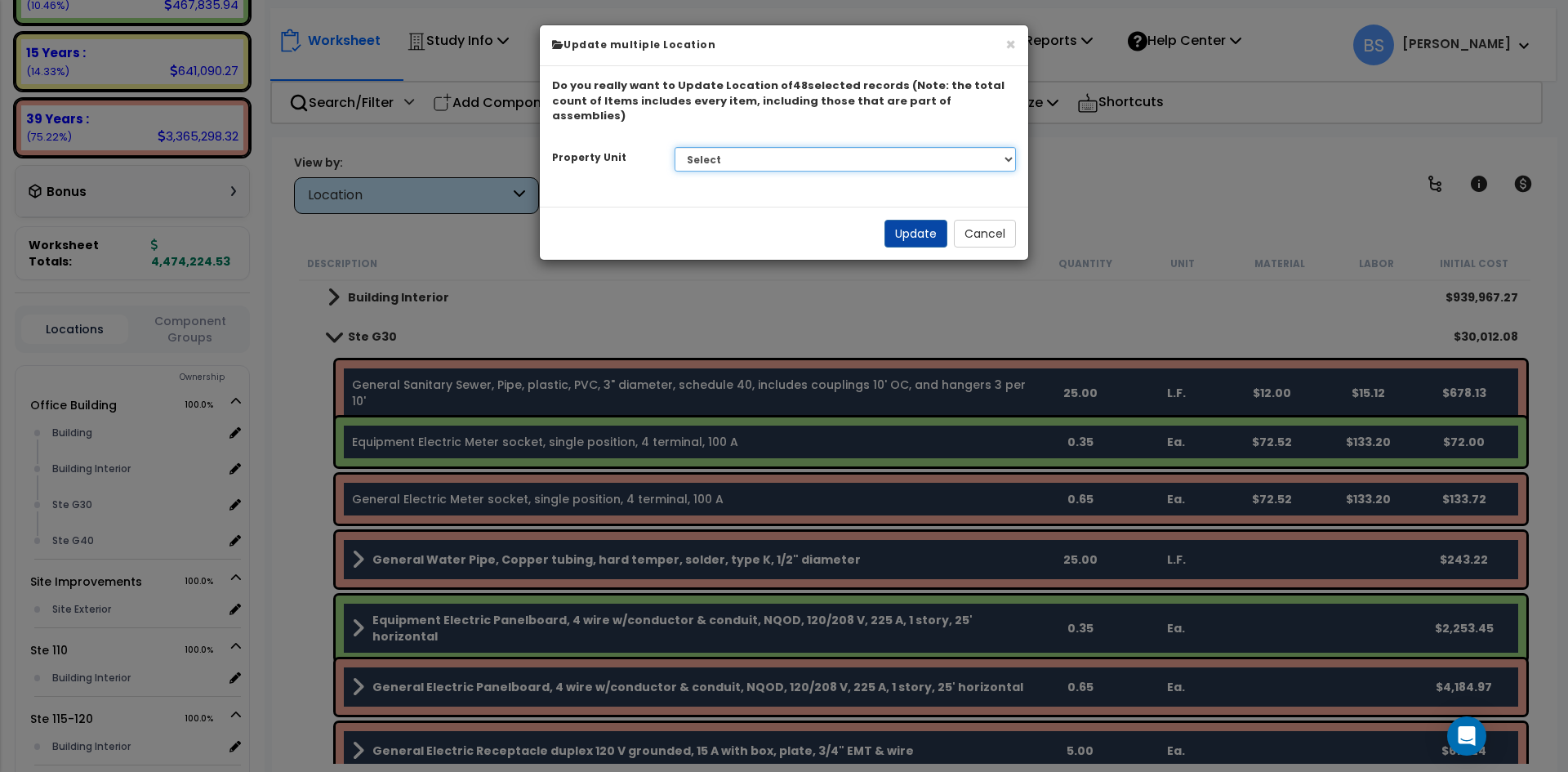
click at [752, 147] on select "Select G25 Office Building Site Improvements Ste 110 Ste 115-120 Ste 130 [GEOGR…" at bounding box center [845, 159] width 342 height 25
select select "175314"
click at [675, 147] on select "Select G25 Office Building Site Improvements Ste 110 Ste 115-120 Ste 130 [GEOGR…" at bounding box center [845, 159] width 342 height 25
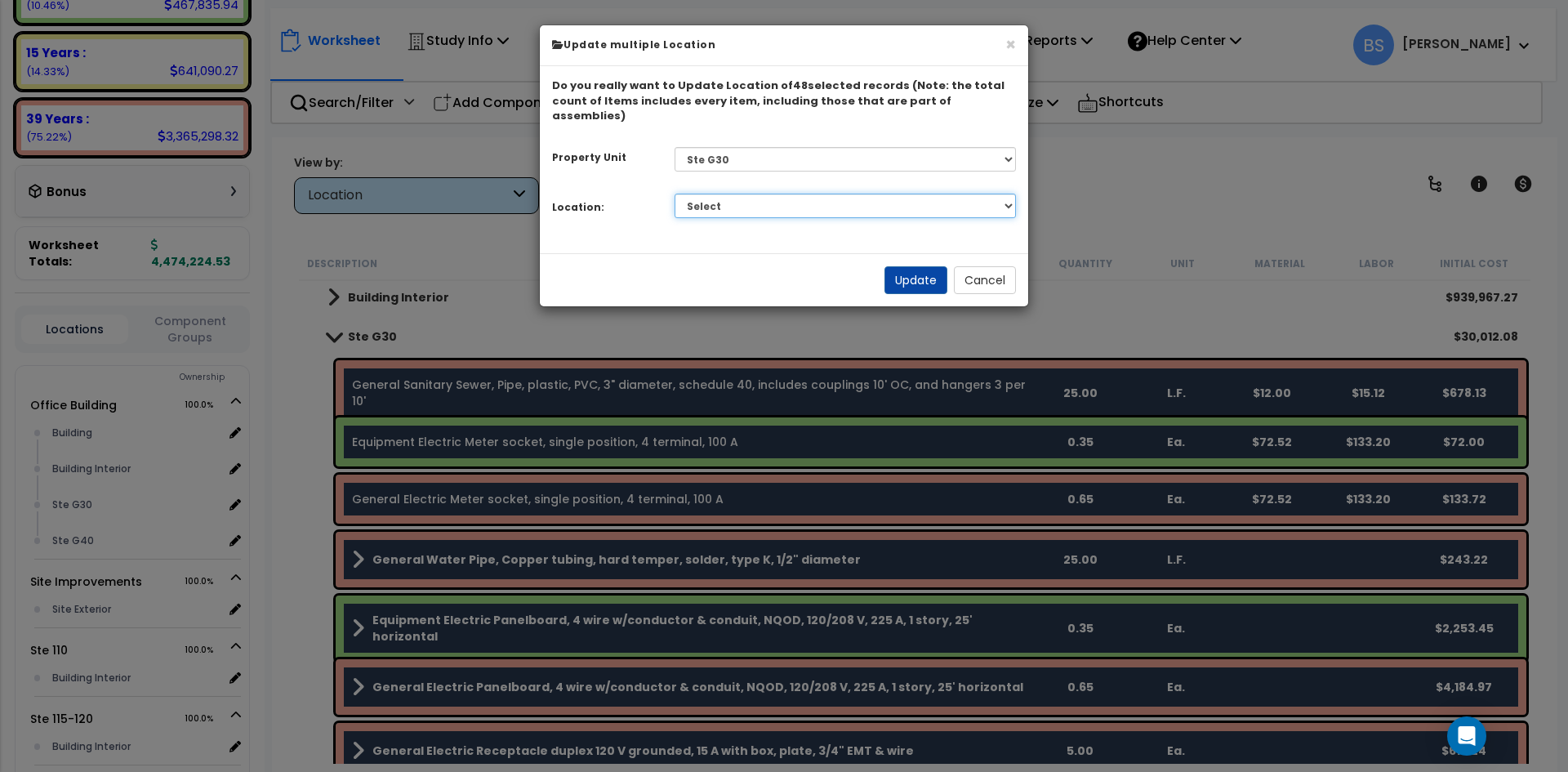
click at [707, 194] on select "Select Building Building Interior Add Additional Location" at bounding box center [845, 206] width 342 height 25
select select "461"
click at [675, 194] on select "Select Building Building Interior Add Additional Location" at bounding box center [845, 206] width 342 height 25
click at [922, 266] on button "Update" at bounding box center [915, 280] width 63 height 28
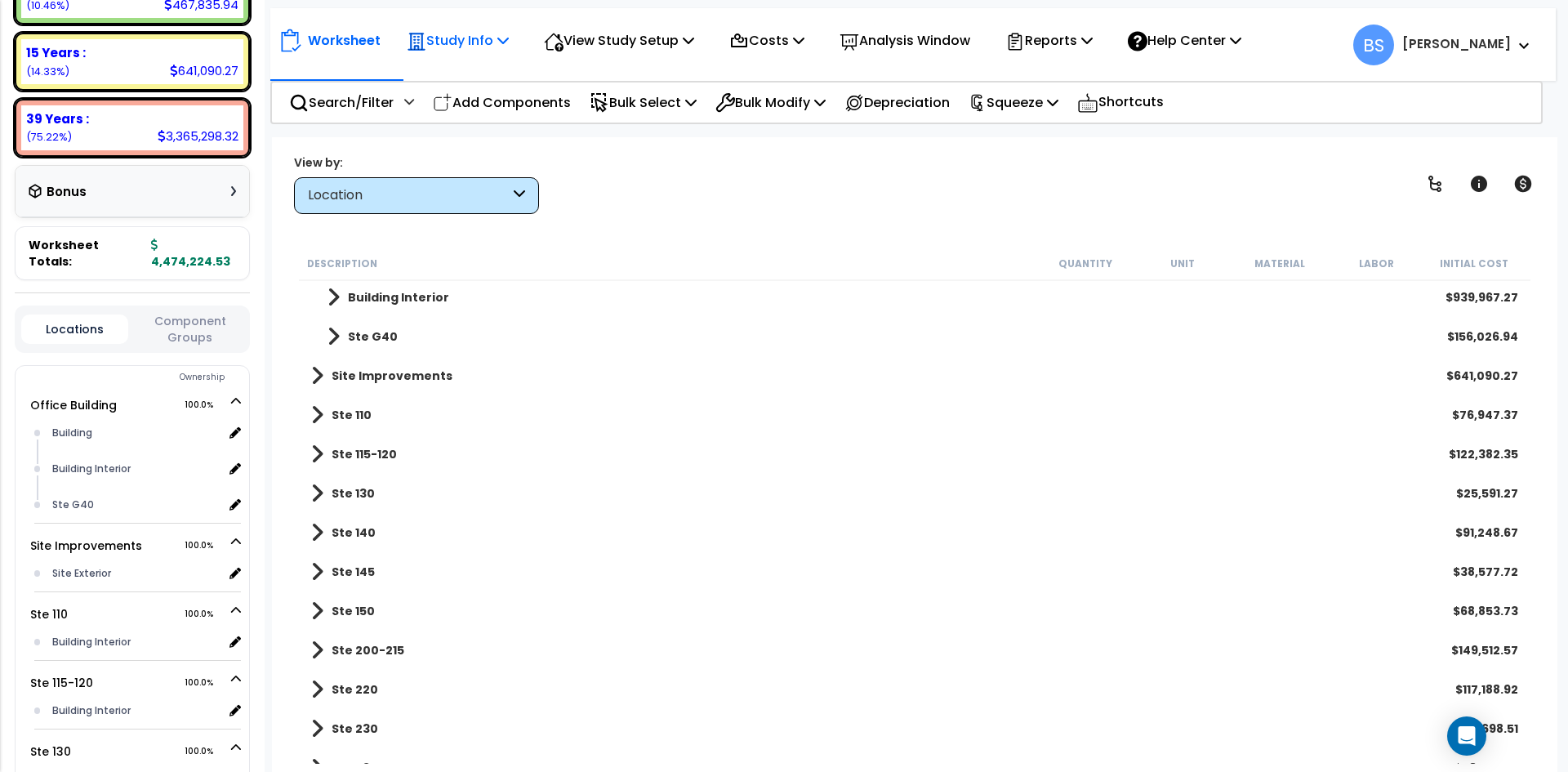
click at [443, 47] on p "Study Info" at bounding box center [458, 40] width 102 height 22
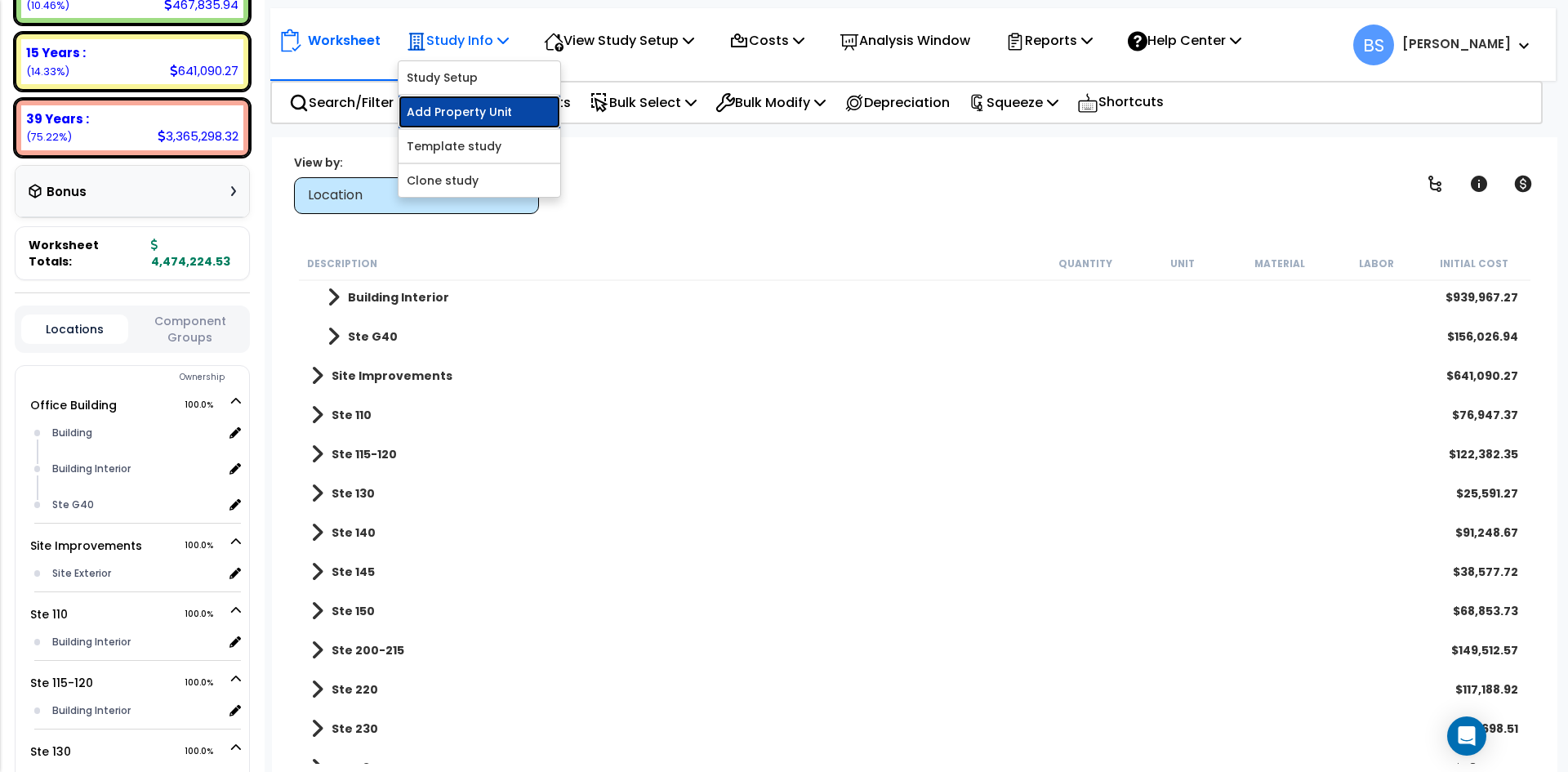
click at [465, 117] on link "Add Property Unit" at bounding box center [480, 112] width 162 height 33
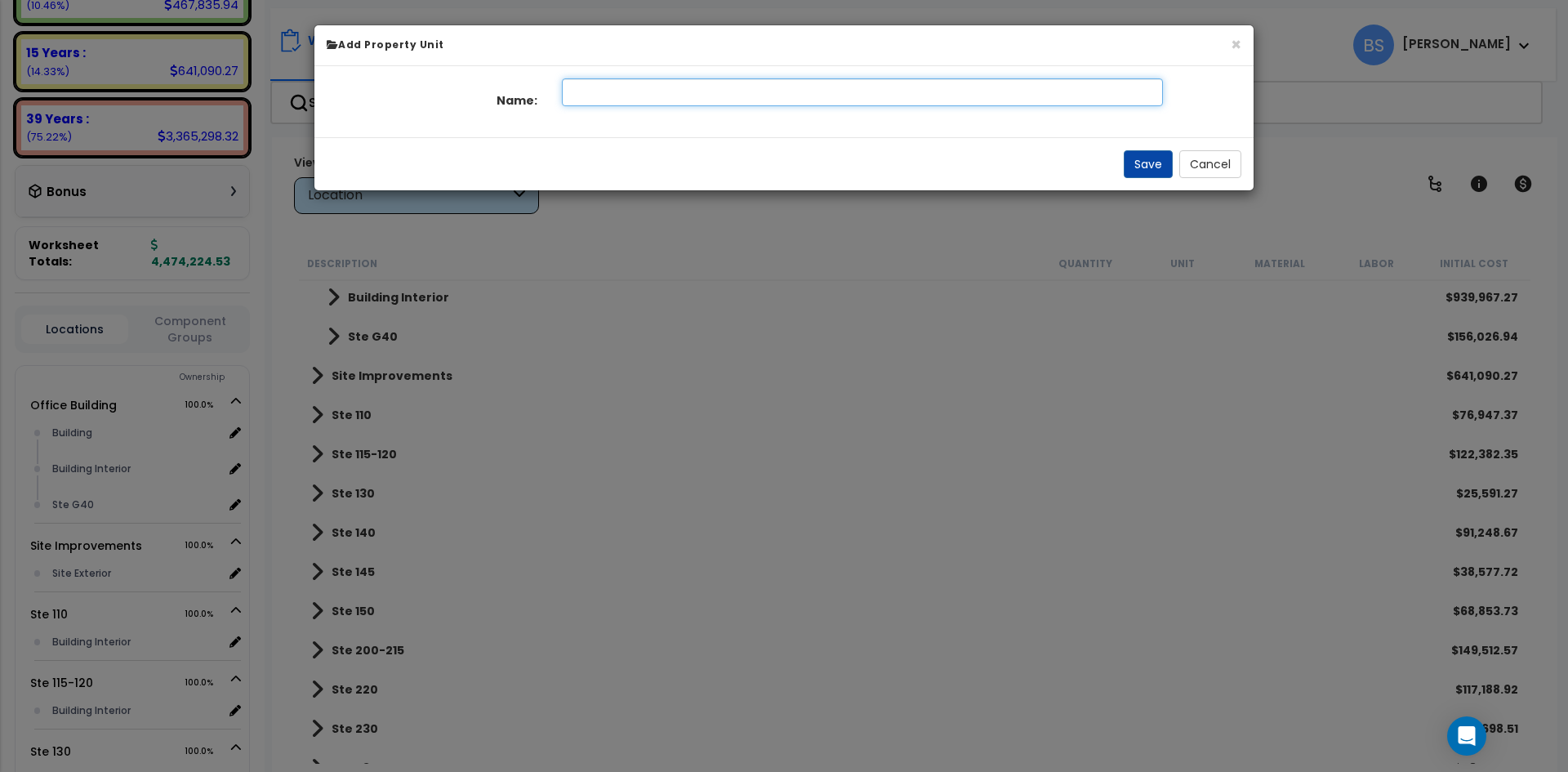
click at [673, 89] on input "text" at bounding box center [862, 92] width 602 height 28
type input "Ste G40"
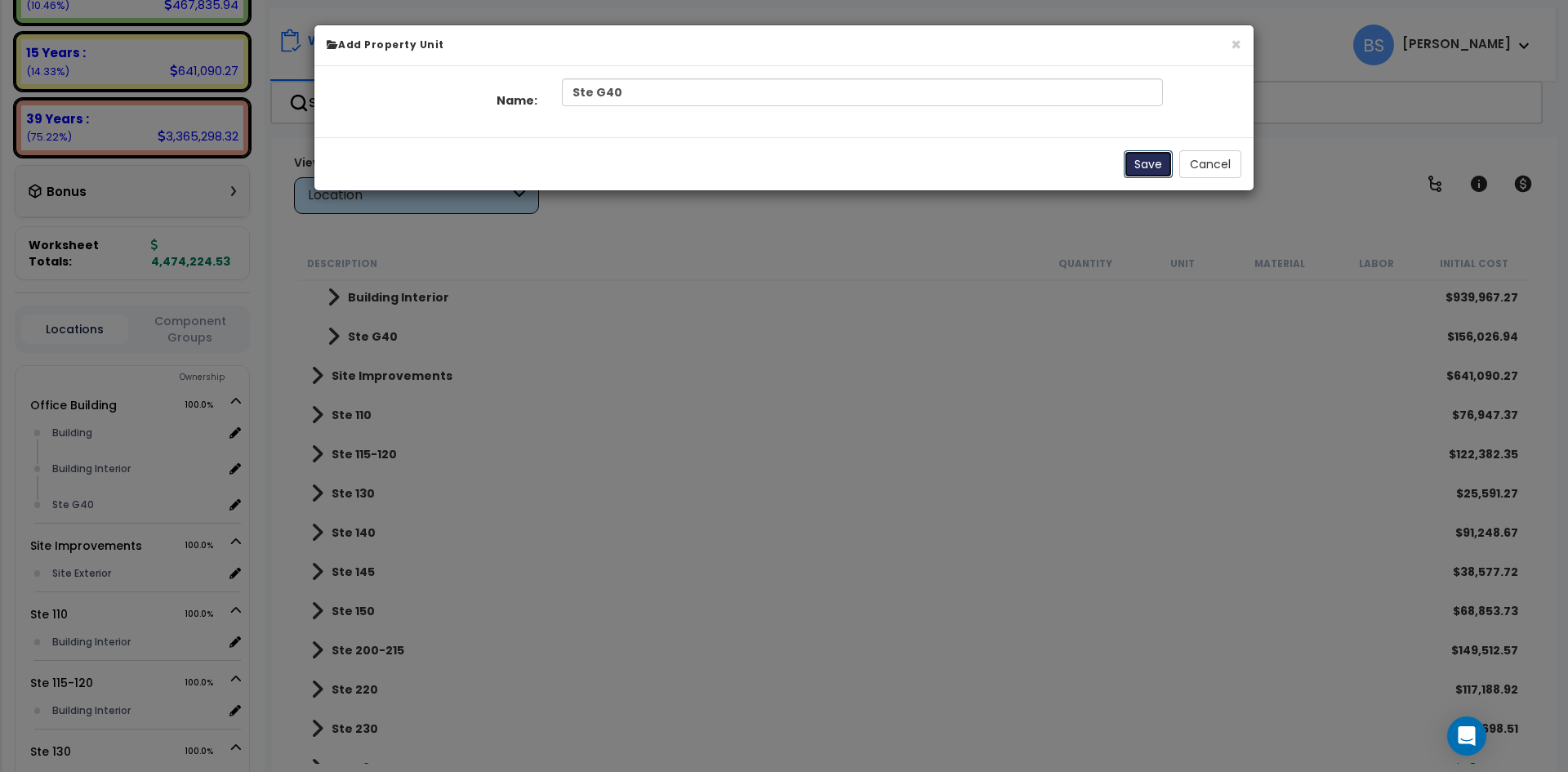
click at [1157, 168] on button "Save" at bounding box center [1148, 164] width 49 height 28
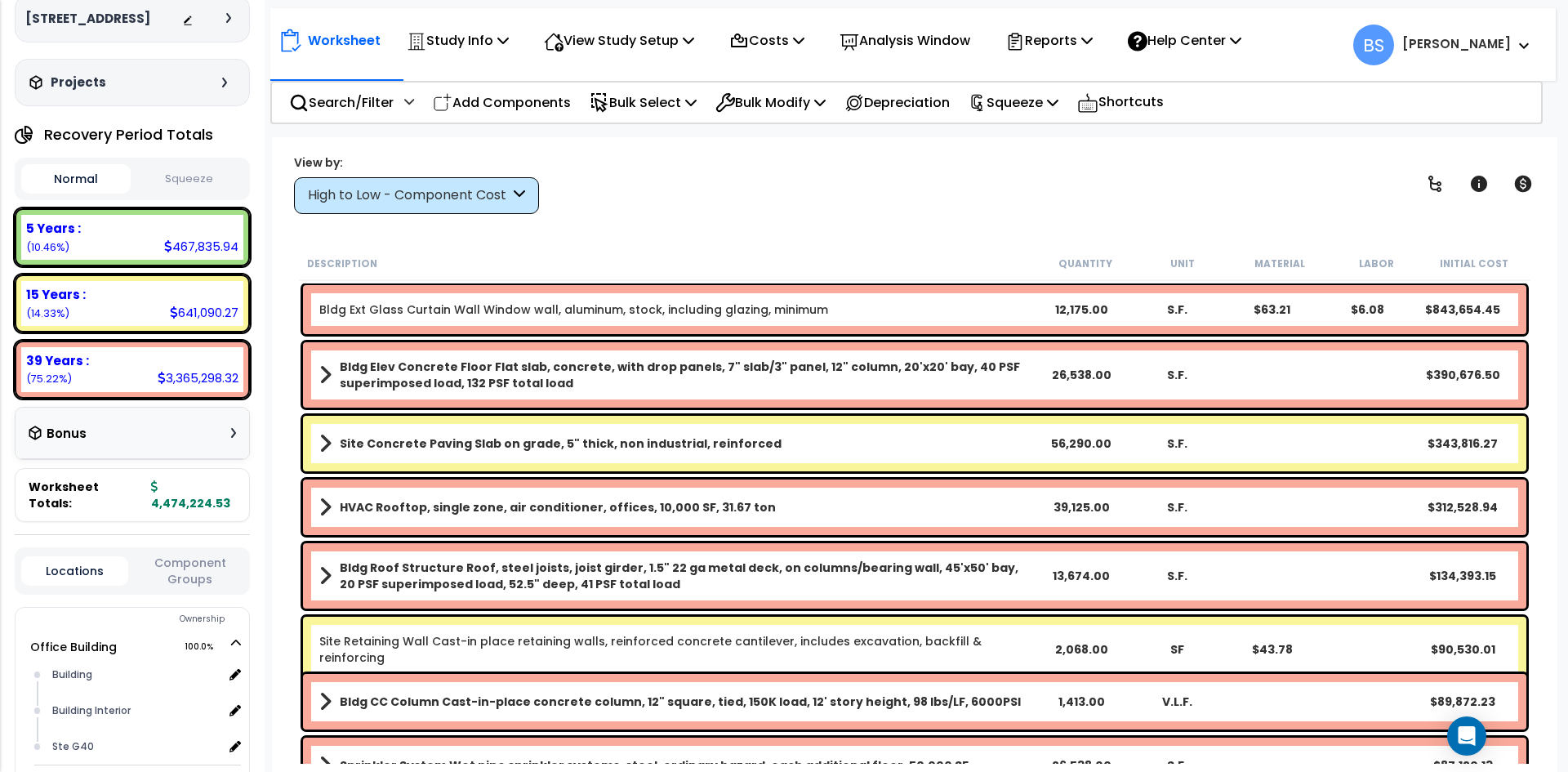
scroll to position [163, 0]
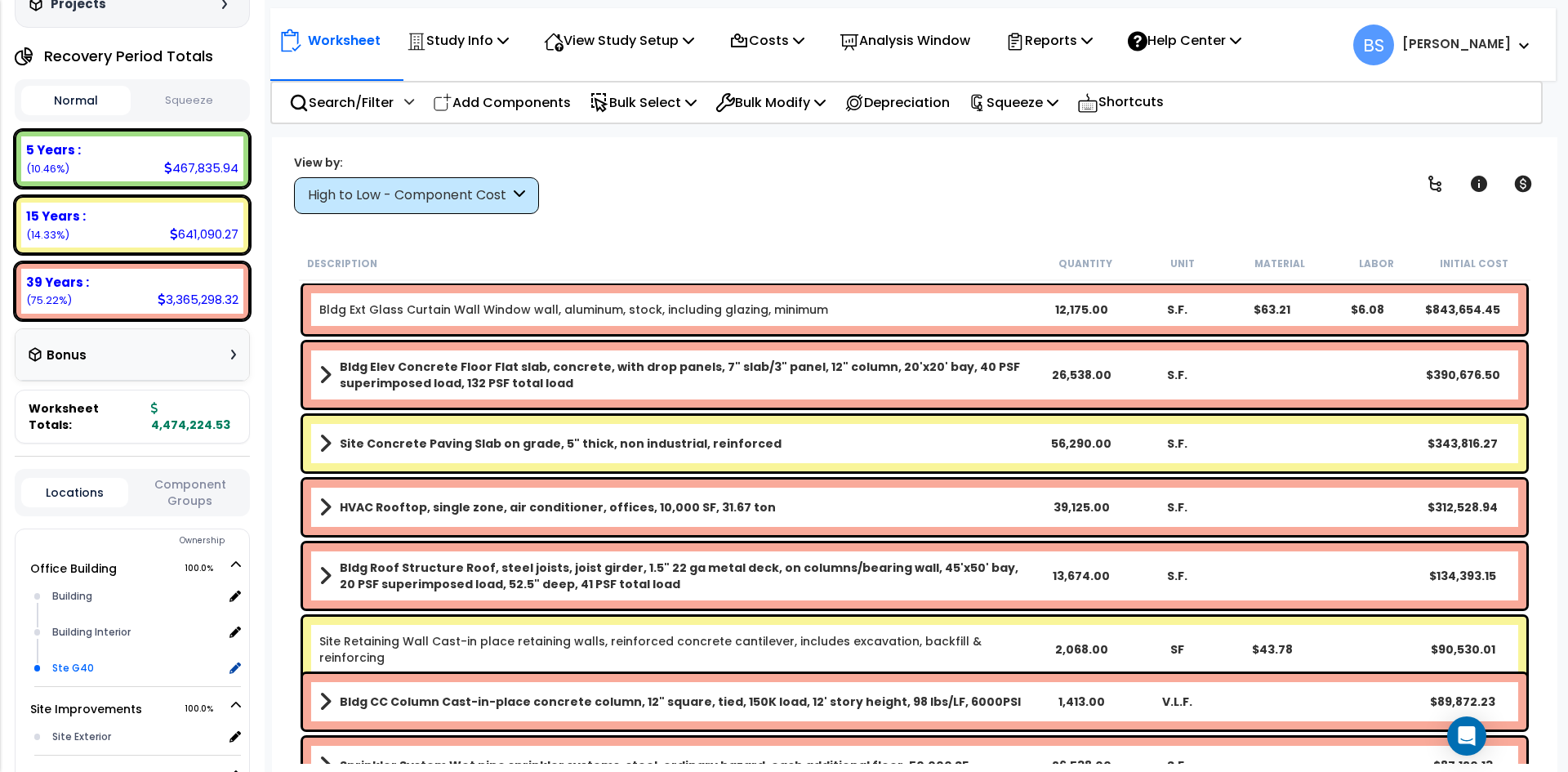
click at [74, 660] on div "Ste G40" at bounding box center [135, 669] width 175 height 20
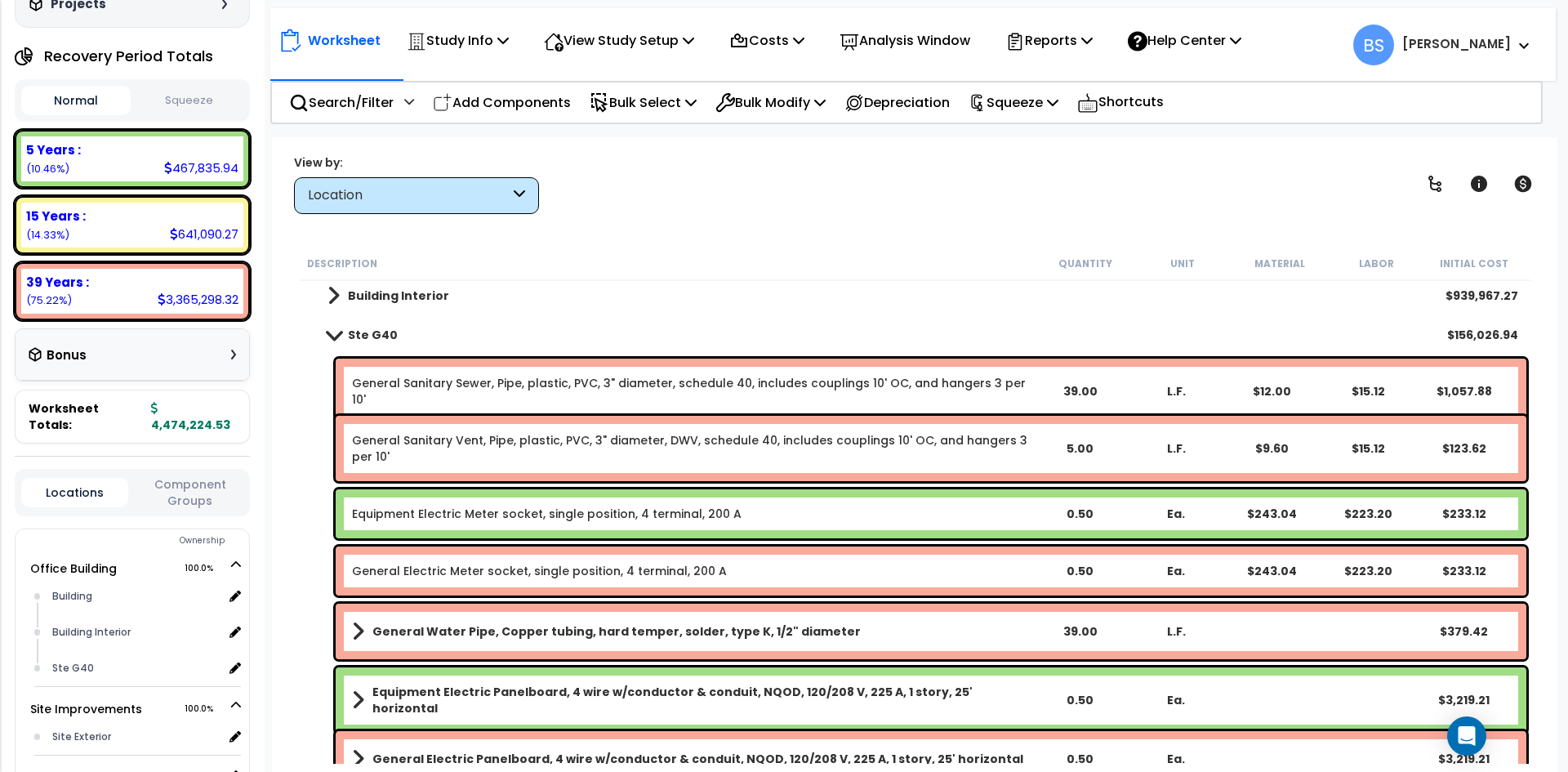
scroll to position [82, 0]
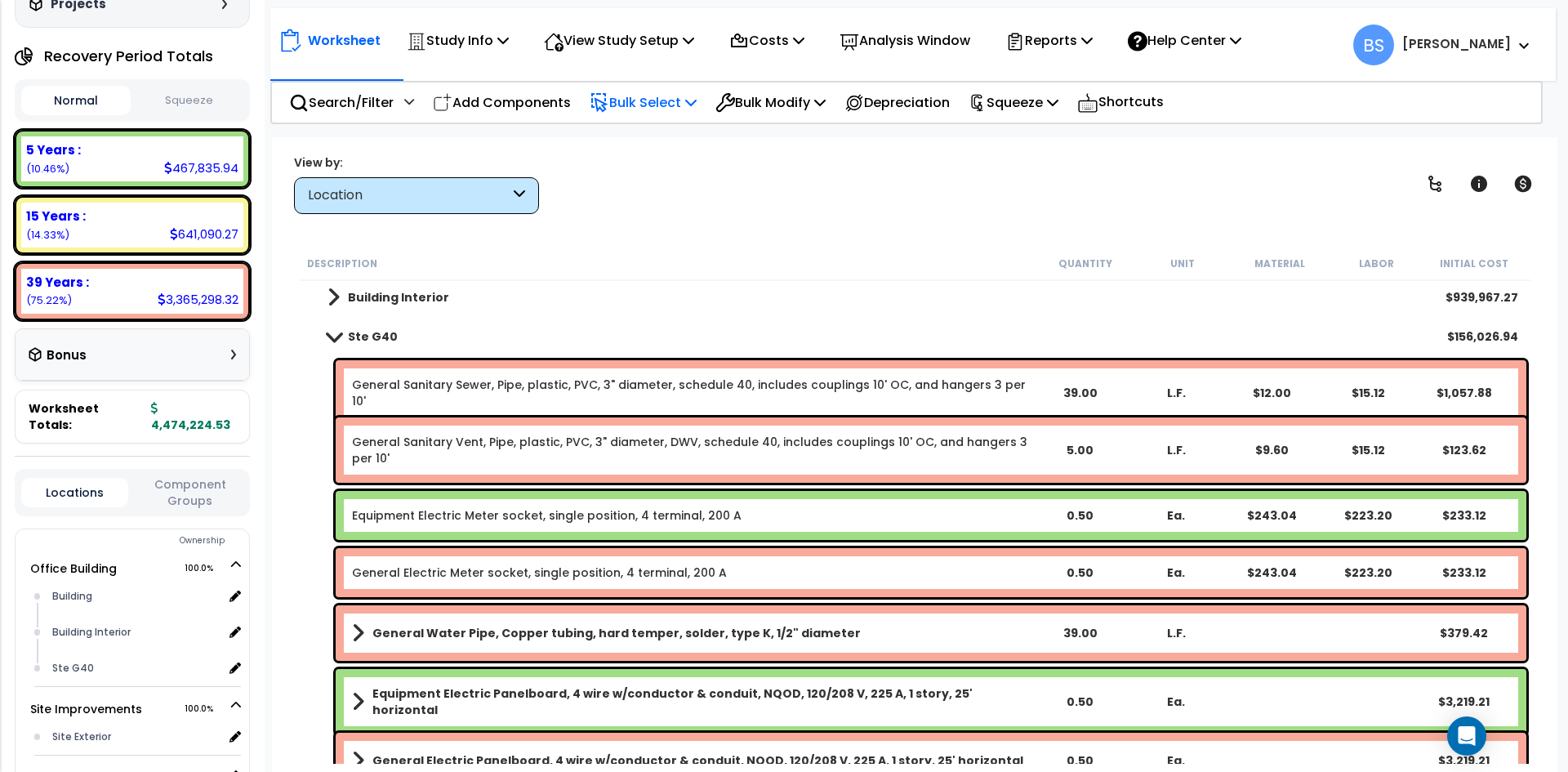
click at [637, 102] on p "Bulk Select" at bounding box center [643, 103] width 107 height 22
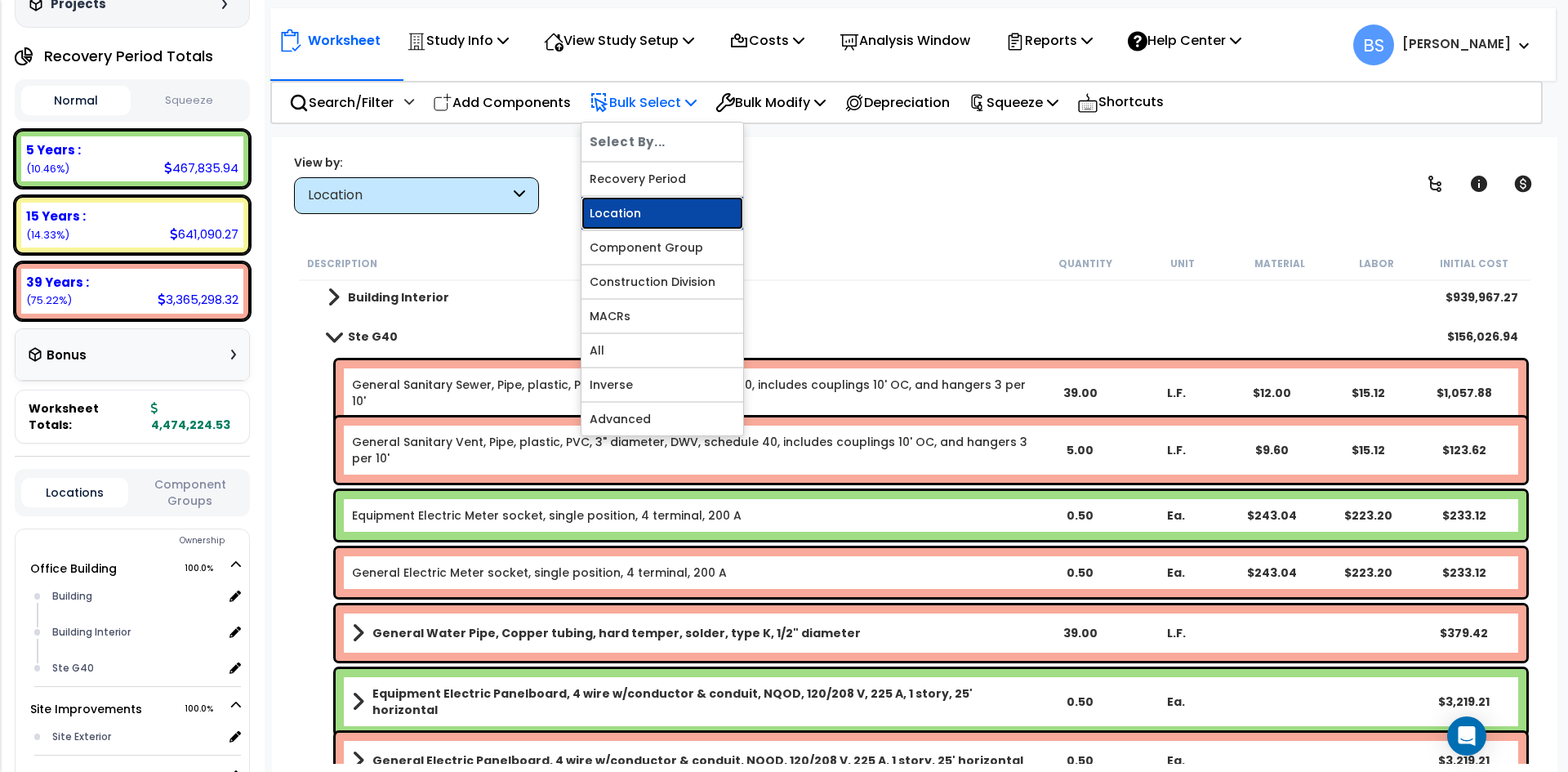
click at [634, 213] on link "Location" at bounding box center [663, 213] width 162 height 33
select select
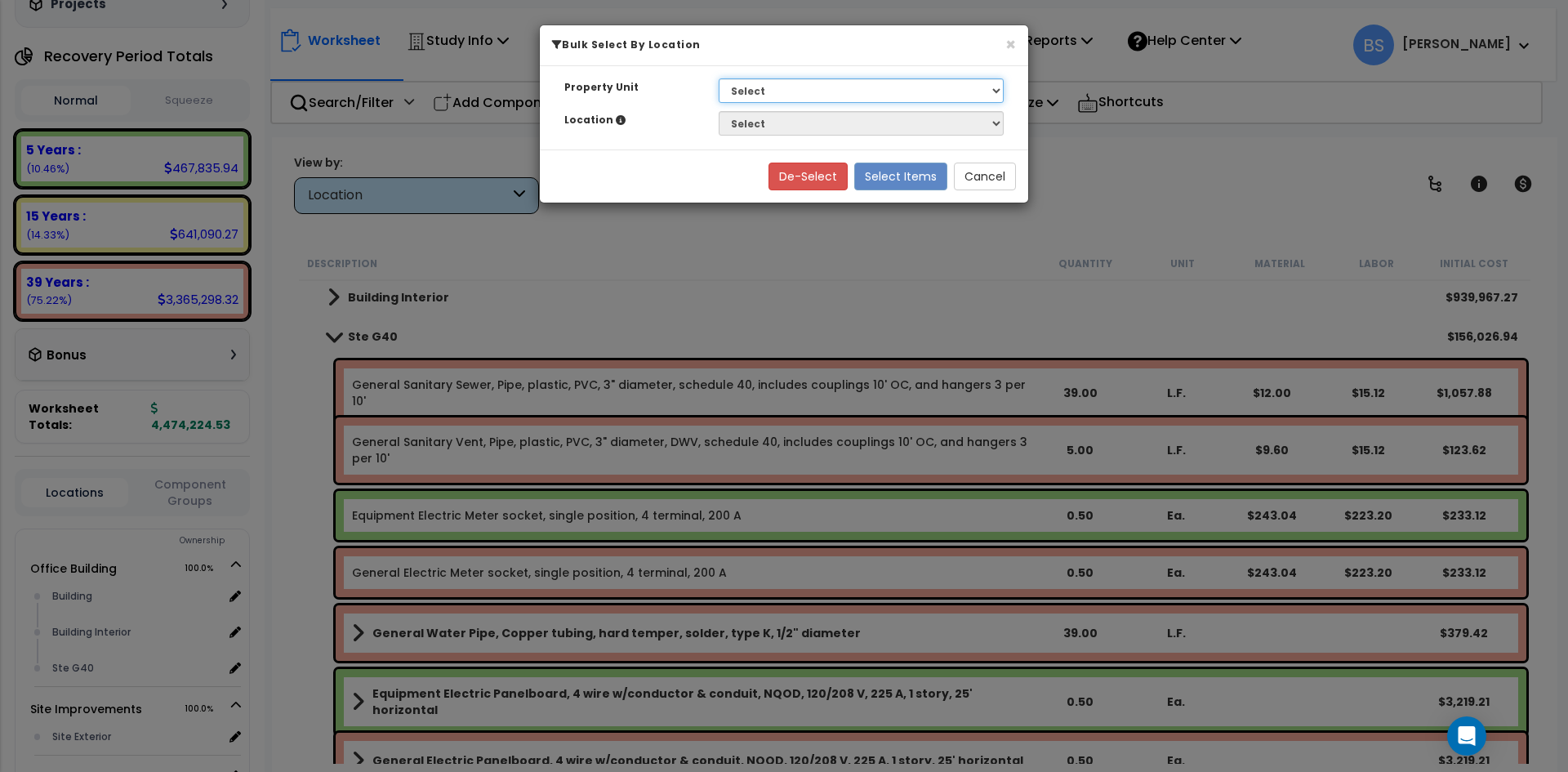
click at [789, 98] on select "Select G25 Office Building Site Improvements Ste 110 Ste 115-120 Ste 130 Ste 14…" at bounding box center [860, 90] width 285 height 25
select select "169825"
click at [719, 78] on select "Select G25 Office Building Site Improvements Ste 110 Ste 115-120 Ste 130 Ste 14…" at bounding box center [860, 90] width 285 height 25
click at [757, 125] on select "Select Building Building Interior Ste G40" at bounding box center [860, 123] width 285 height 25
select select "31940"
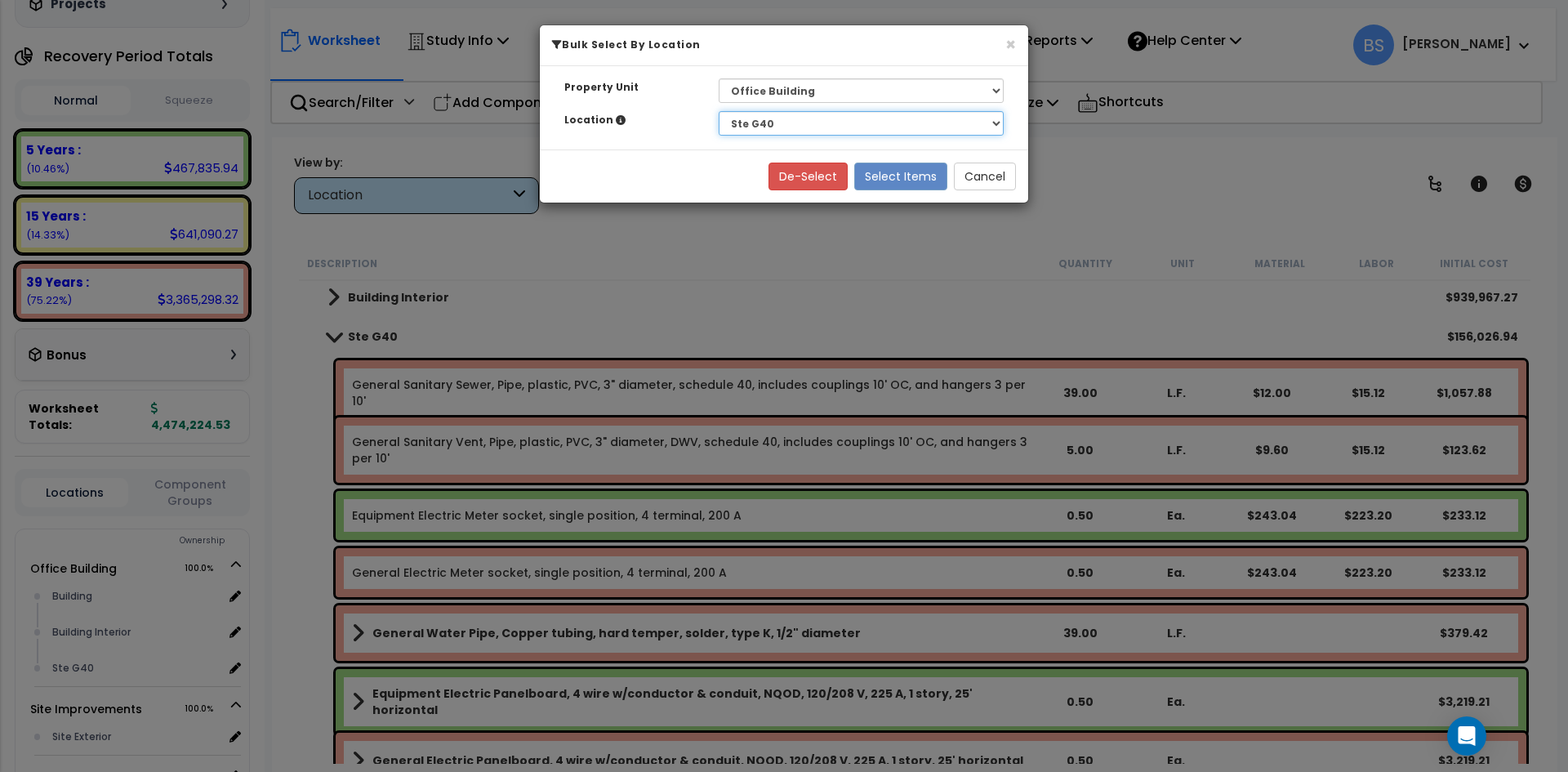
click at [719, 111] on select "Select Building Building Interior Ste G40" at bounding box center [860, 123] width 285 height 25
click at [893, 178] on button "Select Items" at bounding box center [900, 177] width 93 height 28
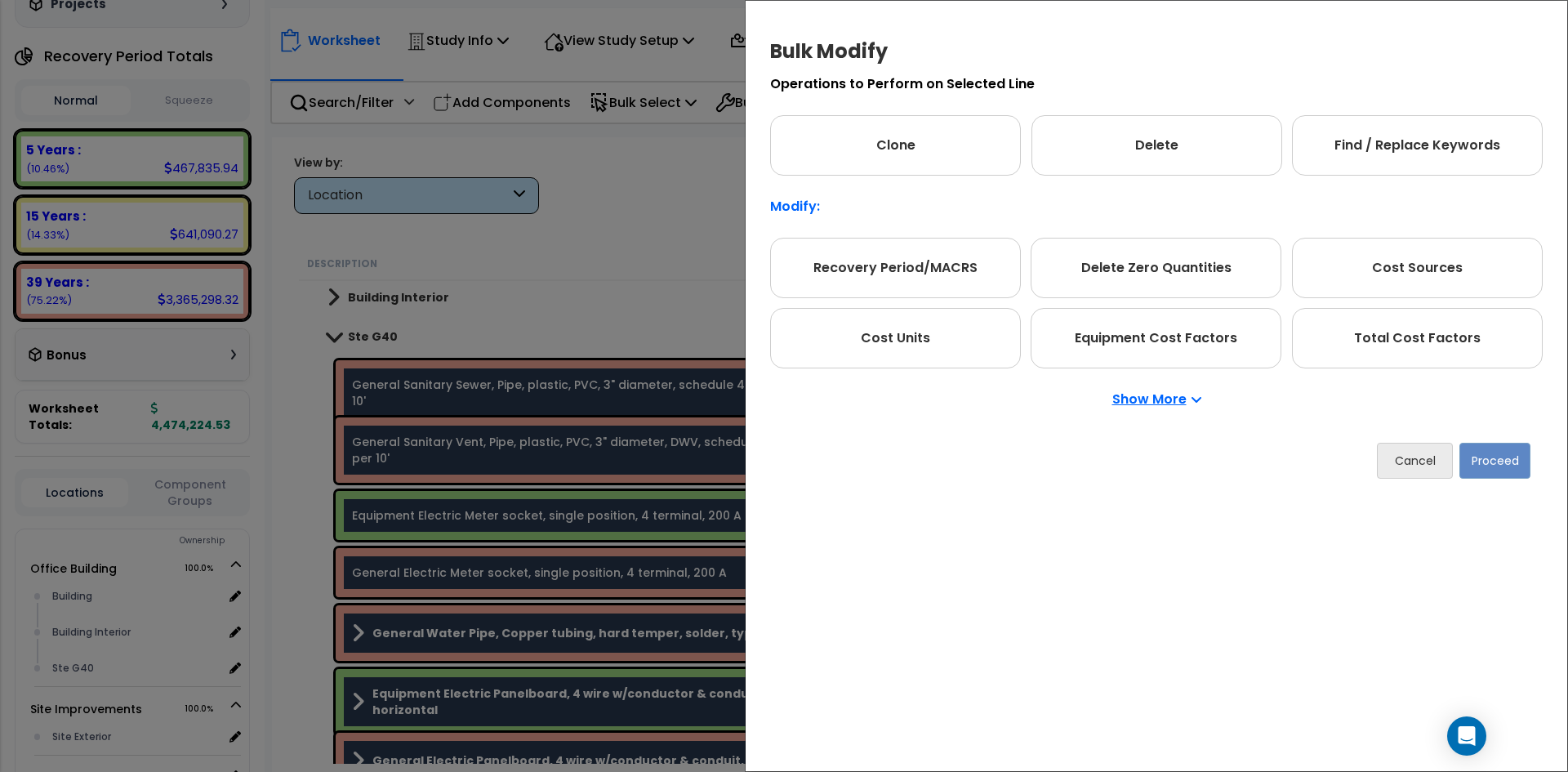
click at [1139, 400] on p "Show More" at bounding box center [1156, 399] width 89 height 13
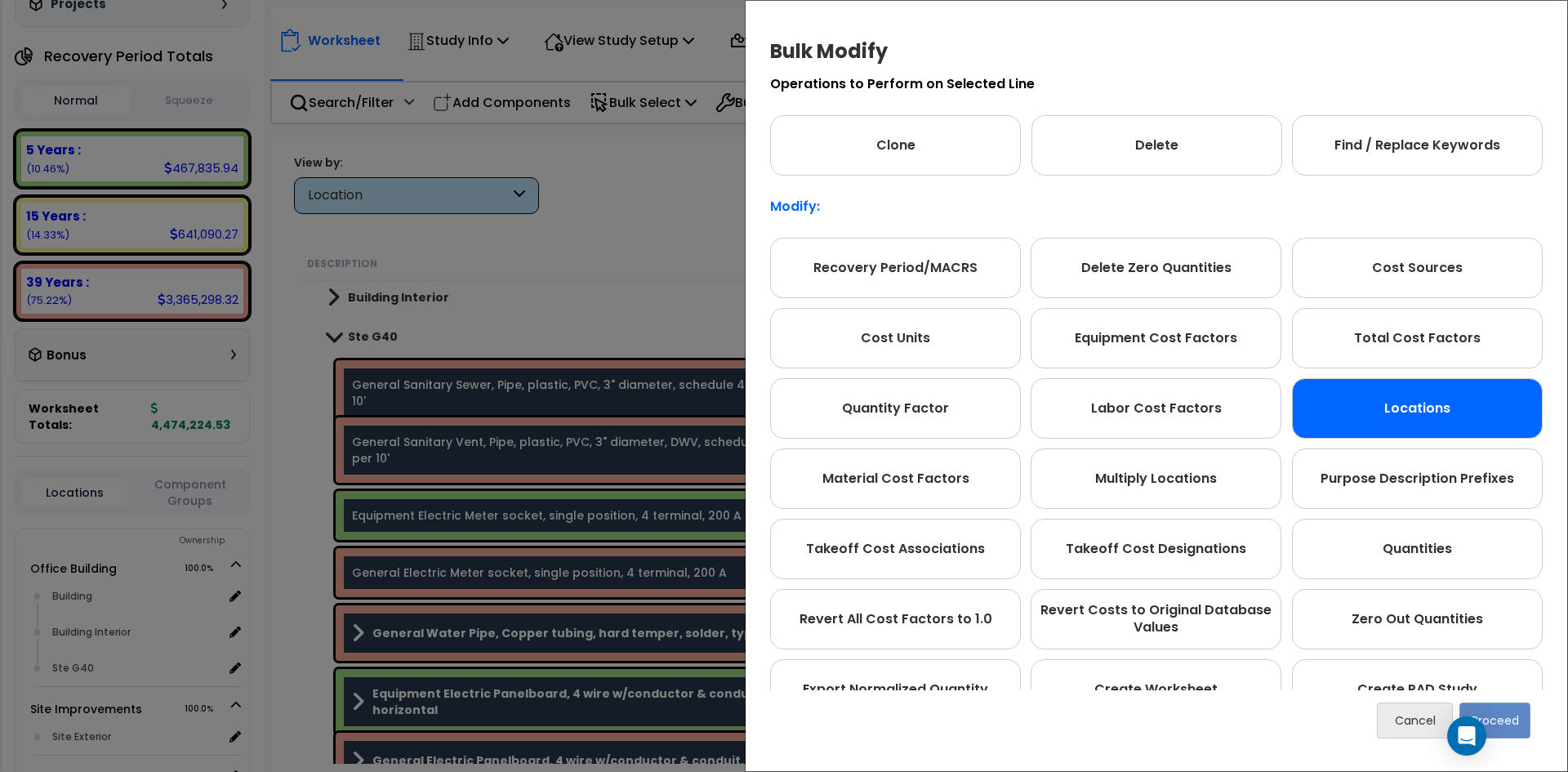
click at [1361, 414] on div "Locations" at bounding box center [1417, 408] width 251 height 60
click at [1514, 724] on button "Proceed" at bounding box center [1495, 721] width 71 height 36
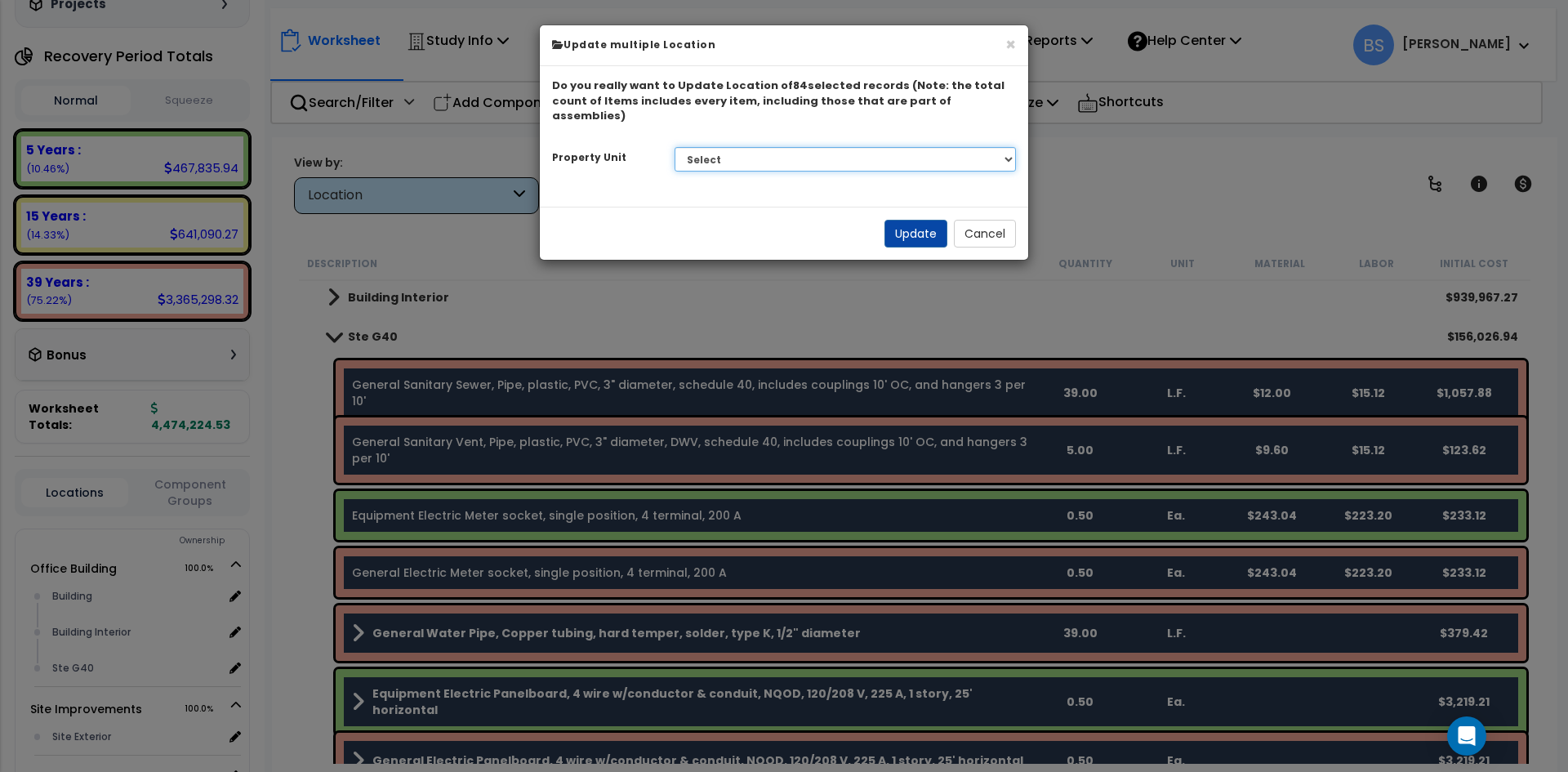
click at [691, 147] on select "Select G25 Office Building Site Improvements Ste 110 Ste 115-120 Ste 130 [GEOGR…" at bounding box center [845, 159] width 342 height 25
select select "175315"
click at [675, 147] on select "Select G25 Office Building Site Improvements Ste 110 Ste 115-120 Ste 130 Ste 14…" at bounding box center [845, 159] width 342 height 25
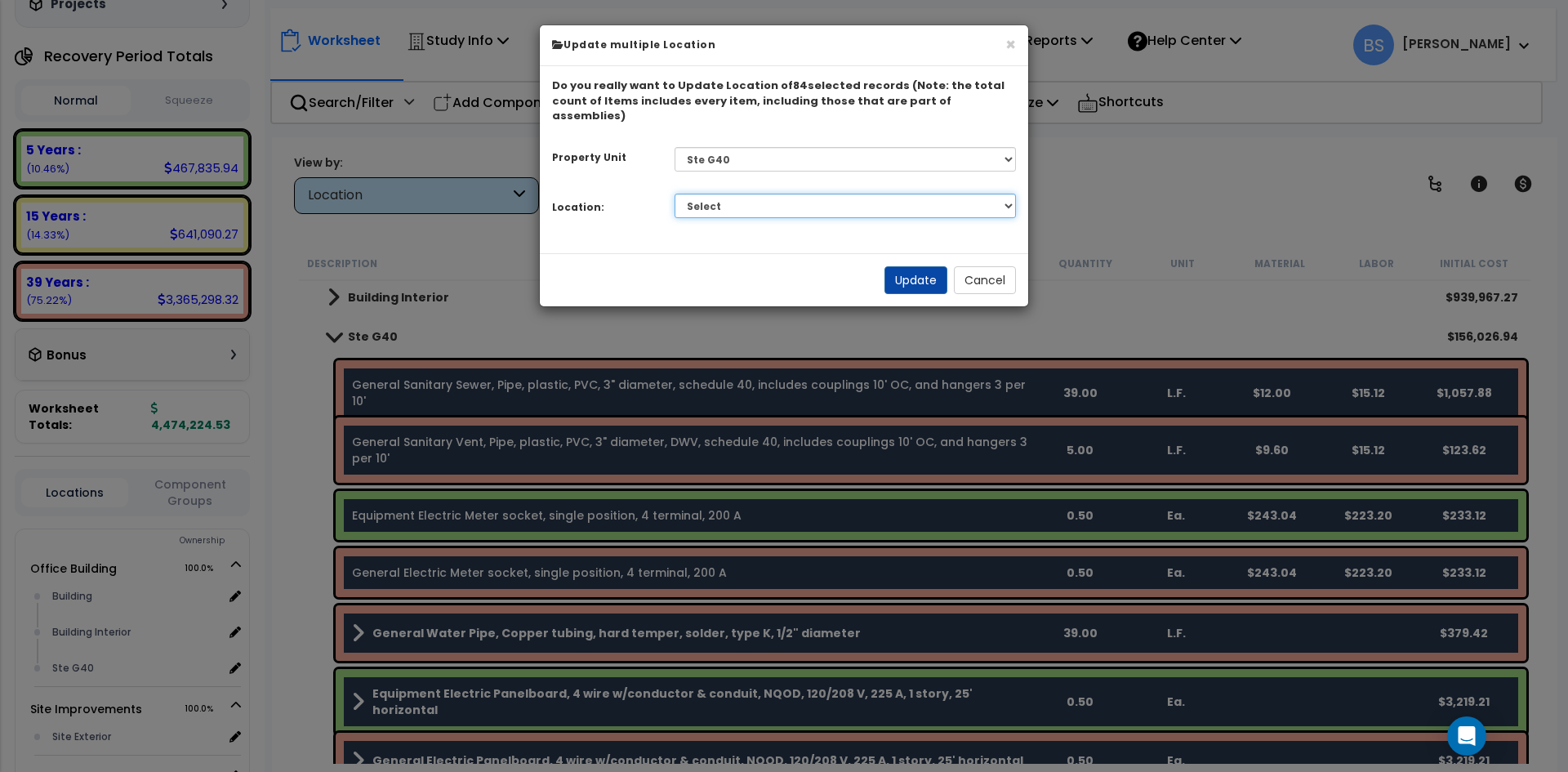
click at [717, 194] on select "Select Building Building Interior Add Additional Location" at bounding box center [845, 206] width 342 height 25
select select "461"
click at [675, 194] on select "Select Building Building Interior Add Additional Location" at bounding box center [845, 206] width 342 height 25
click at [906, 267] on button "Update" at bounding box center [915, 280] width 63 height 28
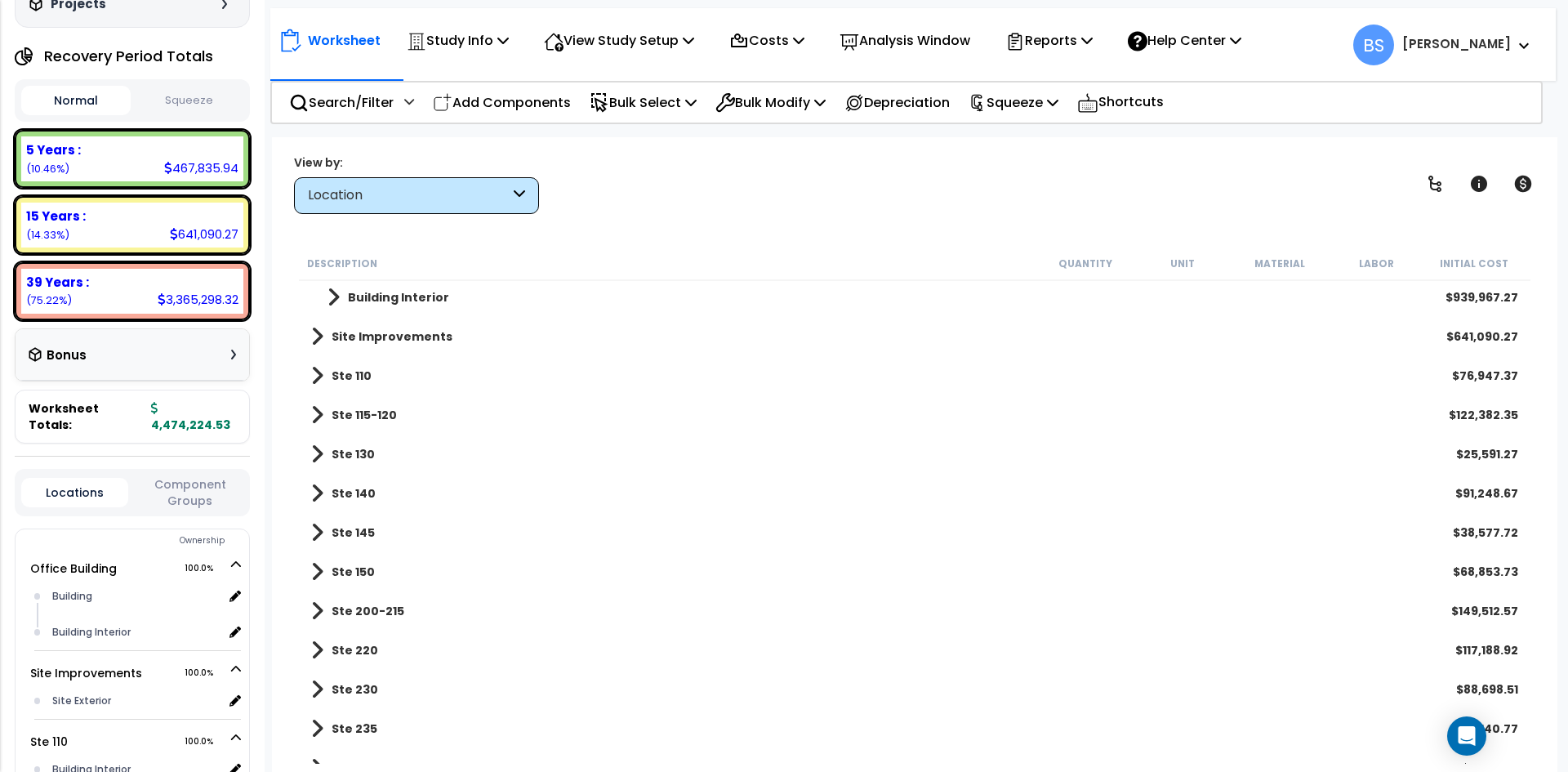
click at [350, 295] on b "Building Interior" at bounding box center [398, 297] width 101 height 16
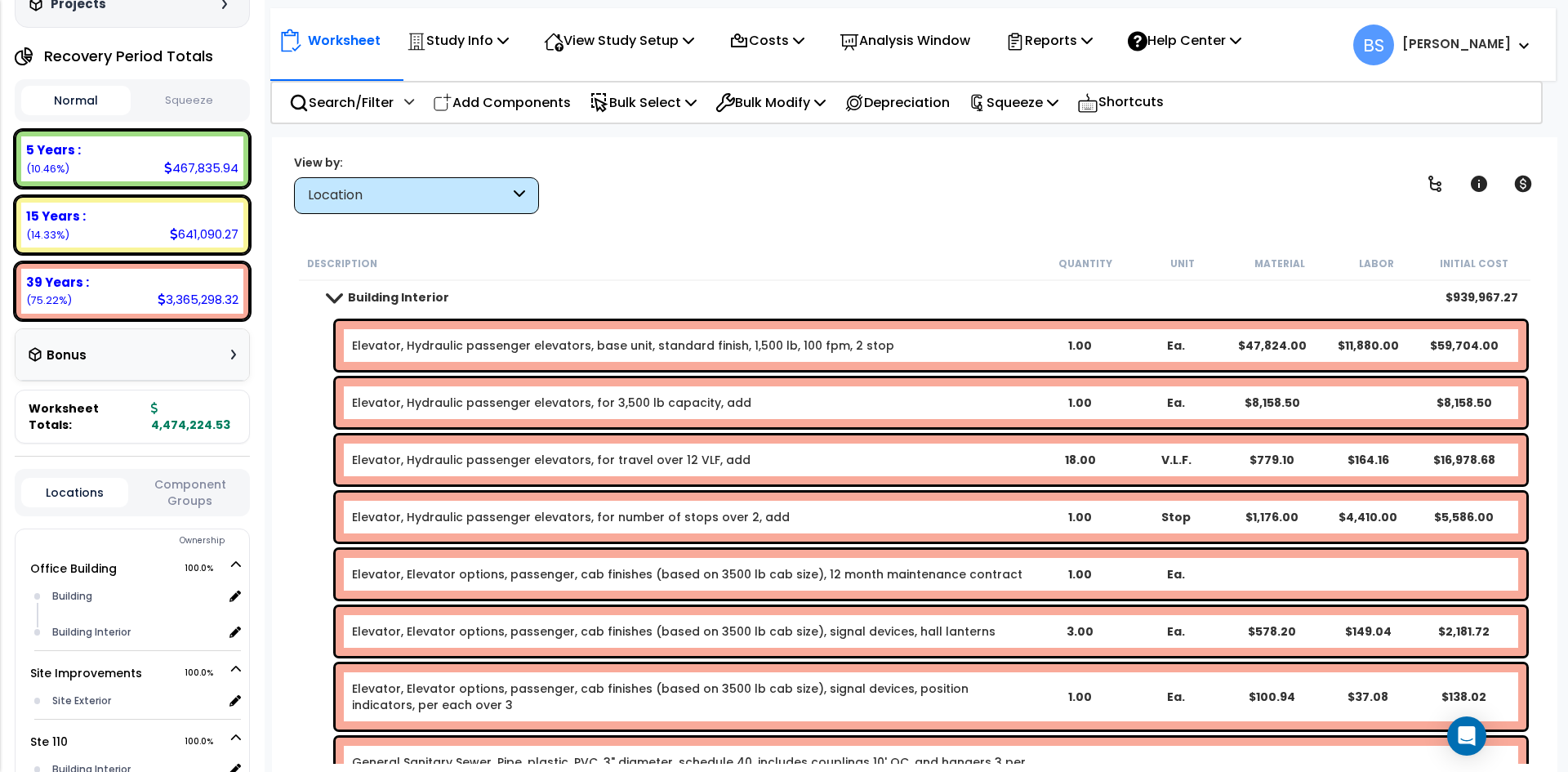
click at [377, 297] on b "Building Interior" at bounding box center [398, 297] width 101 height 16
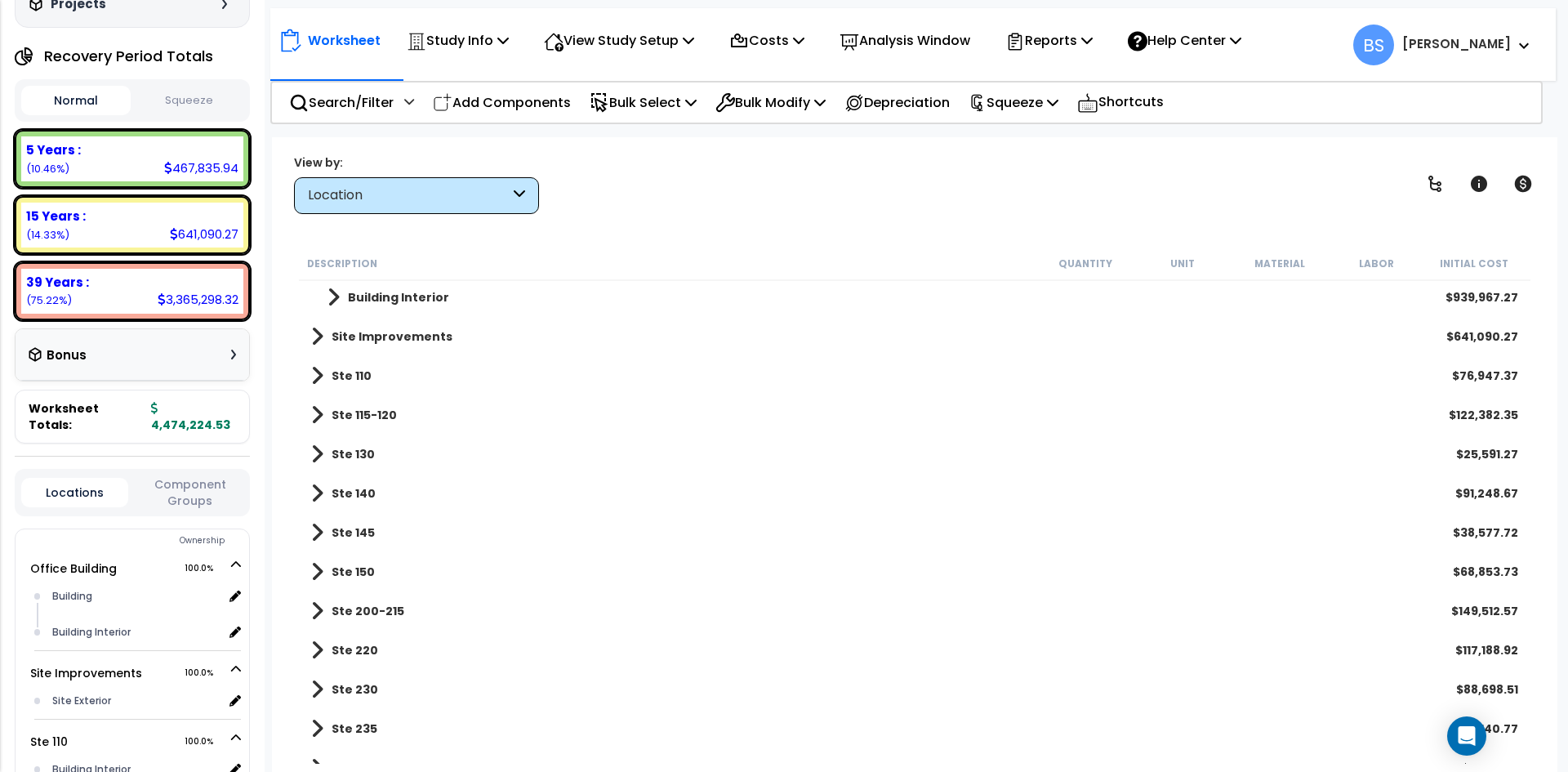
scroll to position [0, 0]
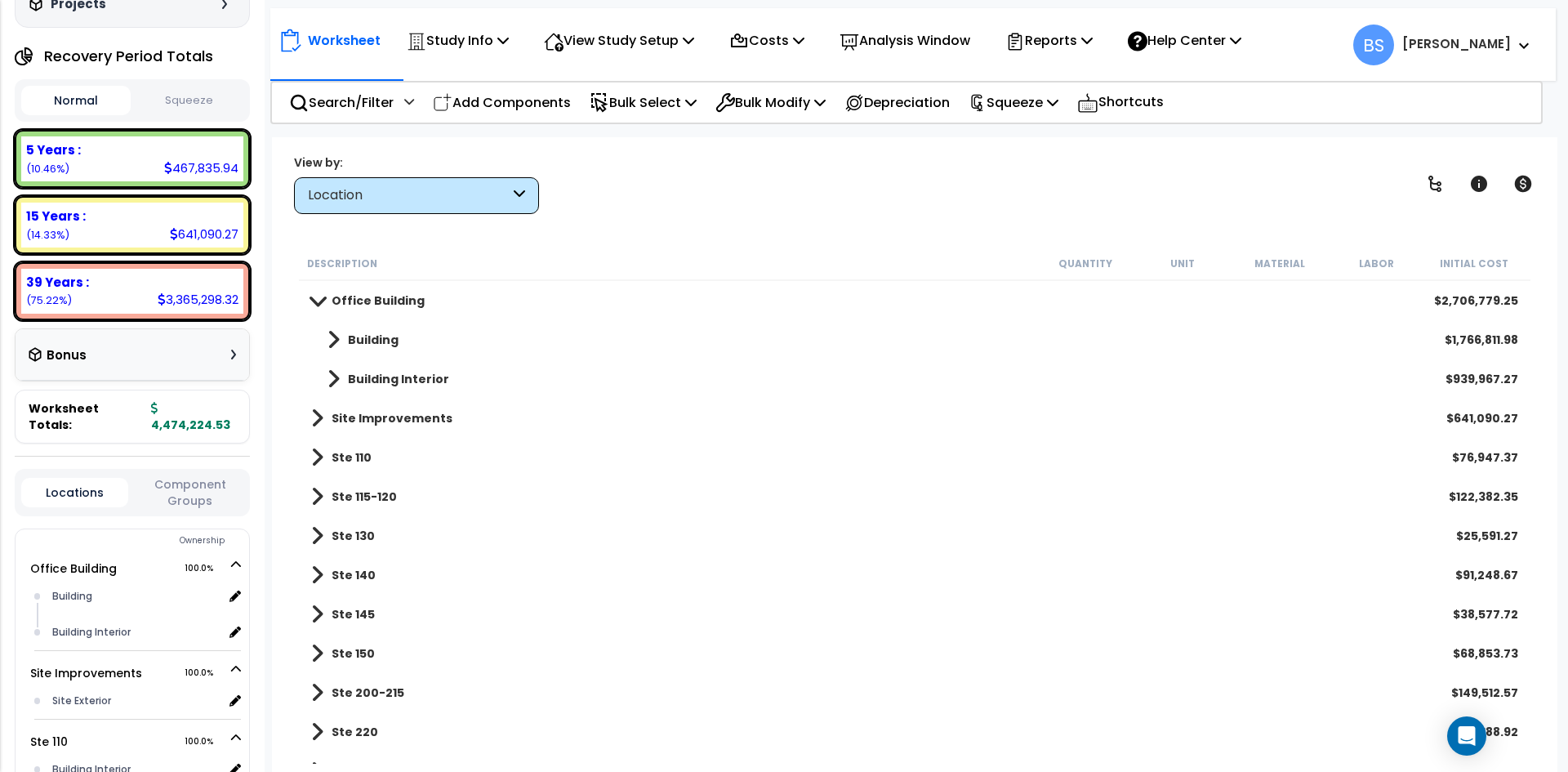
click at [358, 298] on b "Office Building" at bounding box center [378, 301] width 93 height 16
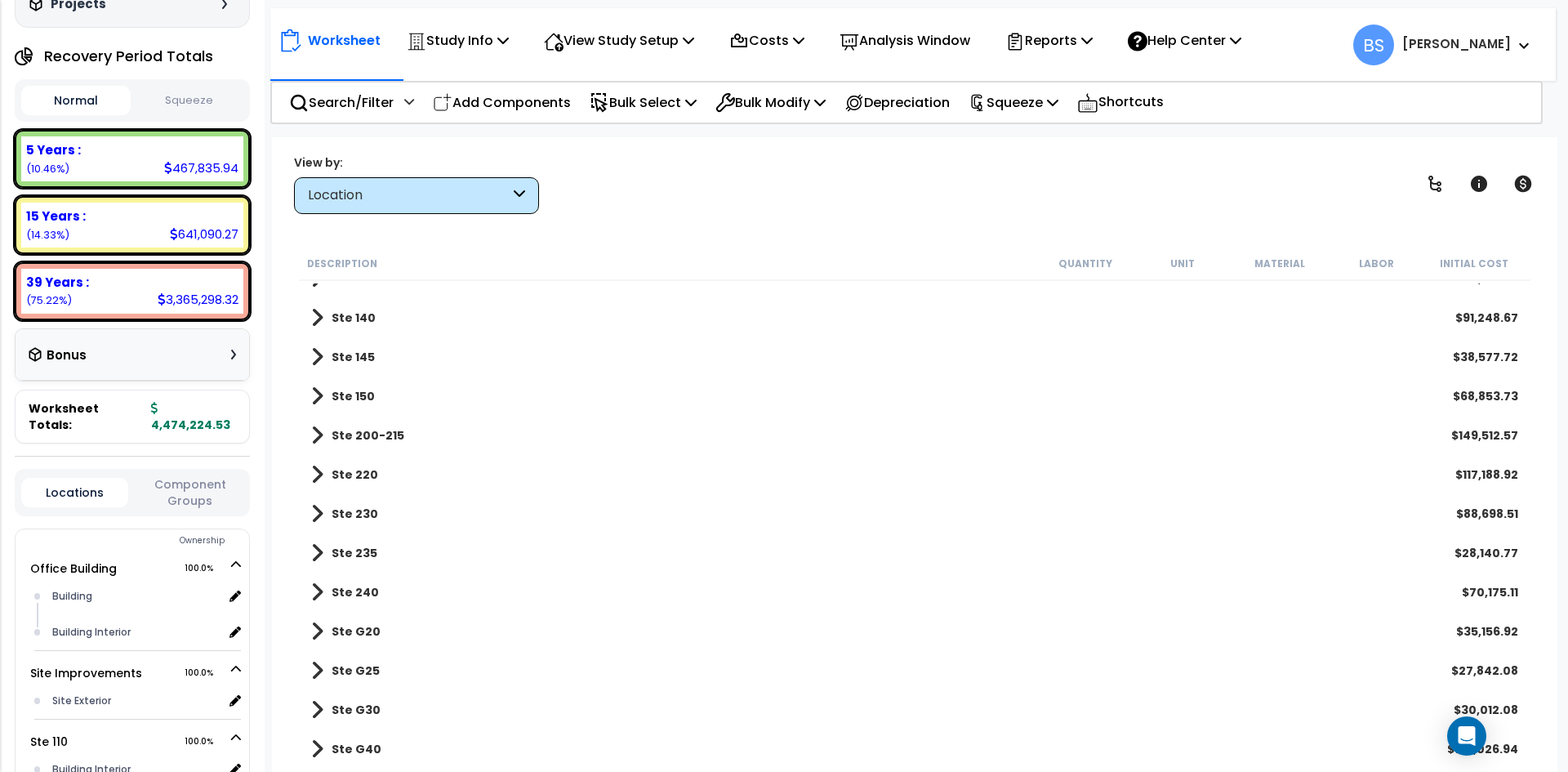
scroll to position [184, 0]
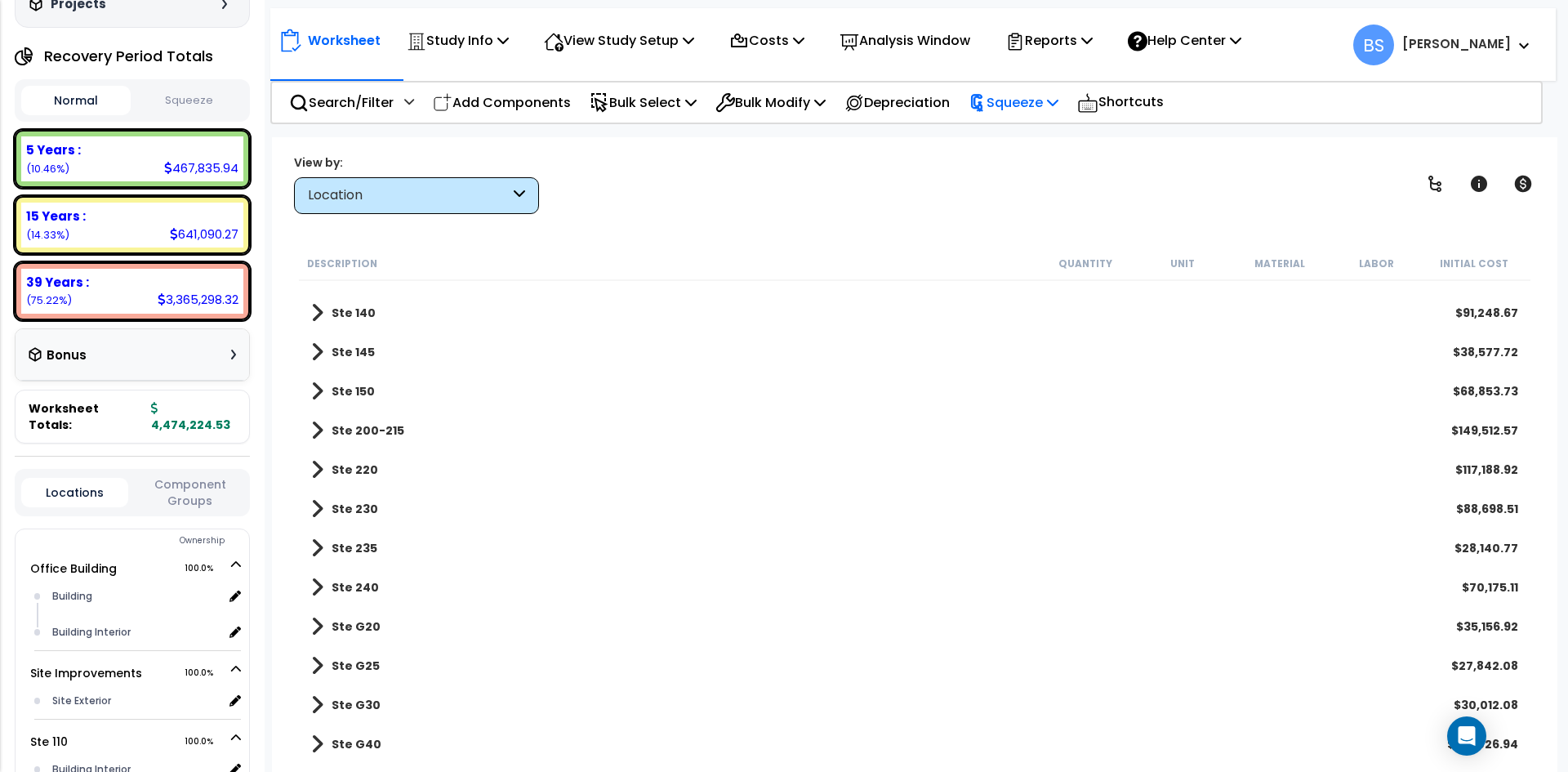
click at [1031, 109] on p "Squeeze" at bounding box center [1013, 103] width 90 height 22
click at [1035, 130] on link "Squeeze" at bounding box center [1041, 139] width 162 height 33
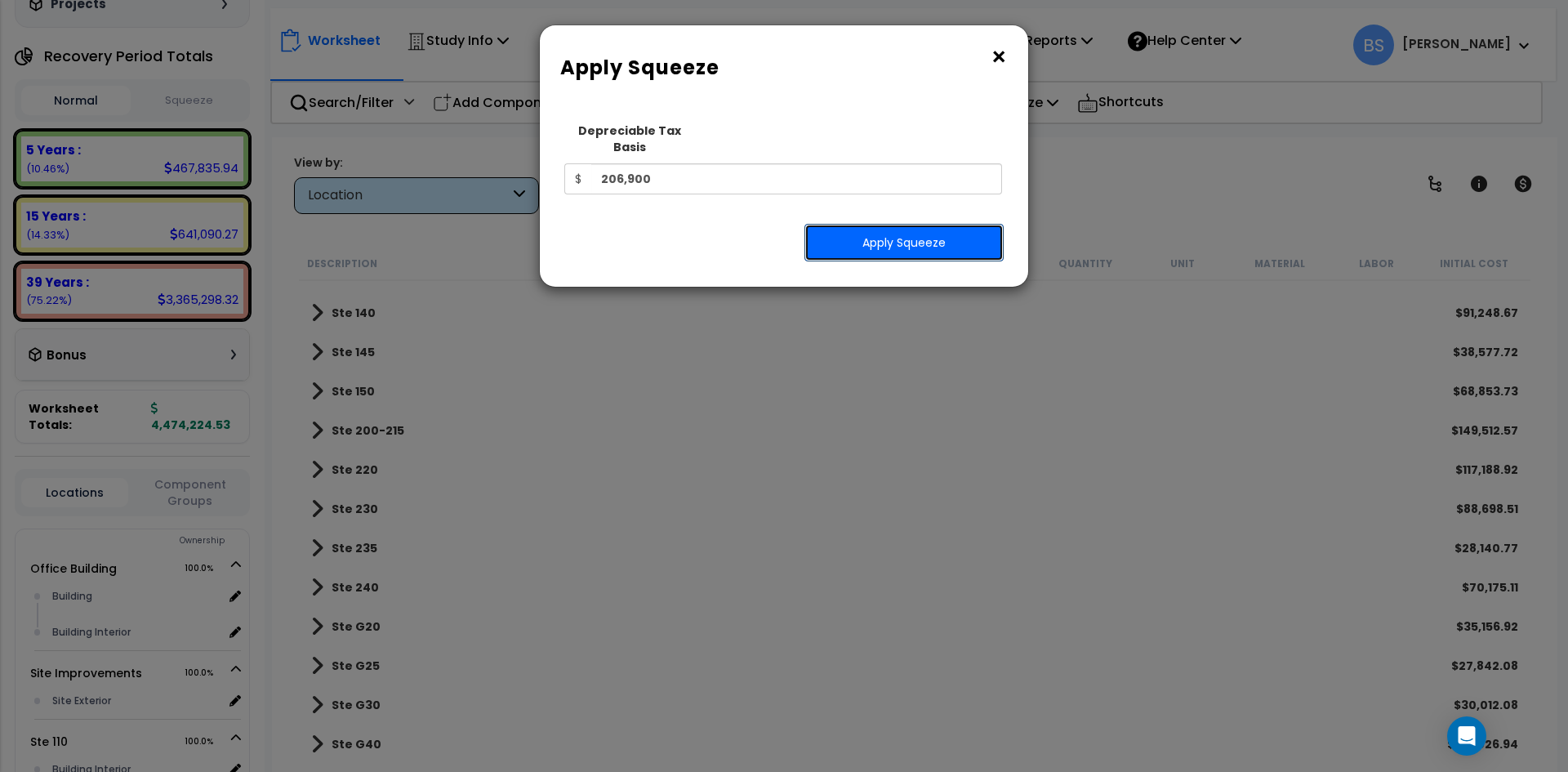
click at [854, 230] on button "Apply Squeeze" at bounding box center [903, 243] width 199 height 38
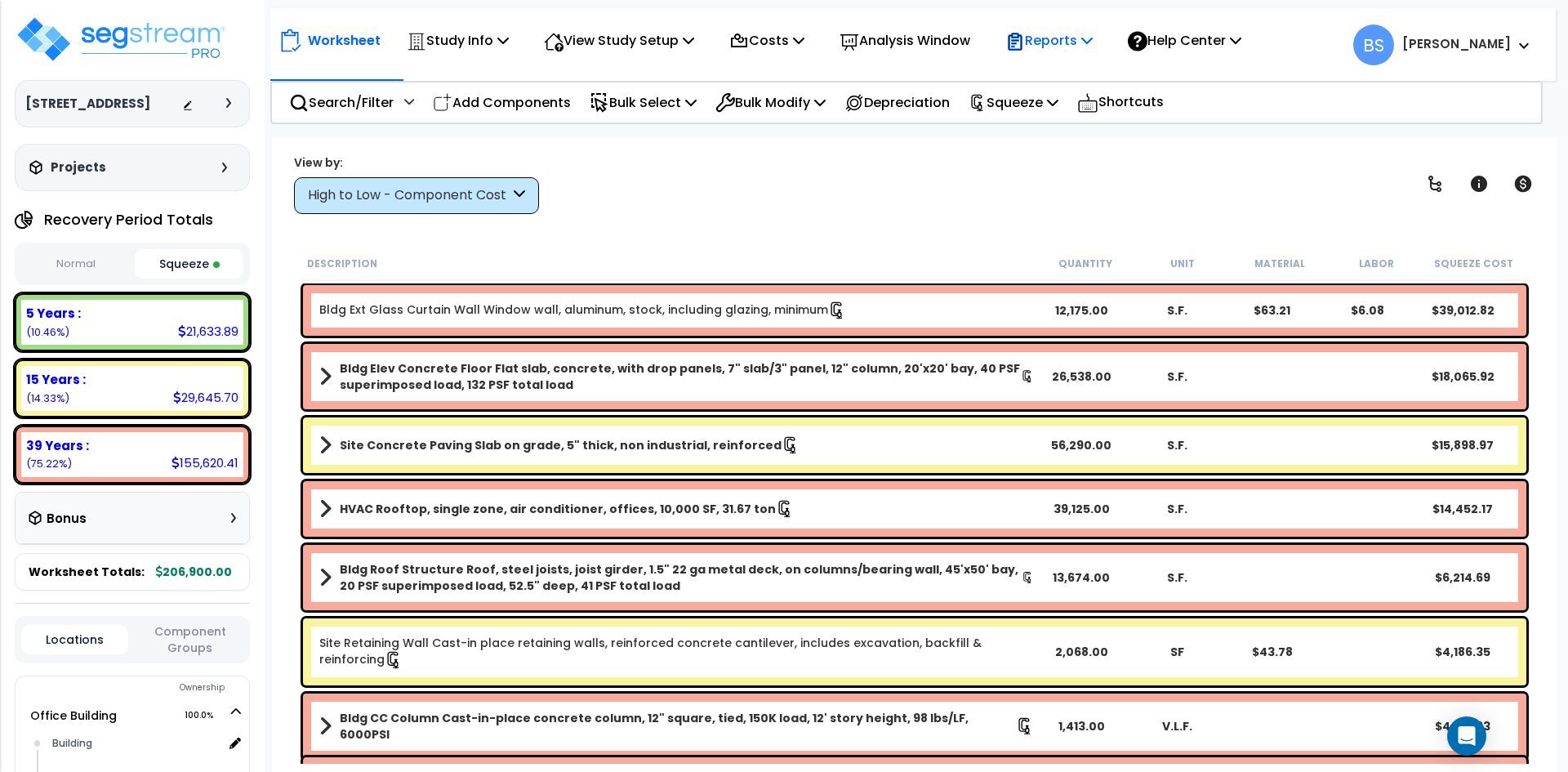
click at [1054, 48] on p "Reports" at bounding box center [1048, 40] width 87 height 22
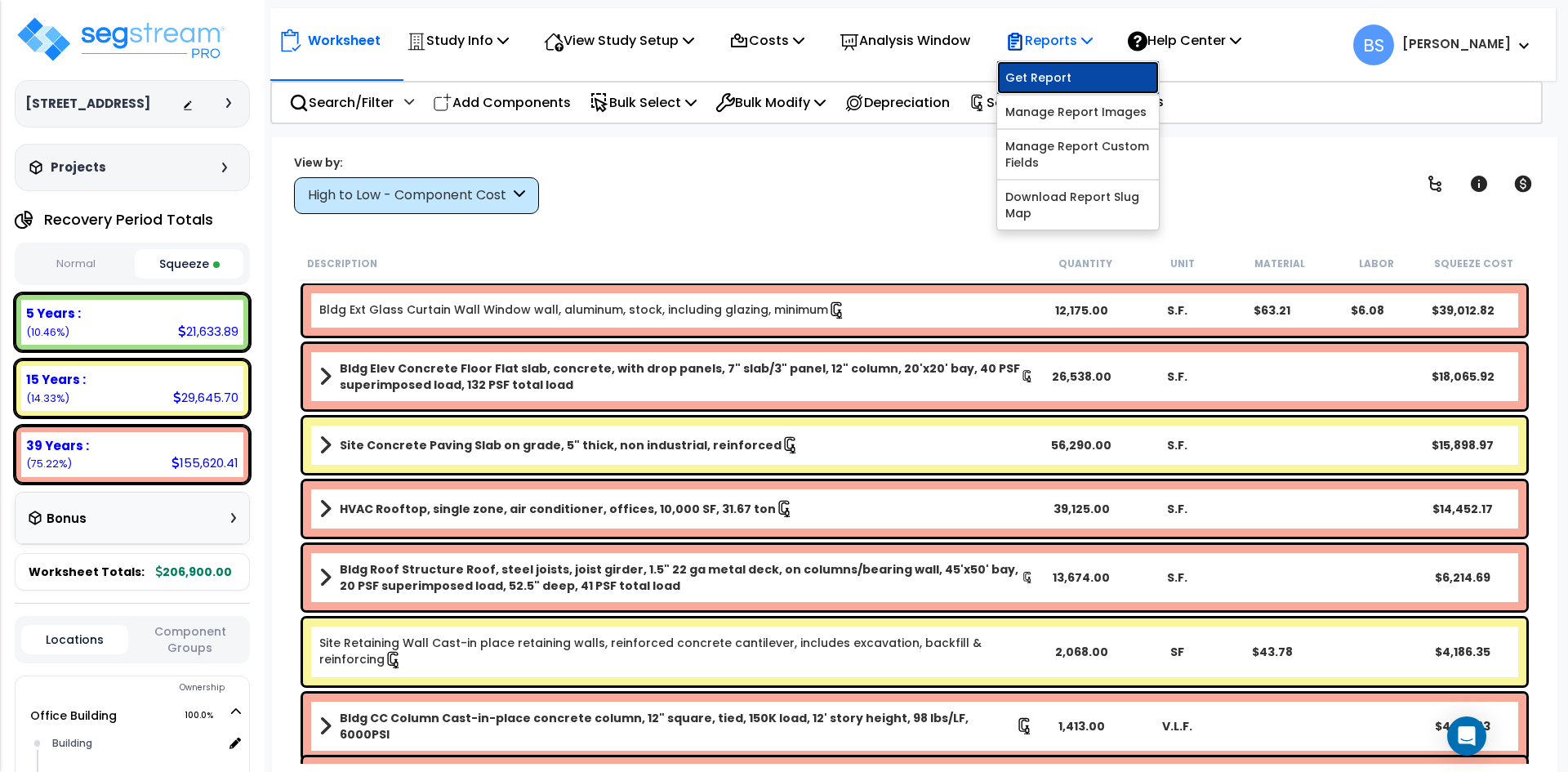
click at [1064, 84] on link "Get Report" at bounding box center [1078, 77] width 162 height 33
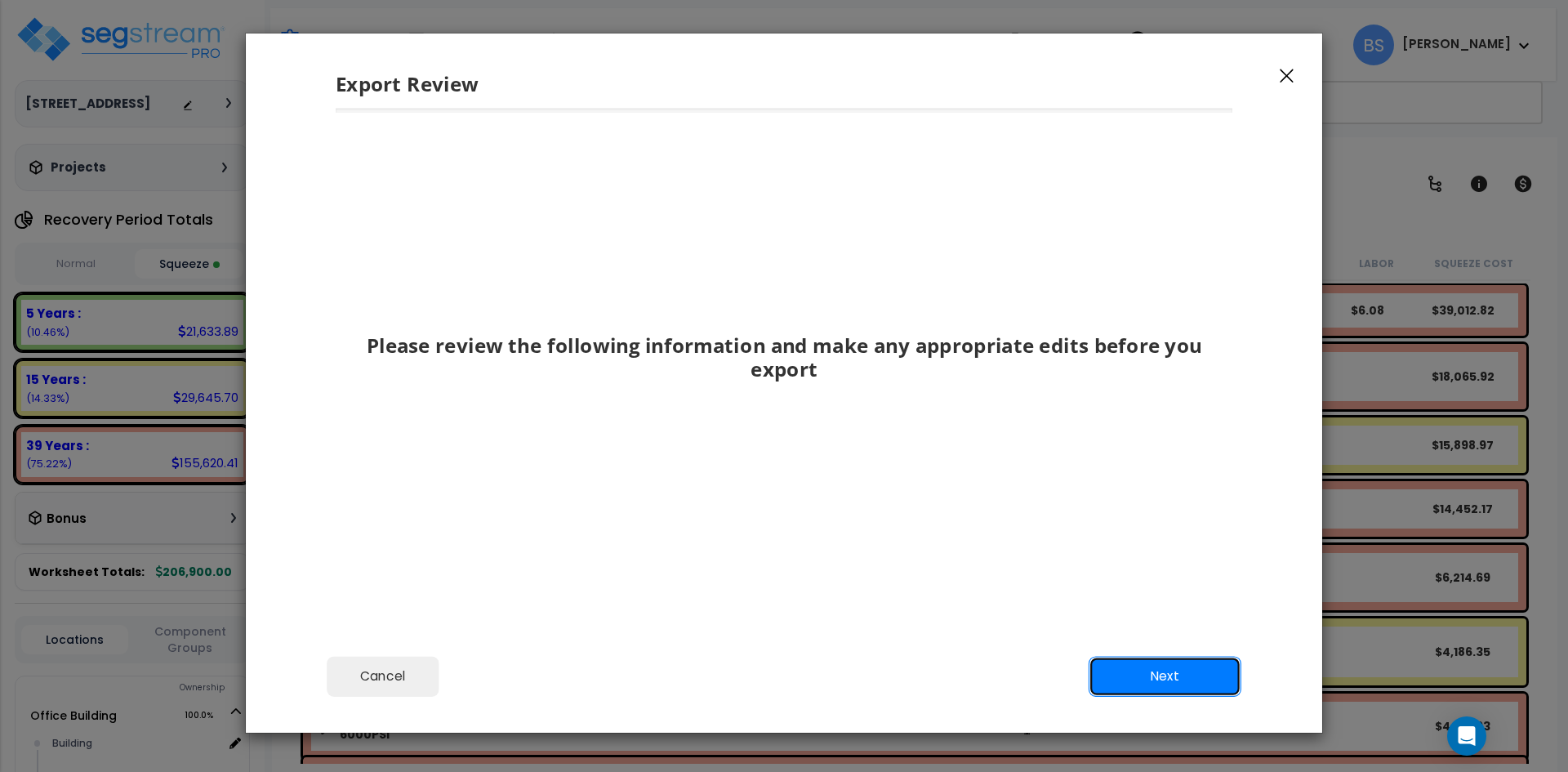
click at [1164, 683] on button "Next" at bounding box center [1165, 676] width 153 height 41
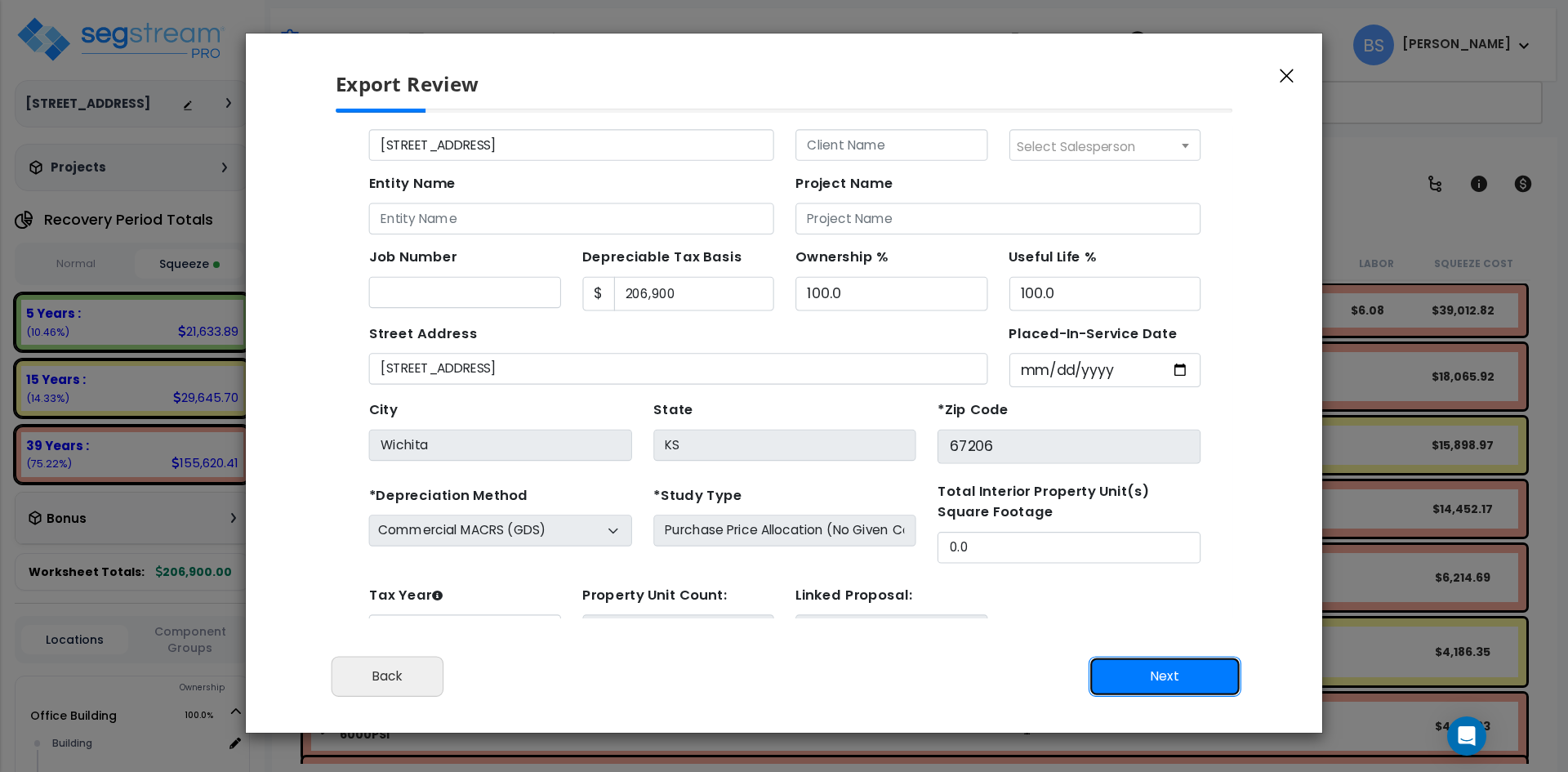
scroll to position [75, 0]
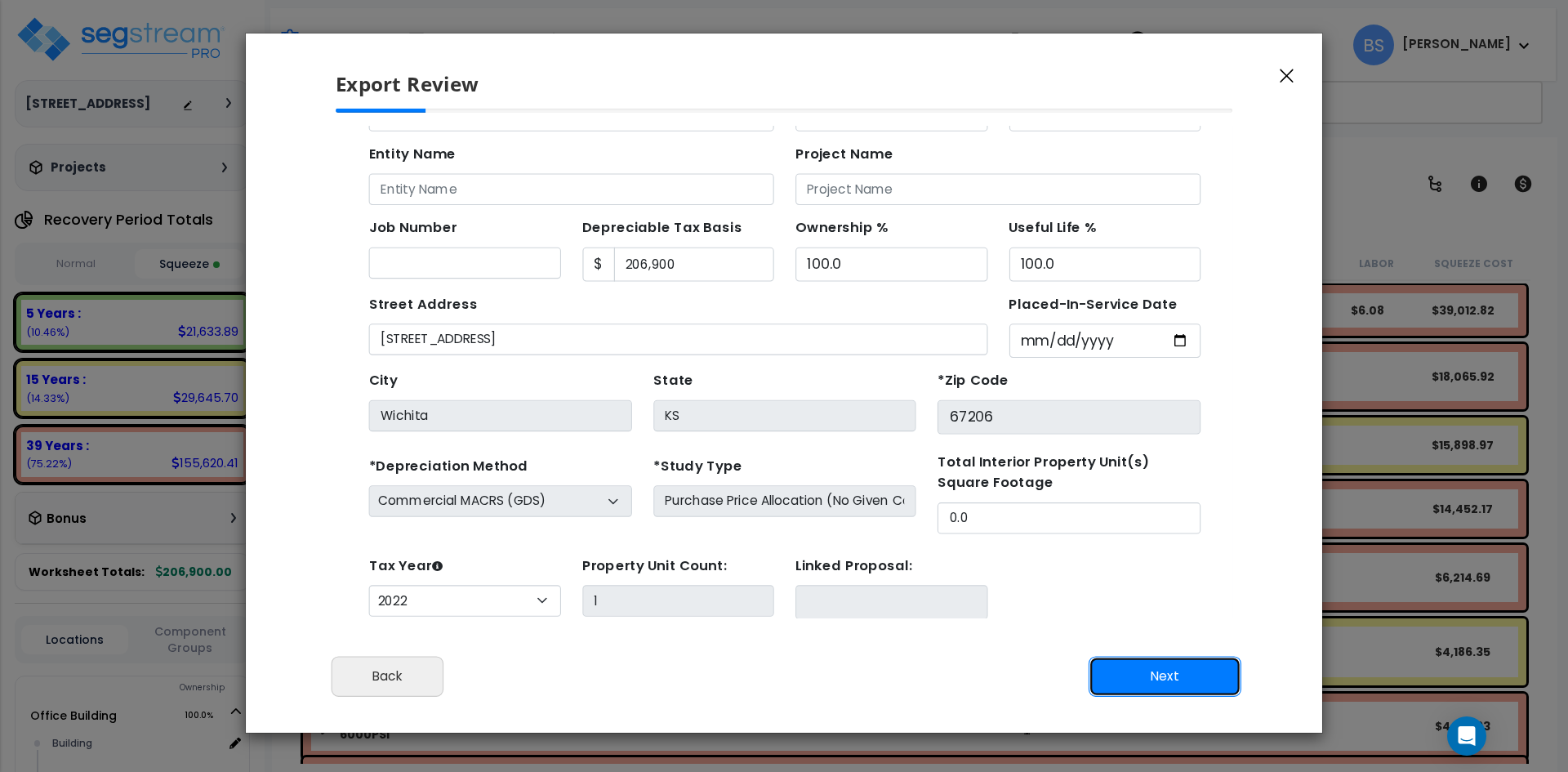
click at [1169, 683] on button "Next" at bounding box center [1165, 676] width 153 height 41
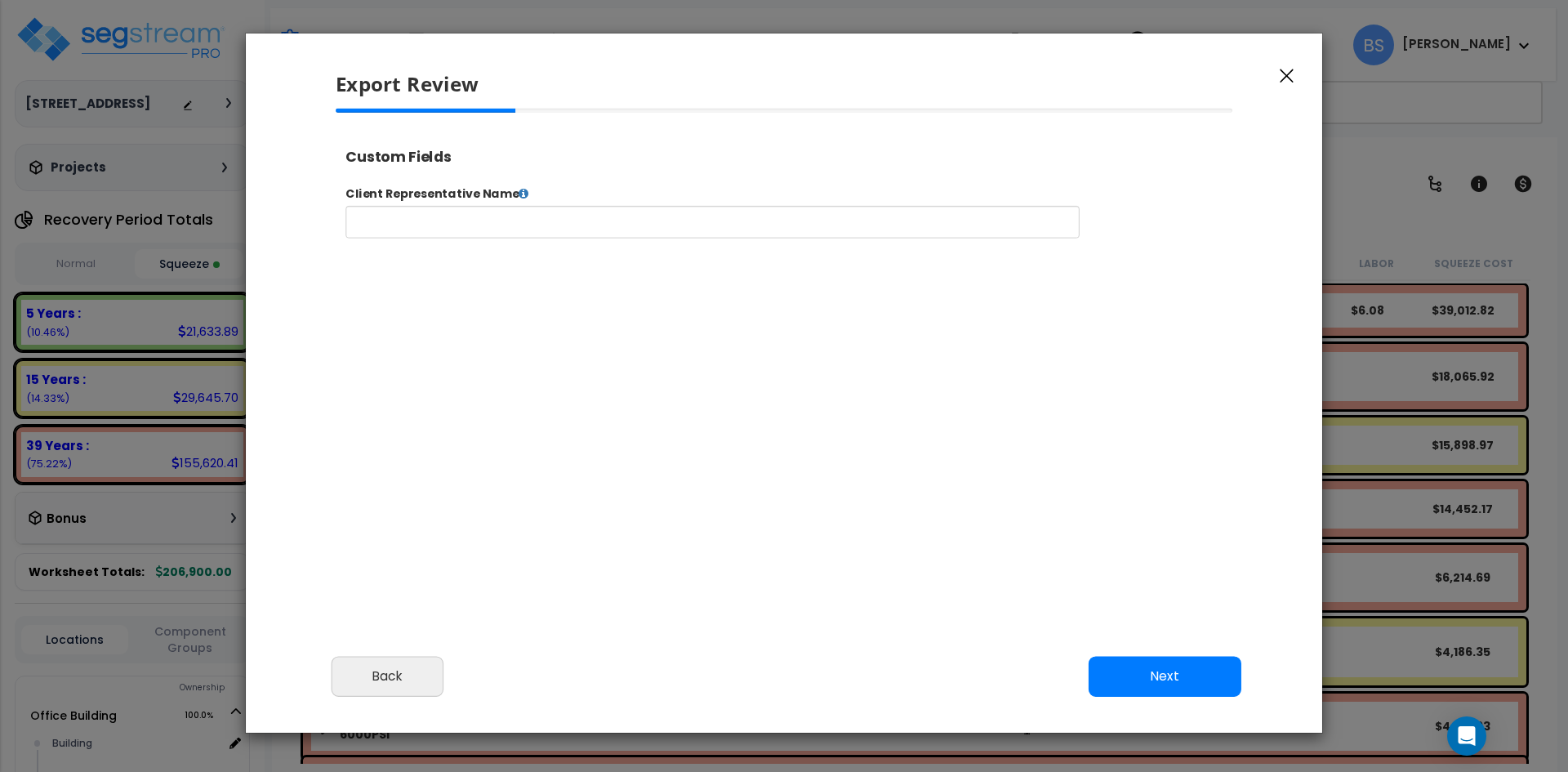
select select "2022"
click at [544, 367] on div at bounding box center [784, 334] width 923 height 450
click at [544, 202] on icon at bounding box center [549, 201] width 11 height 13
click at [544, 197] on icon at bounding box center [549, 201] width 11 height 13
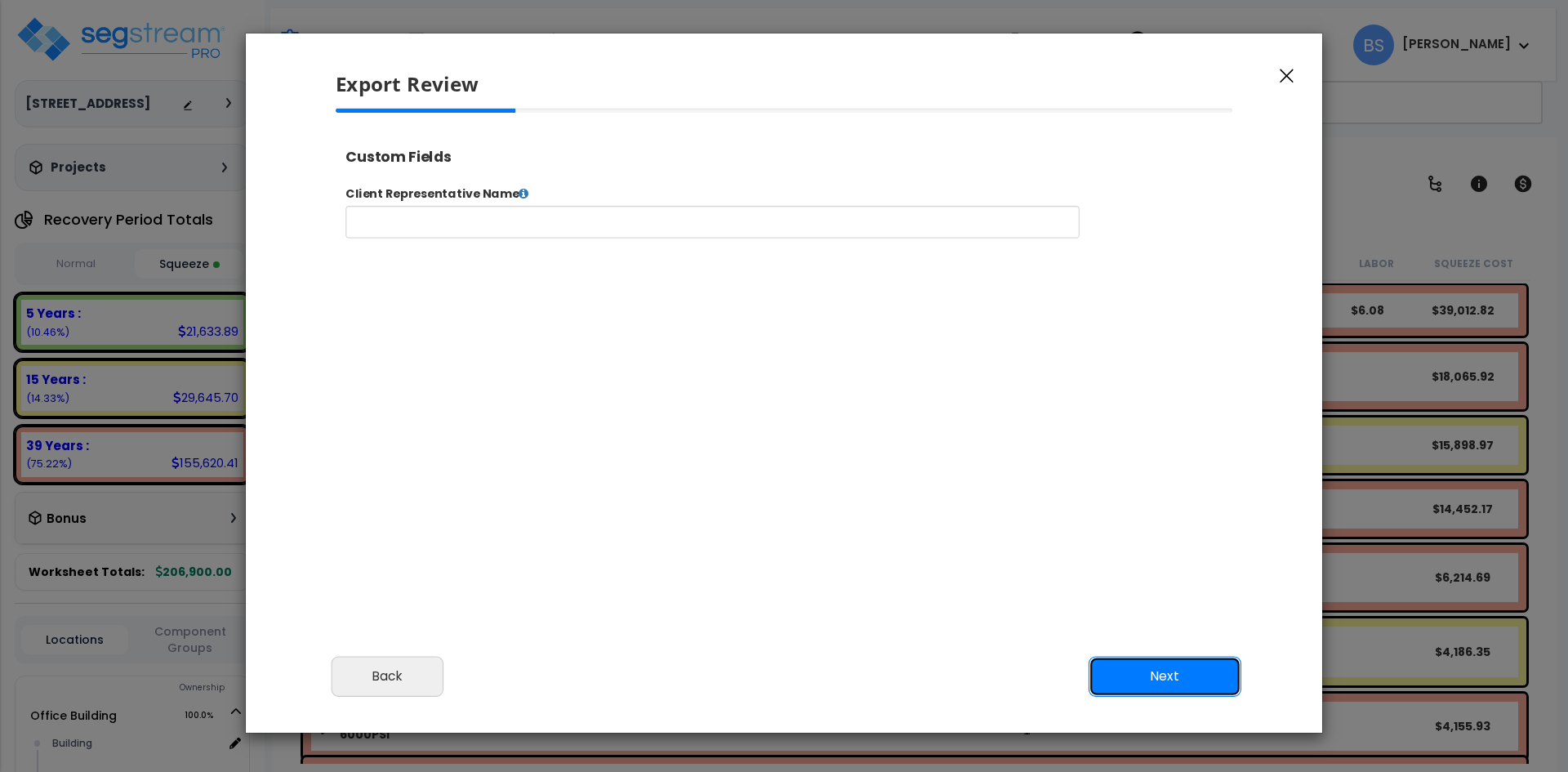
click at [1147, 677] on button "Next" at bounding box center [1165, 676] width 153 height 41
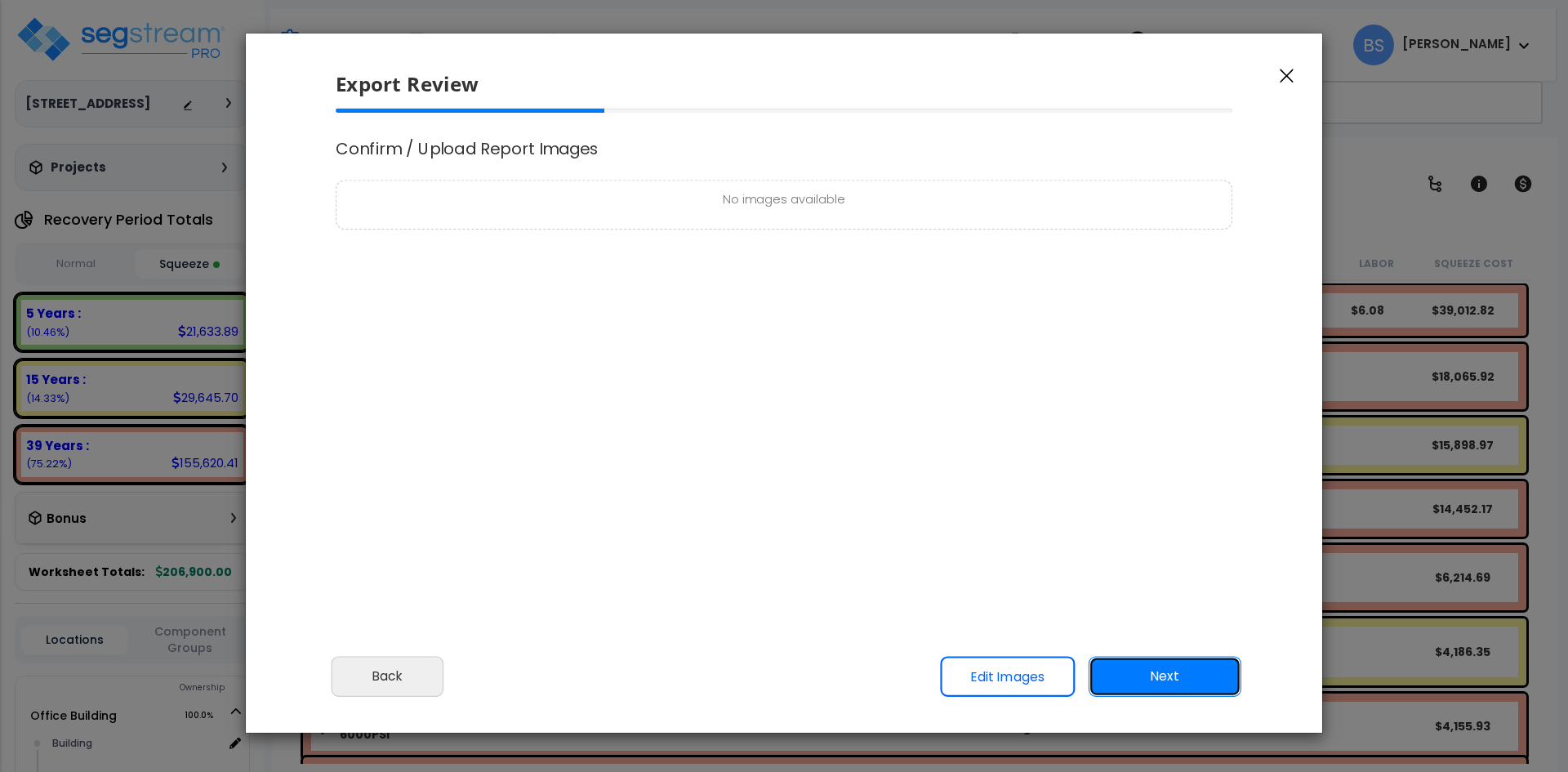
scroll to position [0, 0]
click at [1164, 674] on button "Next" at bounding box center [1165, 676] width 153 height 41
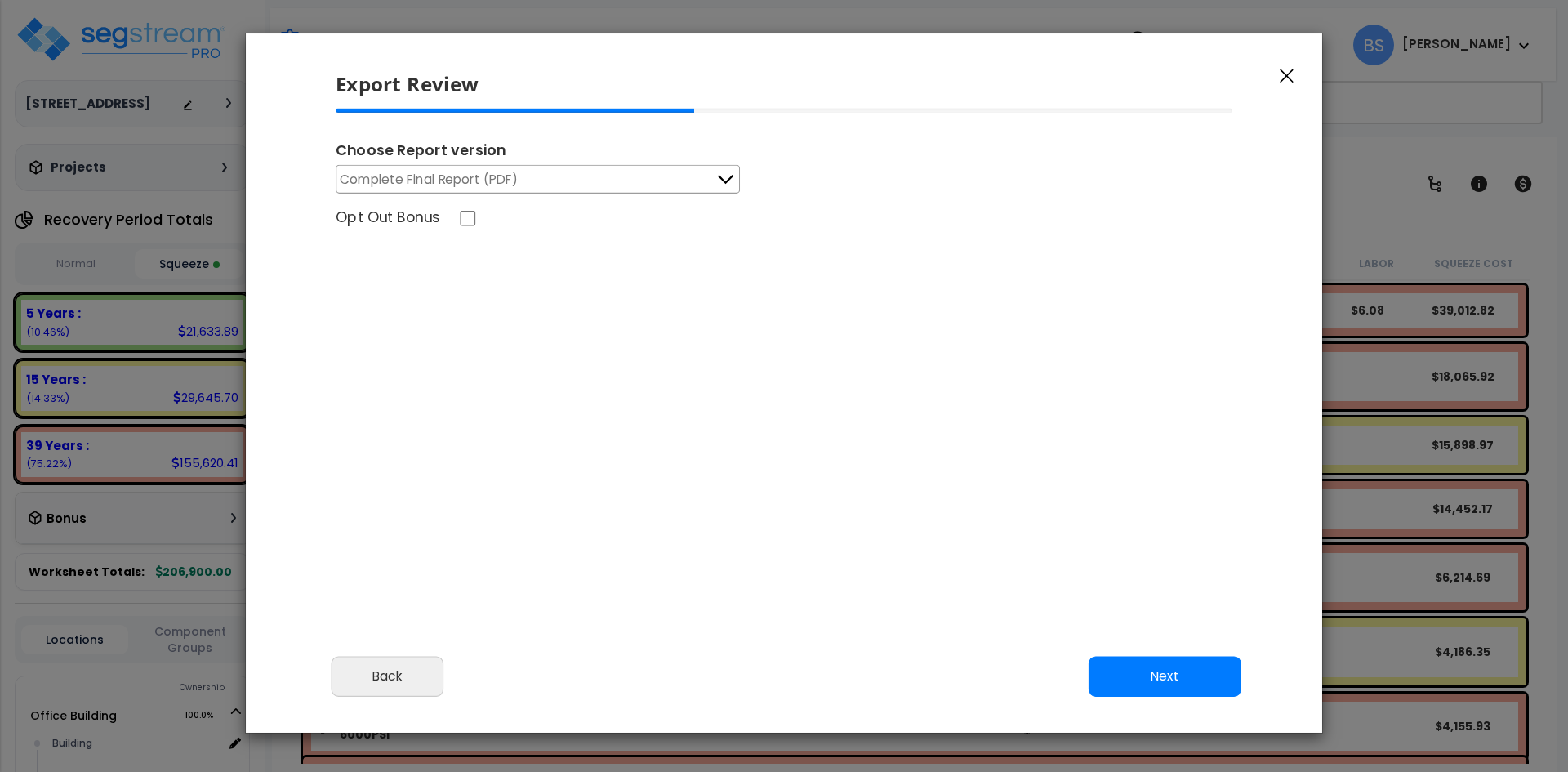
click at [467, 175] on span "Complete Final Report (PDF)" at bounding box center [429, 179] width 179 height 20
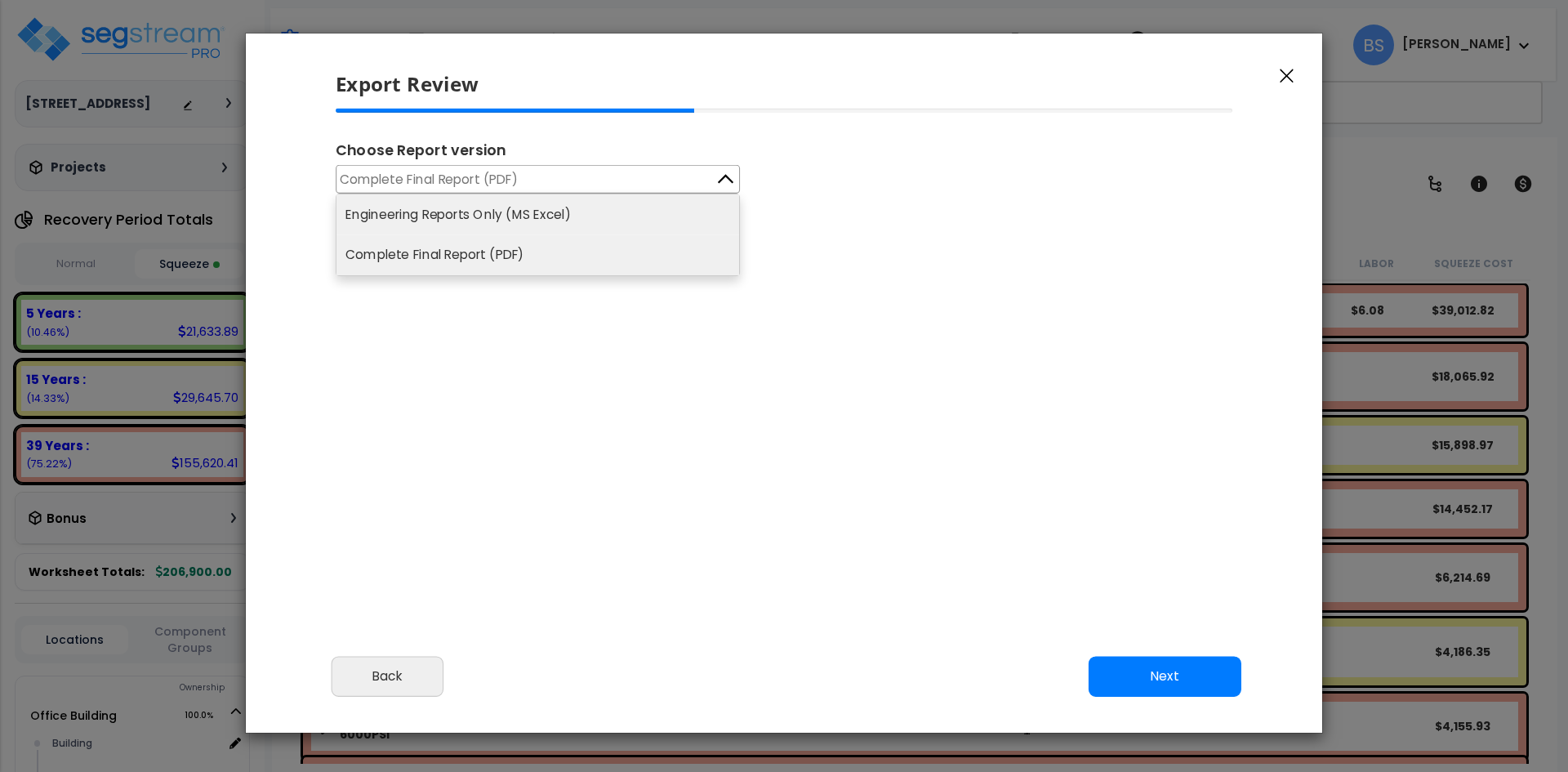
click at [461, 206] on li "Engineering Reports Only (MS Excel)" at bounding box center [538, 215] width 403 height 40
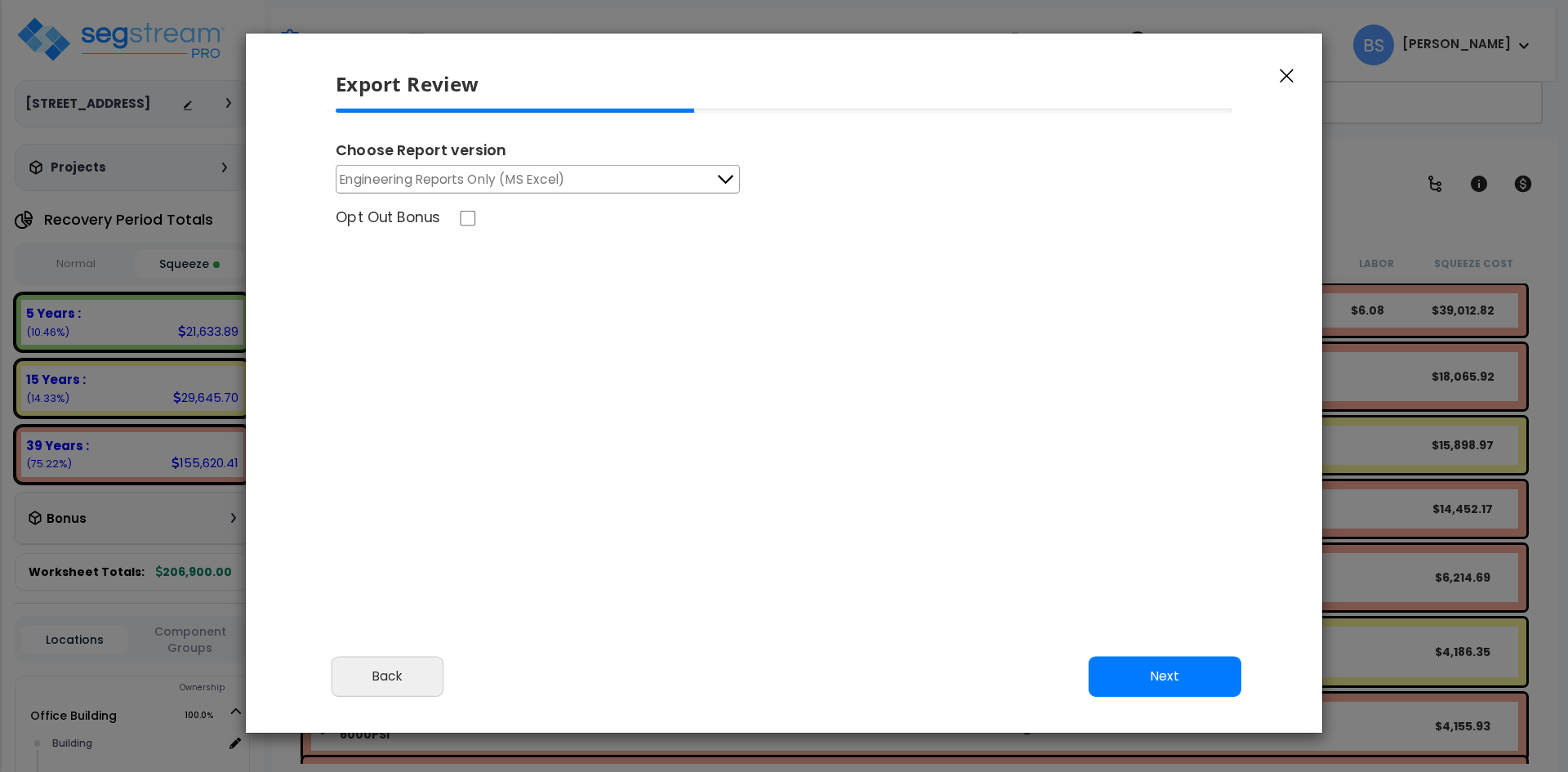
click at [617, 350] on div "Choose Report version Engineering Reports Only (MS Excel) Engineering Reports O…" at bounding box center [784, 334] width 923 height 450
click at [1226, 682] on button "Next" at bounding box center [1165, 676] width 153 height 41
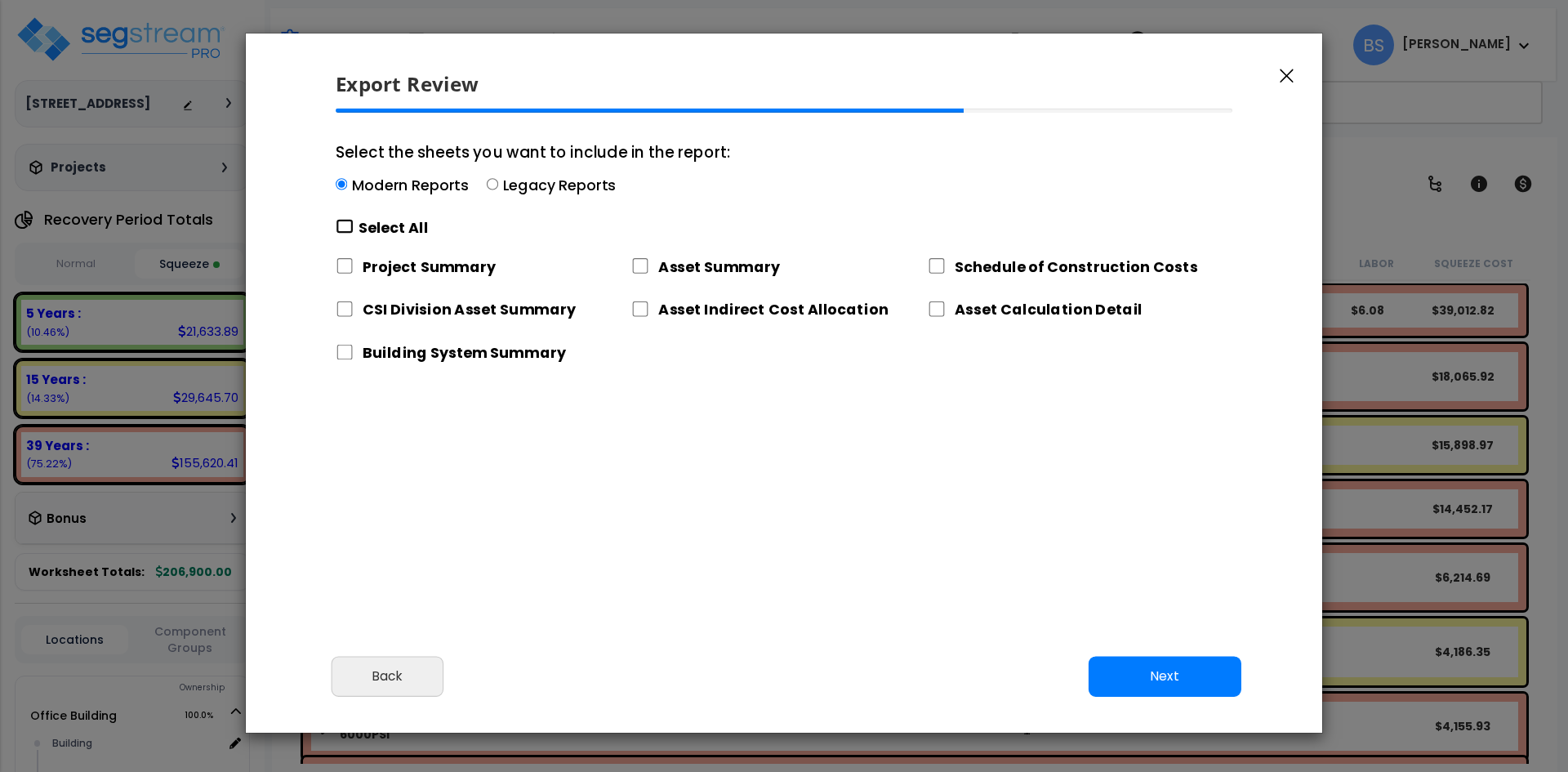
click at [341, 226] on input "Select the sheets you want to include in the report: Modern Reports Legacy Repo…" at bounding box center [345, 227] width 18 height 16
checkbox input "true"
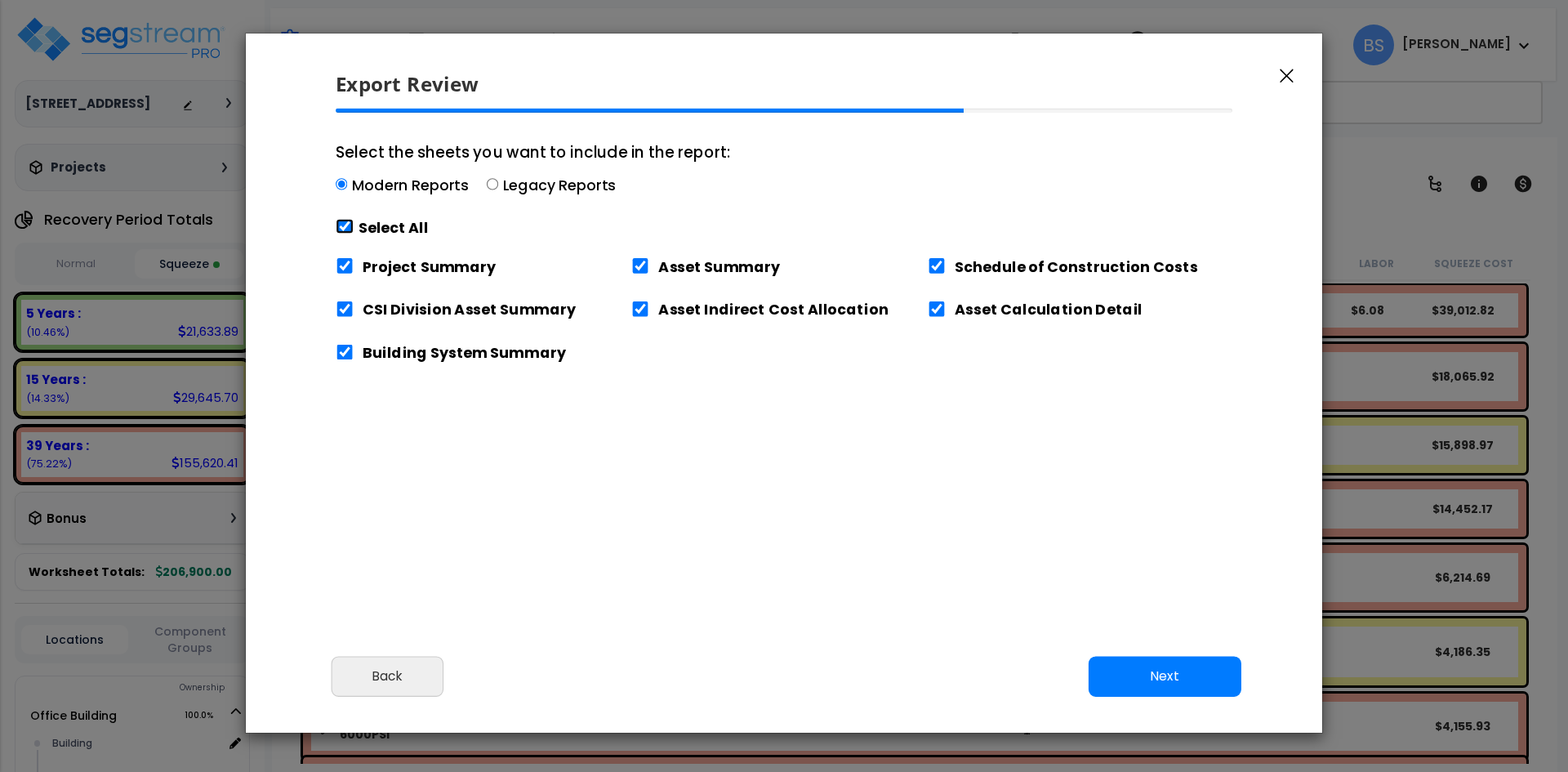
checkbox input "true"
click at [1210, 691] on button "Next" at bounding box center [1165, 676] width 153 height 41
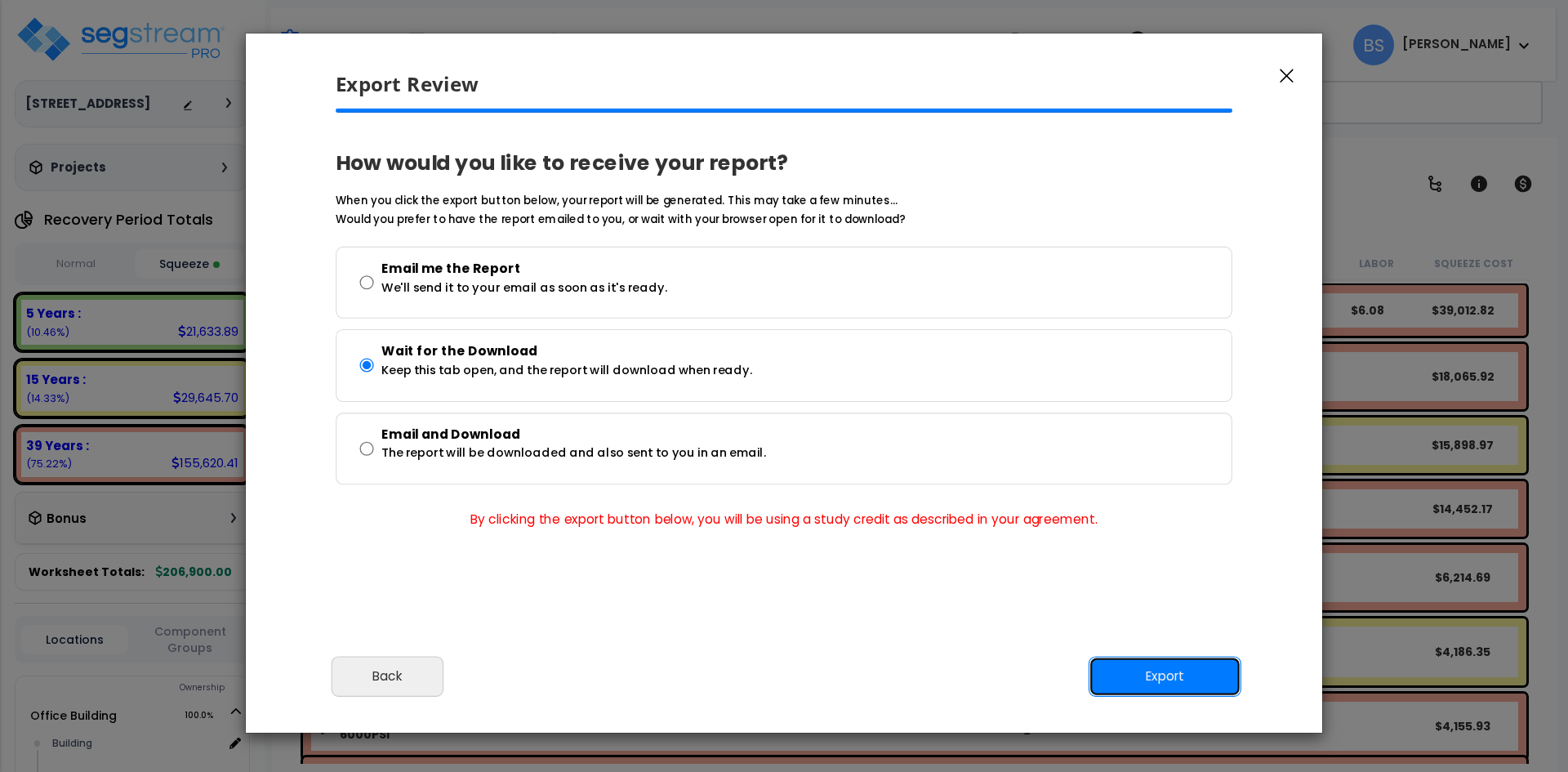
click at [1206, 683] on button "Export" at bounding box center [1165, 676] width 153 height 41
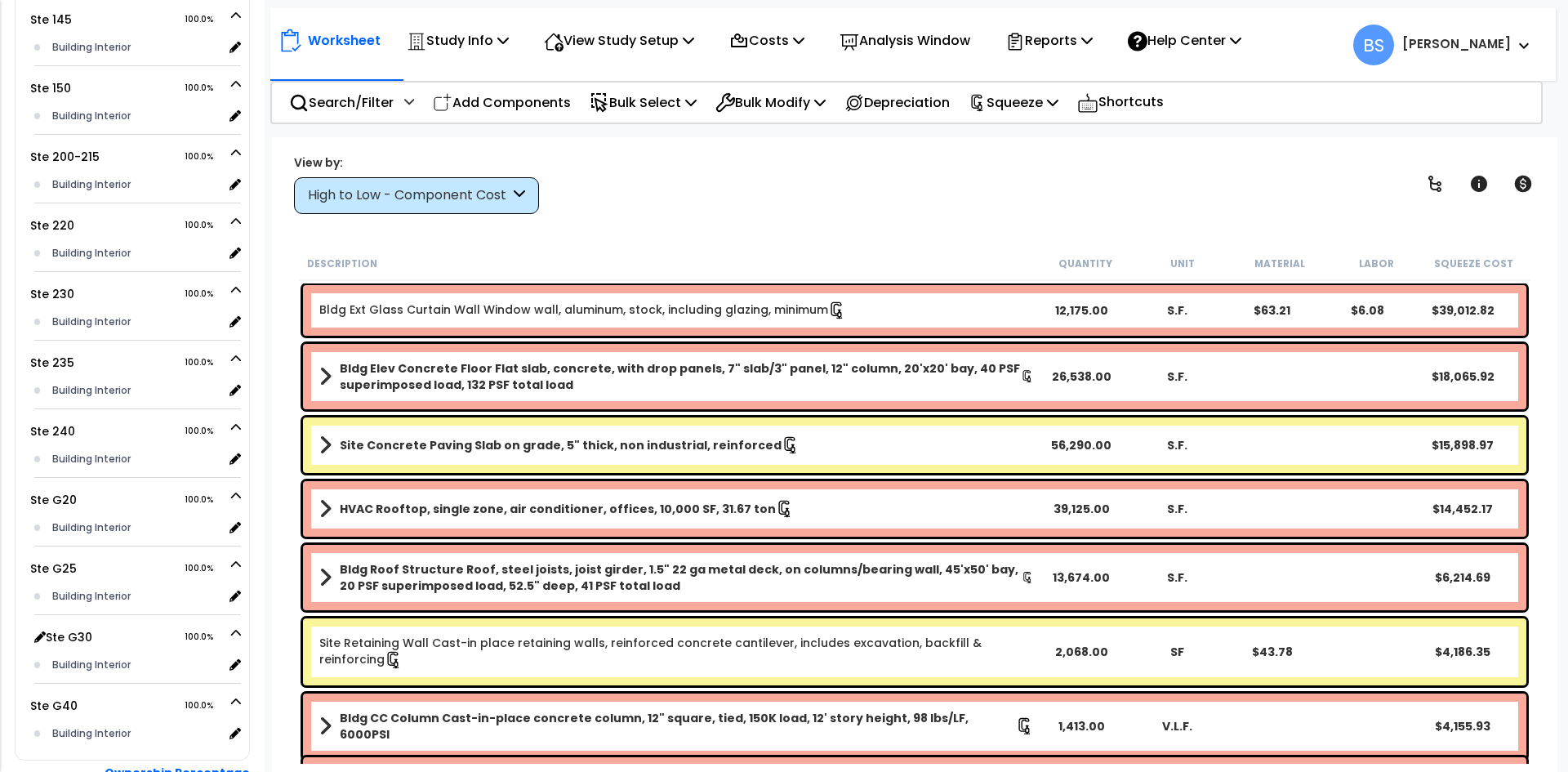
scroll to position [1226, 0]
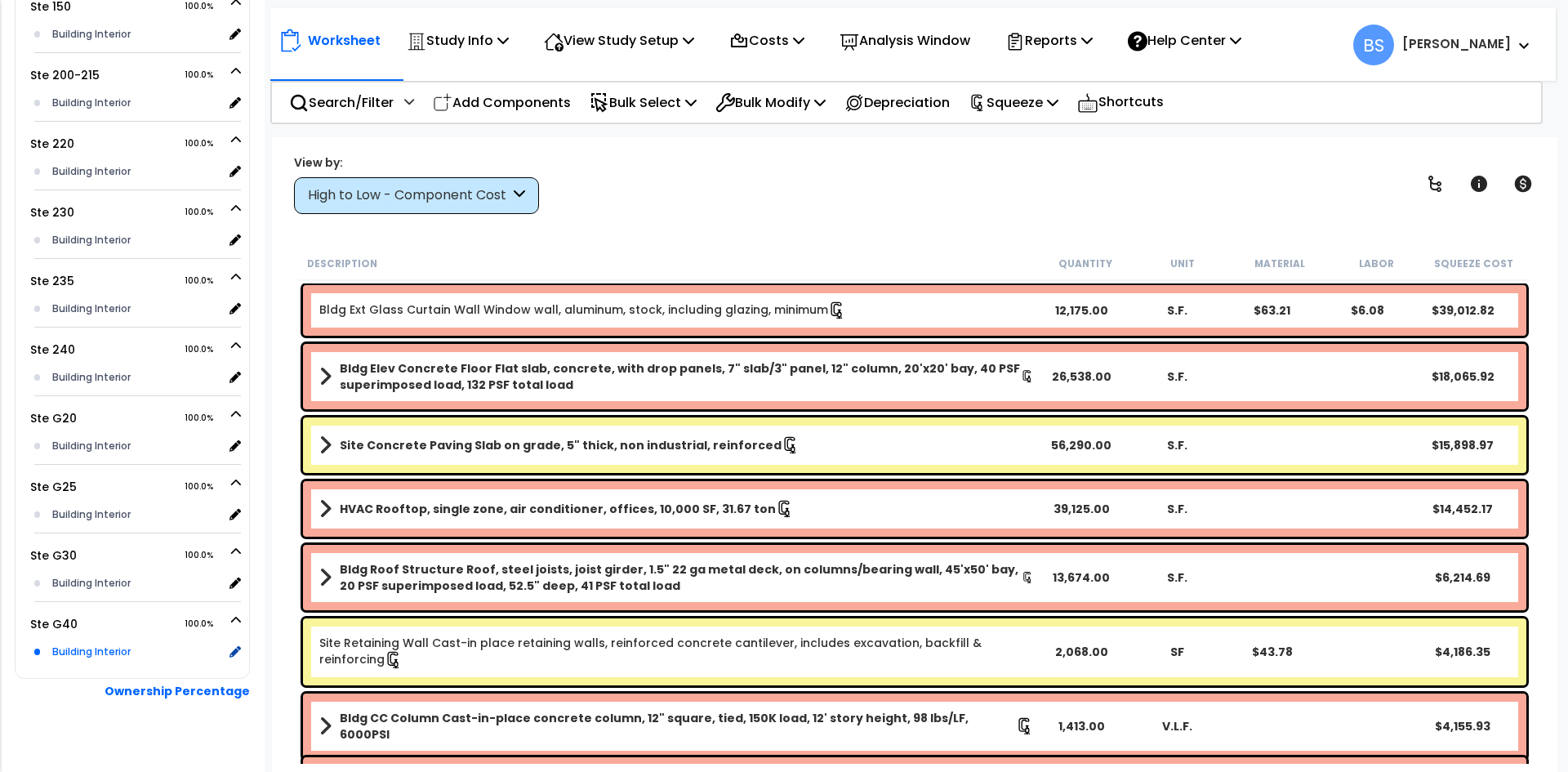
click at [92, 662] on div "Building Interior" at bounding box center [135, 652] width 175 height 20
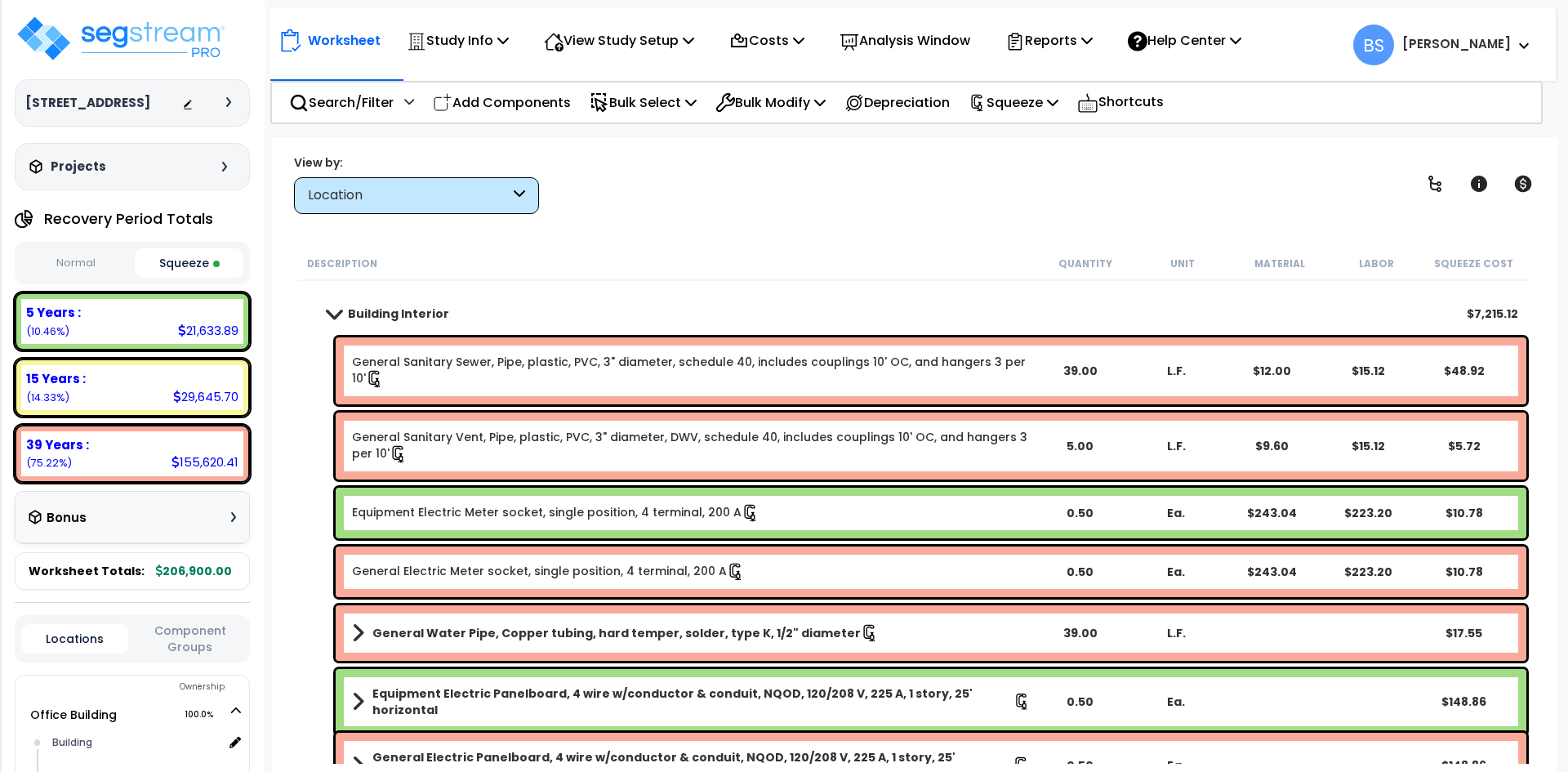
scroll to position [0, 0]
click at [189, 48] on img at bounding box center [121, 39] width 213 height 49
